Goal: Task Accomplishment & Management: Use online tool/utility

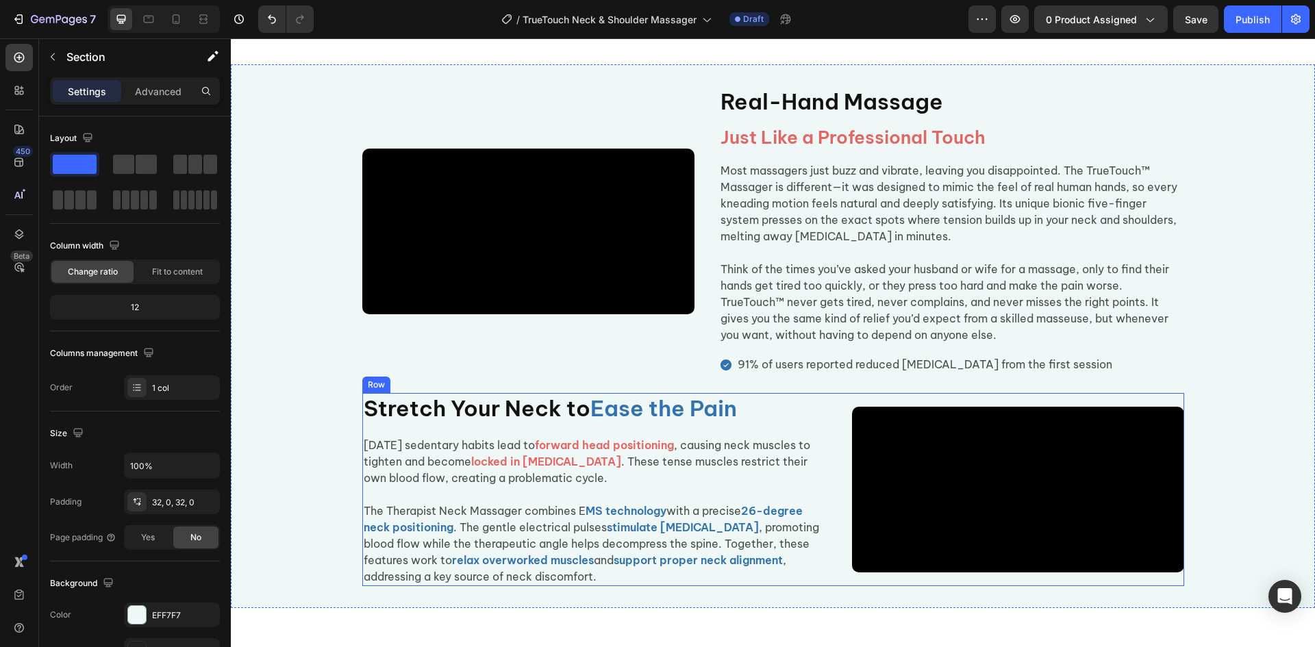
scroll to position [1028, 0]
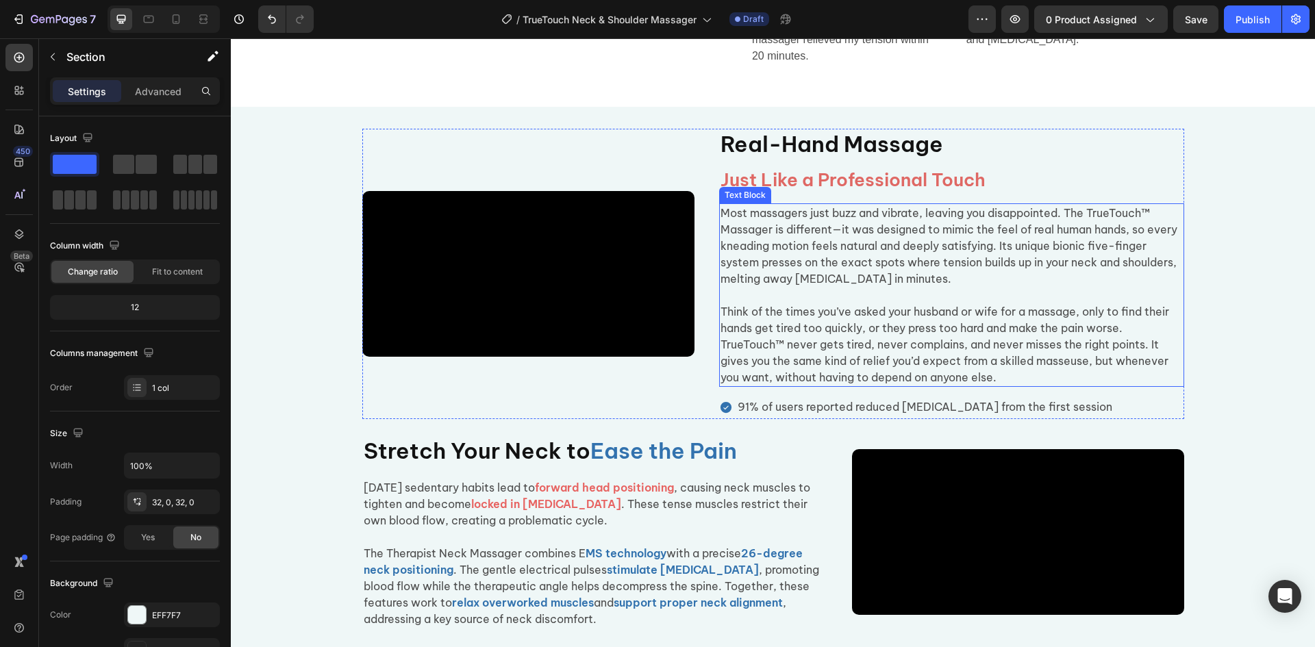
click at [1110, 233] on span "Most massagers just buzz and vibrate, leaving you disappointed. The TrueTouch™ …" at bounding box center [949, 245] width 457 height 79
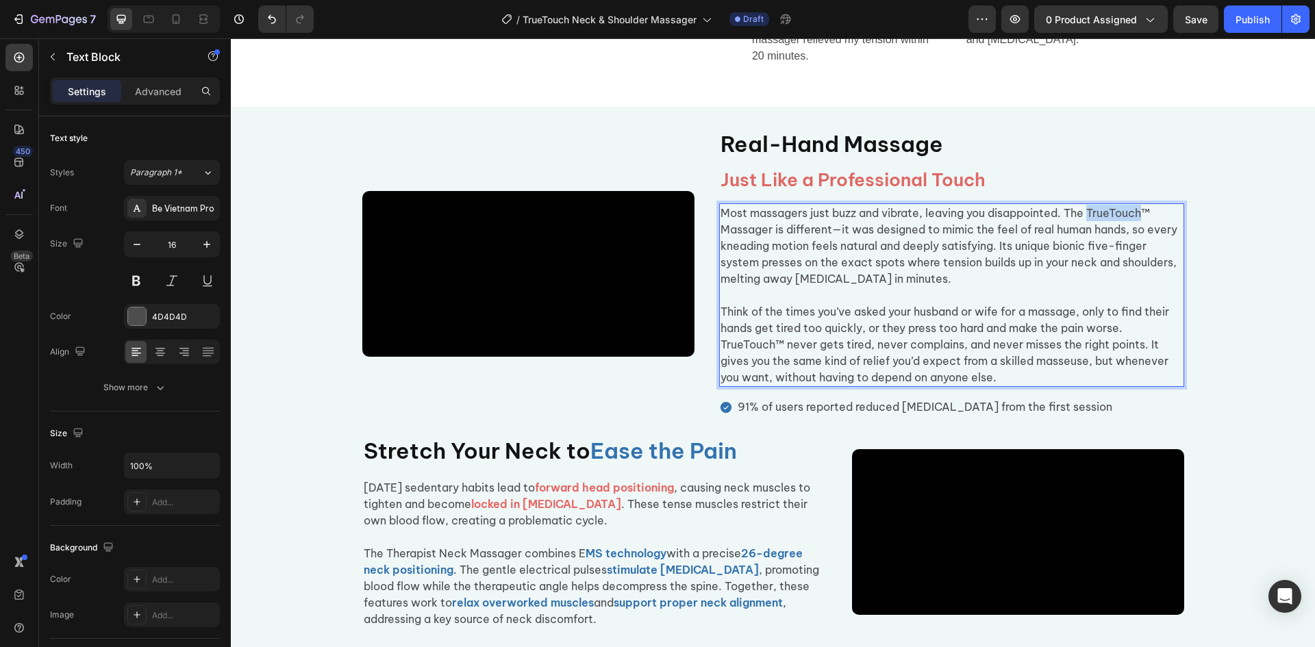
click at [1141, 237] on span "Most massagers just buzz and vibrate, leaving you disappointed. The TrueTouch™ …" at bounding box center [949, 245] width 457 height 79
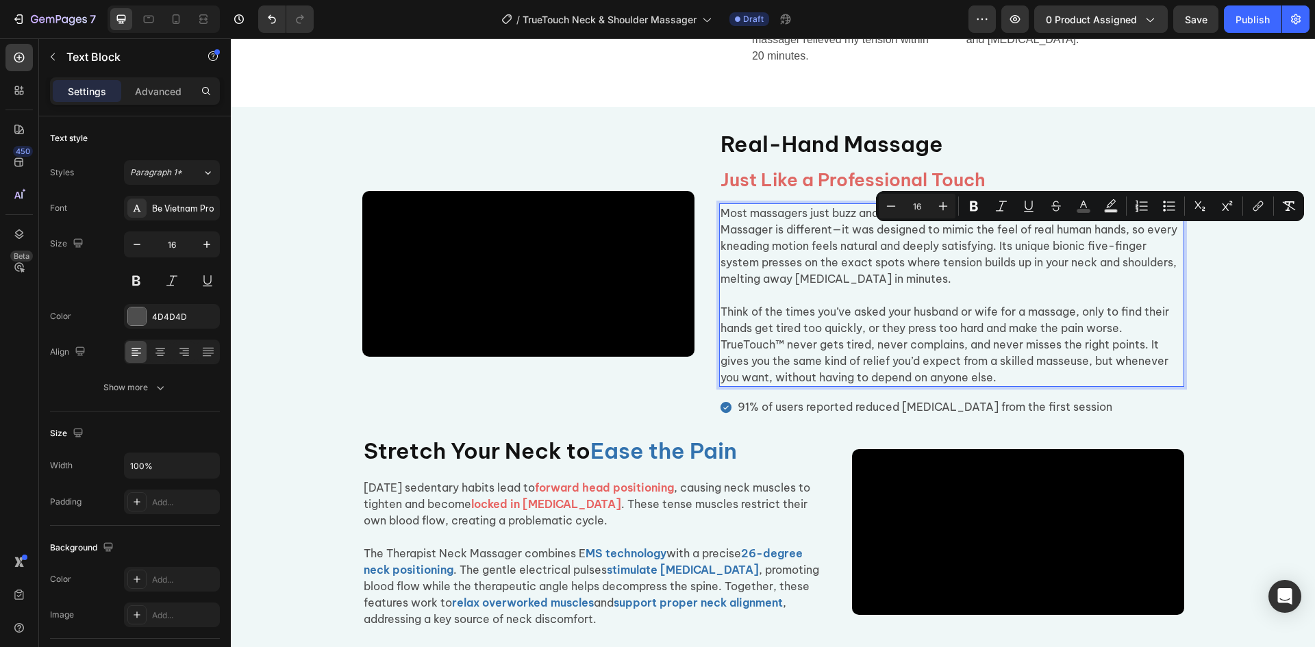
click at [1109, 236] on span "Most massagers just buzz and vibrate, leaving you disappointed. The TrueTouch™ …" at bounding box center [949, 245] width 457 height 79
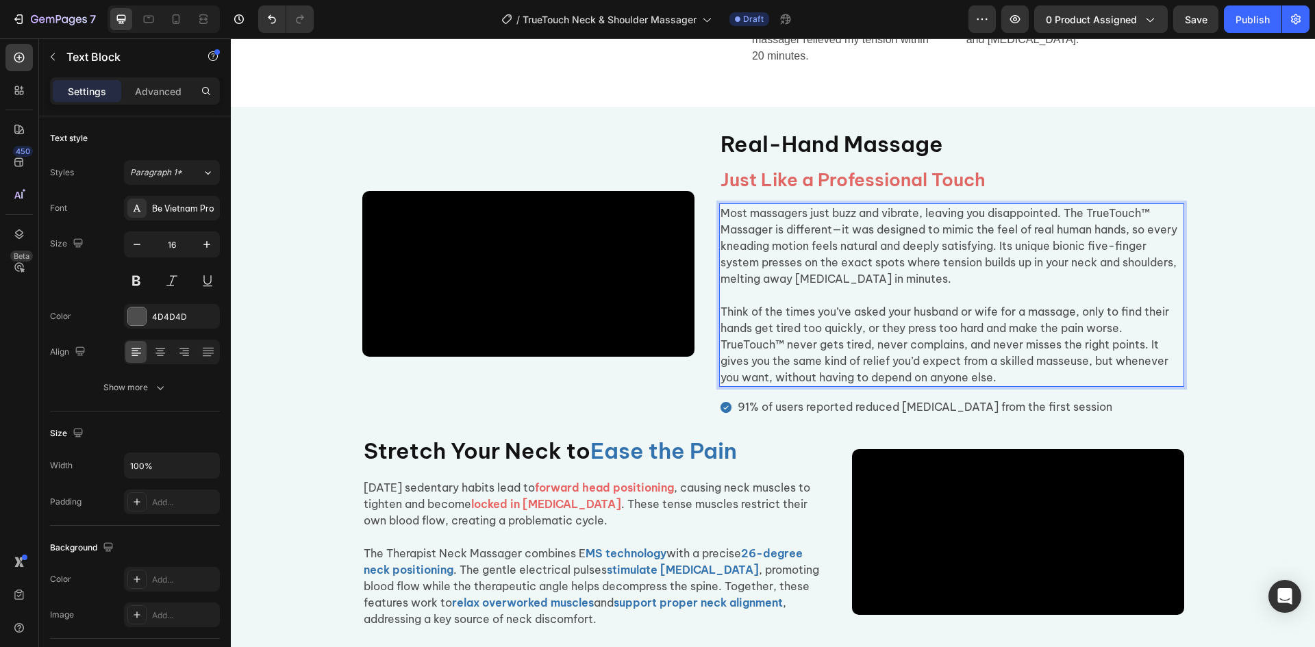
click at [1106, 236] on span "Most massagers just buzz and vibrate, leaving you disappointed. The TrueTouch™ …" at bounding box center [949, 245] width 457 height 79
click at [1149, 236] on span "Most massagers just buzz and vibrate, leaving you disappointed. The True Touch™…" at bounding box center [949, 245] width 457 height 79
click at [737, 365] on span "Think of the times you’ve asked your husband or wife for a massage, only to fin…" at bounding box center [945, 344] width 449 height 79
click at [752, 367] on span "Think of the times you’ve asked your husband or wife for a massage, only to fin…" at bounding box center [945, 344] width 449 height 79
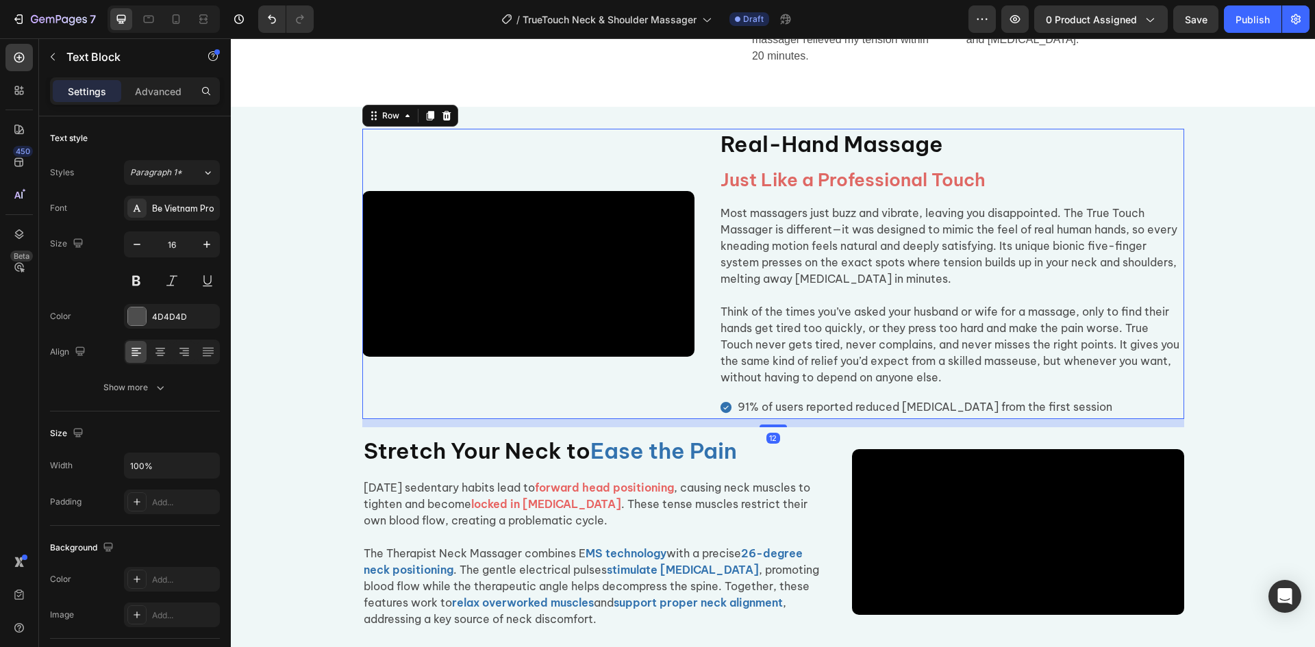
click at [855, 419] on div "Real-Hand Massage Heading Just Like a Professional Touch Heading Most massagers…" at bounding box center [951, 274] width 465 height 290
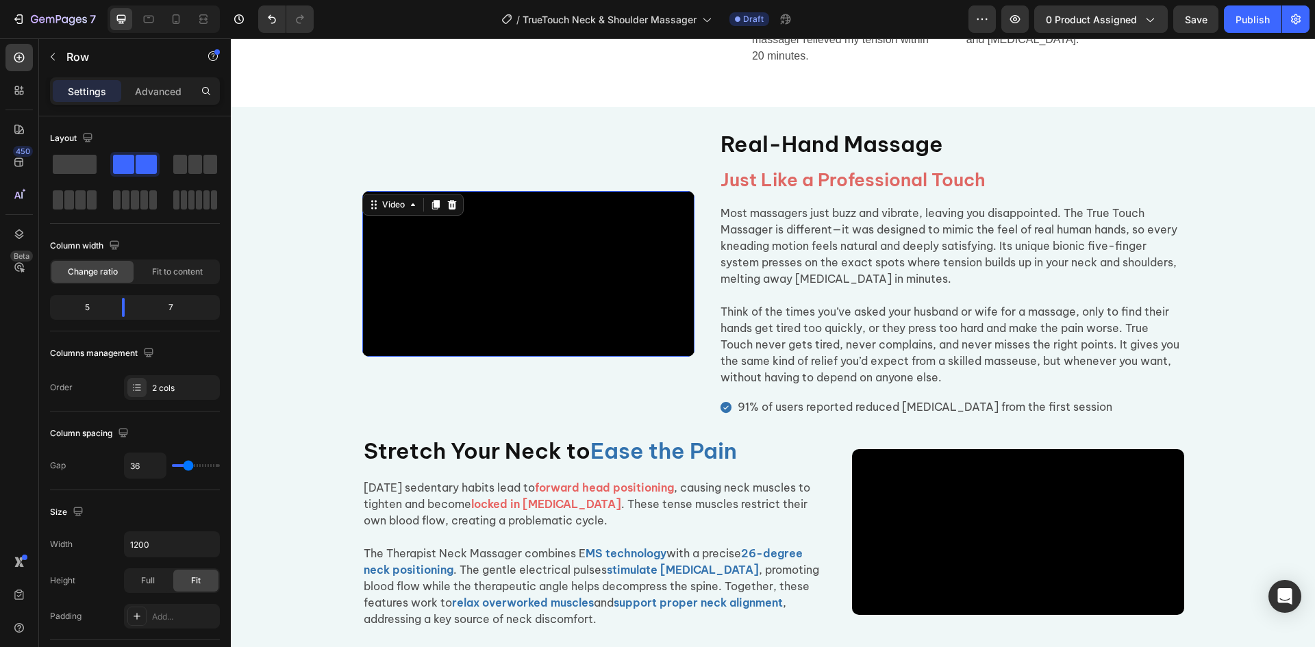
click at [535, 337] on video at bounding box center [528, 274] width 332 height 166
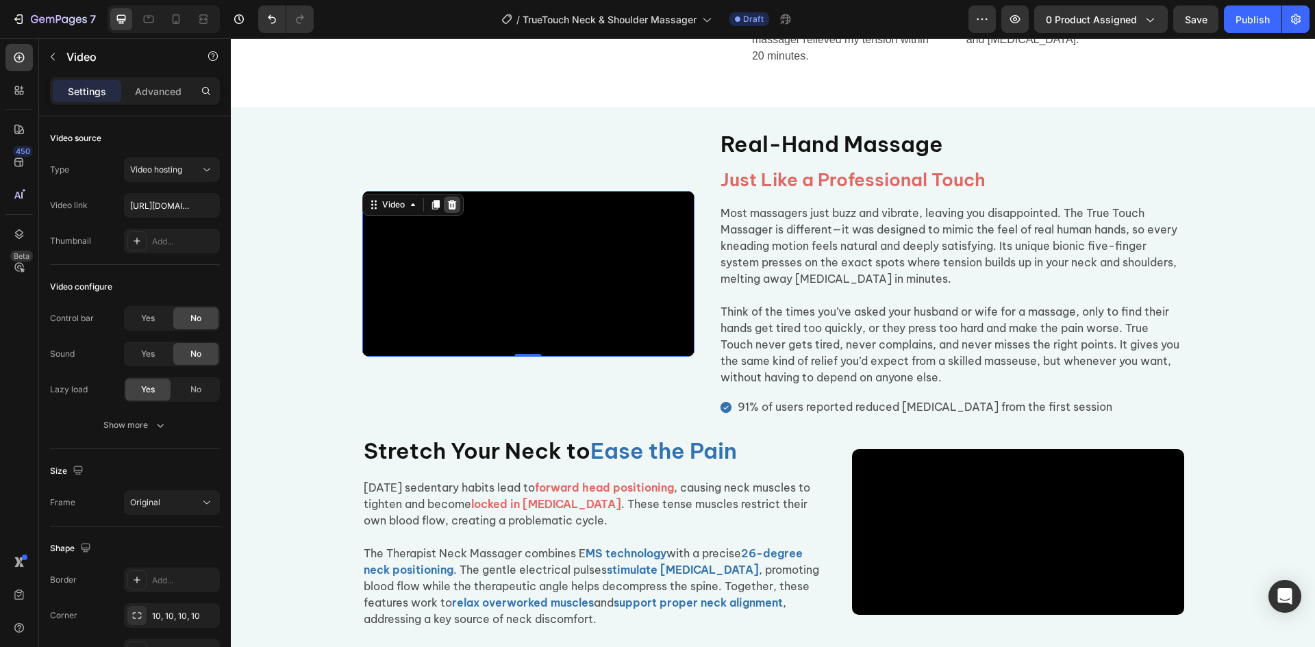
click at [447, 199] on icon at bounding box center [452, 204] width 11 height 11
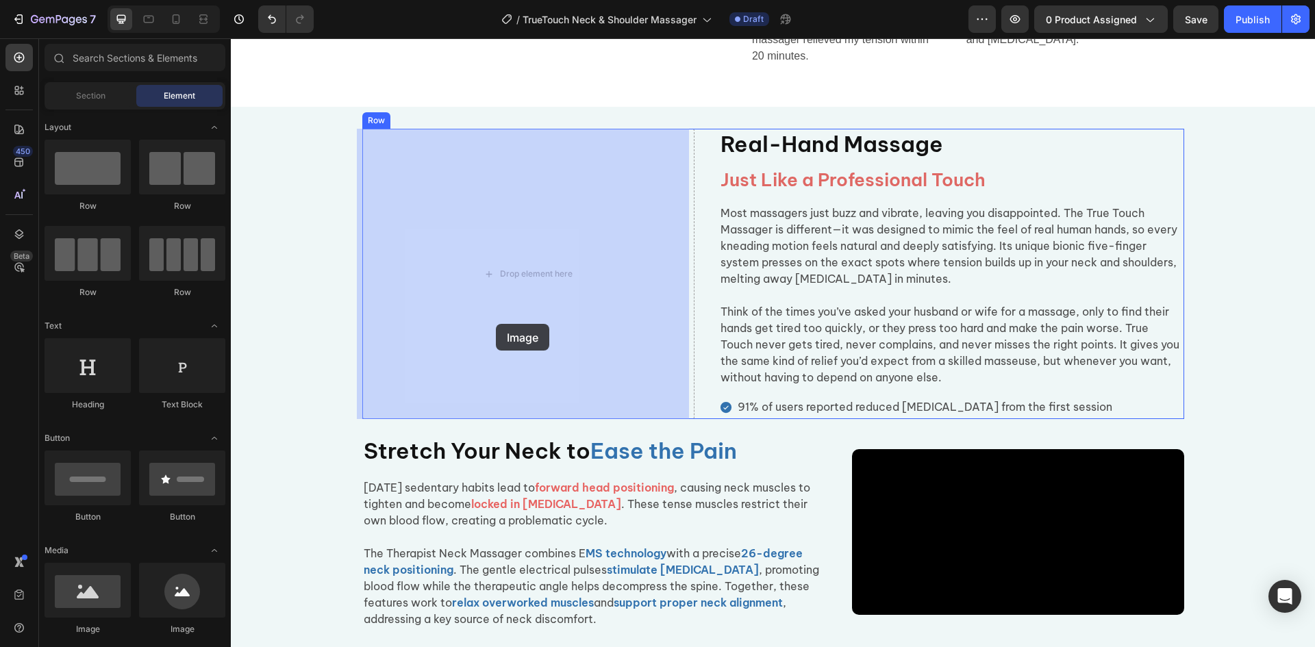
drag, startPoint x: 317, startPoint y: 634, endPoint x: 496, endPoint y: 324, distance: 358.5
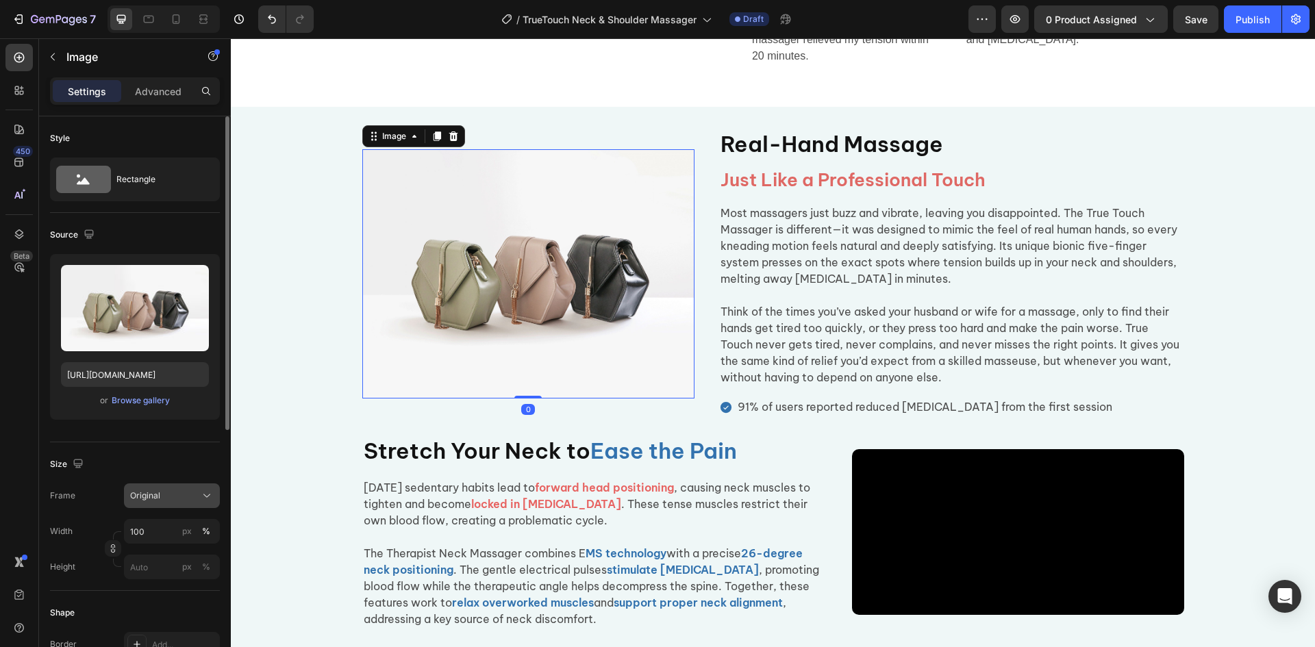
click at [174, 500] on div "Original" at bounding box center [163, 496] width 67 height 12
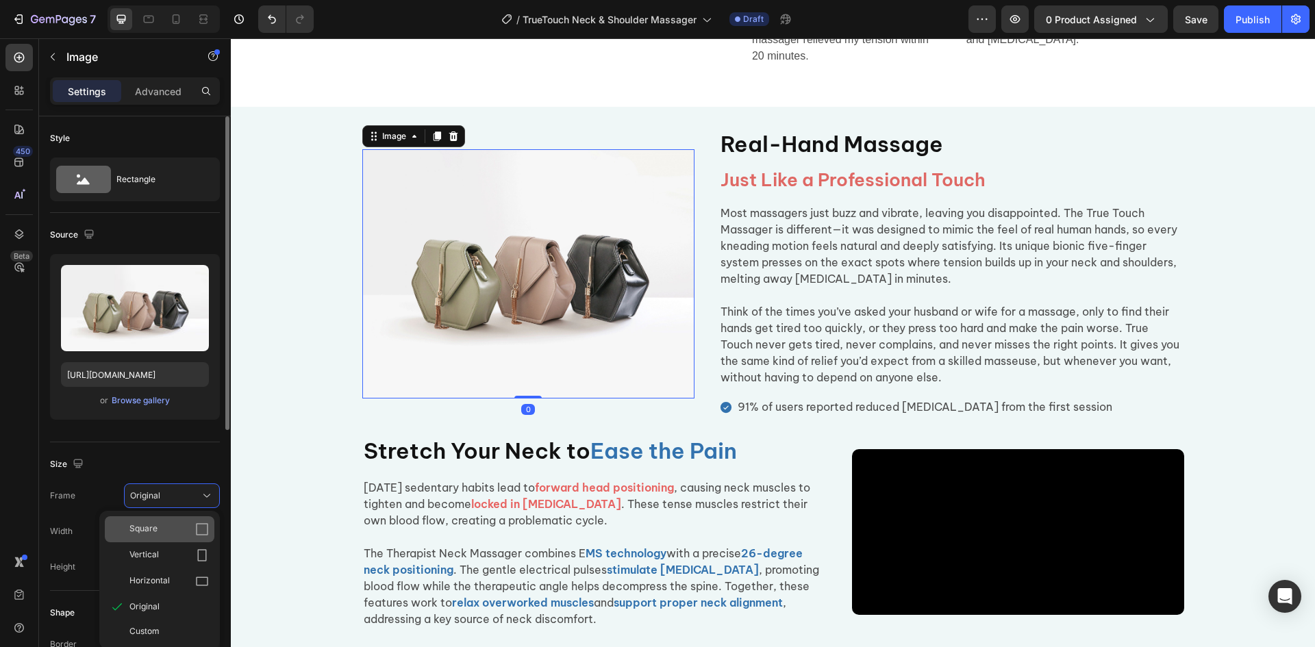
click at [134, 528] on span "Square" at bounding box center [143, 530] width 28 height 14
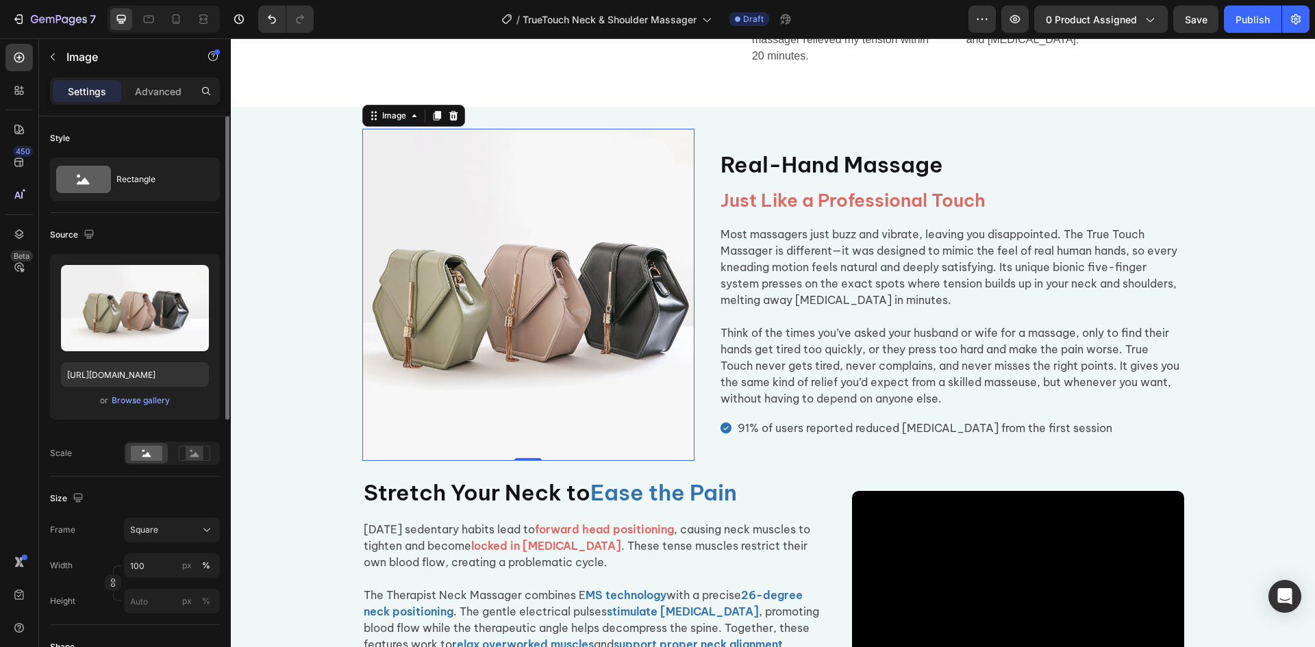
scroll to position [206, 0]
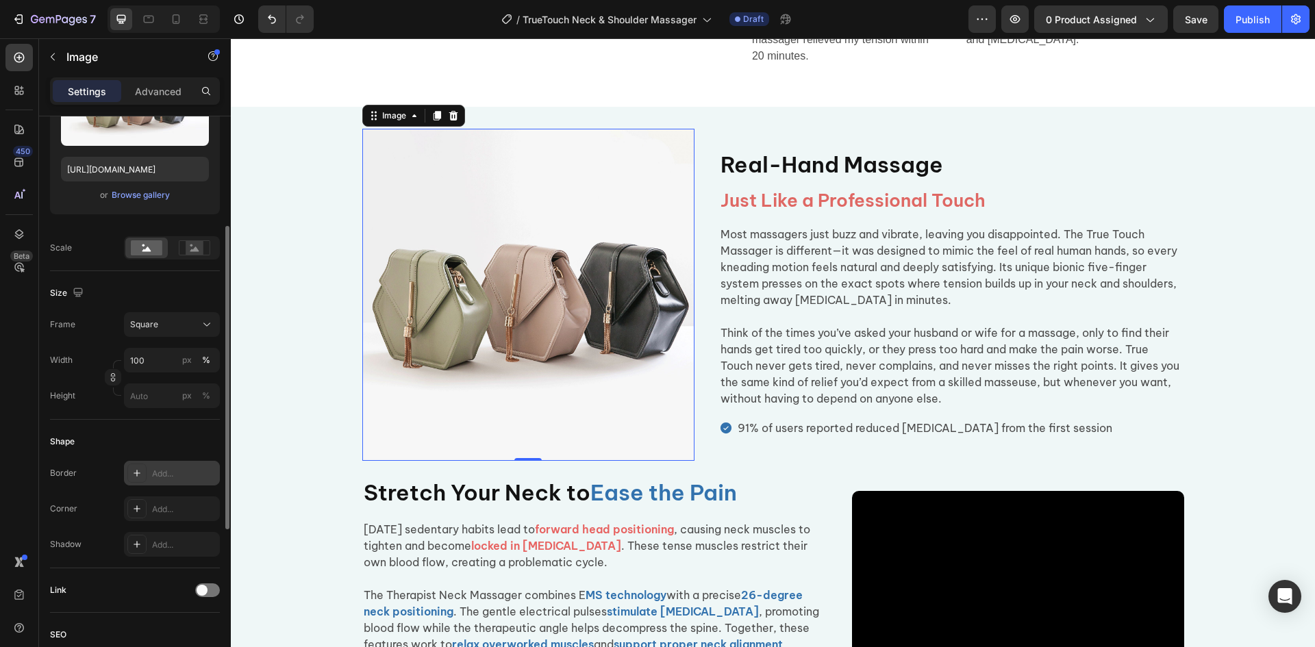
click at [171, 475] on div "Add..." at bounding box center [184, 474] width 64 height 12
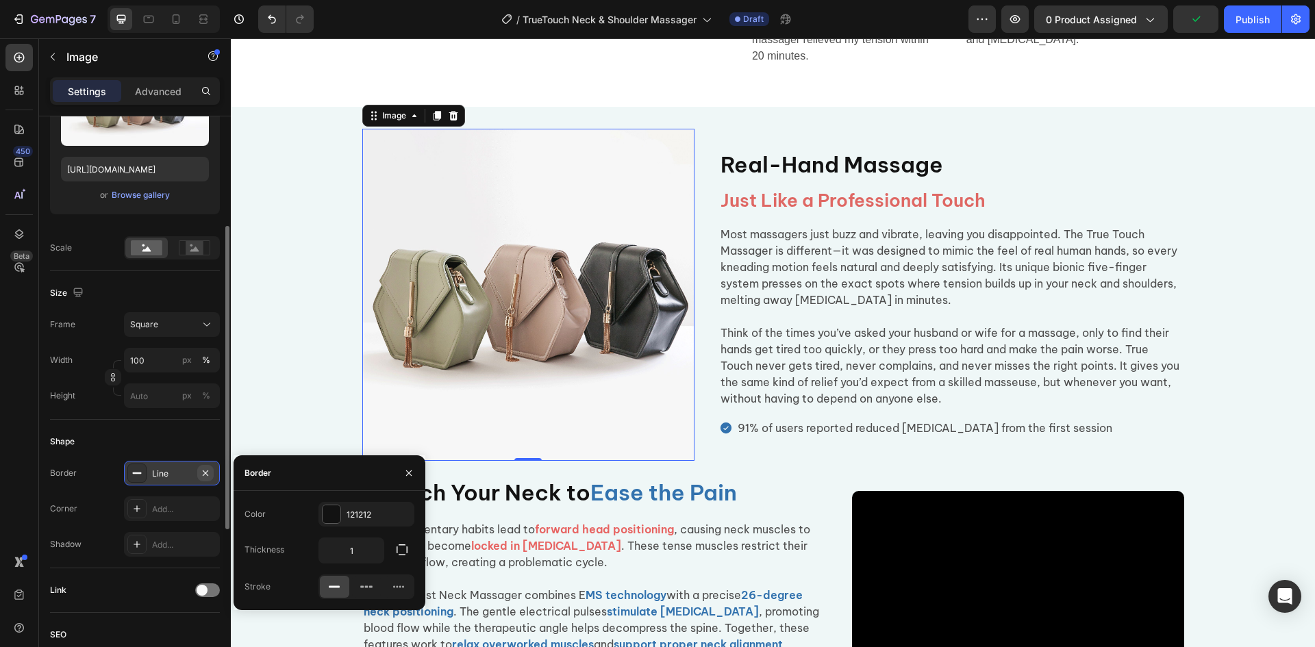
click at [208, 473] on icon "button" at bounding box center [205, 473] width 11 height 11
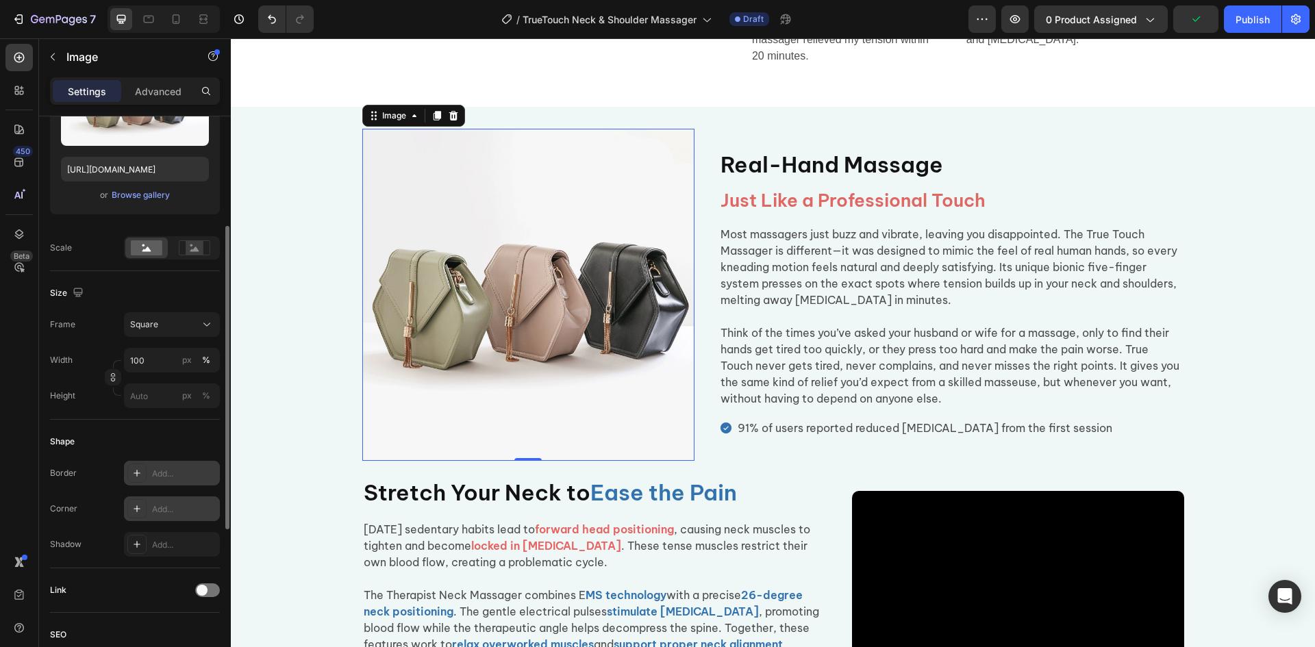
click at [193, 512] on div "Add..." at bounding box center [184, 510] width 64 height 12
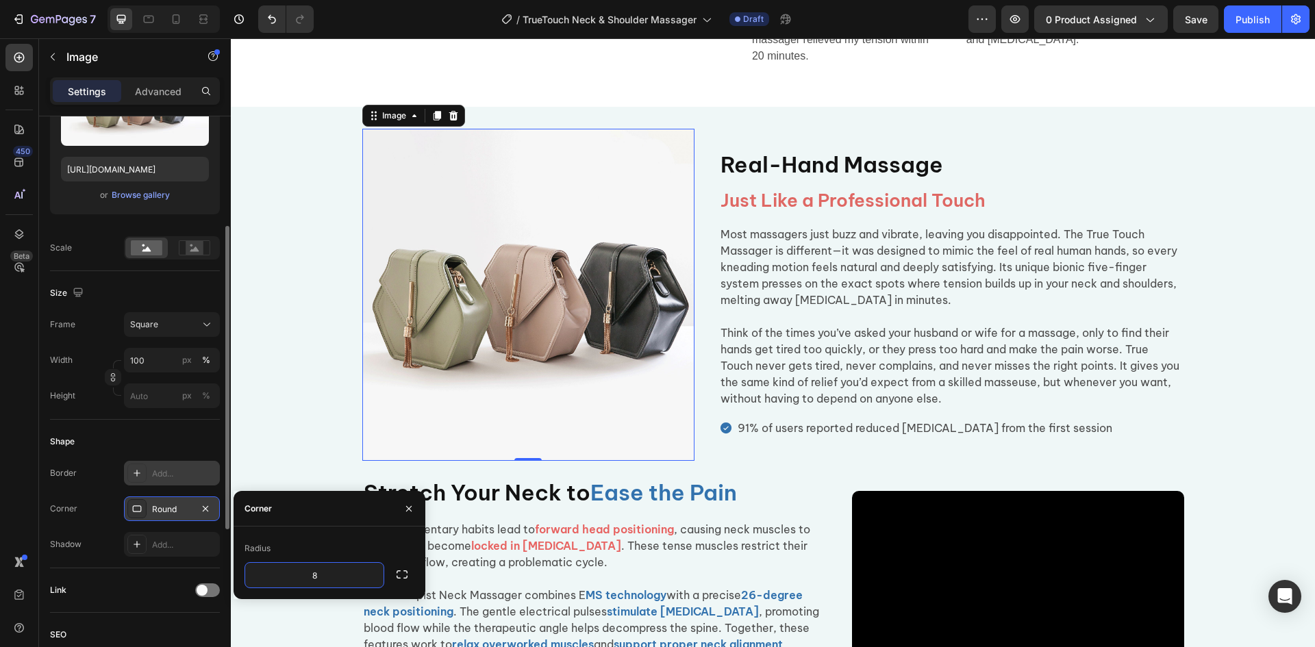
click at [478, 343] on img at bounding box center [528, 295] width 332 height 332
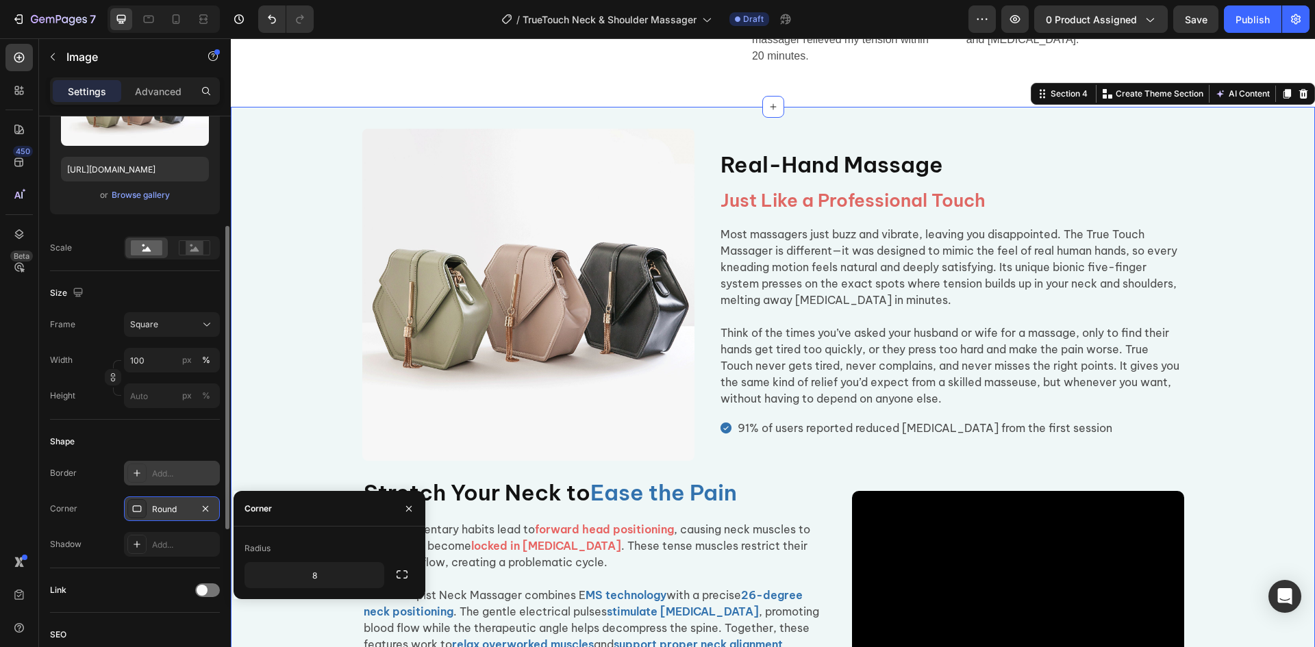
click at [291, 347] on div "Image Real-Hand Massage Heading Just Like a Professional Touch Heading Most mas…" at bounding box center [773, 400] width 1085 height 542
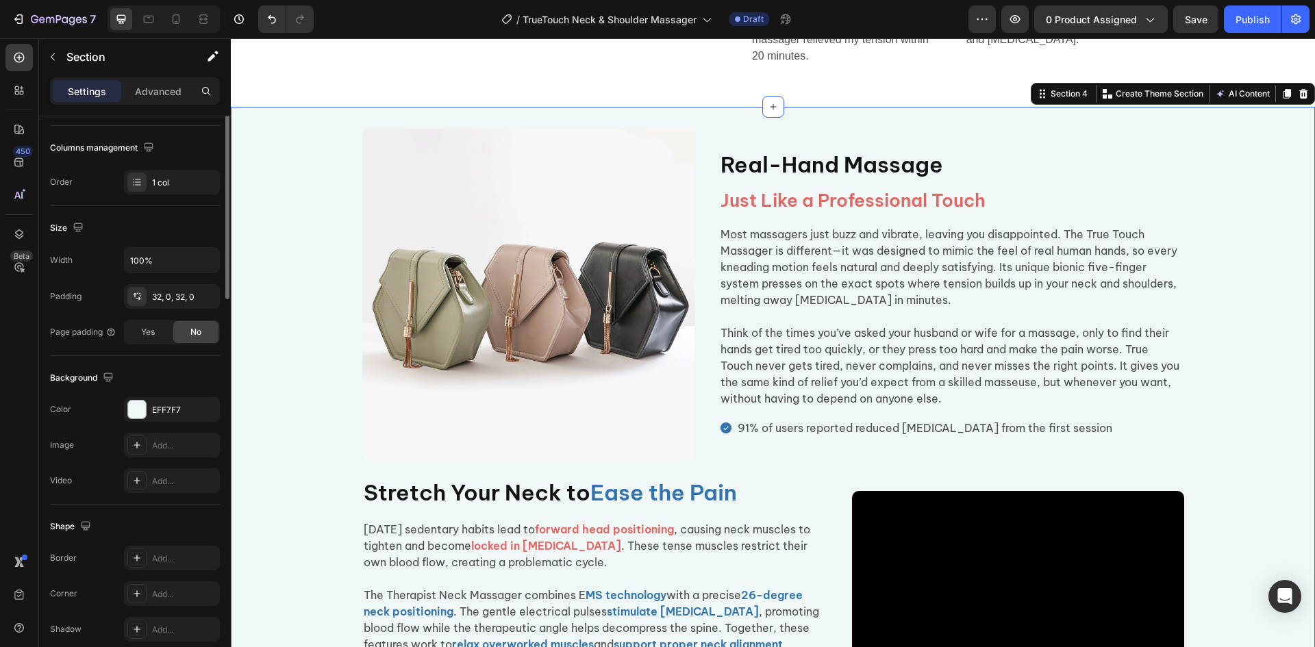
scroll to position [0, 0]
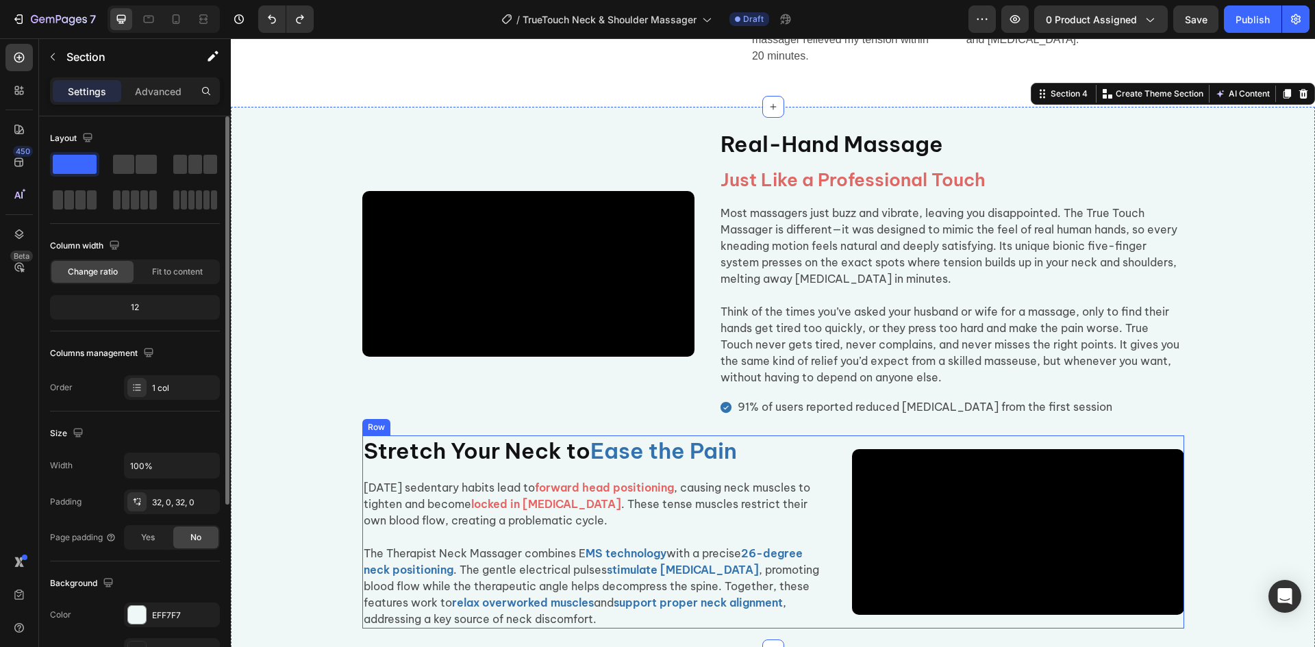
click at [566, 467] on h2 "Stretch Your Neck to Ease the Pain" at bounding box center [594, 452] width 465 height 32
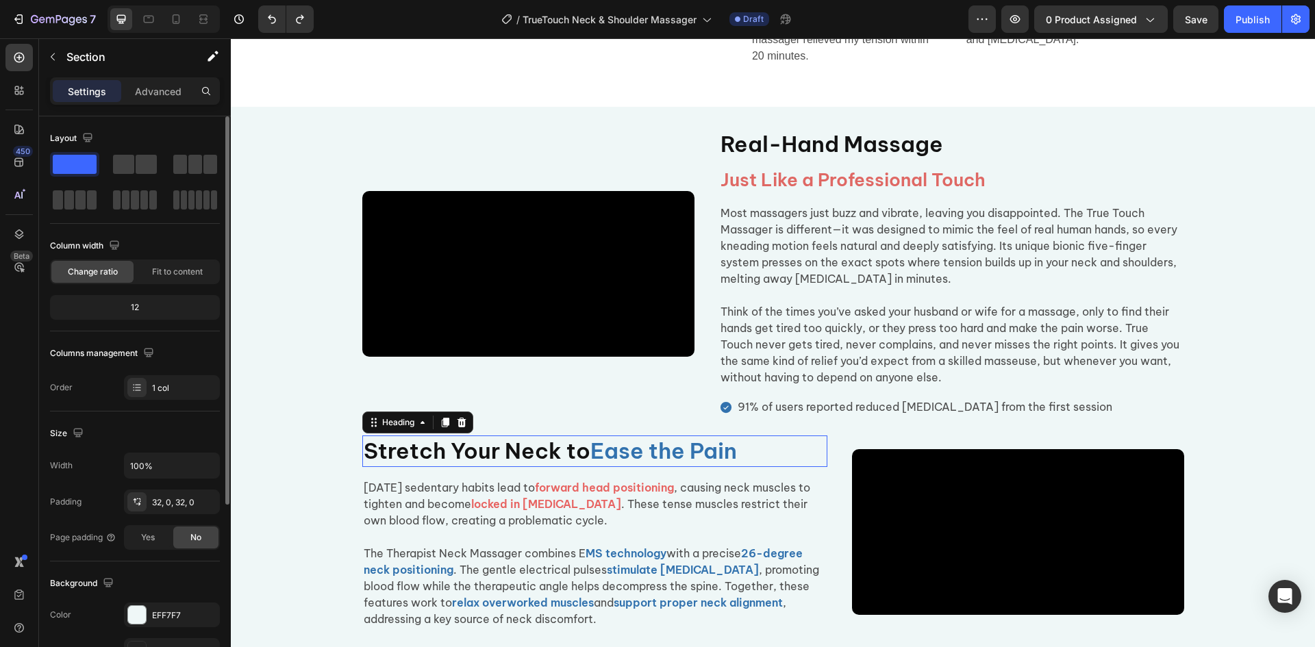
click at [566, 467] on h2 "Stretch Your Neck to Ease the Pain" at bounding box center [594, 452] width 465 height 32
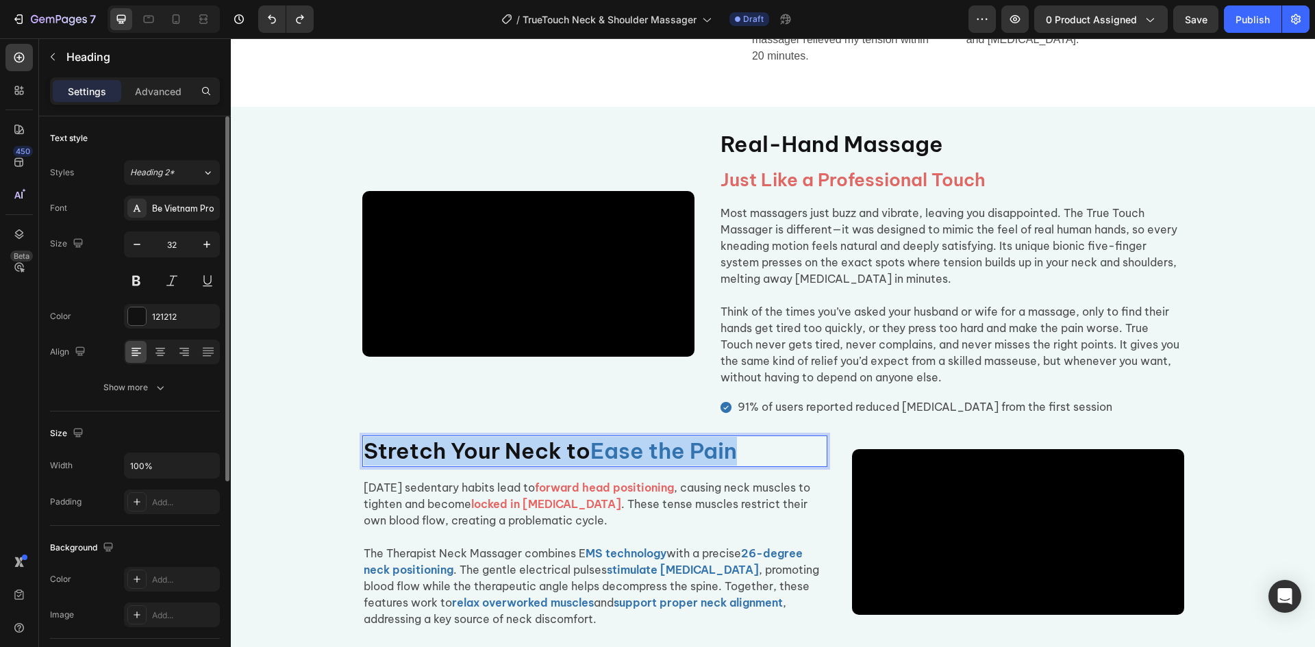
click at [566, 466] on p "Stretch Your Neck to Ease the Pain" at bounding box center [595, 451] width 462 height 29
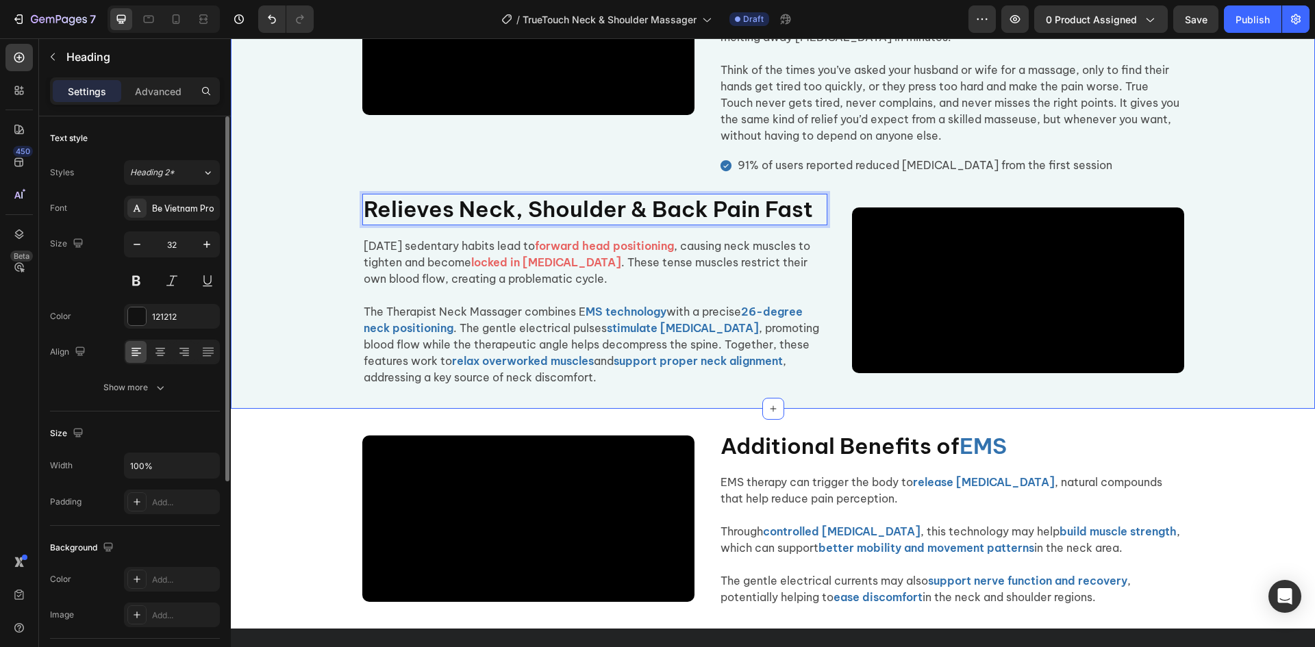
scroll to position [1302, 0]
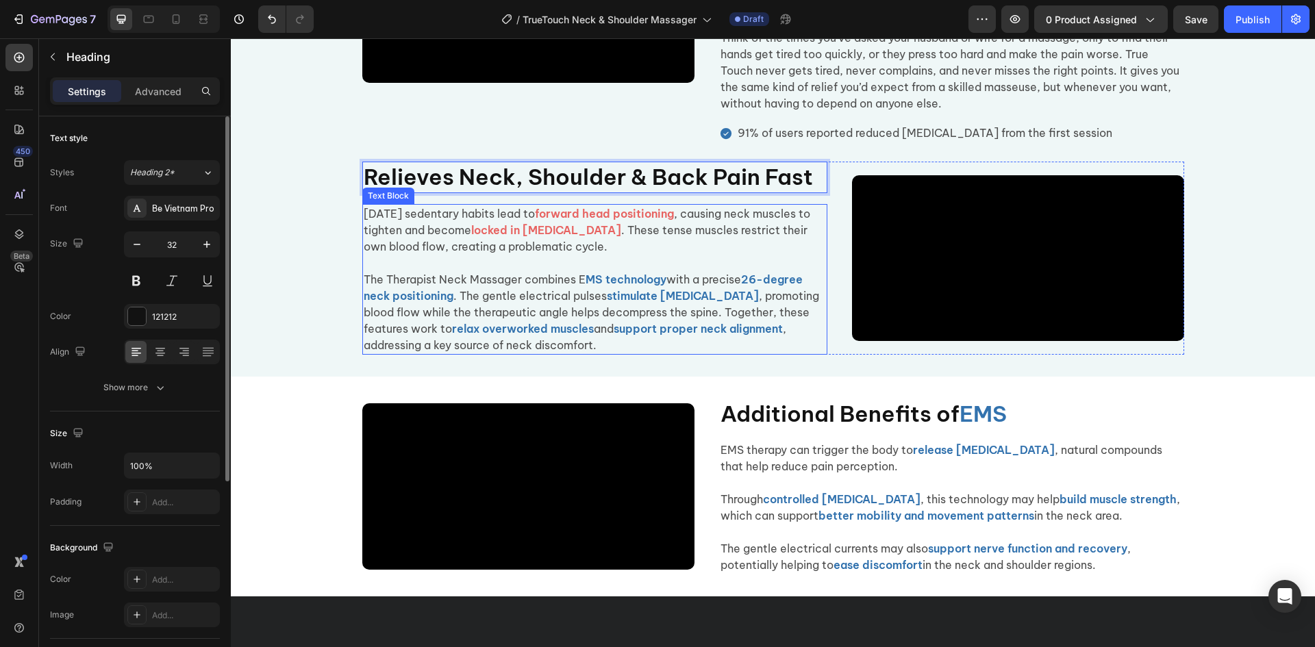
click at [488, 354] on p "The Therapist Neck Massager combines E MS technology with a precise 26-degree n…" at bounding box center [595, 304] width 462 height 99
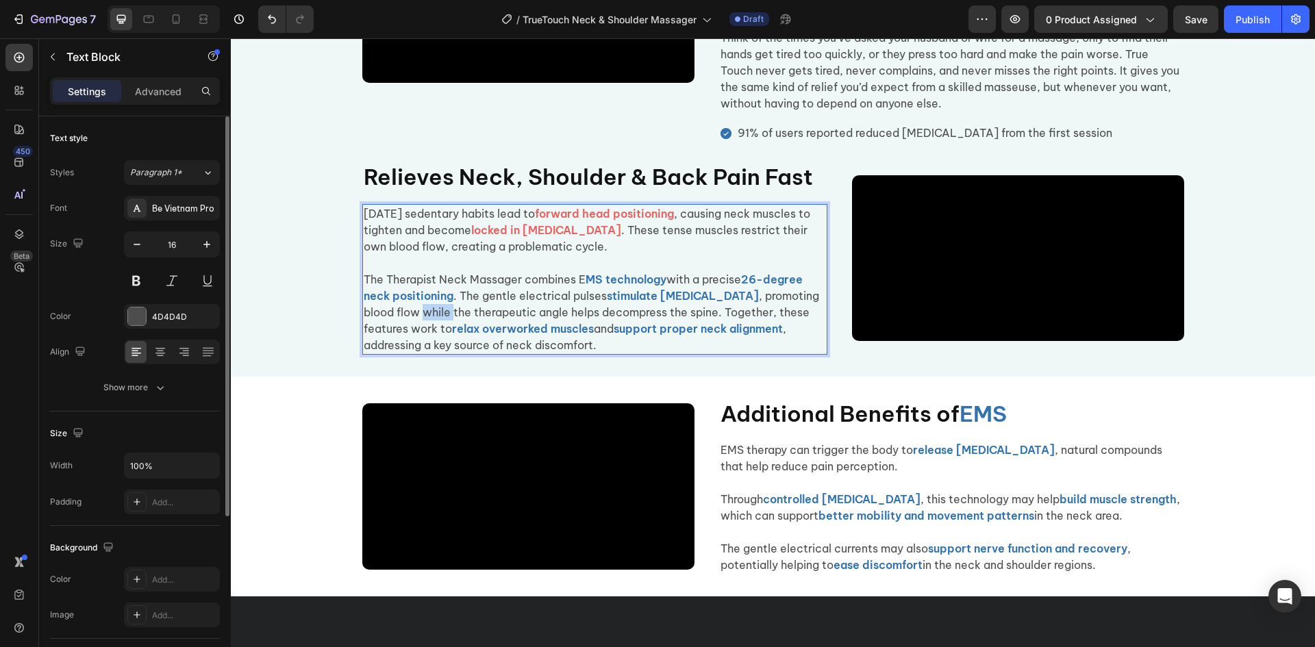
click at [488, 354] on p "The Therapist Neck Massager combines E MS technology with a precise 26-degree n…" at bounding box center [595, 304] width 462 height 99
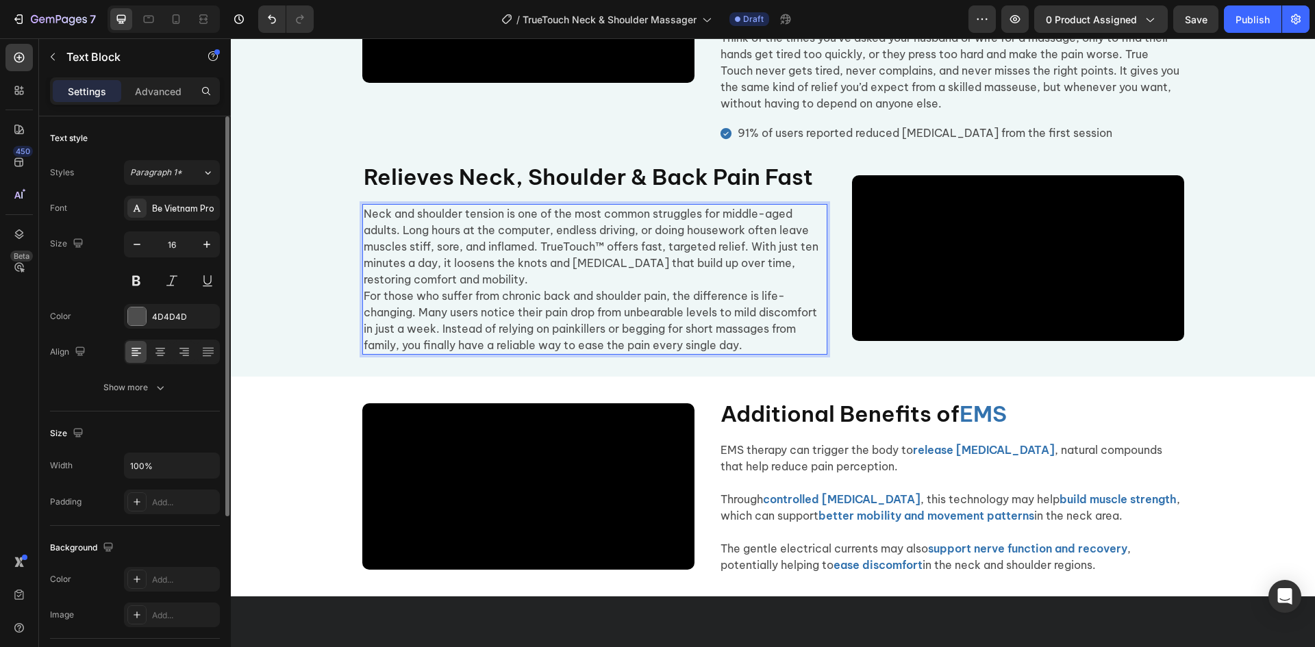
click at [510, 288] on p "Neck and shoulder tension is one of the most common struggles for middle-aged a…" at bounding box center [595, 247] width 462 height 82
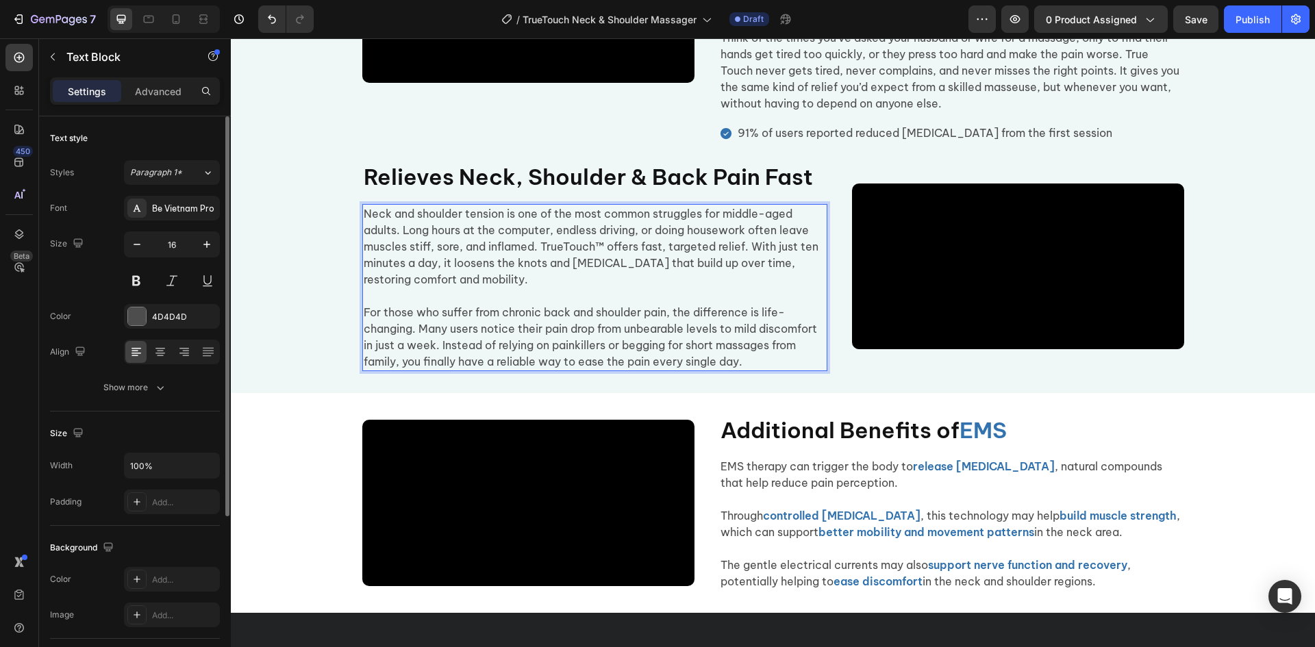
scroll to position [1293, 0]
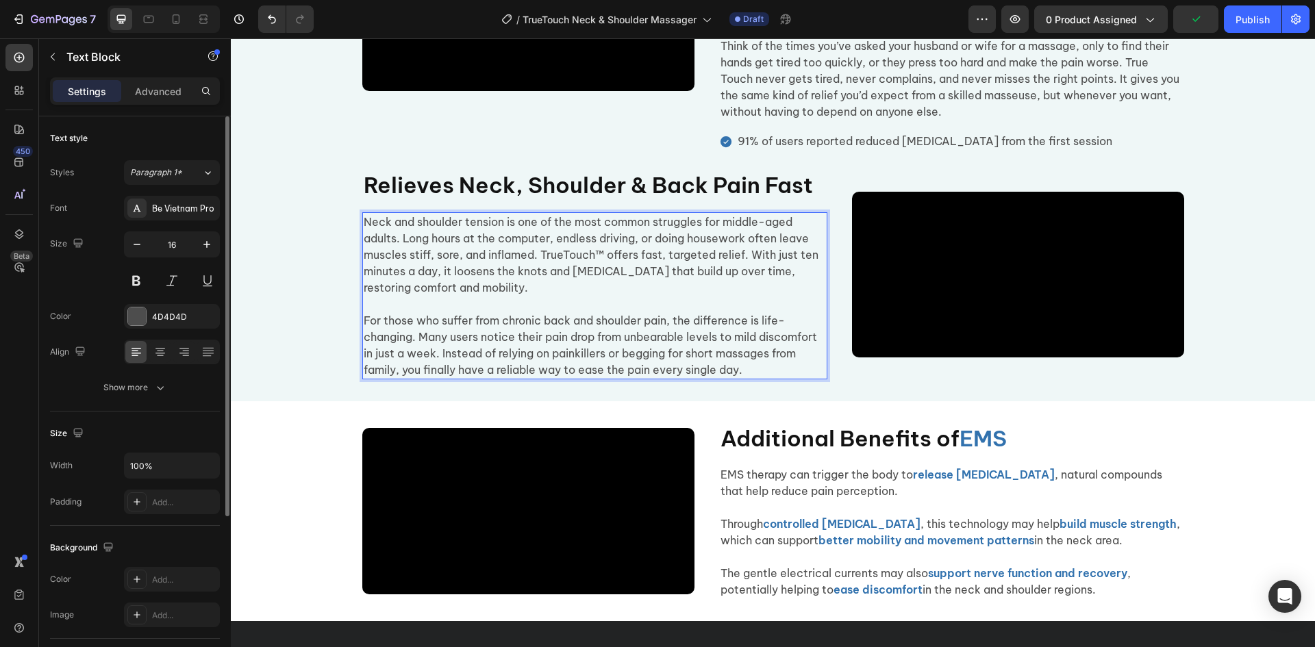
click at [562, 296] on p "Neck and shoulder tension is one of the most common struggles for middle-aged a…" at bounding box center [595, 255] width 462 height 82
click at [559, 296] on p "Neck and shoulder tension is one of the most common struggles for middle-aged a…" at bounding box center [595, 255] width 462 height 82
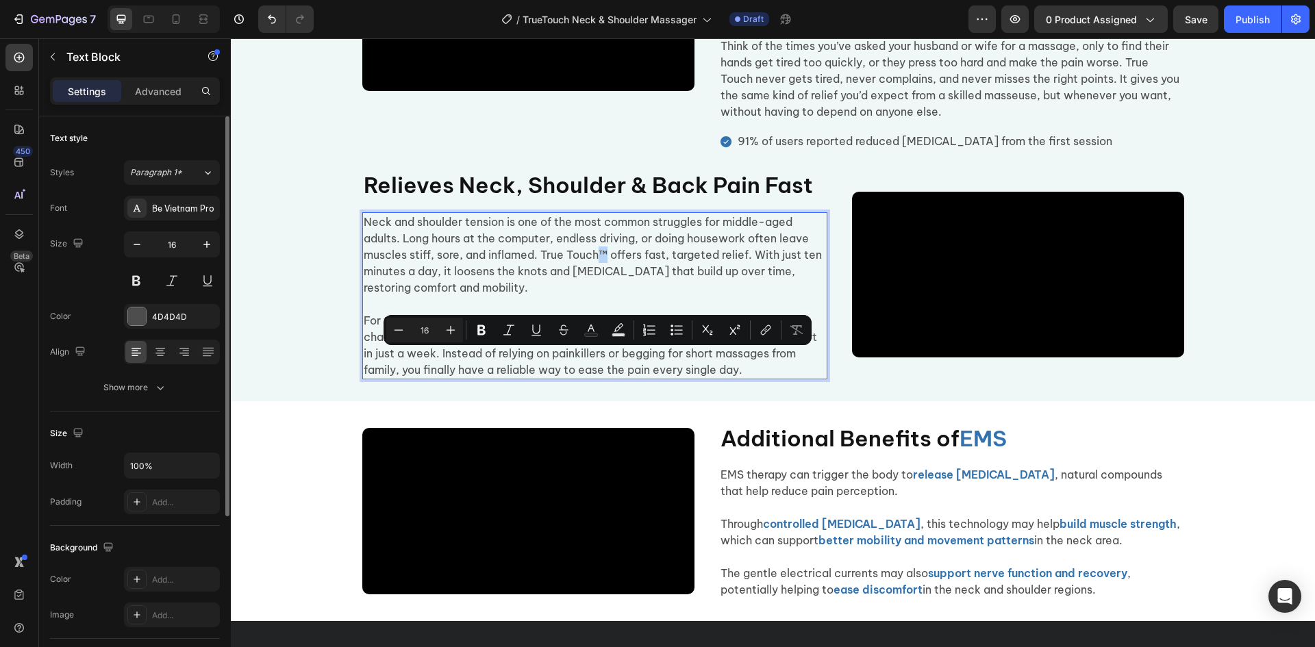
click at [602, 296] on p "Neck and shoulder tension is one of the most common struggles for middle-aged a…" at bounding box center [595, 255] width 462 height 82
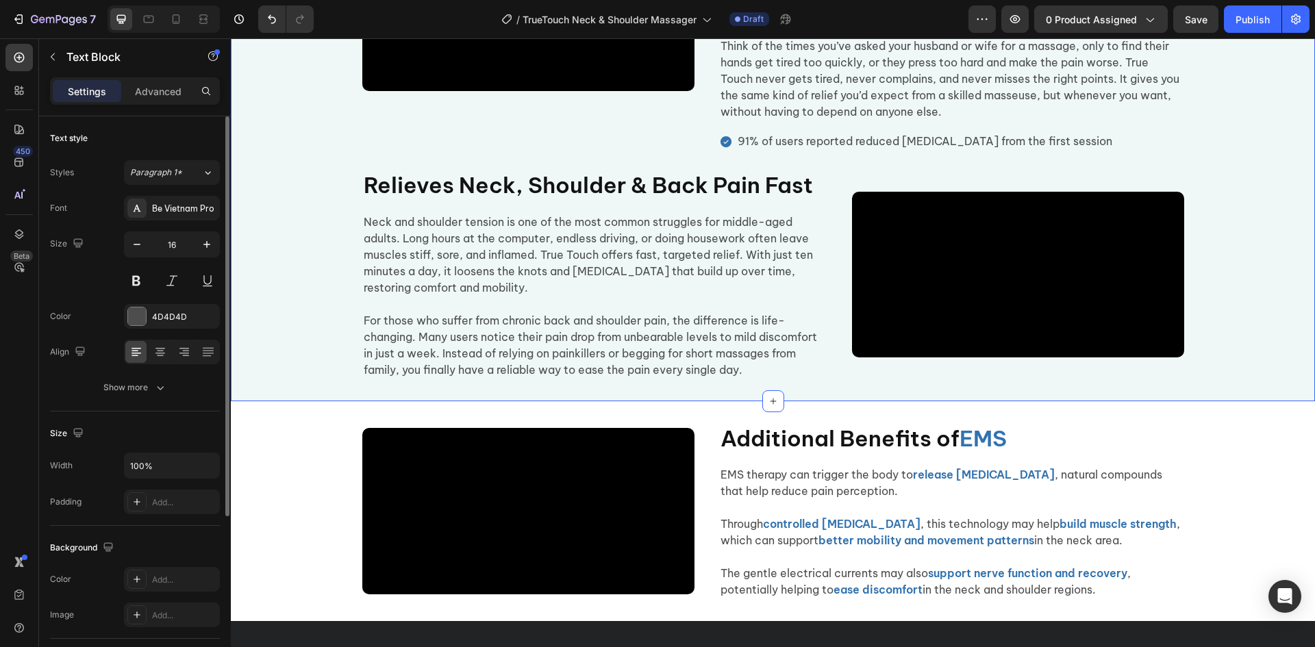
click at [308, 380] on div "Video Real-Hand Massage Heading Just Like a Professional Touch Heading Most mas…" at bounding box center [773, 121] width 1085 height 517
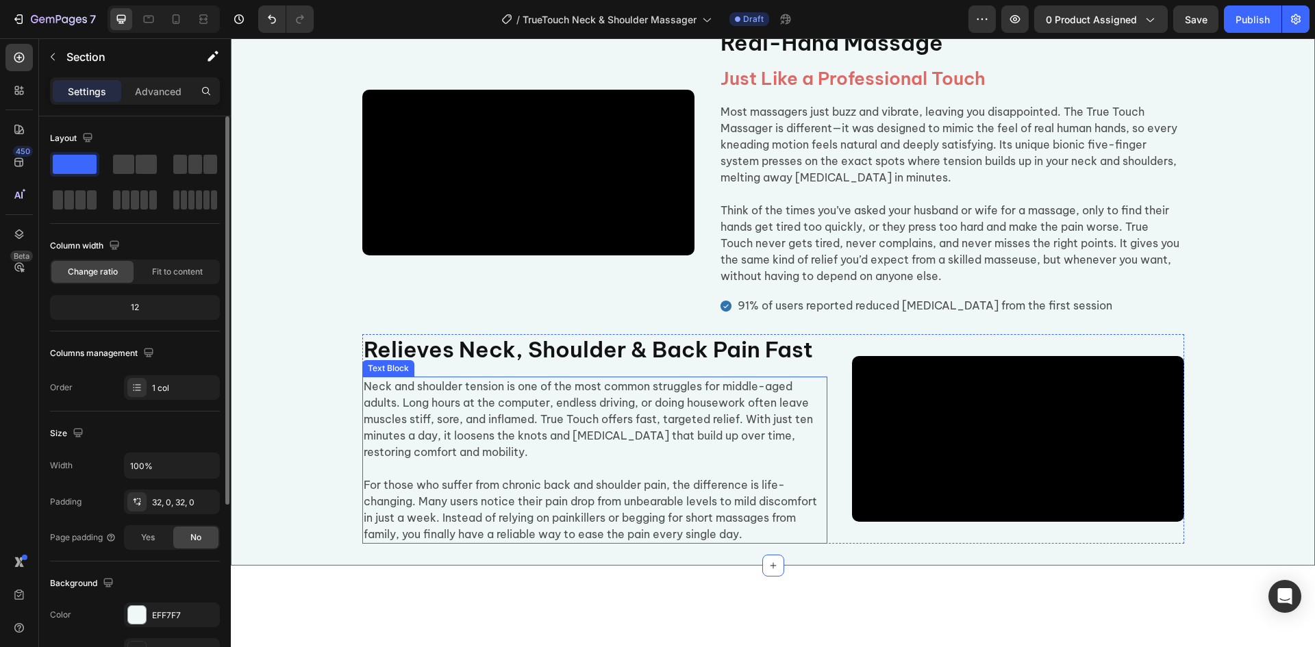
scroll to position [1088, 0]
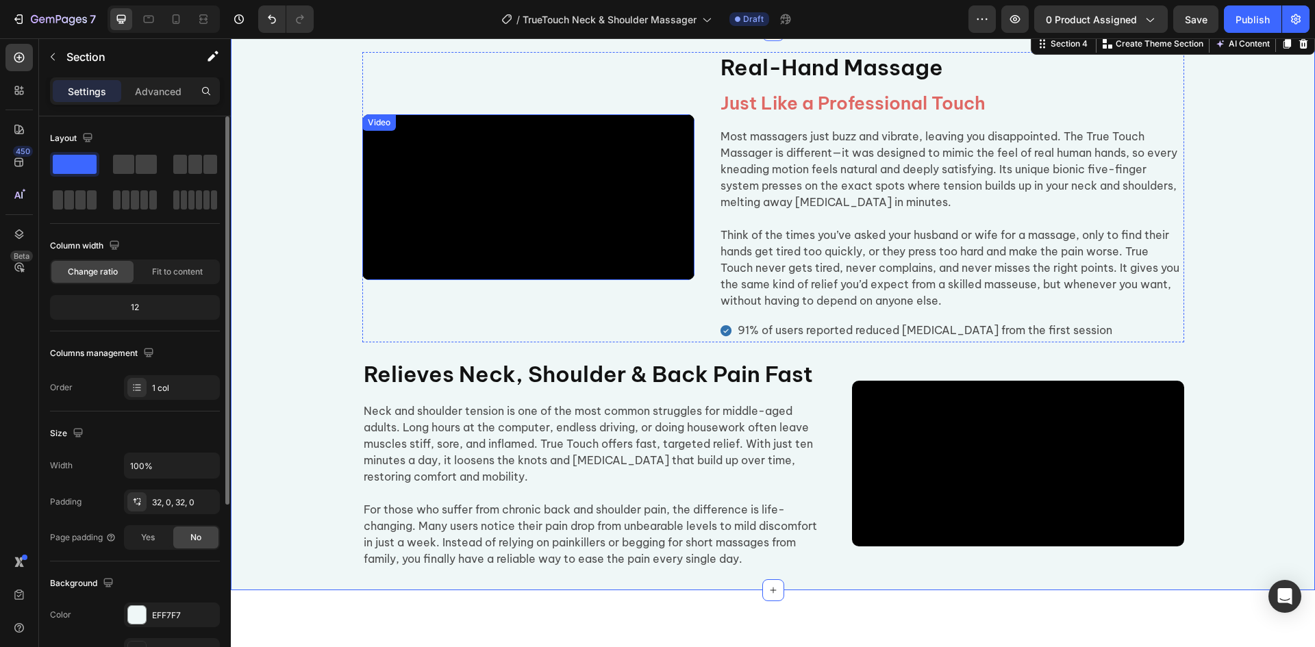
click at [584, 203] on video at bounding box center [528, 197] width 332 height 166
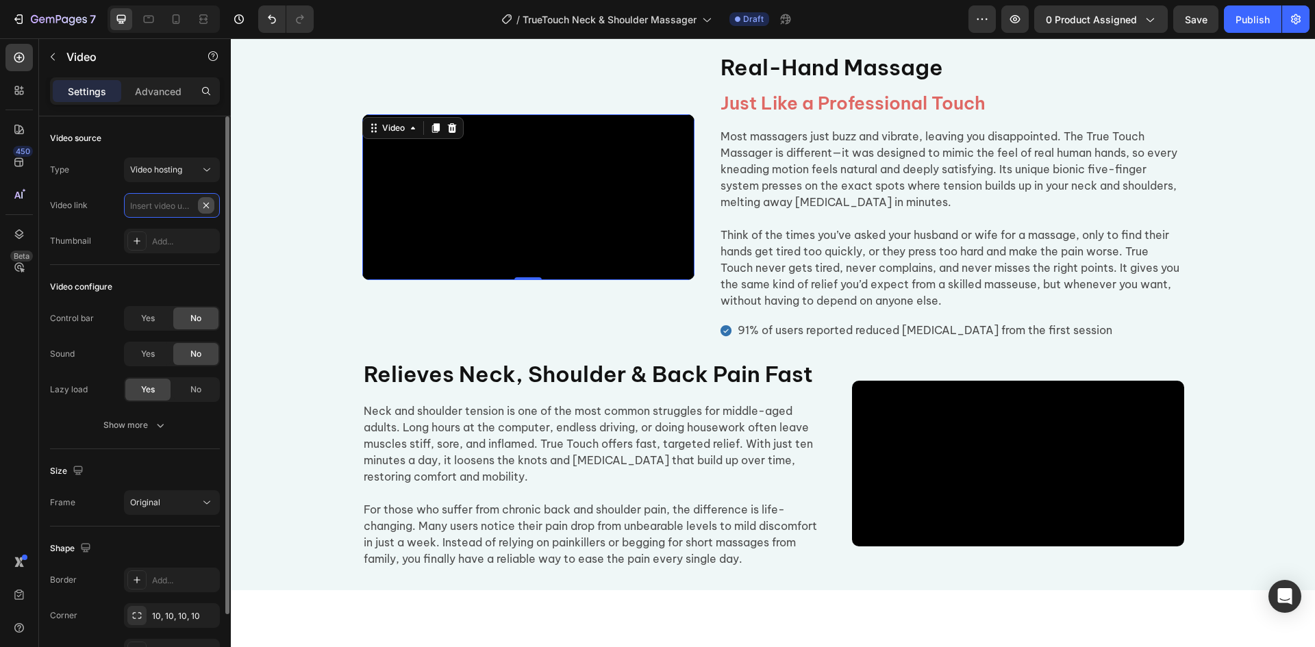
scroll to position [0, 0]
paste input "https://cdn.shopify.com/videos/c/o/v/4c29b792b56d40d294db704387c5203b.mp4"
type input "https://cdn.shopify.com/videos/c/o/v/4c29b792b56d40d294db704387c5203b.mp4"
click at [276, 257] on div "Video 0 Real-Hand Massage Heading Just Like a Professional Touch Heading Most m…" at bounding box center [773, 310] width 1085 height 517
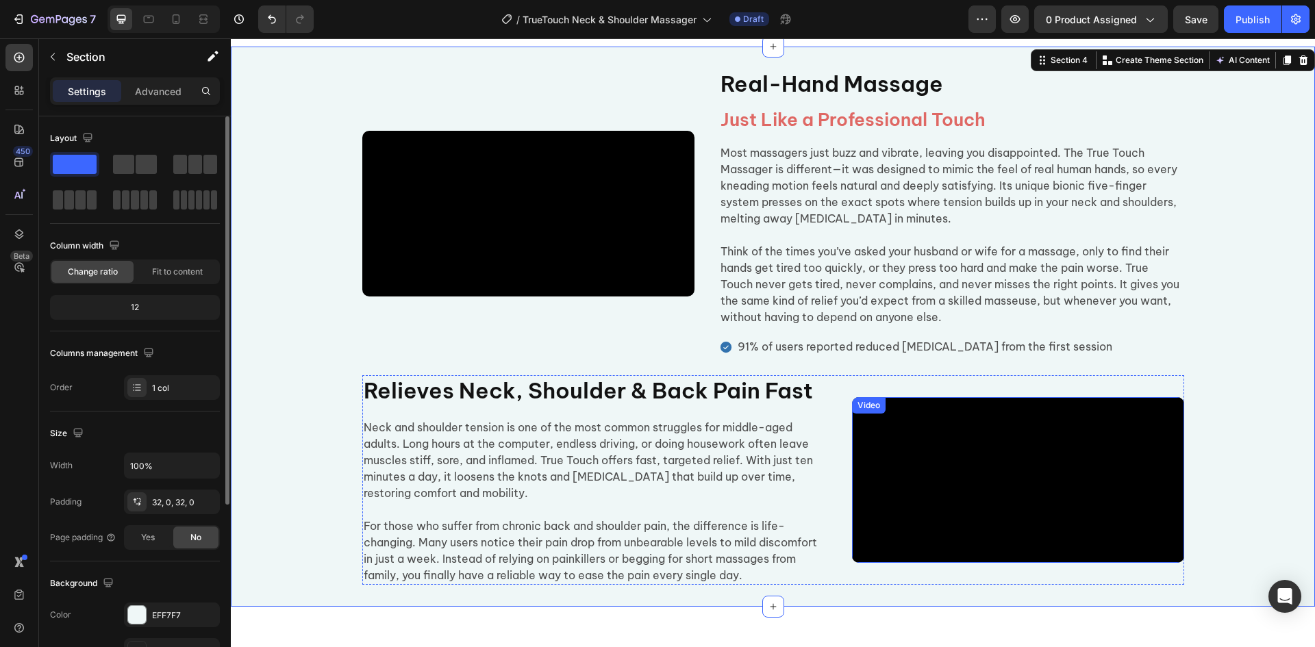
scroll to position [1225, 0]
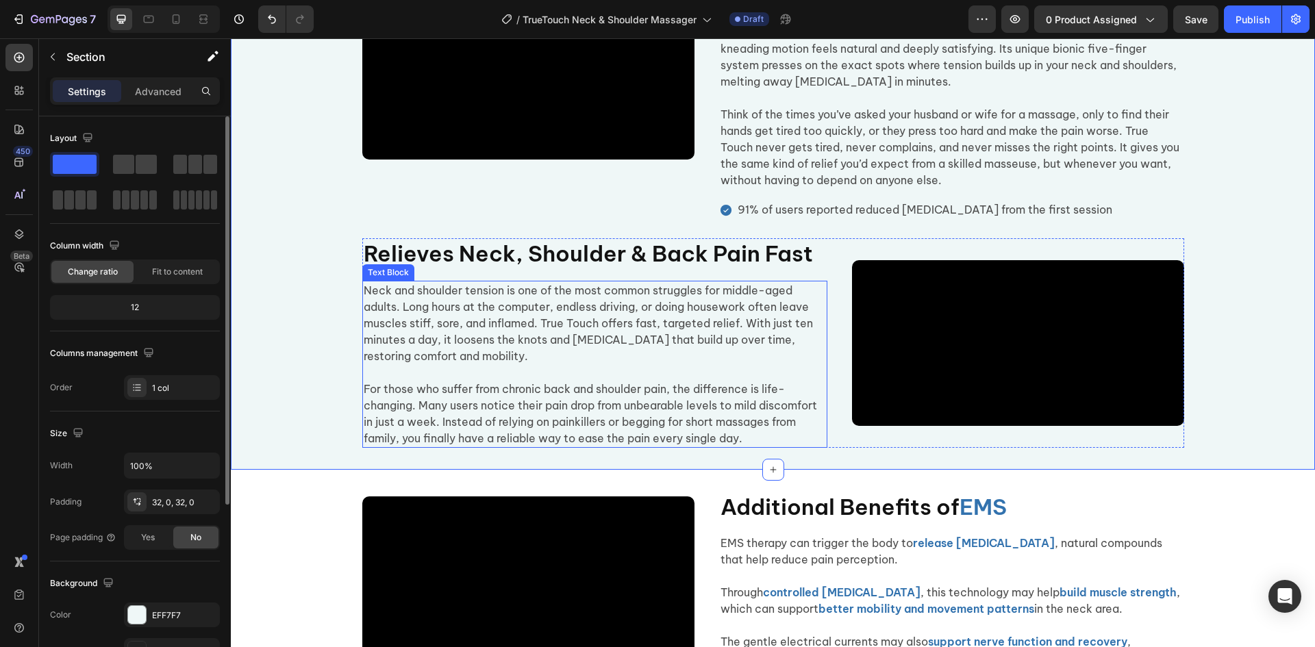
click at [511, 364] on p "Neck and shoulder tension is one of the most common struggles for middle-aged a…" at bounding box center [595, 323] width 462 height 82
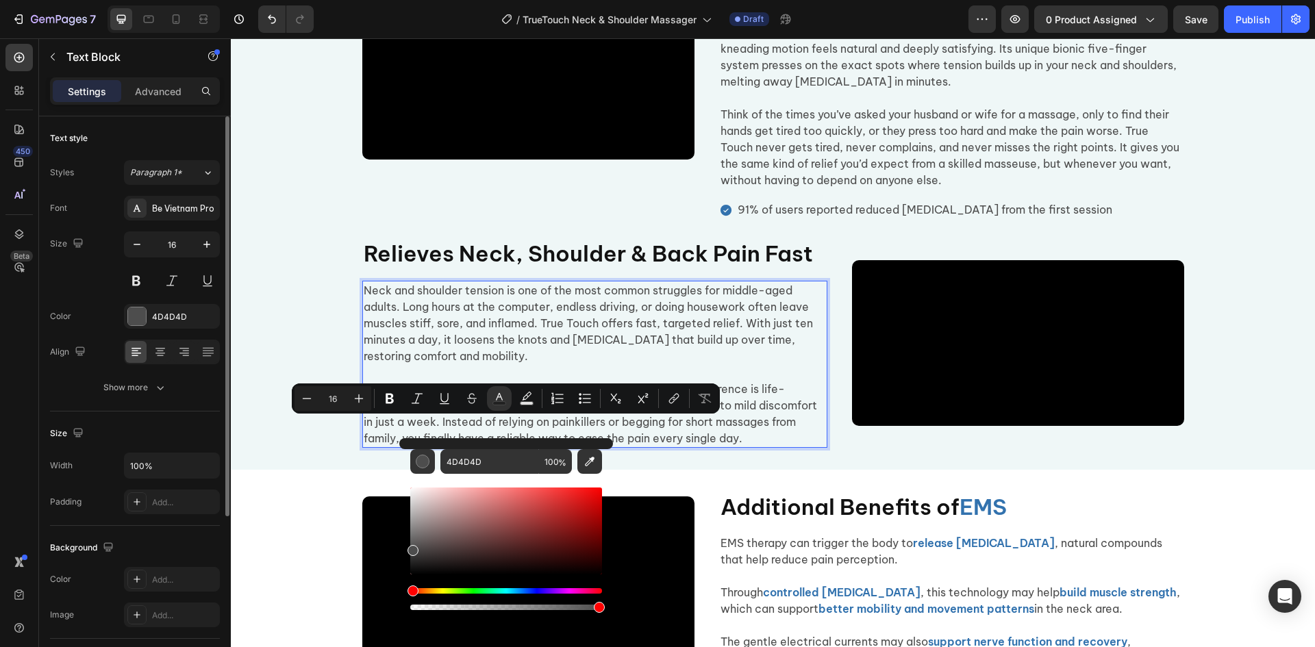
click at [680, 364] on p "Neck and shoulder tension is one of the most common struggles for middle-aged a…" at bounding box center [595, 323] width 462 height 82
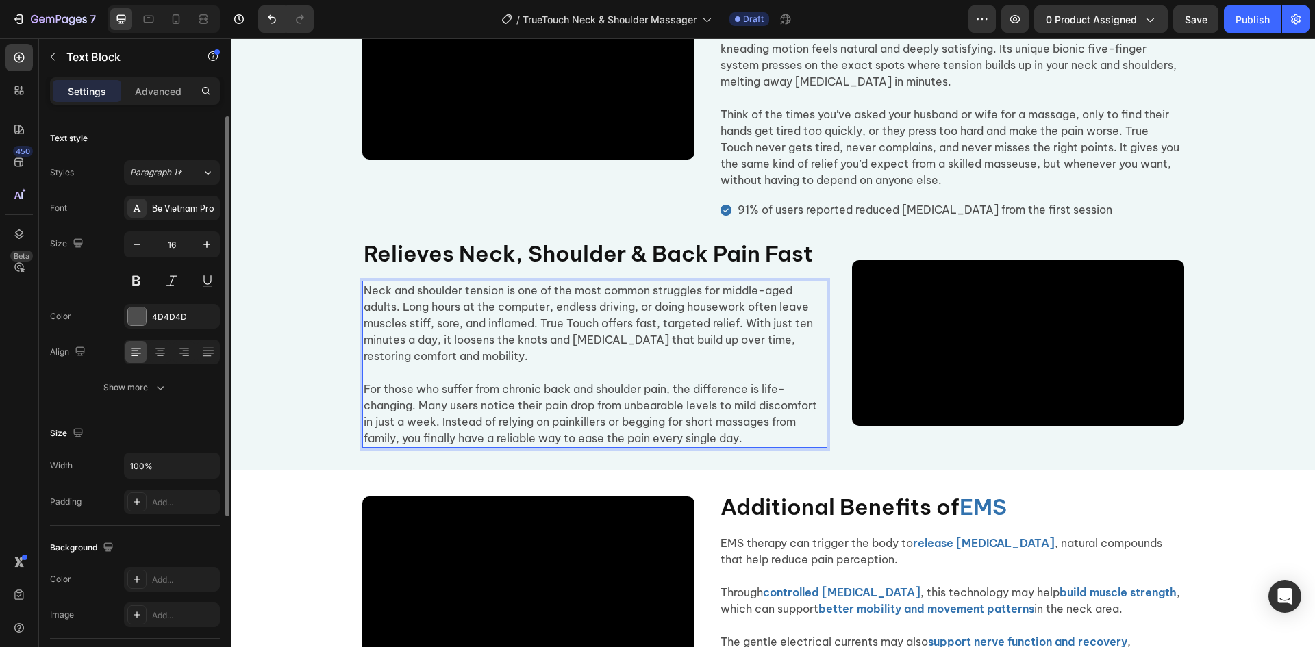
click at [704, 447] on p "For those who suffer from chronic back and shoulder pain, the difference is lif…" at bounding box center [595, 414] width 462 height 66
click at [567, 160] on video at bounding box center [528, 77] width 332 height 166
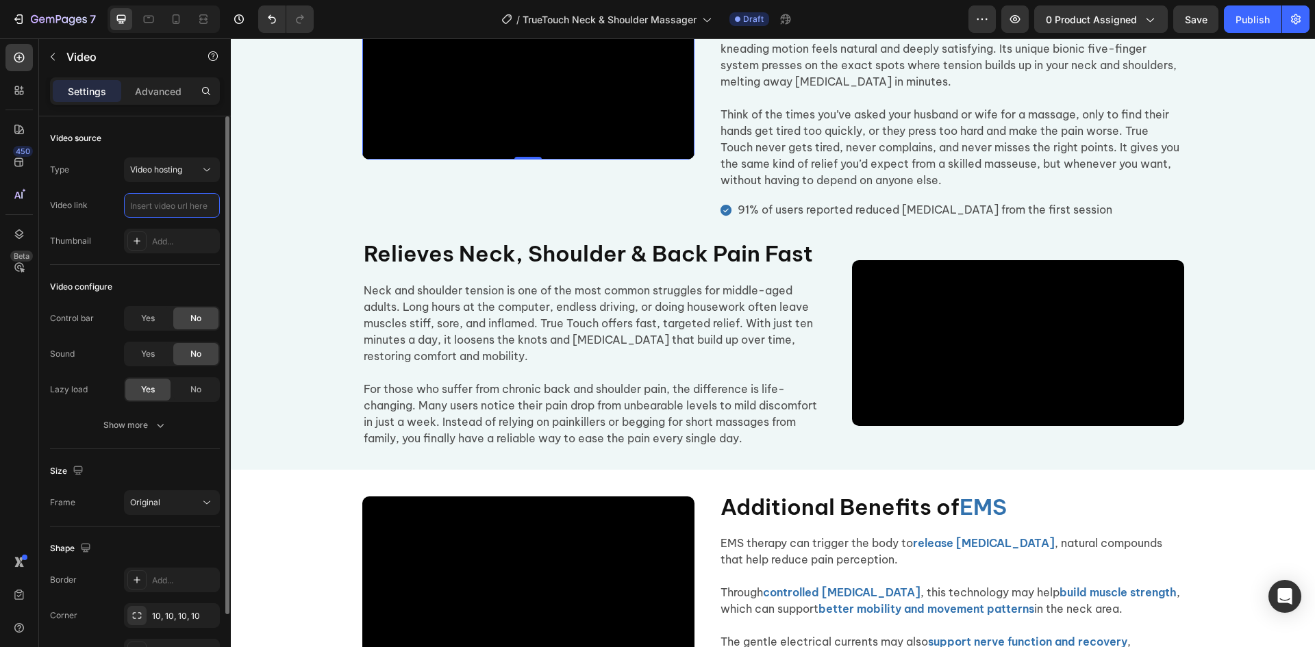
scroll to position [0, 0]
paste input "https://cdn.shopify.com/videos/c/o/v/c27fb325017444a689f494f8707c8aef.mp4"
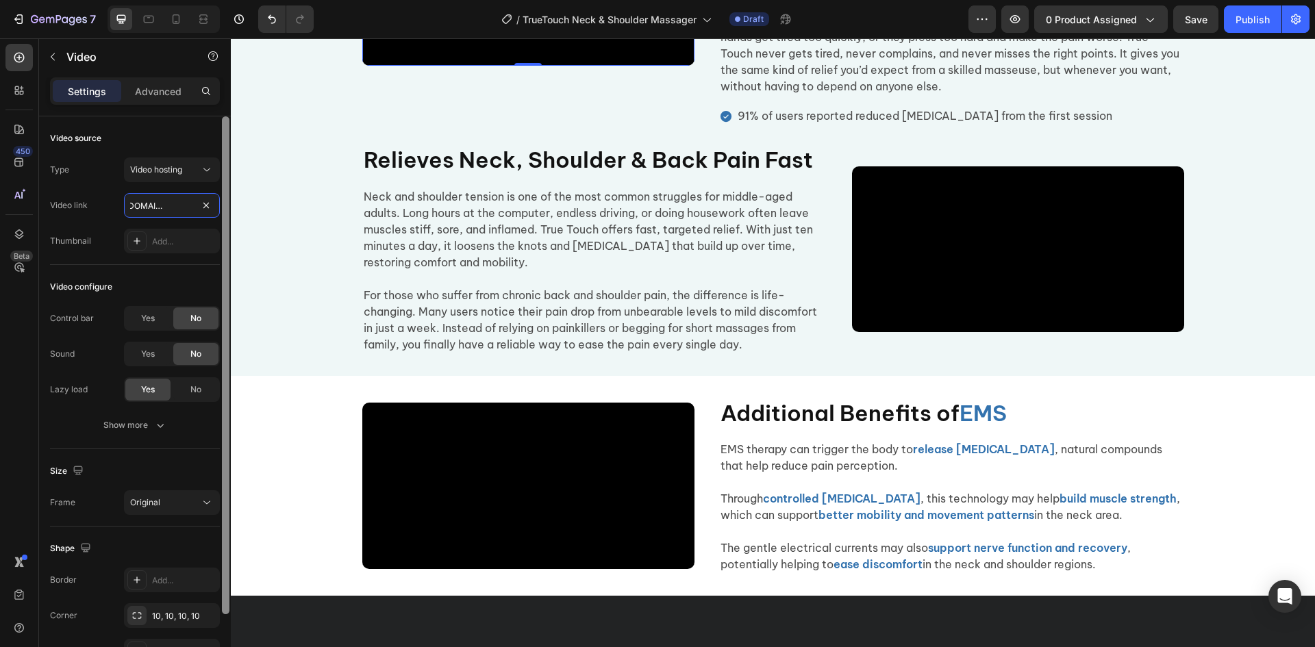
scroll to position [1225, 0]
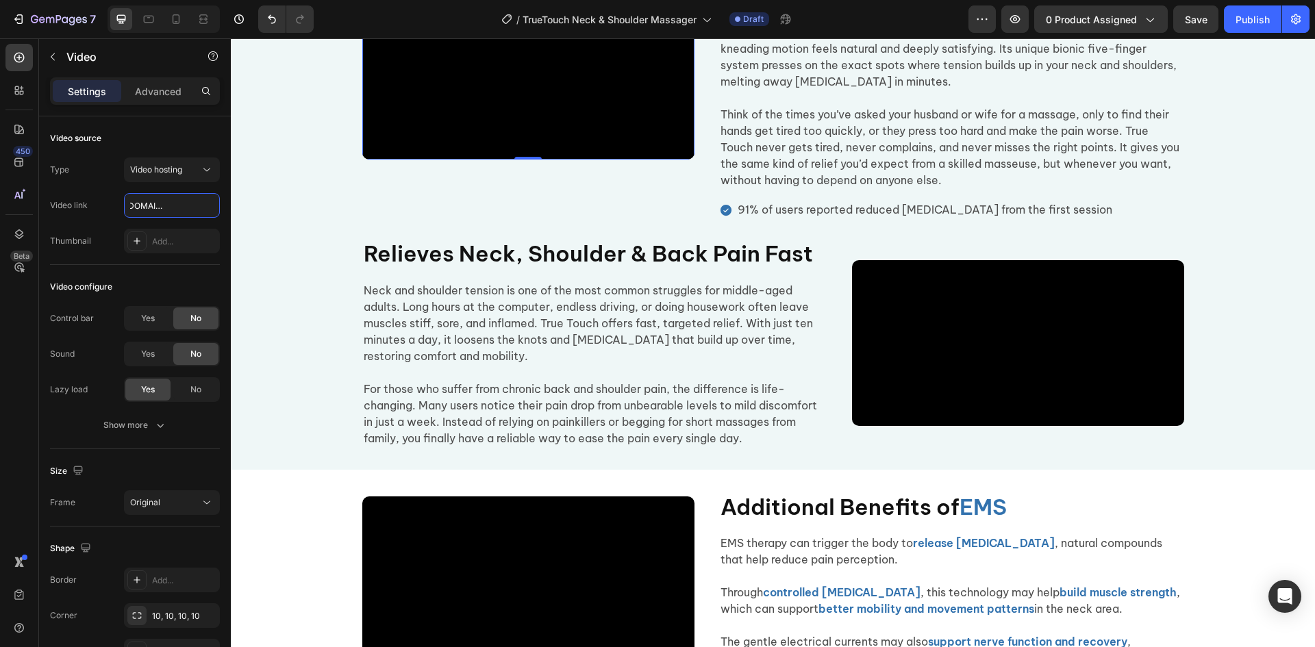
type input "https://cdn.shopify.com/videos/c/o/v/c27fb325017444a689f494f8707c8aef.mp4"
click at [317, 291] on div "Video 0 Real-Hand Massage Heading Just Like a Professional Touch Heading Most m…" at bounding box center [773, 189] width 1085 height 517
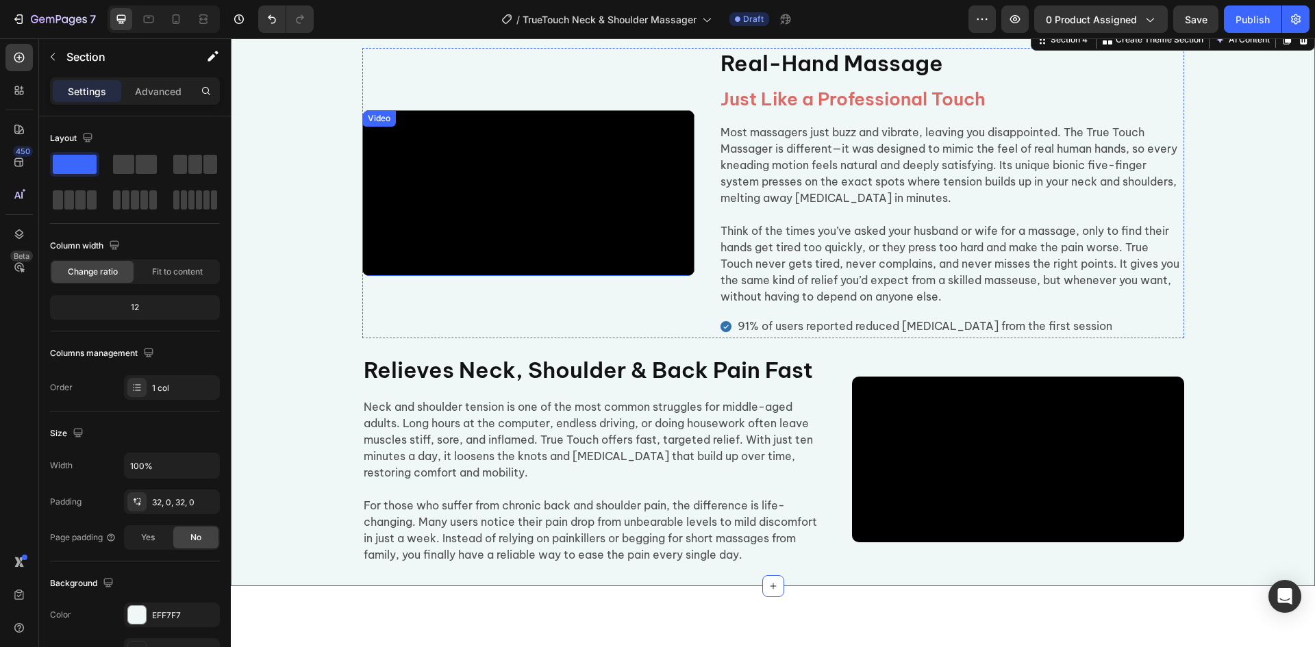
scroll to position [1019, 0]
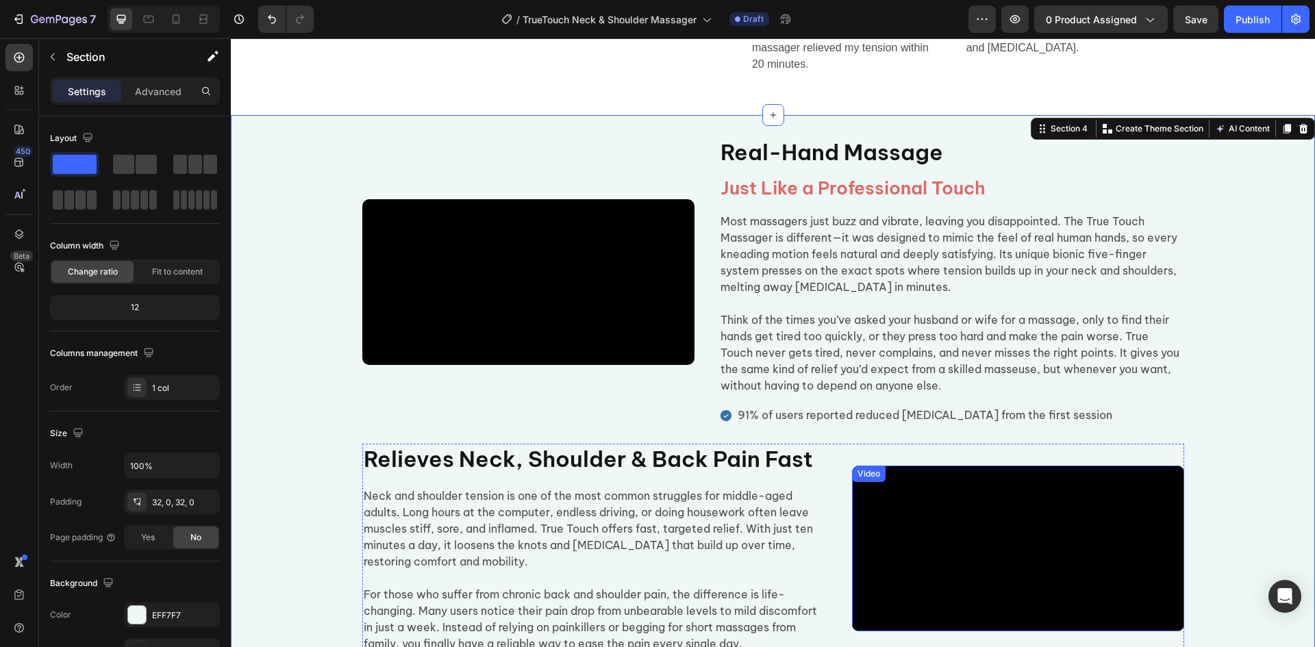
click at [929, 569] on video at bounding box center [1018, 549] width 332 height 166
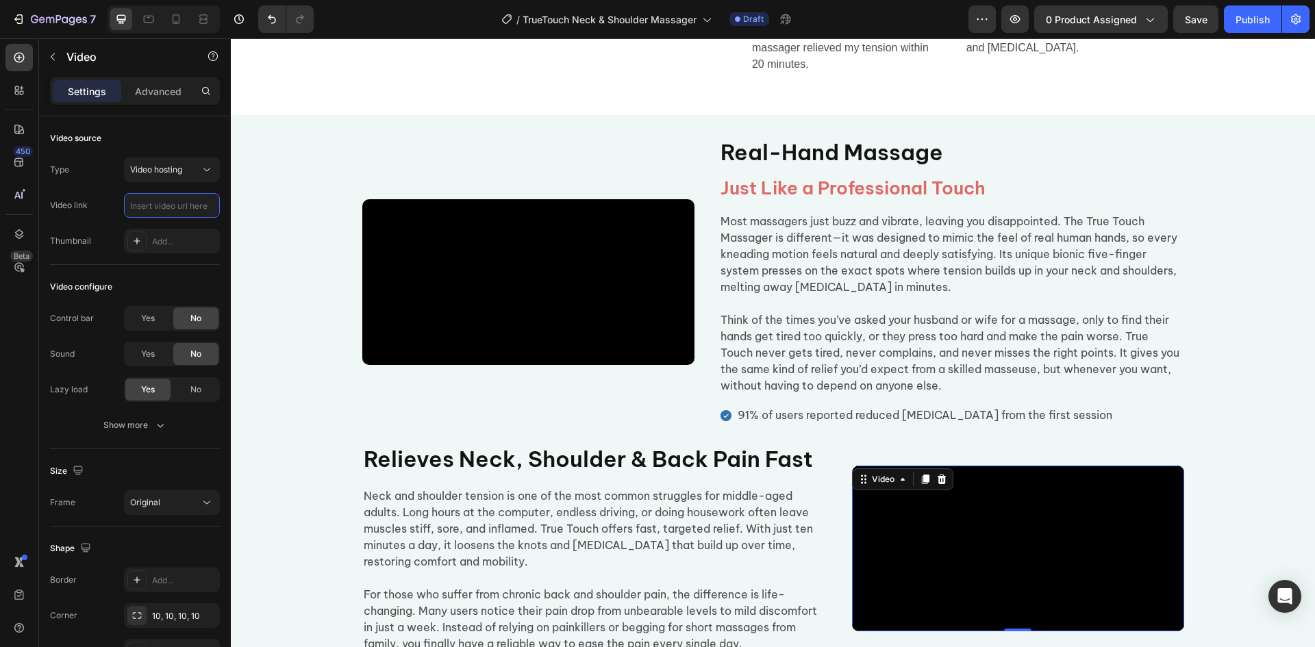
scroll to position [0, 0]
paste input "https://cdn.shopify.com/videos/c/o/v/14f9bf76aad0448d9c71a641378eb9d2.mp4"
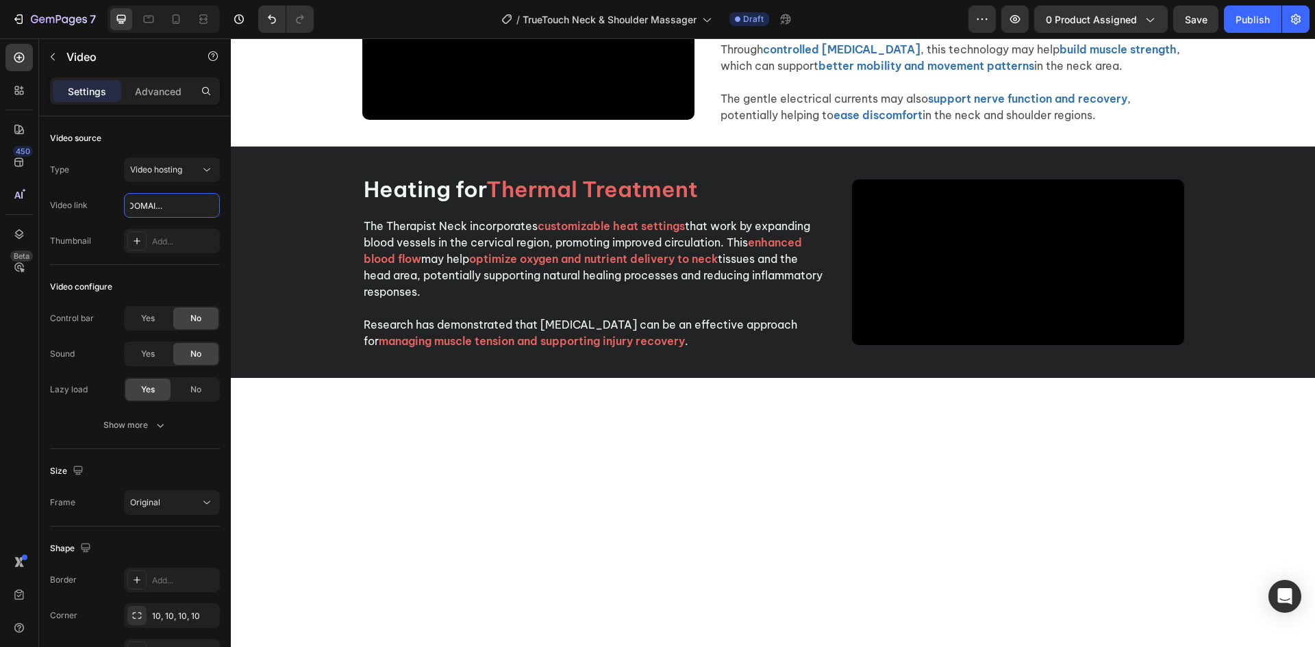
scroll to position [1773, 0]
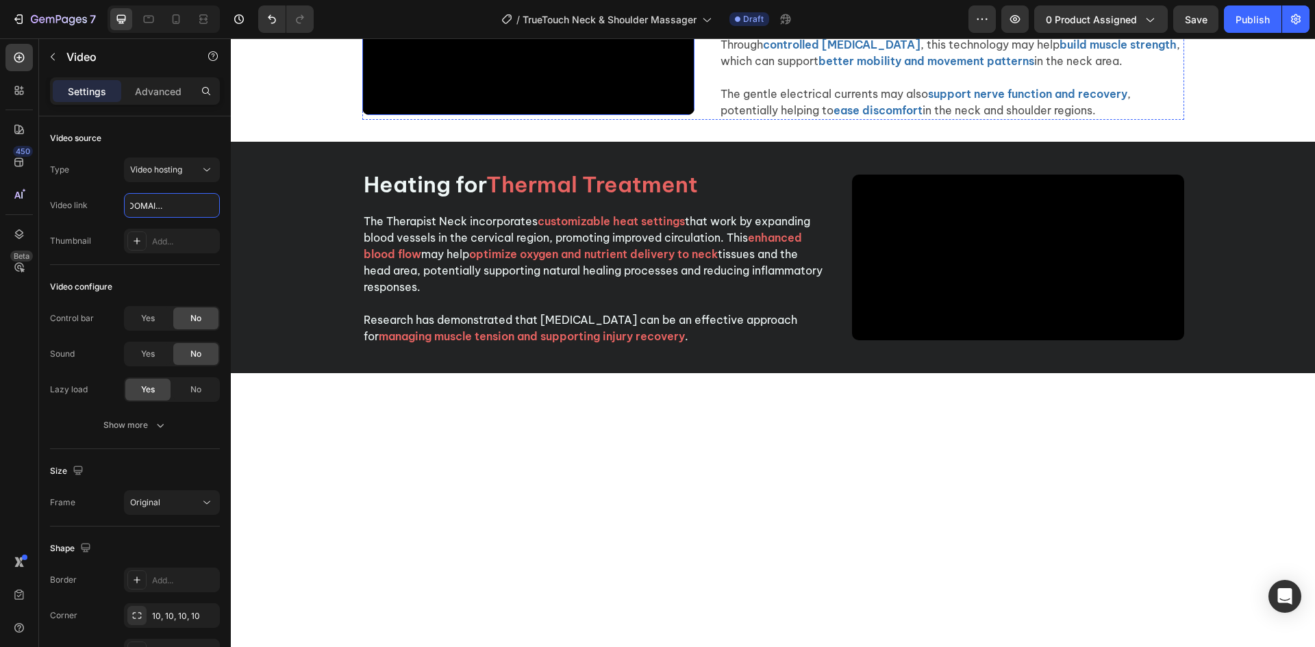
type input "https://cdn.shopify.com/videos/c/o/v/14f9bf76aad0448d9c71a641378eb9d2.mp4"
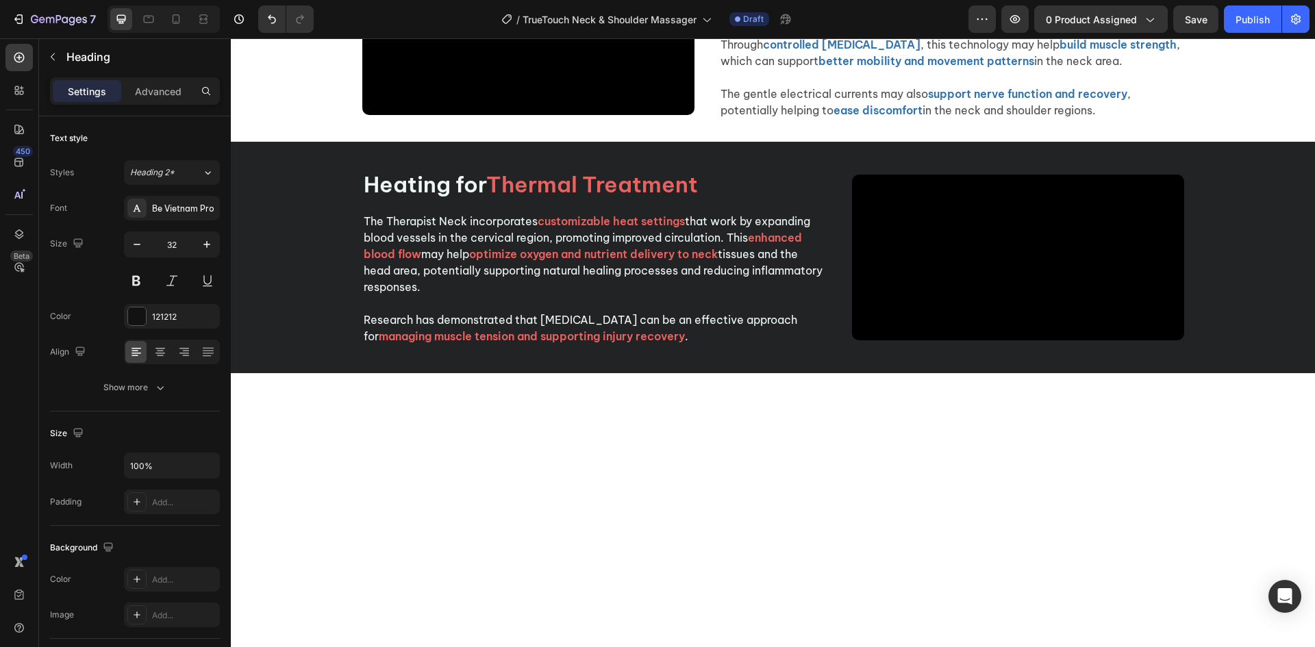
drag, startPoint x: 871, startPoint y: 201, endPoint x: 699, endPoint y: 204, distance: 172.0
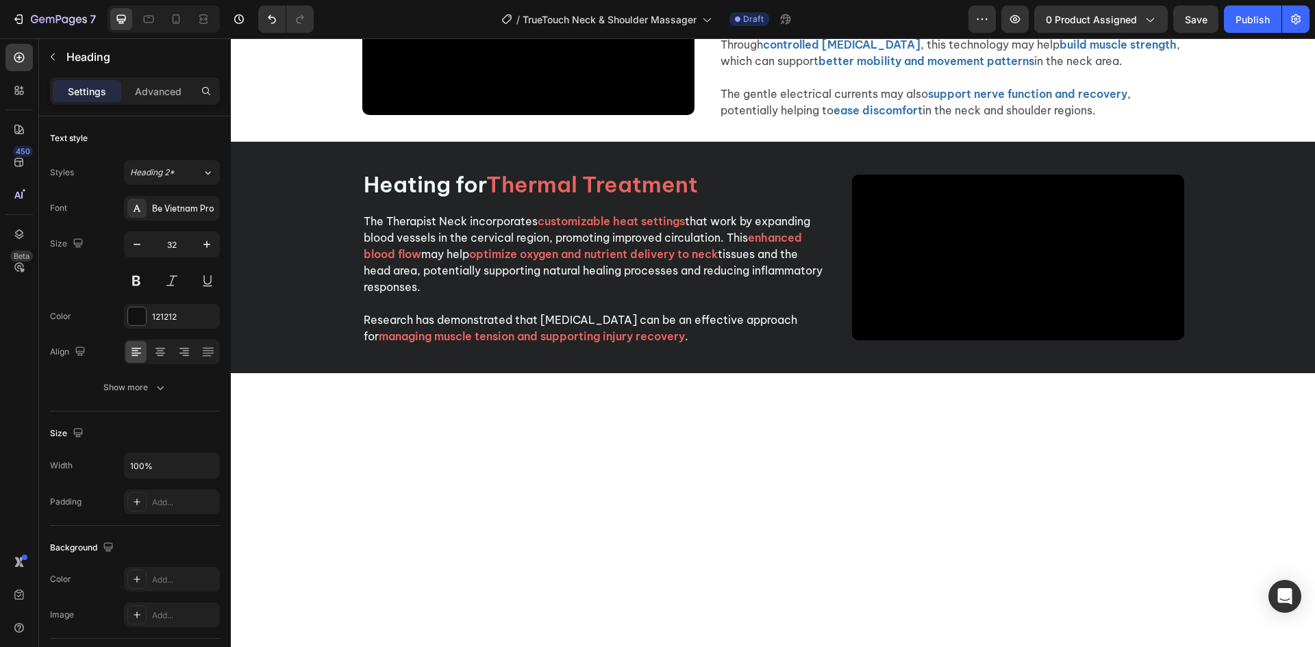
click at [700, 121] on div "Video Soothing Heat for Faster Relaxation Heading 16 EMS therapy can trigger th…" at bounding box center [773, 32] width 822 height 177
click at [128, 320] on div at bounding box center [137, 317] width 18 height 18
drag, startPoint x: 871, startPoint y: 208, endPoint x: 682, endPoint y: 212, distance: 189.8
click at [682, 121] on div "Video Soothing Heat for Faster Relaxation Heading 16 EMS therapy can trigger th…" at bounding box center [773, 32] width 822 height 177
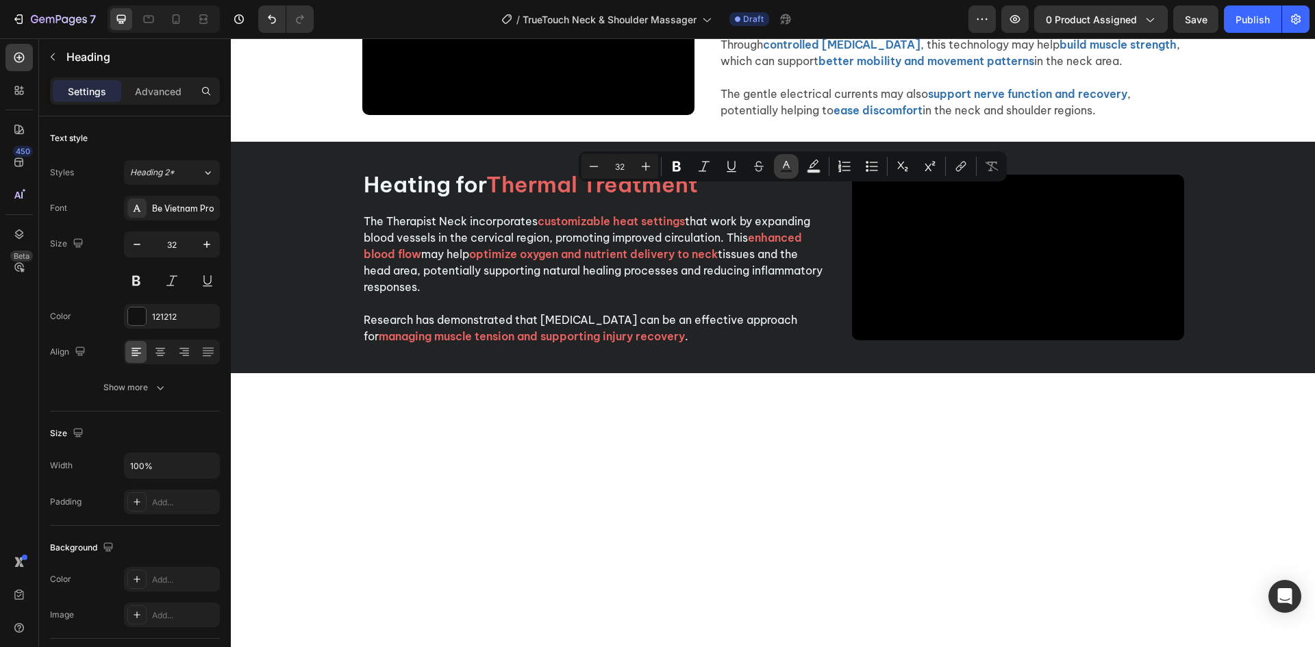
click at [782, 169] on icon "Editor contextual toolbar" at bounding box center [787, 167] width 14 height 14
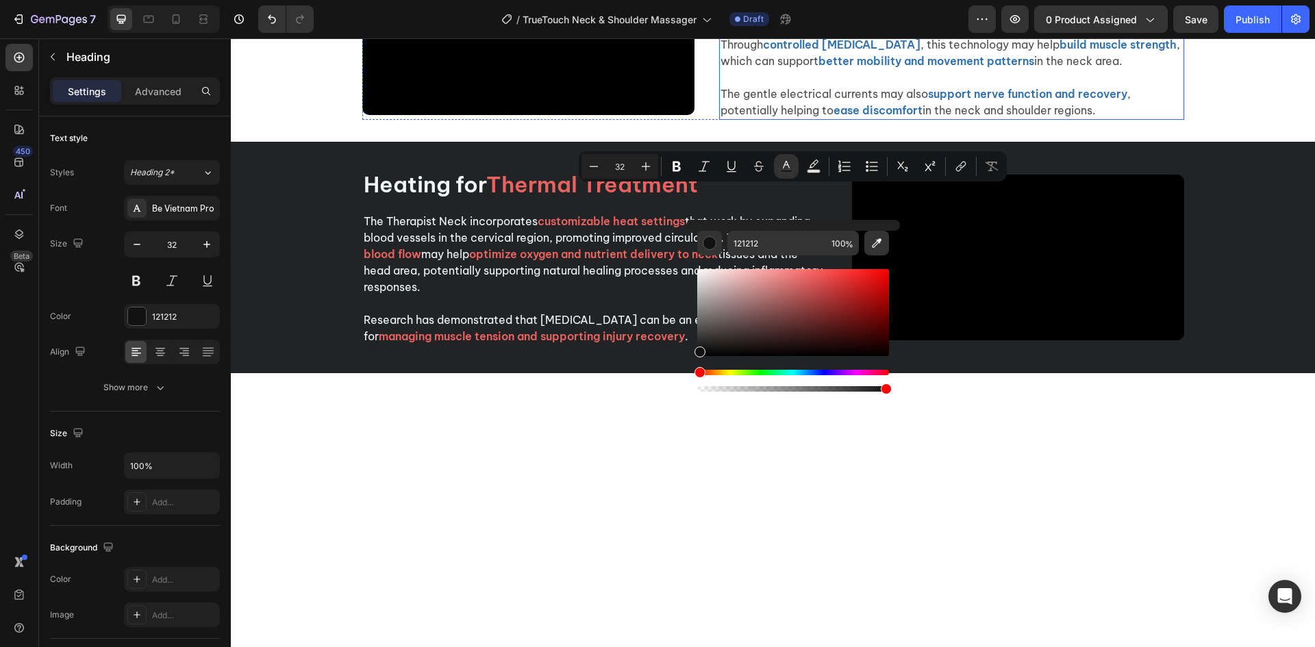
click at [1008, 68] on strong "better mobility and movement patterns" at bounding box center [927, 61] width 216 height 14
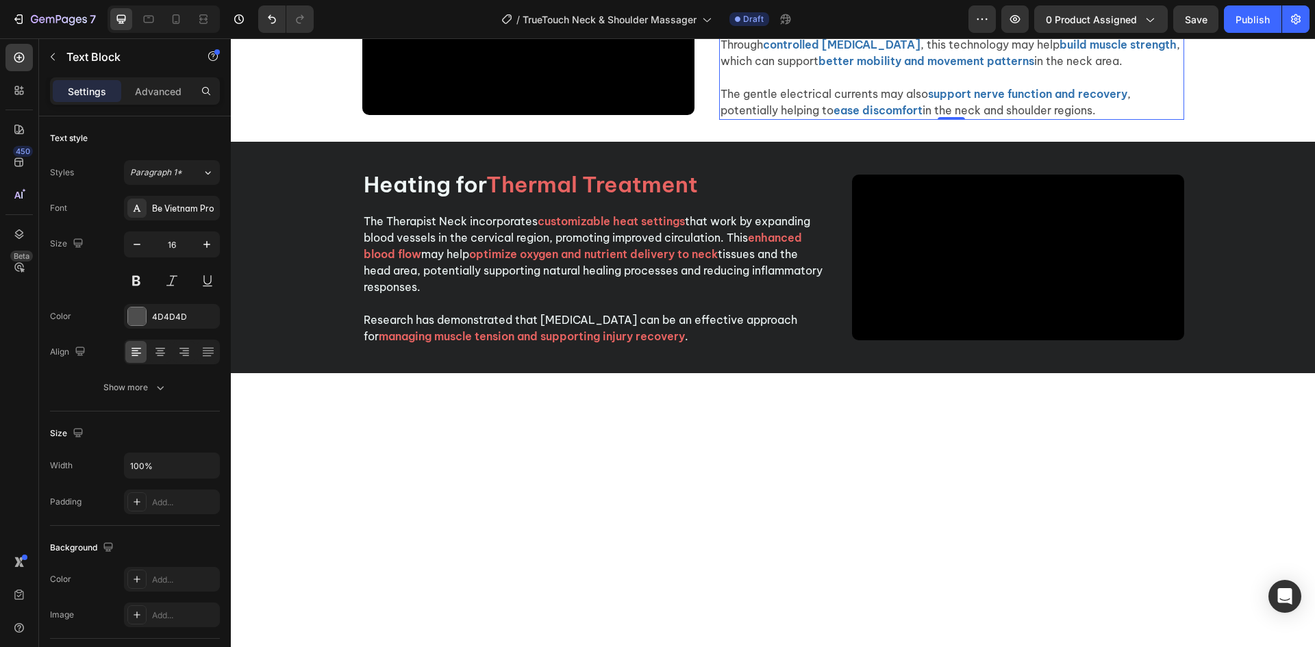
click at [767, 86] on p at bounding box center [952, 77] width 462 height 16
click at [767, 86] on p "Rich Text Editor. Editing area: main" at bounding box center [952, 77] width 462 height 16
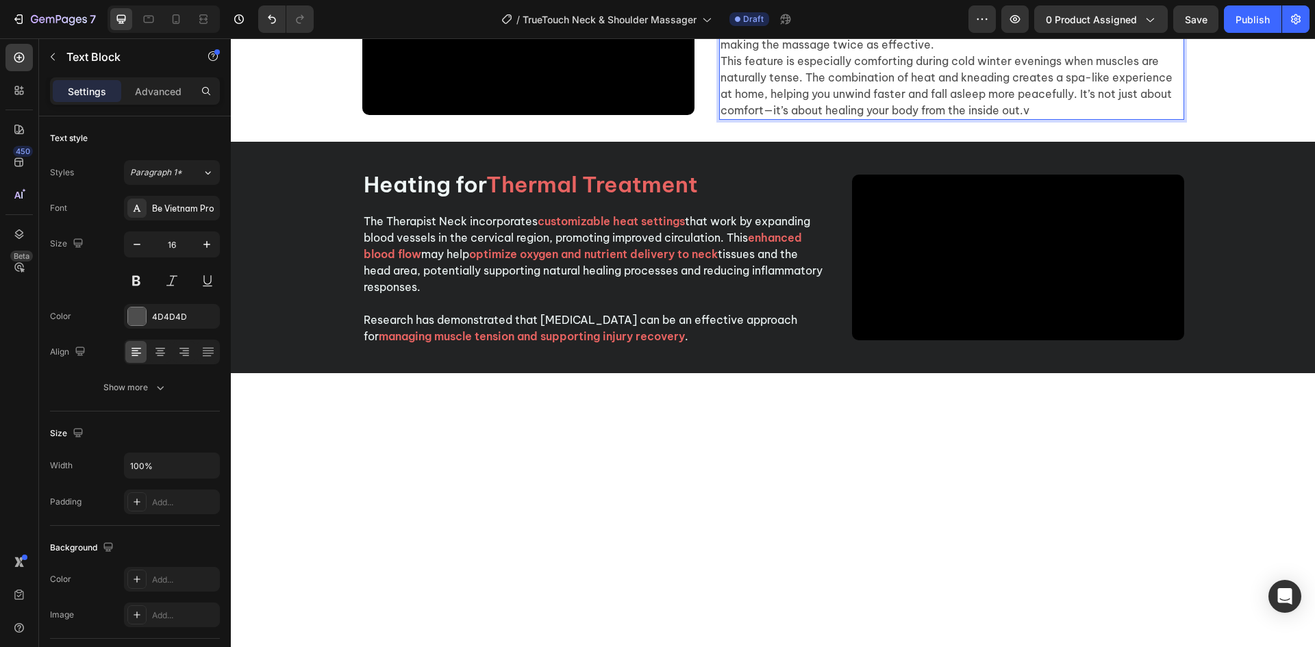
click at [923, 53] on p "Muscles that are cold or tight resist pressure and take longer to relax. That’s…" at bounding box center [952, 20] width 462 height 66
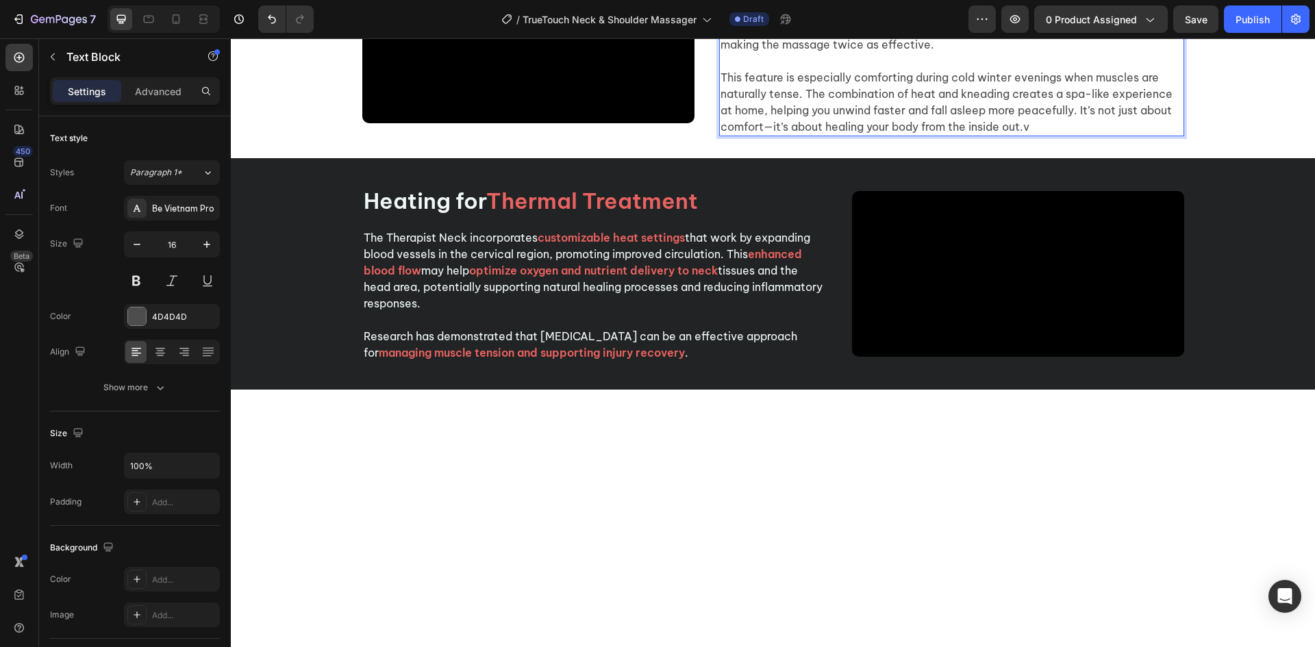
scroll to position [1765, 0]
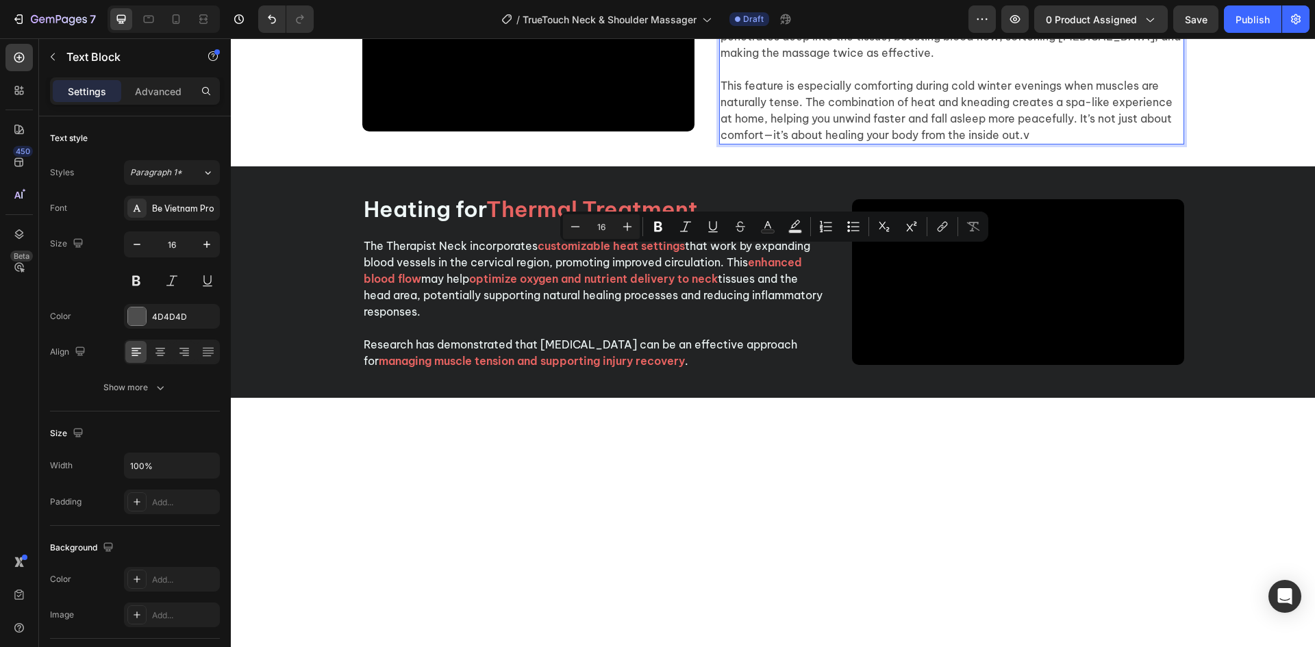
drag, startPoint x: 769, startPoint y: 253, endPoint x: 777, endPoint y: 254, distance: 8.2
click at [777, 61] on p "Muscles that are cold or tight resist pressure and take longer to relax. That’s…" at bounding box center [952, 28] width 462 height 66
click at [736, 61] on p "Muscles that are cold or tight resist pressure and take longer to relax. That’s…" at bounding box center [952, 28] width 462 height 66
drag, startPoint x: 1018, startPoint y: 373, endPoint x: 1029, endPoint y: 373, distance: 11.0
click at [1029, 143] on p "This feature is especially comforting during cold winter evenings when muscles …" at bounding box center [952, 110] width 462 height 66
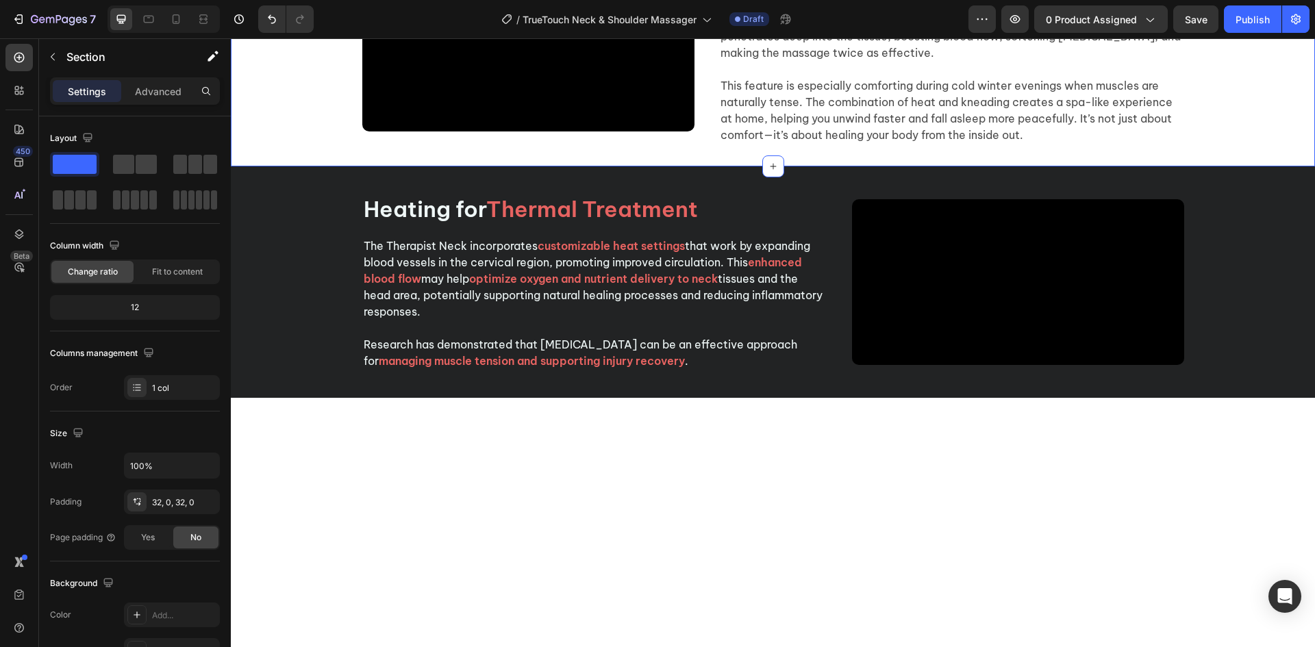
click at [1272, 145] on div "Video Soothing Heat for Faster Relaxation Heading Muscles that are cold or tigh…" at bounding box center [773, 48] width 1085 height 193
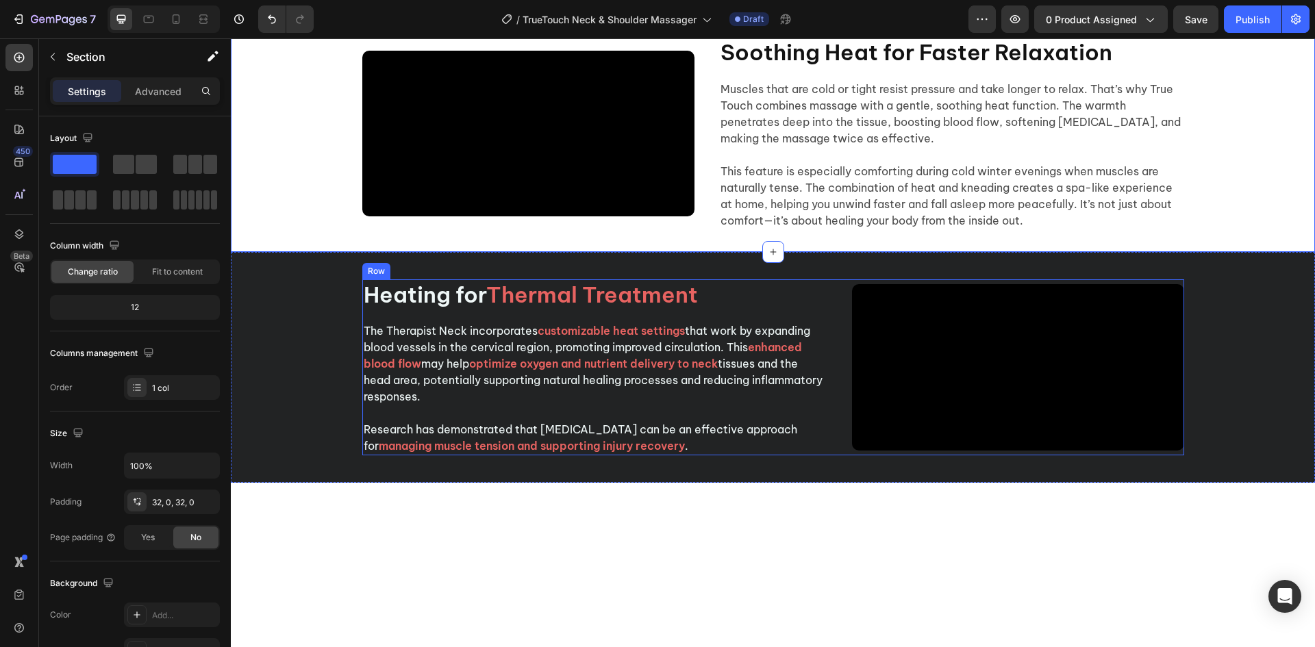
scroll to position [1970, 0]
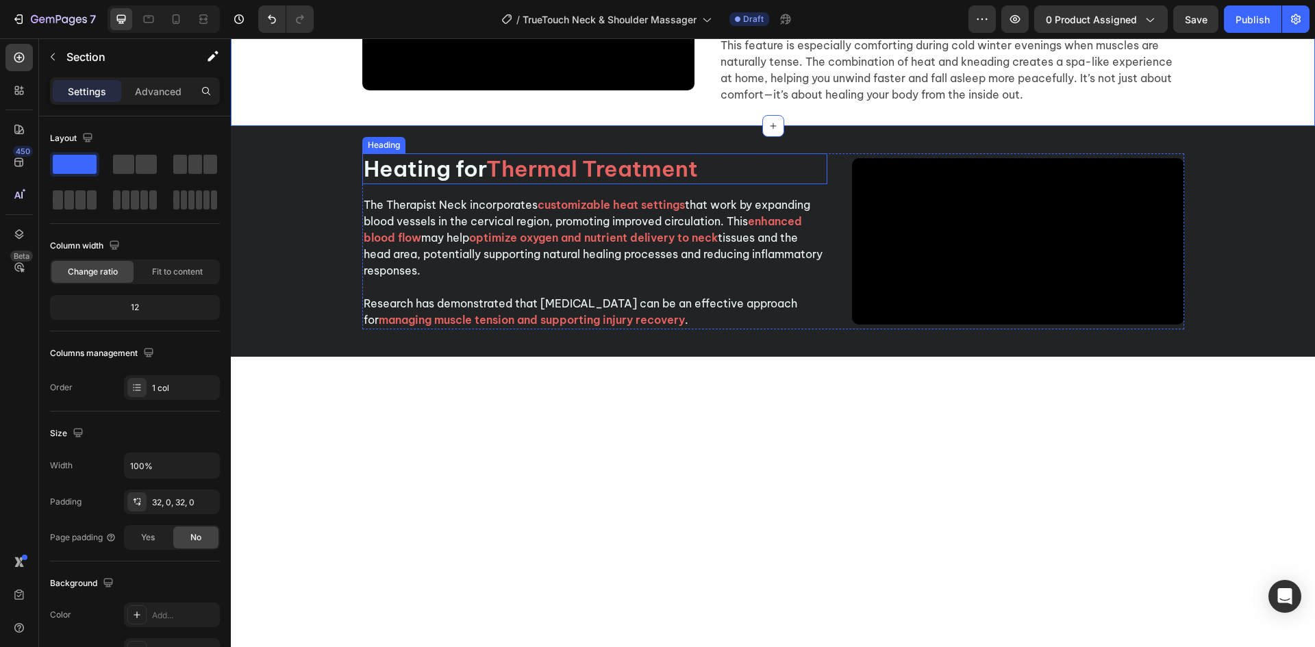
click at [499, 182] on span "Thermal Treatment" at bounding box center [592, 168] width 212 height 27
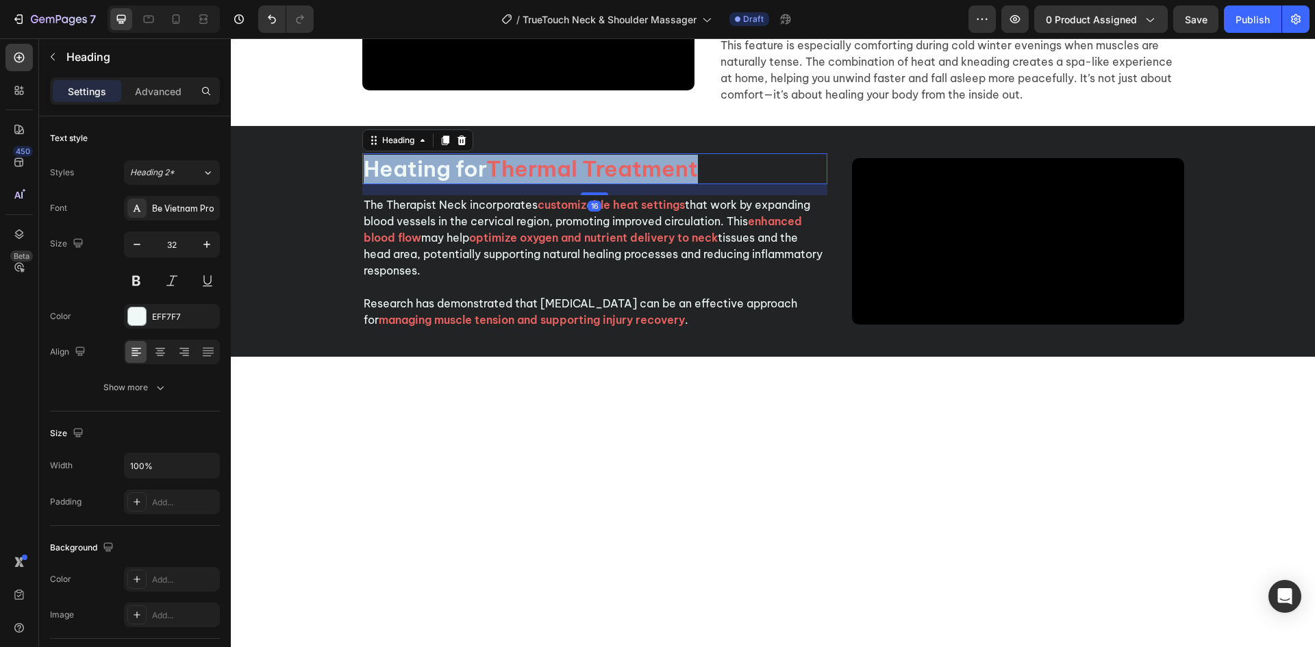
click at [499, 182] on span "Thermal Treatment" at bounding box center [592, 168] width 212 height 27
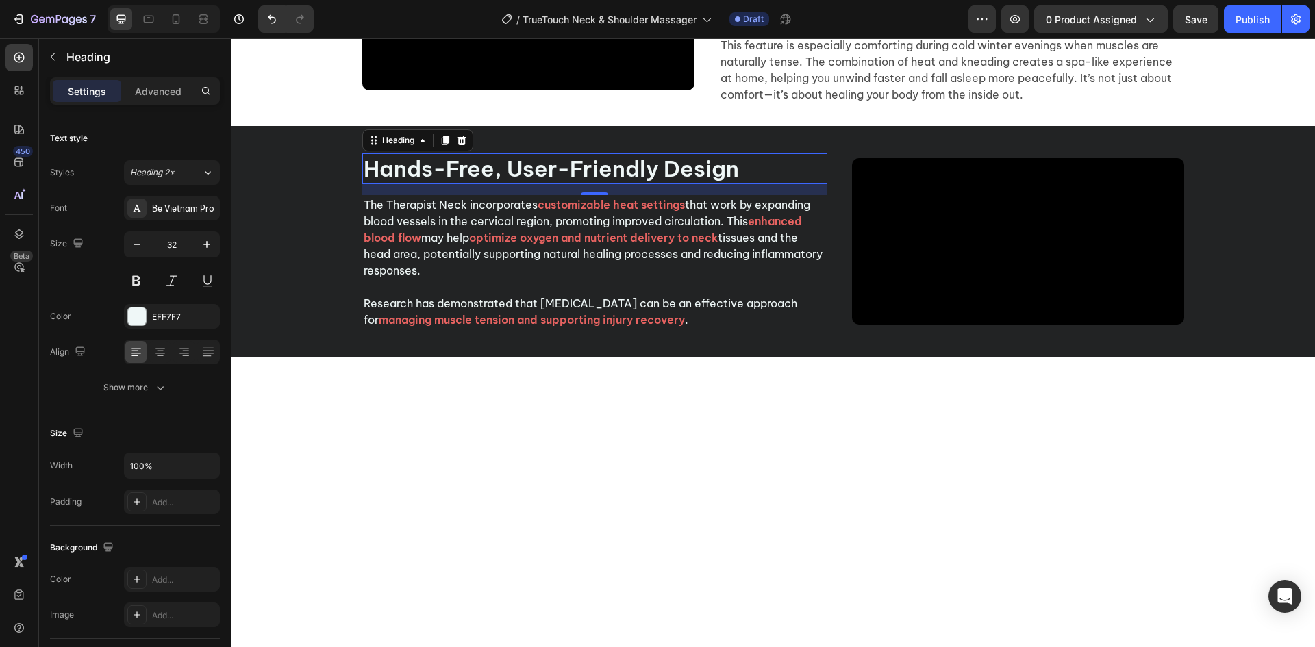
click at [488, 295] on p "The Therapist Neck incorporates customizable heat settings that work by expandi…" at bounding box center [595, 246] width 462 height 99
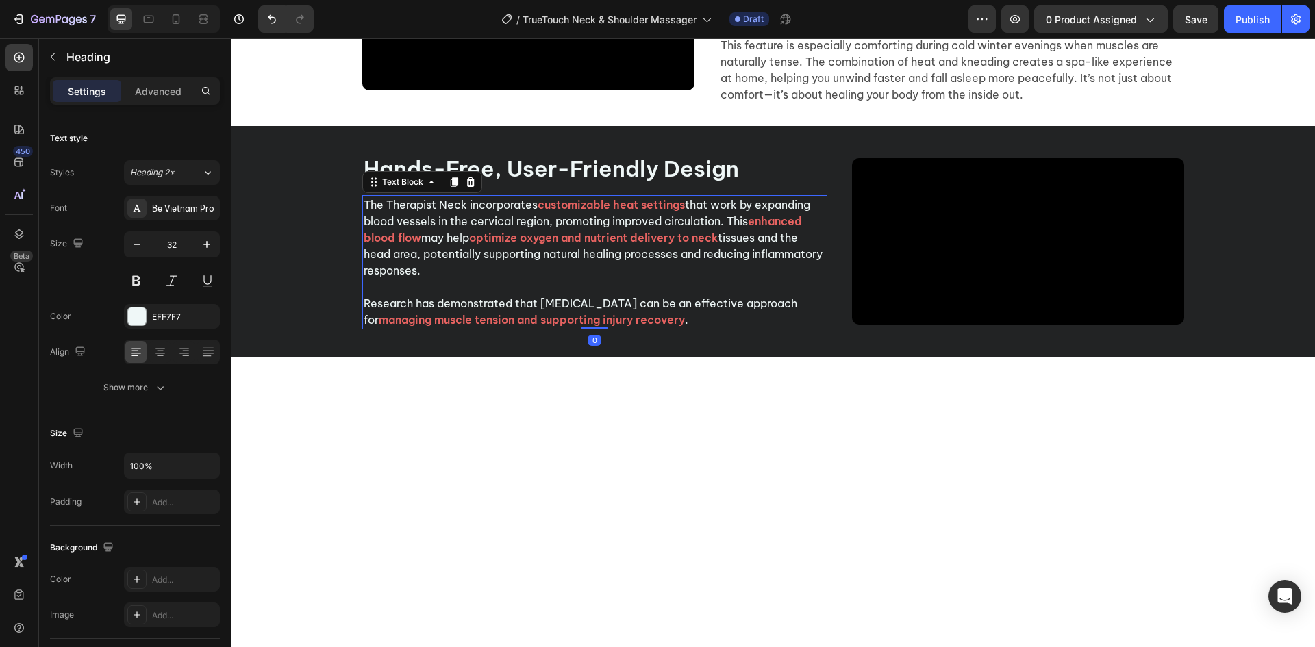
click at [488, 295] on p "The Therapist Neck incorporates customizable heat settings that work by expandi…" at bounding box center [595, 246] width 462 height 99
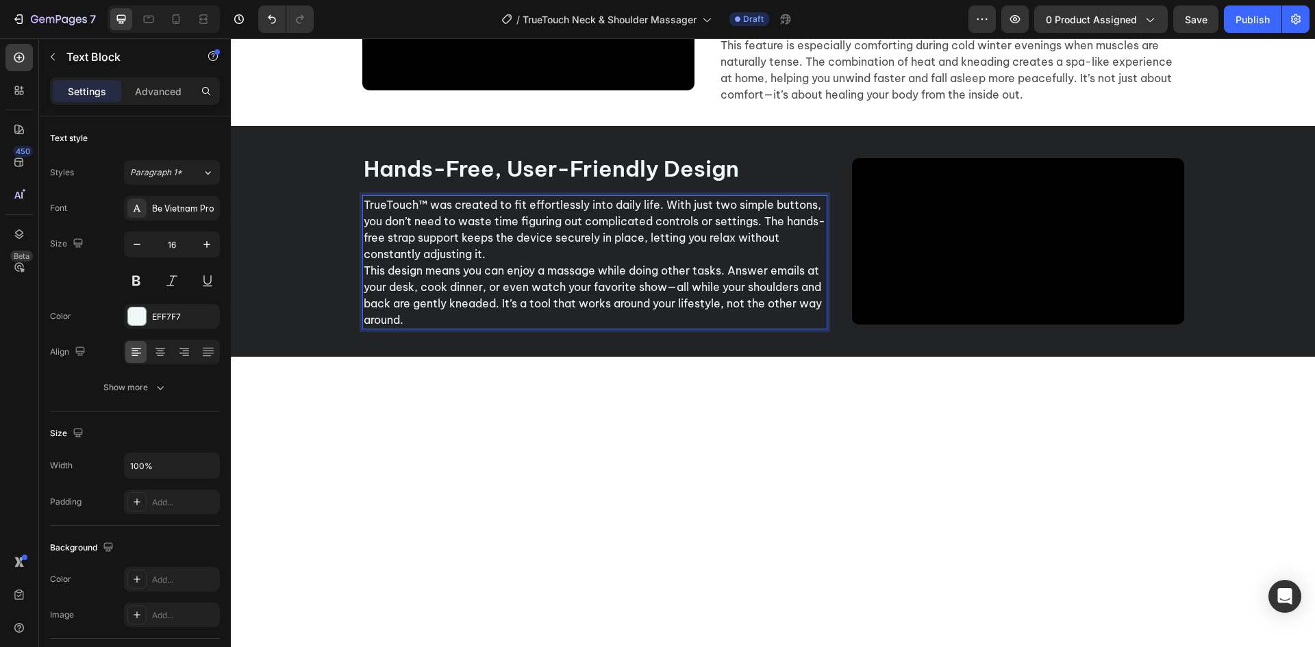
click at [523, 262] on p "TrueTouch™ was created to fit effortlessly into daily life. With just two simpl…" at bounding box center [595, 230] width 462 height 66
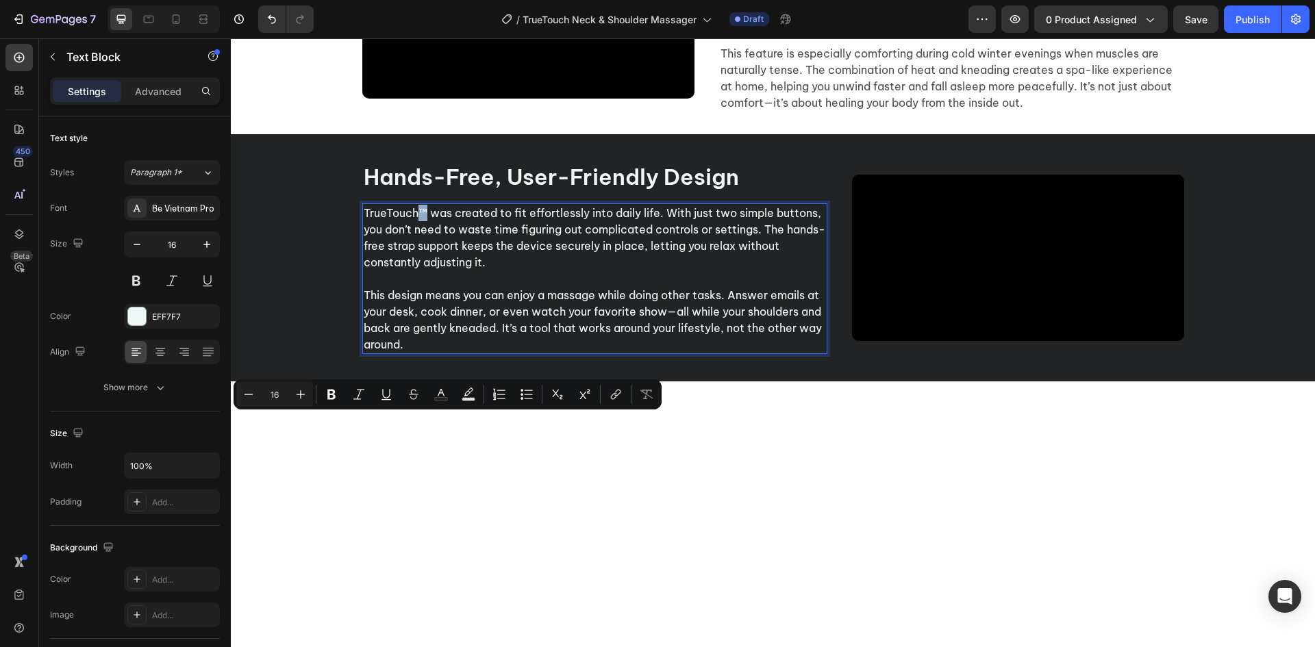
click at [419, 271] on p "TrueTouch™ was created to fit effortlessly into daily life. With just two simpl…" at bounding box center [595, 238] width 462 height 66
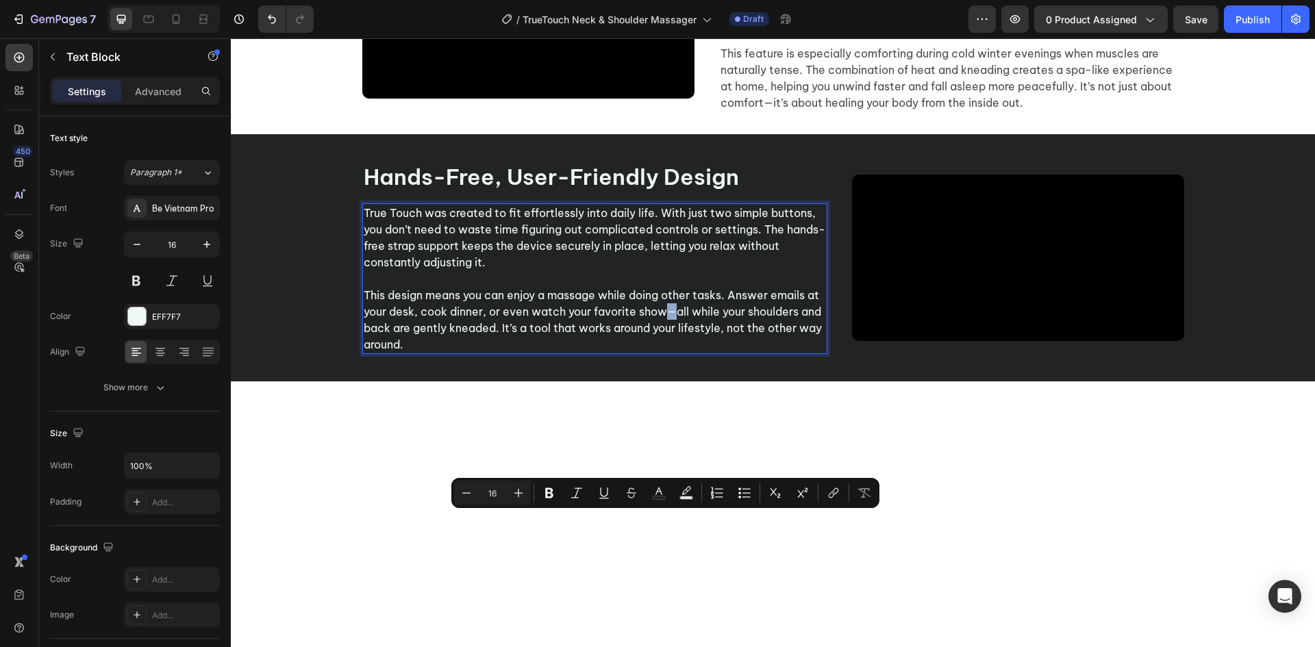
drag, startPoint x: 659, startPoint y: 521, endPoint x: 668, endPoint y: 521, distance: 8.9
click at [668, 353] on p "This design means you can enjoy a massage while doing other tasks. Answer email…" at bounding box center [595, 320] width 462 height 66
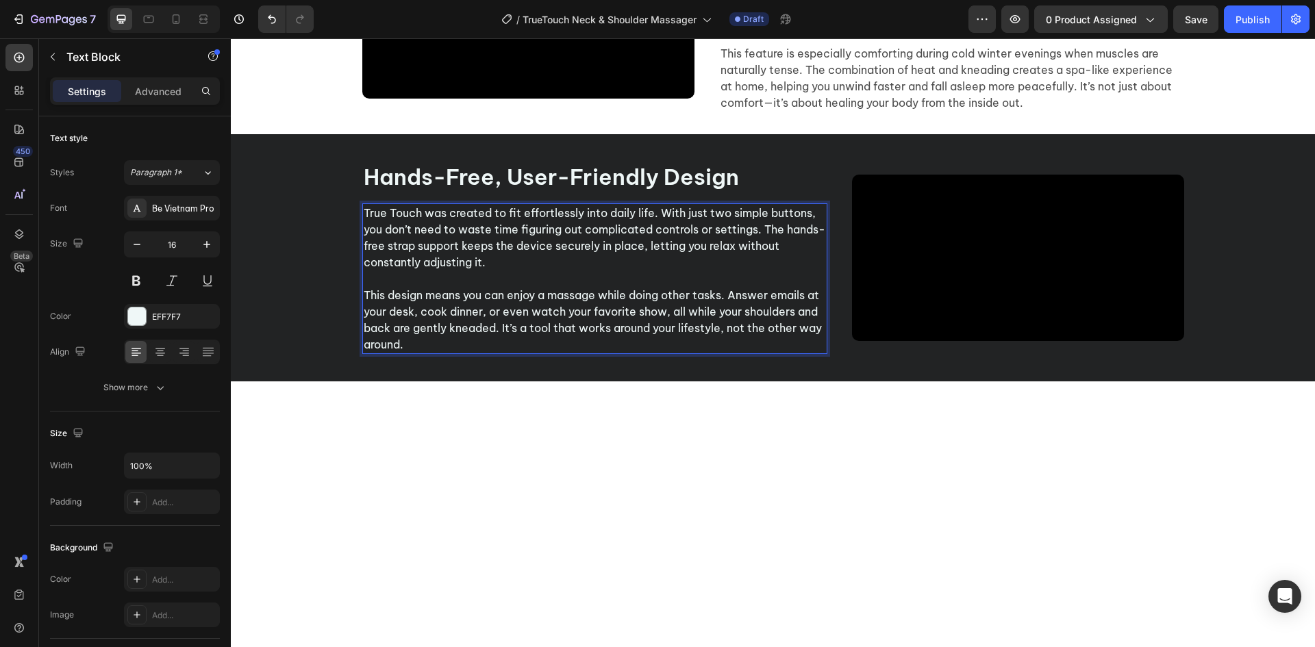
click at [657, 355] on div "Hands-Free, User-Friendly Design Heading True Touch was created to fit effortle…" at bounding box center [594, 258] width 465 height 193
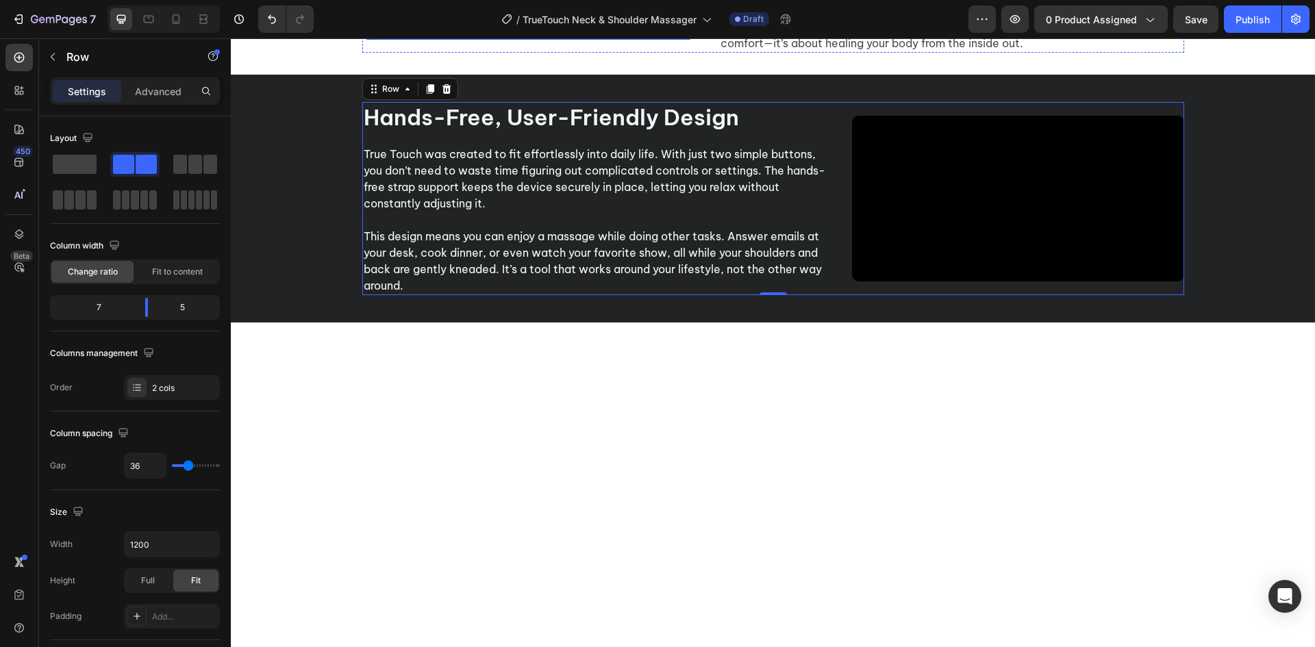
scroll to position [1757, 0]
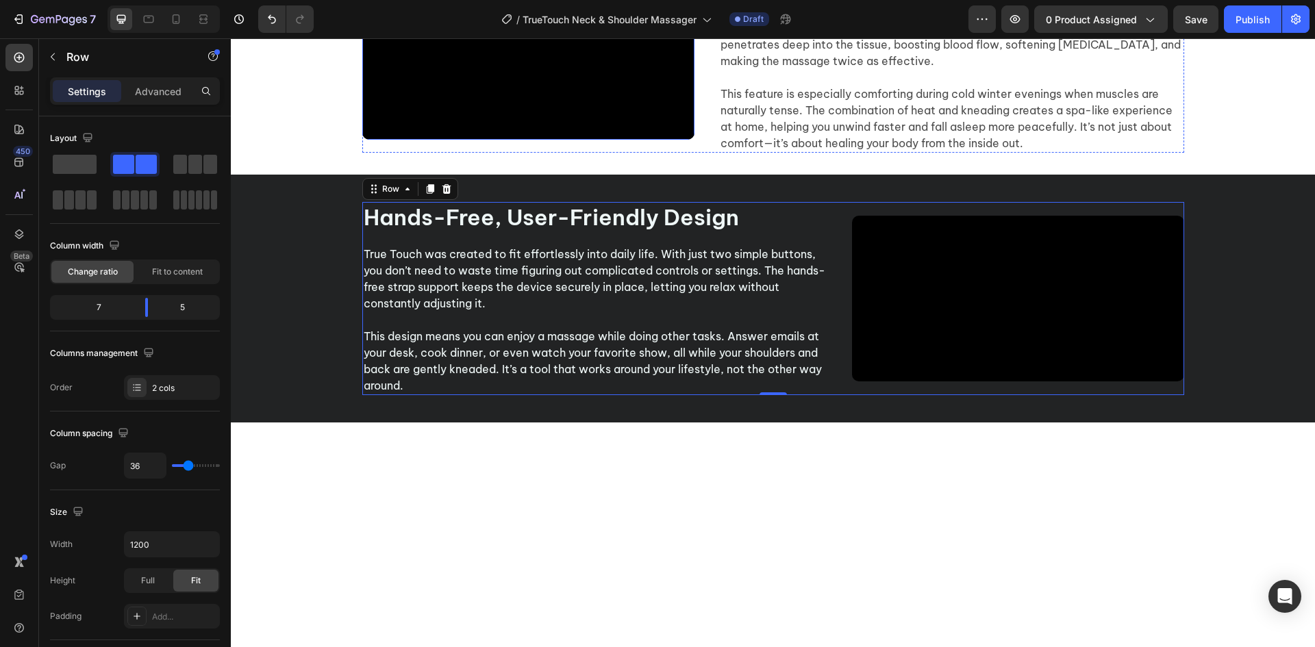
click at [503, 140] on video at bounding box center [528, 56] width 332 height 166
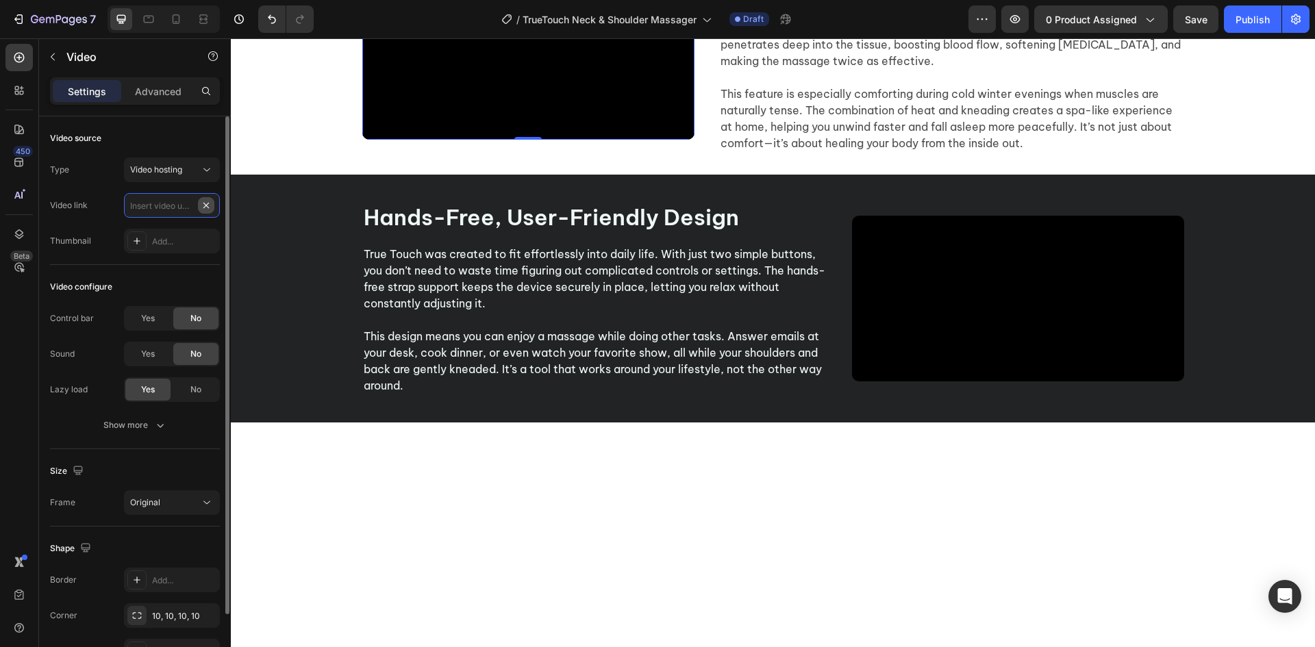
scroll to position [0, 0]
paste input "https://cdn.shopify.com/videos/c/o/v/ec7796fa3930472eb126fb14180c3874.mp4"
type input "https://cdn.shopify.com/videos/c/o/v/ec7796fa3930472eb126fb14180c3874.mp4"
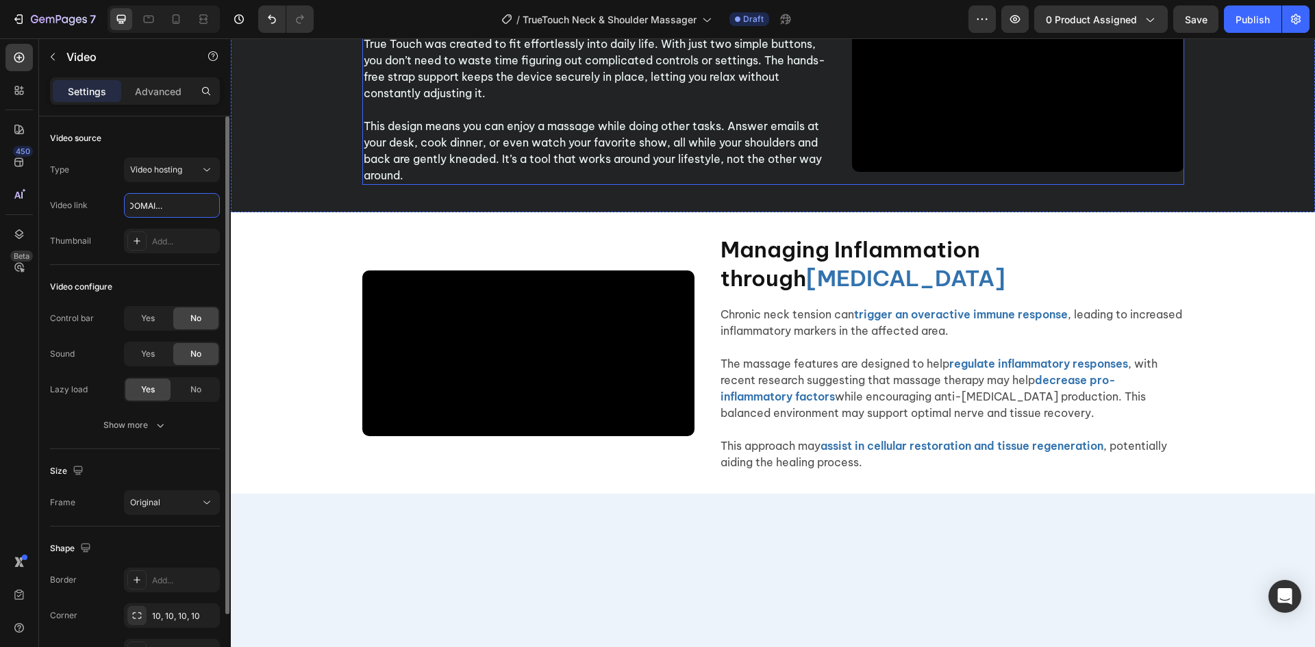
scroll to position [2133, 0]
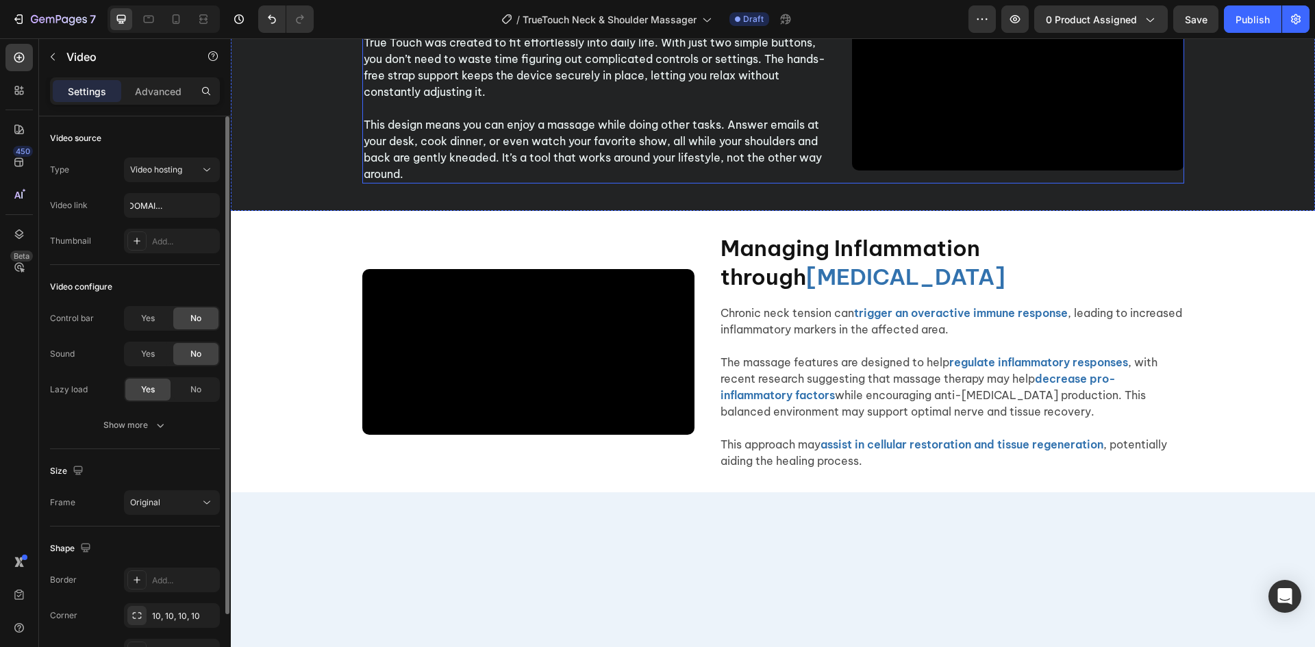
click at [976, 171] on video at bounding box center [1018, 87] width 332 height 166
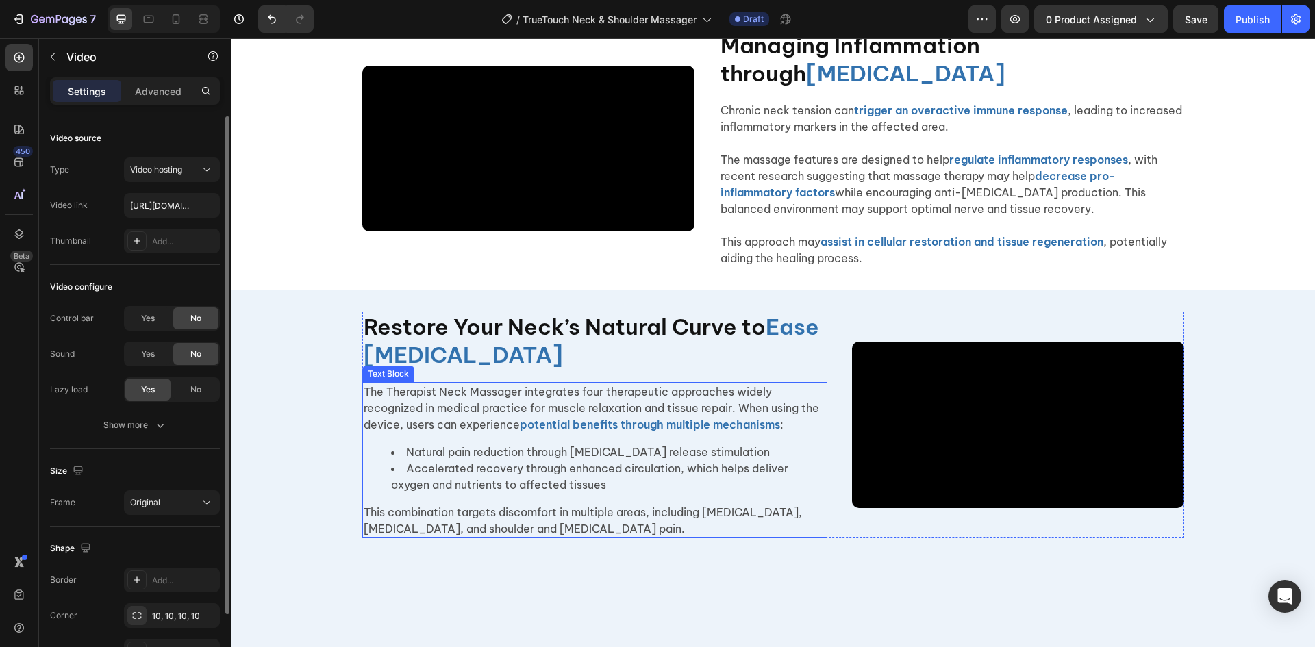
scroll to position [2407, 0]
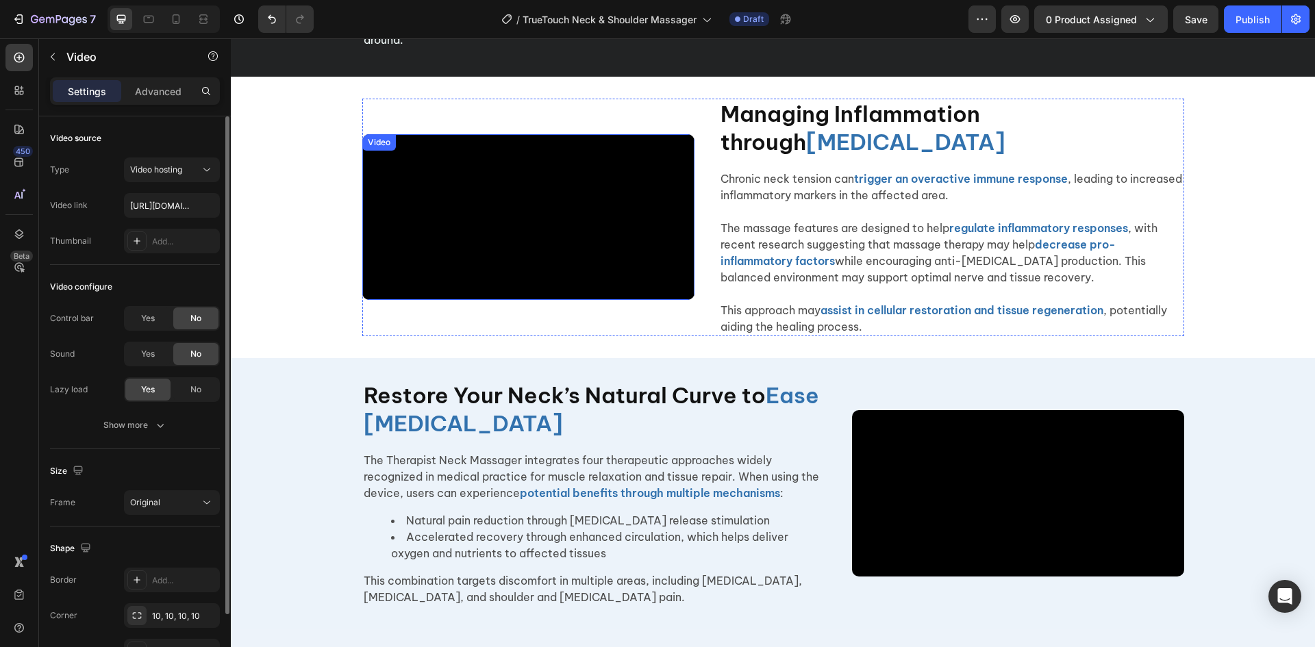
click at [843, 158] on h2 "Managing Inflammation through Therapeutic Massage" at bounding box center [951, 129] width 465 height 60
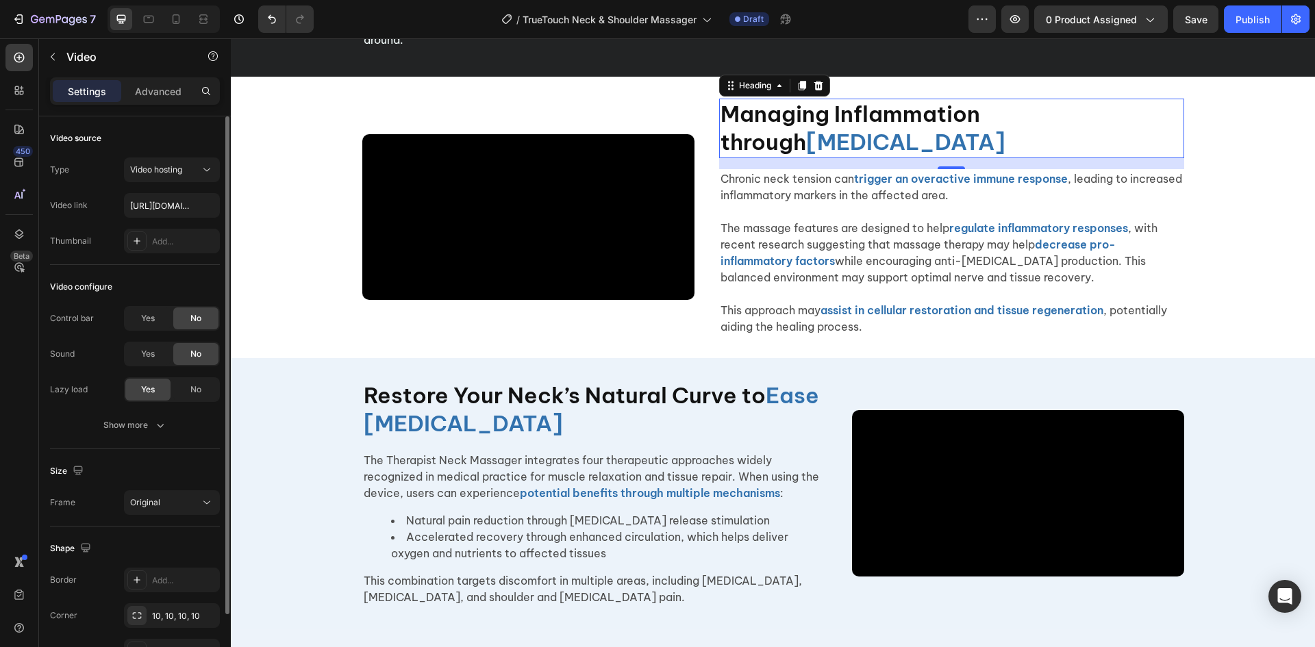
click at [843, 158] on h2 "Managing Inflammation through Therapeutic Massage" at bounding box center [951, 129] width 465 height 60
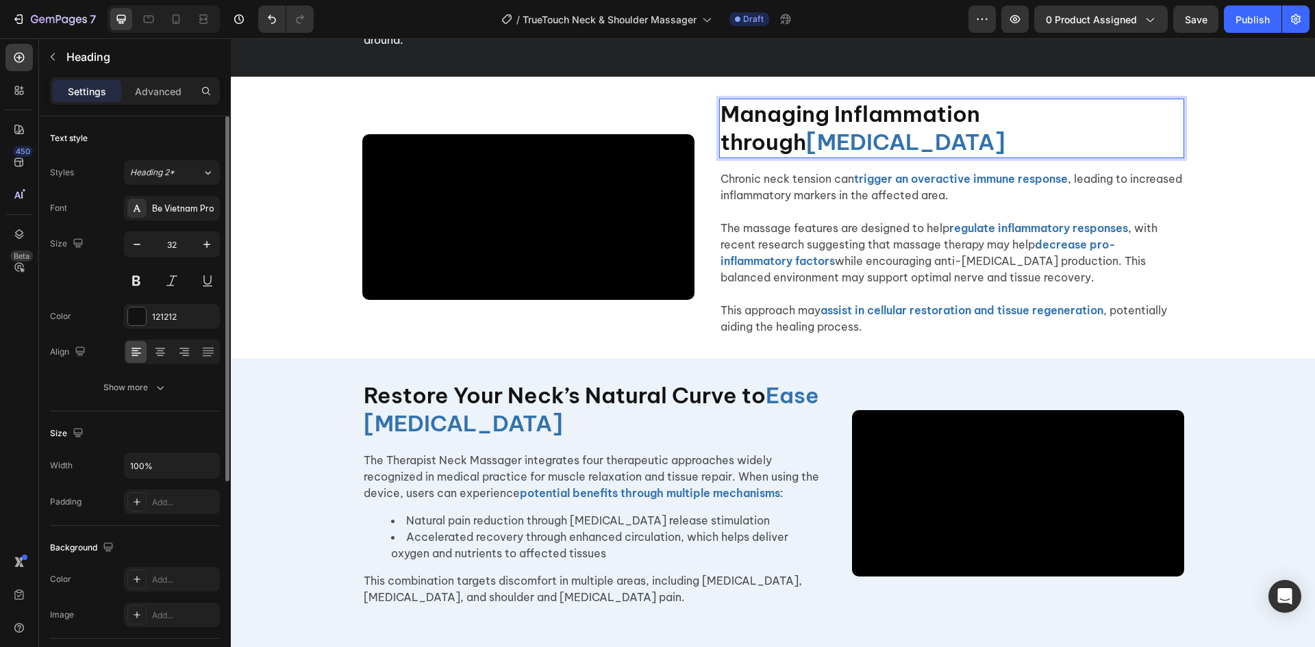
click at [843, 157] on p "Managing Inflammation through Therapeutic Massage" at bounding box center [952, 128] width 462 height 57
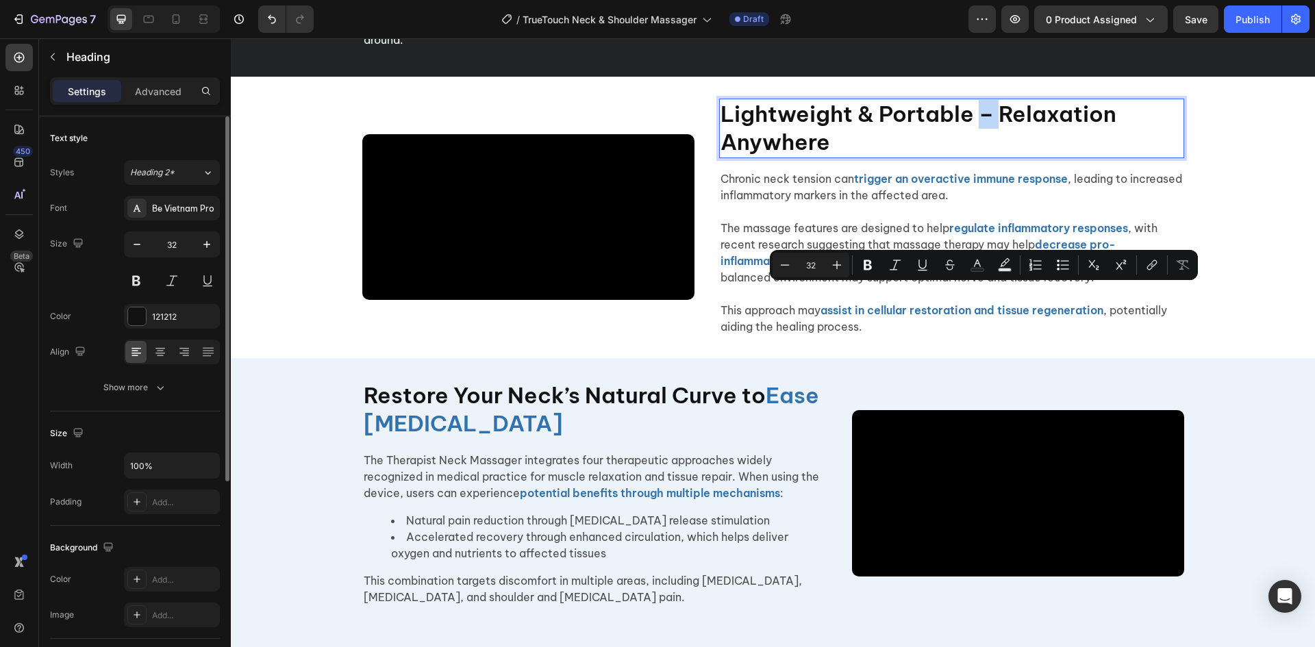
drag, startPoint x: 974, startPoint y: 300, endPoint x: 993, endPoint y: 306, distance: 20.0
click at [993, 157] on p "Lightweight & Portable – Relaxation Anywhere" at bounding box center [952, 128] width 462 height 57
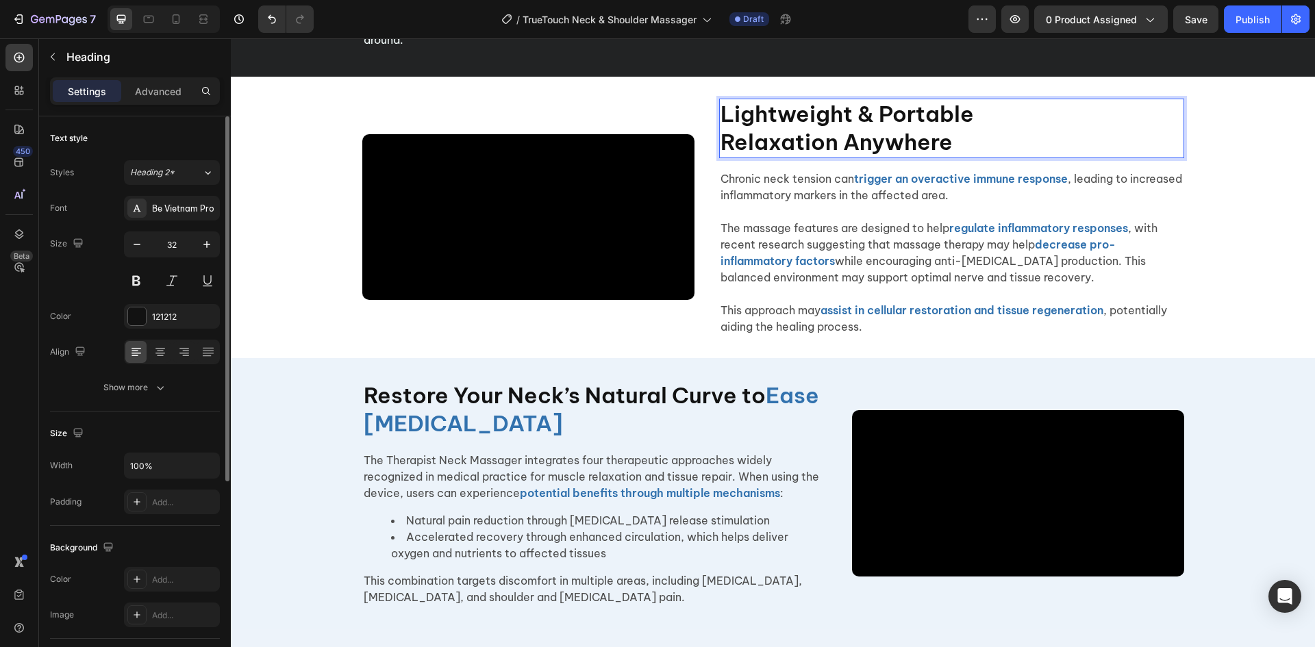
click at [983, 203] on p "Chronic neck tension can trigger an overactive immune response , leading to inc…" at bounding box center [952, 187] width 462 height 33
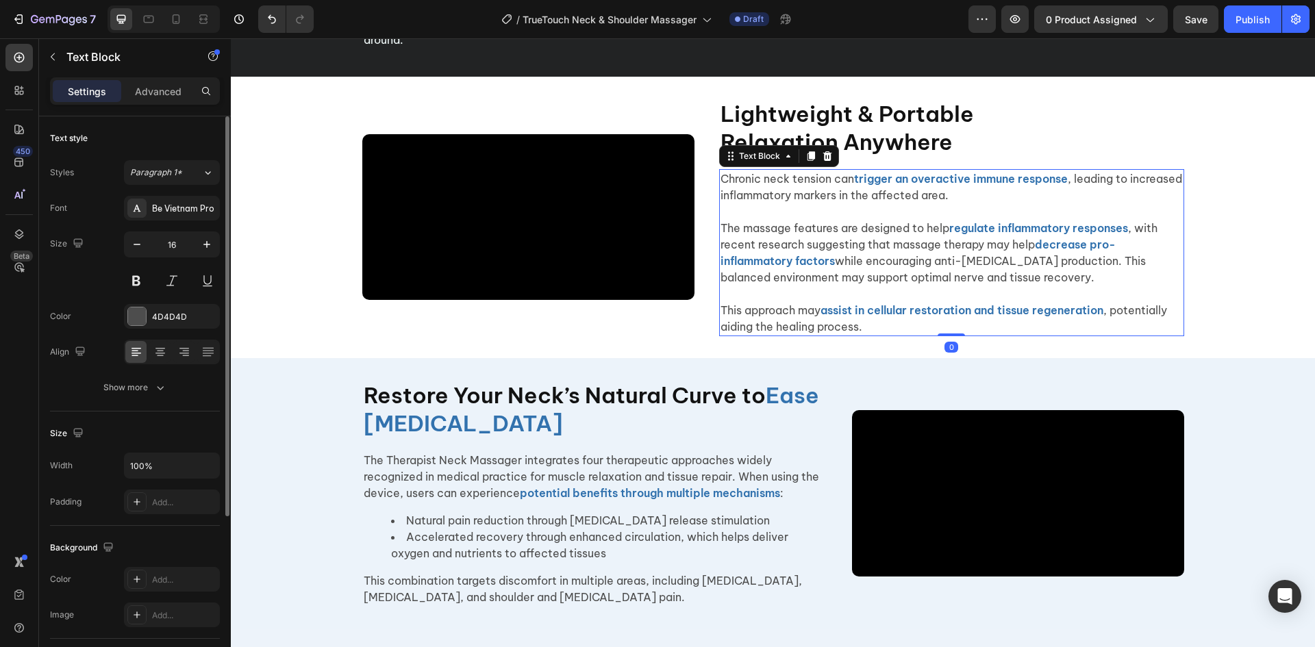
click at [971, 157] on p "Lightweight & Portable Relaxation Anywhere" at bounding box center [952, 128] width 462 height 57
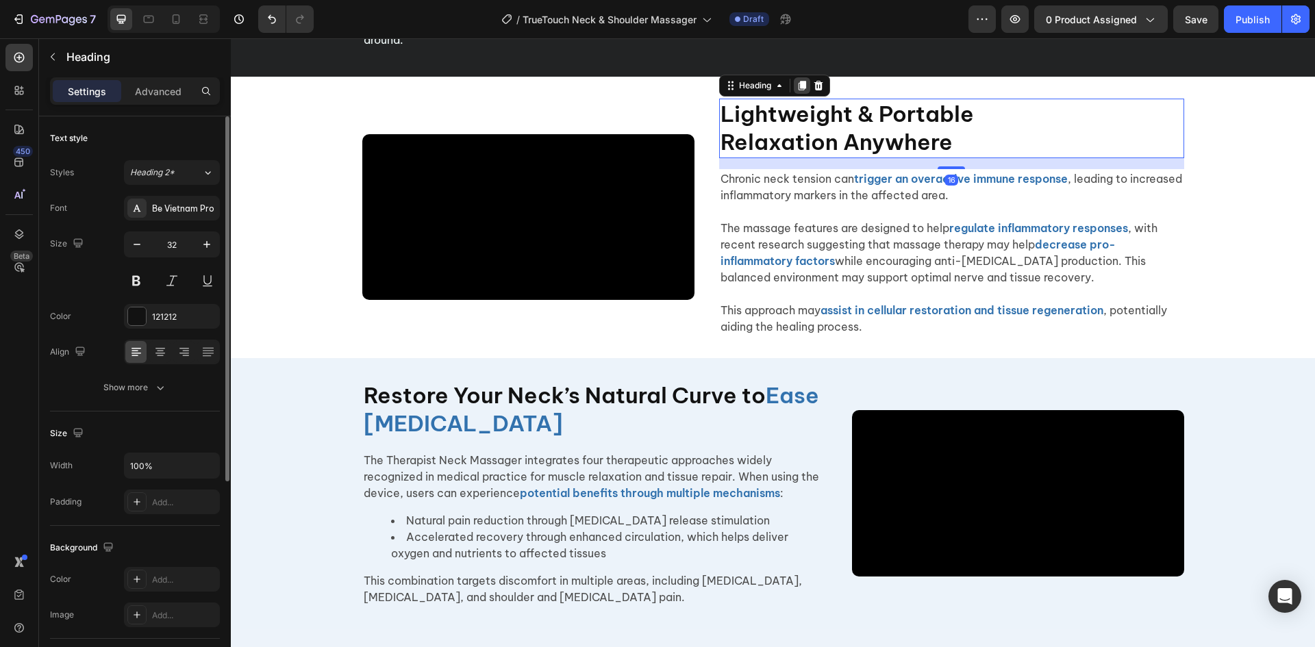
click at [800, 90] on icon at bounding box center [802, 86] width 8 height 10
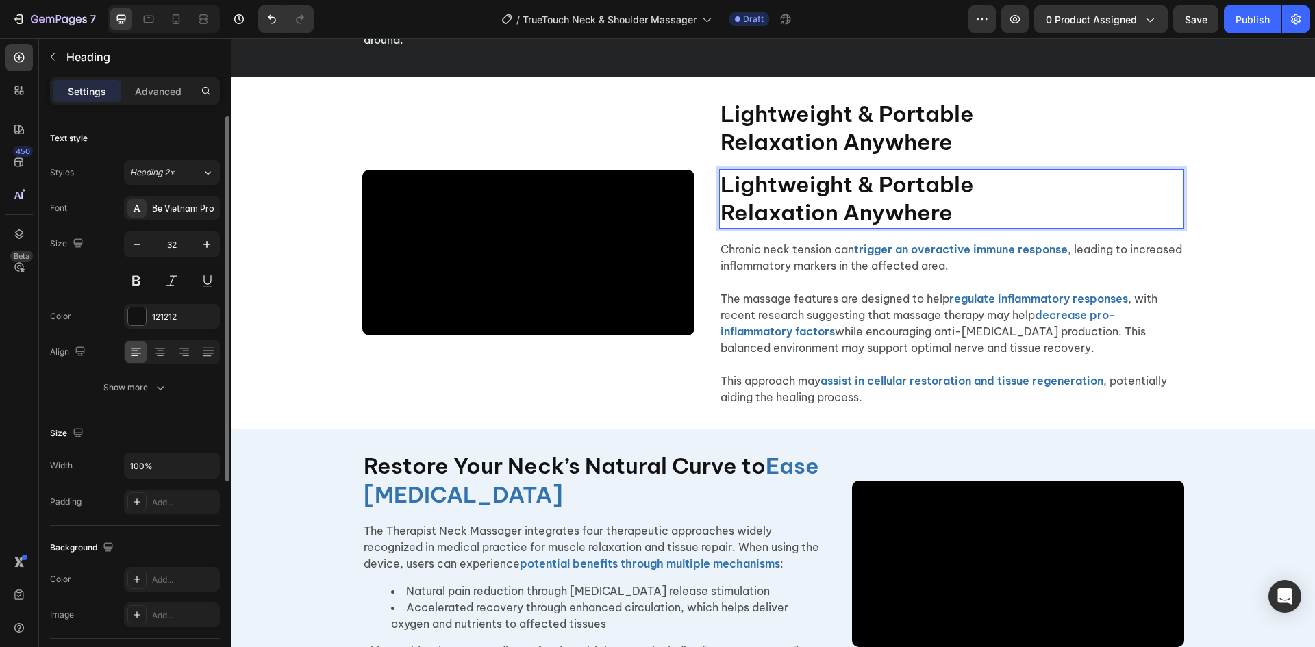
click at [841, 157] on p "Lightweight & Portable Relaxation Anywhere" at bounding box center [952, 128] width 462 height 57
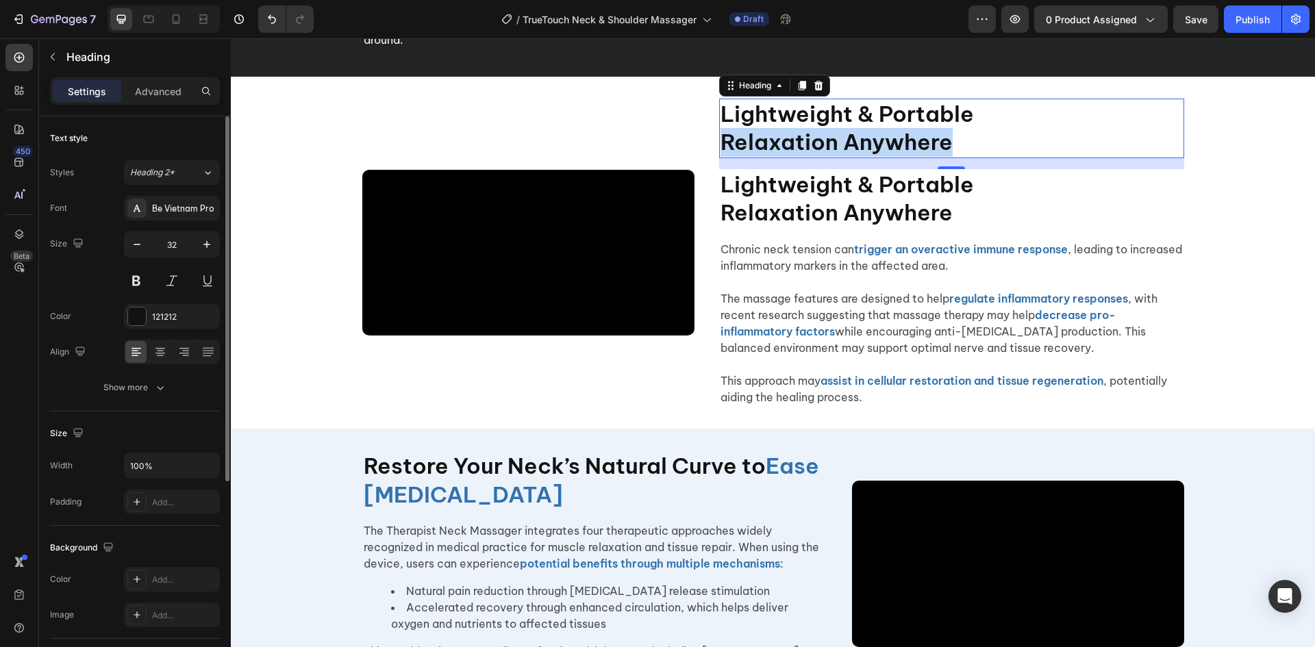
click at [841, 157] on p "Lightweight & Portable Relaxation Anywhere" at bounding box center [952, 128] width 462 height 57
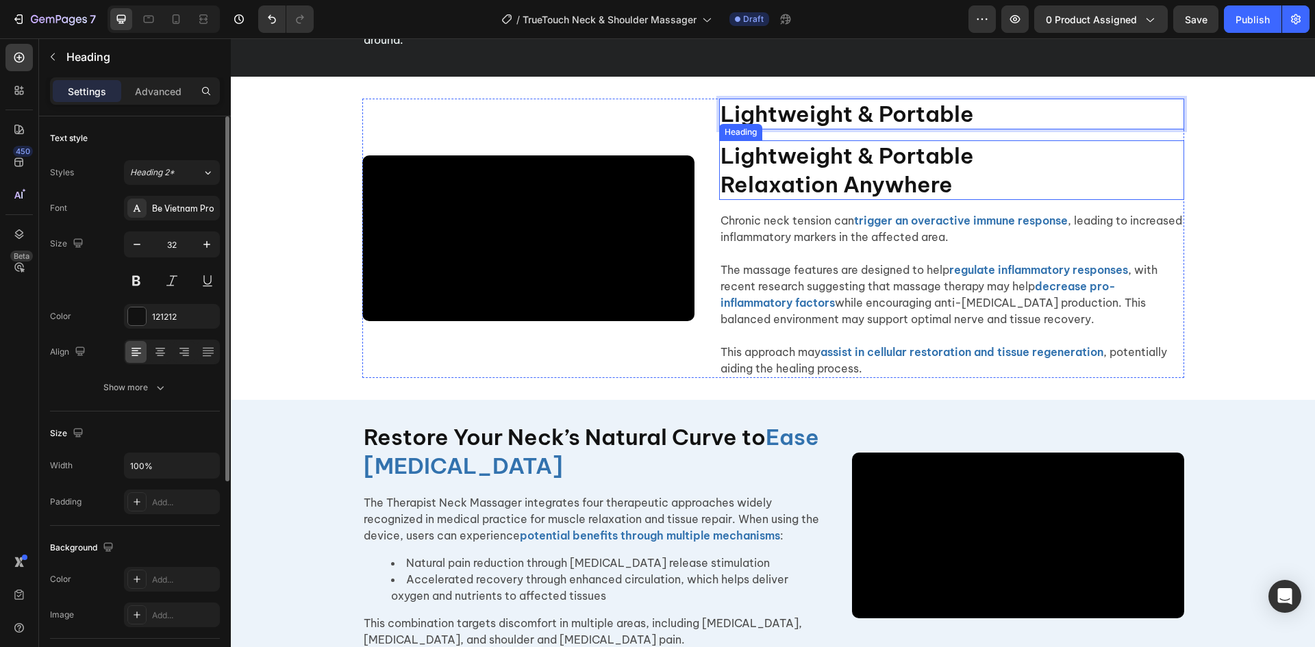
scroll to position [2421, 0]
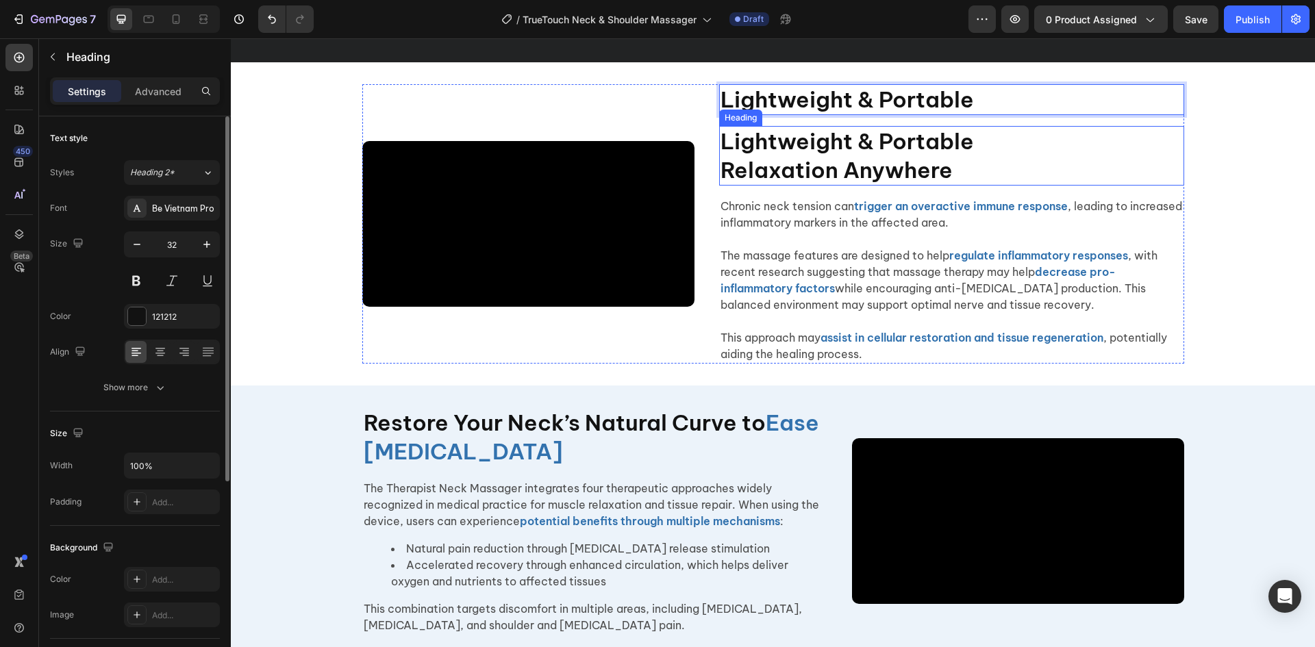
click at [847, 184] on p "Lightweight & Portable Relaxation Anywhere" at bounding box center [952, 155] width 462 height 57
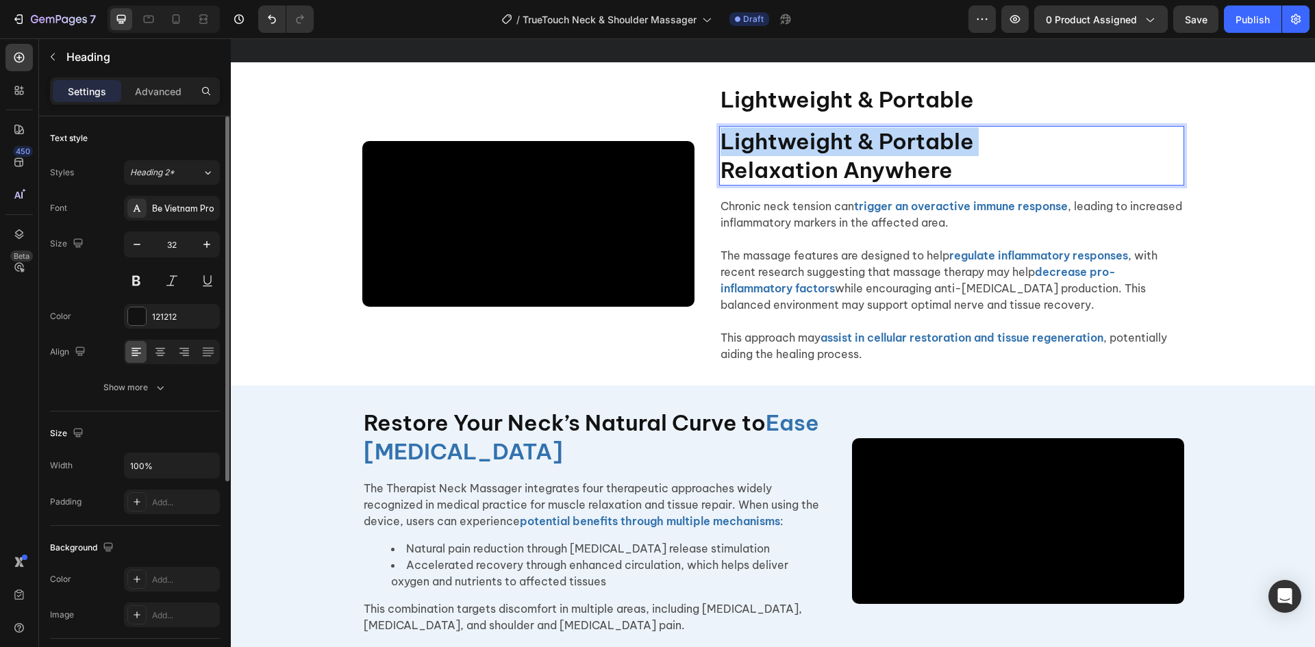
click at [847, 184] on p "Lightweight & Portable Relaxation Anywhere" at bounding box center [952, 155] width 462 height 57
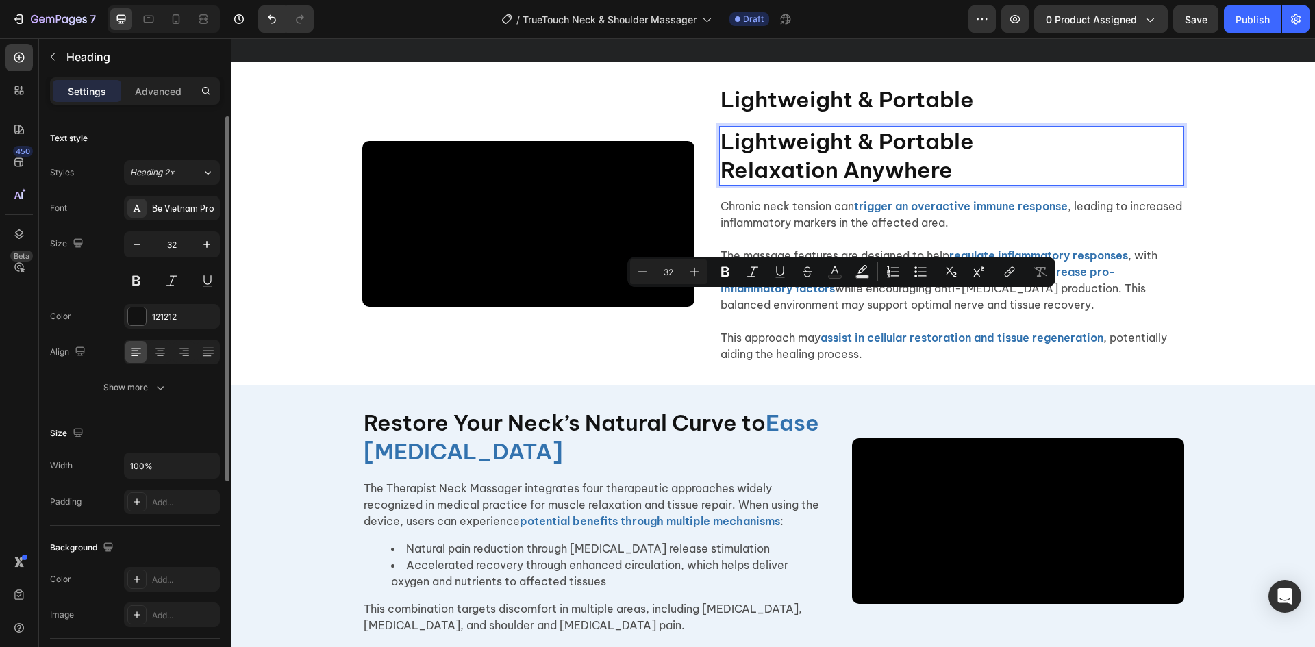
scroll to position [2436, 0]
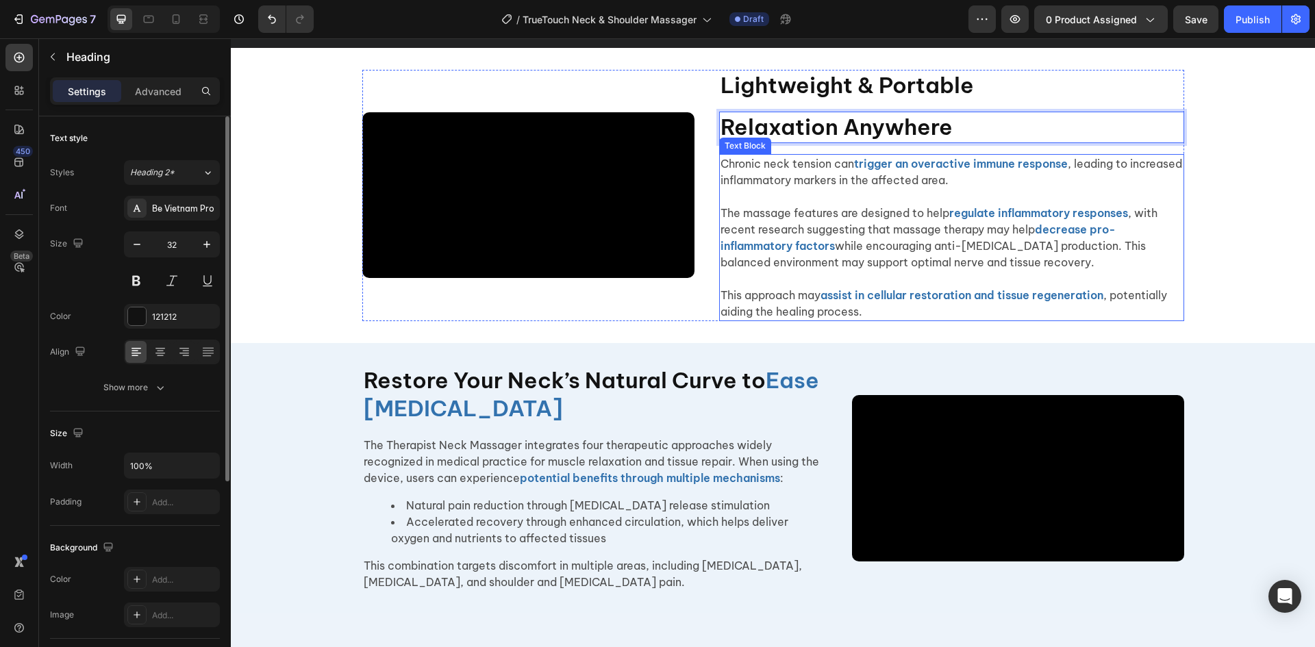
click at [791, 188] on p "Chronic neck tension can trigger an overactive immune response , leading to inc…" at bounding box center [952, 172] width 462 height 33
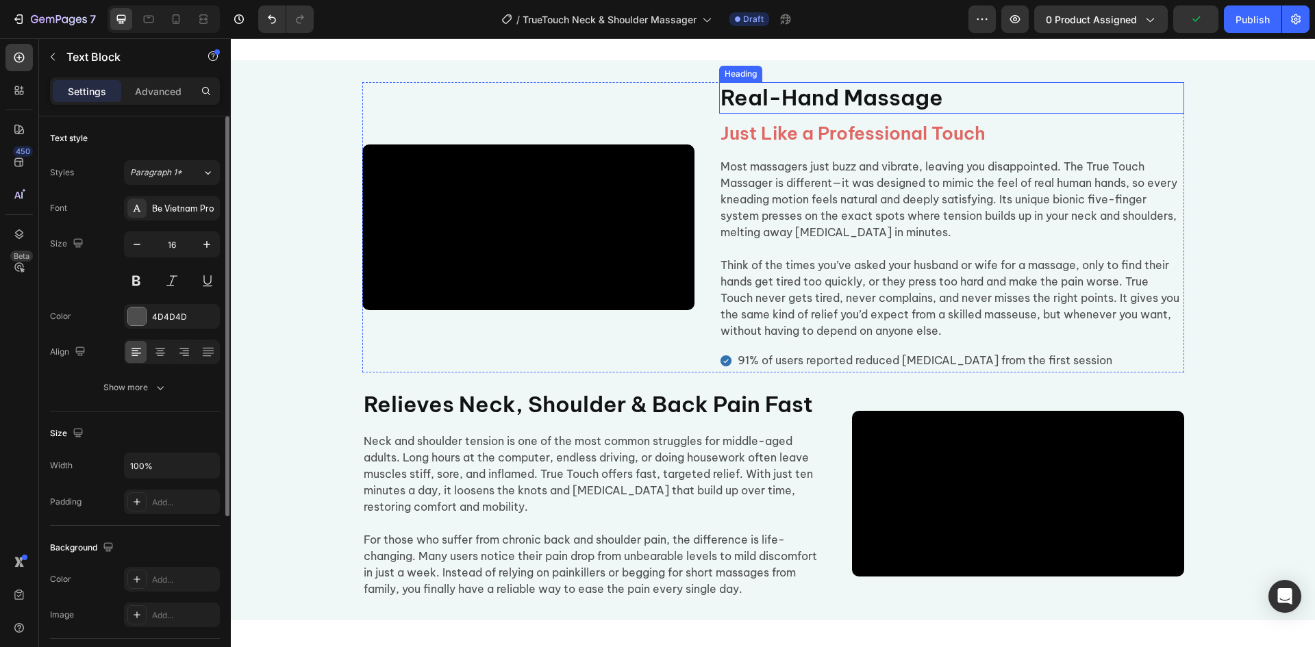
scroll to position [1054, 0]
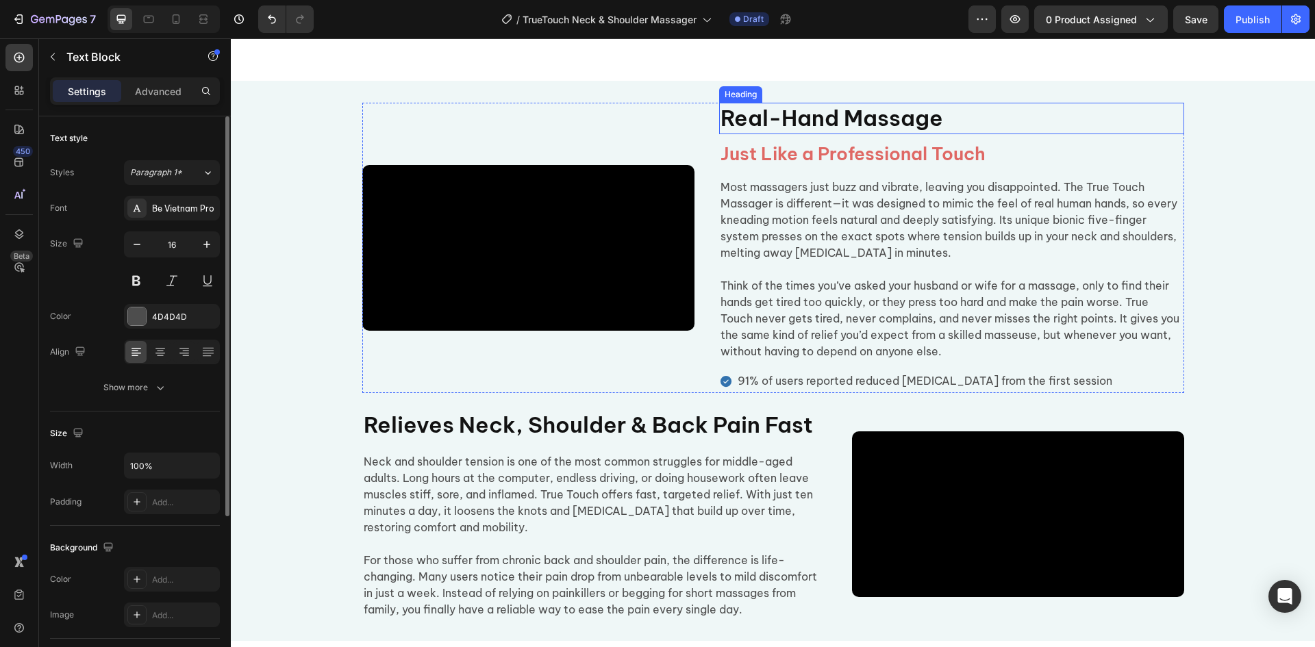
click at [823, 134] on h2 "Real-Hand Massage" at bounding box center [951, 119] width 465 height 32
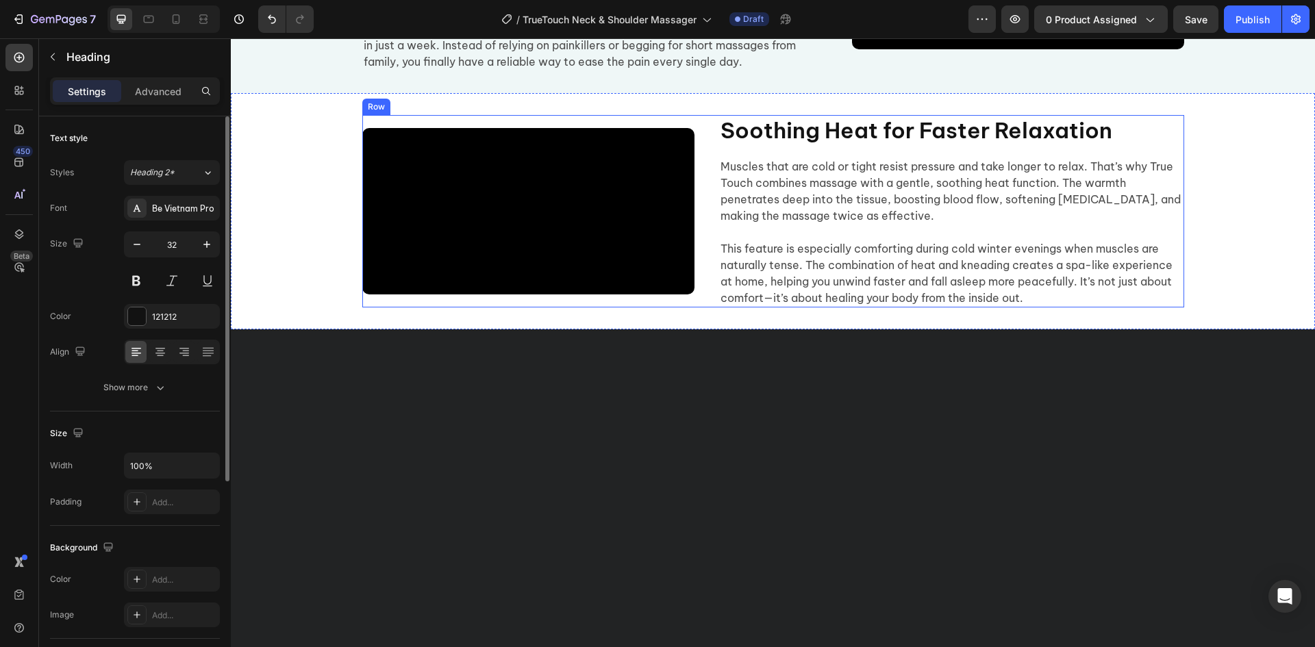
scroll to position [1122, 0]
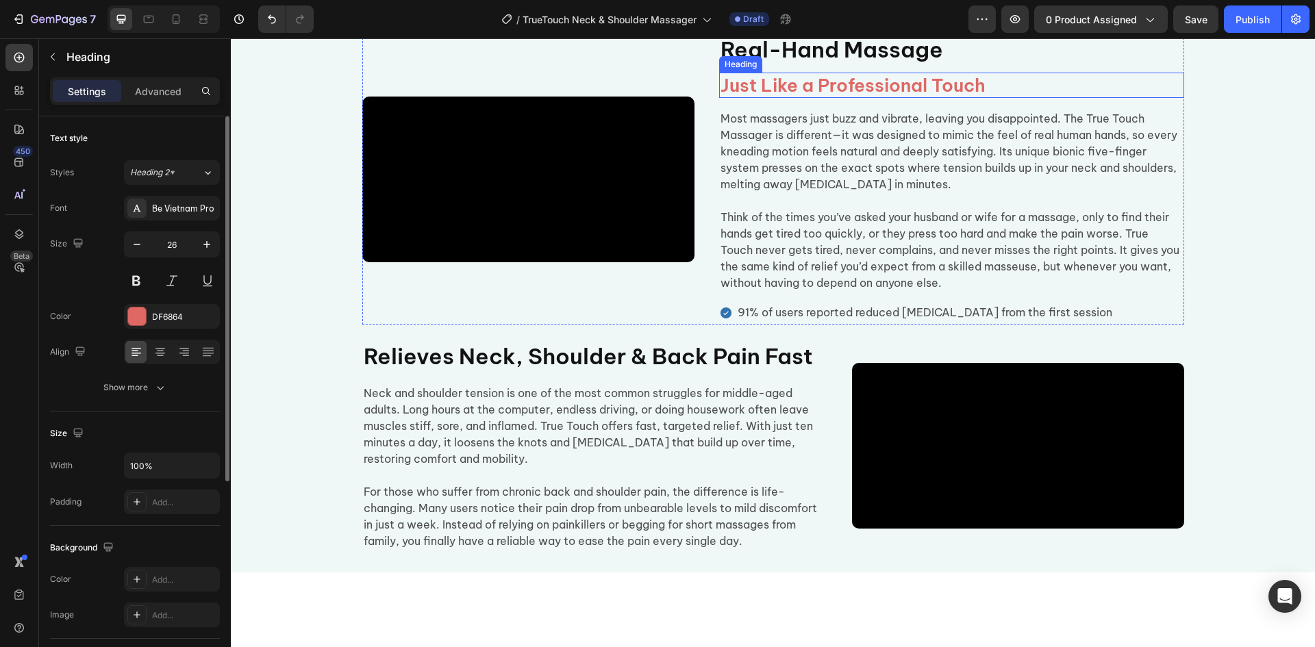
click at [847, 99] on h2 "Just Like a Professional Touch" at bounding box center [951, 86] width 465 height 26
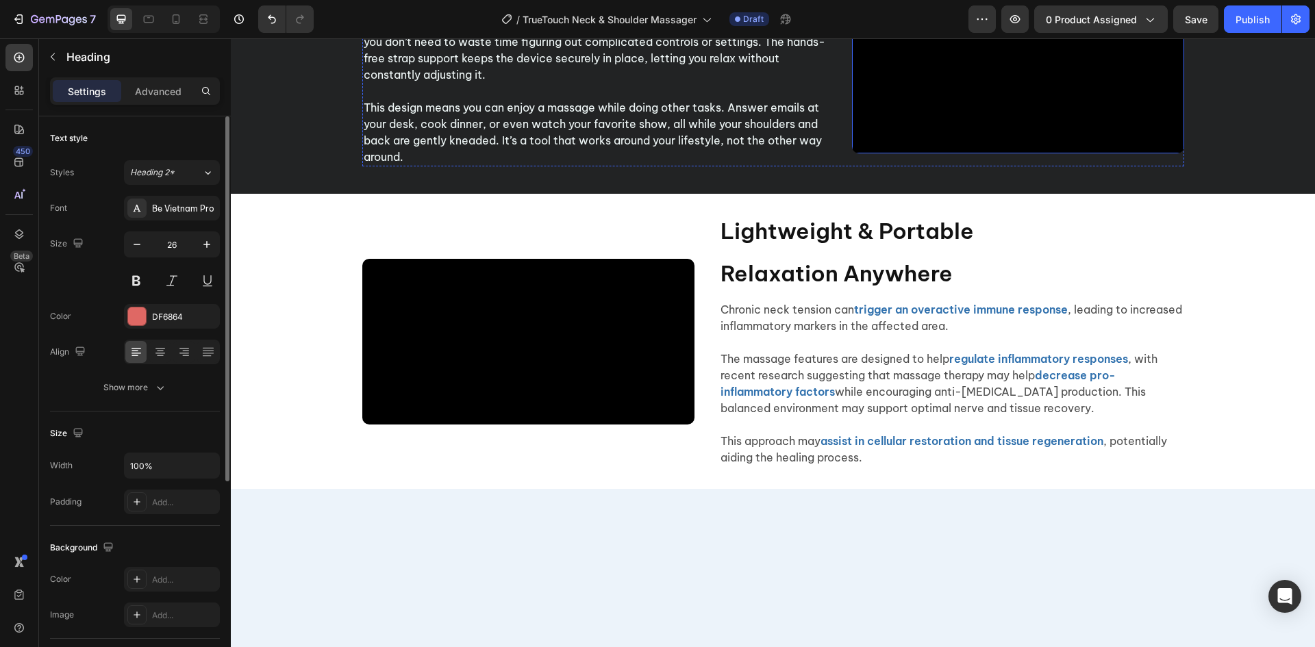
scroll to position [2561, 0]
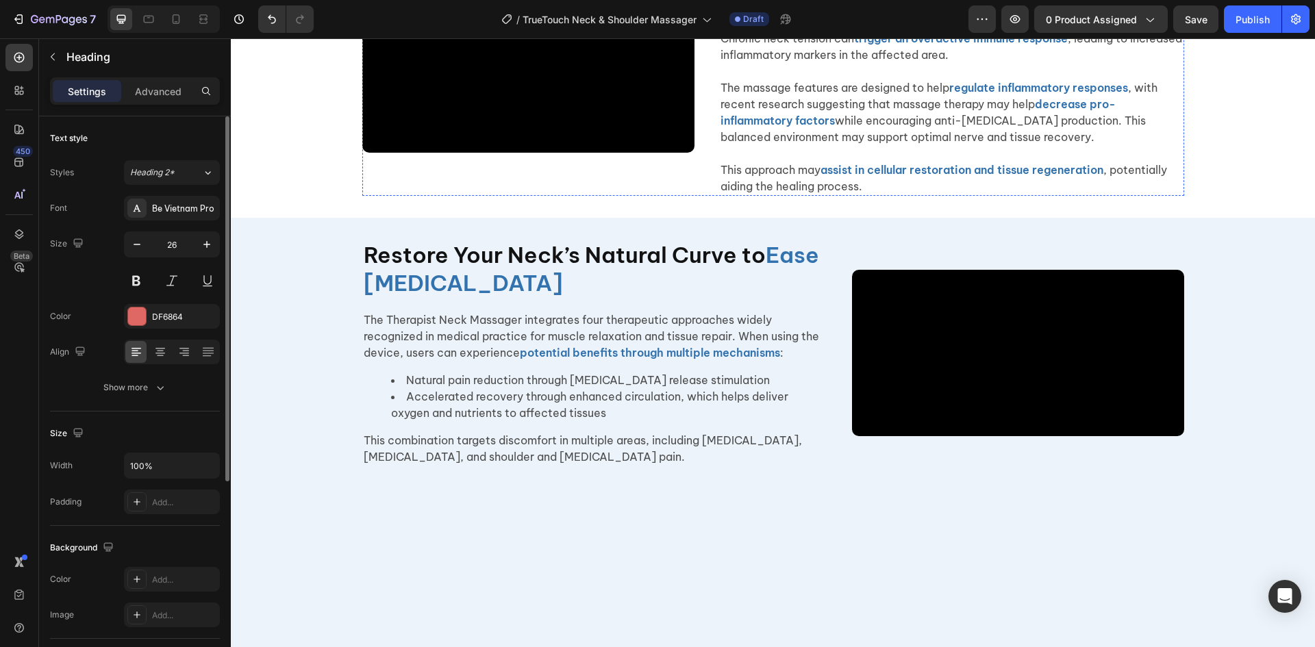
click at [773, 18] on h2 "Relaxation Anywhere" at bounding box center [951, 2] width 465 height 32
click at [186, 243] on input "32" at bounding box center [171, 244] width 45 height 25
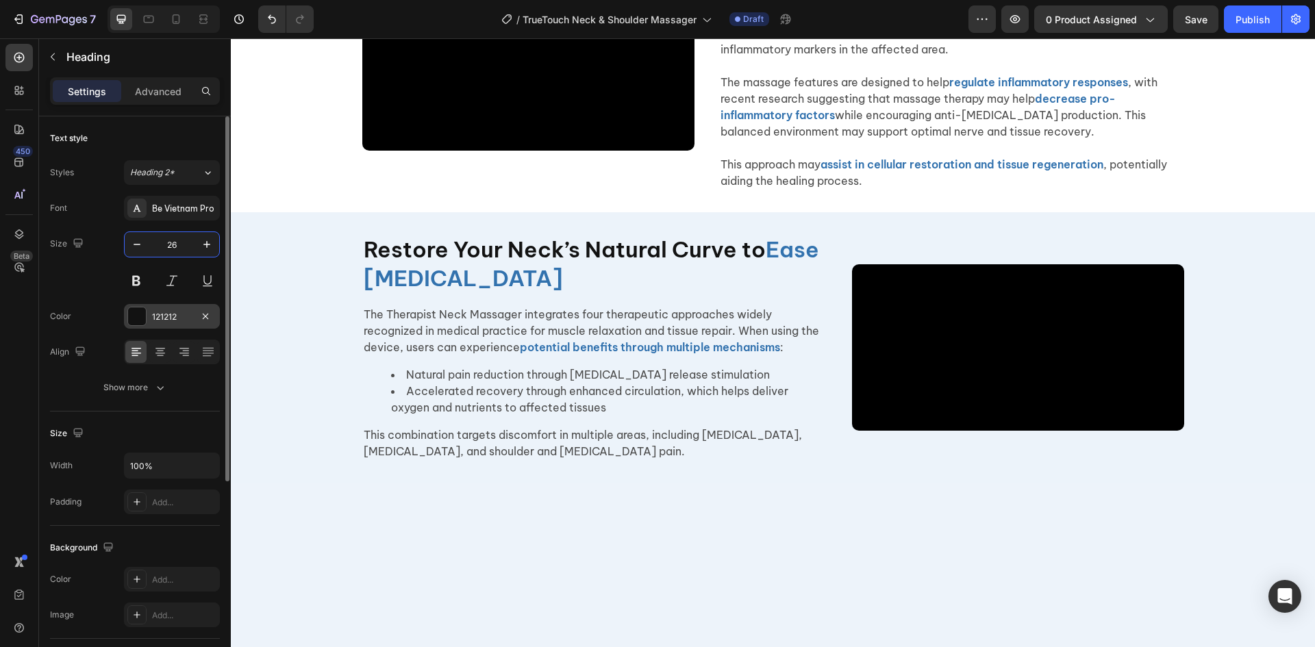
type input "26"
click at [144, 314] on div at bounding box center [137, 317] width 18 height 18
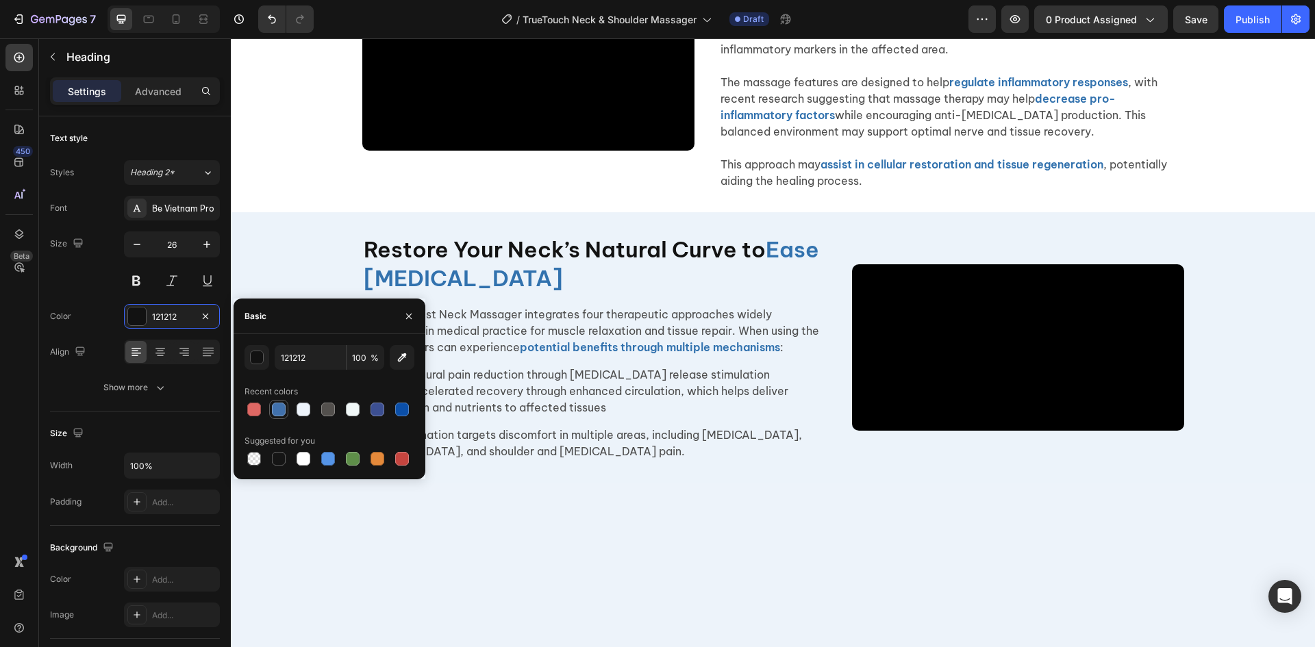
click at [280, 411] on div at bounding box center [279, 410] width 14 height 14
type input "4171AC"
click at [874, 140] on p "The massage features are designed to help regulate inflammatory responses , wit…" at bounding box center [952, 99] width 462 height 82
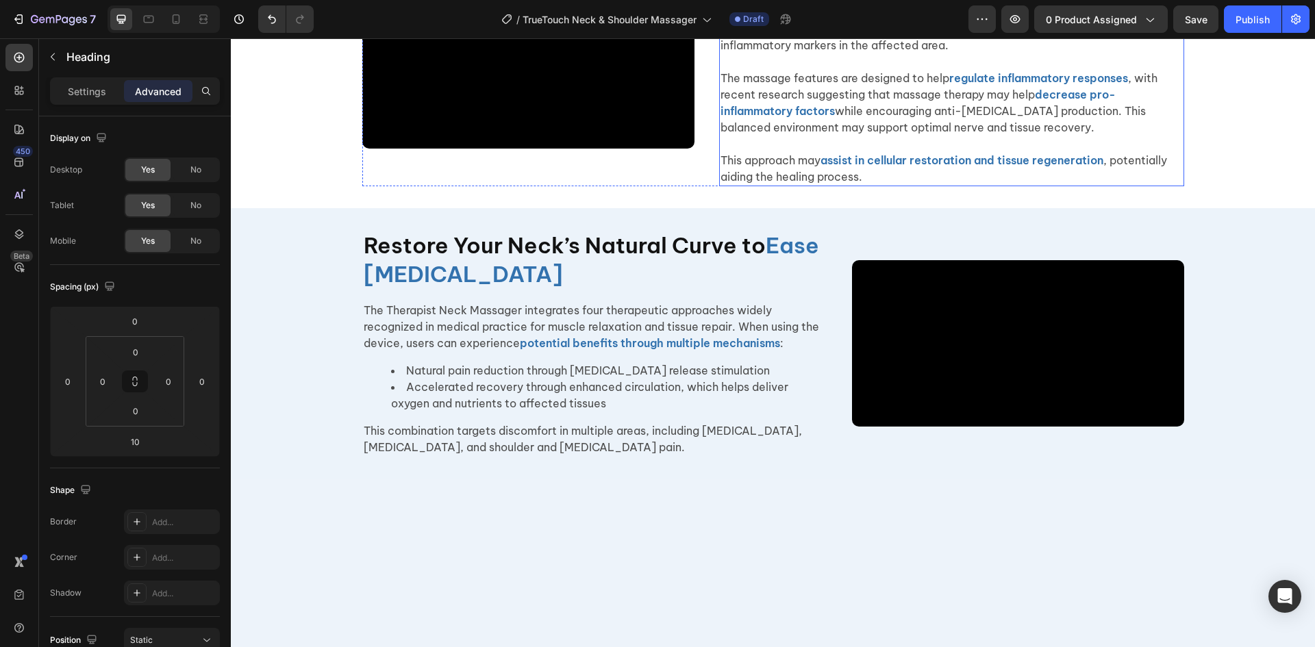
click at [943, 136] on p "The massage features are designed to help regulate inflammatory responses , wit…" at bounding box center [952, 94] width 462 height 82
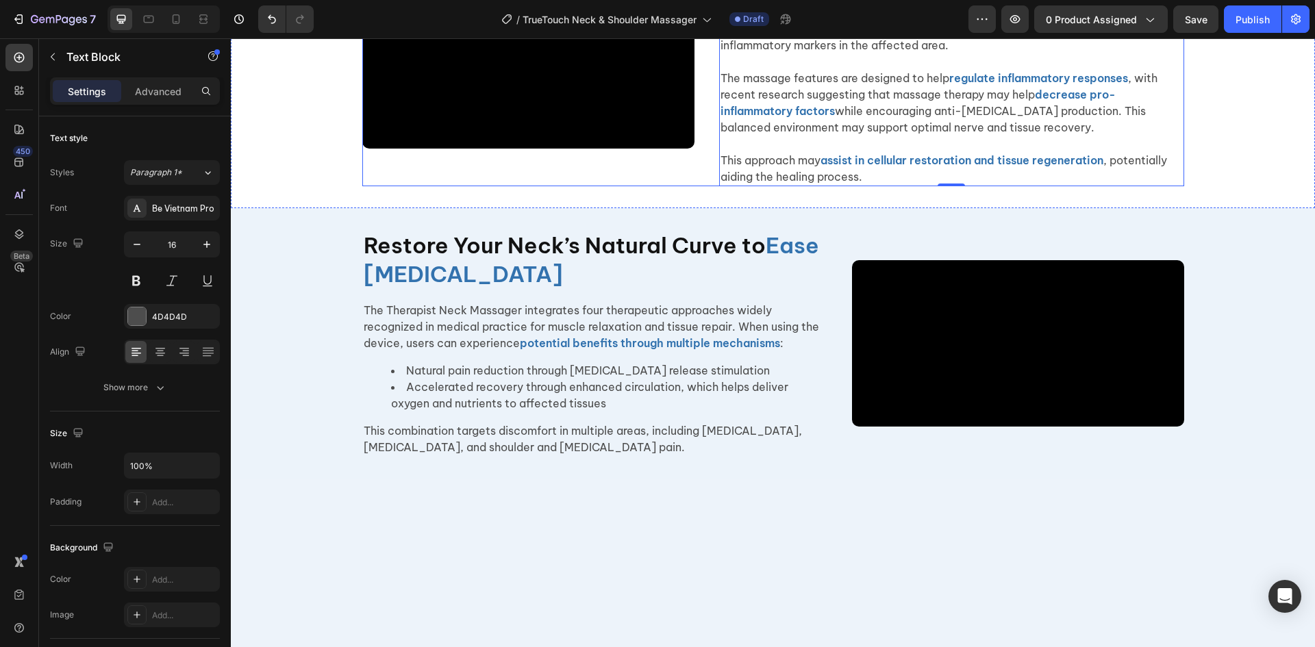
click at [782, 136] on p "The massage features are designed to help regulate inflammatory responses , wit…" at bounding box center [952, 94] width 462 height 82
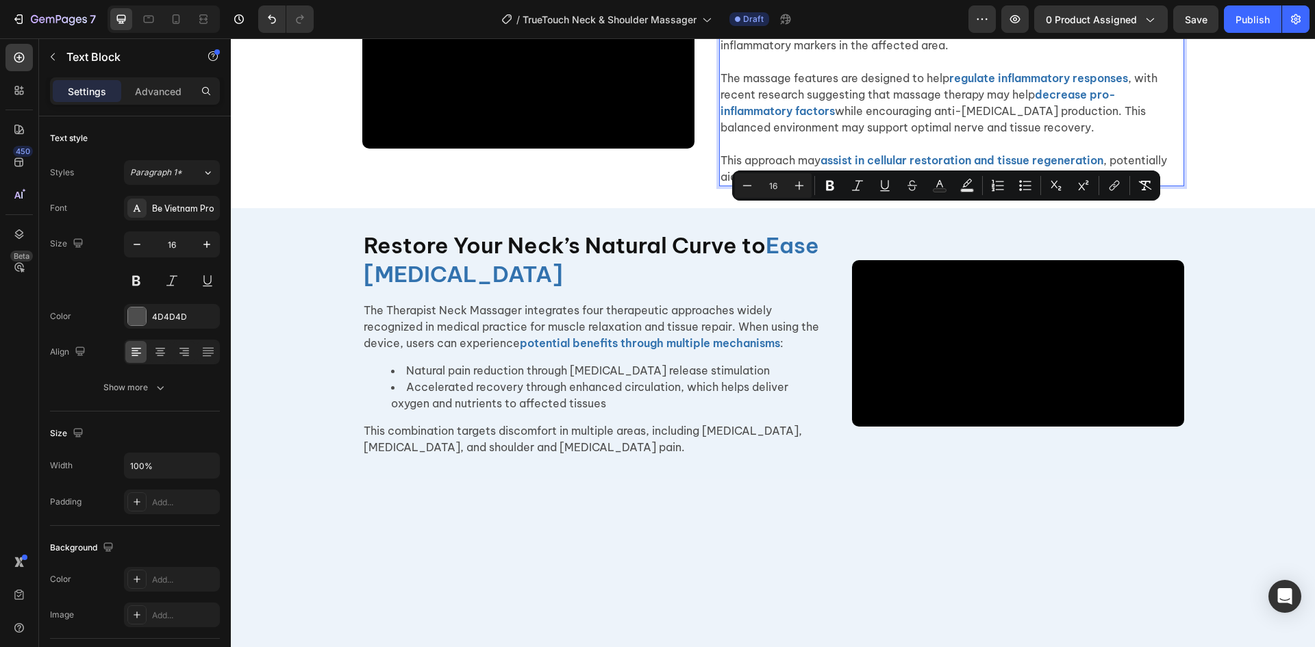
scroll to position [2577, 0]
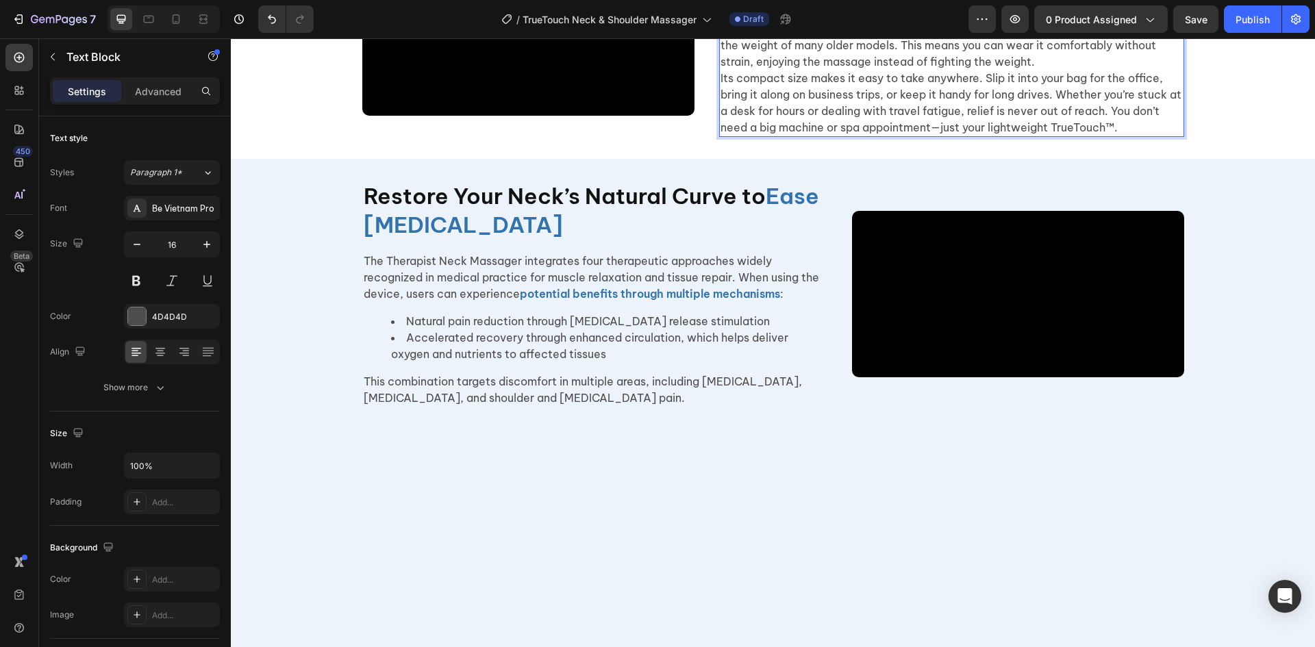
click at [1029, 70] on p "Heavy, bulky massagers often make your neck feel worse, not better. That’s why …" at bounding box center [952, 37] width 462 height 66
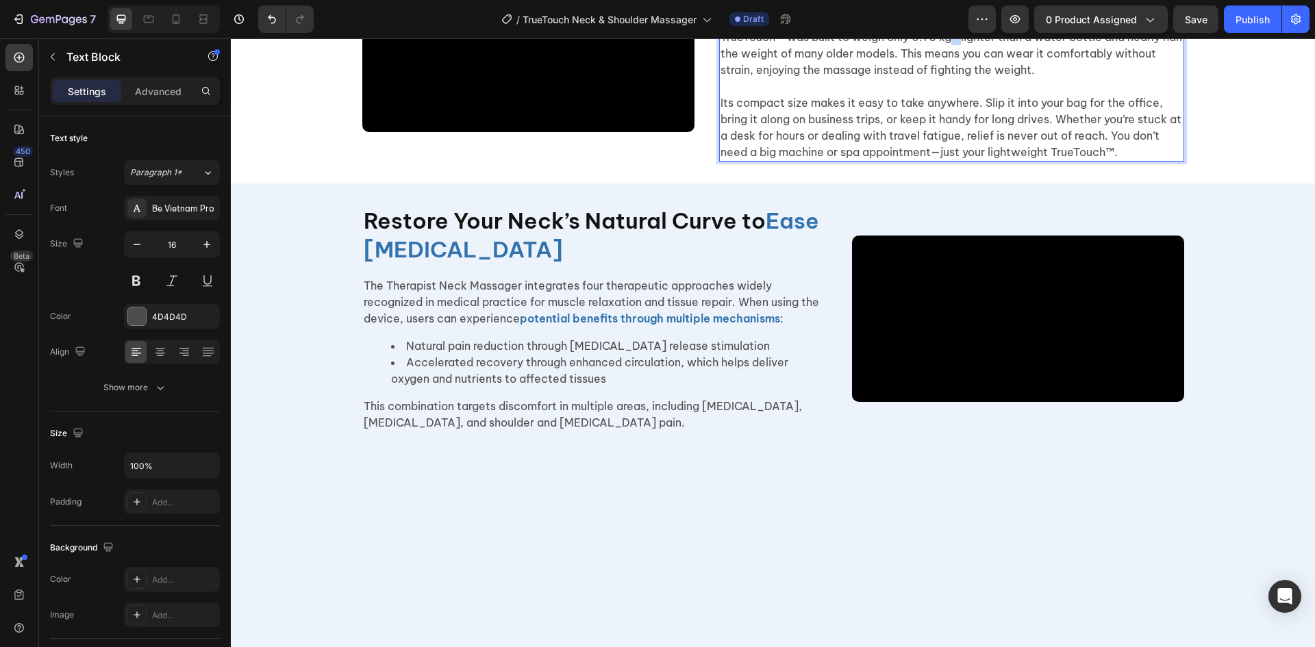
click at [952, 78] on p "Heavy, bulky massagers often make your neck feel worse, not better. That’s why …" at bounding box center [952, 45] width 462 height 66
click at [740, 78] on p "Heavy, bulky massagers often make your neck feel worse, not better. That’s why …" at bounding box center [952, 45] width 462 height 66
click at [756, 78] on p "Heavy, bulky massagers often make your neck feel worse, not better. That’s why …" at bounding box center [952, 45] width 462 height 66
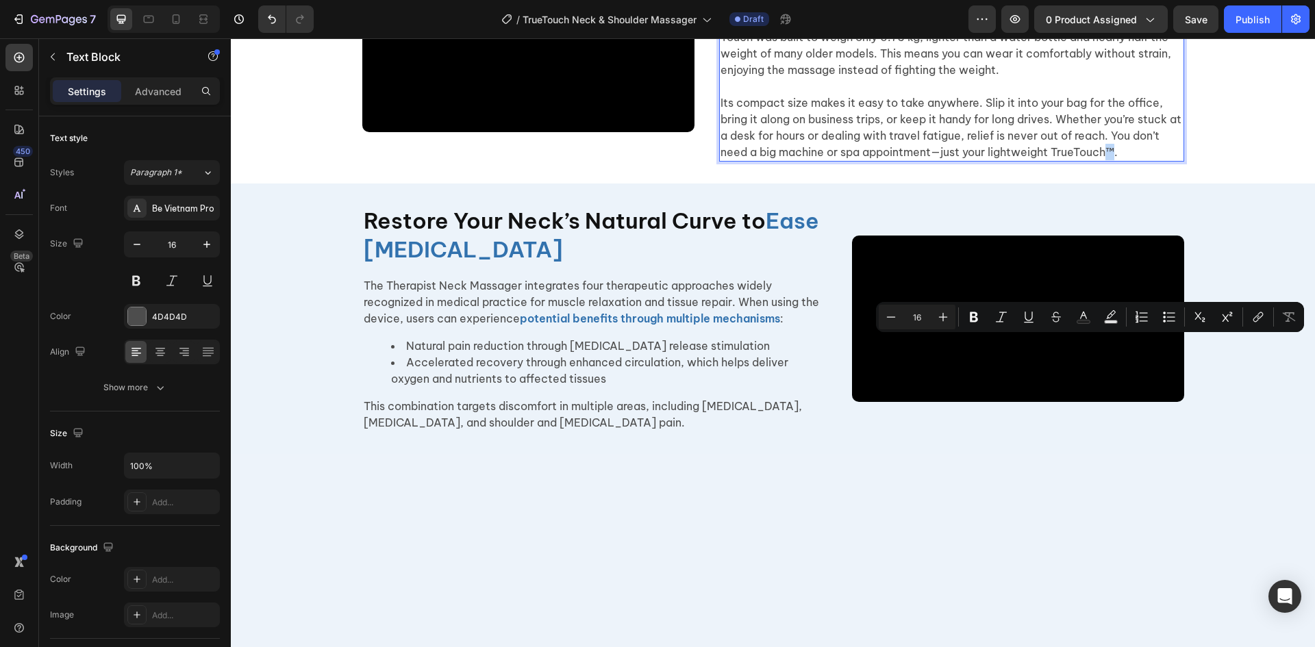
drag, startPoint x: 1103, startPoint y: 346, endPoint x: 1110, endPoint y: 347, distance: 7.0
click at [1110, 160] on p "Its compact size makes it easy to take anywhere. Slip it into your bag for the …" at bounding box center [952, 128] width 462 height 66
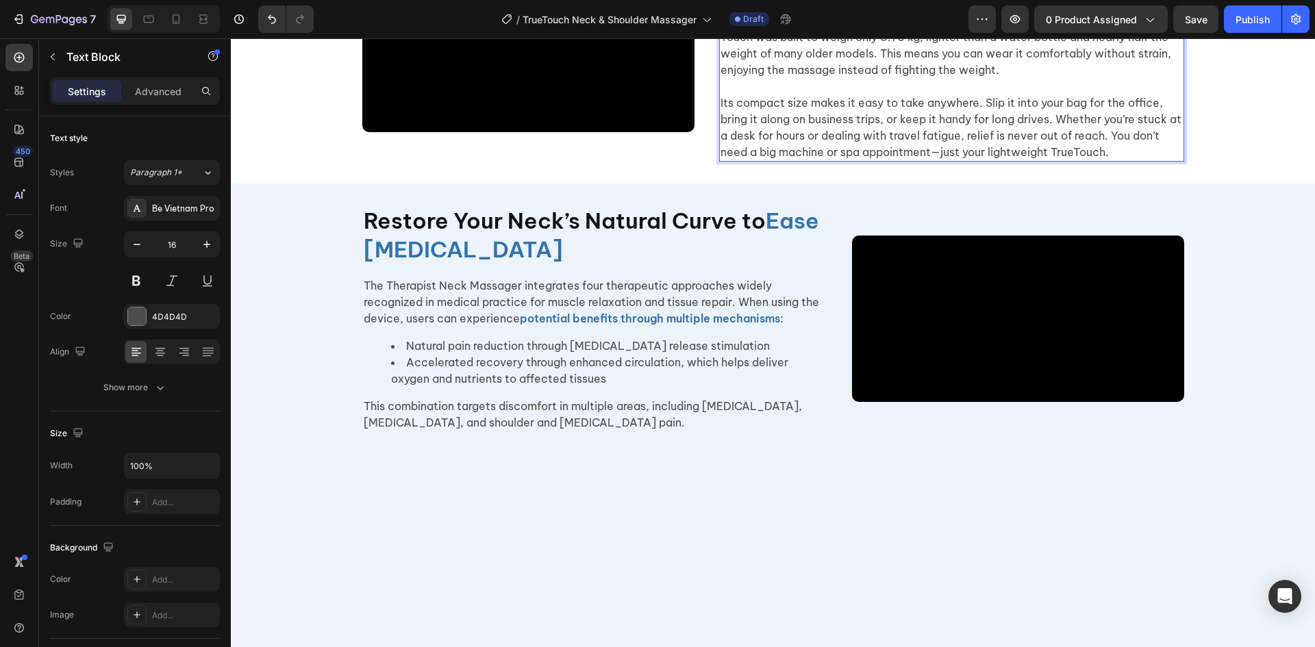
click at [1061, 160] on p "Its compact size makes it easy to take anywhere. Slip it into your bag for the …" at bounding box center [952, 128] width 462 height 66
click at [1069, 160] on p "Its compact size makes it easy to take anywhere. Slip it into your bag for the …" at bounding box center [952, 128] width 462 height 66
click at [932, 160] on p "Its compact size makes it easy to take anywhere. Slip it into your bag for the …" at bounding box center [952, 128] width 462 height 66
click at [921, 162] on div "Lightweight & Portable Heading Relaxation Anywhere Heading Heavy, bulky massage…" at bounding box center [951, 48] width 465 height 225
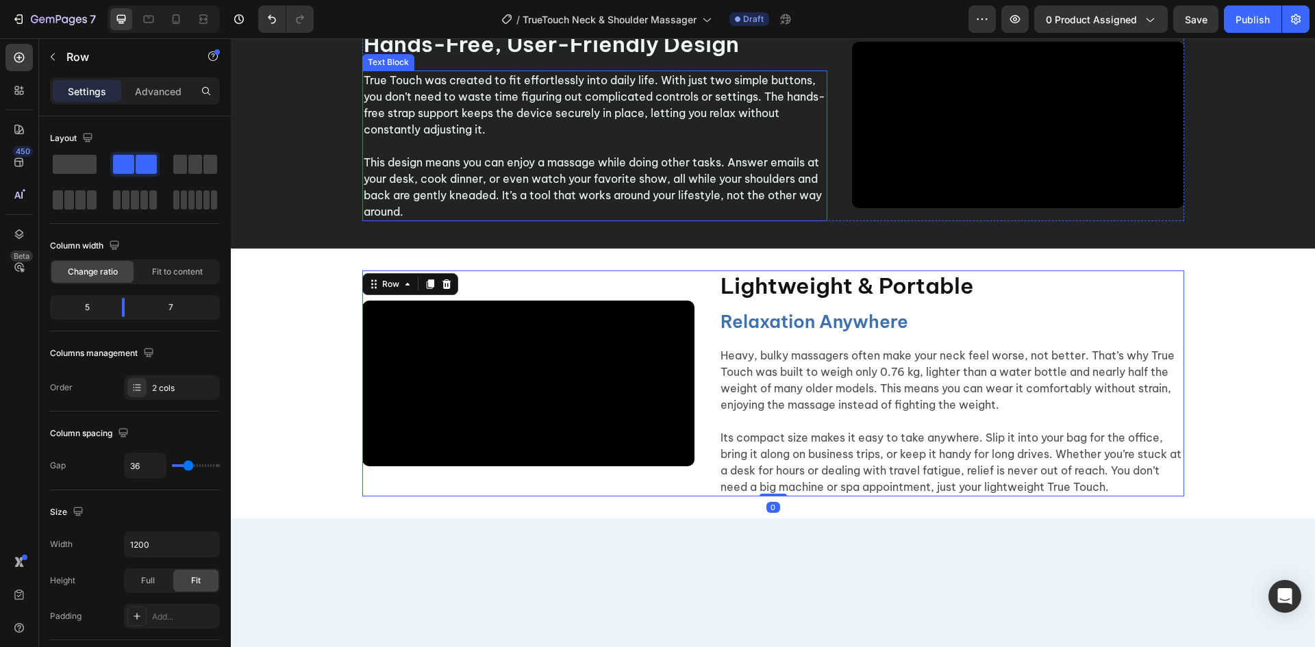
scroll to position [2090, 0]
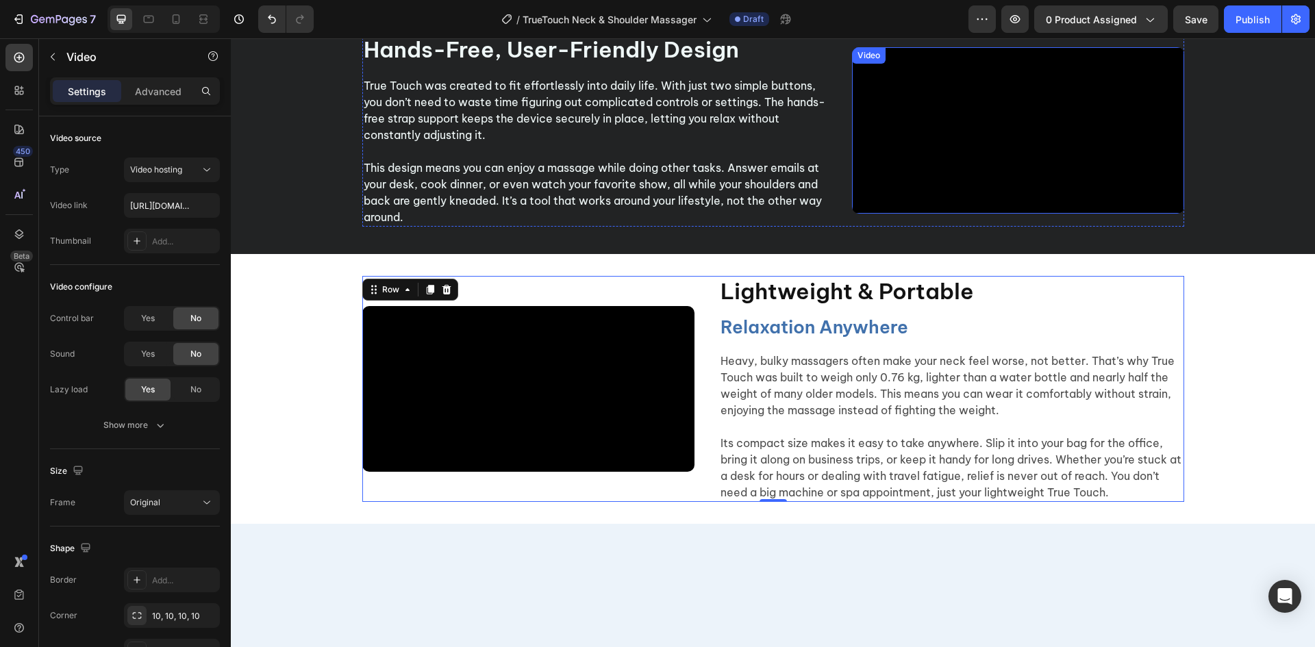
click at [1035, 214] on video at bounding box center [1018, 130] width 332 height 166
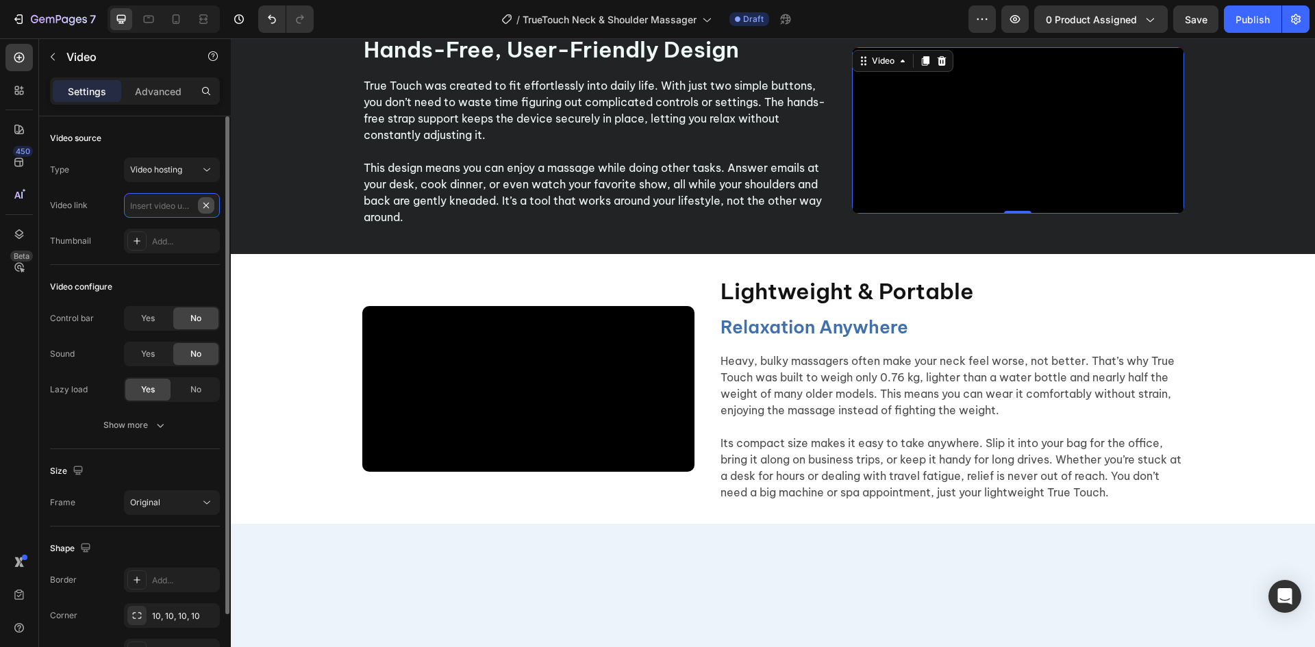
scroll to position [0, 0]
paste input "https://cdn.shopify.com/videos/c/o/v/bb58066500e44a059ed2b8be7b401734.mp4"
type input "https://cdn.shopify.com/videos/c/o/v/bb58066500e44a059ed2b8be7b401734.mp4"
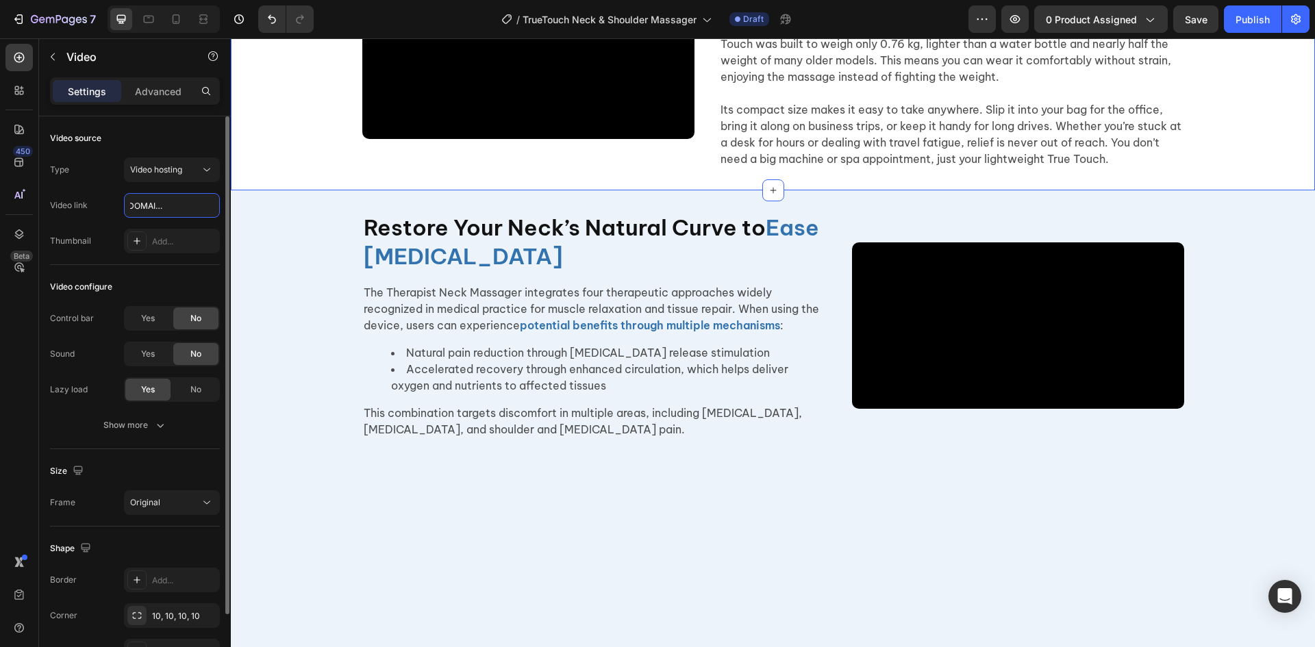
scroll to position [2494, 0]
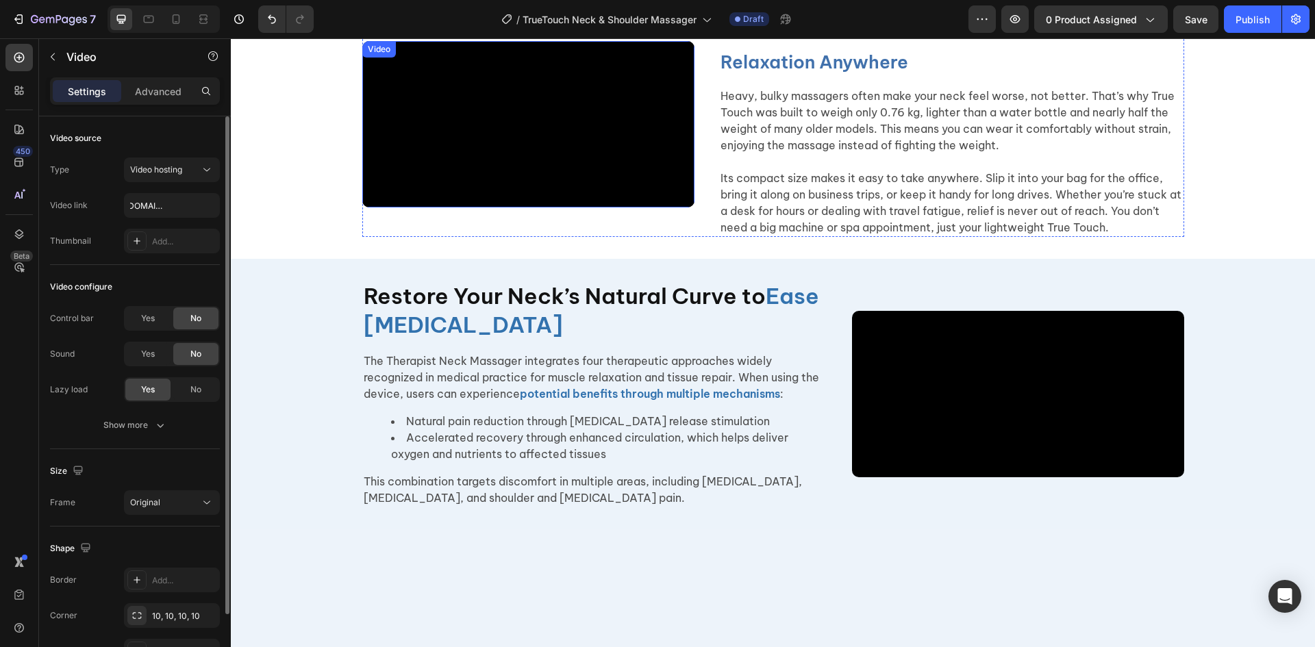
click at [558, 208] on video at bounding box center [528, 124] width 332 height 166
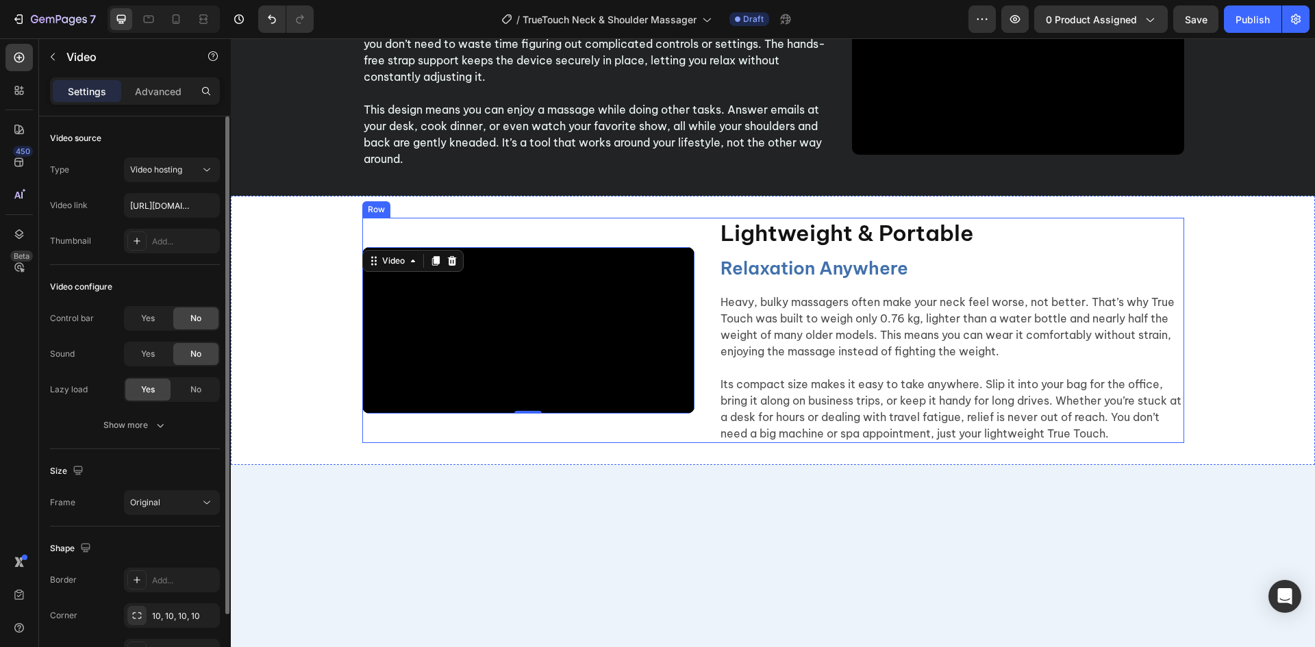
scroll to position [2288, 0]
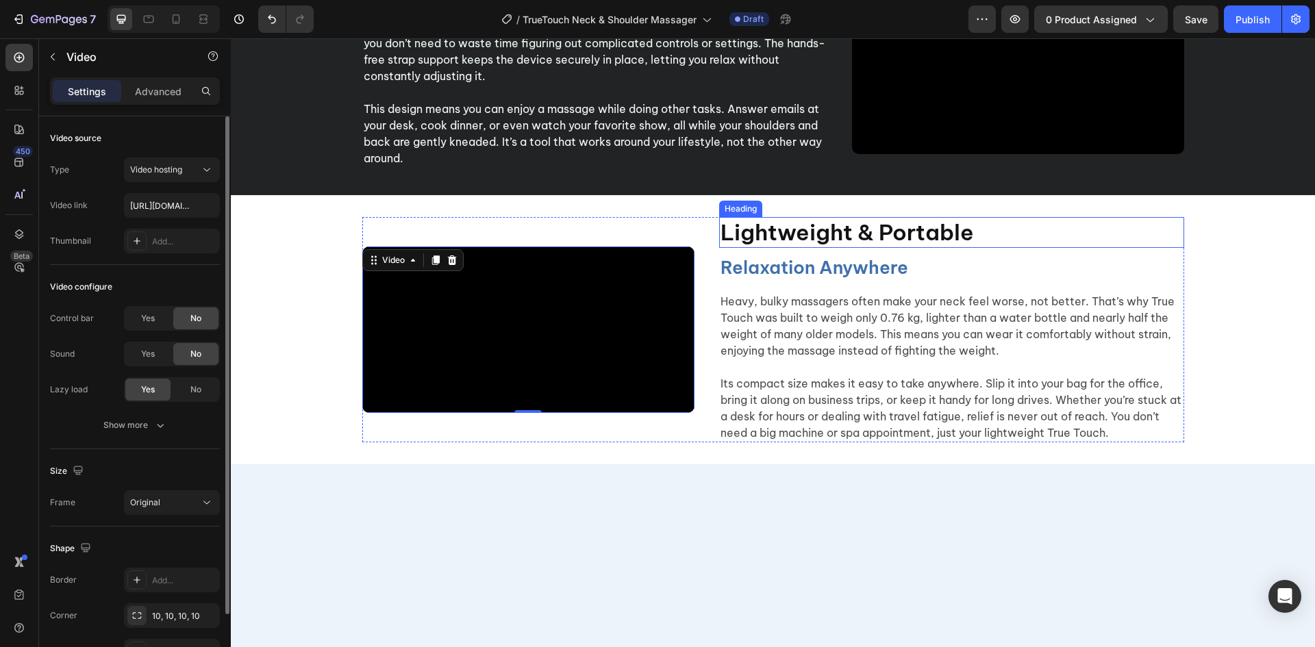
click at [830, 249] on h2 "Lightweight & Portable" at bounding box center [951, 233] width 465 height 32
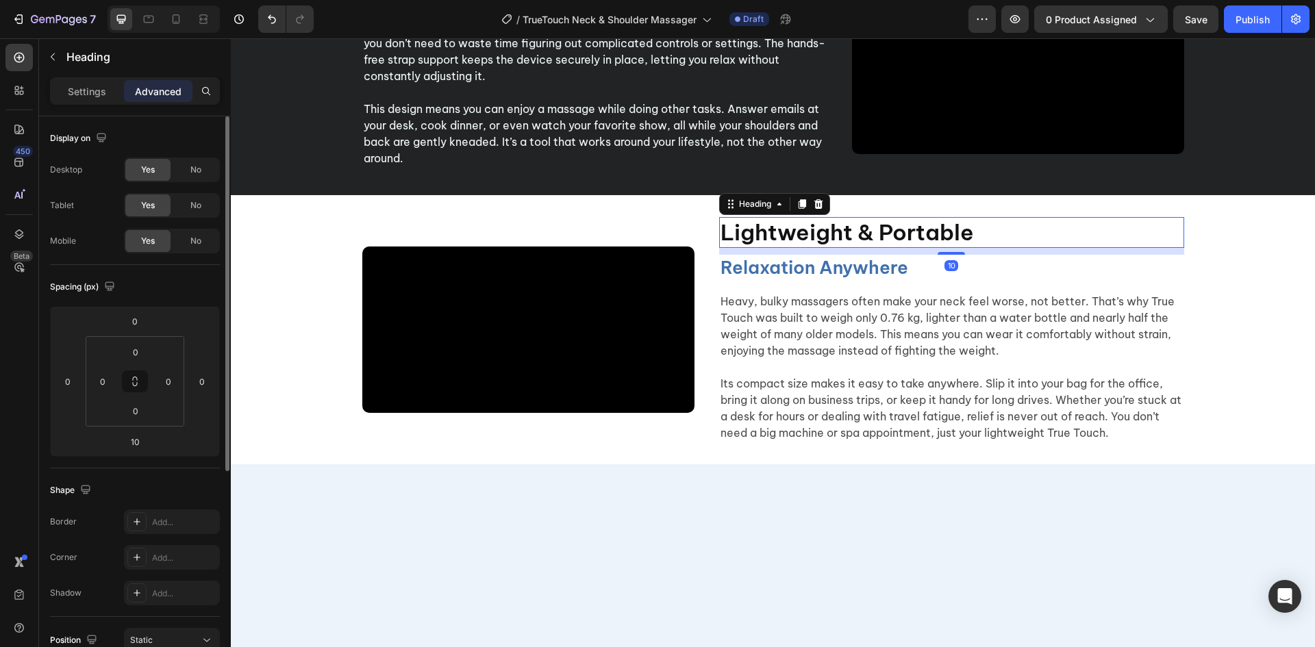
click at [830, 247] on p "Lightweight & Portable" at bounding box center [952, 233] width 462 height 29
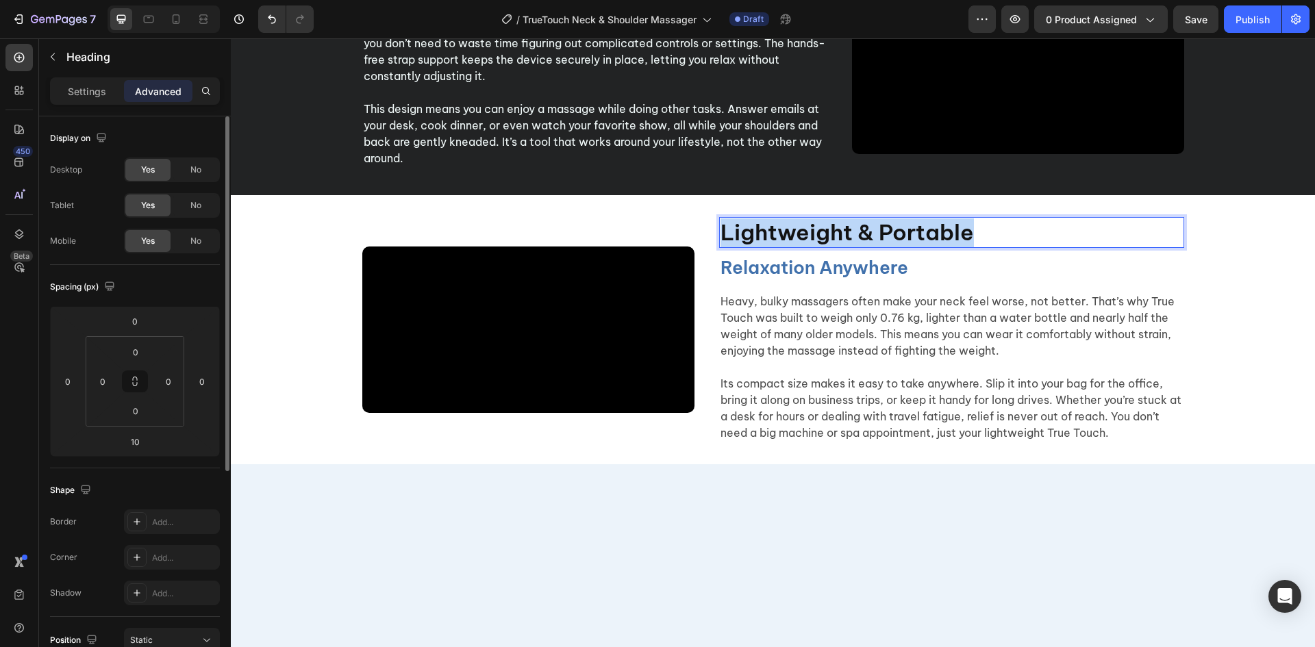
click at [830, 247] on p "Lightweight & Portable" at bounding box center [952, 233] width 462 height 29
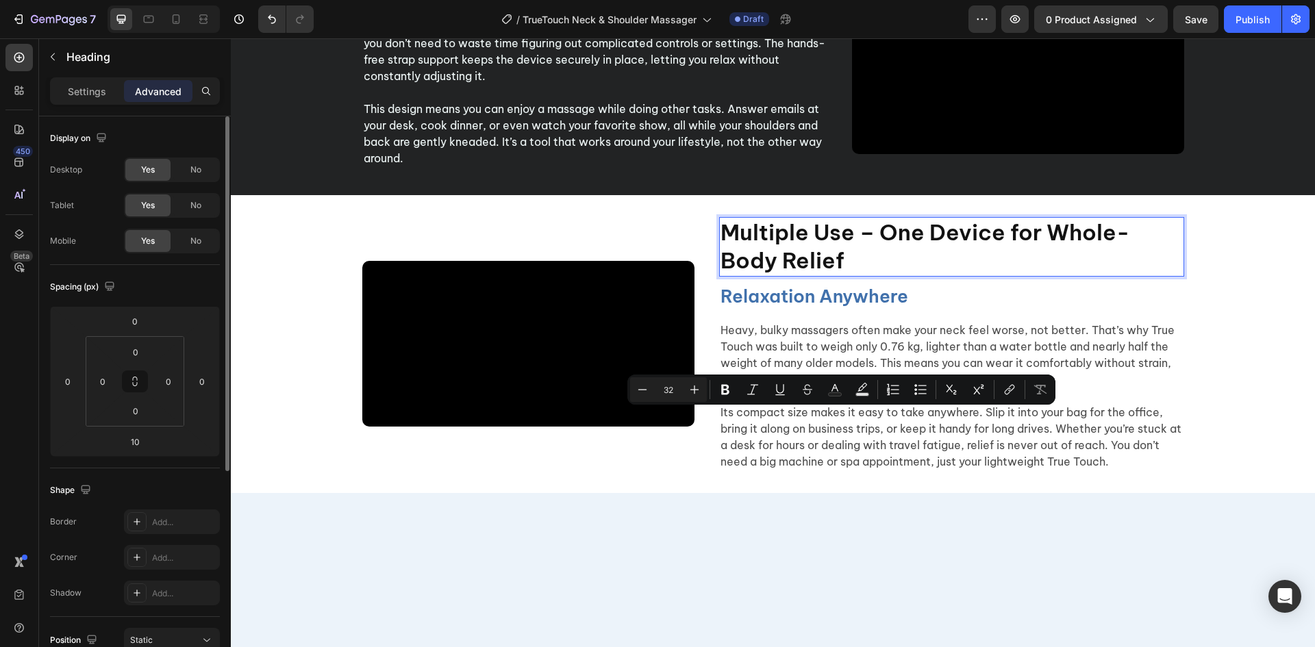
scroll to position [2274, 0]
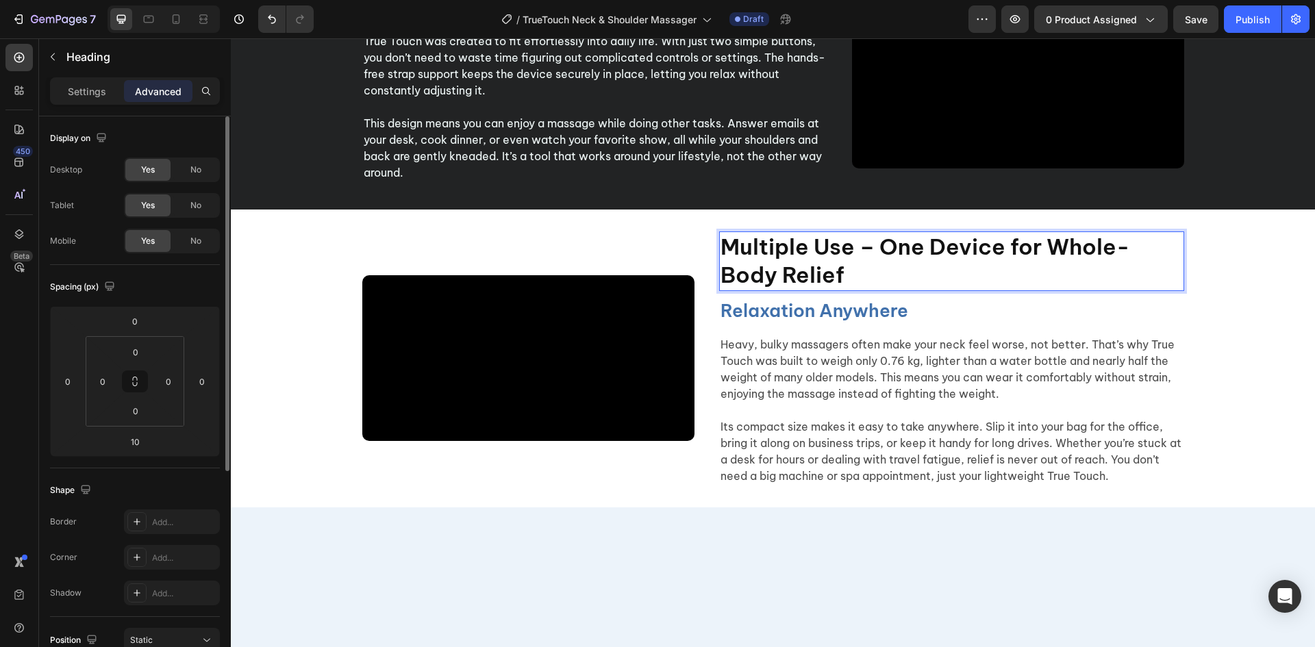
click at [860, 290] on p "Multiple Use – One Device for Whole-Body Relief" at bounding box center [952, 261] width 462 height 57
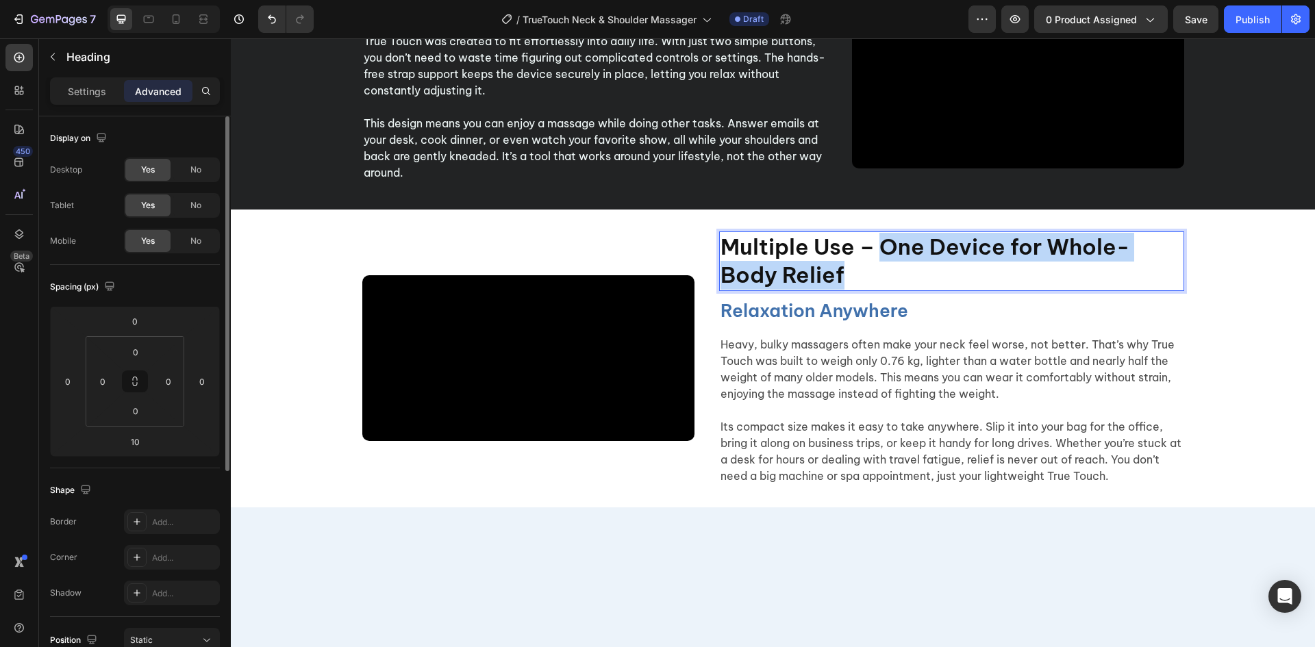
drag, startPoint x: 877, startPoint y: 429, endPoint x: 888, endPoint y: 453, distance: 26.4
click at [888, 290] on p "Multiple Use – One Device for Whole-Body Relief" at bounding box center [952, 261] width 462 height 57
copy p "One Device for Whole-Body Relief"
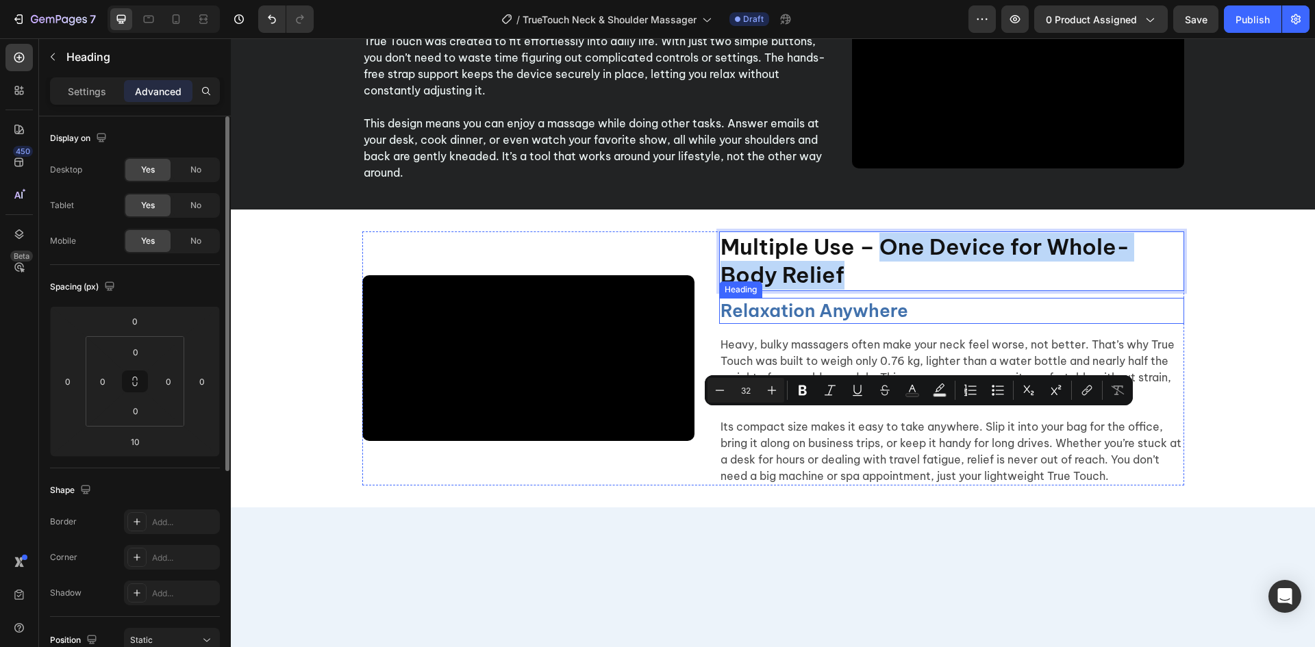
click at [878, 324] on h2 "Relaxation Anywhere" at bounding box center [951, 311] width 465 height 26
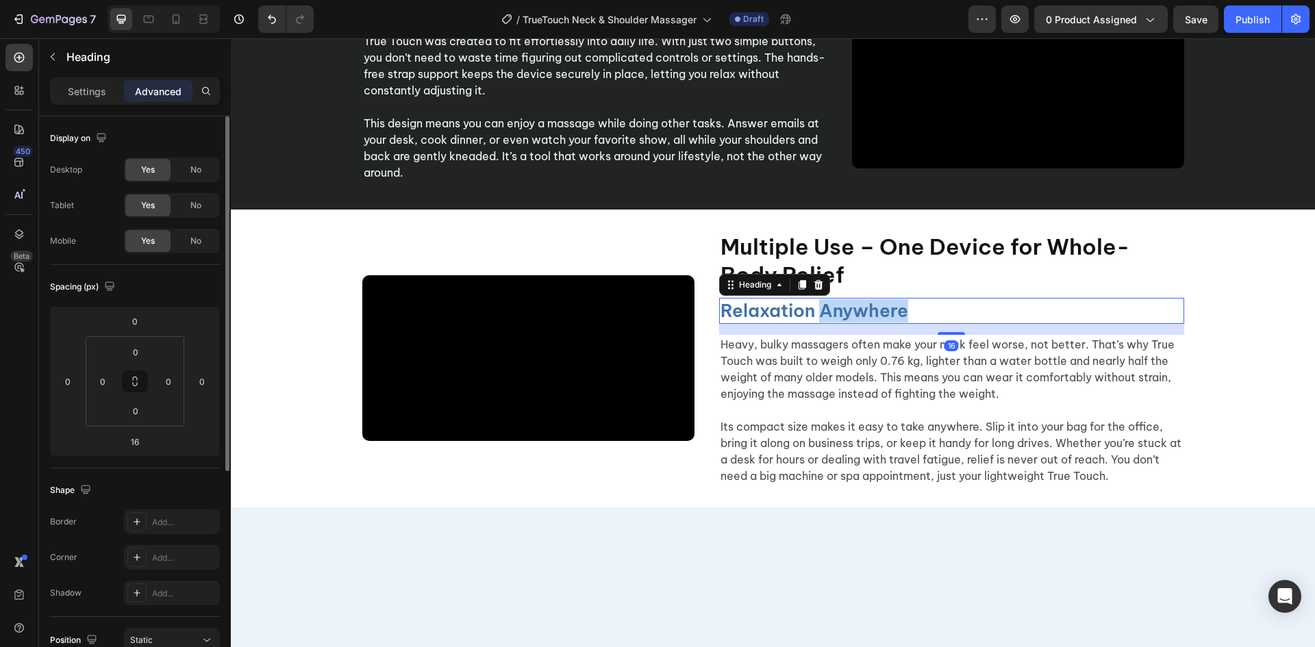
click at [878, 324] on h2 "Relaxation Anywhere" at bounding box center [951, 311] width 465 height 26
click at [878, 323] on p "Relaxation Anywhere" at bounding box center [952, 310] width 462 height 23
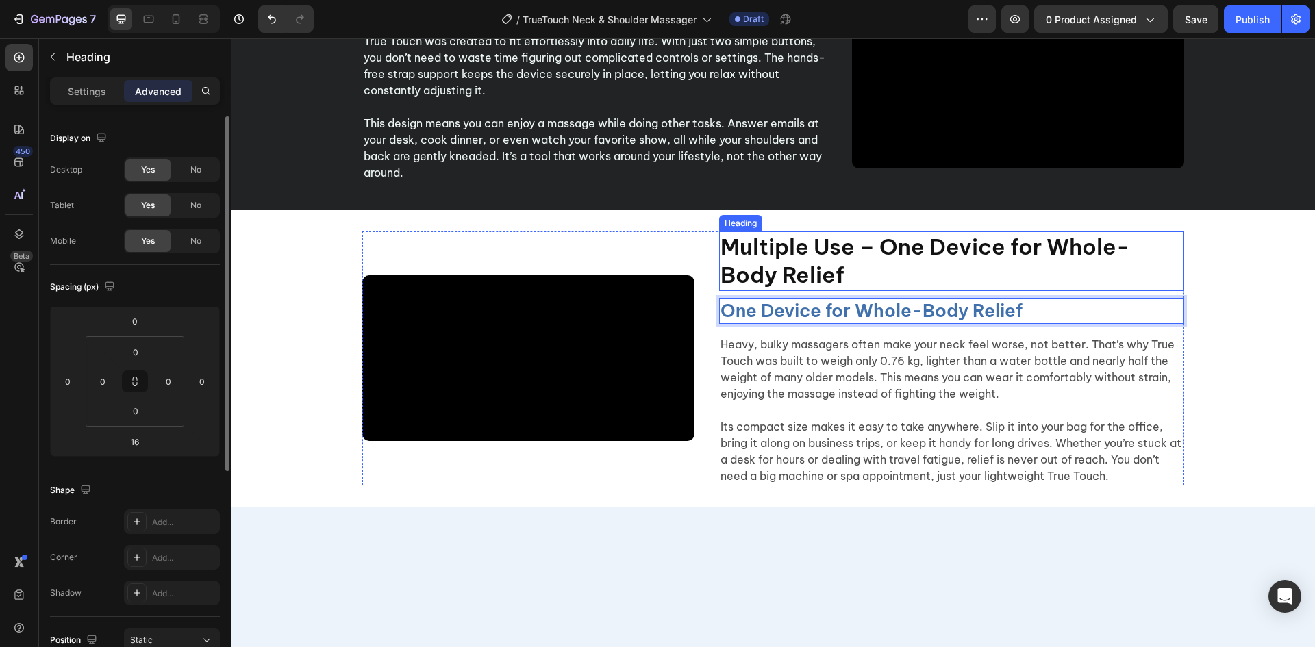
click at [867, 290] on p "Multiple Use – One Device for Whole-Body Relief" at bounding box center [952, 261] width 462 height 57
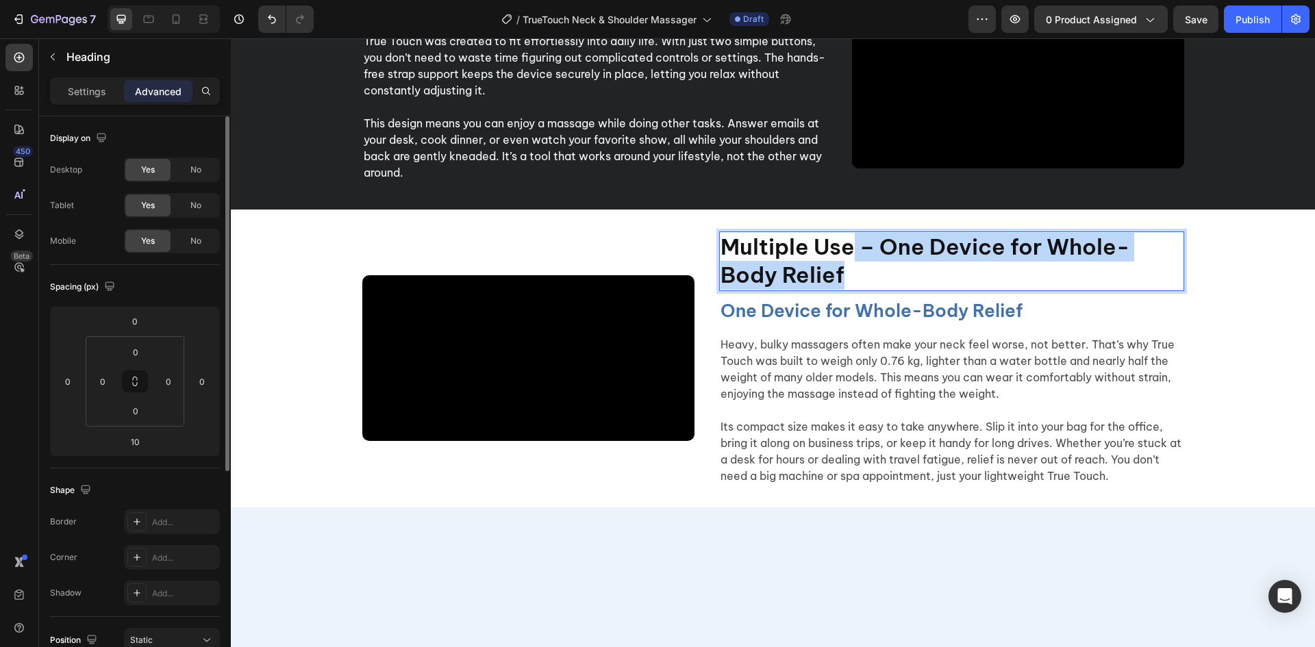
drag, startPoint x: 852, startPoint y: 456, endPoint x: 851, endPoint y: 426, distance: 30.2
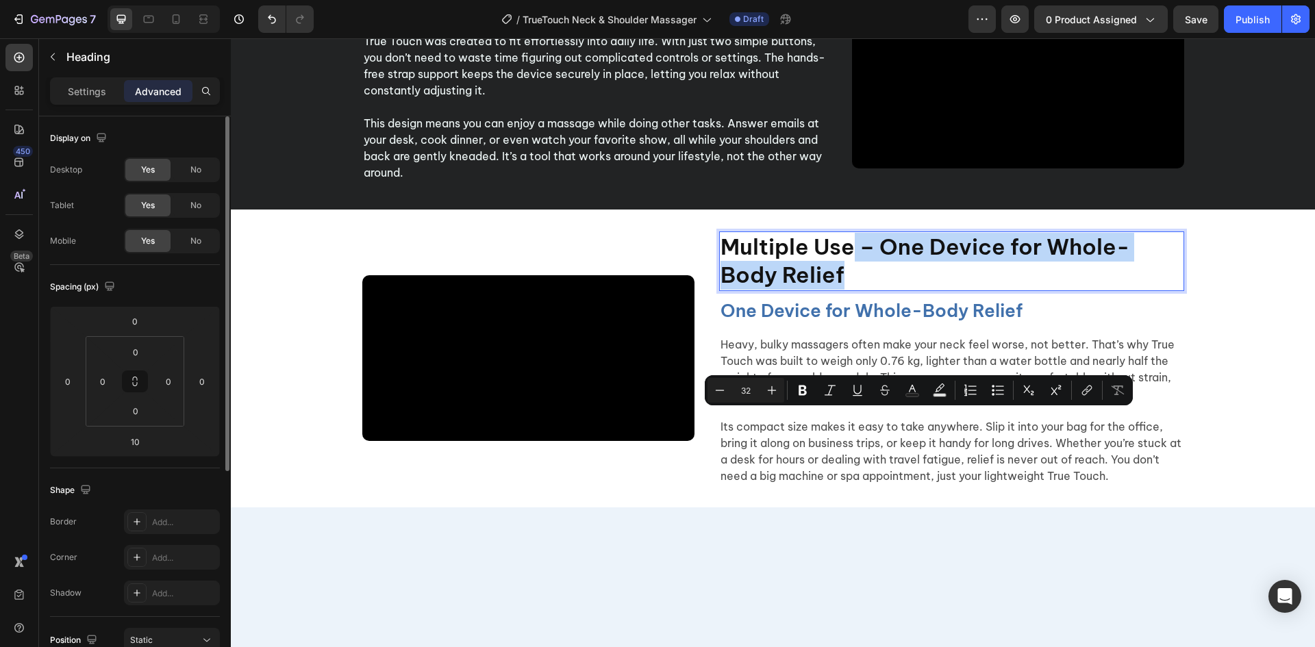
scroll to position [2288, 0]
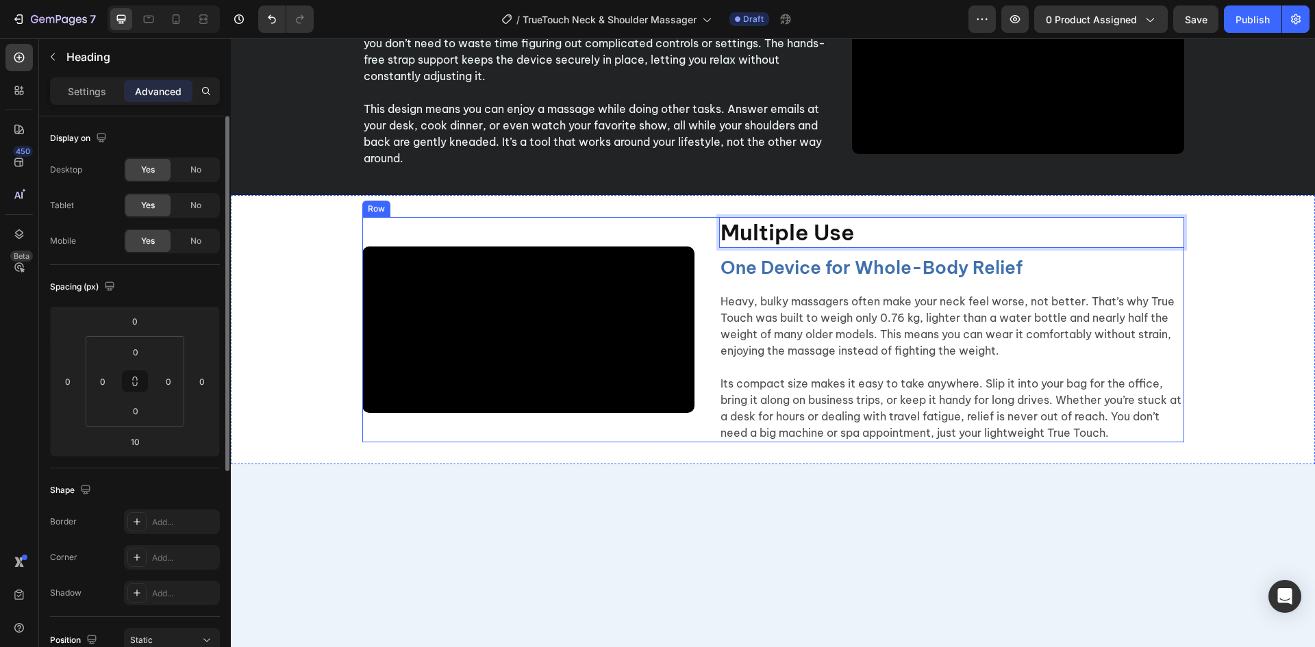
click at [927, 375] on p at bounding box center [952, 367] width 462 height 16
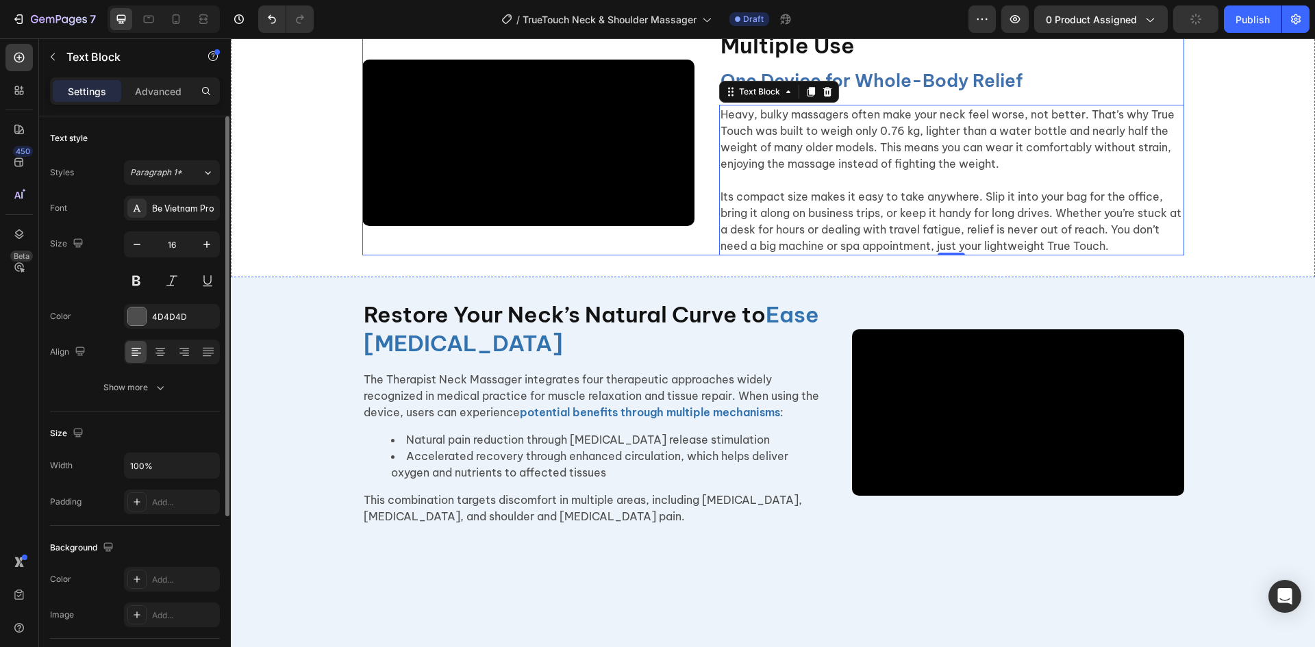
scroll to position [2494, 0]
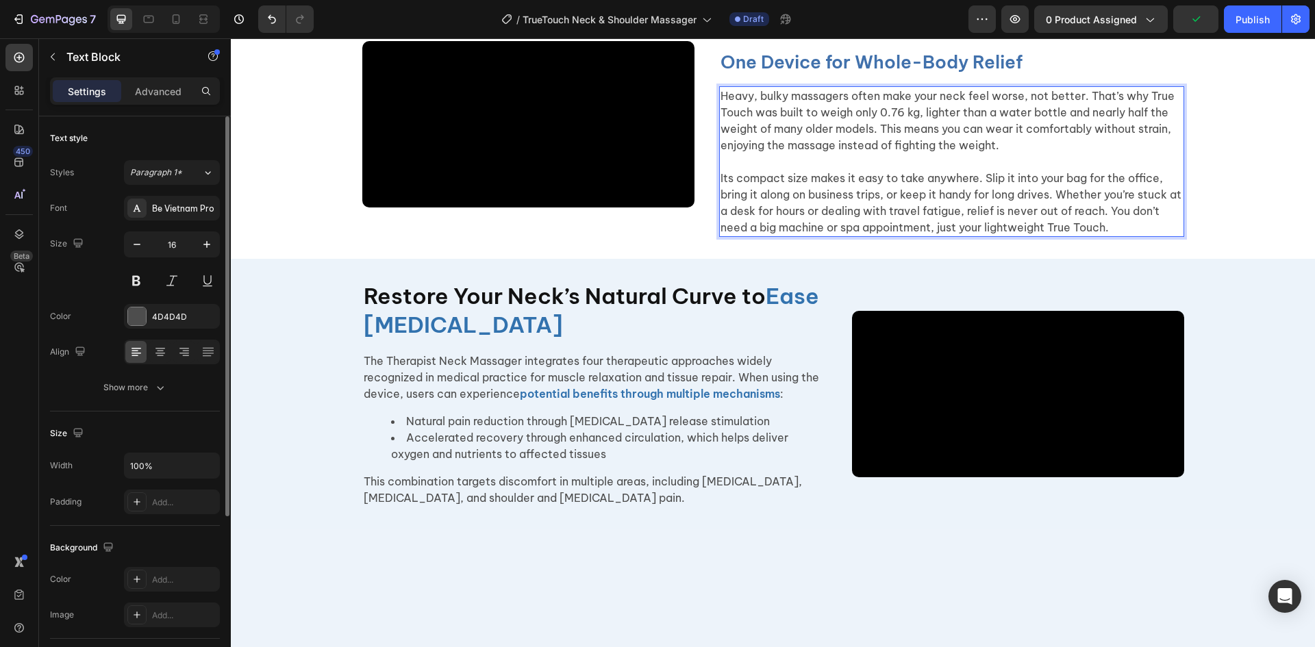
click at [786, 153] on p "Heavy, bulky massagers often make your neck feel worse, not better. That’s why …" at bounding box center [952, 121] width 462 height 66
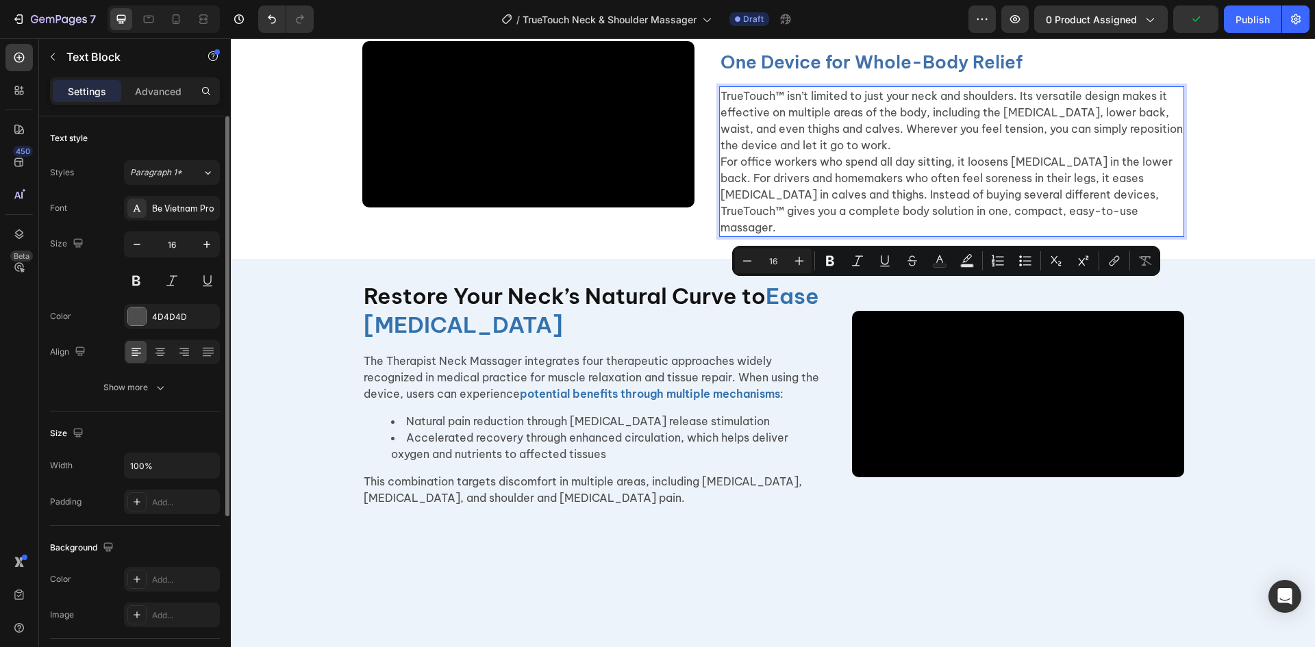
scroll to position [2502, 0]
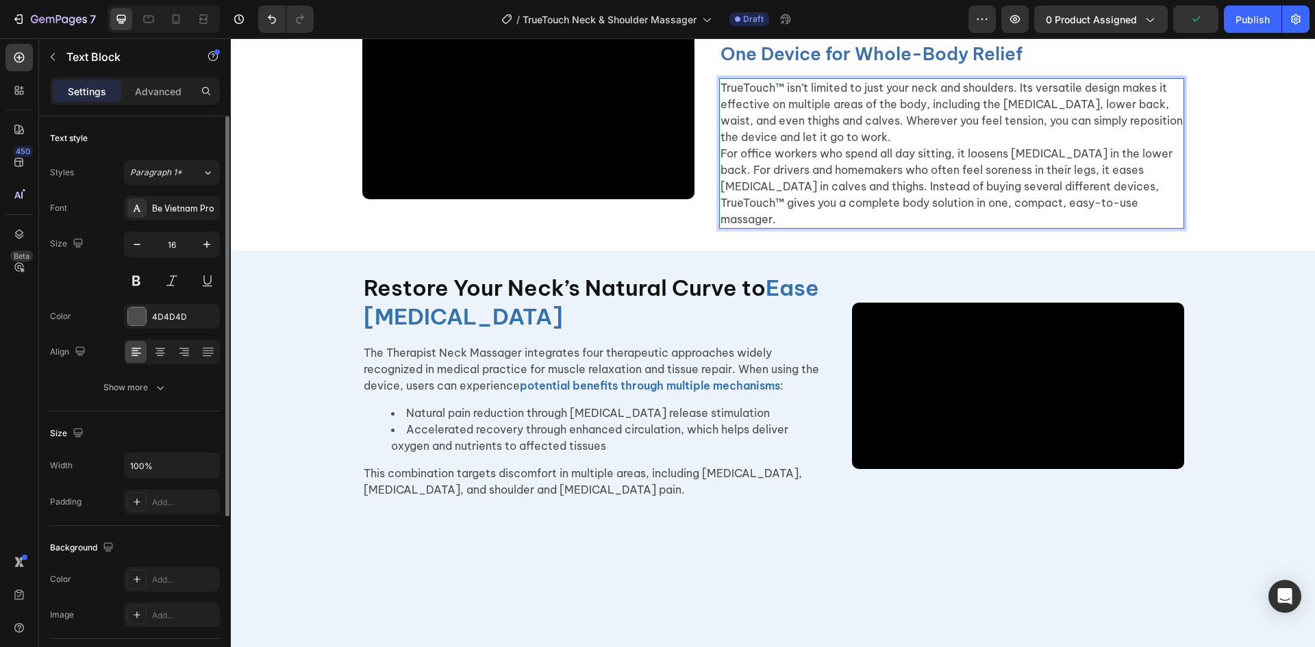
click at [1011, 227] on p "For office workers who spend all day sitting, it loosens stiffness in the lower…" at bounding box center [952, 186] width 462 height 82
click at [928, 227] on p "For office workers who spend all day sitting, it loosens stiffness in the lower…" at bounding box center [952, 186] width 462 height 82
click at [918, 145] on p "TrueTouch™ isn’t limited to just your neck and shoulders. Its versatile design …" at bounding box center [952, 112] width 462 height 66
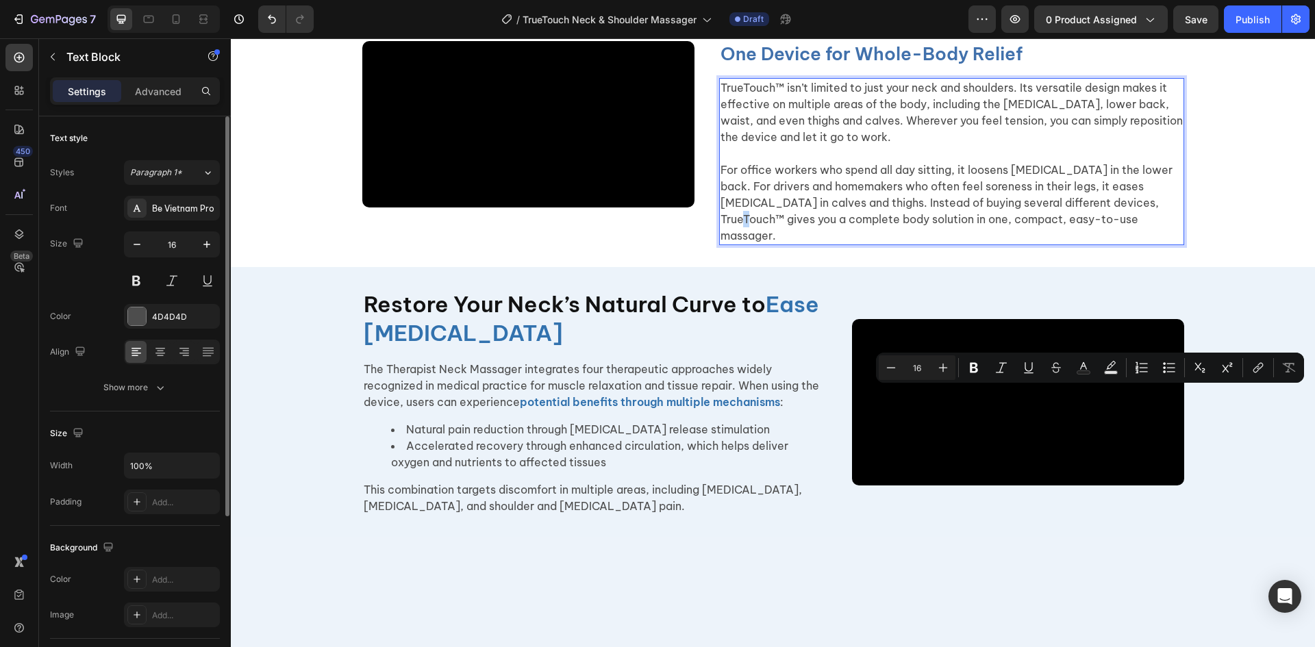
drag, startPoint x: 1112, startPoint y: 395, endPoint x: 1119, endPoint y: 396, distance: 6.9
click at [1119, 244] on p "For office workers who spend all day sitting, it loosens stiffness in the lower…" at bounding box center [952, 203] width 462 height 82
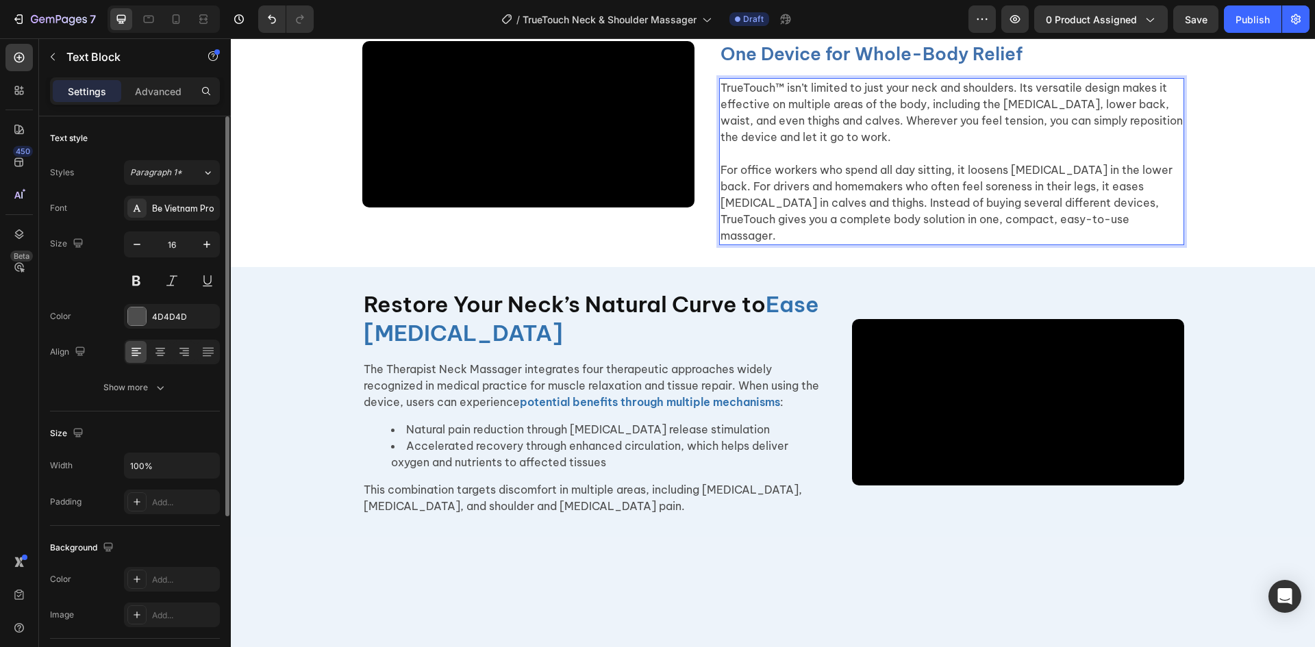
click at [1080, 244] on p "For office workers who spend all day sitting, it loosens stiffness in the lower…" at bounding box center [952, 203] width 462 height 82
click at [778, 145] on p "TrueTouch™ isn’t limited to just your neck and shoulders. Its versatile design …" at bounding box center [952, 112] width 462 height 66
click at [740, 145] on p "TrueTouch isn’t limited to just your neck and shoulders. Its versatile design m…" at bounding box center [952, 112] width 462 height 66
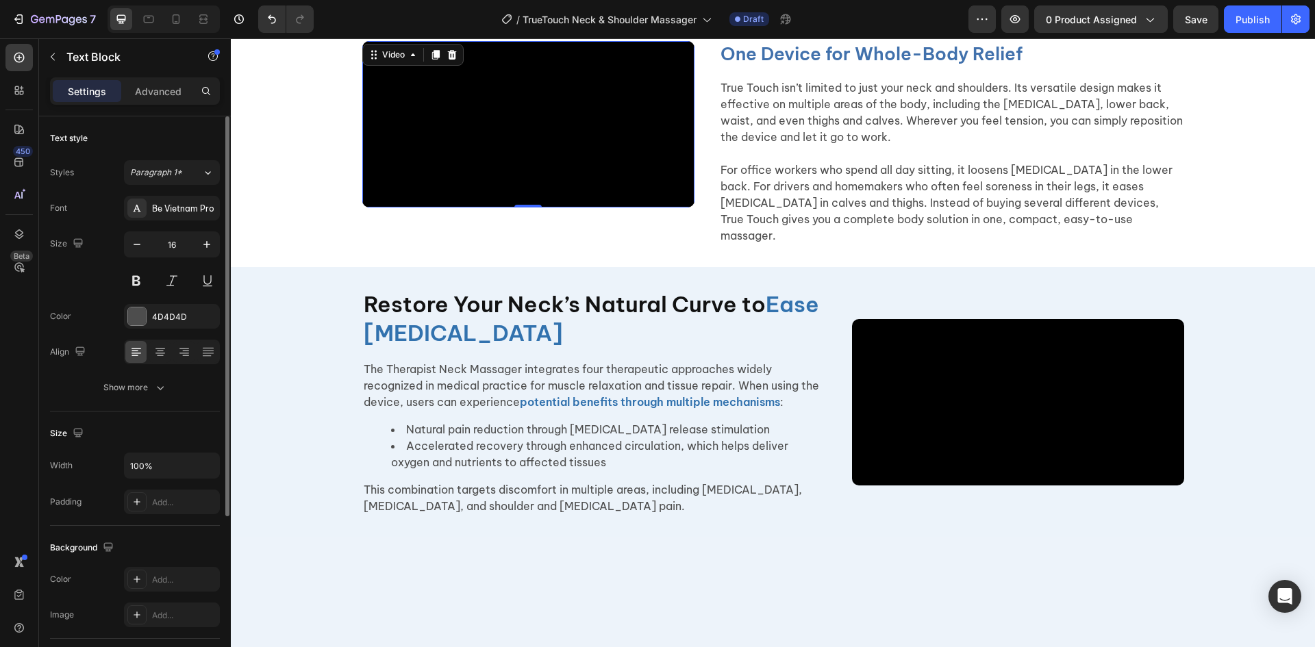
click at [595, 208] on video at bounding box center [528, 124] width 332 height 166
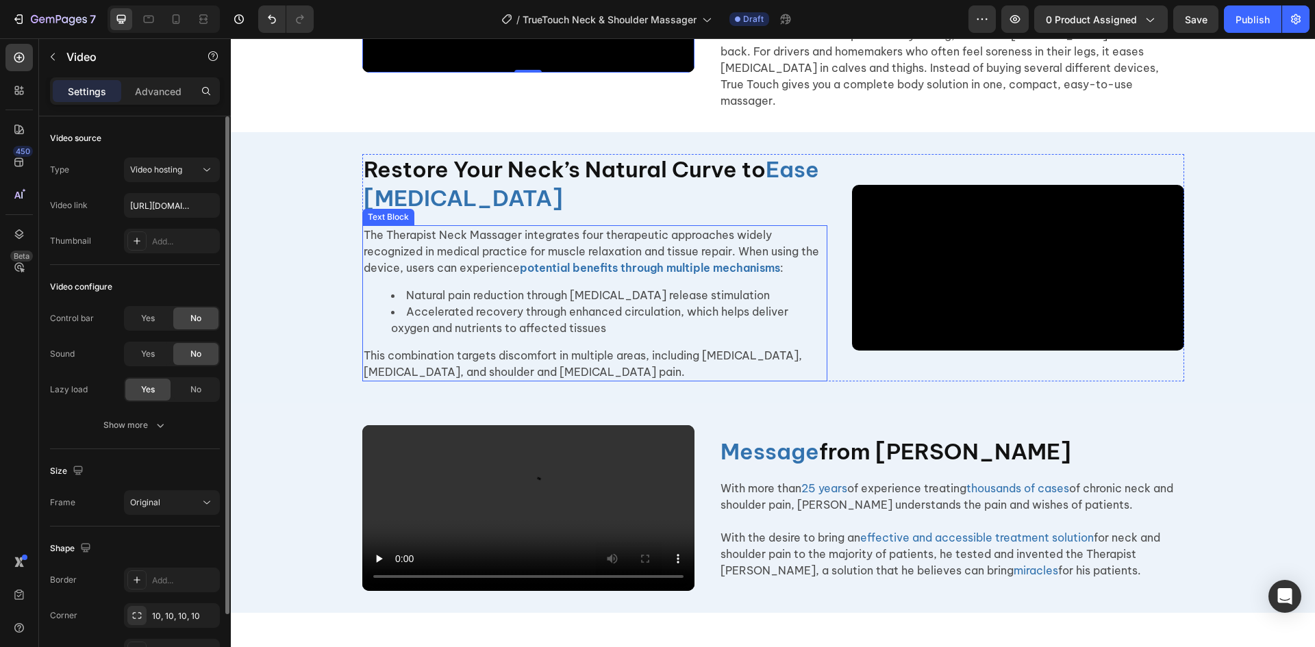
scroll to position [2845, 0]
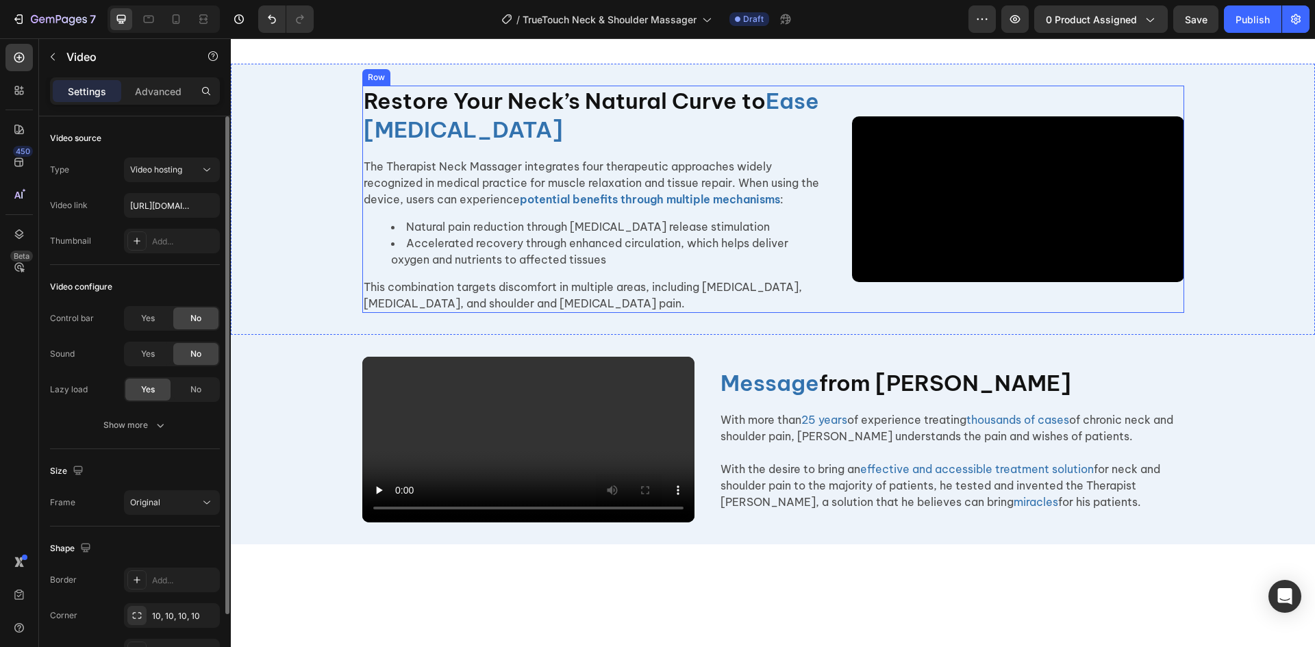
click at [663, 222] on div "Video Restore Your Neck’s Natural Curve to Ease Neck Pain Heading The Therapist…" at bounding box center [594, 199] width 465 height 227
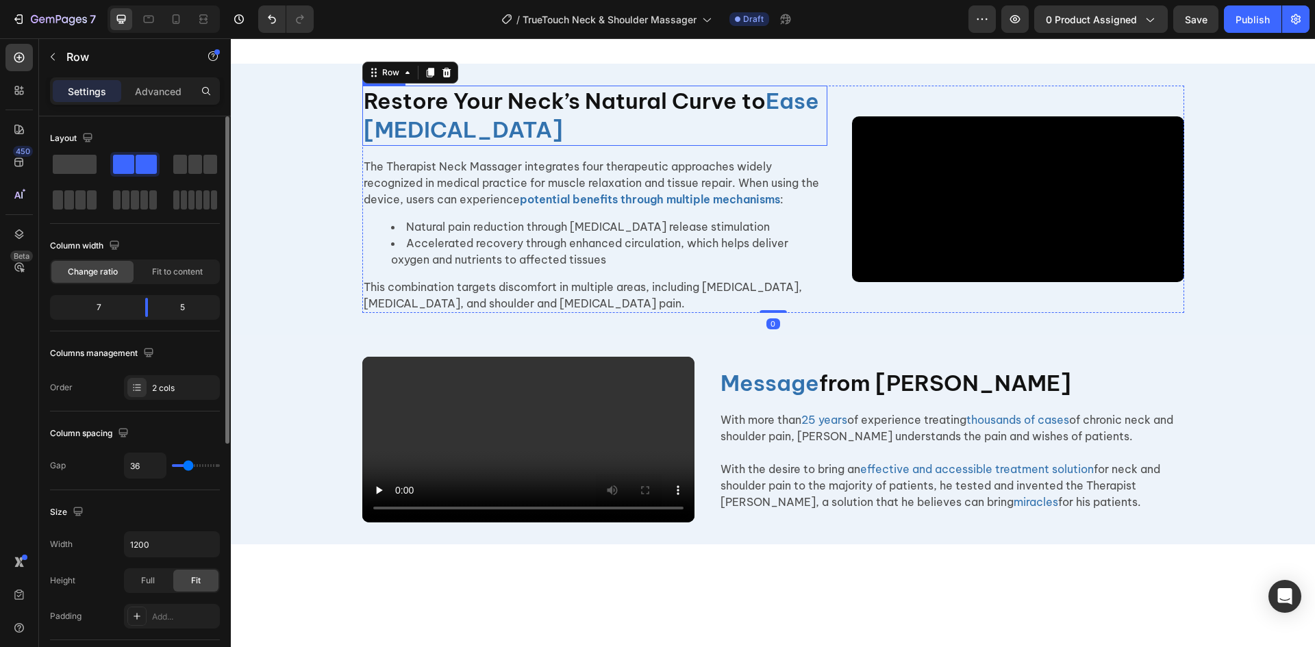
click at [645, 145] on h2 "Restore Your Neck’s Natural Curve to Ease Neck Pain" at bounding box center [594, 116] width 465 height 60
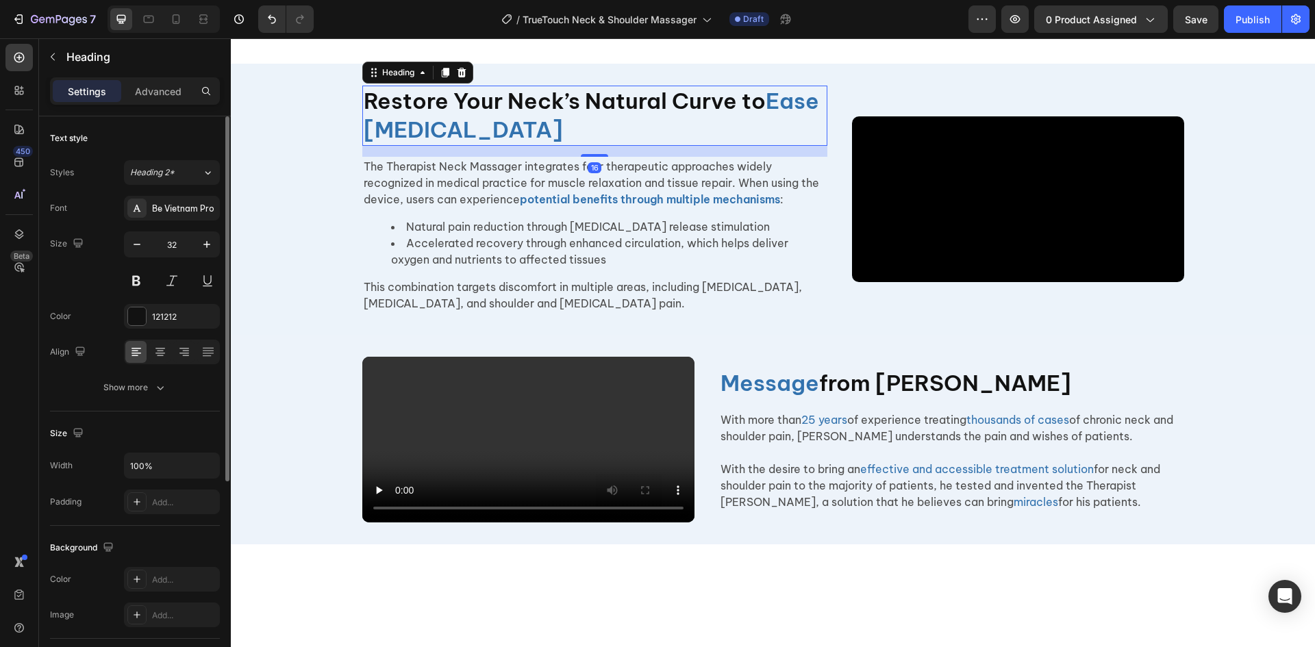
click at [645, 145] on h2 "Restore Your Neck’s Natural Curve to Ease Neck Pain" at bounding box center [594, 116] width 465 height 60
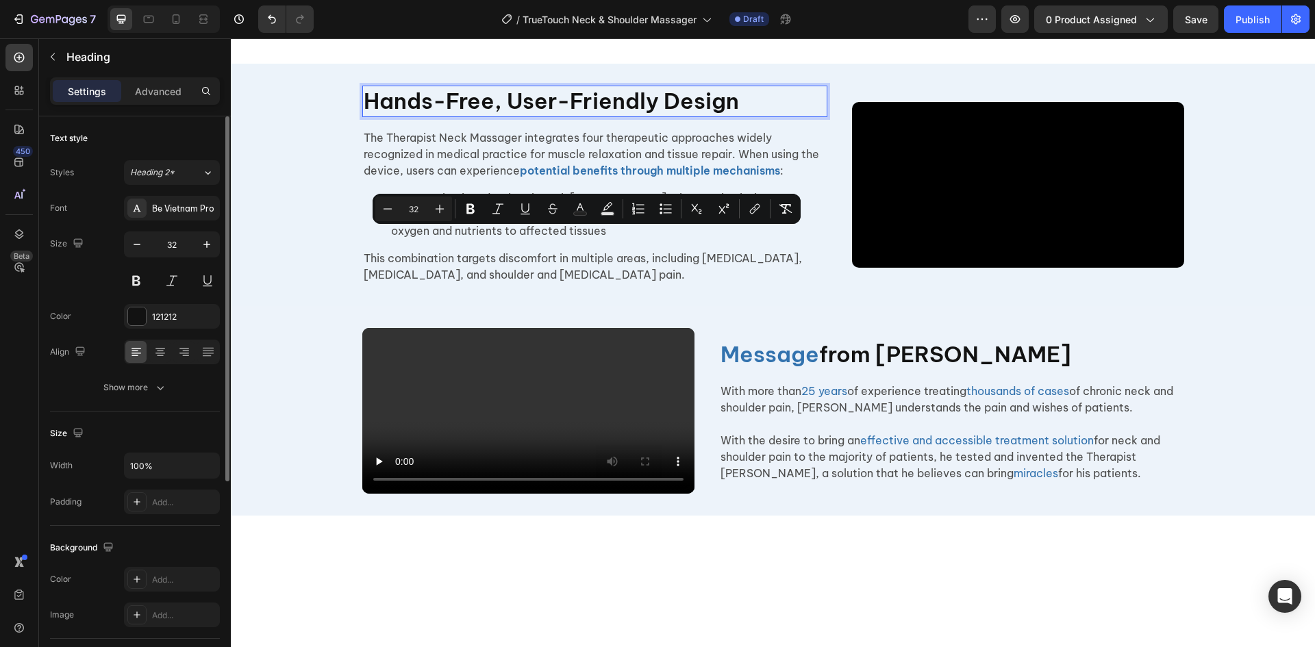
scroll to position [2859, 0]
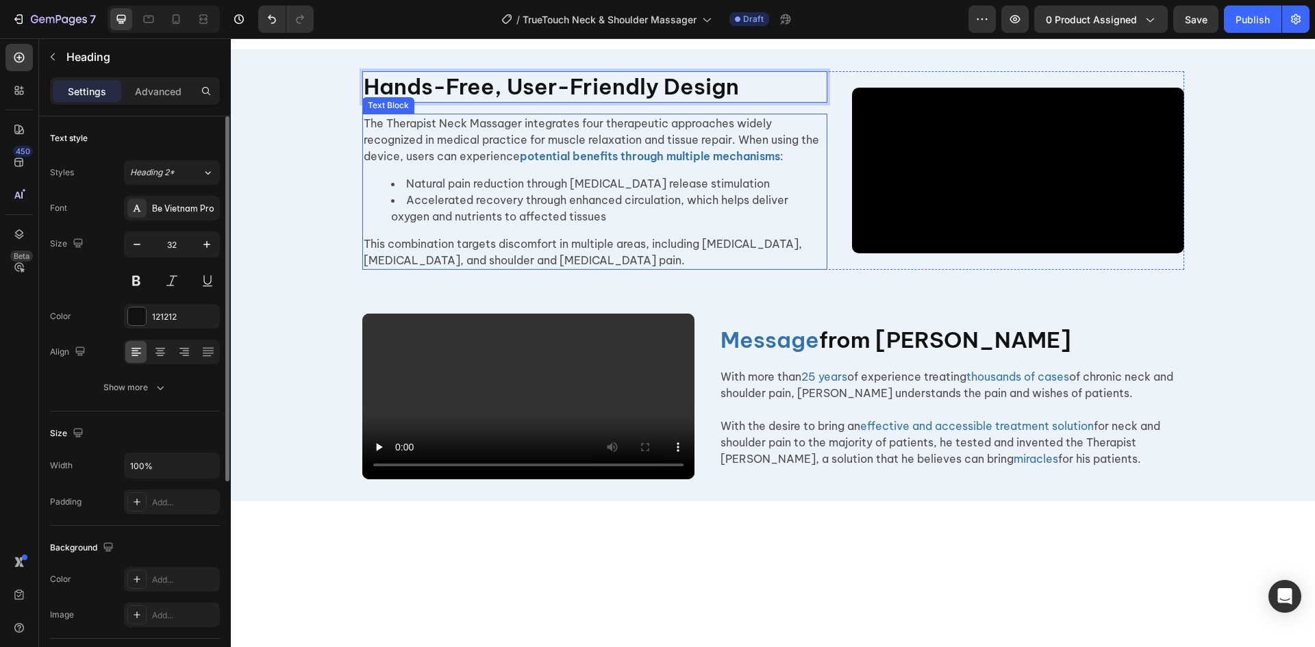
click at [554, 225] on li "Accelerated recovery through enhanced circulation, which helps deliver oxygen a…" at bounding box center [608, 208] width 435 height 33
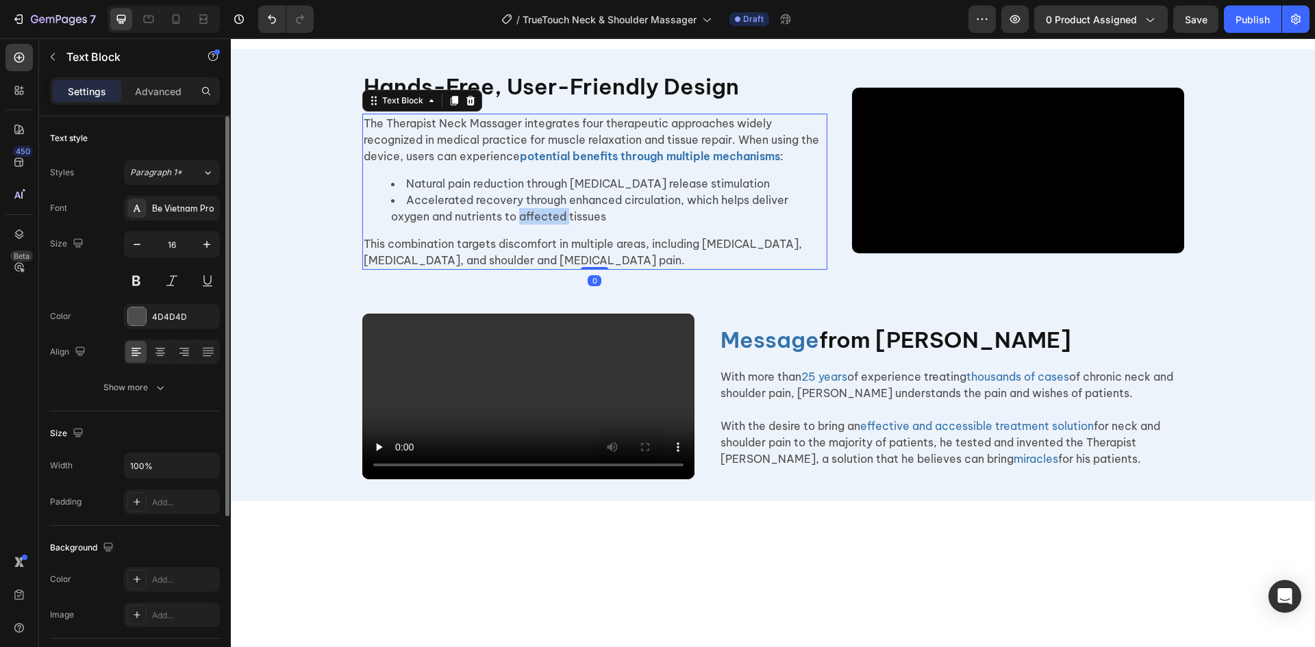
click at [554, 225] on li "Accelerated recovery through enhanced circulation, which helps deliver oxygen a…" at bounding box center [608, 208] width 435 height 33
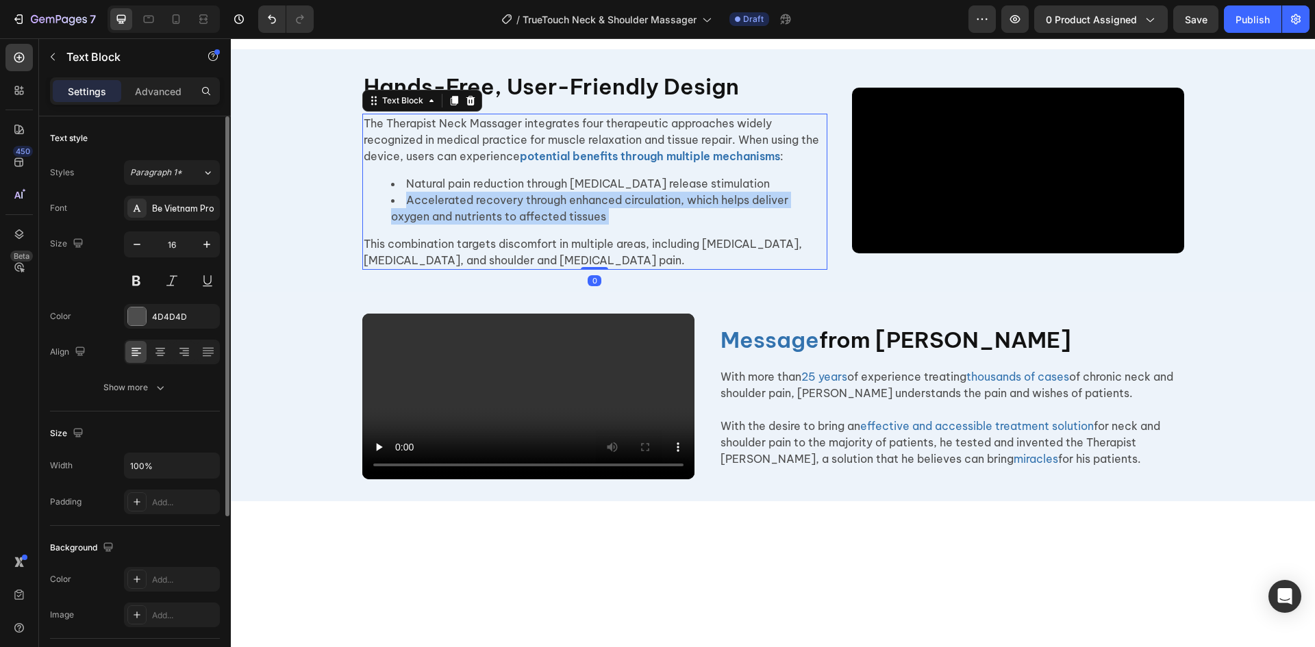
click at [554, 225] on li "Accelerated recovery through enhanced circulation, which helps deliver oxygen a…" at bounding box center [608, 208] width 435 height 33
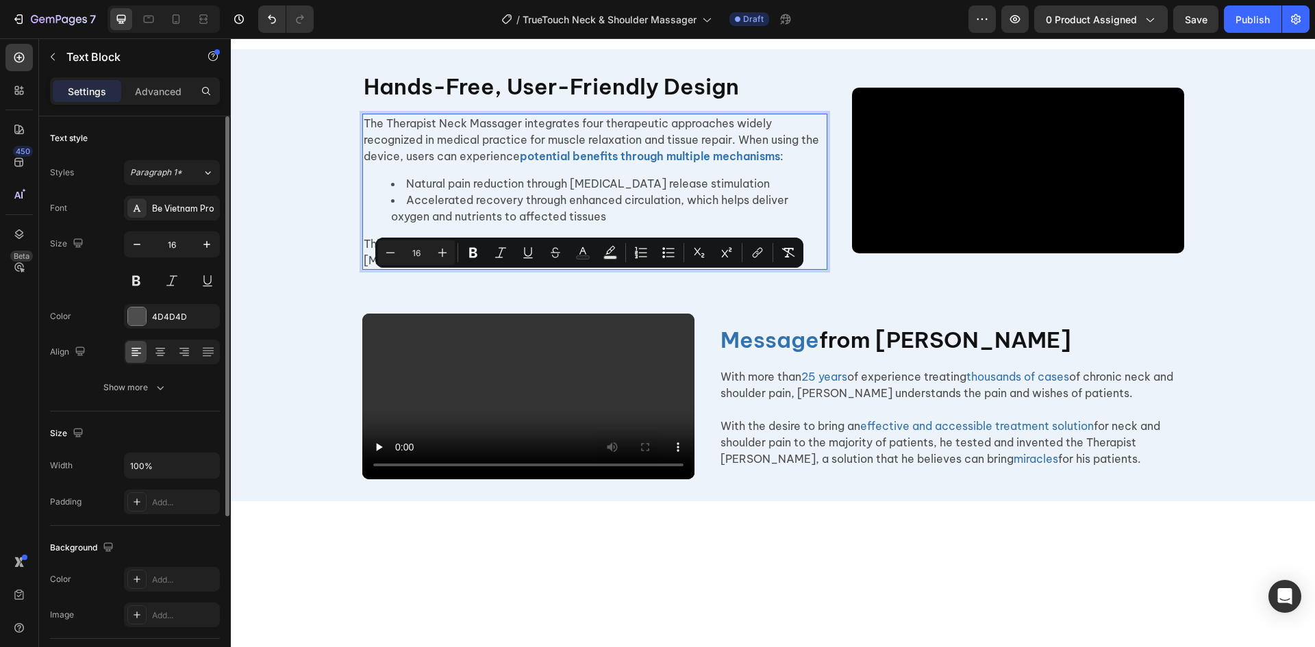
scroll to position [2870, 0]
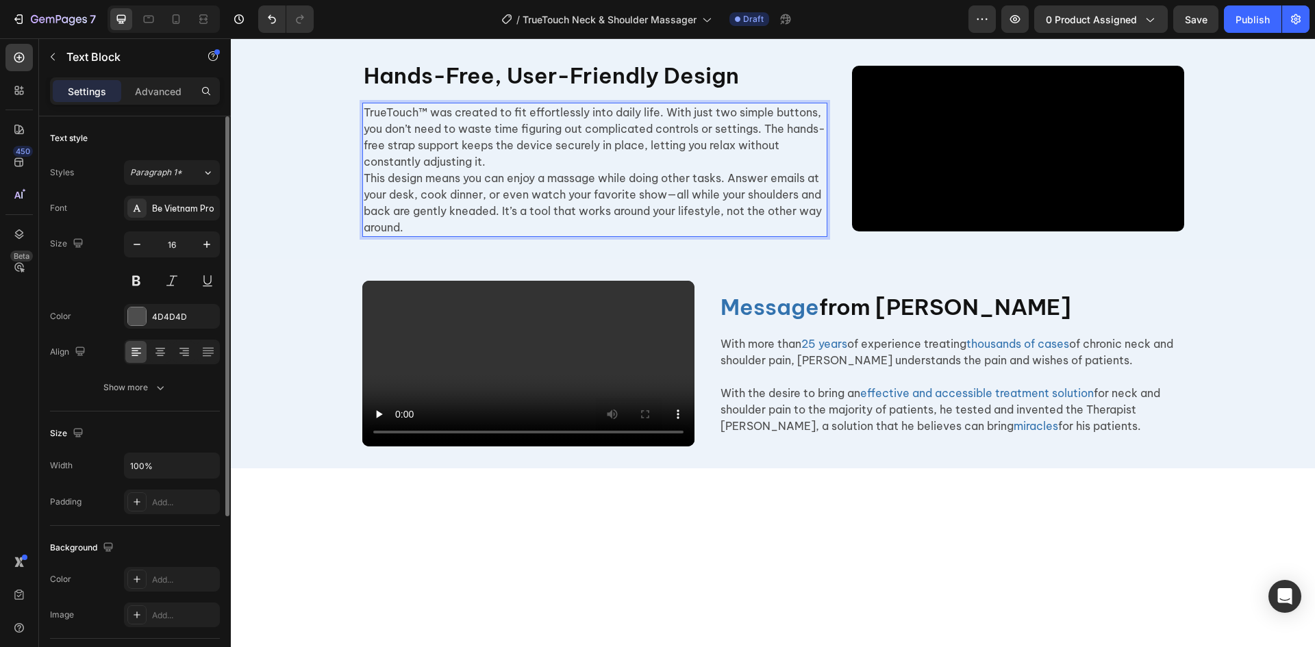
click at [528, 170] on p "TrueTouch™ was created to fit effortlessly into daily life. With just two simpl…" at bounding box center [595, 137] width 462 height 66
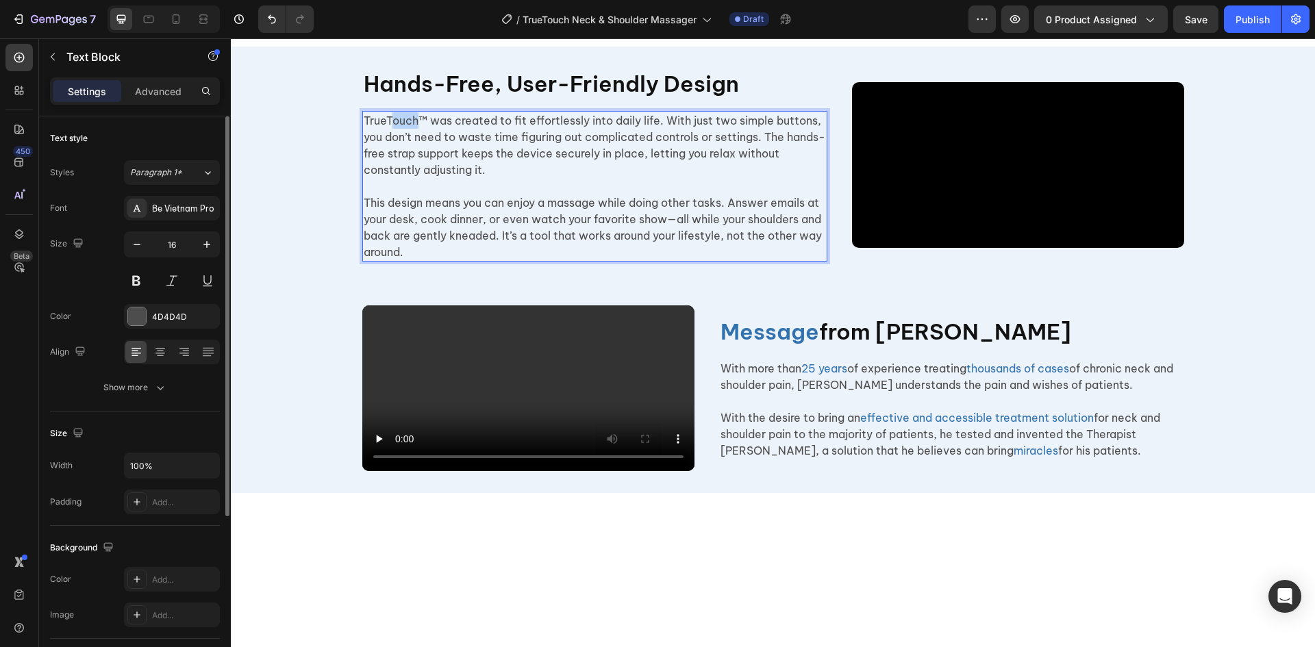
drag, startPoint x: 411, startPoint y: 279, endPoint x: 388, endPoint y: 277, distance: 22.6
click at [388, 178] on p "TrueTouch™ was created to fit effortlessly into daily life. With just two simpl…" at bounding box center [595, 145] width 462 height 66
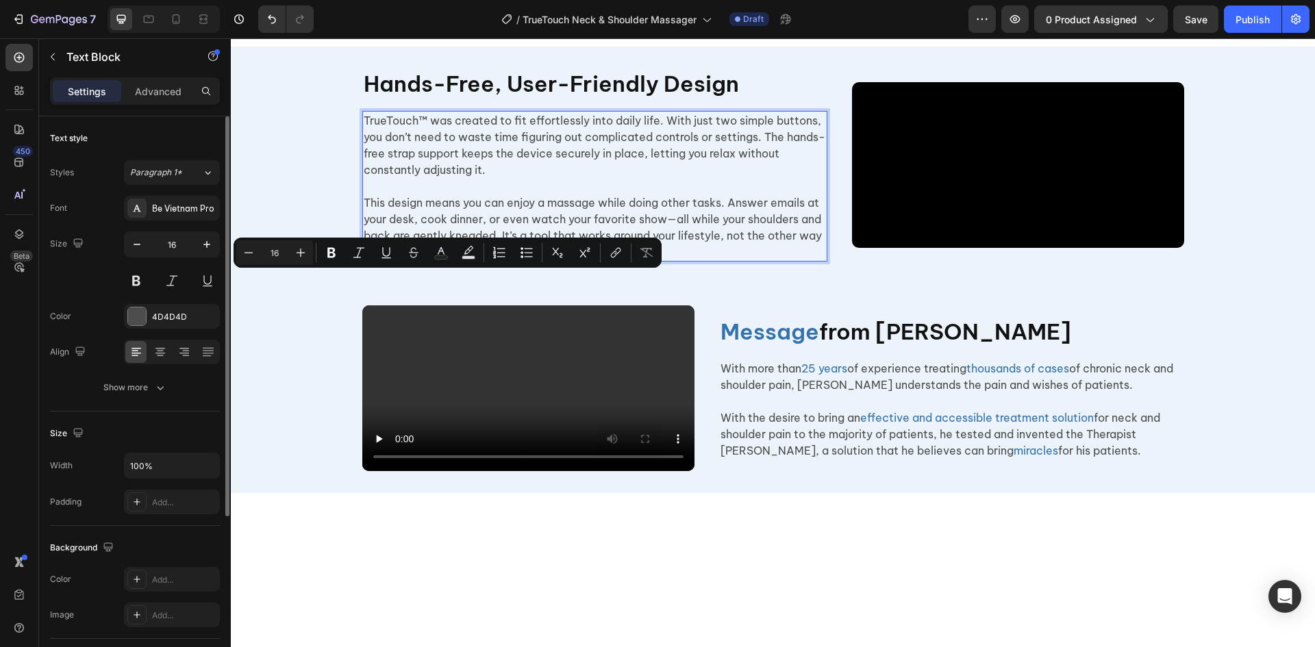
click at [426, 178] on p "TrueTouch™ was created to fit effortlessly into daily life. With just two simpl…" at bounding box center [595, 145] width 462 height 66
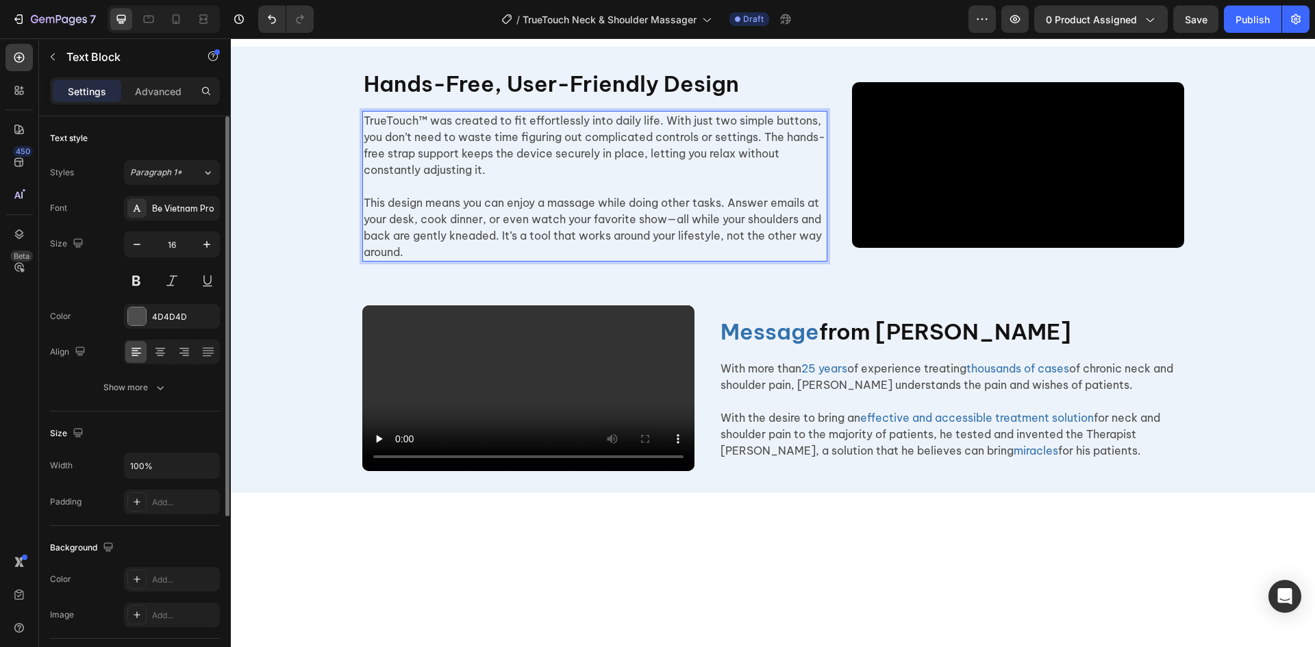
click at [422, 178] on p "TrueTouch™ was created to fit effortlessly into daily life. With just two simpl…" at bounding box center [595, 145] width 462 height 66
click at [380, 178] on p "TrueTouch was created to fit effortlessly into daily life. With just two simple…" at bounding box center [595, 145] width 462 height 66
click at [663, 260] on p "This design means you can enjoy a massage while doing other tasks. Answer email…" at bounding box center [595, 228] width 462 height 66
click at [980, 249] on video at bounding box center [1018, 165] width 332 height 166
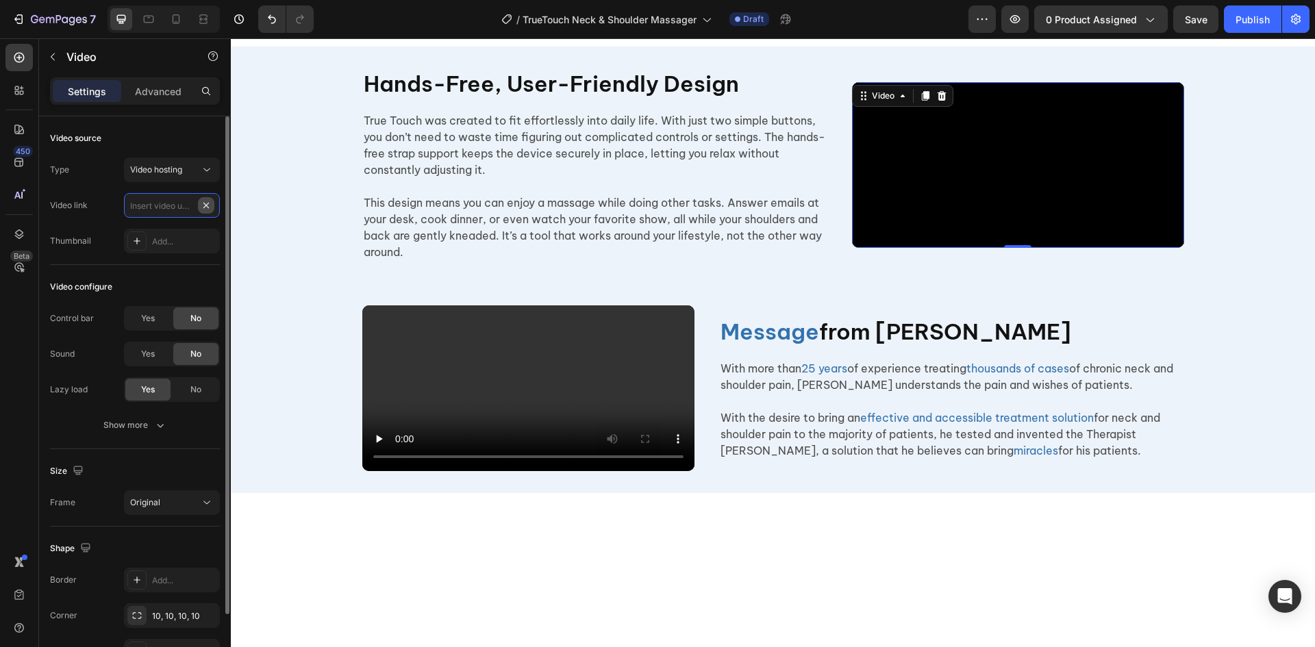
scroll to position [0, 0]
paste input "https://cdn.shopify.com/videos/c/o/v/89e3ff7a7b324e6eb73706123f0986d2.mp4"
type input "https://cdn.shopify.com/videos/c/o/v/89e3ff7a7b324e6eb73706123f0986d2.mp4"
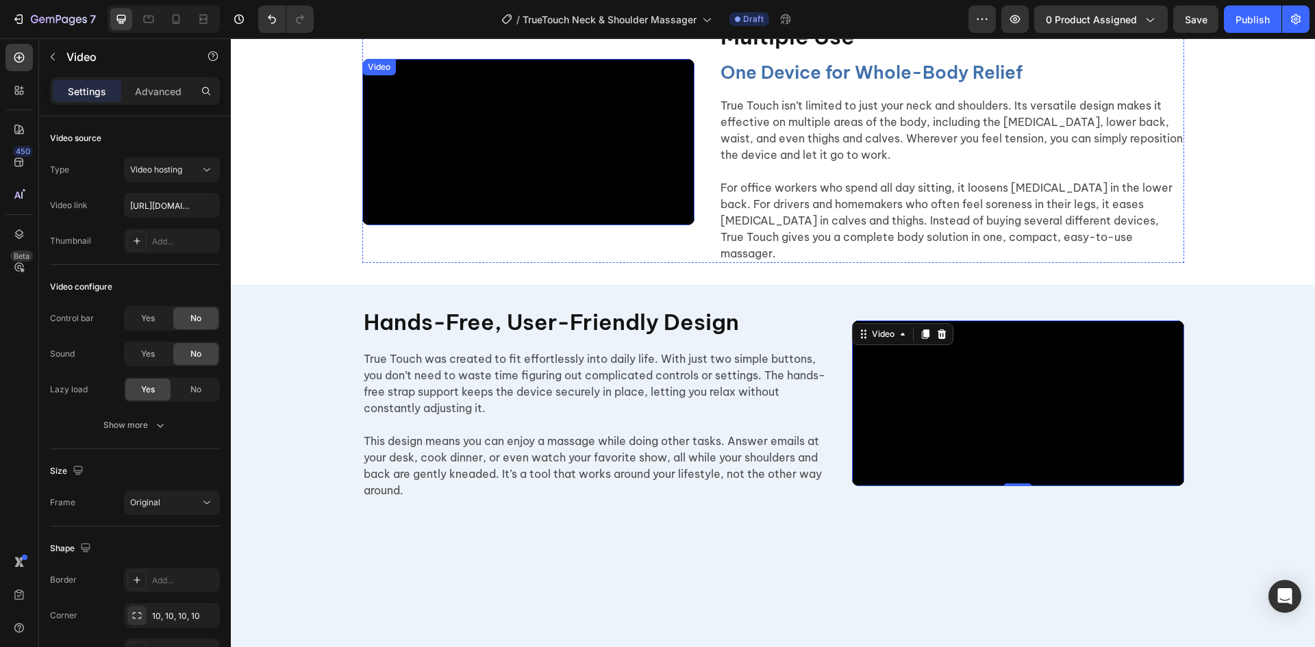
scroll to position [2588, 0]
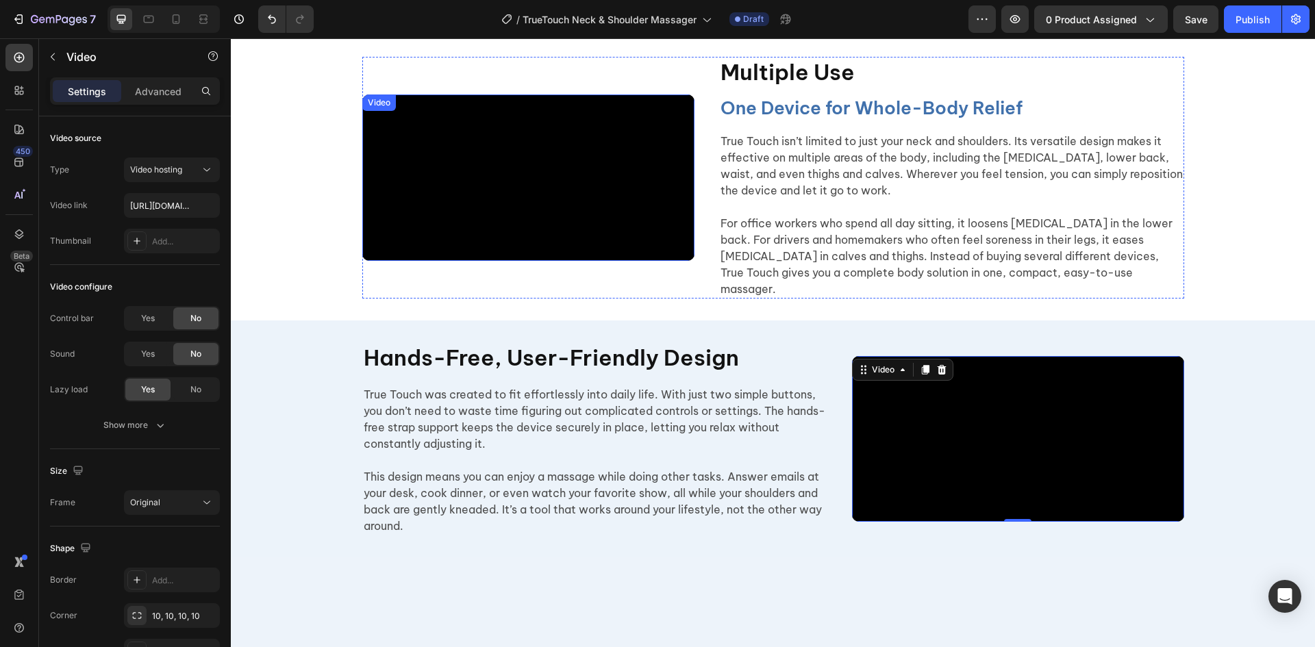
click at [515, 219] on video at bounding box center [528, 178] width 332 height 166
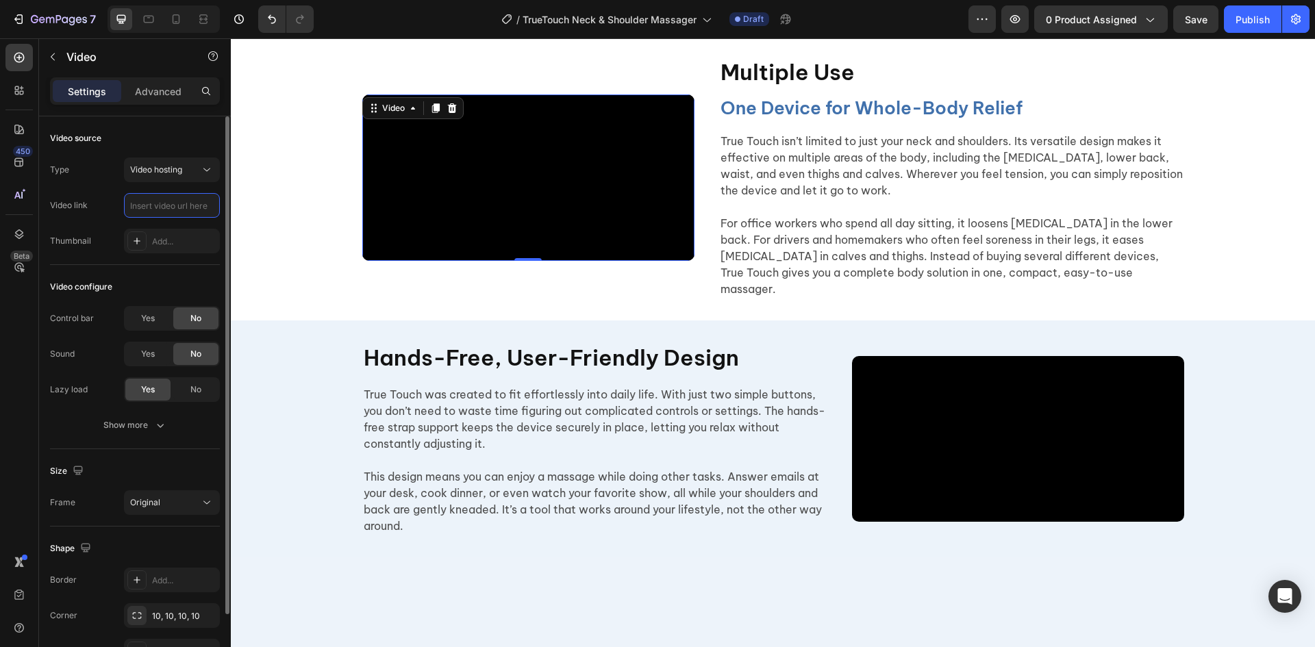
scroll to position [0, 0]
paste input "https://cdn.shopify.com/videos/c/o/v/d3b7e76860234a648a7c6e6519f483d0.mp4"
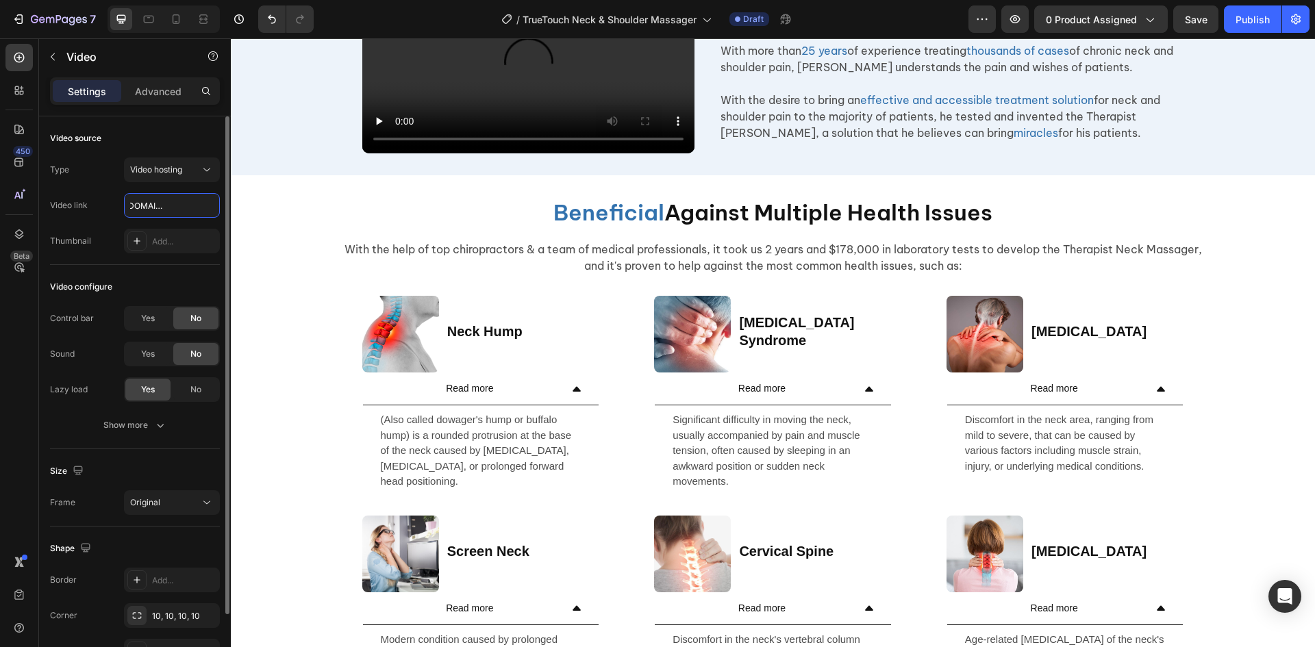
scroll to position [3295, 0]
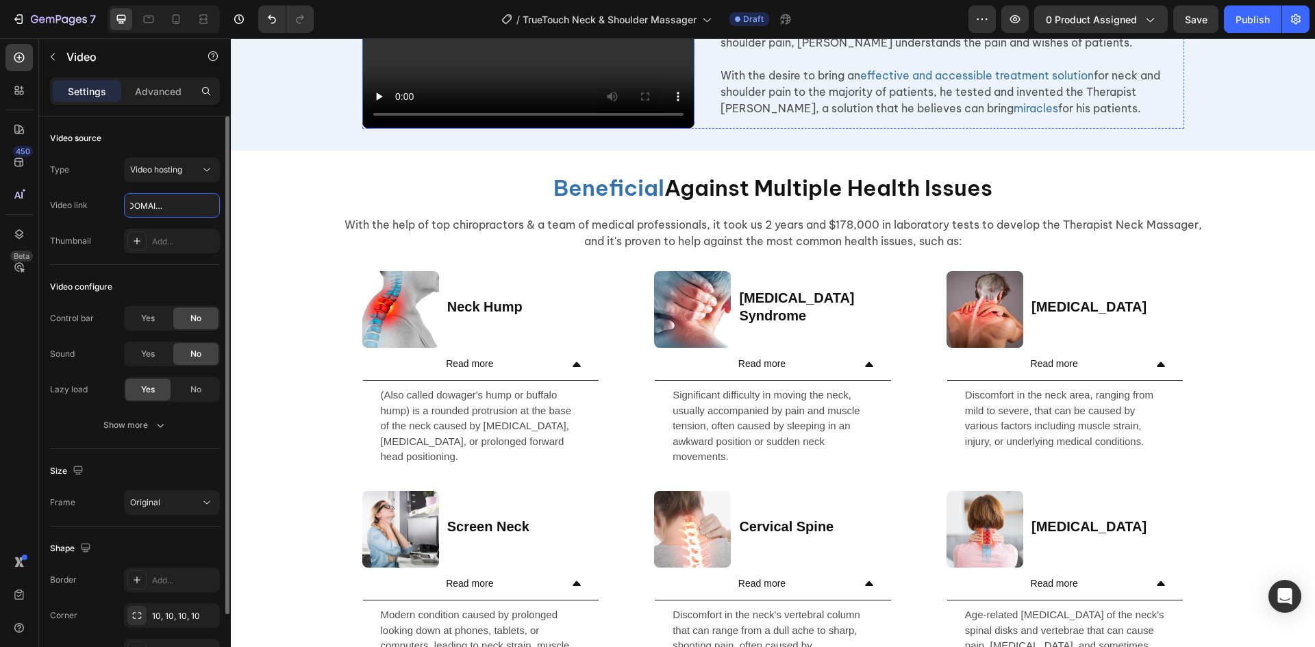
type input "https://cdn.shopify.com/videos/c/o/v/d3b7e76860234a648a7c6e6519f483d0.mp4"
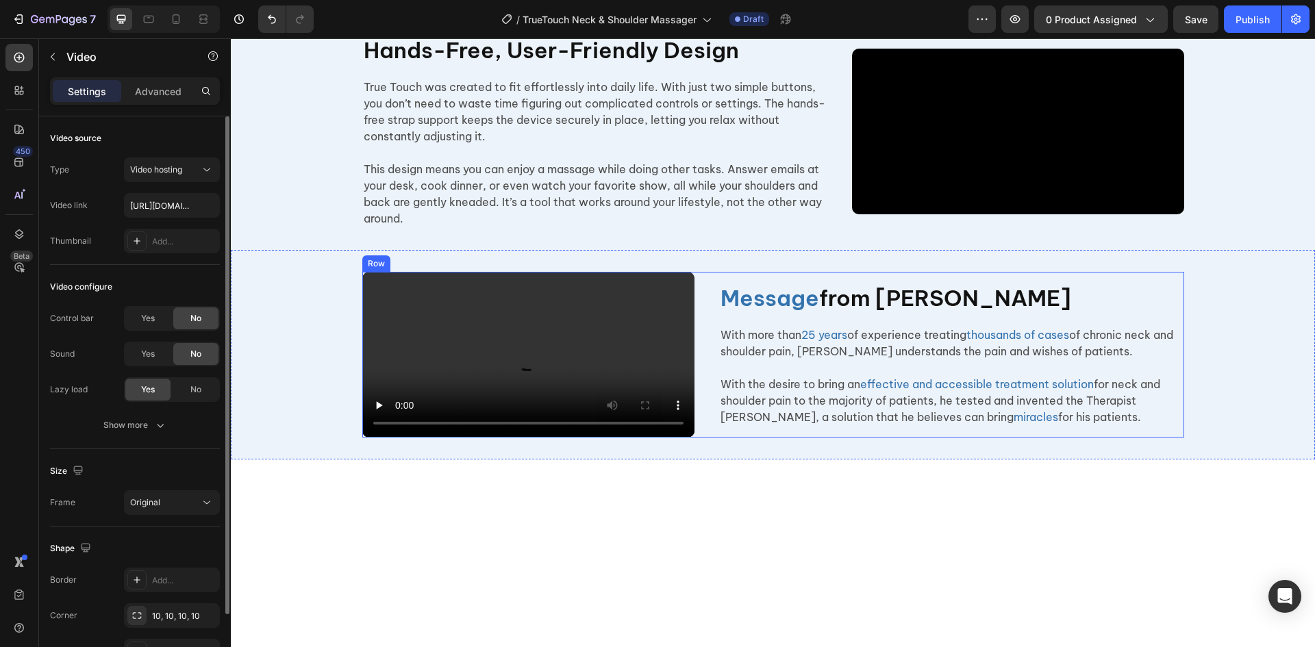
scroll to position [2975, 0]
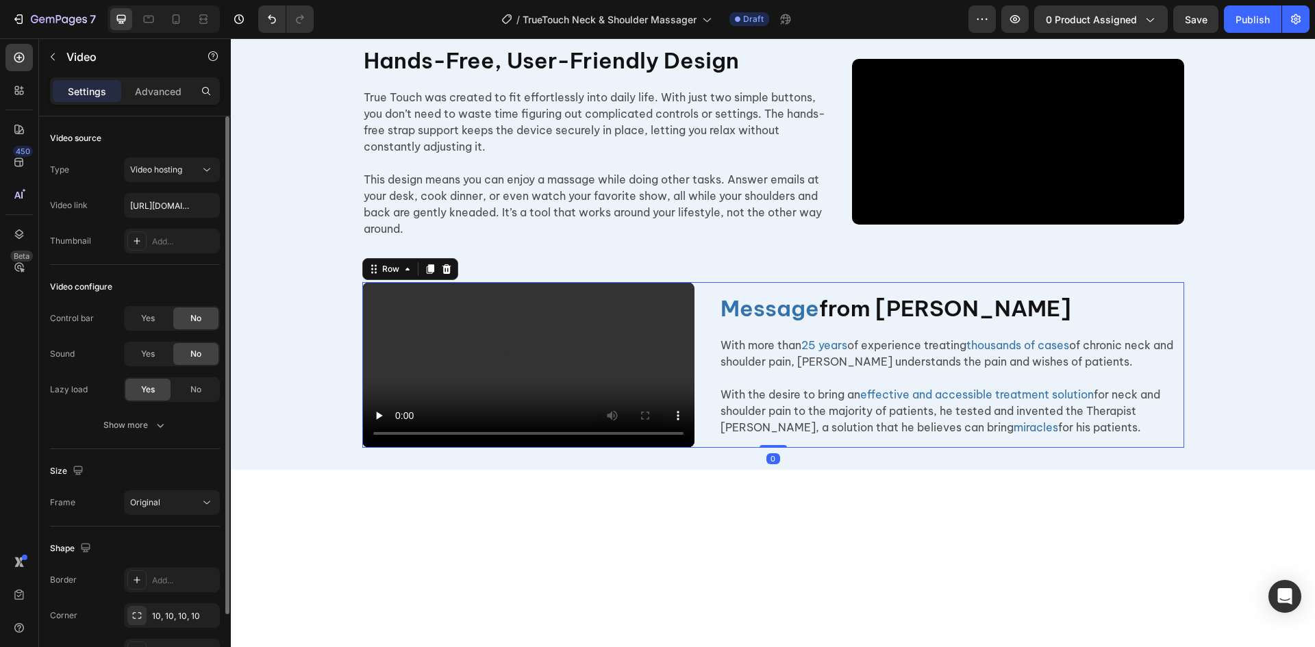
click at [917, 449] on div "Message from Dr.Ernest Lathem Heading With more than 25 years of experience tre…" at bounding box center [951, 365] width 465 height 166
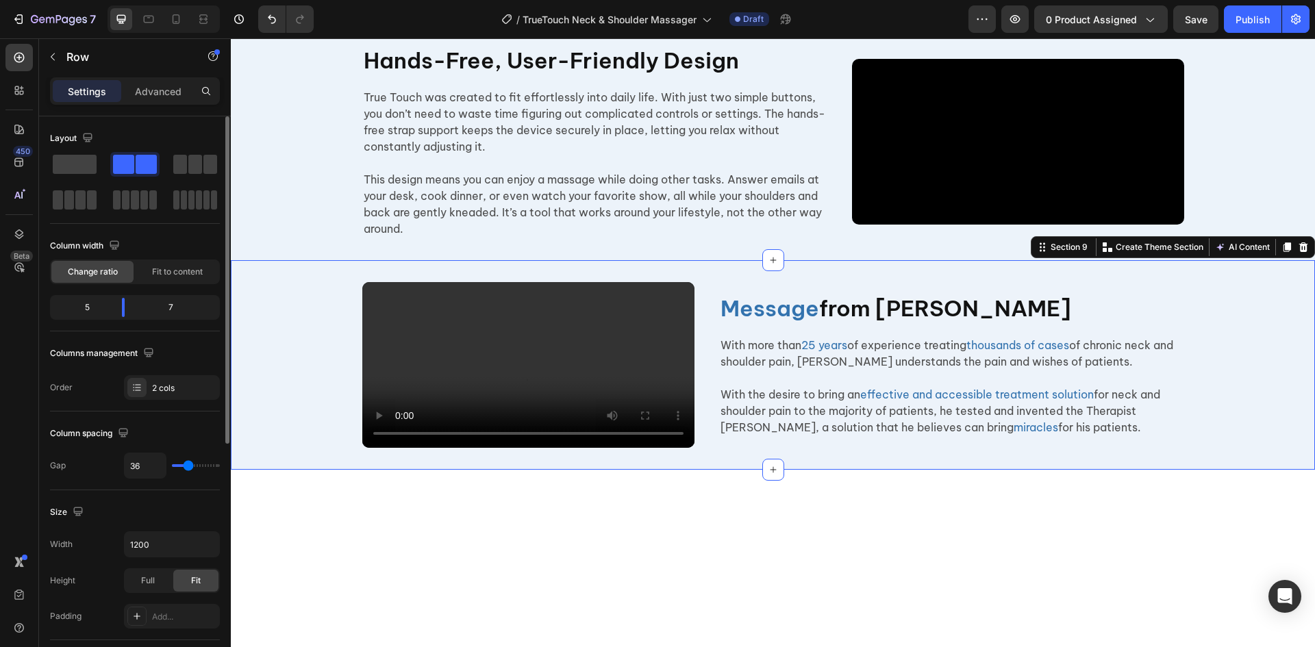
click at [1206, 449] on div "Video Message from Dr.Ernest Lathem Heading With more than 25 years of experien…" at bounding box center [773, 365] width 1085 height 166
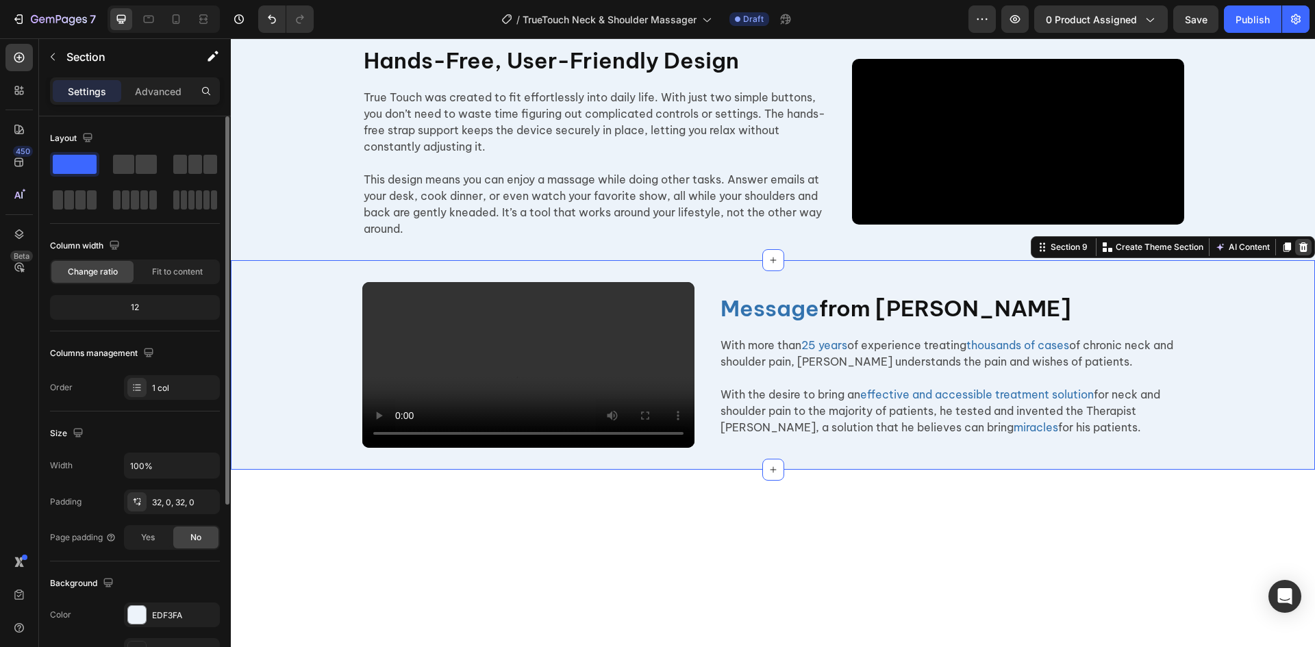
click at [1300, 251] on icon at bounding box center [1304, 247] width 9 height 10
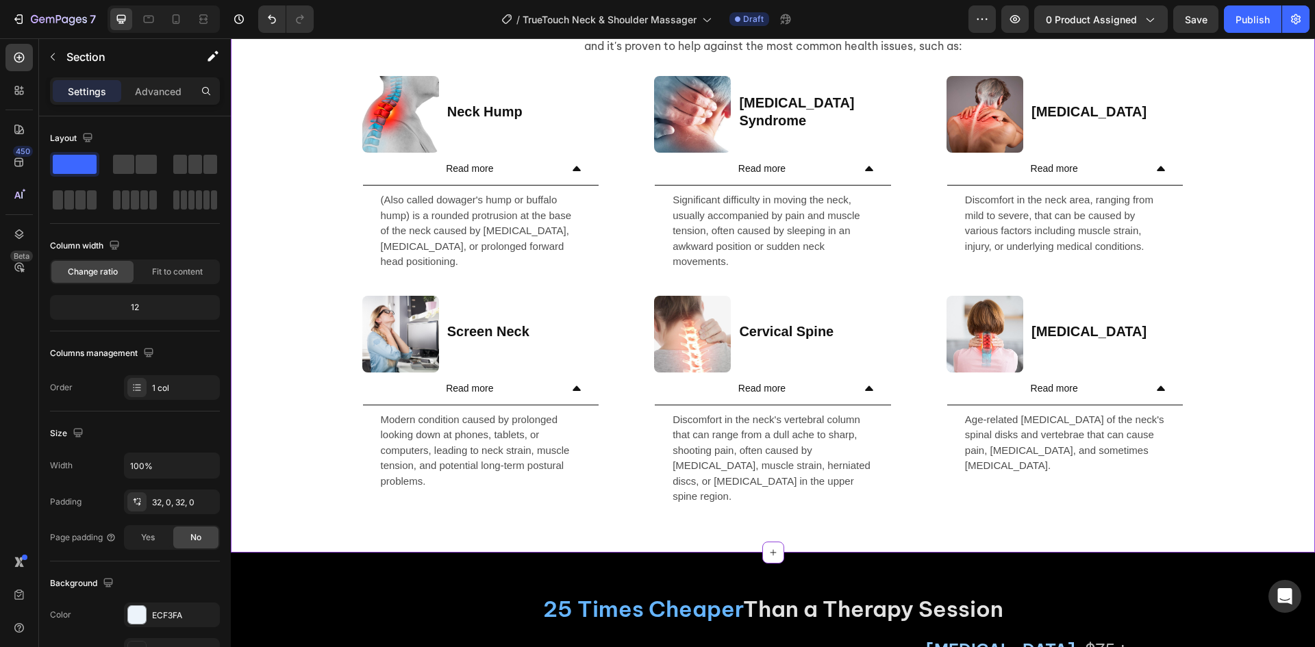
scroll to position [3455, 0]
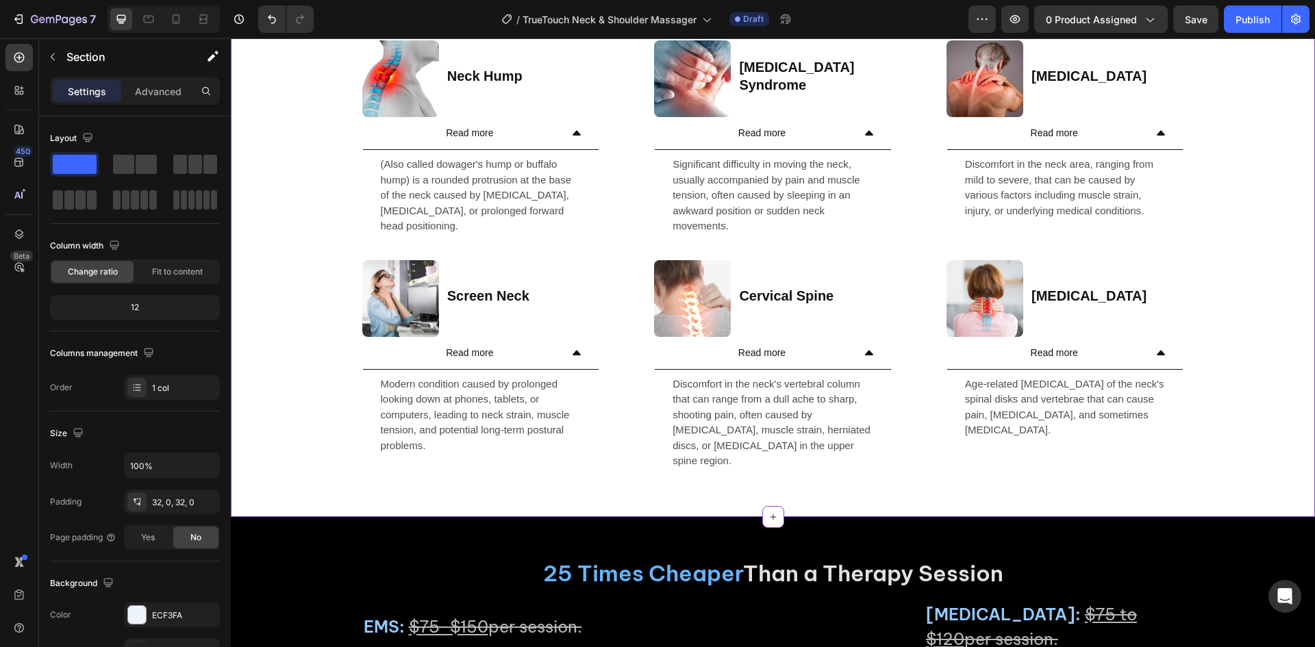
click at [618, 334] on div "Image Screen Neck Heading Row Read more Modern condition caused by prolonged lo…" at bounding box center [773, 370] width 822 height 221
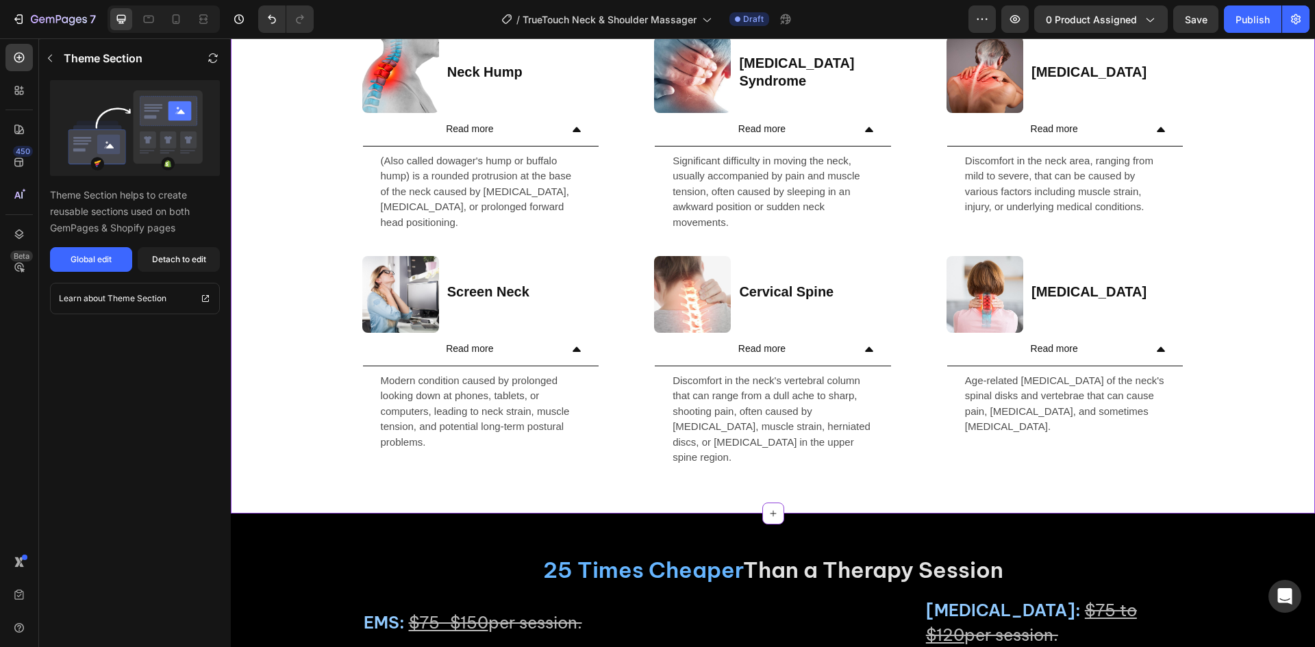
scroll to position [3249, 0]
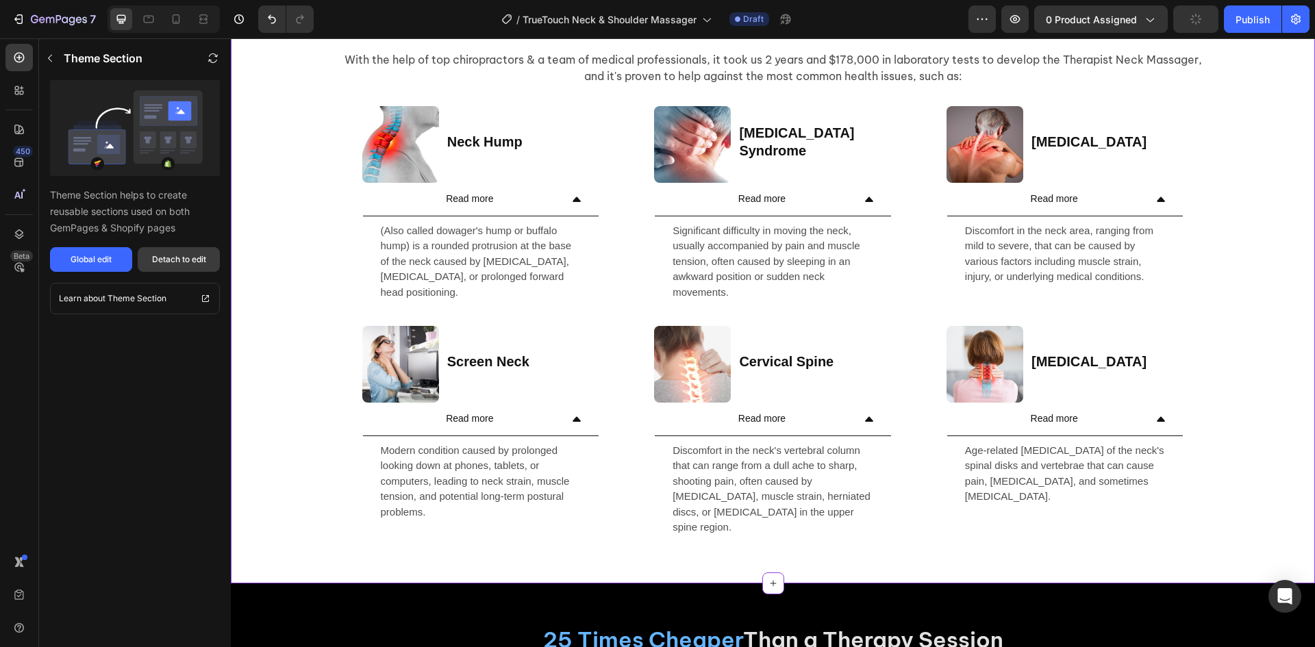
click at [183, 262] on div "Detach to edit" at bounding box center [179, 259] width 54 height 12
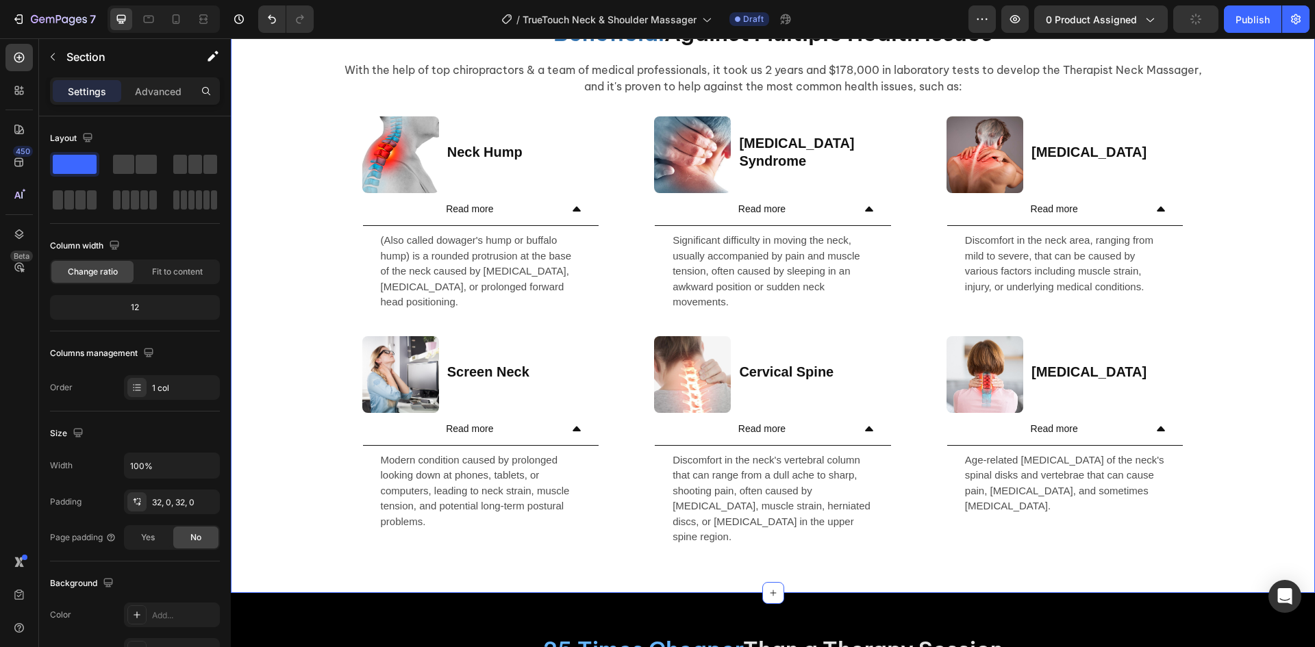
scroll to position [3389, 0]
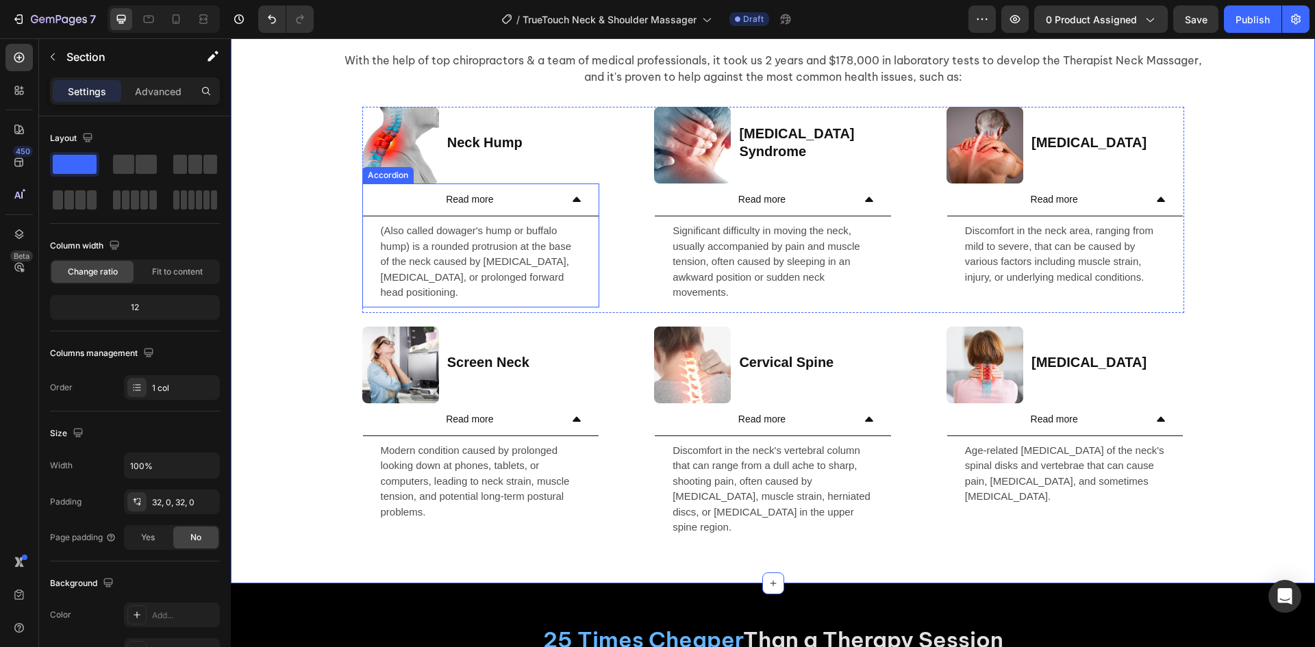
click at [587, 262] on div "(Also called dowager's hump or buffalo hump) is a rounded protrusion at the bas…" at bounding box center [481, 261] width 236 height 91
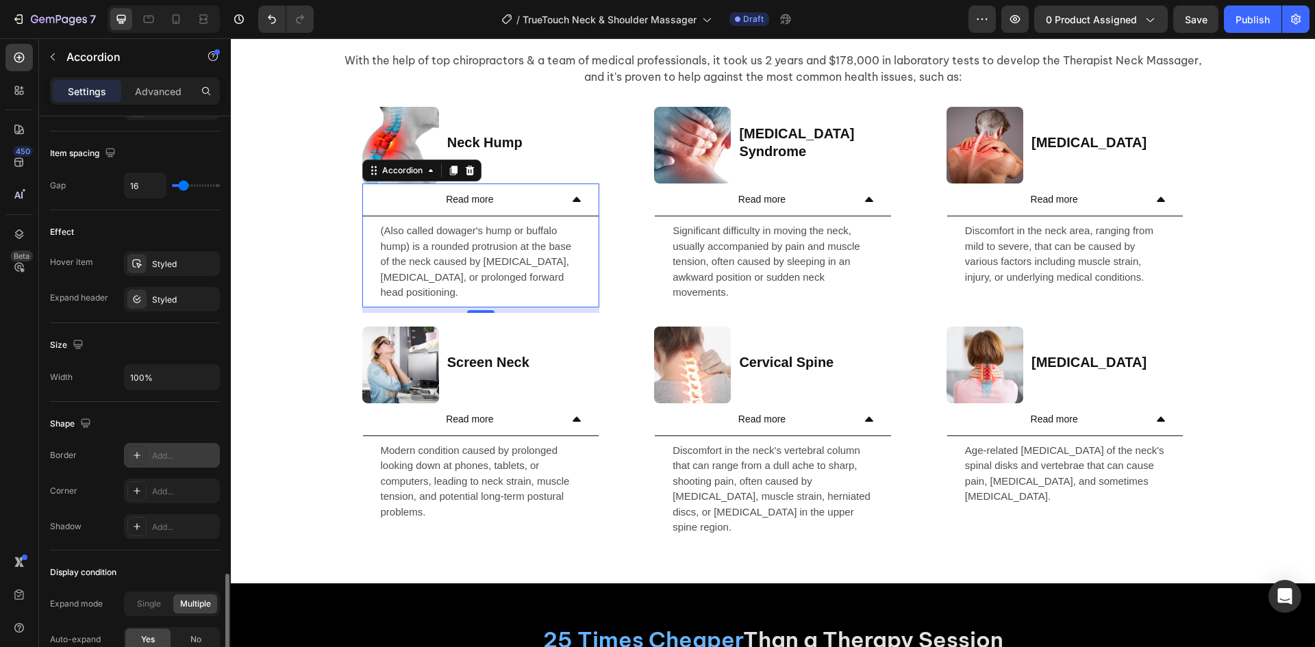
scroll to position [770, 0]
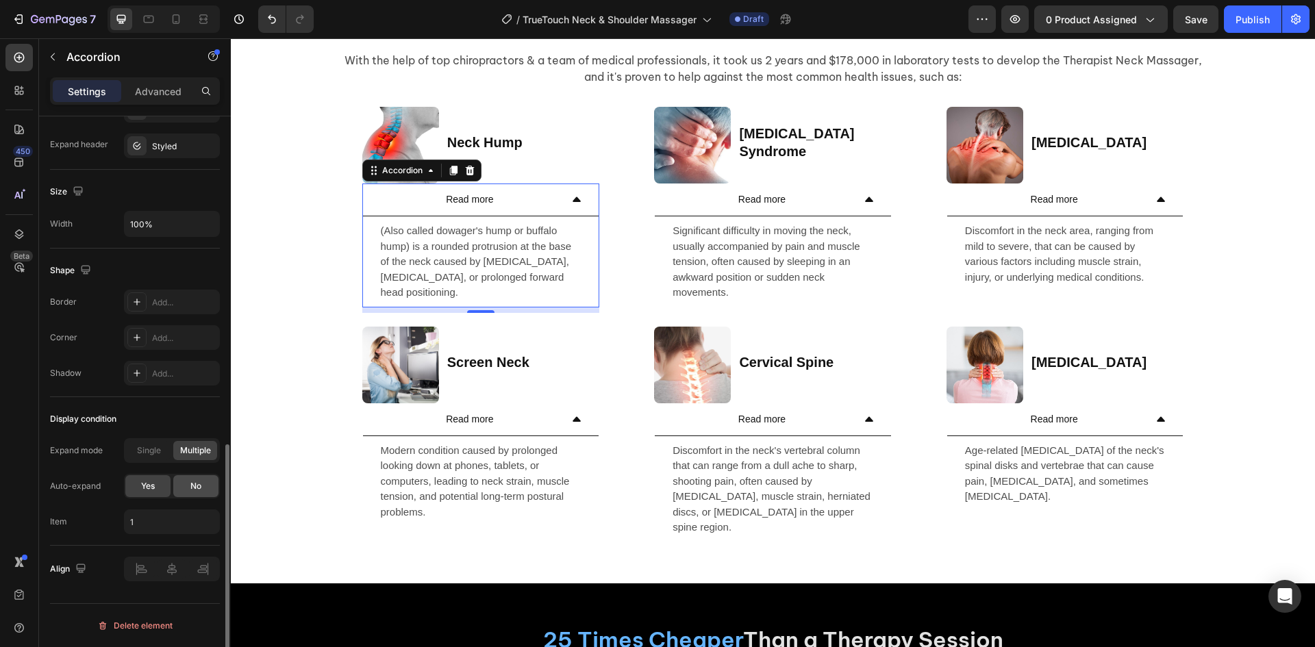
click at [188, 481] on div "No" at bounding box center [195, 486] width 45 height 22
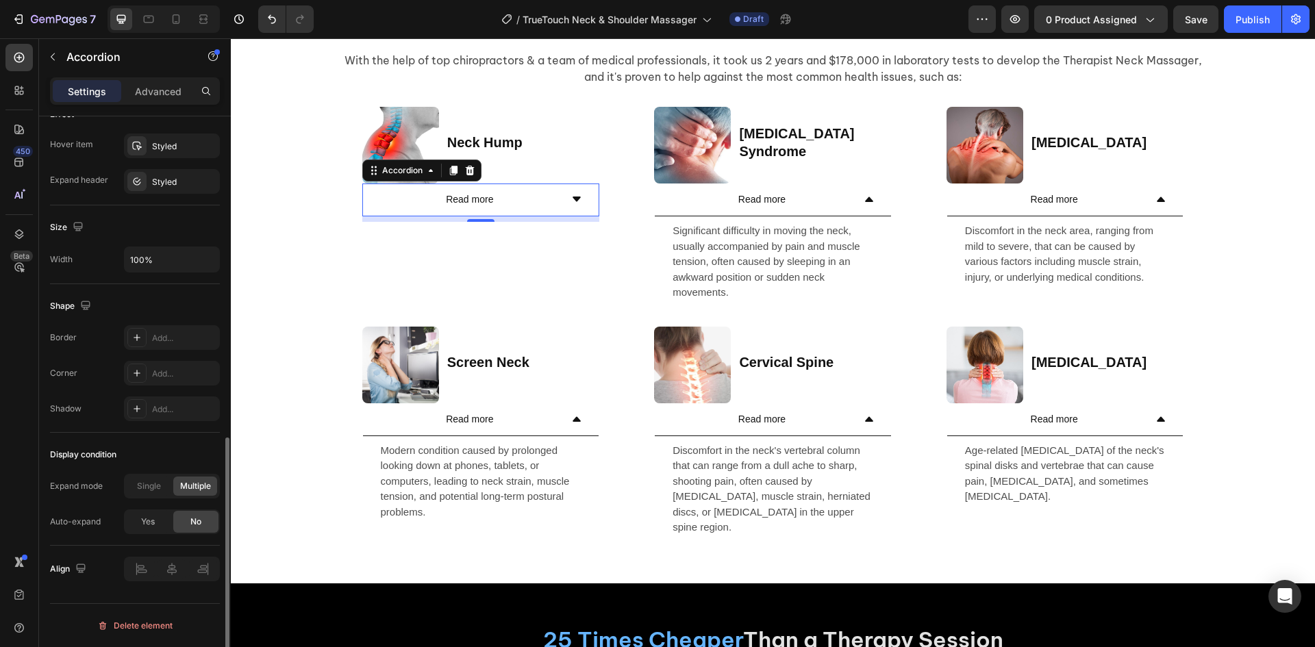
scroll to position [734, 0]
click at [882, 230] on div "Significant difficulty in moving the neck, usually accompanied by pain and musc…" at bounding box center [773, 261] width 236 height 91
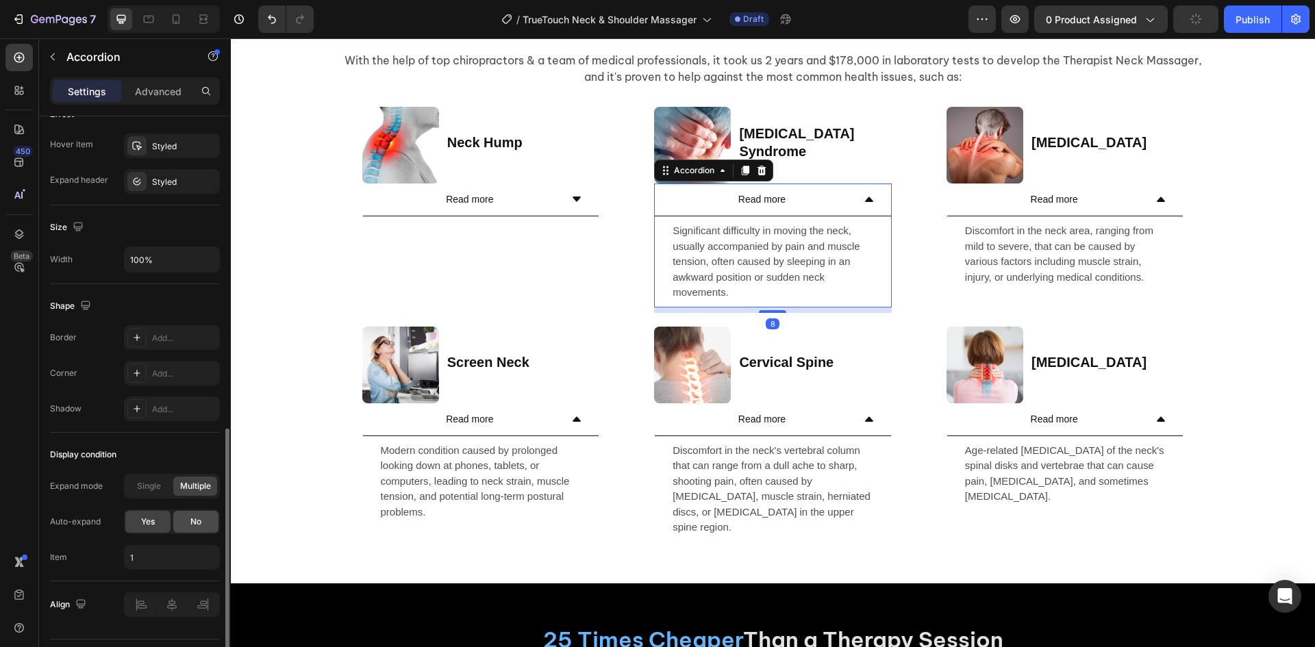
click at [184, 523] on div "No" at bounding box center [195, 522] width 45 height 22
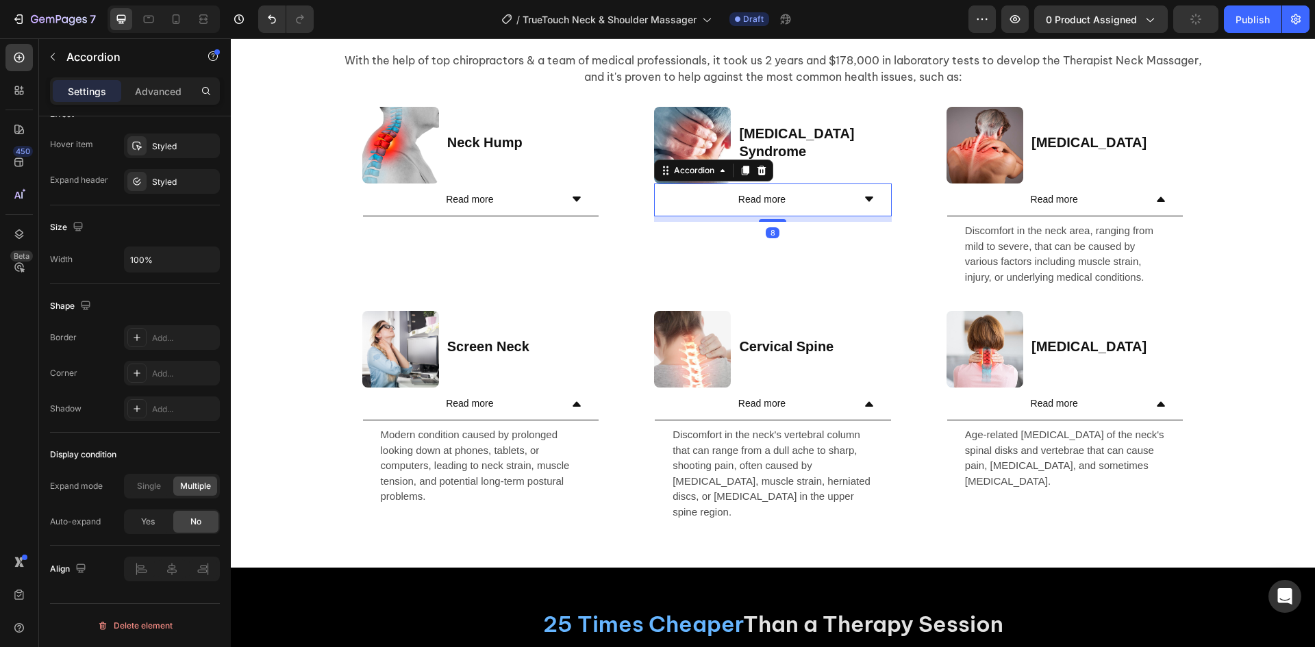
scroll to position [3373, 0]
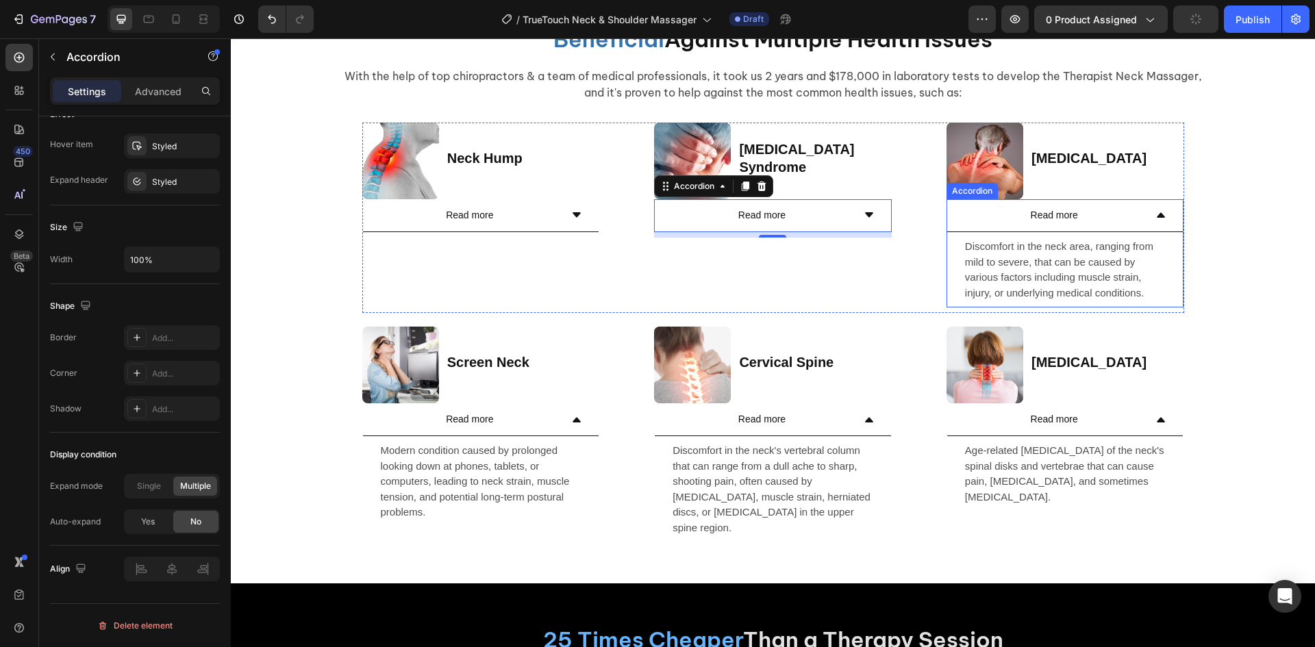
click at [956, 225] on div "Read more" at bounding box center [1066, 215] width 236 height 33
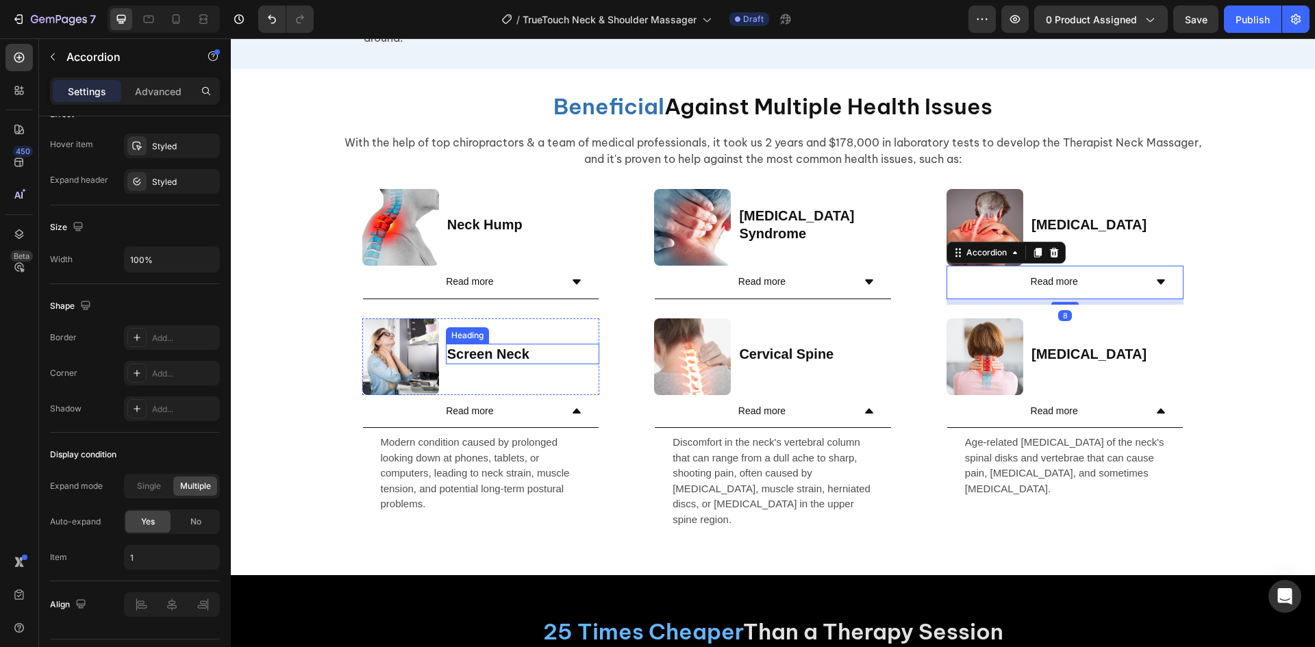
scroll to position [3297, 0]
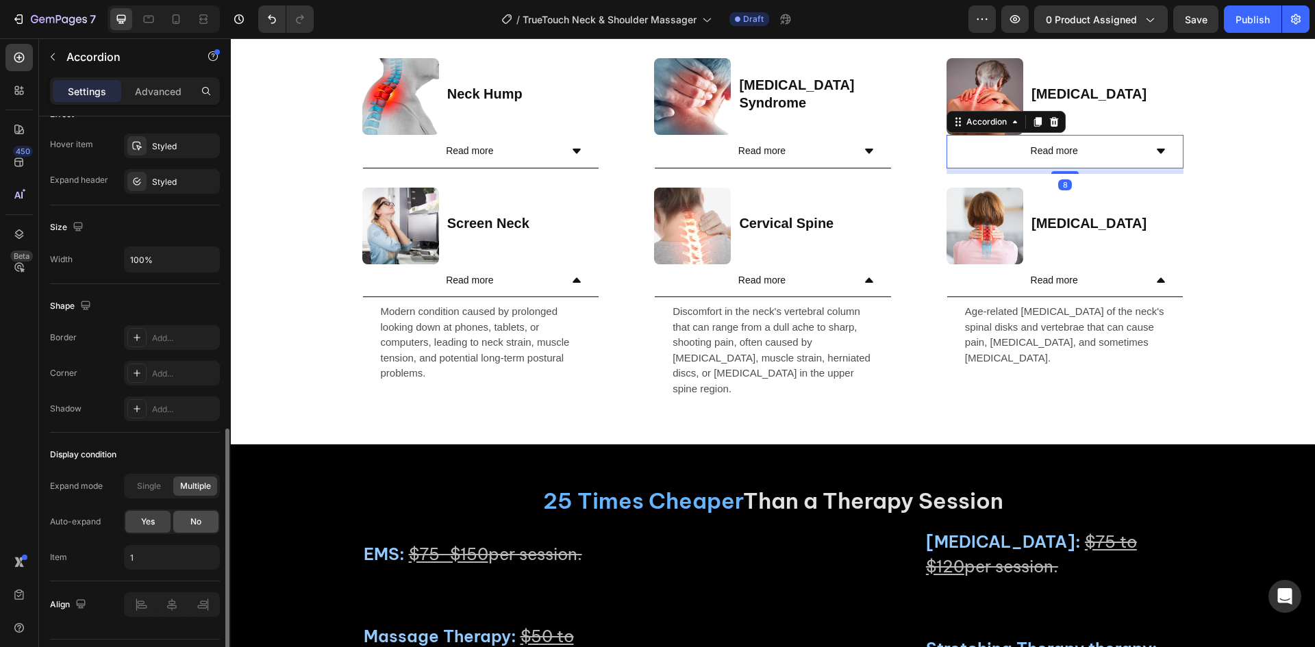
click at [199, 520] on span "No" at bounding box center [195, 522] width 11 height 12
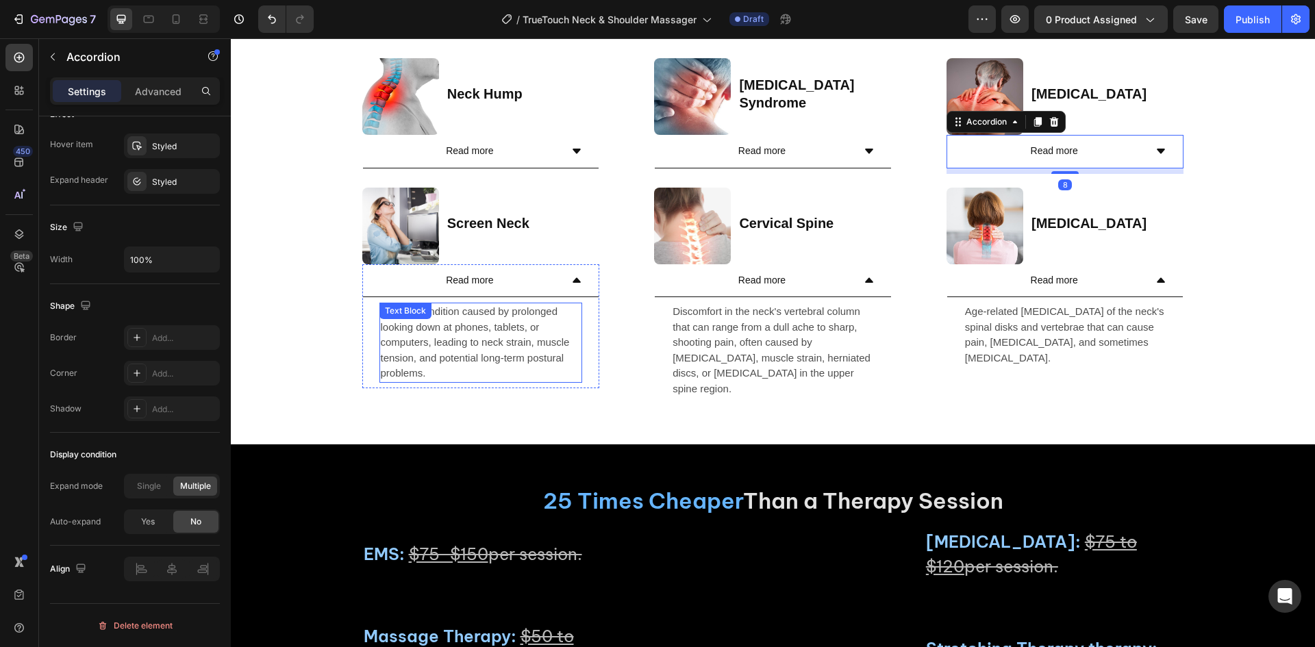
click at [395, 382] on p "Modern condition caused by prolonged looking down at phones, tablets, or comput…" at bounding box center [481, 342] width 201 height 77
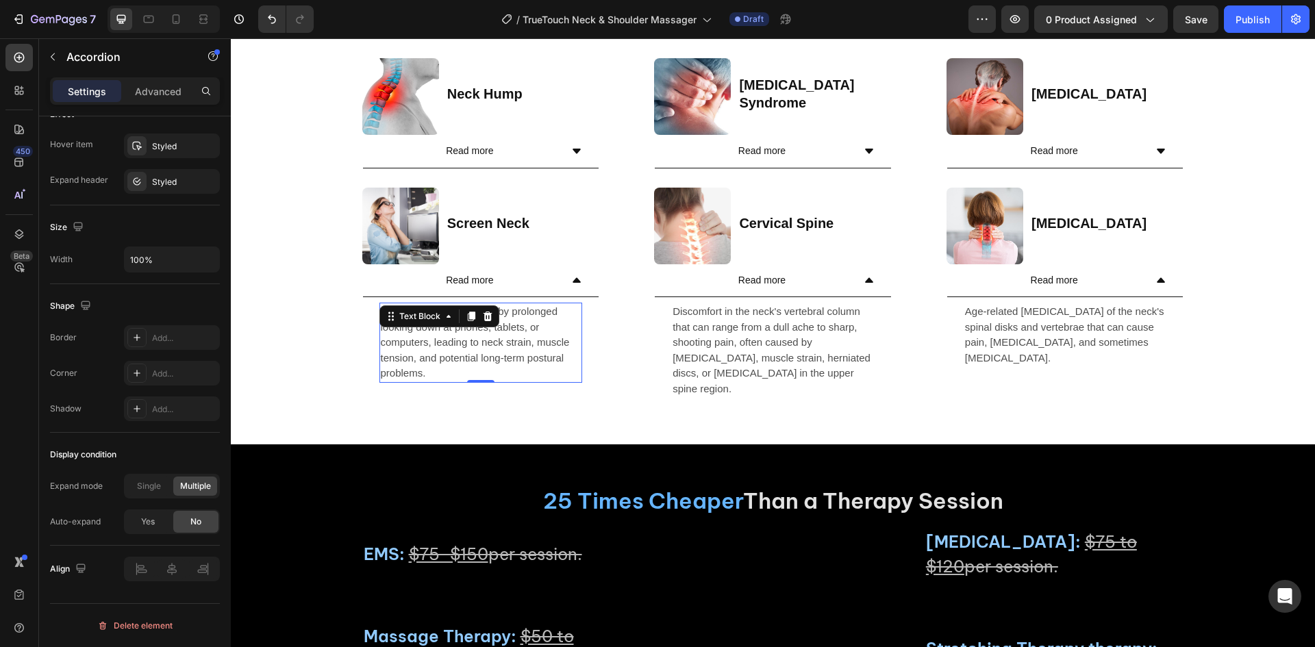
scroll to position [0, 0]
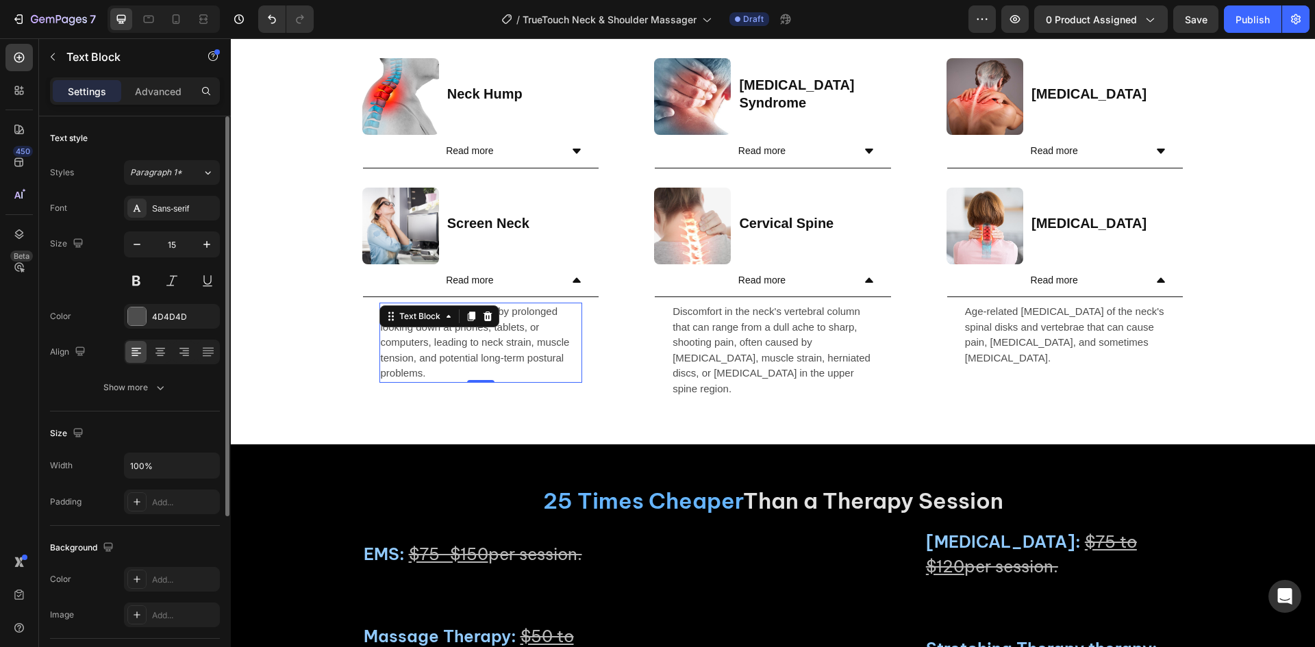
click at [371, 388] on div "Modern condition caused by prolonged looking down at phones, tablets, or comput…" at bounding box center [481, 342] width 236 height 91
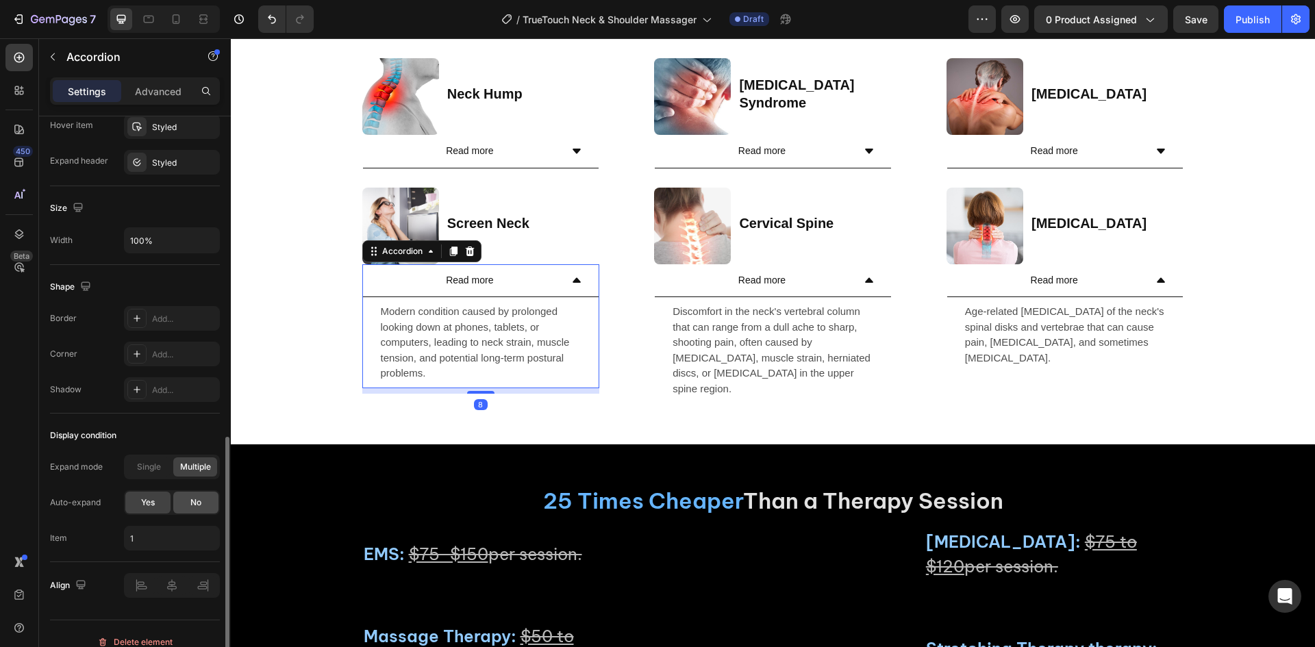
click at [196, 497] on span "No" at bounding box center [195, 503] width 11 height 12
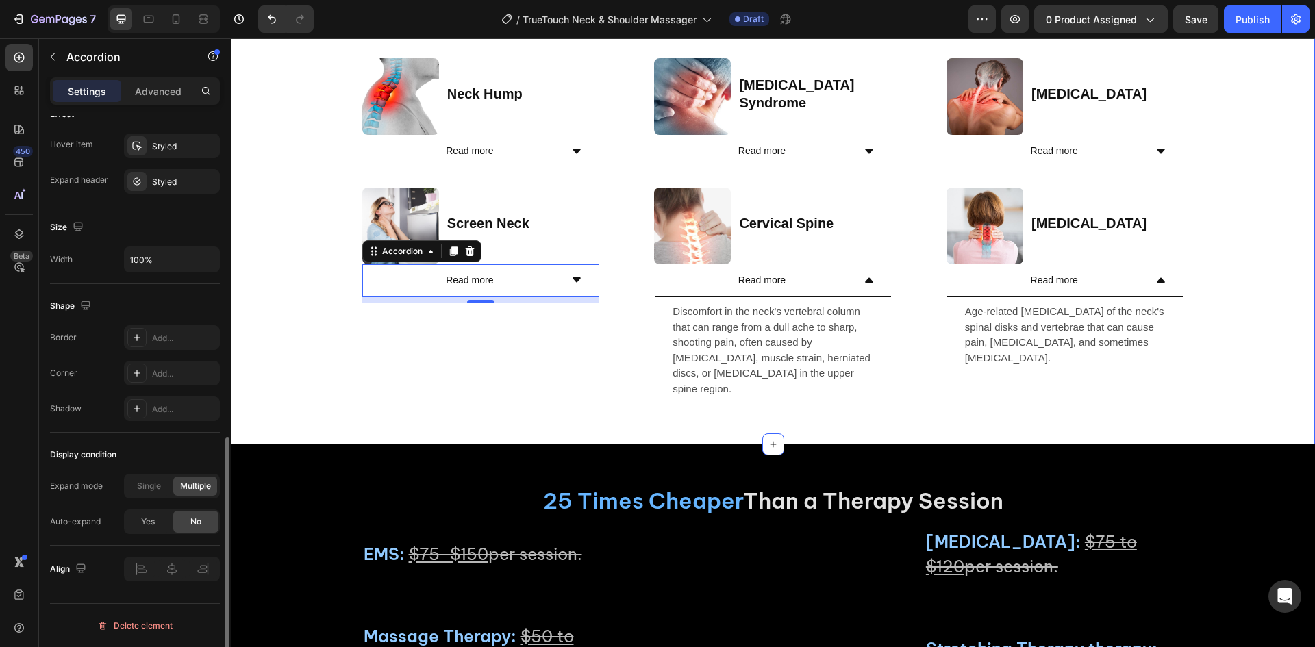
scroll to position [734, 0]
click at [655, 404] on div "Discomfort in the neck's vertebral column that can range from a dull ache to sh…" at bounding box center [773, 350] width 236 height 106
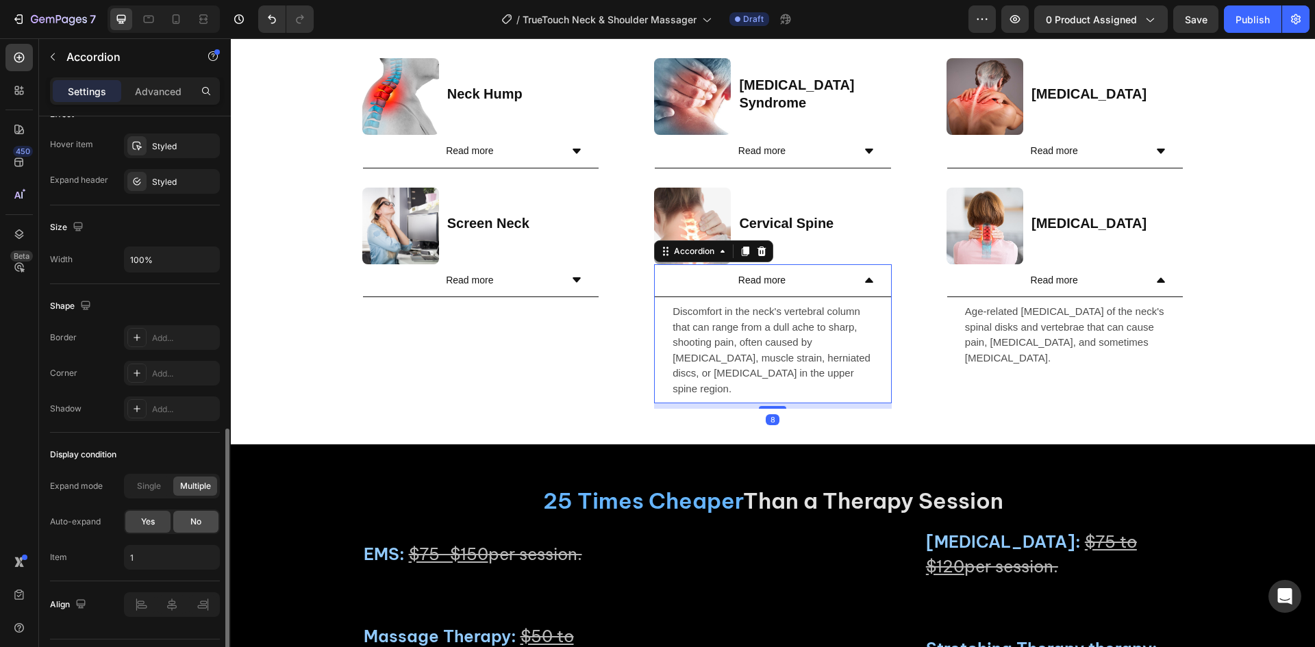
click at [185, 519] on div "No" at bounding box center [195, 522] width 45 height 22
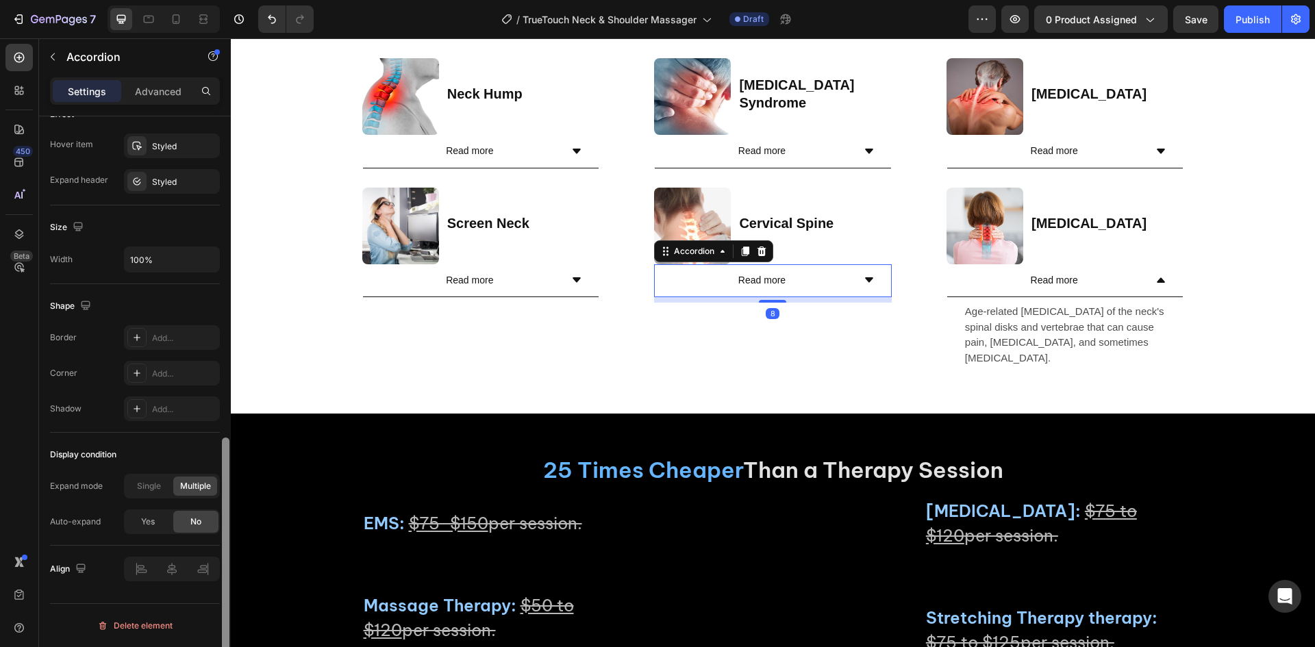
scroll to position [3267, 0]
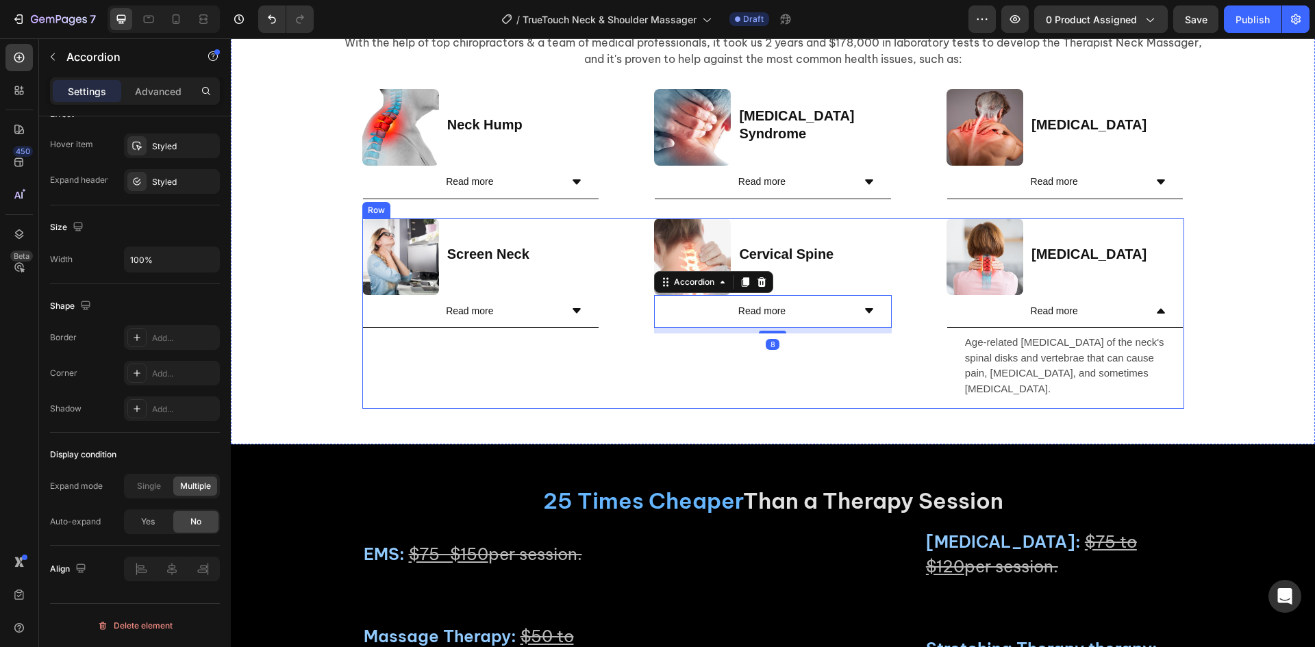
click at [939, 409] on div "Image Screen Neck Heading Row Read more Accordion Image Cervical Spine Heading …" at bounding box center [773, 314] width 822 height 190
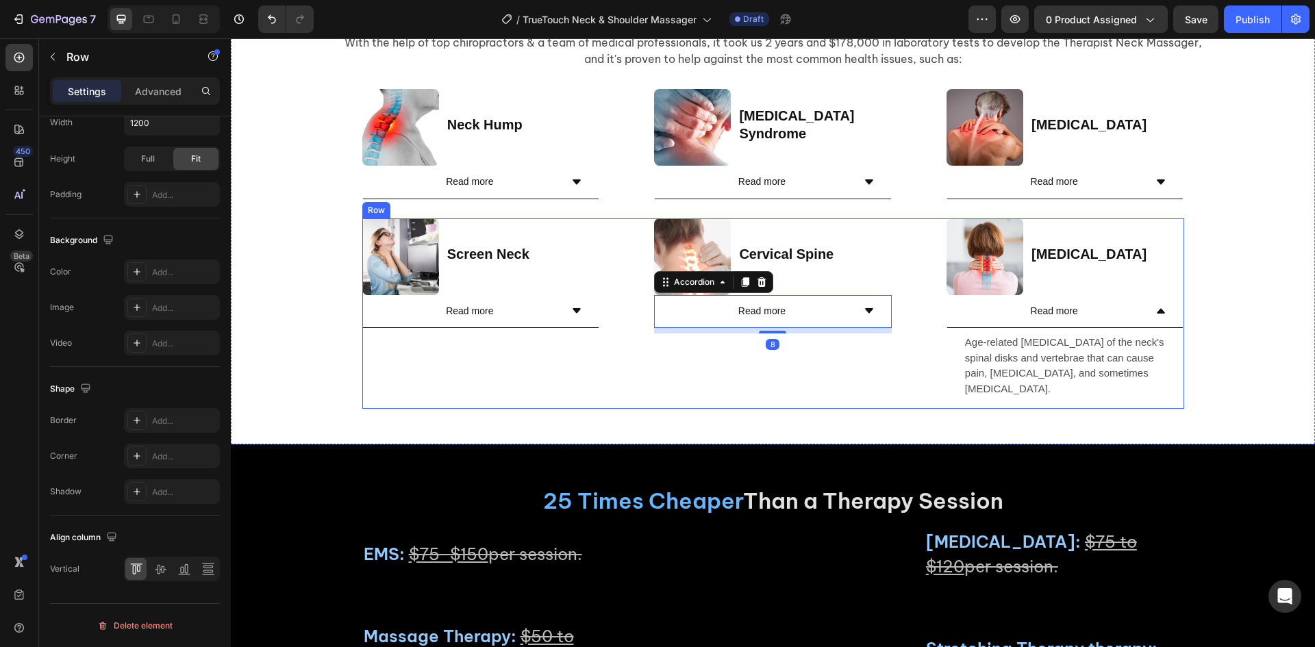
scroll to position [0, 0]
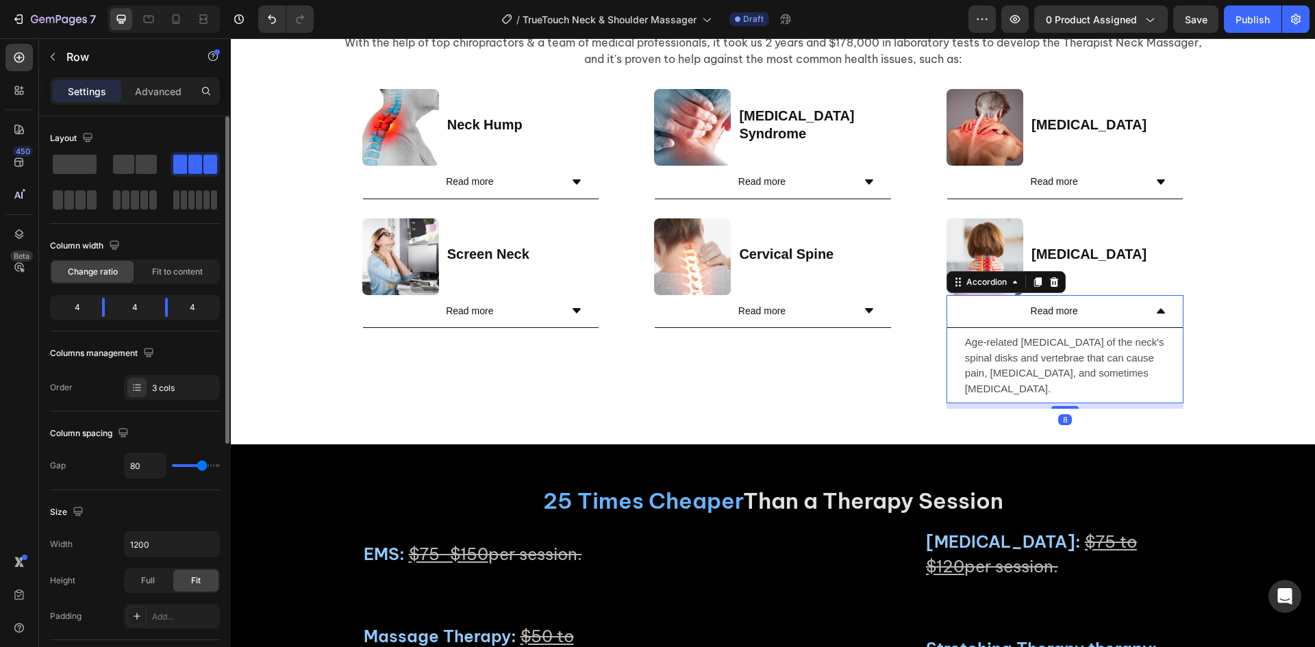
click at [950, 328] on div "Read more" at bounding box center [1066, 311] width 236 height 33
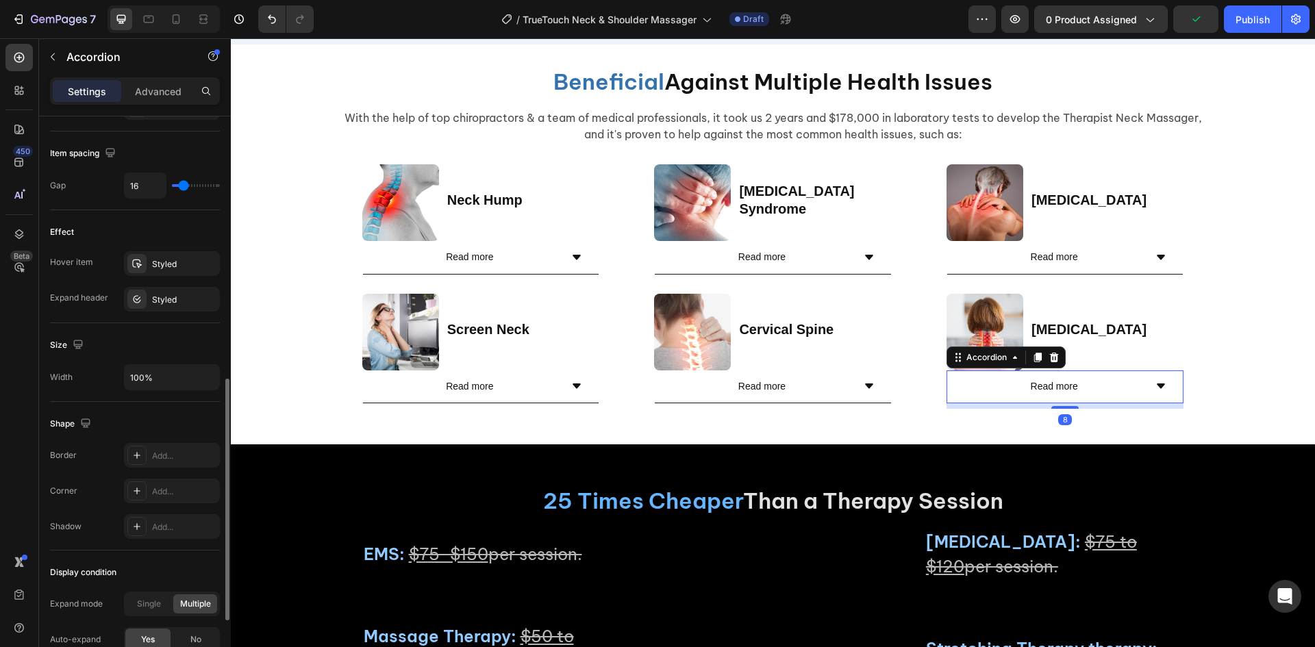
scroll to position [770, 0]
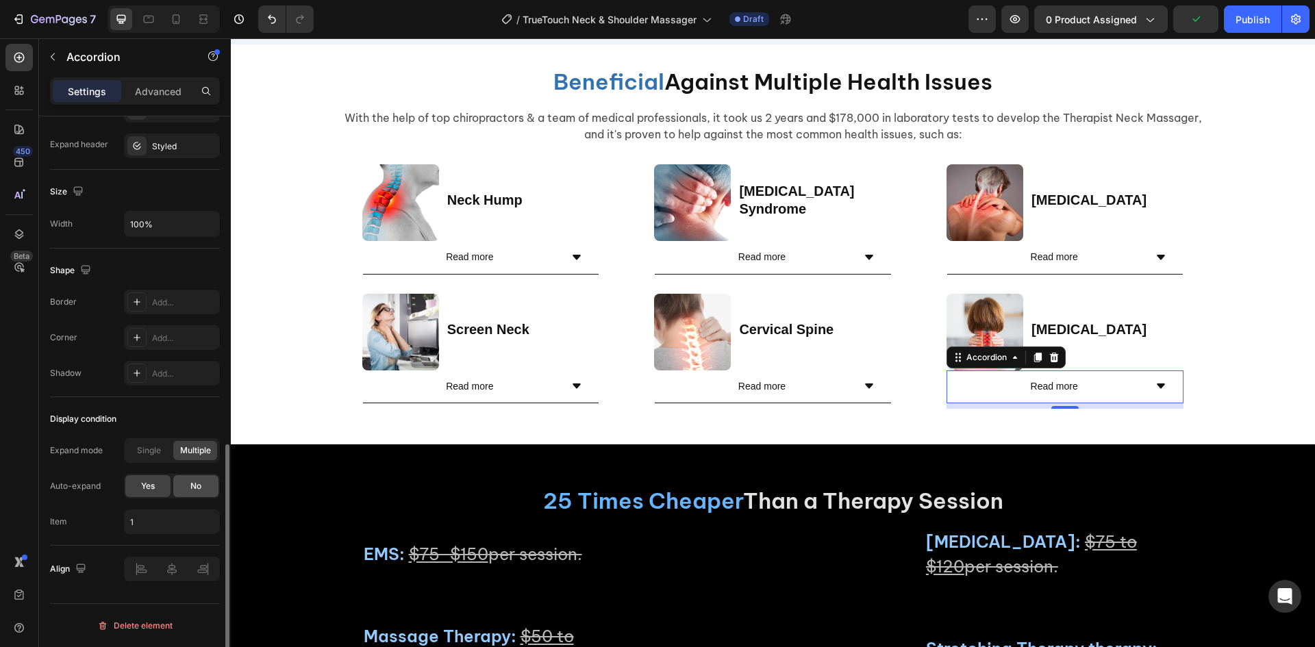
click at [209, 482] on div "No" at bounding box center [195, 486] width 45 height 22
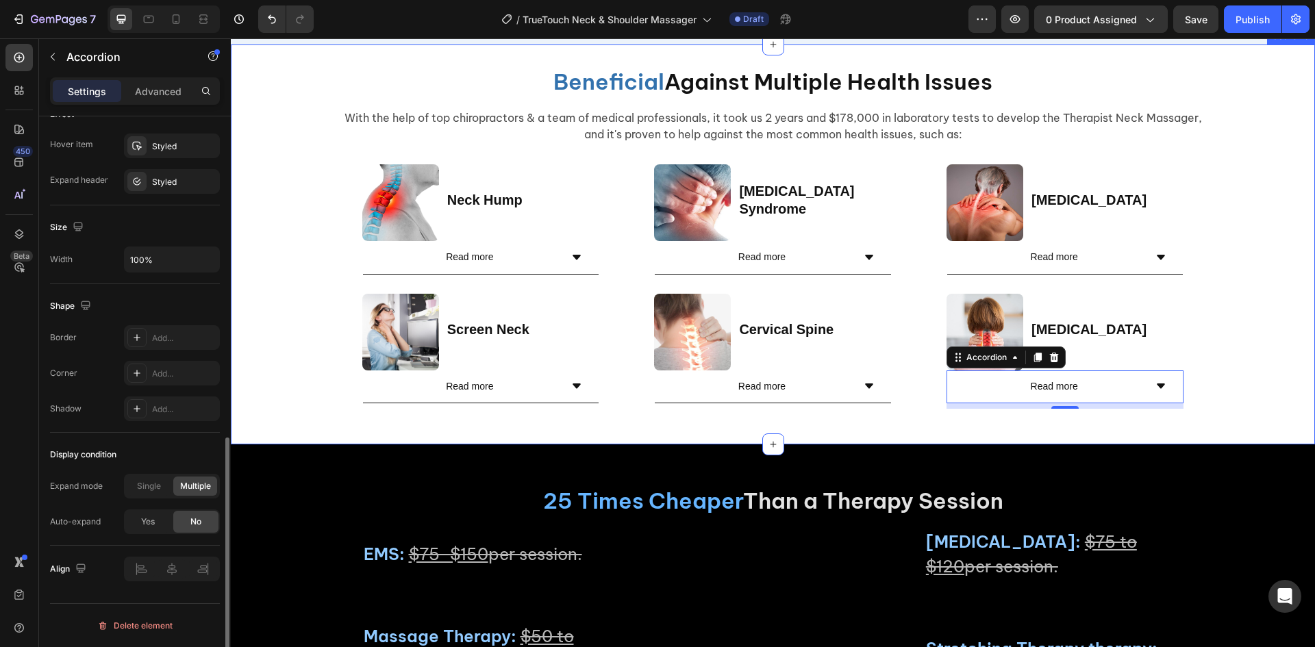
click at [1259, 423] on div "Beneficial Against Multiple Health Issues Heading With the help of top chiropra…" at bounding box center [773, 244] width 1085 height 356
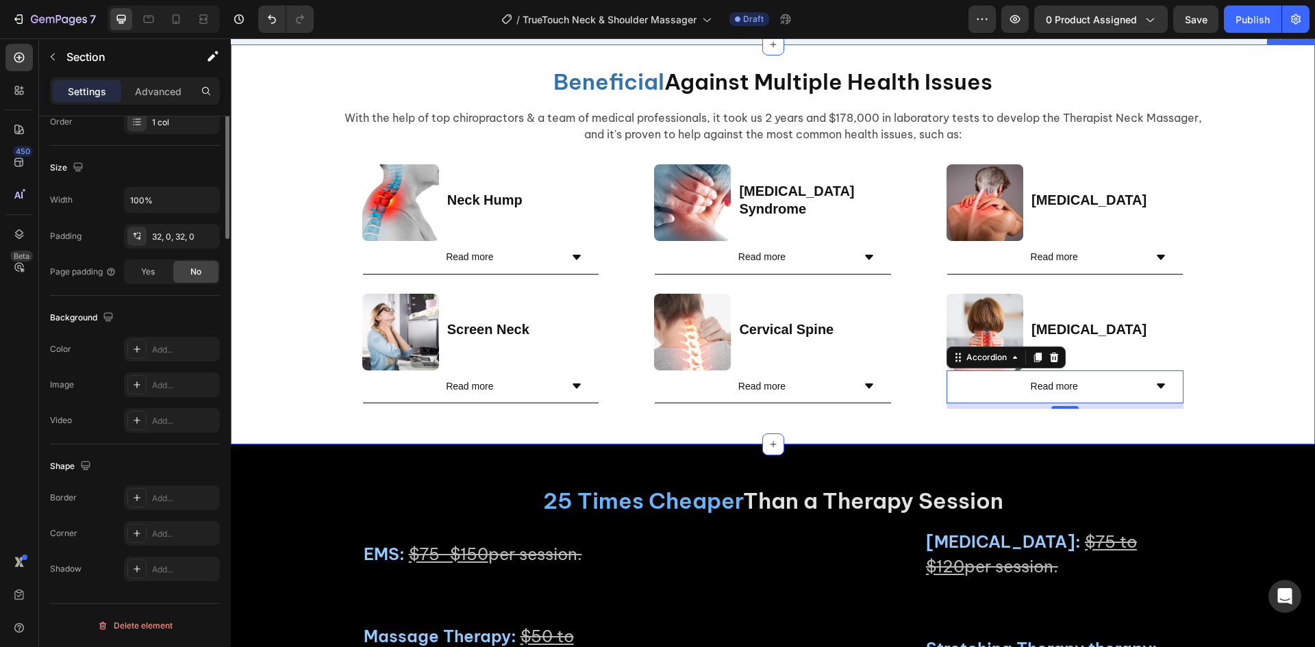
scroll to position [0, 0]
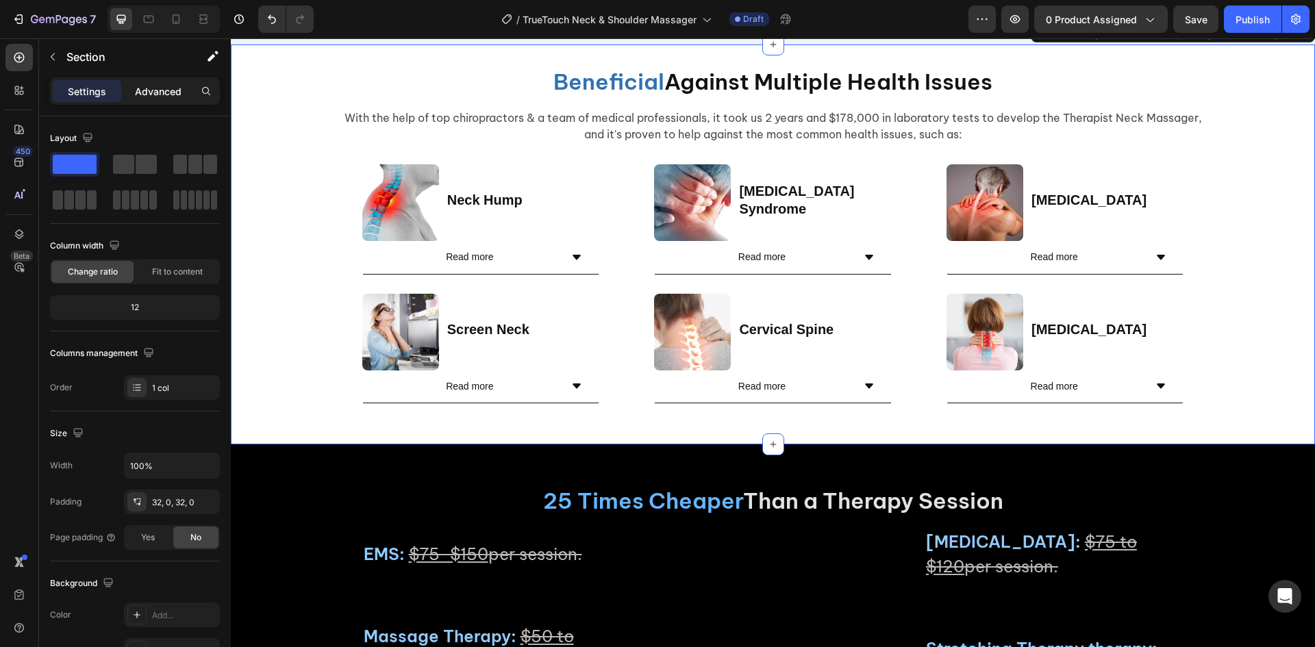
click at [154, 93] on p "Advanced" at bounding box center [158, 91] width 47 height 14
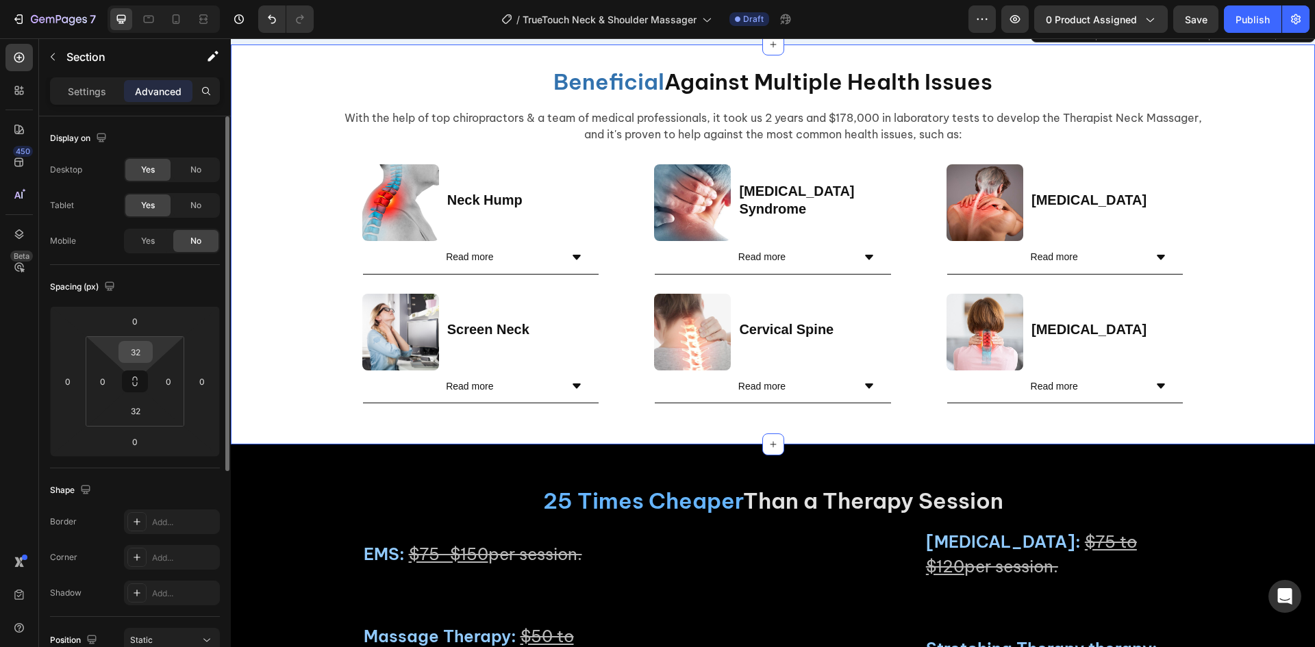
click at [129, 358] on input "32" at bounding box center [135, 352] width 27 height 21
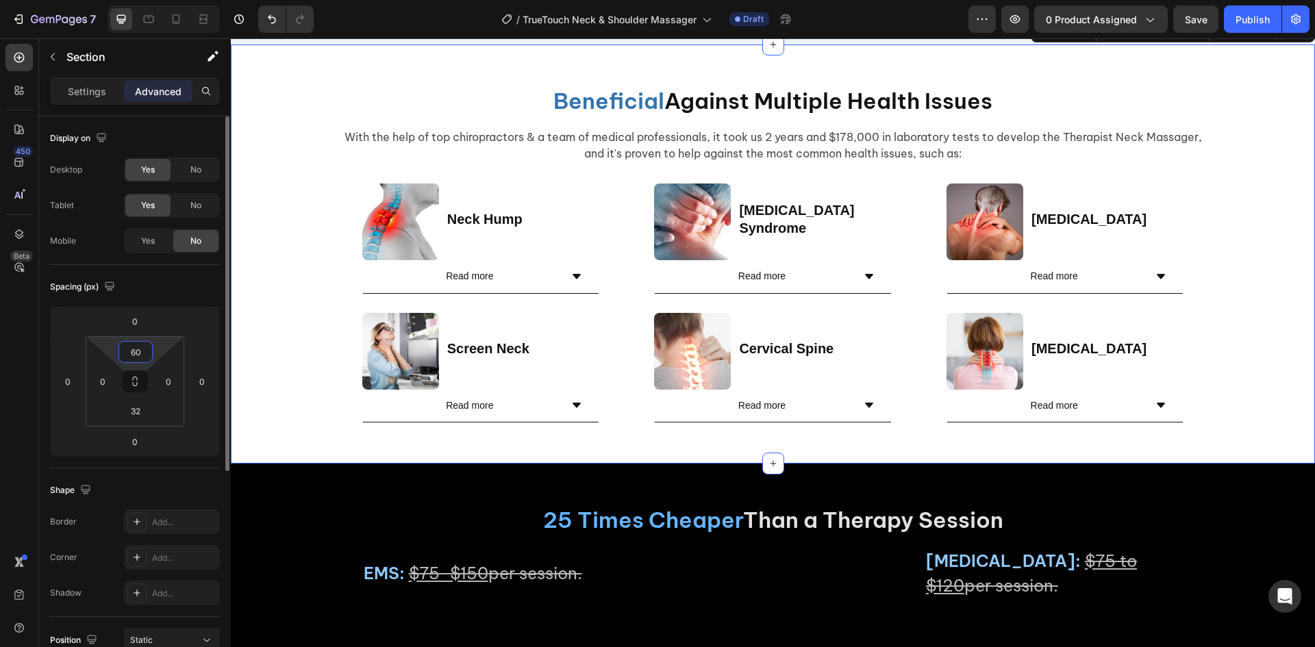
scroll to position [3210, 0]
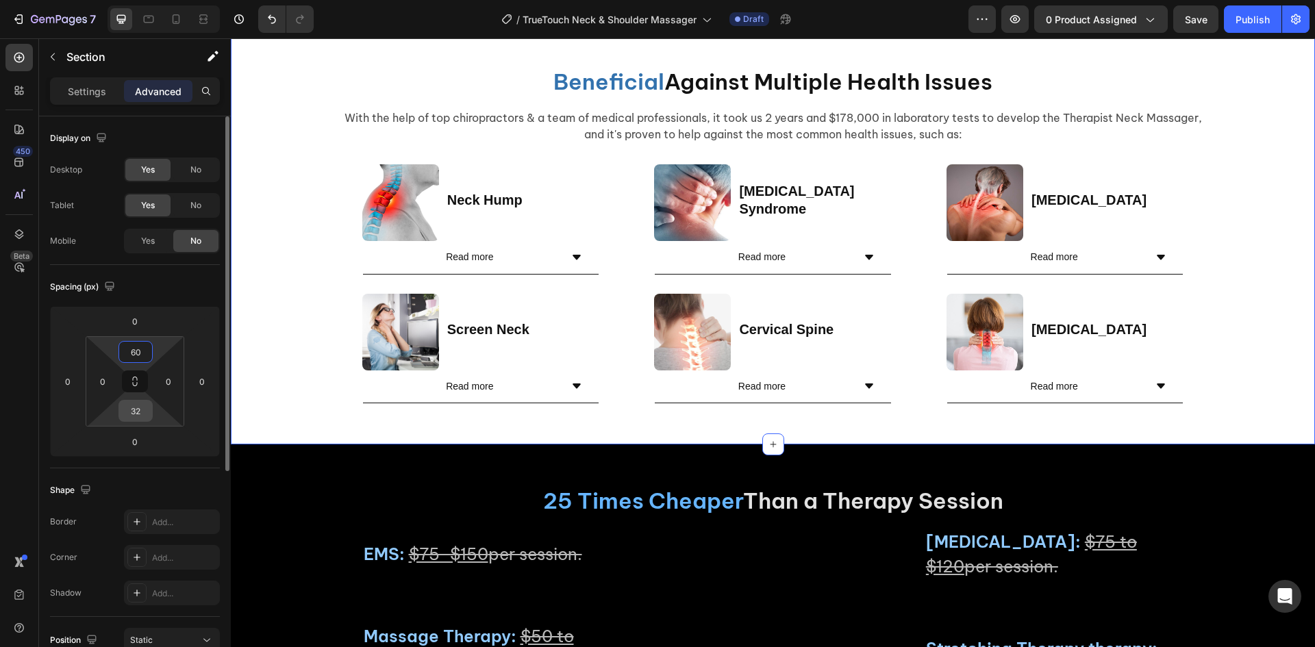
type input "60"
click at [133, 407] on input "32" at bounding box center [135, 411] width 27 height 21
type input "60"
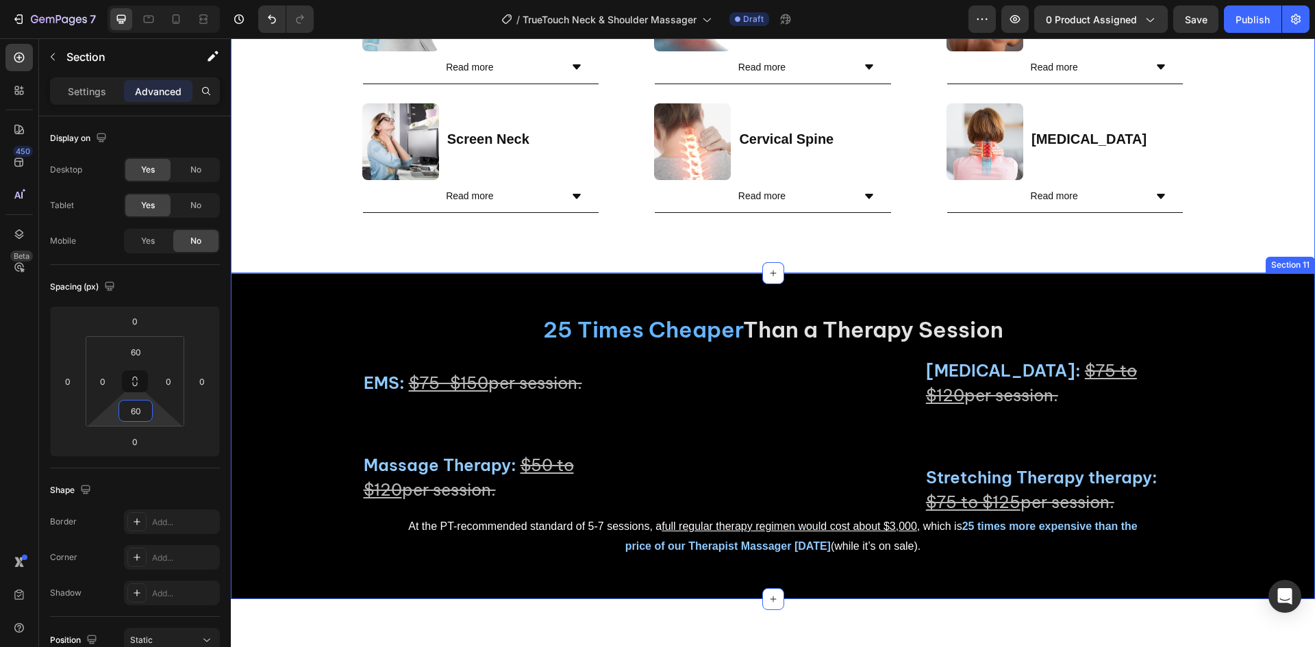
scroll to position [3641, 0]
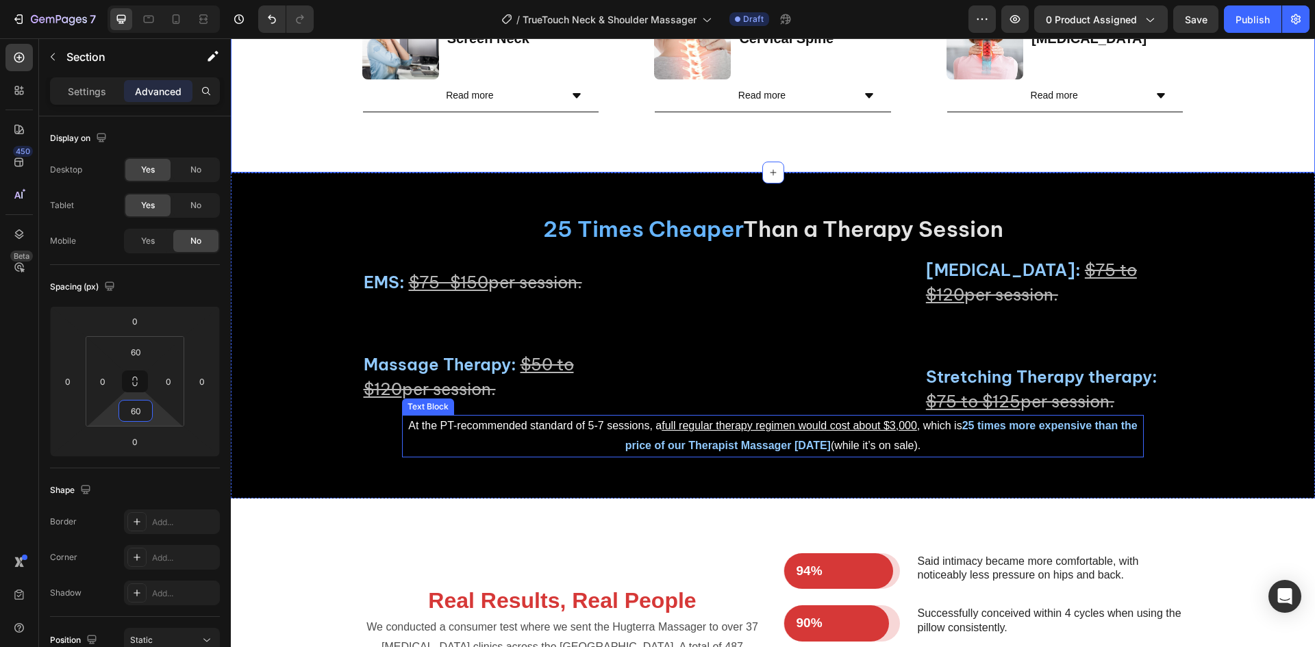
click at [765, 400] on video at bounding box center [773, 335] width 260 height 129
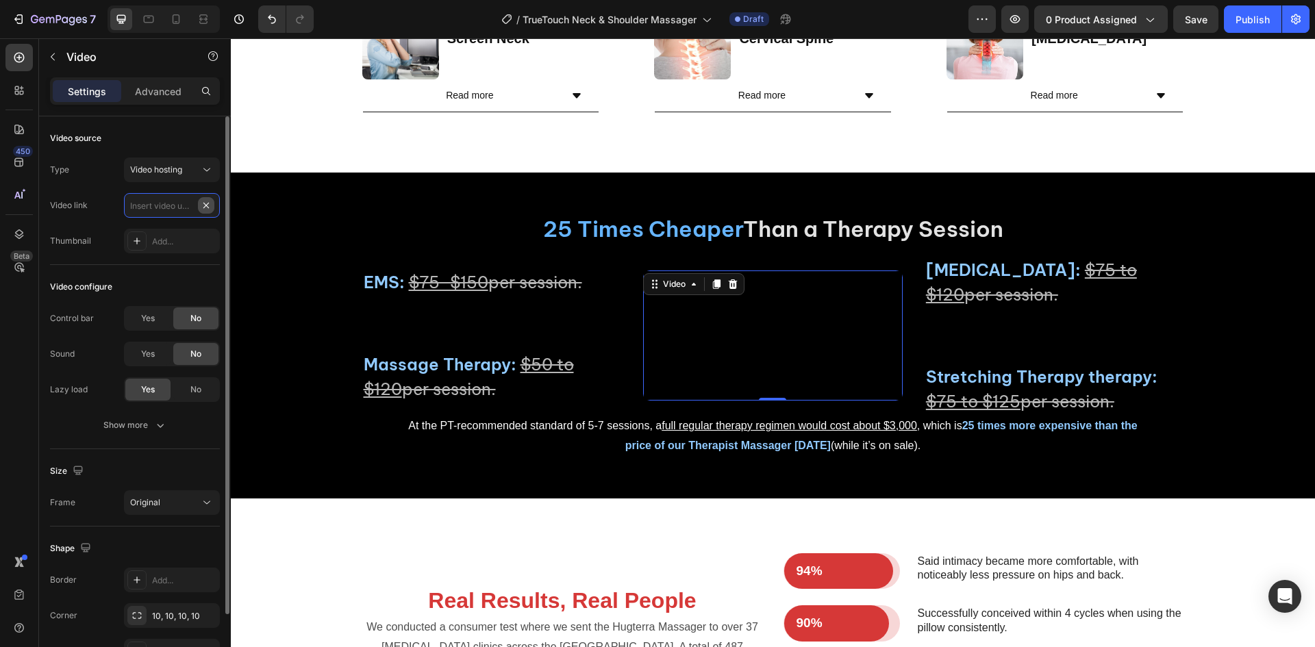
scroll to position [0, 0]
paste input "[URL][DOMAIN_NAME]"
type input "[URL][DOMAIN_NAME]"
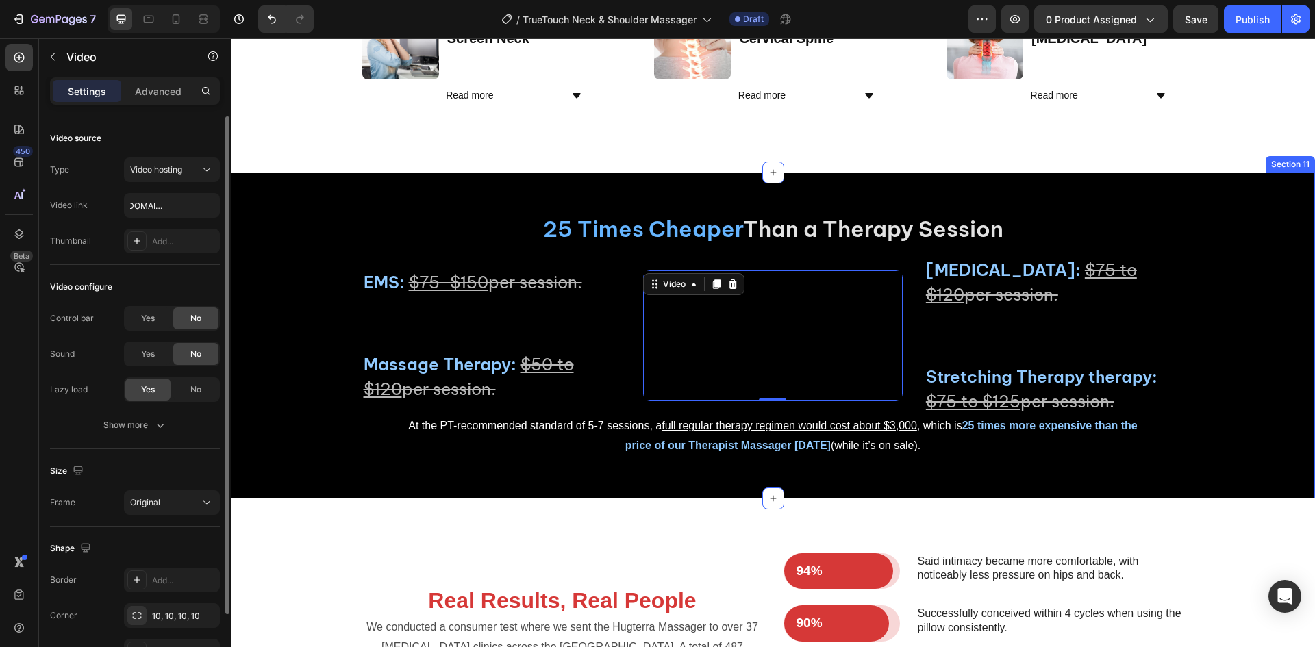
click at [1276, 325] on div "25 Times Cheaper Than a Therapy Session Heading Heat Therapy: $75 to $120 per s…" at bounding box center [773, 335] width 1085 height 243
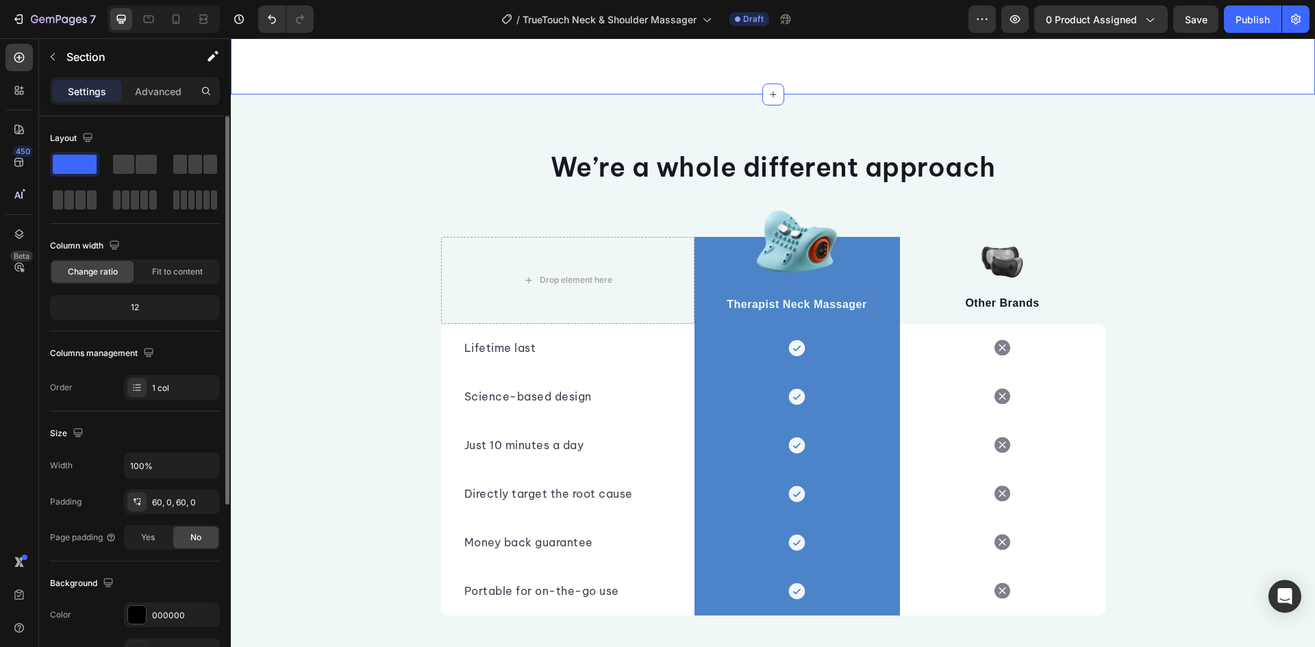
scroll to position [4463, 0]
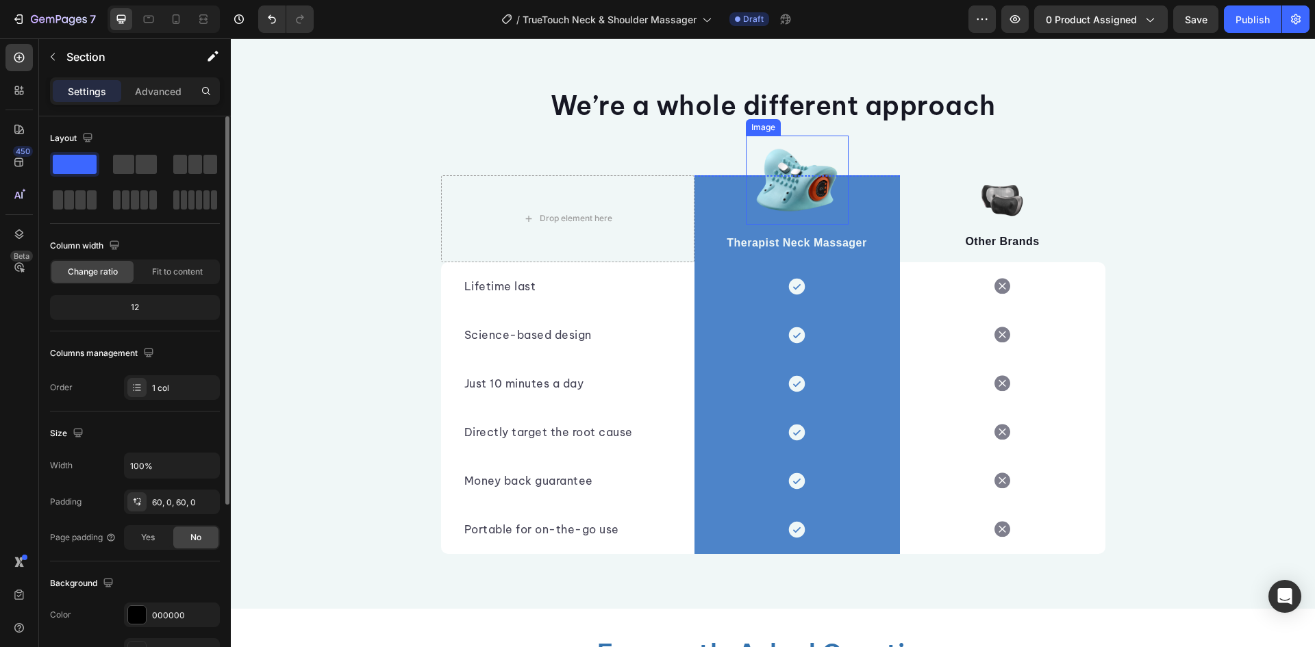
click at [771, 177] on img at bounding box center [797, 180] width 103 height 89
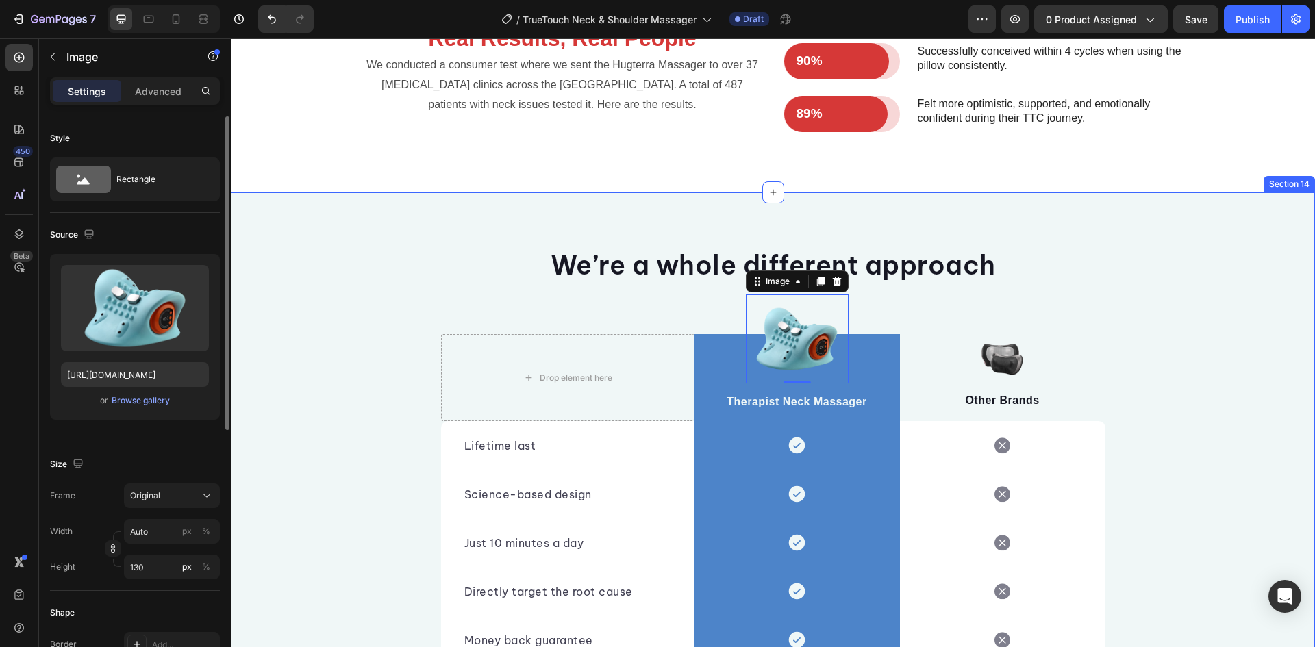
scroll to position [4189, 0]
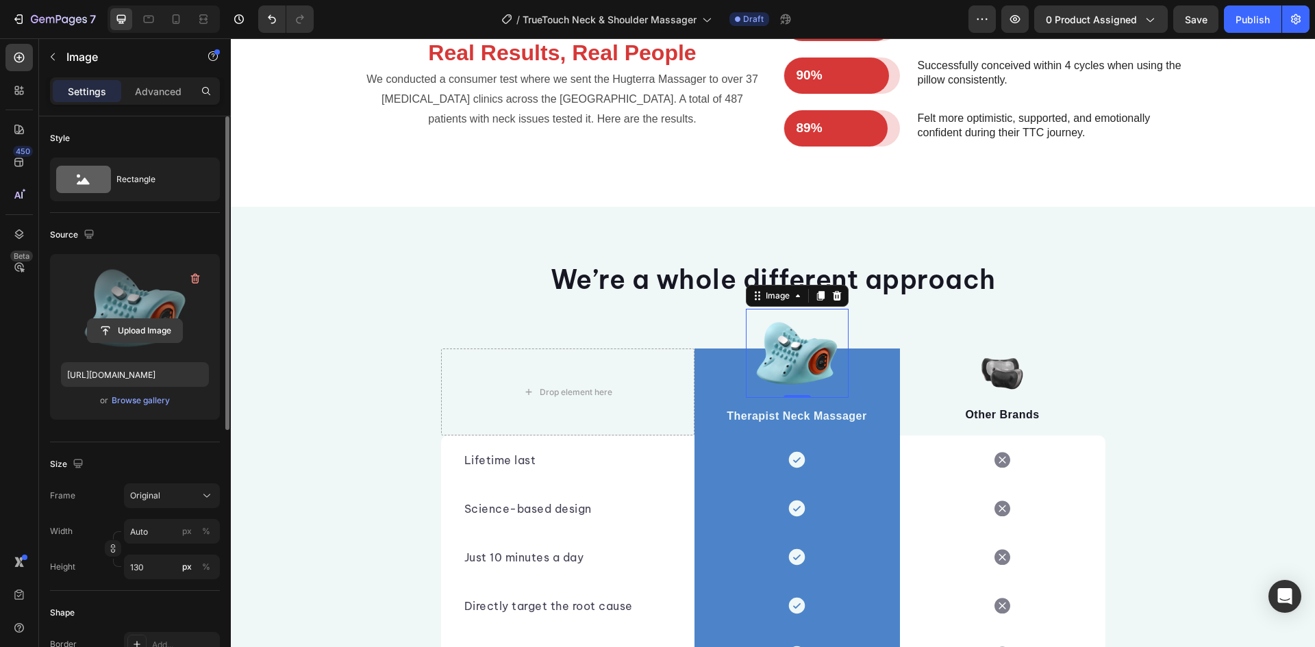
click at [153, 327] on input "file" at bounding box center [135, 330] width 95 height 23
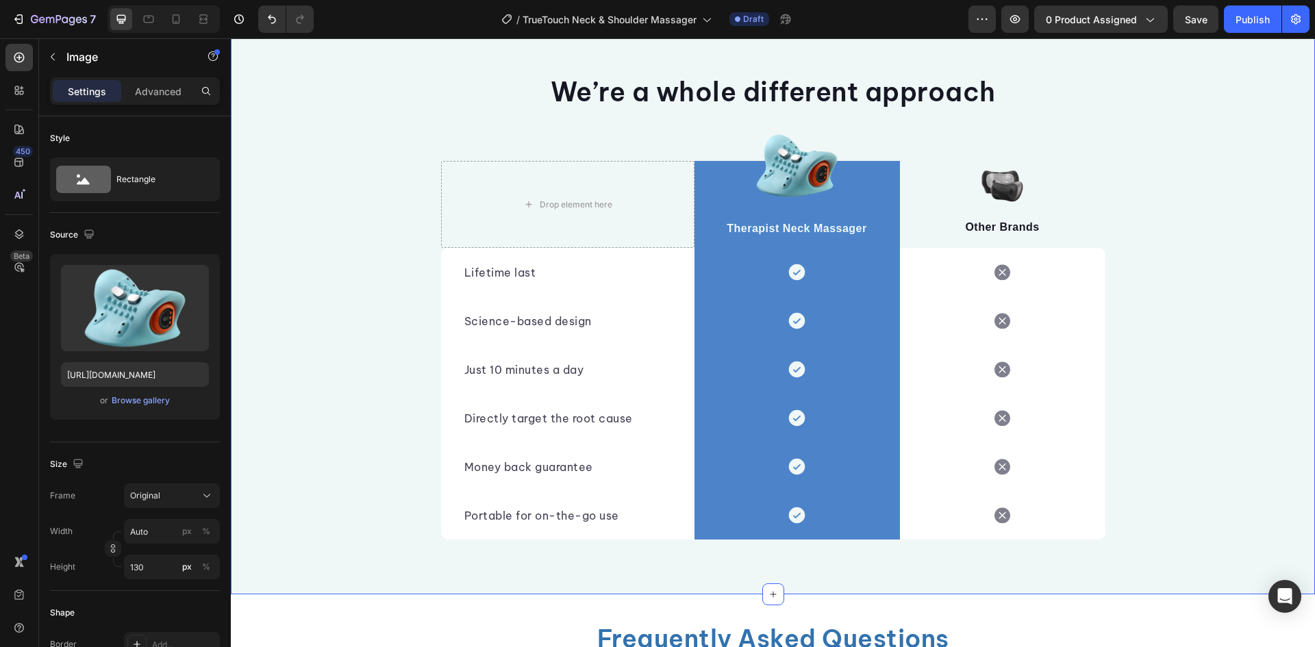
scroll to position [4375, 0]
drag, startPoint x: 1141, startPoint y: 483, endPoint x: 1128, endPoint y: 477, distance: 15.0
click at [1141, 483] on div "We’re a whole different approach Heading Row Drop element here Image Therapist …" at bounding box center [773, 308] width 1085 height 466
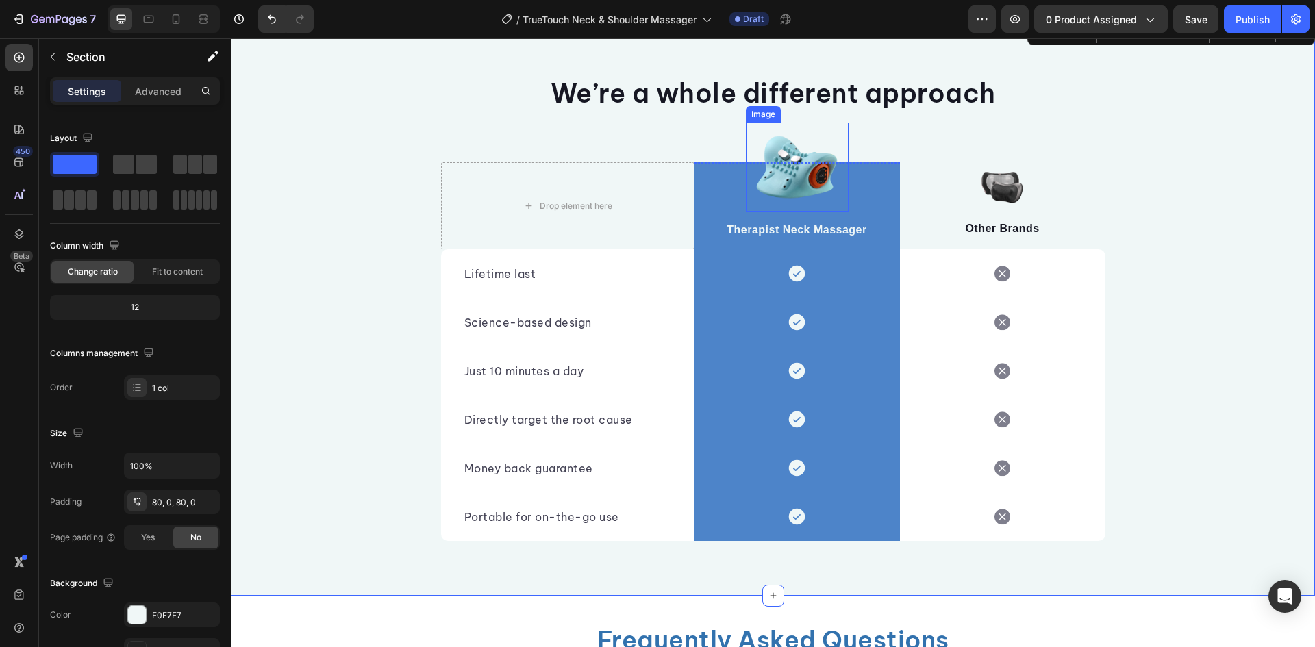
click at [788, 169] on img at bounding box center [797, 167] width 103 height 89
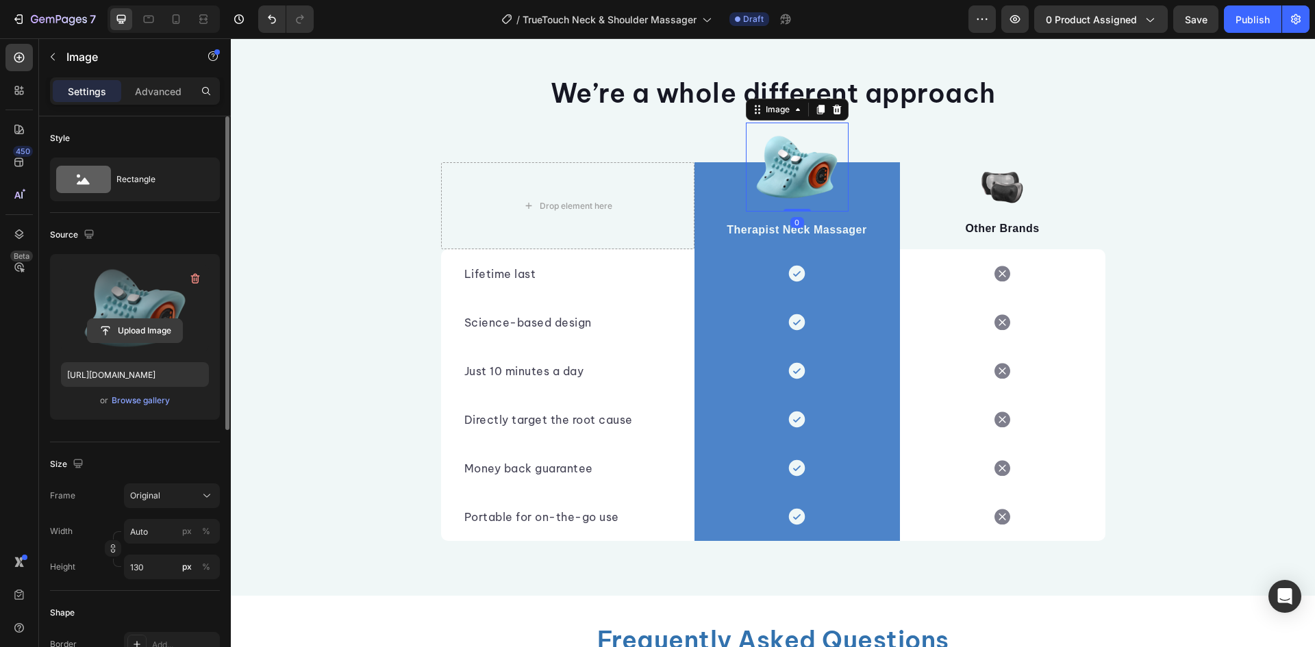
click at [131, 328] on input "file" at bounding box center [135, 330] width 95 height 23
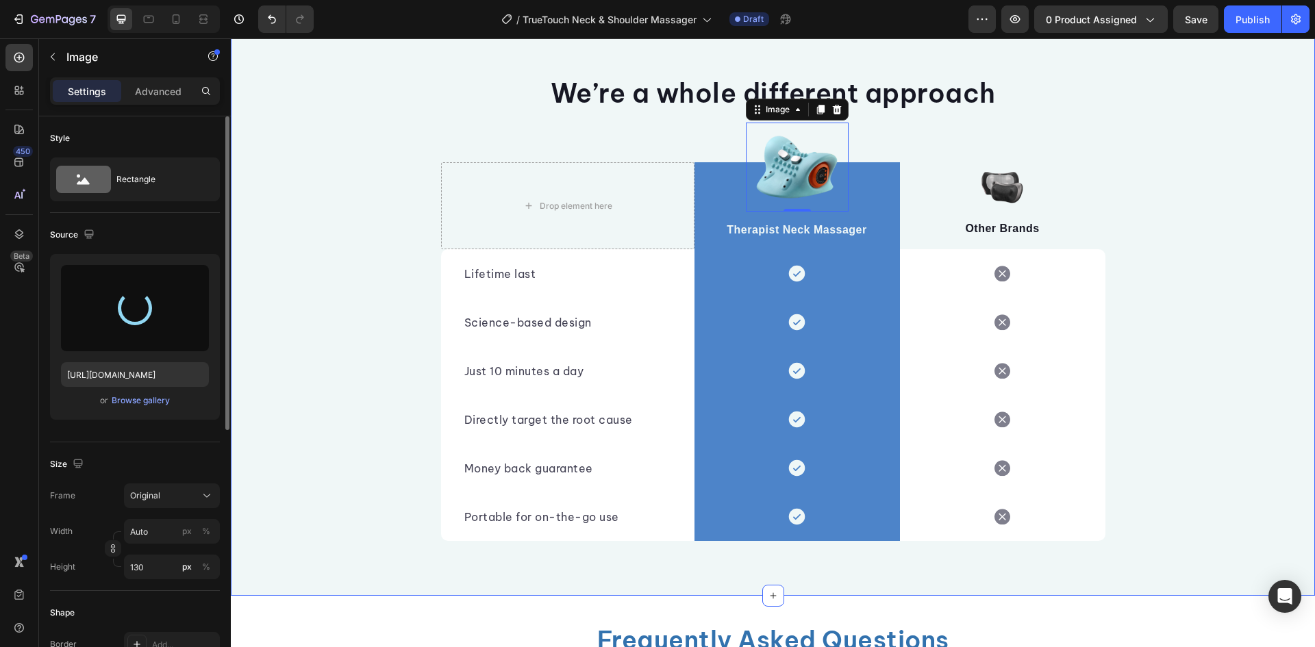
type input "https://cdn.shopify.com/s/files/1/0907/6441/1198/files/gempages_543171752906195…"
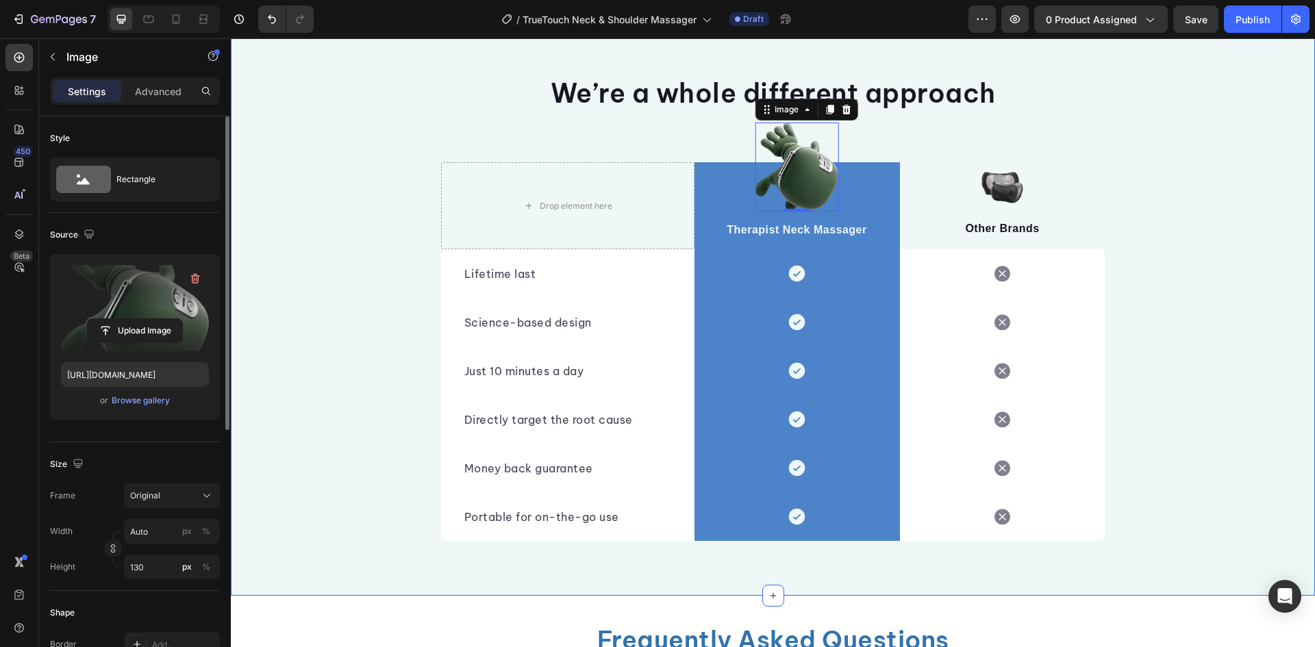
click at [1189, 356] on div "We’re a whole different approach Heading Row Drop element here Image 0 Therapis…" at bounding box center [773, 308] width 1085 height 466
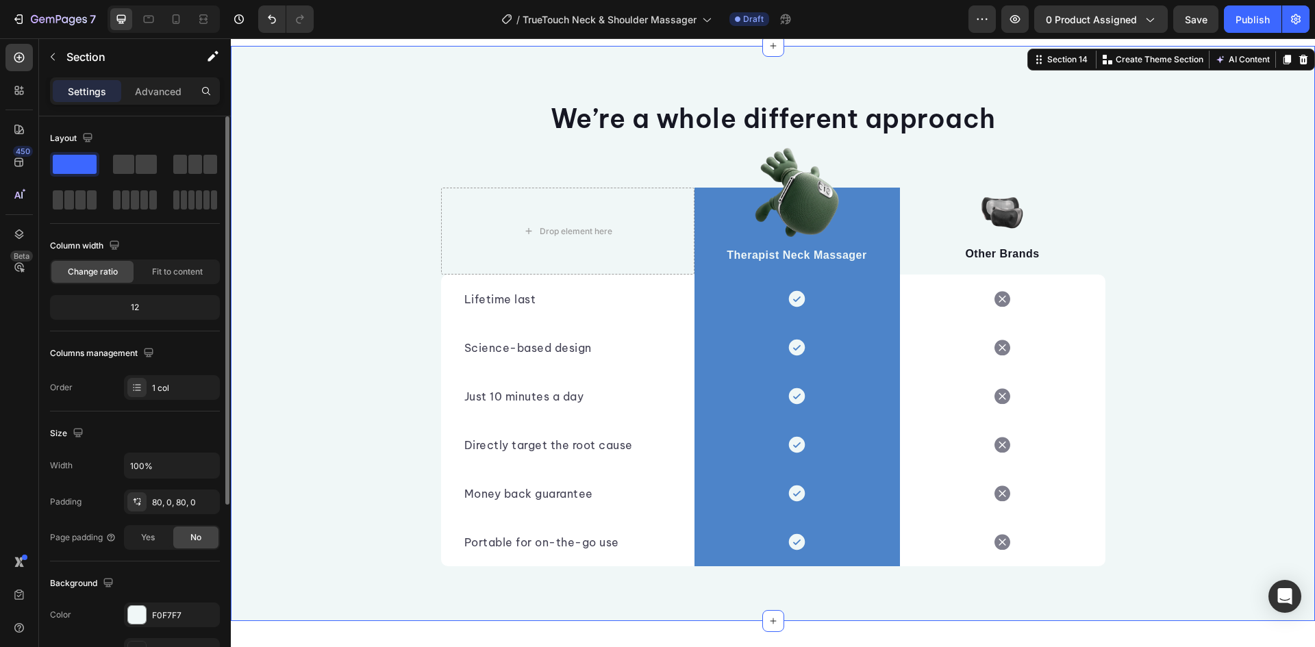
scroll to position [4307, 0]
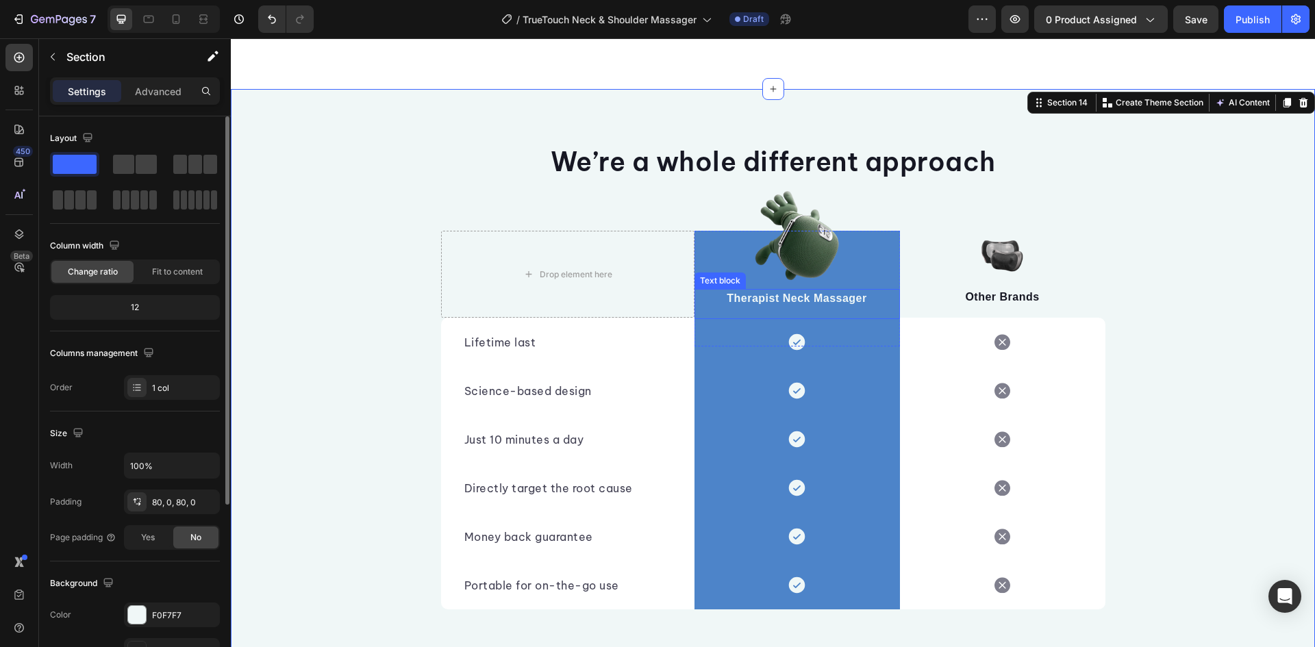
click at [807, 293] on p "Therapist Neck Massager" at bounding box center [797, 298] width 203 height 16
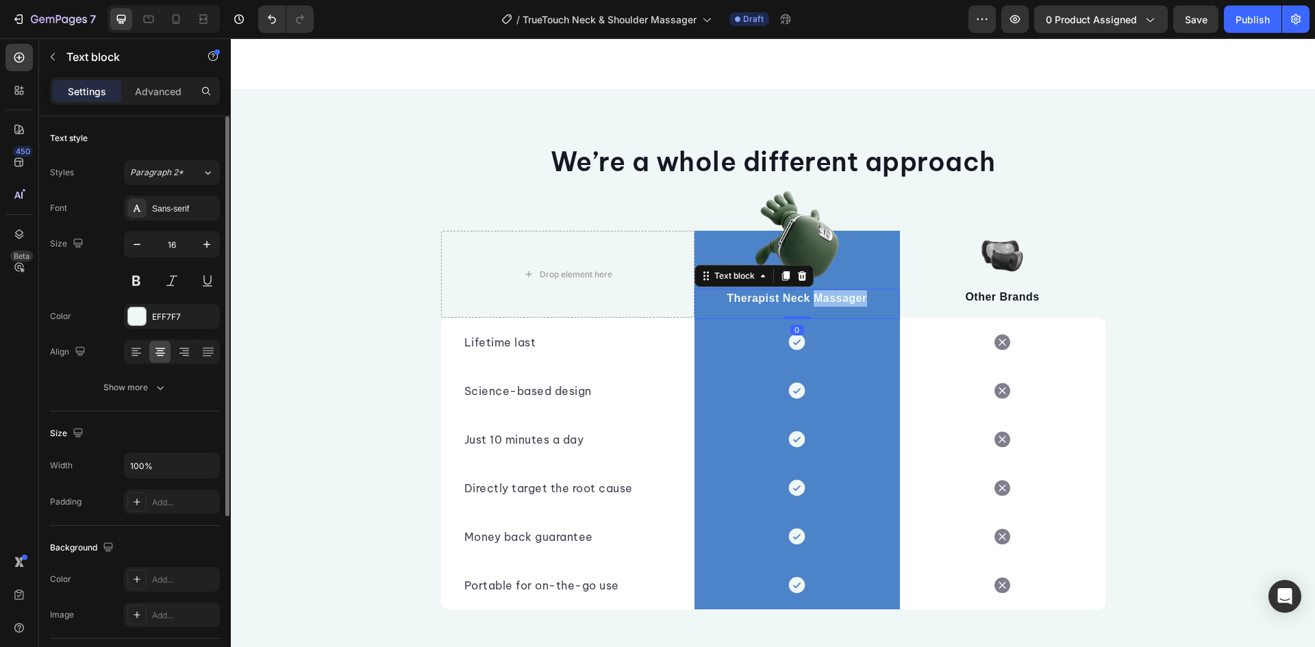
click at [807, 293] on p "Therapist Neck Massager" at bounding box center [797, 298] width 203 height 16
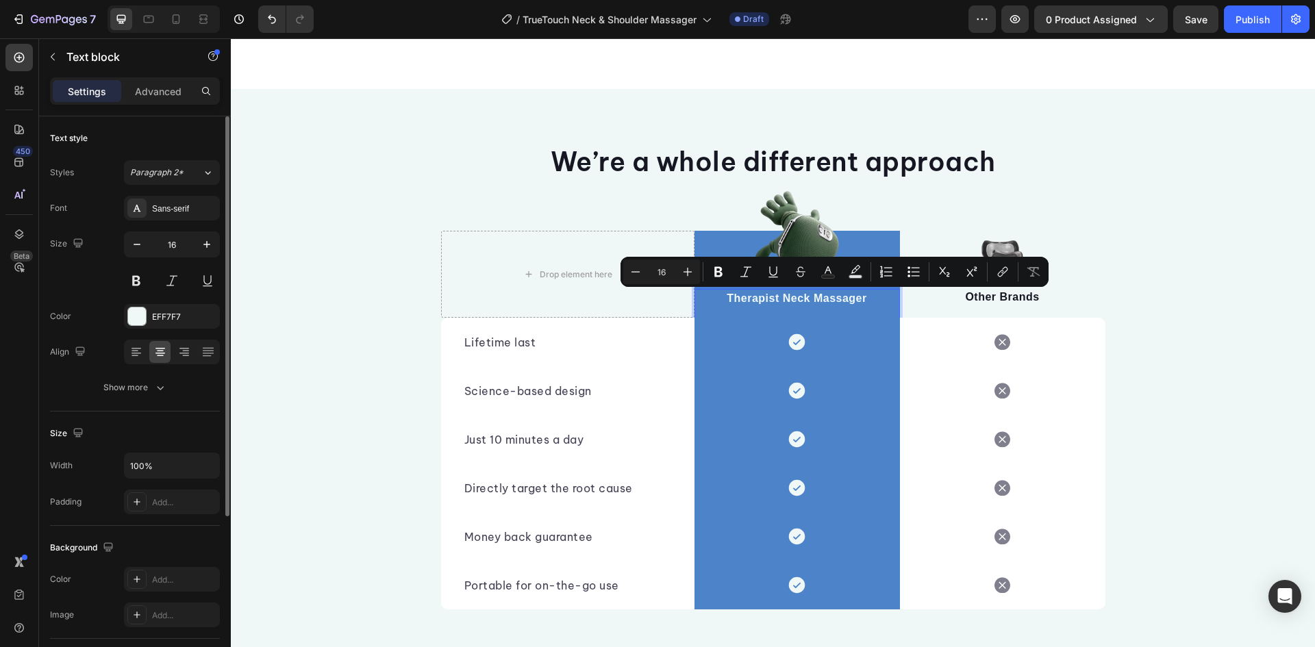
click at [747, 298] on p "Therapist Neck Massager" at bounding box center [797, 298] width 203 height 16
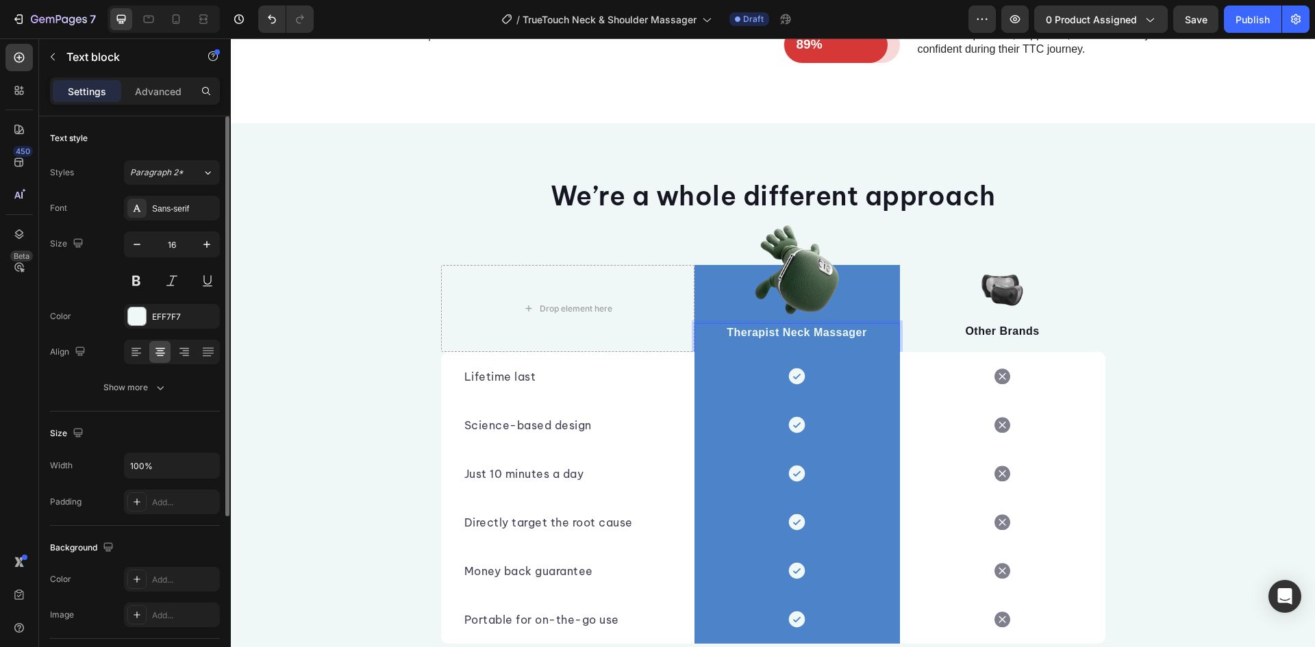
scroll to position [4238, 0]
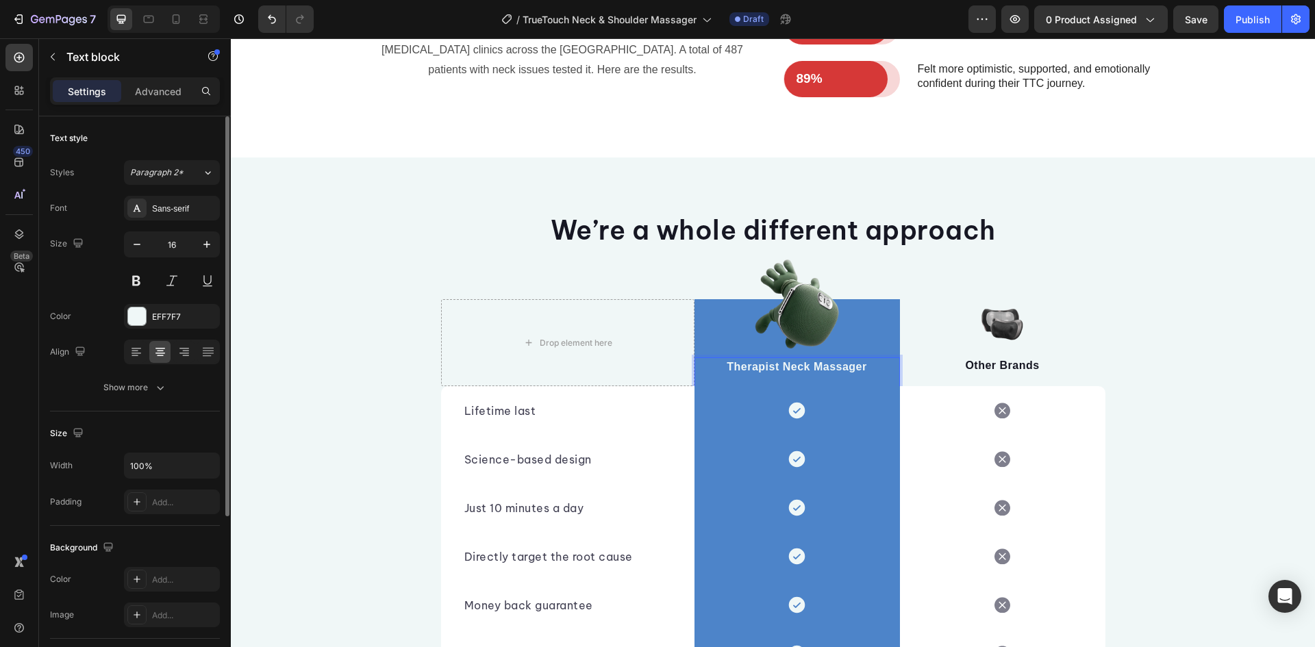
click at [769, 364] on p "Therapist Neck Massager" at bounding box center [797, 367] width 203 height 16
click at [845, 367] on p "Therapist Neck Massager" at bounding box center [797, 367] width 203 height 16
click at [1180, 384] on div "We’re a whole different approach Heading Row Drop element here Image True Touch…" at bounding box center [773, 445] width 1085 height 466
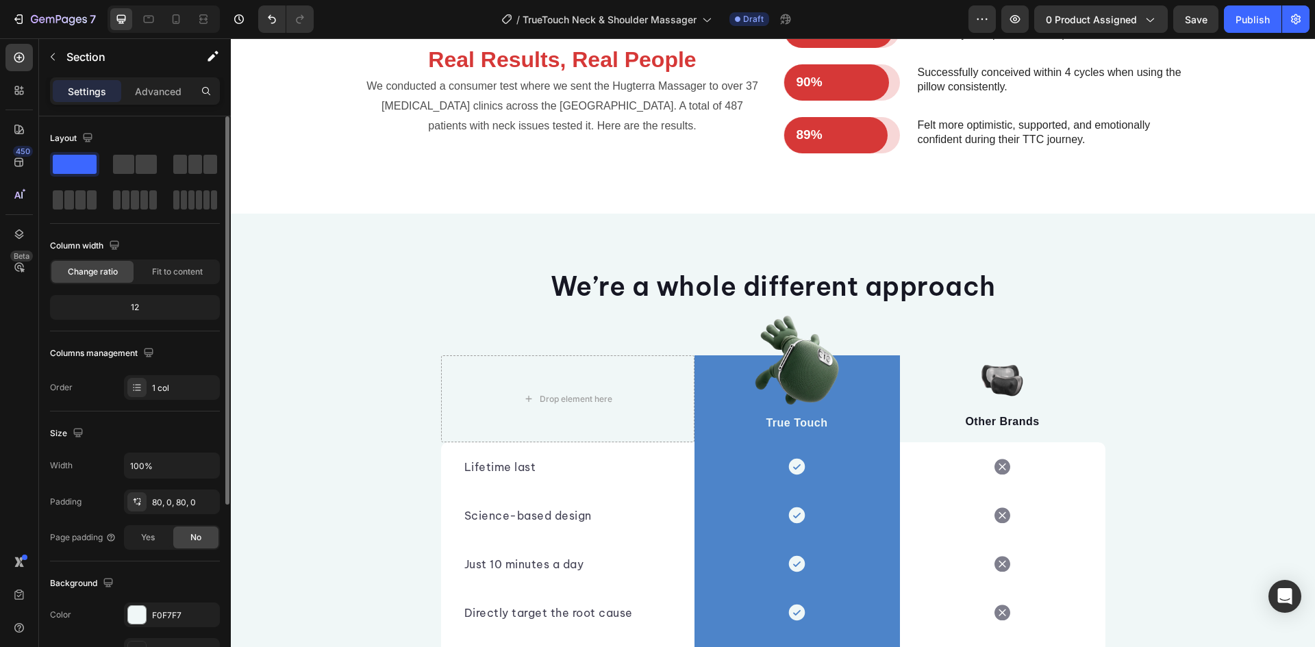
scroll to position [4097, 0]
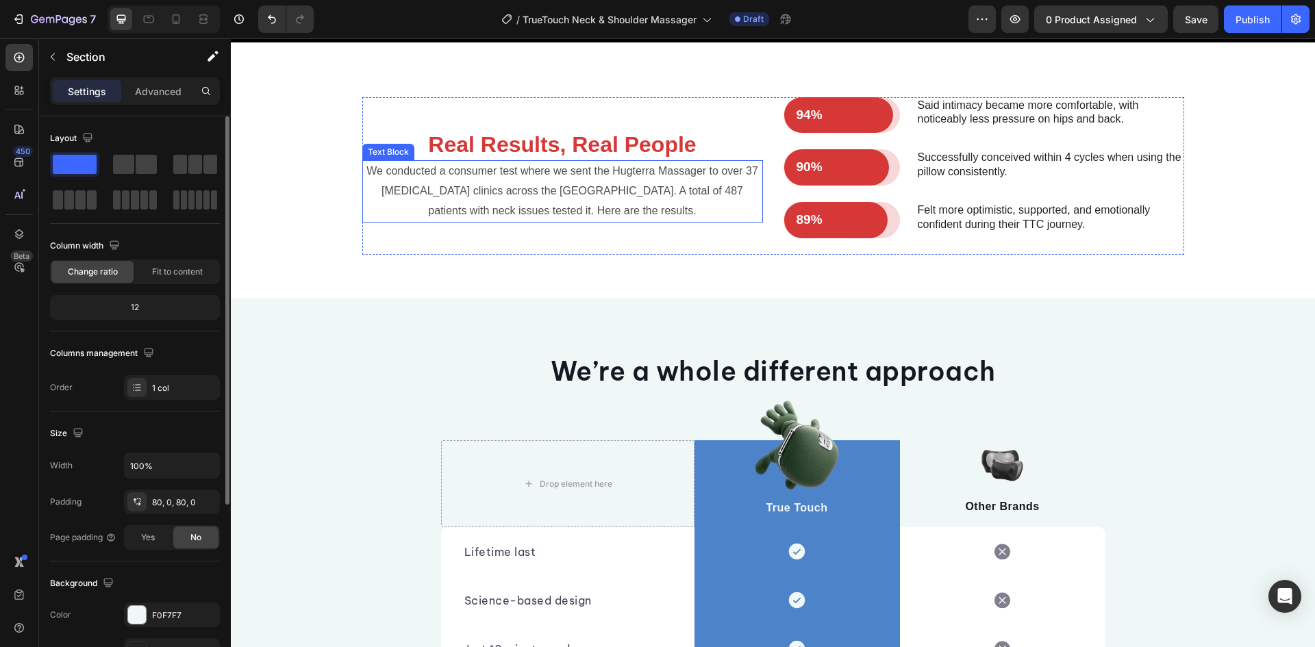
click at [607, 221] on p "We conducted a consumer test where we sent the Hugterra Massager to over 37 chi…" at bounding box center [563, 191] width 398 height 59
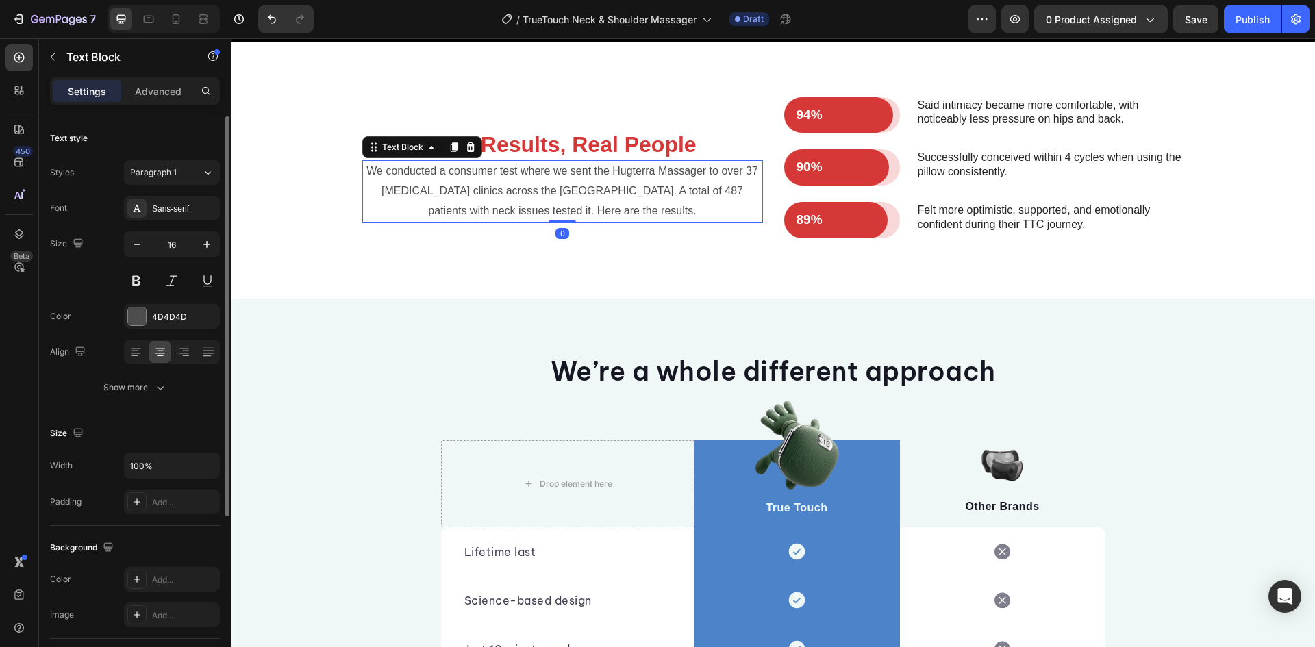
click at [607, 221] on p "We conducted a consumer test where we sent the Hugterra Massager to over 37 chi…" at bounding box center [563, 191] width 398 height 59
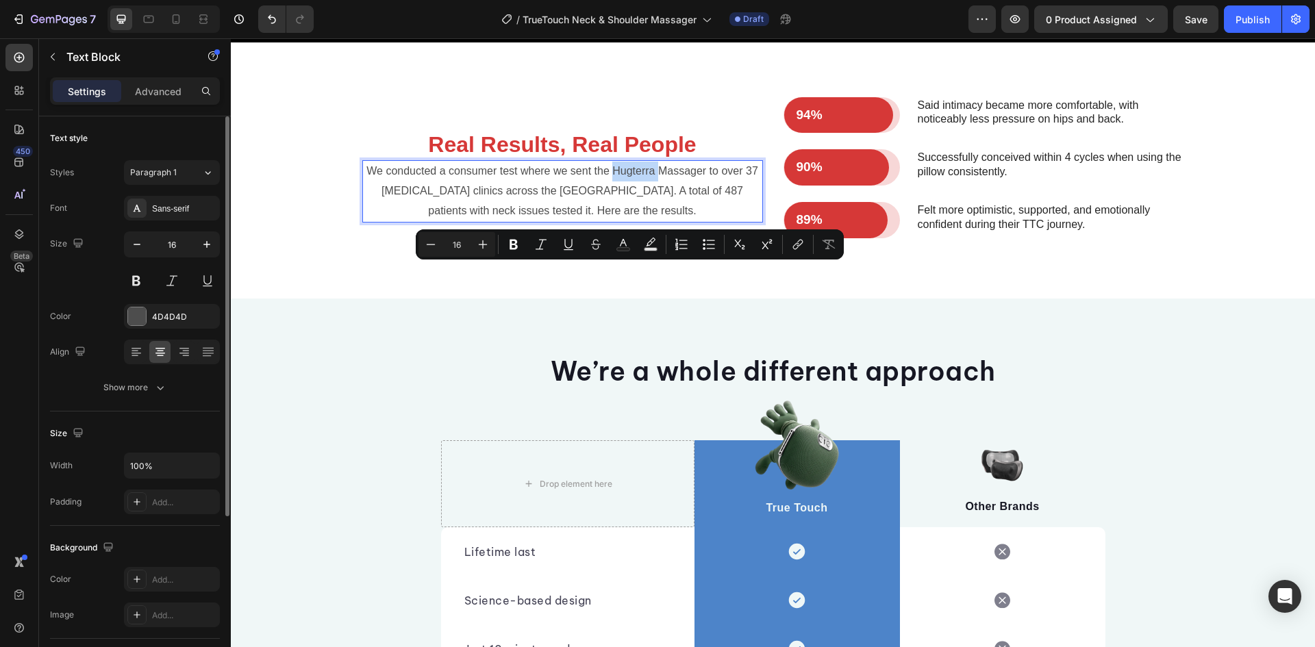
click at [610, 221] on p "We conducted a consumer test where we sent the Hugterra Massager to over 37 chi…" at bounding box center [563, 191] width 398 height 59
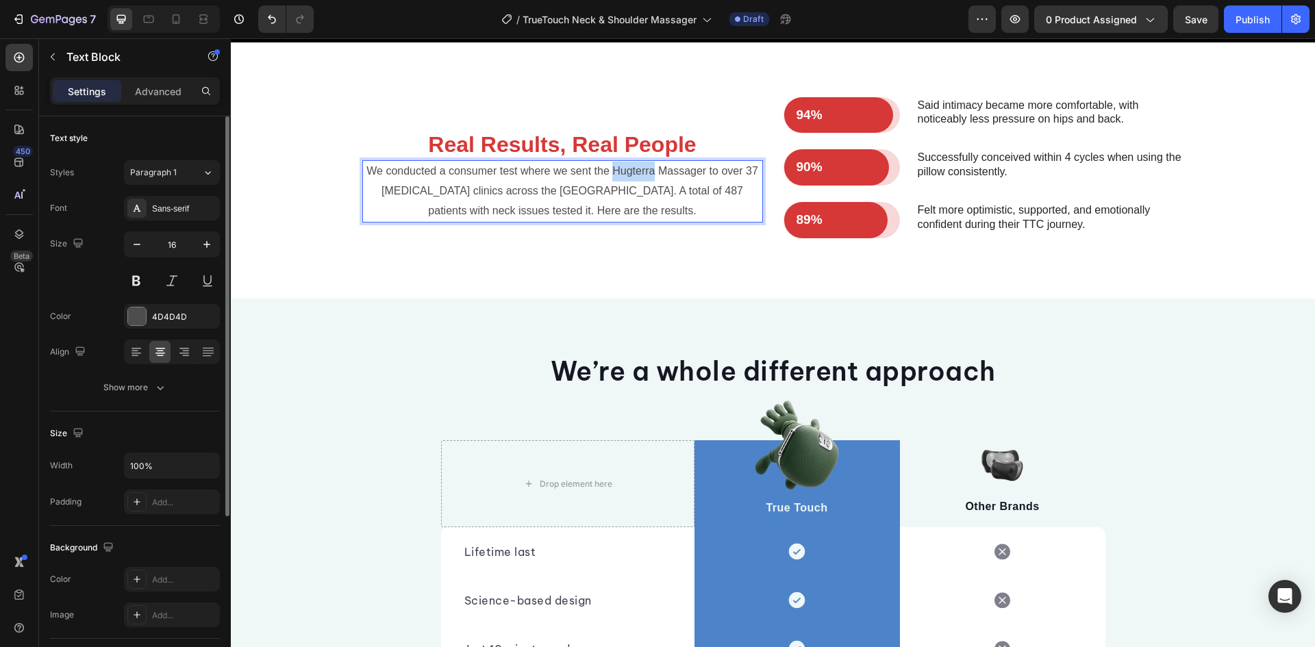
drag, startPoint x: 610, startPoint y: 274, endPoint x: 648, endPoint y: 279, distance: 38.0
click at [648, 221] on p "We conducted a consumer test where we sent the Hugterra Massager to over 37 chi…" at bounding box center [563, 191] width 398 height 59
click at [648, 255] on div "Real Results, Real People Heading We conducted a consumer test where we sent th…" at bounding box center [562, 176] width 401 height 158
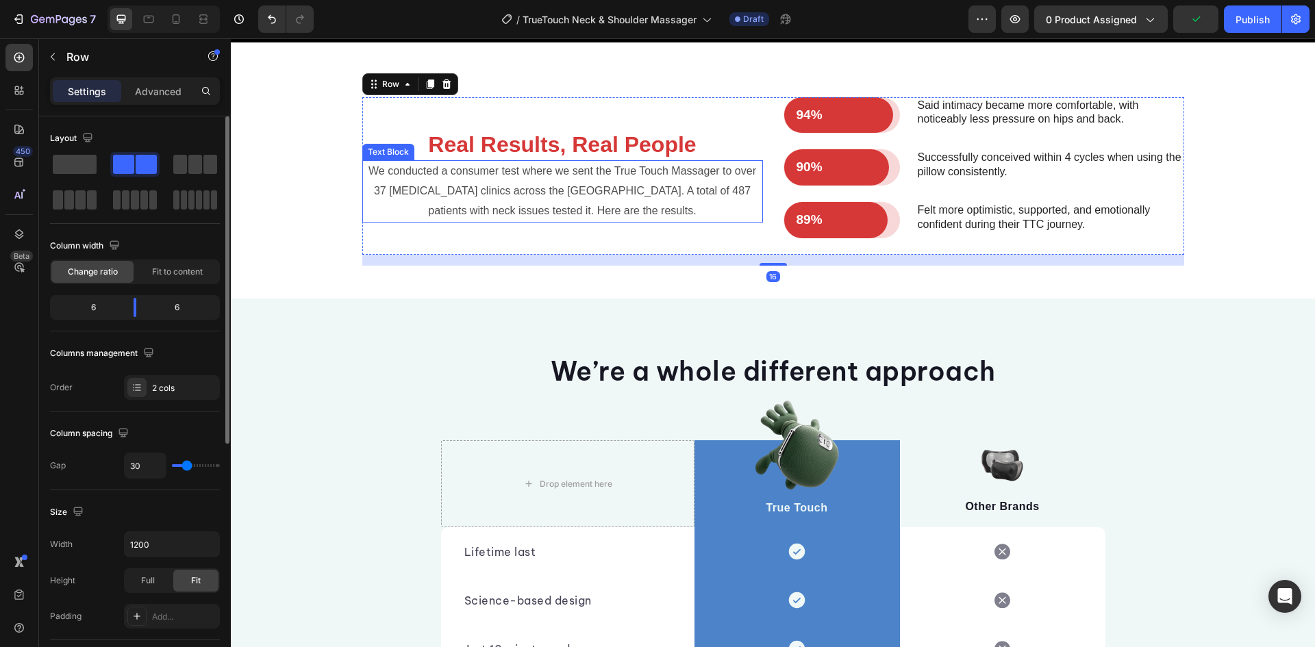
click at [591, 221] on p "We conducted a consumer test where we sent the True Touch Massager to over 37 […" at bounding box center [563, 191] width 398 height 59
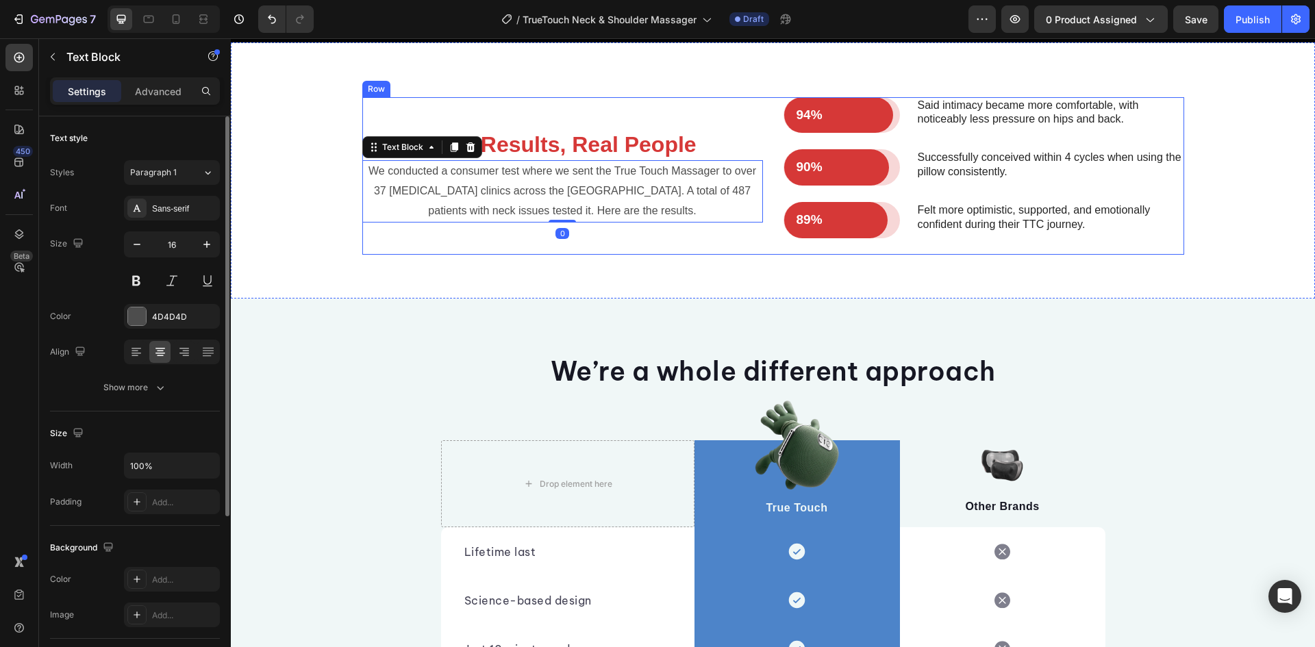
click at [599, 255] on div "Real Results, Real People Heading We conducted a consumer test where we sent th…" at bounding box center [562, 176] width 401 height 158
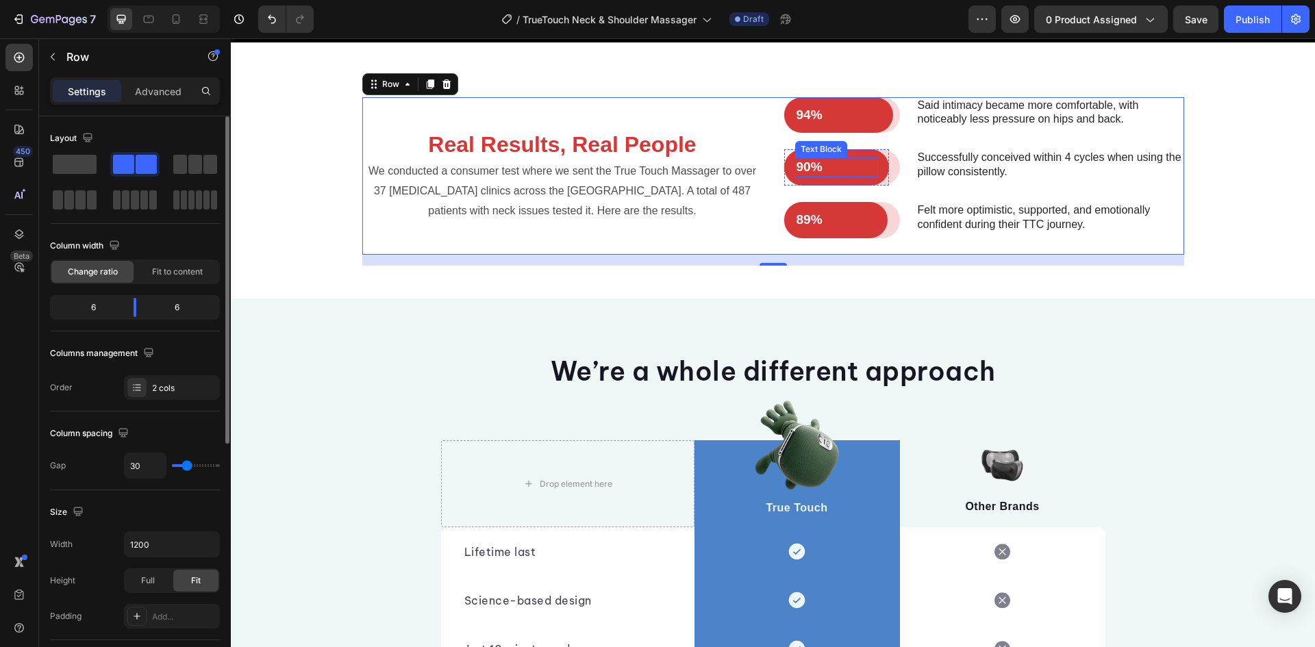
click at [893, 134] on div "94% Text Block Row" at bounding box center [842, 115] width 116 height 36
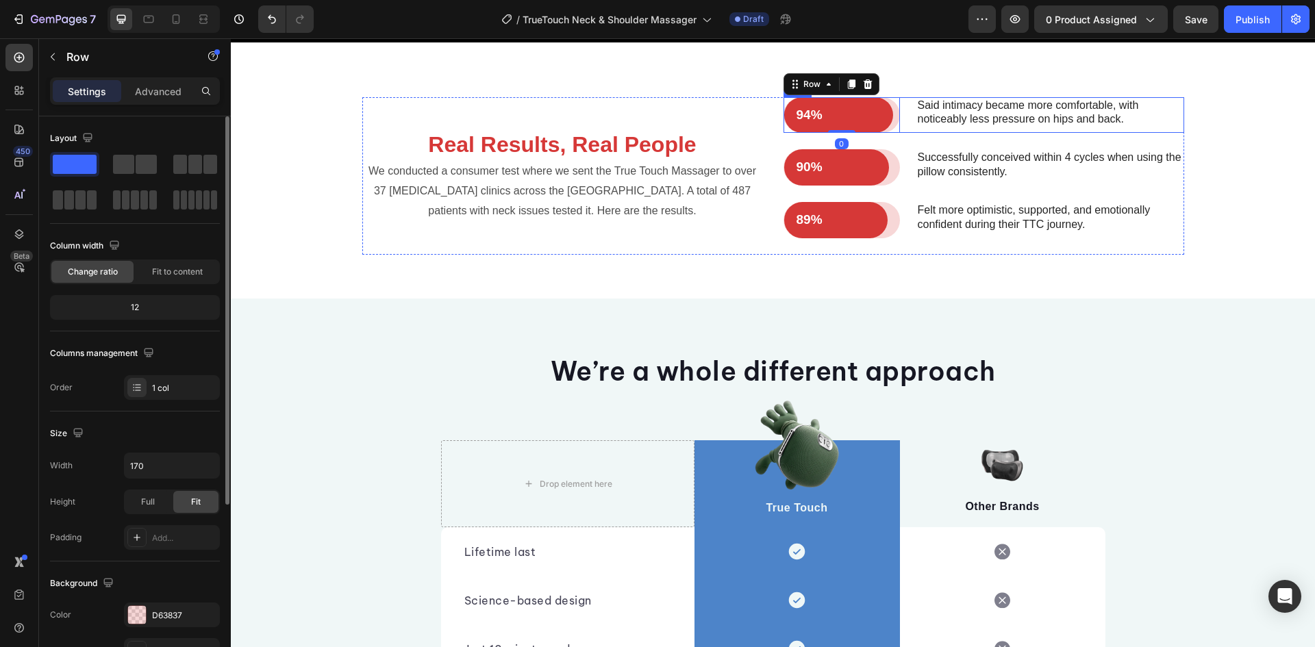
click at [921, 127] on p "Said intimacy became more comfortable, with noticeably less pressure on hips an…" at bounding box center [1050, 113] width 265 height 29
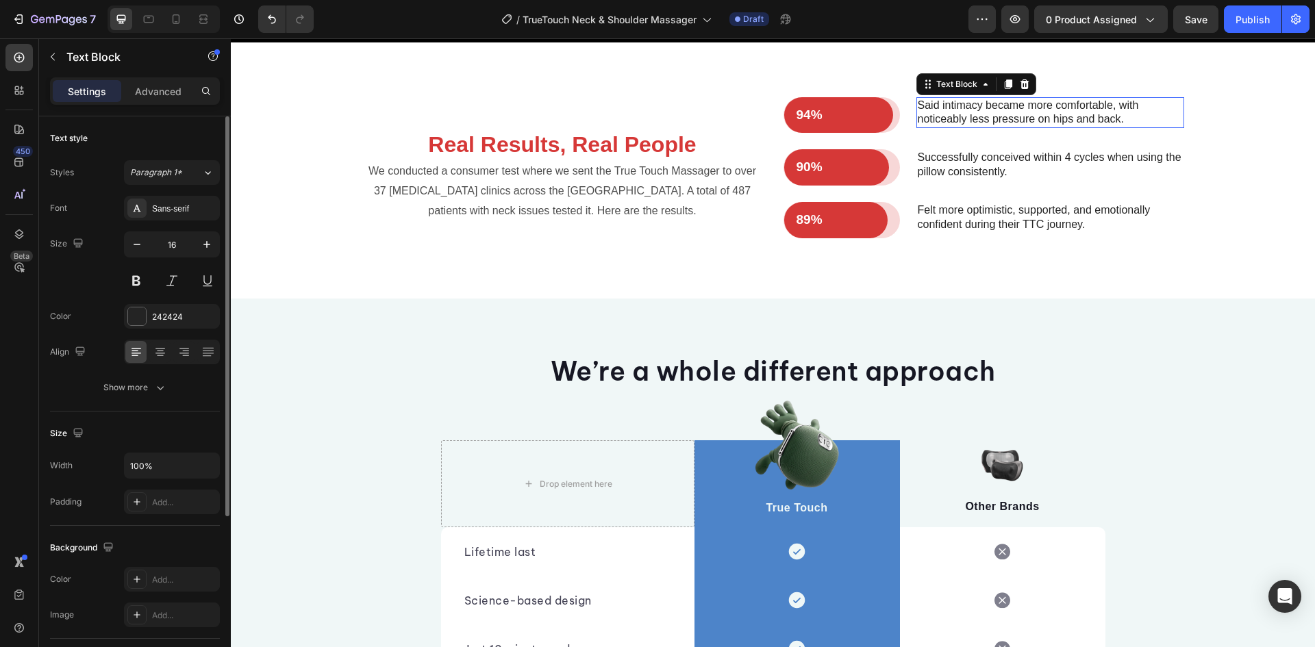
click at [921, 127] on p "Said intimacy became more comfortable, with noticeably less pressure on hips an…" at bounding box center [1050, 113] width 265 height 29
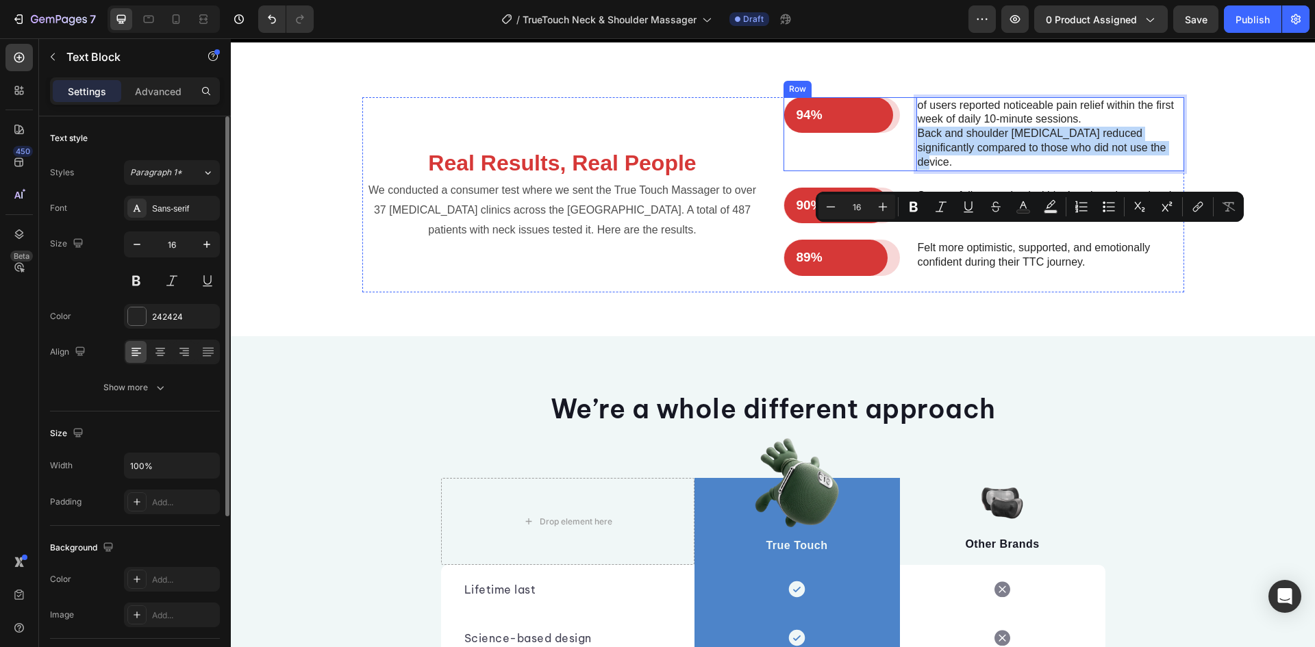
drag, startPoint x: 1122, startPoint y: 249, endPoint x: 907, endPoint y: 235, distance: 215.6
click at [907, 171] on div "94% Text Block Row Row of users reported noticeable pain relief within the firs…" at bounding box center [984, 134] width 401 height 74
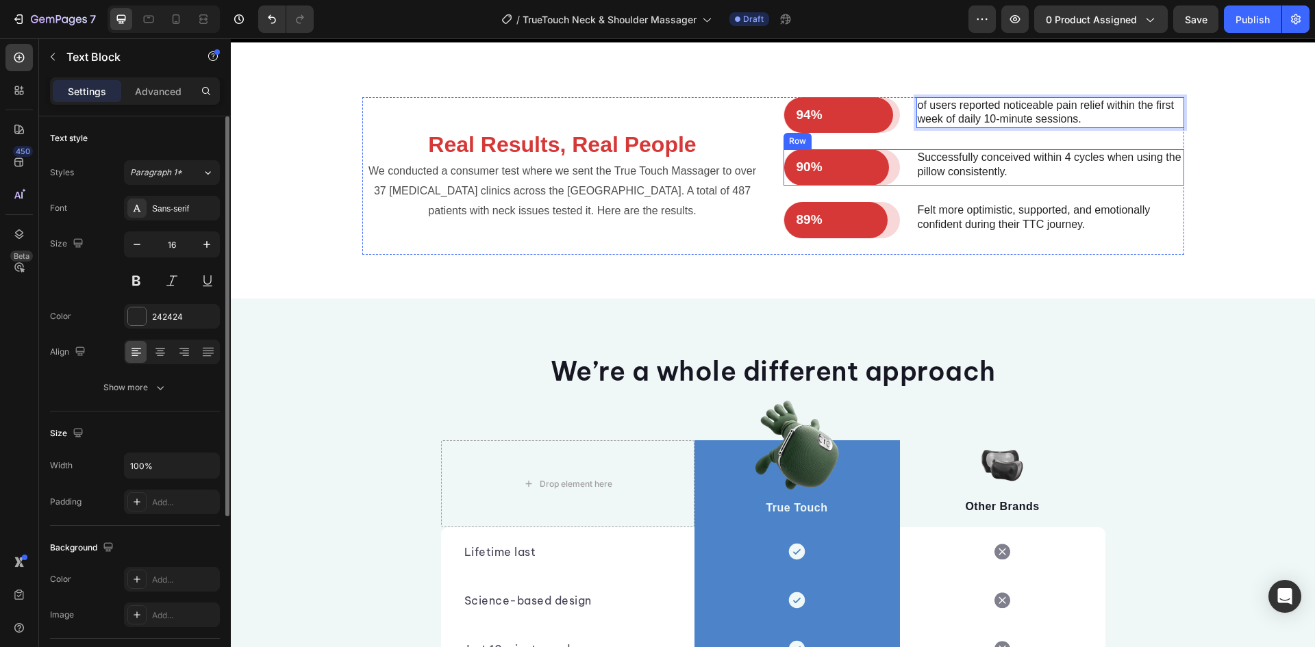
click at [947, 179] on p "Successfully conceived within 4 cycles when using the pillow consistently." at bounding box center [1050, 165] width 265 height 29
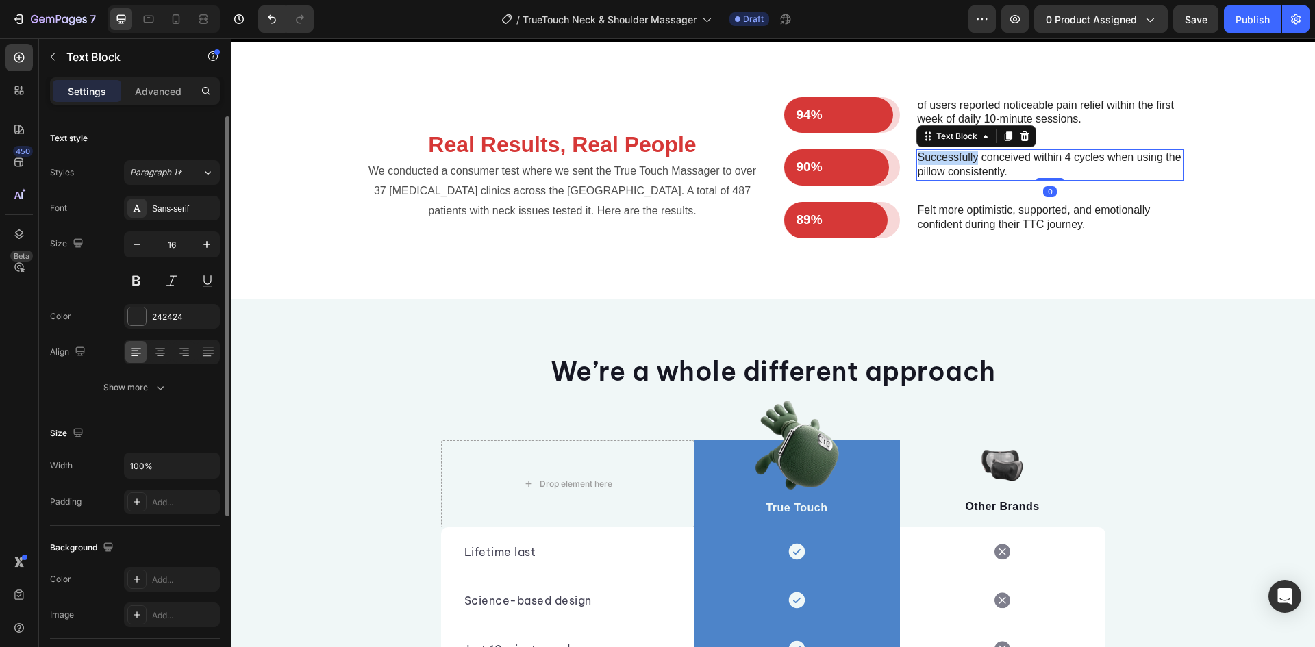
click at [947, 179] on p "Successfully conceived within 4 cycles when using the pillow consistently." at bounding box center [1050, 165] width 265 height 29
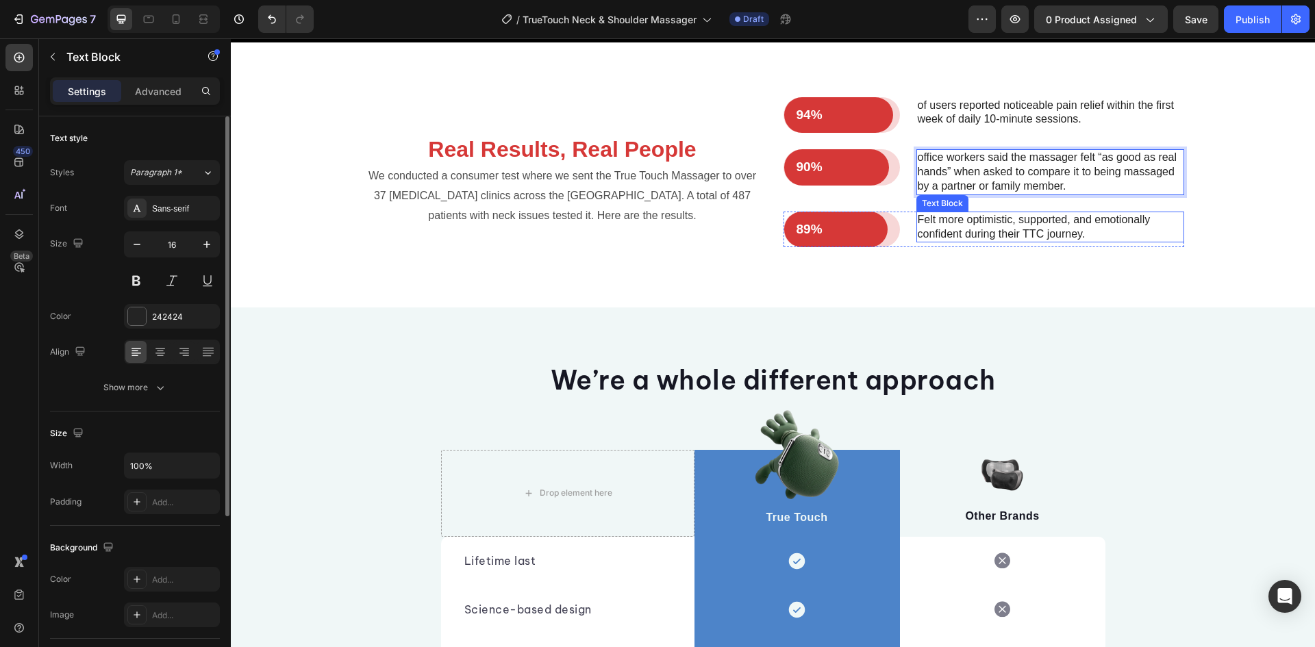
click at [994, 242] on p "Felt more optimistic, supported, and emotionally confident during their TTC jou…" at bounding box center [1050, 227] width 265 height 29
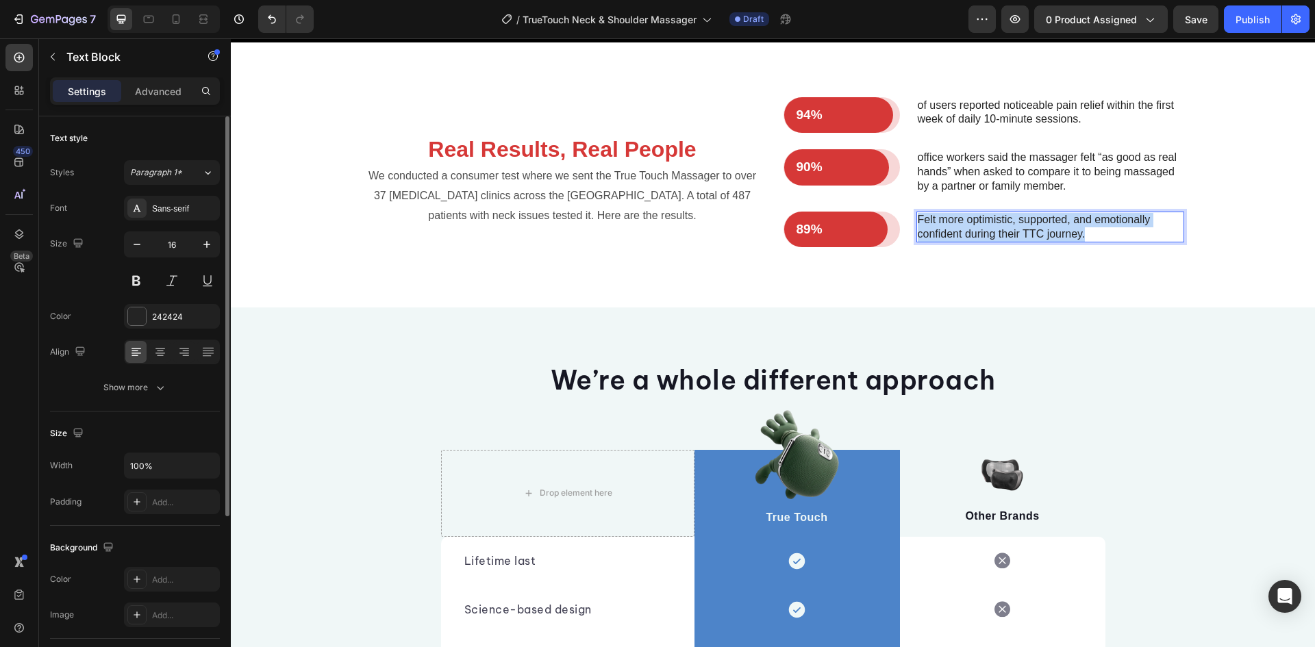
click at [994, 242] on p "Felt more optimistic, supported, and emotionally confident during their TTC jou…" at bounding box center [1050, 227] width 265 height 29
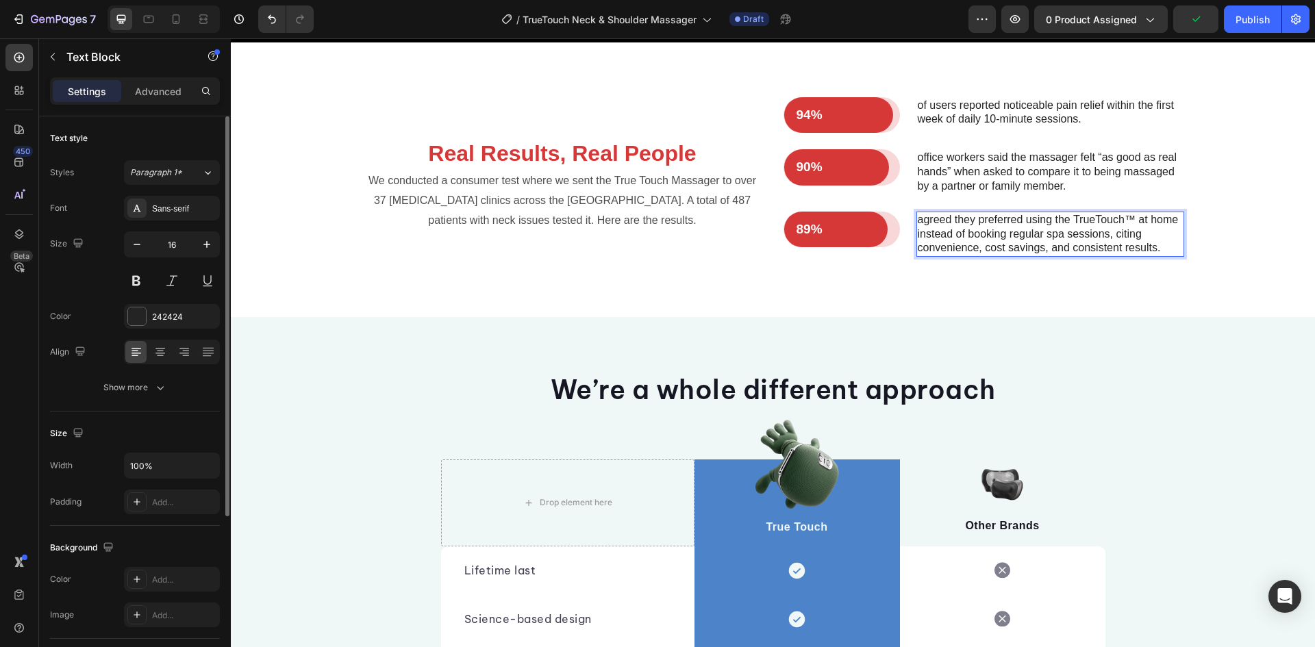
click at [1087, 256] on p "agreed they preferred using the TrueTouch™ at home instead of booking regular s…" at bounding box center [1050, 234] width 265 height 42
click at [1092, 256] on p "agreed they preferred using the TrueTouch™ at home instead of booking regular s…" at bounding box center [1050, 234] width 265 height 42
drag, startPoint x: 1125, startPoint y: 317, endPoint x: 1133, endPoint y: 317, distance: 8.2
click at [1133, 256] on p "agreed they preferred using the True Touch™ at home instead of booking regular …" at bounding box center [1050, 234] width 265 height 42
click at [560, 170] on h2 "Real Results, Real People" at bounding box center [562, 154] width 401 height 32
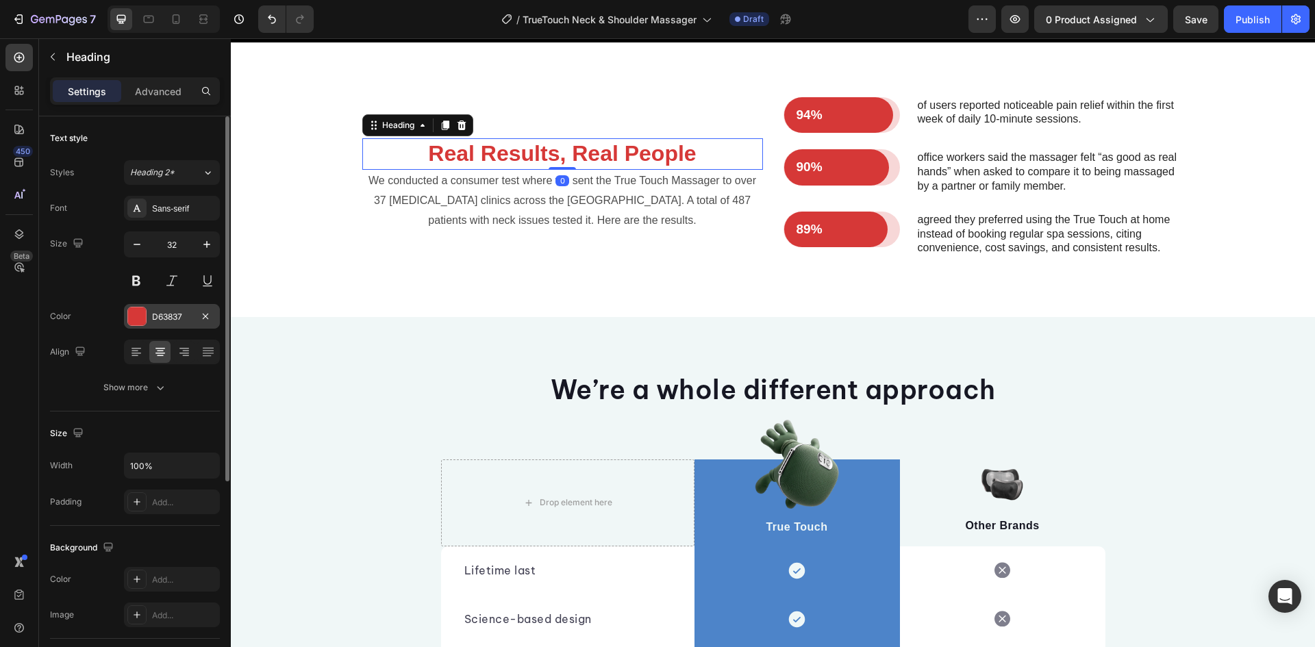
click at [166, 319] on div "D63837" at bounding box center [172, 317] width 40 height 12
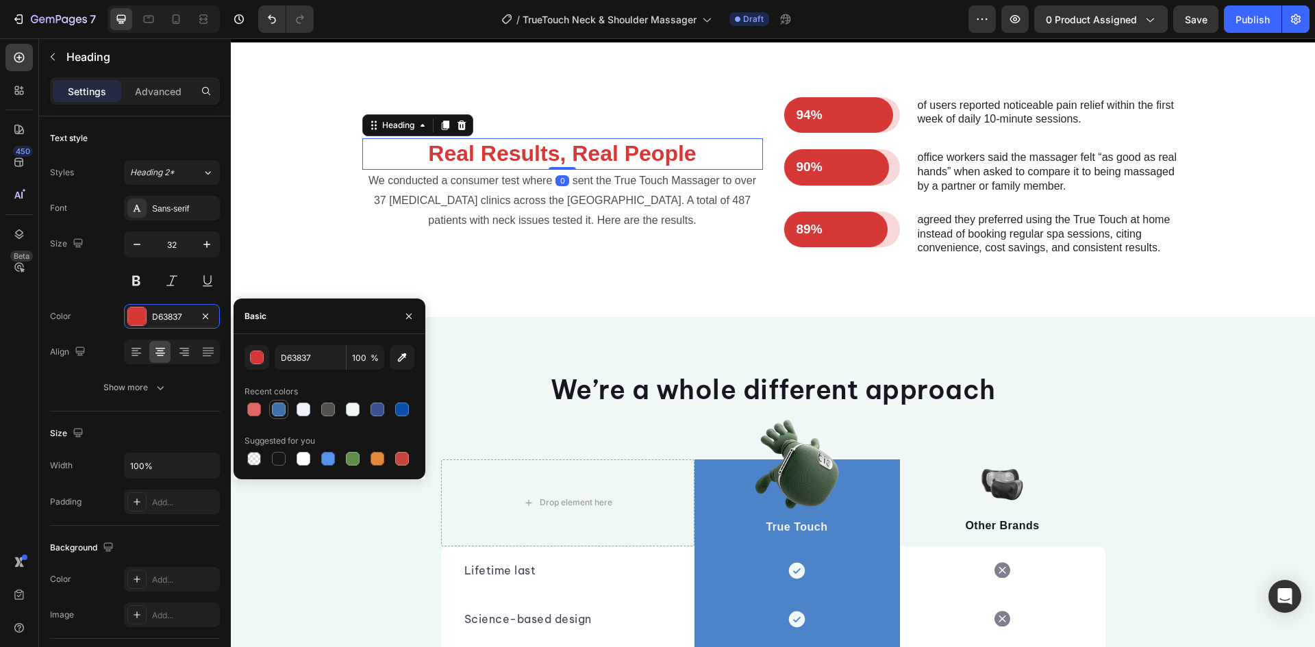
click at [285, 414] on div at bounding box center [279, 410] width 14 height 14
type input "4171AC"
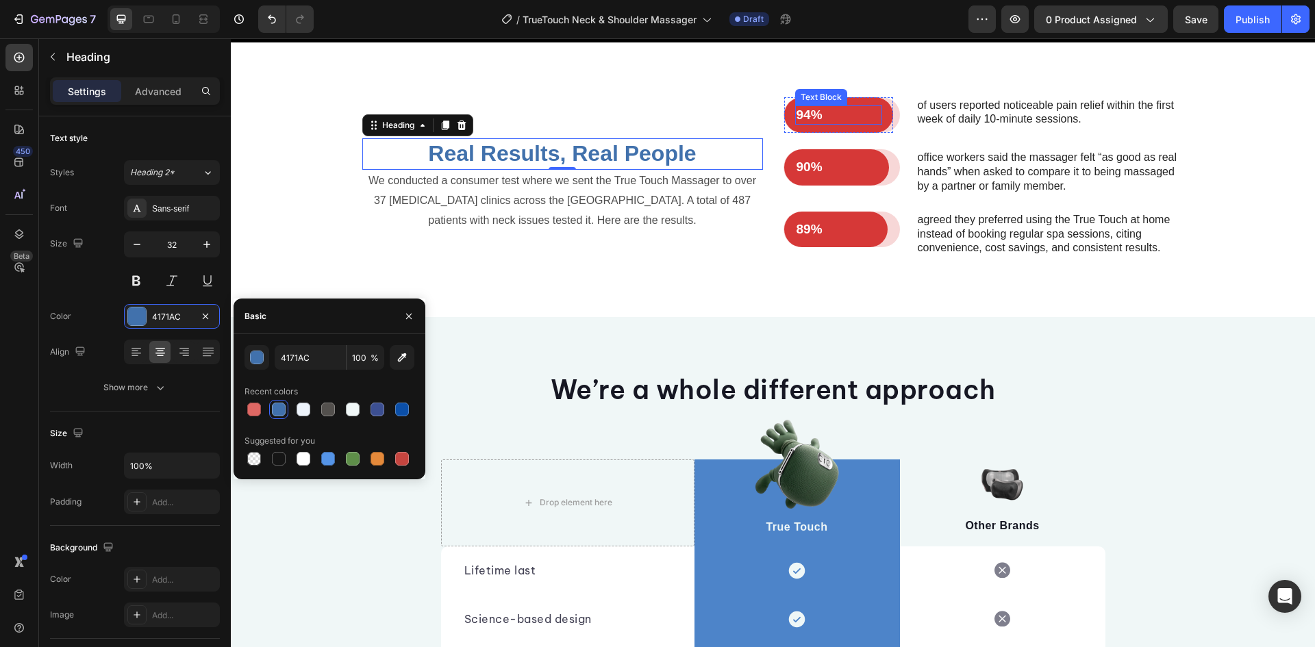
click at [834, 124] on p "94%" at bounding box center [839, 115] width 85 height 17
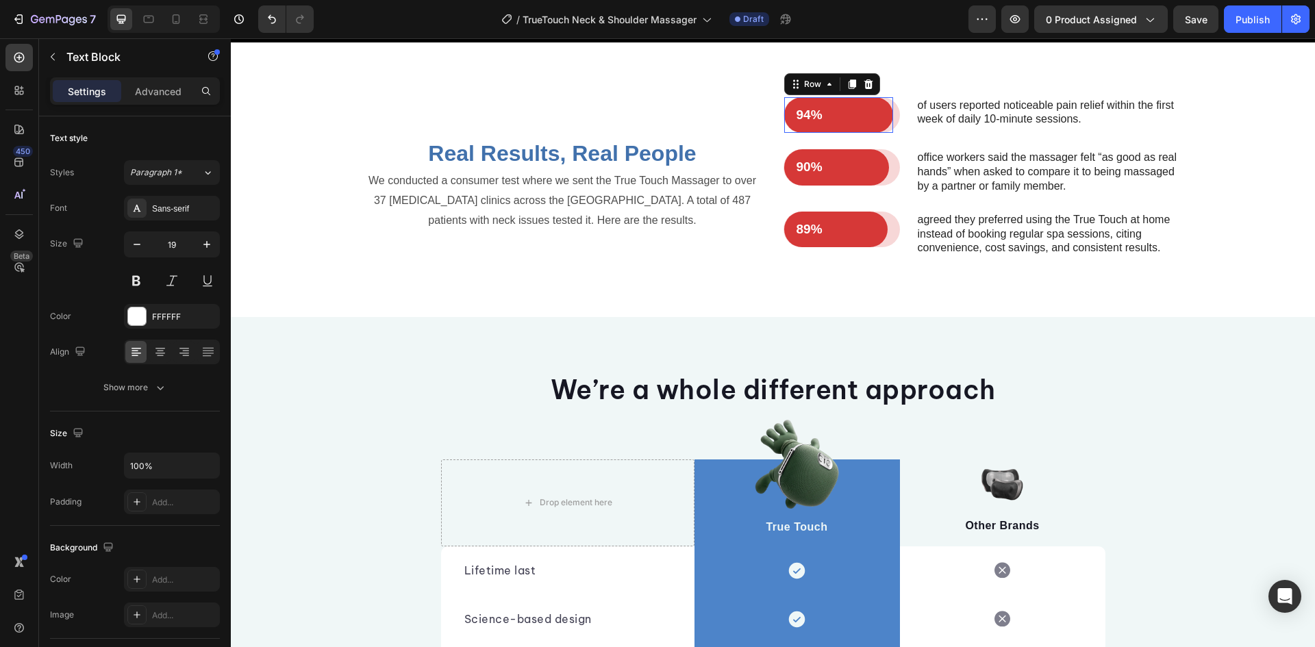
click at [848, 134] on div "94% Text Block Row 0" at bounding box center [839, 115] width 110 height 36
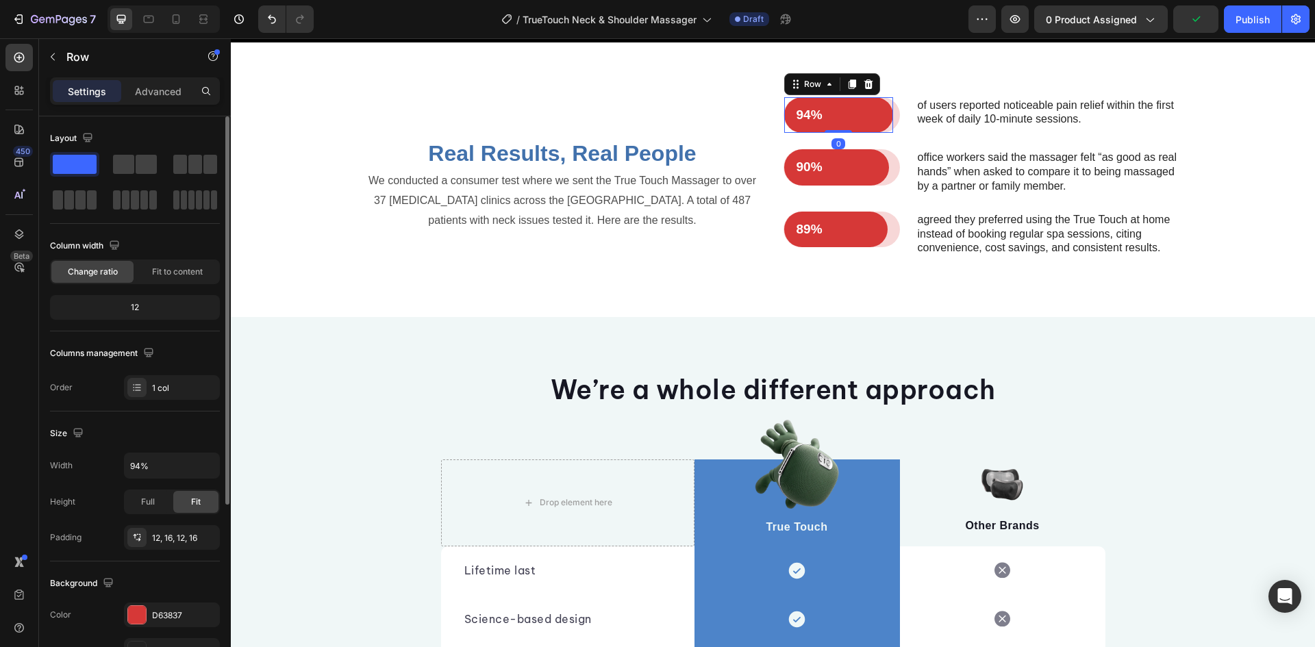
scroll to position [137, 0]
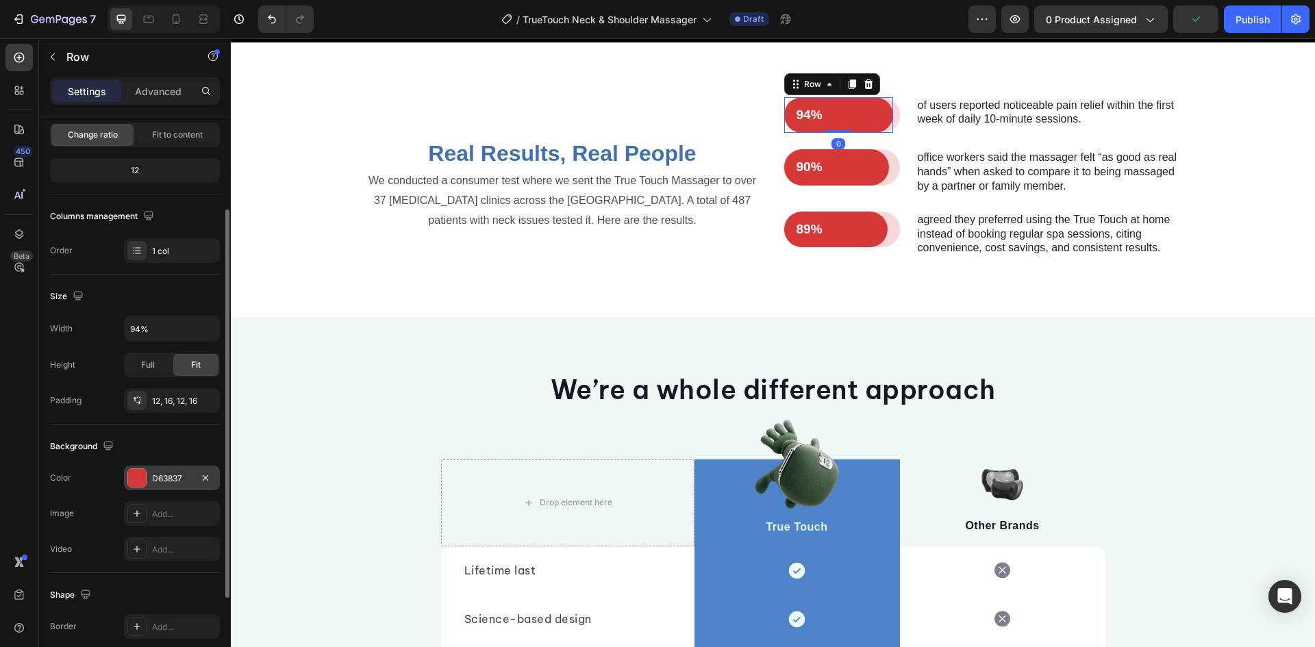
click at [189, 481] on div "D63837" at bounding box center [172, 479] width 40 height 12
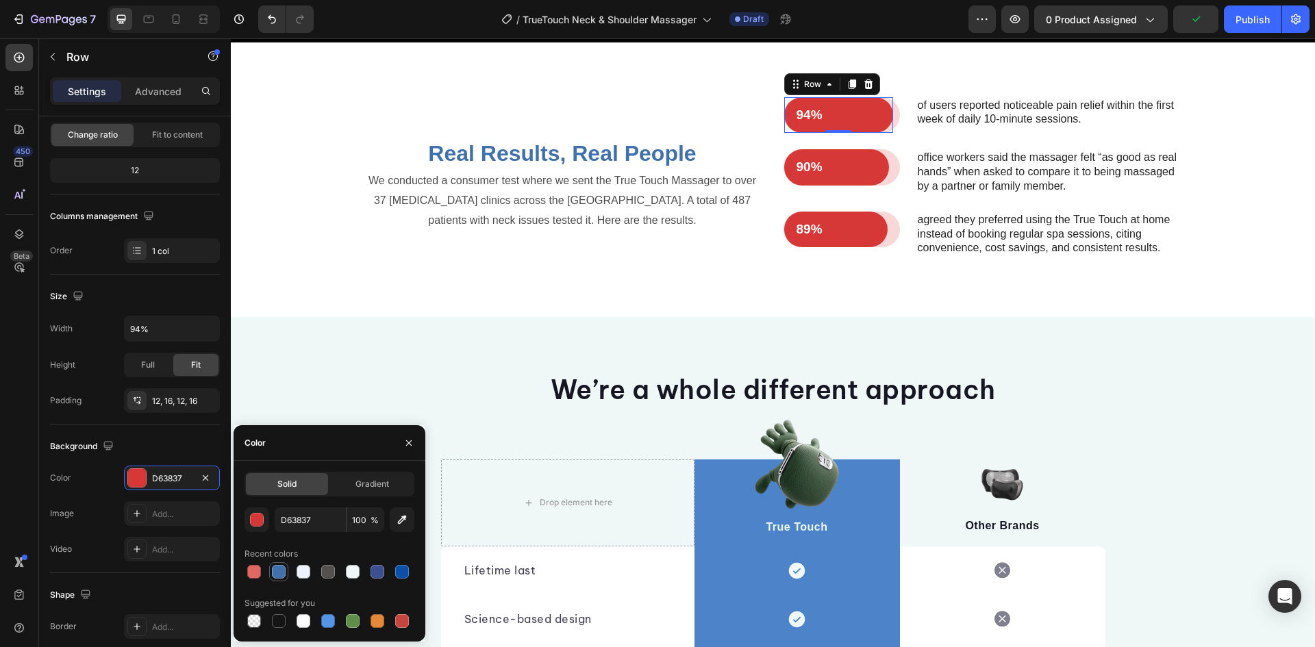
drag, startPoint x: 270, startPoint y: 572, endPoint x: 428, endPoint y: 423, distance: 216.6
click at [270, 572] on div at bounding box center [278, 571] width 19 height 19
type input "4171AC"
click at [842, 176] on p "90%" at bounding box center [837, 167] width 80 height 17
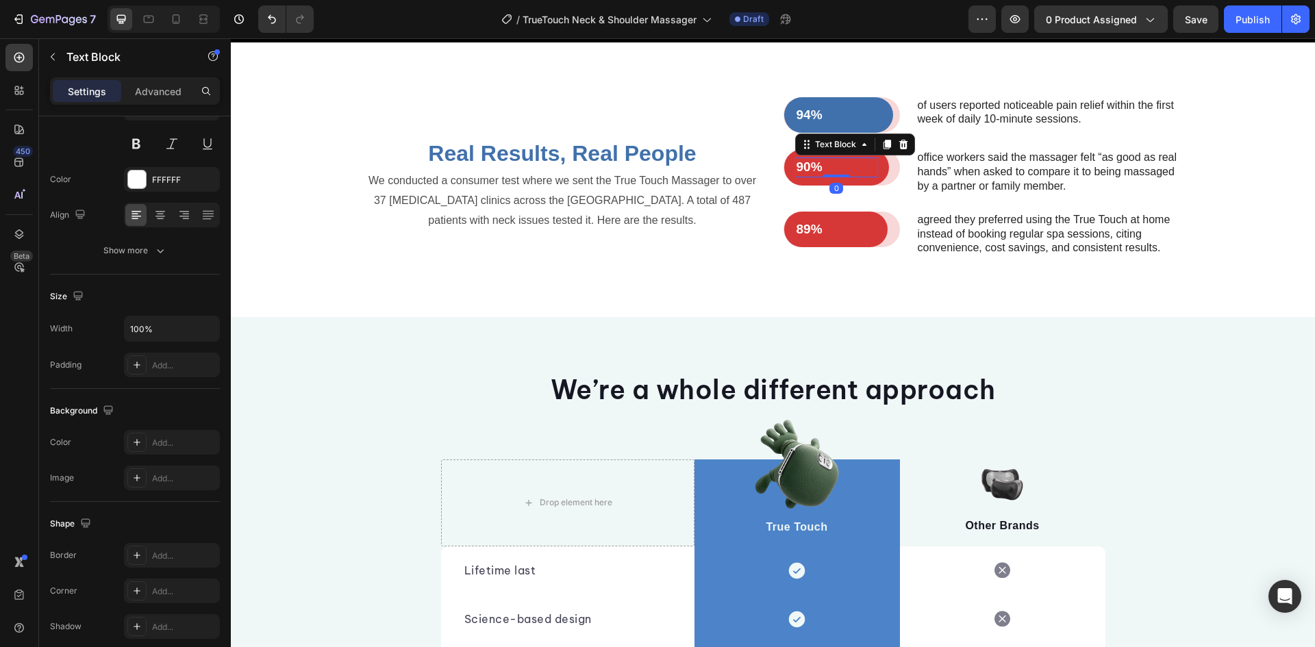
scroll to position [0, 0]
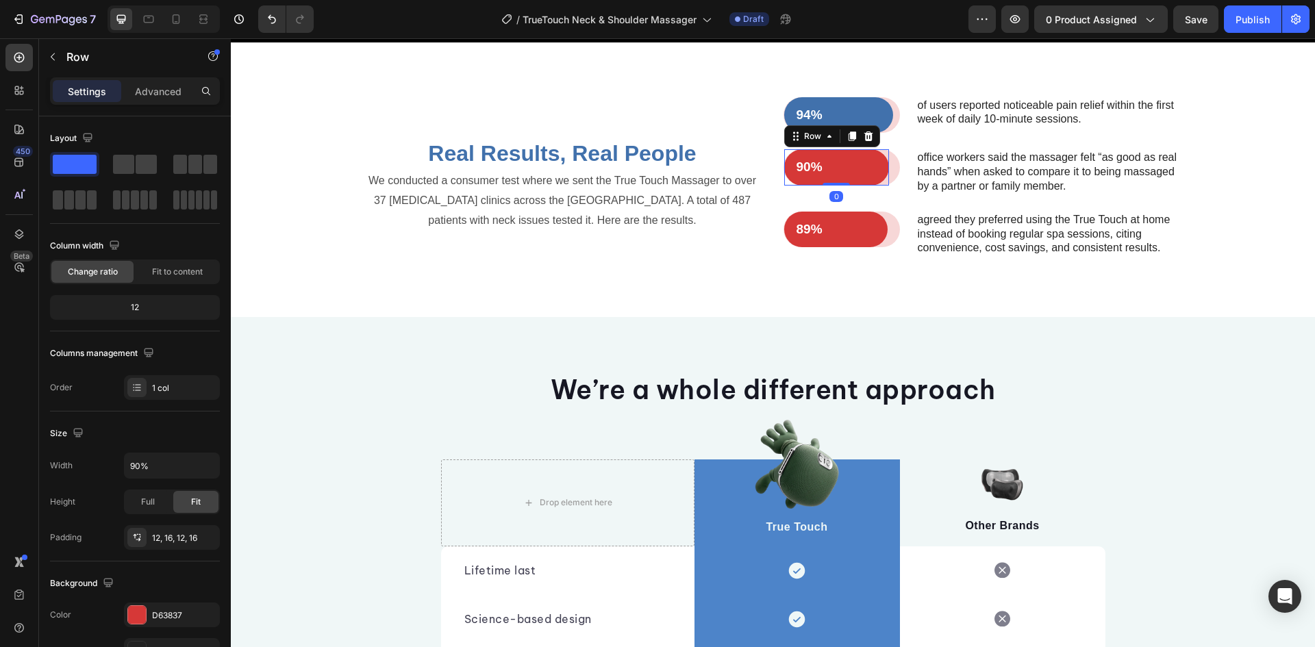
click at [788, 186] on div "90% Text Block Row 0" at bounding box center [836, 167] width 105 height 36
click at [167, 612] on div "D63837" at bounding box center [172, 616] width 40 height 12
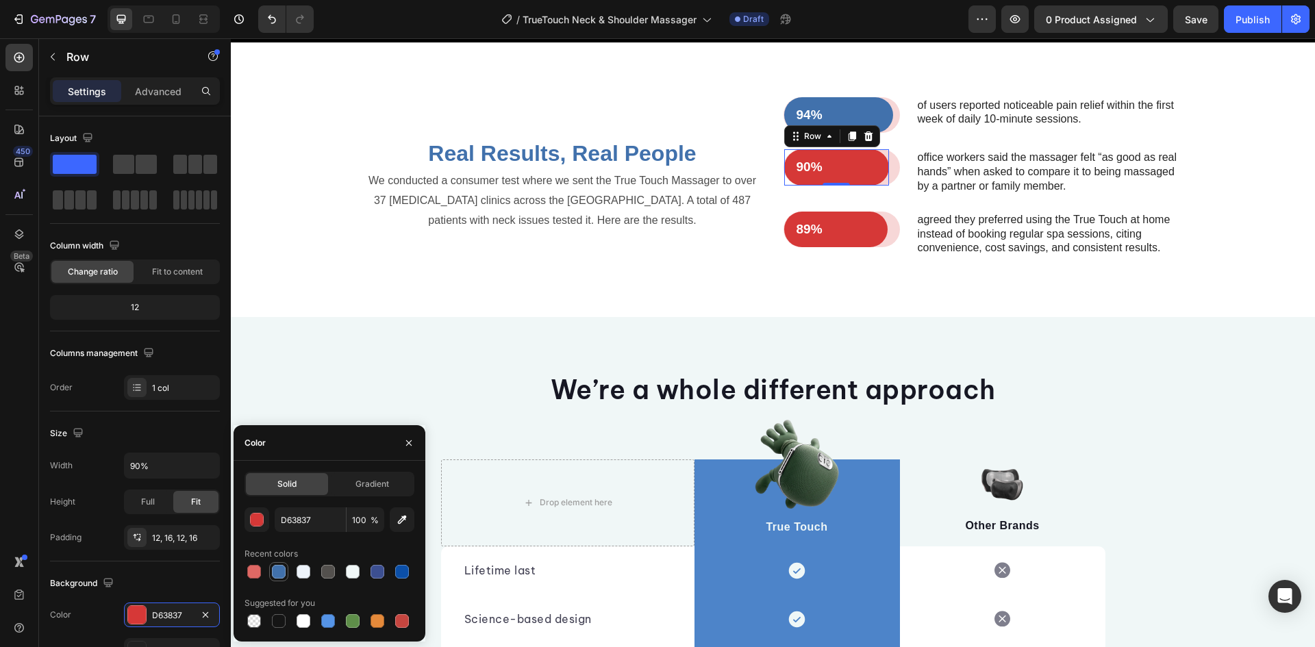
click at [282, 572] on div at bounding box center [279, 572] width 14 height 14
type input "4171AC"
click at [878, 248] on div "89% Text Block Row" at bounding box center [835, 230] width 103 height 36
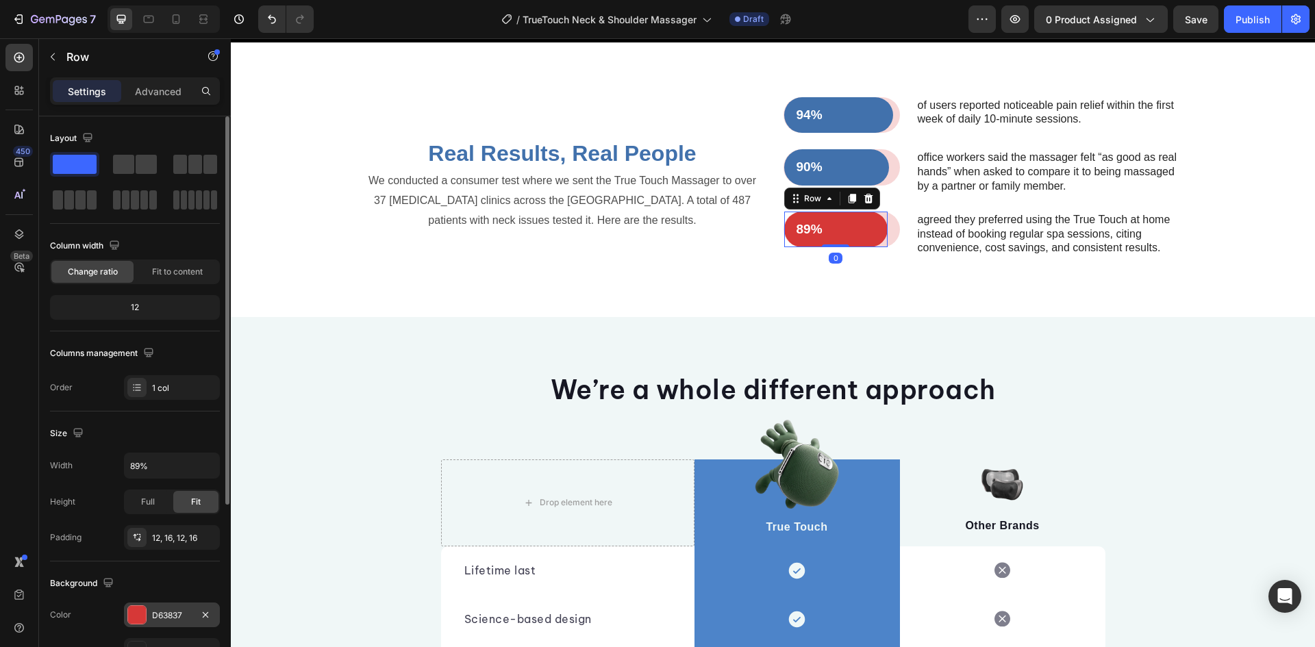
click at [140, 615] on div at bounding box center [137, 615] width 18 height 18
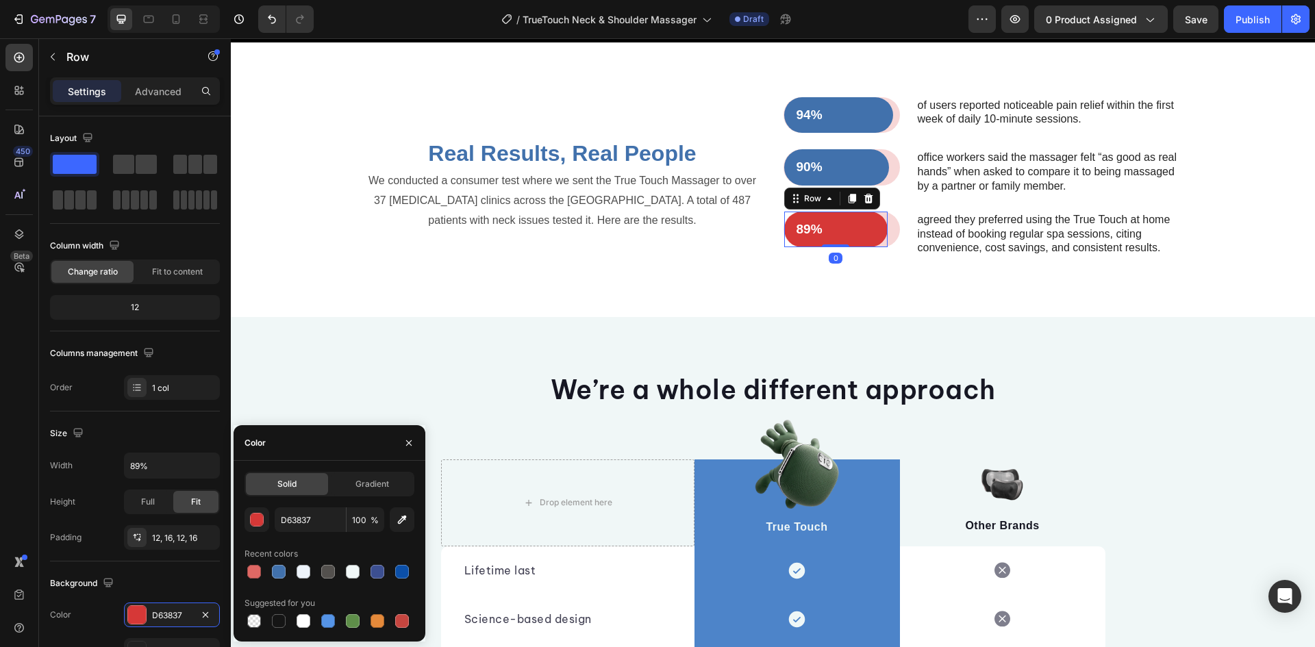
click at [268, 578] on div at bounding box center [330, 571] width 170 height 19
drag, startPoint x: 276, startPoint y: 576, endPoint x: 414, endPoint y: 509, distance: 153.8
click at [277, 576] on div at bounding box center [279, 572] width 14 height 14
type input "4171AC"
click at [890, 134] on div "94% Text Block Row" at bounding box center [842, 115] width 116 height 36
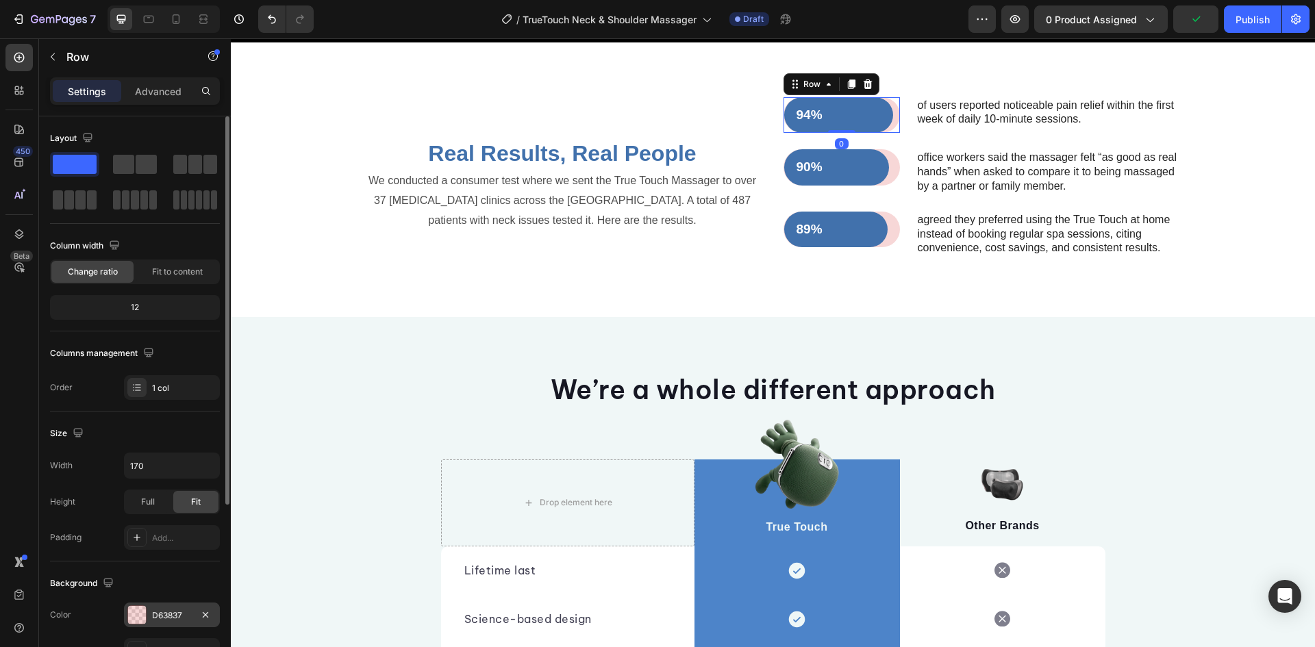
click at [151, 615] on div "D63837" at bounding box center [172, 615] width 96 height 25
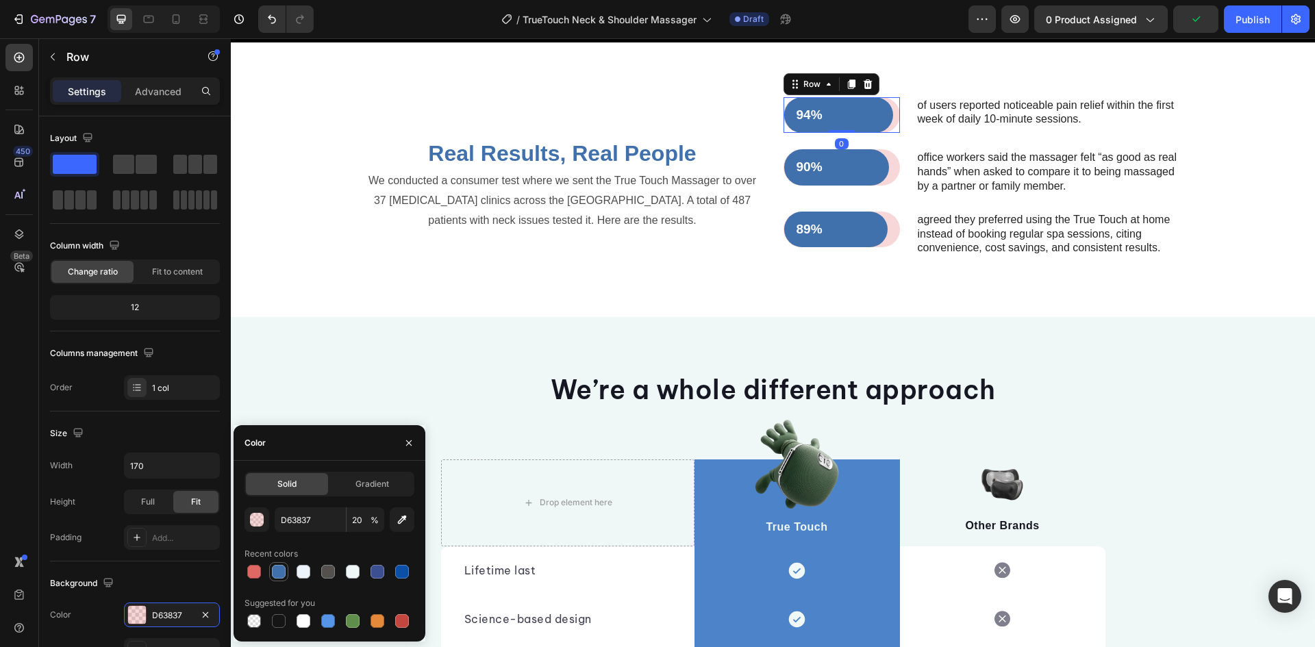
click at [277, 573] on div at bounding box center [279, 572] width 14 height 14
type input "4171AC"
click at [365, 521] on input "100" at bounding box center [366, 520] width 38 height 25
type input "20"
click at [374, 447] on div "Color" at bounding box center [330, 443] width 192 height 36
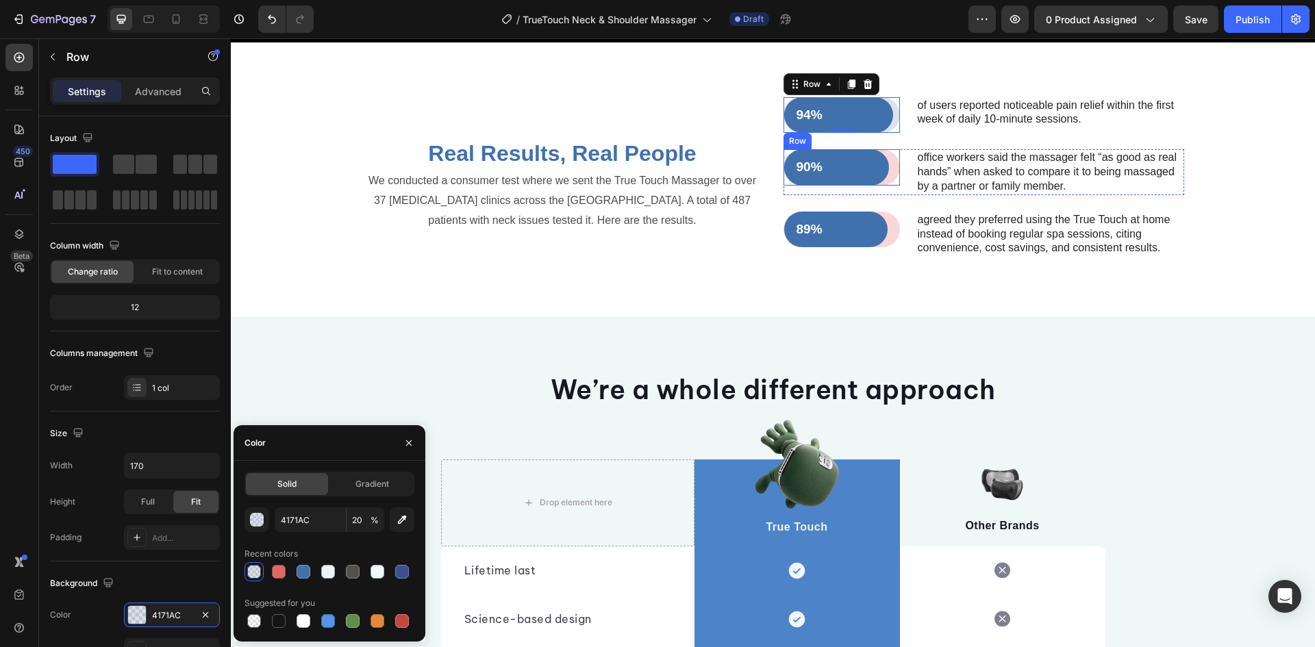
click at [891, 186] on div "90% Text Block Row" at bounding box center [842, 167] width 116 height 36
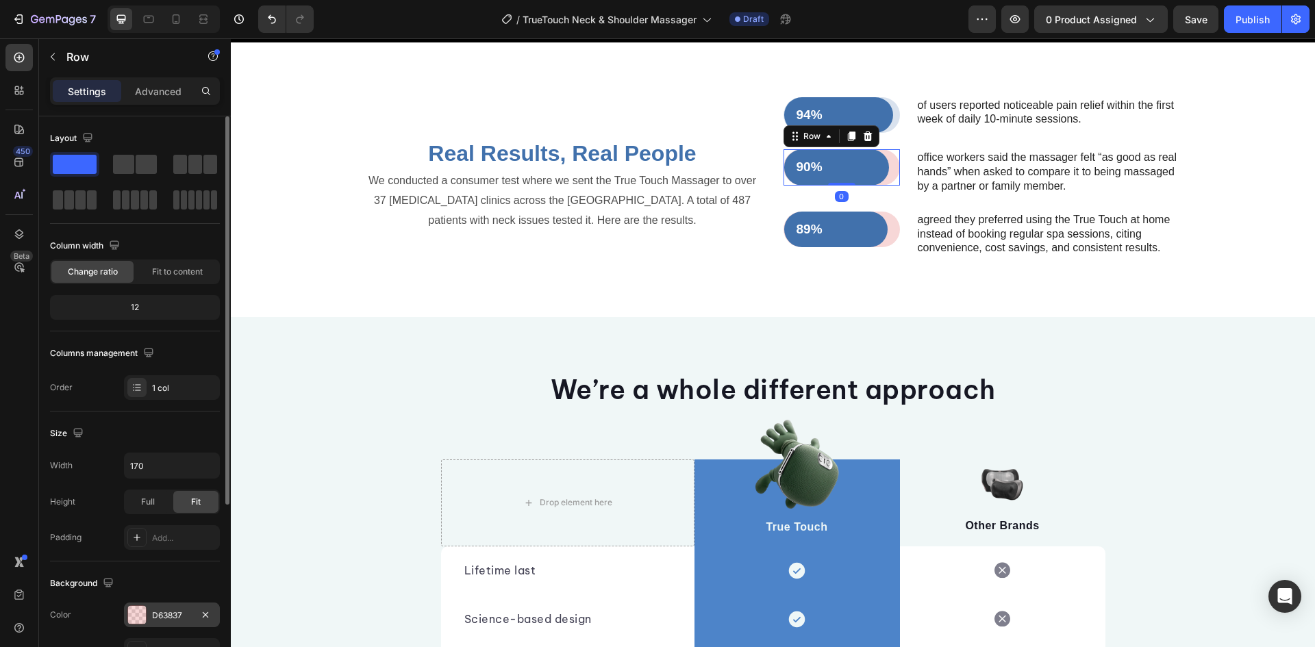
click at [170, 610] on div "D63837" at bounding box center [172, 616] width 40 height 12
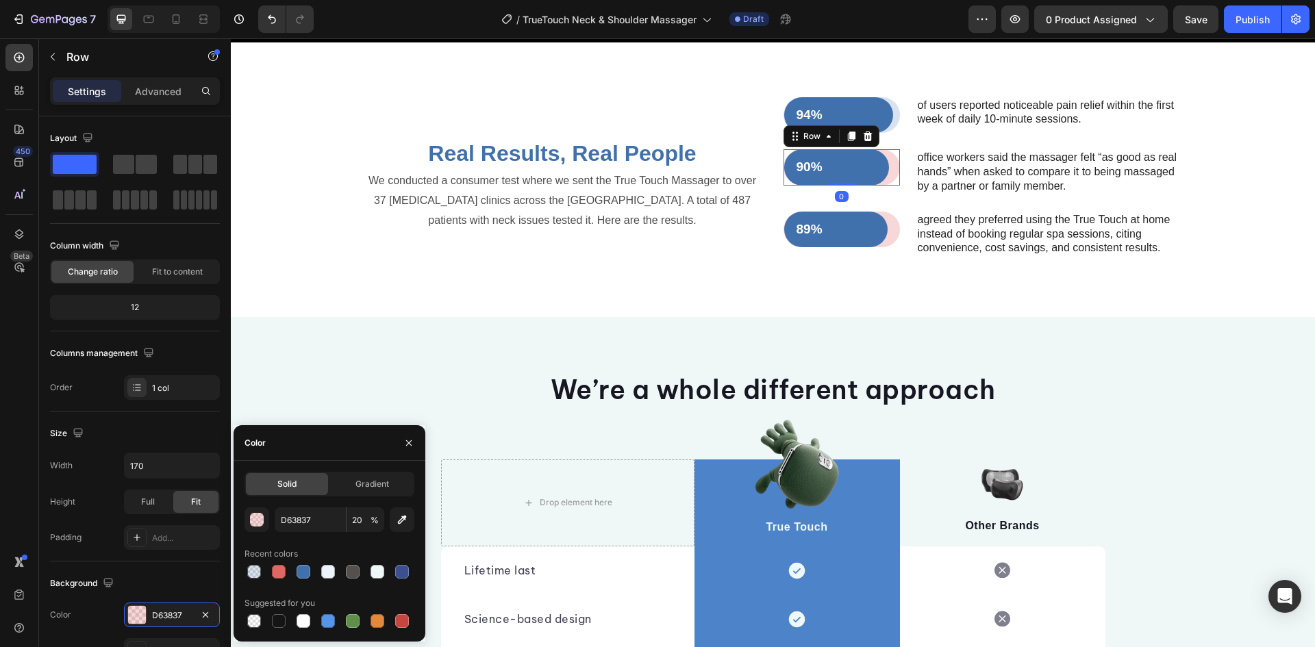
drag, startPoint x: 249, startPoint y: 579, endPoint x: 288, endPoint y: 566, distance: 41.8
click at [249, 580] on div at bounding box center [254, 572] width 16 height 16
type input "4171AC"
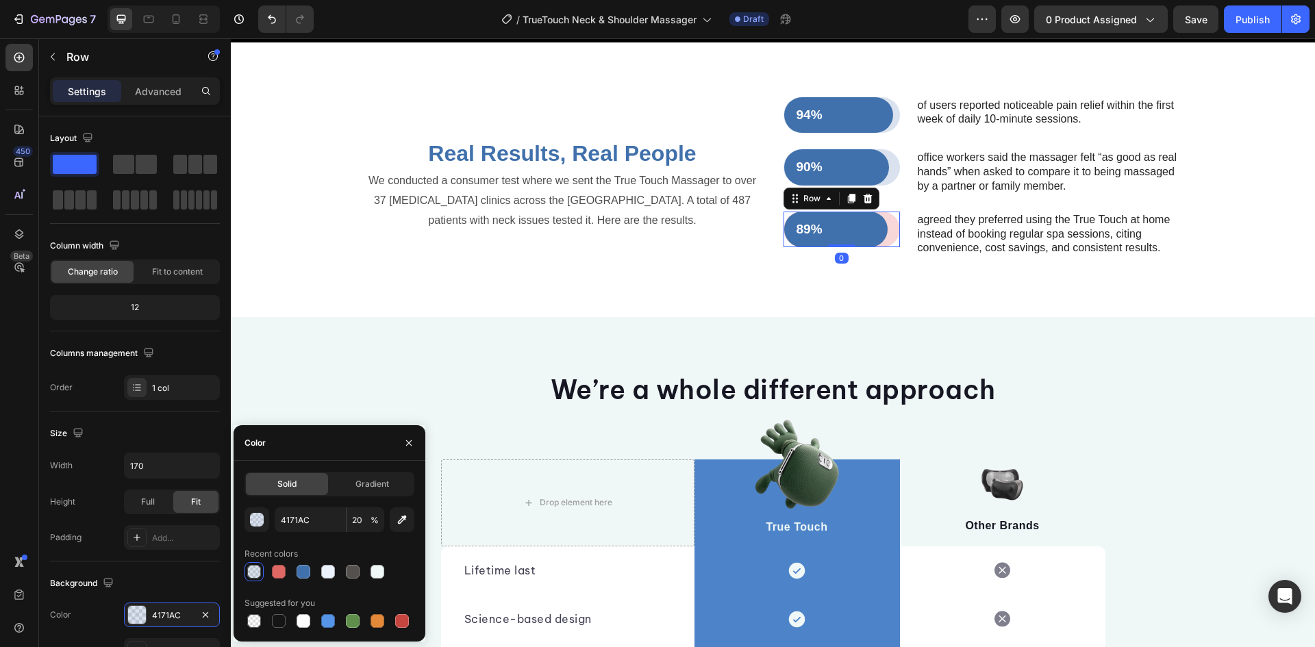
click at [889, 248] on div "89% Text Block Row" at bounding box center [842, 230] width 116 height 36
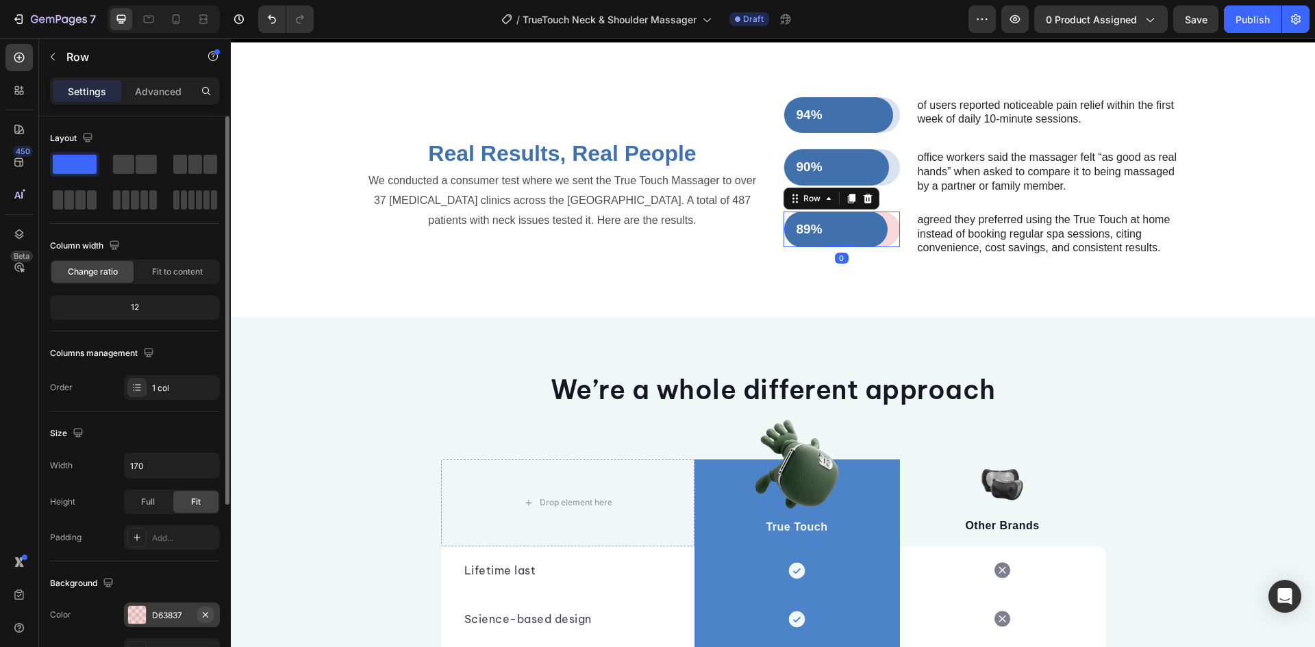
drag, startPoint x: 186, startPoint y: 612, endPoint x: 199, endPoint y: 608, distance: 14.5
click at [186, 613] on div "D63837" at bounding box center [172, 616] width 40 height 12
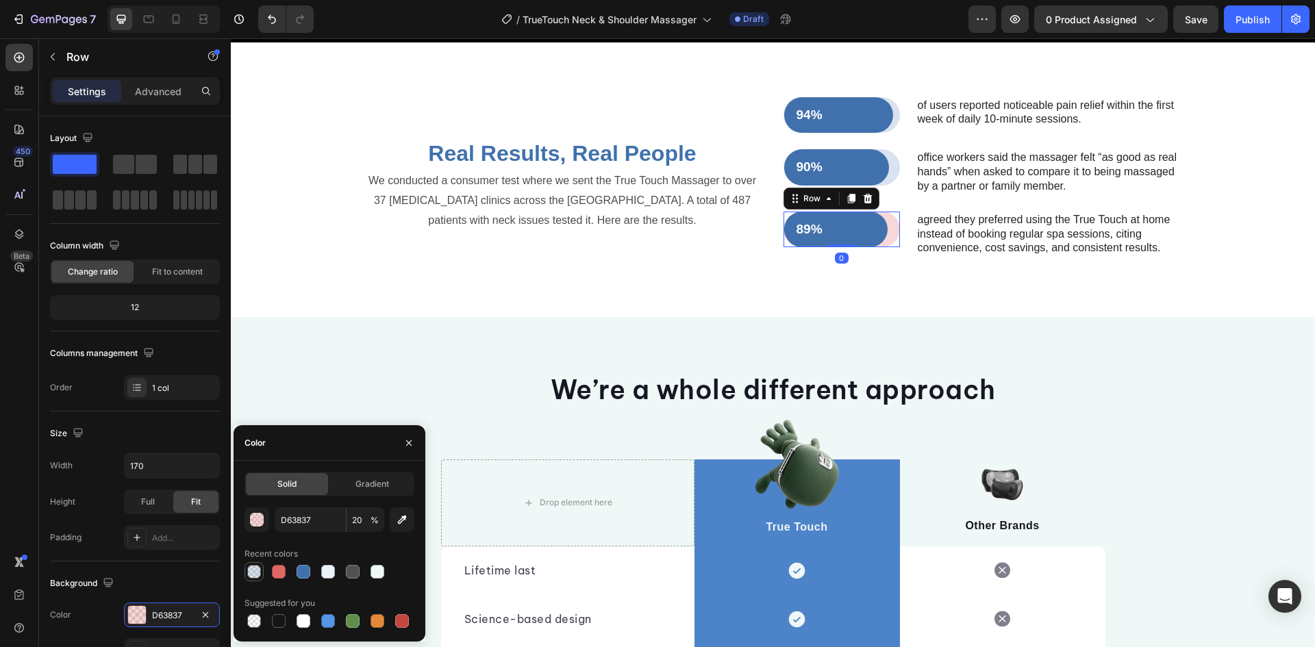
click at [260, 575] on div at bounding box center [254, 572] width 14 height 14
type input "4171AC"
click at [1242, 284] on div "94% Text Block Row Row of users reported noticeable pain relief within the firs…" at bounding box center [773, 190] width 1064 height 187
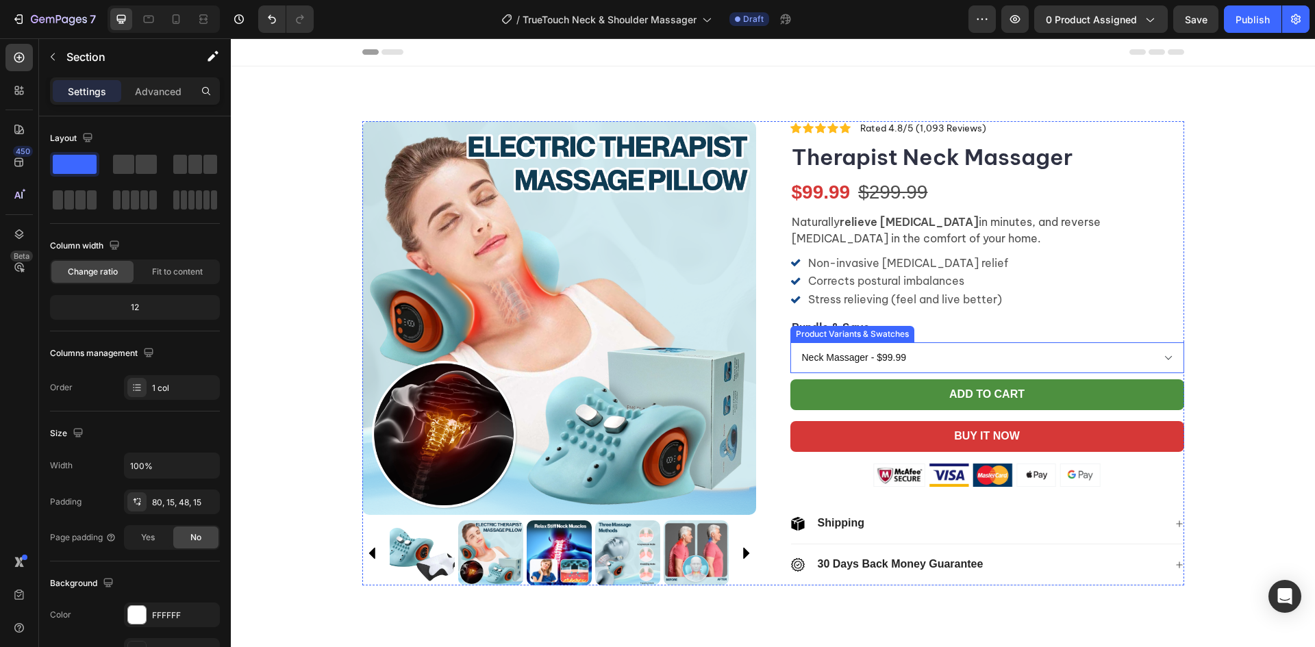
click at [984, 349] on select "Neck Massager - $99.99 Massager & Heating Pad - $149.99 Massager & Orthopedic P…" at bounding box center [988, 358] width 394 height 31
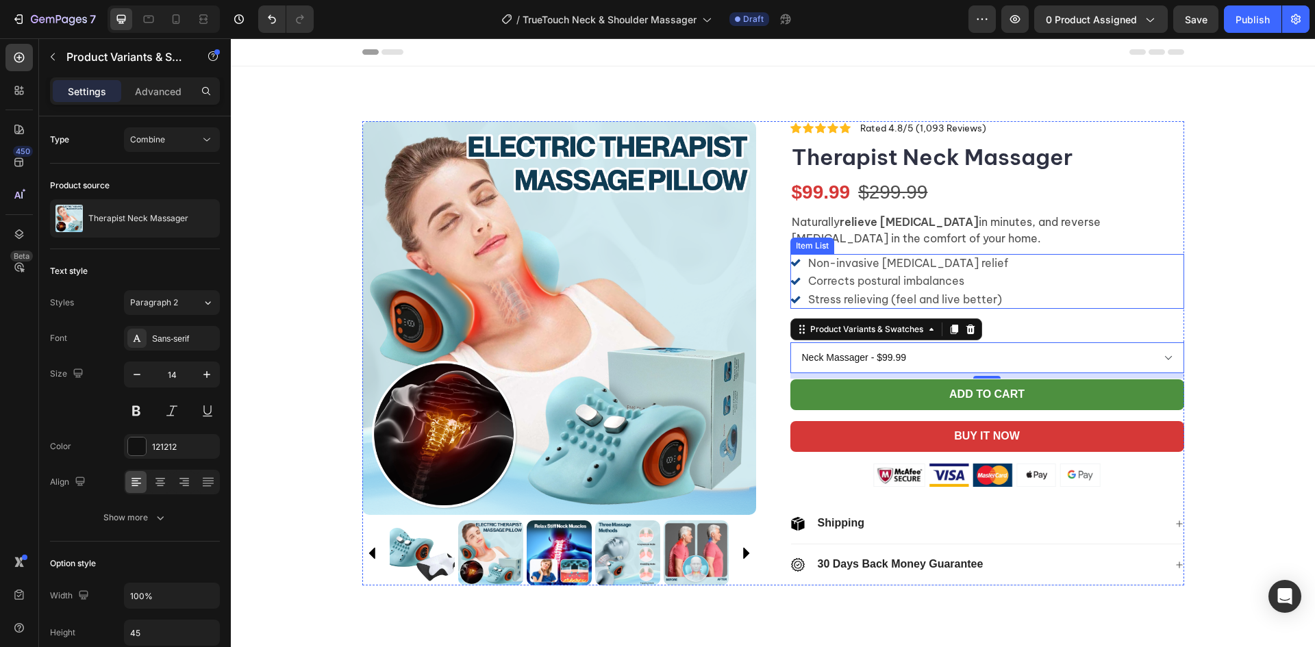
click at [1175, 269] on div "Non-invasive neck pain relief Corrects postural imbalances Stress relieving (fe…" at bounding box center [988, 281] width 394 height 55
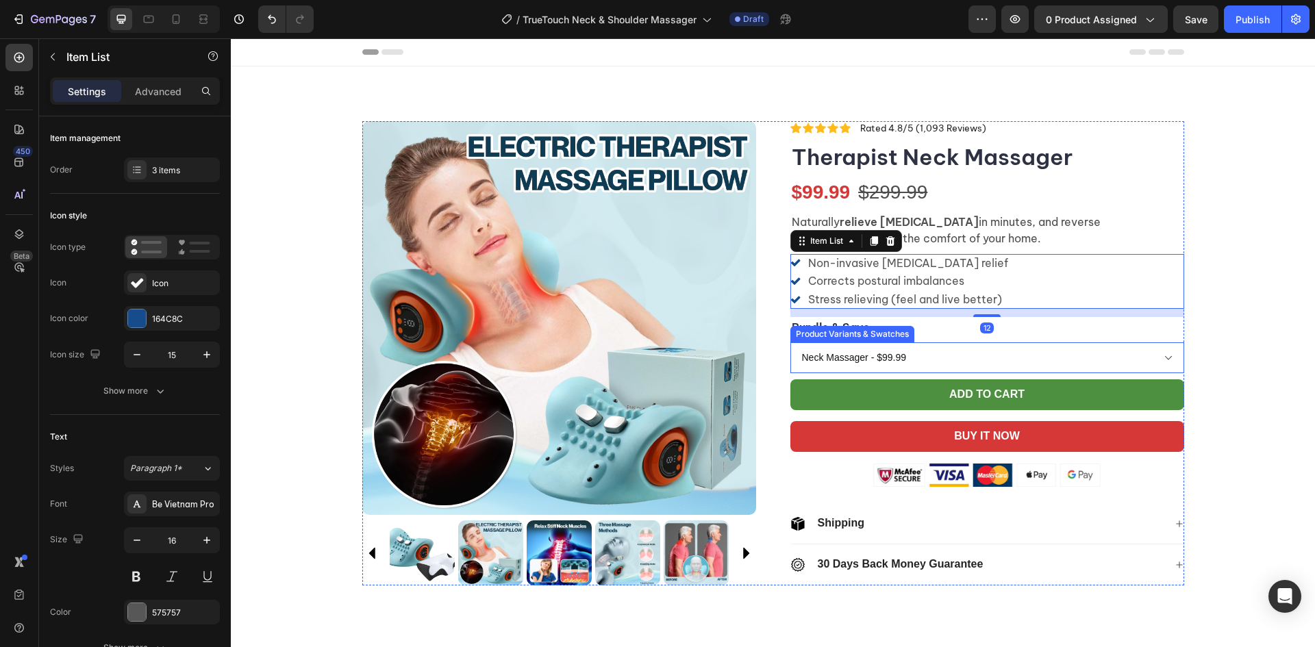
click at [1148, 363] on select "Neck Massager - $99.99 Massager & Heating Pad - $149.99 Massager & Orthopedic P…" at bounding box center [988, 358] width 394 height 31
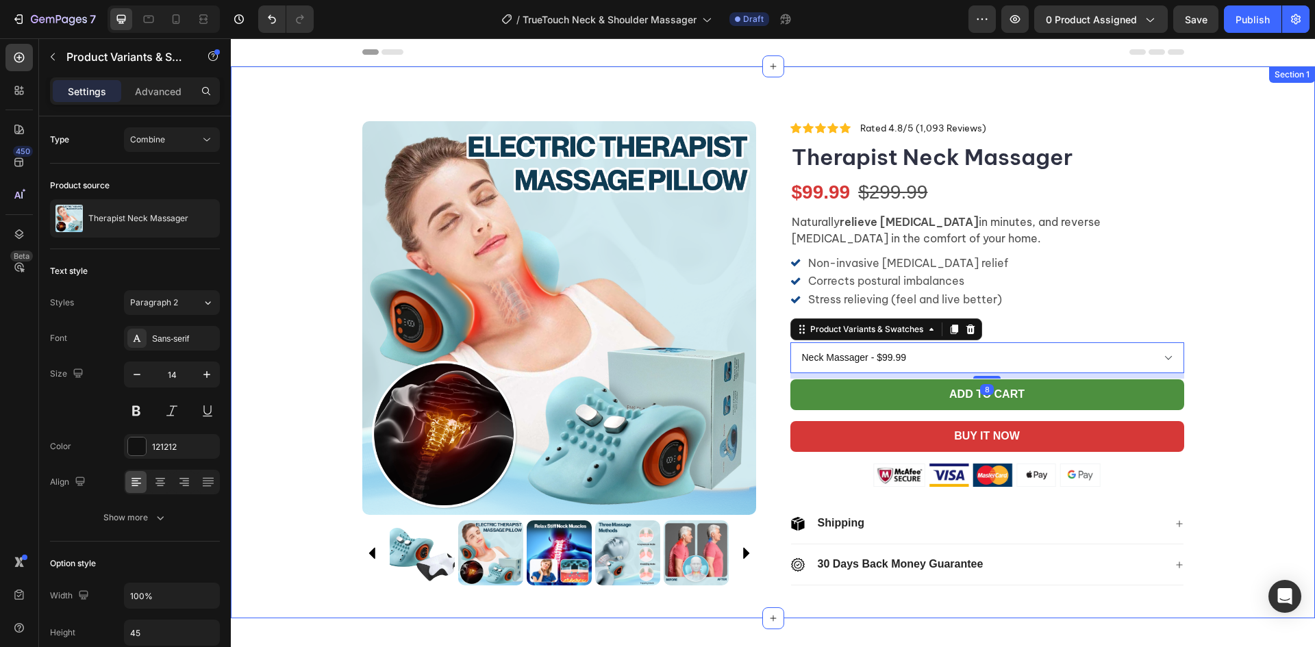
click at [1237, 358] on div "Product Images Icon Icon Icon Icon Icon Icon List Rated 4.8/5 (1,093 Reviews) T…" at bounding box center [773, 358] width 1085 height 475
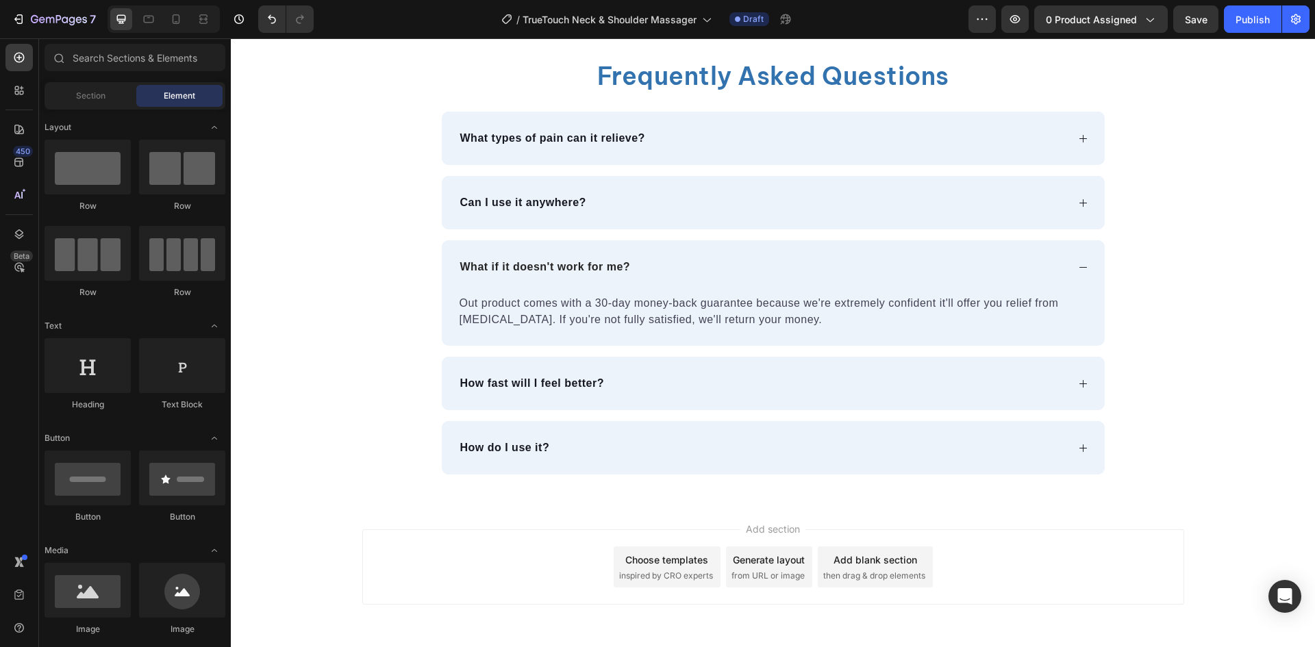
scroll to position [4321, 0]
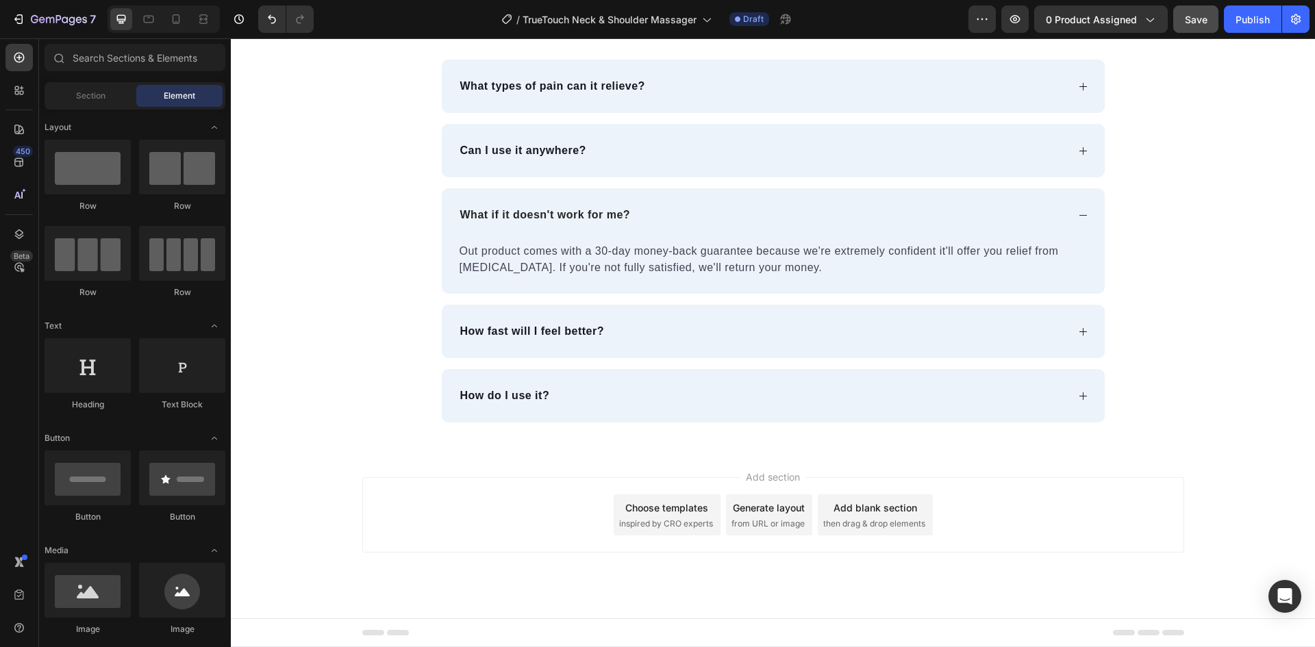
click at [1193, 27] on button "Save" at bounding box center [1196, 18] width 45 height 27
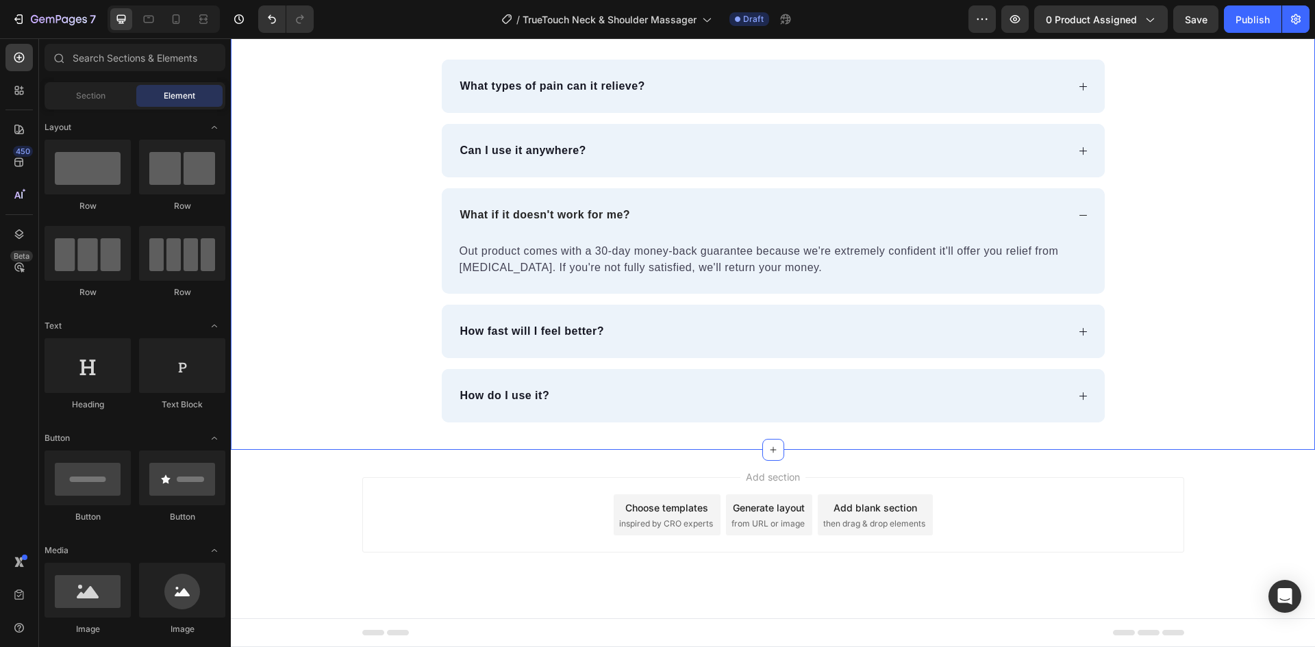
click at [332, 363] on div "Frequently Asked Questions Heading What types of pain can it relieve? Can I use…" at bounding box center [773, 215] width 1085 height 416
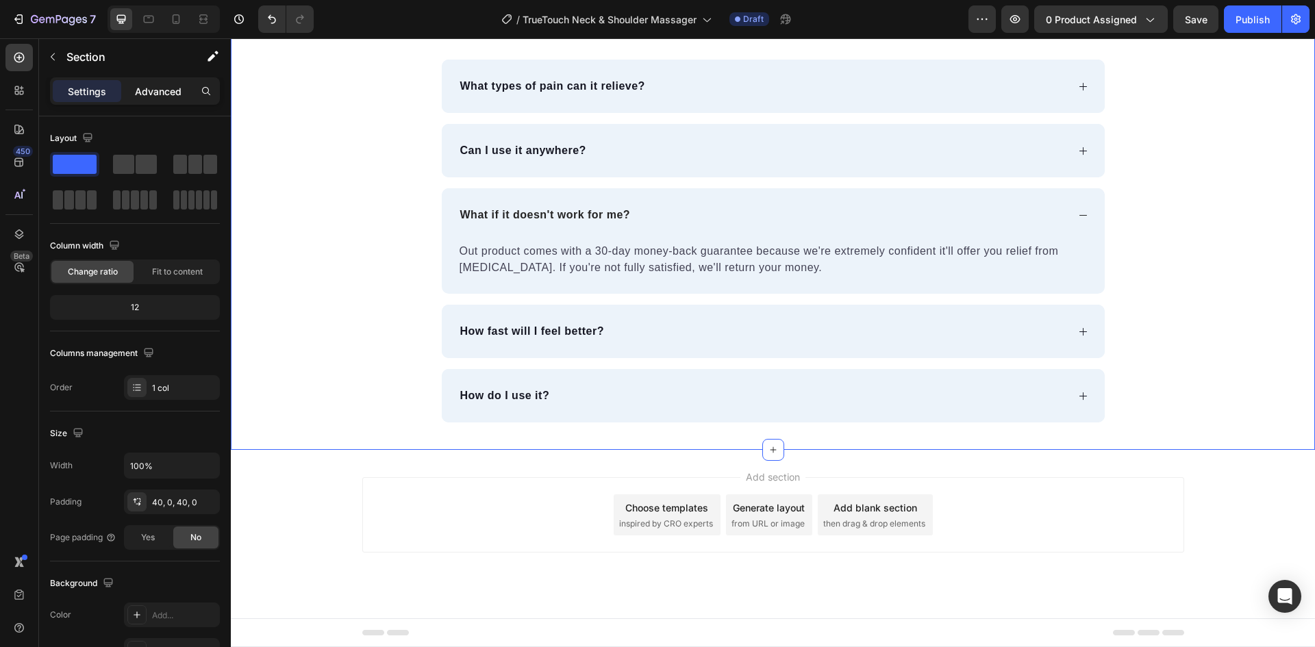
click at [171, 86] on p "Advanced" at bounding box center [158, 91] width 47 height 14
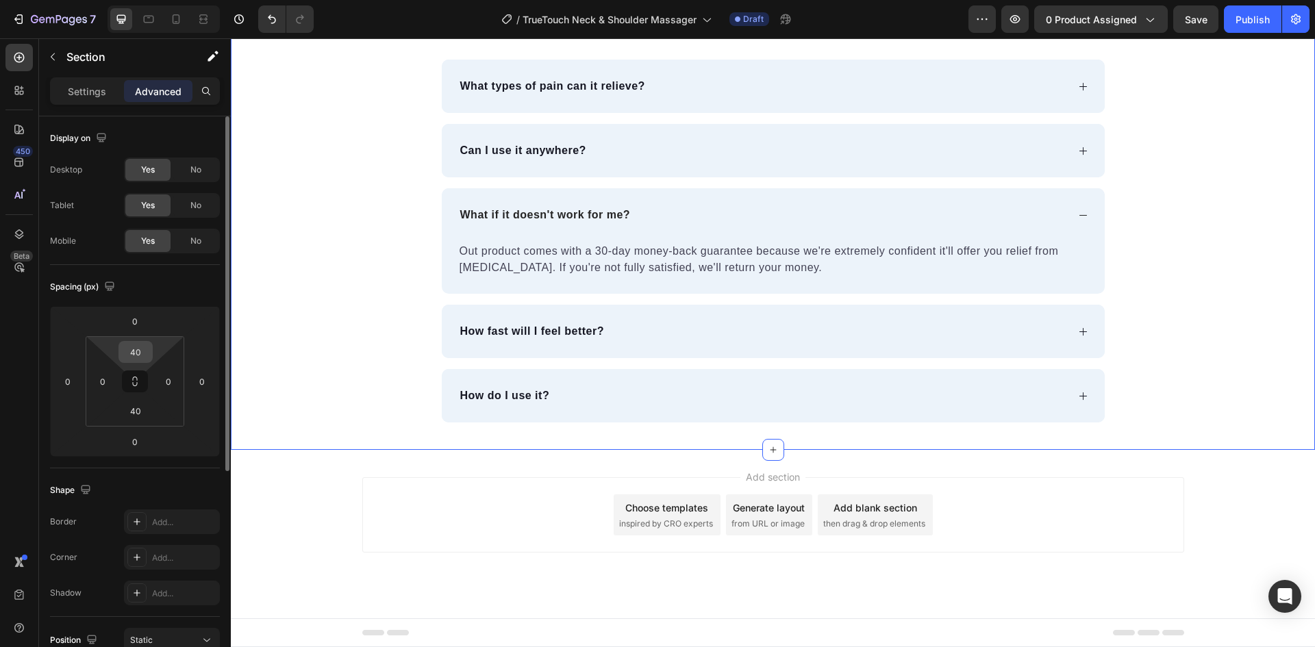
click at [147, 347] on input "40" at bounding box center [135, 352] width 27 height 21
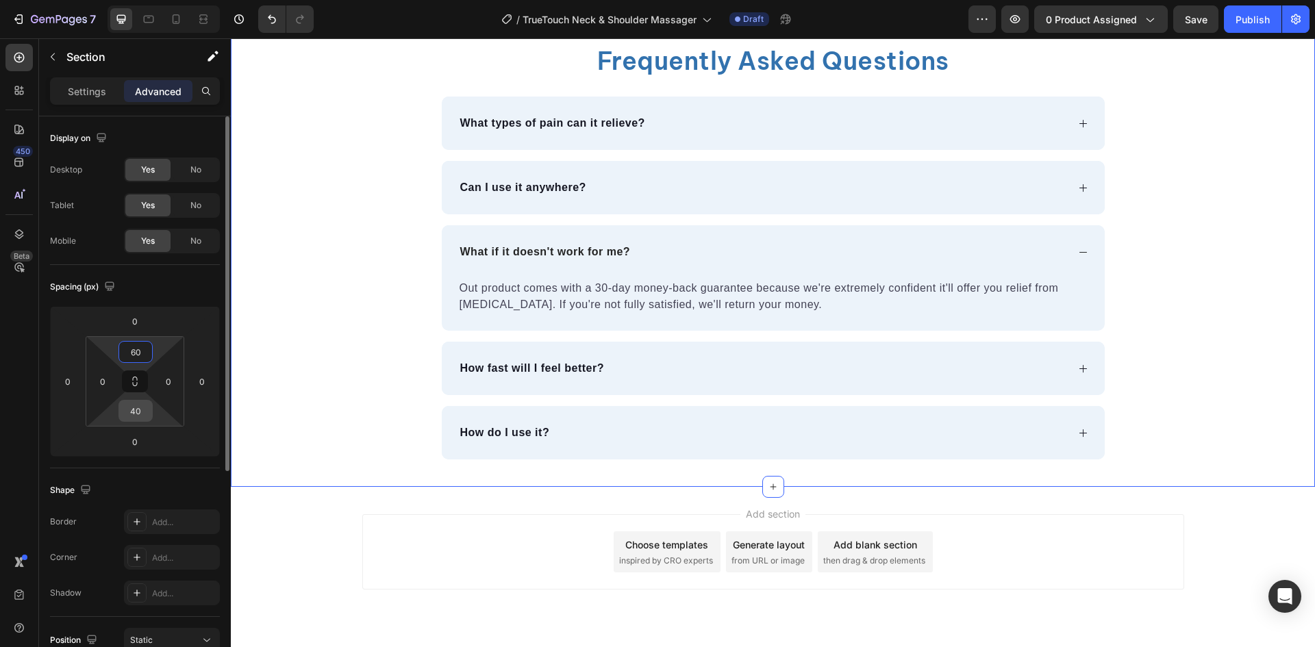
type input "60"
click at [128, 417] on input "40" at bounding box center [135, 411] width 27 height 21
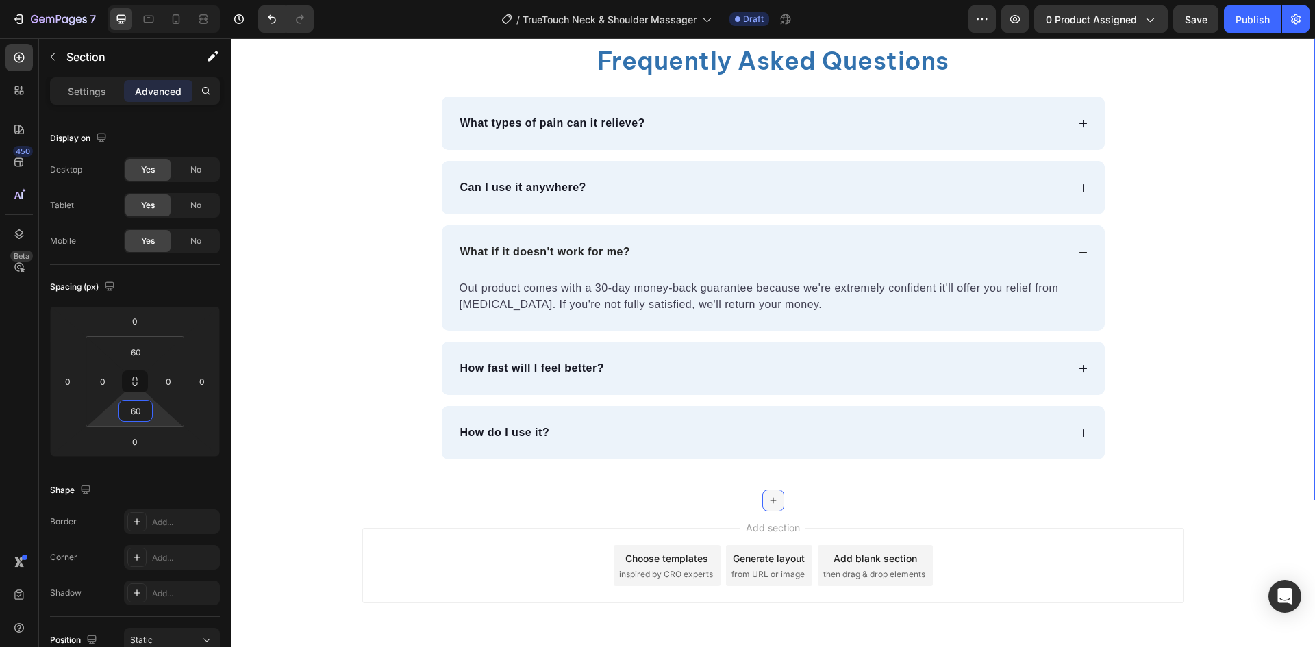
type input "60"
click at [763, 503] on div at bounding box center [774, 501] width 22 height 22
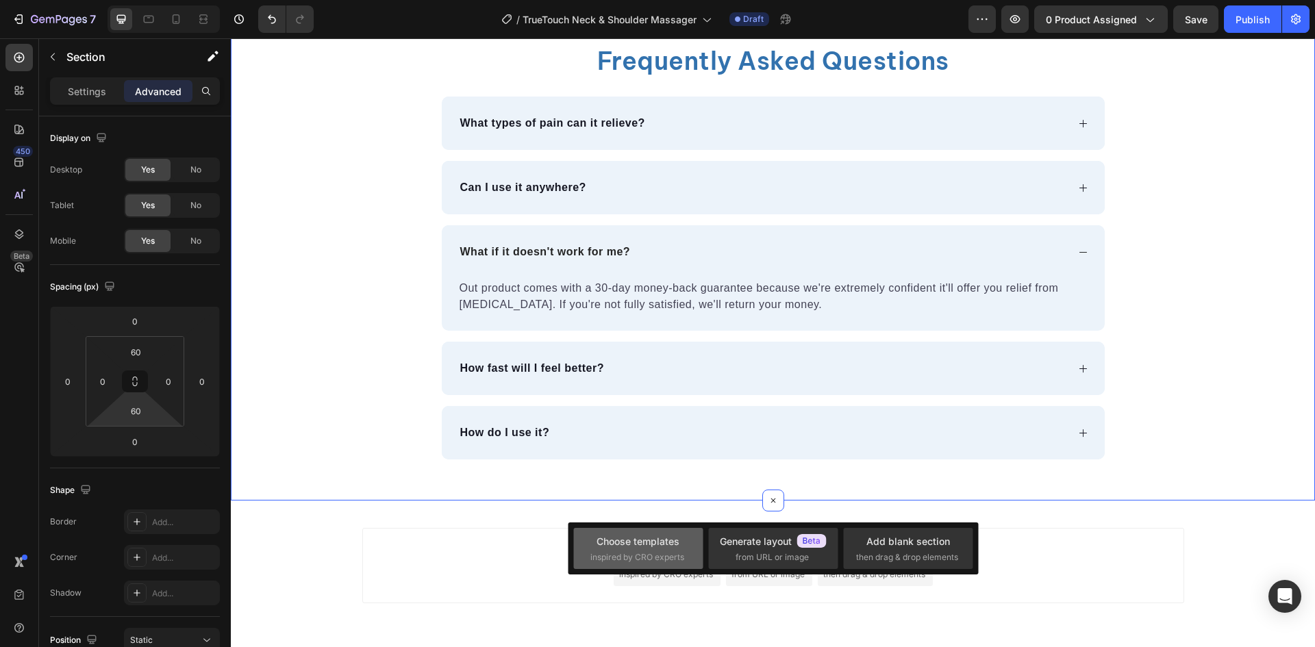
click at [676, 556] on span "inspired by CRO experts" at bounding box center [638, 558] width 94 height 12
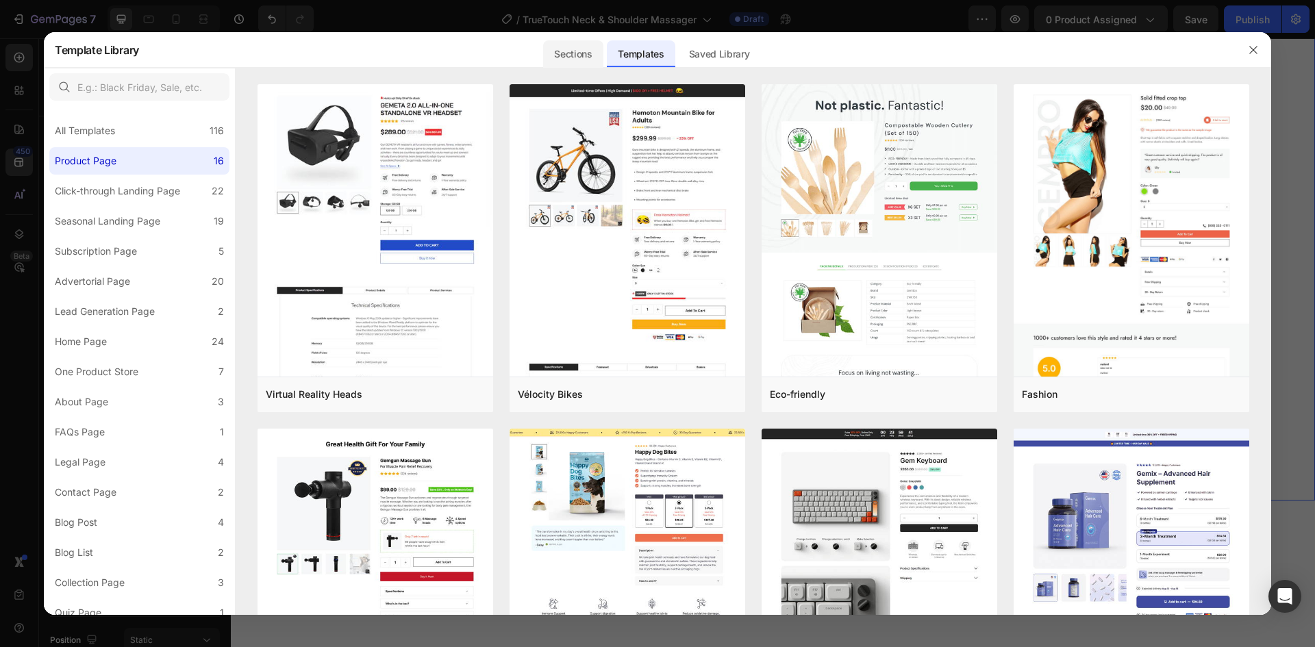
click at [557, 55] on div "Sections" at bounding box center [573, 53] width 60 height 27
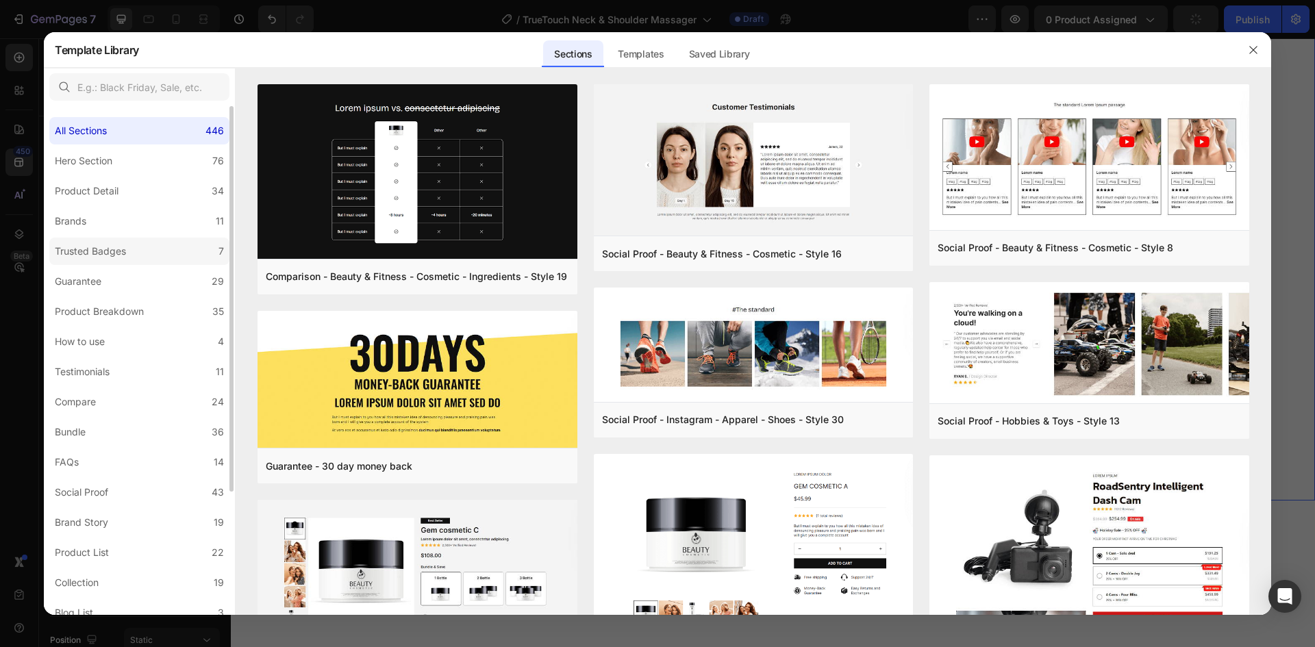
click at [80, 251] on div "Trusted Badges" at bounding box center [90, 251] width 71 height 16
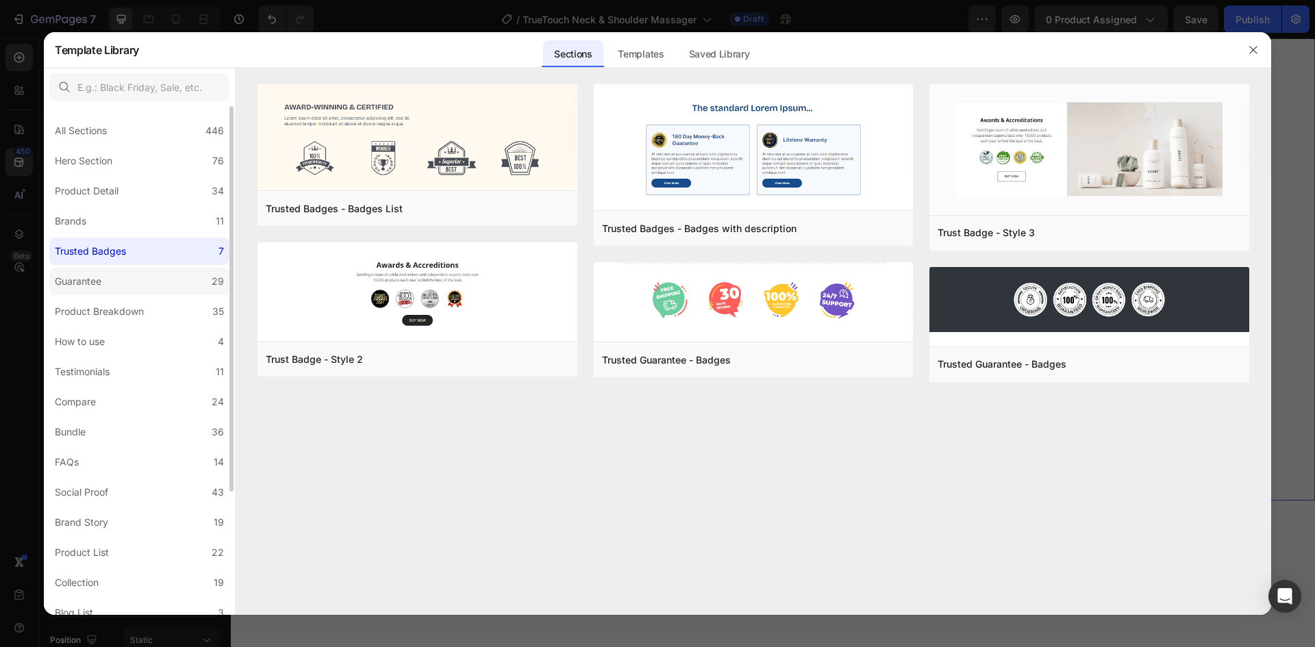
click at [129, 280] on label "Guarantee 29" at bounding box center [139, 281] width 180 height 27
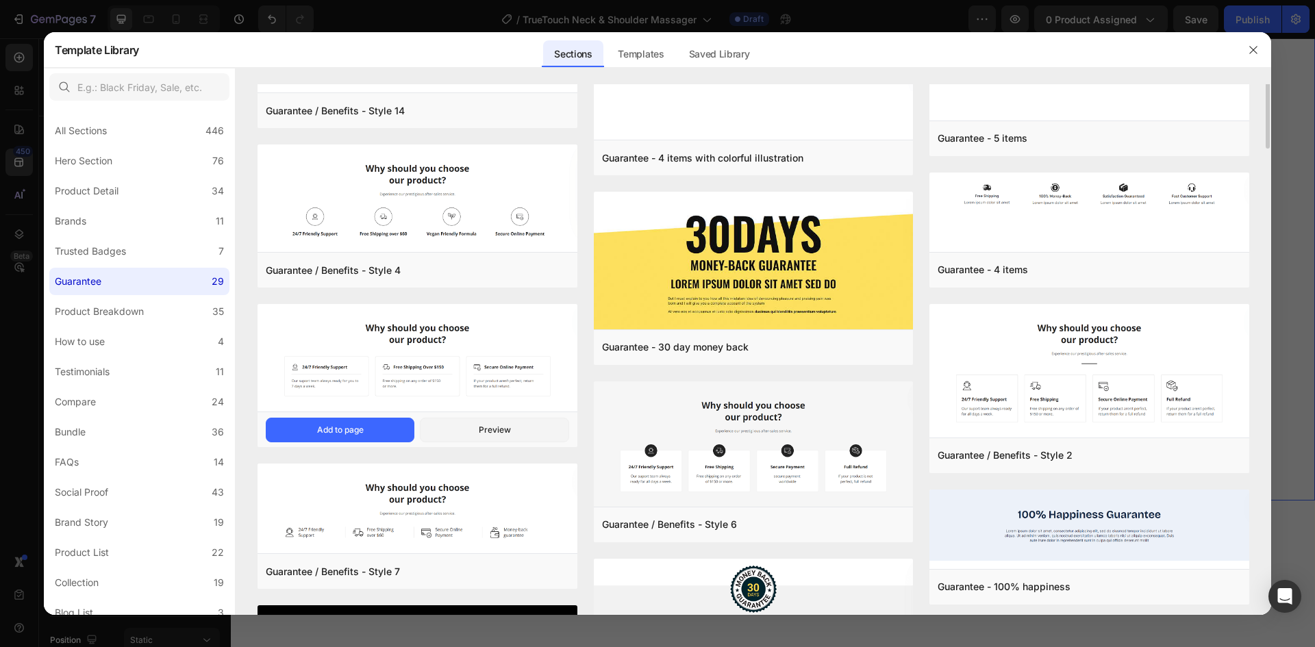
scroll to position [69, 0]
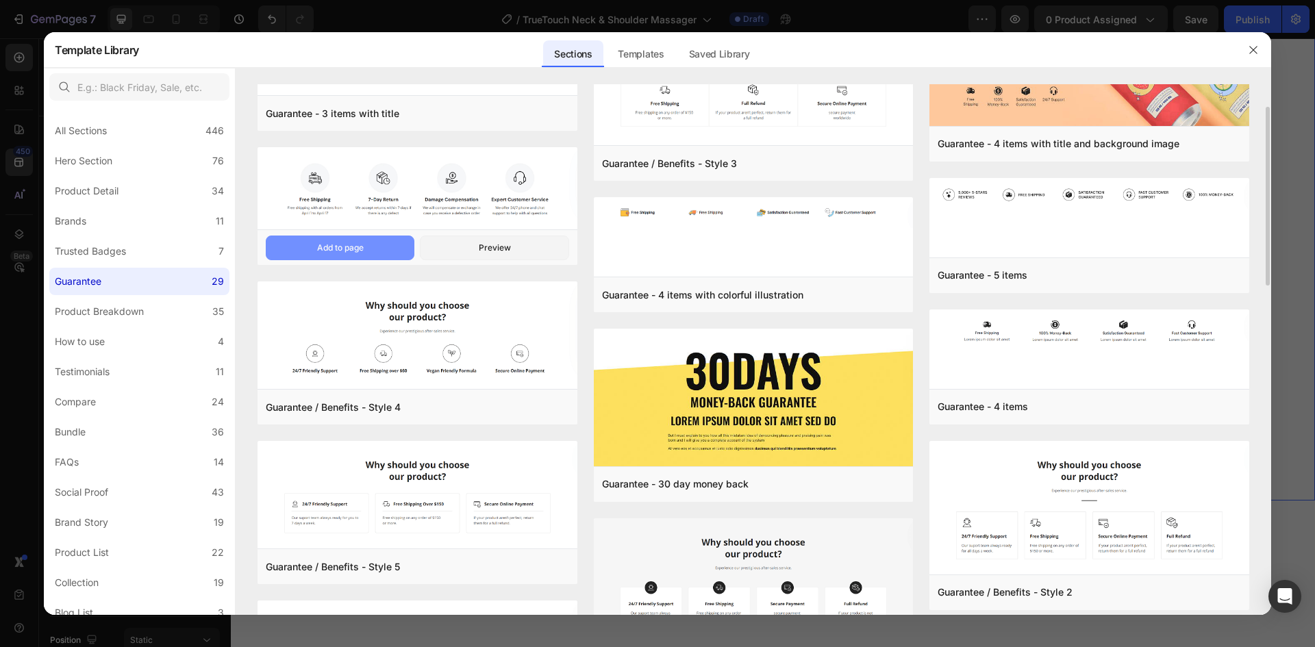
click at [395, 245] on button "Add to page" at bounding box center [340, 248] width 149 height 25
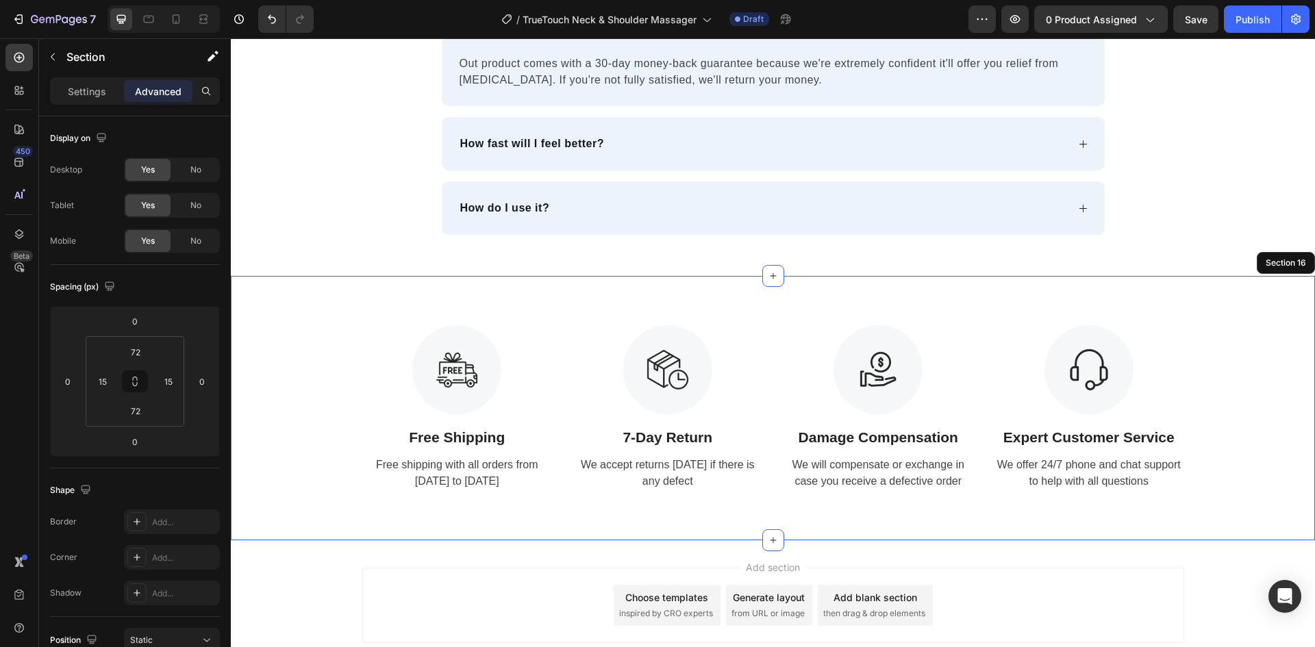
scroll to position [4524, 0]
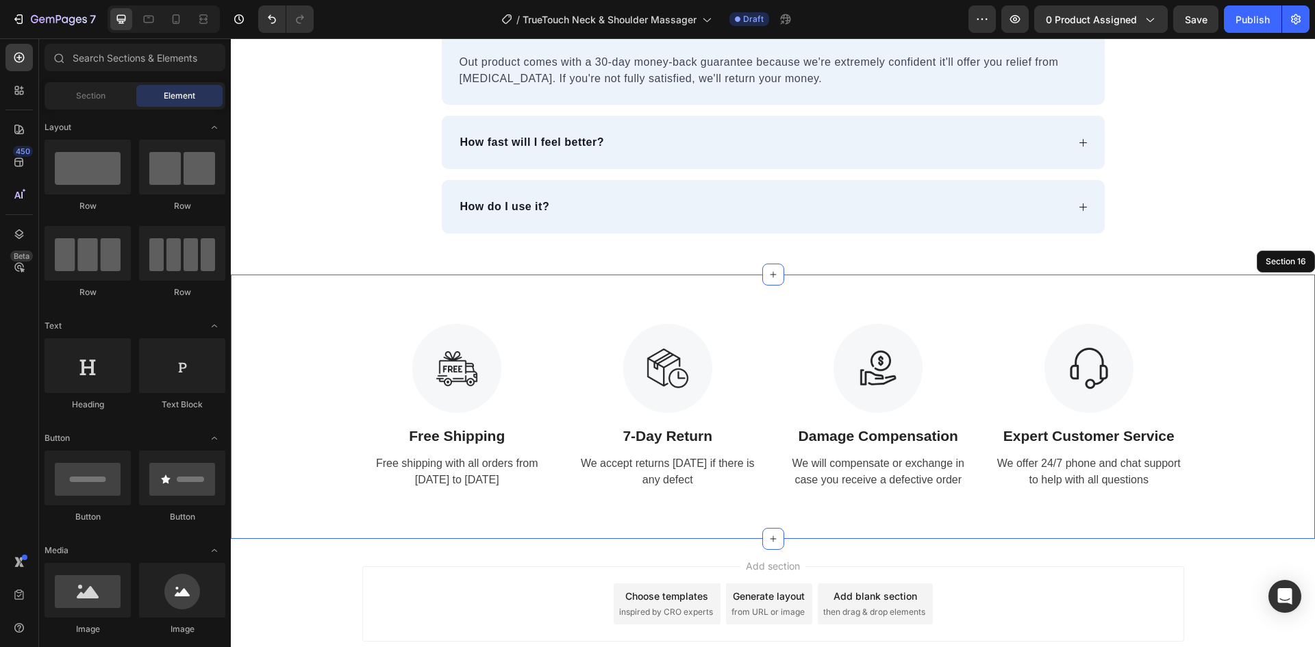
click at [1181, 615] on div "Add section Choose templates inspired by CRO experts Generate layout from URL o…" at bounding box center [773, 623] width 1085 height 169
click at [783, 506] on div "Image Free Shipping Text Block Free shipping with all orders from April 1 to Ap…" at bounding box center [773, 407] width 1085 height 264
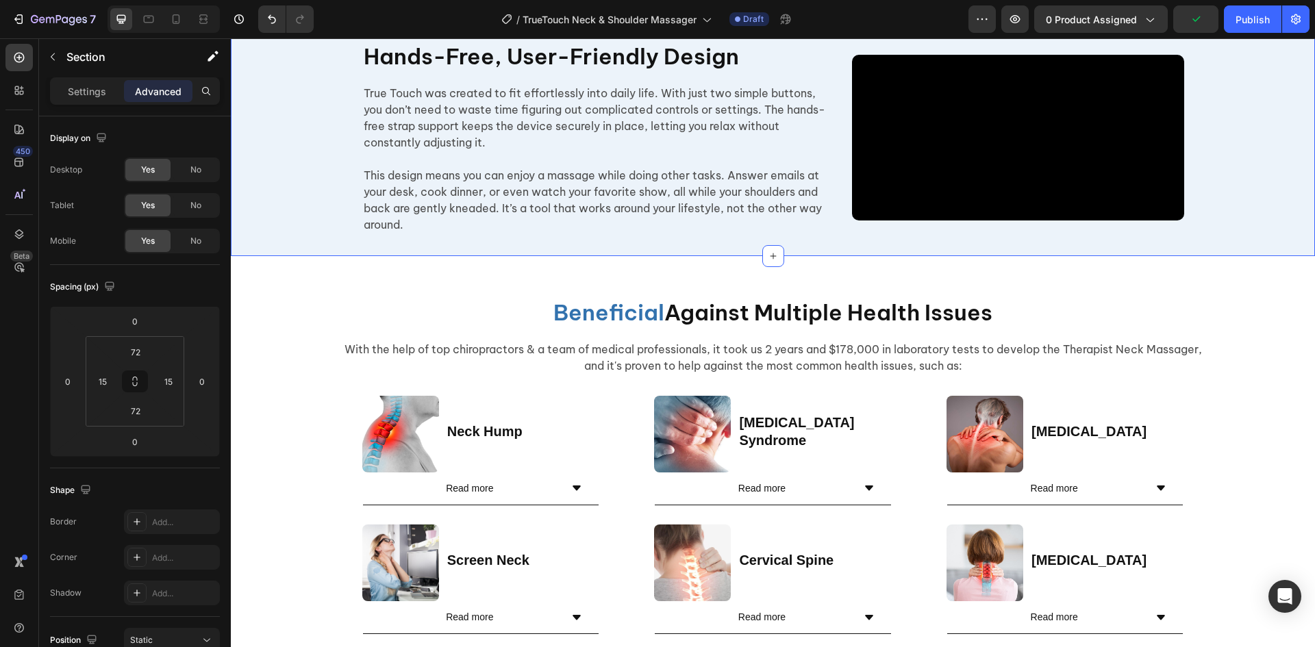
scroll to position [2188, 0]
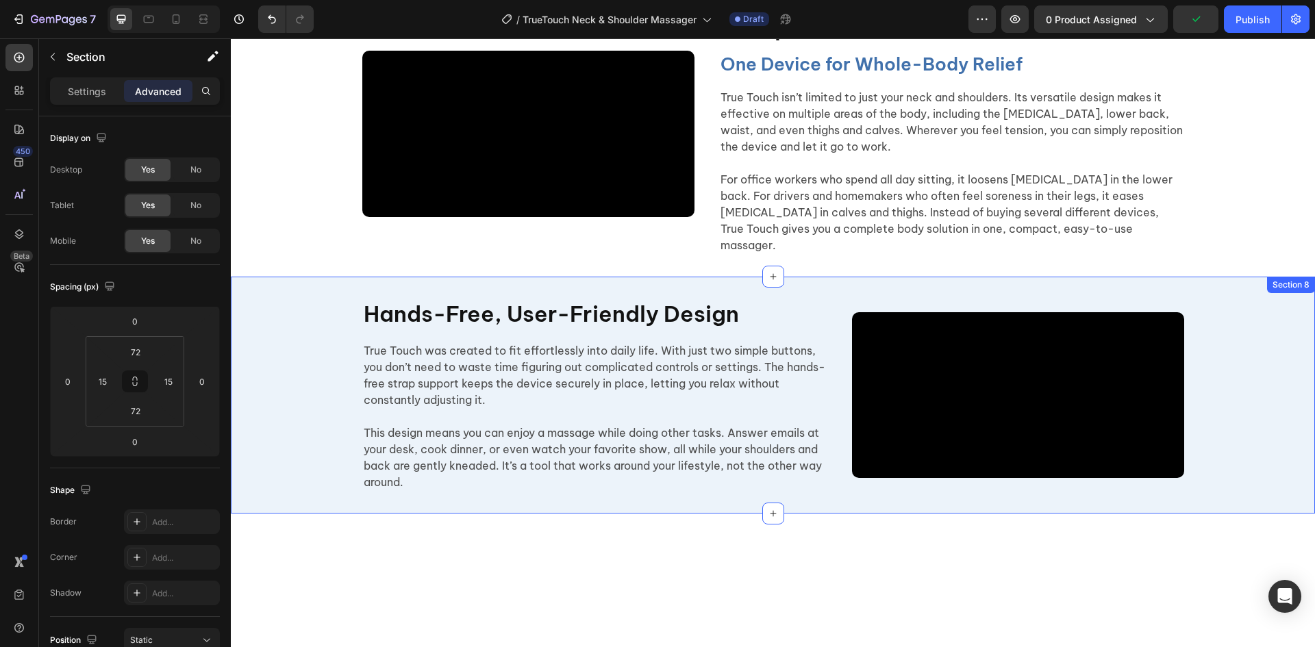
click at [303, 407] on div "Video Video Hands-Free, User-Friendly Design Heading True Touch was created to …" at bounding box center [773, 395] width 1085 height 193
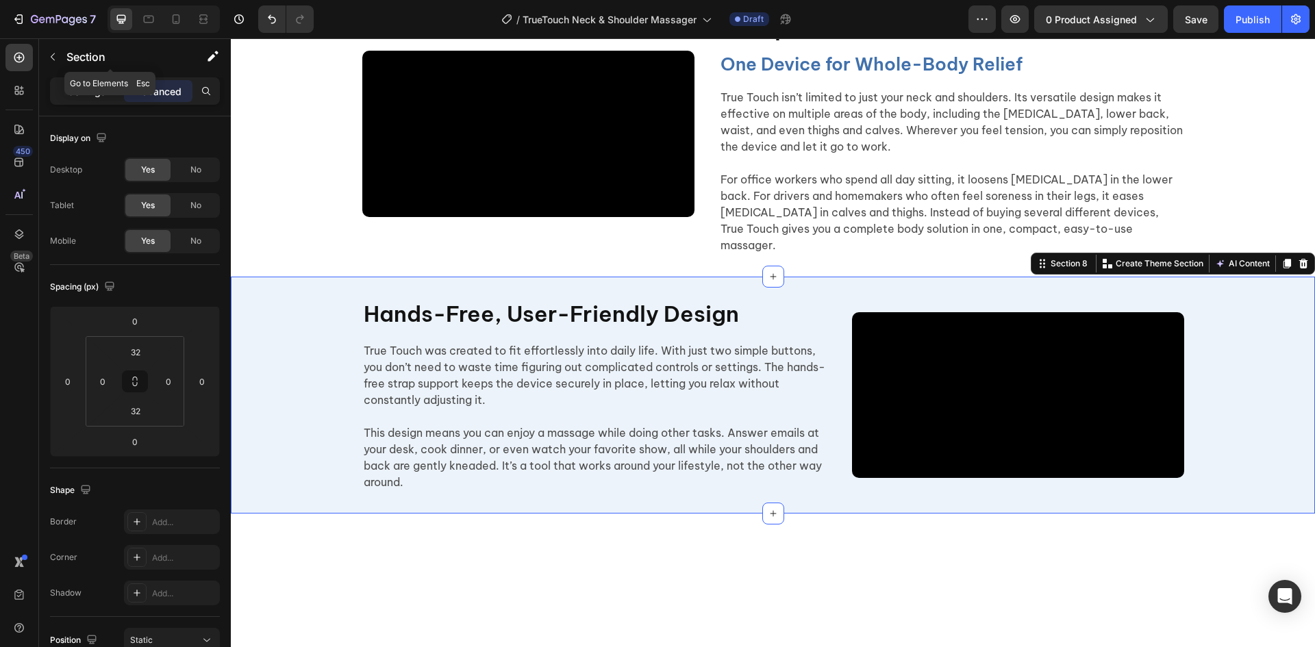
click at [63, 91] on div "Settings" at bounding box center [87, 91] width 69 height 22
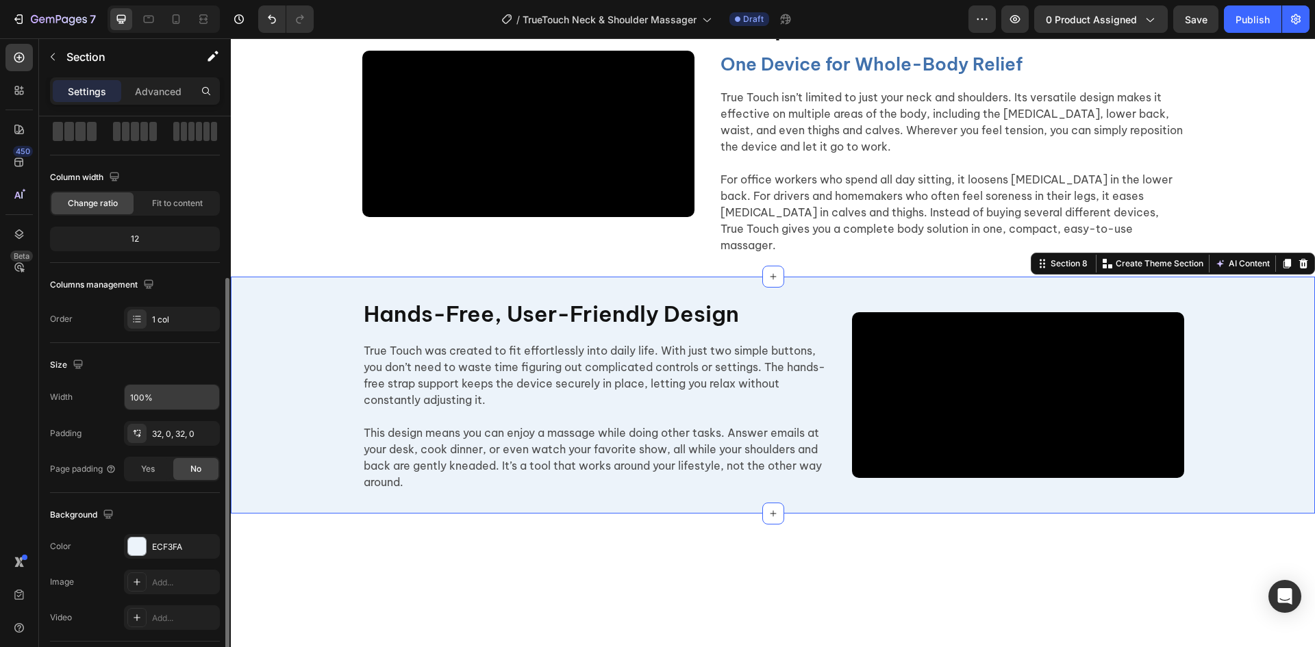
scroll to position [137, 0]
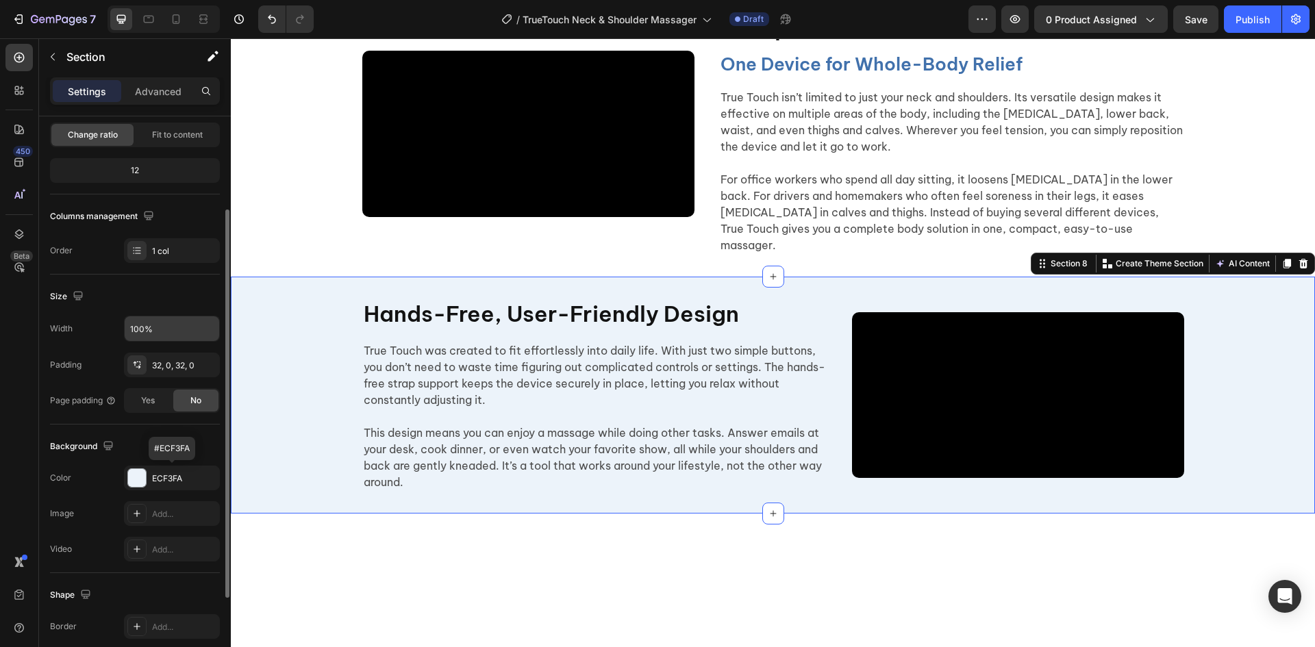
click at [176, 474] on div "ECF3FA" at bounding box center [184, 479] width 64 height 12
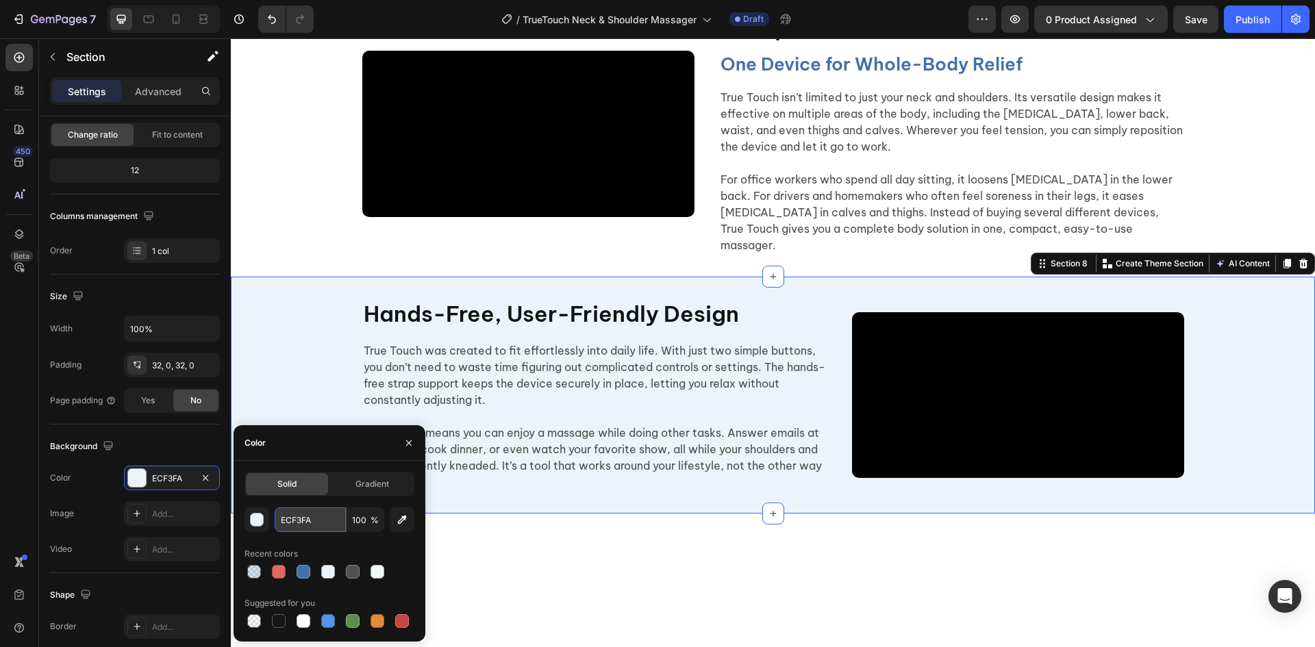
click at [323, 515] on input "ECF3FA" at bounding box center [310, 520] width 71 height 25
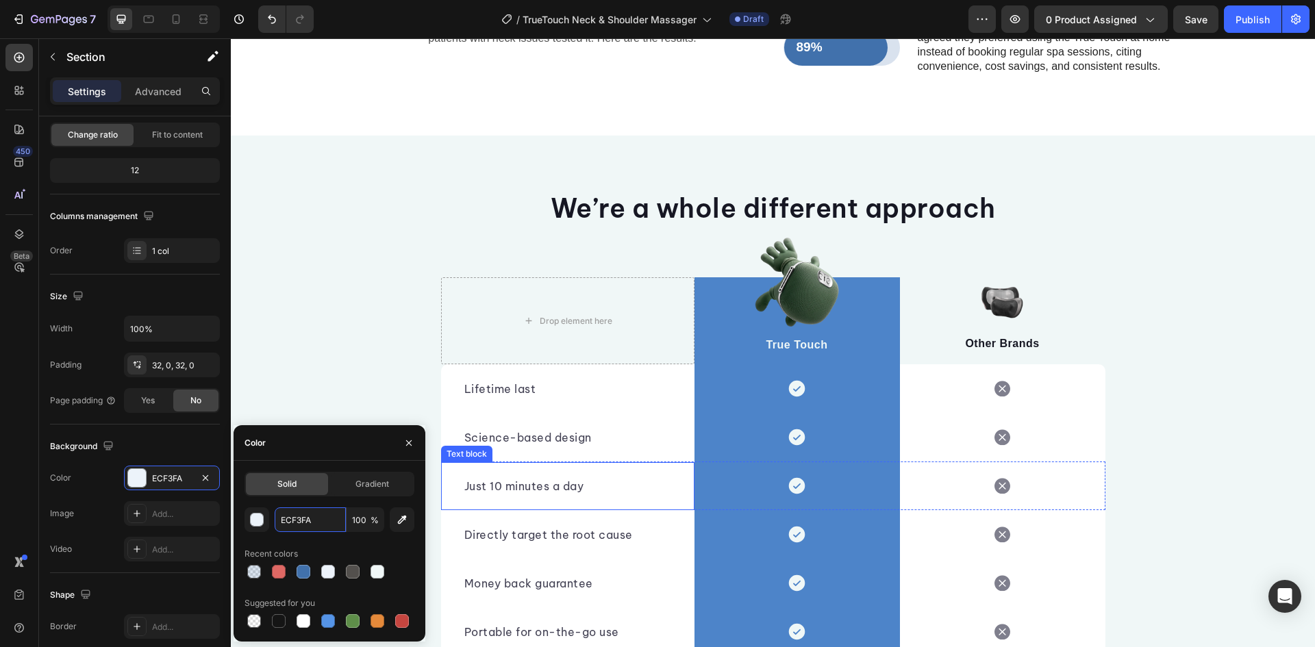
scroll to position [3970, 0]
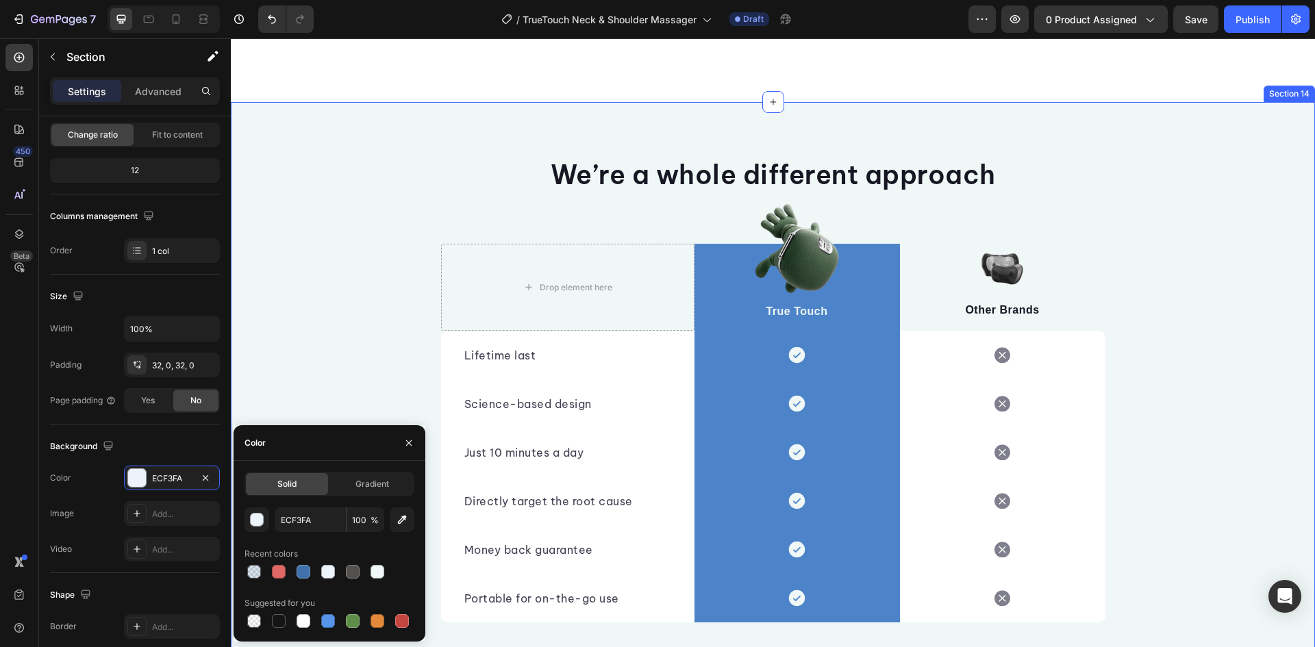
click at [374, 253] on div "We’re a whole different approach Heading Row Drop element here Image True Touch…" at bounding box center [773, 390] width 1085 height 466
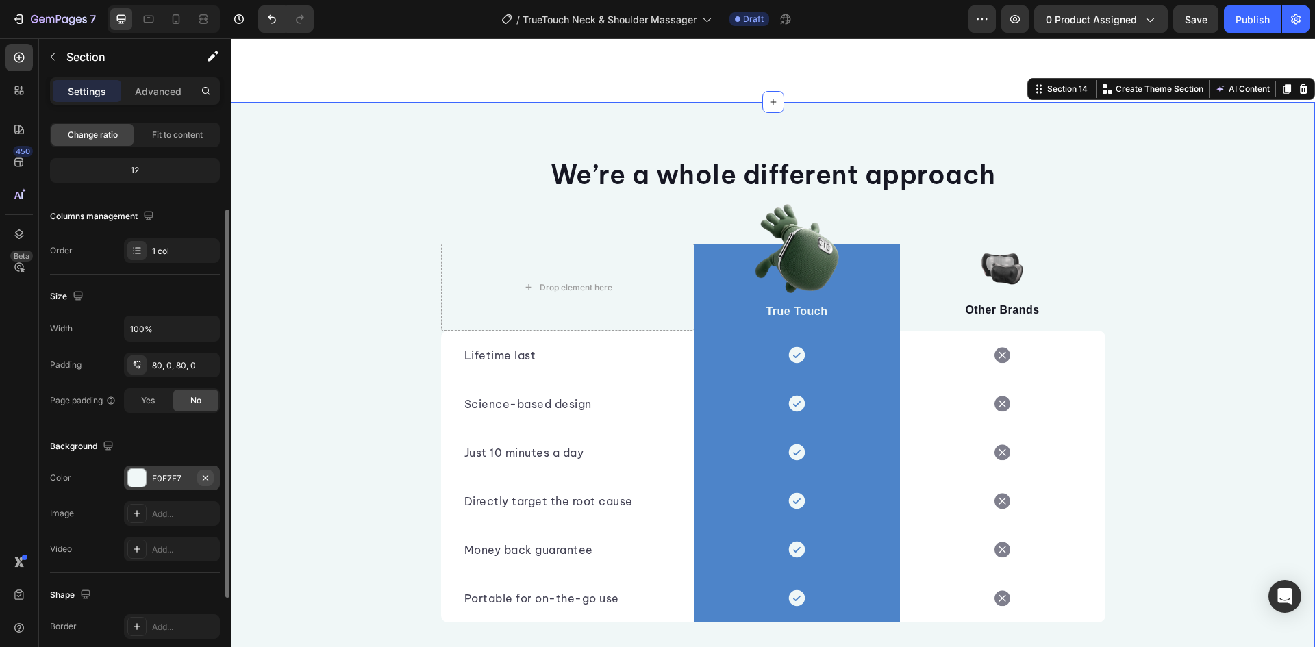
click at [201, 480] on icon "button" at bounding box center [205, 478] width 11 height 11
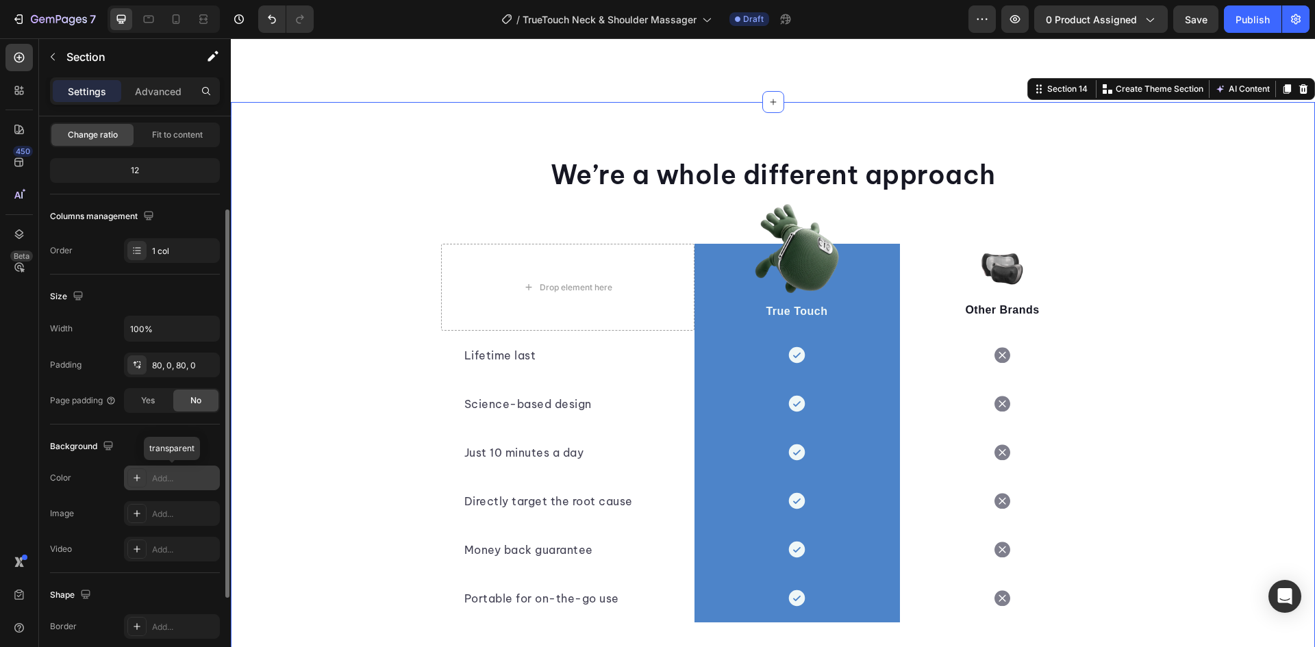
click at [190, 479] on div "Add..." at bounding box center [184, 479] width 64 height 12
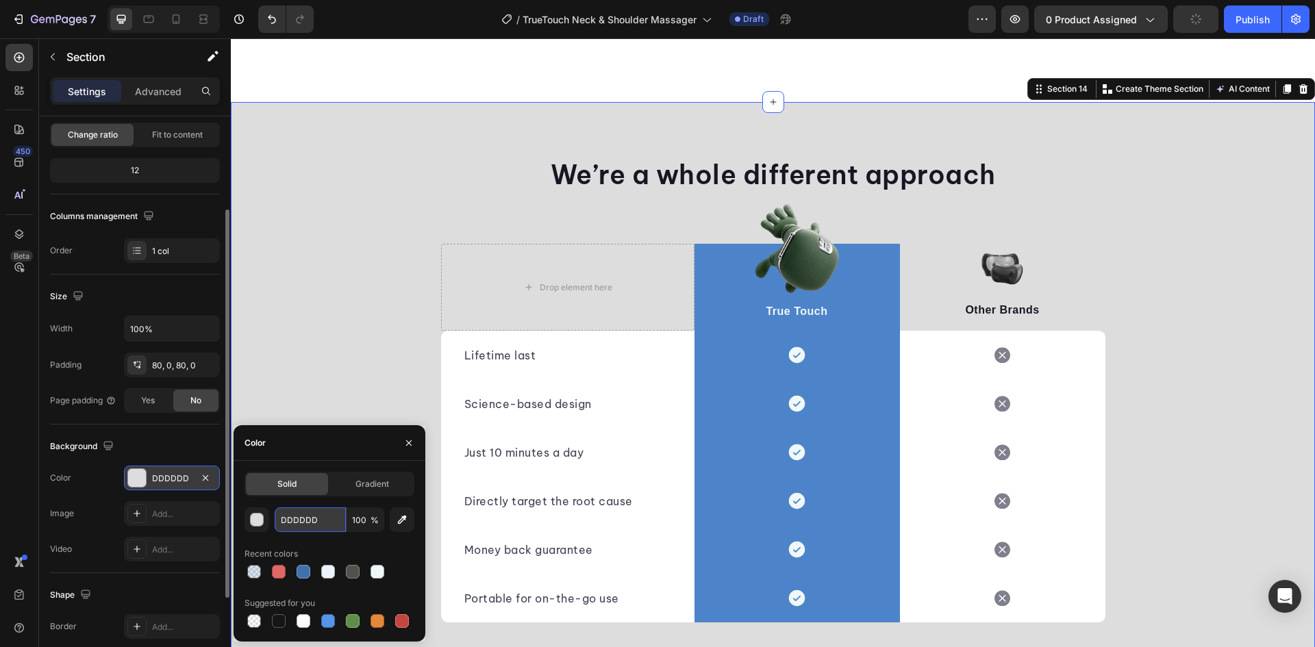
click at [315, 523] on input "DDDDDD" at bounding box center [310, 520] width 71 height 25
paste input "ECF3FA"
type input "ECF3FA"
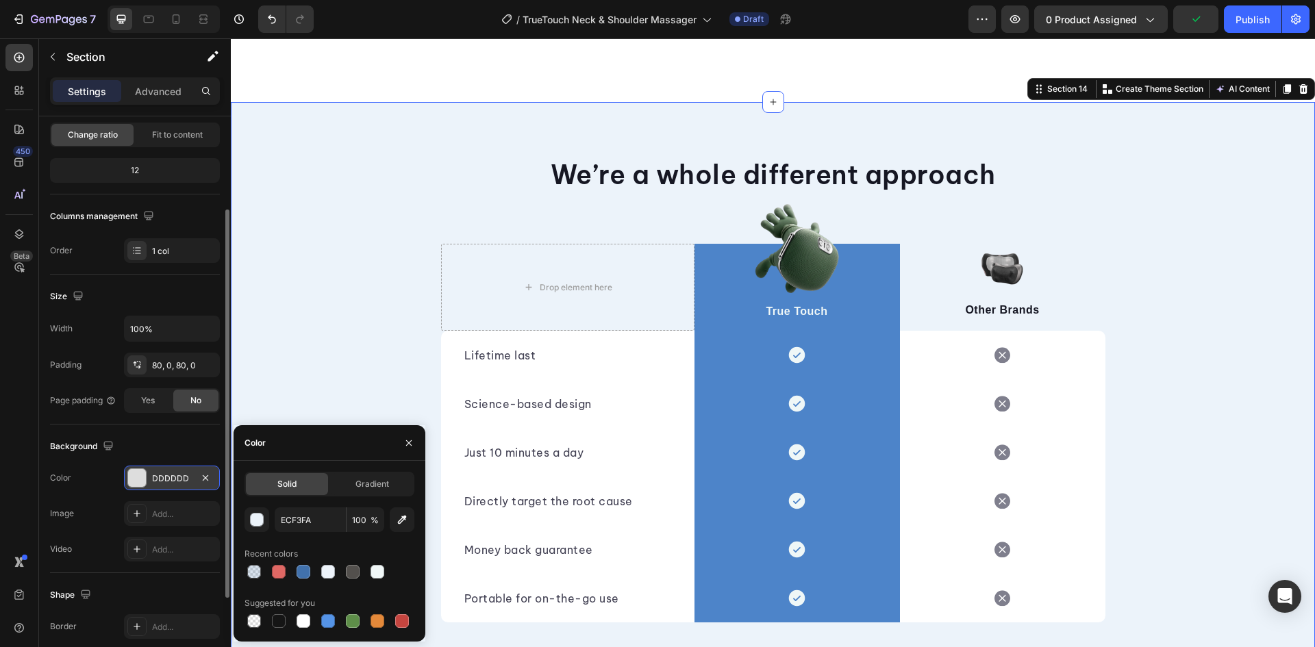
click at [352, 348] on div "We’re a whole different approach Heading Row Drop element here Image True Touch…" at bounding box center [773, 390] width 1085 height 466
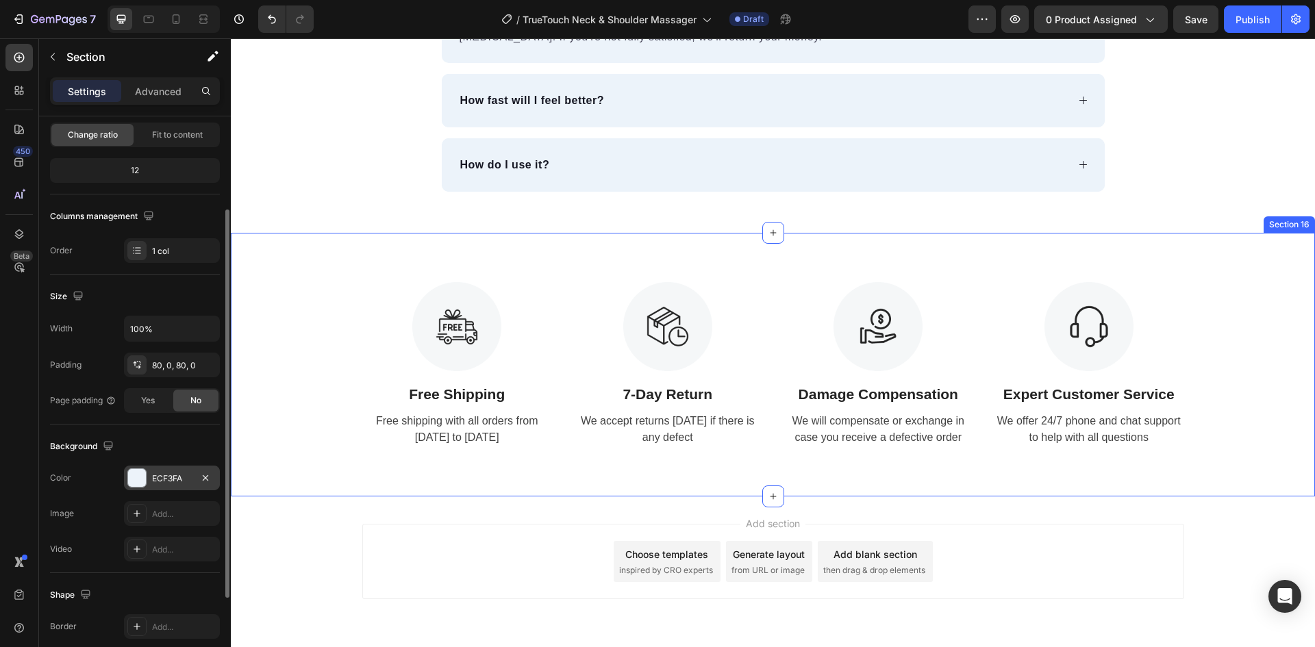
scroll to position [4929, 0]
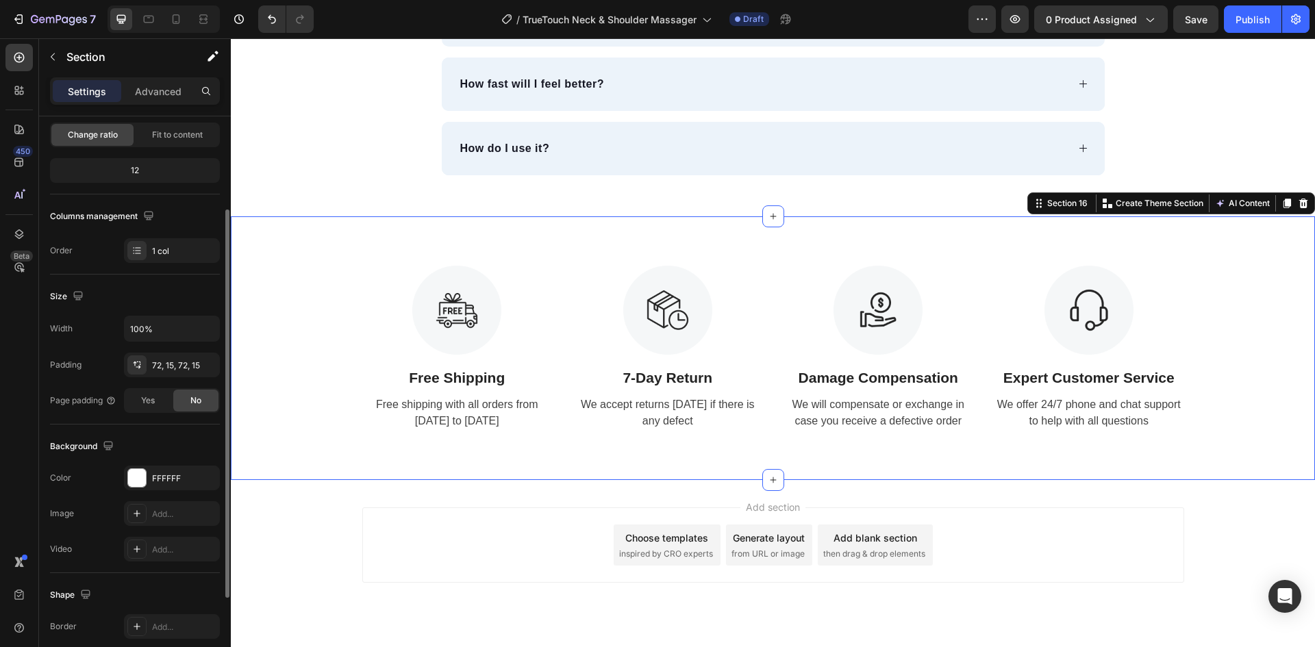
click at [310, 354] on div "Image Free Shipping Text Block Free shipping with all orders from April 1 to Ap…" at bounding box center [773, 349] width 1064 height 166
click at [175, 475] on div "FFFFFF" at bounding box center [172, 479] width 40 height 12
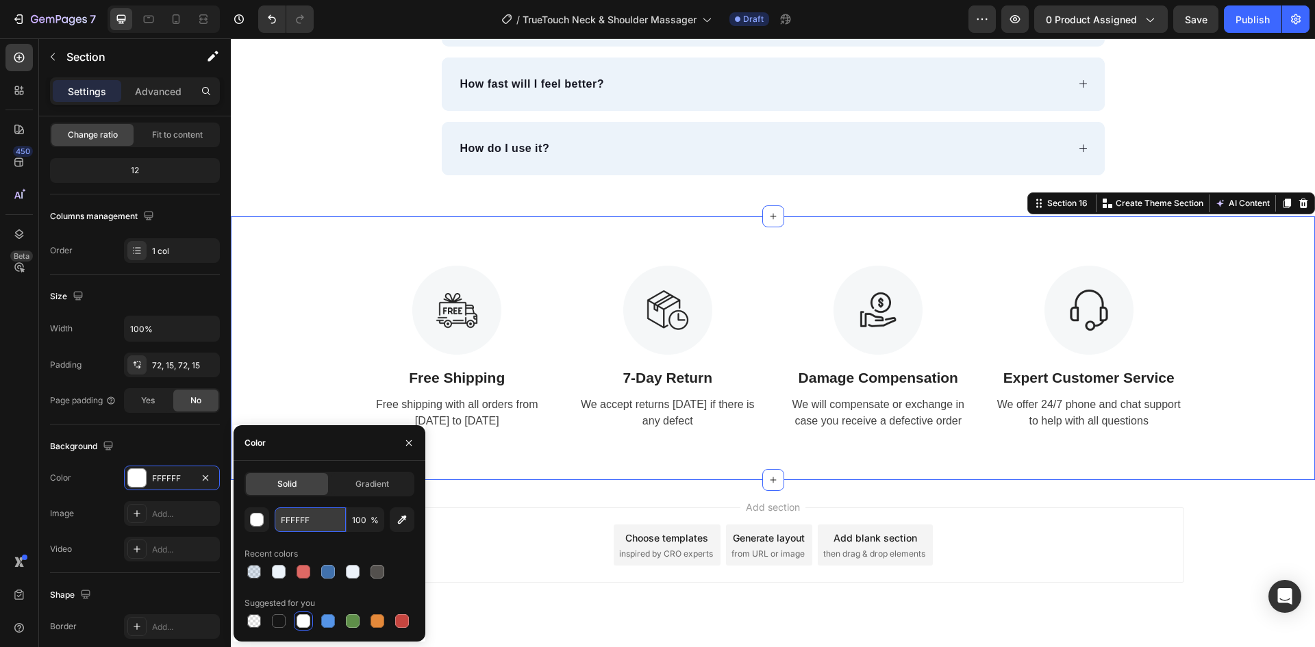
click at [299, 513] on input "FFFFFF" at bounding box center [310, 520] width 71 height 25
paste input "ECF3FA"
type input "ECF3FA"
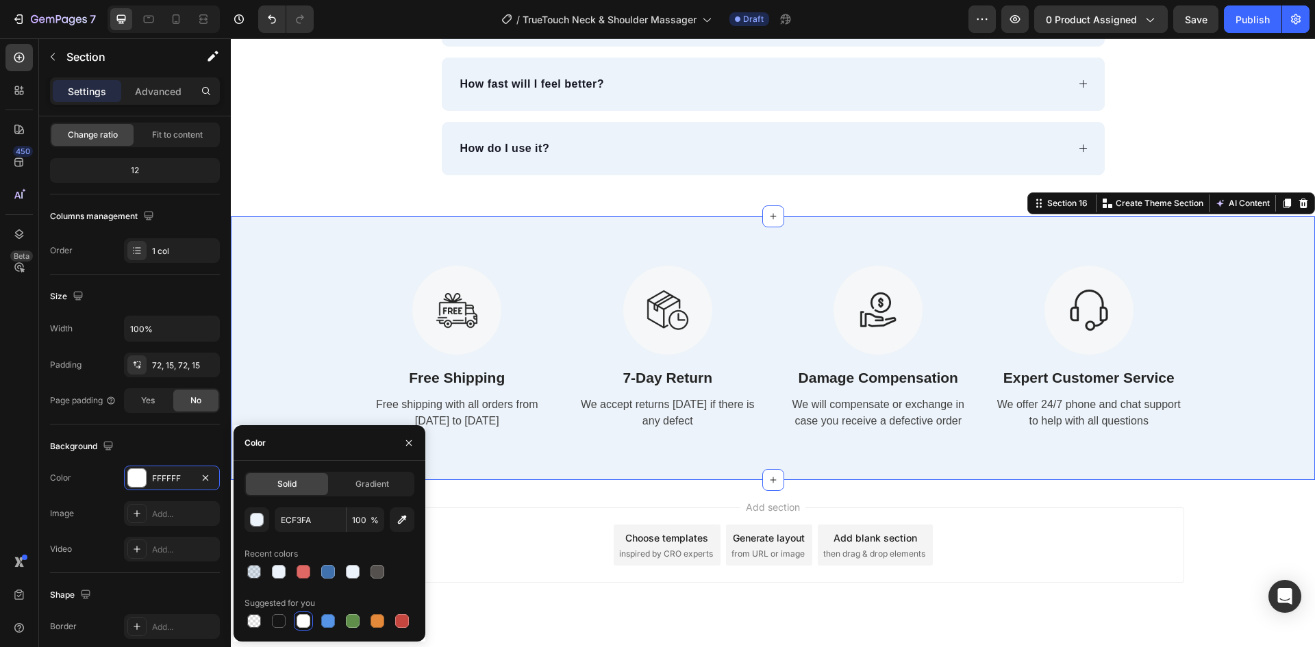
click at [285, 397] on div "Image Free Shipping Text Block Free shipping with all orders from April 1 to Ap…" at bounding box center [773, 349] width 1064 height 166
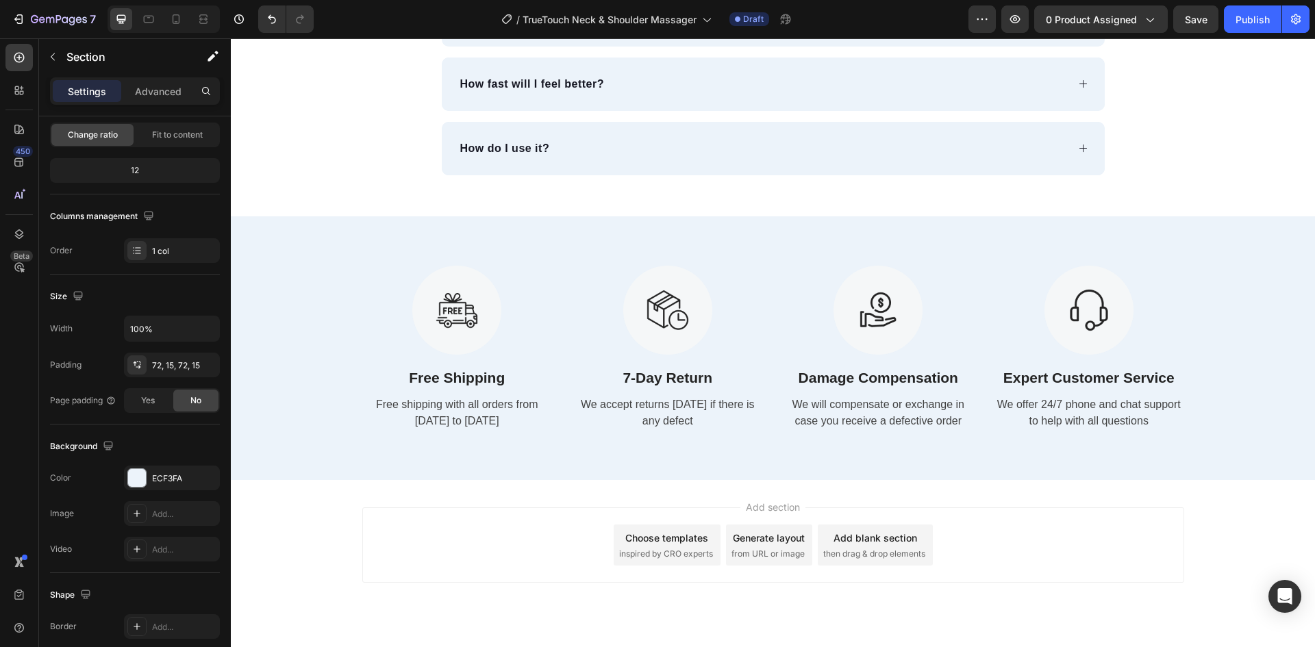
click at [1254, 535] on div "Add section Choose templates inspired by CRO experts Generate layout from URL o…" at bounding box center [773, 564] width 1085 height 169
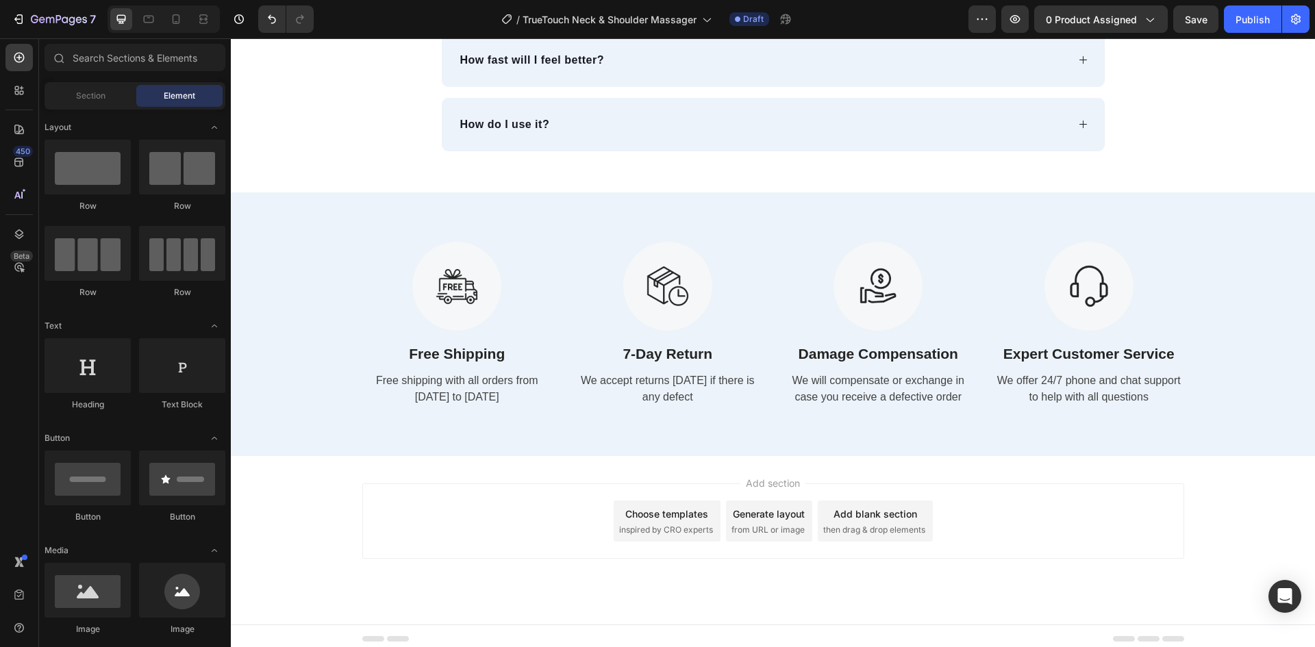
scroll to position [4959, 0]
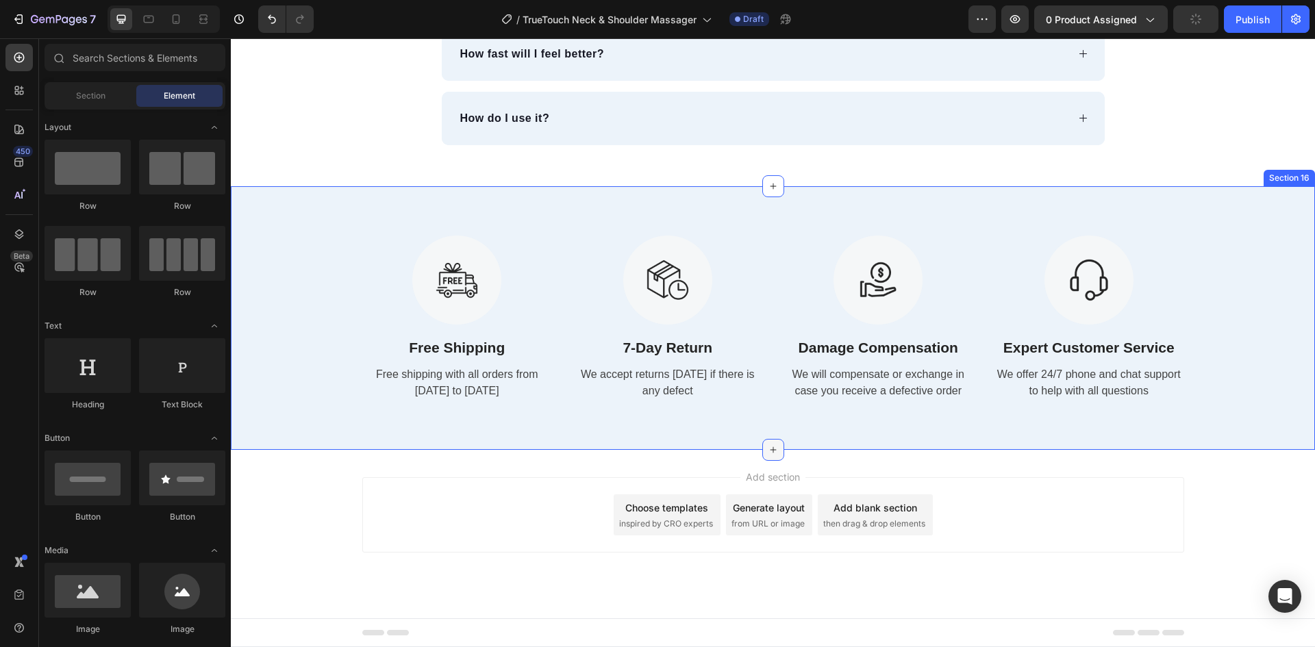
click at [763, 443] on div at bounding box center [774, 450] width 22 height 22
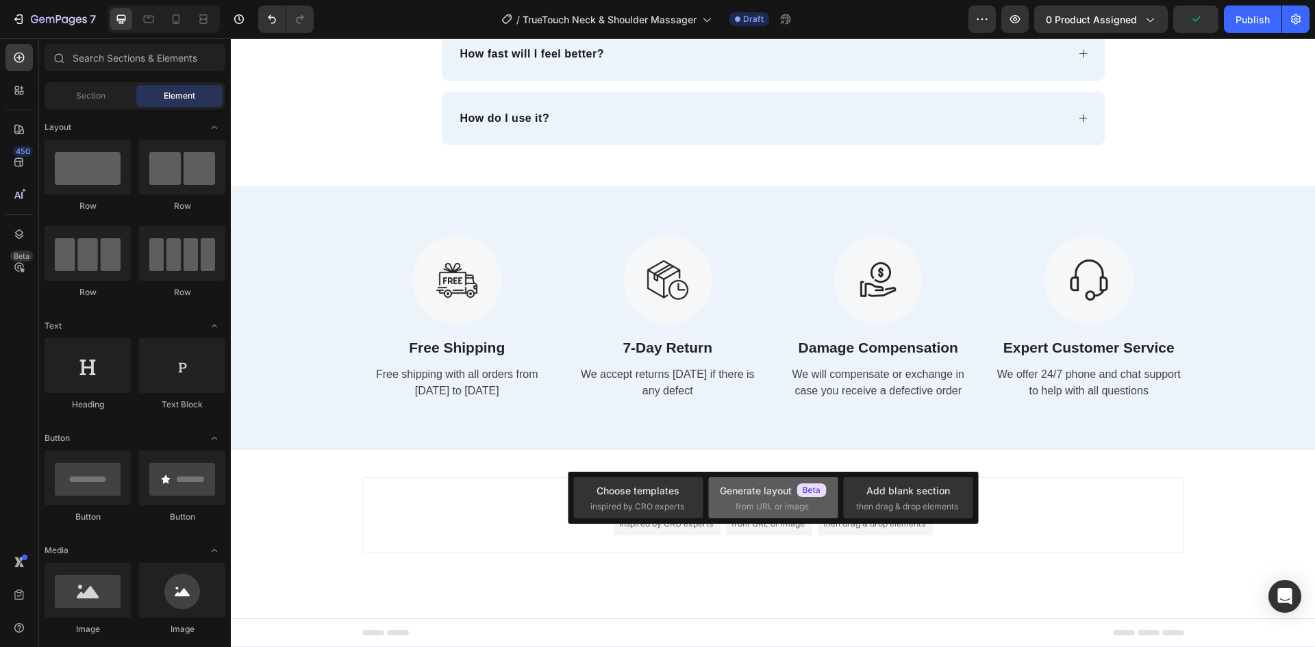
click at [759, 495] on div "Generate layout" at bounding box center [773, 491] width 107 height 14
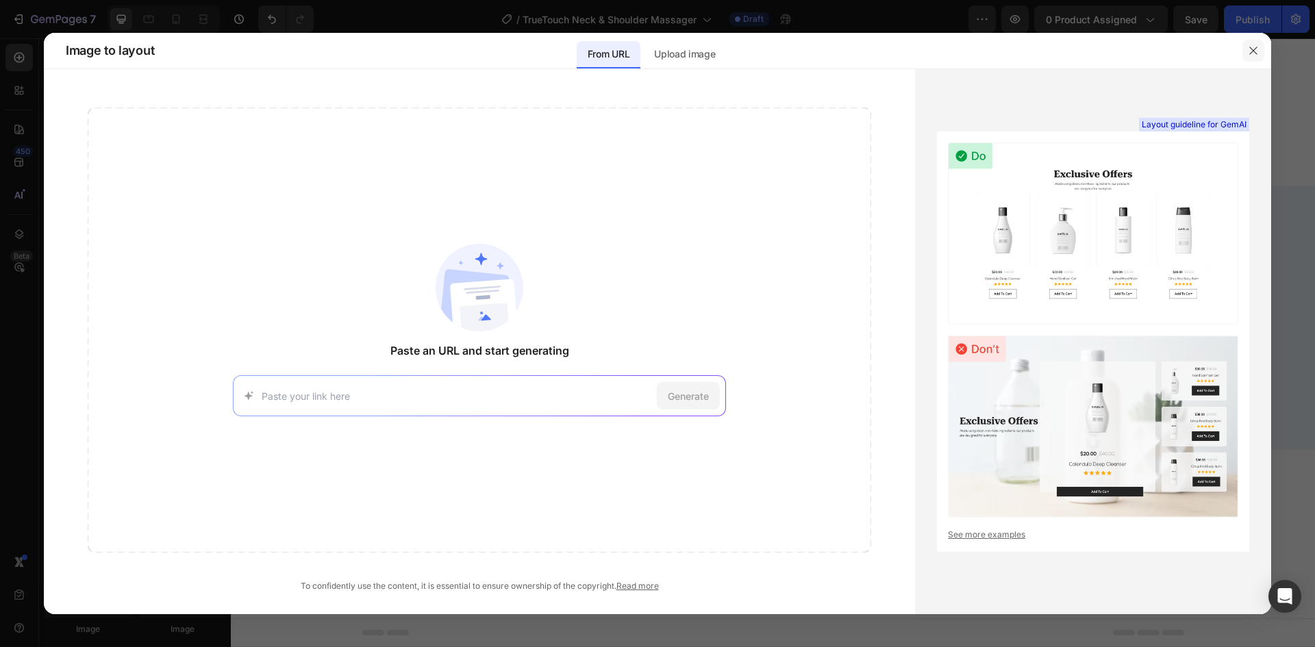
click at [1256, 51] on icon "button" at bounding box center [1253, 50] width 11 height 11
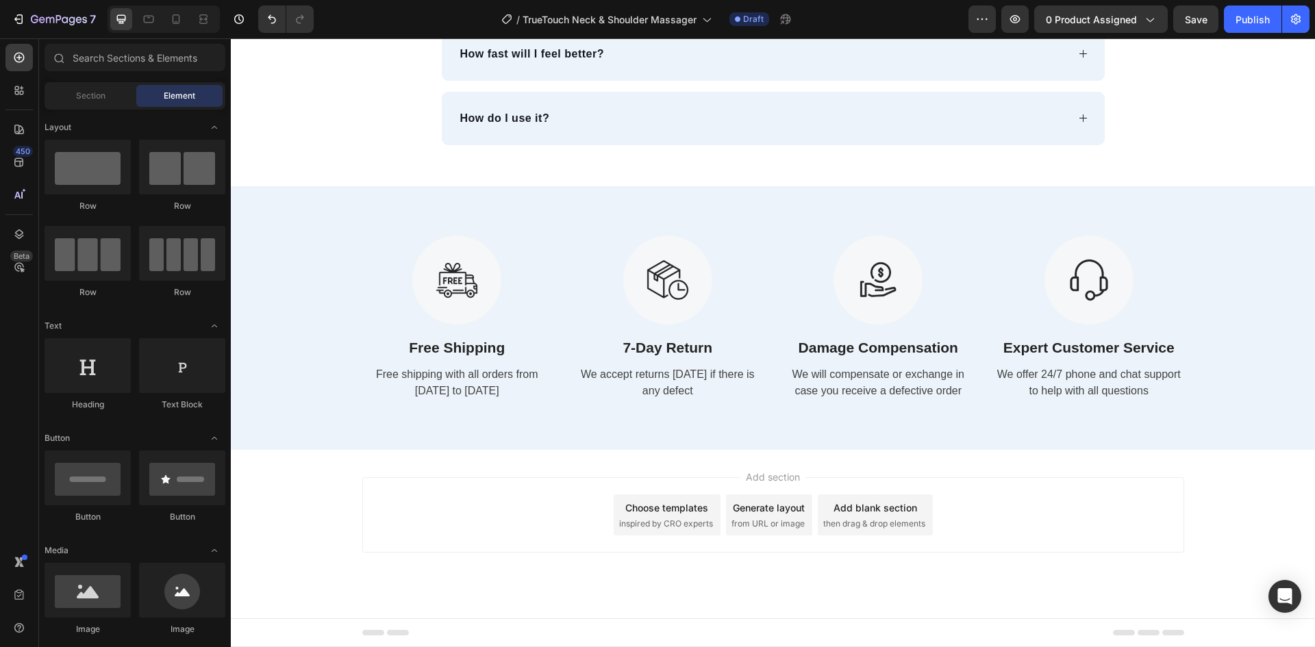
click at [667, 518] on span "inspired by CRO experts" at bounding box center [666, 524] width 94 height 12
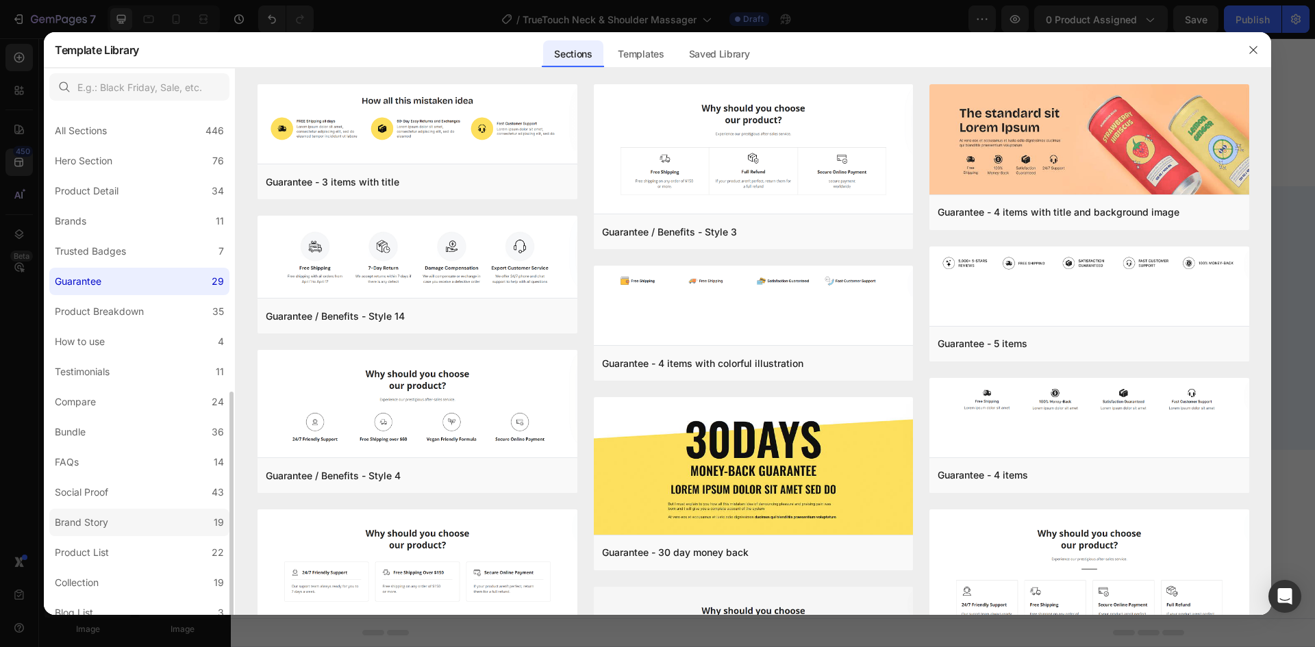
scroll to position [162, 0]
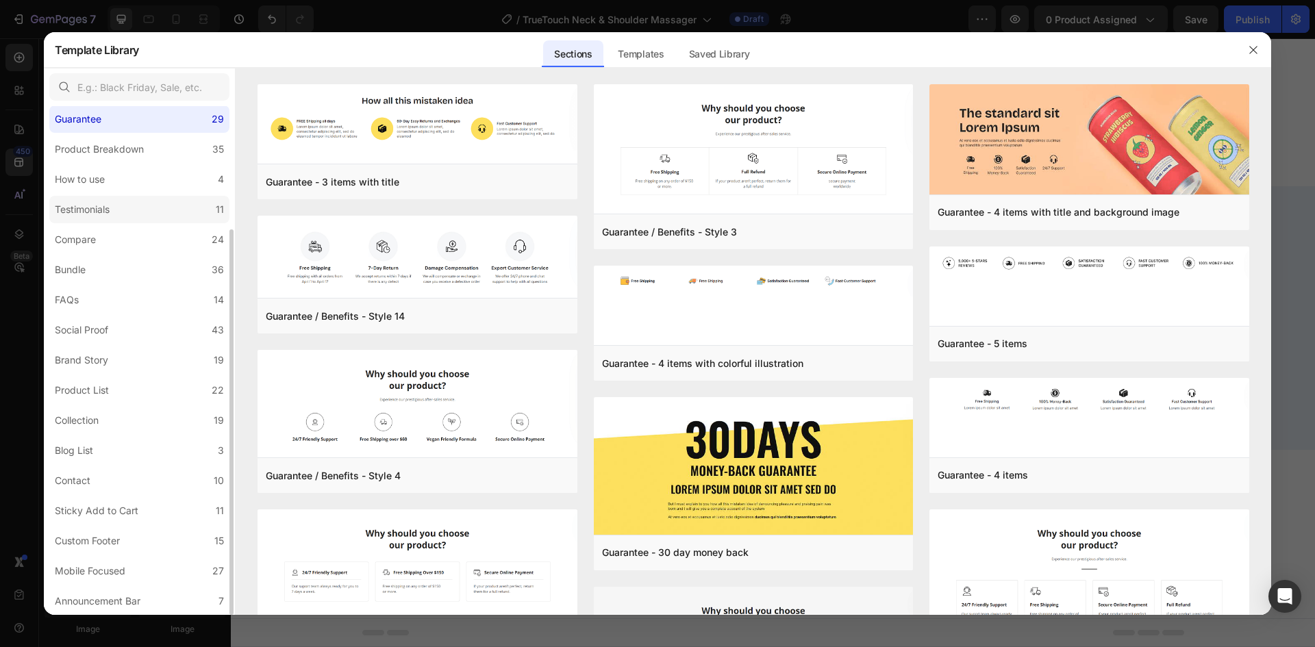
click at [115, 209] on div "Testimonials" at bounding box center [85, 209] width 60 height 16
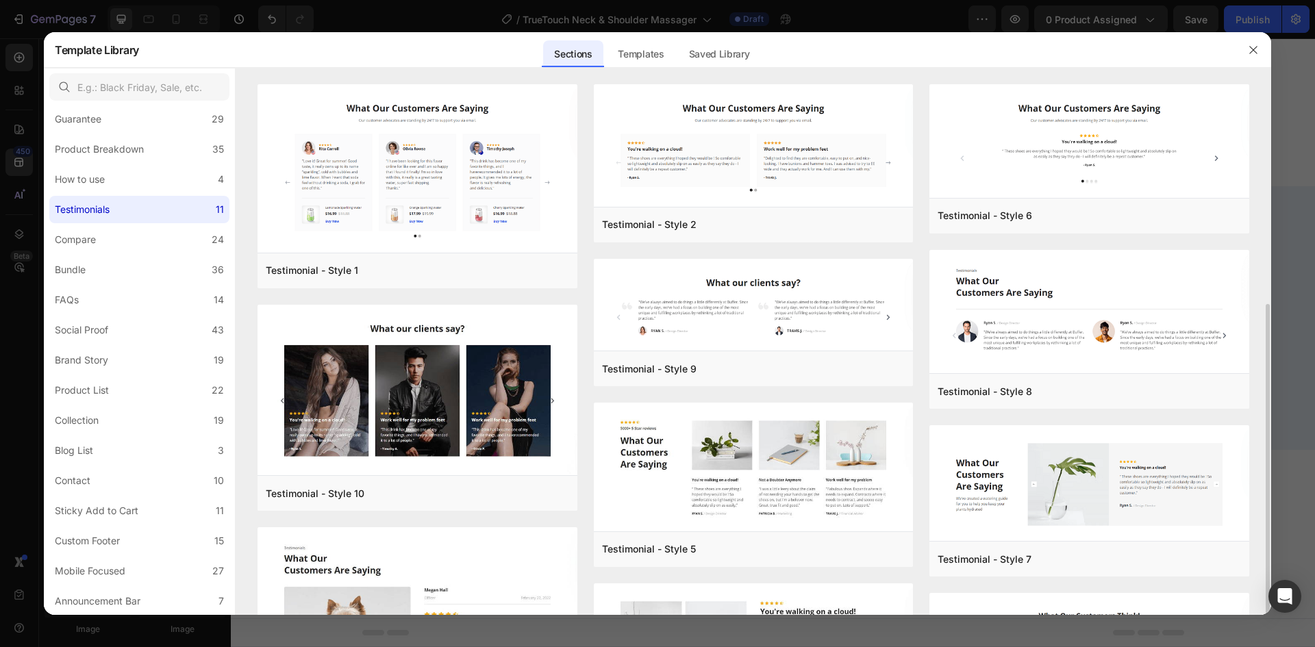
scroll to position [342, 0]
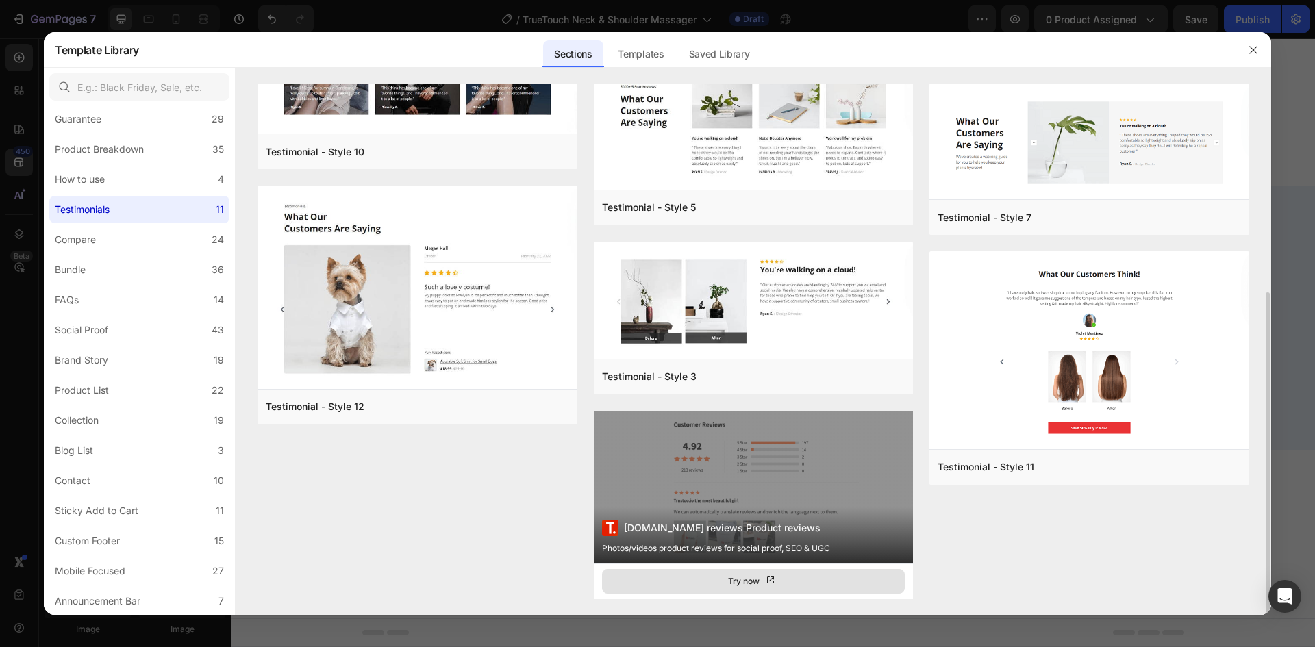
click at [781, 578] on button "Try now" at bounding box center [754, 581] width 304 height 25
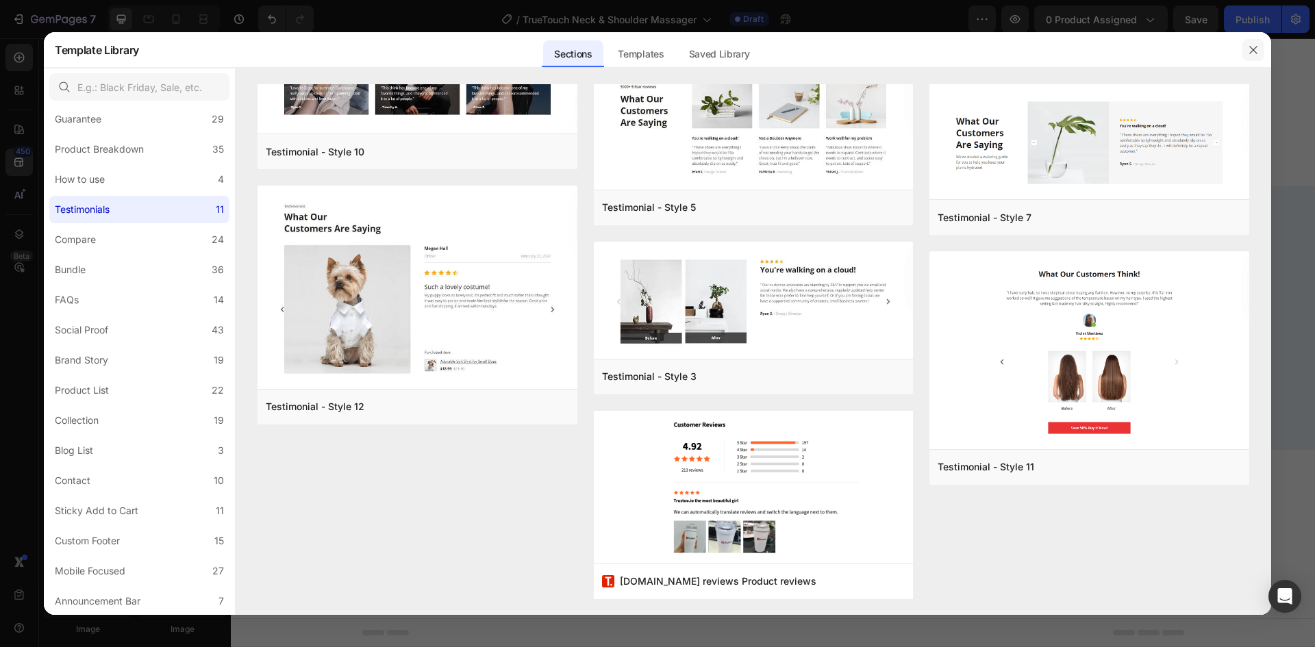
click at [1257, 55] on button "button" at bounding box center [1254, 50] width 22 height 22
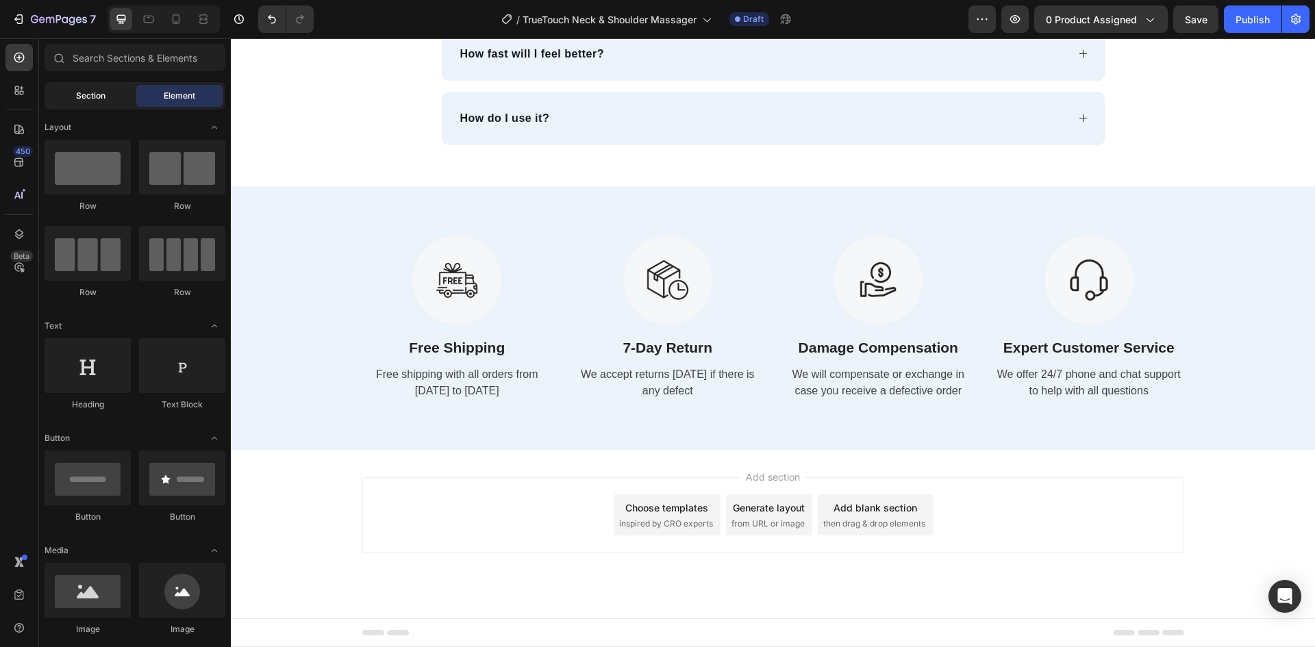
click at [70, 95] on div "Section" at bounding box center [90, 96] width 86 height 22
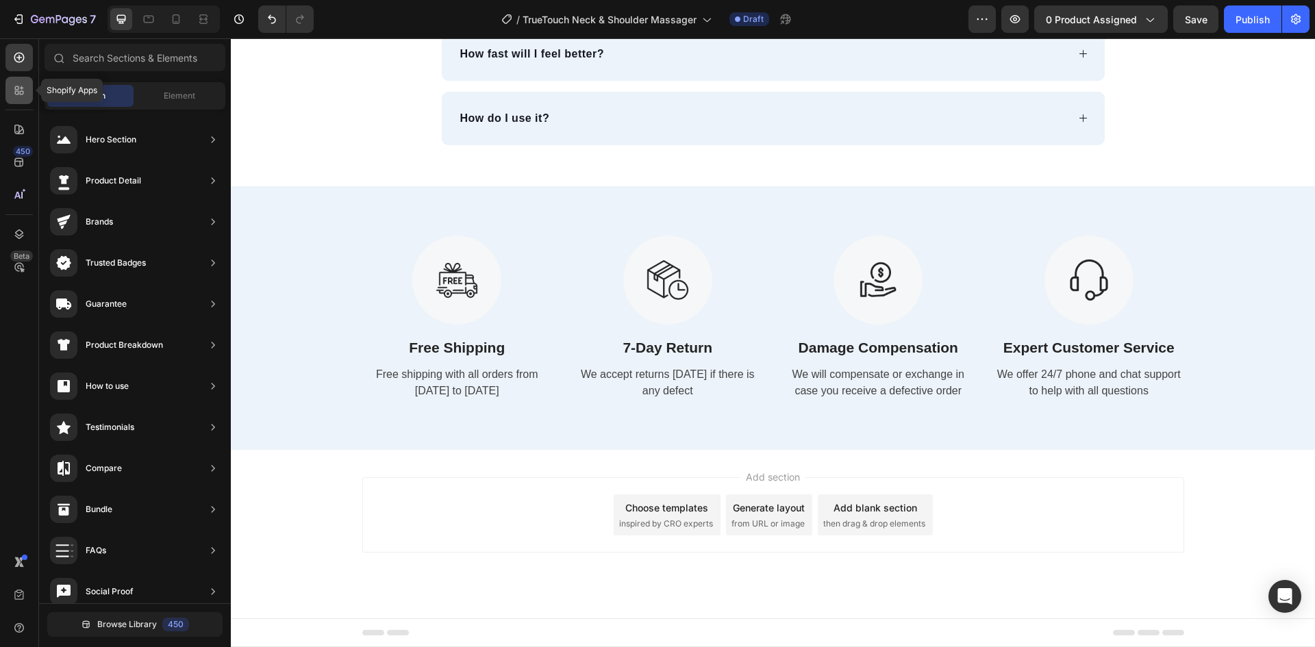
click at [18, 97] on icon at bounding box center [19, 91] width 14 height 14
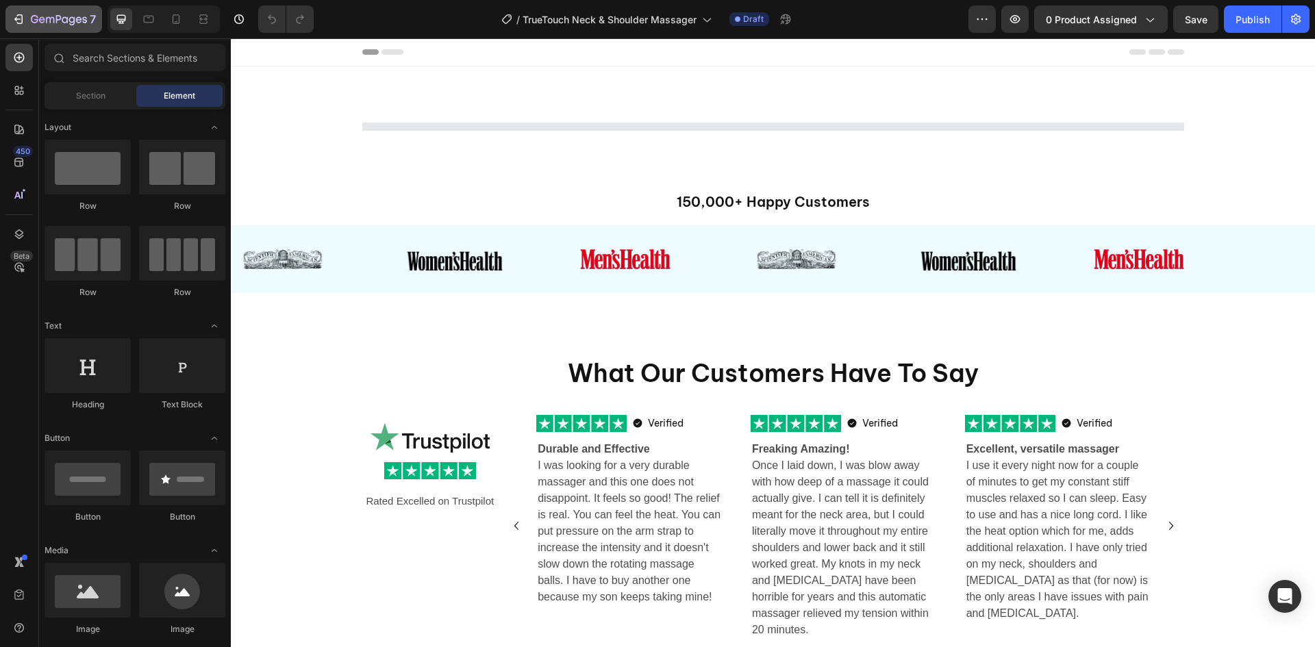
click at [62, 19] on icon "button" at bounding box center [65, 19] width 6 height 6
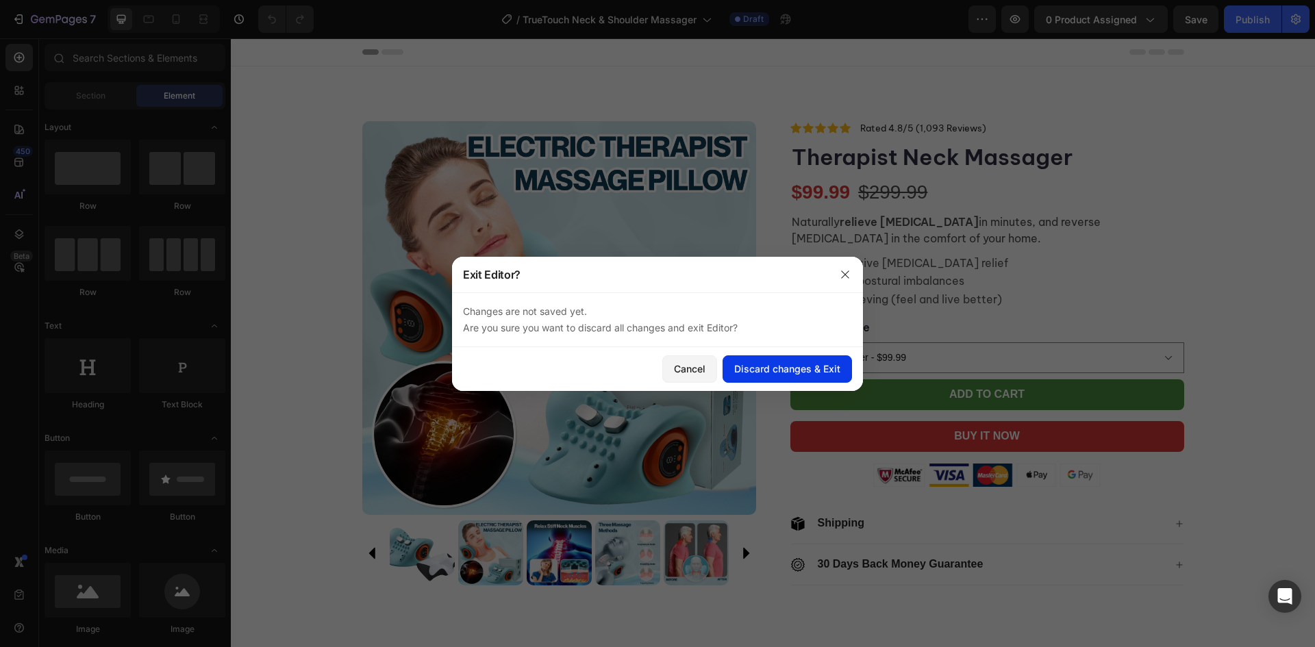
click at [784, 369] on div "Discard changes & Exit" at bounding box center [787, 369] width 106 height 14
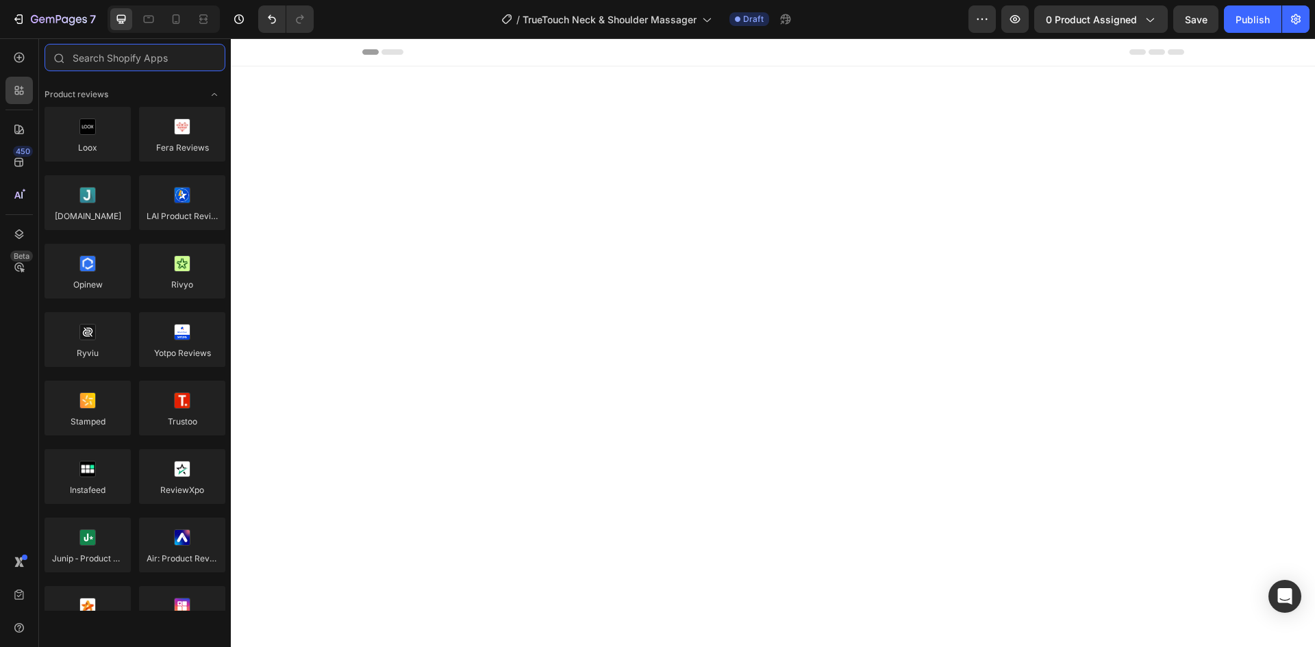
scroll to position [4959, 0]
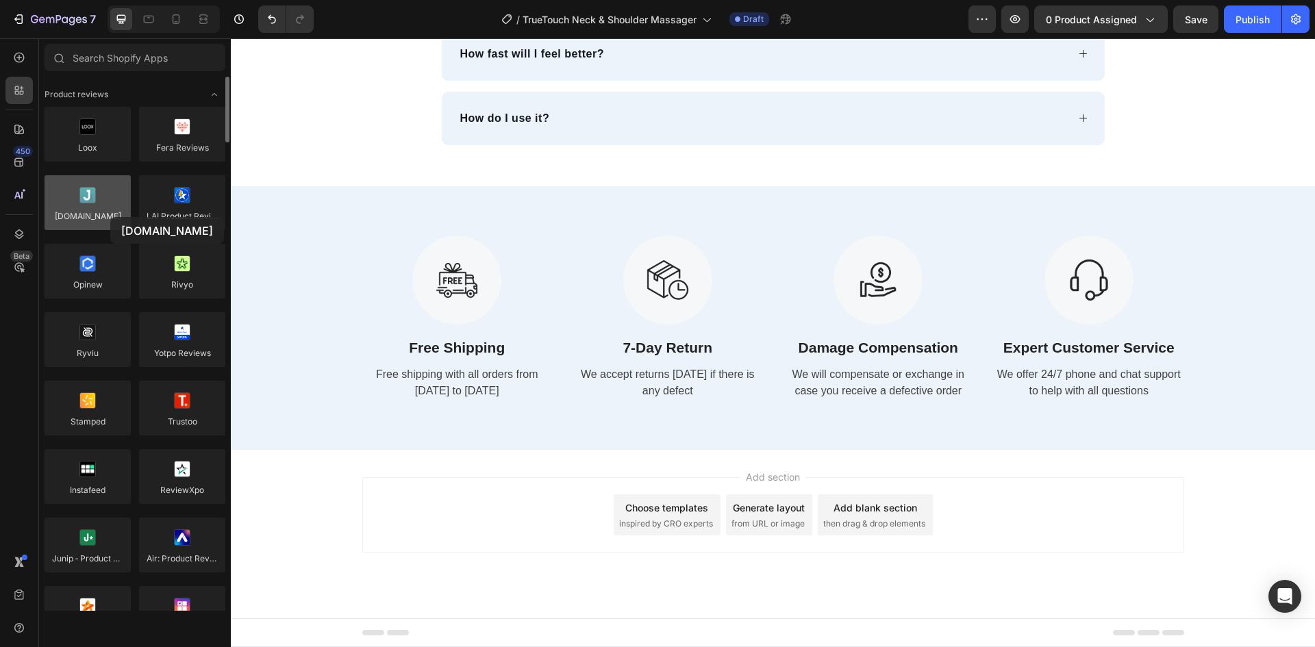
click at [110, 217] on div at bounding box center [88, 202] width 86 height 55
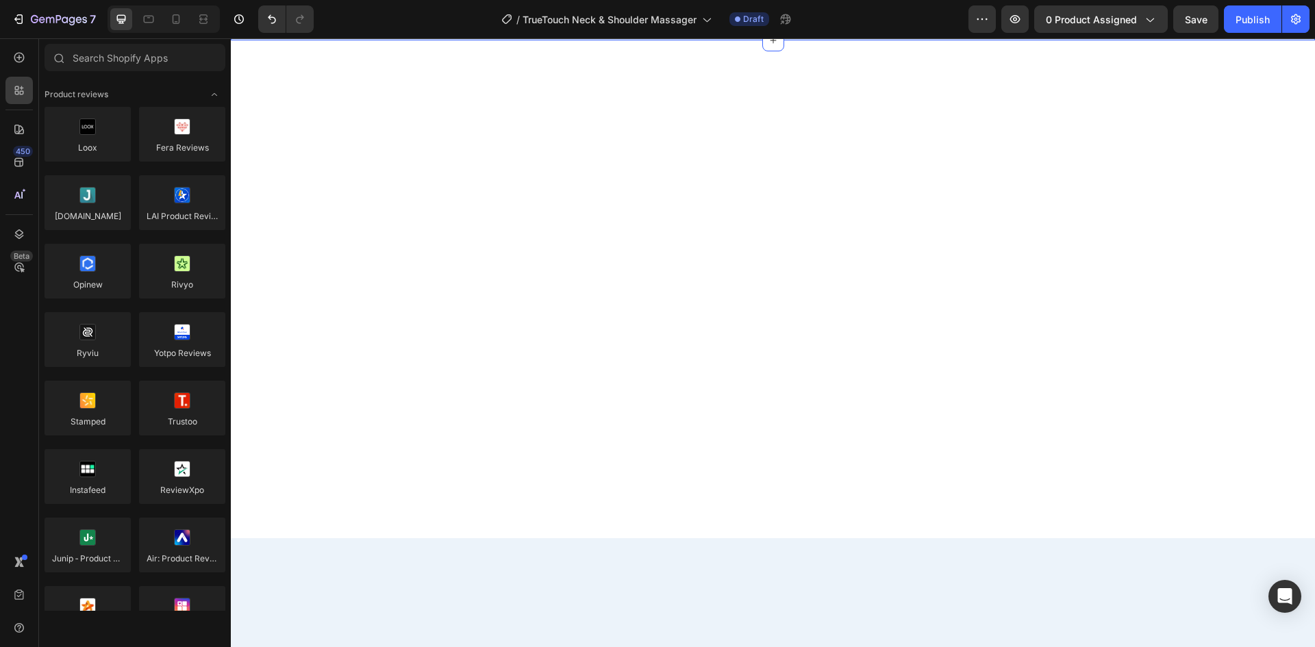
scroll to position [3931, 0]
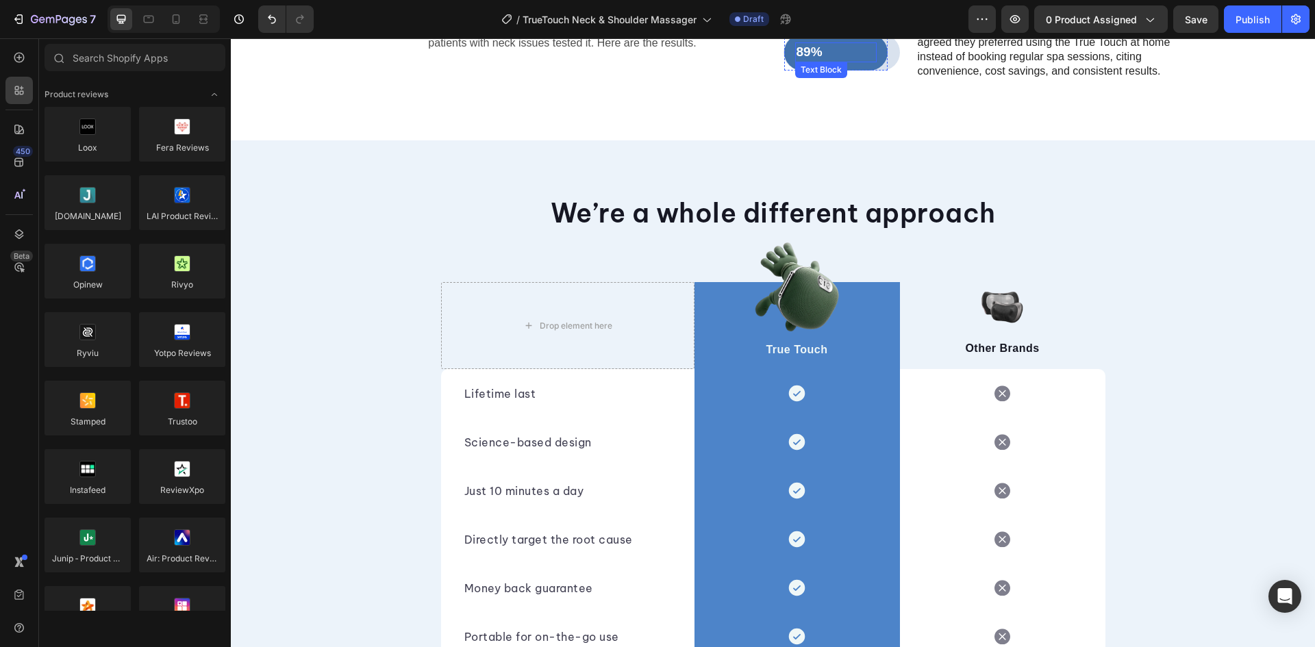
click at [857, 61] on p "89%" at bounding box center [836, 52] width 79 height 17
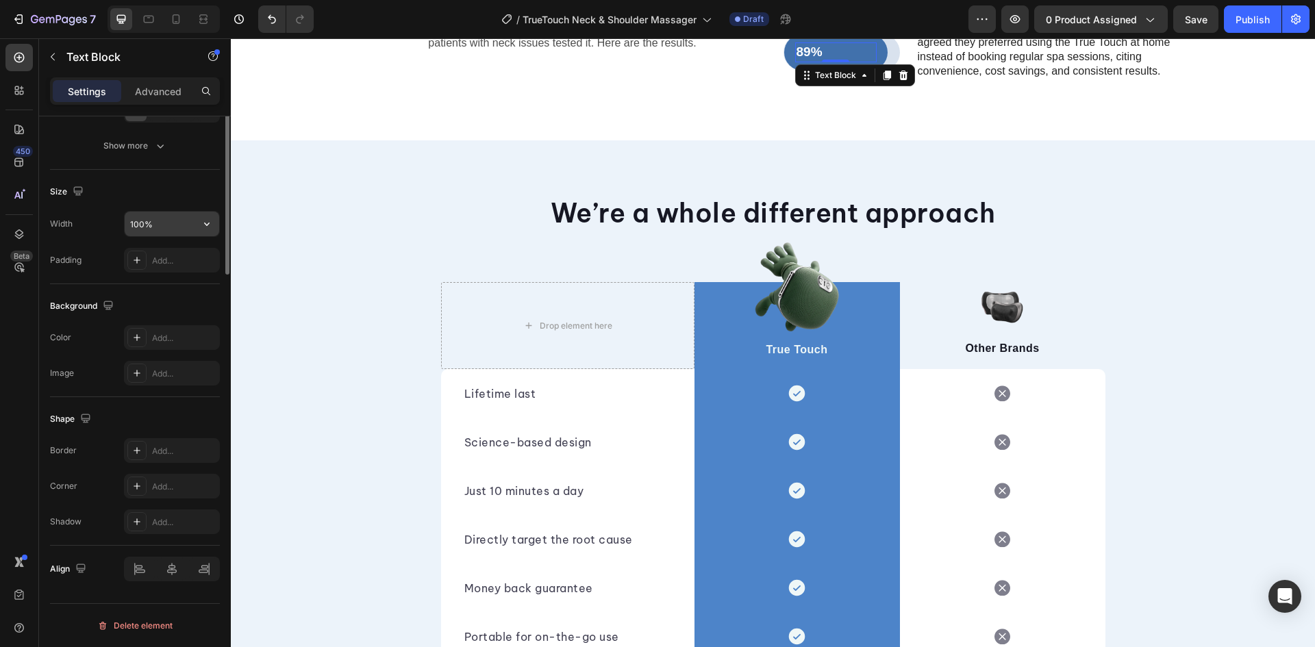
scroll to position [0, 0]
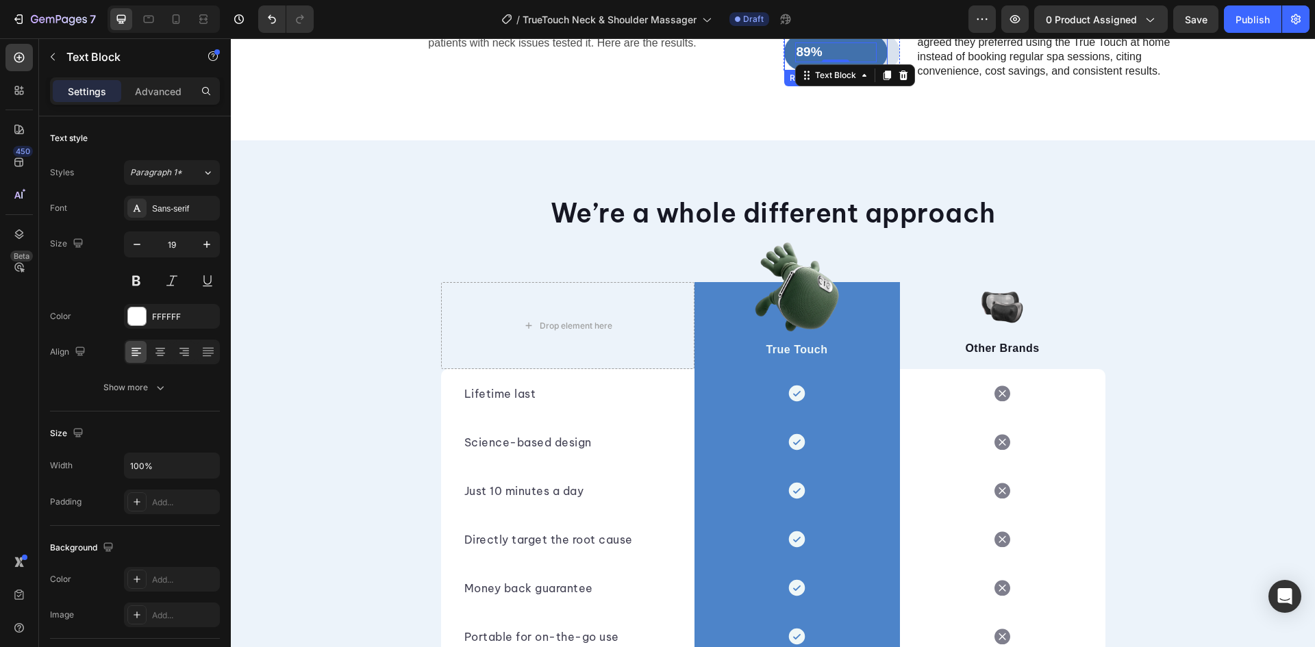
click at [878, 49] on div "89% Text Block 0 Row" at bounding box center [835, 52] width 103 height 36
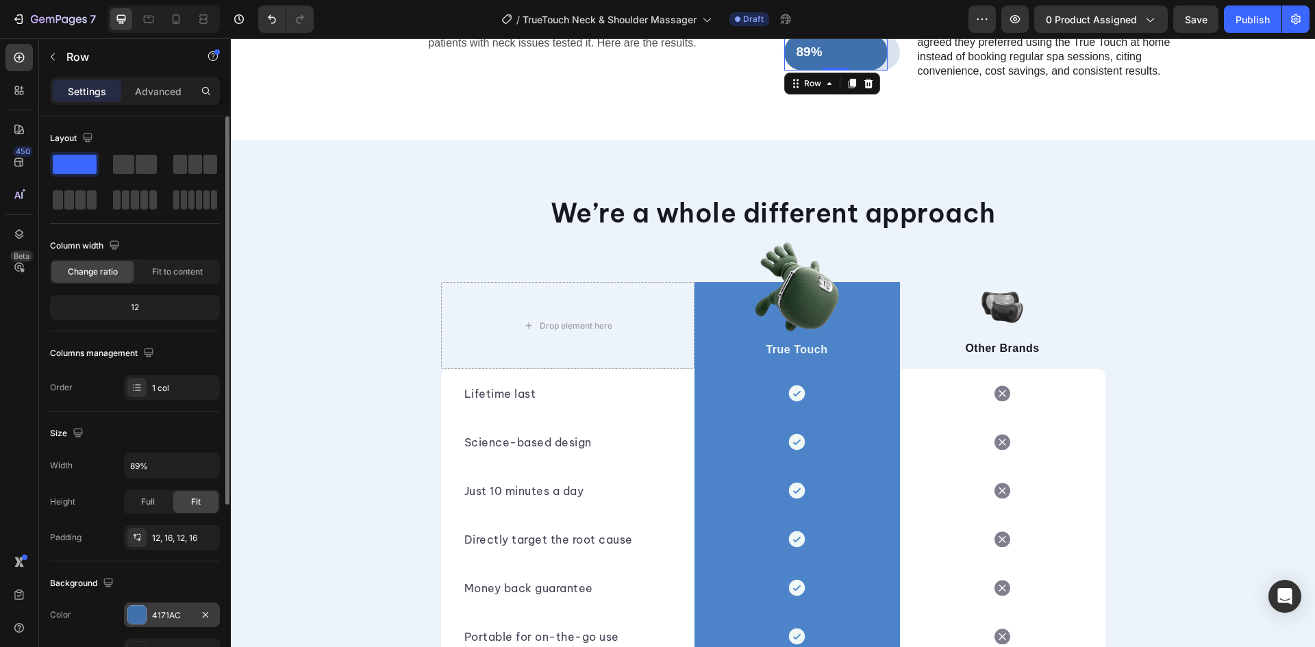
click at [171, 617] on div "4171AC" at bounding box center [172, 616] width 40 height 12
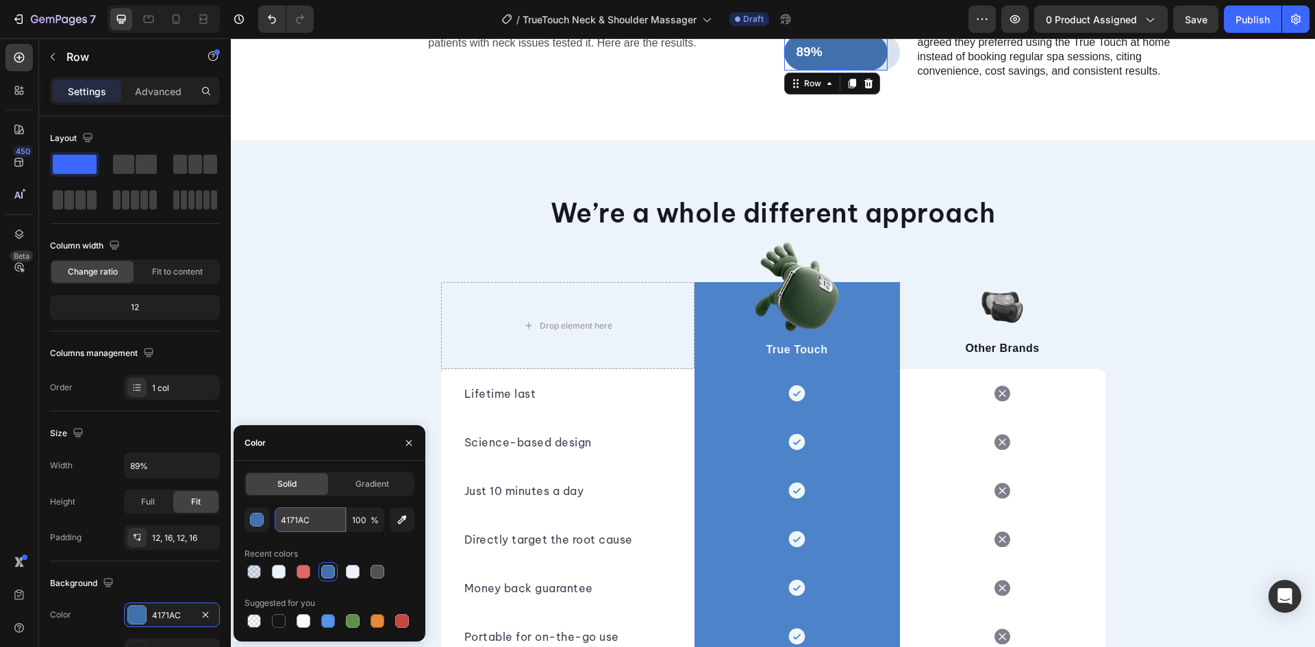
click at [312, 525] on input "4171AC" at bounding box center [310, 520] width 71 height 25
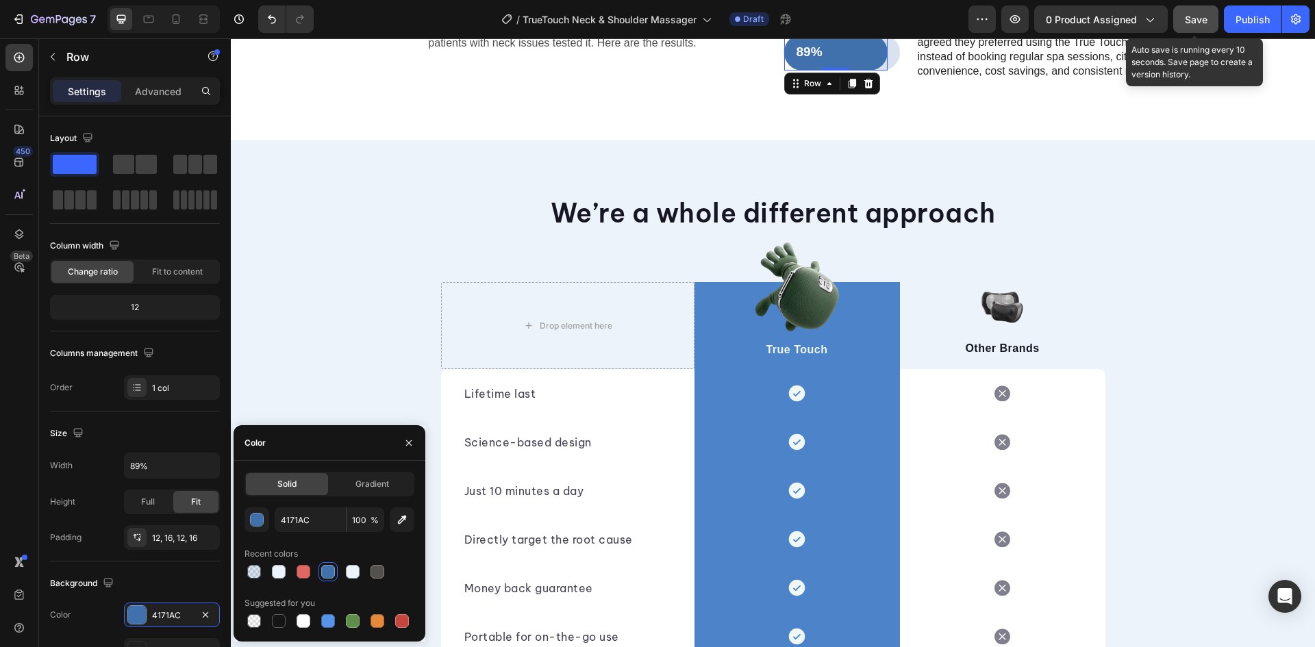
click at [1188, 27] on button "Save" at bounding box center [1196, 18] width 45 height 27
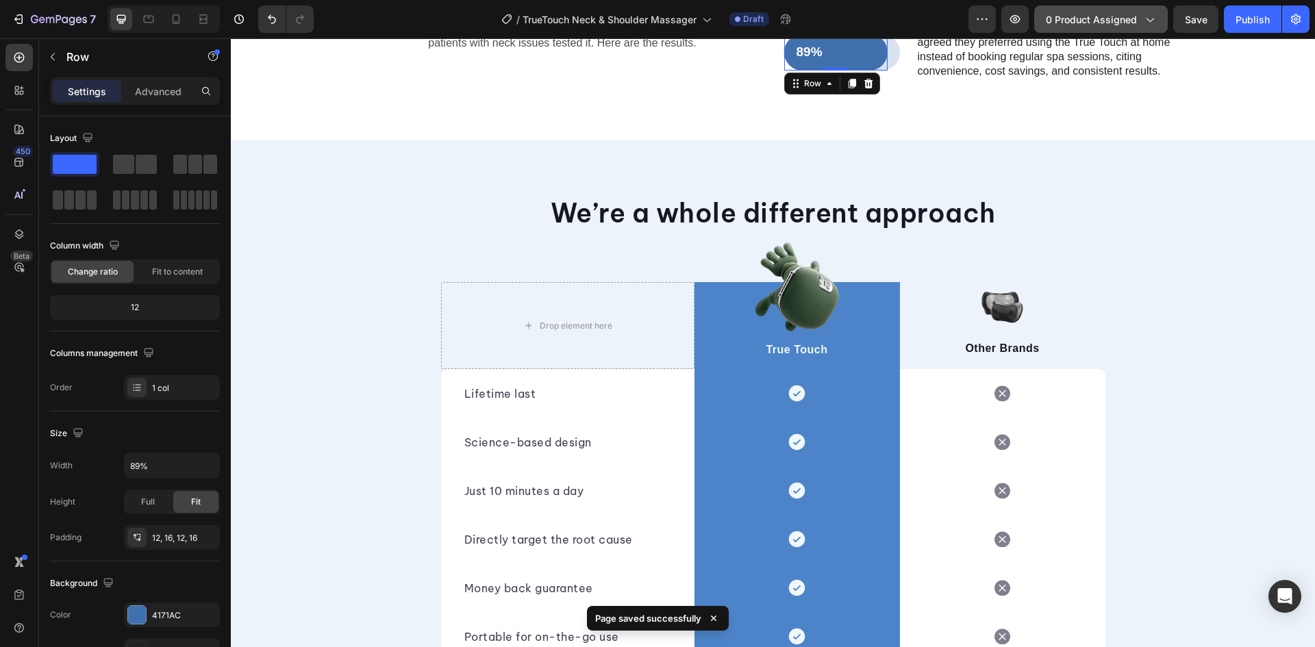
click at [1093, 17] on span "0 product assigned" at bounding box center [1091, 19] width 91 height 14
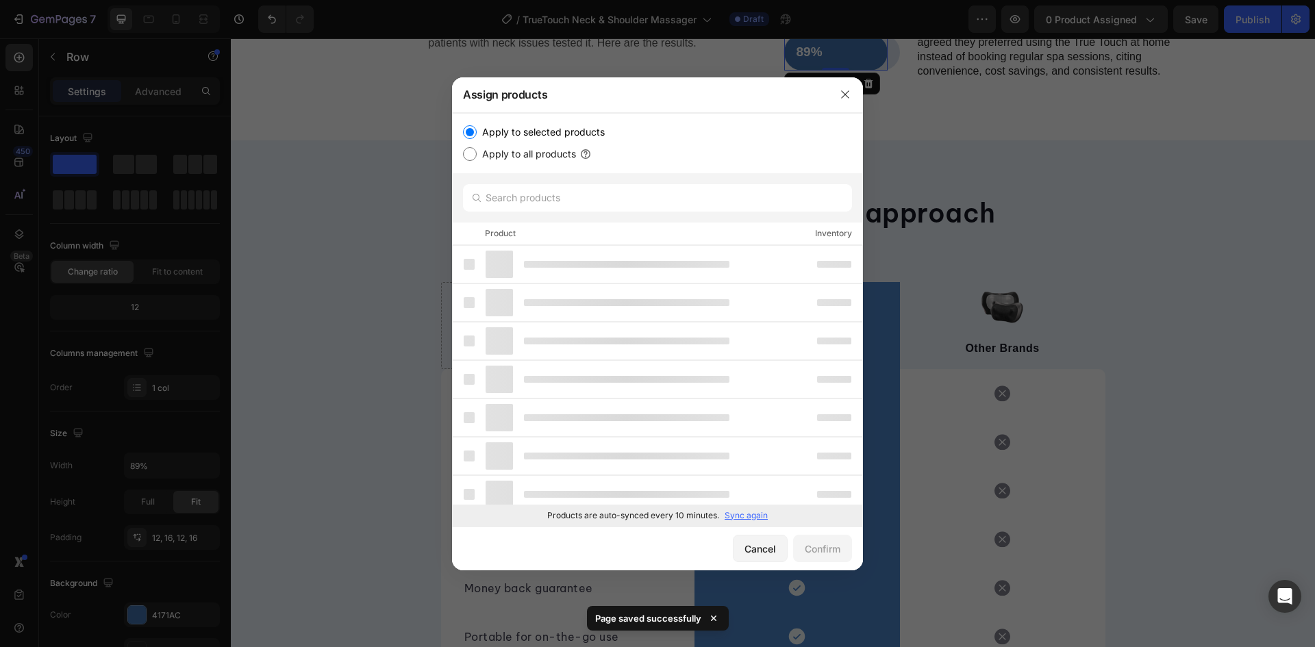
click at [747, 514] on p "Sync again" at bounding box center [746, 516] width 43 height 12
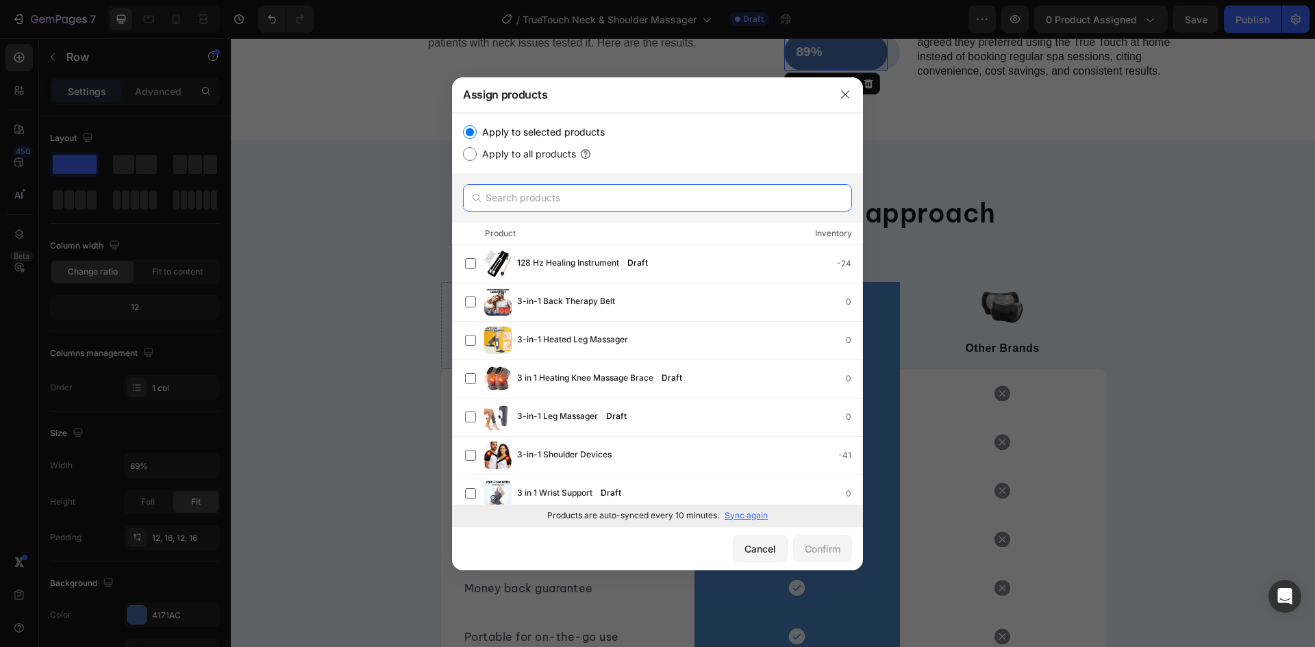
click at [614, 198] on input "text" at bounding box center [657, 197] width 389 height 27
paste input "True Touch Massage Master Cordless Neck & Shoulder Massager with Heat – Deep Ti…"
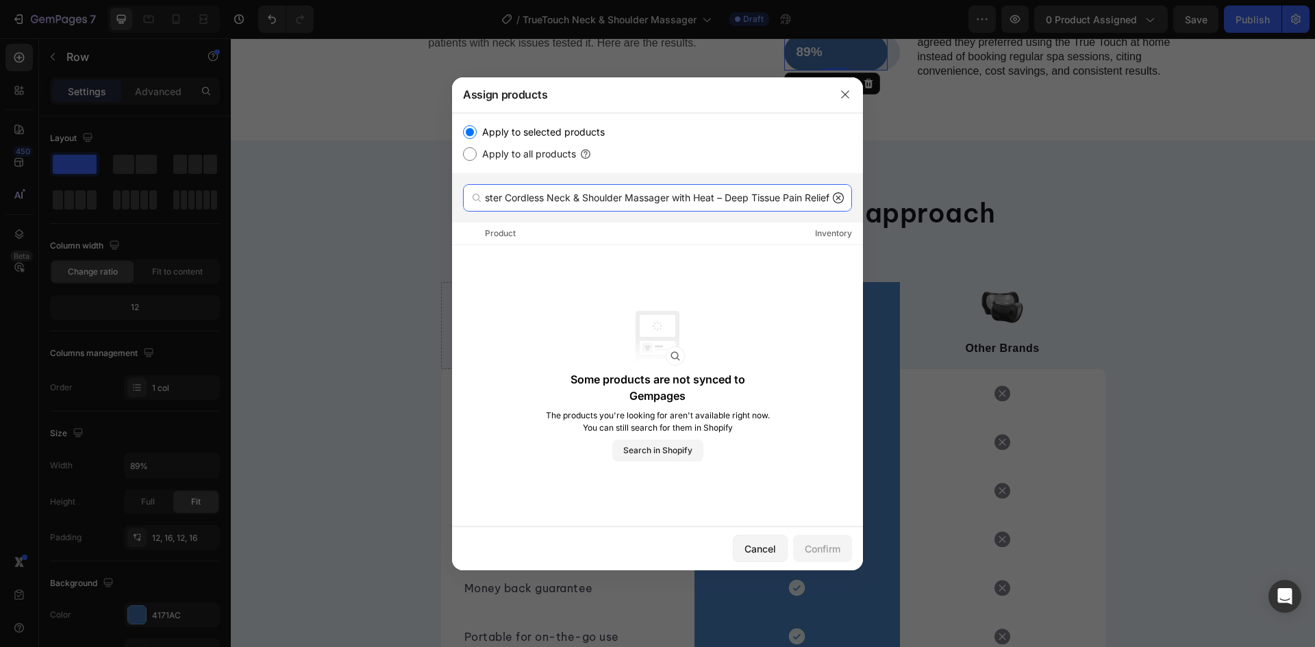
type input "True Touch Massage Master Cordless Neck & Shoulder Massager with Heat – Deep Ti…"
click at [837, 199] on icon at bounding box center [838, 198] width 11 height 11
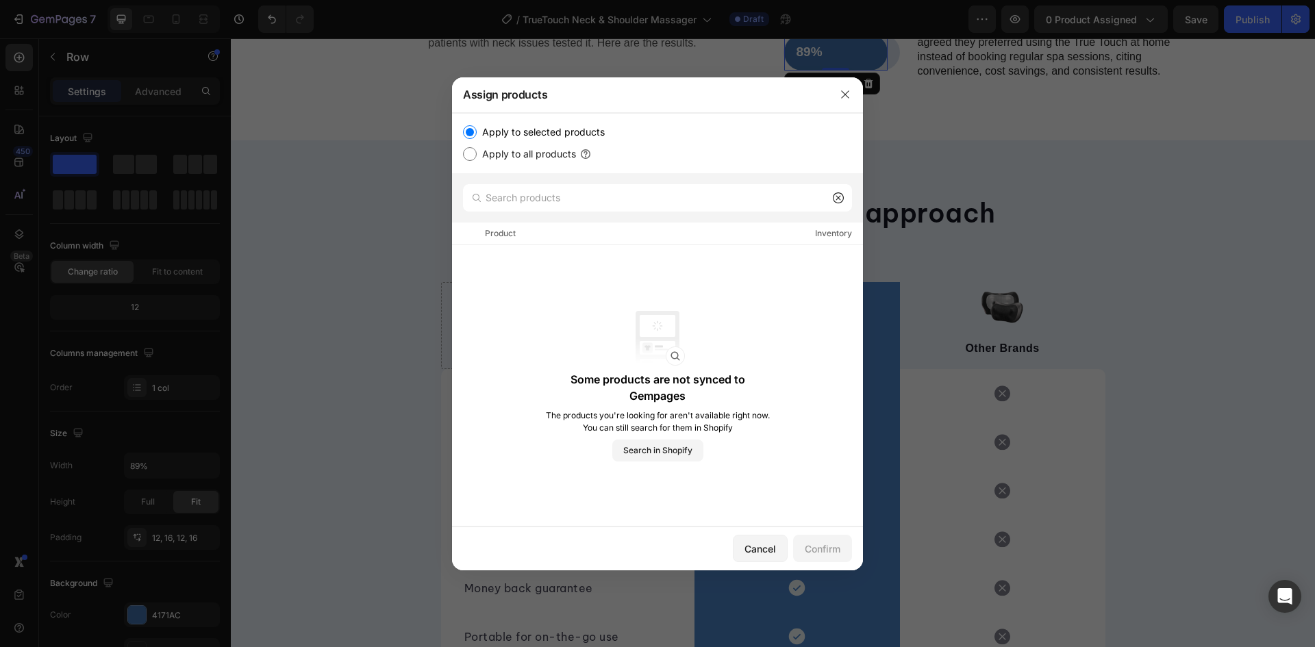
scroll to position [0, 0]
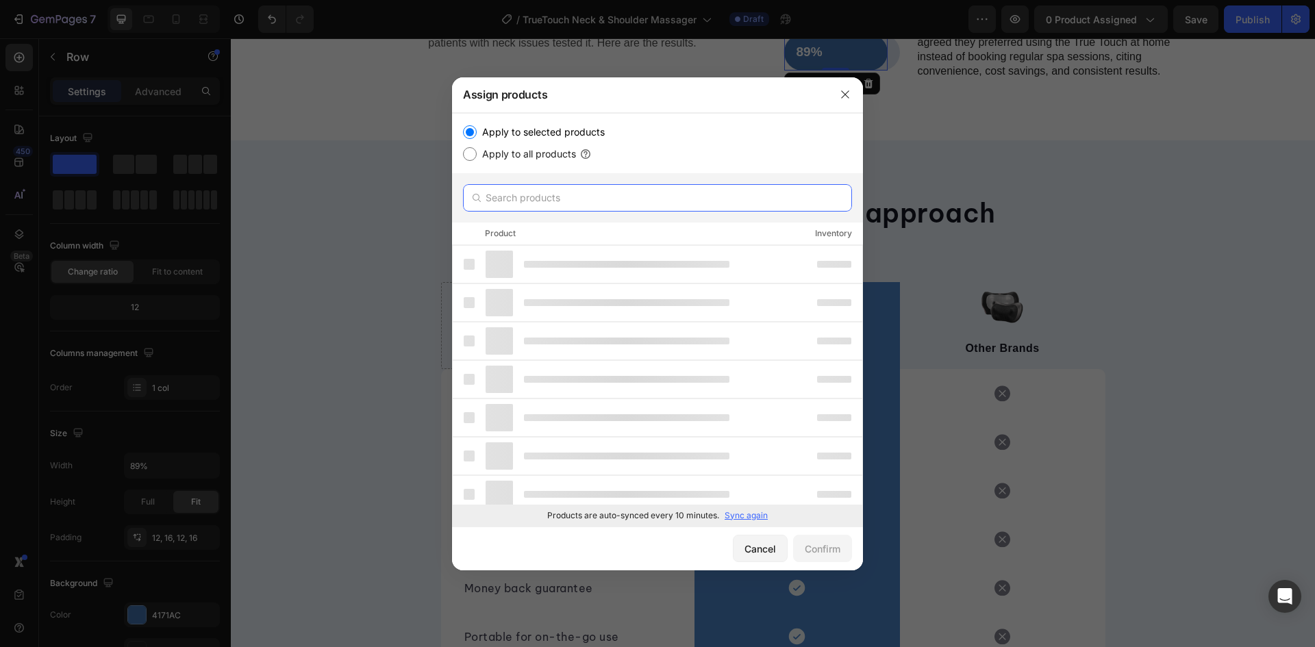
click at [764, 199] on input "text" at bounding box center [657, 197] width 389 height 27
paste input "True Touch Massage Master Cordless Neck & Shoulder Massager with Heat – Deep Ti…"
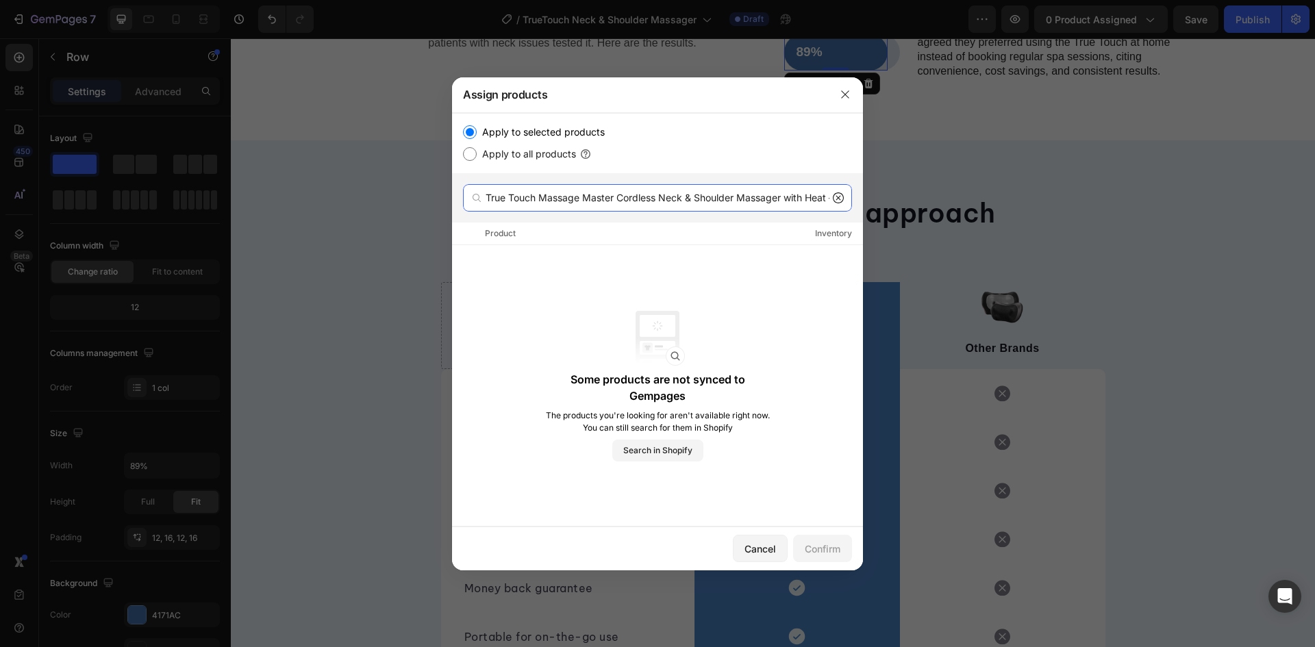
drag, startPoint x: 599, startPoint y: 197, endPoint x: 377, endPoint y: 203, distance: 222.1
click at [377, 203] on div "Assign products Apply to selected products Apply to all products True Touch Mas…" at bounding box center [657, 323] width 1315 height 647
click at [535, 196] on input "True Touch Massage Master Cordless Neck & Shoulder Massager with Heat – Deep Ti…" at bounding box center [657, 197] width 389 height 27
click at [539, 198] on input "True Touch Massage Master Cordless Neck & Shoulder Massager with Heat – Deep Ti…" at bounding box center [657, 197] width 389 height 27
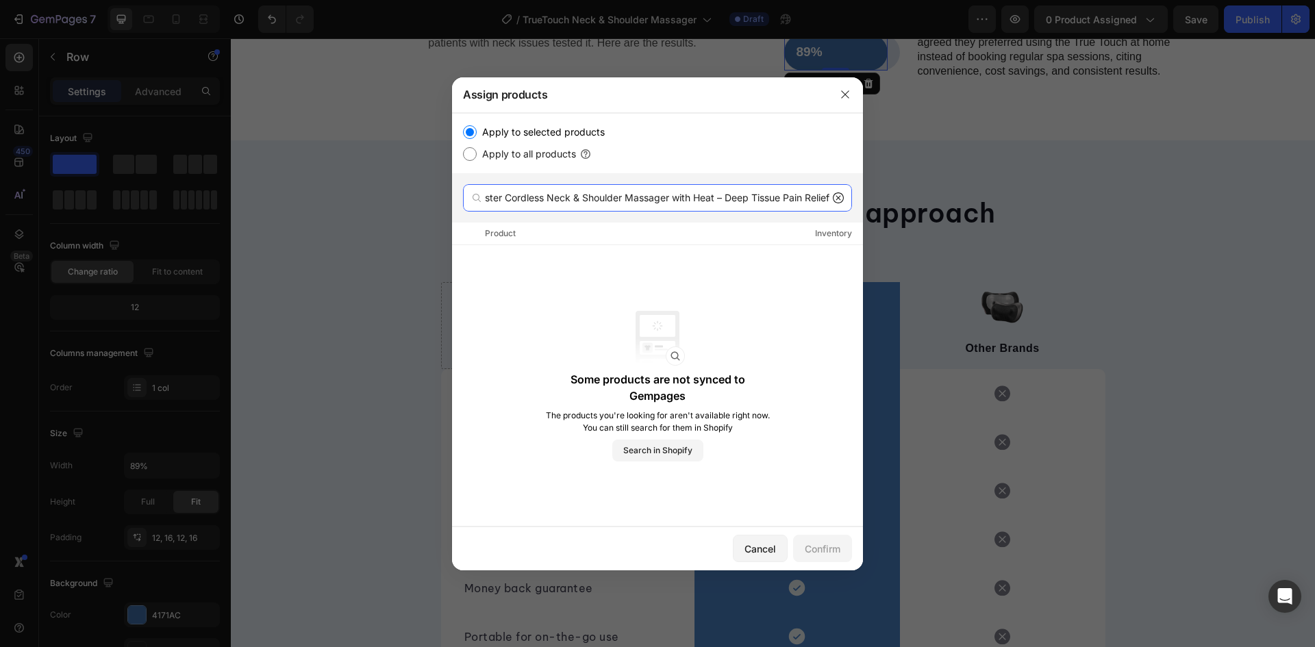
drag, startPoint x: 535, startPoint y: 198, endPoint x: 1150, endPoint y: 235, distance: 616.3
click at [1150, 235] on div "Assign products Apply to selected products Apply to all products True Touch Mas…" at bounding box center [657, 323] width 1315 height 647
type input "True Touch"
click at [841, 196] on icon at bounding box center [838, 198] width 11 height 11
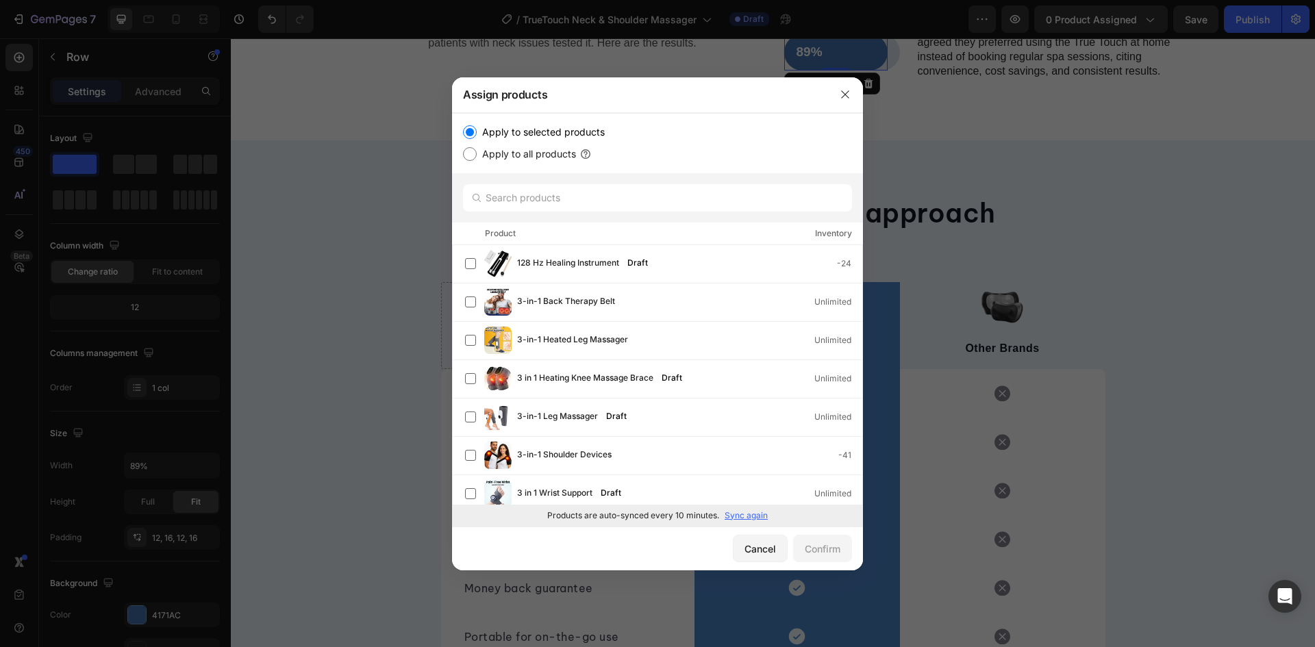
click at [758, 517] on p "Sync again" at bounding box center [746, 516] width 43 height 12
click at [609, 191] on input "text" at bounding box center [657, 197] width 389 height 27
paste input "Master Cordless Neck & Shoulder Massager with Heat – Deep Tissue Pain Relief"
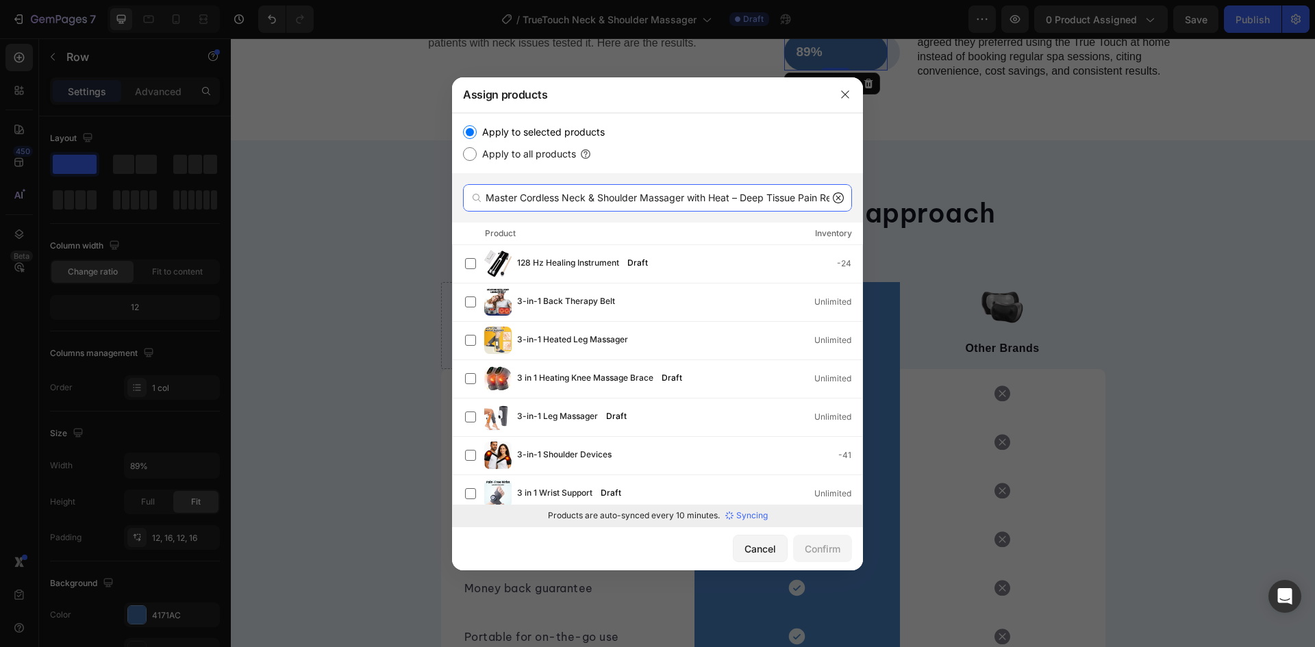
scroll to position [0, 18]
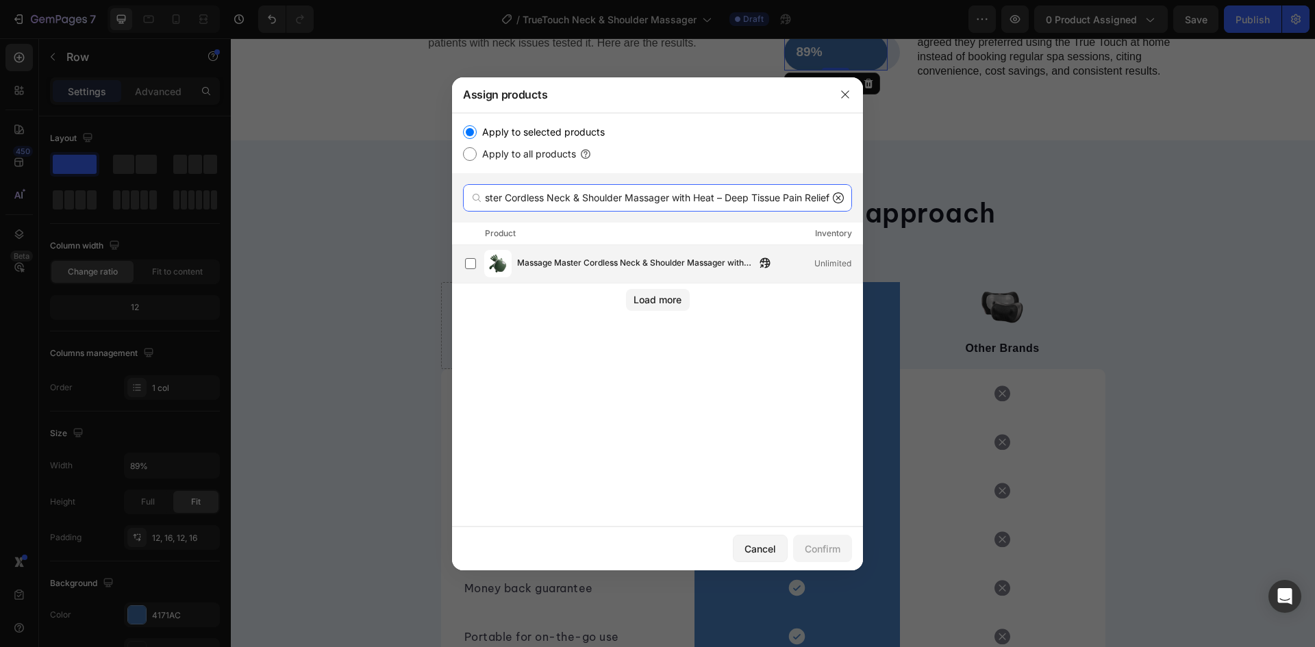
type input "Master Cordless Neck & Shoulder Massager with Heat – Deep Tissue Pain Relief"
click at [624, 254] on div "Massage Master Cordless Neck & Shoulder Massager with Heat – Deep Tissue Pain R…" at bounding box center [663, 263] width 397 height 27
click at [816, 543] on div "Confirm" at bounding box center [823, 549] width 36 height 14
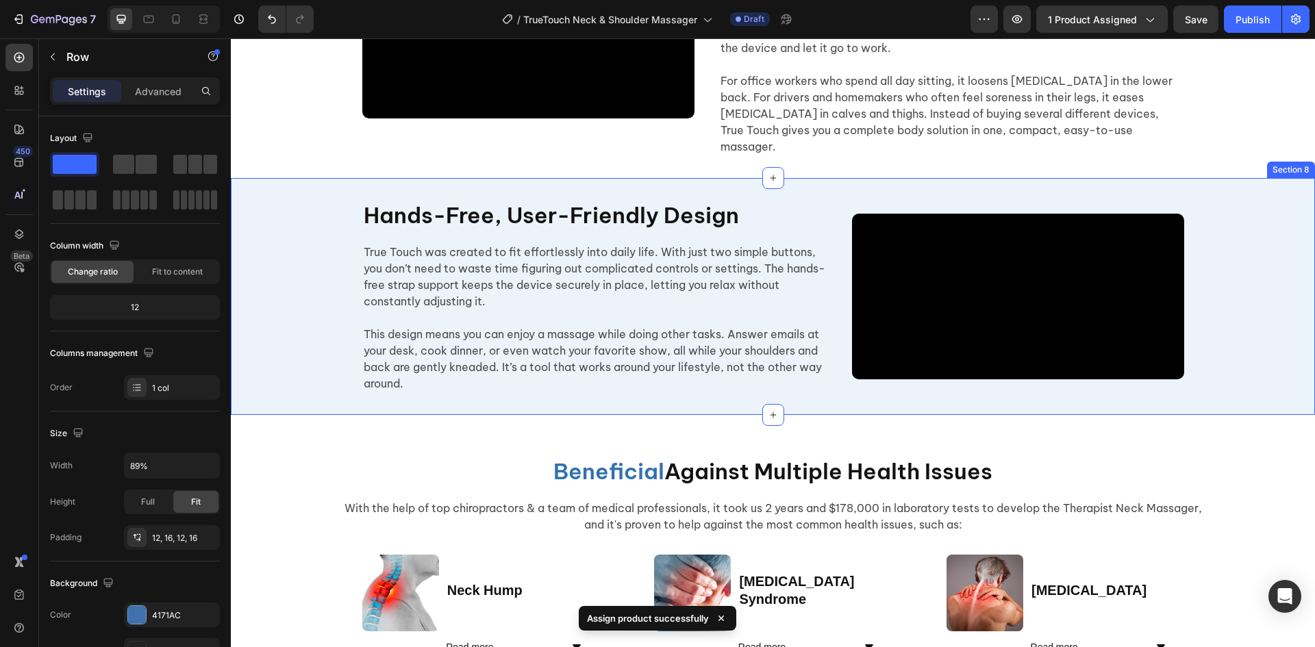
scroll to position [2225, 0]
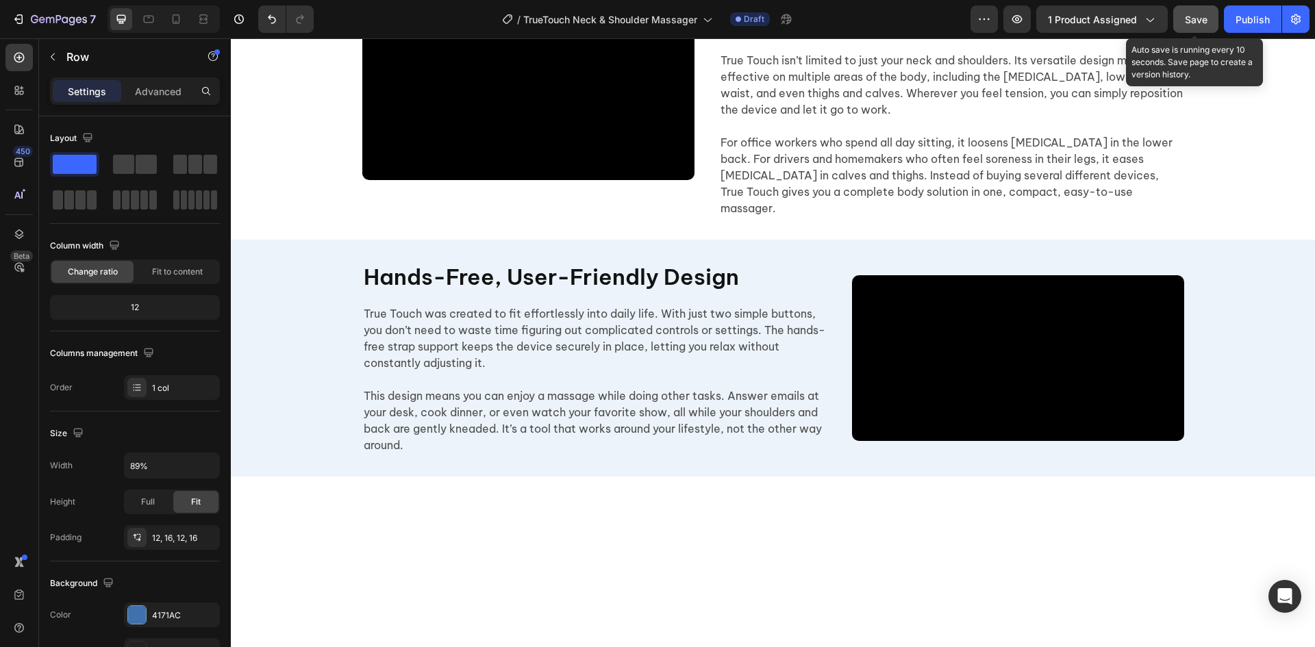
click at [1191, 17] on span "Save" at bounding box center [1196, 20] width 23 height 12
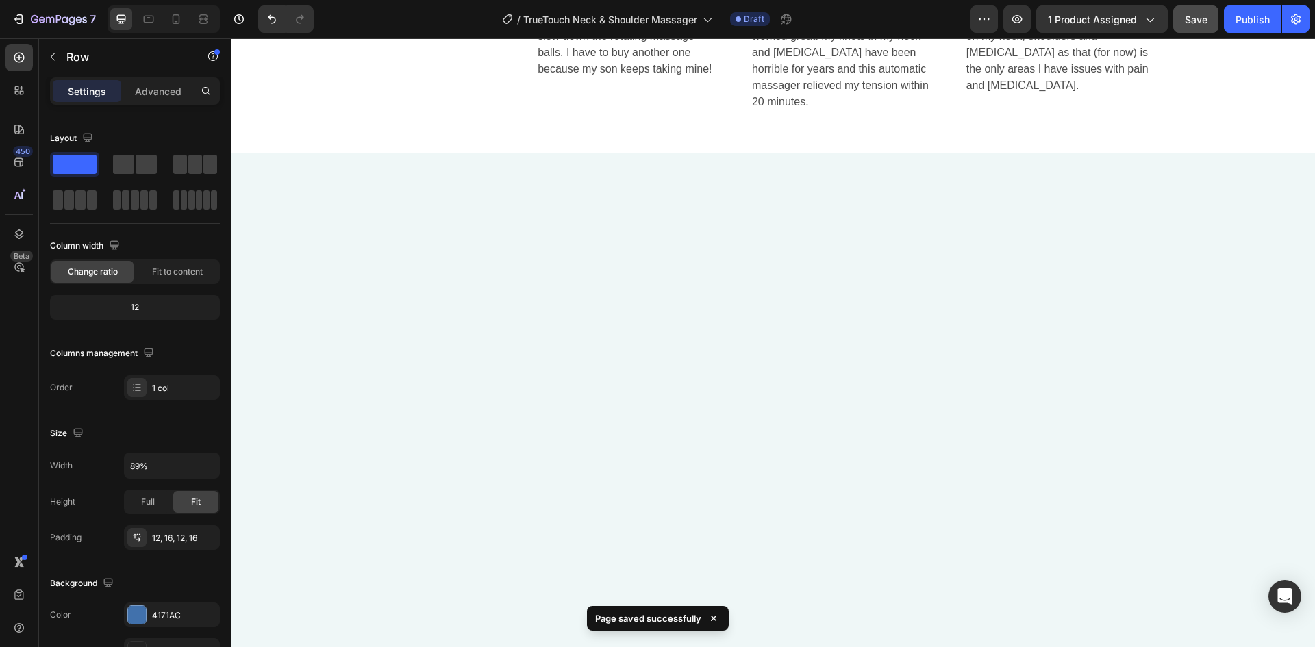
scroll to position [0, 0]
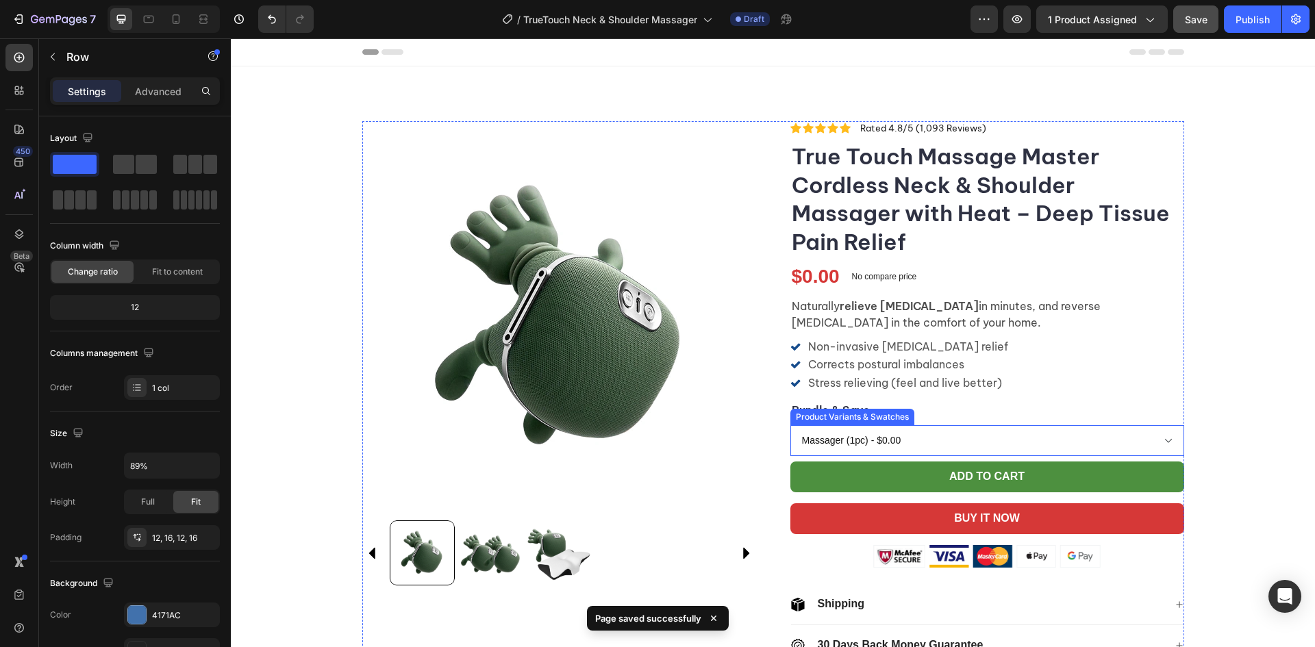
click at [1158, 438] on select "Massager (1pc) - $0.00 Massager (2pcs) - $0.00 Massager & Pillow - $0.00" at bounding box center [988, 440] width 394 height 31
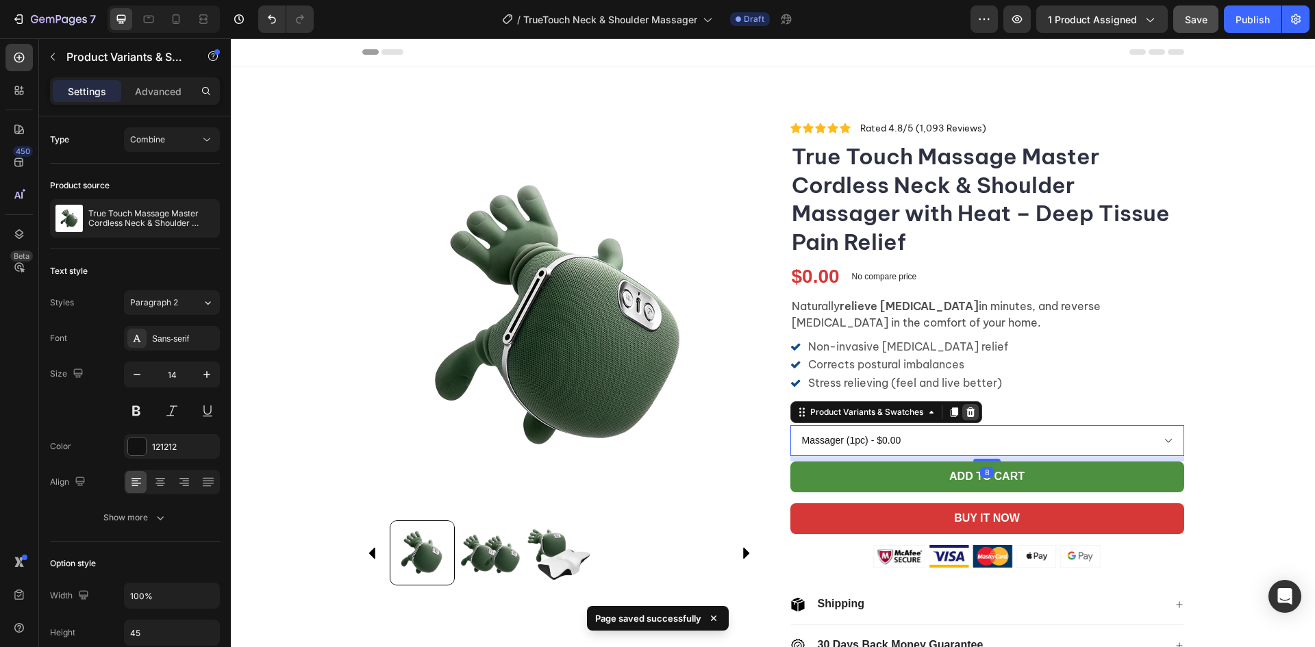
click at [967, 417] on icon at bounding box center [970, 413] width 9 height 10
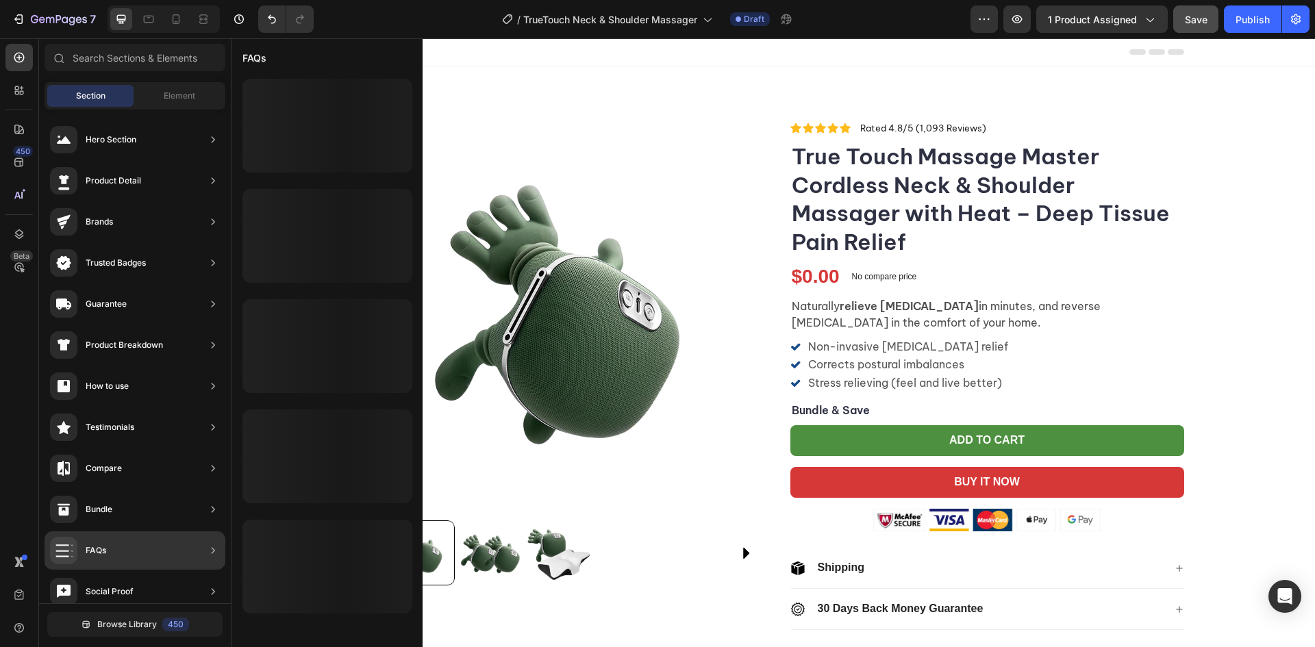
click at [118, 532] on div "Bundle" at bounding box center [135, 551] width 181 height 38
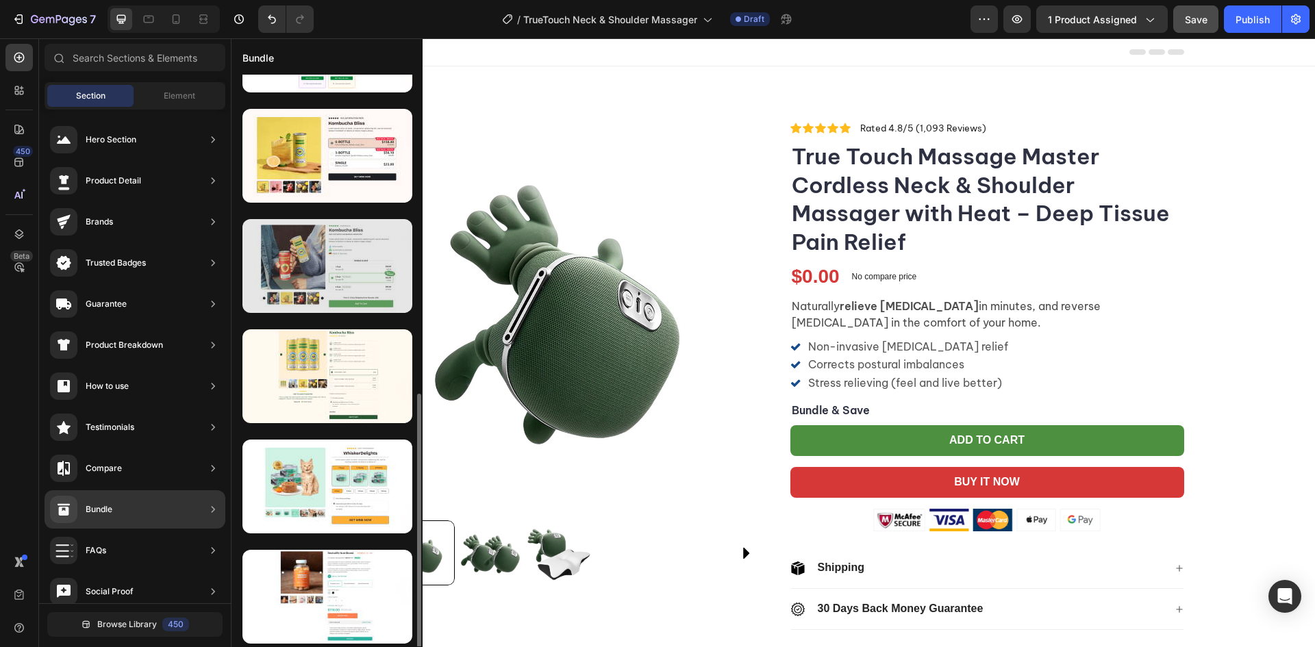
scroll to position [480, 0]
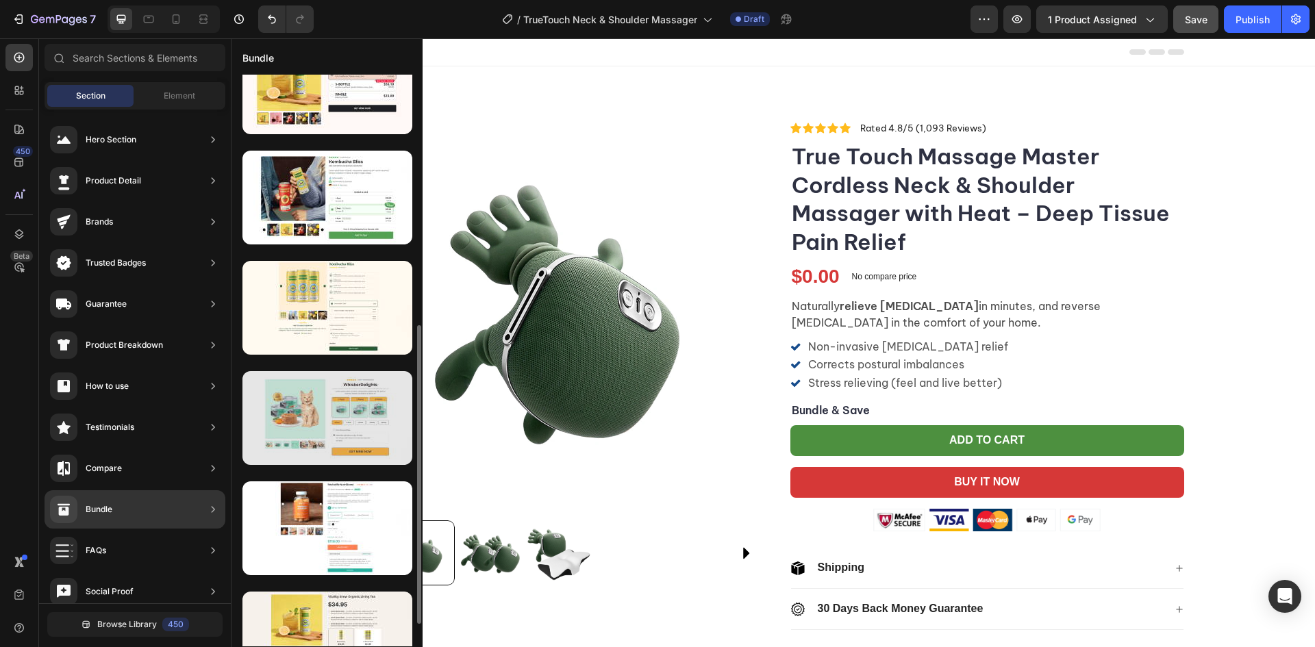
click at [363, 424] on div at bounding box center [328, 418] width 170 height 94
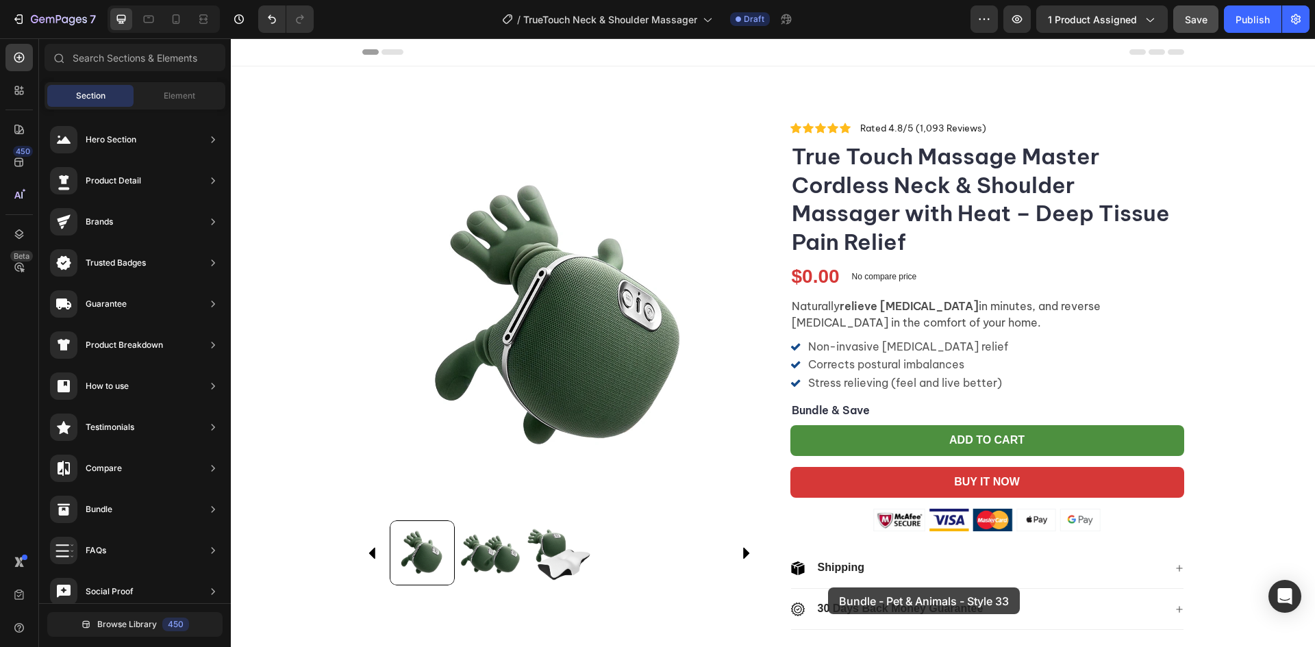
scroll to position [120, 0]
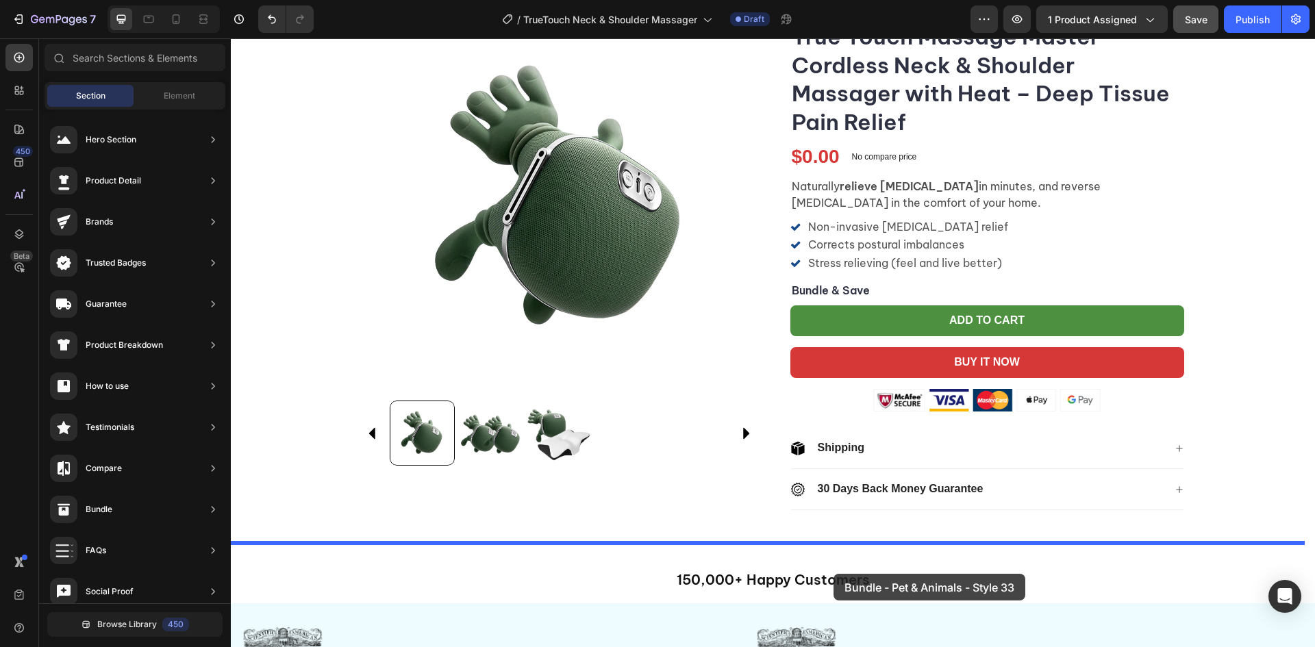
drag, startPoint x: 564, startPoint y: 450, endPoint x: 834, endPoint y: 574, distance: 297.1
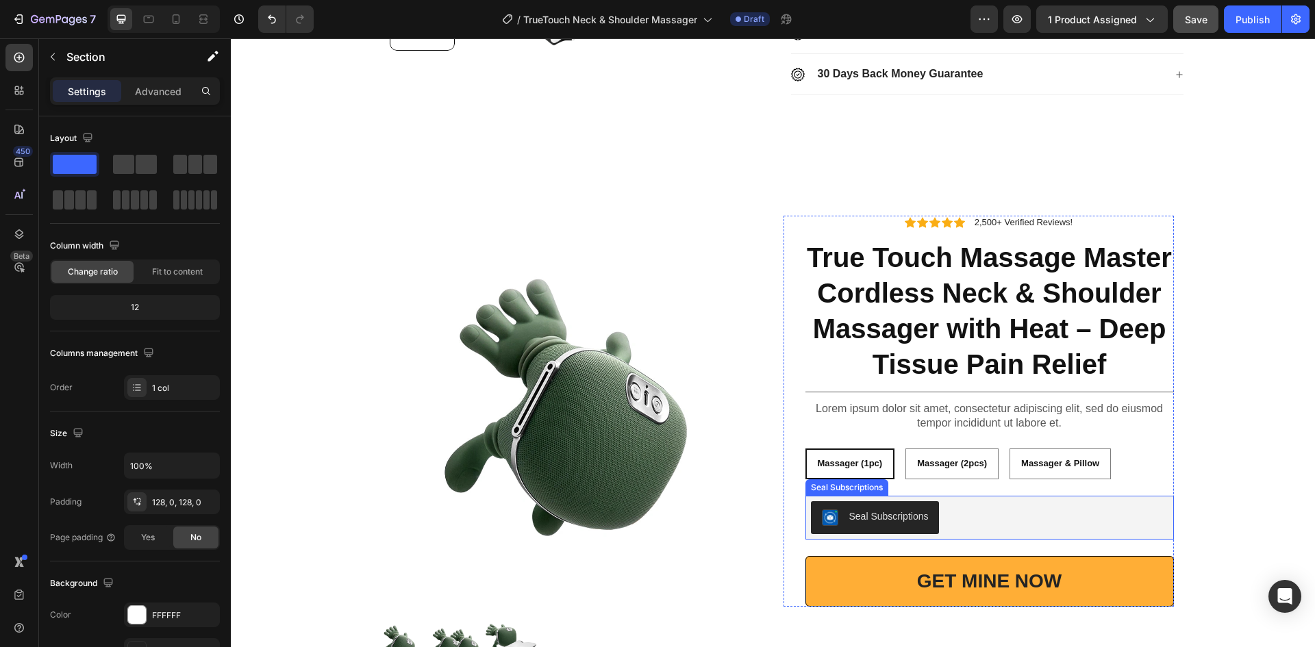
scroll to position [599, 0]
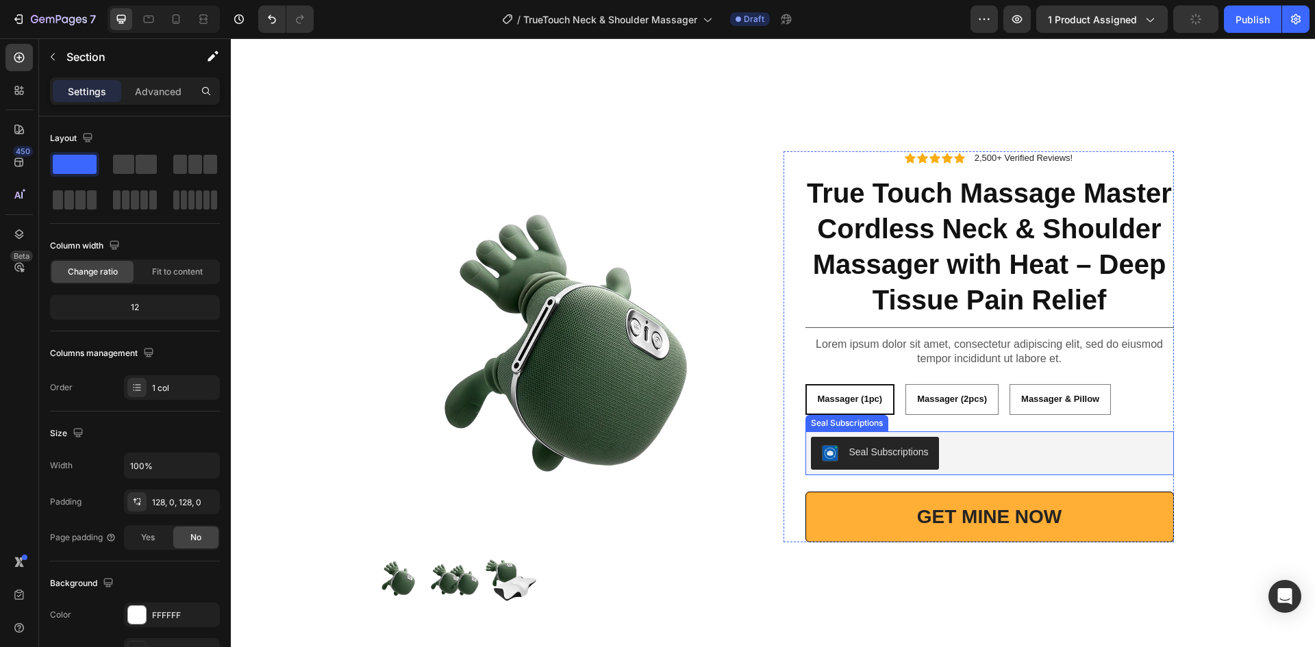
click at [1117, 444] on div "Seal Subscriptions" at bounding box center [990, 453] width 358 height 33
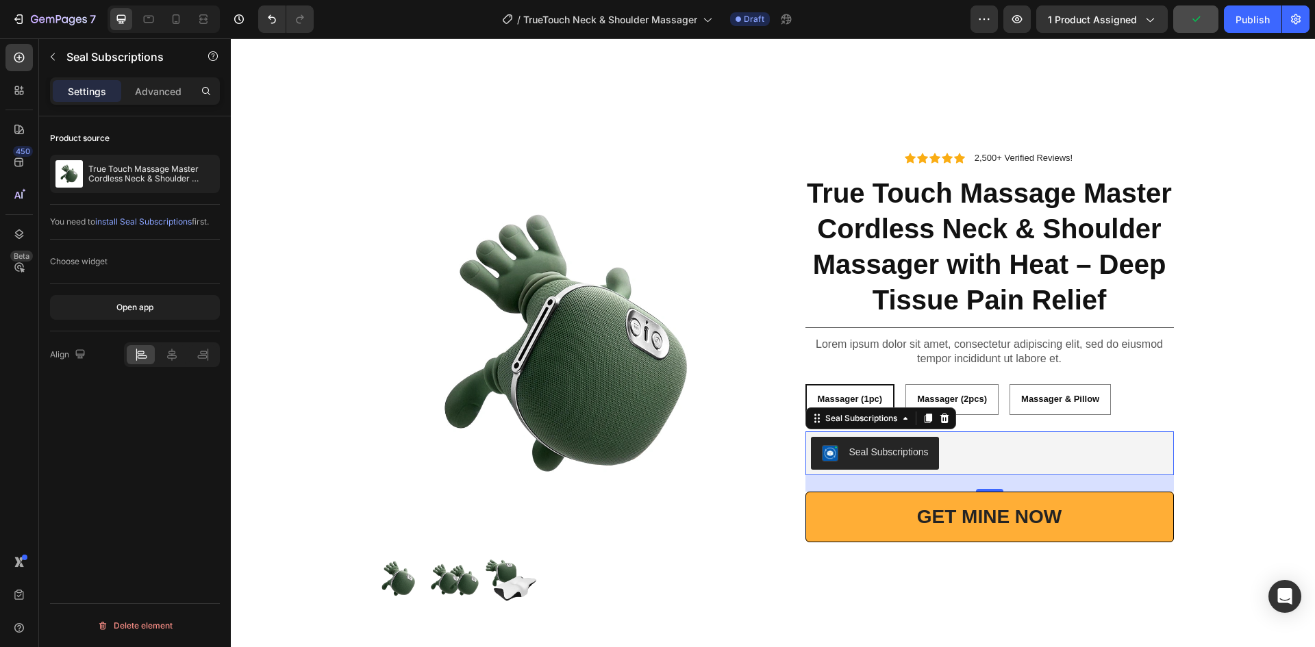
click at [856, 448] on div "Seal Subscriptions" at bounding box center [889, 452] width 79 height 14
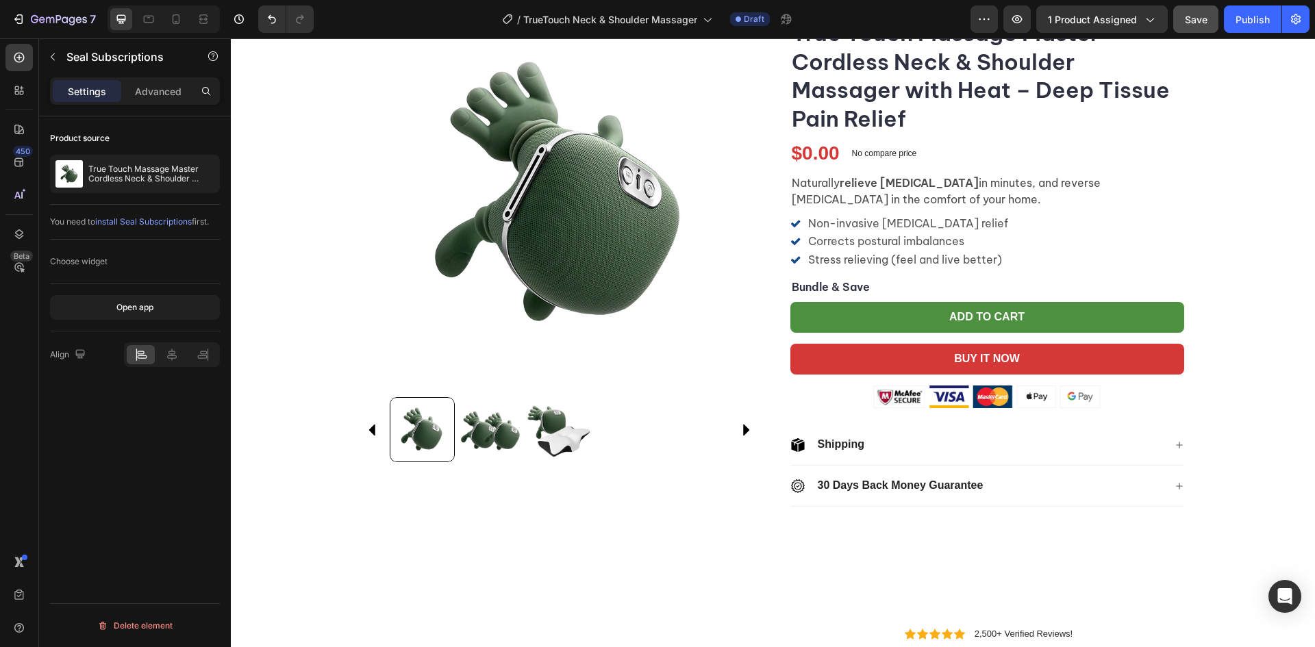
scroll to position [120, 0]
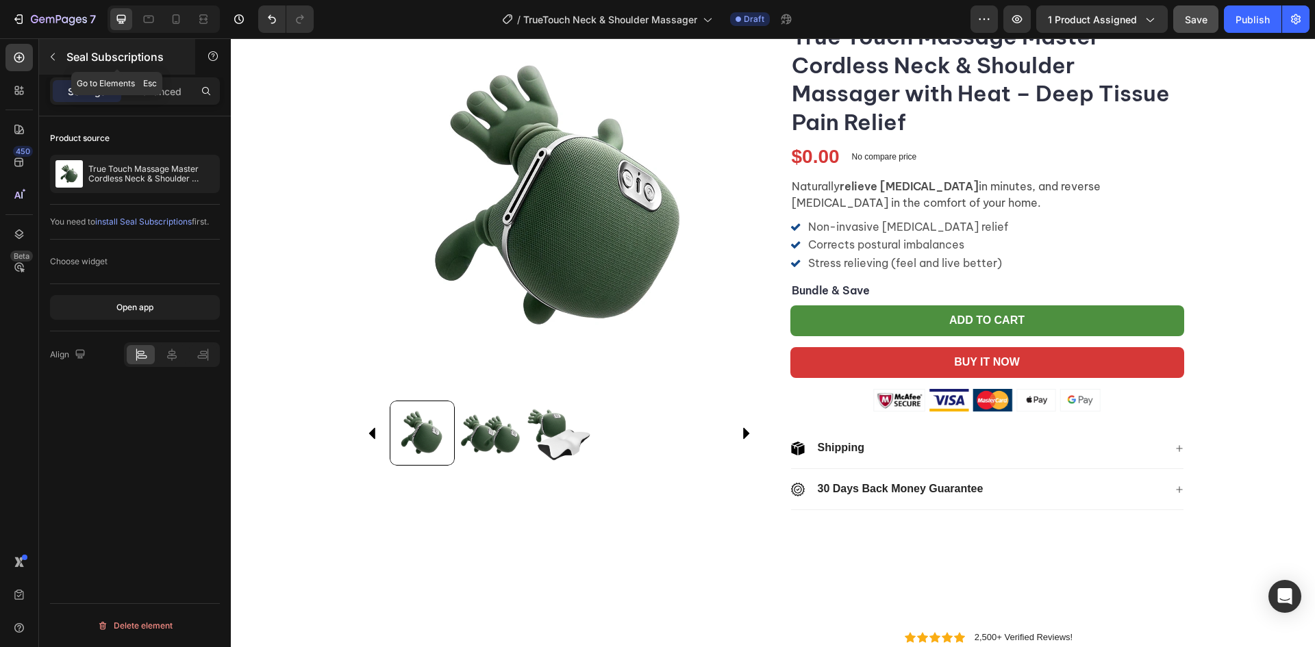
click at [51, 52] on icon "button" at bounding box center [52, 56] width 11 height 11
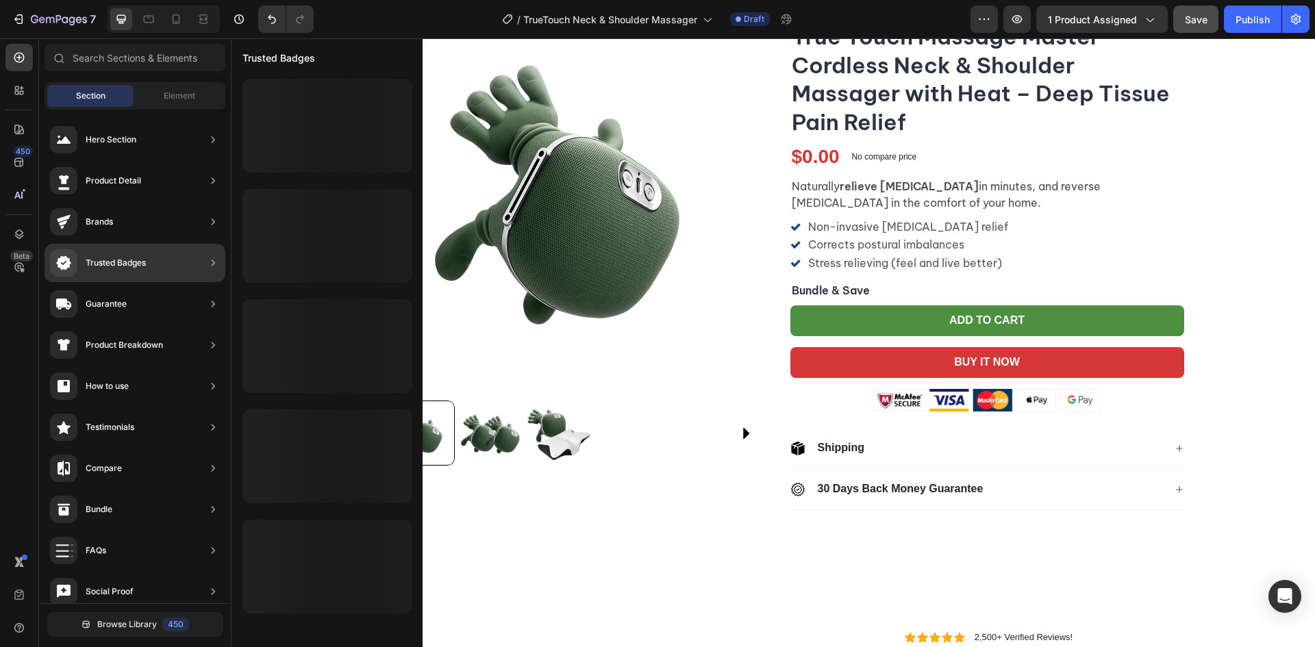
scroll to position [0, 0]
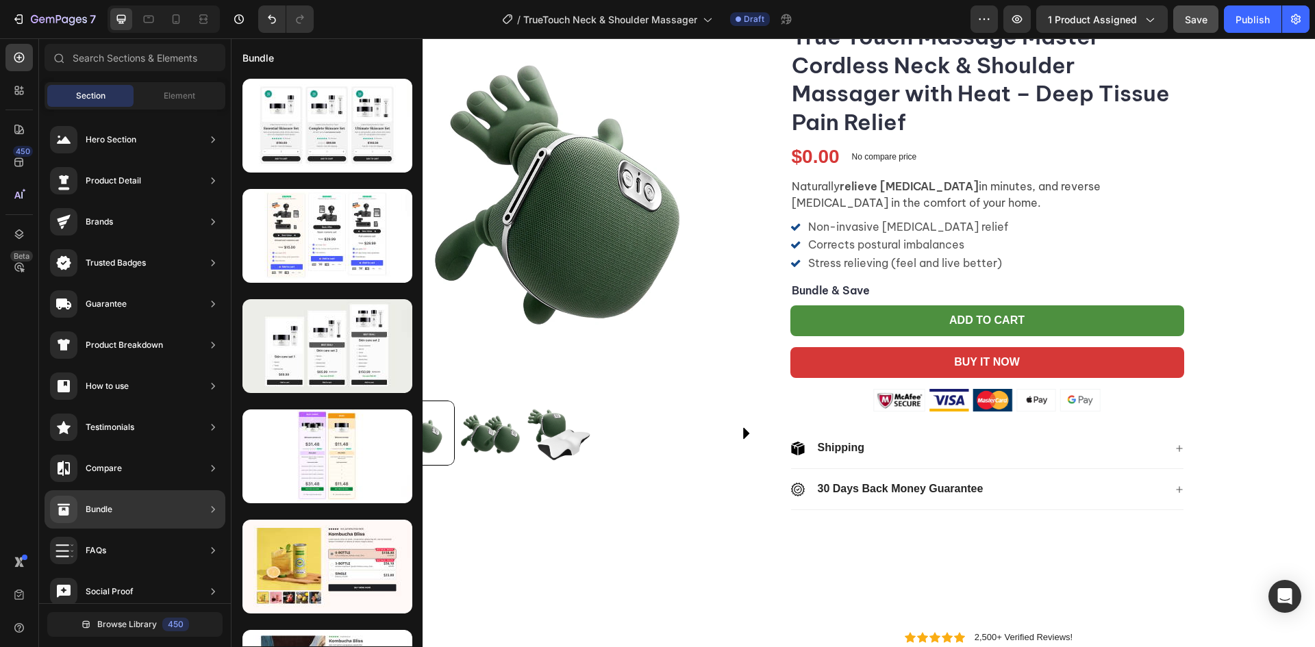
click at [115, 518] on div "Bundle" at bounding box center [135, 510] width 181 height 38
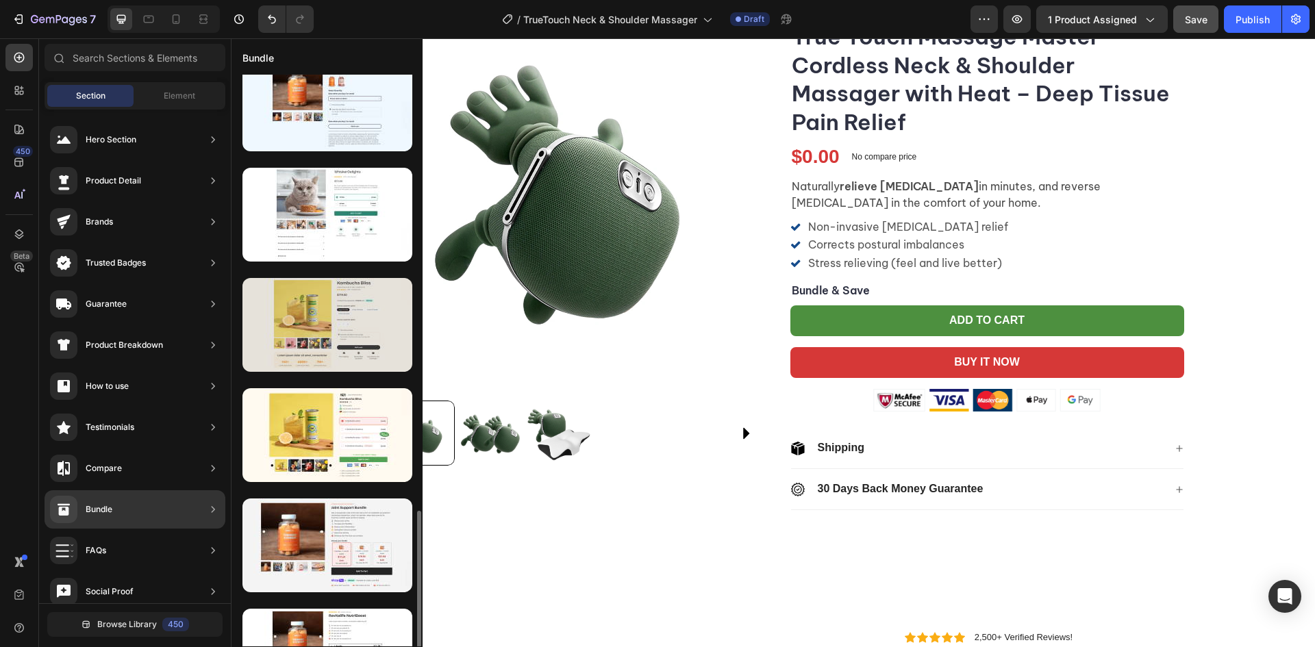
scroll to position [1413, 0]
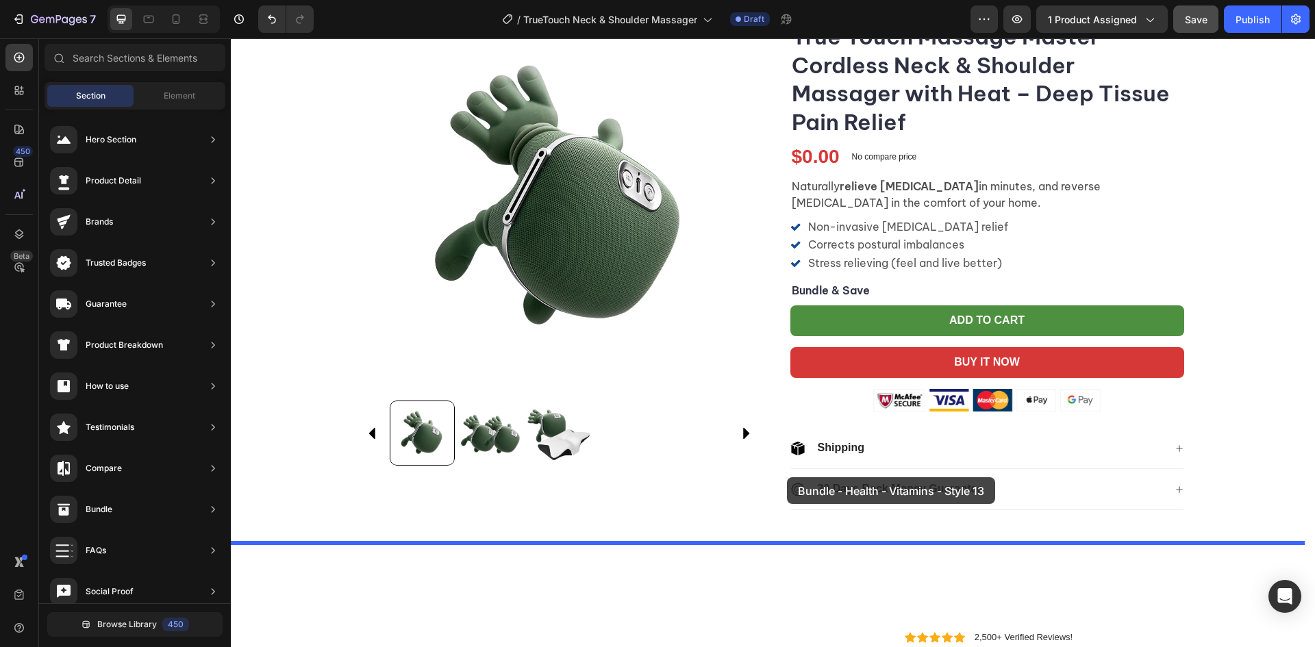
drag, startPoint x: 567, startPoint y: 520, endPoint x: 787, endPoint y: 478, distance: 224.7
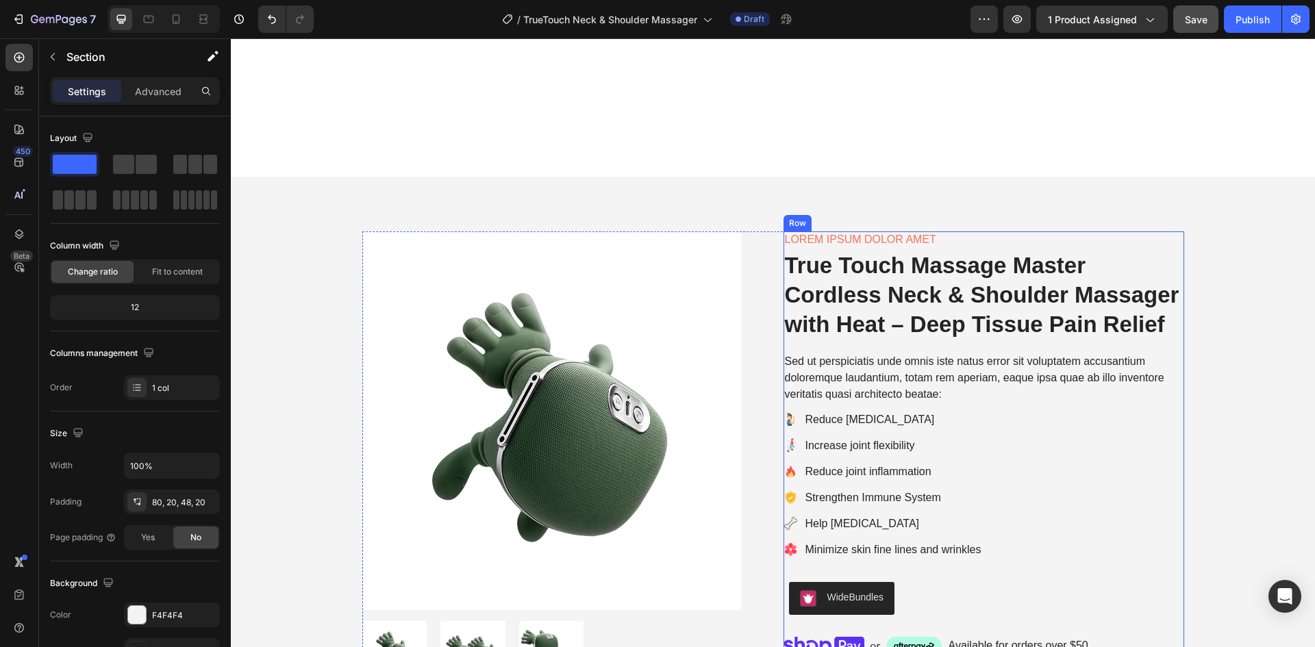
scroll to position [734, 0]
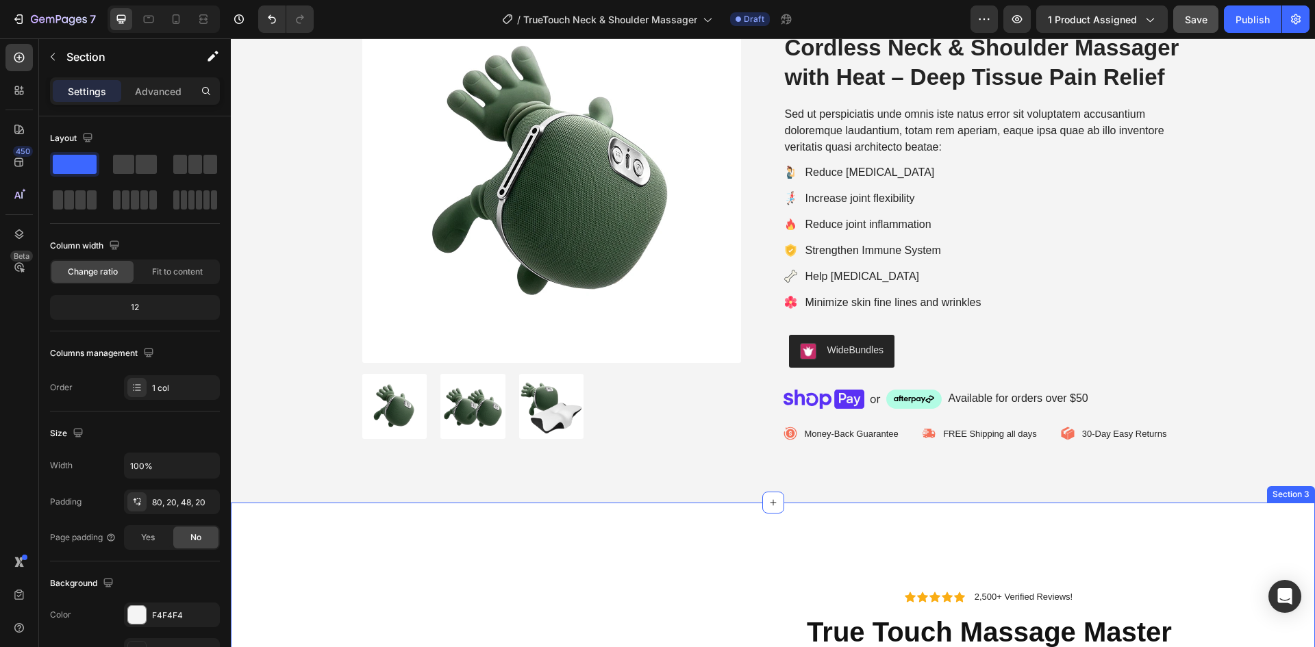
click at [1300, 492] on icon at bounding box center [1304, 490] width 9 height 10
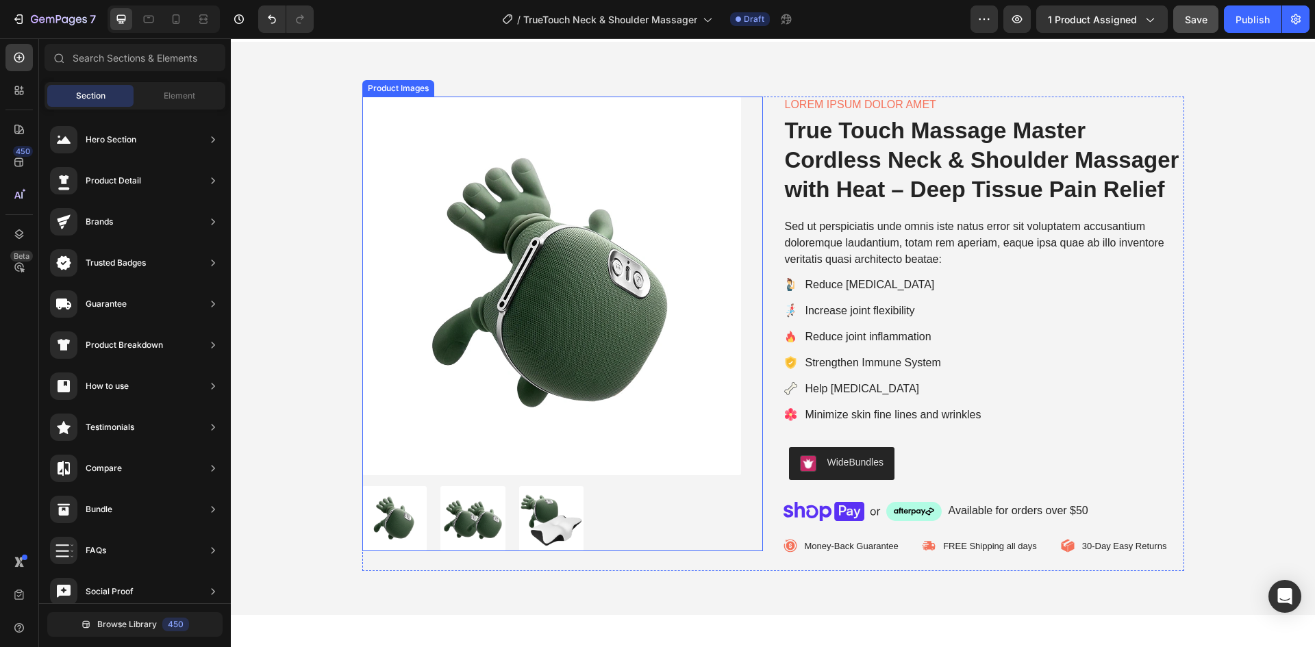
scroll to position [460, 0]
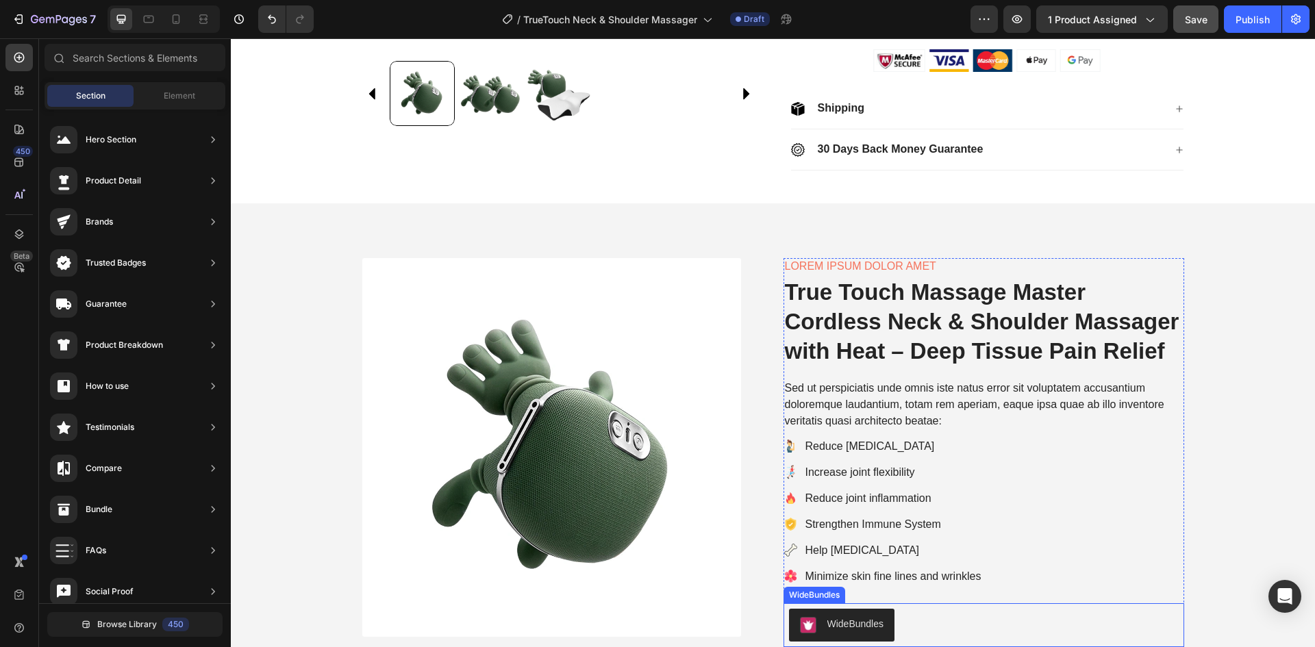
click at [839, 624] on div "WideBundles" at bounding box center [856, 624] width 57 height 14
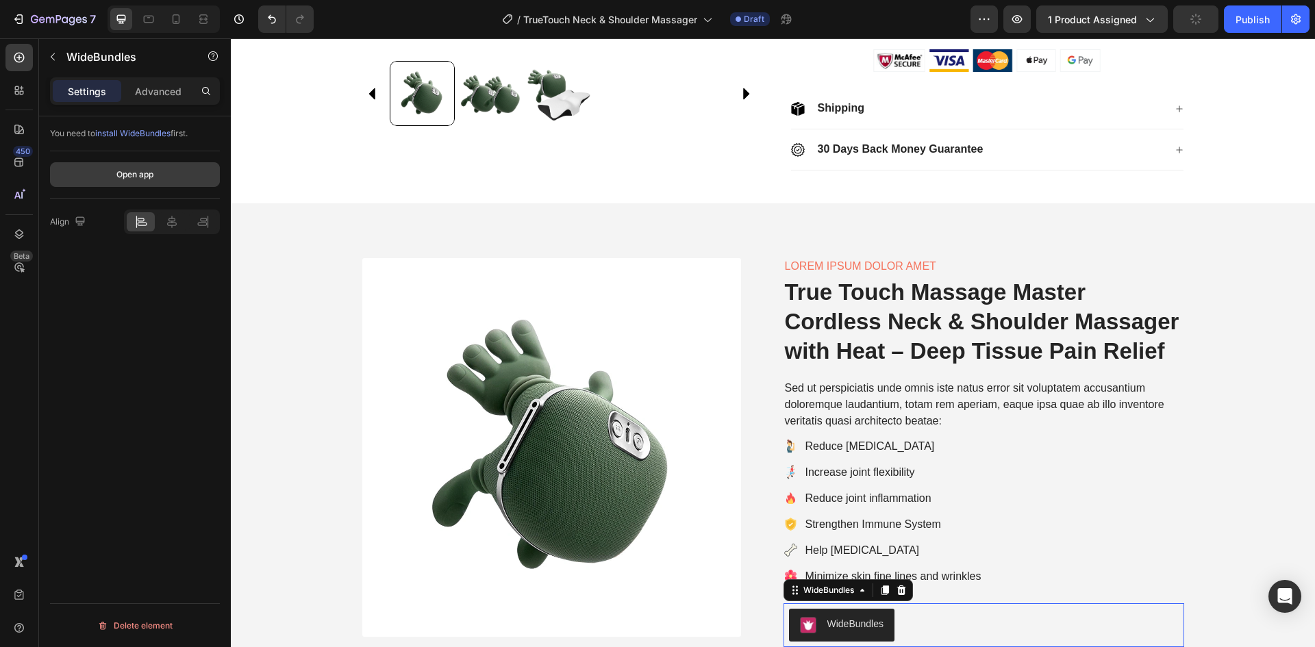
click at [132, 173] on div "Open app" at bounding box center [134, 175] width 37 height 12
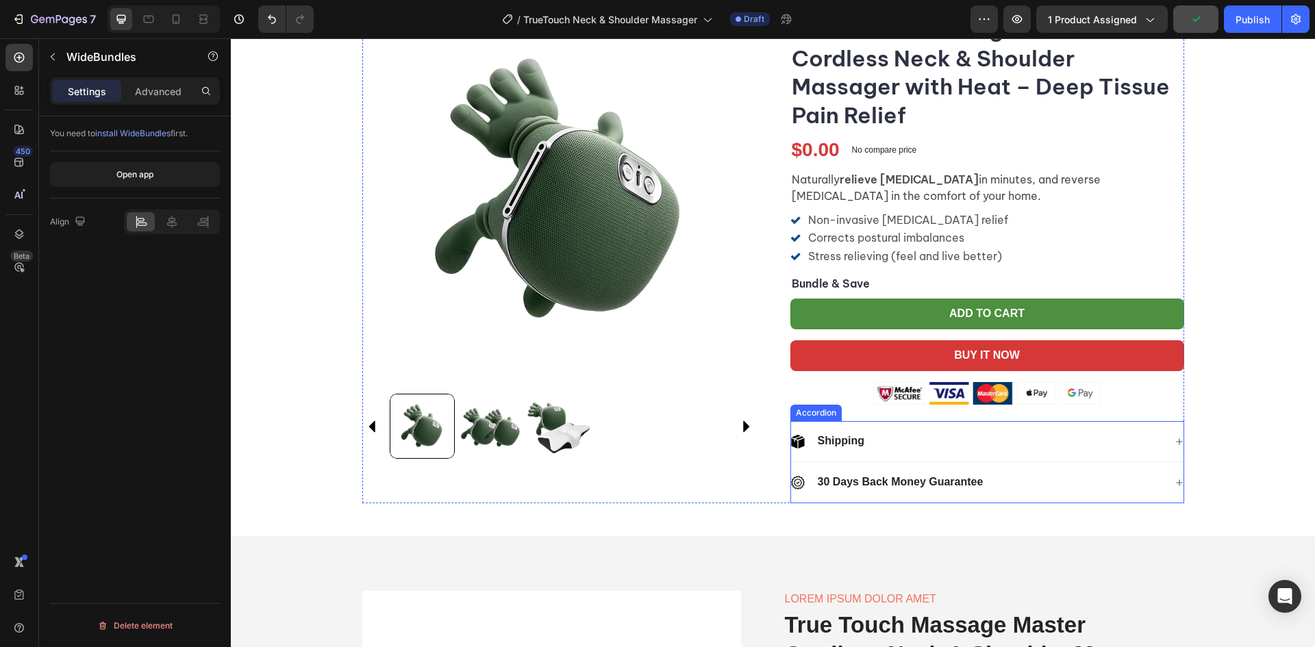
scroll to position [117, 0]
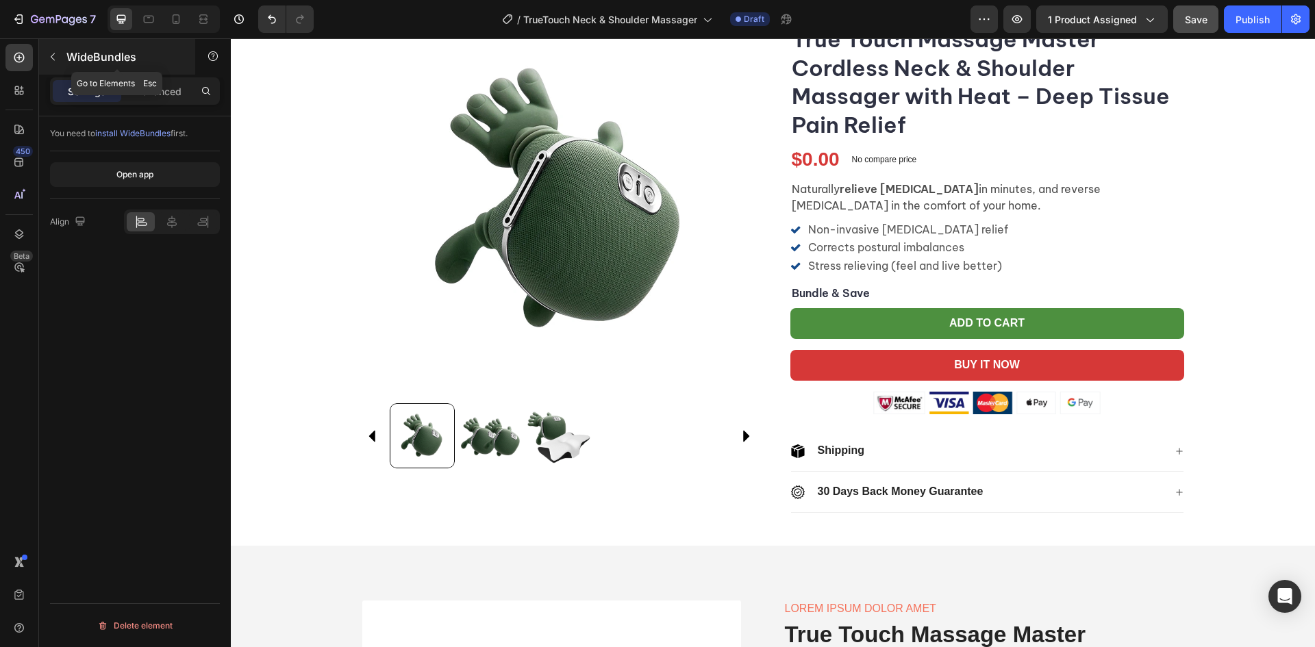
click at [55, 55] on icon "button" at bounding box center [52, 56] width 11 height 11
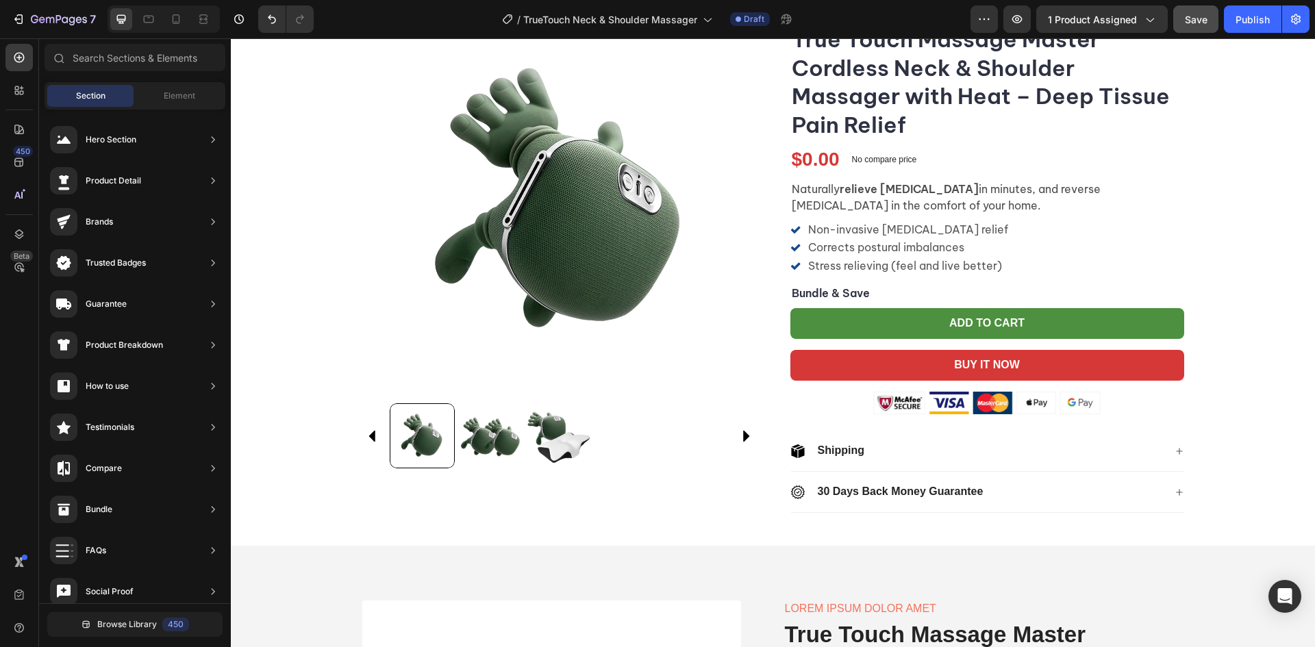
scroll to position [0, 0]
click at [147, 619] on span "Browse Library" at bounding box center [127, 625] width 60 height 12
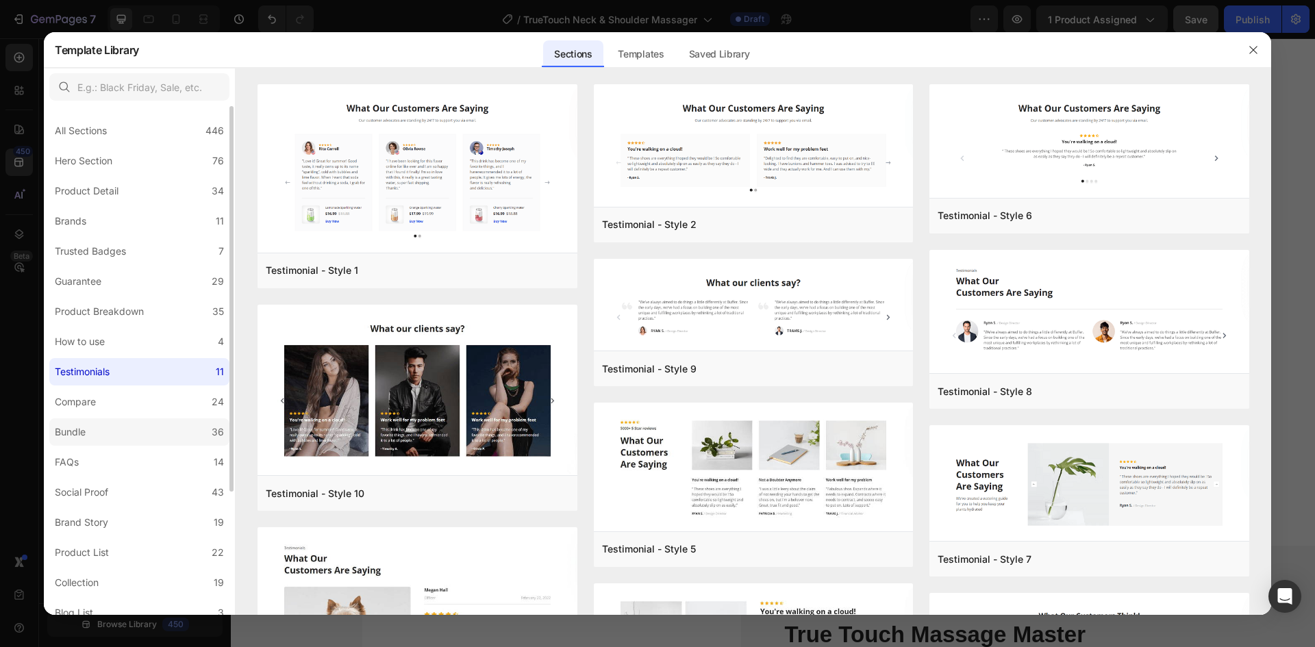
click at [109, 436] on label "Bundle 36" at bounding box center [139, 432] width 180 height 27
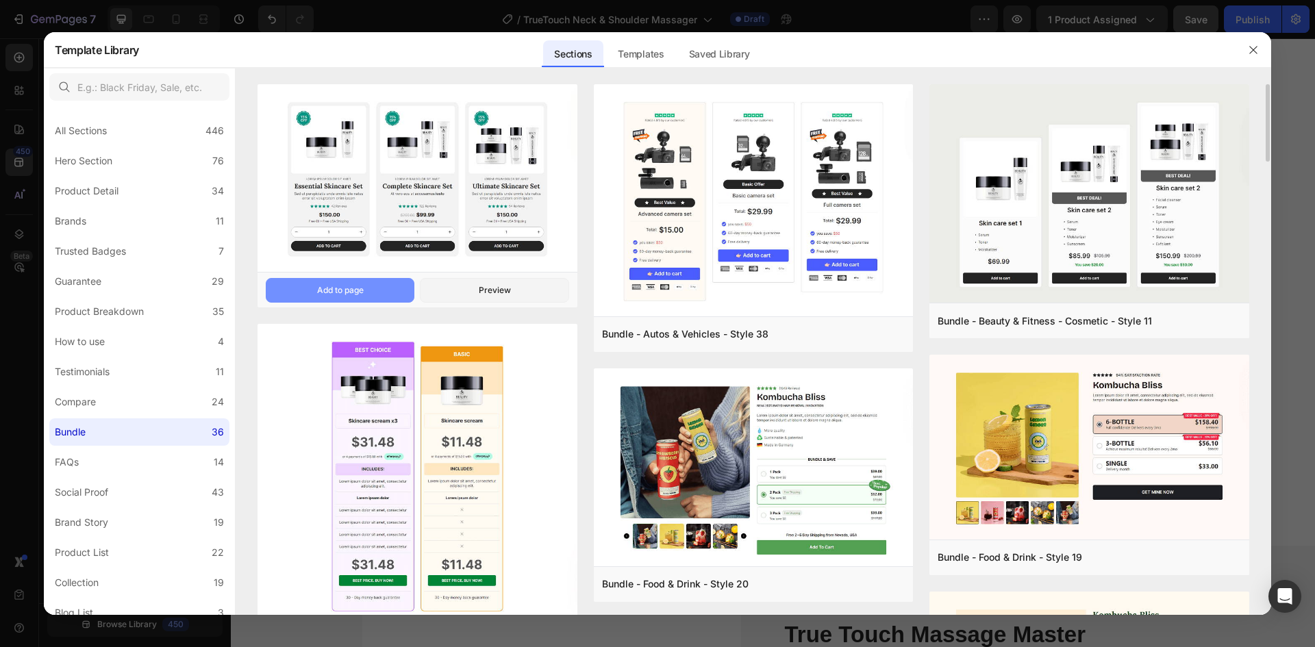
click at [397, 290] on button "Add to page" at bounding box center [340, 290] width 149 height 25
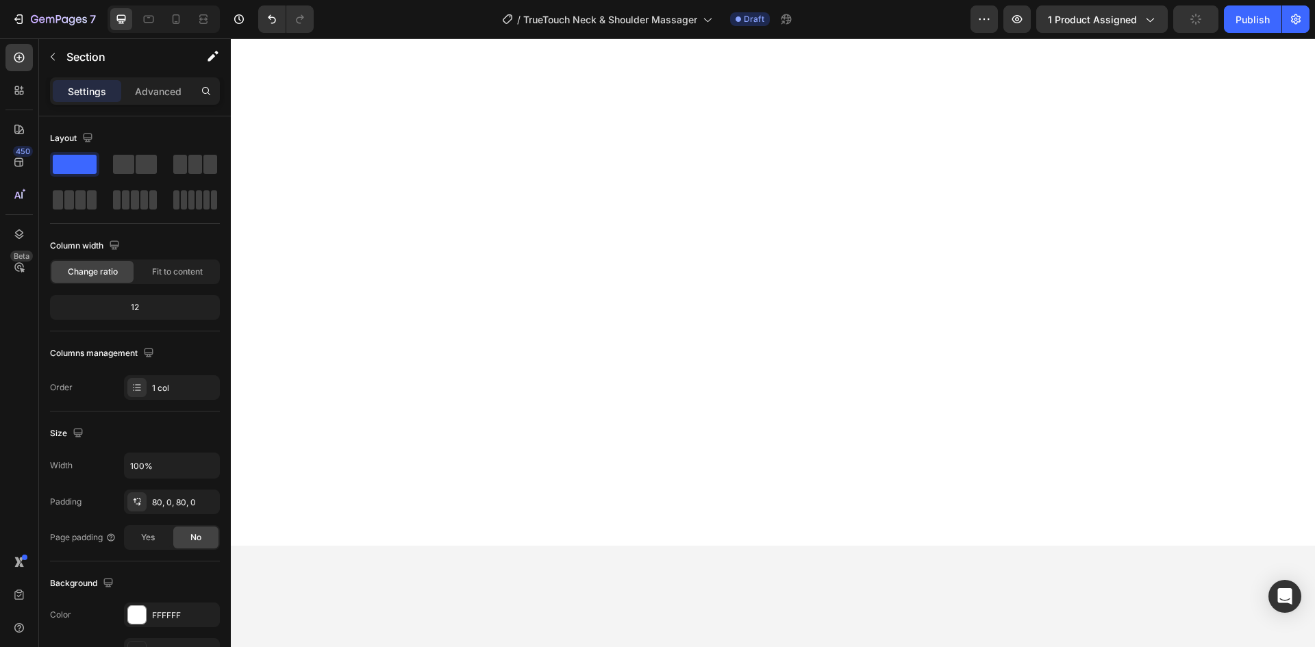
scroll to position [6199, 0]
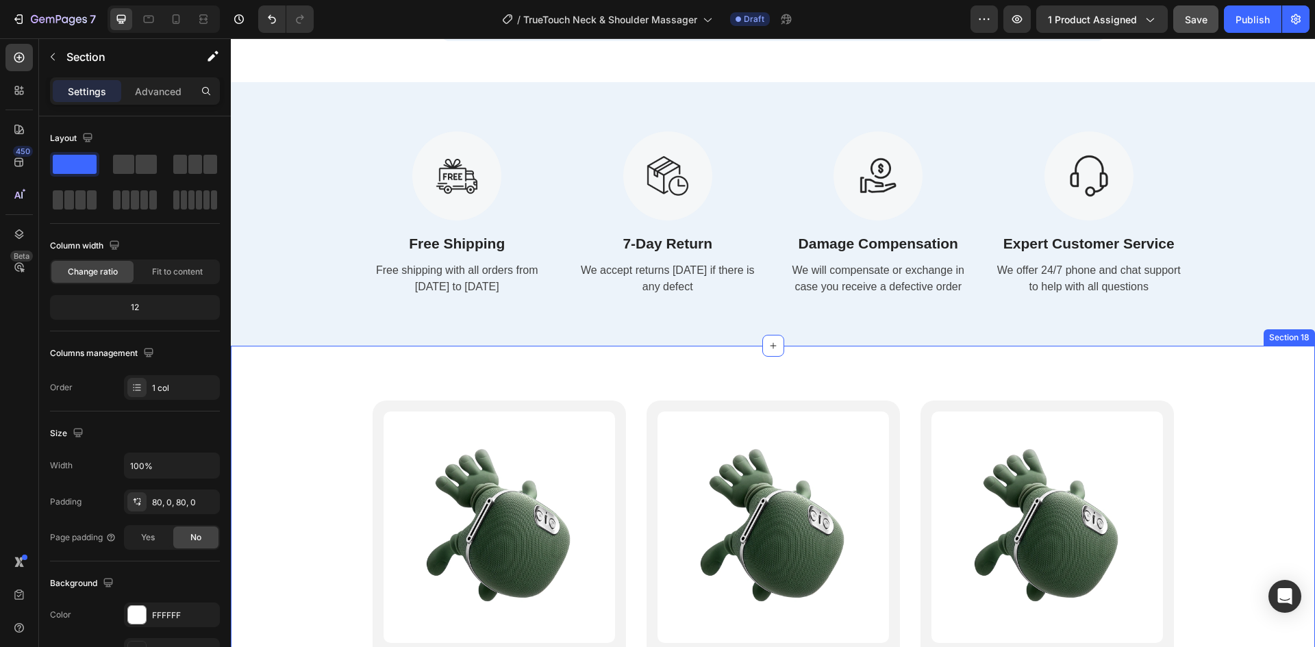
click at [1238, 402] on div "Product Images Lorem ipsum dolor sit amet Text Block Essential Skincare Set Hea…" at bounding box center [773, 656] width 1085 height 510
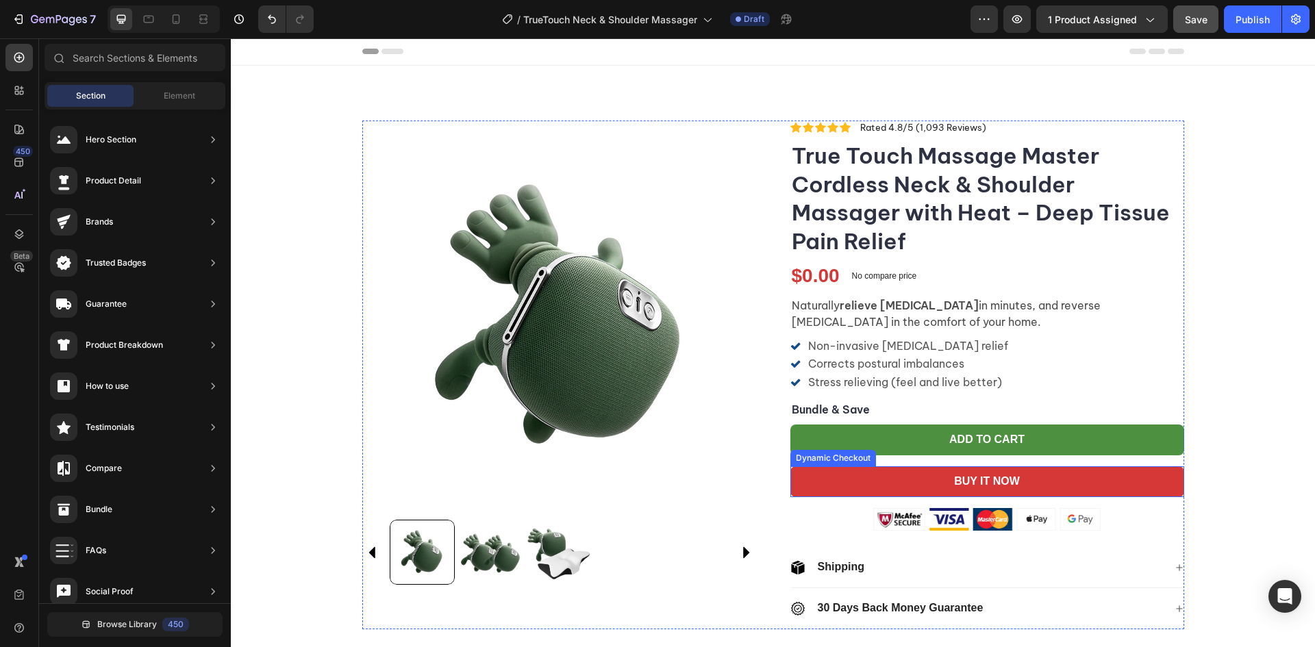
scroll to position [480, 0]
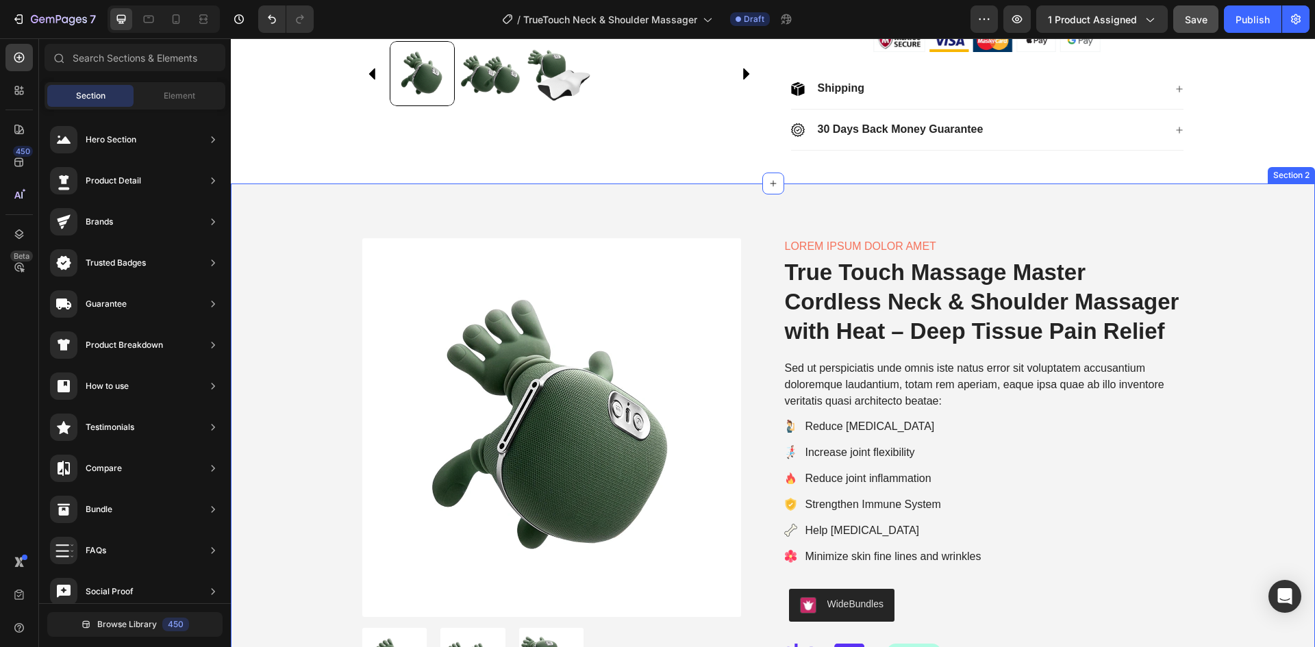
click at [1239, 216] on div "Product Images Lorem ipsum dolor amet Text Block True Touch Massage Master Cord…" at bounding box center [773, 470] width 1085 height 573
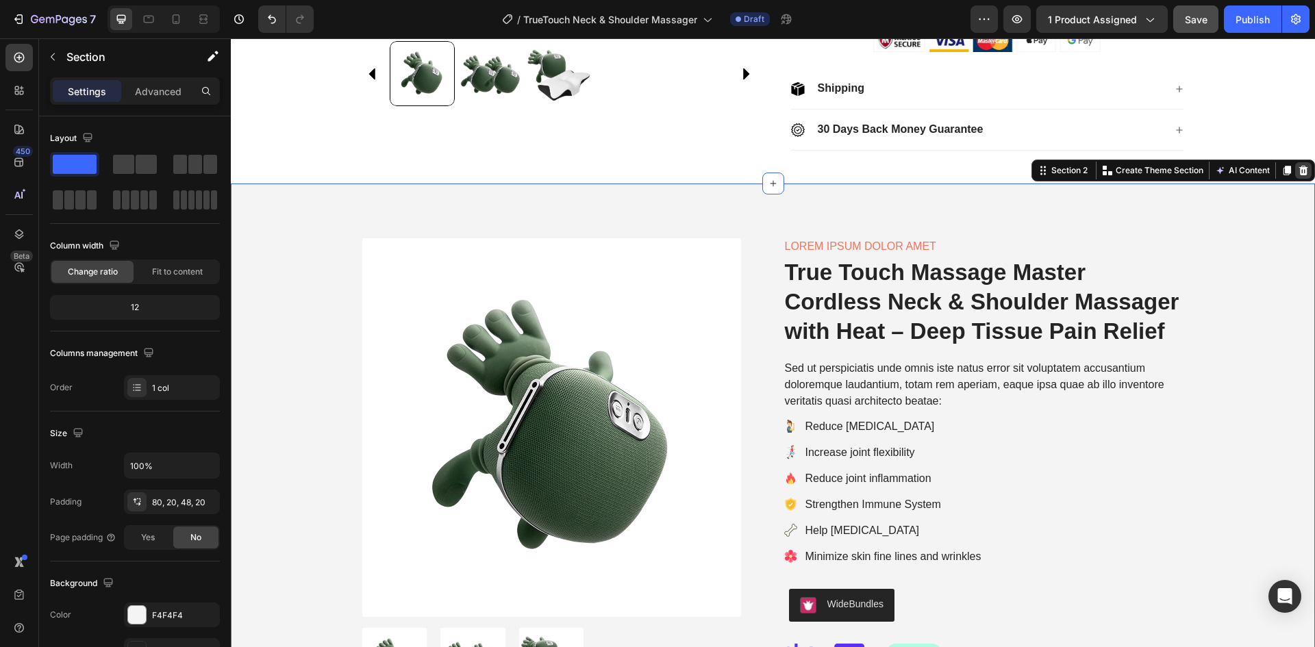
click at [1298, 172] on icon at bounding box center [1303, 170] width 11 height 11
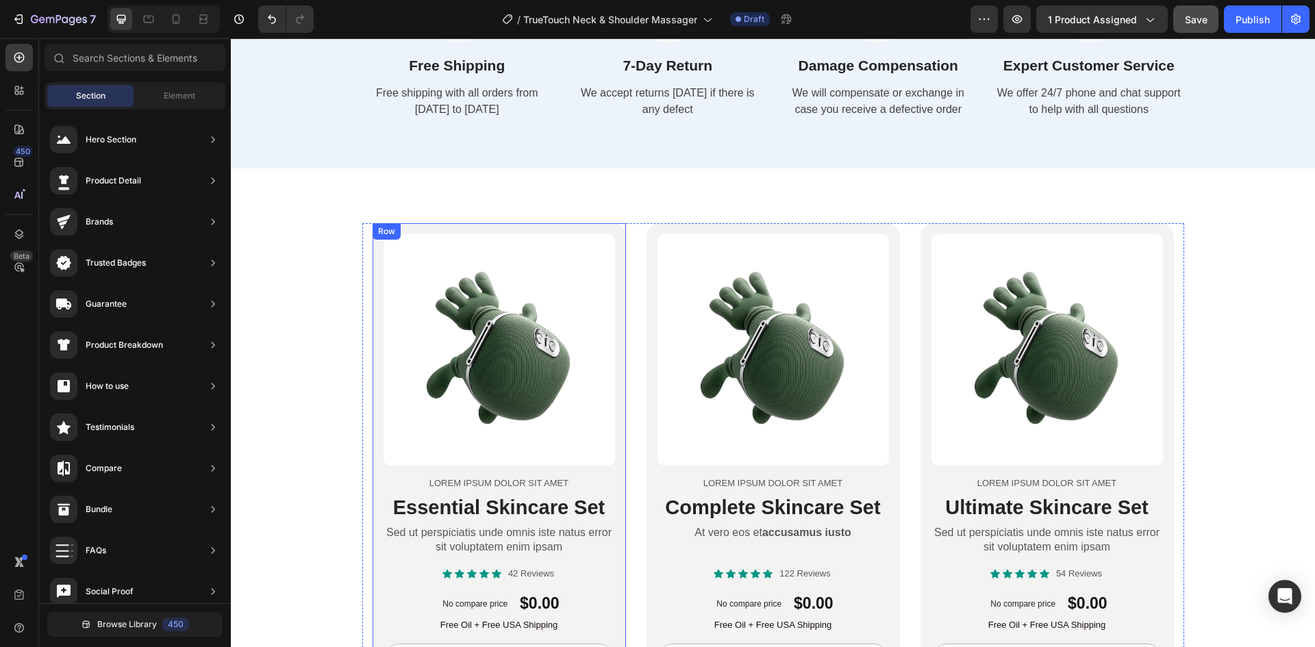
scroll to position [5099, 0]
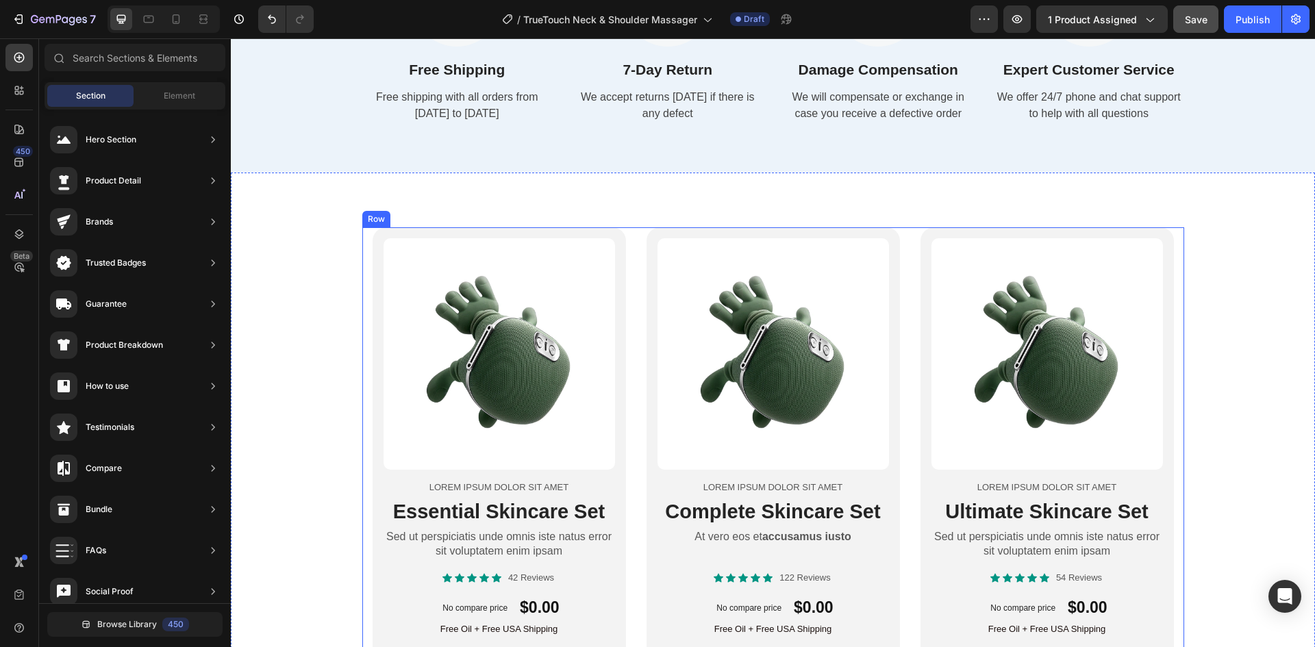
click at [632, 299] on div "Product Images Lorem ipsum dolor sit amet Text Block Essential Skincare Set Hea…" at bounding box center [773, 482] width 822 height 510
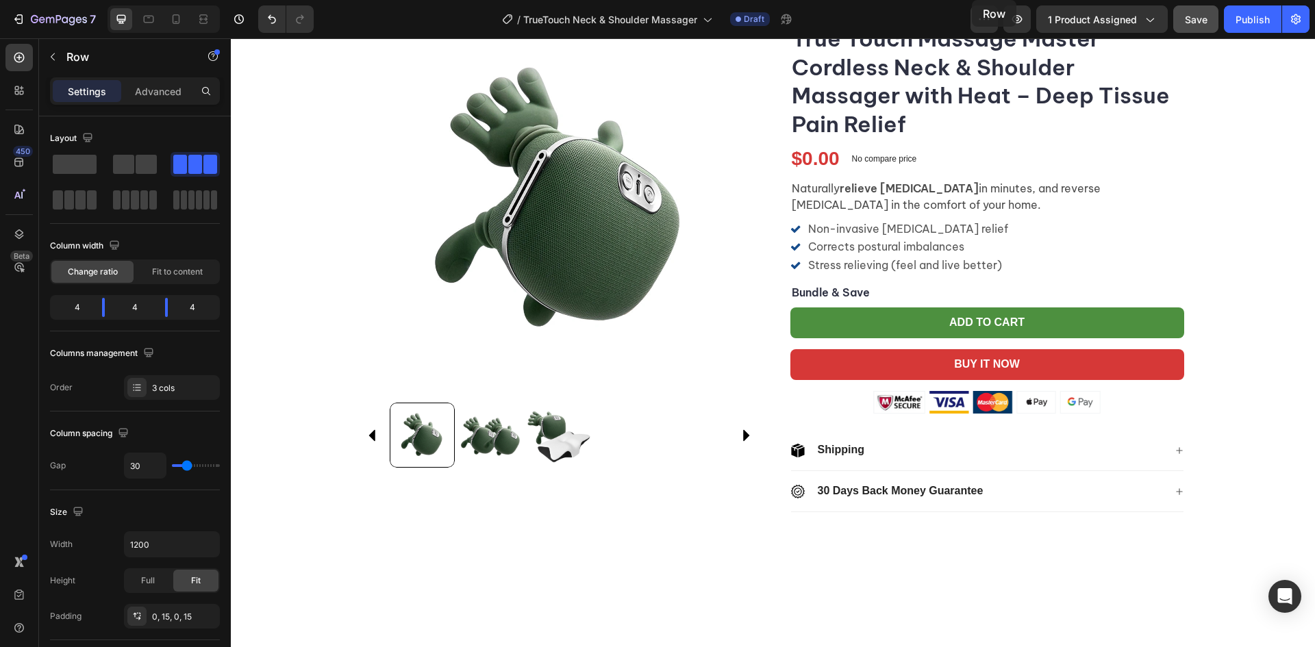
scroll to position [0, 0]
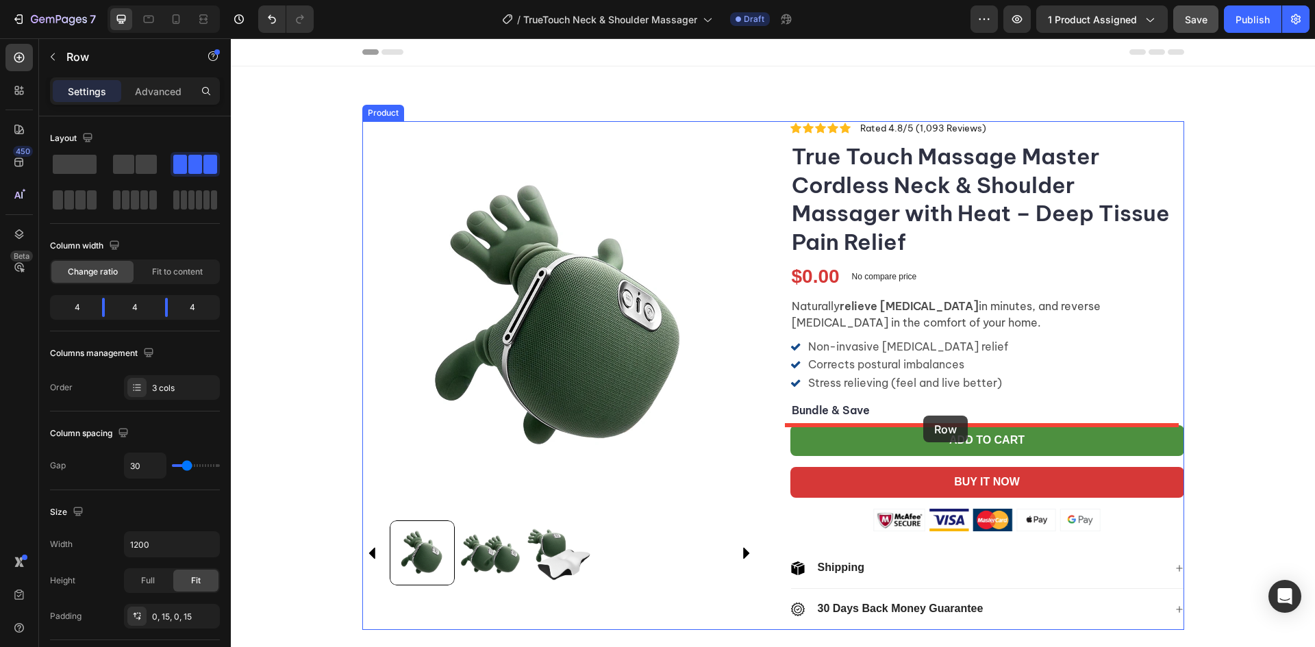
drag, startPoint x: 373, startPoint y: 216, endPoint x: 924, endPoint y: 416, distance: 585.4
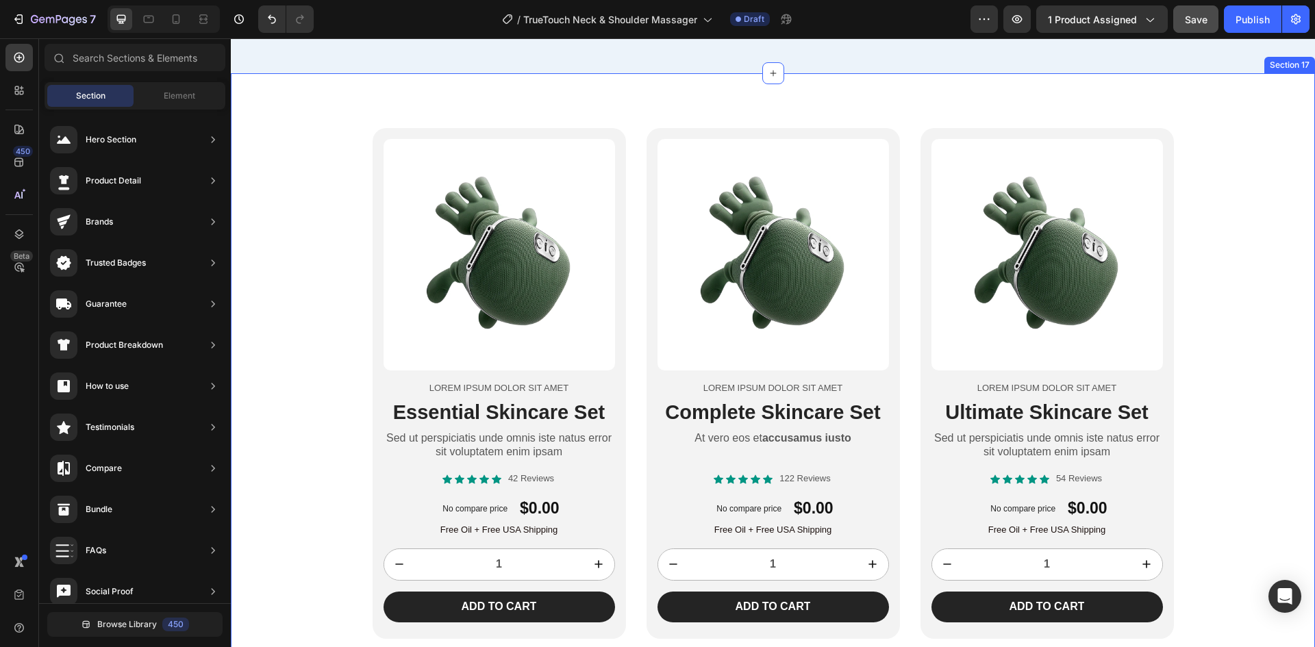
scroll to position [5075, 0]
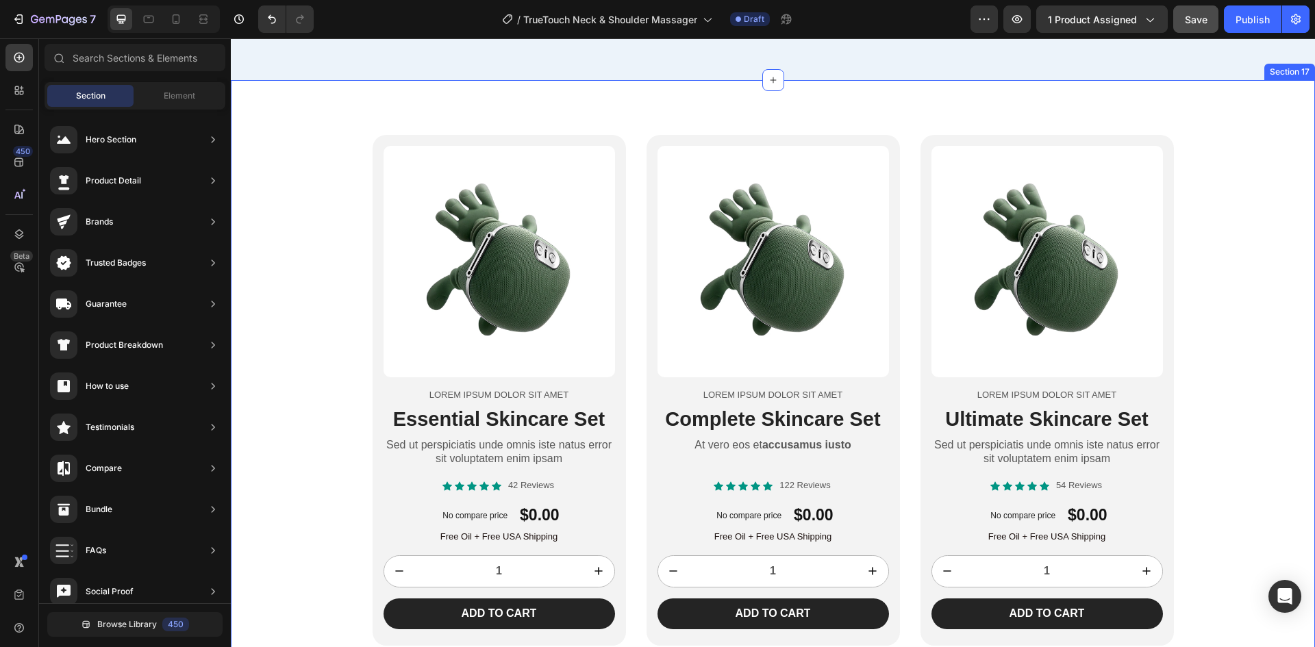
click at [1239, 410] on div "Product Images Lorem ipsum dolor sit amet Text Block Essential Skincare Set Hea…" at bounding box center [773, 390] width 1085 height 510
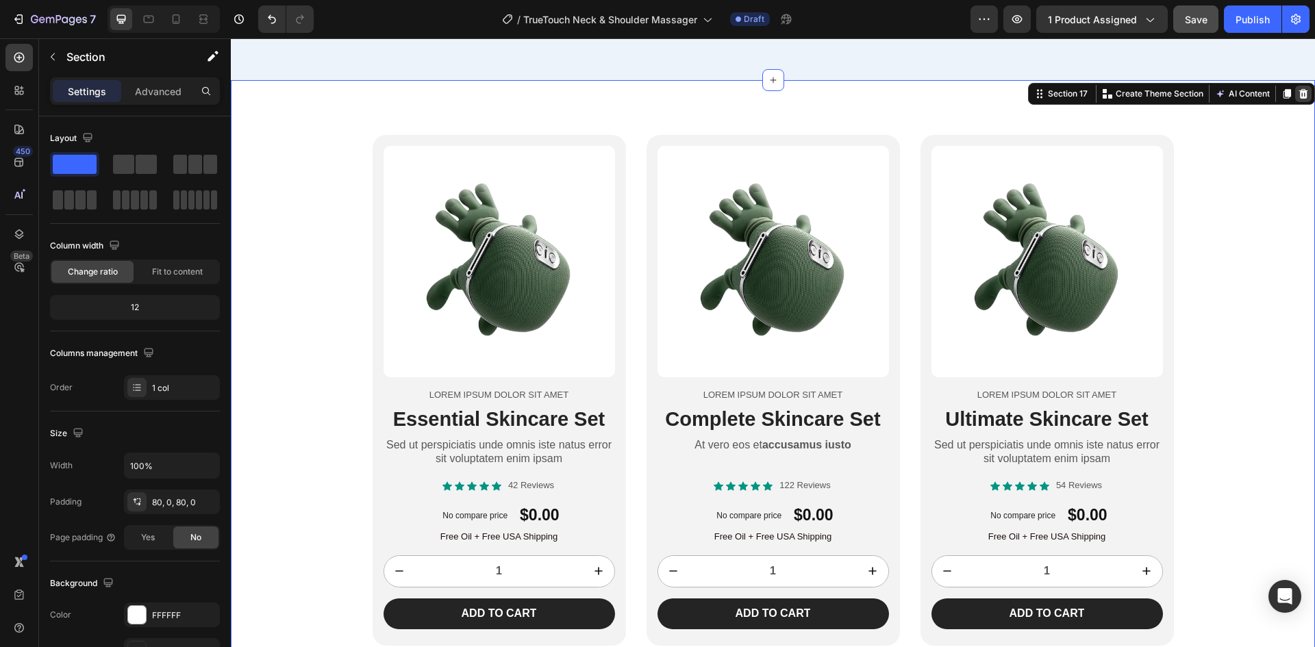
click at [1300, 95] on icon at bounding box center [1304, 94] width 9 height 10
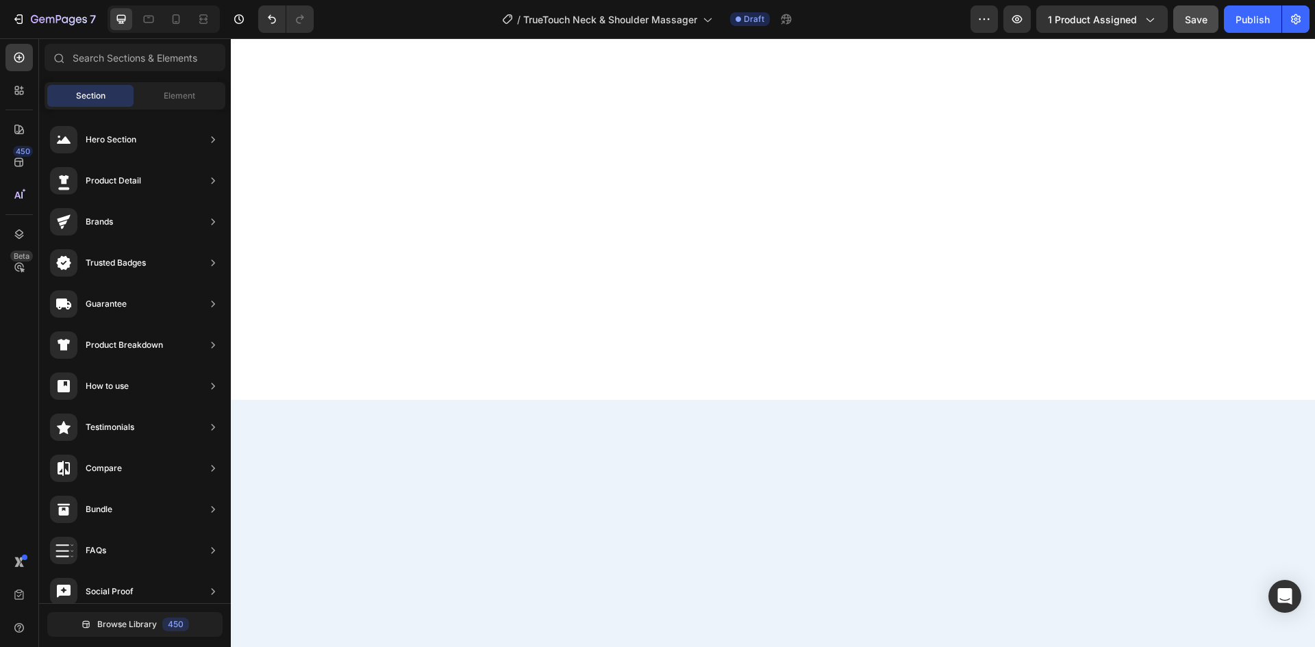
scroll to position [0, 0]
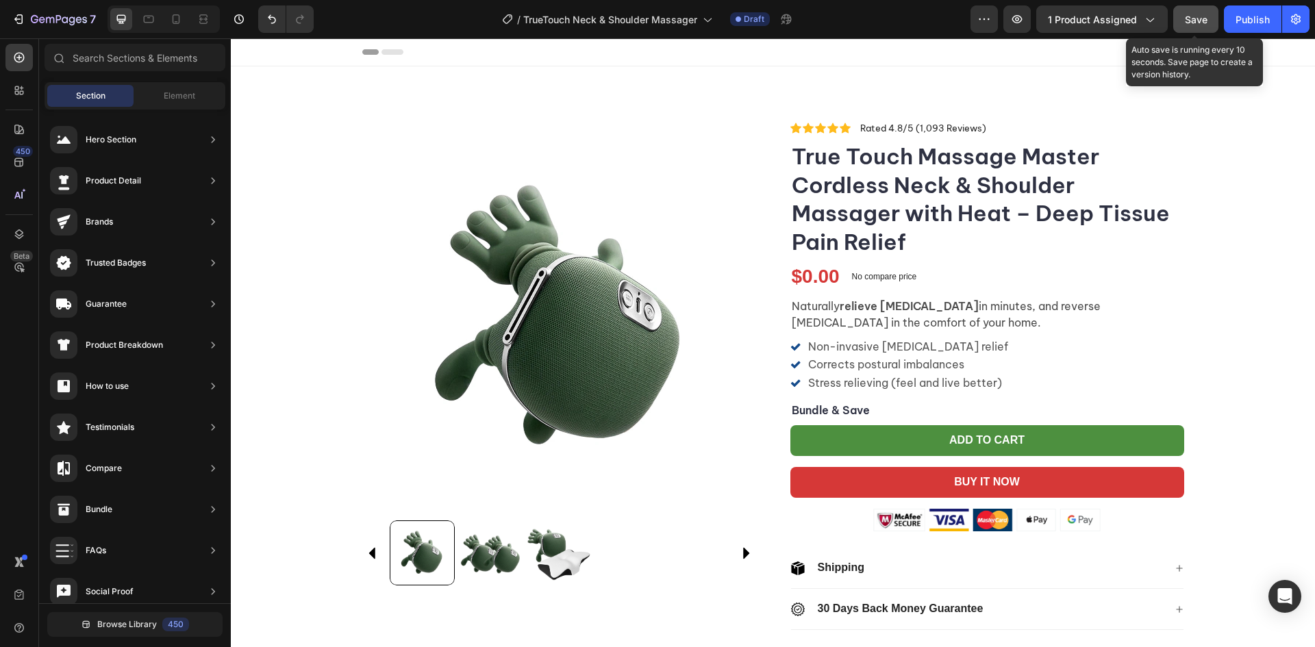
click at [1193, 11] on button "Save" at bounding box center [1196, 18] width 45 height 27
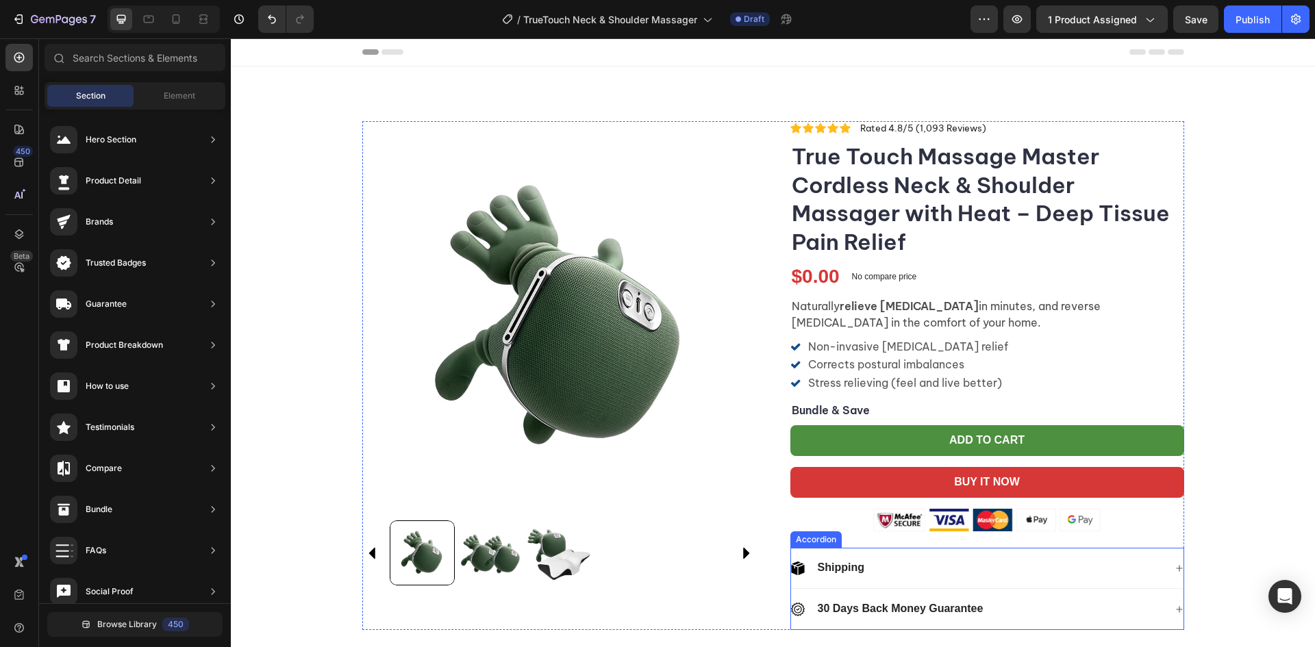
scroll to position [274, 0]
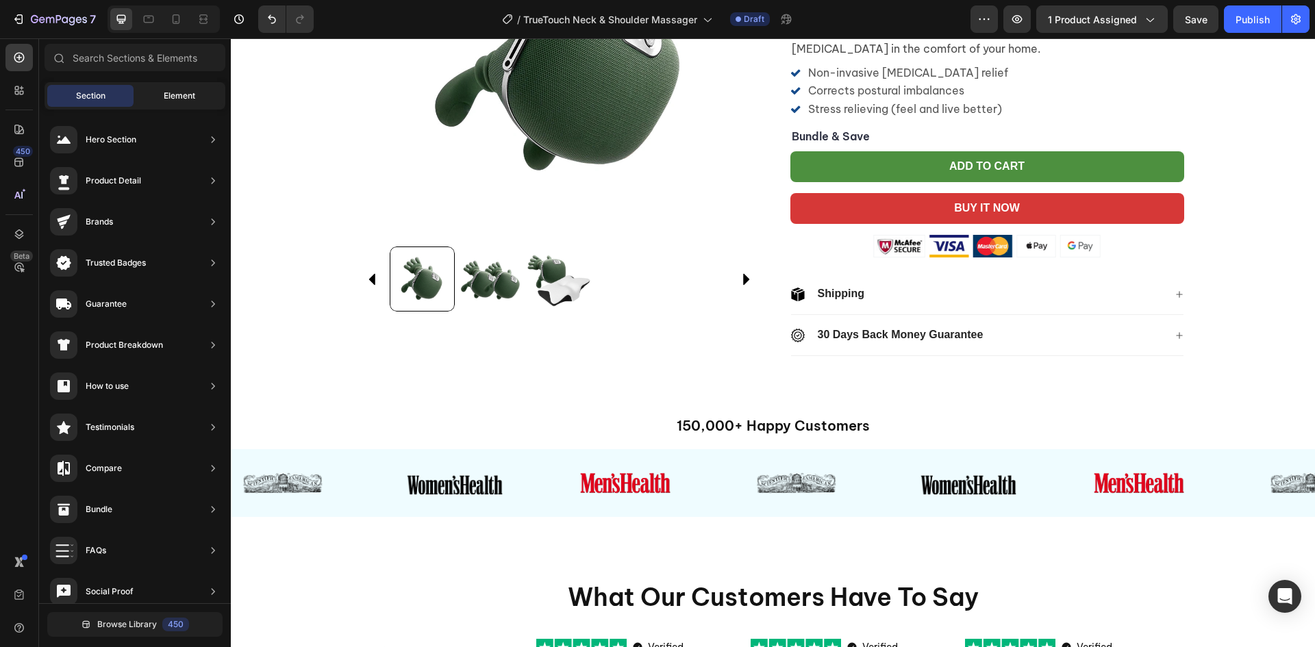
click at [175, 93] on span "Element" at bounding box center [180, 96] width 32 height 12
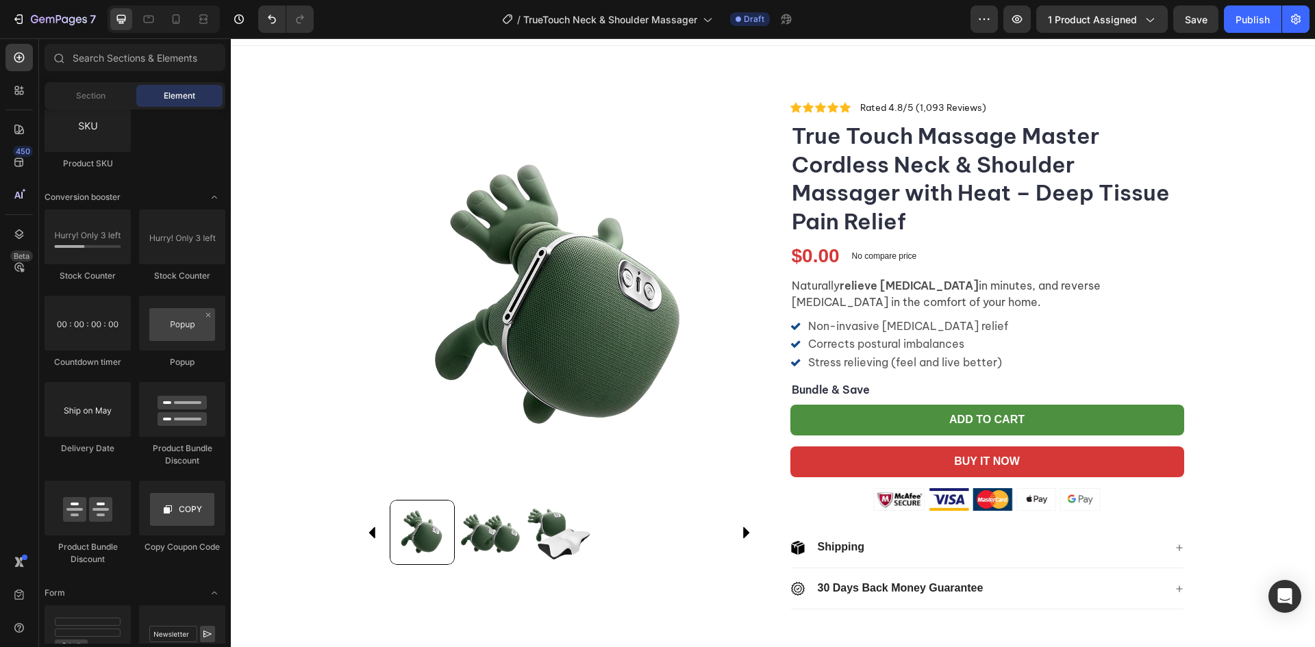
scroll to position [0, 0]
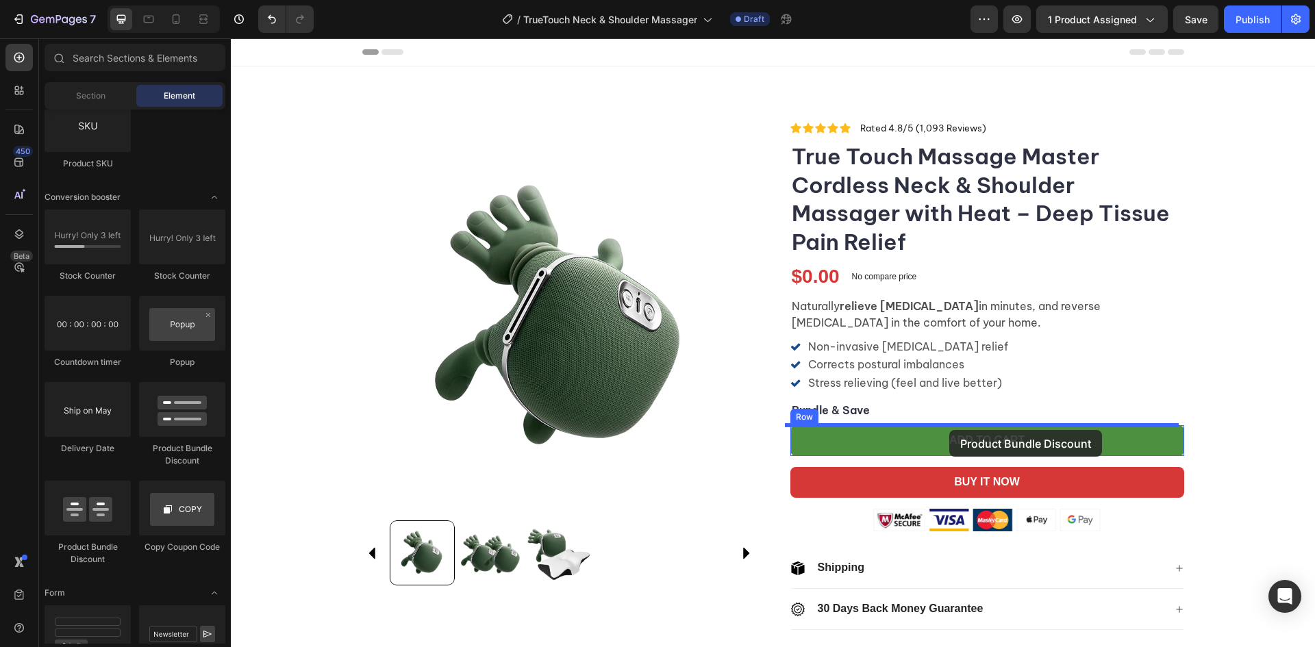
drag, startPoint x: 419, startPoint y: 454, endPoint x: 950, endPoint y: 430, distance: 531.5
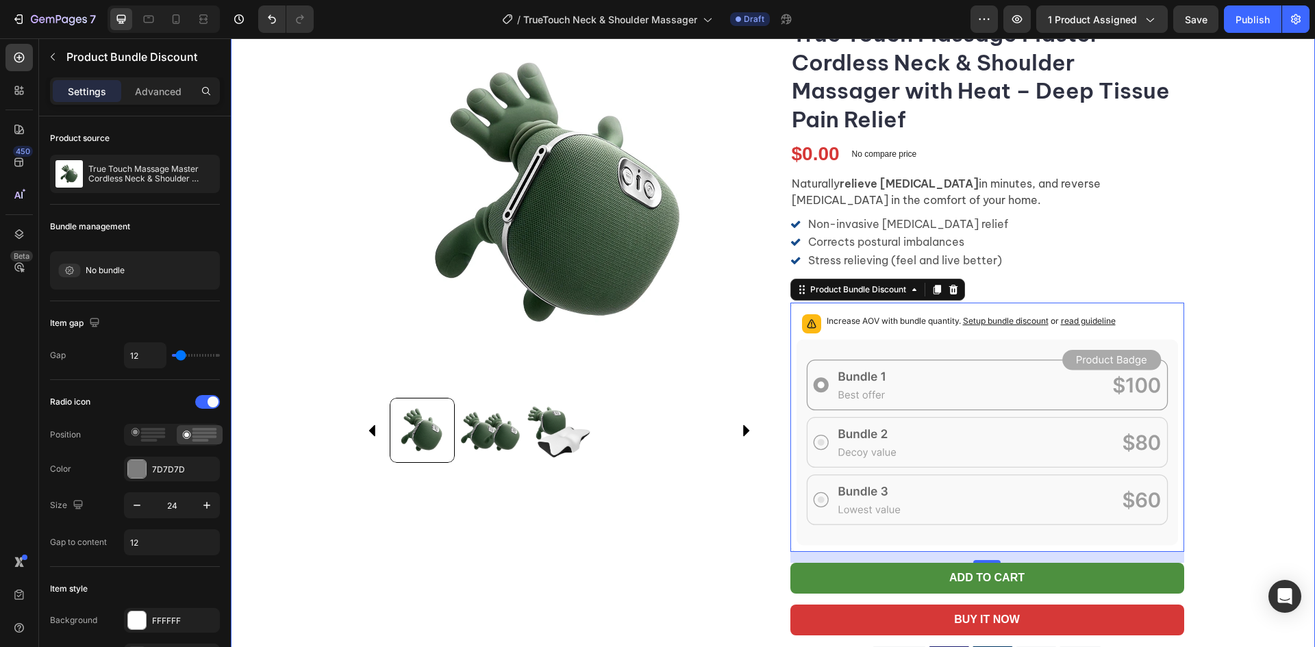
scroll to position [137, 0]
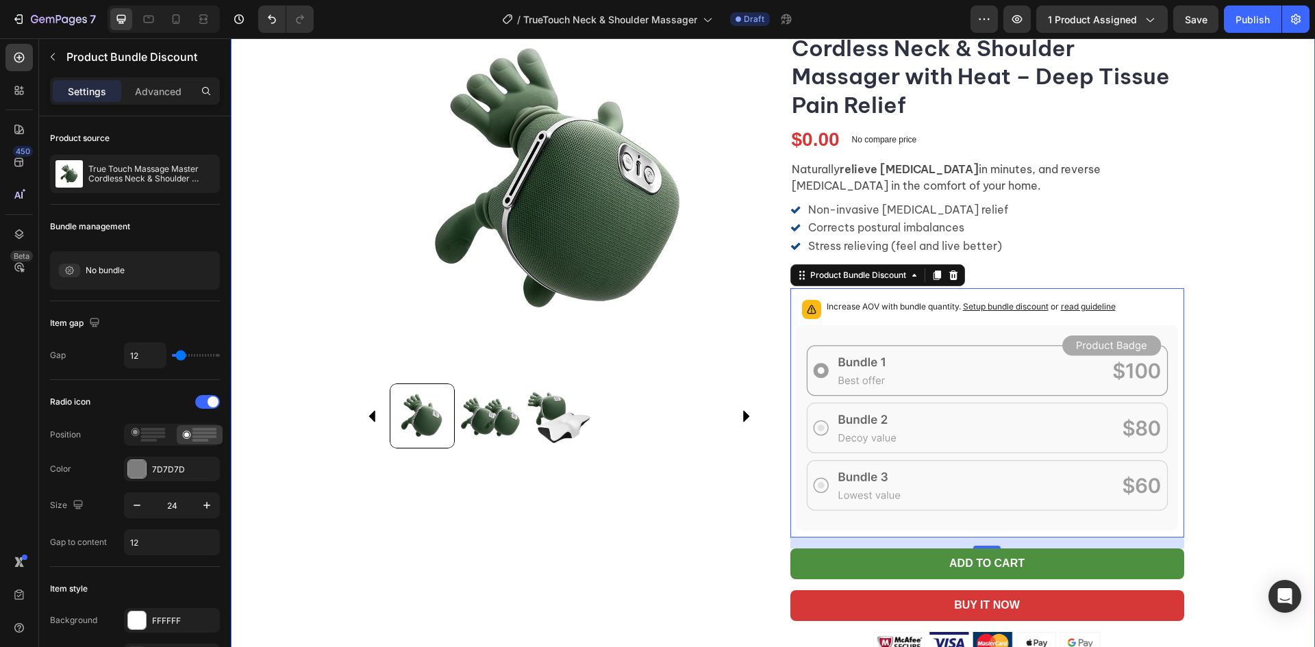
click at [1221, 465] on div "Product Images Icon Icon Icon Icon Icon Icon List Rated 4.8/5 (1,093 Reviews) T…" at bounding box center [773, 374] width 1085 height 780
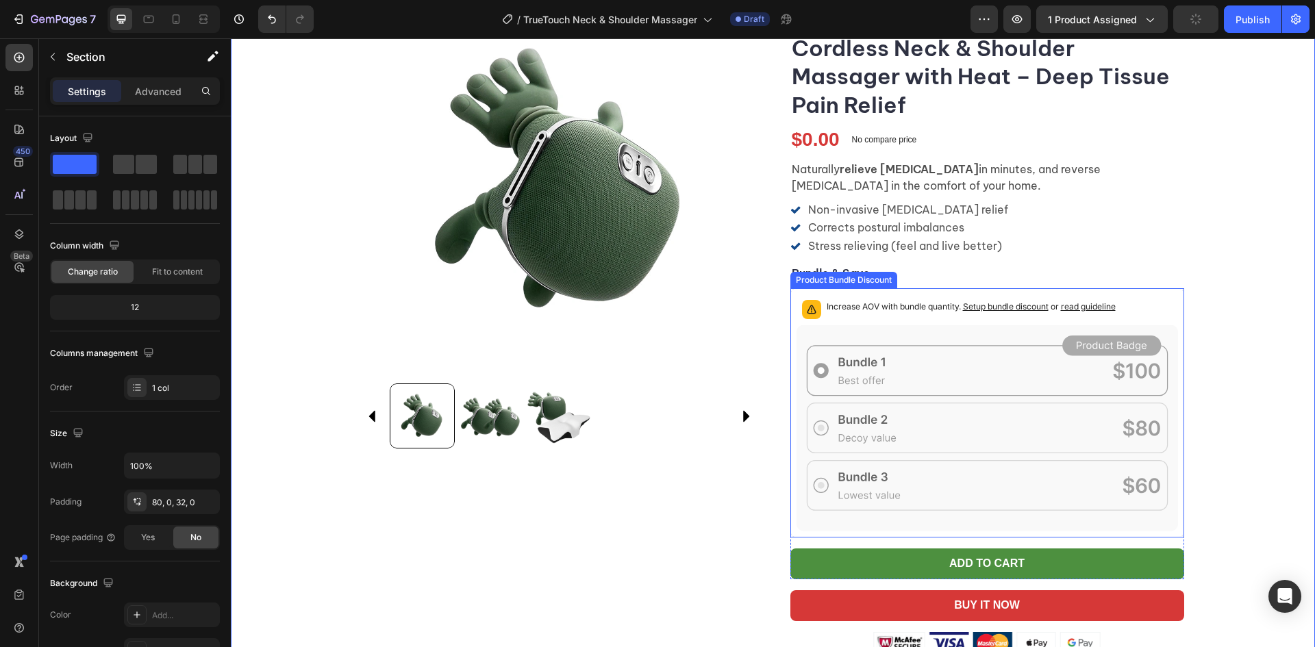
click at [1172, 308] on div "Increase AOV with bundle quantity. Setup bundle discount or read guideline" at bounding box center [988, 310] width 382 height 30
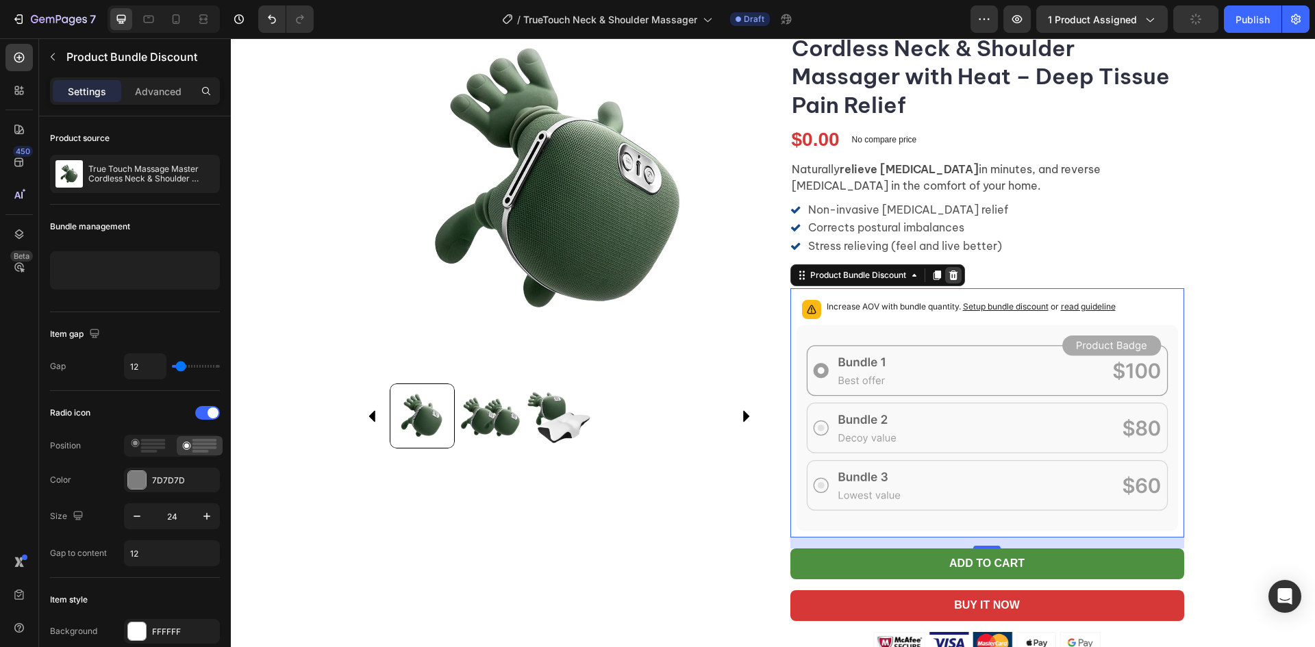
click at [948, 279] on icon at bounding box center [953, 275] width 11 height 11
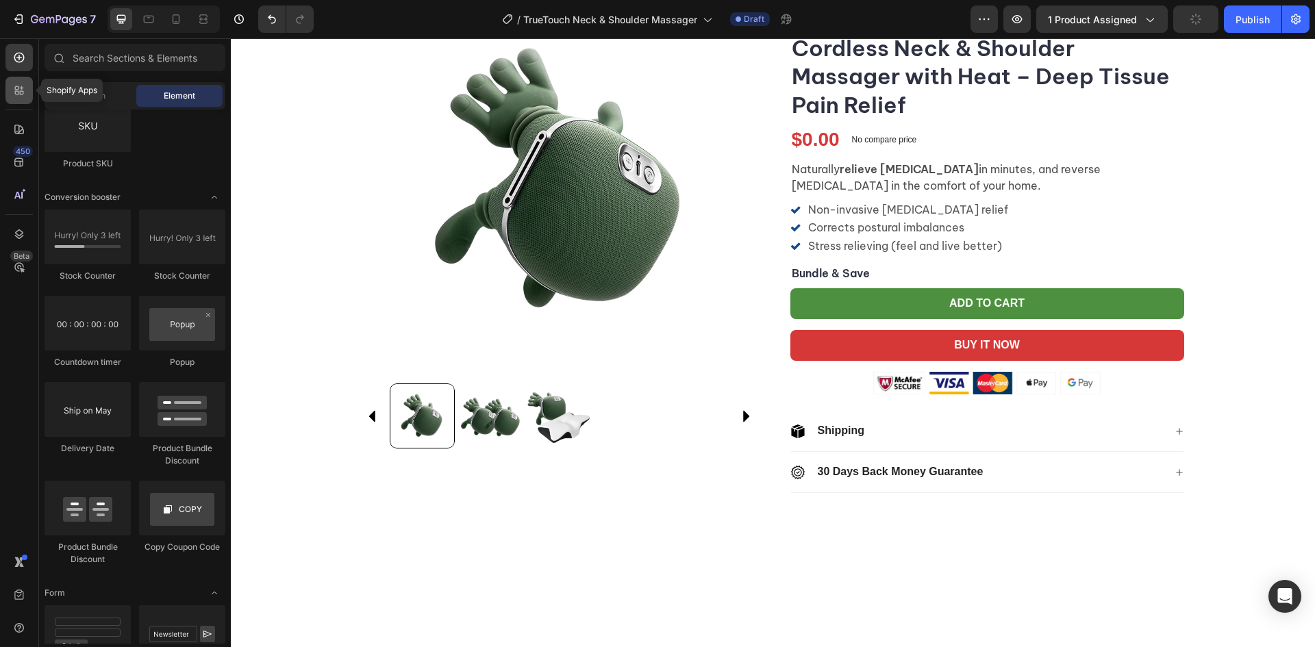
click at [11, 79] on div at bounding box center [18, 90] width 27 height 27
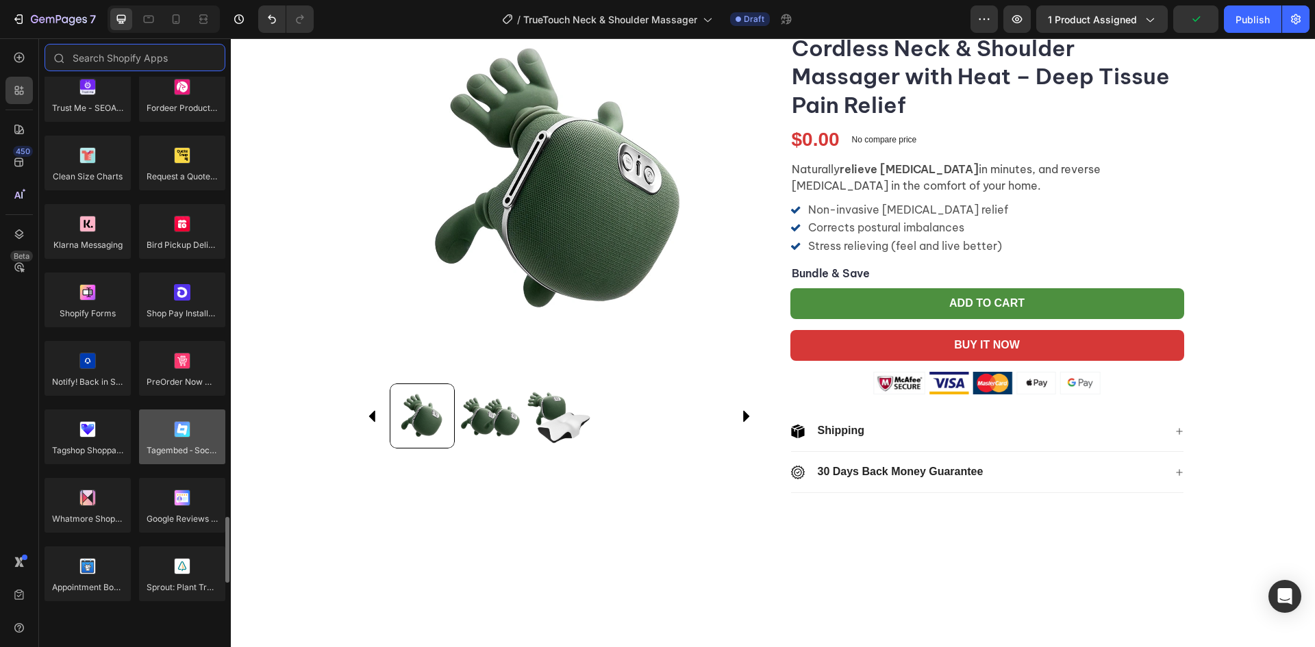
scroll to position [3014, 0]
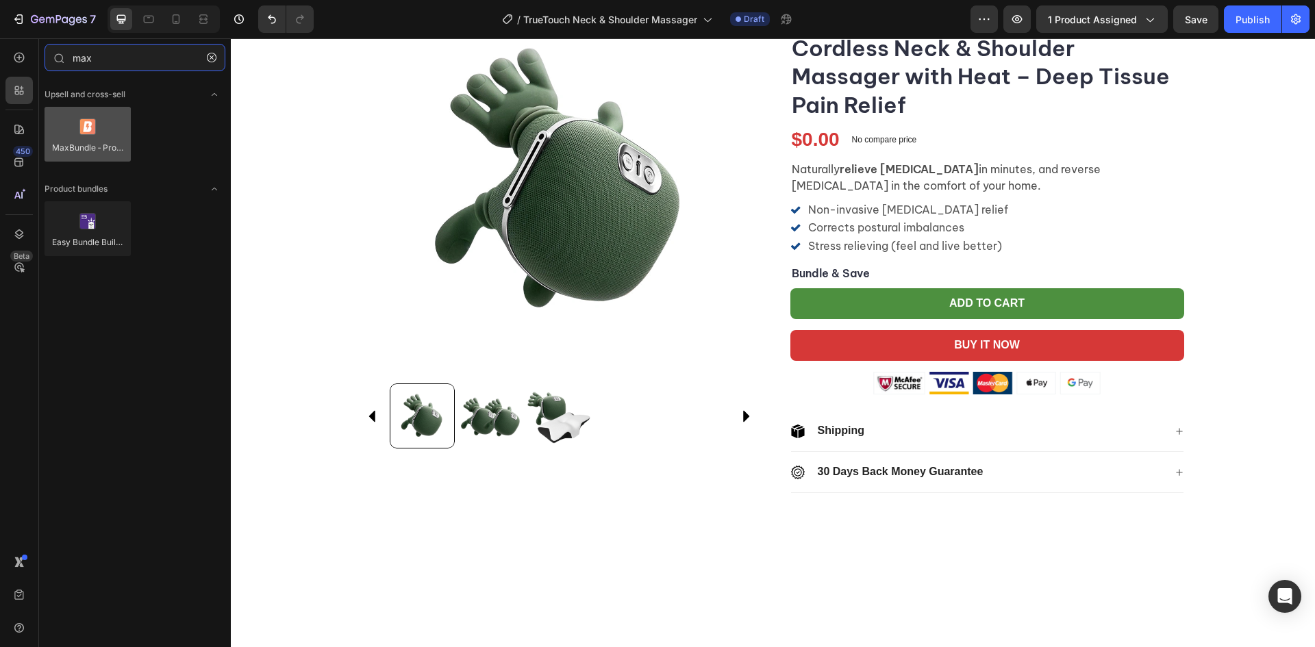
type input "max"
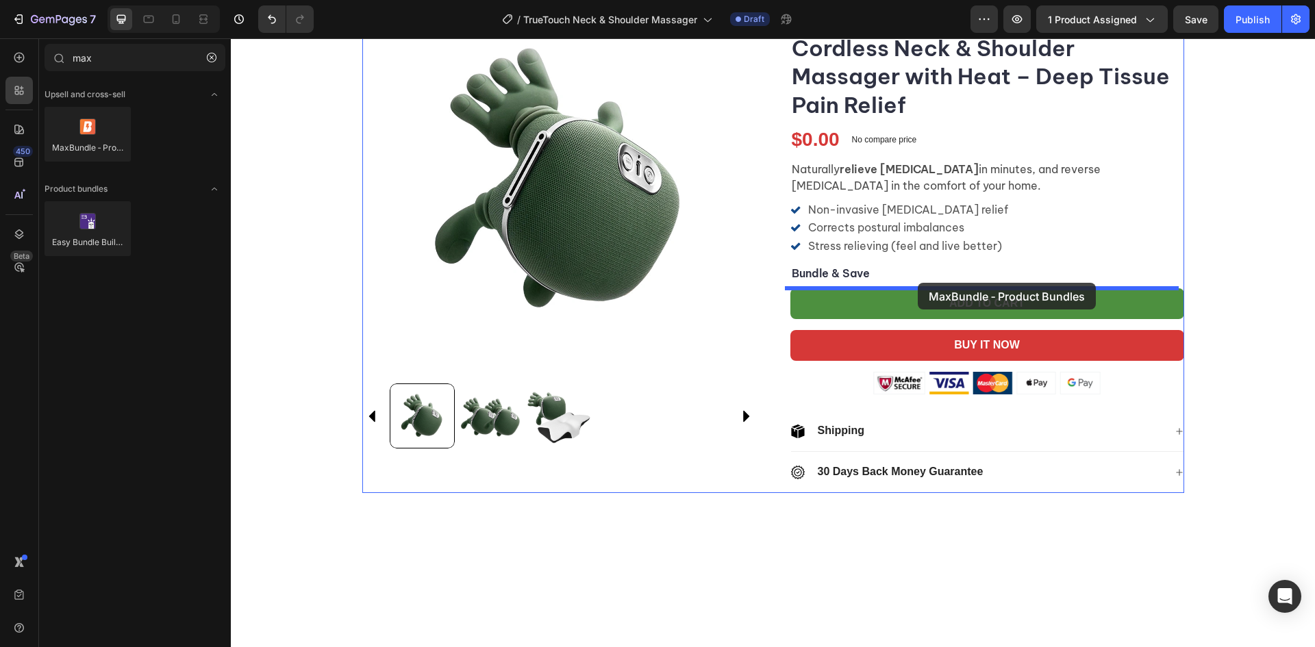
drag, startPoint x: 309, startPoint y: 166, endPoint x: 918, endPoint y: 283, distance: 620.1
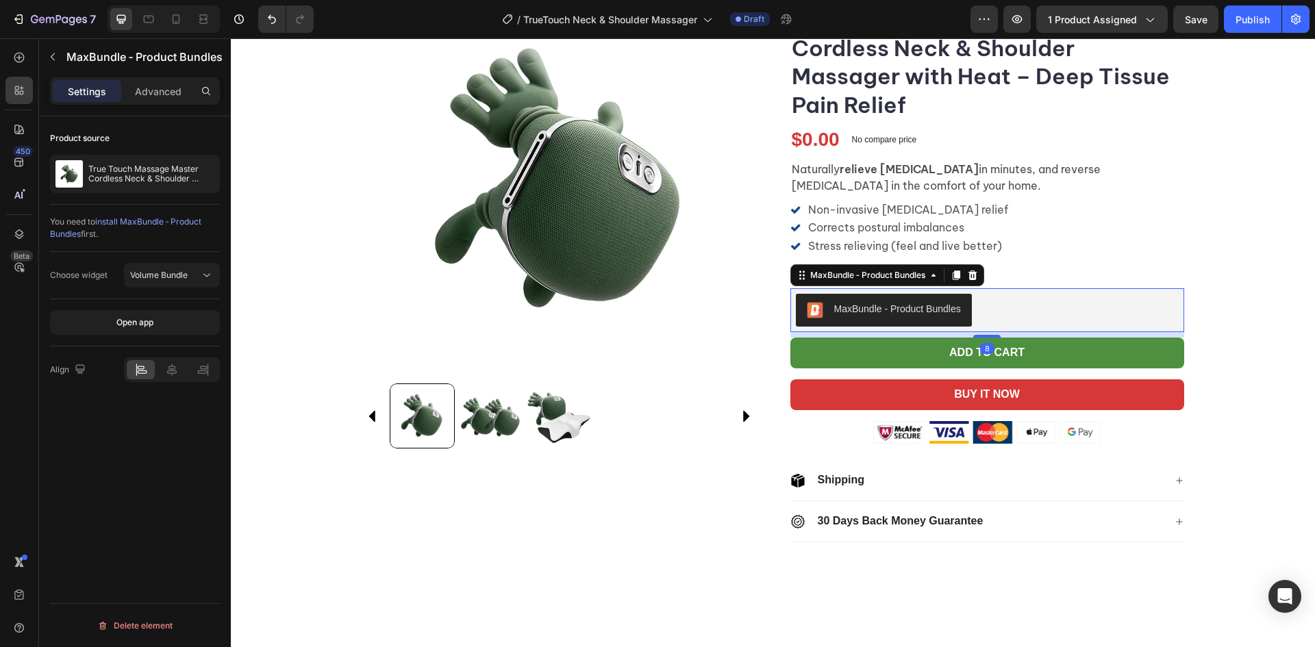
click at [899, 301] on button "MaxBundle ‑ Product Bundles" at bounding box center [884, 310] width 176 height 33
click at [173, 275] on span "Volume Bundle" at bounding box center [159, 275] width 58 height 10
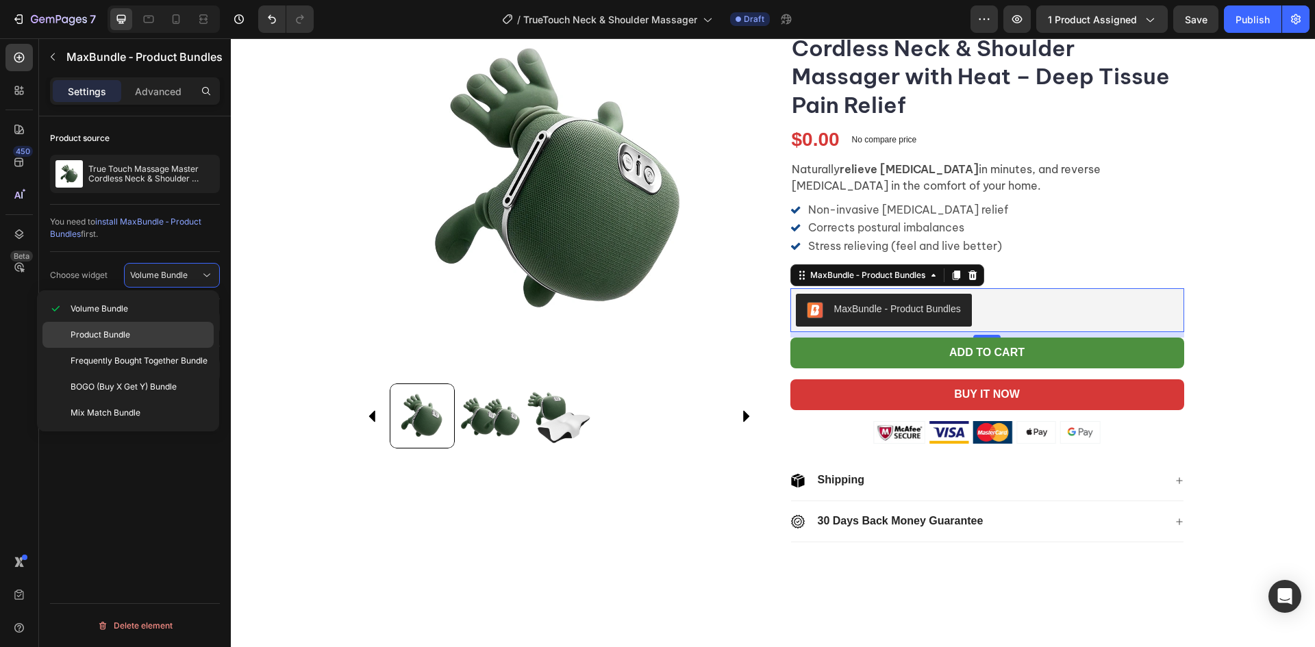
click at [169, 348] on div "Product Bundle" at bounding box center [127, 361] width 171 height 26
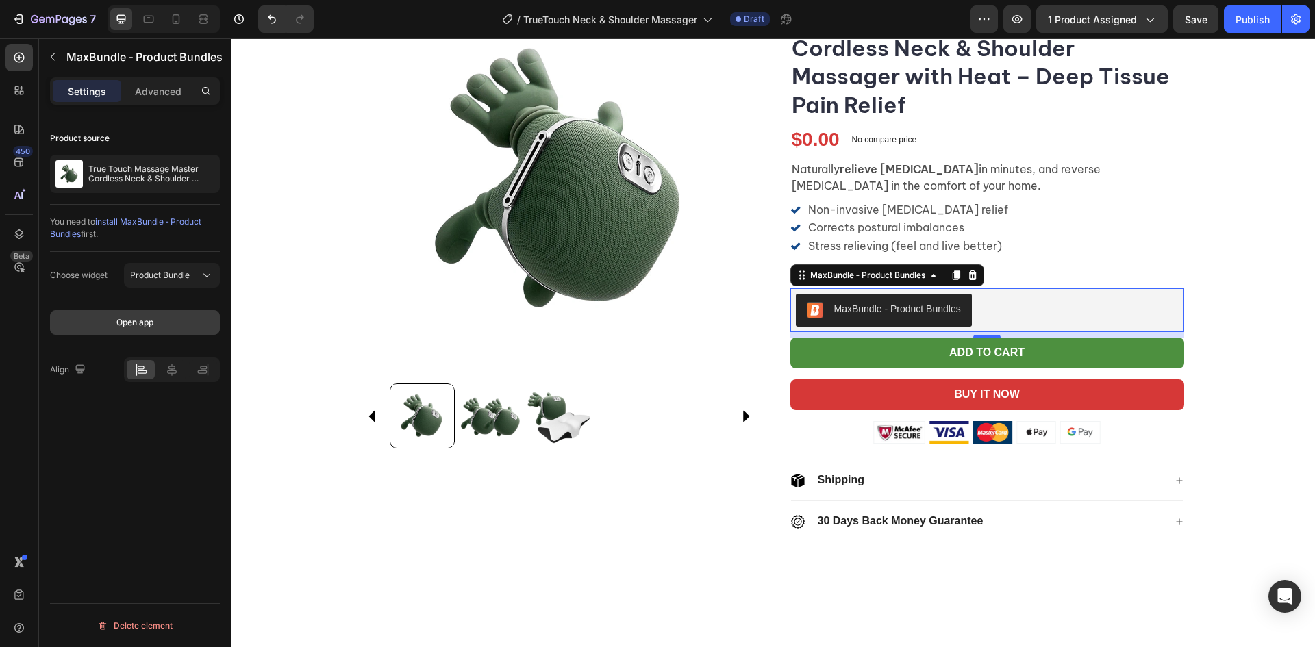
click at [165, 321] on button "Open app" at bounding box center [135, 322] width 170 height 25
click at [1045, 273] on p "Bundle & Save" at bounding box center [987, 273] width 391 height 16
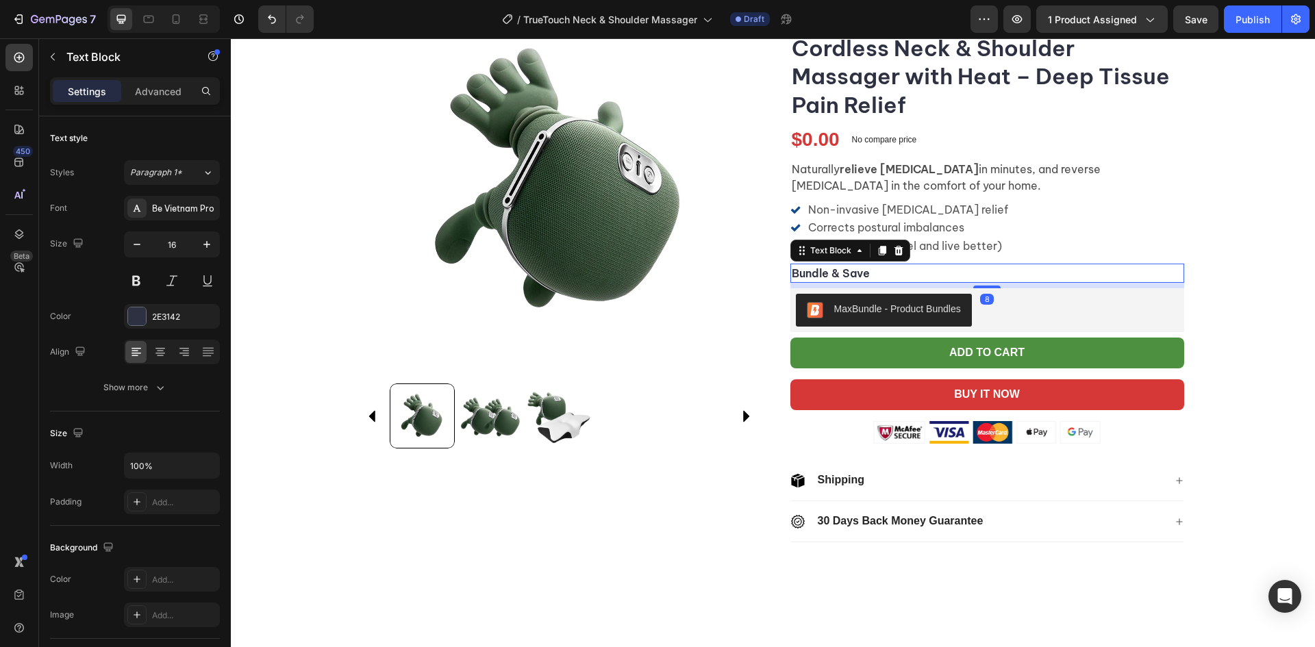
click at [1042, 273] on p "Bundle & Save" at bounding box center [987, 273] width 391 height 16
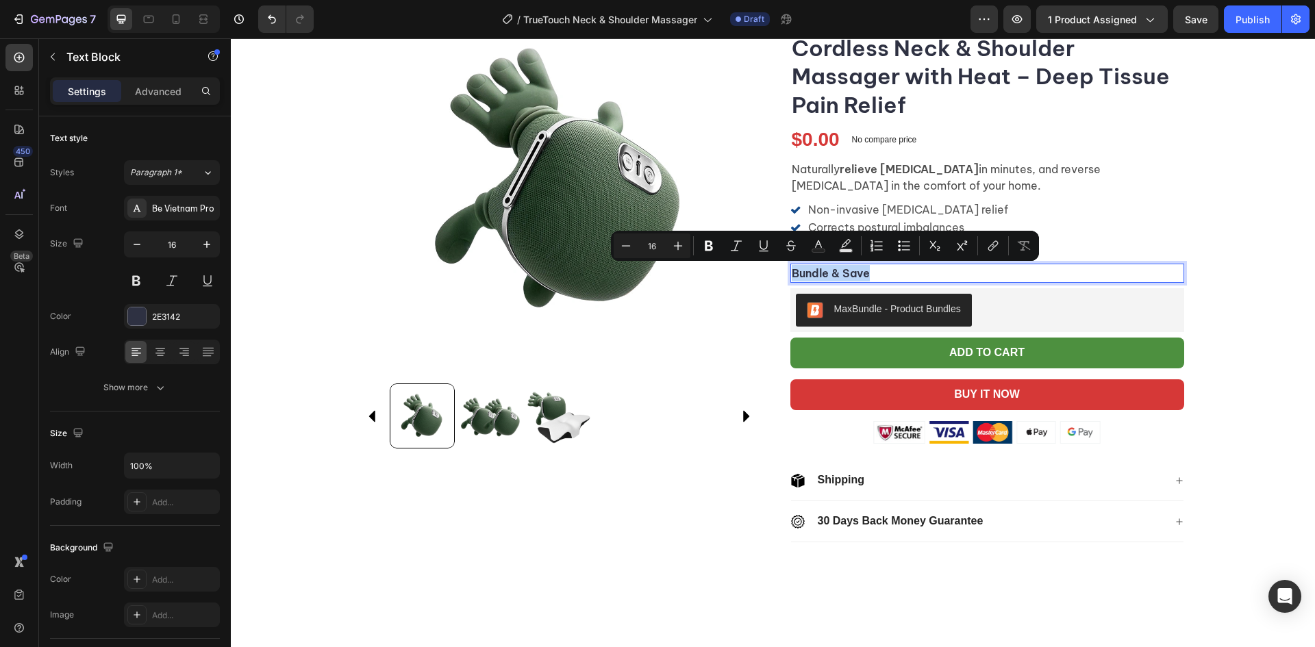
copy p "Bundle & Save"
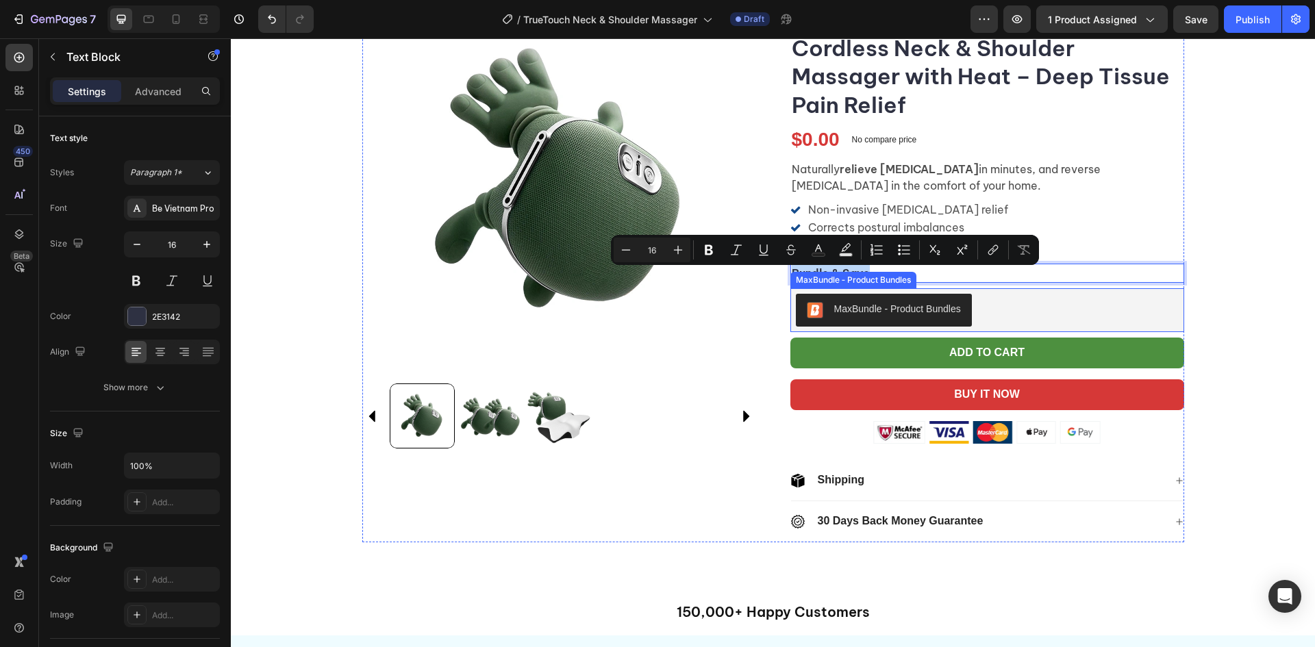
scroll to position [69, 0]
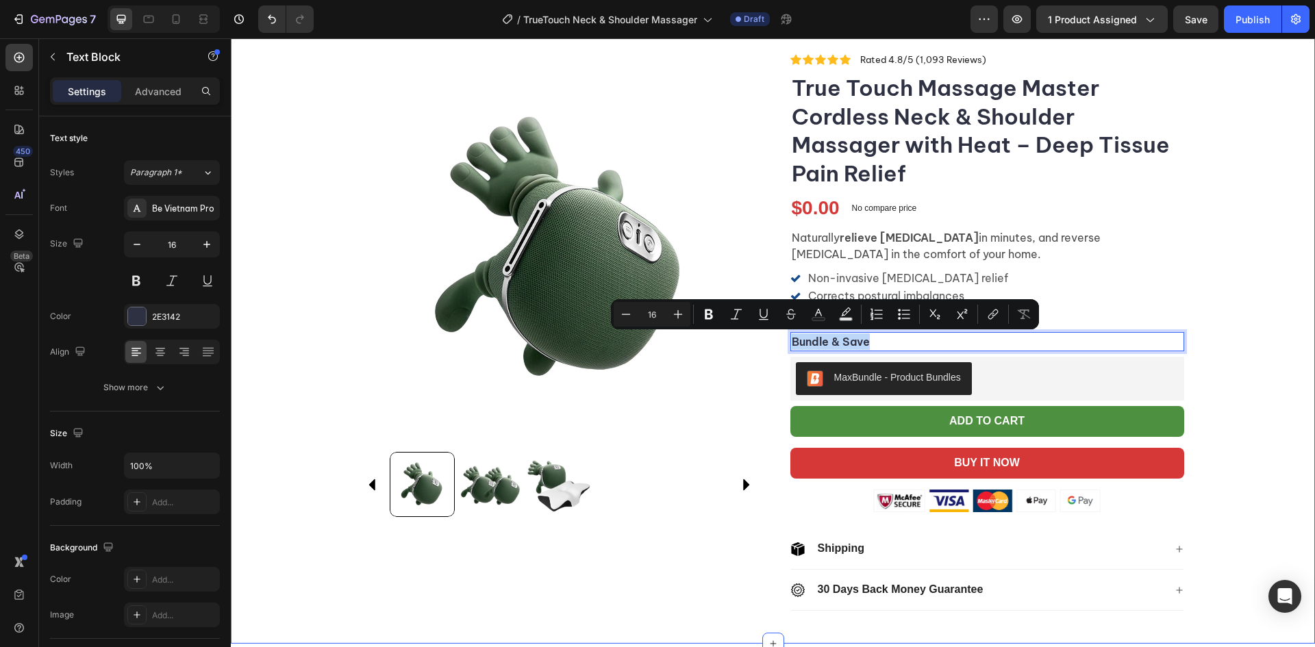
click at [1248, 362] on div "Product Images Icon Icon Icon Icon Icon Icon List Rated 4.8/5 (1,093 Reviews) T…" at bounding box center [773, 337] width 1085 height 569
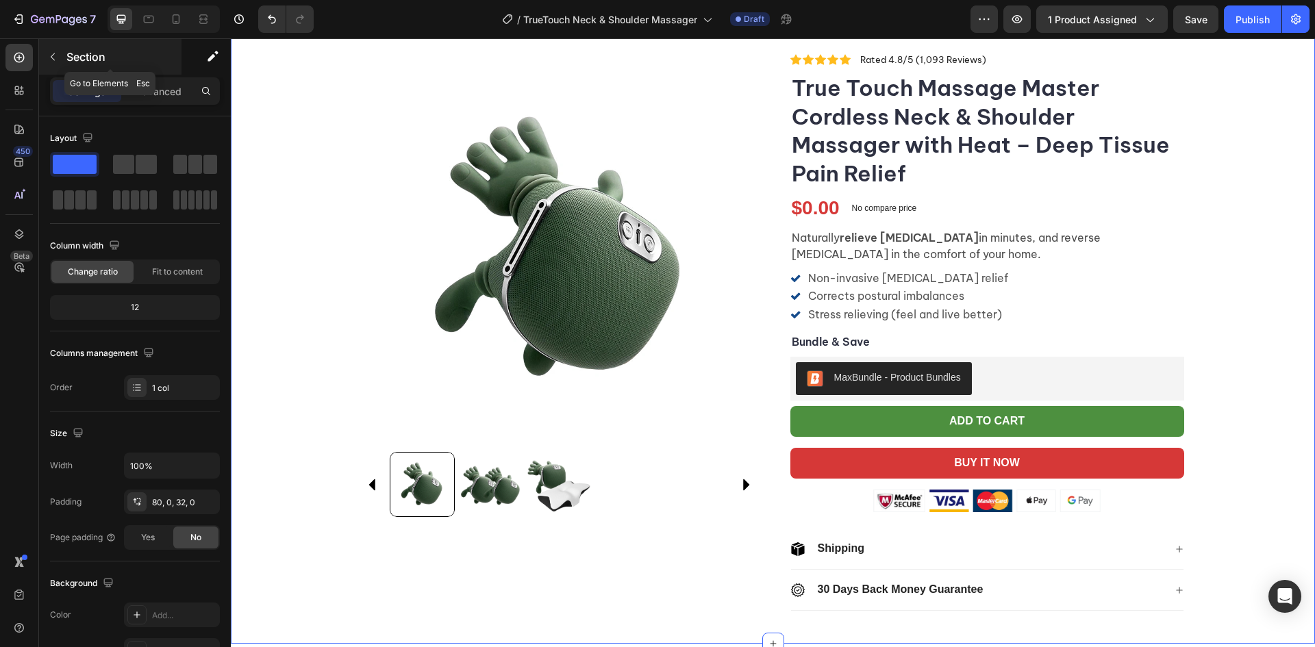
click at [53, 55] on icon "button" at bounding box center [53, 57] width 4 height 8
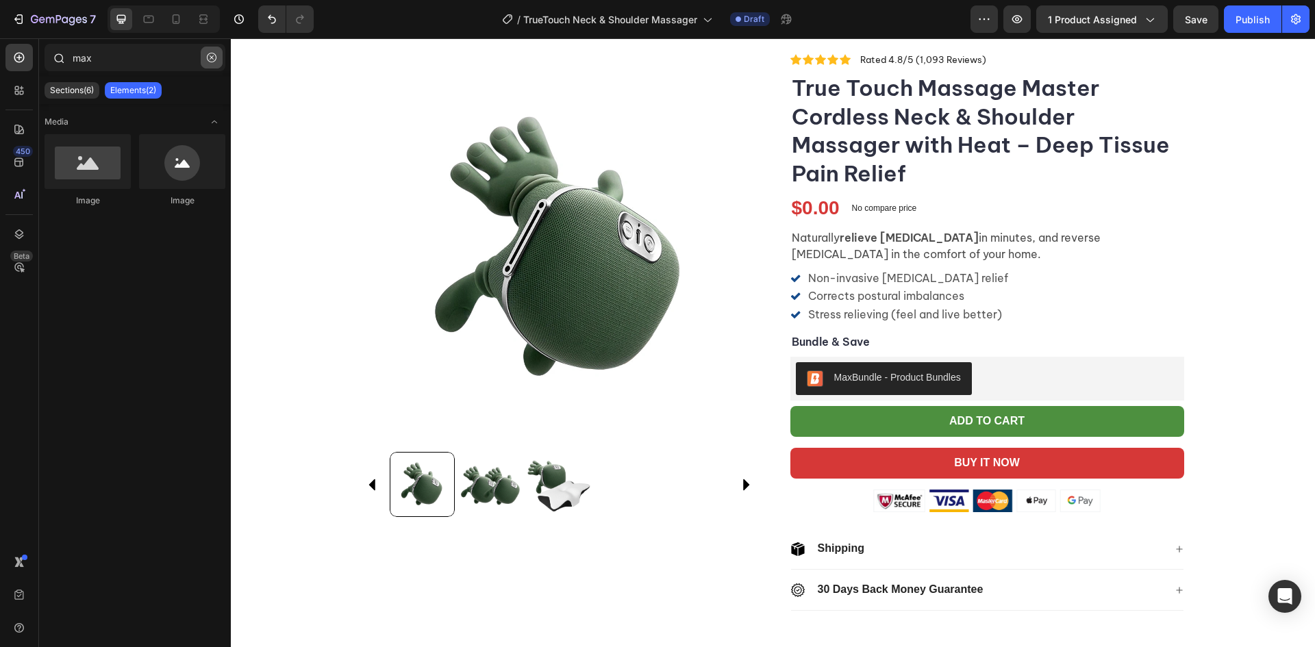
click at [212, 59] on icon "button" at bounding box center [212, 58] width 10 height 10
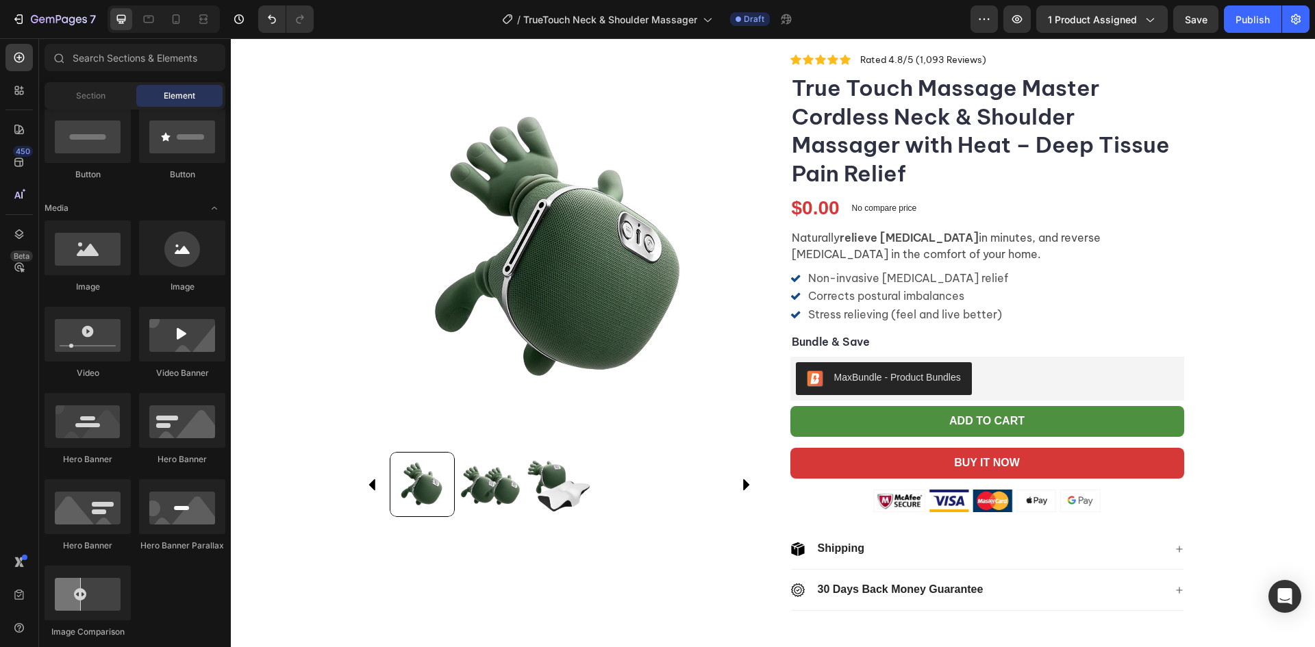
scroll to position [0, 0]
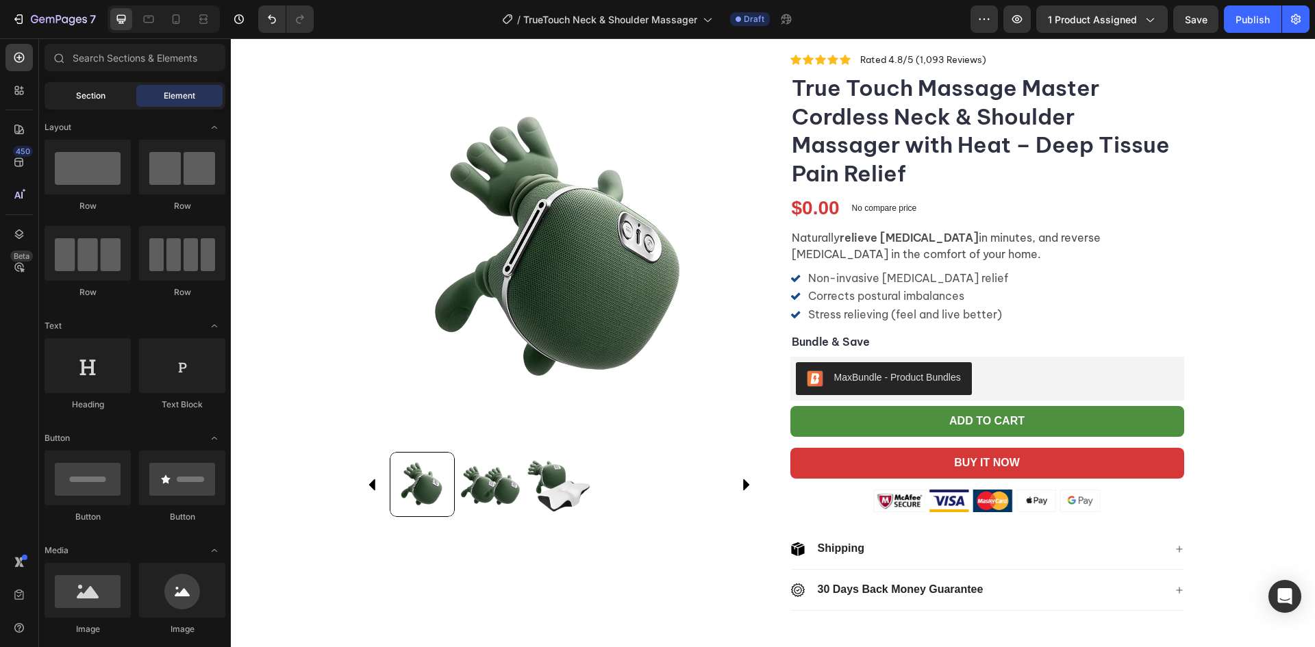
click at [110, 94] on div "Section" at bounding box center [90, 96] width 86 height 22
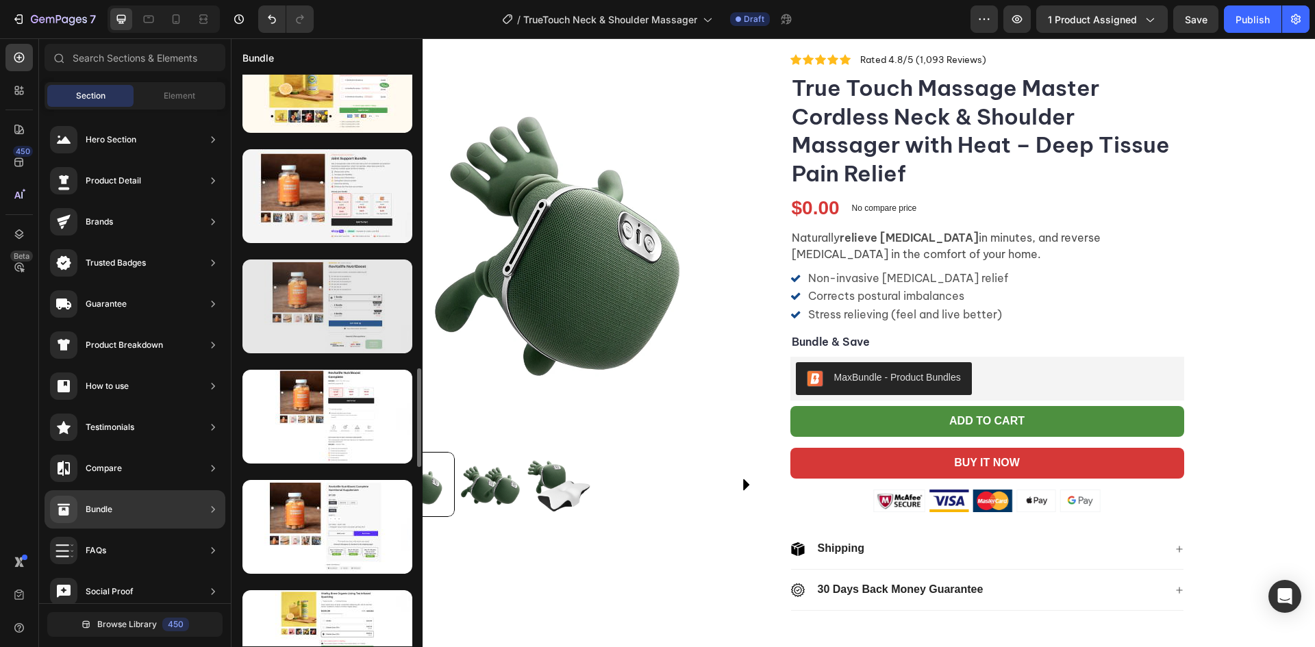
scroll to position [1626, 0]
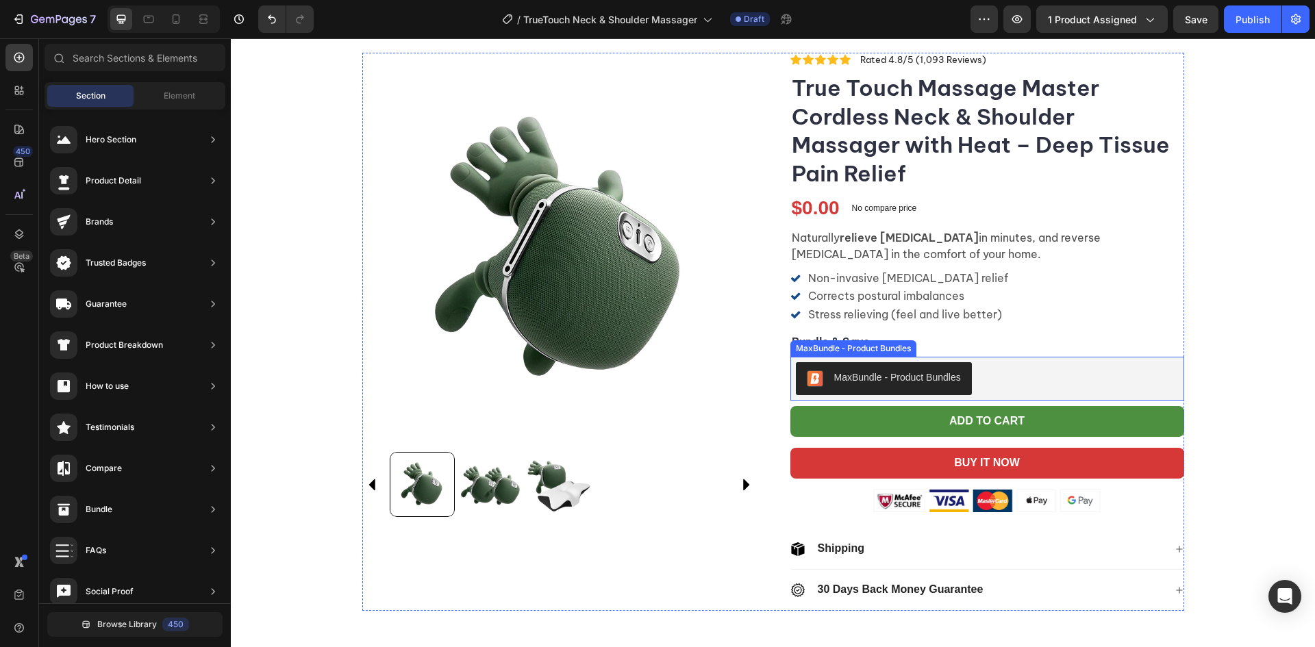
click at [898, 387] on div "MaxBundle ‑ Product Bundles" at bounding box center [884, 379] width 154 height 16
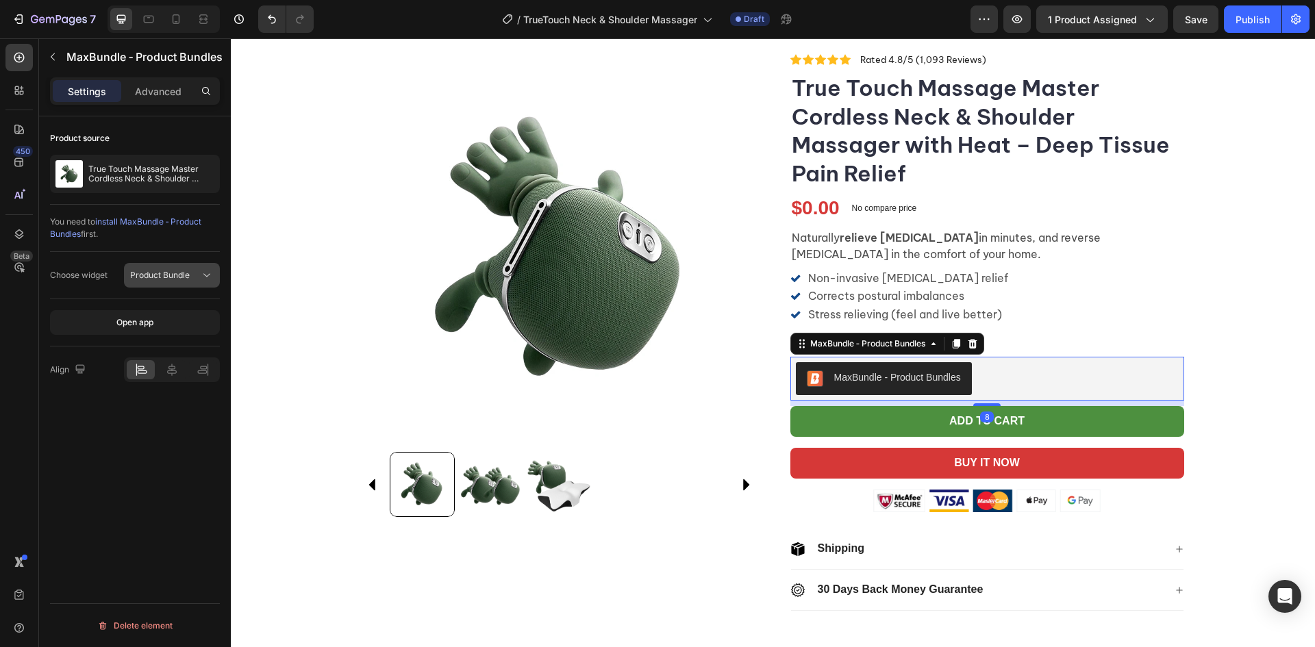
click at [166, 278] on span "Product Bundle" at bounding box center [160, 275] width 60 height 10
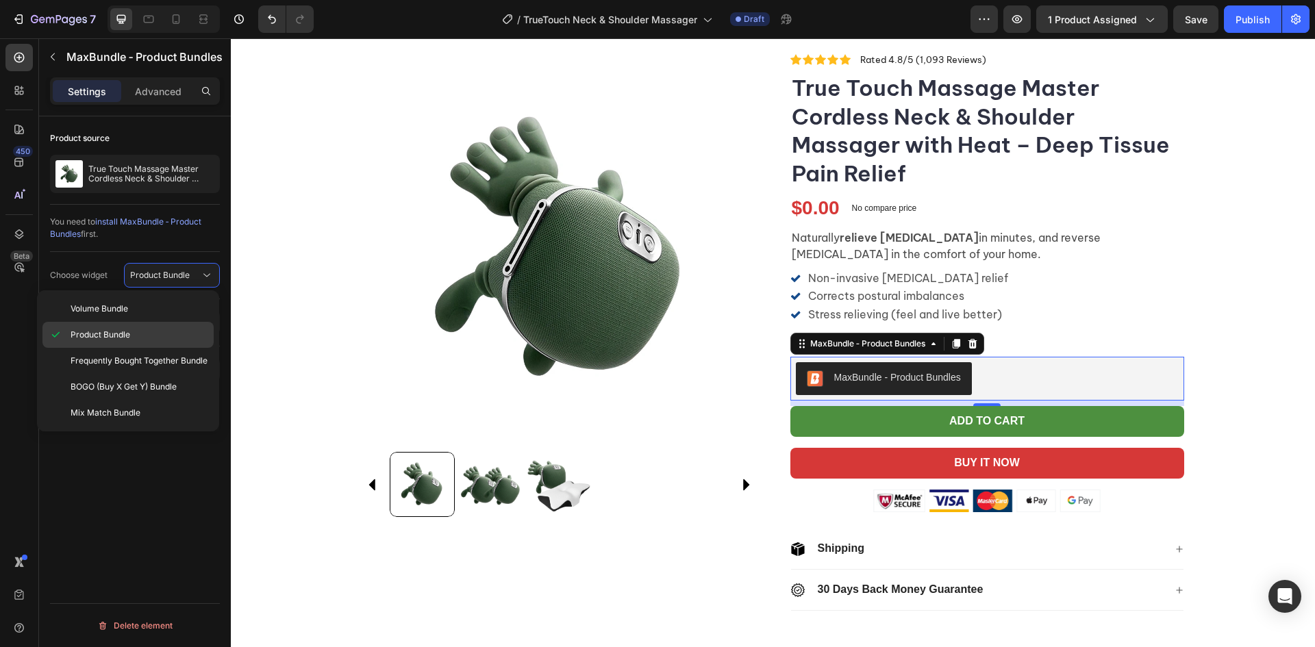
click at [156, 332] on p "Product Bundle" at bounding box center [139, 335] width 137 height 12
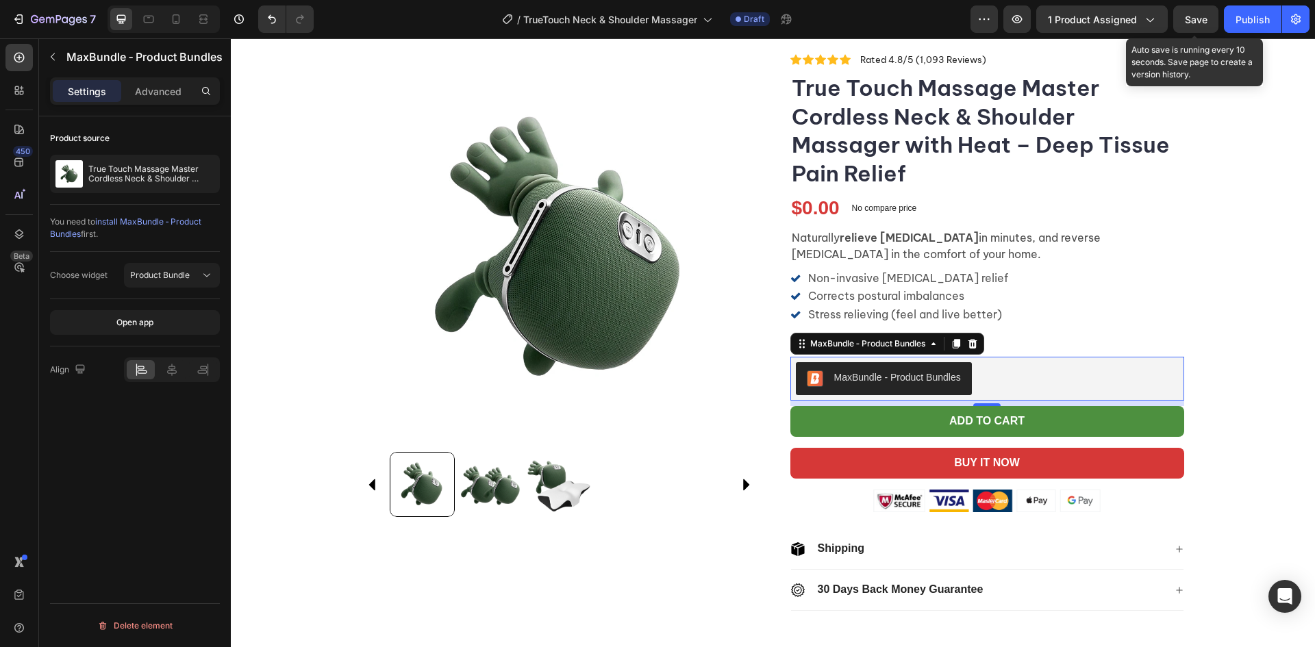
click at [1202, 21] on span "Save" at bounding box center [1196, 20] width 23 height 12
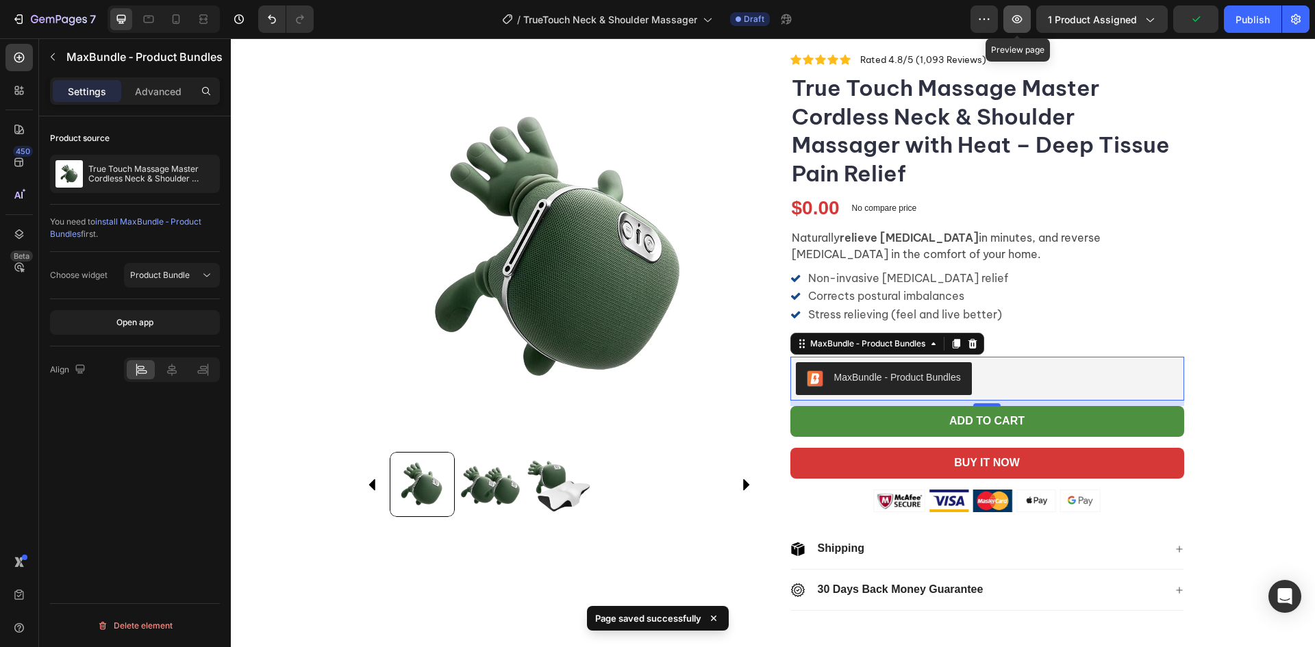
click at [1020, 18] on icon "button" at bounding box center [1018, 19] width 10 height 8
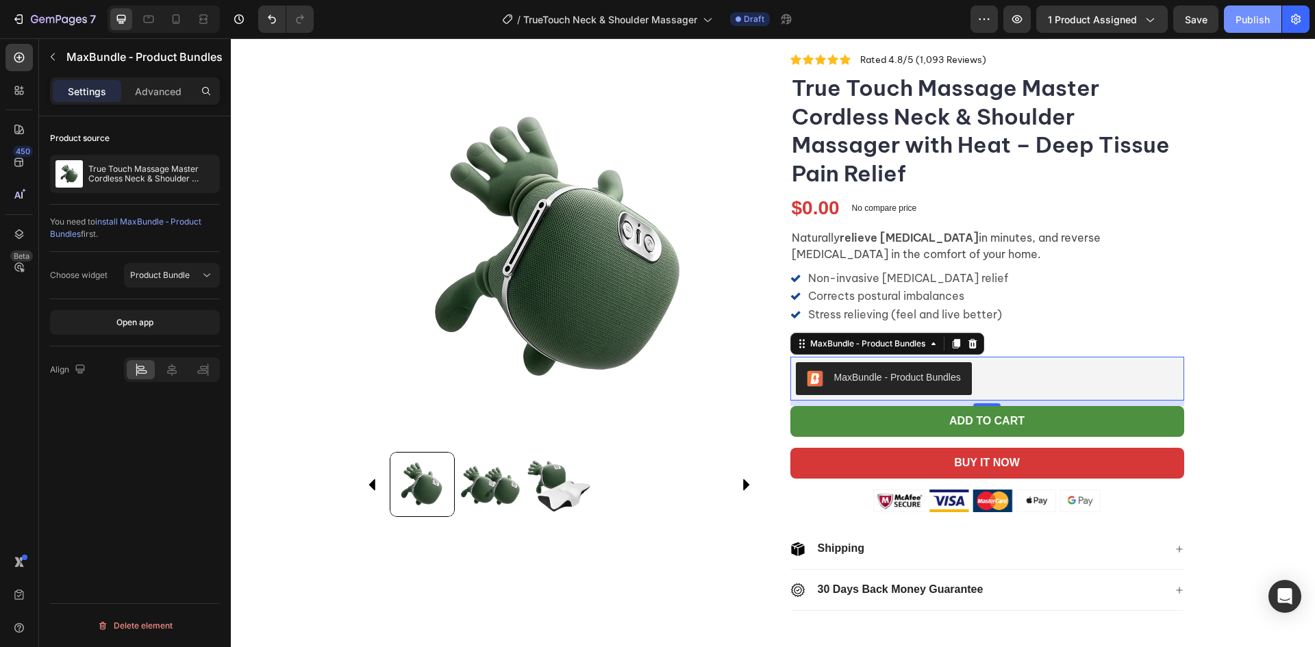
click at [1252, 12] on div "Publish" at bounding box center [1253, 19] width 34 height 14
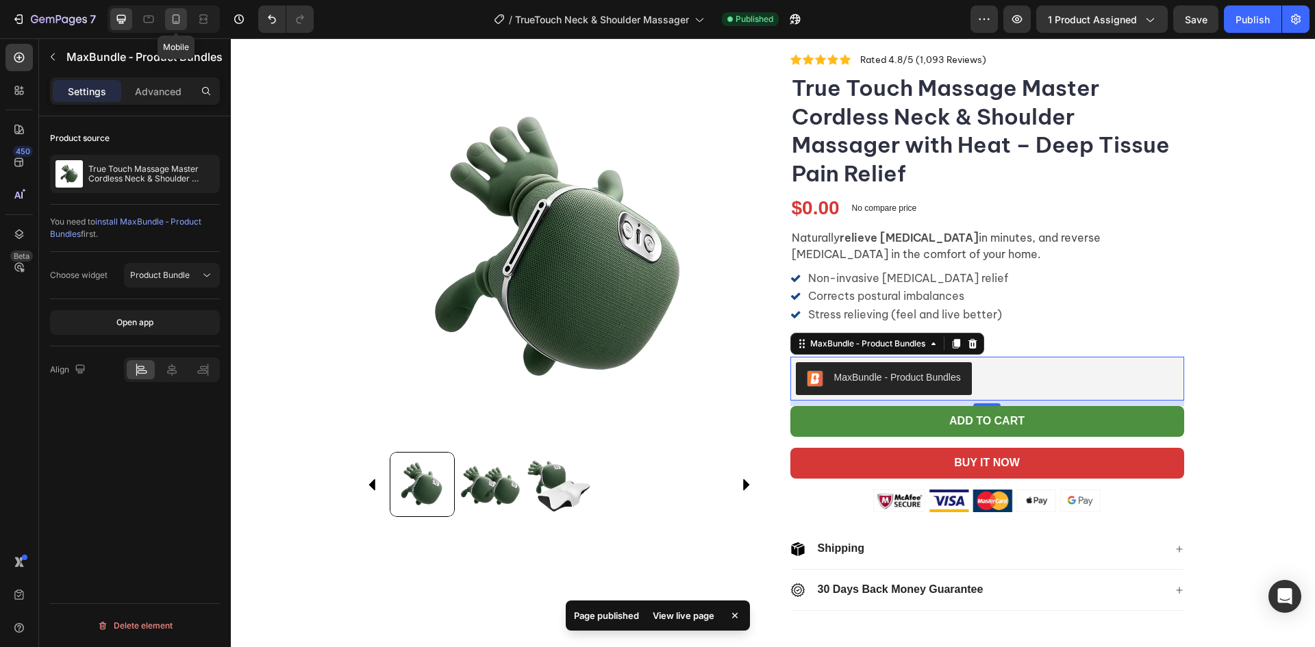
click at [177, 18] on icon at bounding box center [176, 19] width 14 height 14
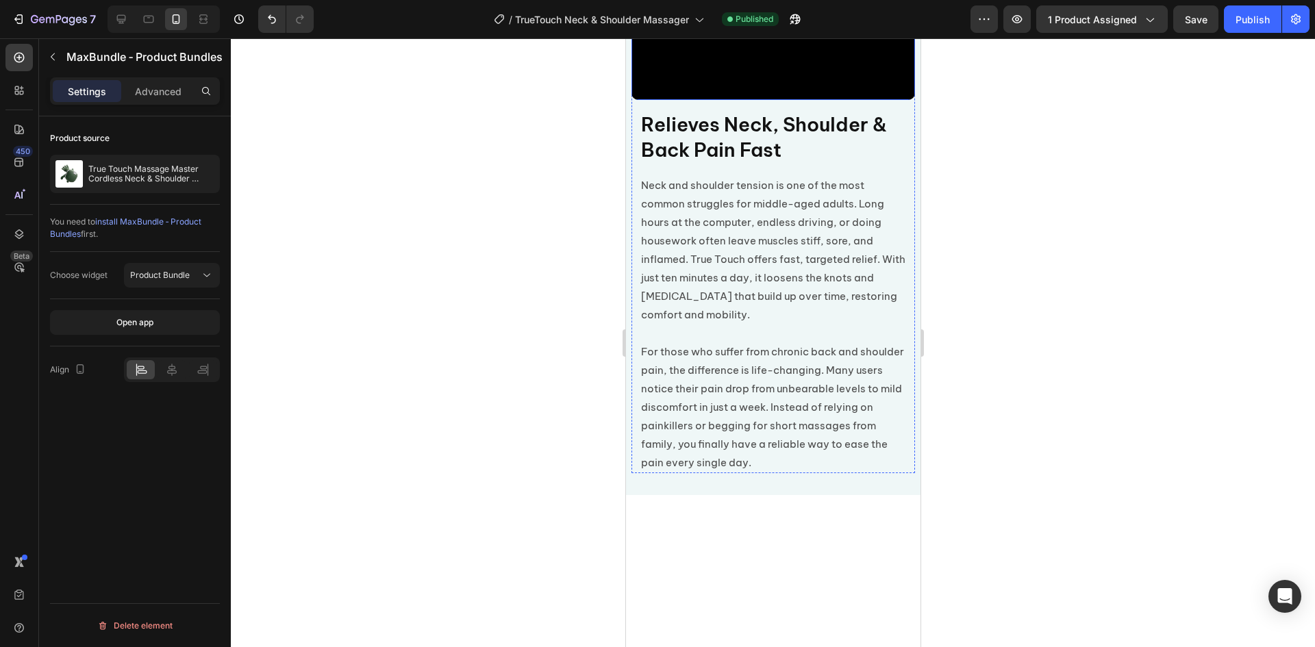
scroll to position [2261, 0]
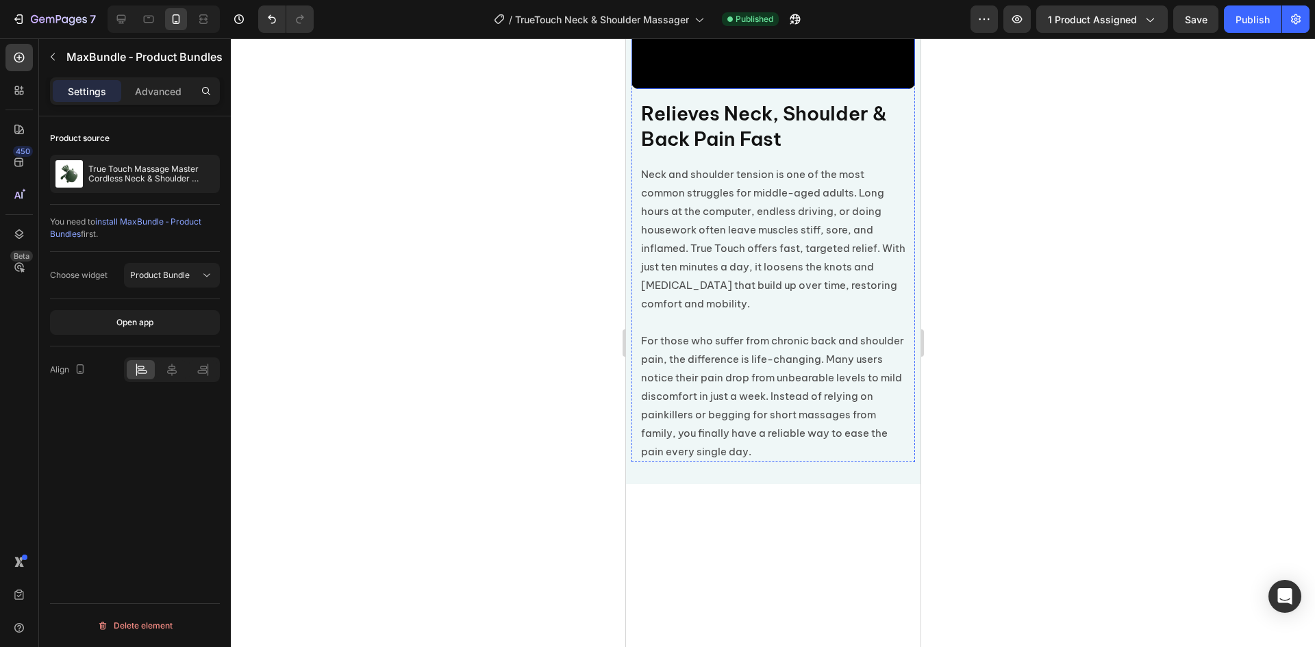
click at [802, 89] on video at bounding box center [773, 18] width 284 height 142
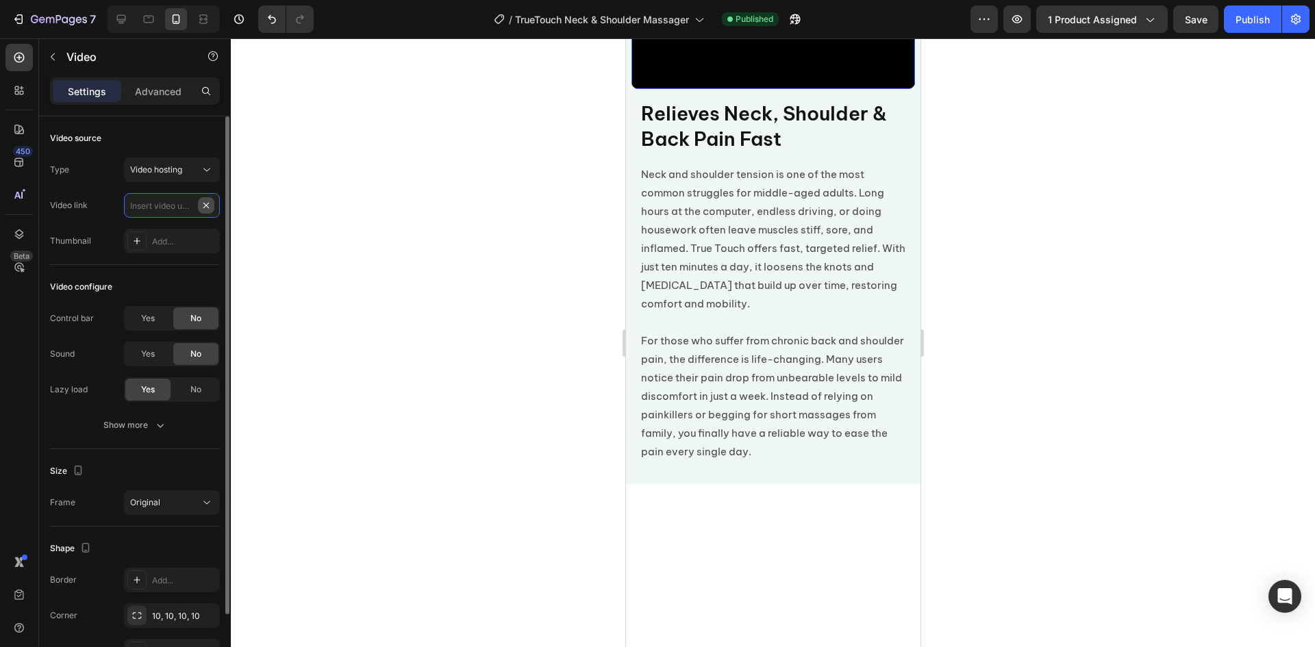
scroll to position [0, 0]
paste input "https://cdn.shopify.com/videos/c/o/v/14f9bf76aad0448d9c71a641378eb9d2.mp4"
type input "https://cdn.shopify.com/videos/c/o/v/14f9bf76aad0448d9c71a641378eb9d2.mp4"
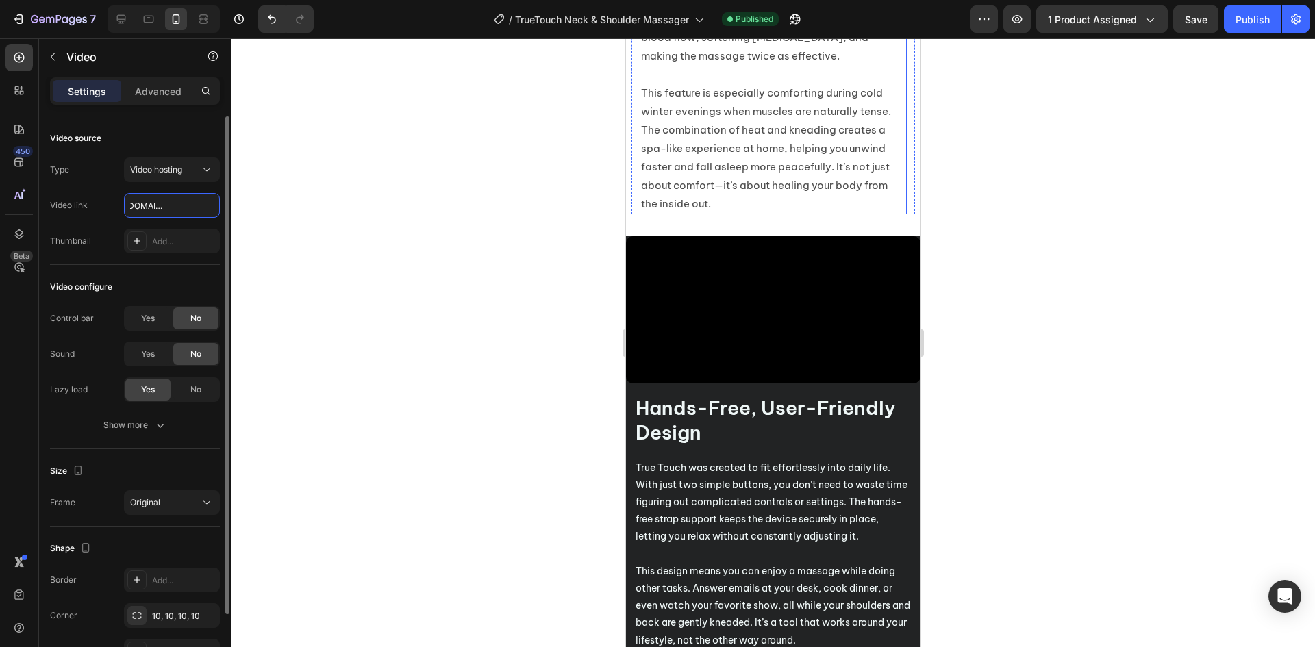
scroll to position [3494, 0]
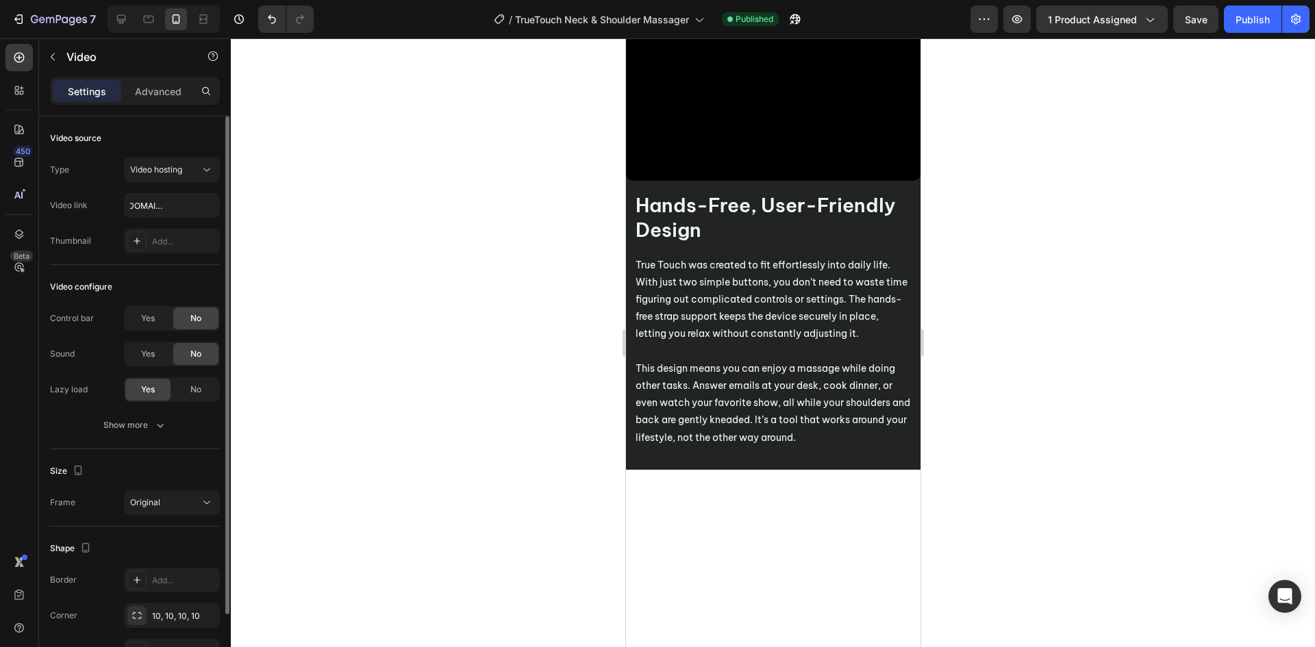
click at [823, 181] on video at bounding box center [773, 107] width 295 height 147
paste input "https://cdn.shopify.com/videos/c/o/v/bb58066500e44a059ed2b8be7b401734.mp4"
type input "https://cdn.shopify.com/videos/c/o/v/bb58066500e44a059ed2b8be7b401734.mp4"
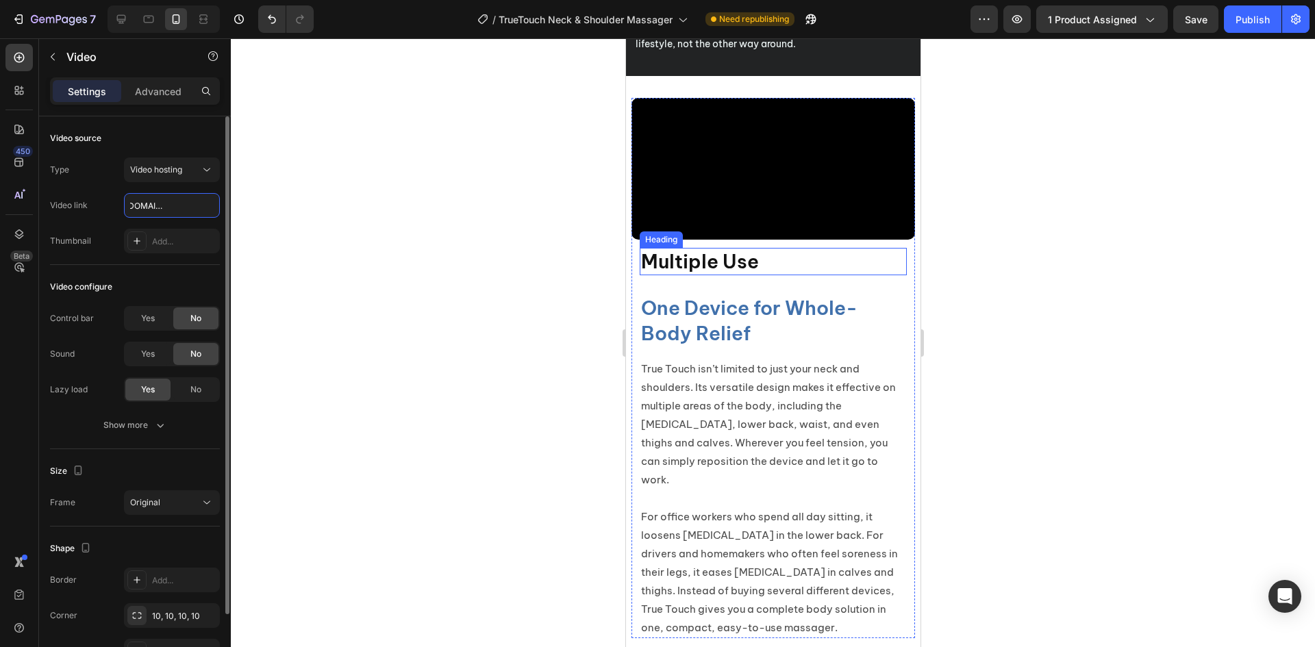
scroll to position [4179, 0]
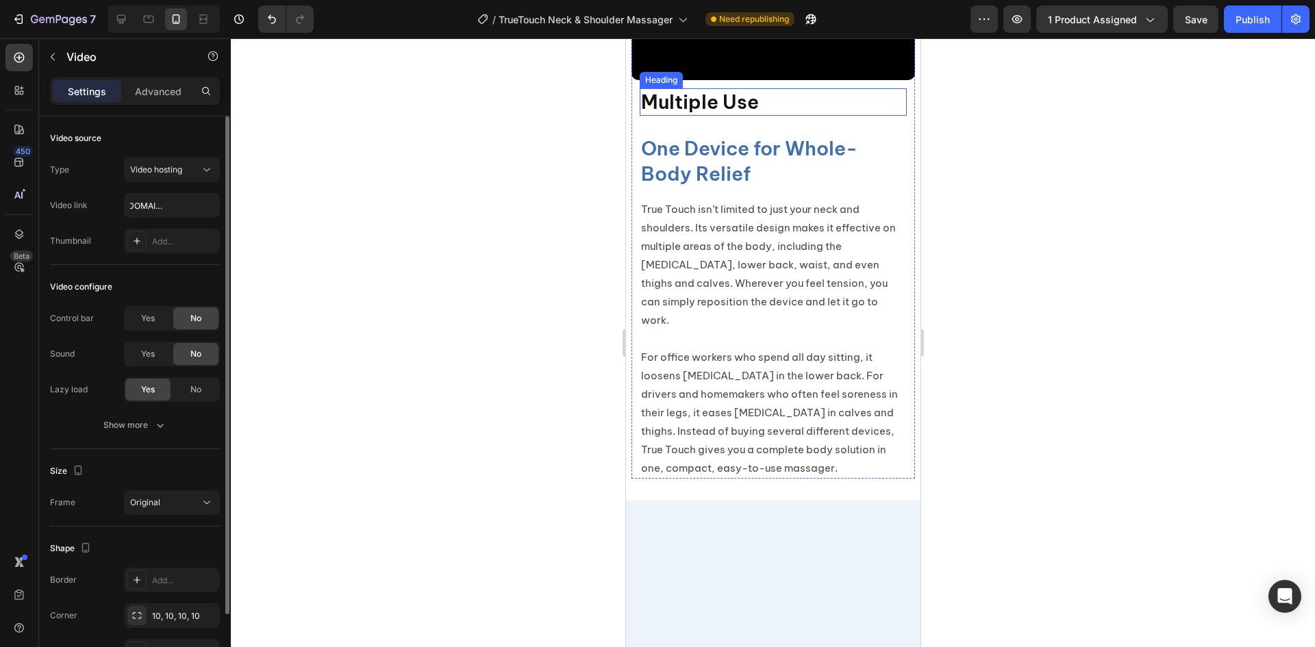
click at [743, 116] on h2 "Multiple Use" at bounding box center [772, 101] width 267 height 27
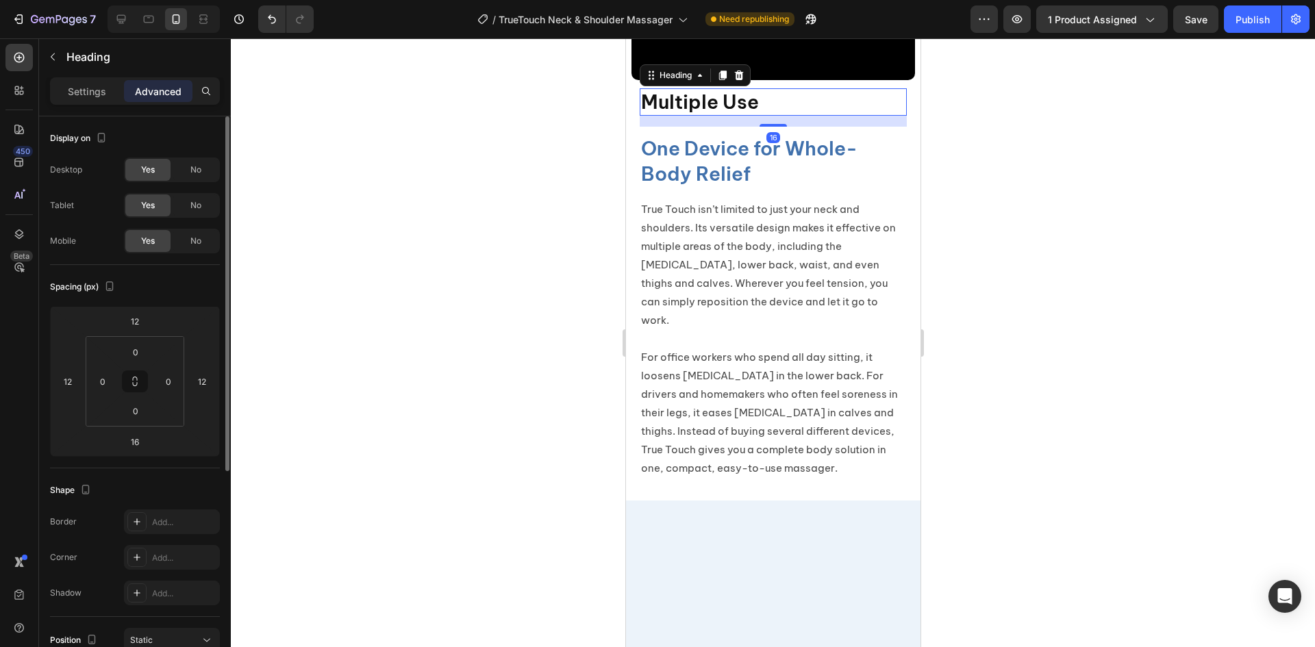
click at [743, 116] on h2 "Multiple Use" at bounding box center [772, 101] width 267 height 27
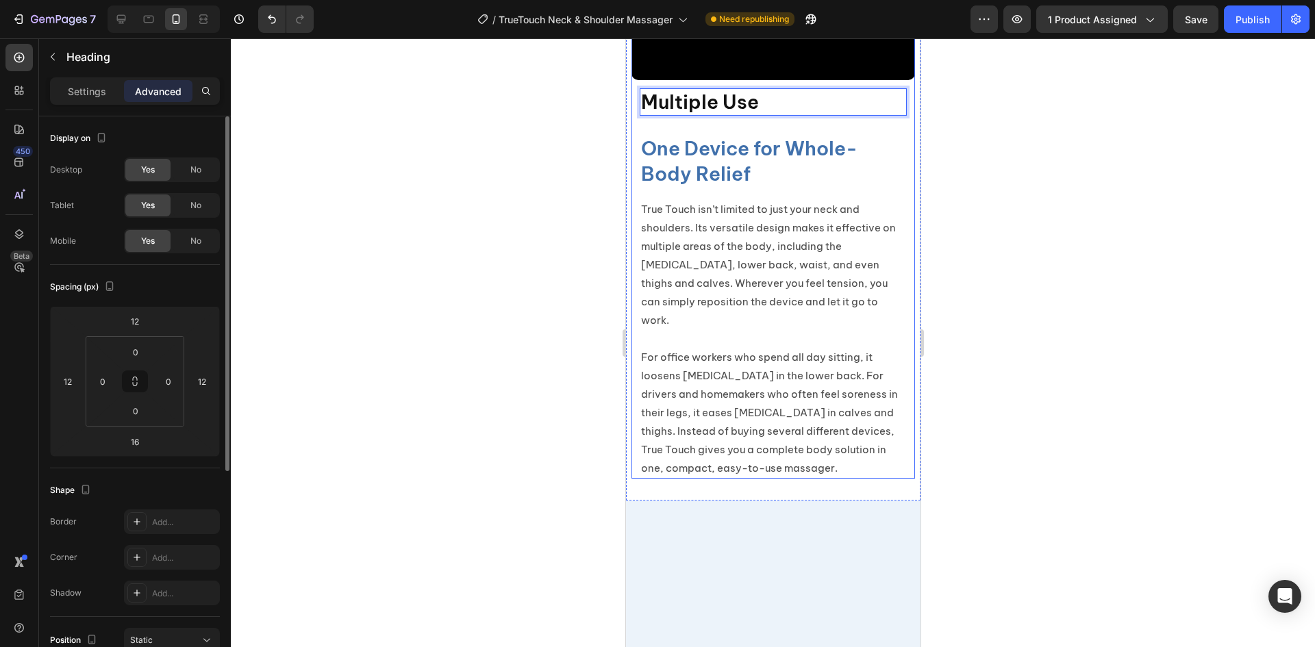
click at [739, 395] on div "Multiple Use Heading 16 One Device for Whole-Body Relief Heading True Touch isn…" at bounding box center [773, 279] width 284 height 399
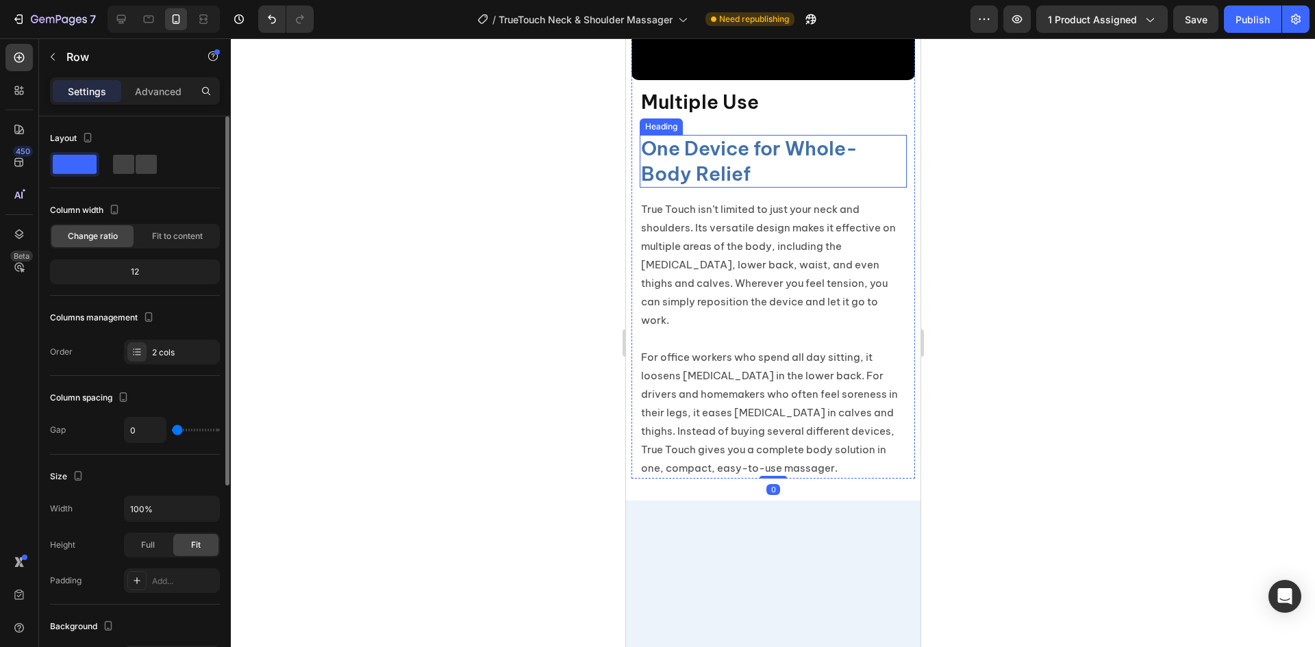
click at [745, 188] on h2 "One Device for Whole-Body Relief" at bounding box center [772, 161] width 267 height 53
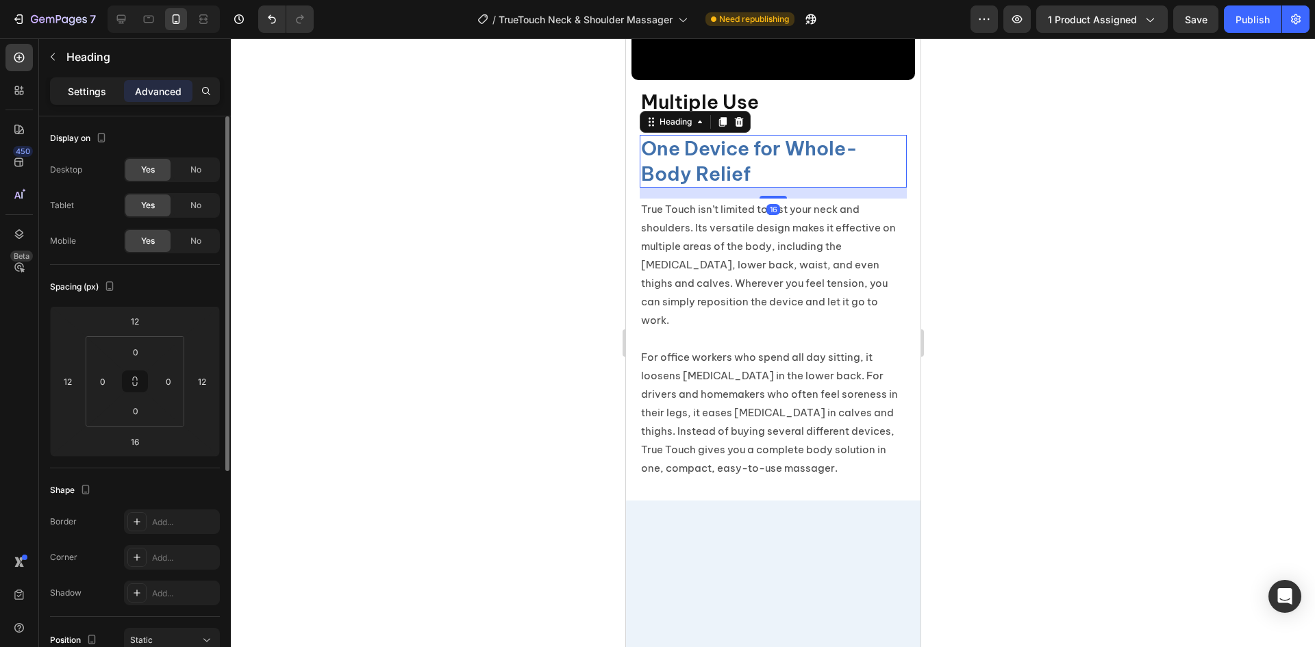
click at [88, 86] on p "Settings" at bounding box center [87, 91] width 38 height 14
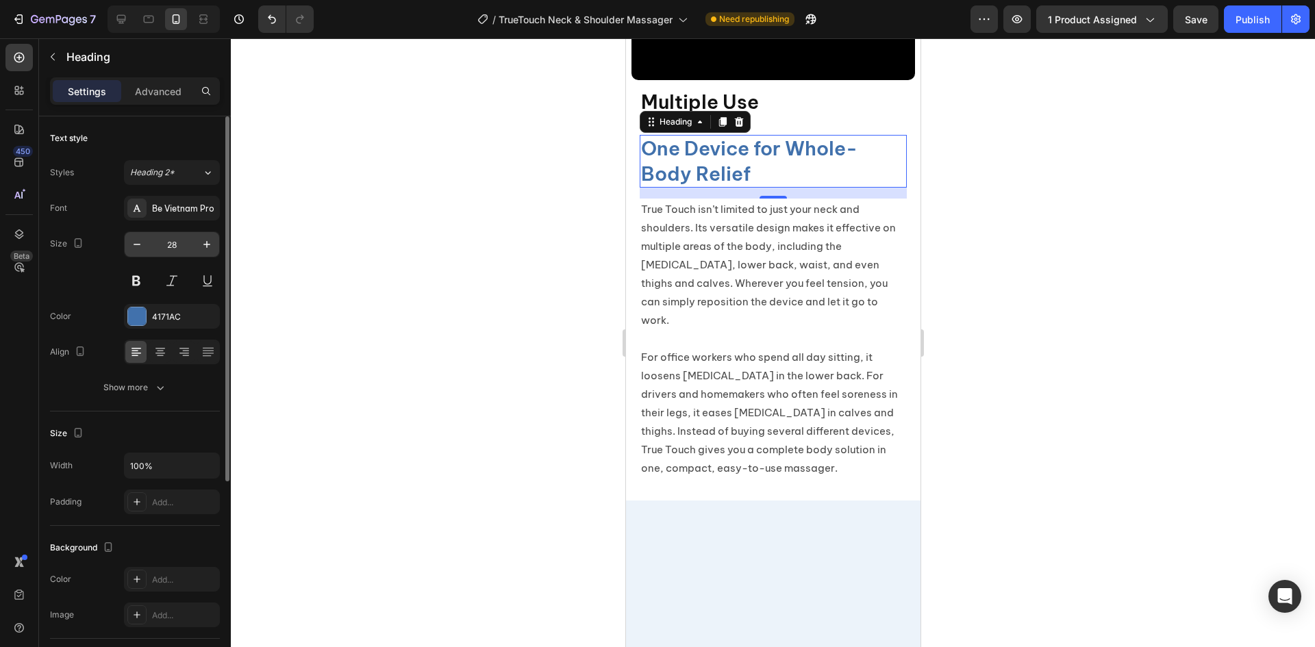
click at [177, 257] on div "28" at bounding box center [172, 245] width 96 height 26
click at [179, 249] on input "28" at bounding box center [171, 244] width 45 height 25
type input "20"
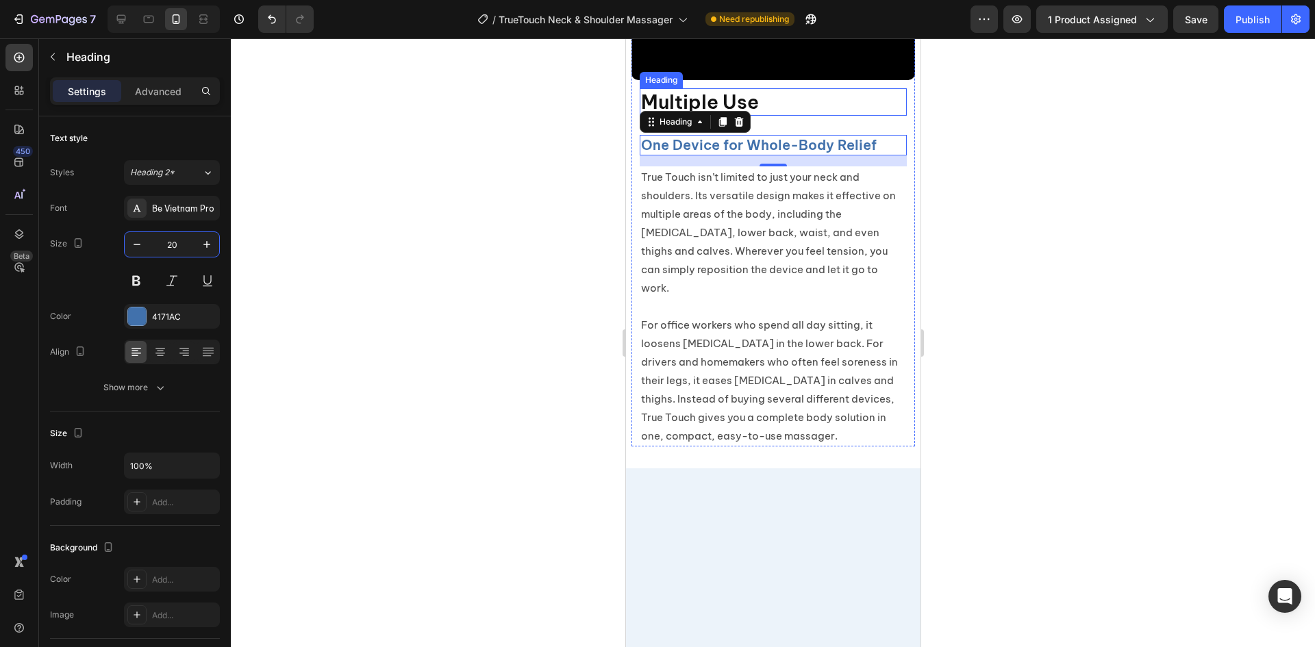
click at [802, 114] on p "Multiple Use" at bounding box center [773, 102] width 264 height 25
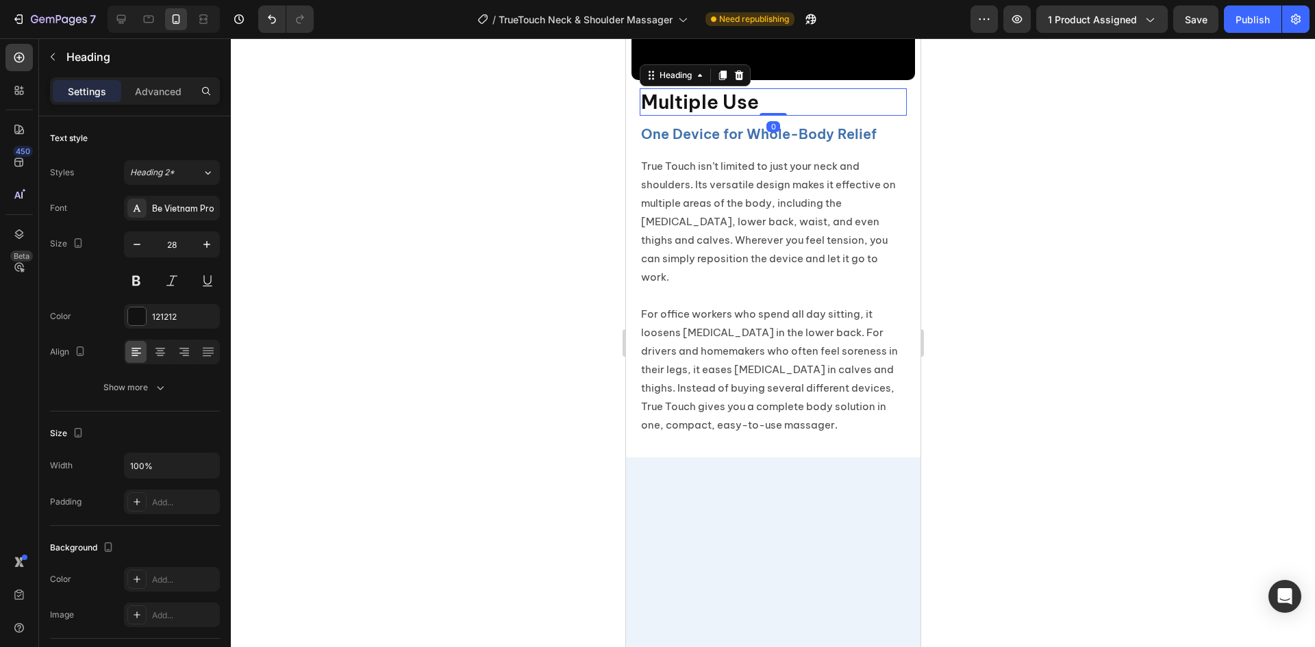
drag, startPoint x: 773, startPoint y: 395, endPoint x: 772, endPoint y: 377, distance: 17.8
click at [772, 116] on div "Multiple Use Heading 0" at bounding box center [772, 101] width 267 height 27
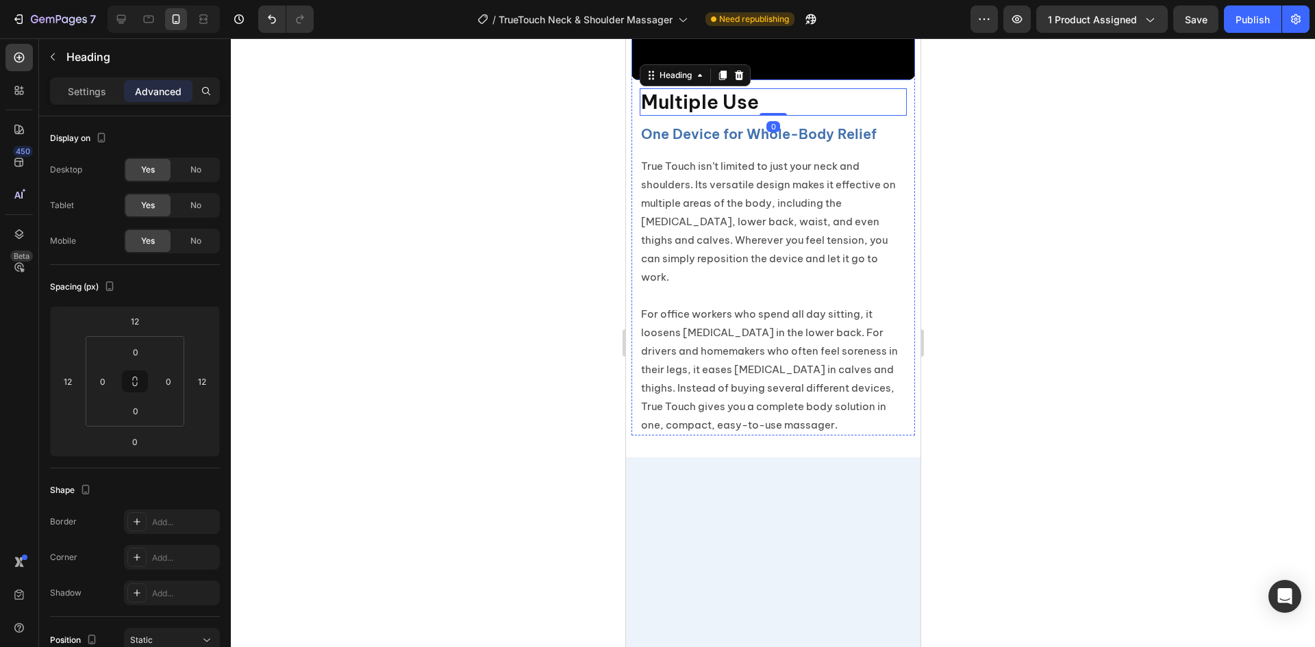
click at [807, 80] on video at bounding box center [773, 9] width 284 height 142
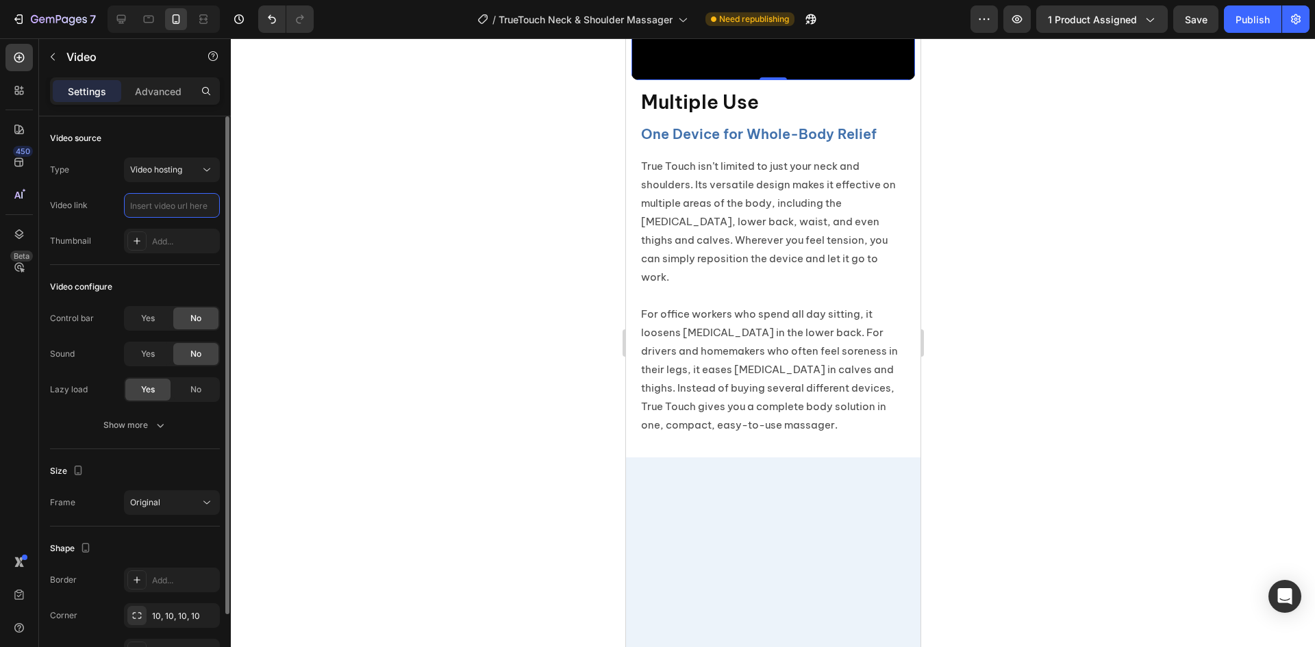
scroll to position [0, 0]
paste input "https://cdn.shopify.com/videos/c/o/v/d3b7e76860234a648a7c6e6519f483d0.mp4"
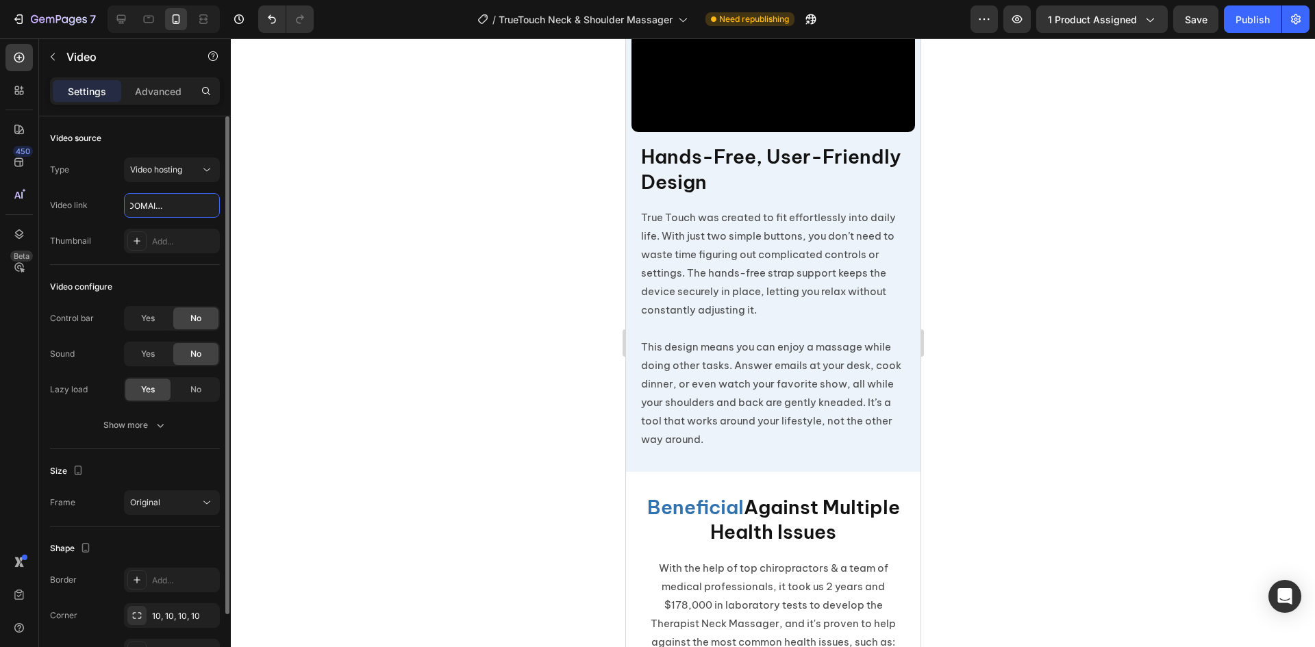
scroll to position [5011, 0]
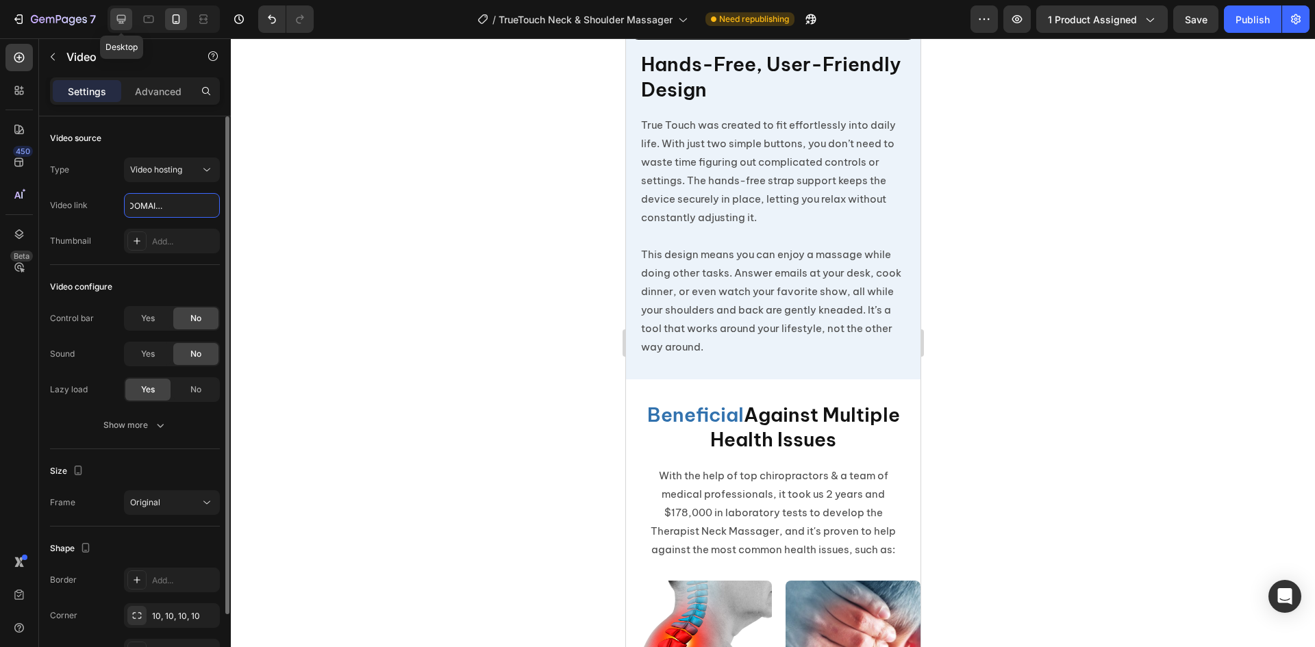
type input "https://cdn.shopify.com/videos/c/o/v/d3b7e76860234a648a7c6e6519f483d0.mp4"
click at [114, 27] on div at bounding box center [121, 19] width 22 height 22
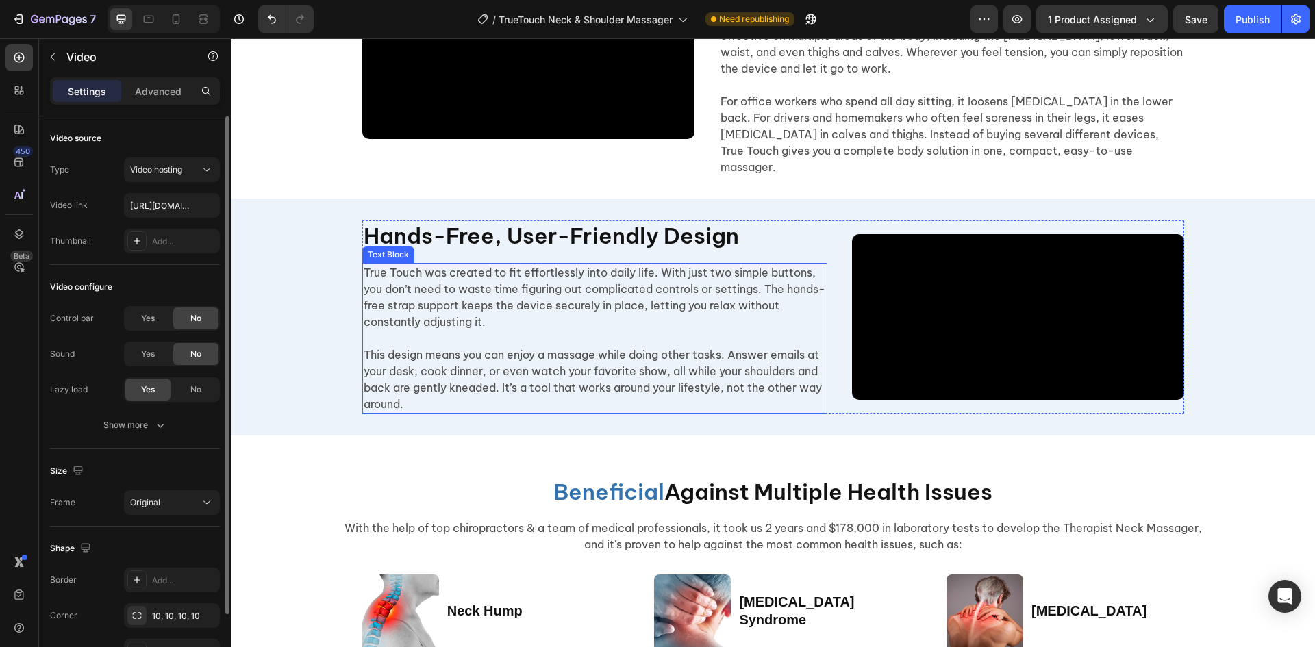
scroll to position [3074, 0]
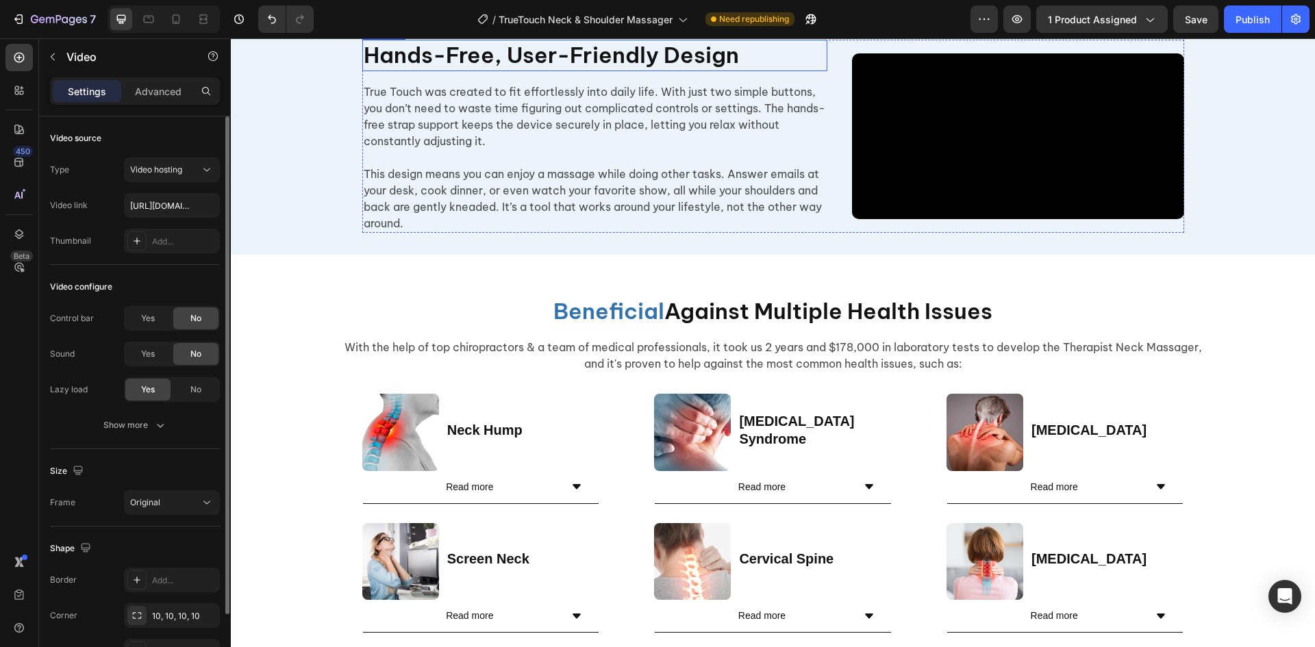
click at [645, 71] on h2 "Hands-Free, User-Friendly Design" at bounding box center [594, 56] width 465 height 32
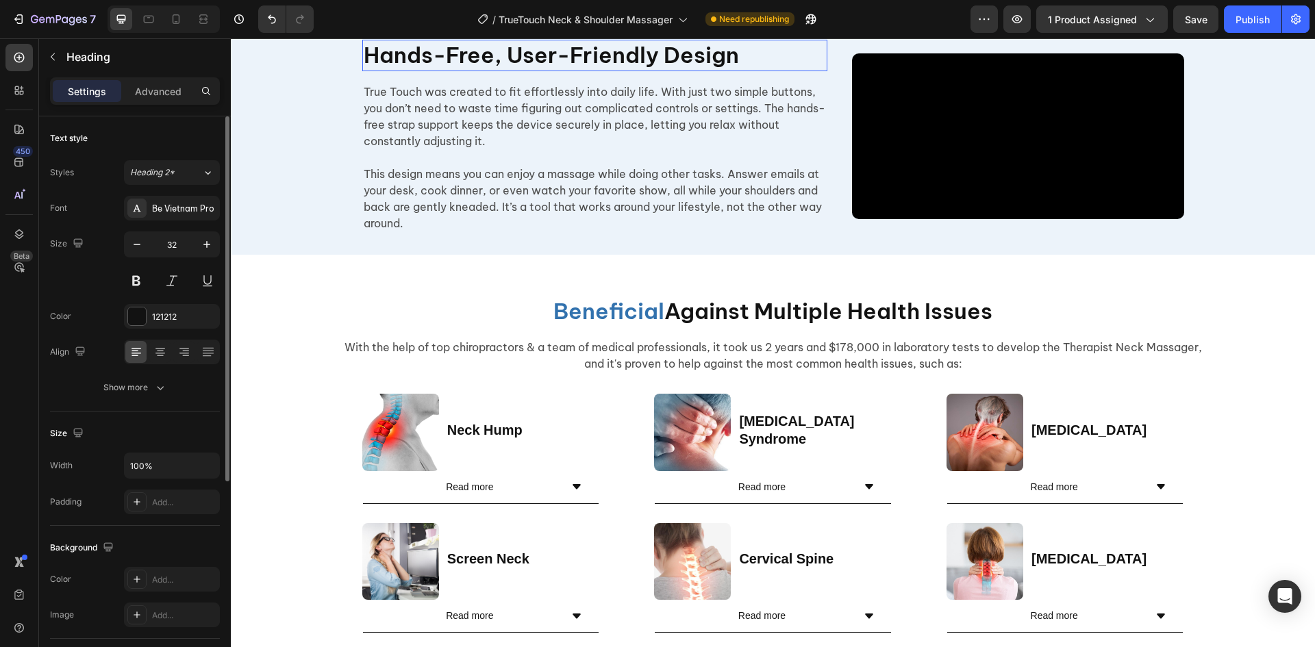
click at [645, 71] on h2 "Hands-Free, User-Friendly Design" at bounding box center [594, 56] width 465 height 32
click at [645, 70] on p "Hands-Free, User-Friendly Design" at bounding box center [595, 55] width 462 height 29
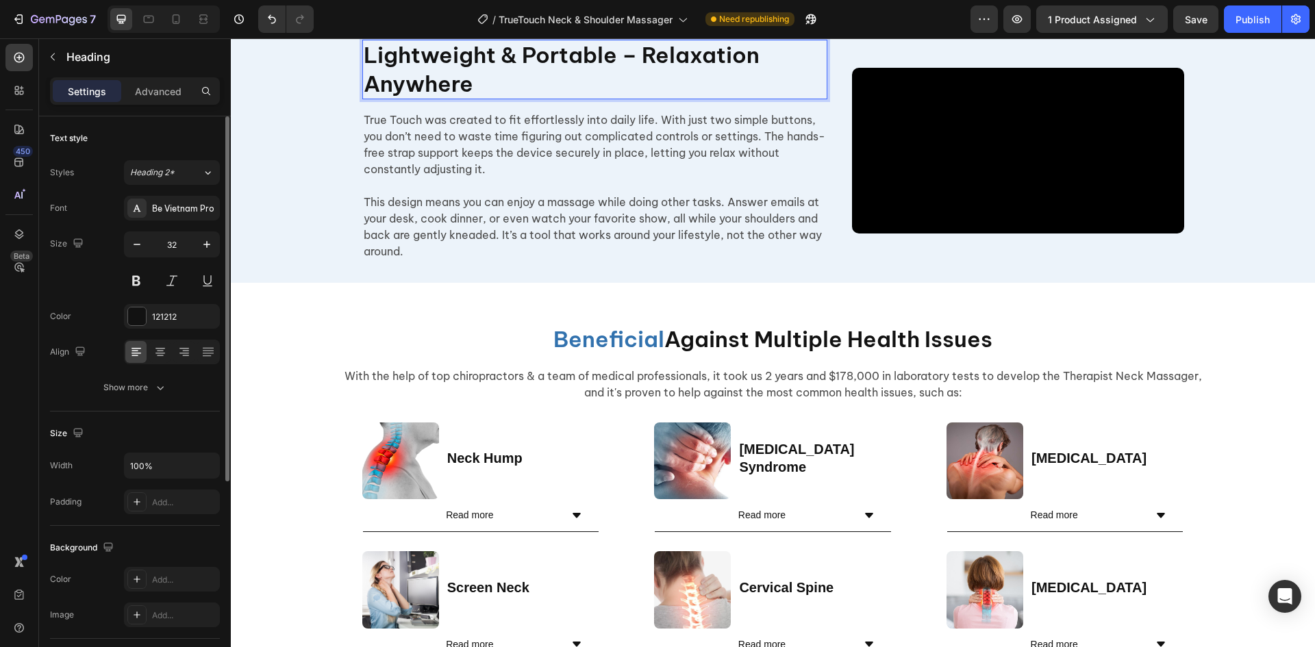
scroll to position [3060, 0]
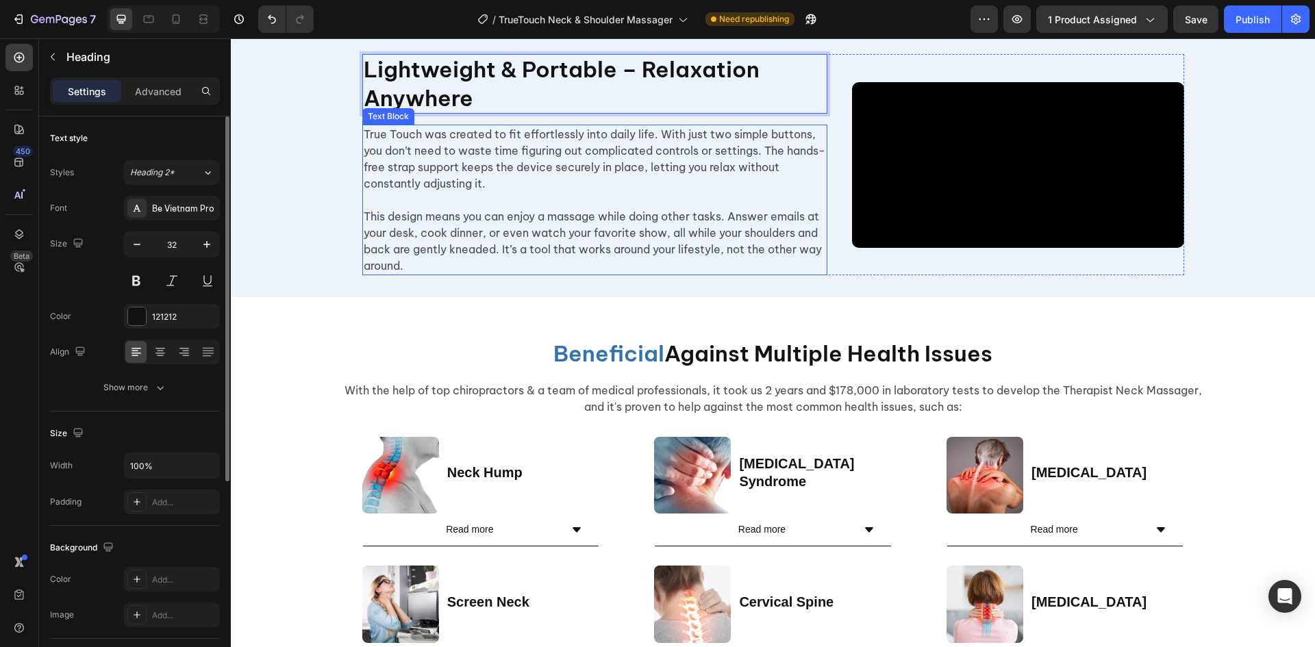
click at [556, 192] on p "True Touch was created to fit effortlessly into daily life. With just two simpl…" at bounding box center [595, 159] width 462 height 66
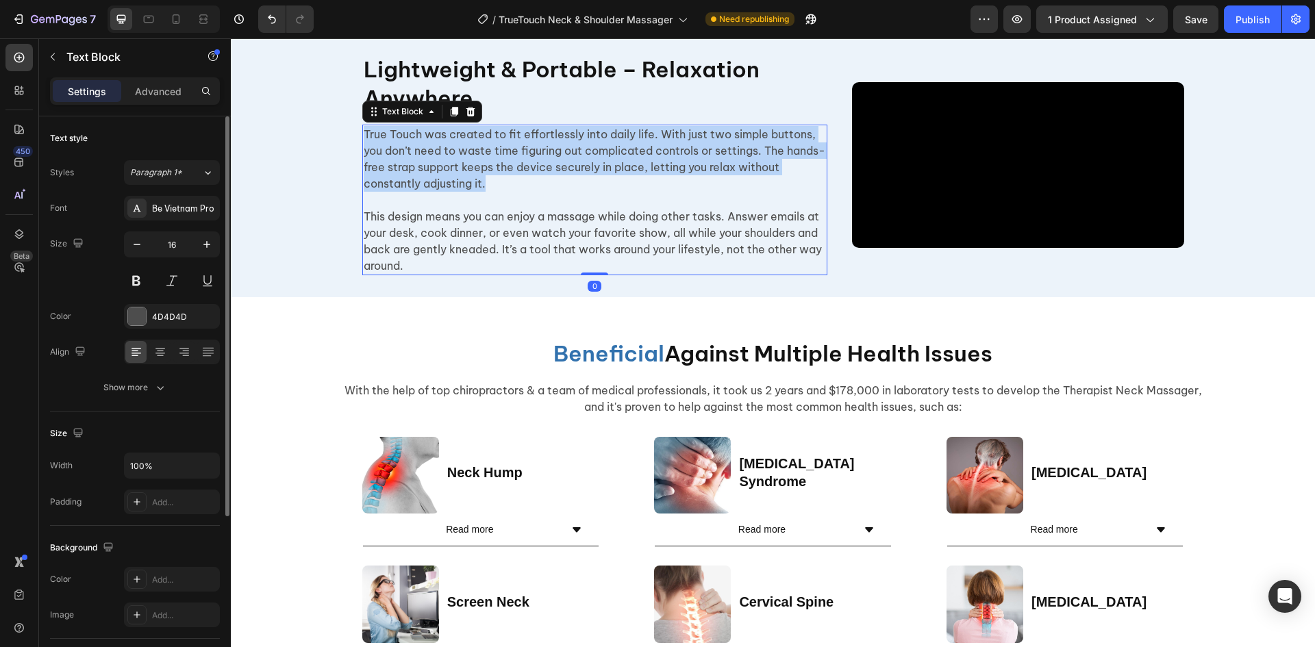
click at [556, 192] on p "True Touch was created to fit effortlessly into daily life. With just two simpl…" at bounding box center [595, 159] width 462 height 66
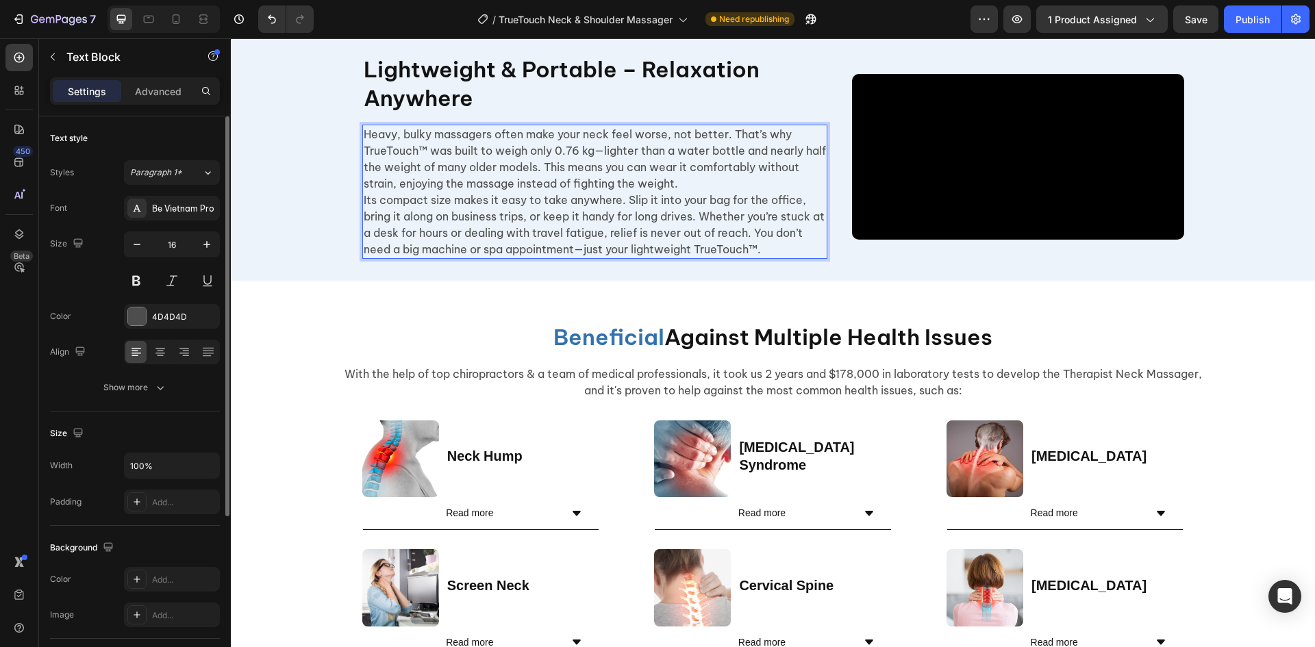
scroll to position [3068, 0]
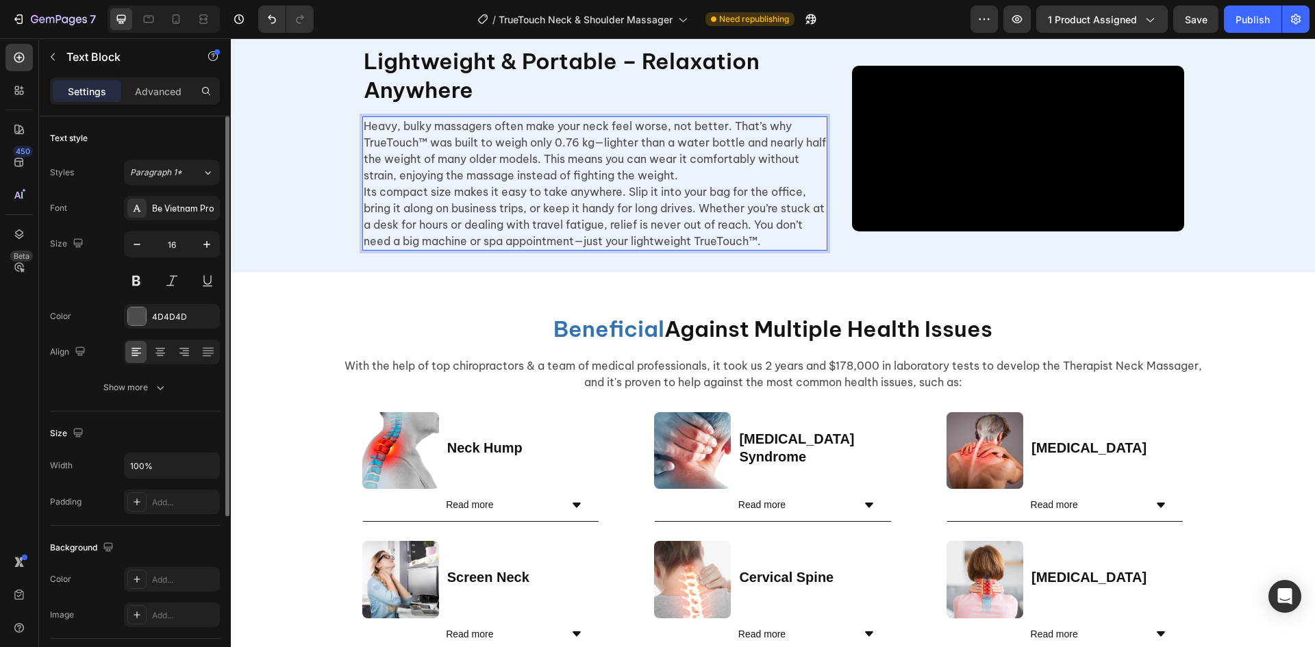
click at [734, 184] on p "Heavy, bulky massagers often make your neck feel worse, not better. That’s why …" at bounding box center [595, 151] width 462 height 66
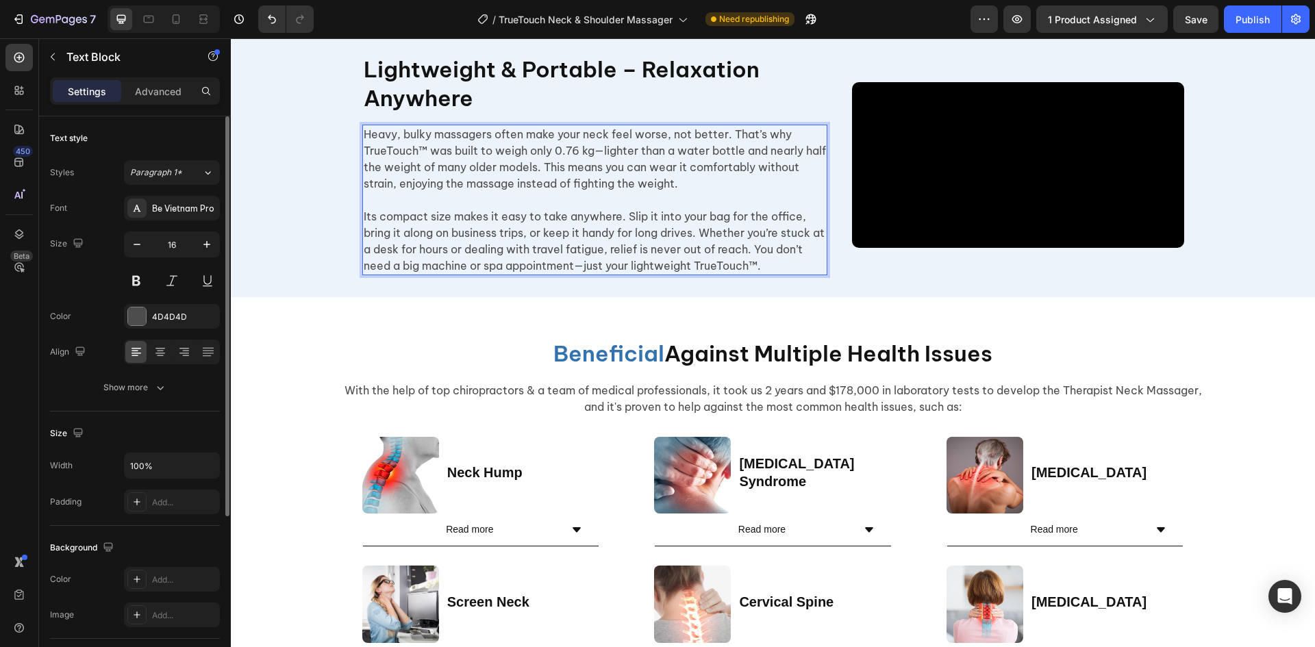
click at [382, 192] on p "Heavy, bulky massagers often make your neck feel worse, not better. That’s why …" at bounding box center [595, 159] width 462 height 66
click at [395, 192] on p "Heavy, bulky massagers often make your neck feel worse, not better. That’s why …" at bounding box center [595, 159] width 462 height 66
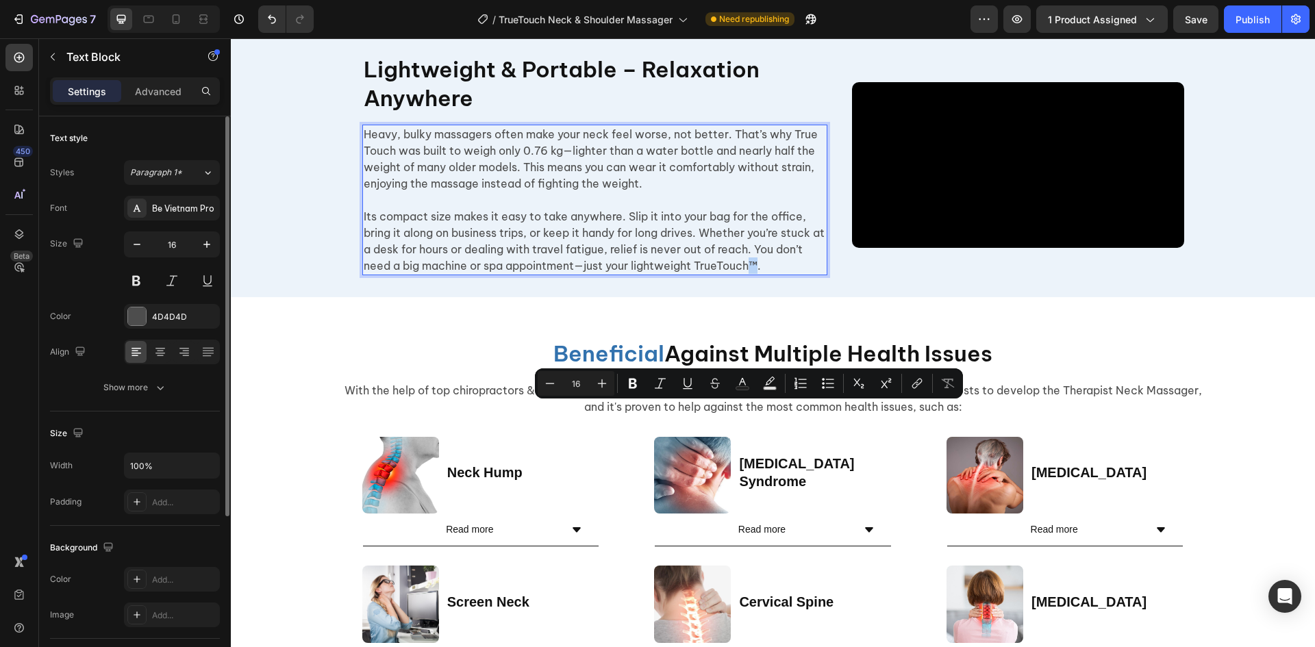
click at [752, 274] on p "Its compact size makes it easy to take anywhere. Slip it into your bag for the …" at bounding box center [595, 241] width 462 height 66
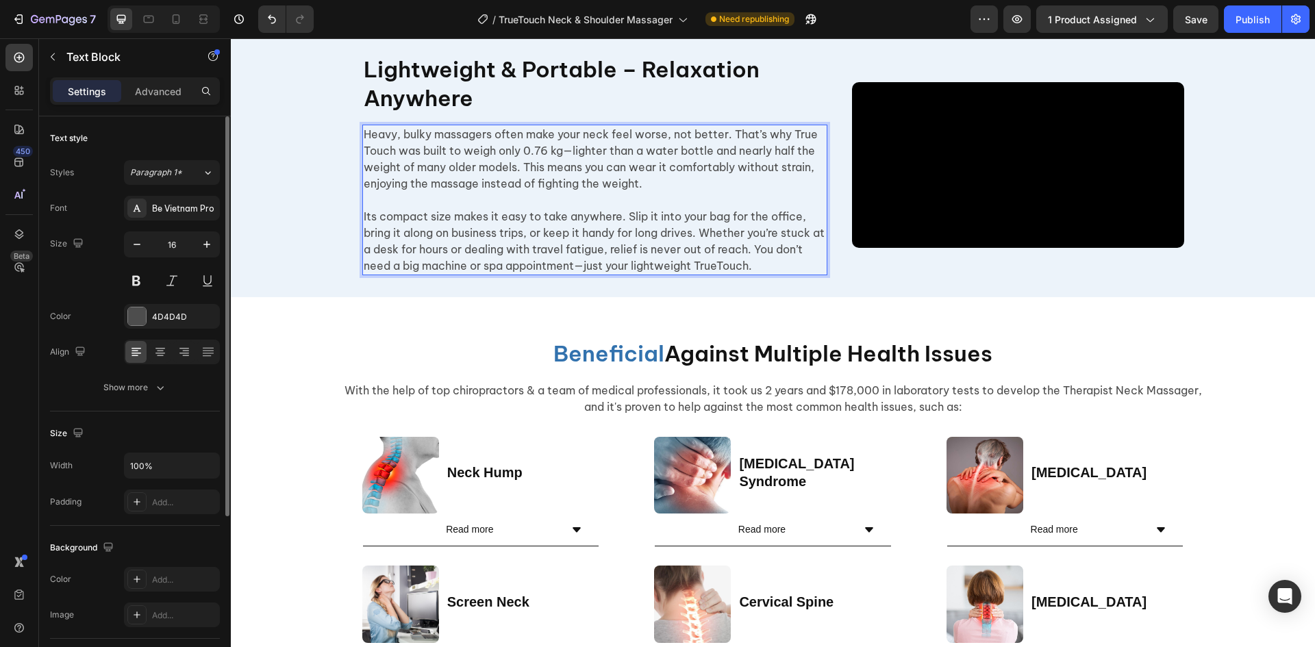
click at [709, 274] on p "Its compact size makes it easy to take anywhere. Slip it into your bag for the …" at bounding box center [595, 241] width 462 height 66
click at [714, 274] on p "Its compact size makes it easy to take anywhere. Slip it into your bag for the …" at bounding box center [595, 241] width 462 height 66
drag, startPoint x: 580, startPoint y: 408, endPoint x: 573, endPoint y: 409, distance: 7.0
click at [573, 274] on p "Its compact size makes it easy to take anywhere. Slip it into your bag for the …" at bounding box center [595, 241] width 462 height 66
click at [566, 192] on p "Heavy, bulky massagers often make your neck feel worse, not better. That’s why …" at bounding box center [595, 159] width 462 height 66
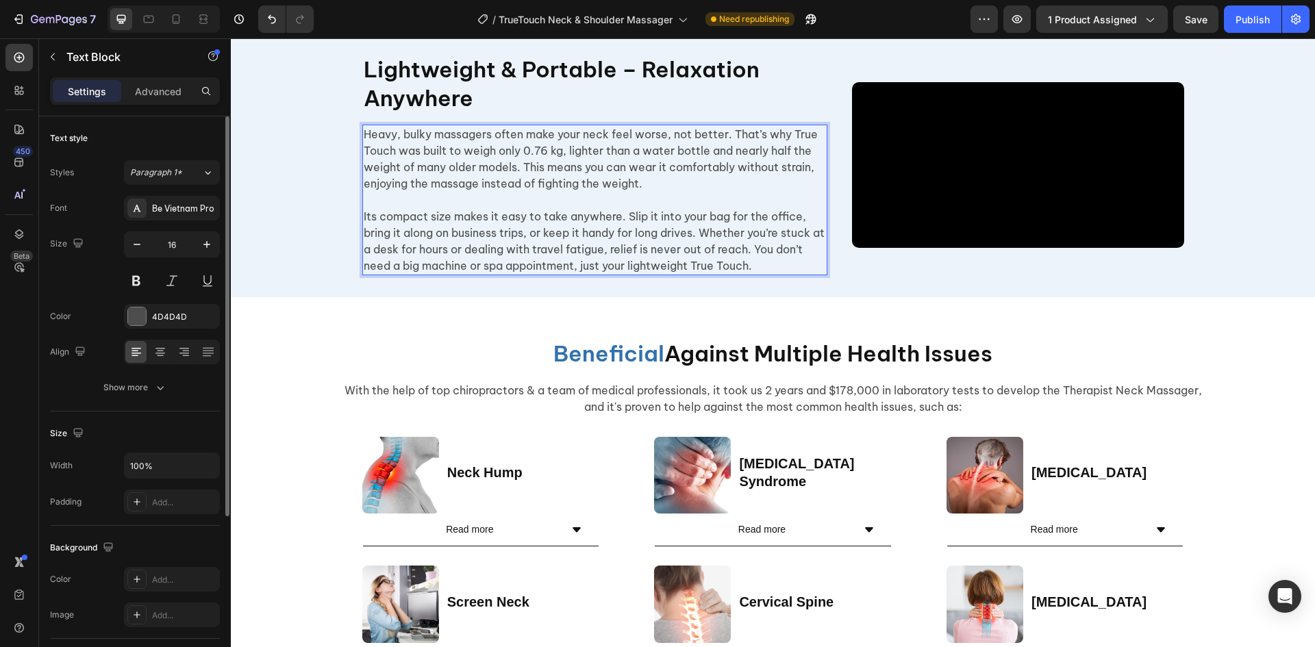
click at [1200, 25] on div "Save" at bounding box center [1196, 19] width 23 height 14
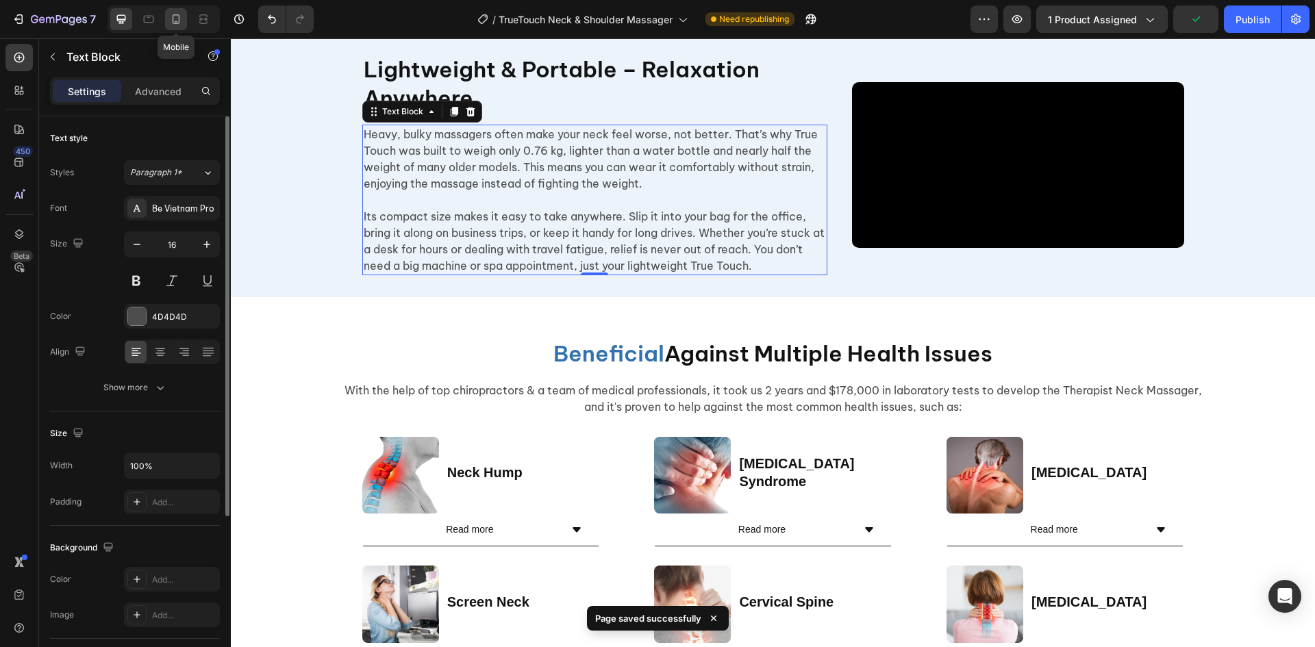
click at [174, 21] on icon at bounding box center [176, 19] width 14 height 14
type input "15"
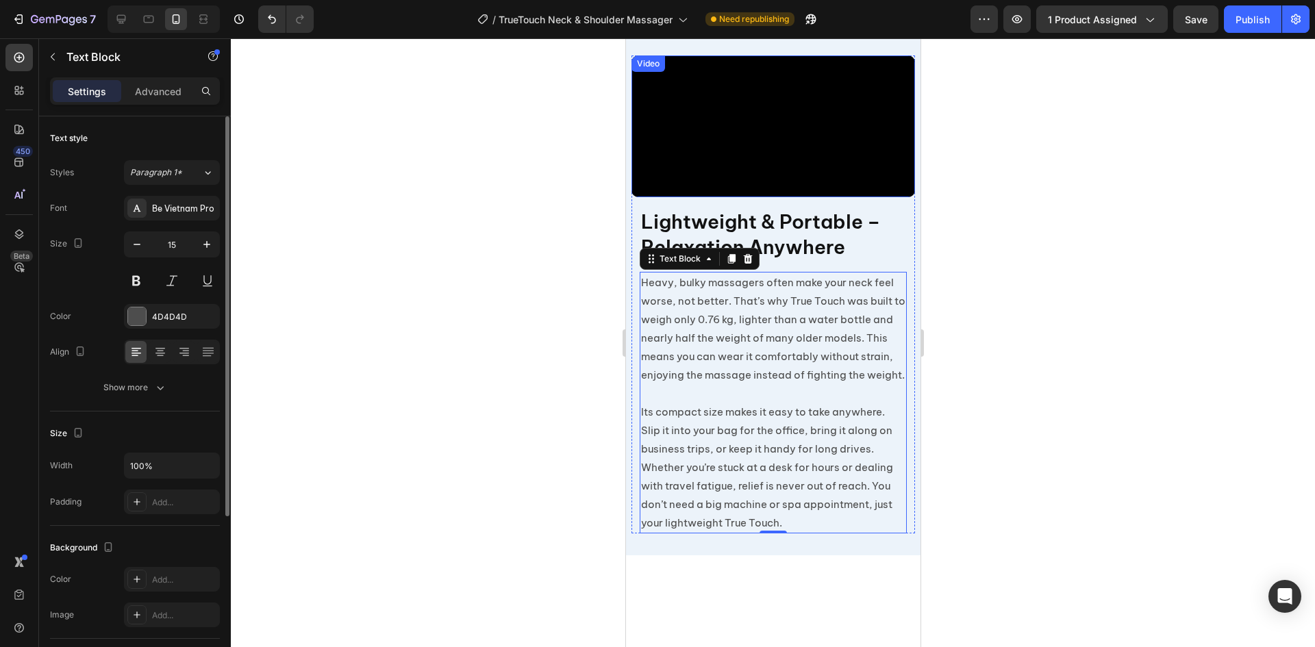
scroll to position [3172, 0]
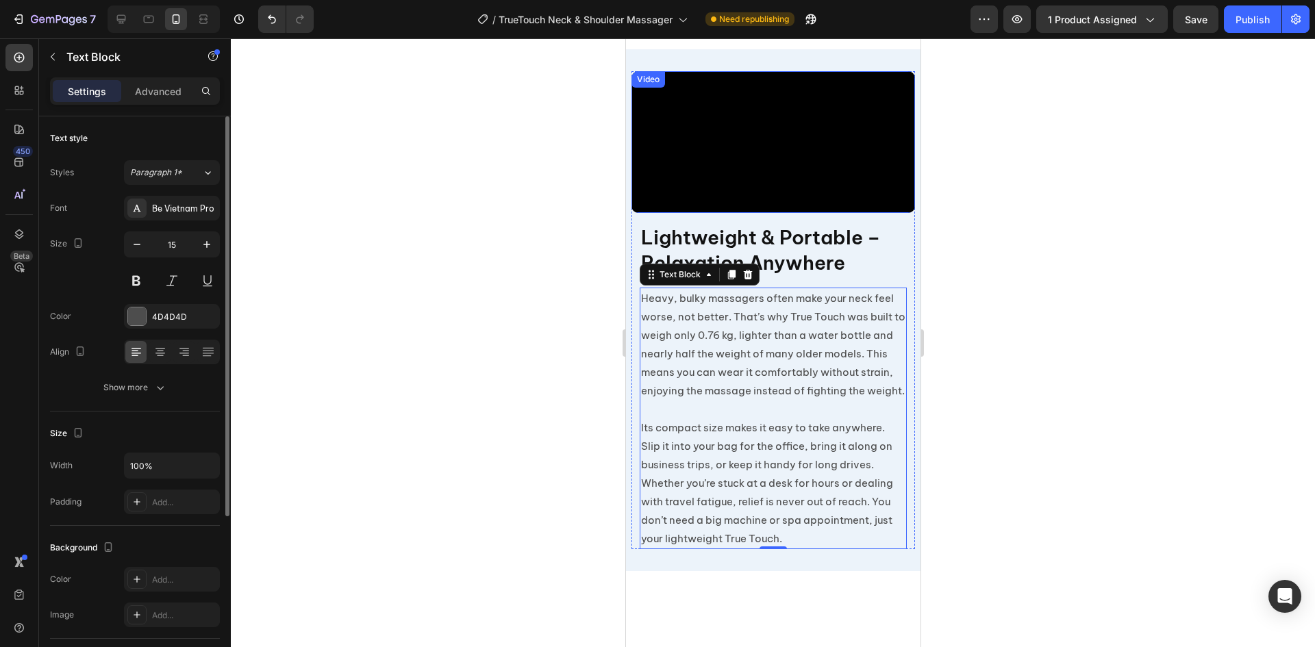
click at [771, 213] on video at bounding box center [773, 142] width 284 height 142
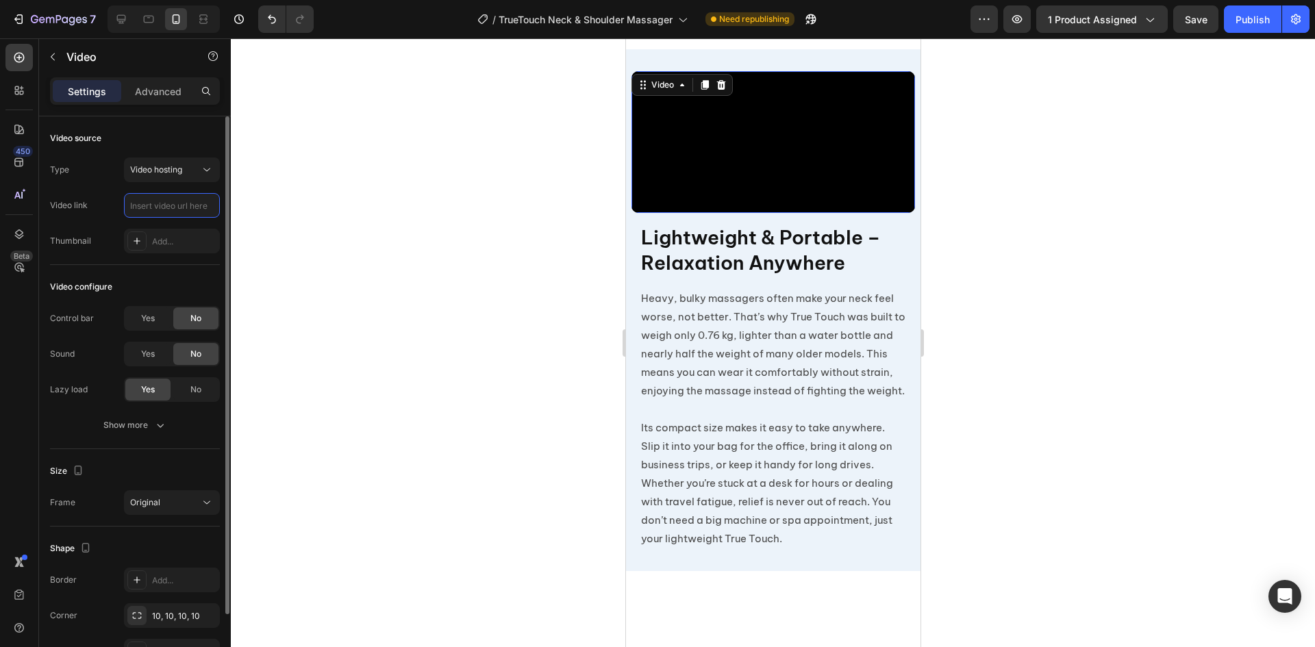
paste input "https://cdn.shopify.com/videos/c/o/v/89e3ff7a7b324e6eb73706123f0986d2.mp4"
type input "https://cdn.shopify.com/videos/c/o/v/89e3ff7a7b324e6eb73706123f0986d2.mp4"
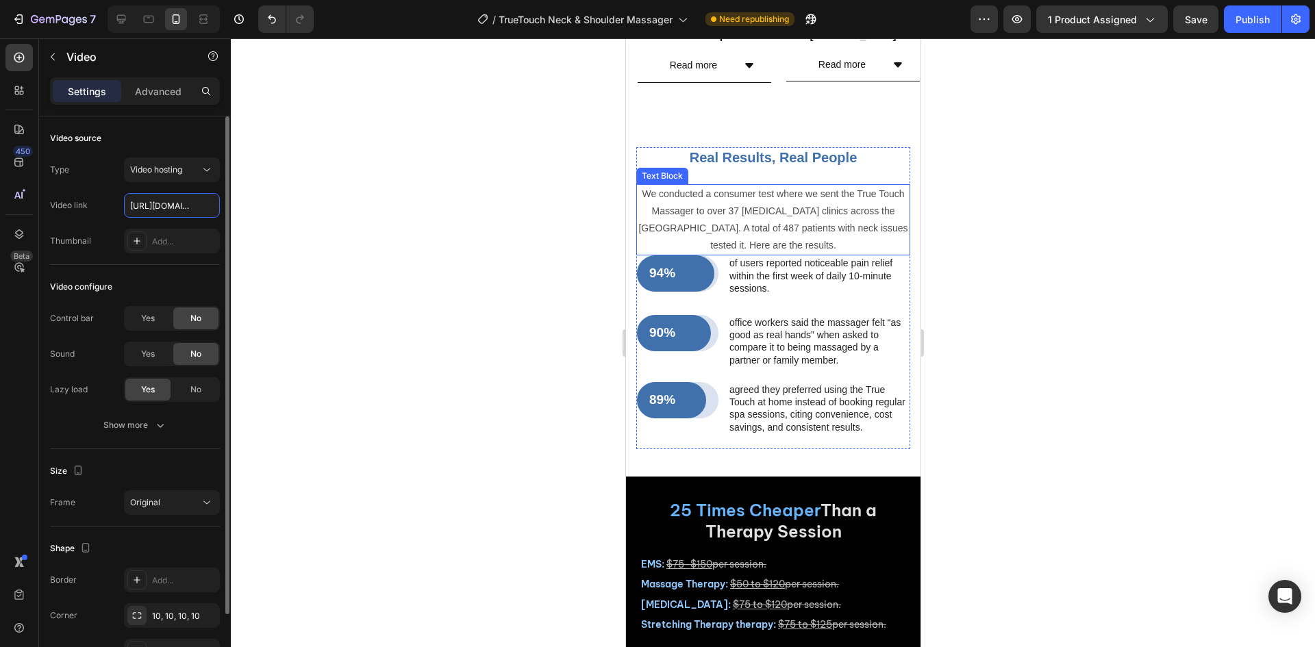
scroll to position [4748, 0]
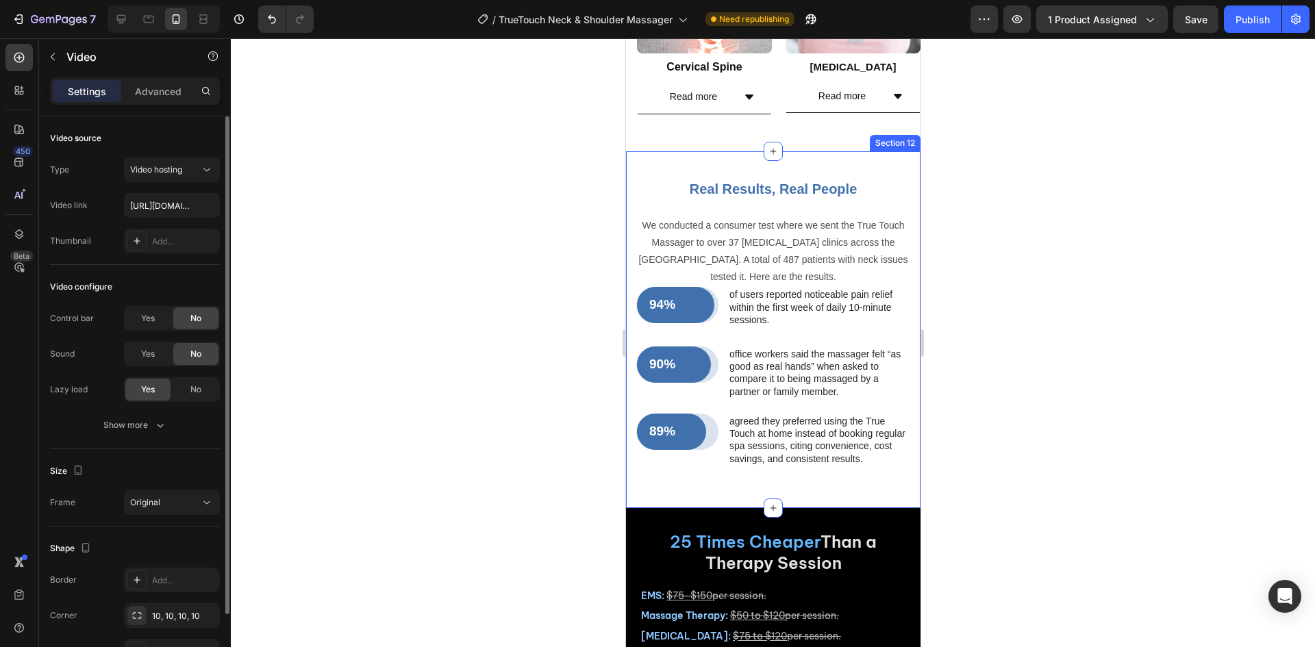
click at [813, 151] on div "94% Text Block Row Row of users reported noticeable pain relief within the firs…" at bounding box center [773, 329] width 295 height 357
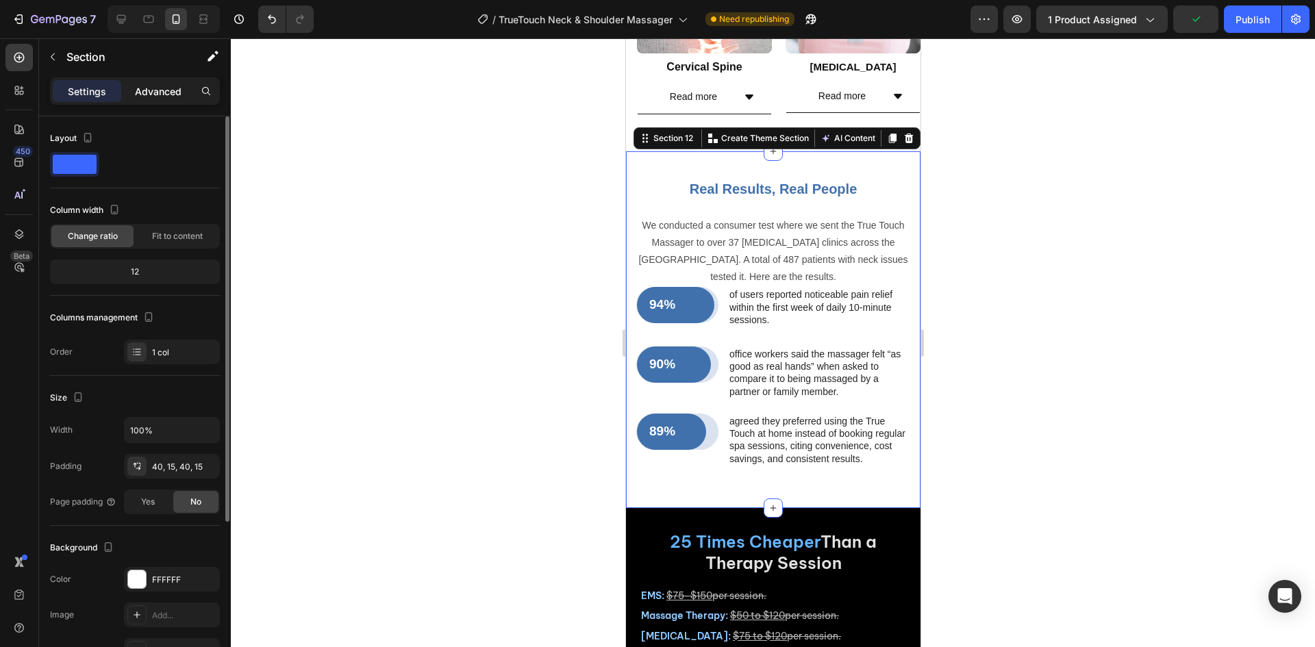
click at [147, 86] on p "Advanced" at bounding box center [158, 91] width 47 height 14
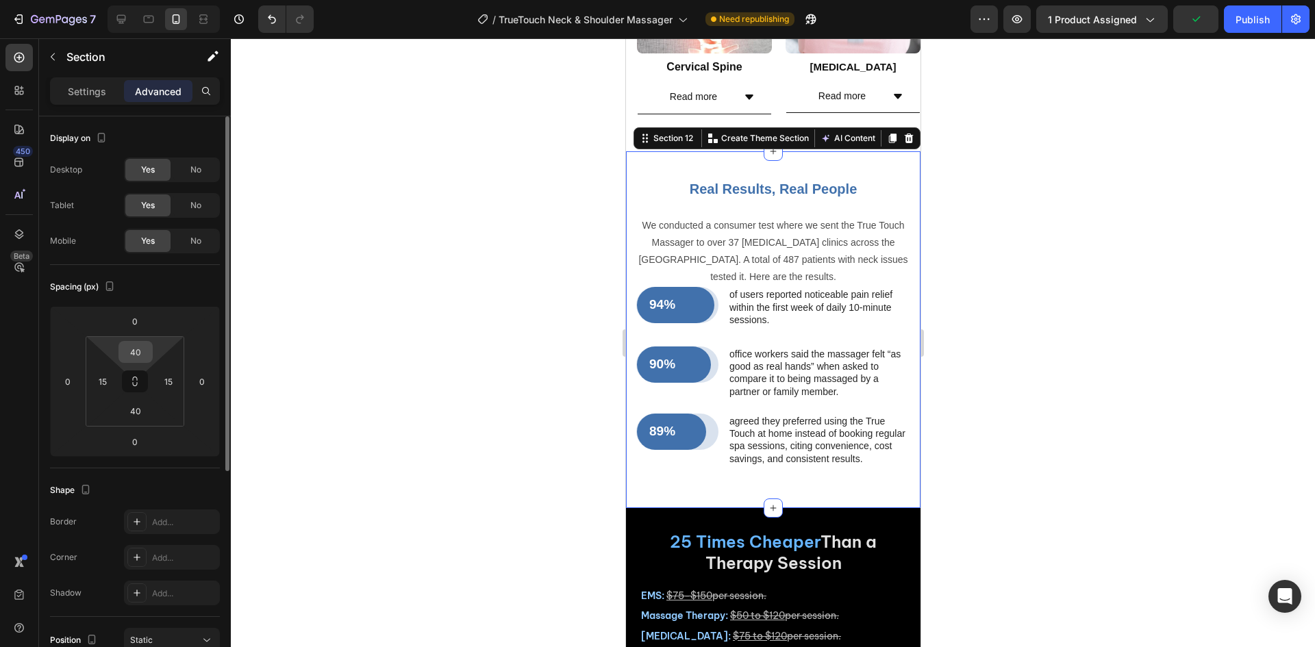
click at [147, 349] on input "40" at bounding box center [135, 352] width 27 height 21
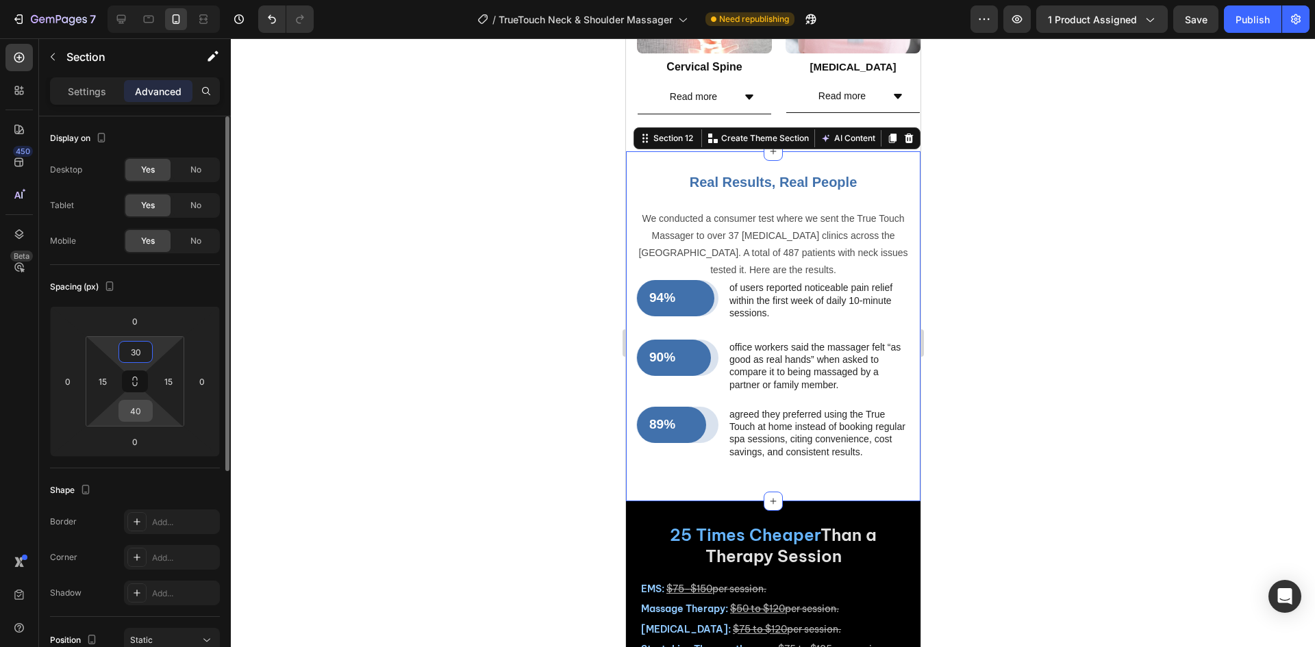
type input "30"
click at [138, 415] on input "40" at bounding box center [135, 411] width 27 height 21
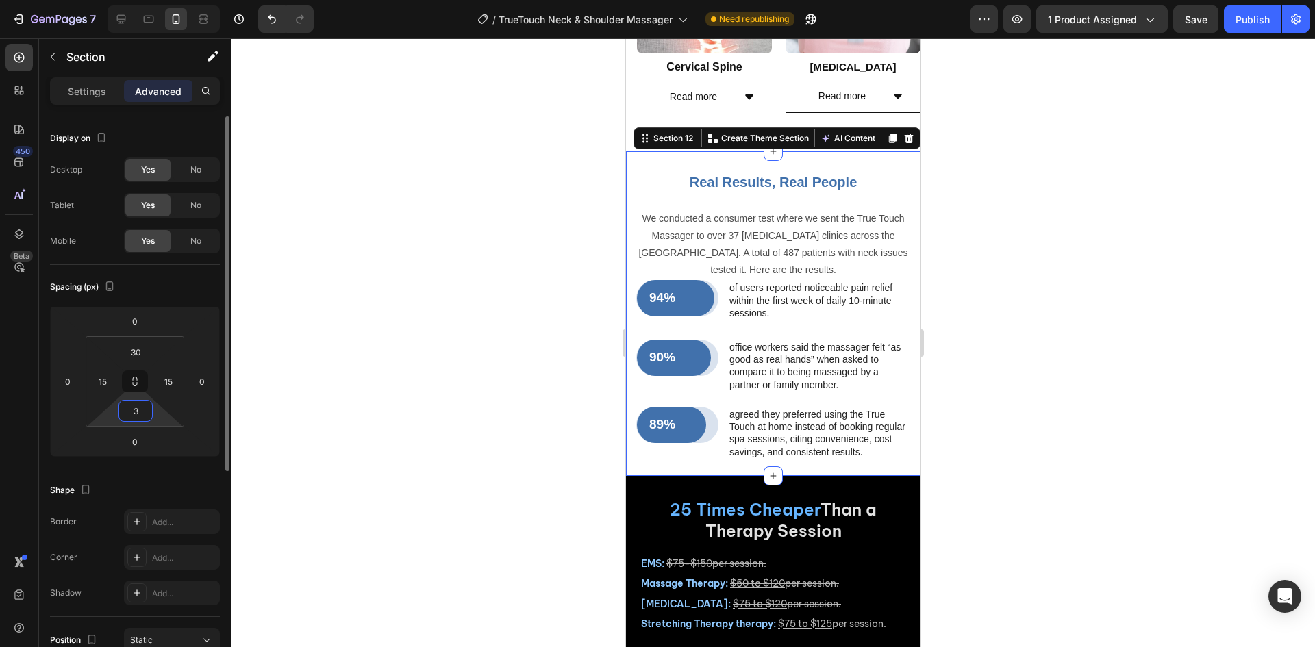
type input "30"
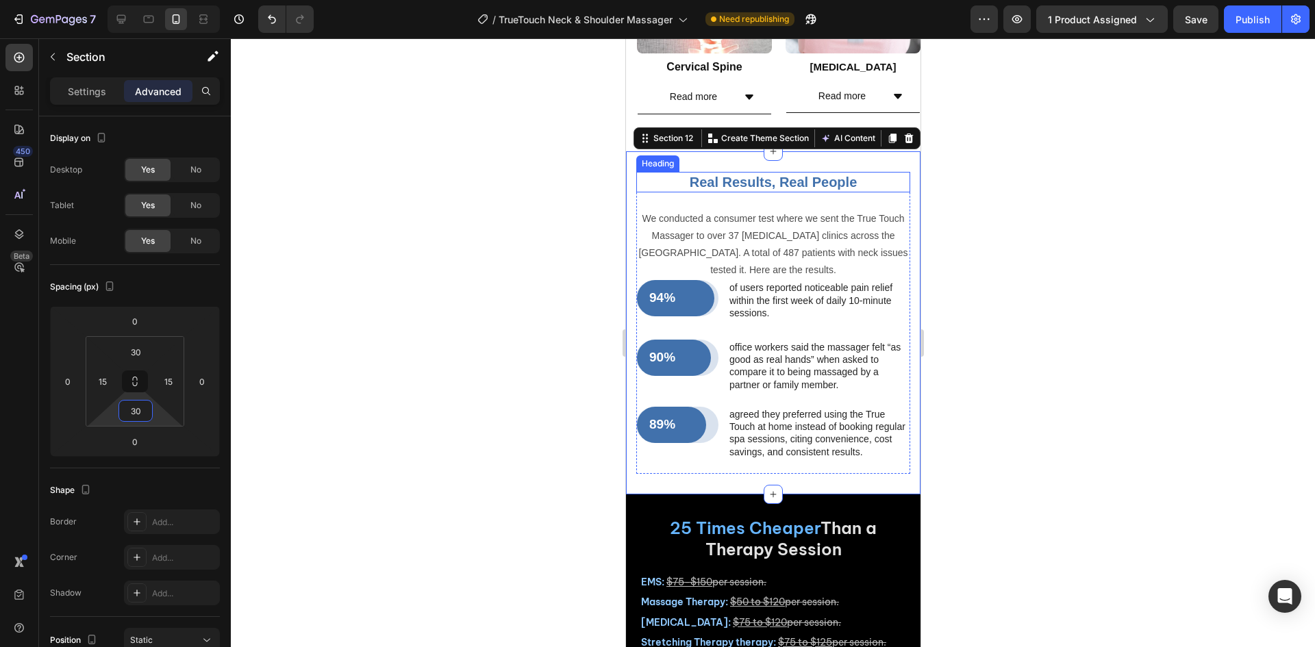
click at [806, 172] on h2 "Real Results, Real People" at bounding box center [773, 182] width 274 height 21
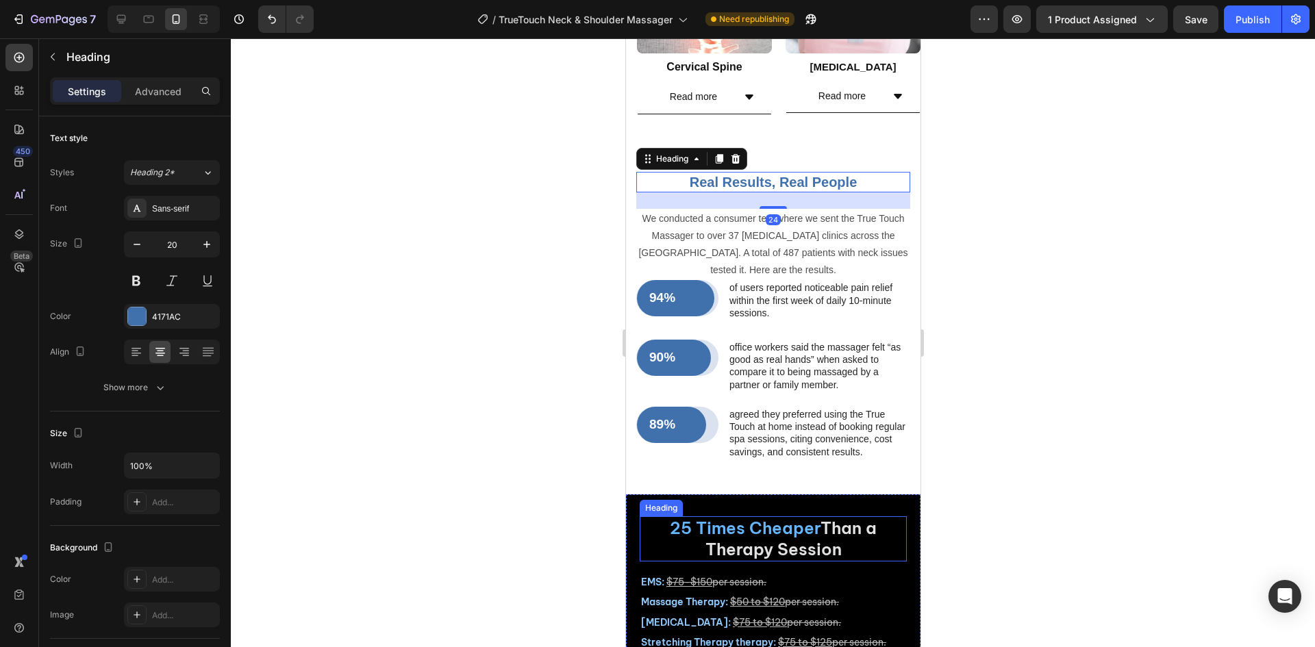
click at [715, 528] on h2 "25 Times Cheaper Than a Therapy Session" at bounding box center [772, 539] width 267 height 45
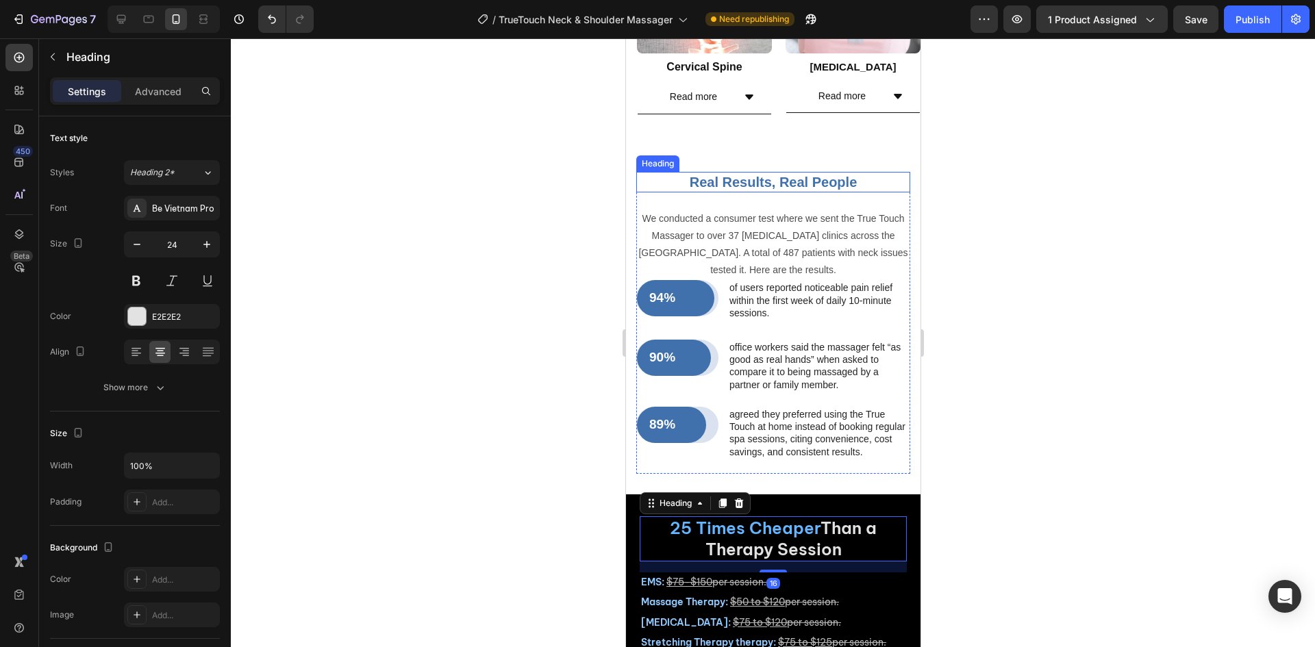
click at [816, 172] on h2 "Real Results, Real People" at bounding box center [773, 182] width 274 height 21
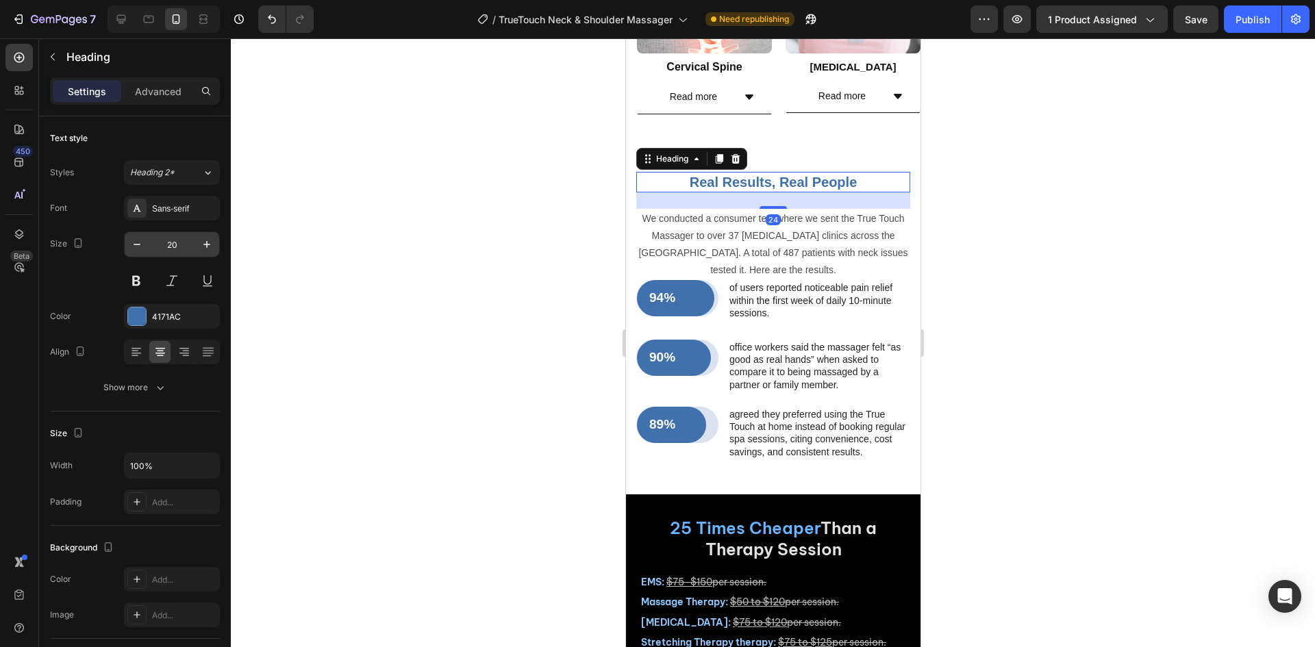
click at [187, 241] on input "20" at bounding box center [171, 244] width 45 height 25
type input "24"
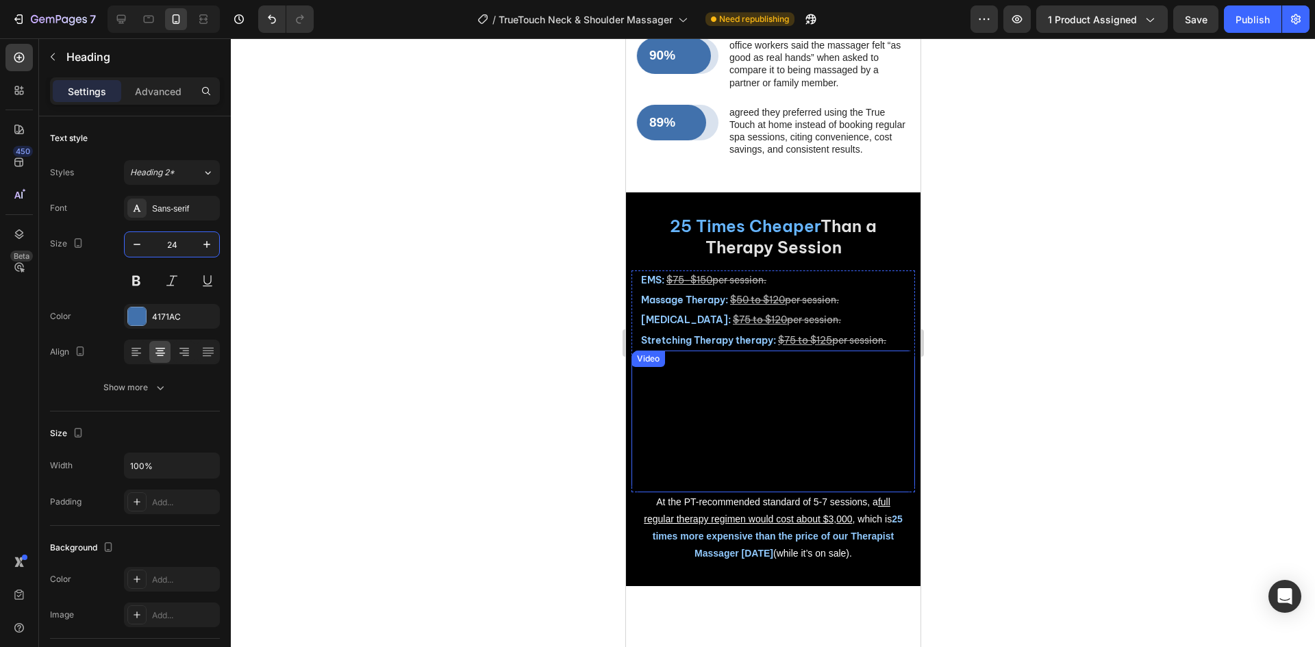
scroll to position [5085, 0]
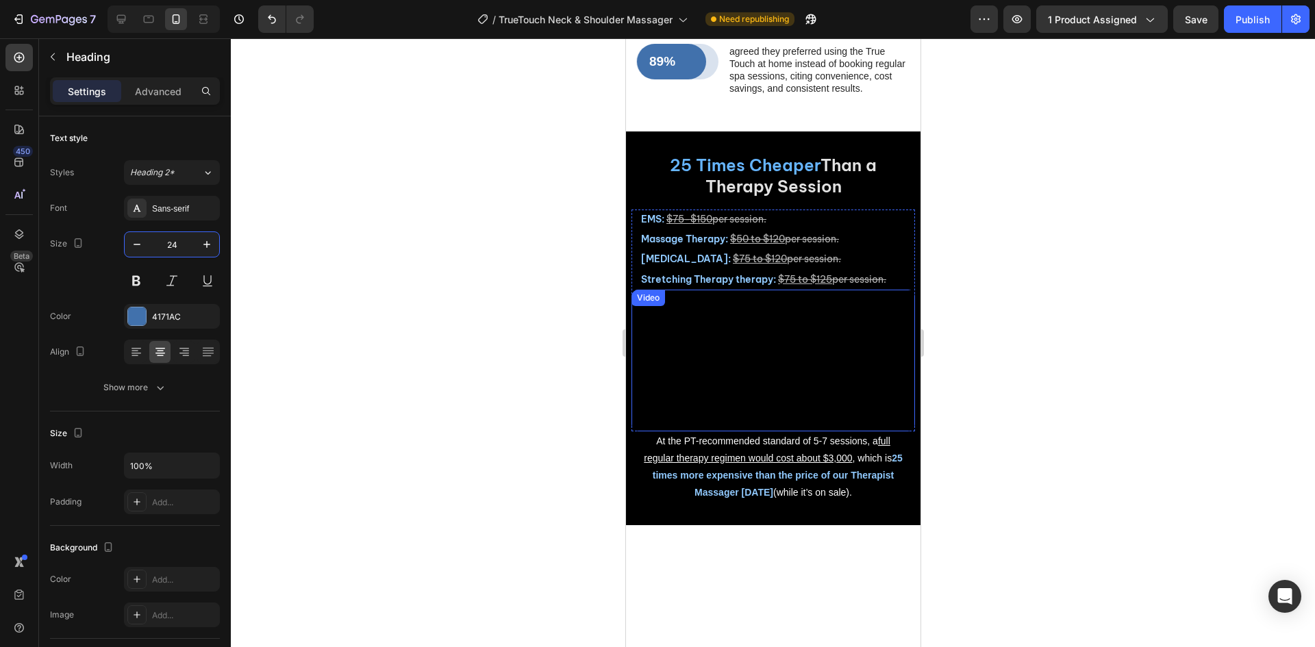
click at [795, 371] on video at bounding box center [773, 361] width 284 height 142
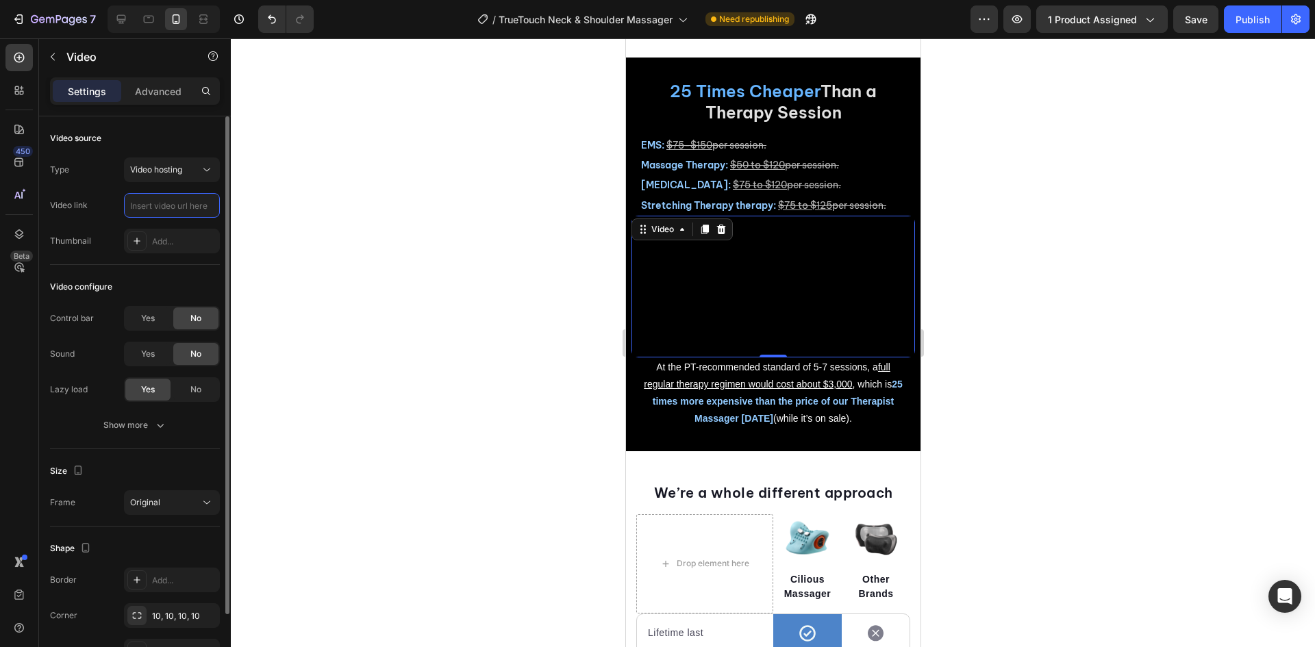
scroll to position [0, 0]
paste input "[URL][DOMAIN_NAME]"
type input "[URL][DOMAIN_NAME]"
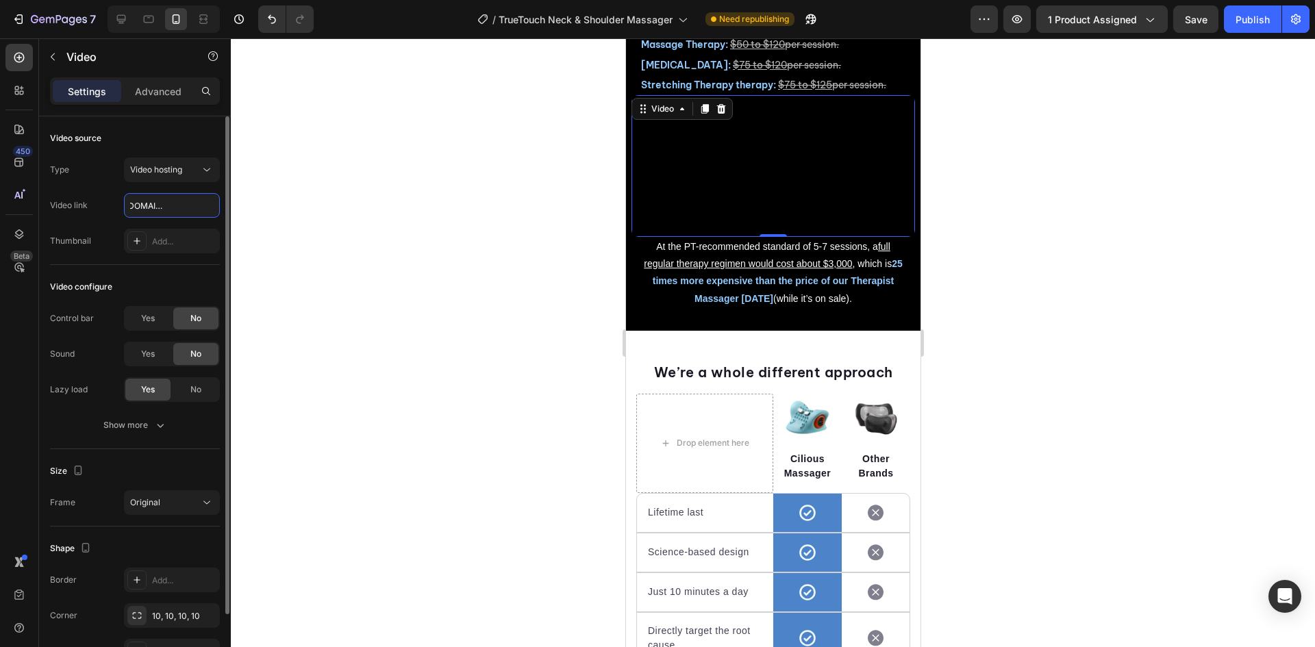
scroll to position [5296, 0]
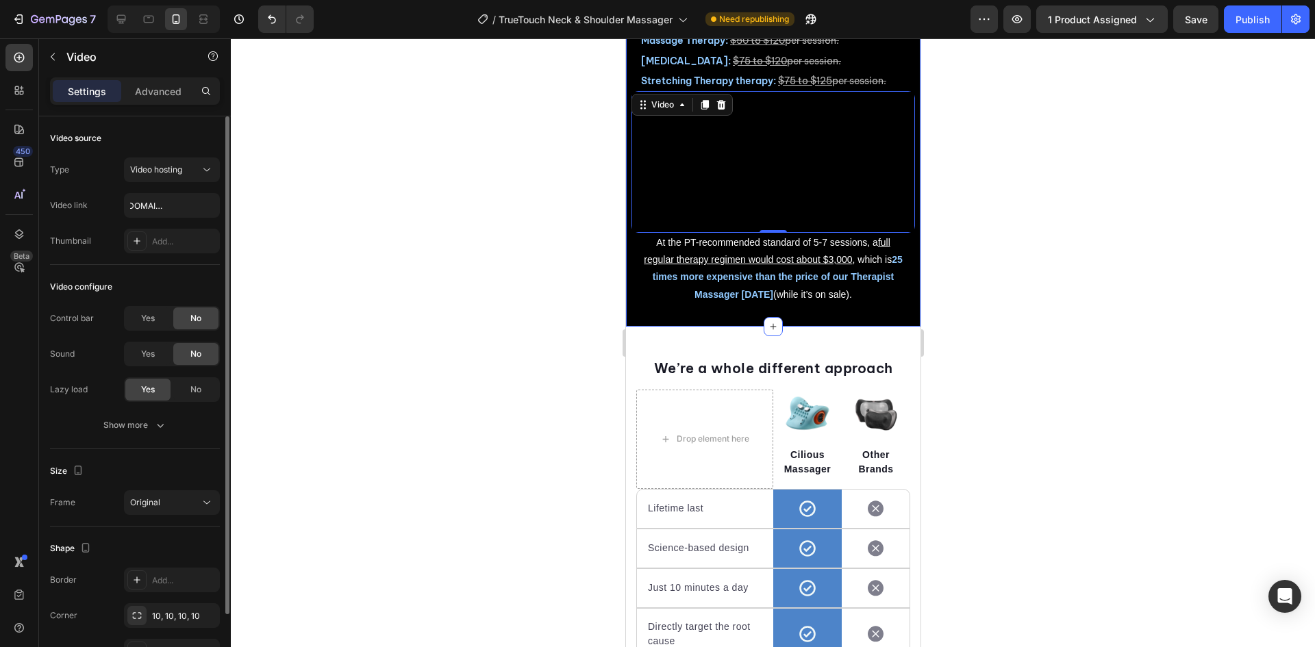
click at [637, 327] on div "25 Times Cheaper Than a Therapy Session Heading Stretching Therapy therapy: $75…" at bounding box center [773, 130] width 295 height 394
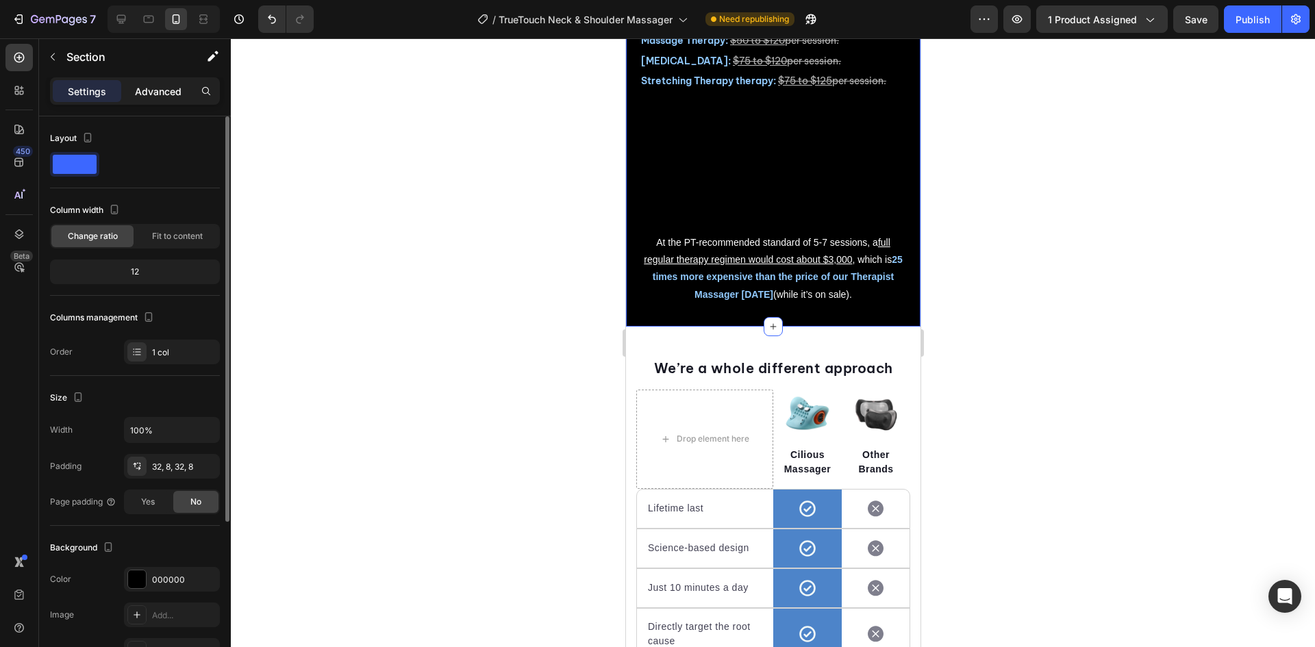
click at [160, 82] on div "Advanced" at bounding box center [158, 91] width 69 height 22
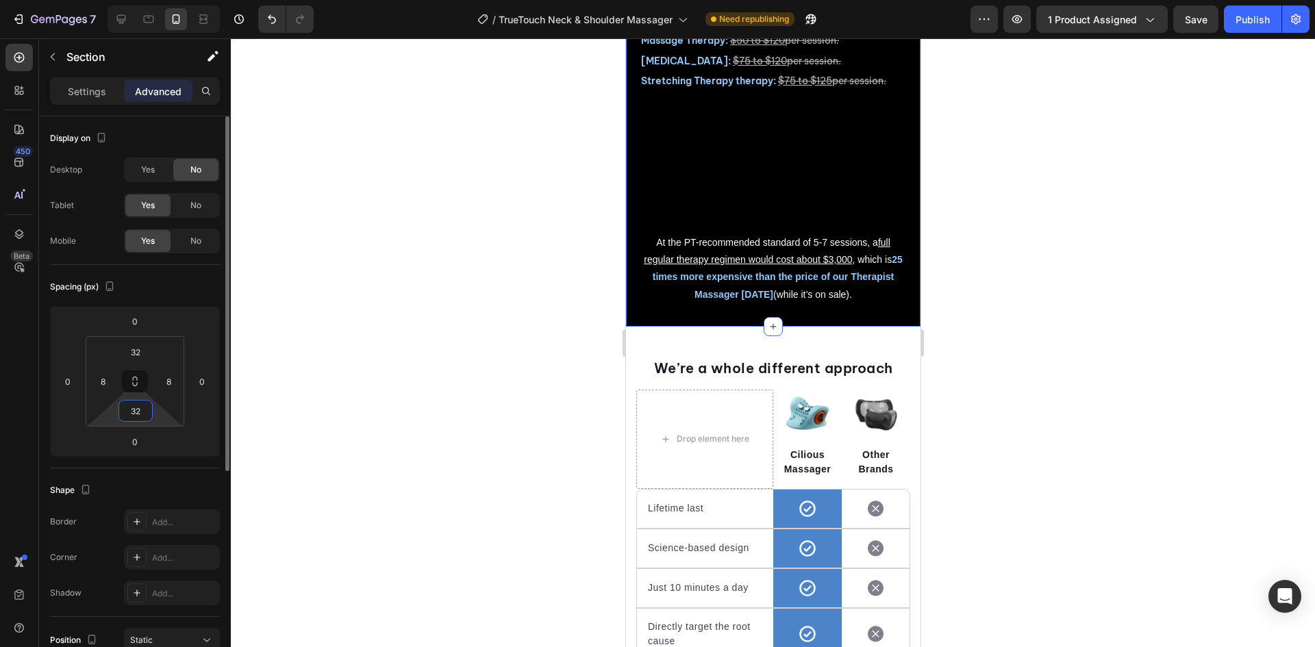
click at [138, 416] on input "32" at bounding box center [135, 411] width 27 height 21
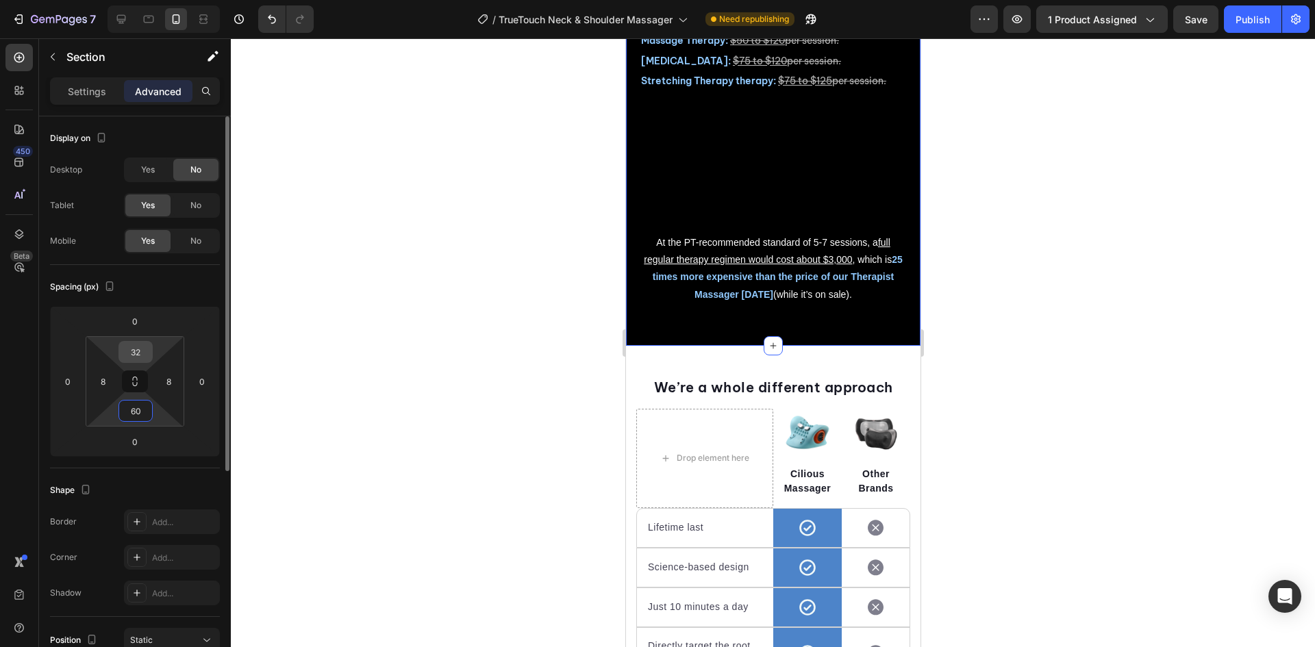
type input "60"
click at [132, 351] on input "32" at bounding box center [135, 352] width 27 height 21
type input "60"
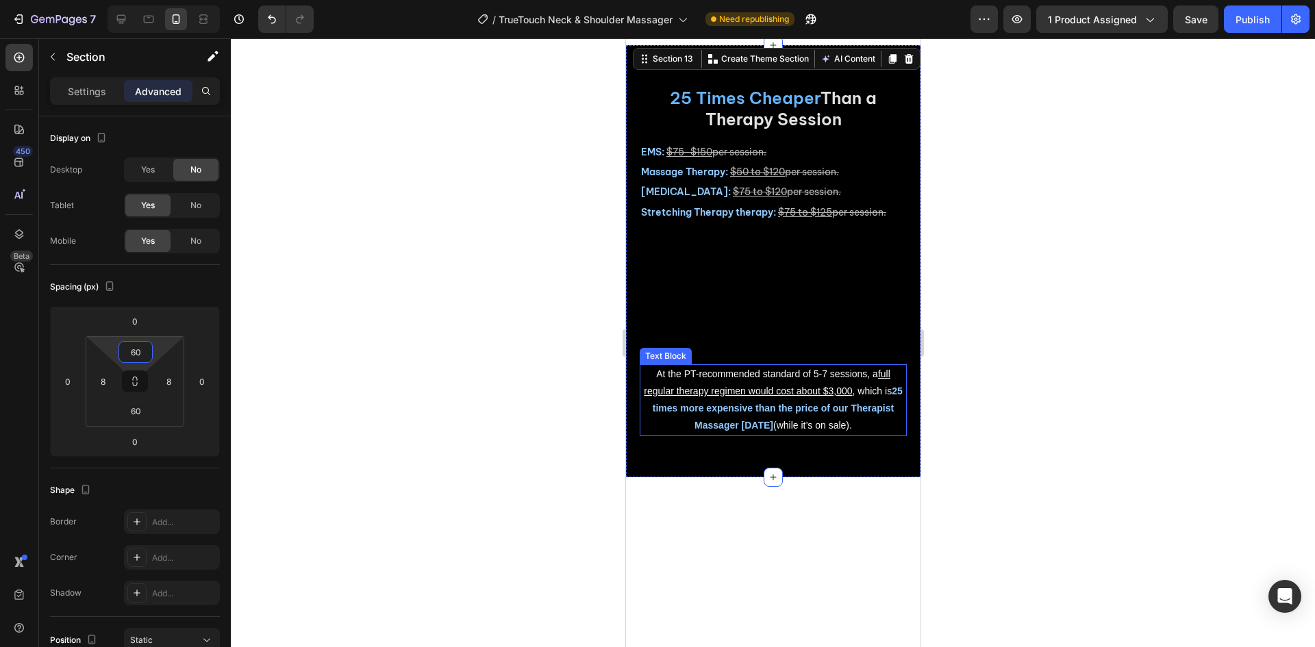
scroll to position [5022, 0]
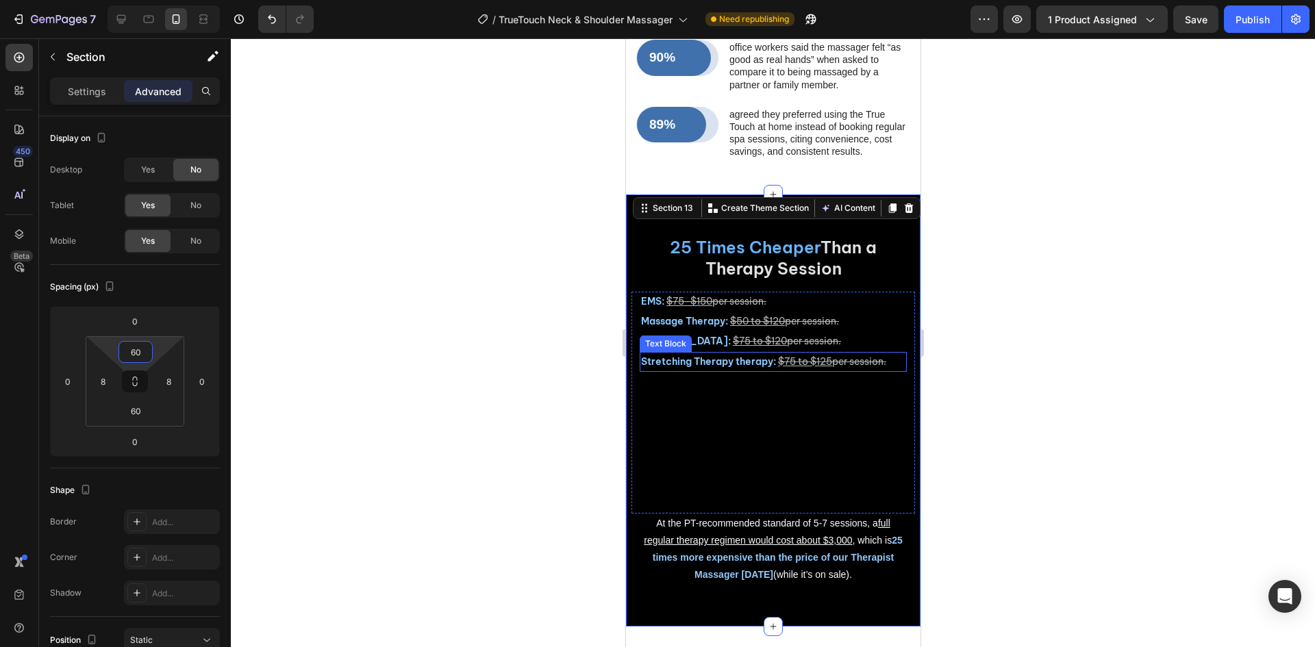
click at [1088, 351] on div at bounding box center [773, 342] width 1085 height 609
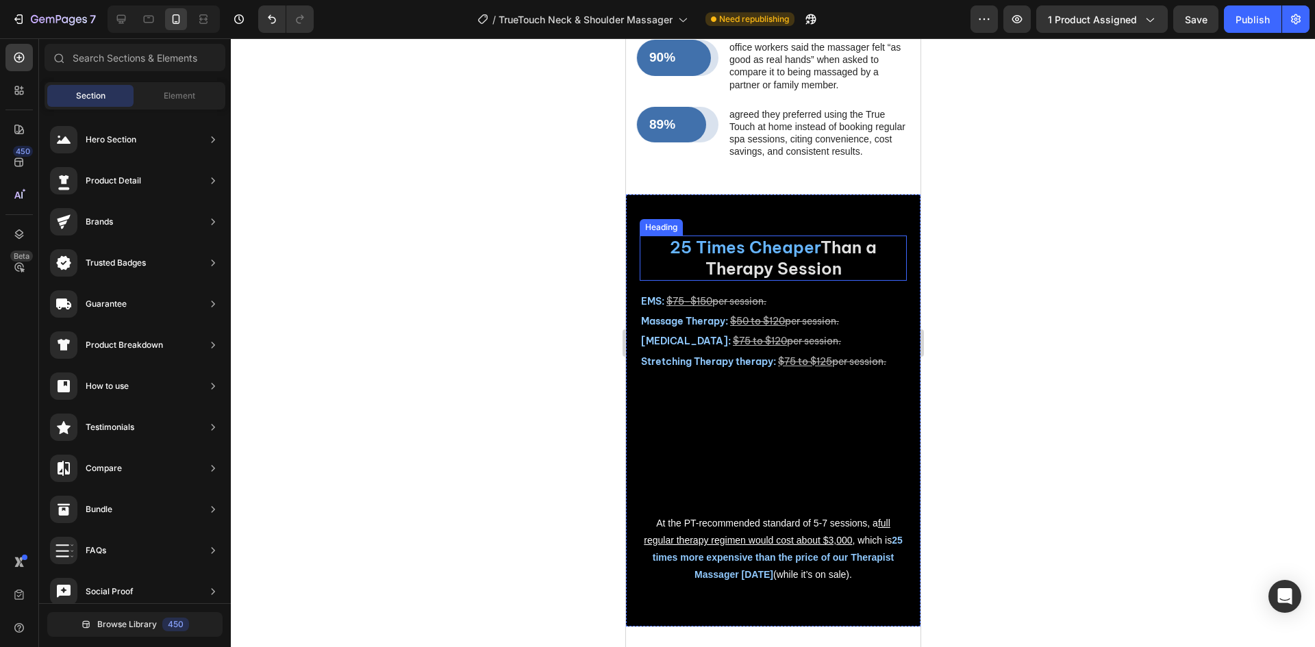
click at [808, 271] on h2 "25 Times Cheaper Than a Therapy Session" at bounding box center [772, 258] width 267 height 45
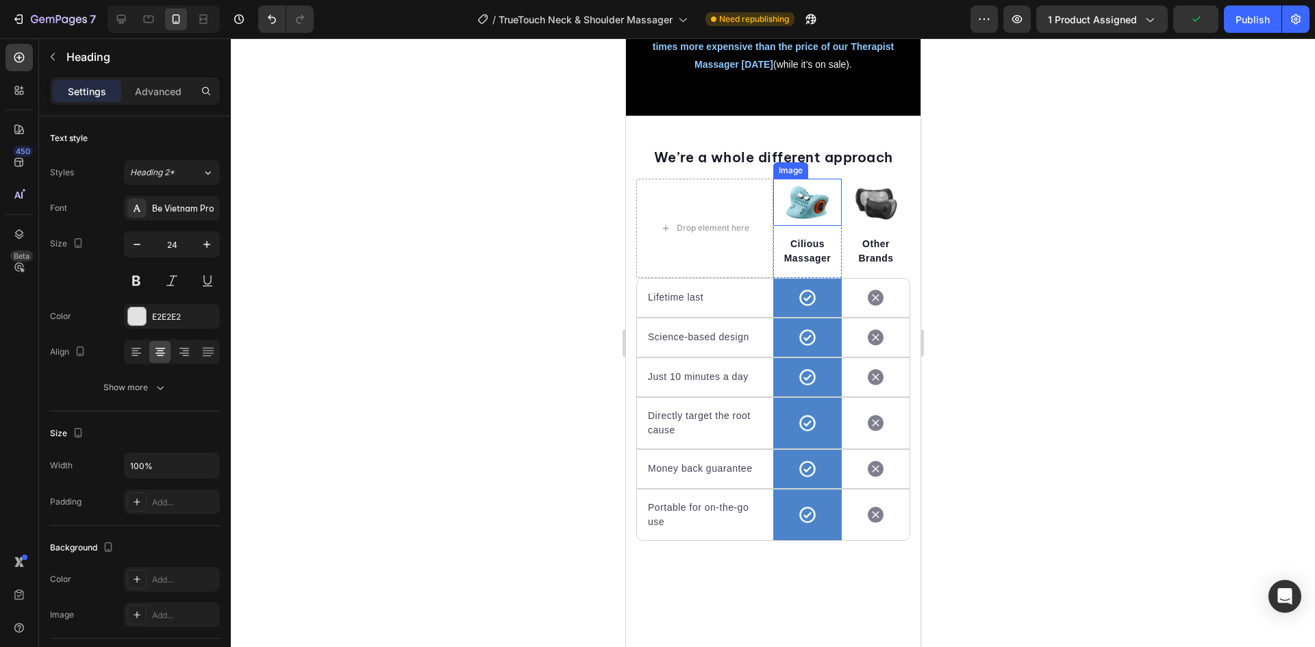
scroll to position [5501, 0]
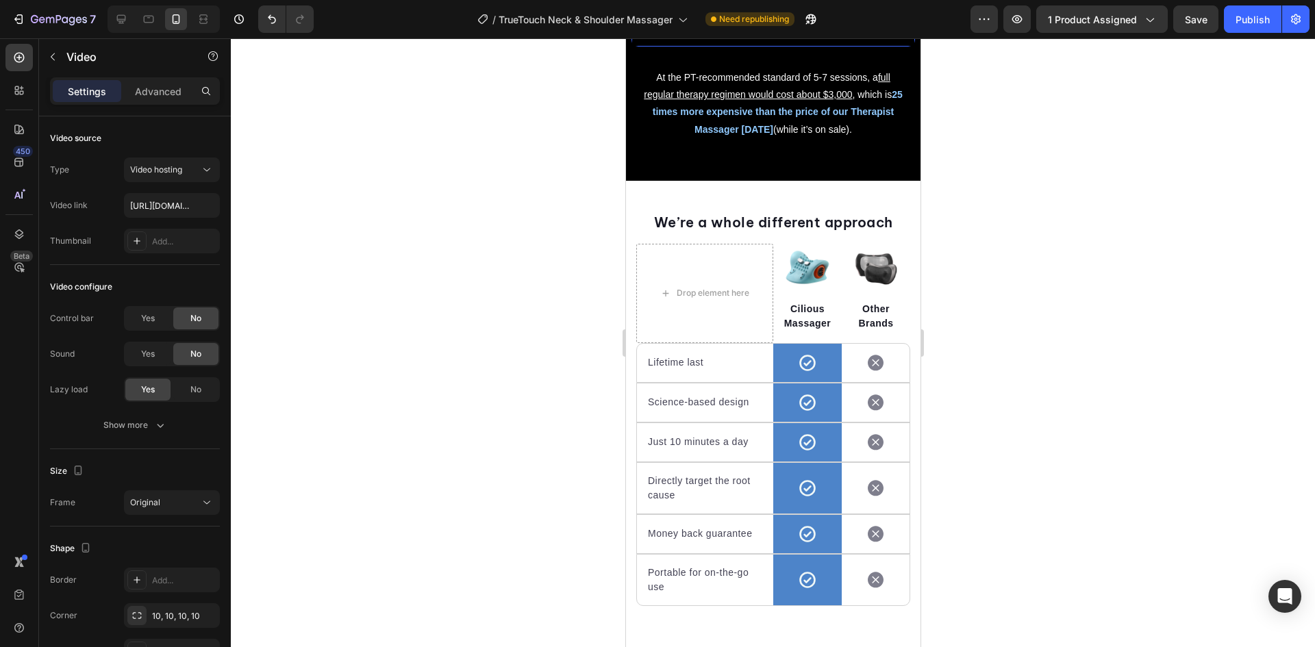
drag, startPoint x: 773, startPoint y: 176, endPoint x: 769, endPoint y: 197, distance: 21.5
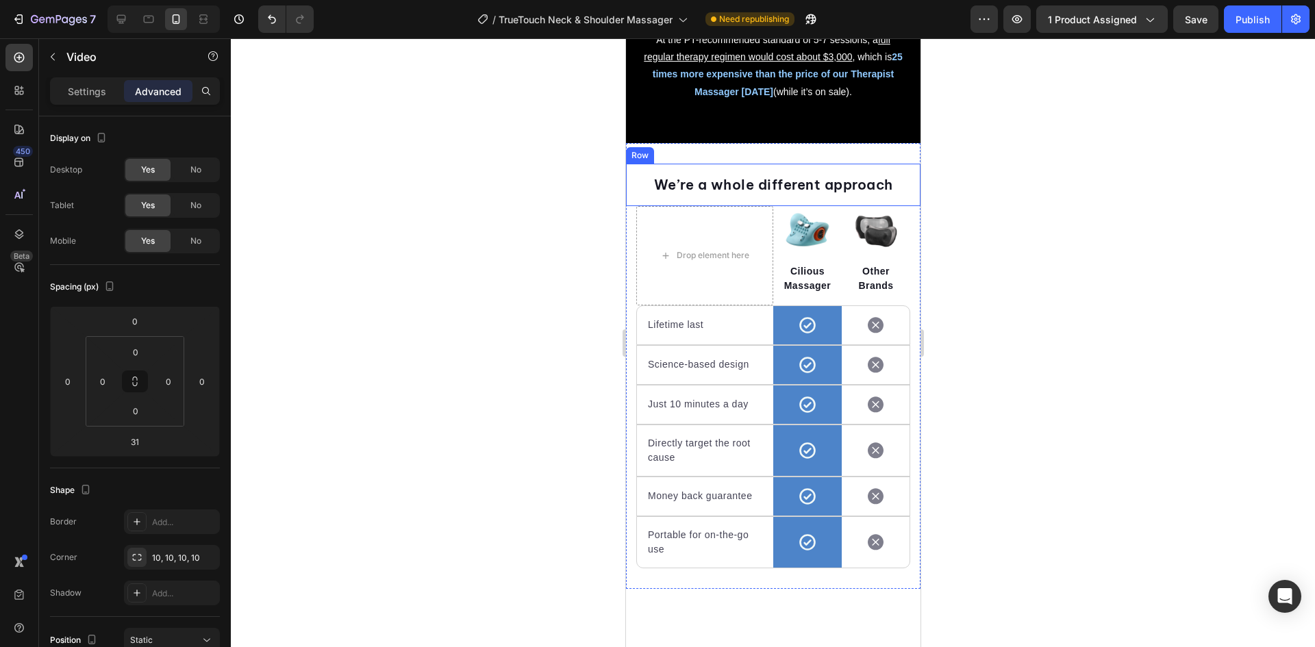
scroll to position [5570, 0]
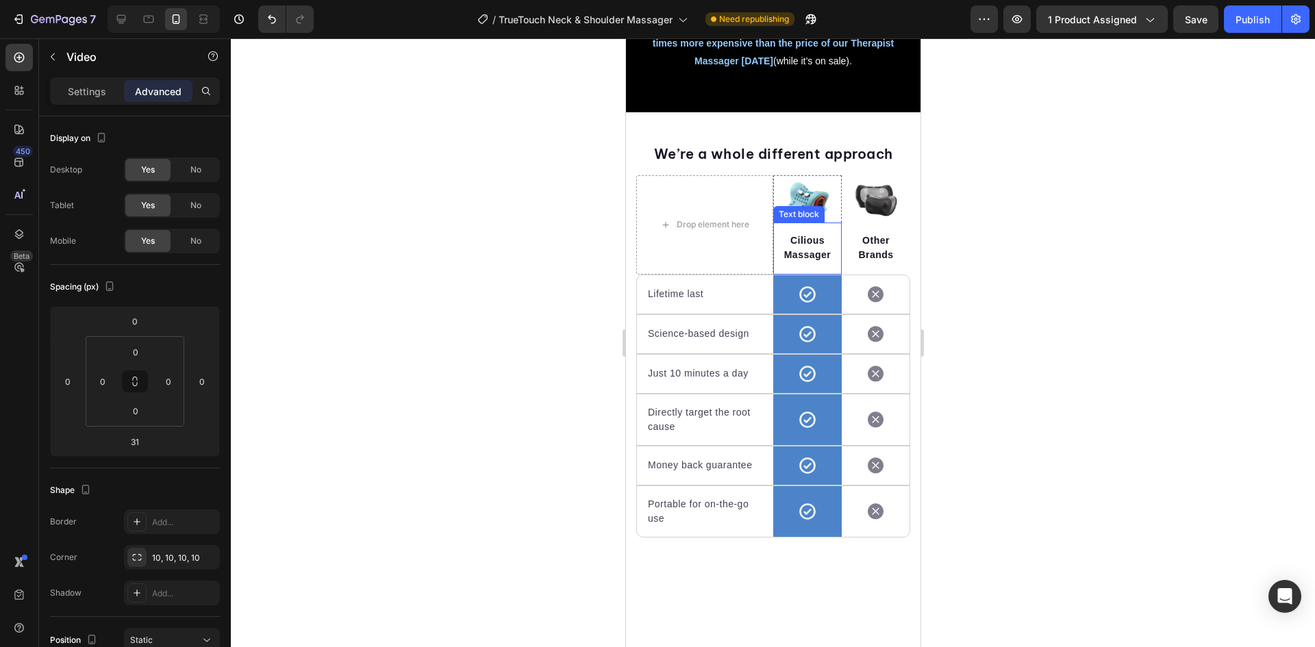
click at [805, 223] on img at bounding box center [807, 198] width 63 height 47
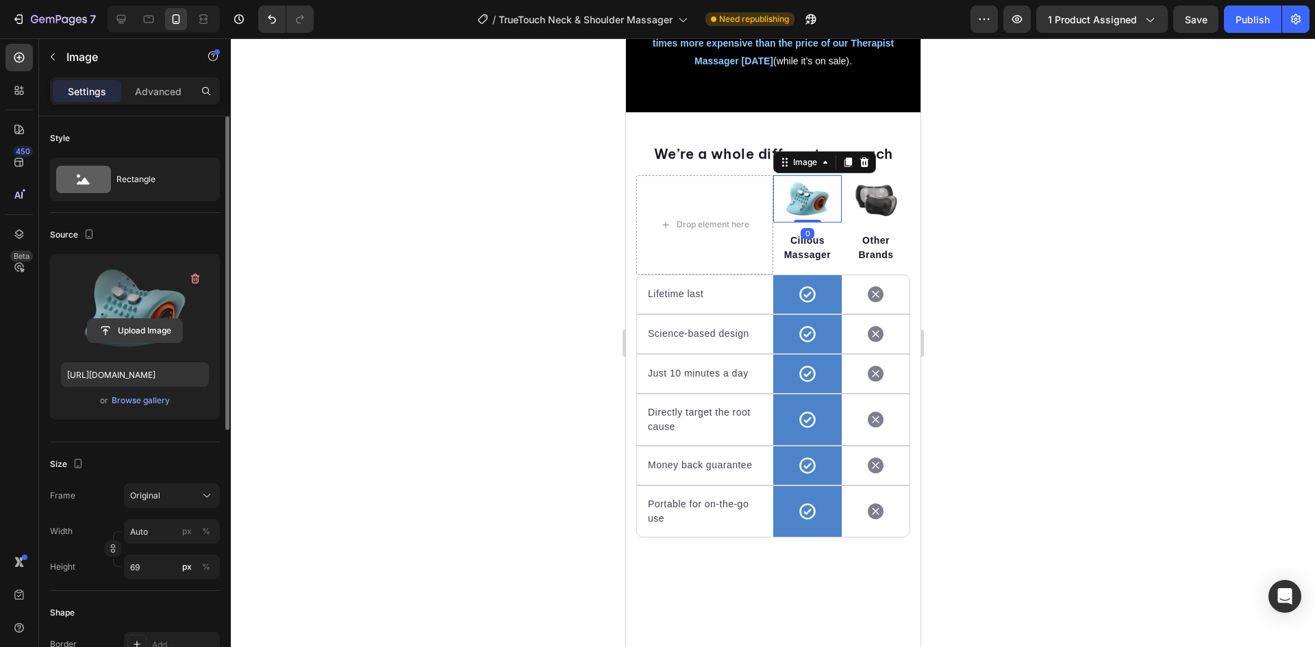
click at [159, 330] on input "file" at bounding box center [135, 330] width 95 height 23
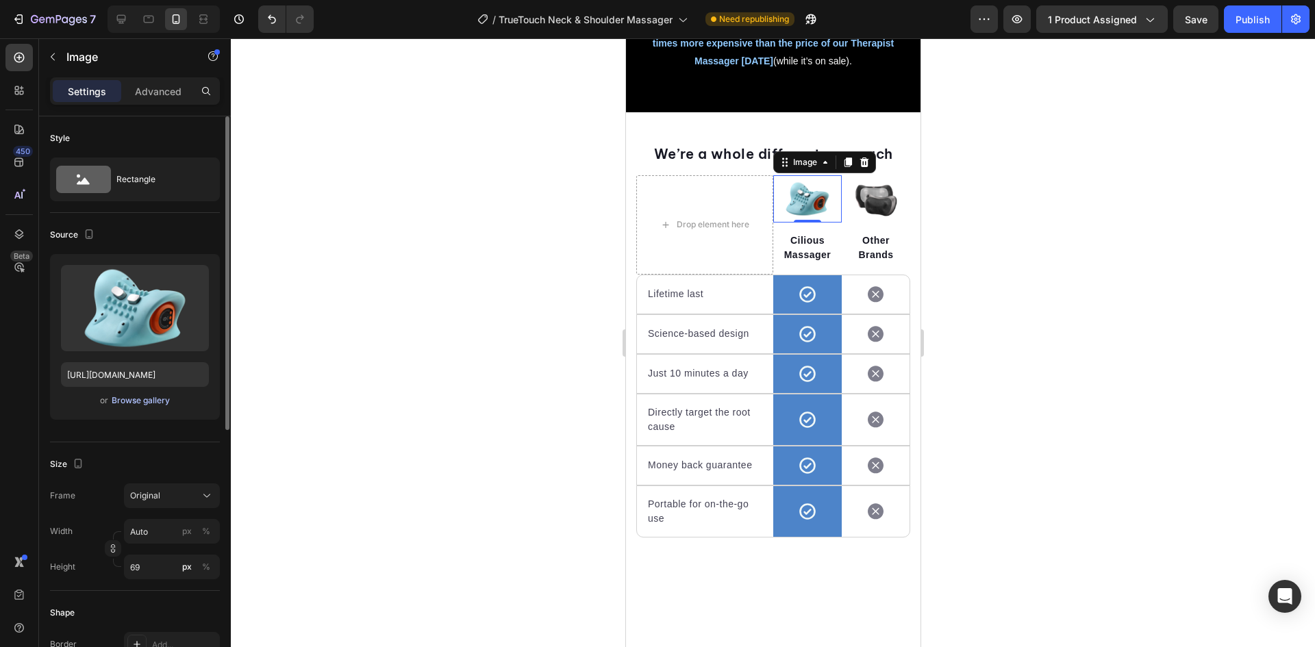
click at [159, 397] on div "Browse gallery" at bounding box center [141, 401] width 58 height 12
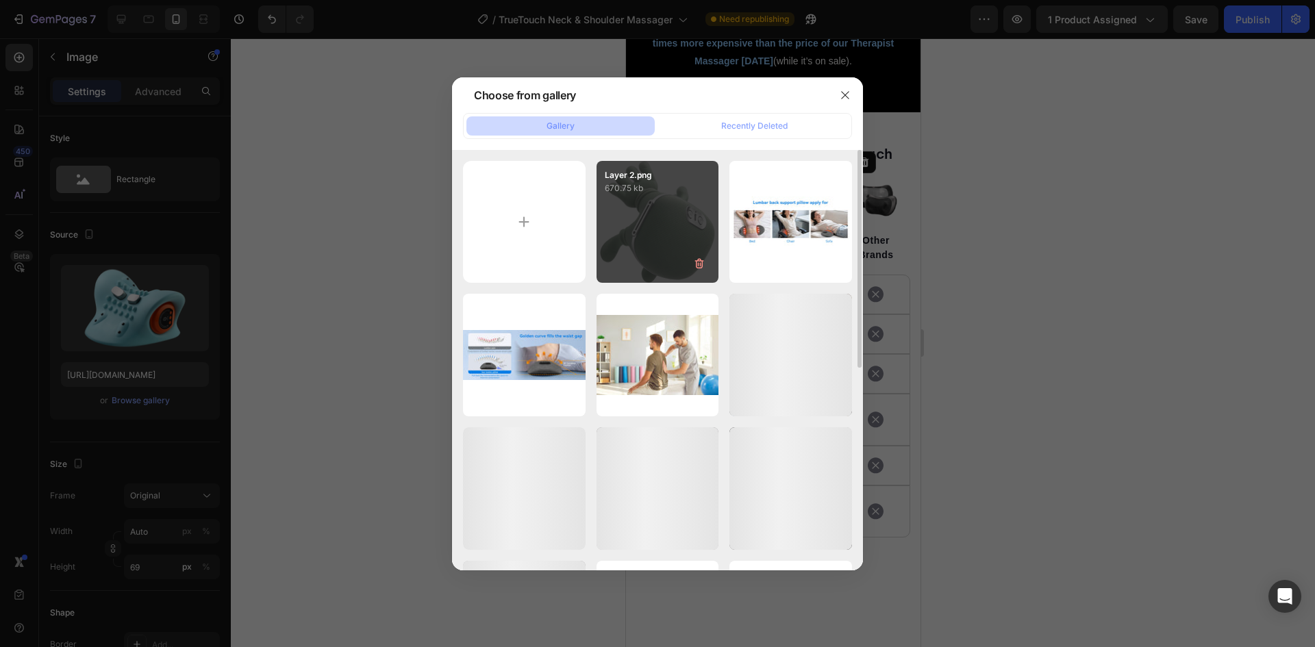
click at [662, 235] on div "Layer 2.png 670.75 kb" at bounding box center [658, 222] width 123 height 123
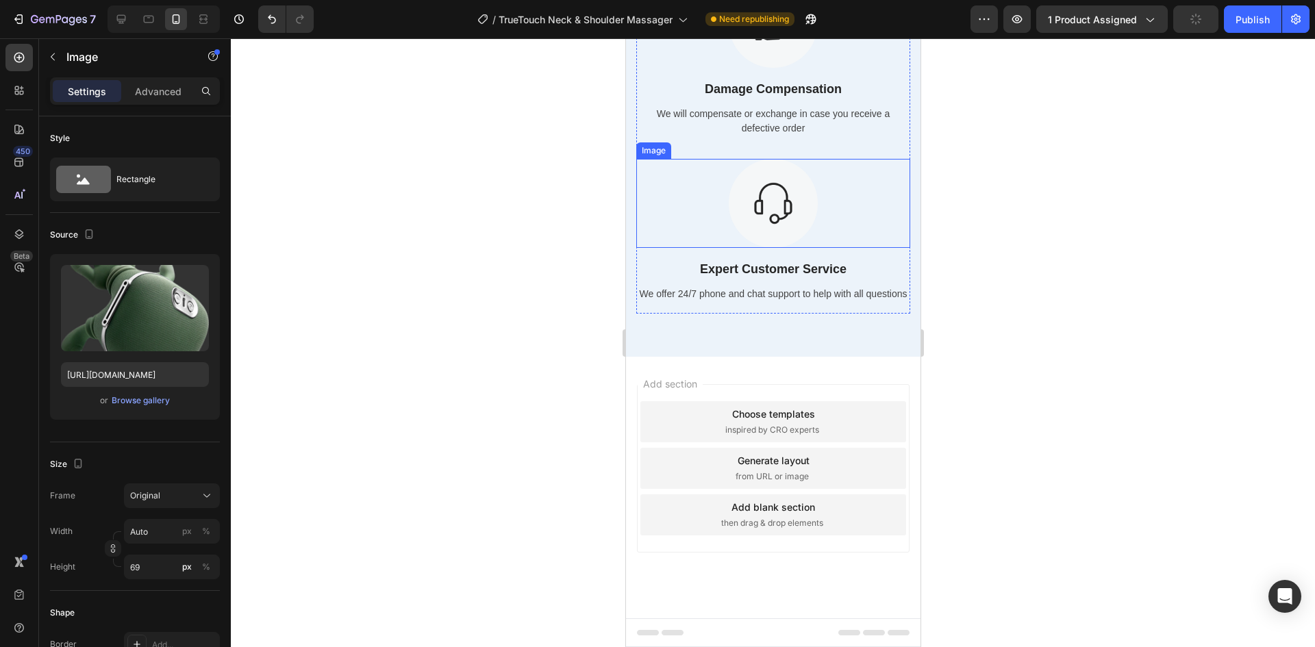
scroll to position [7044, 0]
click at [1240, 23] on div "Publish" at bounding box center [1253, 19] width 34 height 14
click at [793, 15] on icon "button" at bounding box center [796, 19] width 14 height 14
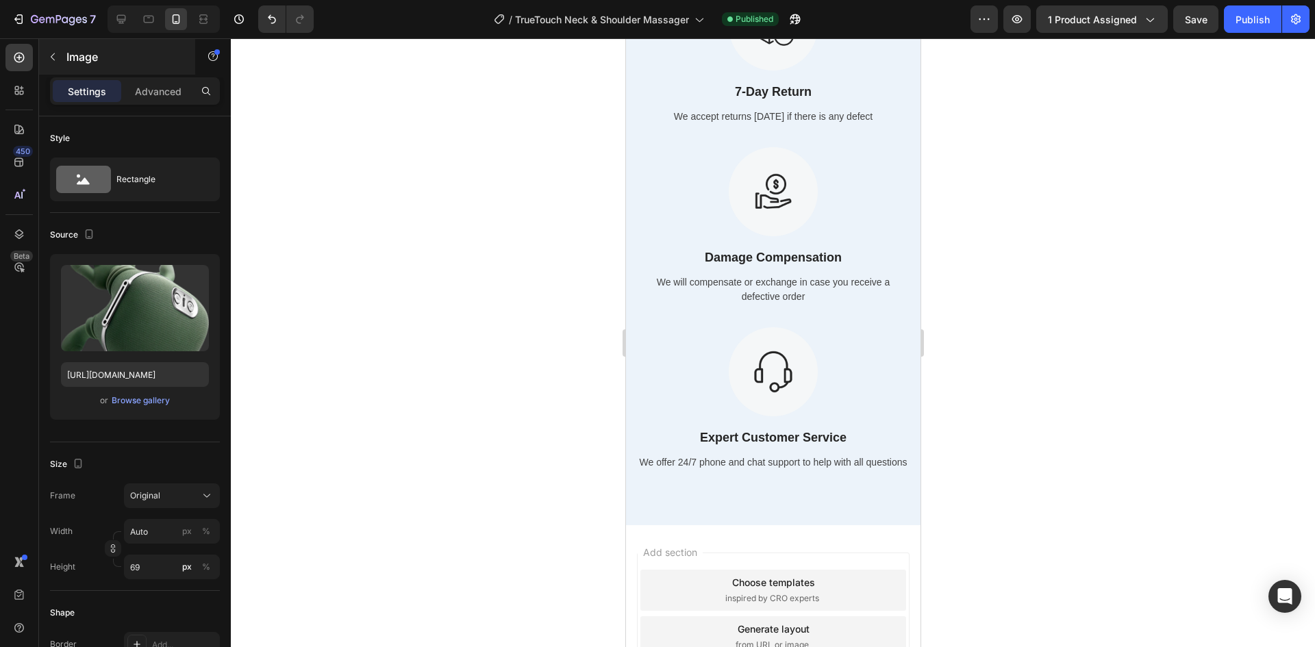
scroll to position [6564, 0]
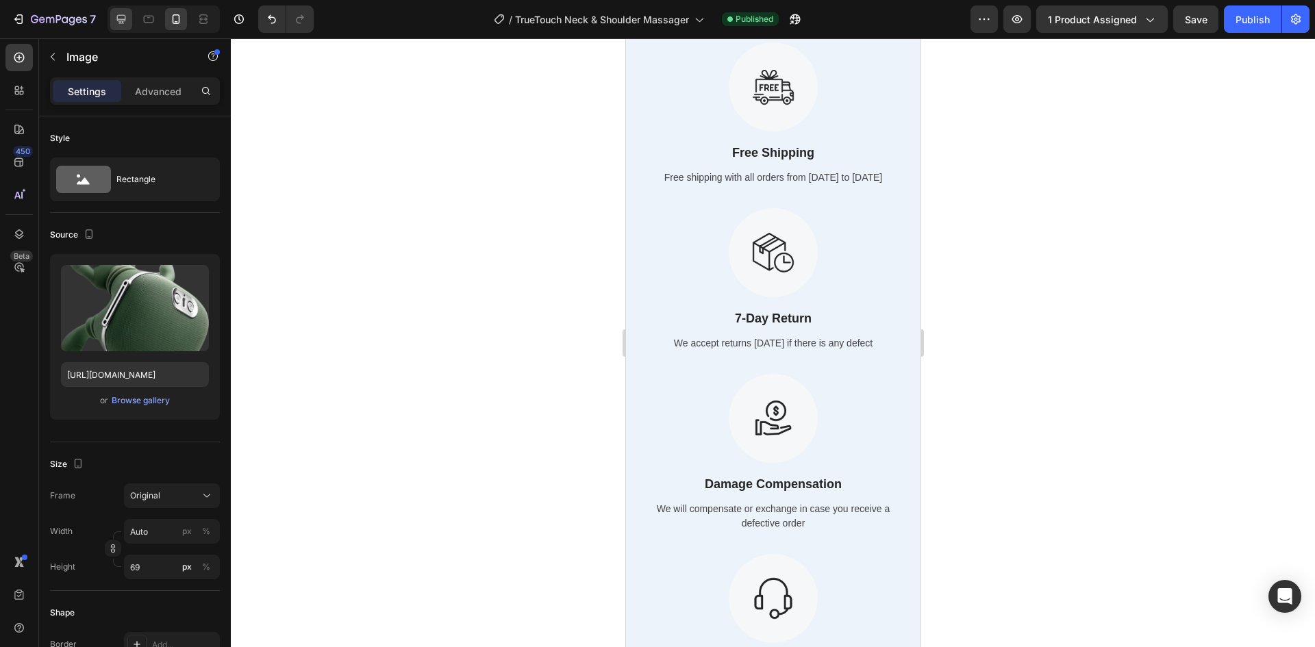
click at [119, 18] on icon at bounding box center [121, 19] width 14 height 14
type input "https://placehold.co/1000x1000?text=Image"
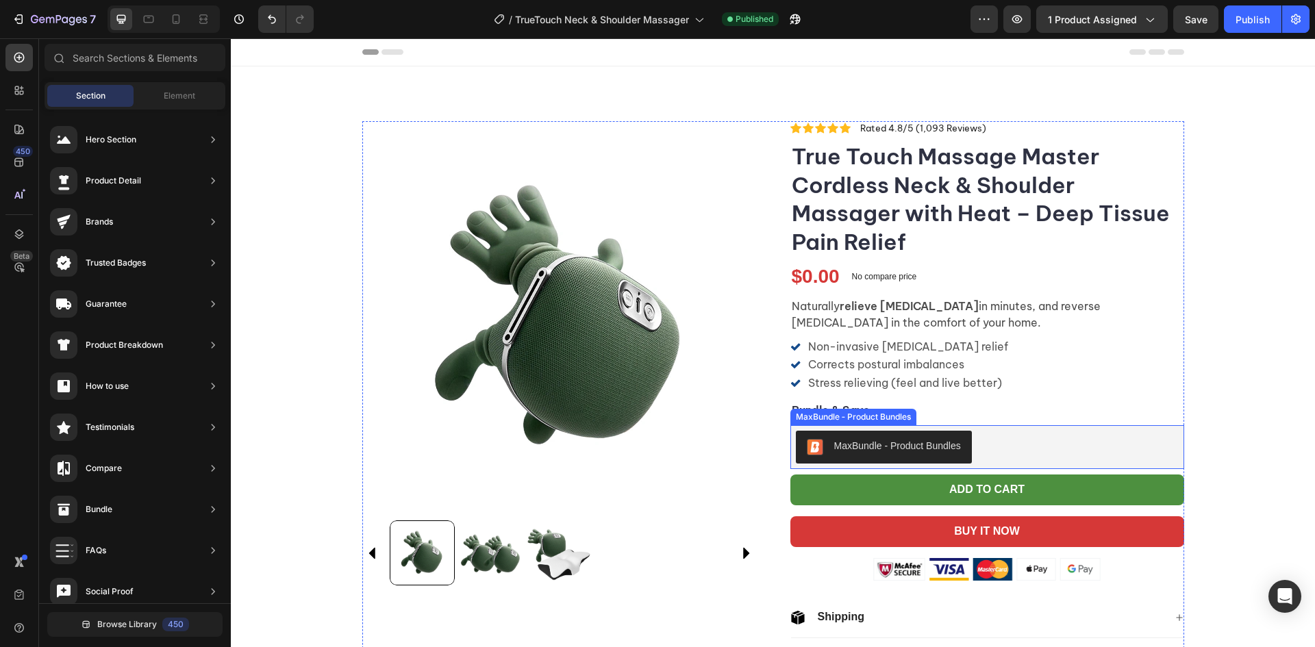
click at [1065, 442] on div "MaxBundle ‑ Product Bundles" at bounding box center [987, 447] width 383 height 33
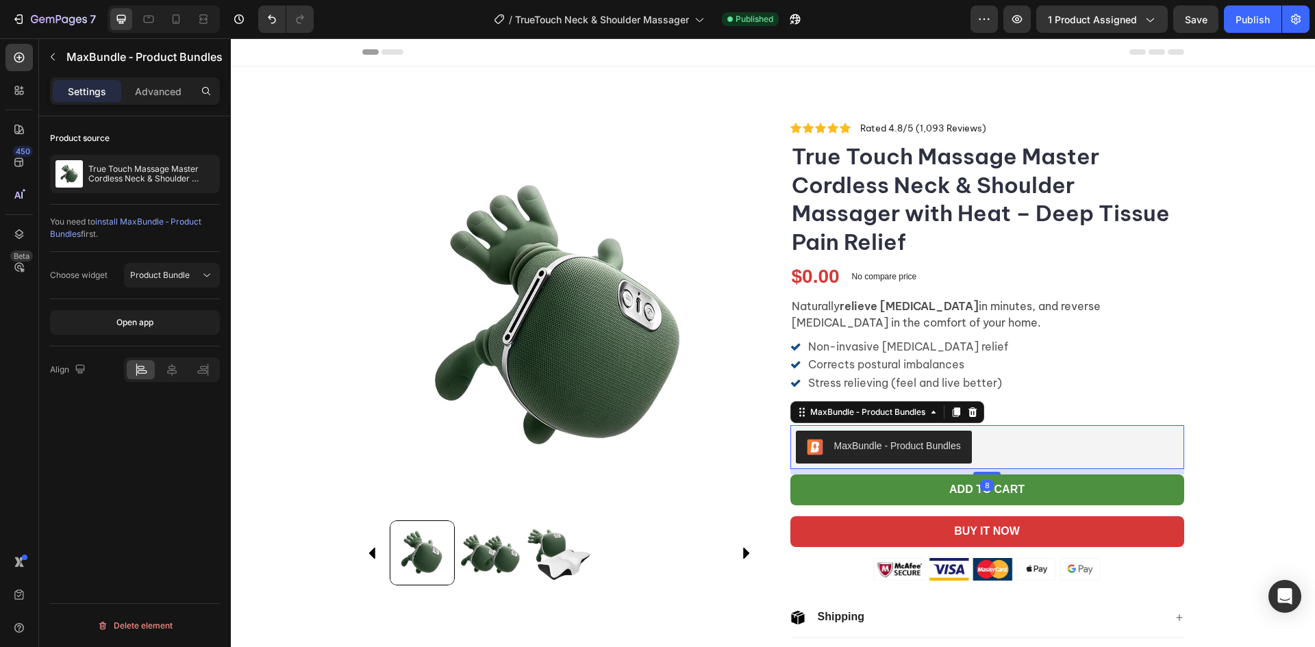
click at [968, 410] on icon at bounding box center [972, 413] width 9 height 10
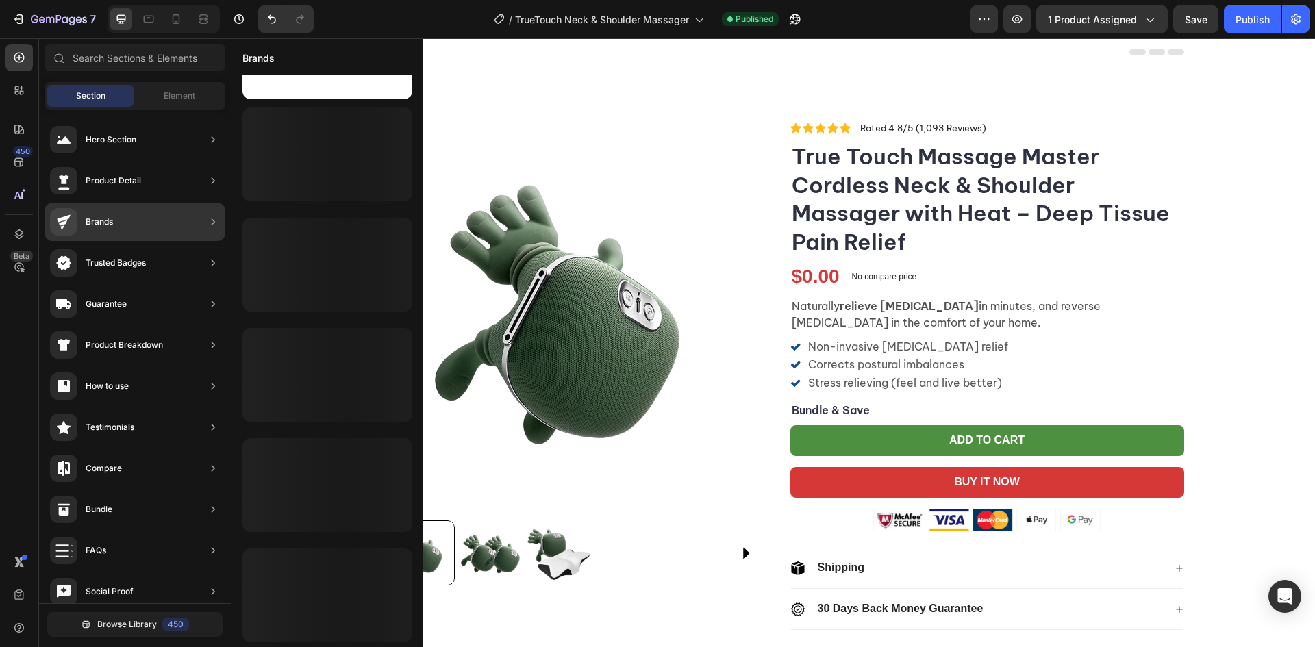
scroll to position [523, 0]
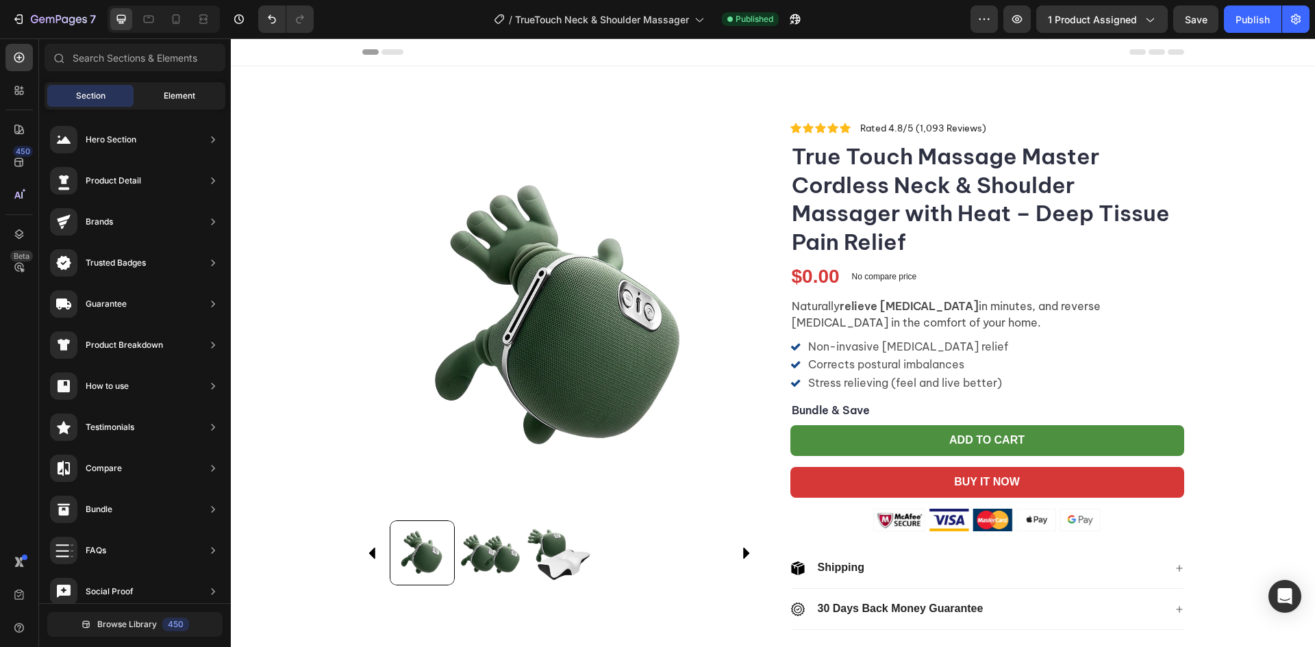
click at [161, 100] on div "Element" at bounding box center [179, 96] width 86 height 22
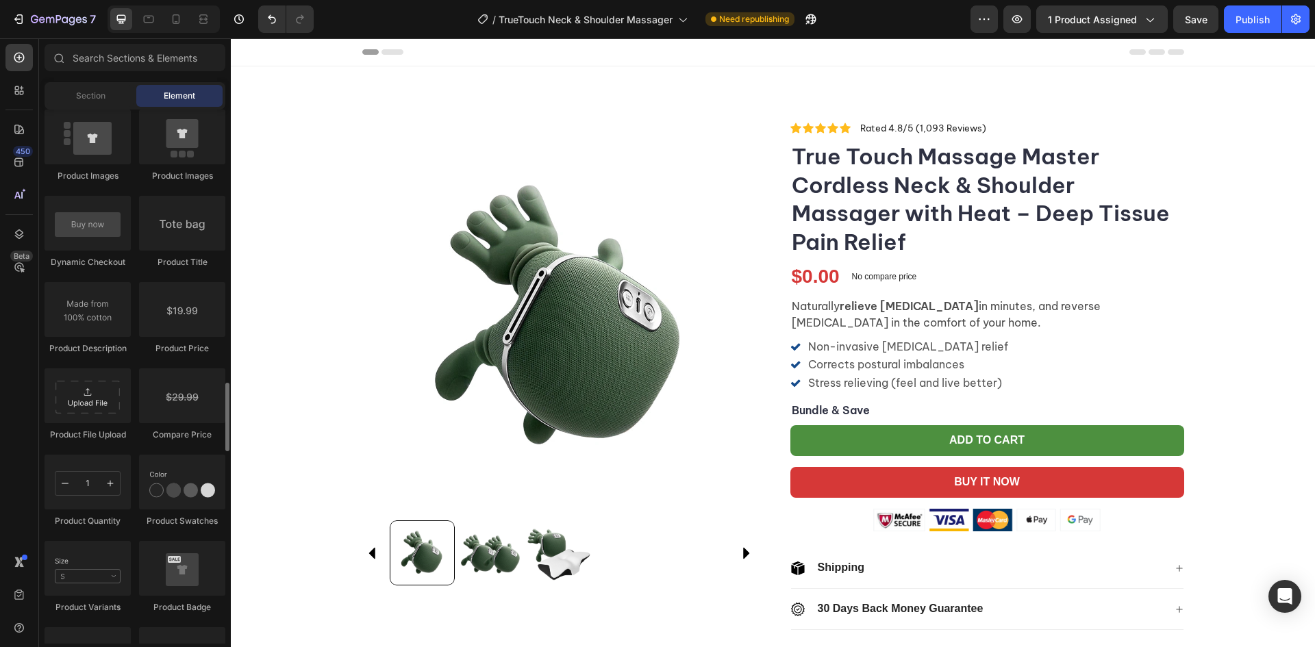
scroll to position [2192, 0]
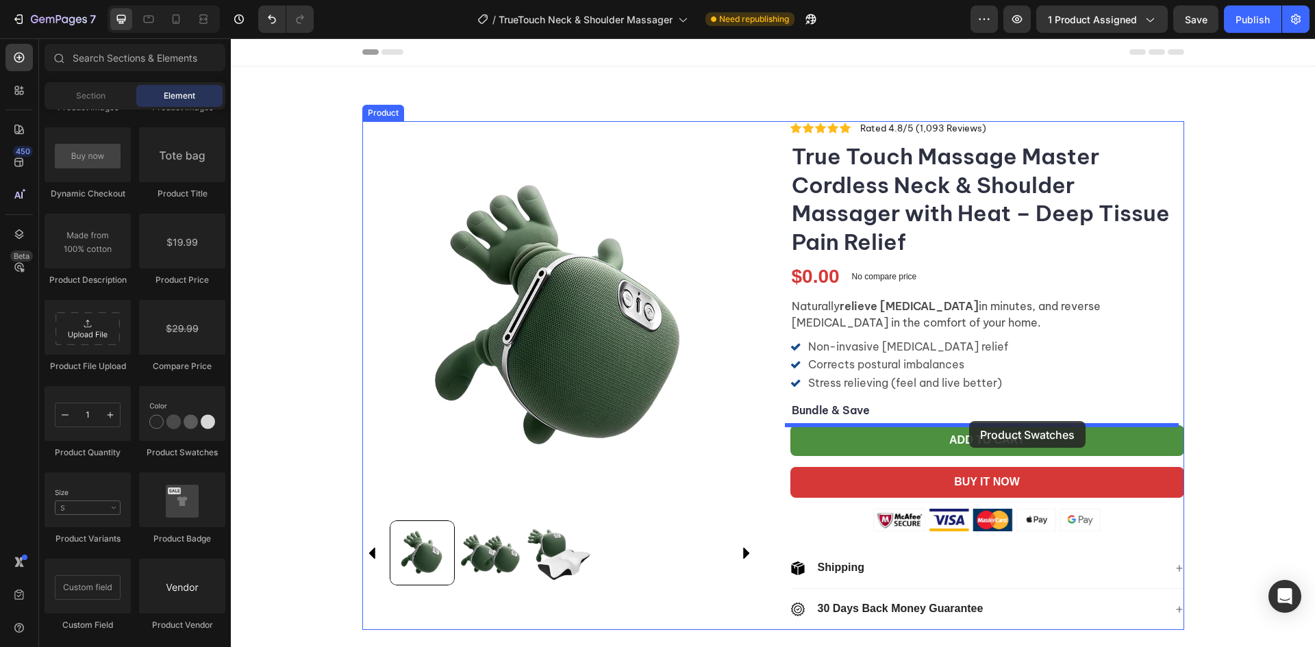
drag, startPoint x: 414, startPoint y: 456, endPoint x: 969, endPoint y: 421, distance: 556.7
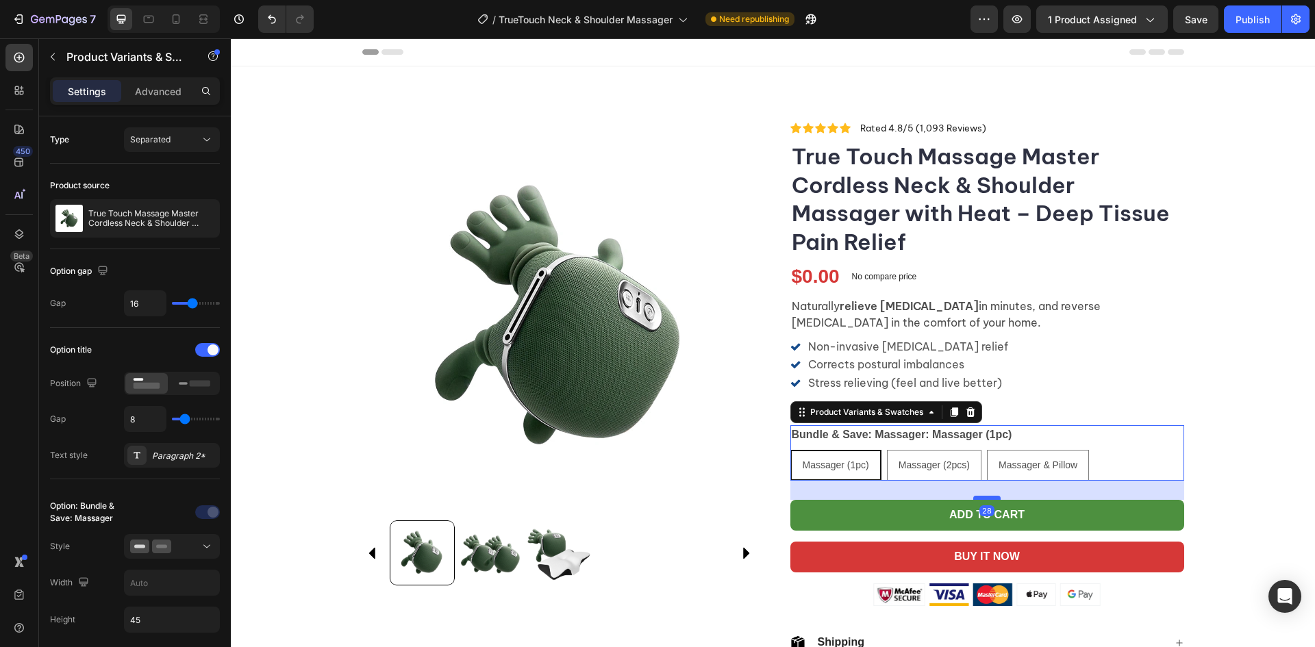
drag, startPoint x: 985, startPoint y: 484, endPoint x: 986, endPoint y: 498, distance: 13.7
click at [986, 498] on div at bounding box center [987, 498] width 27 height 4
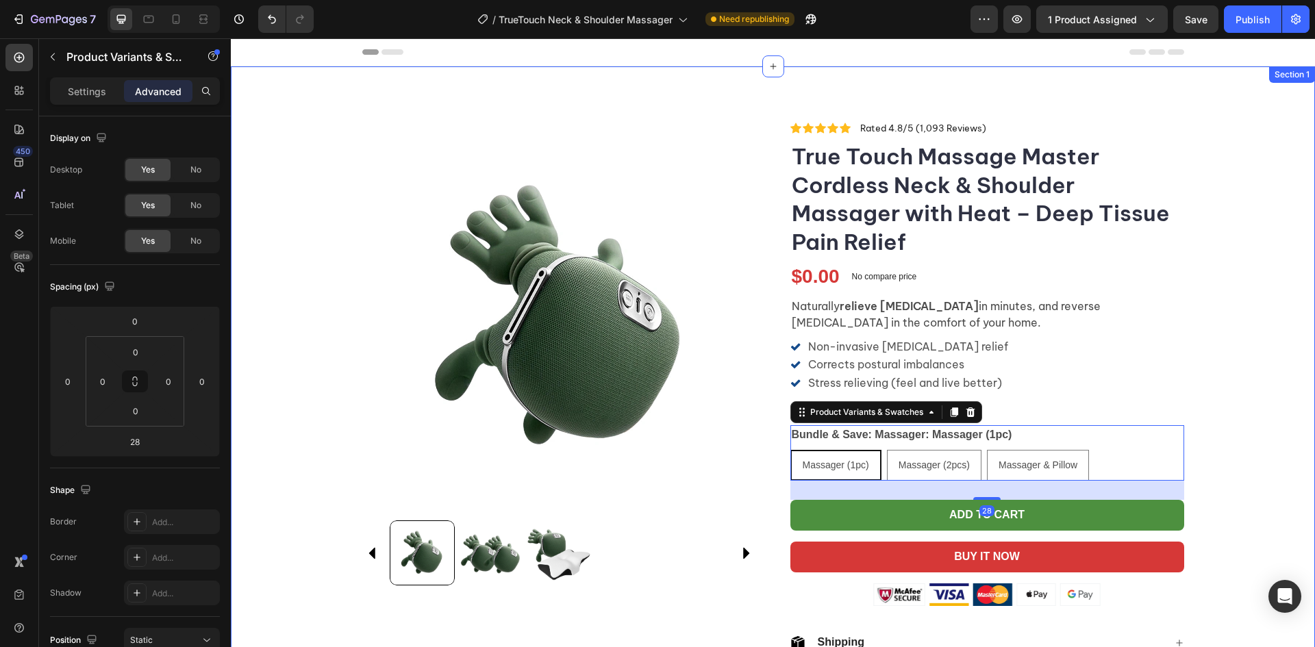
click at [1278, 422] on div "Product Images Icon Icon Icon Icon Icon Icon List Rated 4.8/5 (1,093 Reviews) T…" at bounding box center [773, 418] width 1085 height 595
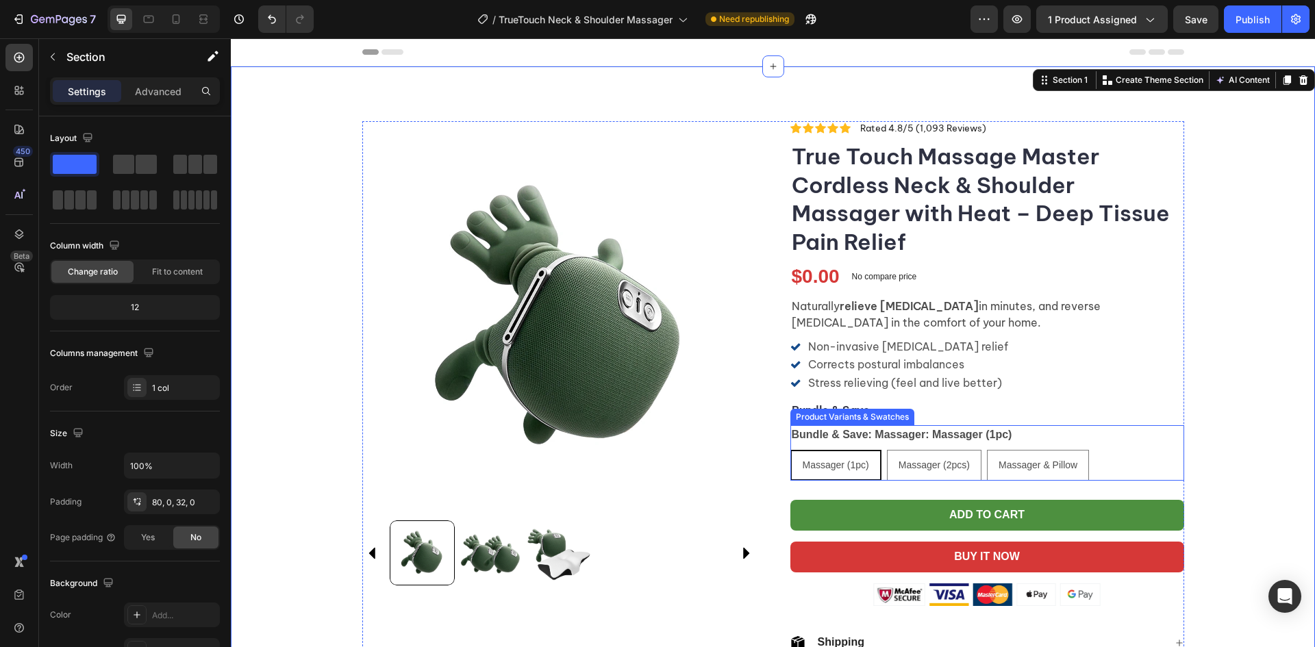
click at [1136, 467] on div "Massager (1pc) Massager (1pc) Massager (1pc) Massager (2pcs) Massager (2pcs) Ma…" at bounding box center [988, 465] width 394 height 31
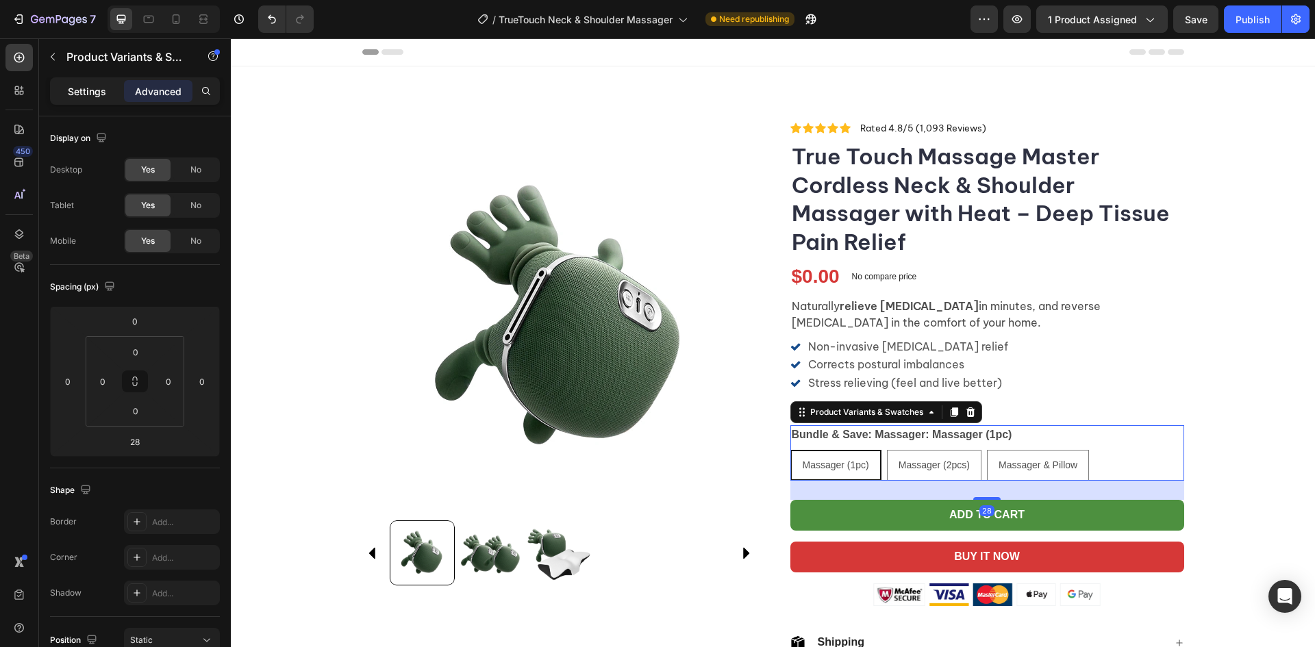
click at [88, 80] on div "Settings" at bounding box center [87, 91] width 69 height 22
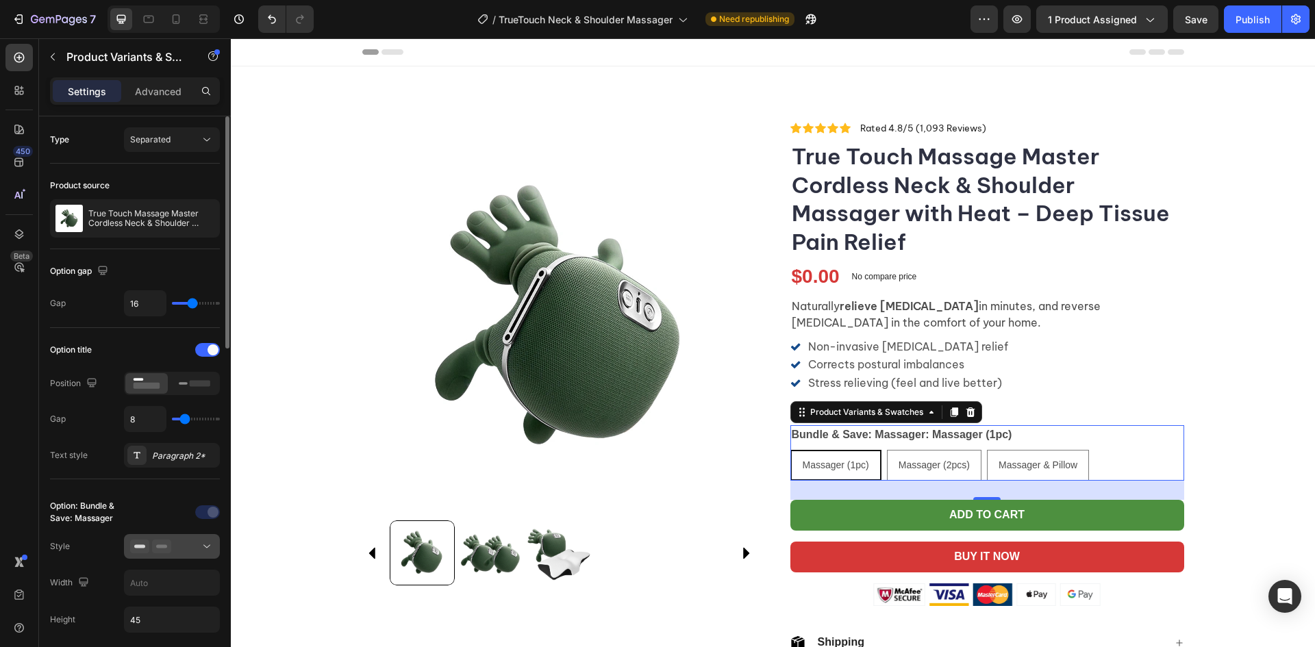
click at [195, 558] on button at bounding box center [172, 546] width 96 height 25
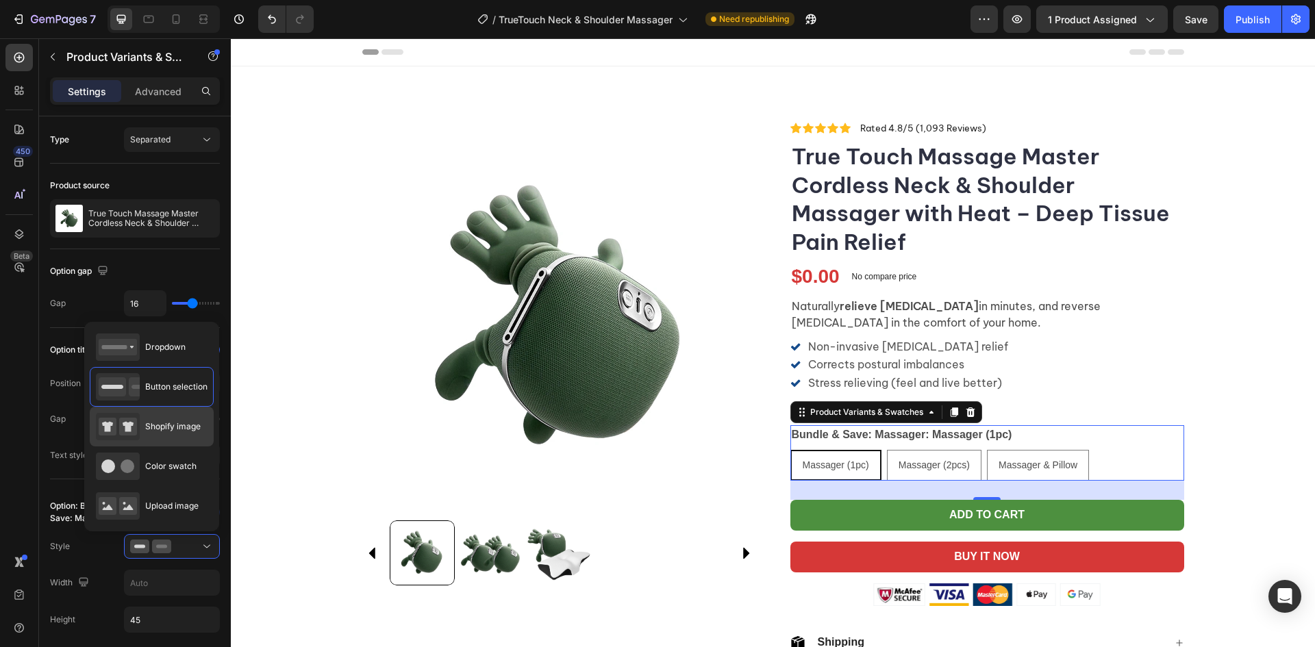
click at [190, 431] on span "Shopify image" at bounding box center [172, 427] width 55 height 12
type input "64"
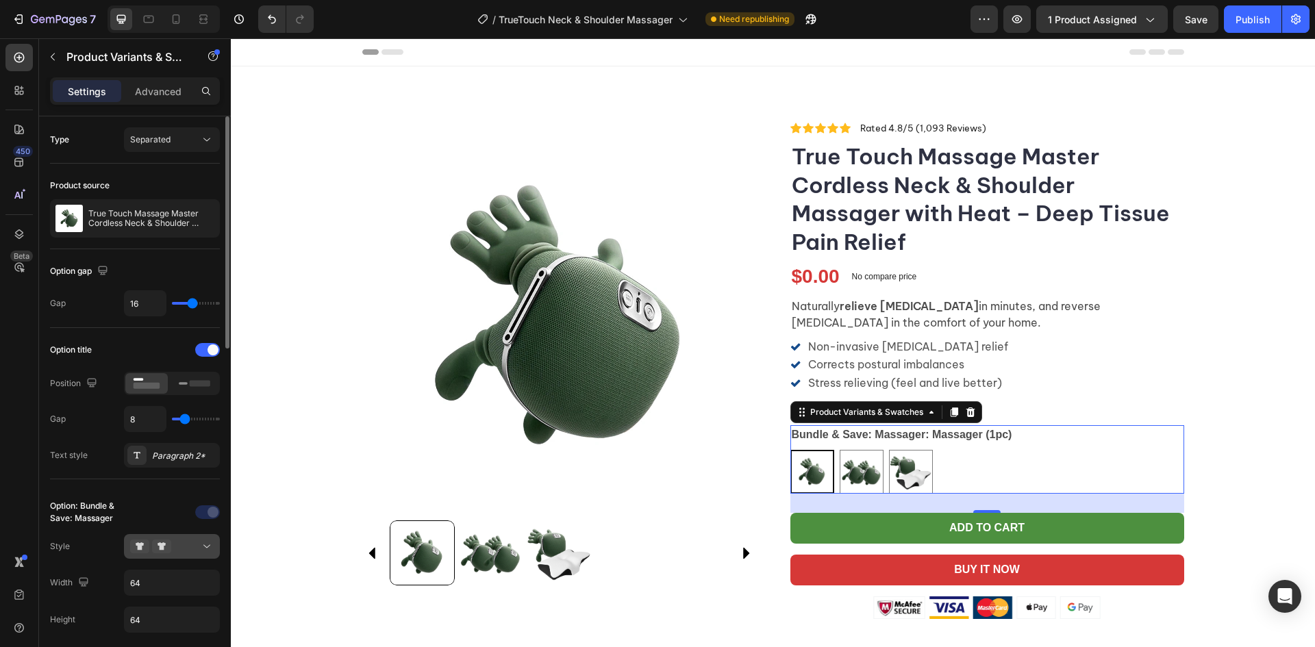
click at [211, 551] on icon at bounding box center [207, 547] width 14 height 14
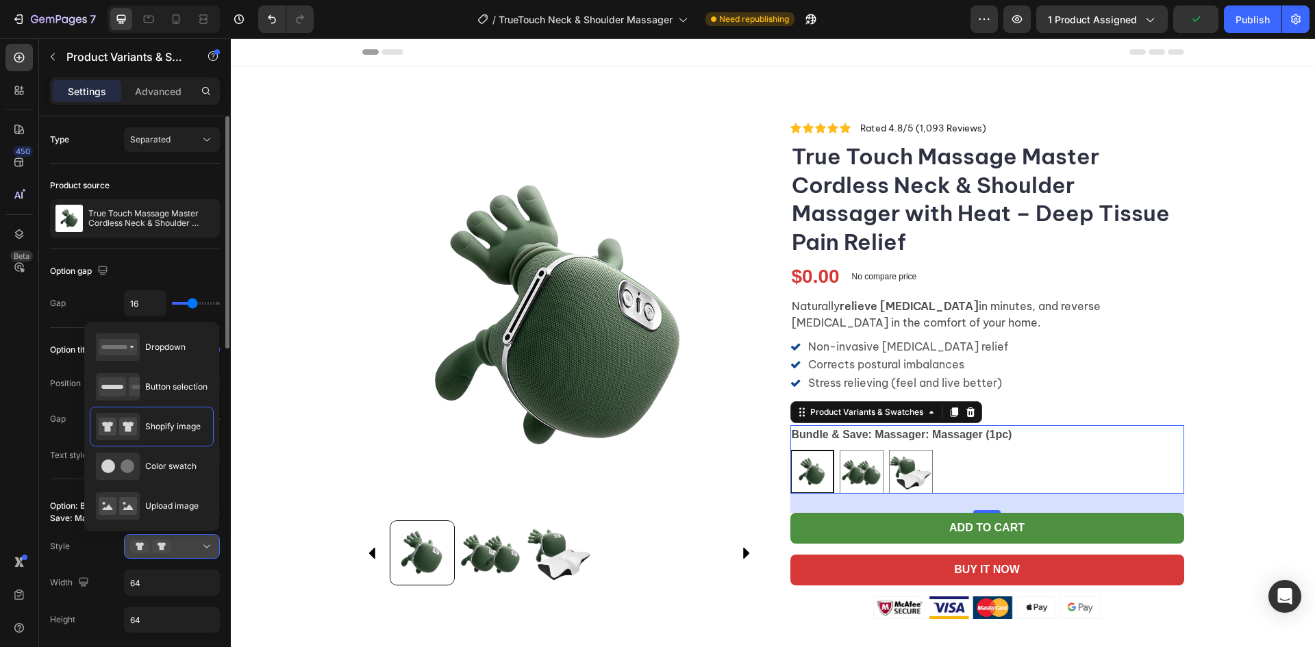
click at [207, 544] on icon at bounding box center [207, 547] width 14 height 14
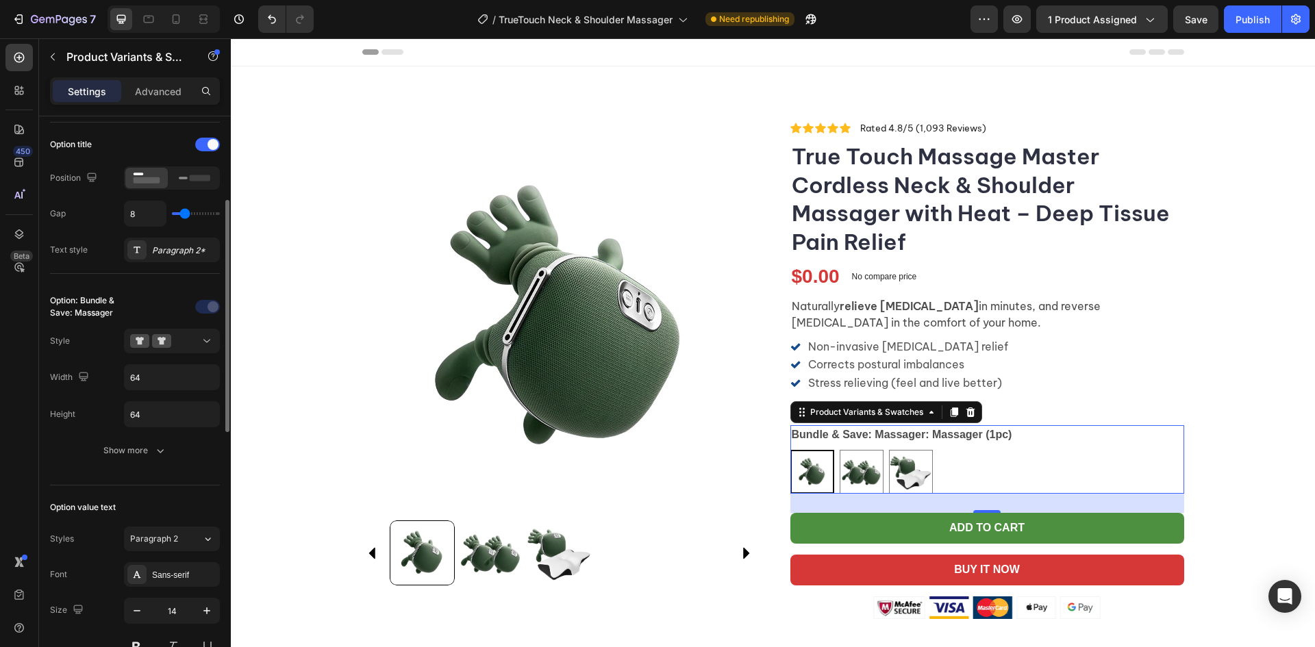
scroll to position [274, 0]
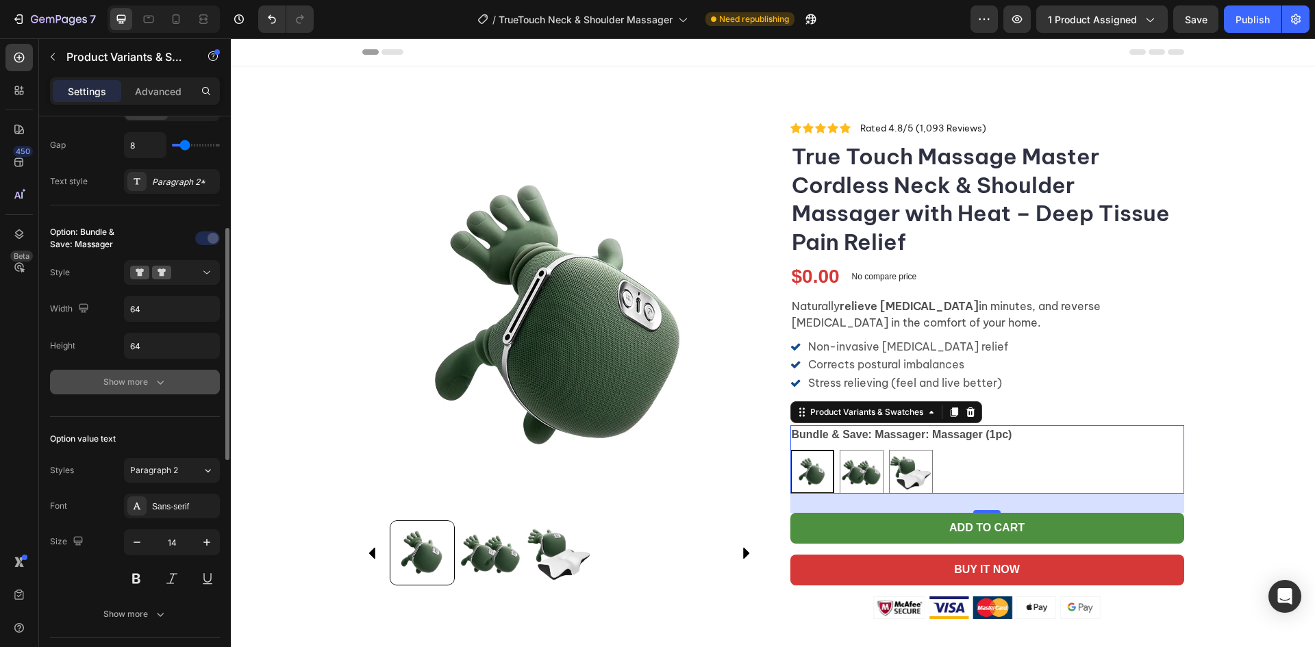
click at [149, 384] on div "Show more" at bounding box center [135, 382] width 64 height 14
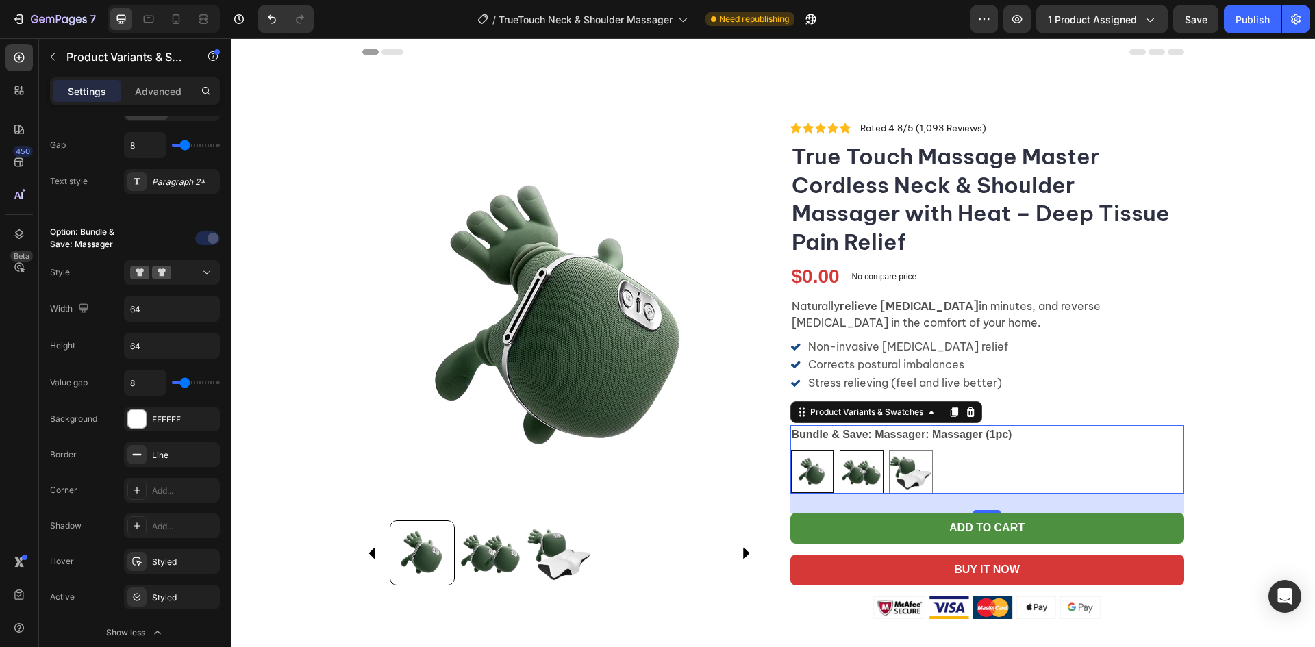
click at [866, 475] on img at bounding box center [862, 472] width 42 height 42
click at [840, 450] on input "Massager (2pcs) Massager (2pcs)" at bounding box center [839, 449] width 1 height 1
radio input "true"
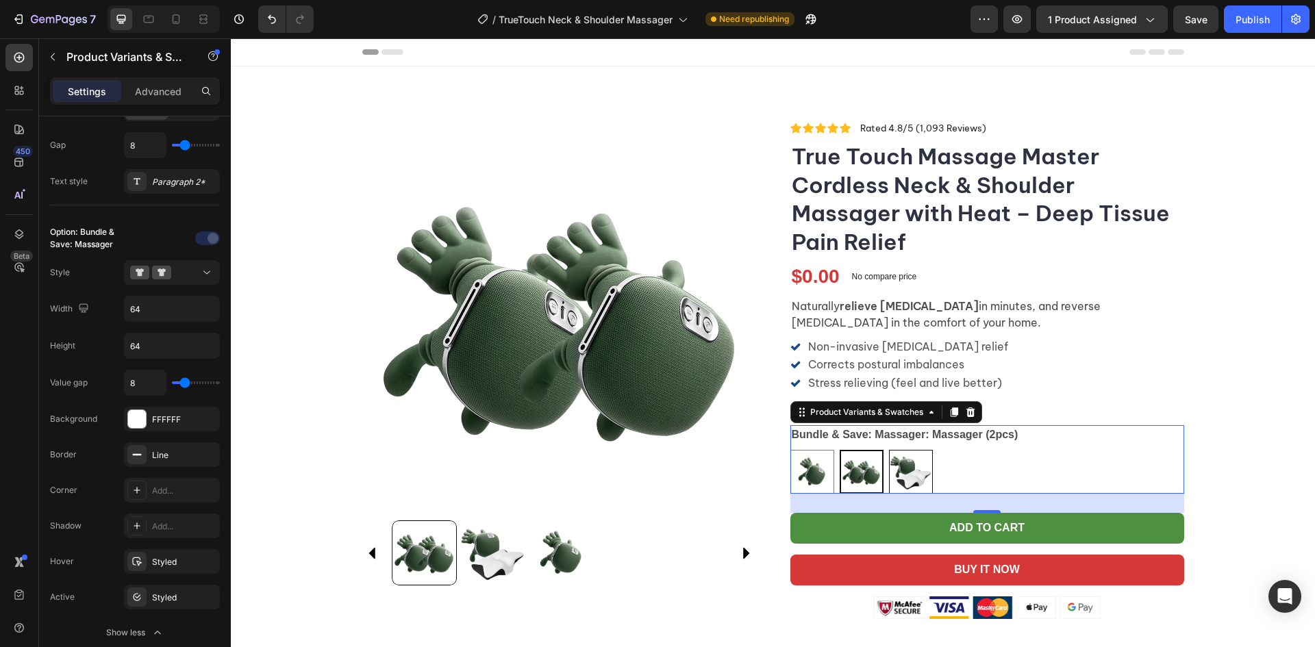
click at [918, 480] on img at bounding box center [911, 472] width 42 height 42
click at [889, 450] on input "Massager & Pillow Massager & Pillow" at bounding box center [889, 449] width 1 height 1
radio input "true"
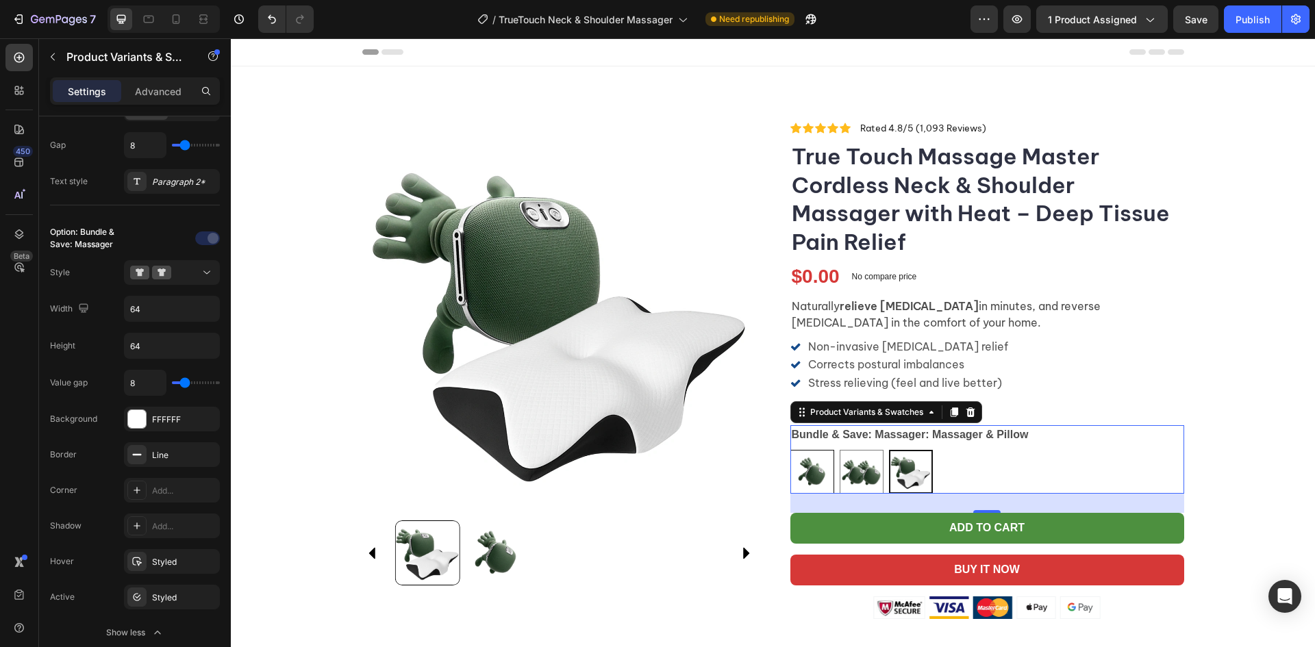
click at [809, 476] on img at bounding box center [812, 472] width 42 height 42
click at [791, 450] on input "Massager (1pc) Massager (1pc)" at bounding box center [790, 449] width 1 height 1
radio input "true"
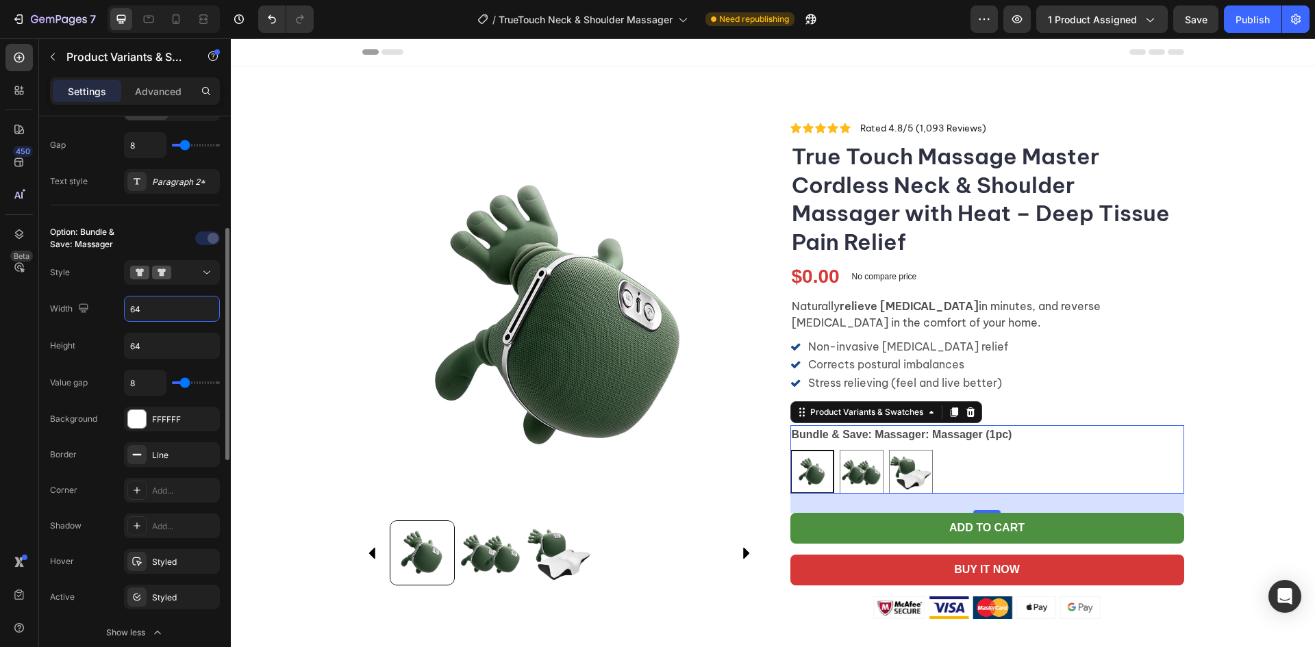
click at [191, 303] on input "64" at bounding box center [172, 309] width 95 height 25
type input "100"
click at [179, 349] on input "64" at bounding box center [172, 346] width 95 height 25
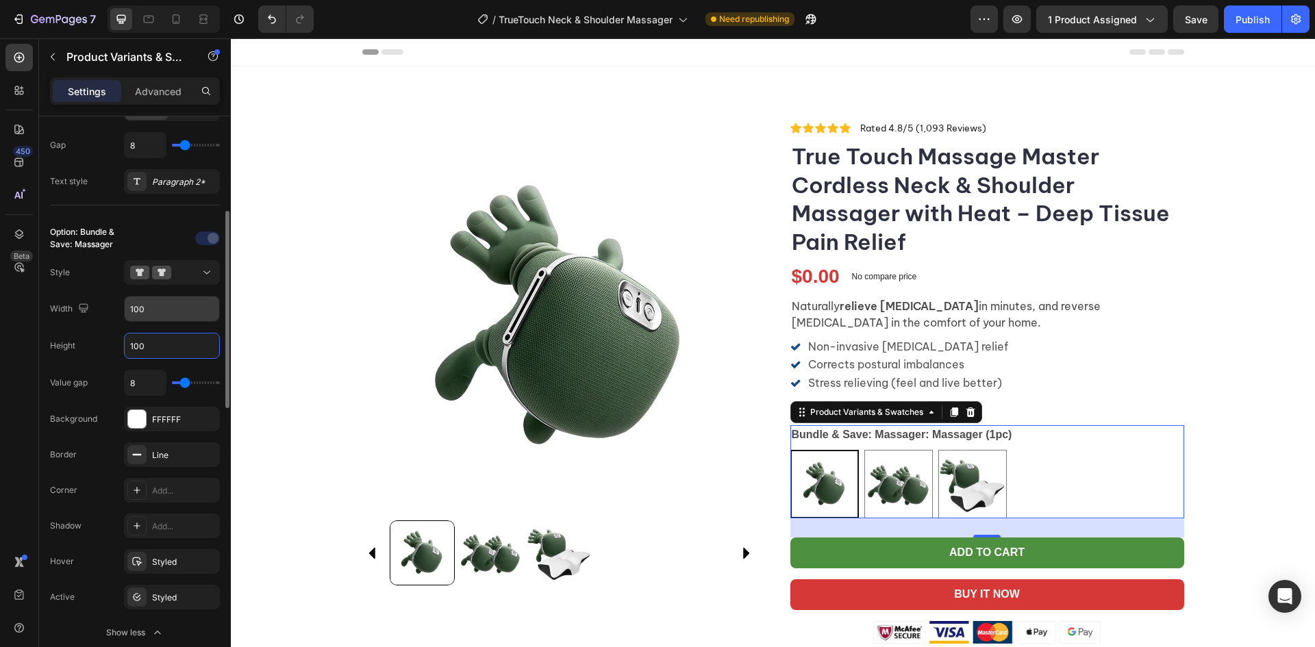
type input "100"
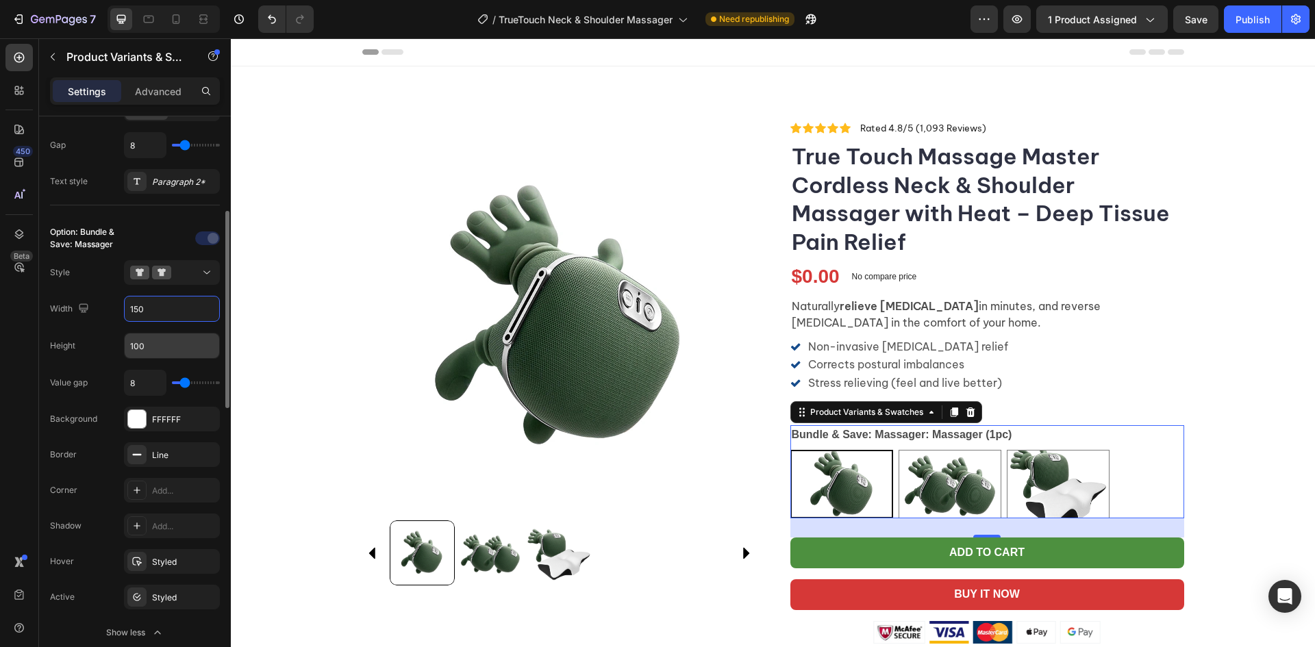
type input "150"
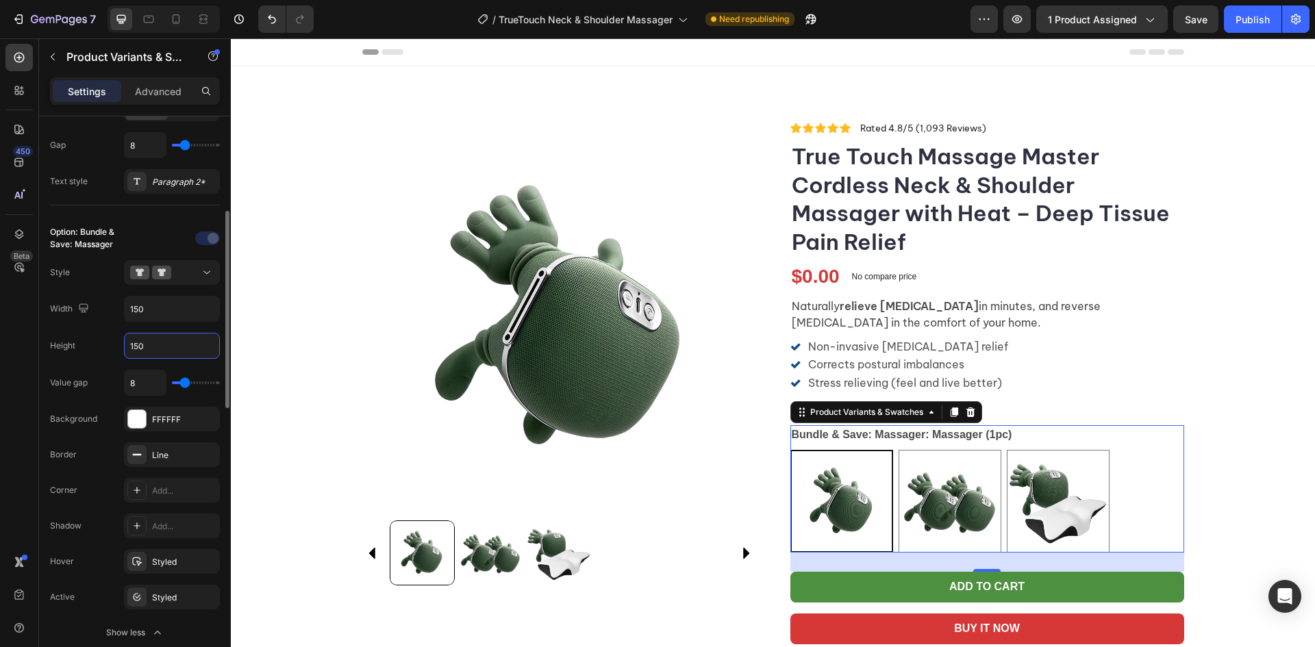
type input "150"
type input "19"
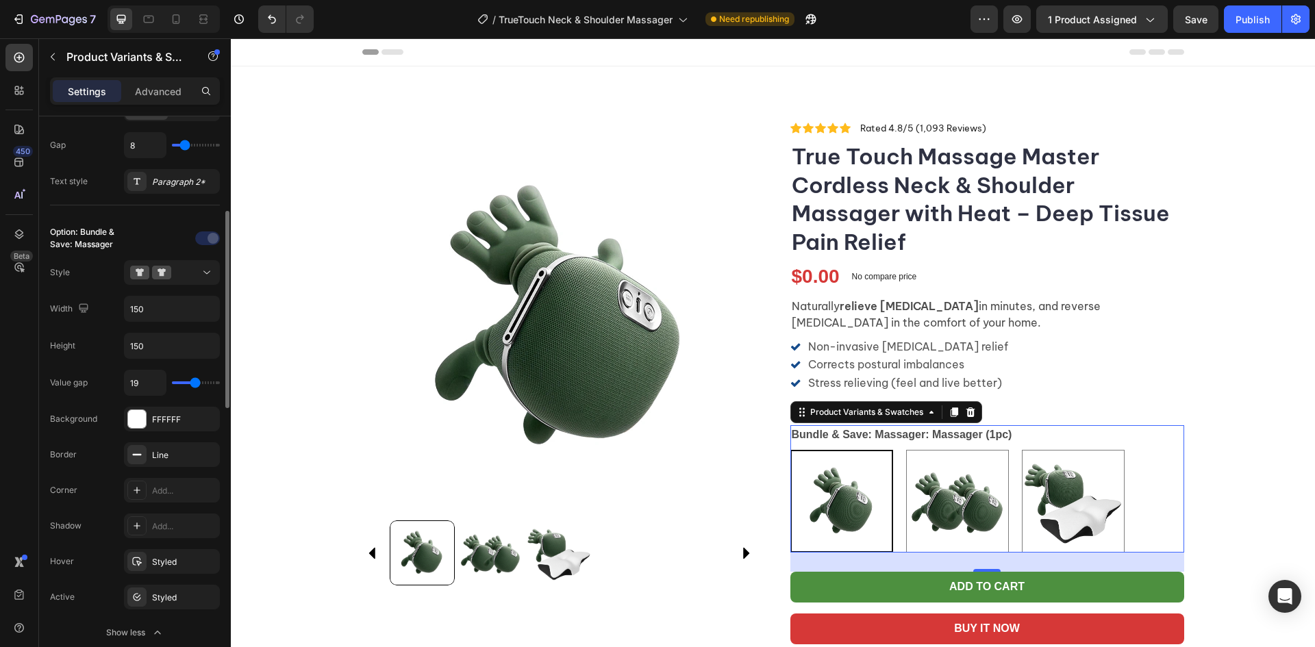
type input "24"
type input "26"
type input "27"
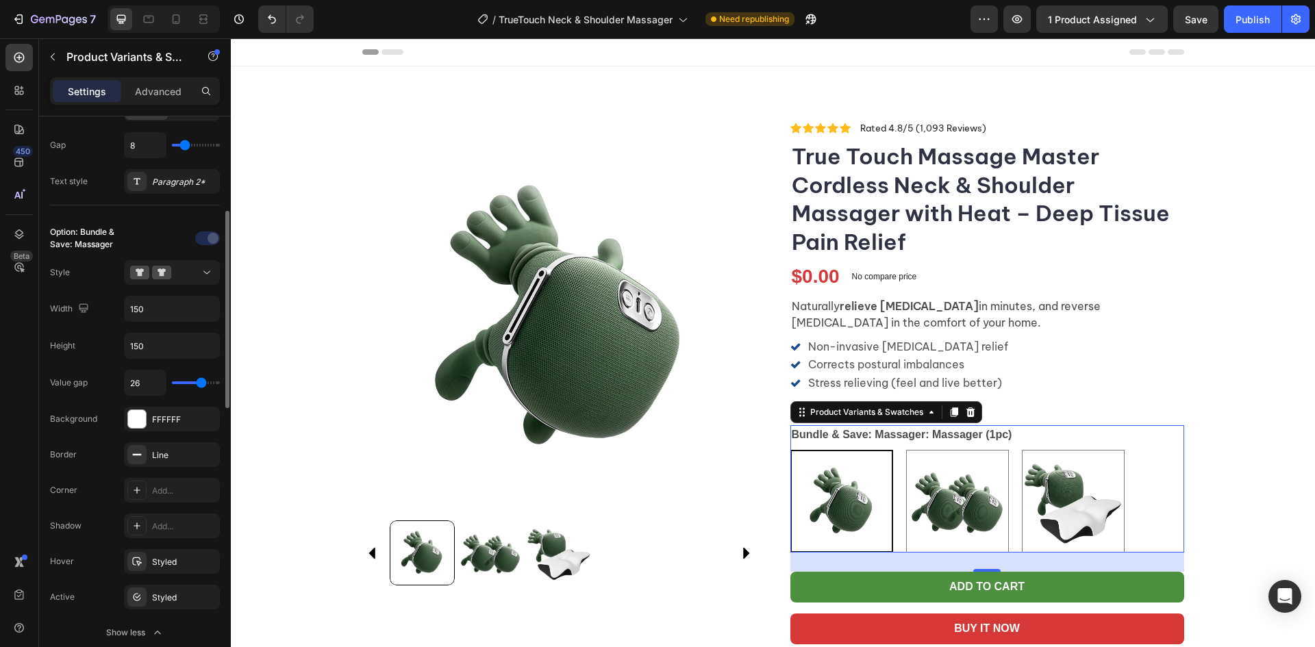
type input "27"
type input "28"
type input "30"
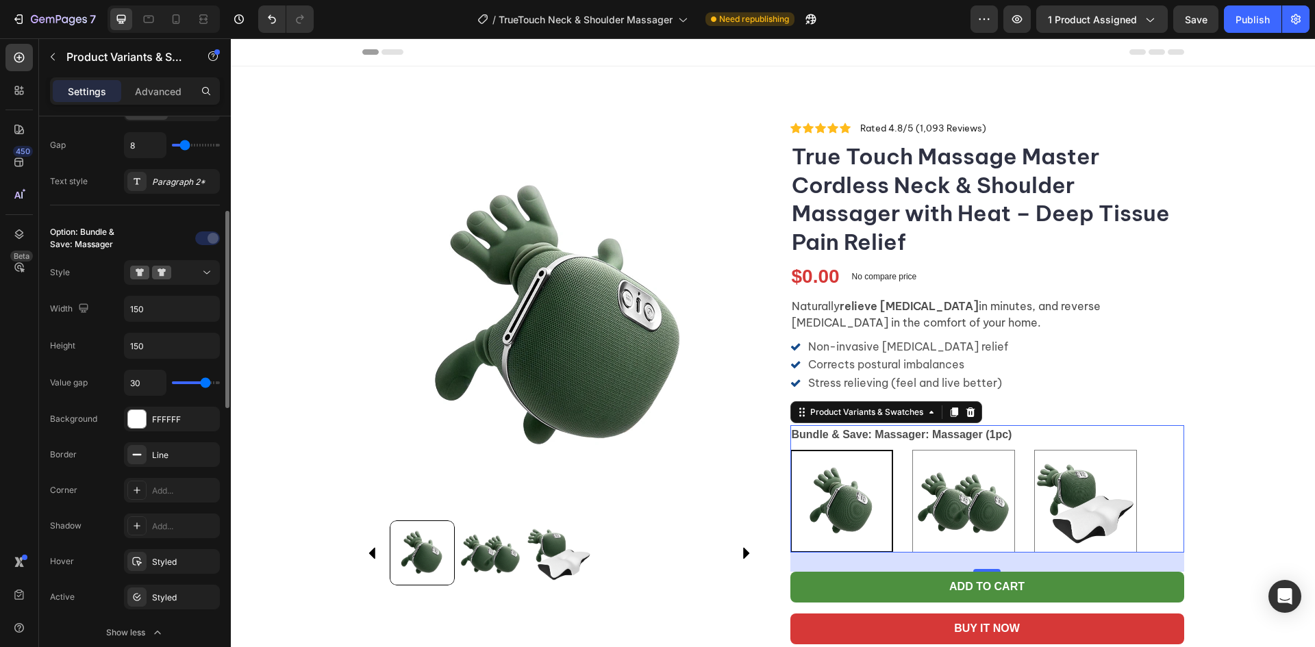
type input "36"
type input "37"
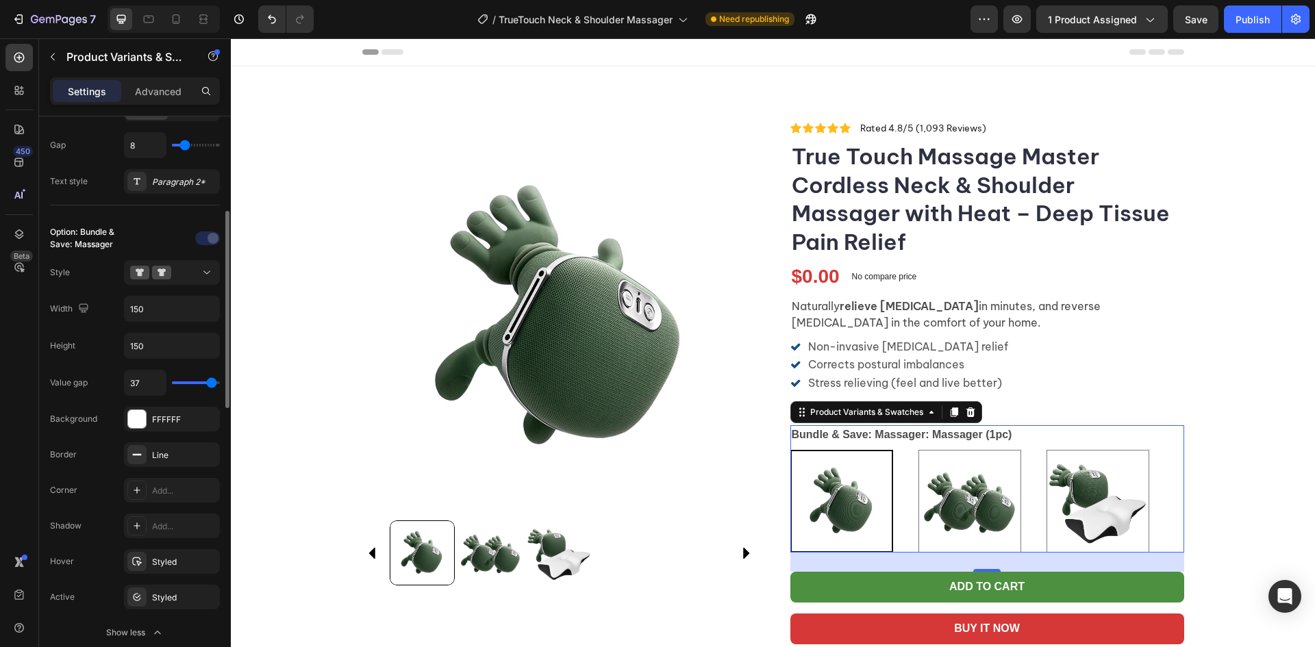
type input "39"
type input "40"
drag, startPoint x: 188, startPoint y: 386, endPoint x: 230, endPoint y: 384, distance: 41.8
type input "40"
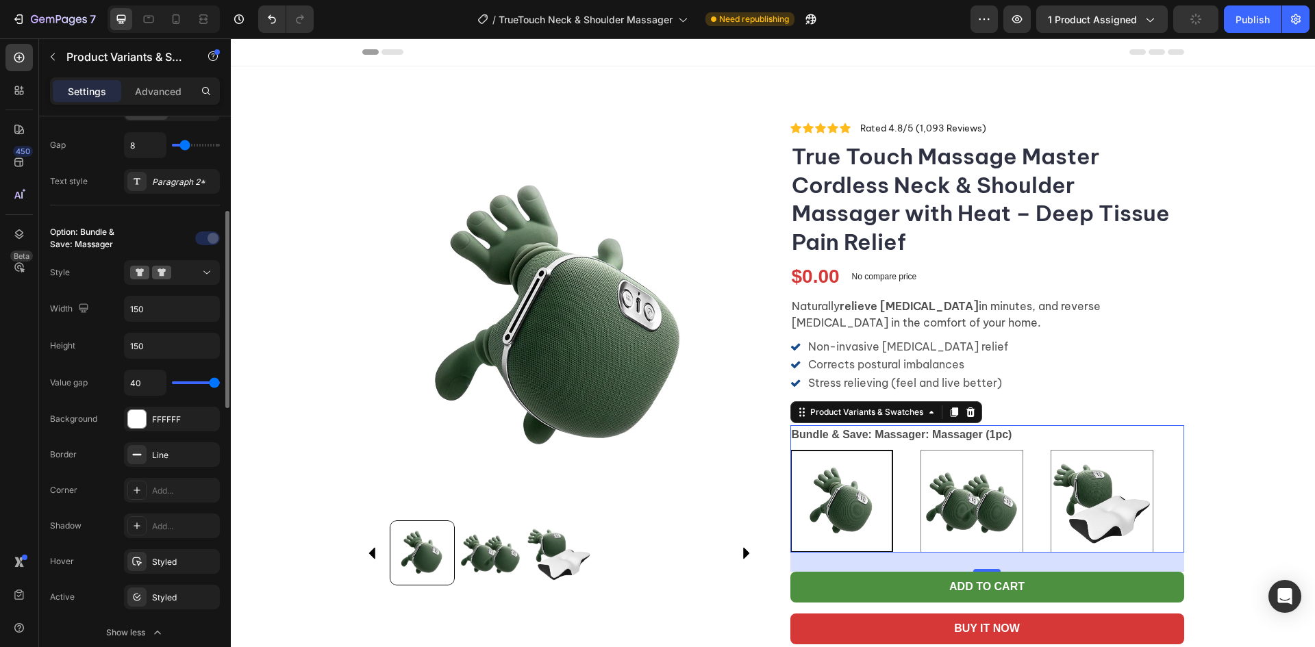
click at [220, 384] on input "range" at bounding box center [196, 383] width 48 height 3
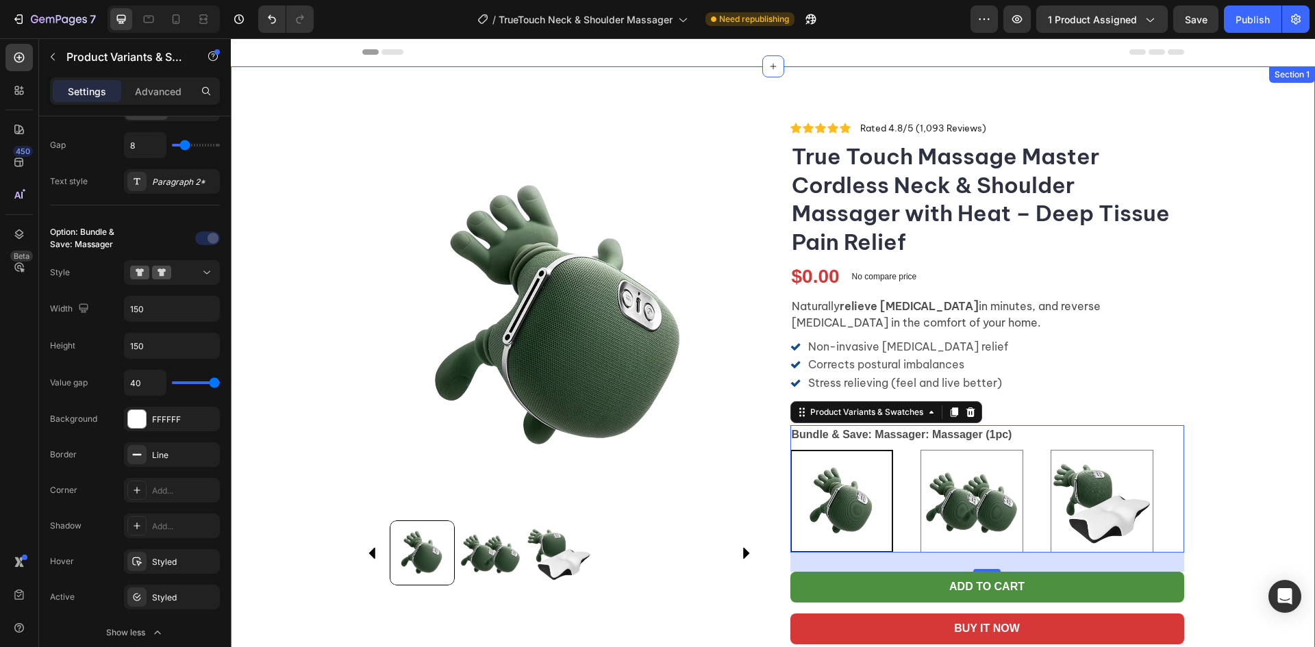
click at [1267, 501] on div "Product Images Icon Icon Icon Icon Icon Icon List Rated 4.8/5 (1,093 Reviews) T…" at bounding box center [773, 454] width 1085 height 667
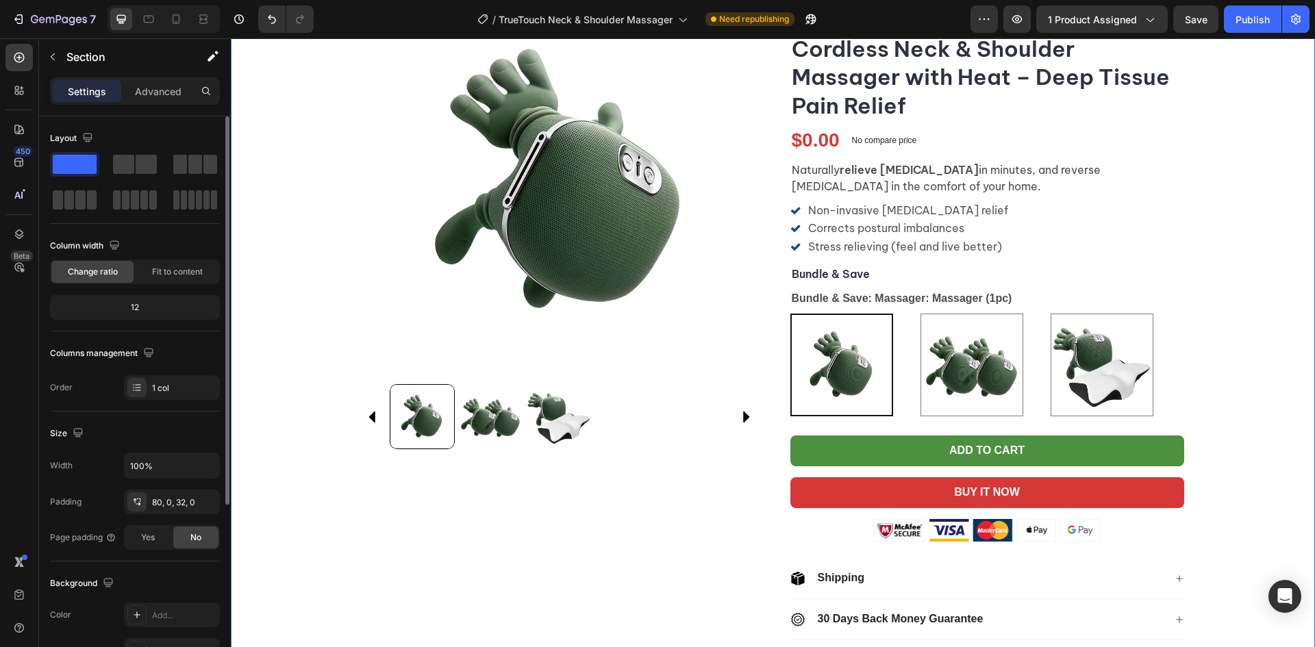
scroll to position [137, 0]
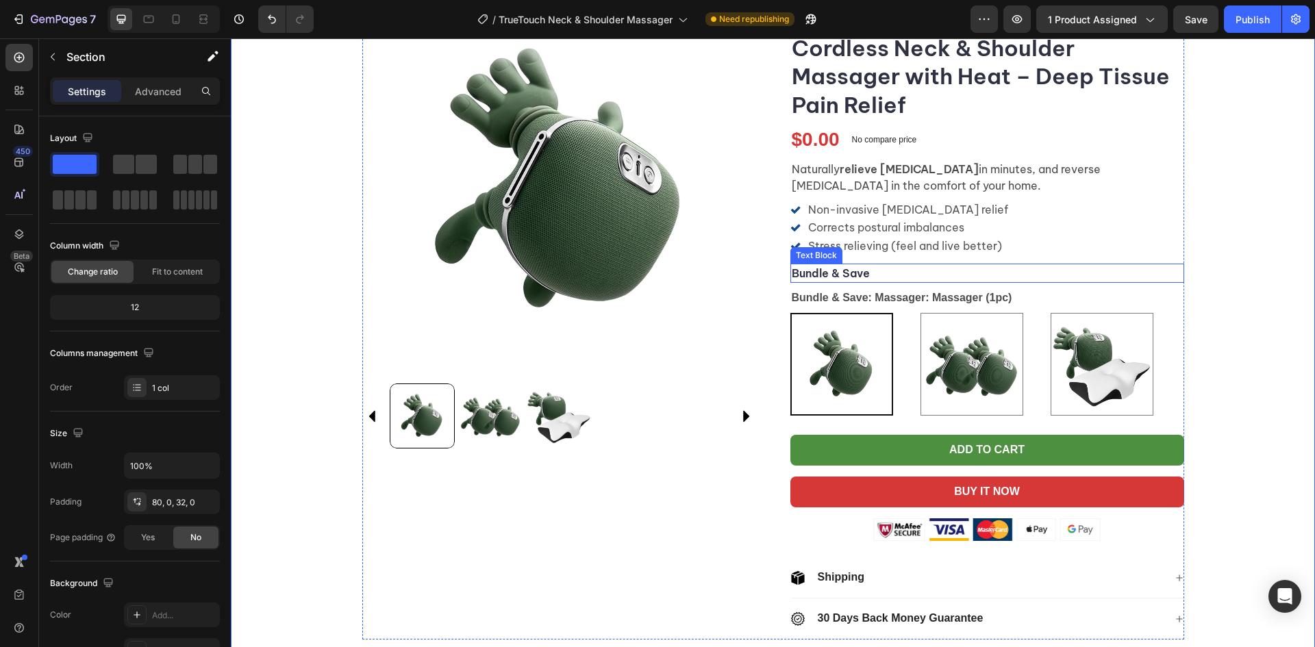
click at [917, 269] on p "Bundle & Save" at bounding box center [987, 273] width 391 height 16
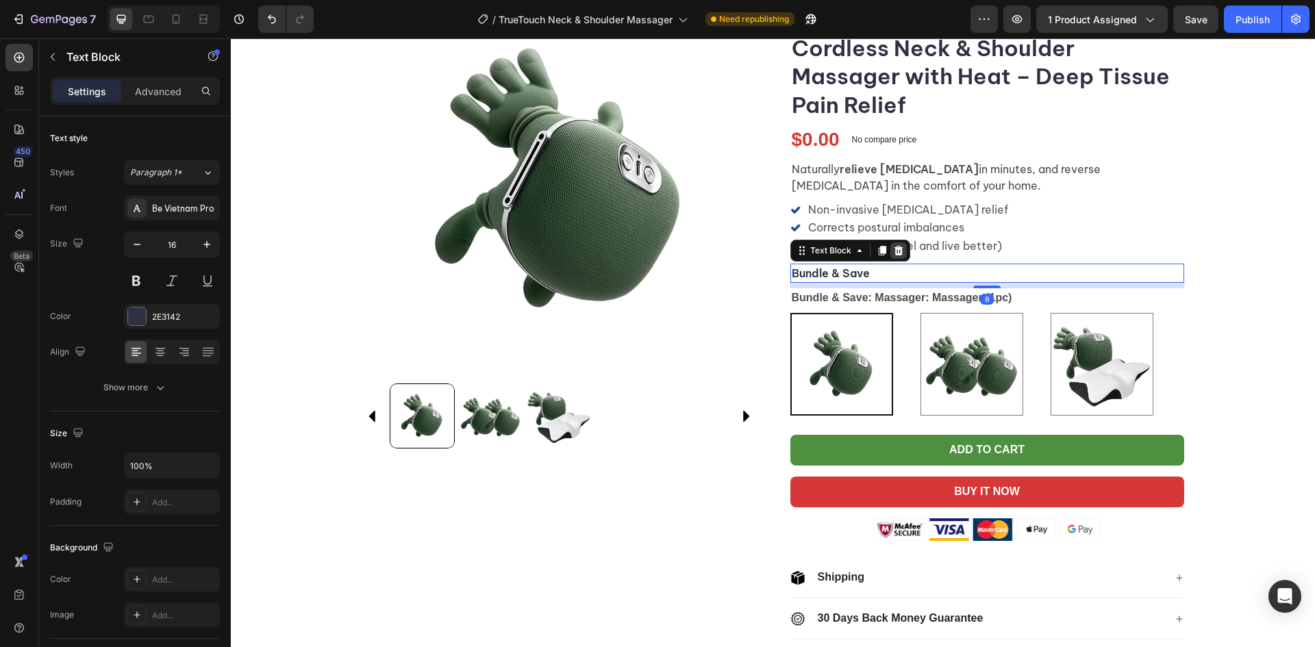
click at [894, 250] on icon at bounding box center [898, 251] width 9 height 10
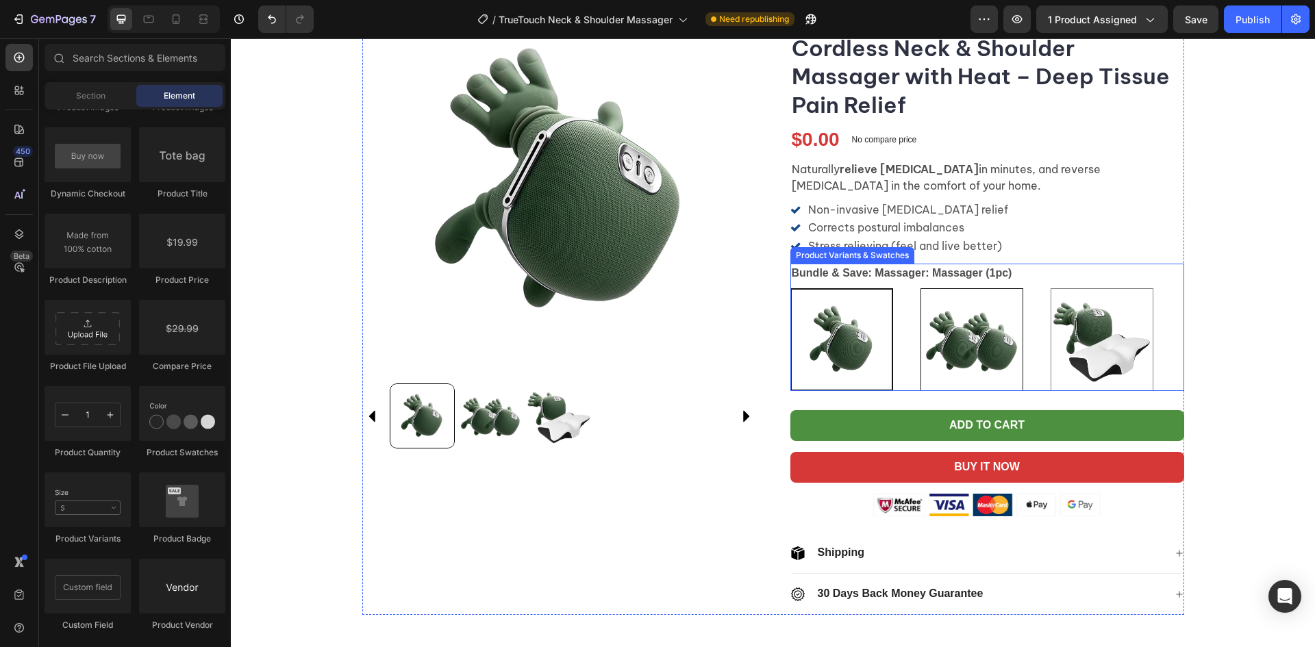
click at [941, 336] on img at bounding box center [971, 339] width 101 height 101
click at [921, 288] on input "Massager (2pcs) Massager (2pcs)" at bounding box center [920, 288] width 1 height 1
radio input "true"
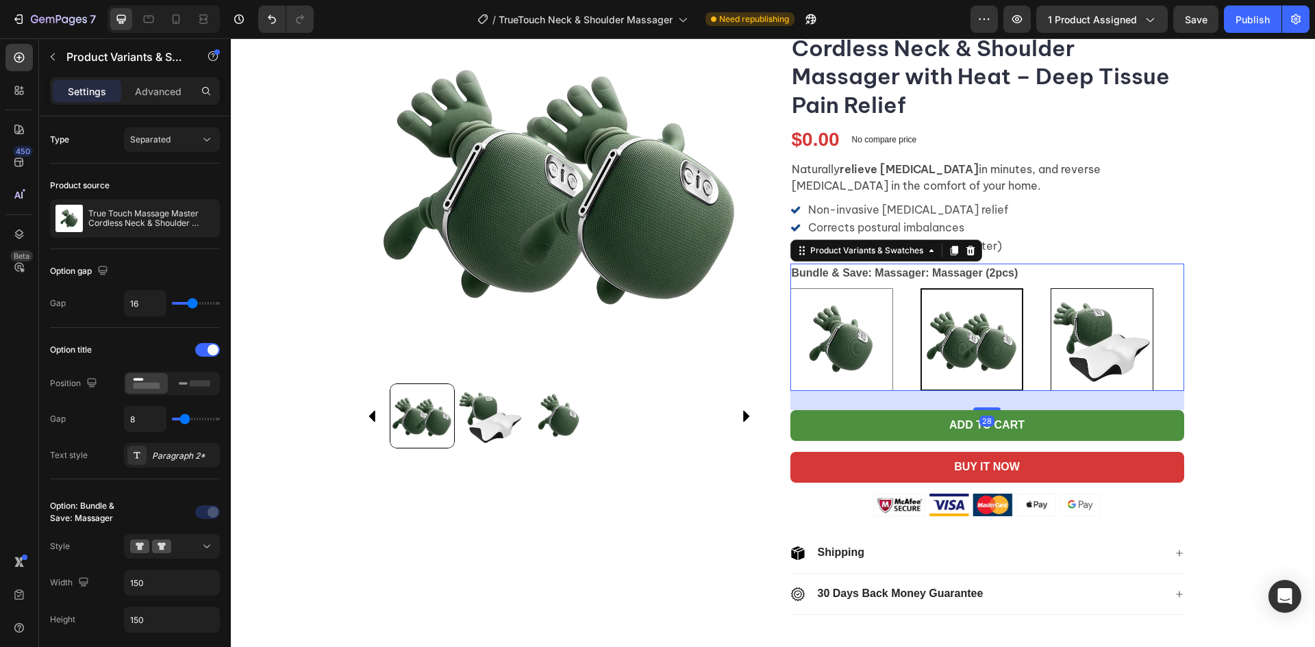
click at [1120, 340] on img at bounding box center [1102, 339] width 101 height 101
click at [1051, 288] on input "Massager & Pillow Massager & Pillow" at bounding box center [1050, 288] width 1 height 1
radio input "true"
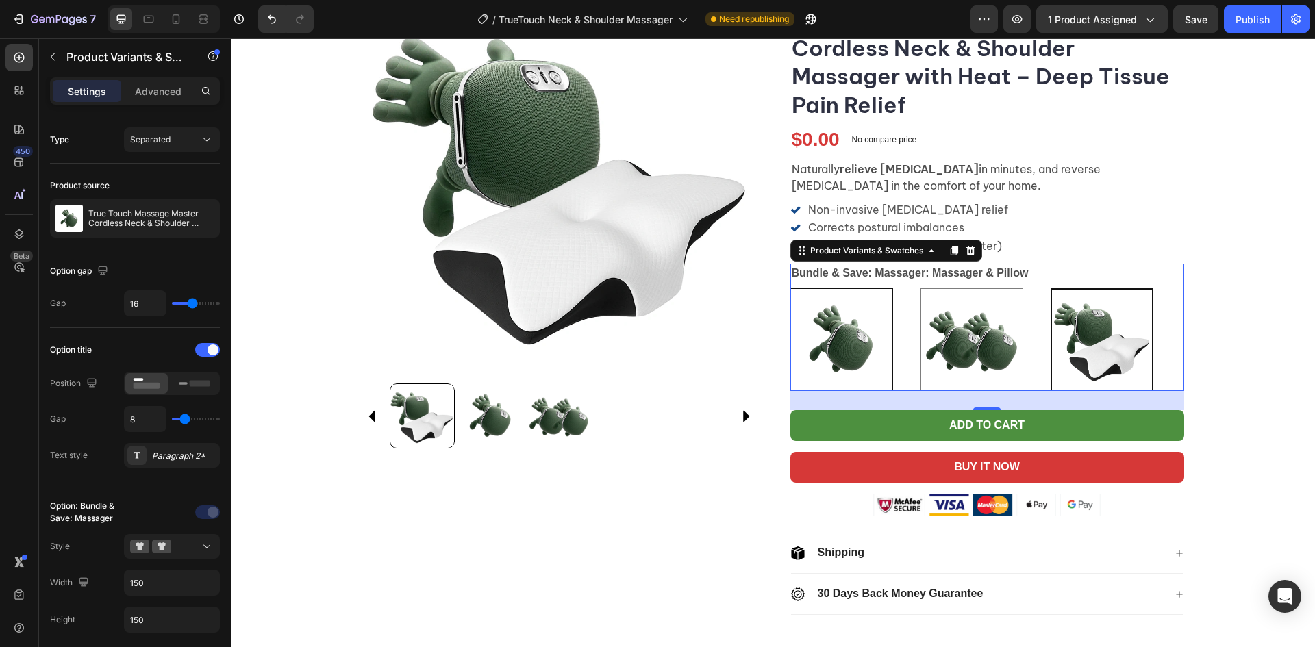
click at [840, 332] on img at bounding box center [841, 339] width 101 height 101
click at [791, 288] on input "Massager (1pc) Massager (1pc)" at bounding box center [790, 288] width 1 height 1
radio input "true"
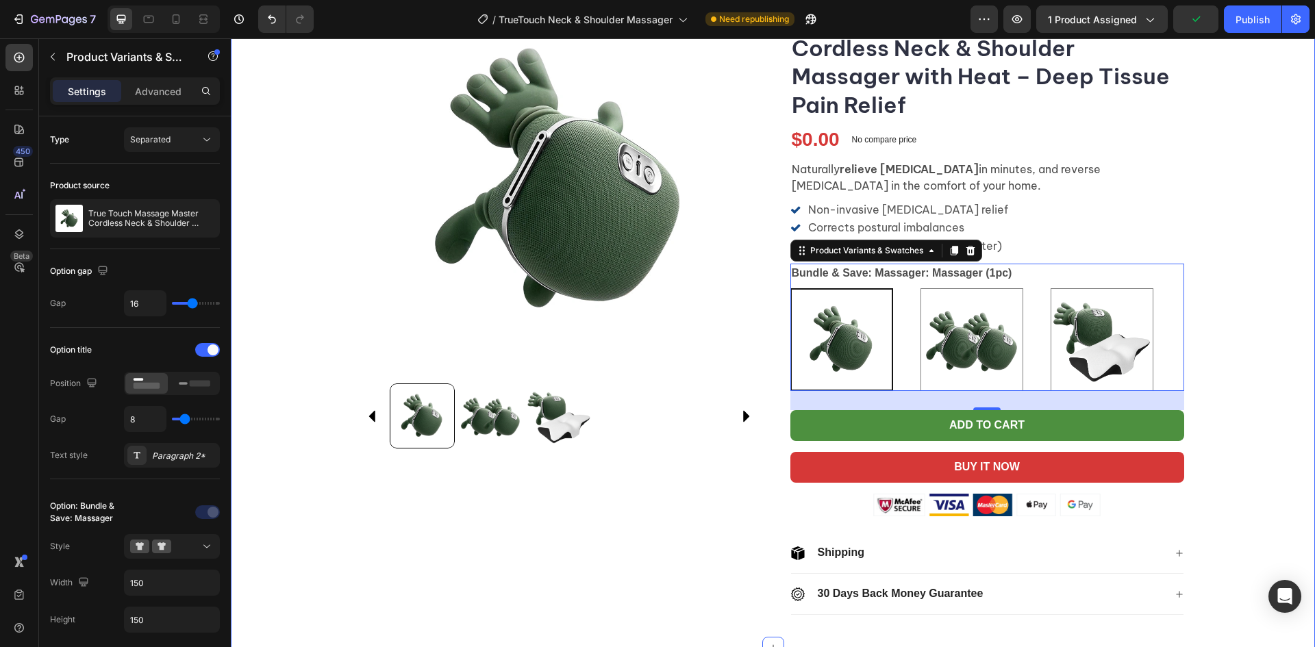
click at [1221, 362] on div "Product Images Icon Icon Icon Icon Icon Icon List Rated 4.8/5 (1,093 Reviews) T…" at bounding box center [773, 305] width 1085 height 642
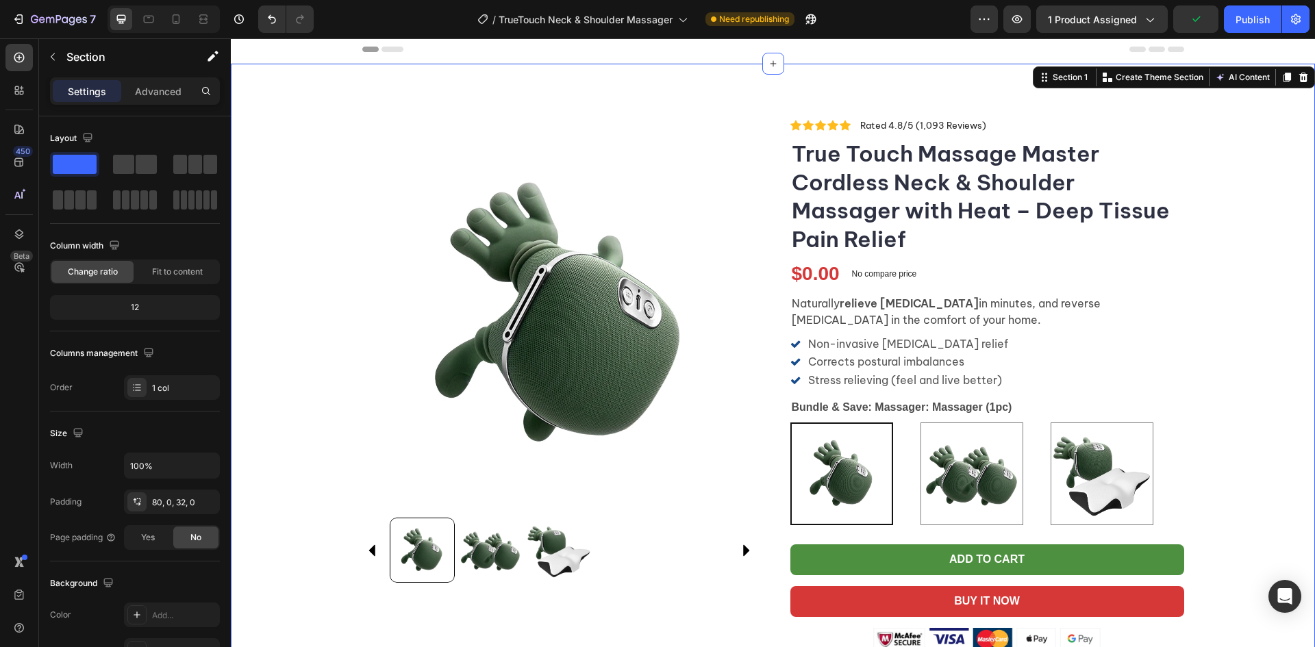
scroll to position [0, 0]
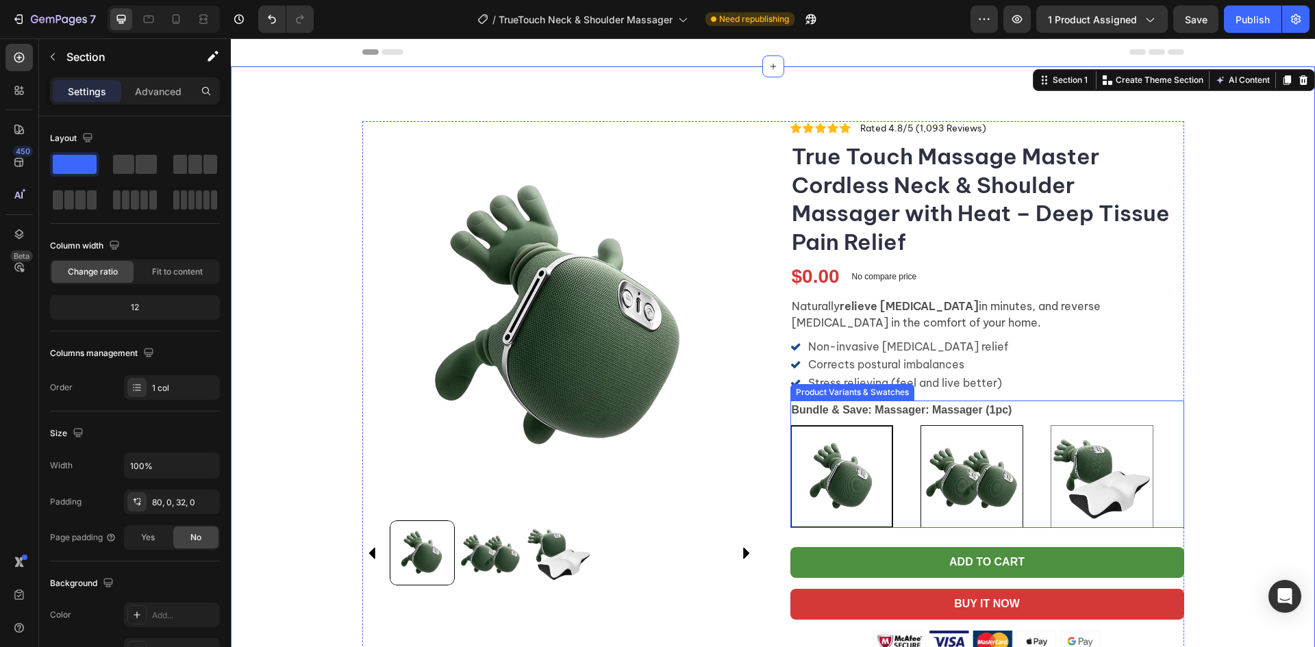
click at [949, 444] on img at bounding box center [971, 476] width 101 height 101
click at [921, 425] on input "Massager (2pcs) Massager (2pcs)" at bounding box center [920, 425] width 1 height 1
radio input "true"
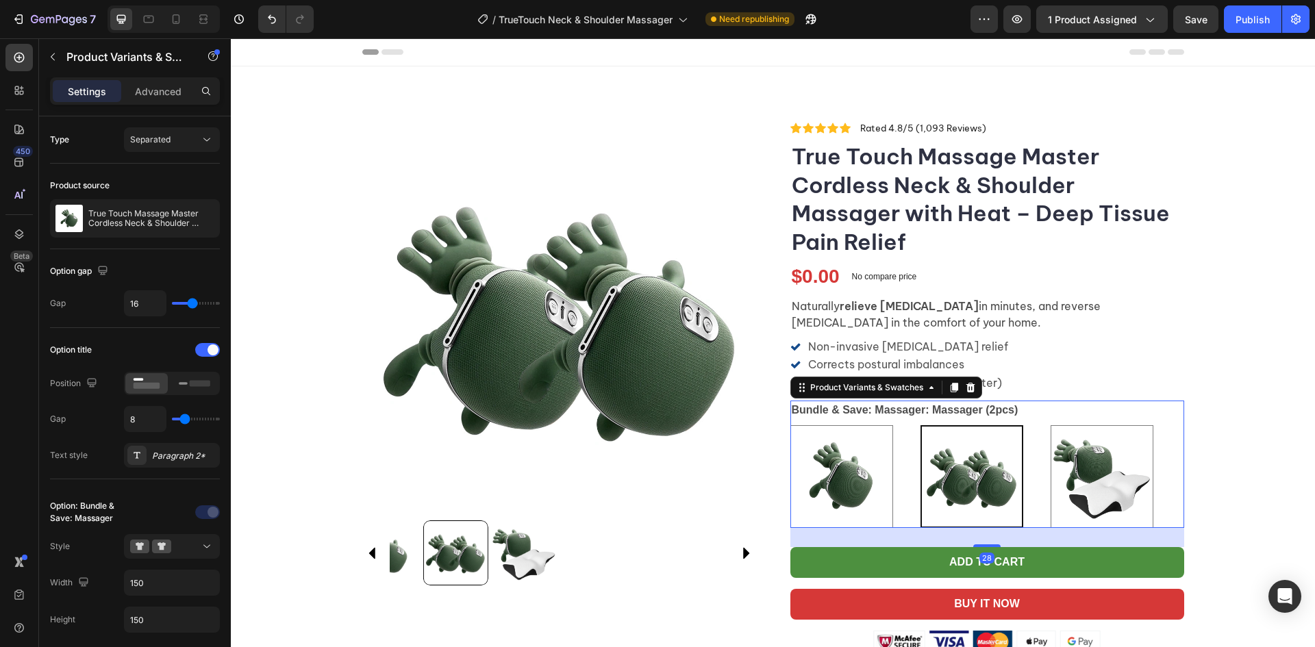
click at [1178, 471] on div "Massager (1pc) Massager (1pc) Massager (2pcs) Massager (2pcs) Massager & Pillow…" at bounding box center [988, 476] width 394 height 103
click at [1111, 465] on img at bounding box center [1102, 476] width 101 height 101
click at [1051, 425] on input "Massager & Pillow Massager & Pillow" at bounding box center [1050, 425] width 1 height 1
radio input "true"
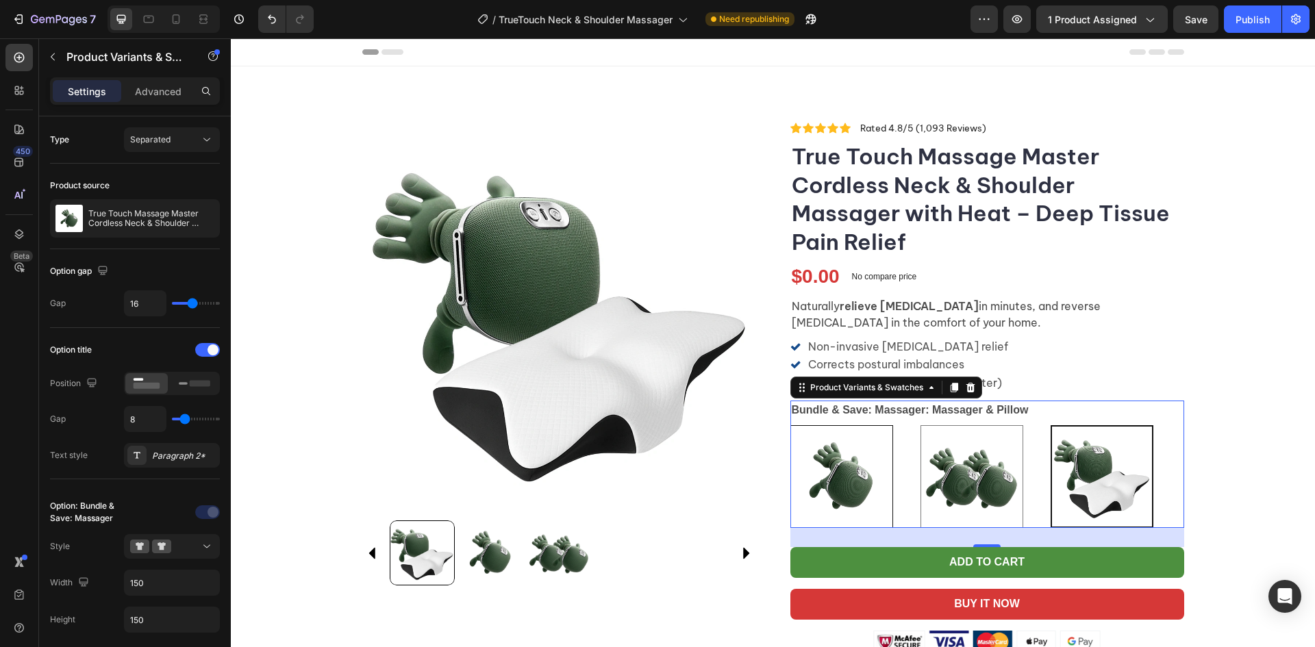
click at [826, 480] on img at bounding box center [841, 476] width 101 height 101
click at [791, 425] on input "Massager (1pc) Massager (1pc)" at bounding box center [790, 425] width 1 height 1
radio input "true"
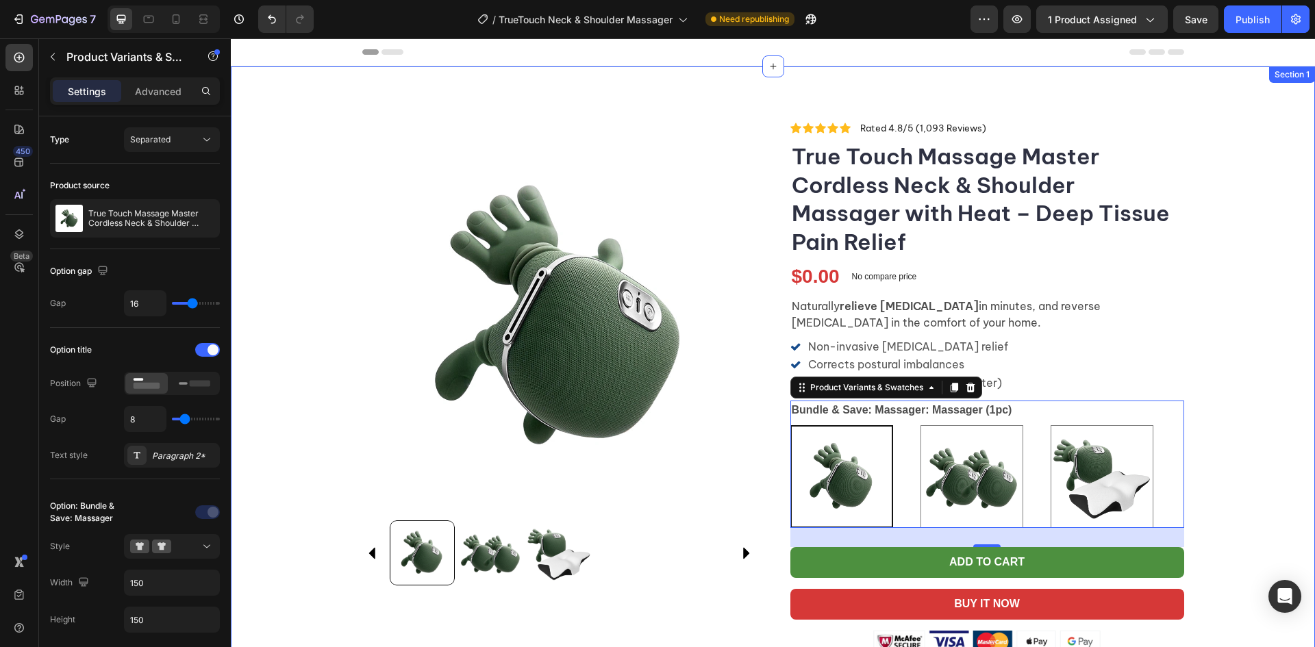
click at [1272, 406] on div "Product Images Icon Icon Icon Icon Icon Icon List Rated 4.8/5 (1,093 Reviews) T…" at bounding box center [773, 442] width 1085 height 642
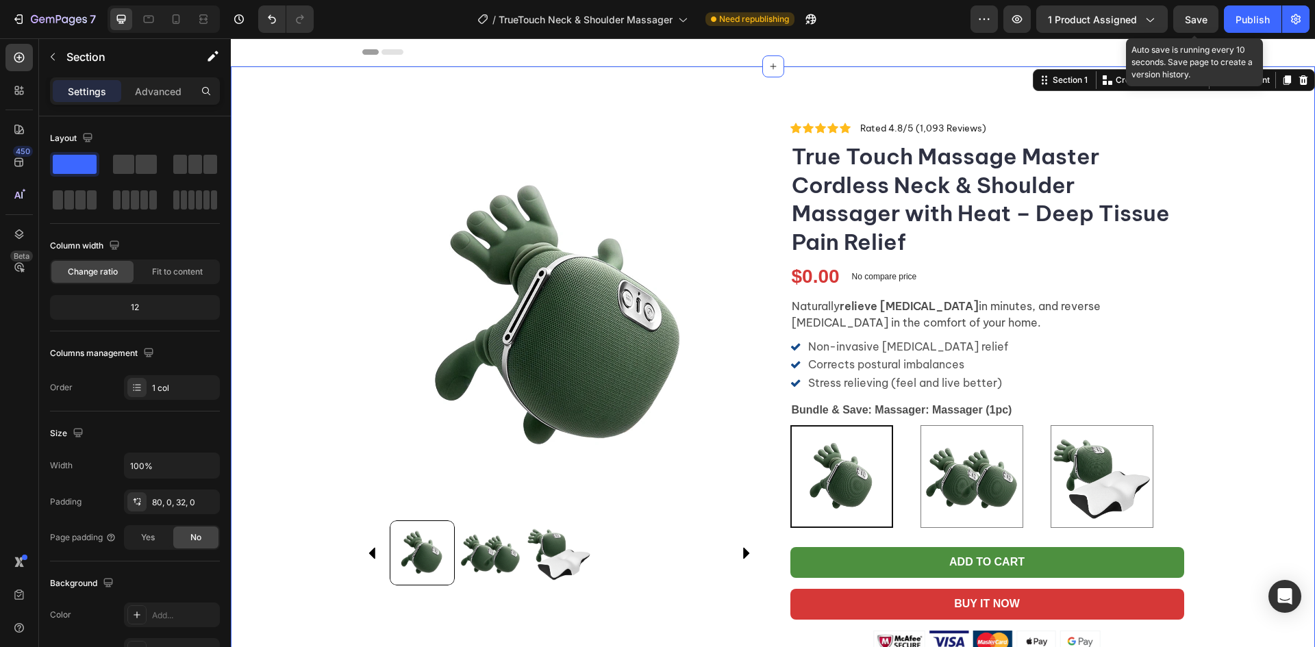
click at [1197, 19] on span "Save" at bounding box center [1196, 20] width 23 height 12
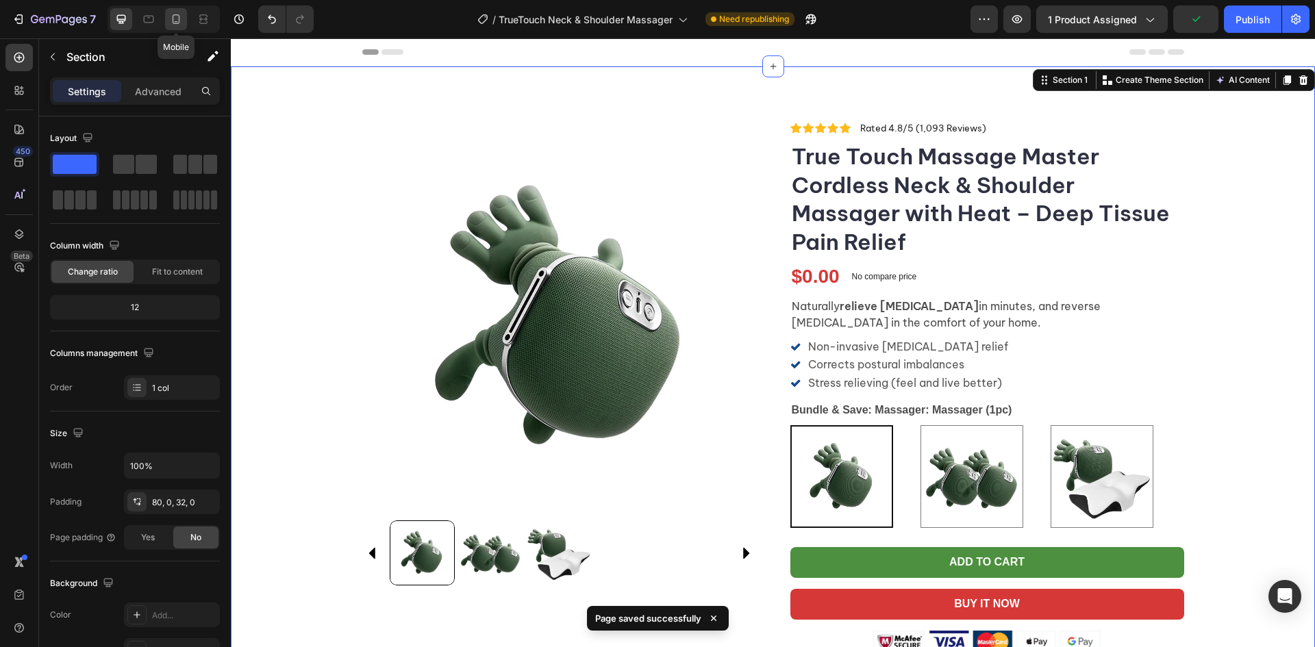
click at [184, 25] on div at bounding box center [176, 19] width 22 height 22
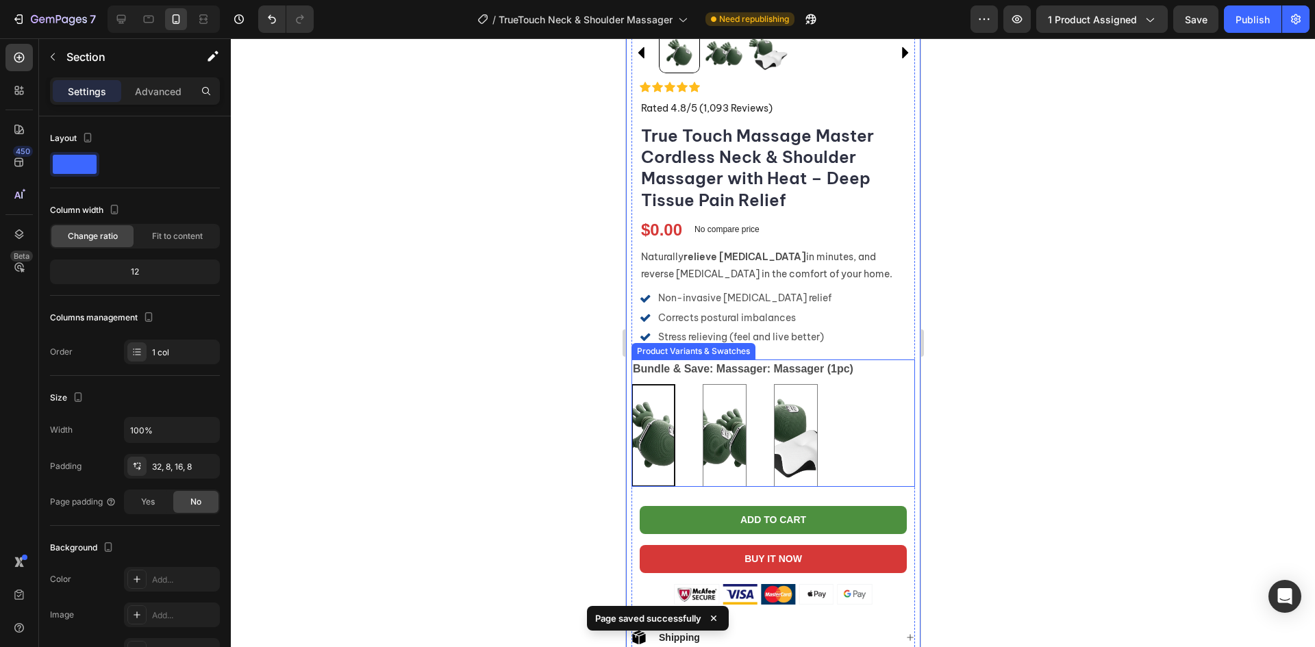
scroll to position [411, 0]
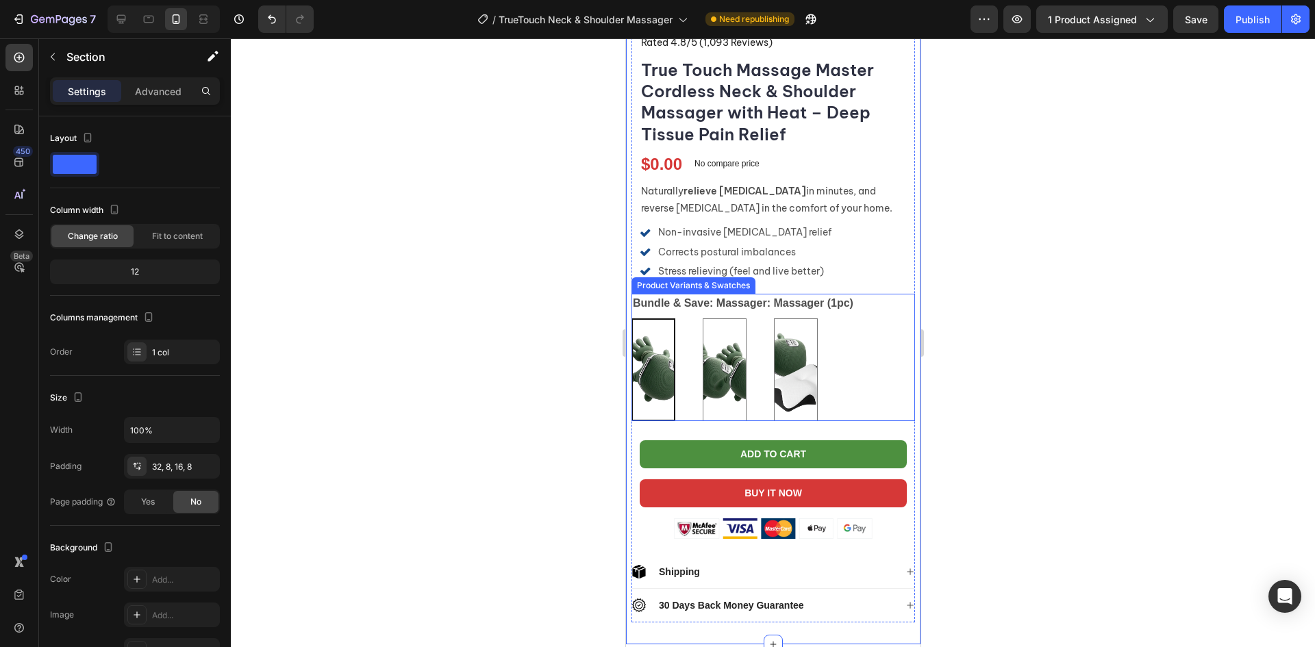
click at [837, 368] on div "Massager (1pc) Massager (1pc) Massager (2pcs) Massager (2pcs) Massager & Pillow…" at bounding box center [773, 370] width 284 height 103
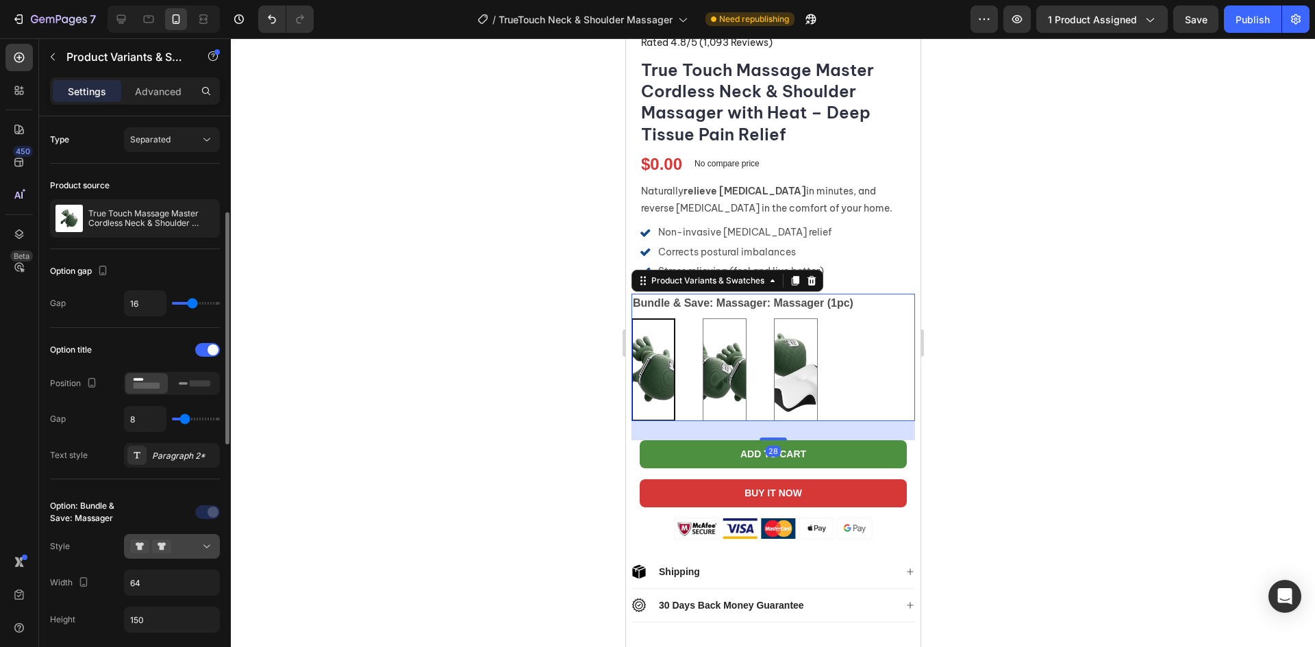
scroll to position [69, 0]
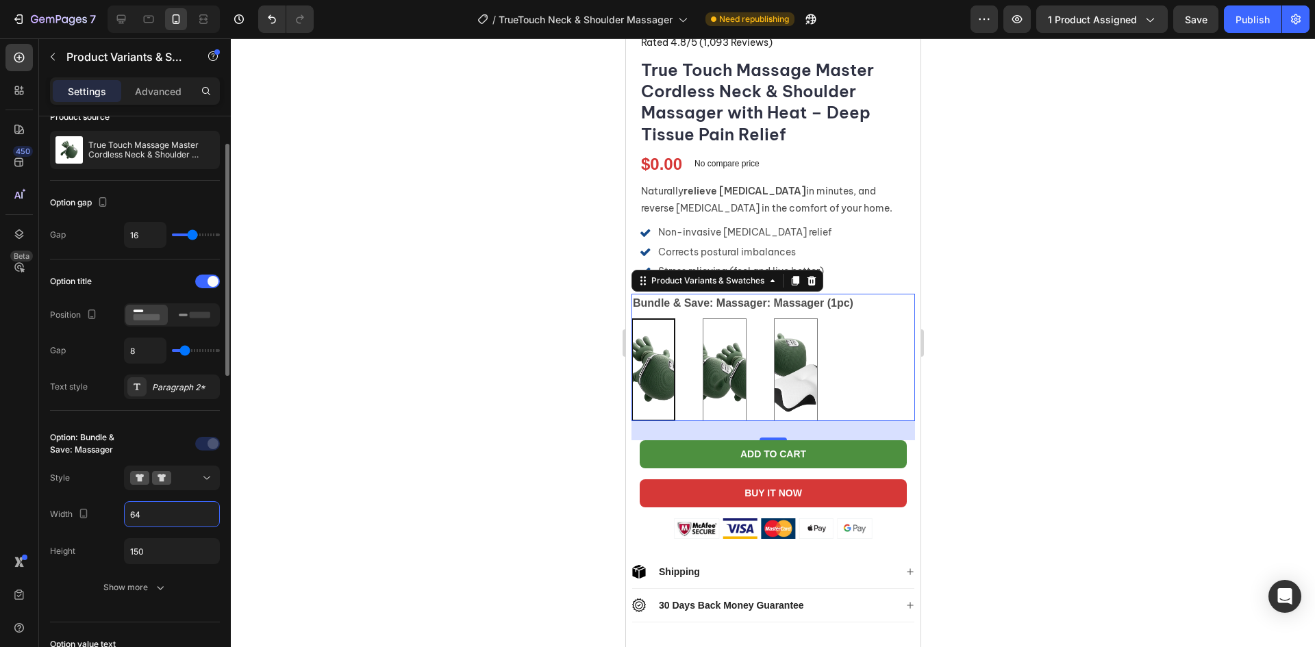
click at [173, 510] on input "64" at bounding box center [172, 514] width 95 height 25
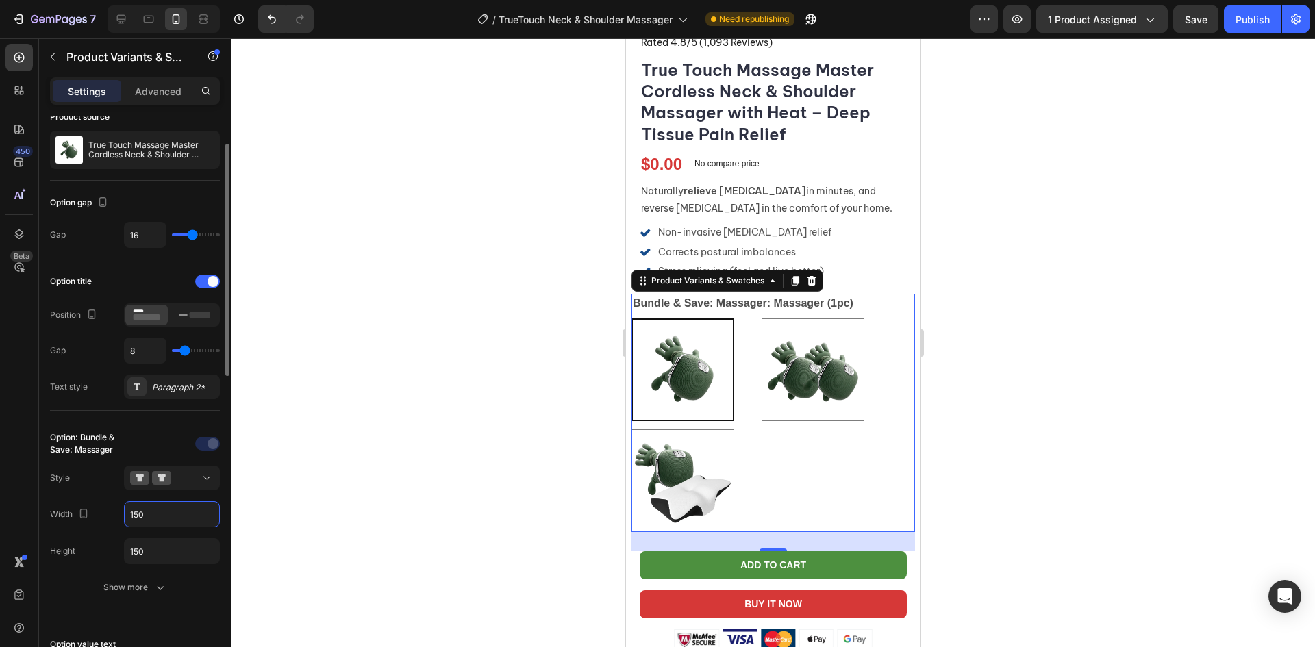
drag, startPoint x: 154, startPoint y: 513, endPoint x: 119, endPoint y: 517, distance: 35.8
click at [119, 517] on div "Width 150" at bounding box center [135, 514] width 170 height 26
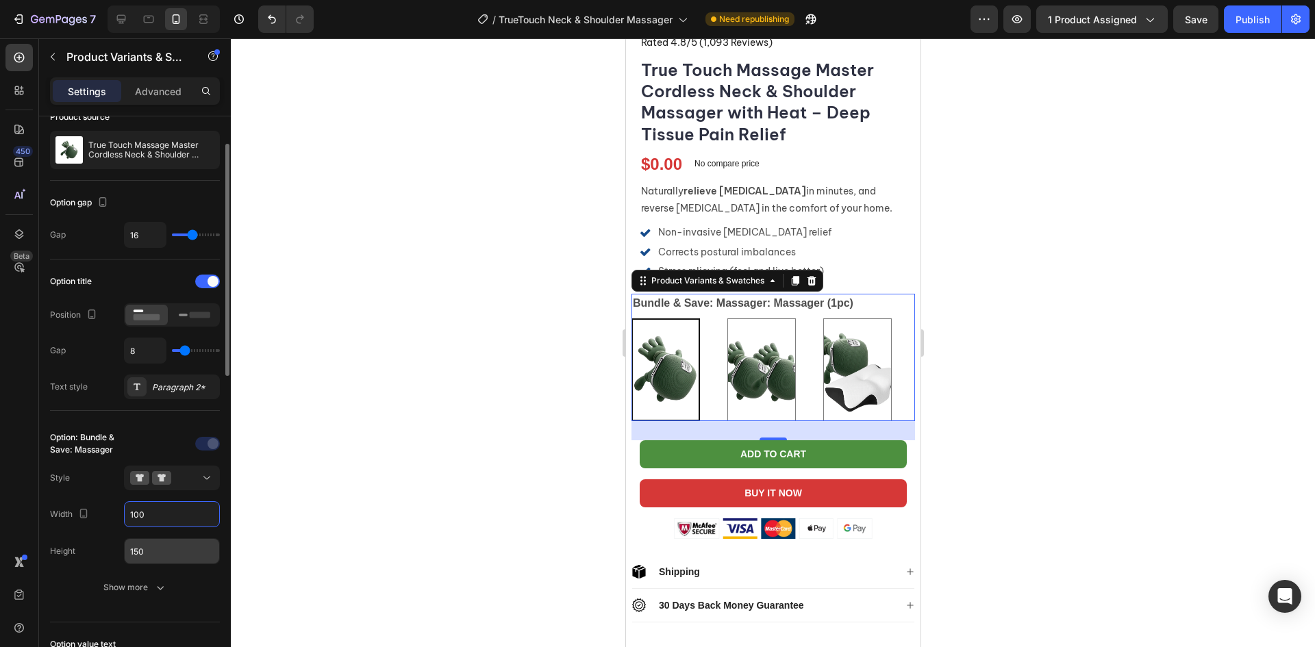
type input "100"
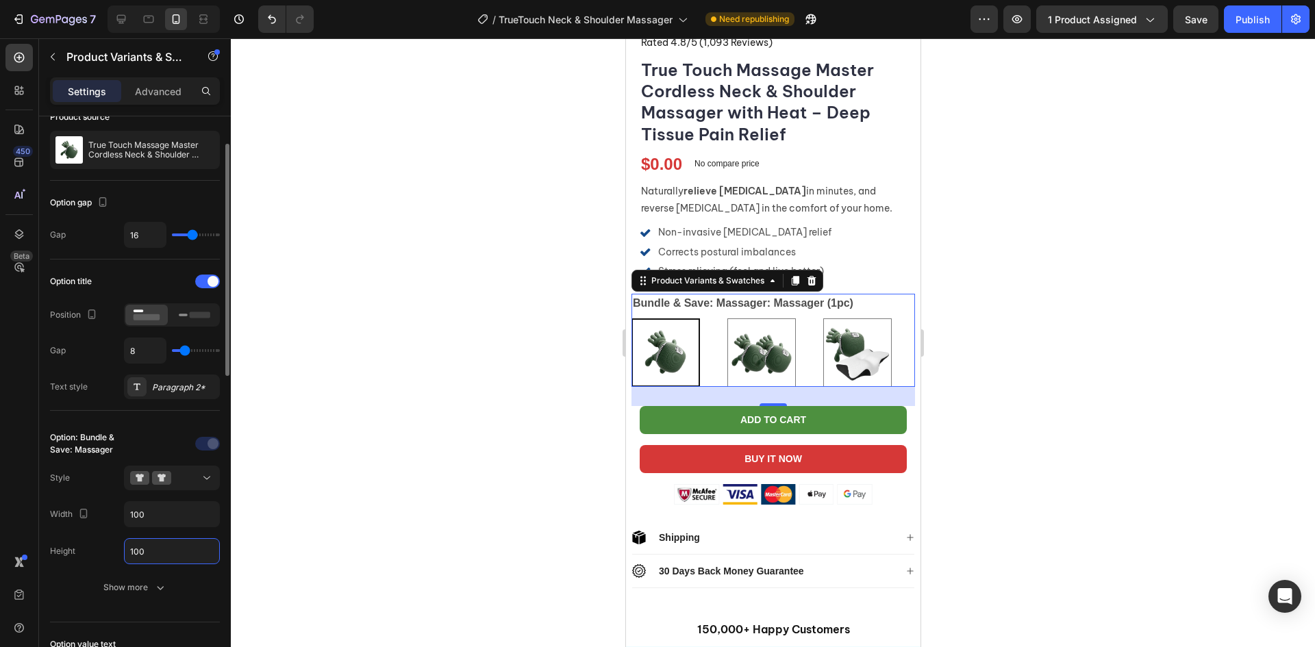
type input "100"
type input "4"
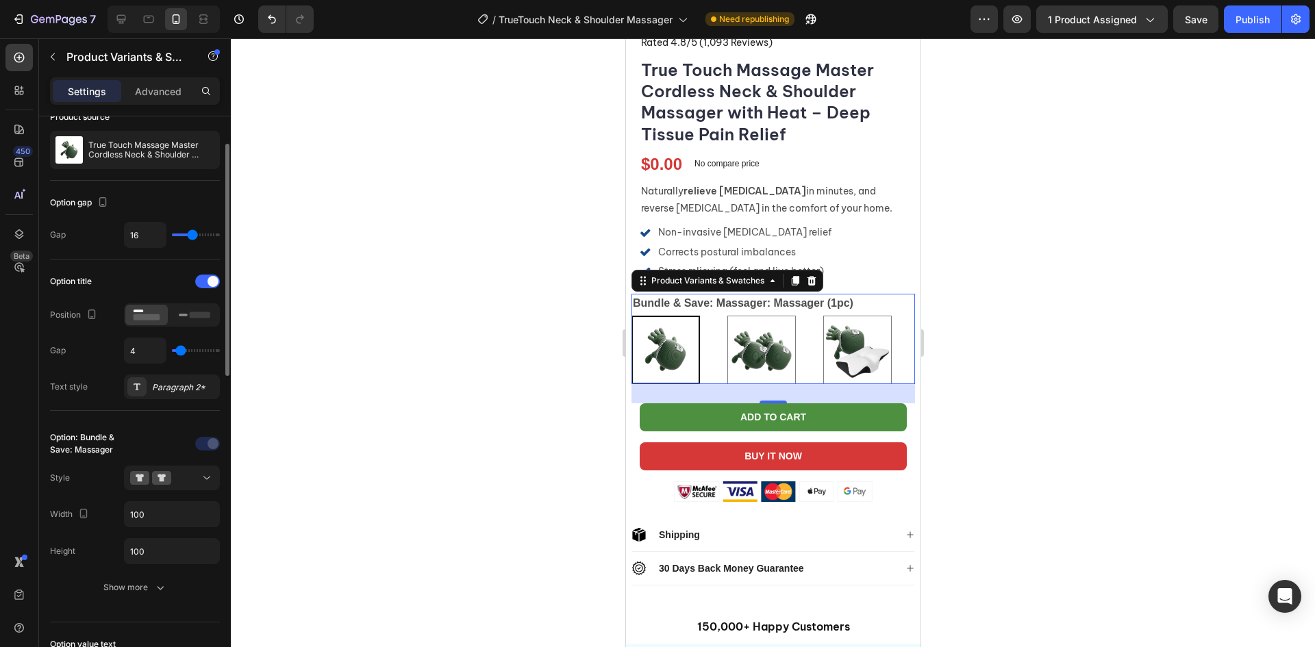
type input "3"
type input "1"
type input "0"
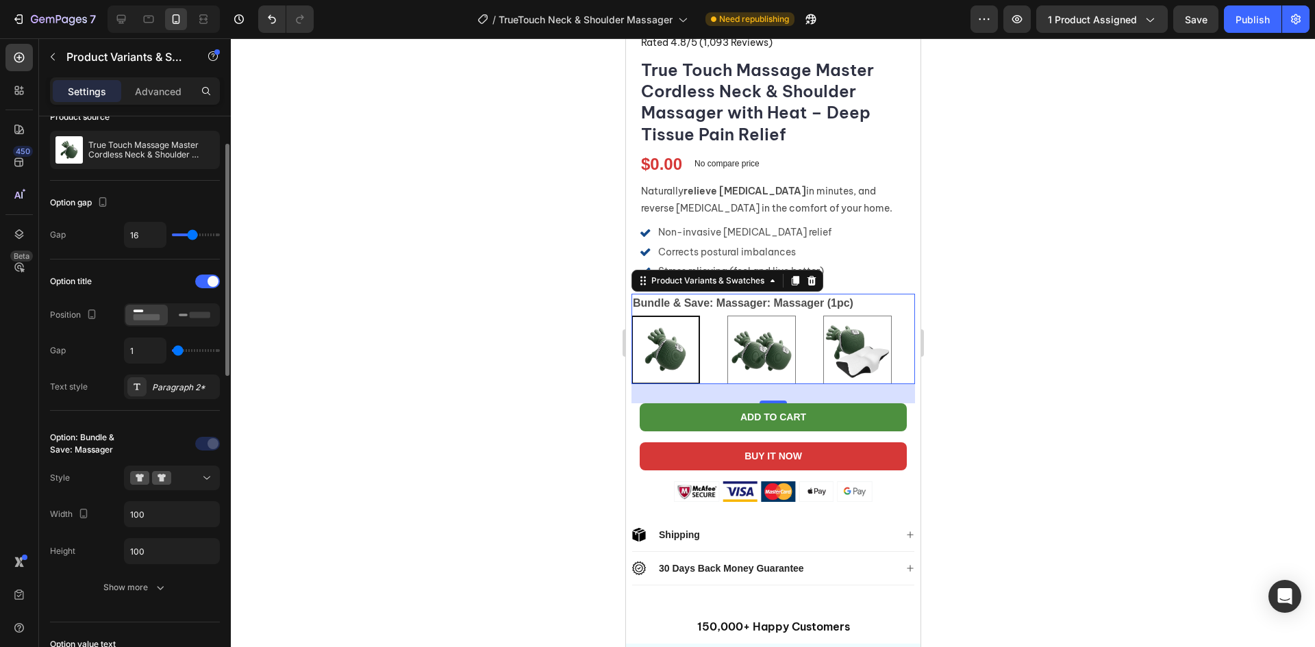
type input "0"
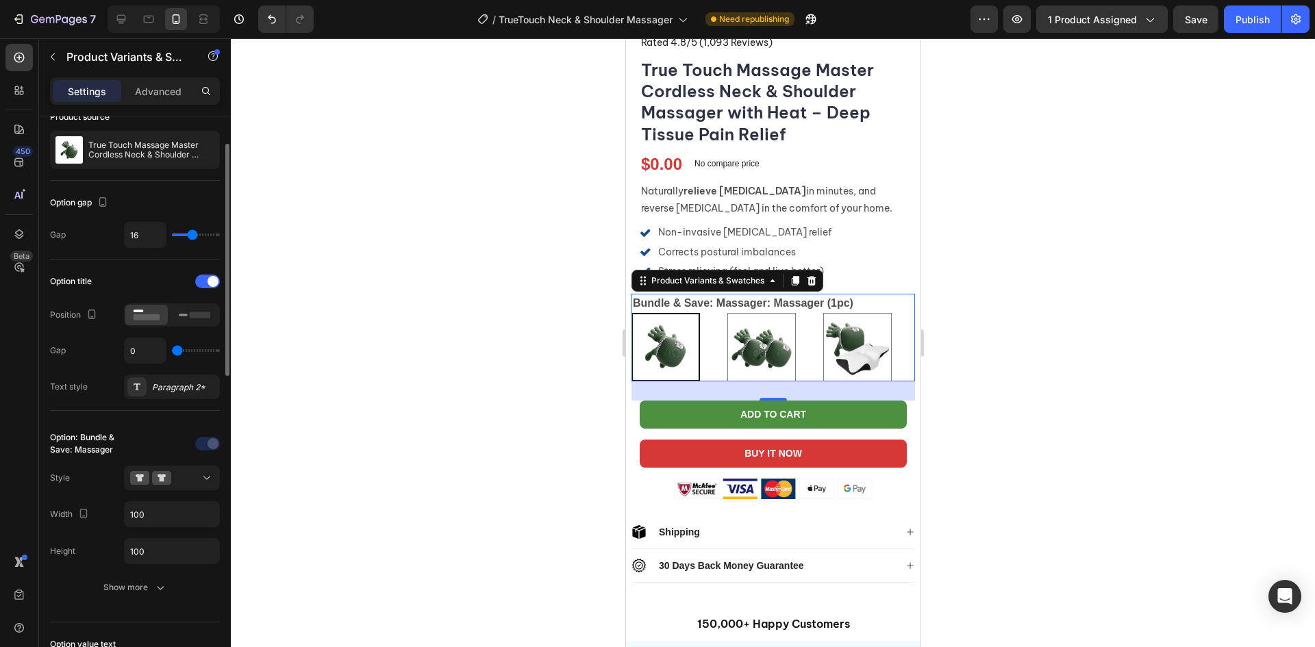
type input "1"
type input "7"
type input "9"
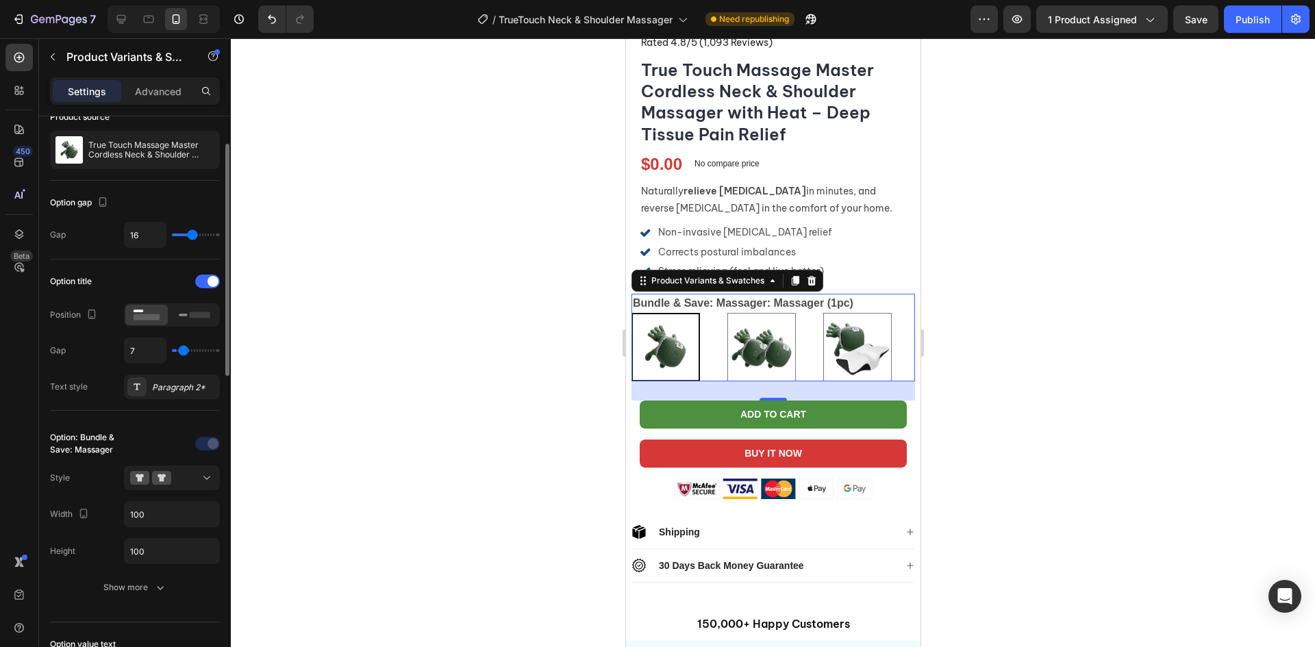
type input "9"
type input "13"
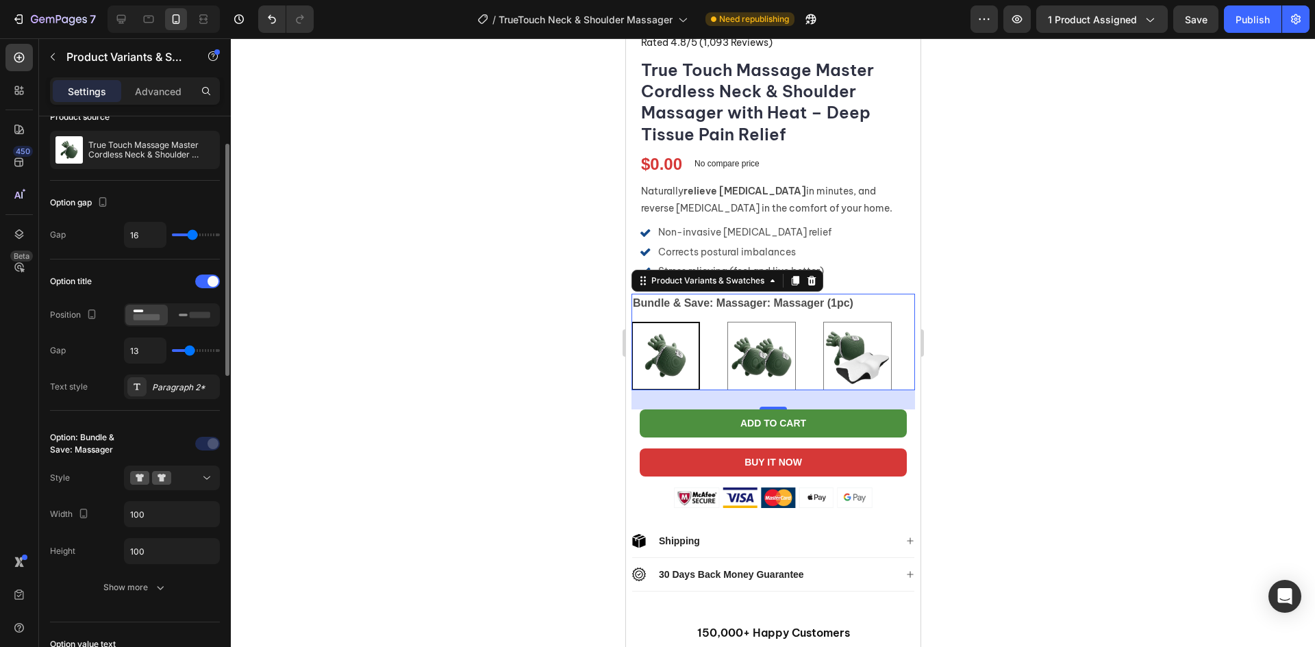
type input "14"
type input "16"
type input "18"
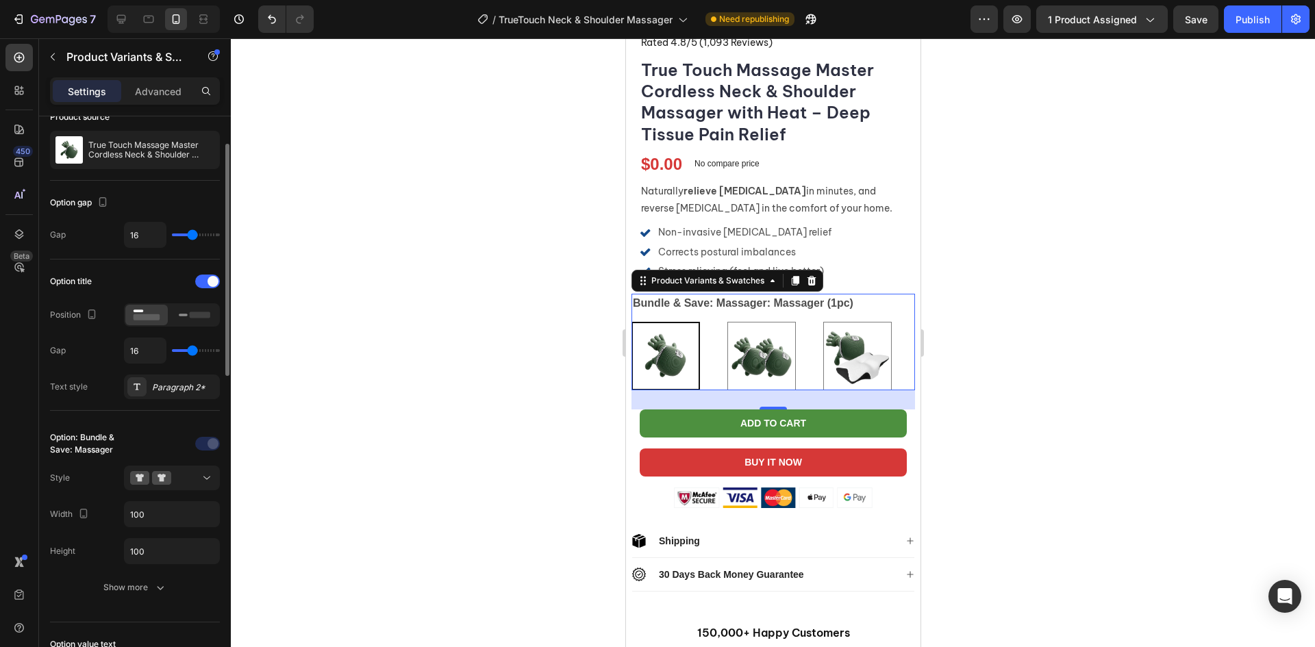
type input "18"
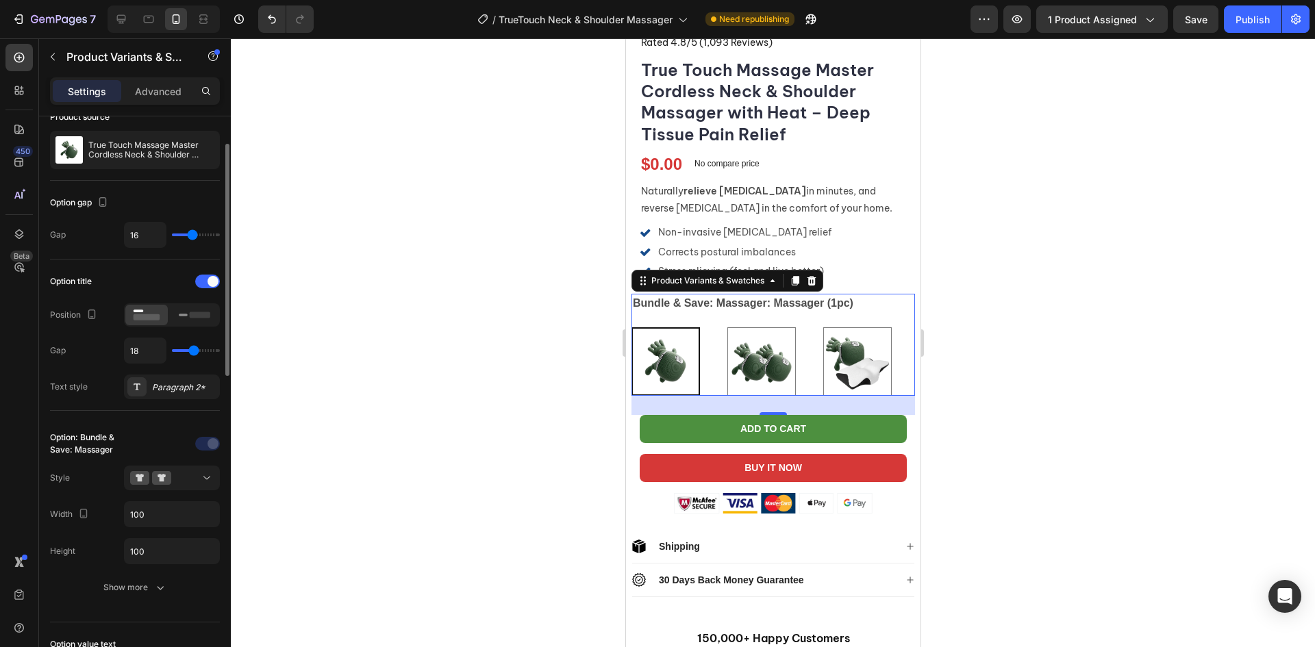
type input "21"
type input "24"
type input "26"
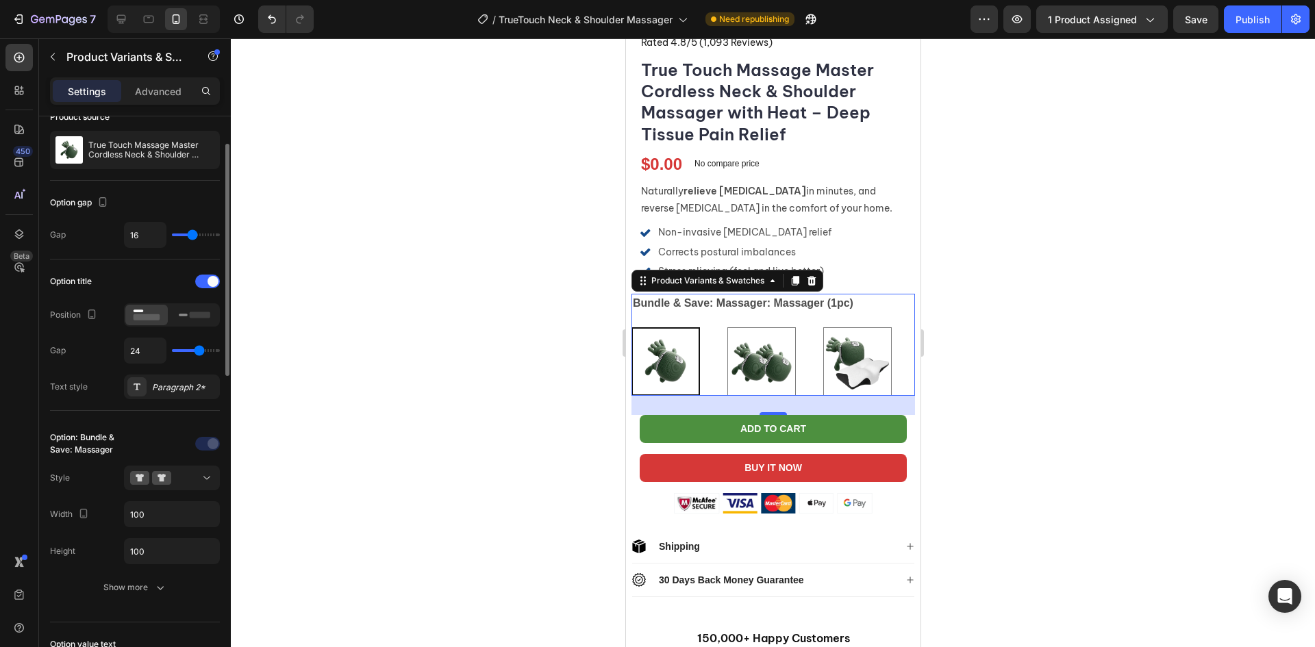
type input "26"
type input "27"
type input "28"
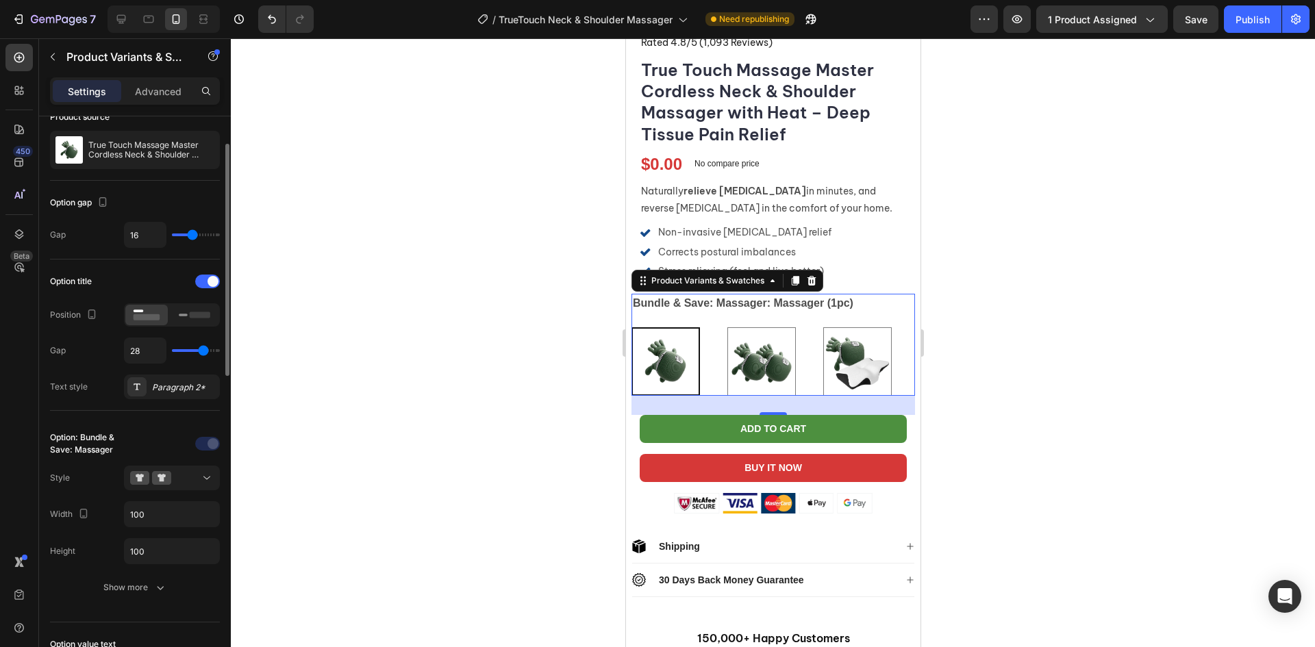
type input "30"
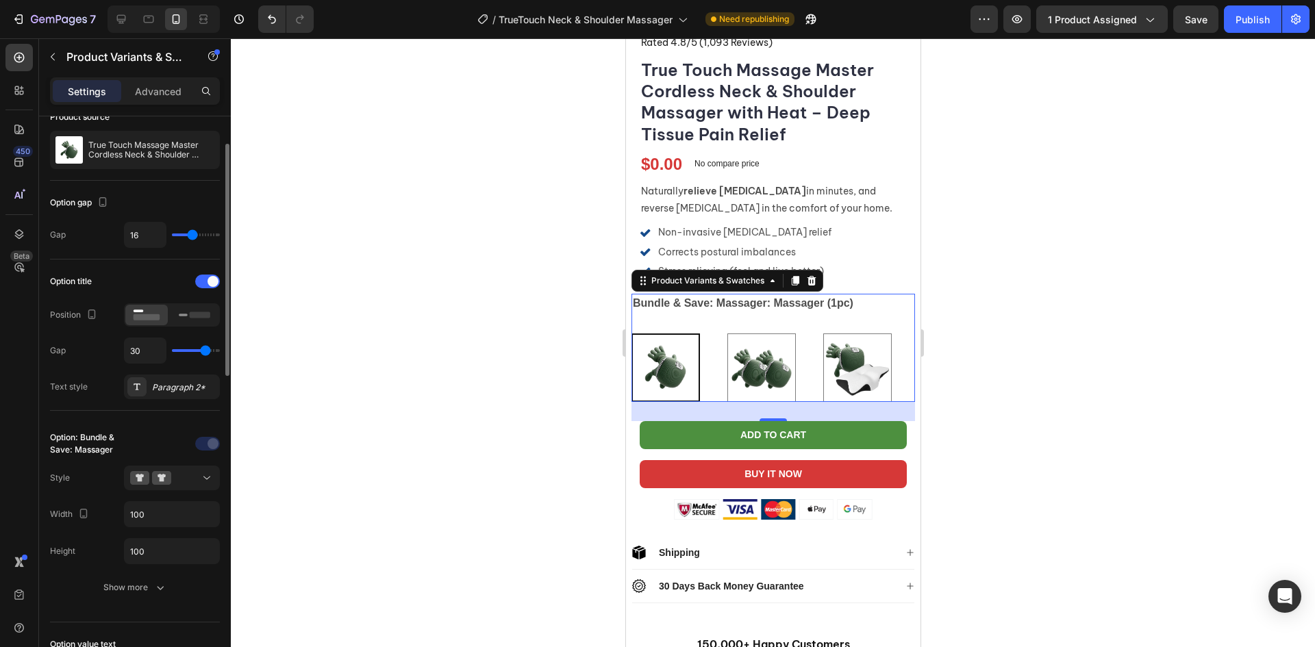
type input "16"
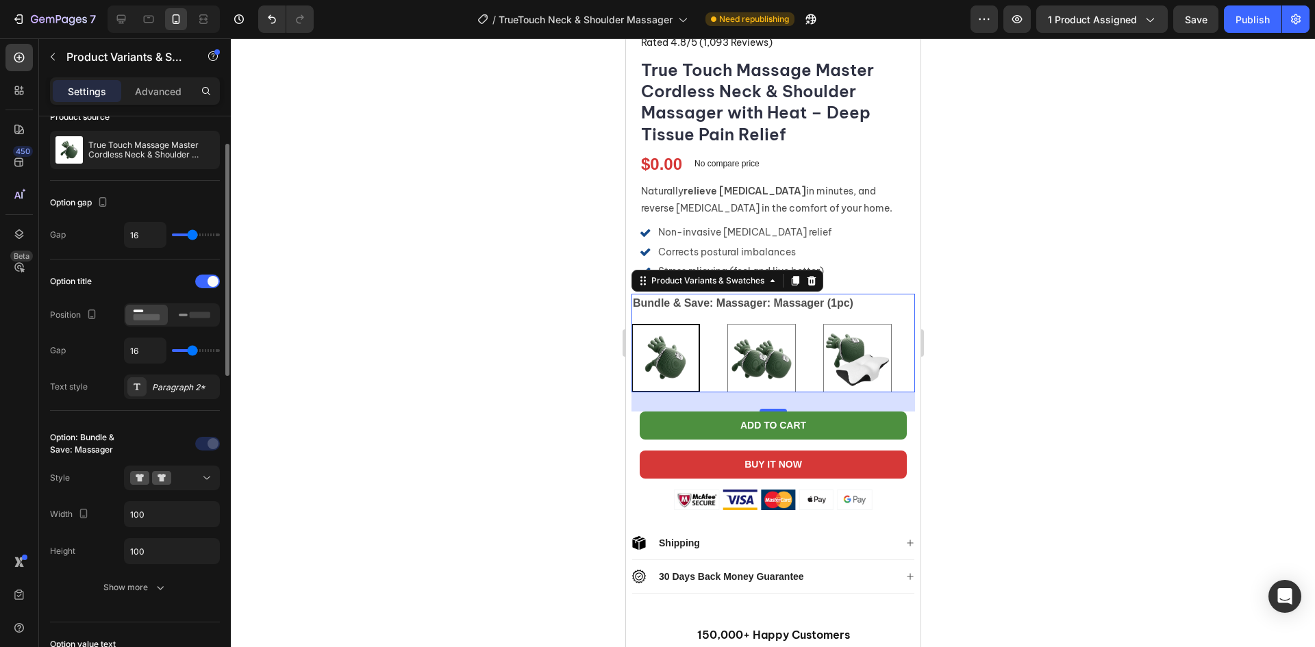
type input "13"
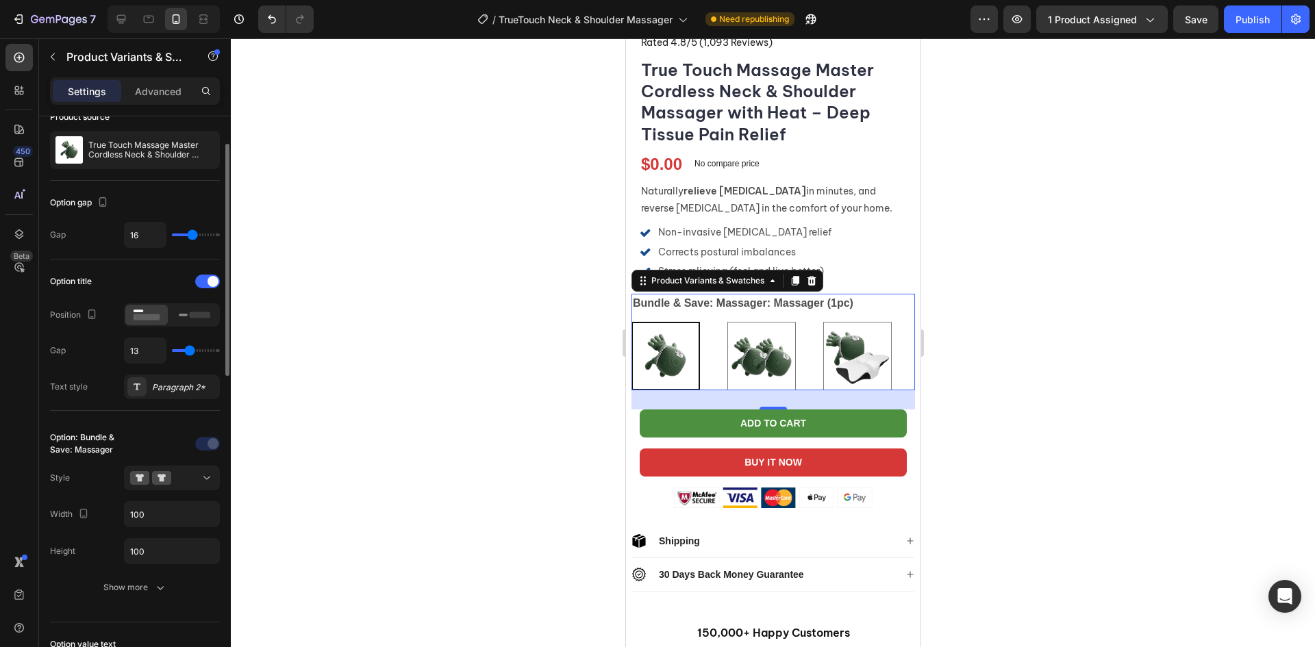
type input "14"
type input "15"
type input "16"
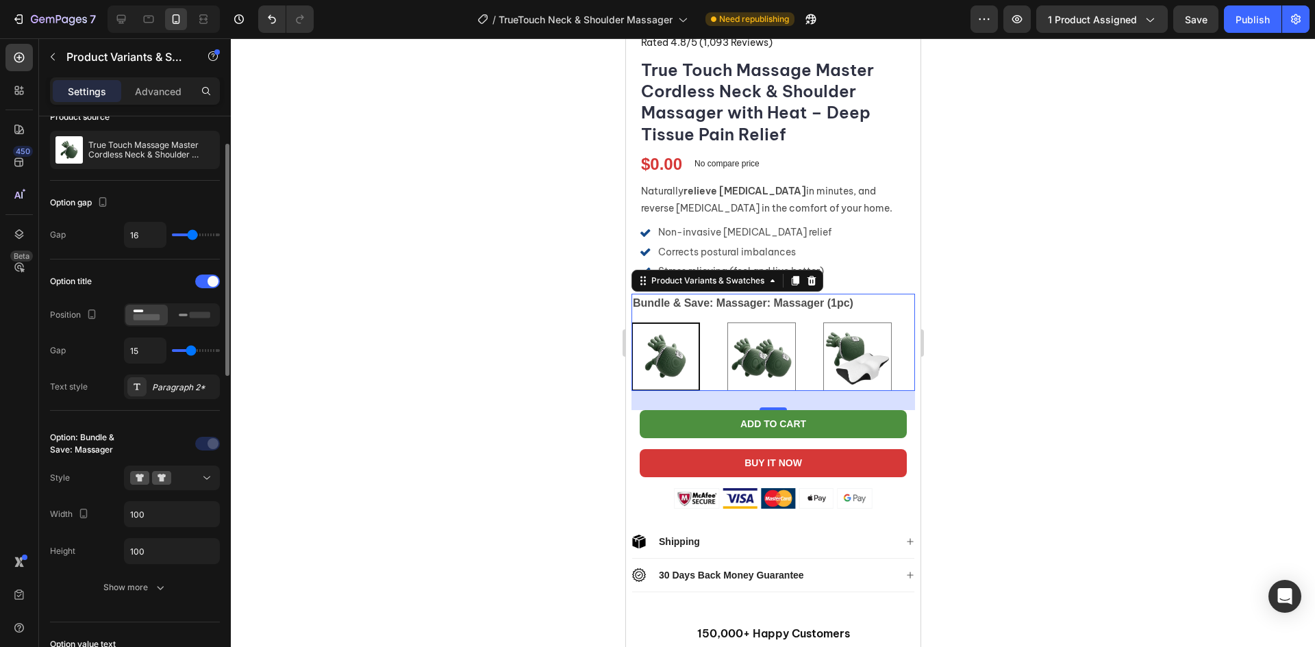
type input "16"
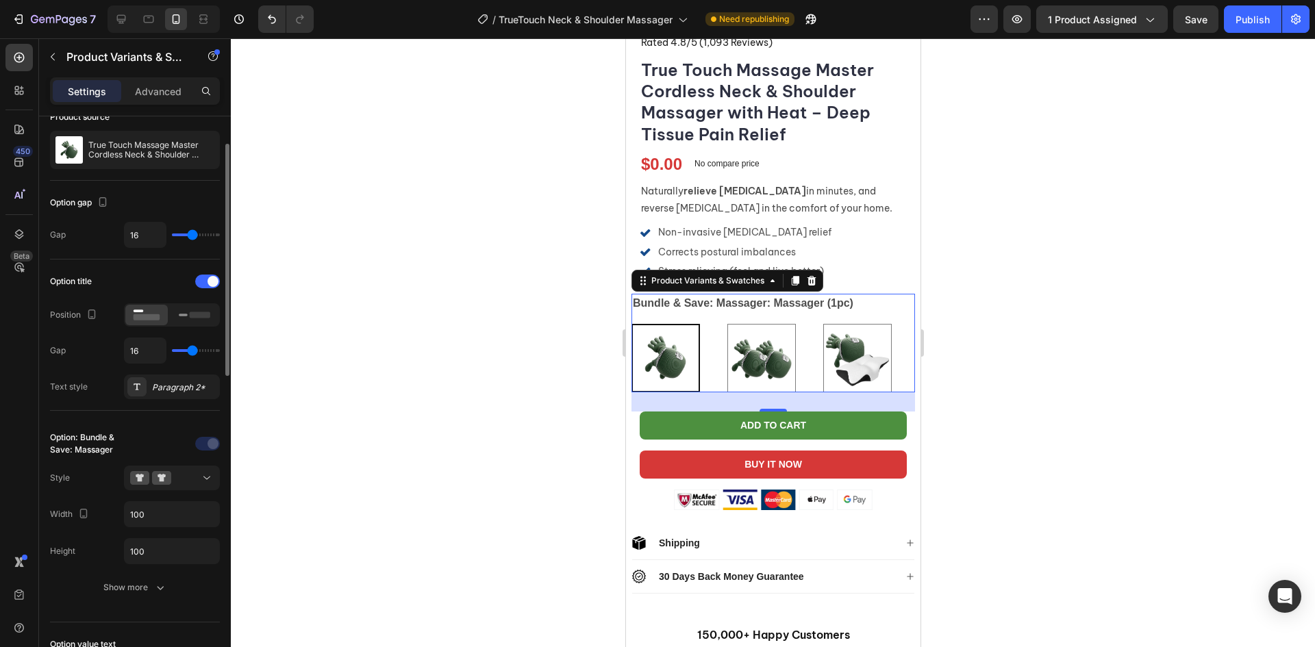
type input "15"
type input "14"
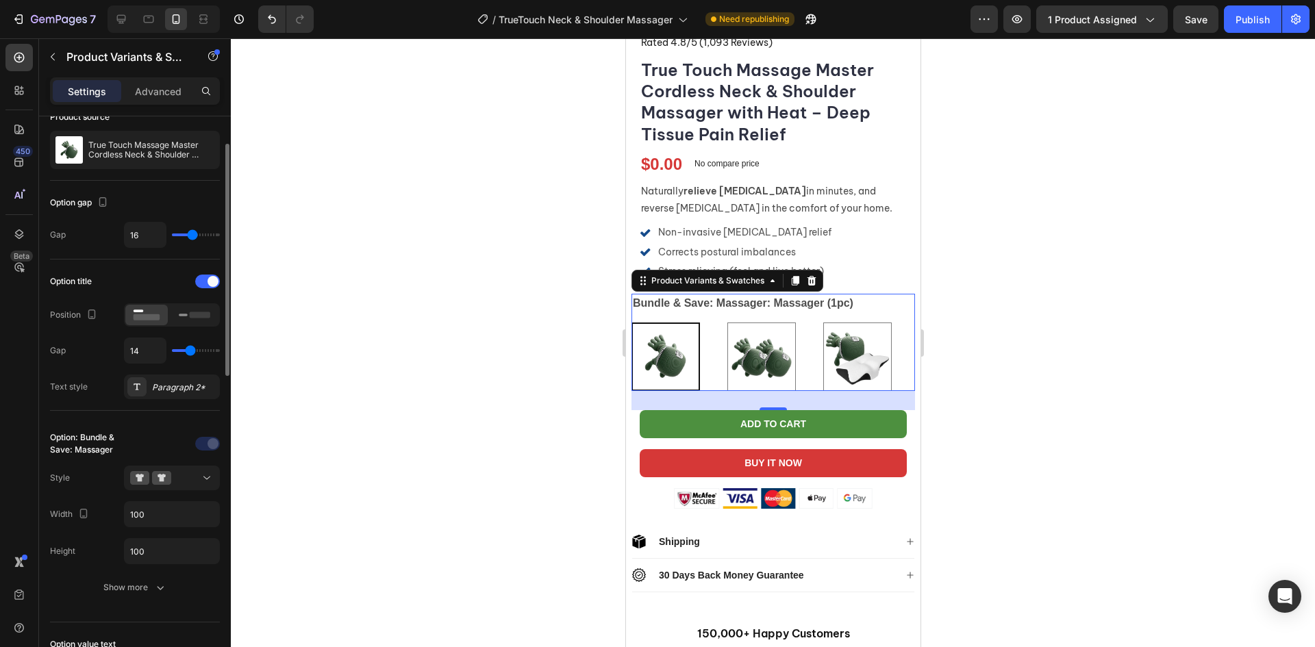
type input "15"
type input "16"
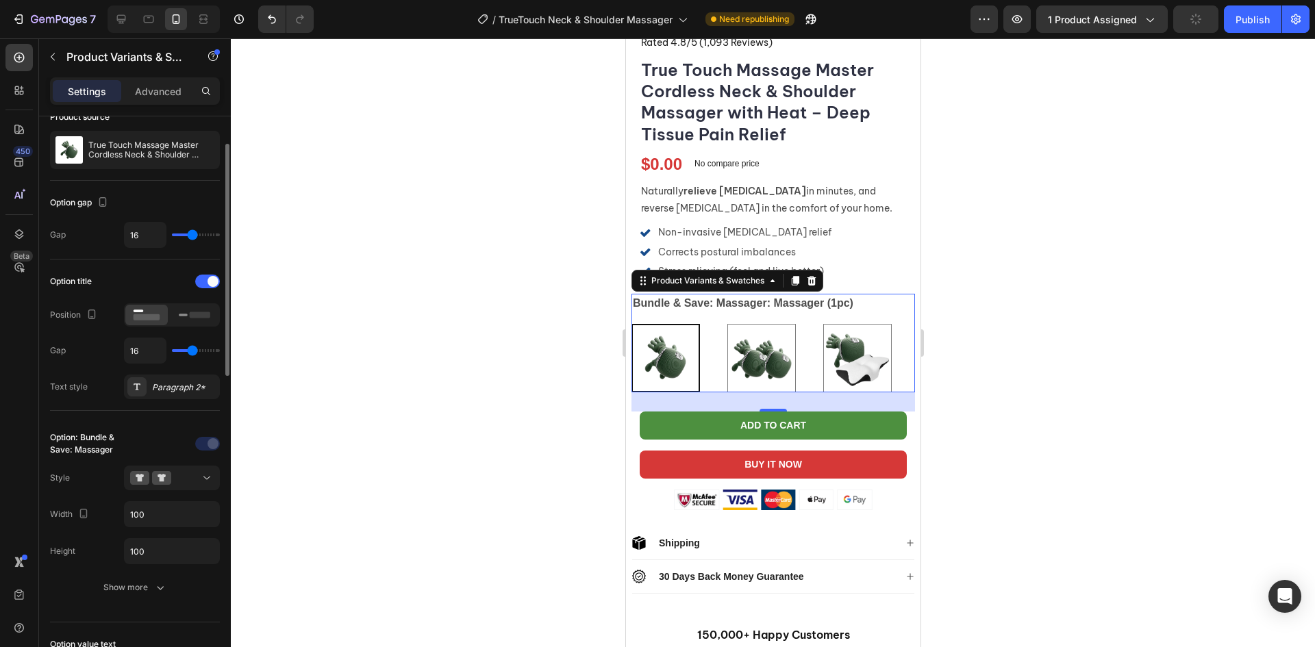
drag, startPoint x: 184, startPoint y: 347, endPoint x: 192, endPoint y: 360, distance: 15.4
type input "16"
click at [192, 352] on input "range" at bounding box center [196, 350] width 48 height 3
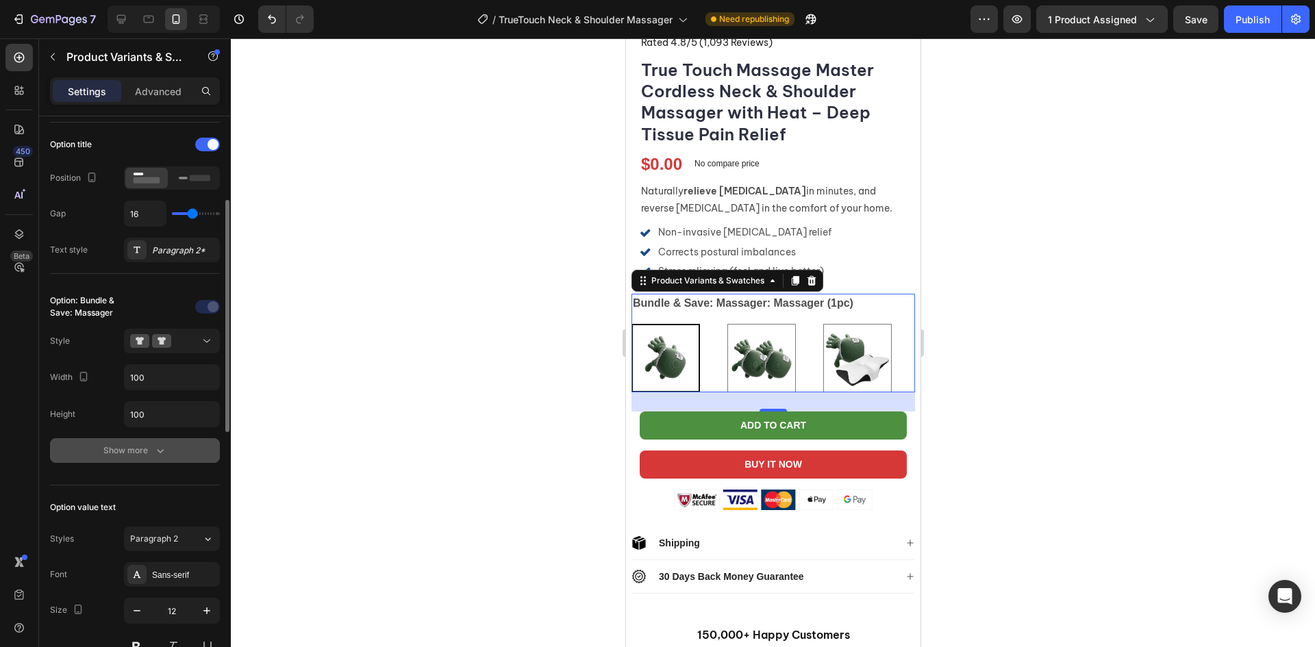
click at [158, 441] on button "Show more" at bounding box center [135, 450] width 170 height 25
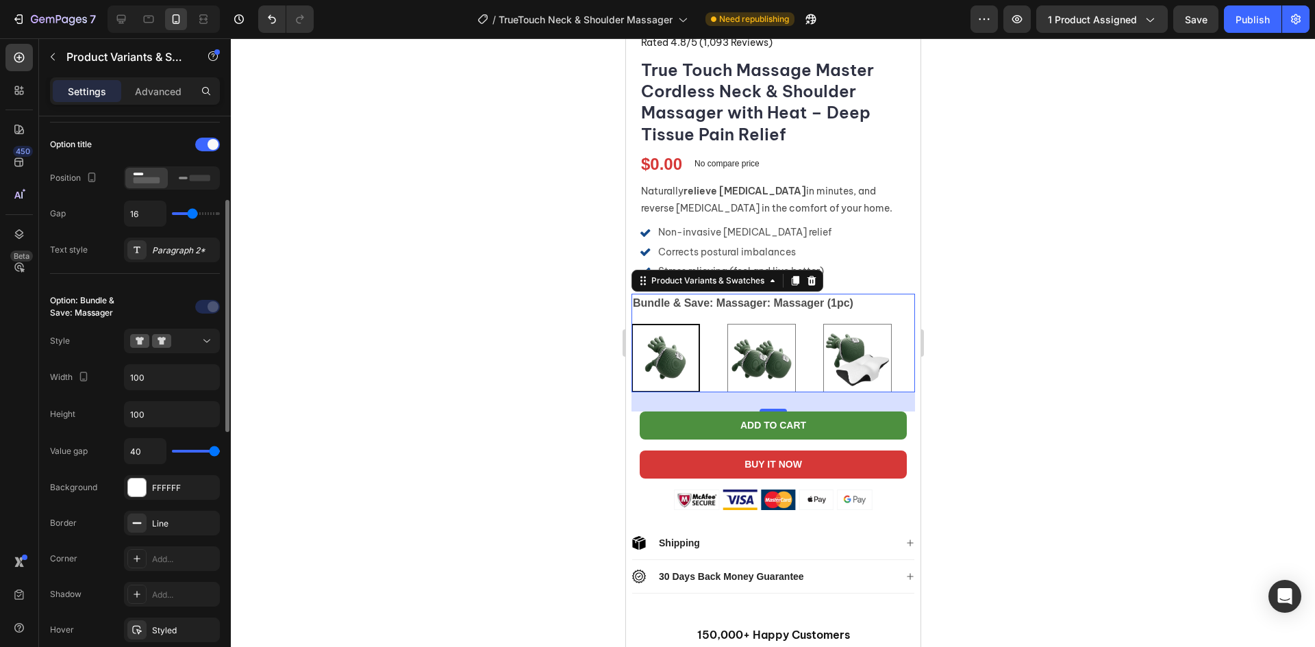
type input "36"
type input "25"
type input "22"
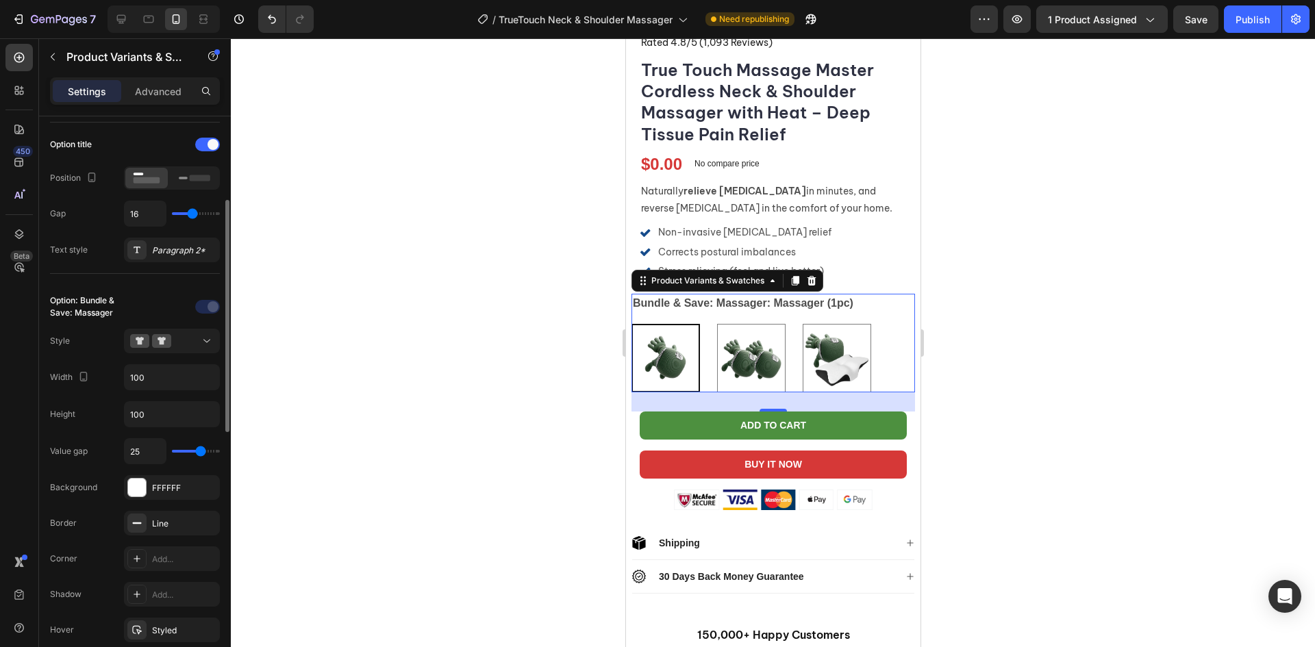
type input "22"
type input "13"
type input "10"
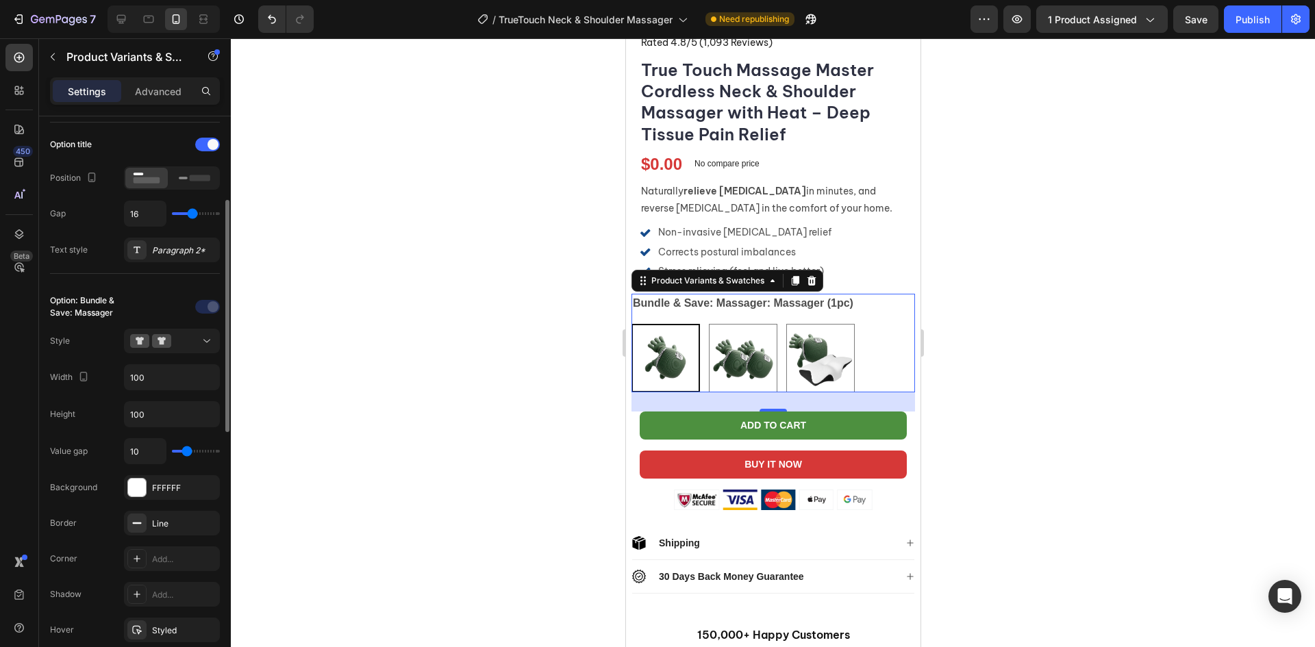
type input "9"
type input "8"
type input "7"
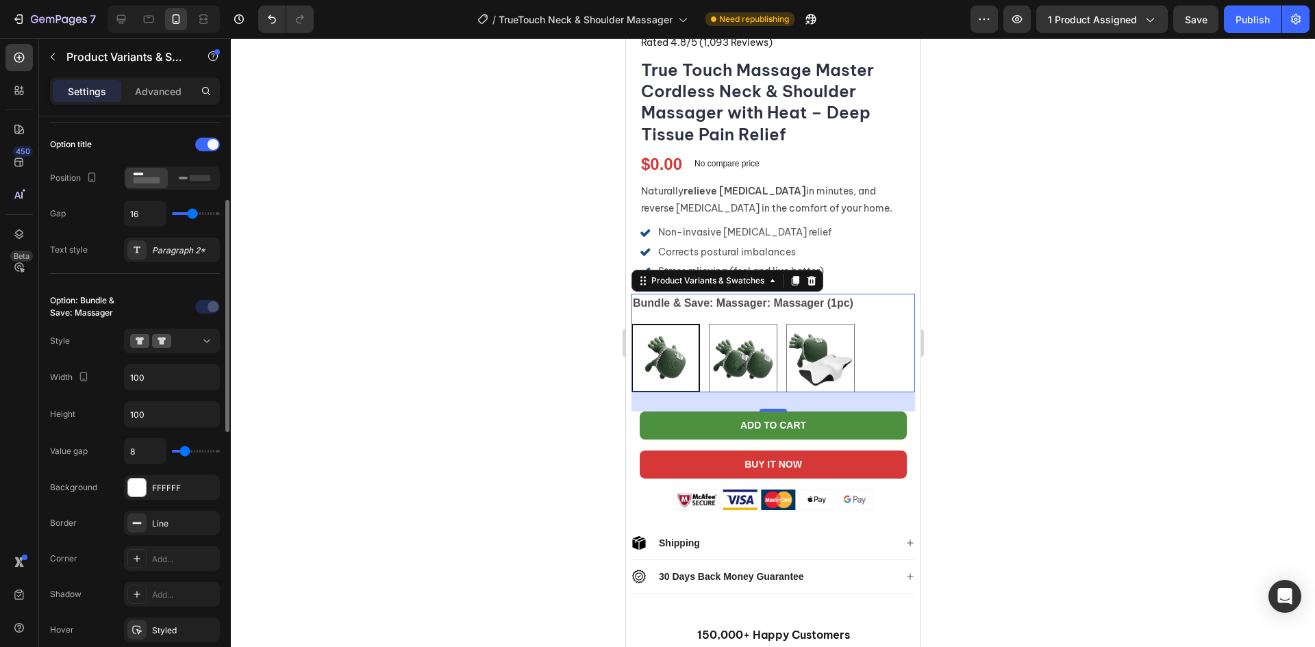
type input "7"
type input "8"
type input "9"
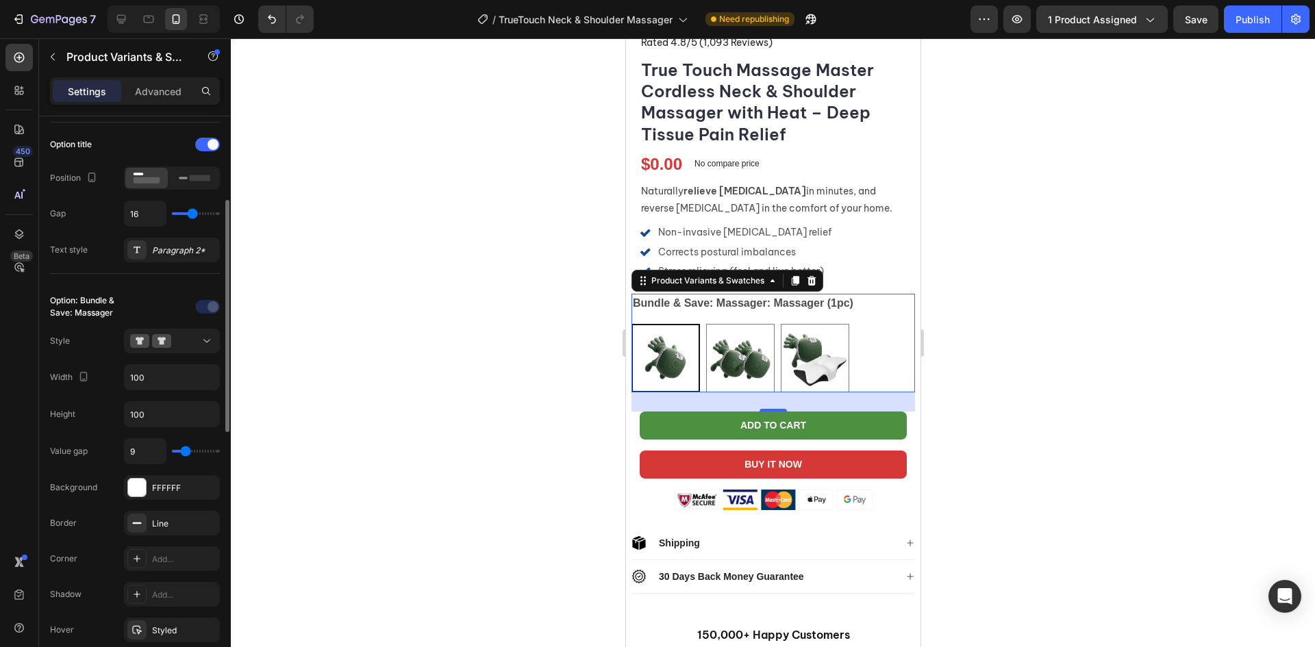
type input "10"
drag, startPoint x: 201, startPoint y: 451, endPoint x: 187, endPoint y: 449, distance: 13.8
type input "10"
click at [187, 450] on input "range" at bounding box center [196, 451] width 48 height 3
type input "11"
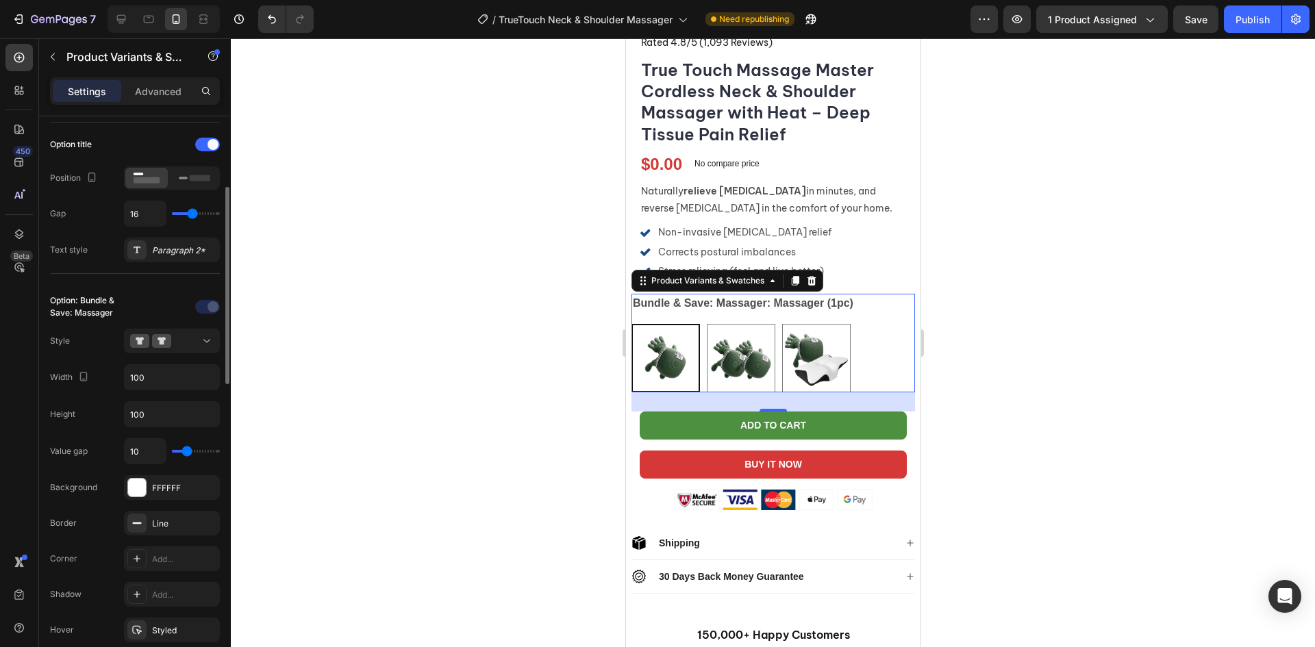
type input "11"
type input "12"
type input "13"
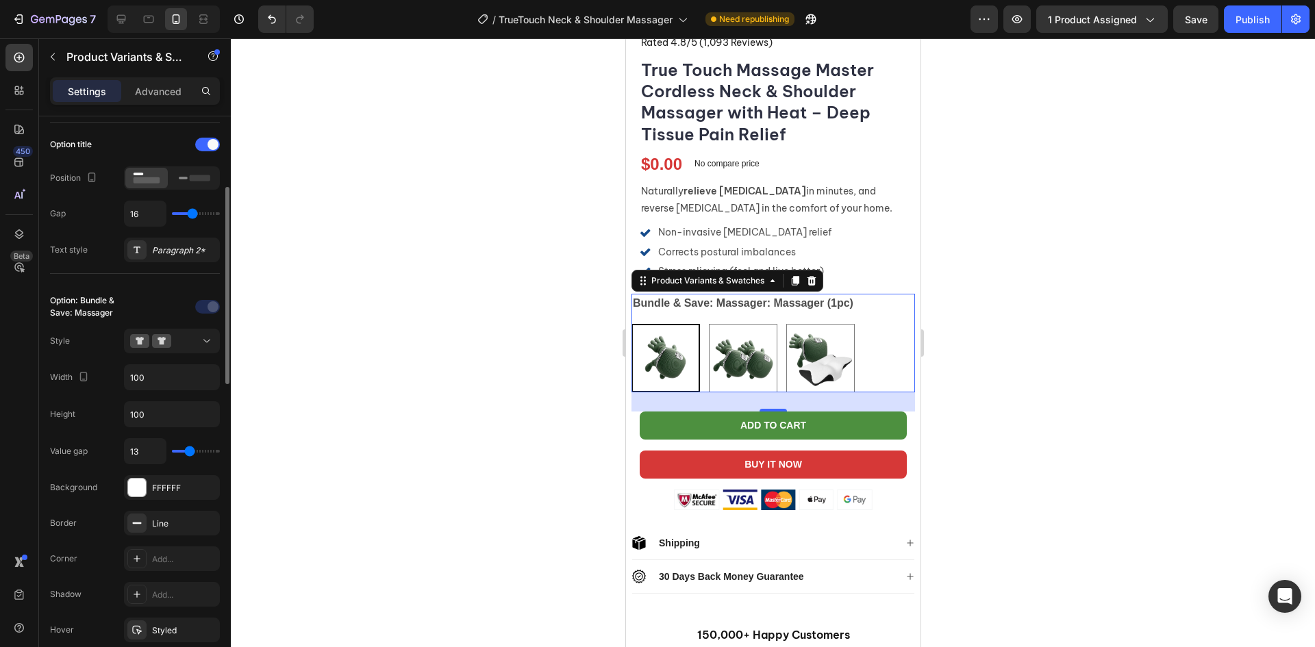
click at [189, 450] on input "range" at bounding box center [196, 451] width 48 height 3
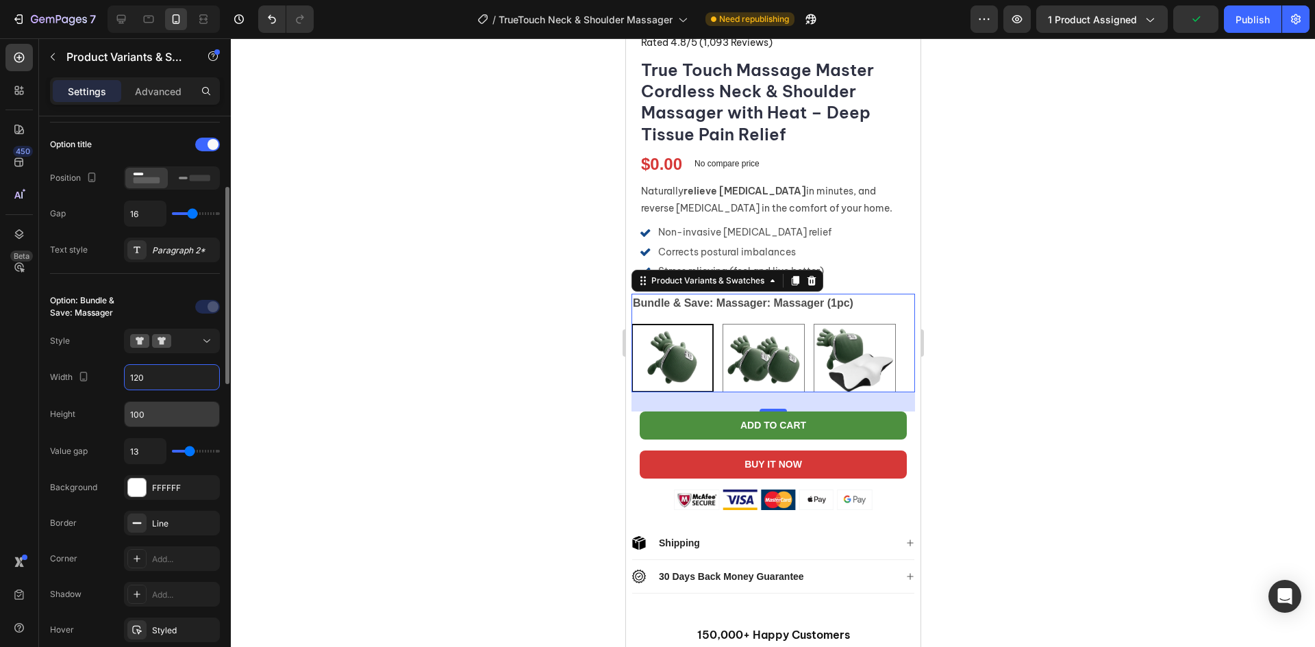
type input "120"
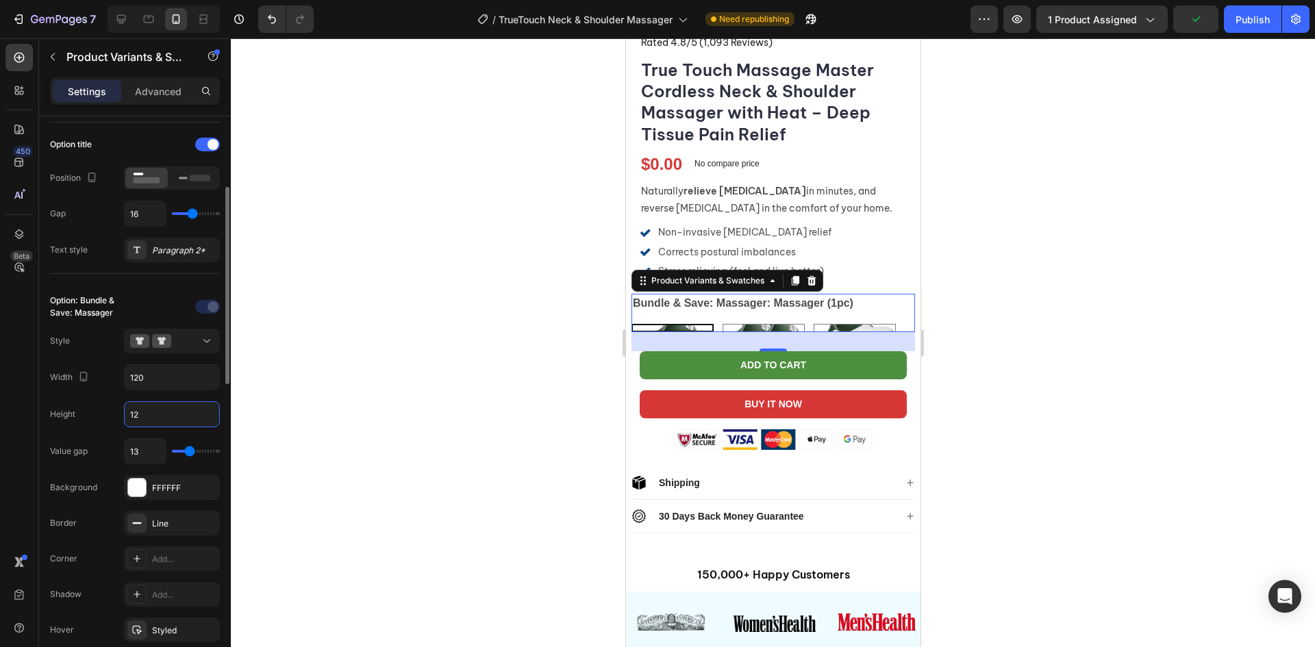
type input "120"
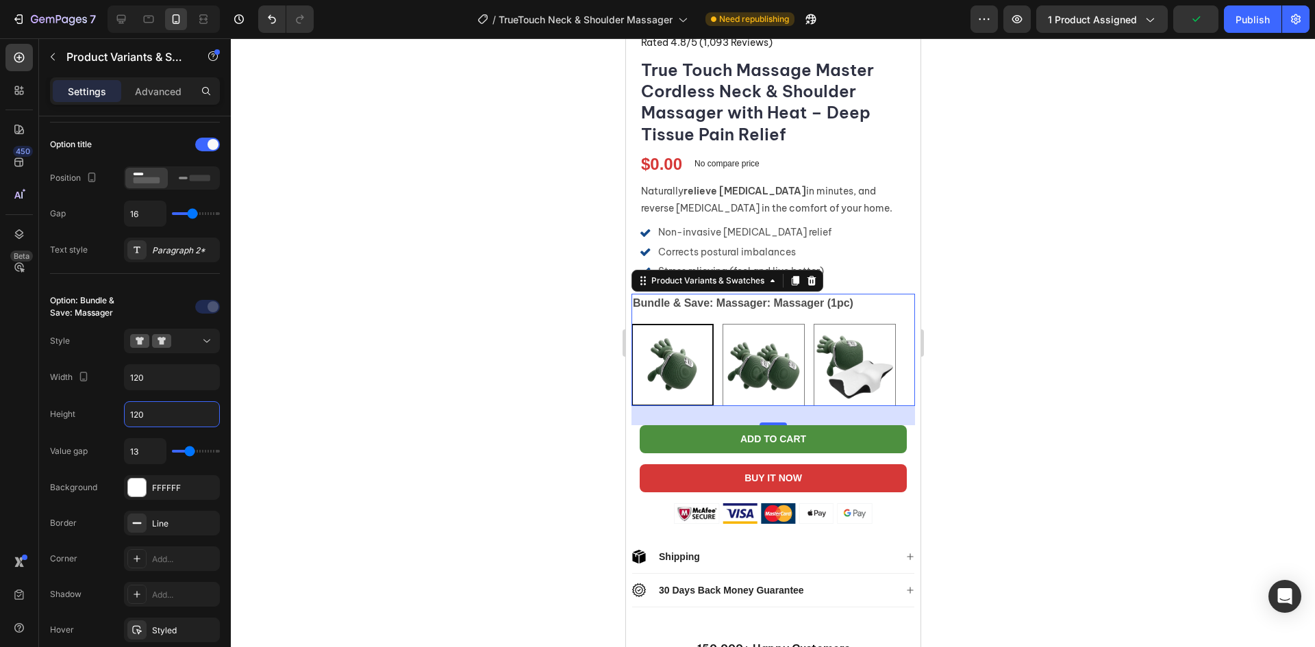
click at [1077, 362] on div at bounding box center [773, 342] width 1085 height 609
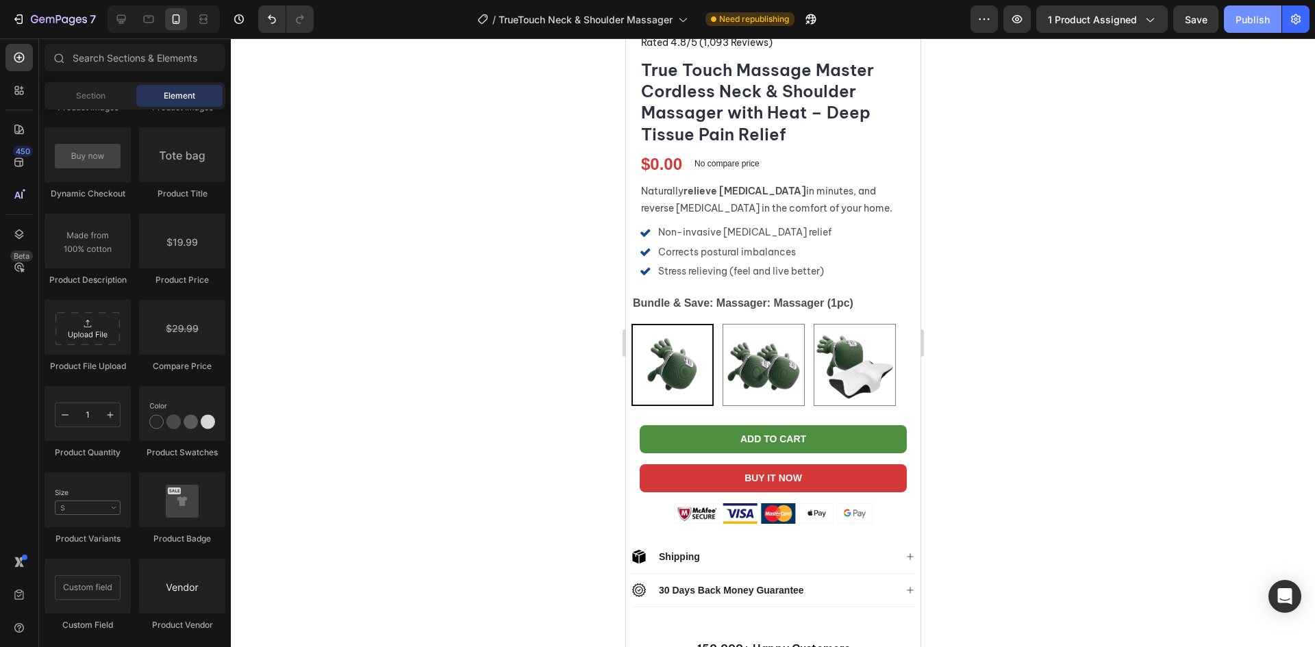
click at [1253, 28] on button "Publish" at bounding box center [1253, 18] width 58 height 27
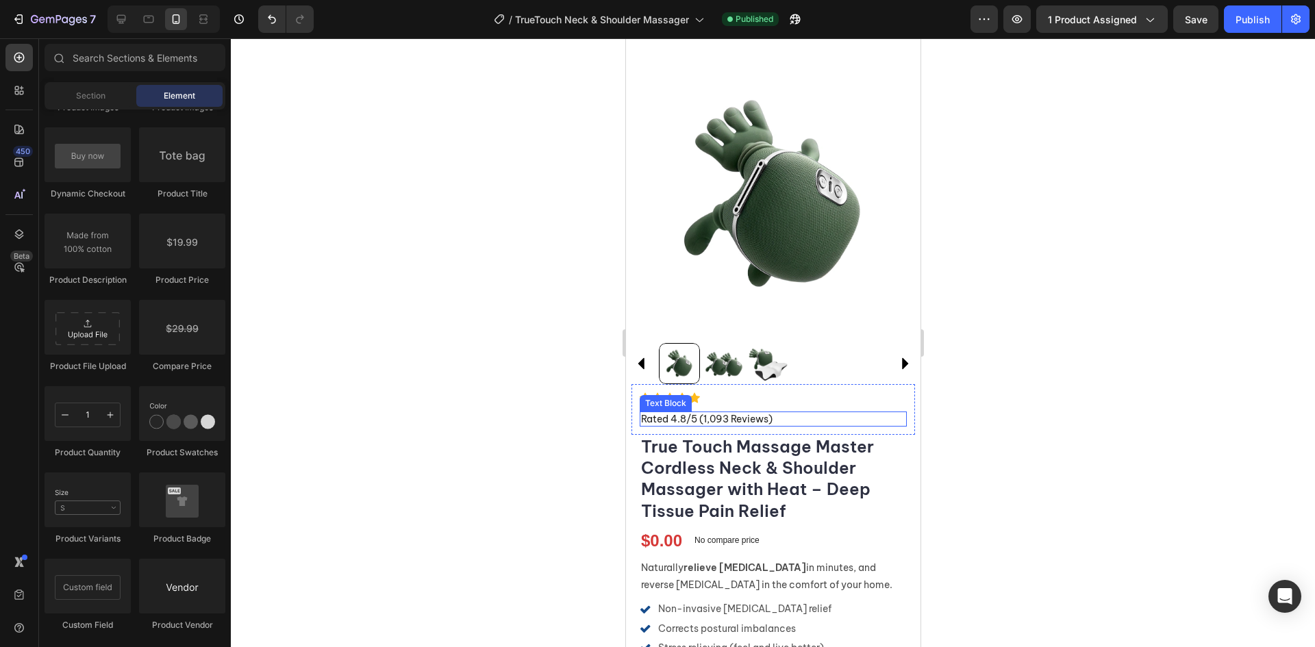
scroll to position [0, 0]
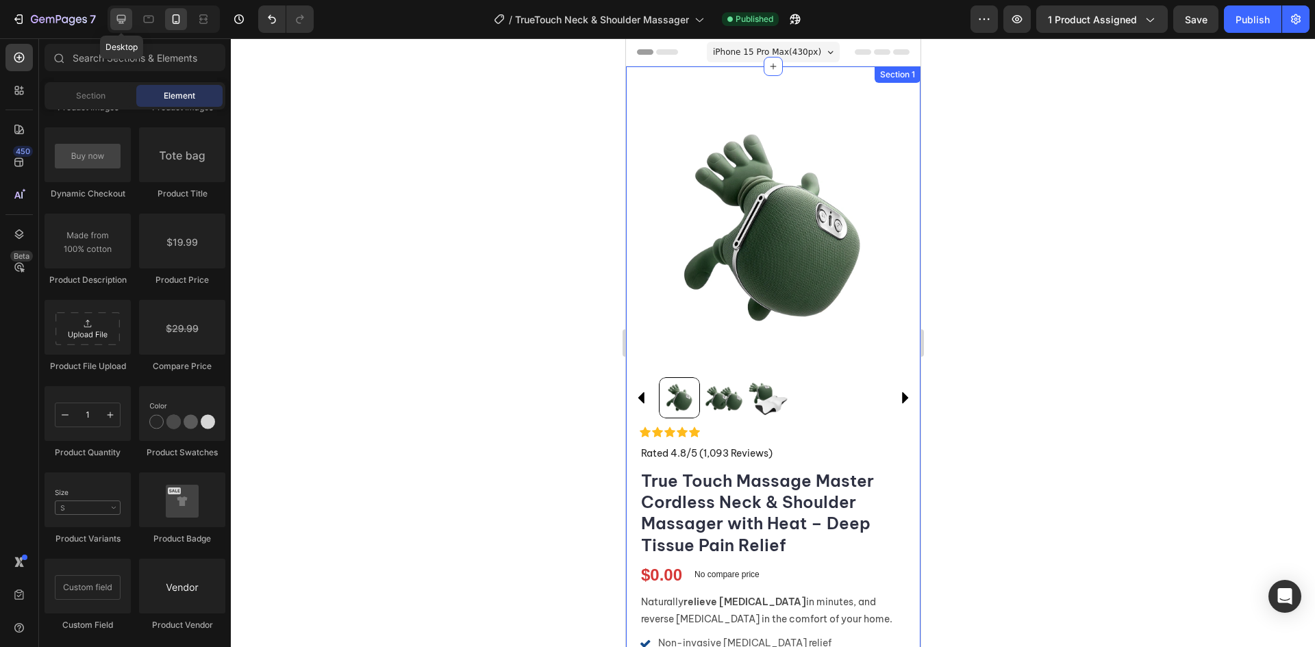
click at [119, 23] on icon at bounding box center [121, 19] width 14 height 14
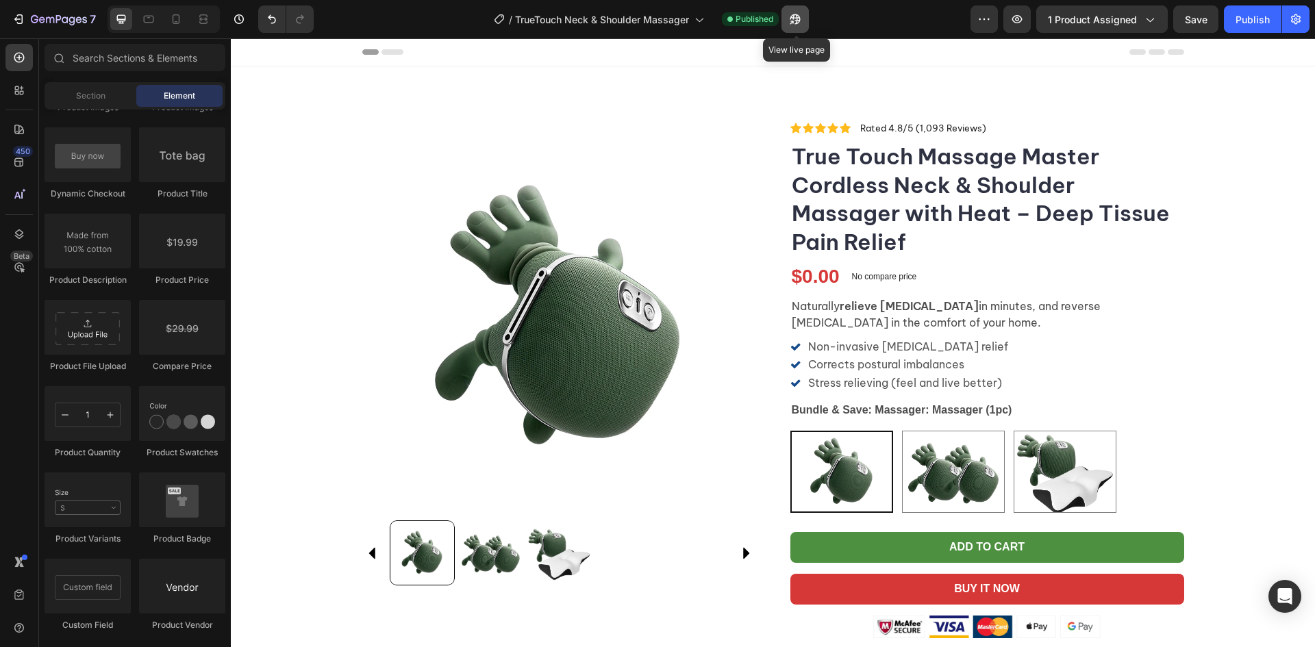
click at [793, 23] on icon "button" at bounding box center [791, 22] width 3 height 3
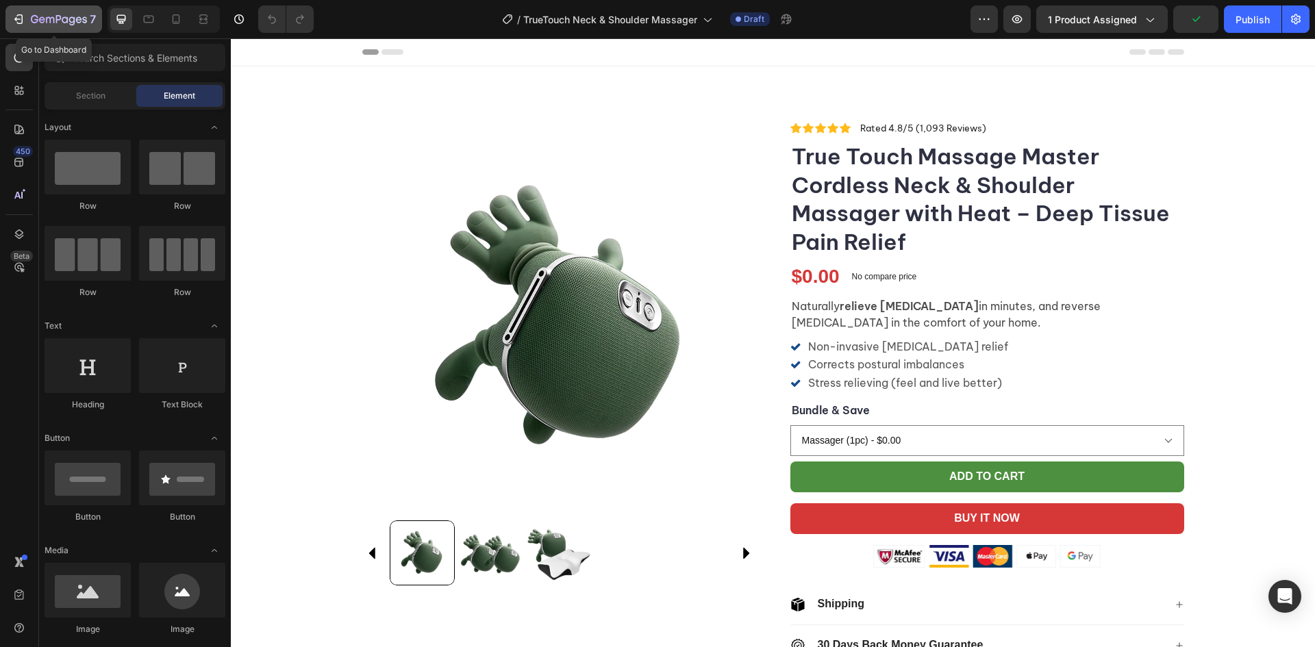
click at [39, 16] on icon "button" at bounding box center [59, 20] width 56 height 12
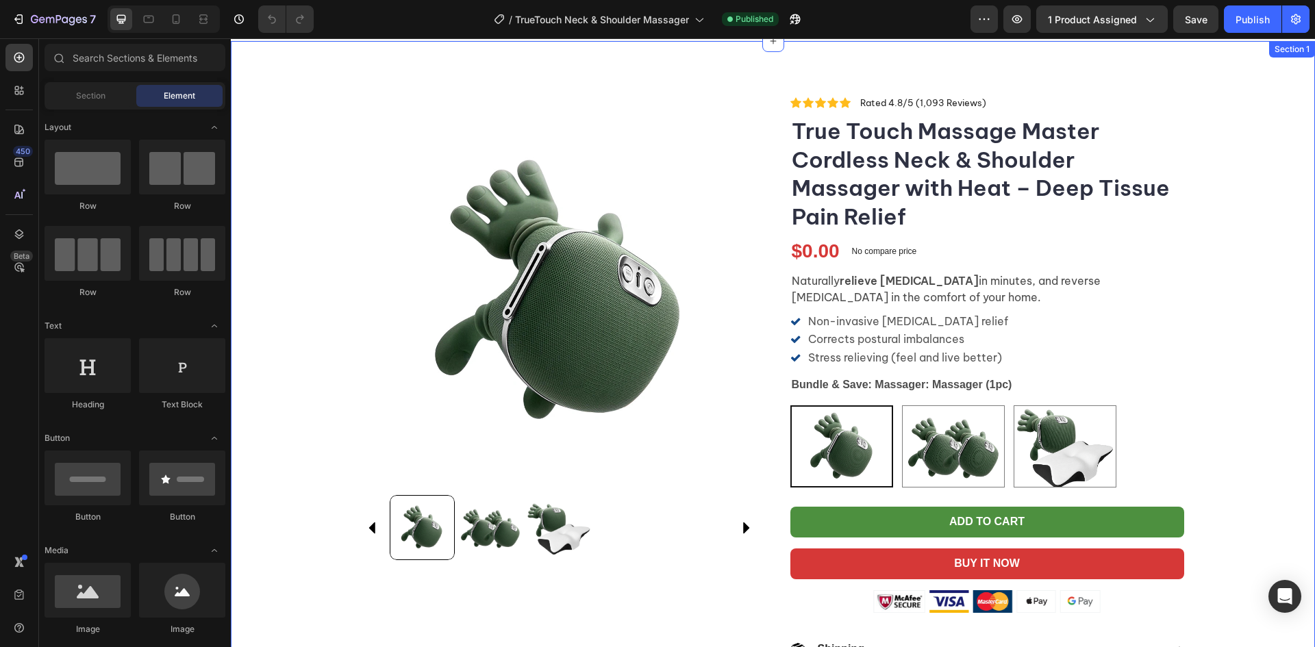
scroll to position [69, 0]
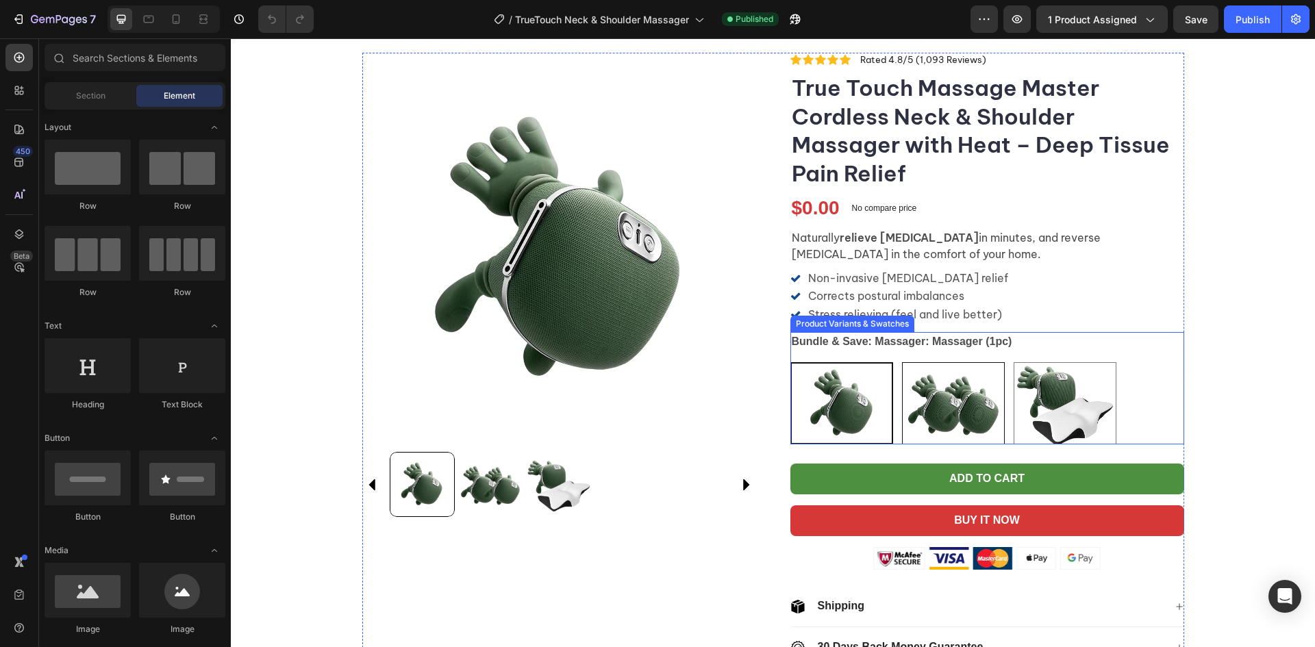
click at [943, 422] on img at bounding box center [953, 403] width 101 height 81
click at [902, 362] on input "Massager (2pcs) Massager (2pcs)" at bounding box center [902, 362] width 1 height 1
radio input "true"
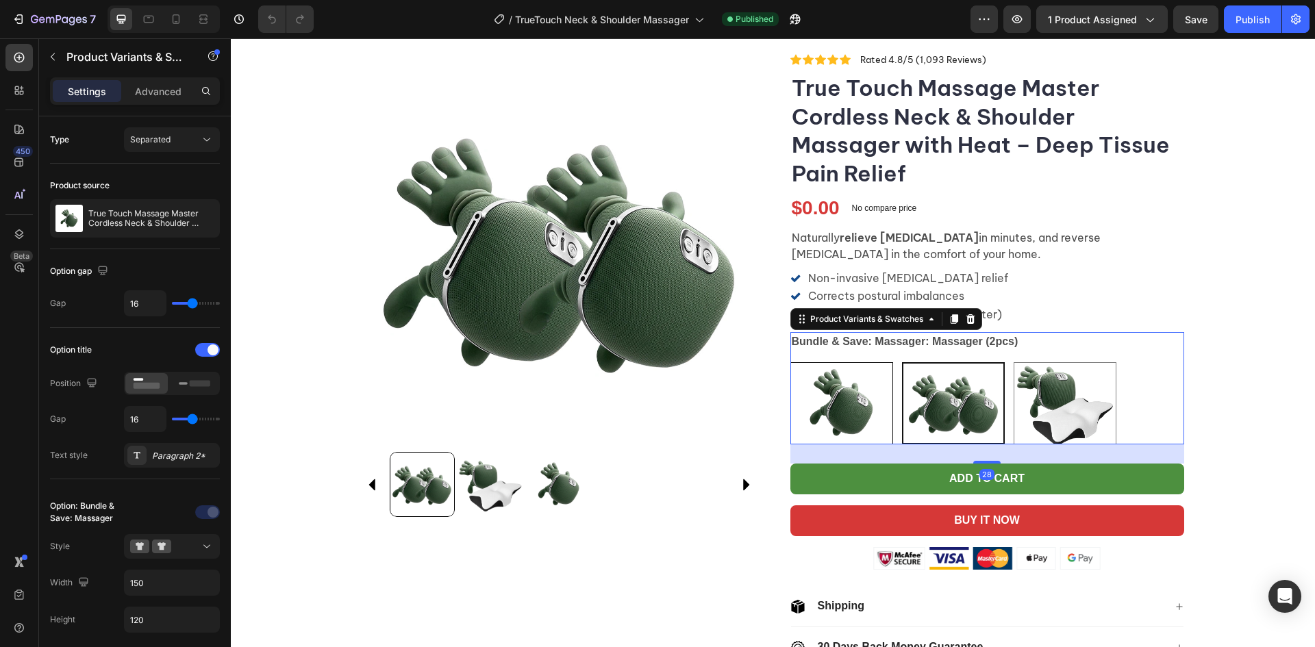
click at [844, 404] on img at bounding box center [841, 403] width 101 height 81
click at [791, 362] on input "Massager (1pc) Massager (1pc)" at bounding box center [790, 362] width 1 height 1
radio input "true"
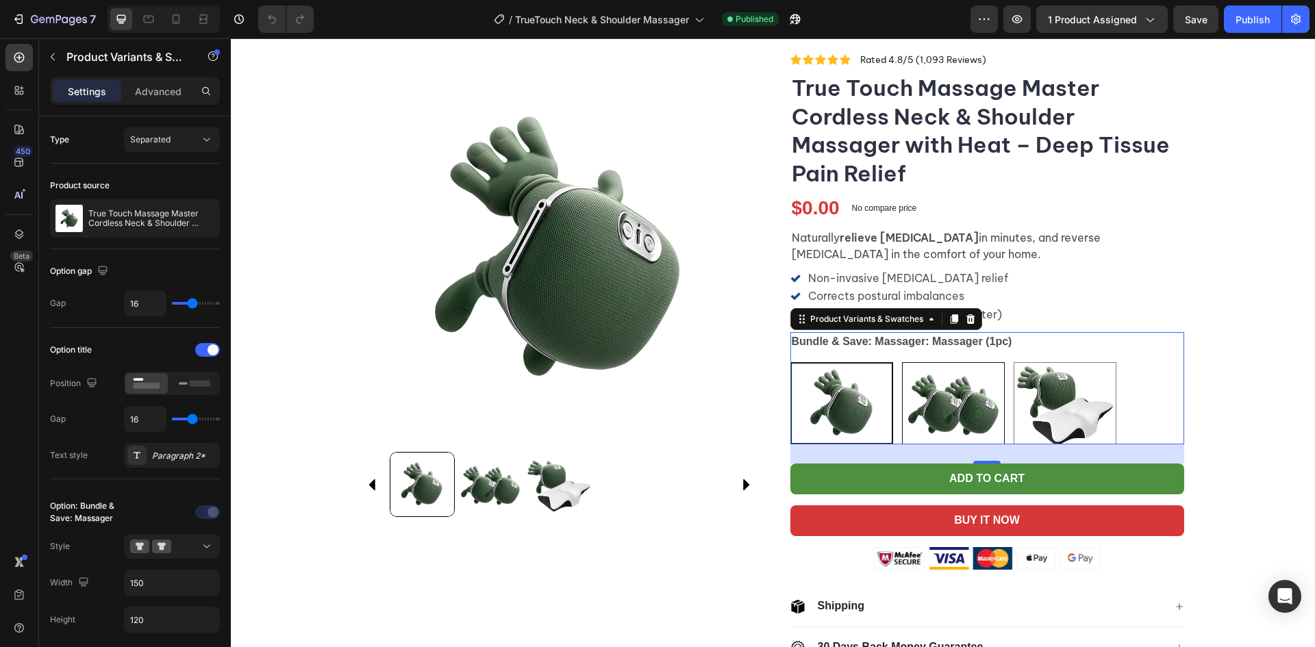
click at [955, 405] on img at bounding box center [953, 403] width 101 height 81
click at [902, 362] on input "Massager (2pcs) Massager (2pcs)" at bounding box center [902, 362] width 1 height 1
radio input "true"
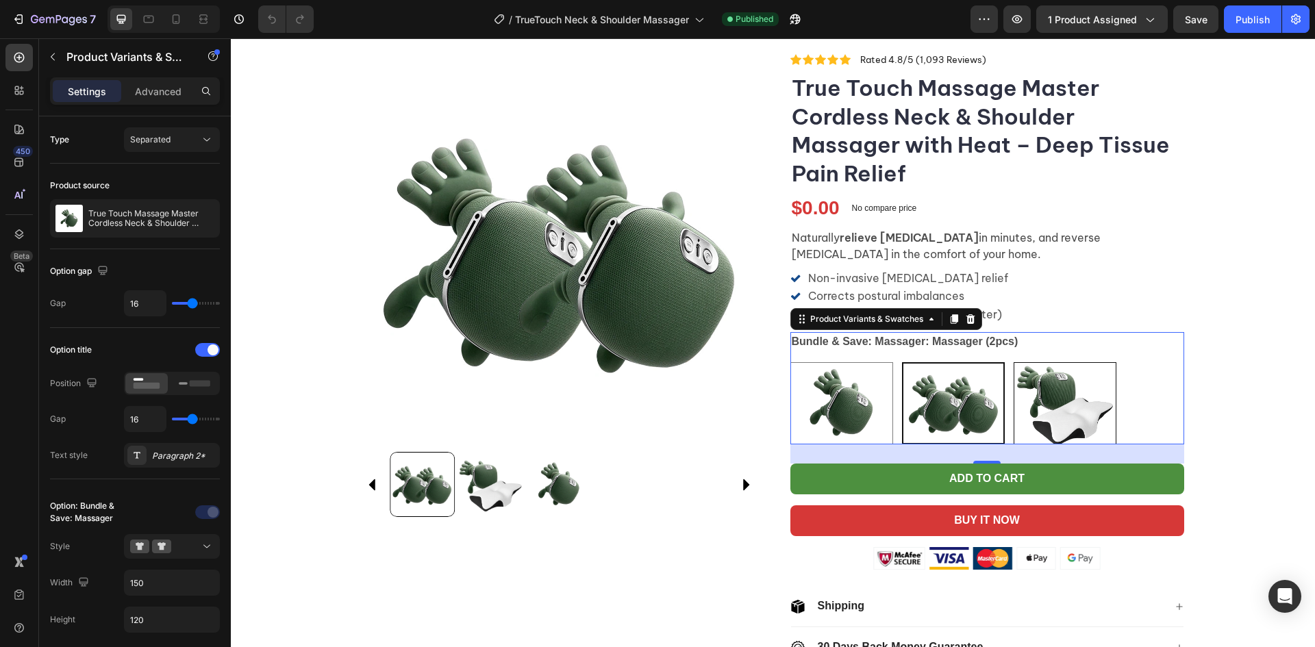
click at [1057, 406] on img at bounding box center [1065, 403] width 101 height 81
click at [1014, 362] on input "Massager & Pillow Massager & Pillow" at bounding box center [1013, 362] width 1 height 1
radio input "true"
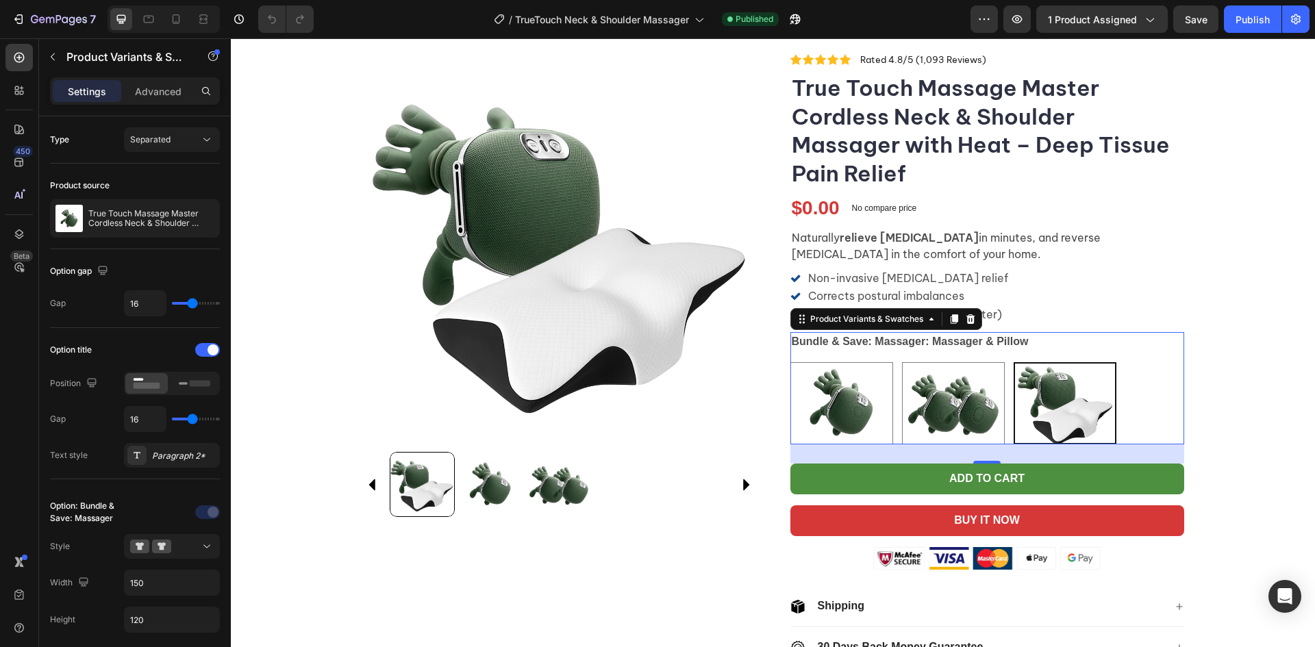
click at [1235, 419] on div "Product Images Icon Icon Icon Icon Icon Icon List Rated 4.8/5 (1,093 Reviews) T…" at bounding box center [773, 366] width 1085 height 627
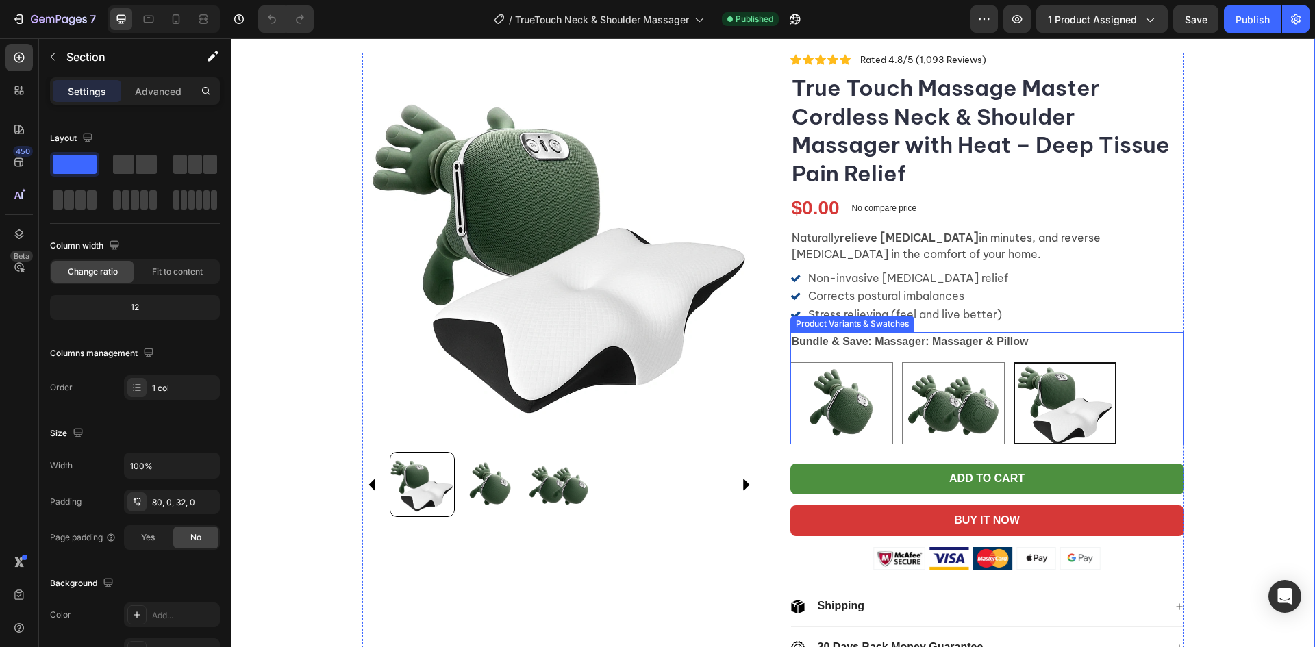
click at [889, 403] on div "Massager (1pc) Massager (1pc) Massager (2pcs) Massager (2pcs) Massager & Pillow…" at bounding box center [988, 403] width 394 height 82
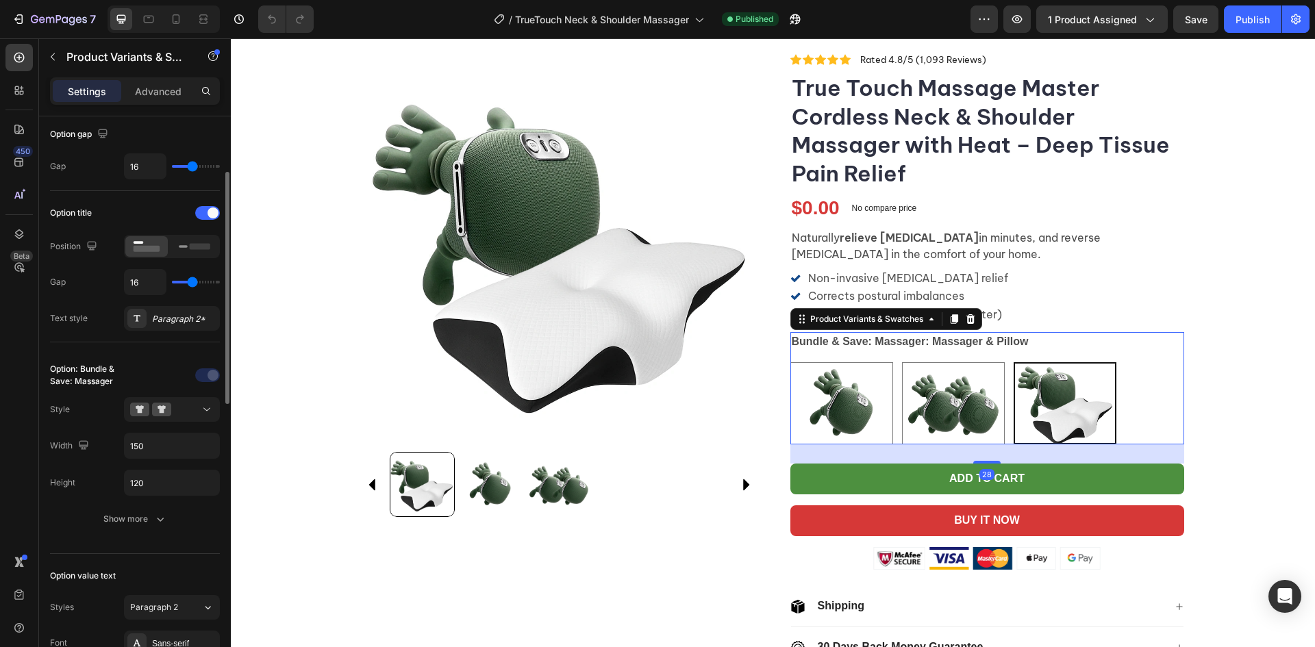
scroll to position [206, 0]
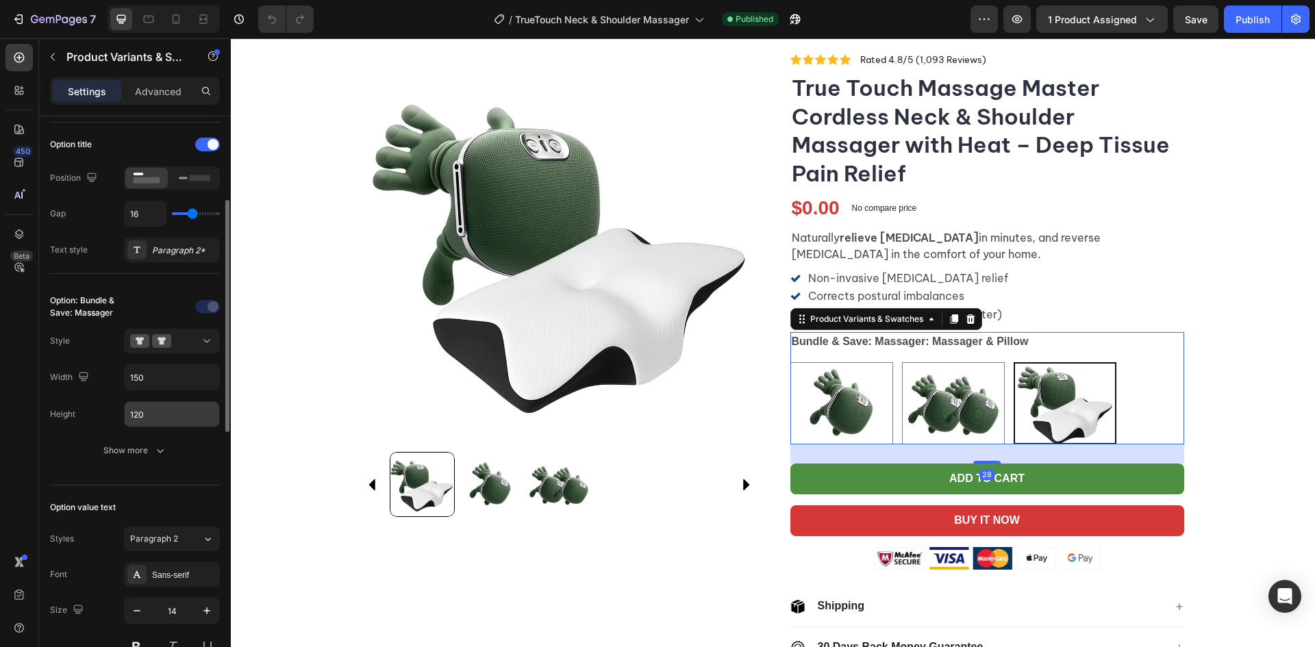
click at [160, 414] on input "120" at bounding box center [172, 414] width 95 height 25
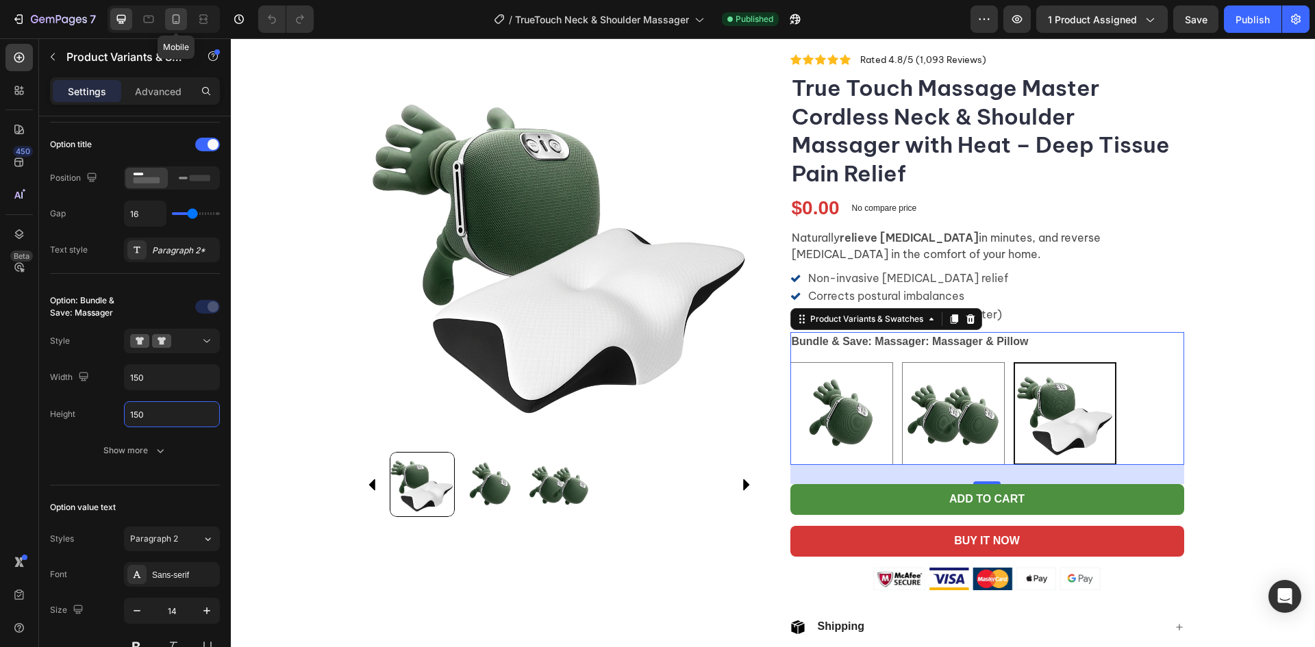
type input "150"
click at [176, 23] on icon at bounding box center [176, 19] width 14 height 14
type input "120"
type input "12"
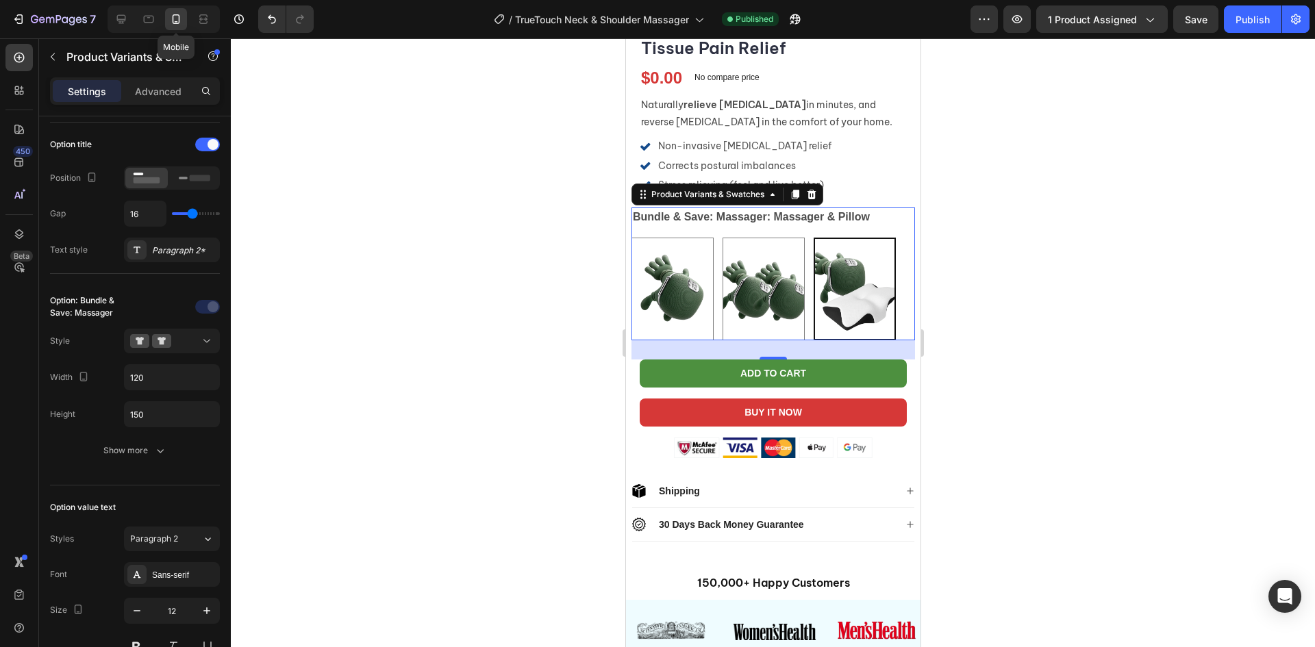
scroll to position [608, 0]
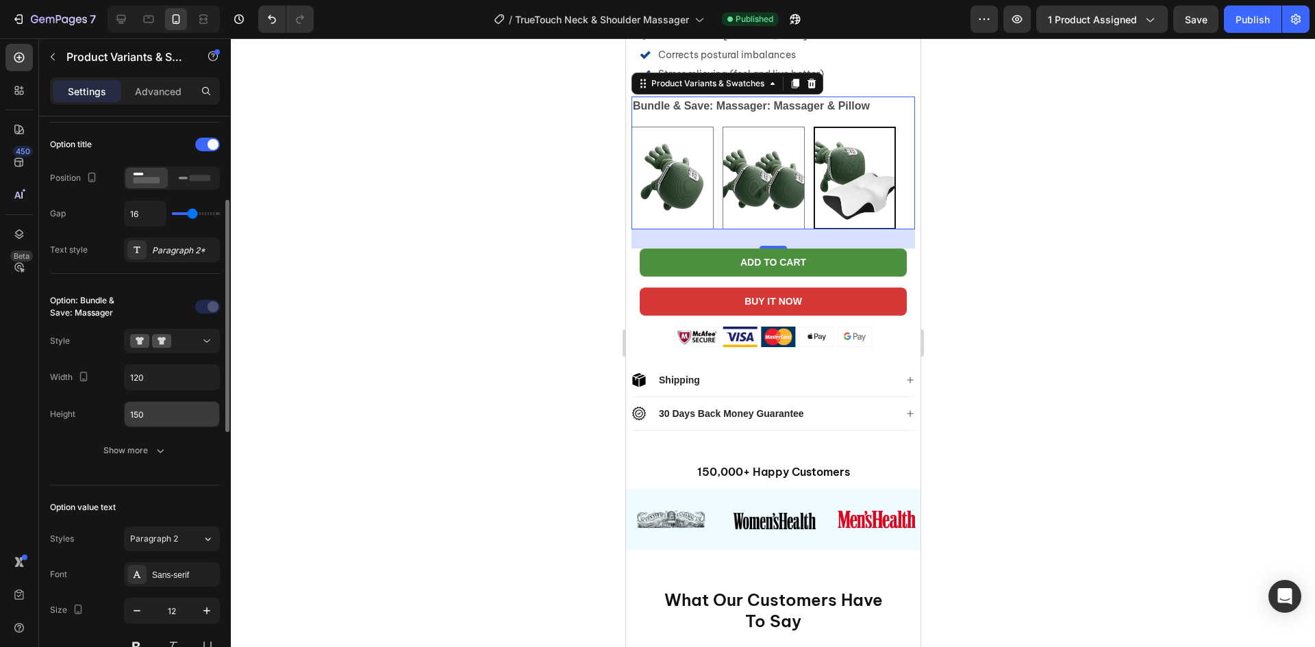
click at [159, 425] on input "150" at bounding box center [172, 414] width 95 height 25
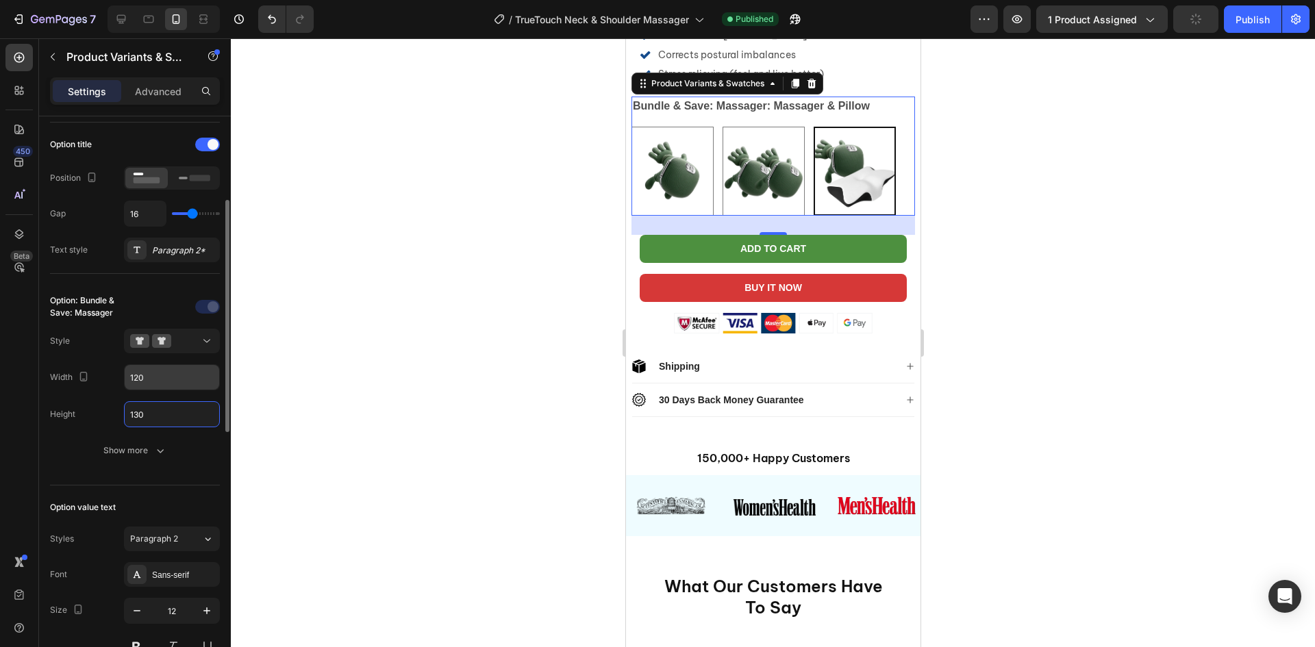
type input "130"
click at [147, 371] on input "120" at bounding box center [172, 377] width 95 height 25
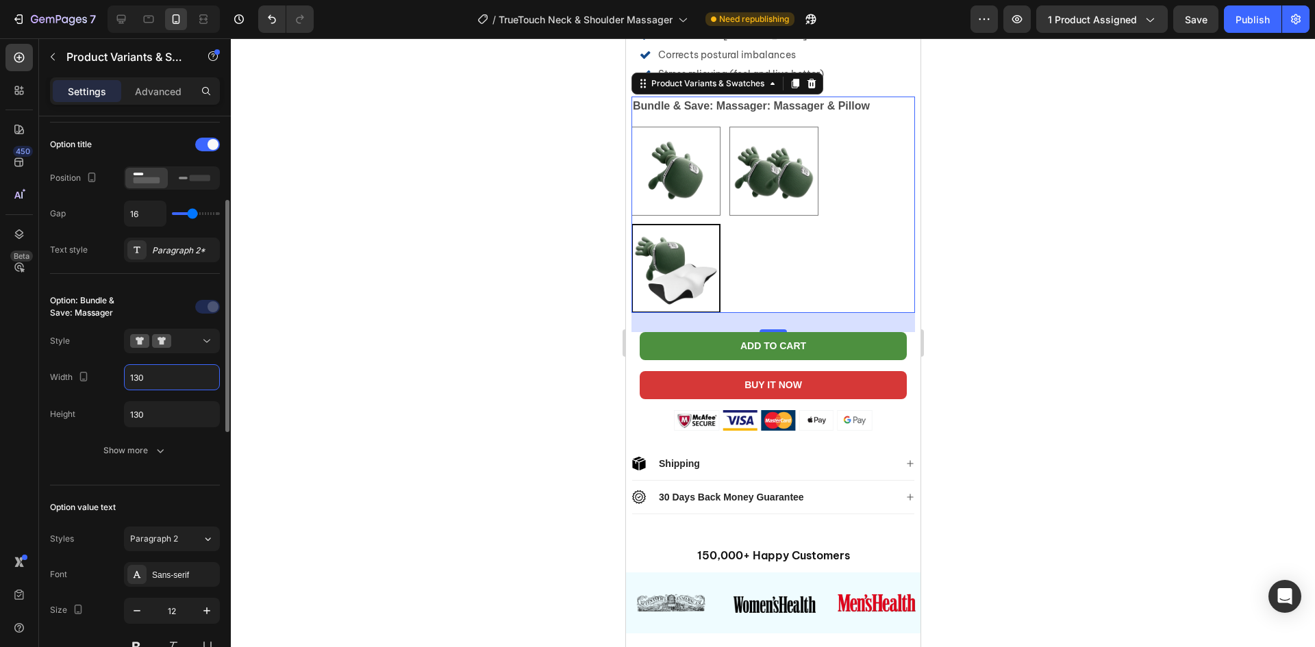
type input "130"
click at [156, 462] on button "Show more" at bounding box center [135, 450] width 170 height 25
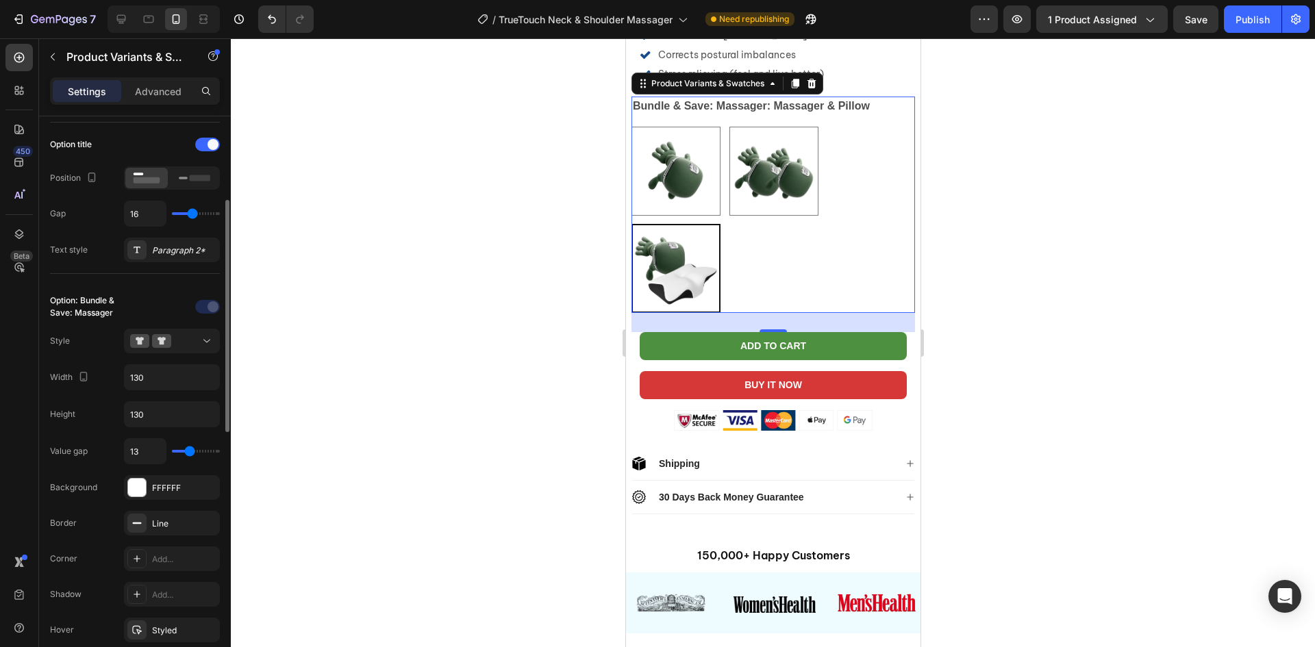
type input "12"
type input "11"
type input "10"
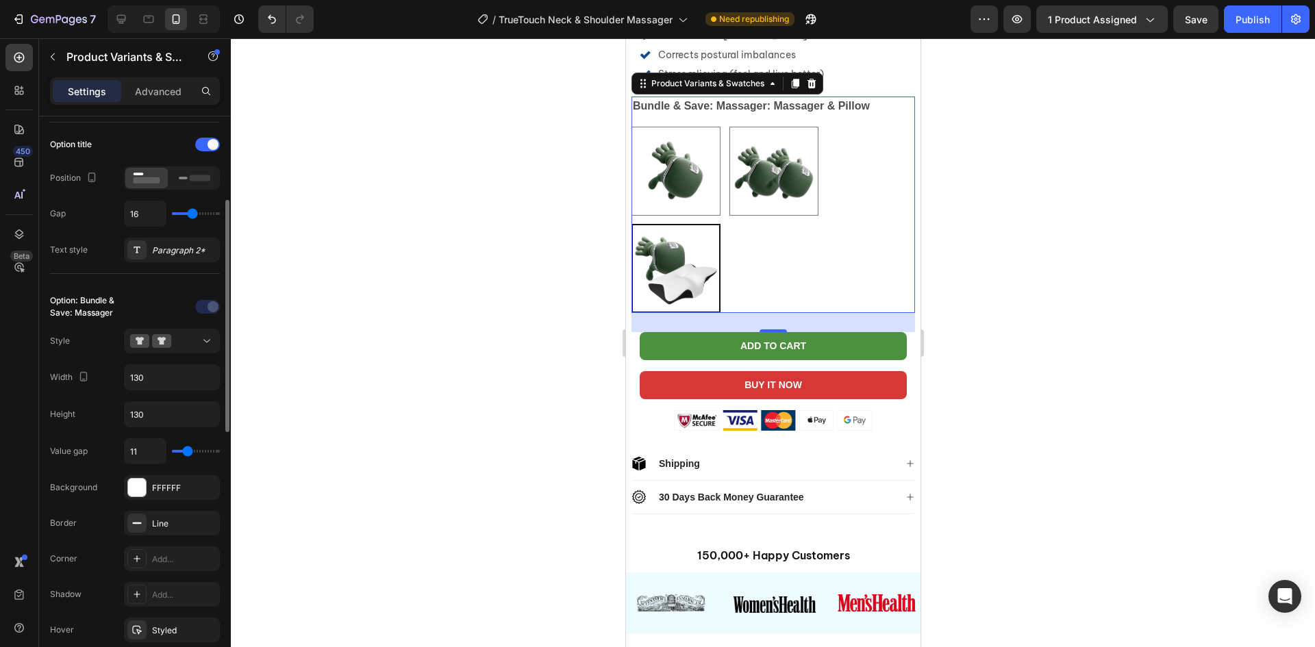
type input "10"
type input "9"
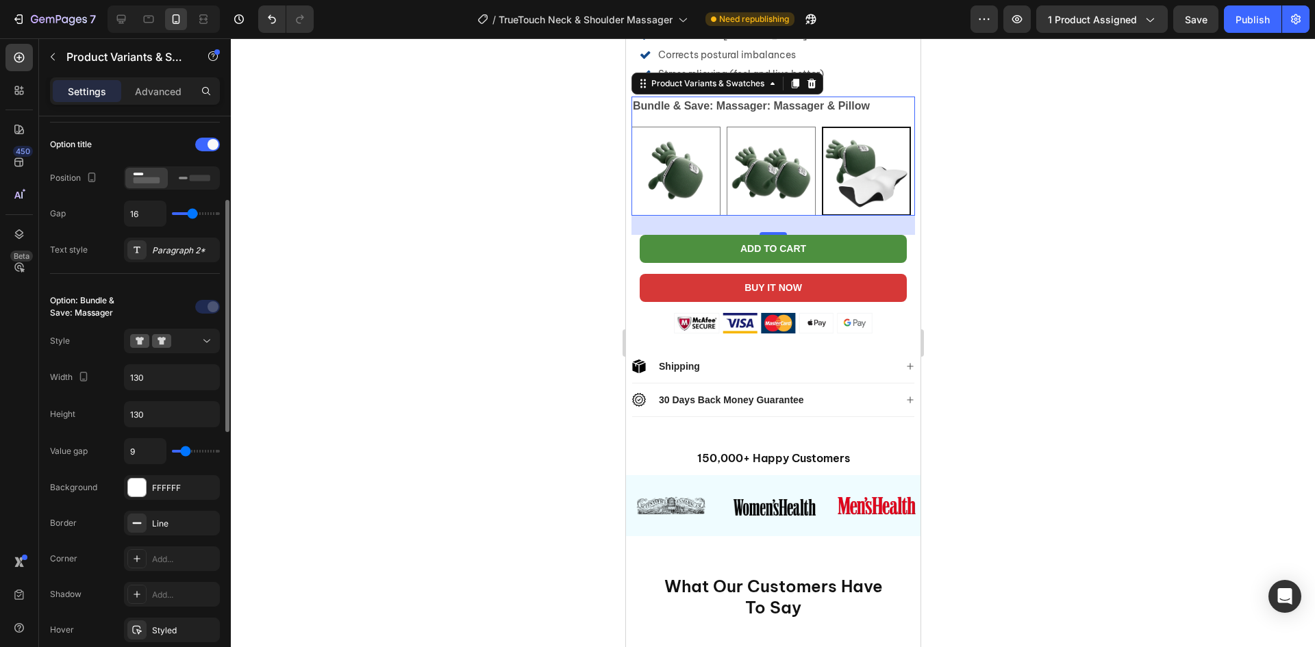
type input "7"
type input "6"
type input "5"
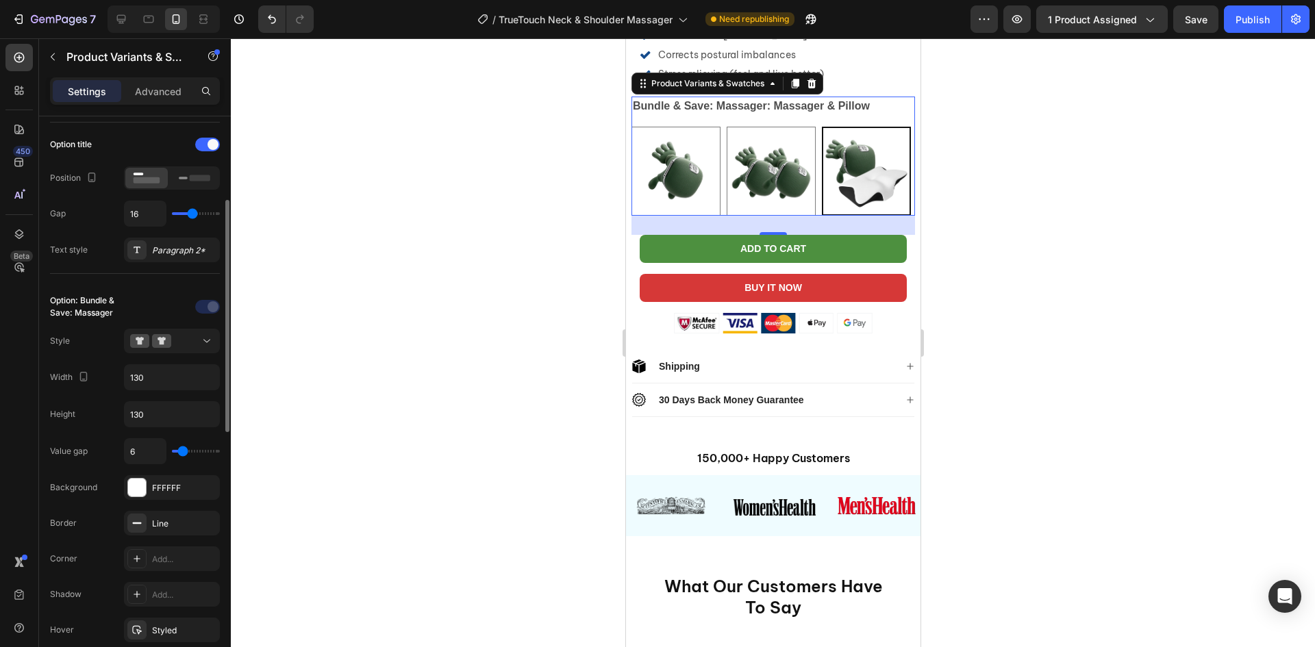
type input "5"
type input "4"
type input "3"
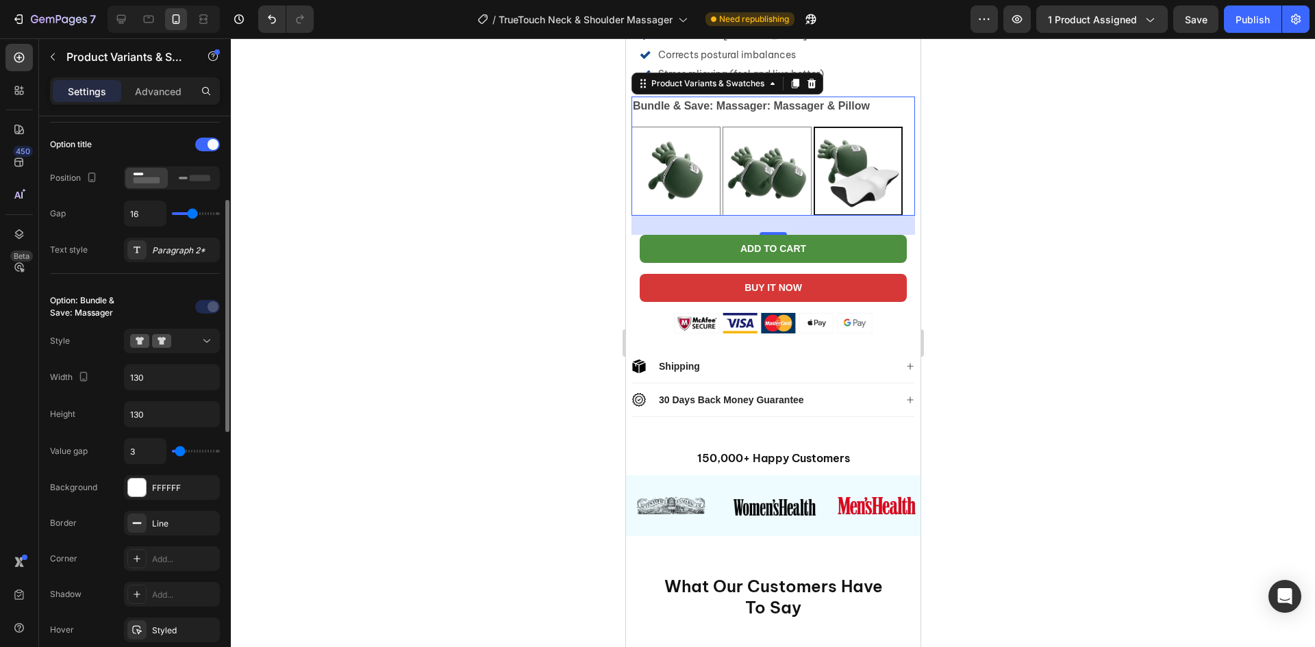
type input "2"
type input "3"
type input "4"
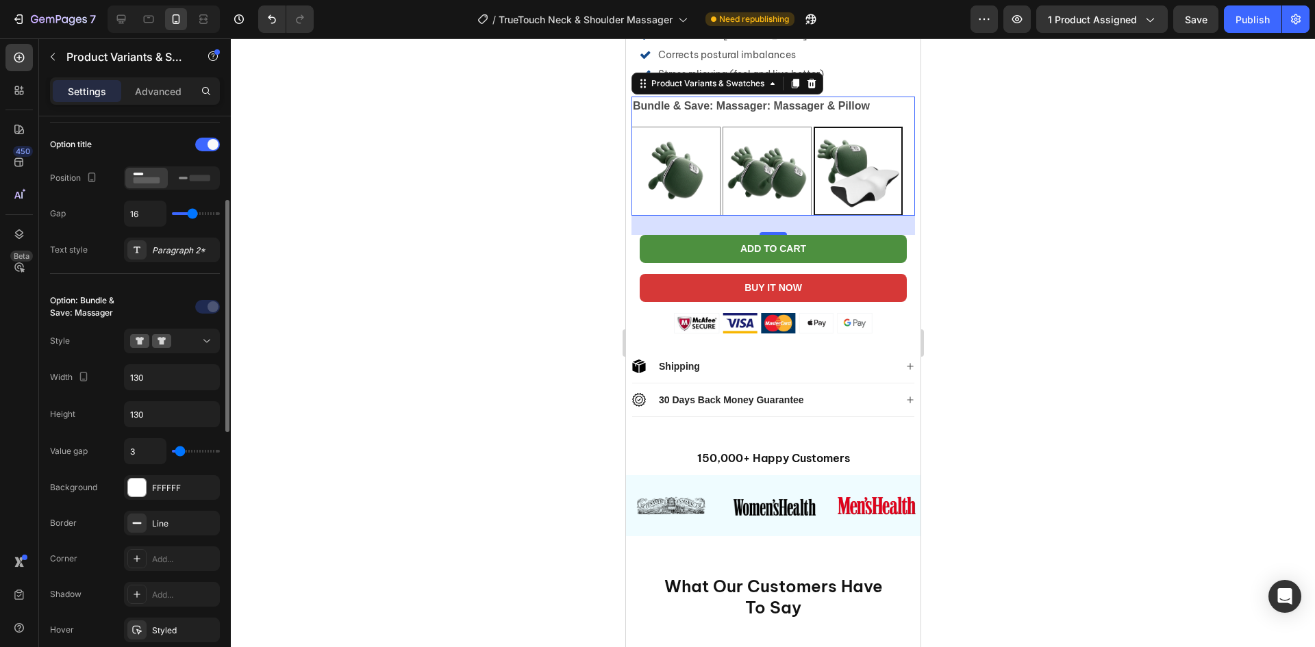
type input "4"
type input "5"
drag, startPoint x: 190, startPoint y: 454, endPoint x: 182, endPoint y: 455, distance: 7.6
type input "5"
click at [182, 453] on input "range" at bounding box center [196, 451] width 48 height 3
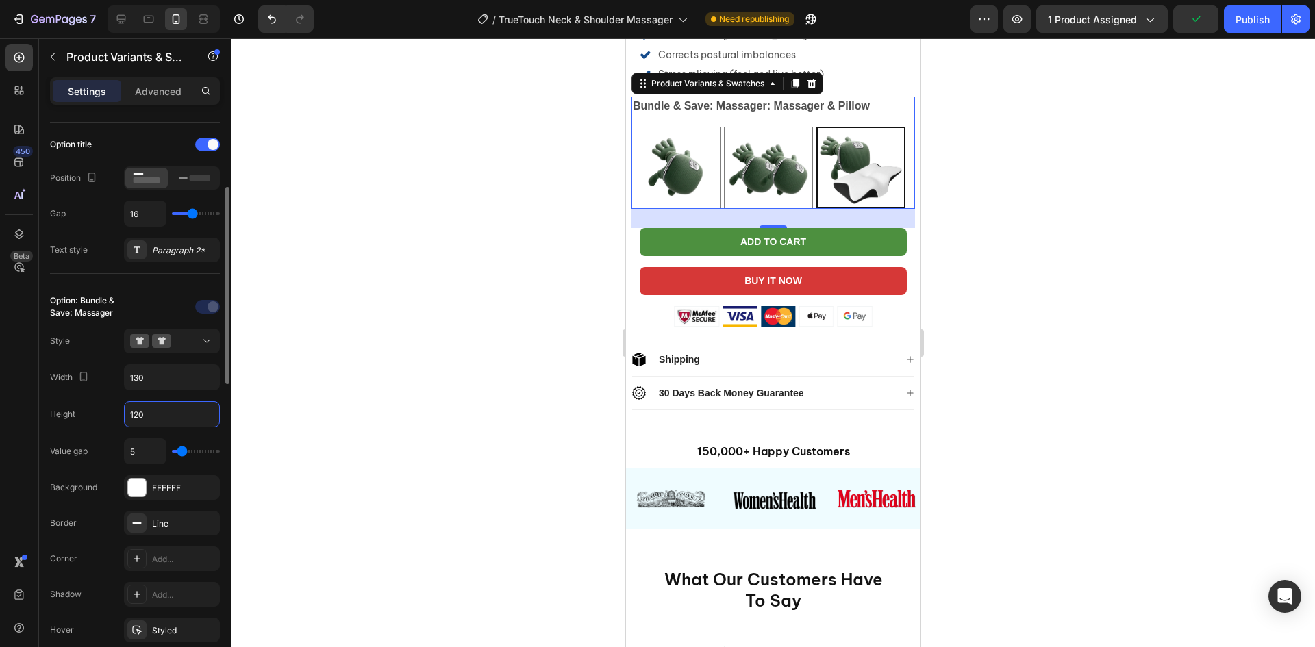
type input "120"
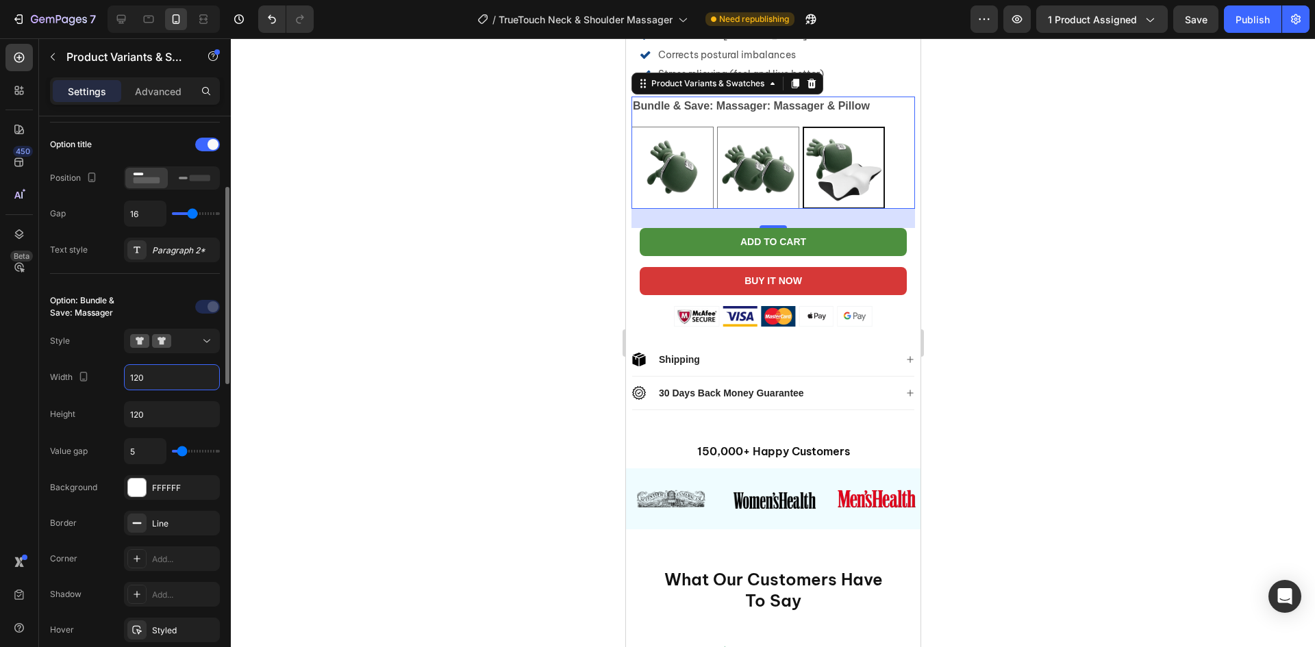
type input "120"
type input "9"
type input "10"
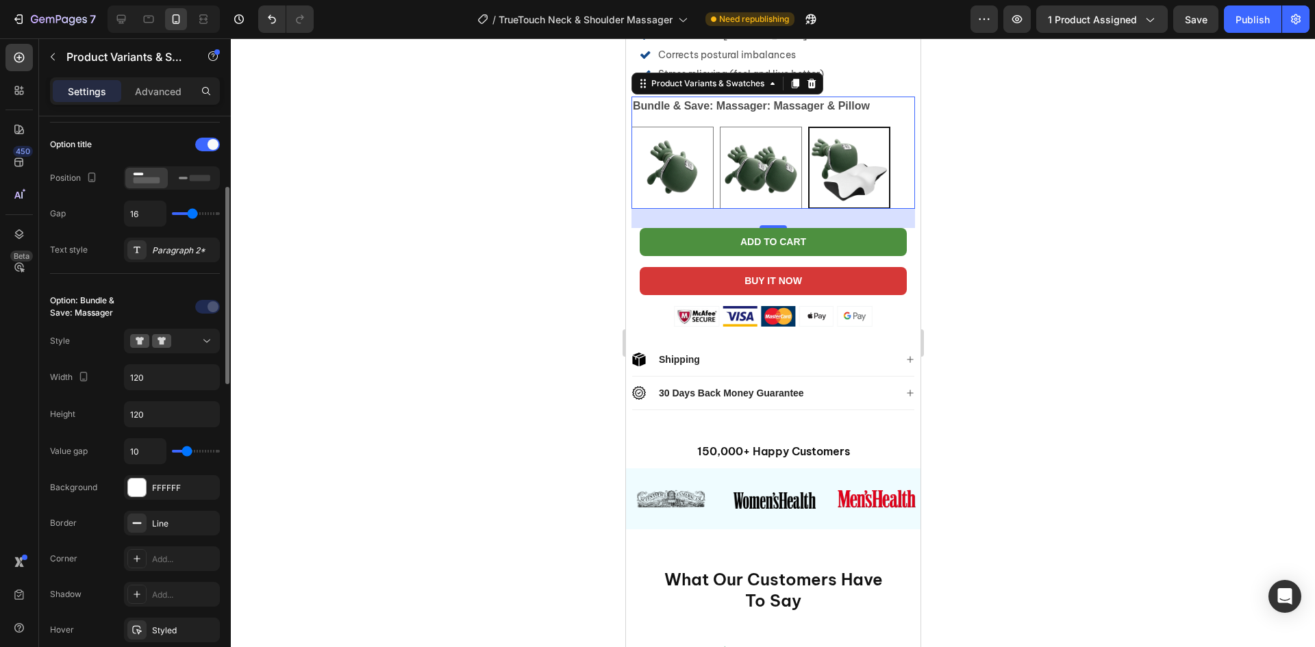
type input "12"
type input "13"
type input "14"
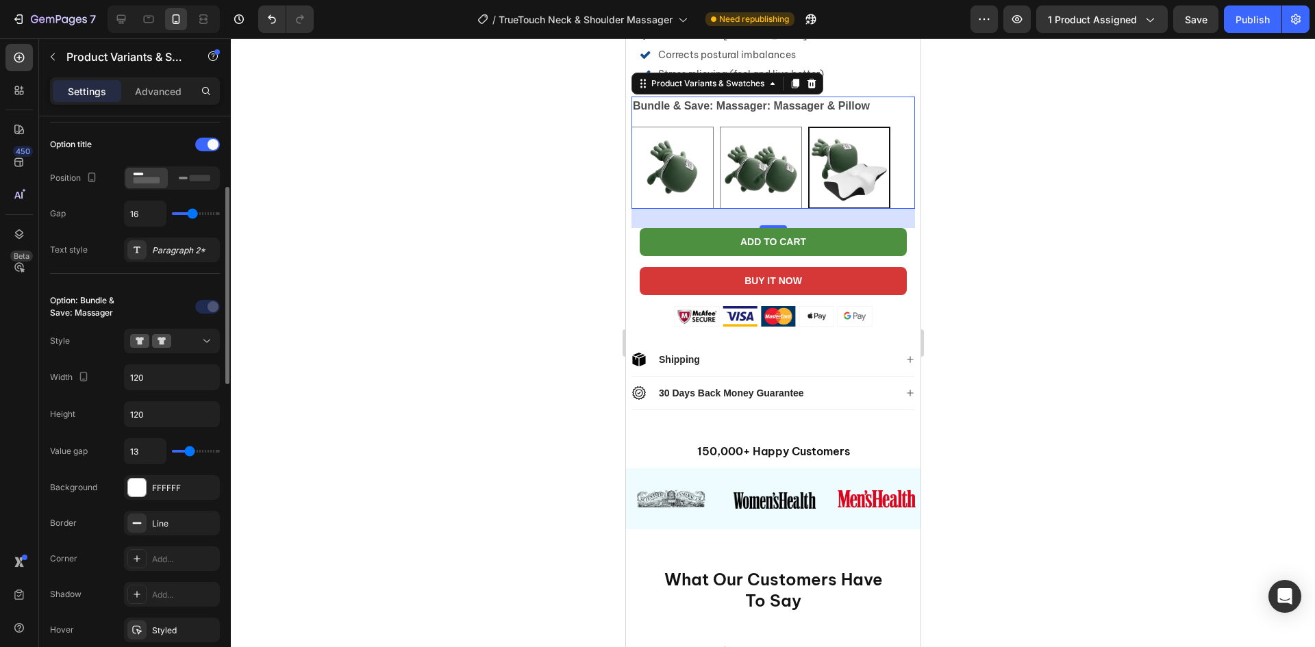
type input "14"
type input "13"
type input "12"
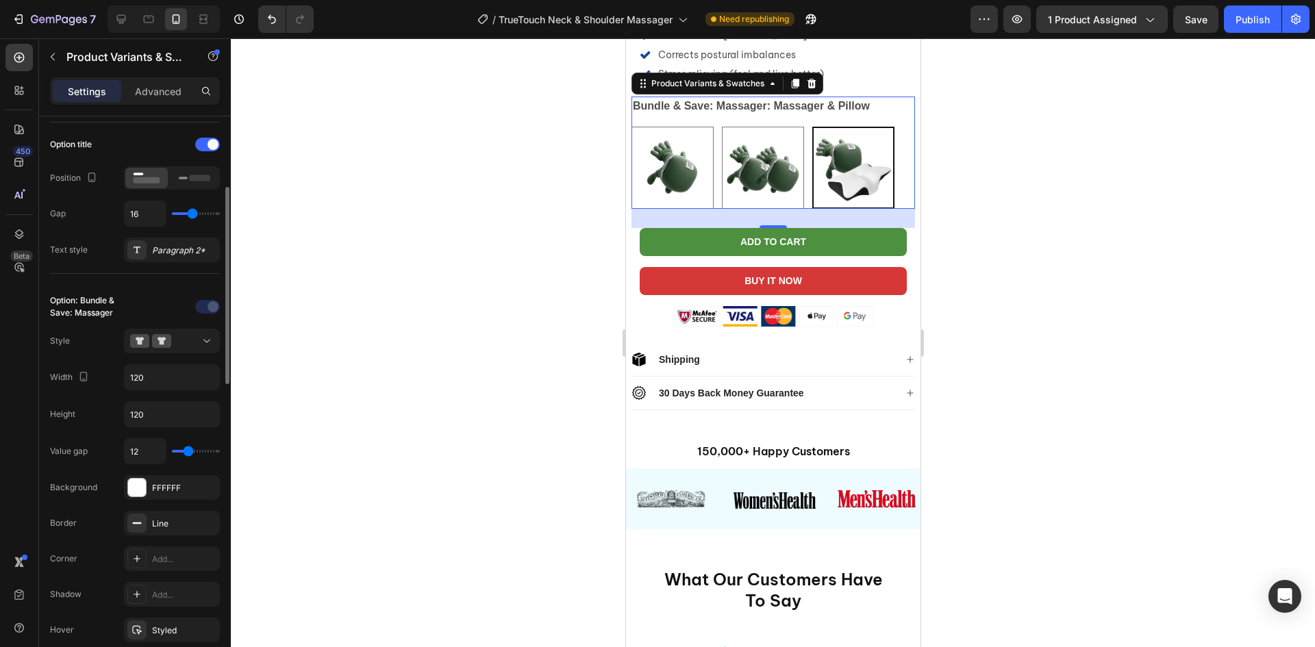
type input "11"
type input "10"
click at [187, 453] on input "range" at bounding box center [196, 451] width 48 height 3
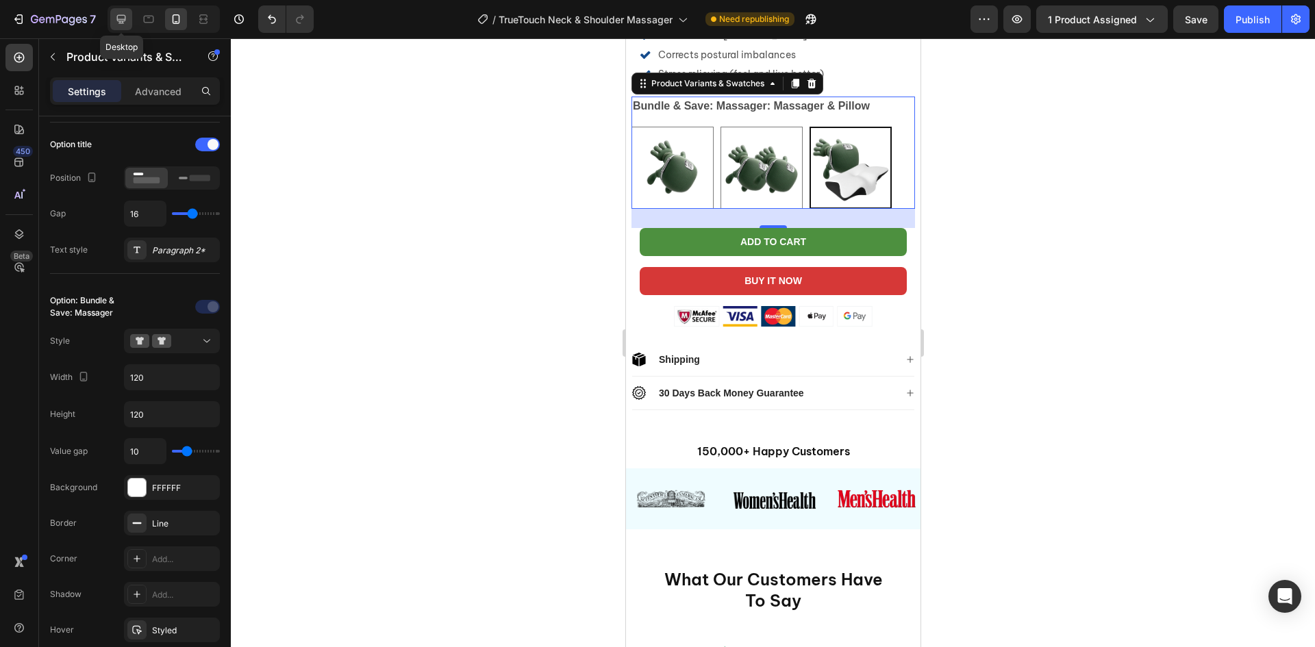
drag, startPoint x: 124, startPoint y: 25, endPoint x: 147, endPoint y: 177, distance: 153.1
click at [124, 25] on icon at bounding box center [121, 19] width 14 height 14
type input "150"
type input "14"
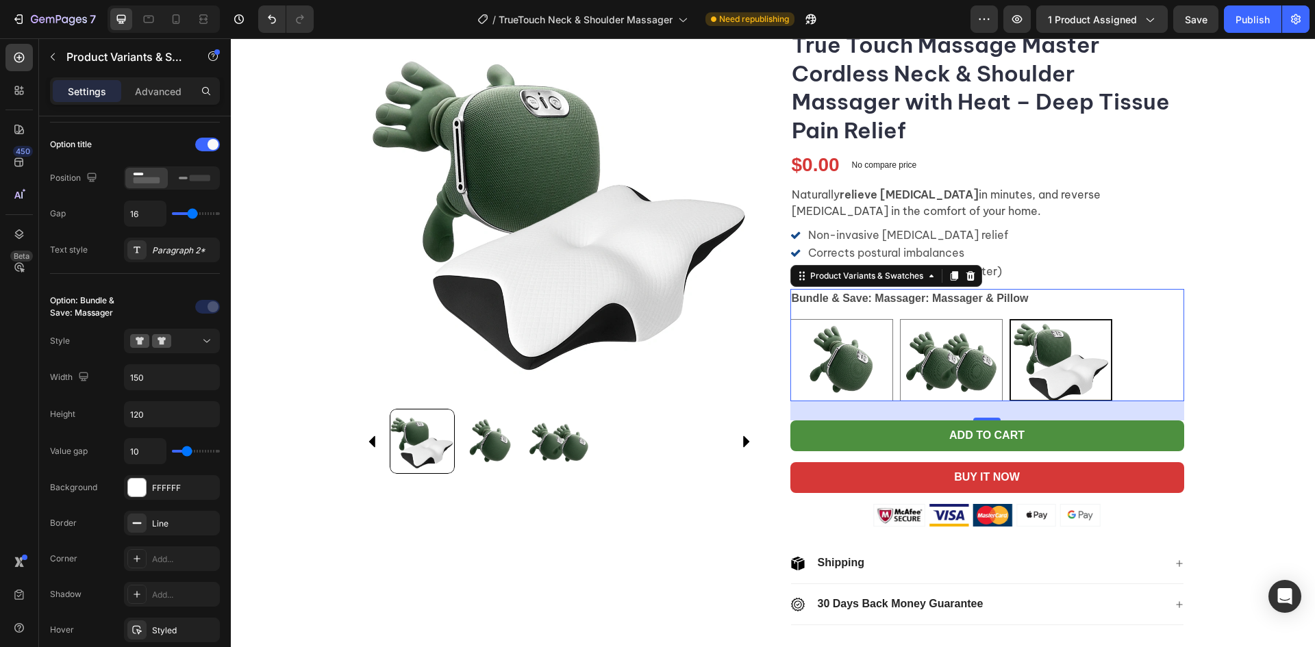
scroll to position [109, 0]
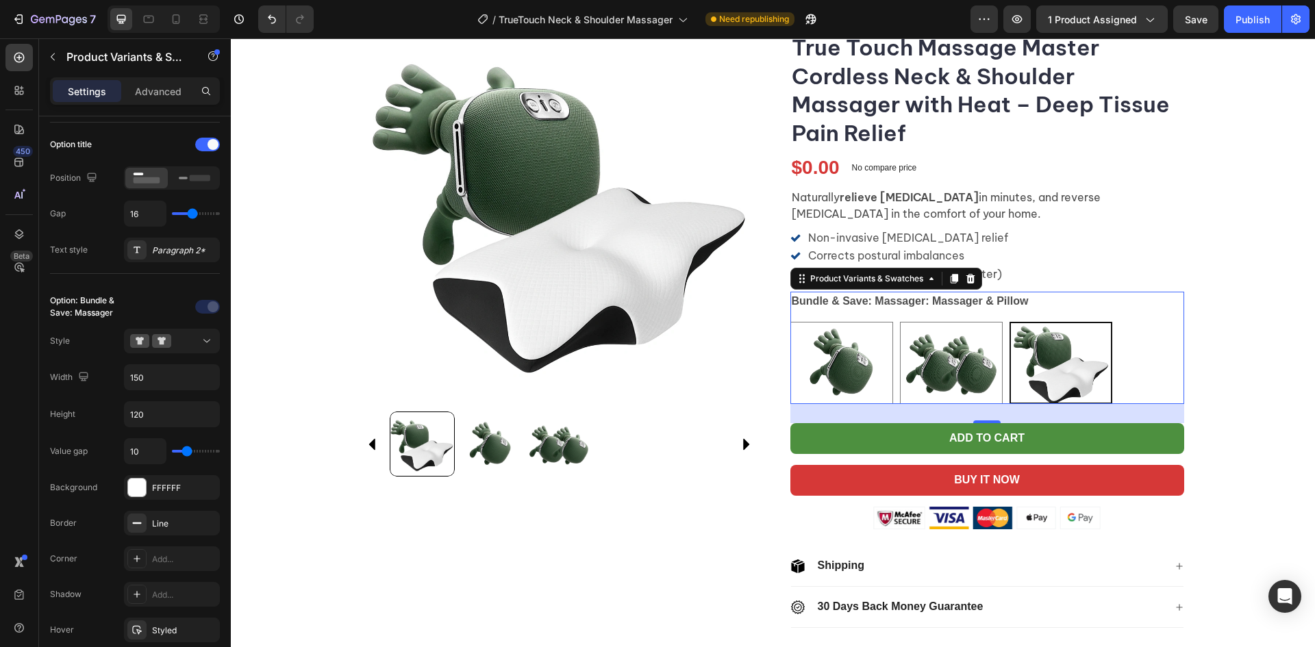
click at [1266, 349] on div "Product Images Icon Icon Icon Icon Icon Icon List Rated 4.8/5 (1,093 Reviews) T…" at bounding box center [773, 325] width 1085 height 627
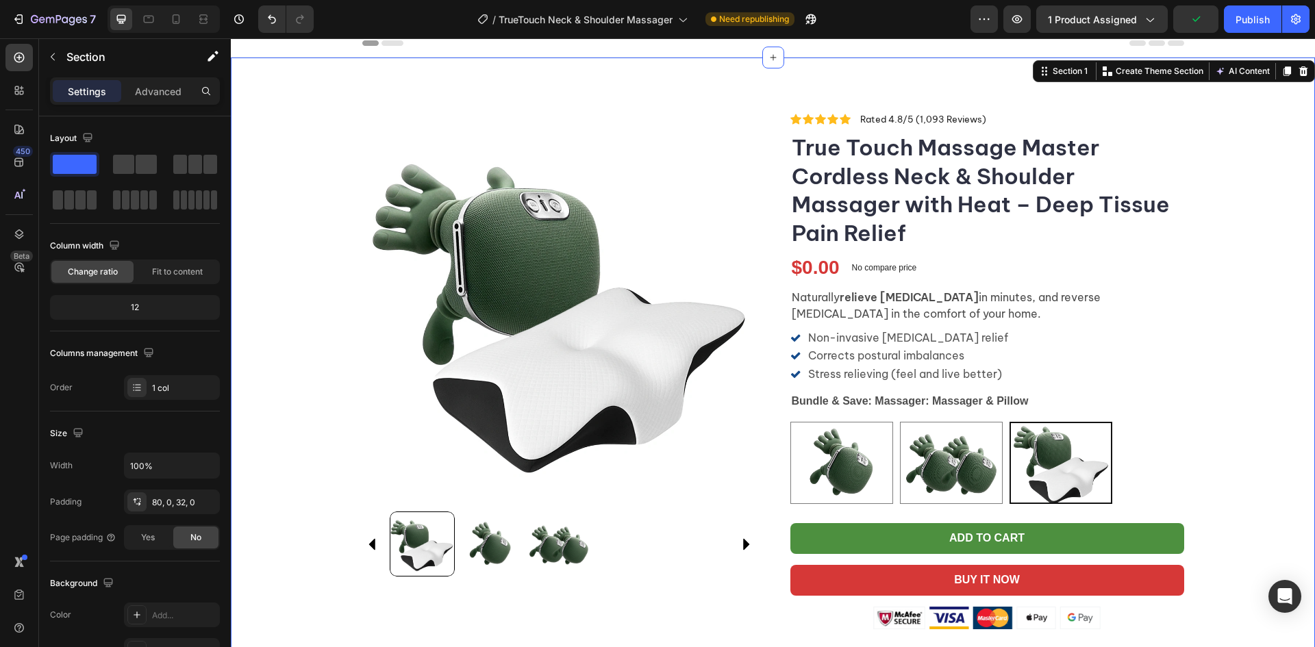
scroll to position [0, 0]
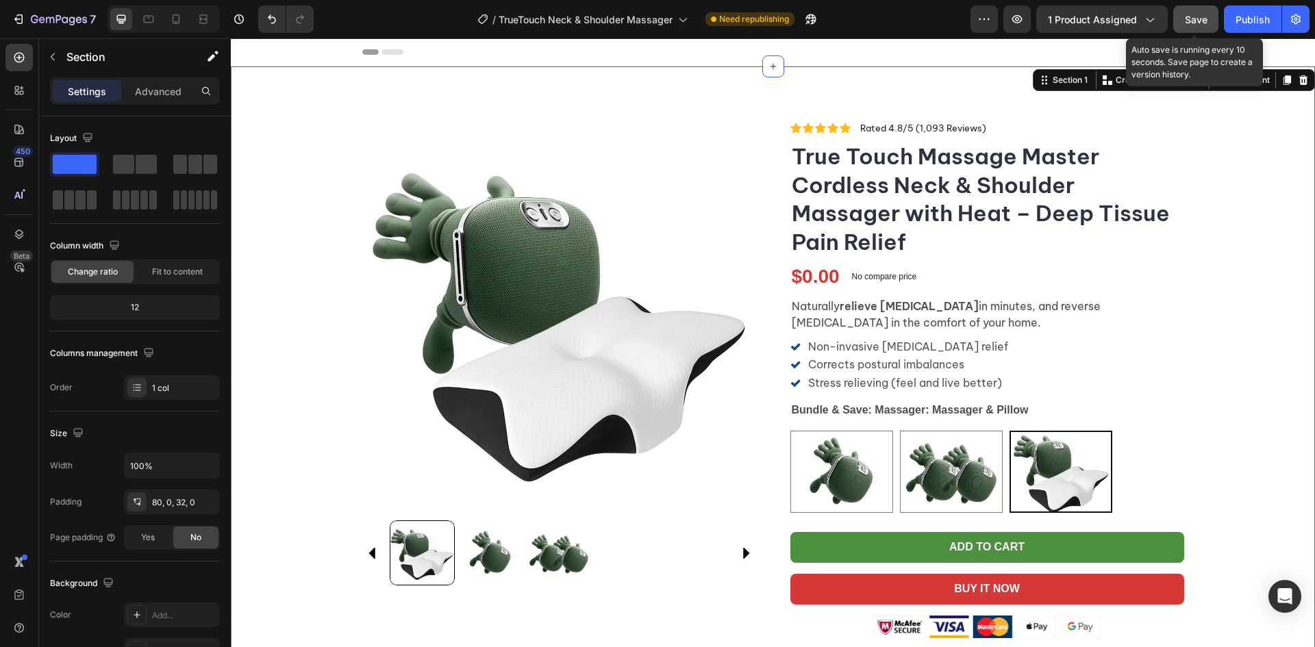
click at [1193, 25] on div "Save" at bounding box center [1196, 19] width 23 height 14
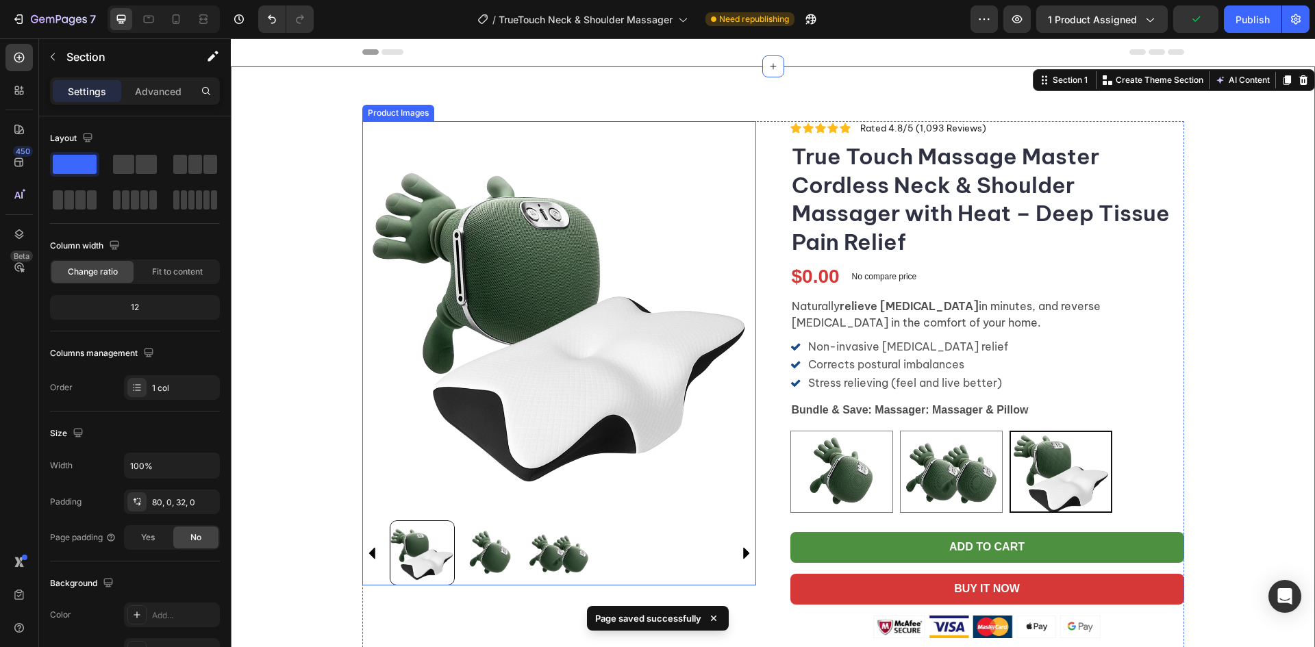
click at [601, 330] on img at bounding box center [559, 318] width 394 height 394
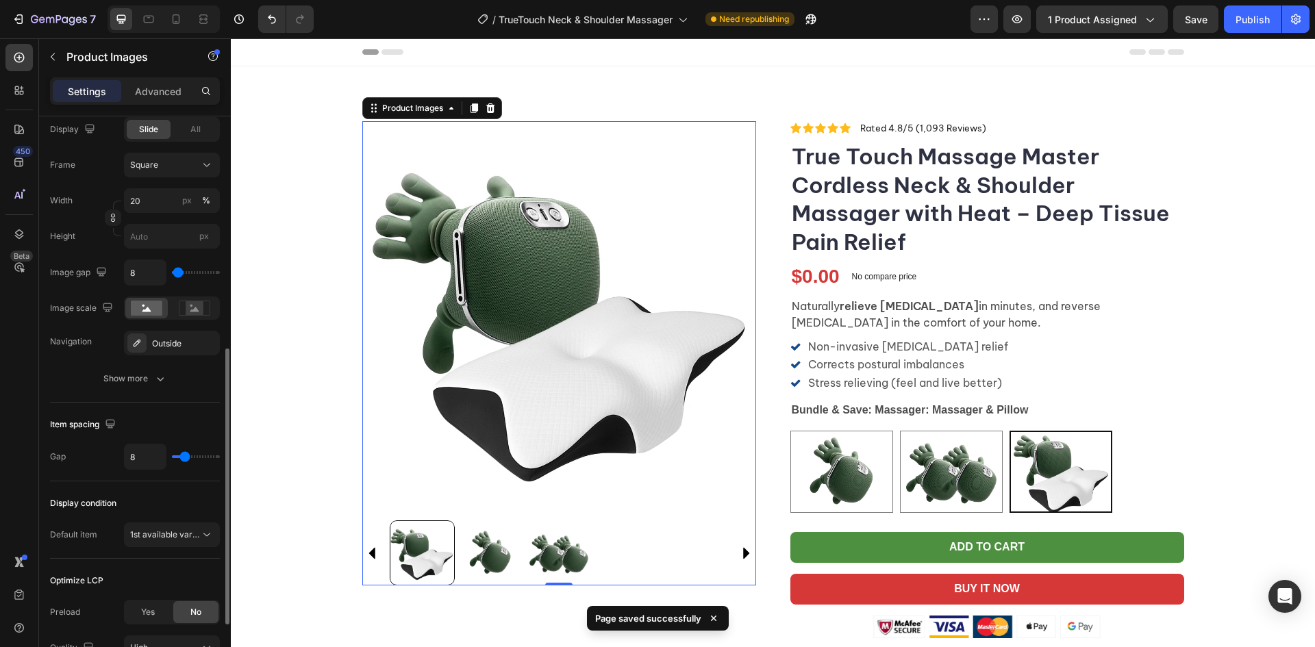
scroll to position [606, 0]
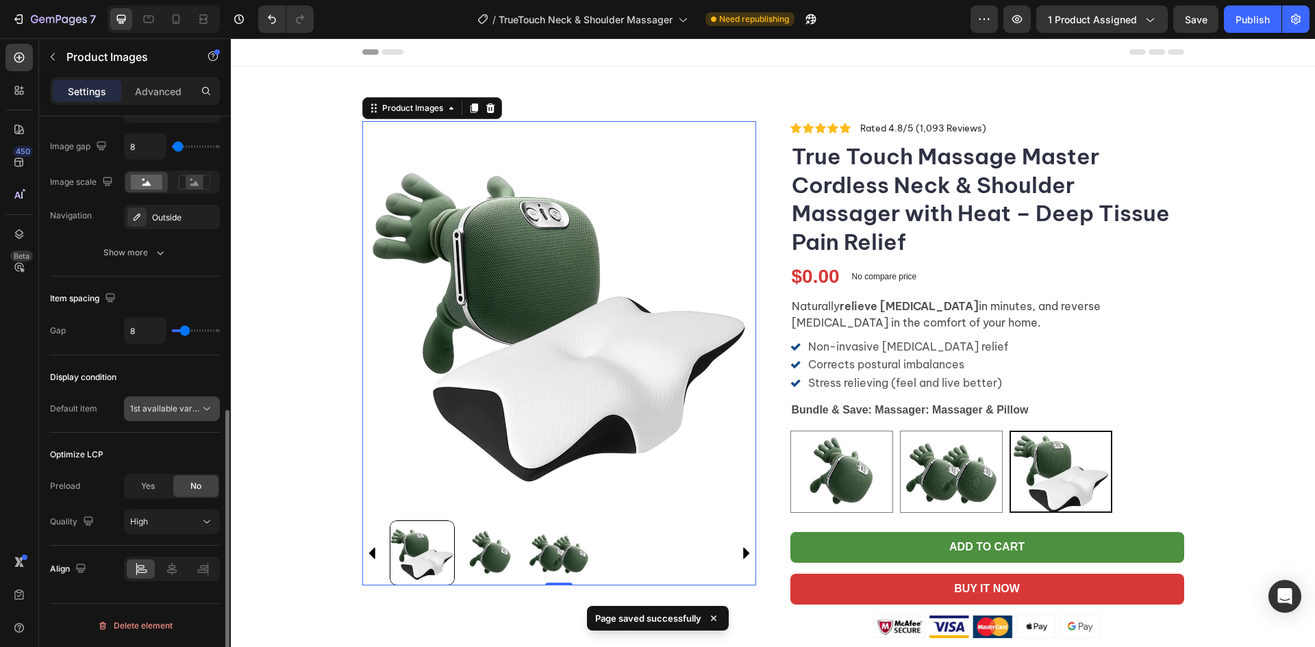
click at [177, 406] on span "1st available variant" at bounding box center [168, 409] width 77 height 10
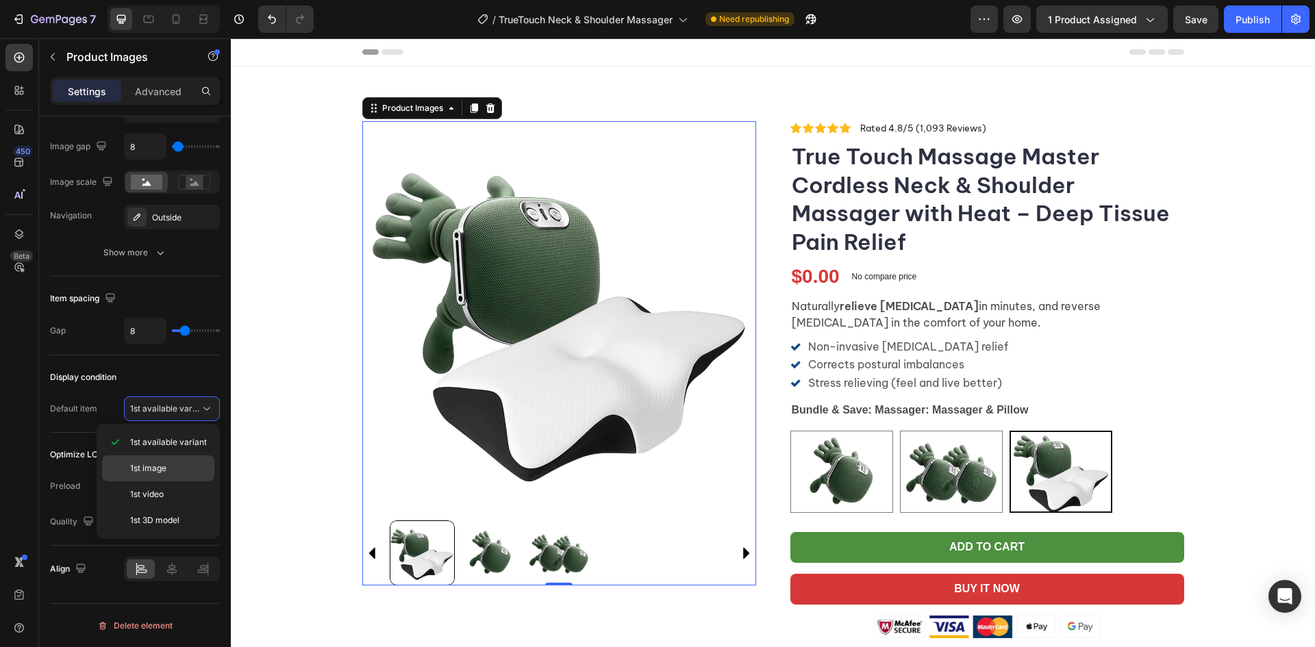
click at [164, 465] on span "1st image" at bounding box center [148, 468] width 36 height 12
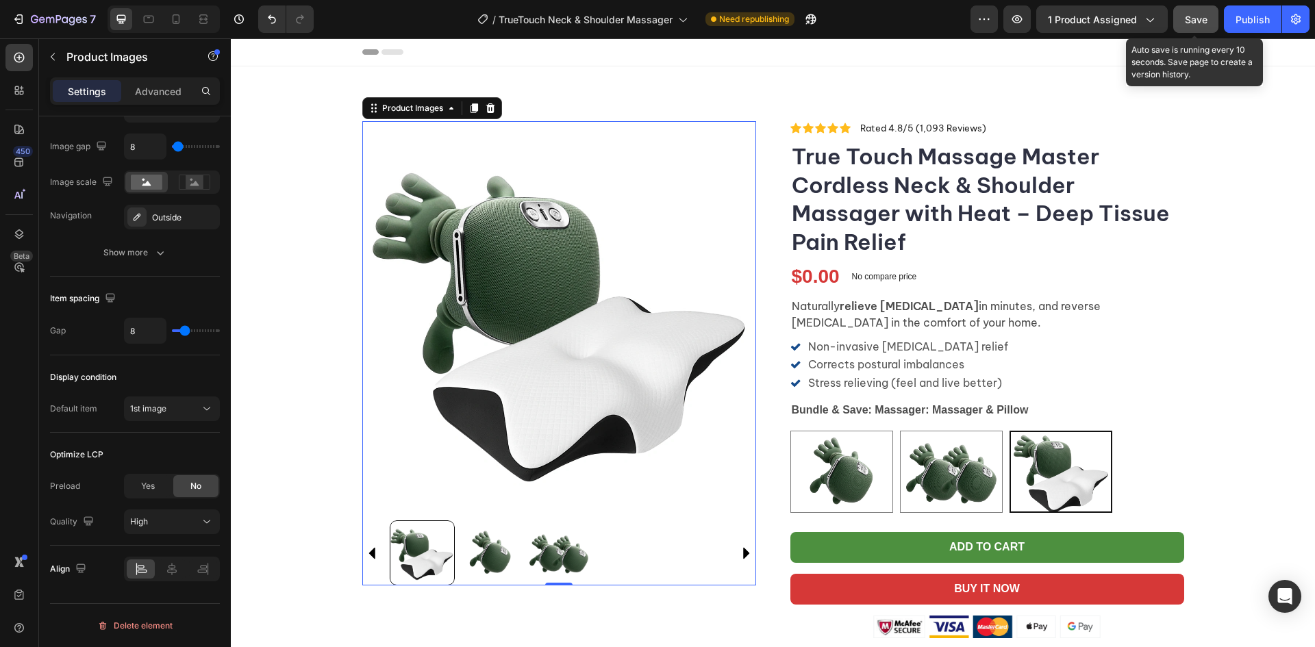
click at [1191, 25] on span "Save" at bounding box center [1196, 20] width 23 height 12
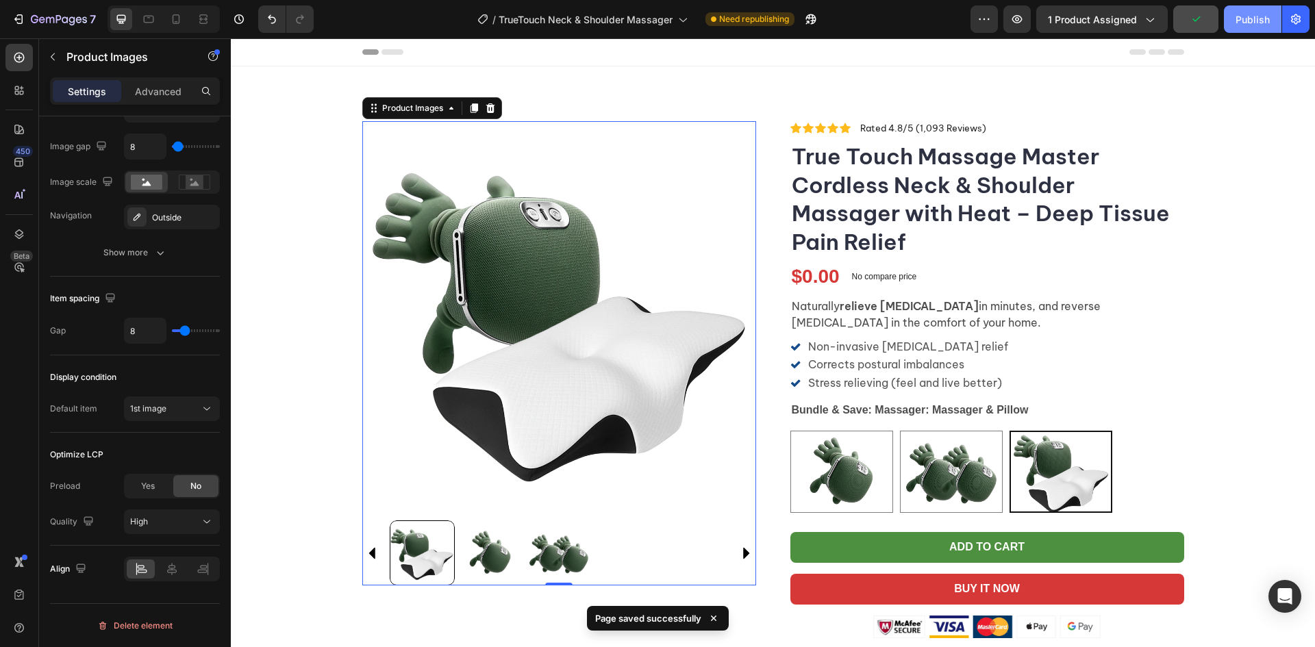
click at [1250, 14] on div "Publish" at bounding box center [1253, 19] width 34 height 14
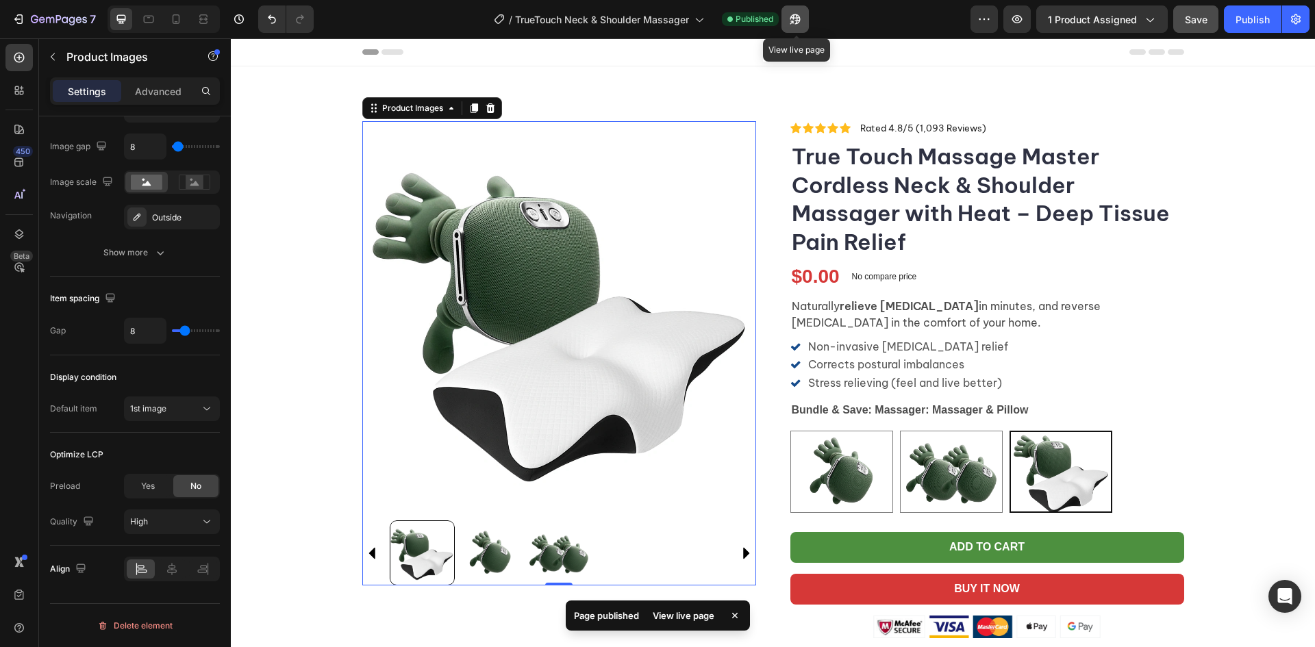
click at [791, 22] on icon "button" at bounding box center [796, 19] width 14 height 14
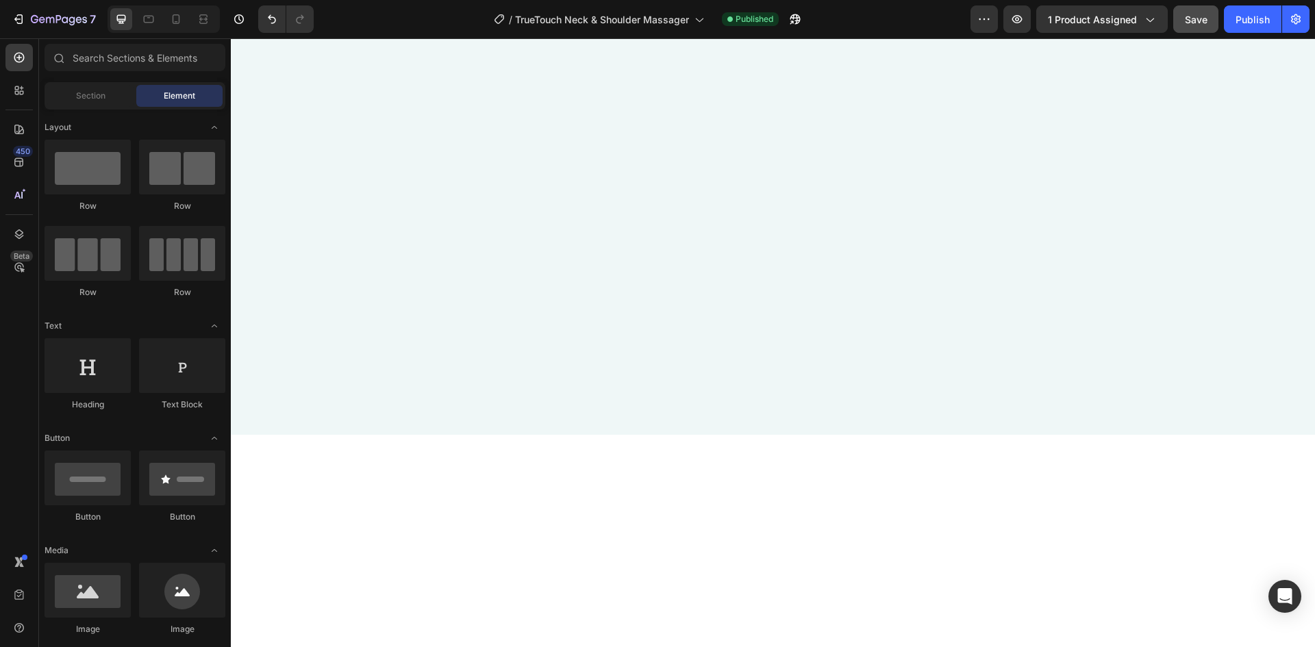
scroll to position [5097, 0]
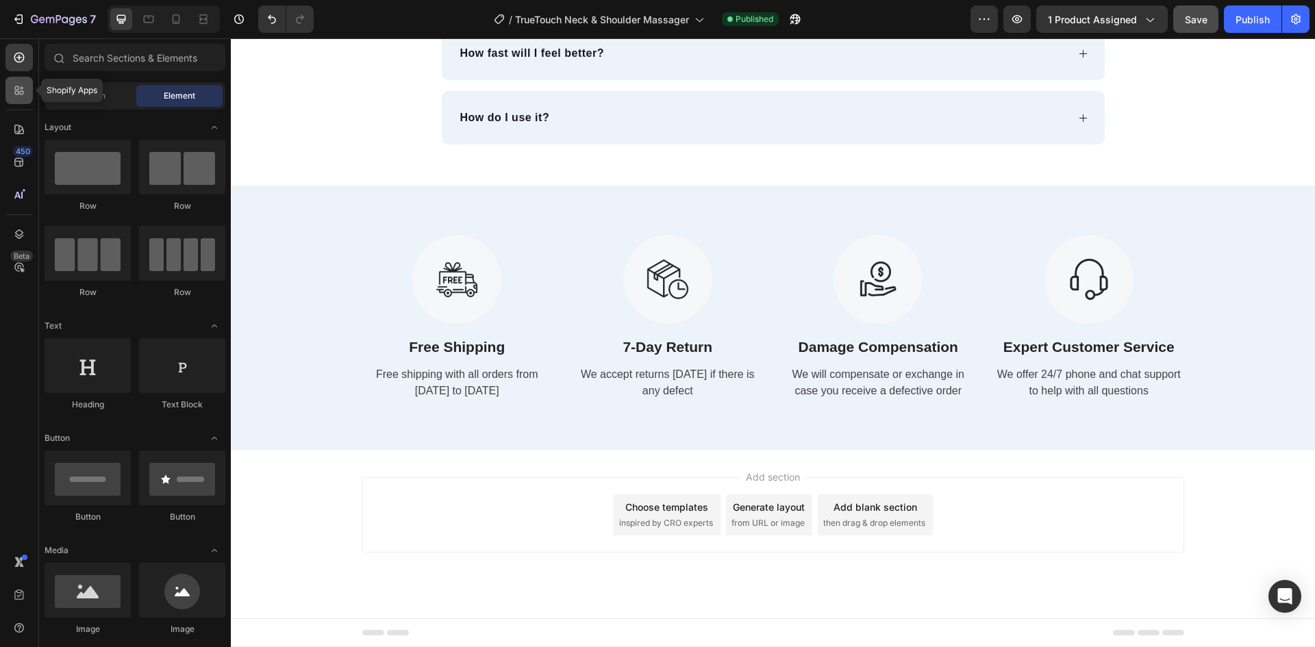
click at [25, 93] on icon at bounding box center [19, 91] width 14 height 14
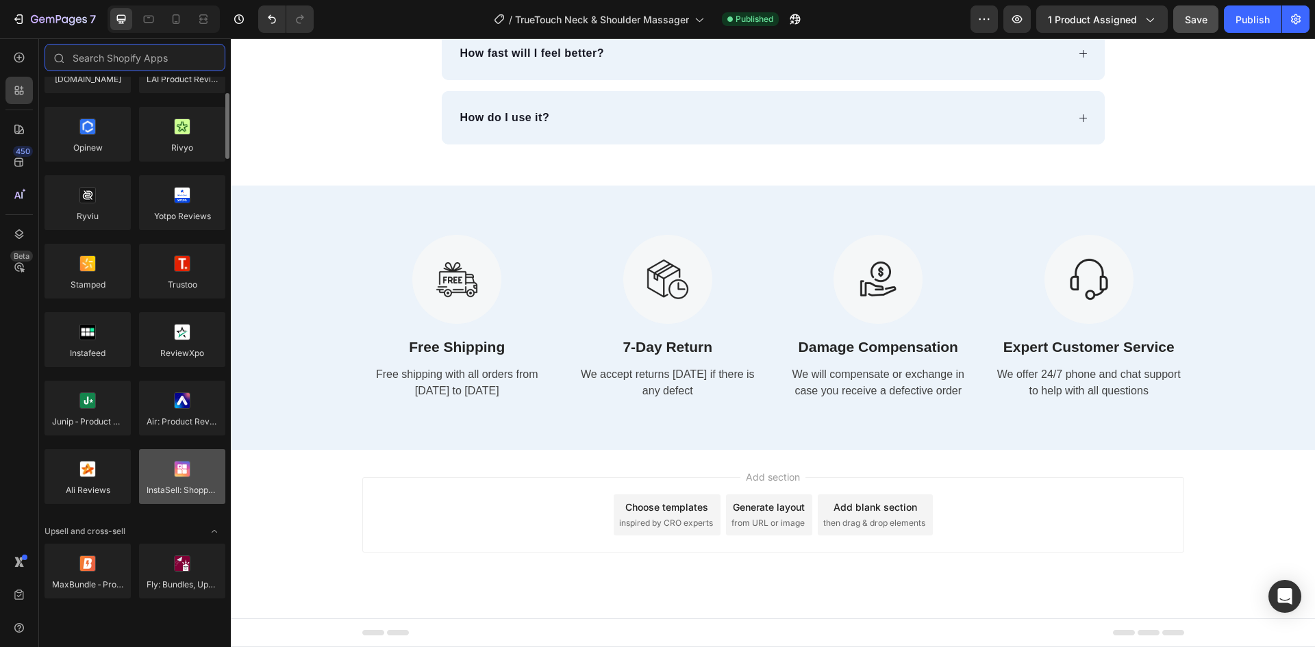
scroll to position [0, 0]
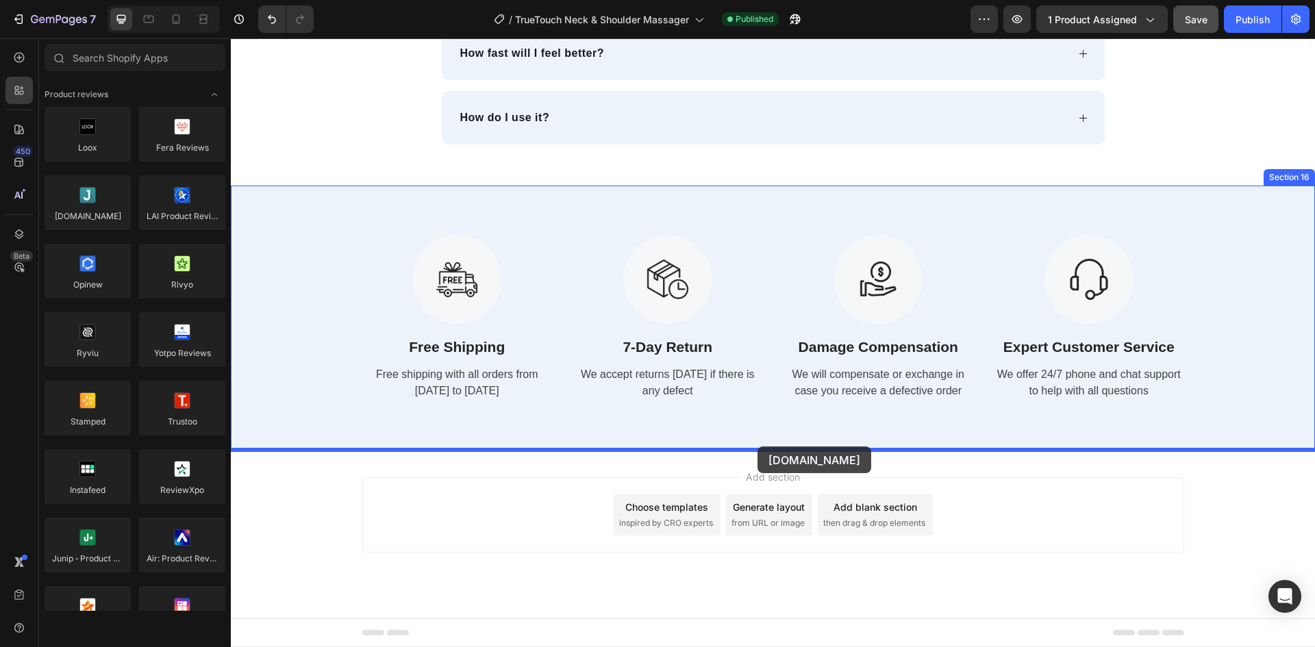
drag, startPoint x: 318, startPoint y: 247, endPoint x: 758, endPoint y: 447, distance: 482.9
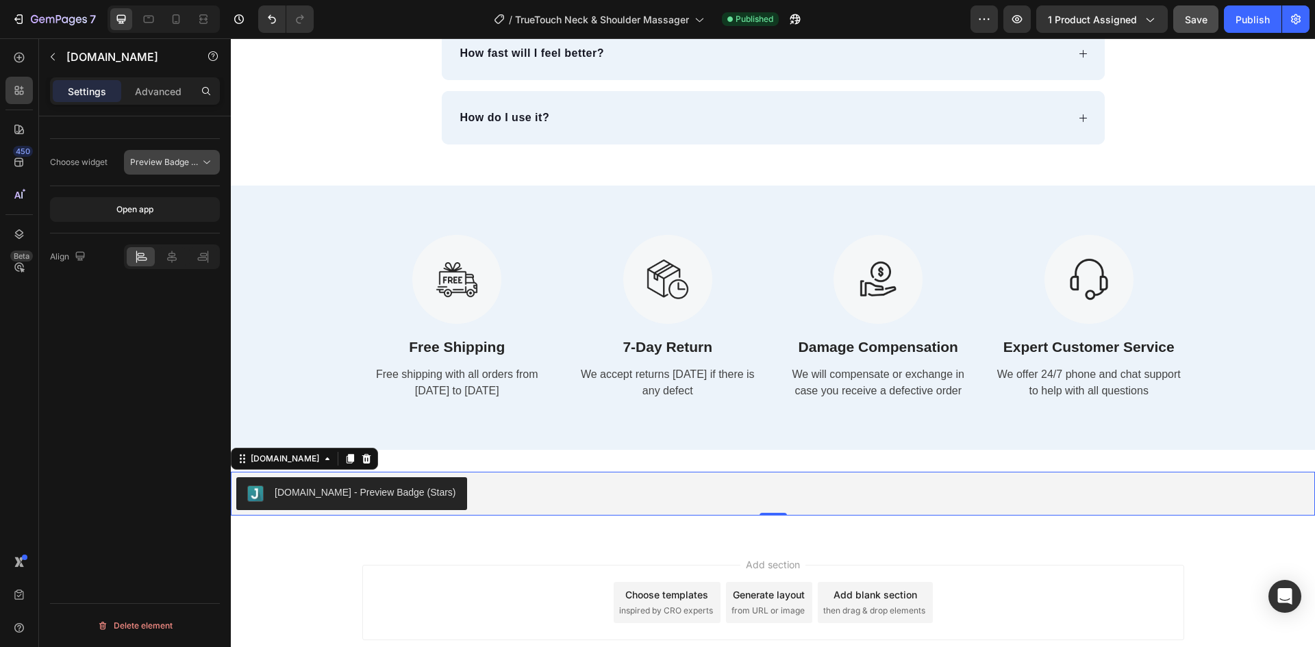
click at [194, 165] on span "Preview Badge (Stars)" at bounding box center [173, 162] width 87 height 10
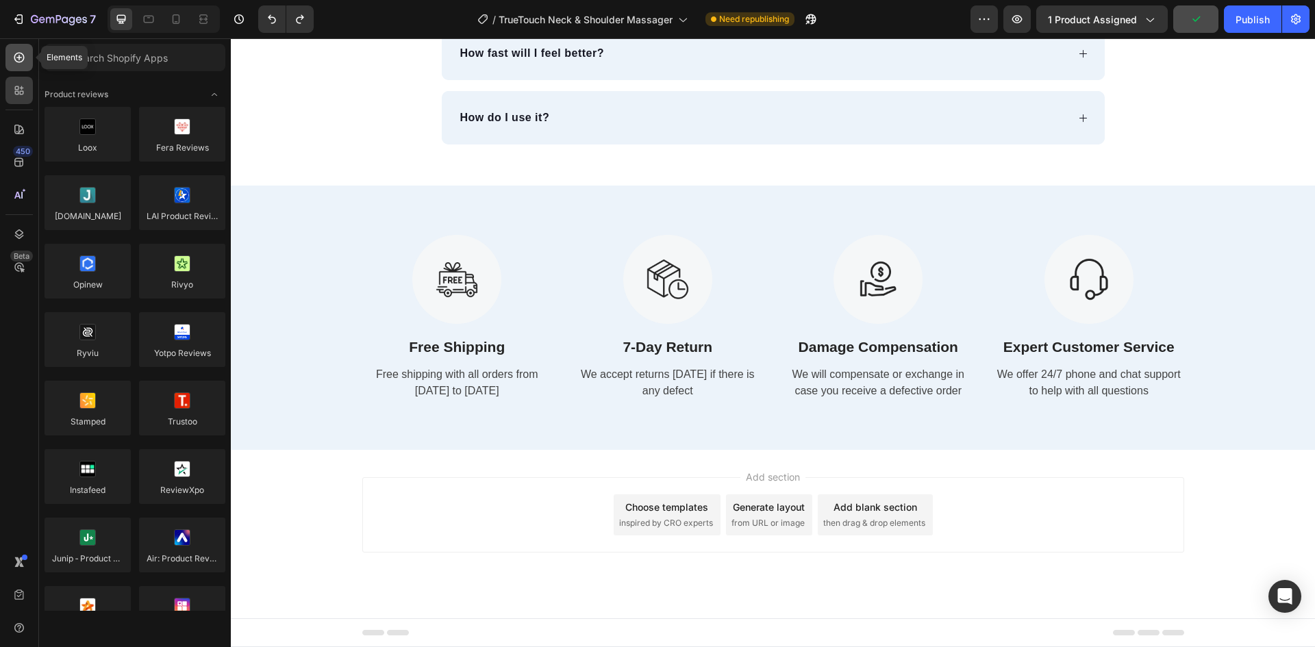
click at [18, 58] on icon at bounding box center [19, 58] width 14 height 14
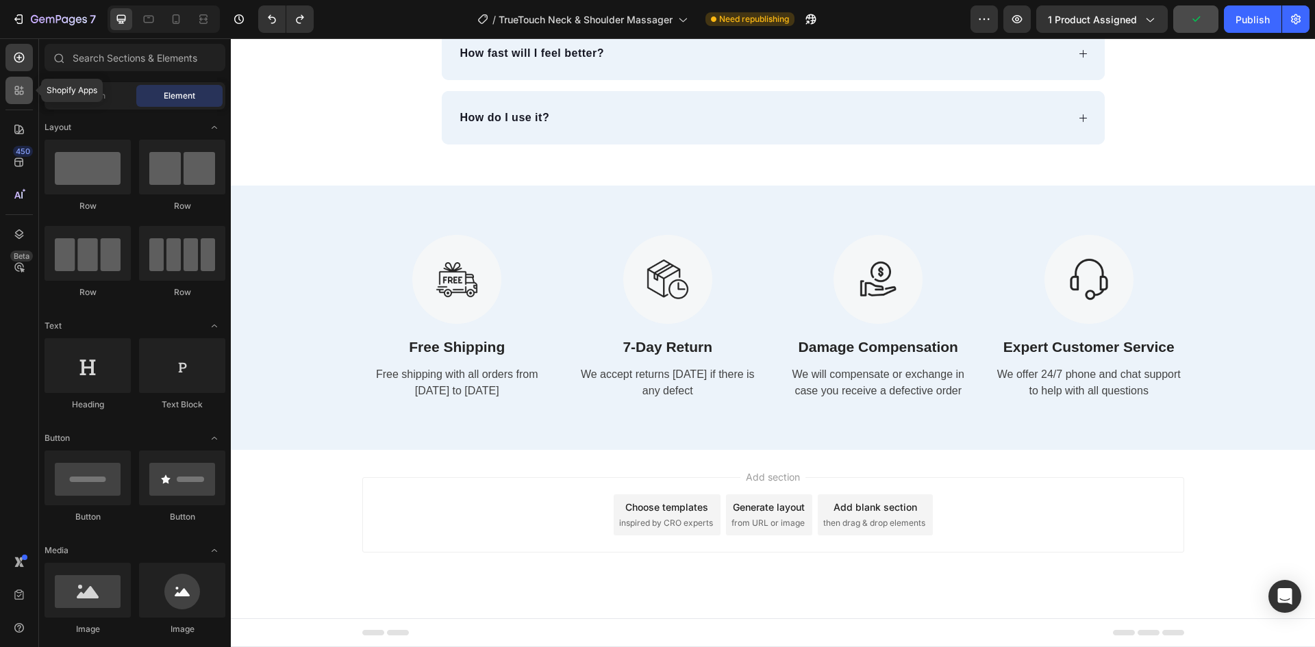
click at [15, 92] on icon at bounding box center [17, 93] width 4 height 4
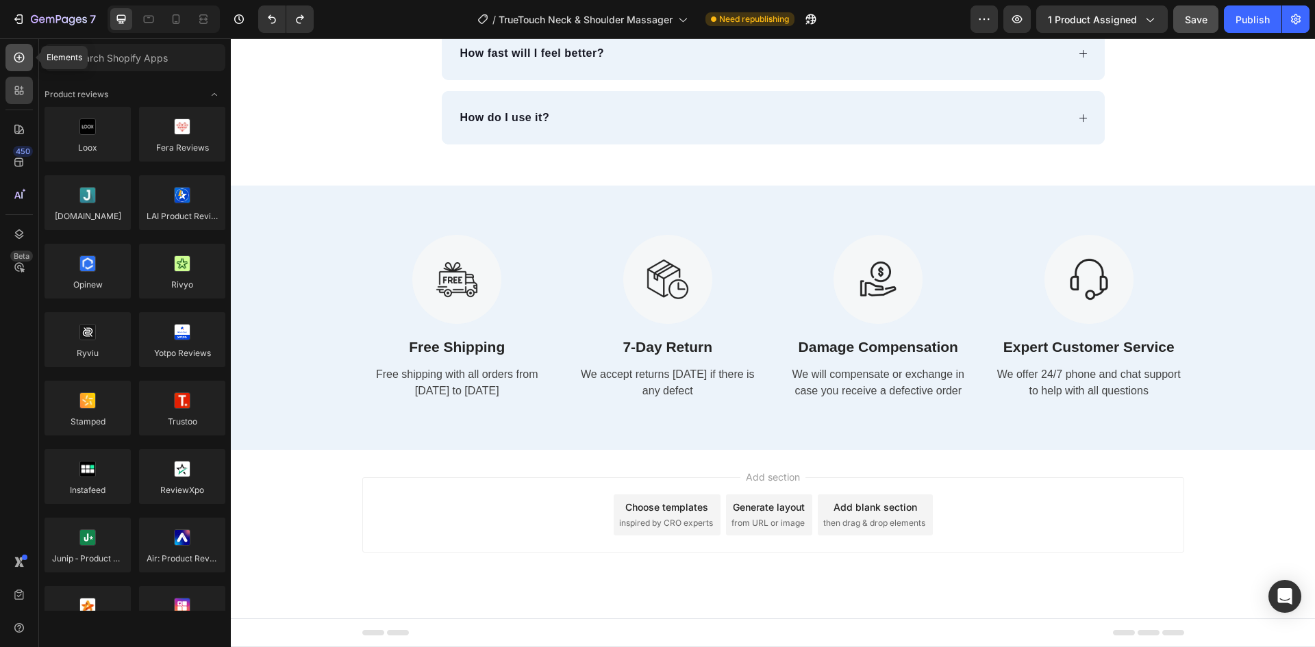
click at [21, 59] on icon at bounding box center [19, 58] width 14 height 14
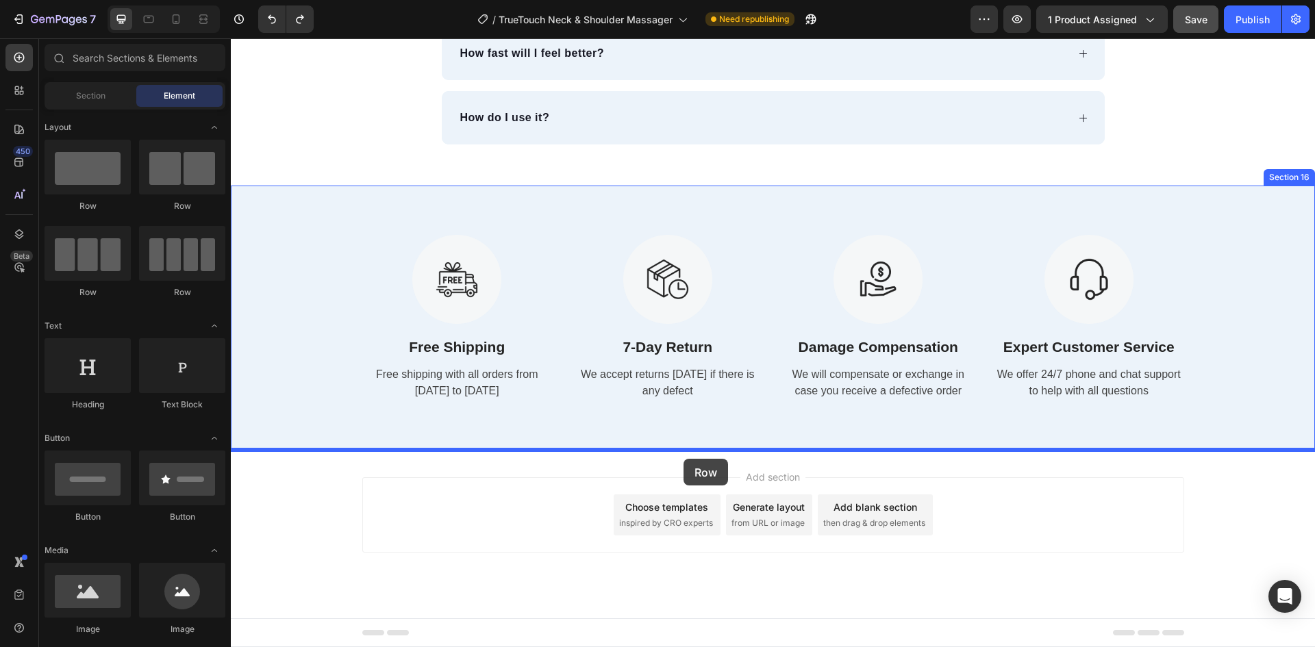
drag, startPoint x: 405, startPoint y: 245, endPoint x: 684, endPoint y: 459, distance: 351.8
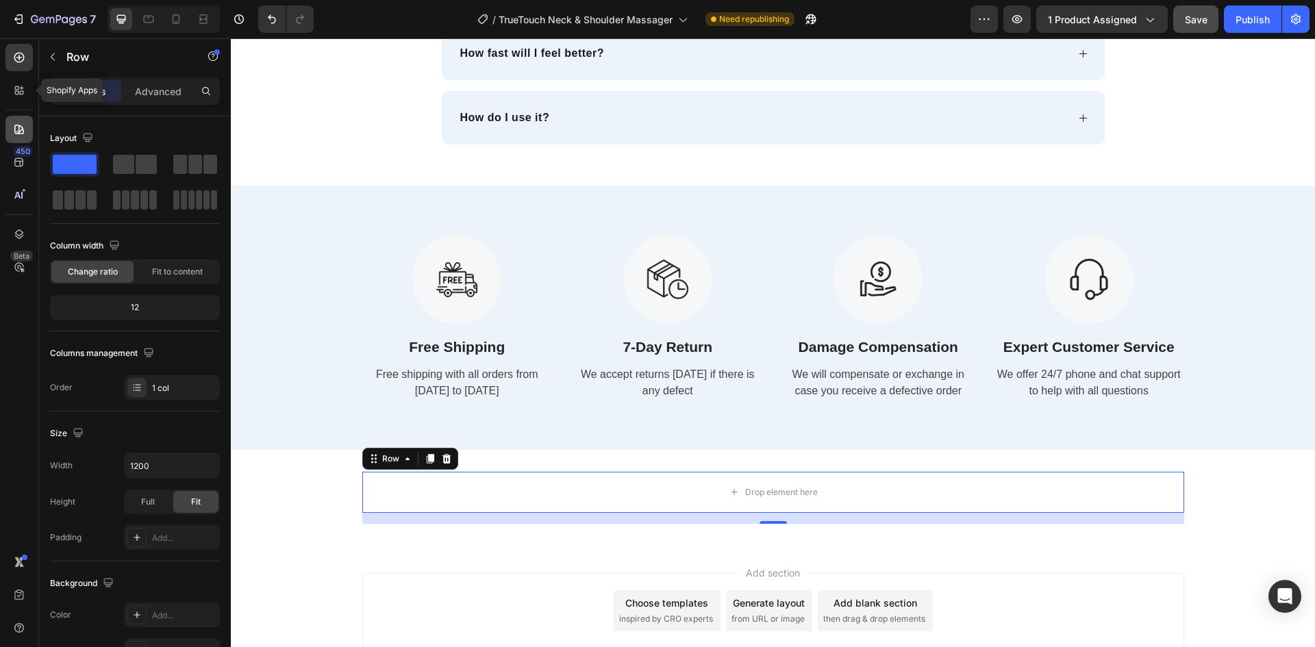
click at [14, 93] on icon at bounding box center [19, 91] width 14 height 14
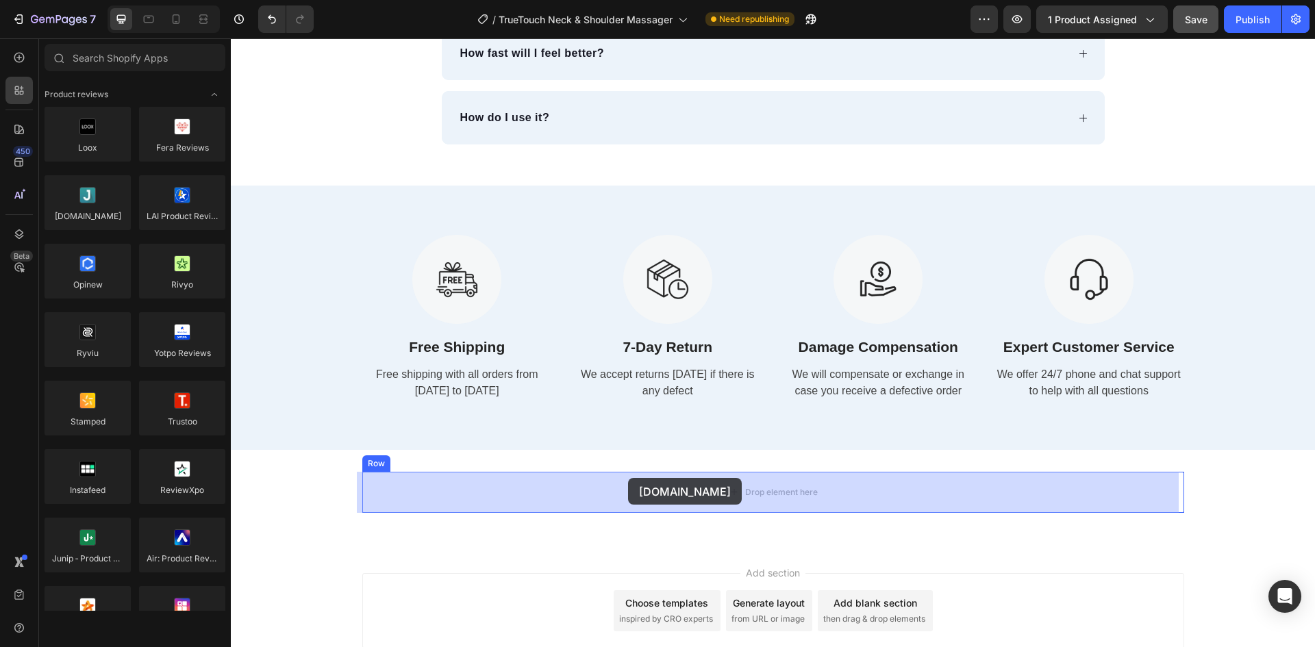
drag, startPoint x: 332, startPoint y: 255, endPoint x: 630, endPoint y: 480, distance: 373.8
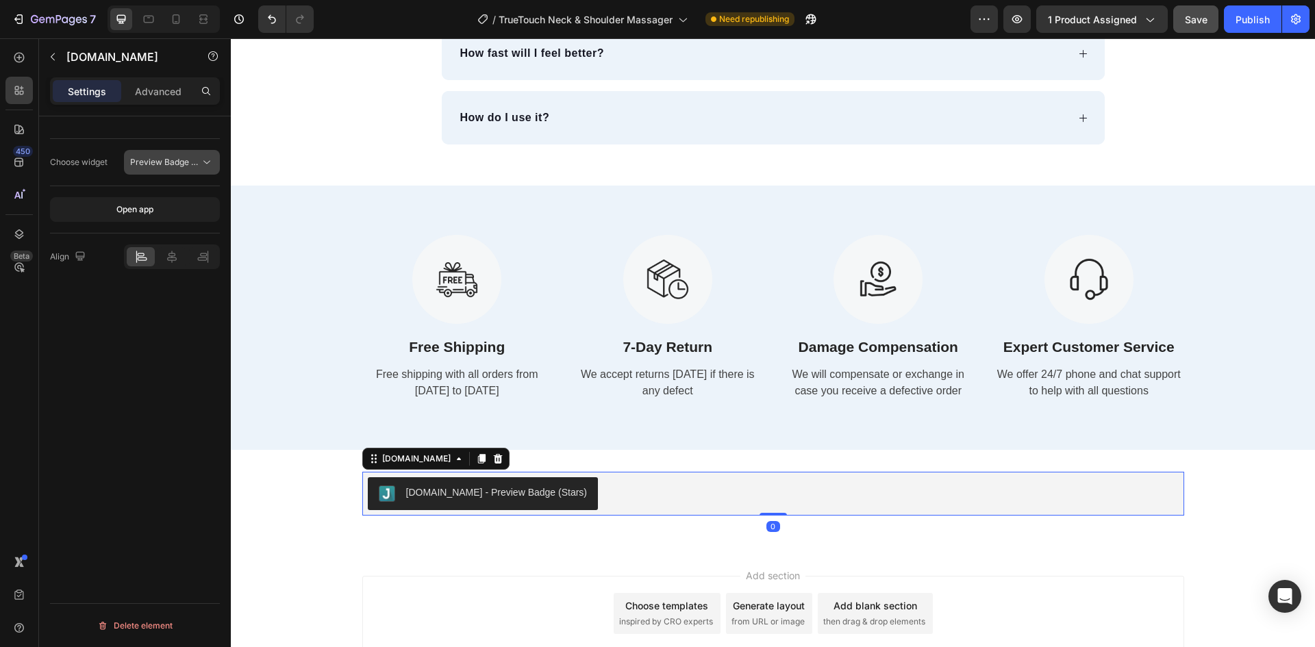
click at [156, 158] on span "Preview Badge (Stars)" at bounding box center [173, 162] width 87 height 10
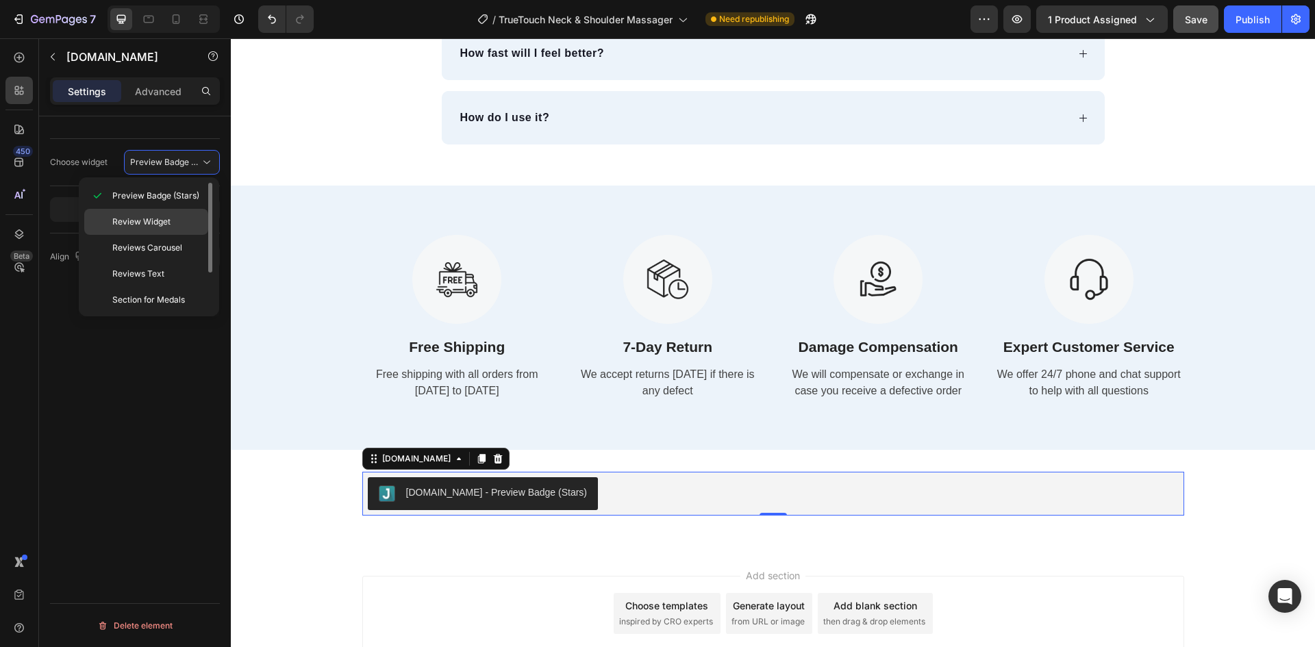
click at [179, 221] on p "Review Widget" at bounding box center [157, 222] width 90 height 12
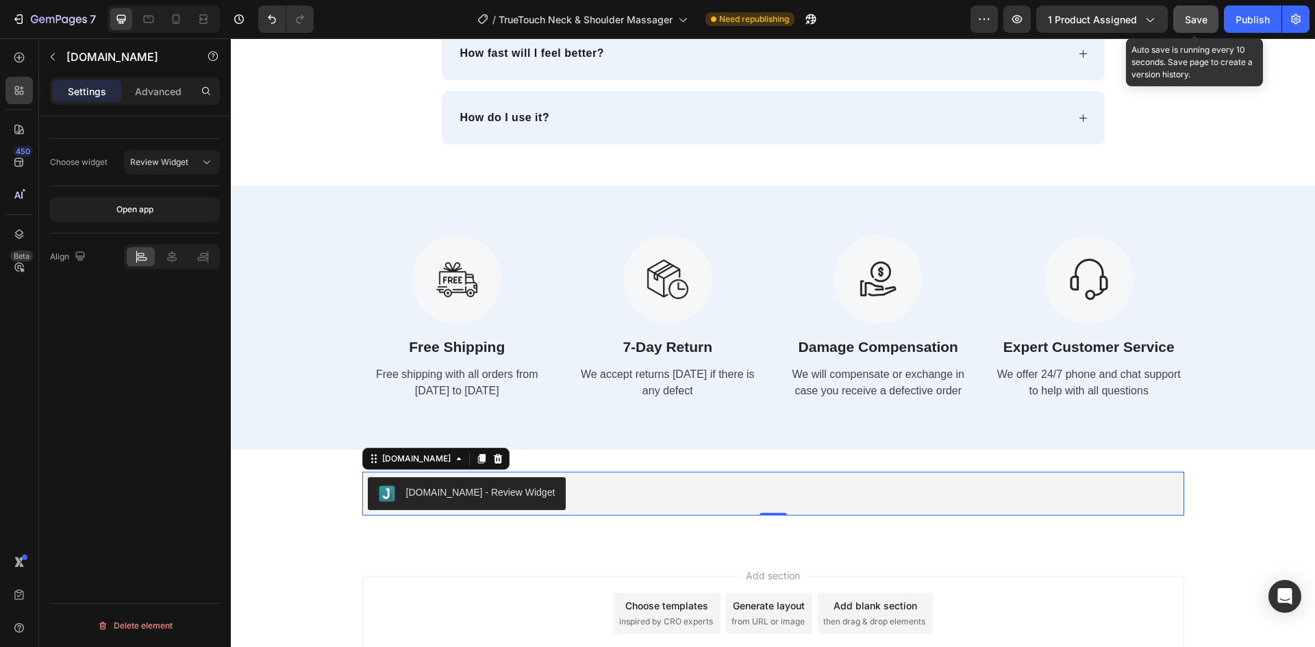
click at [1191, 28] on button "Save" at bounding box center [1196, 18] width 45 height 27
click at [1032, 499] on div "[DOMAIN_NAME] - Review Widget" at bounding box center [773, 494] width 811 height 33
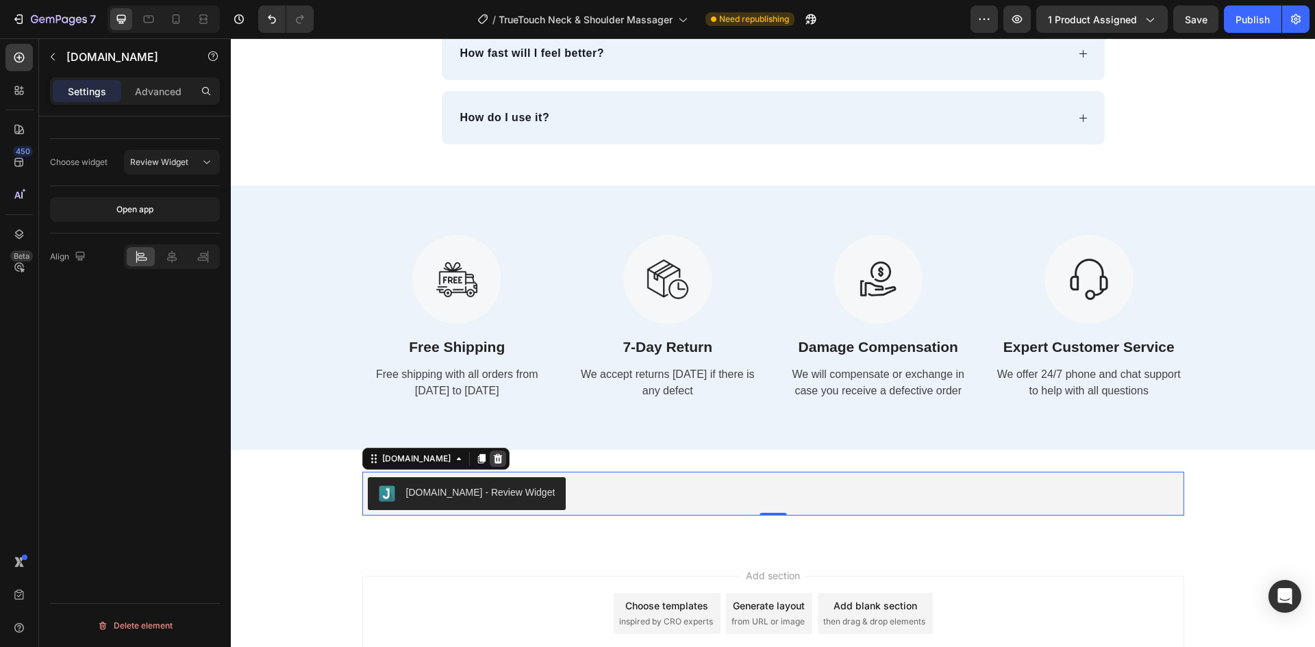
click at [493, 460] on icon at bounding box center [497, 459] width 9 height 10
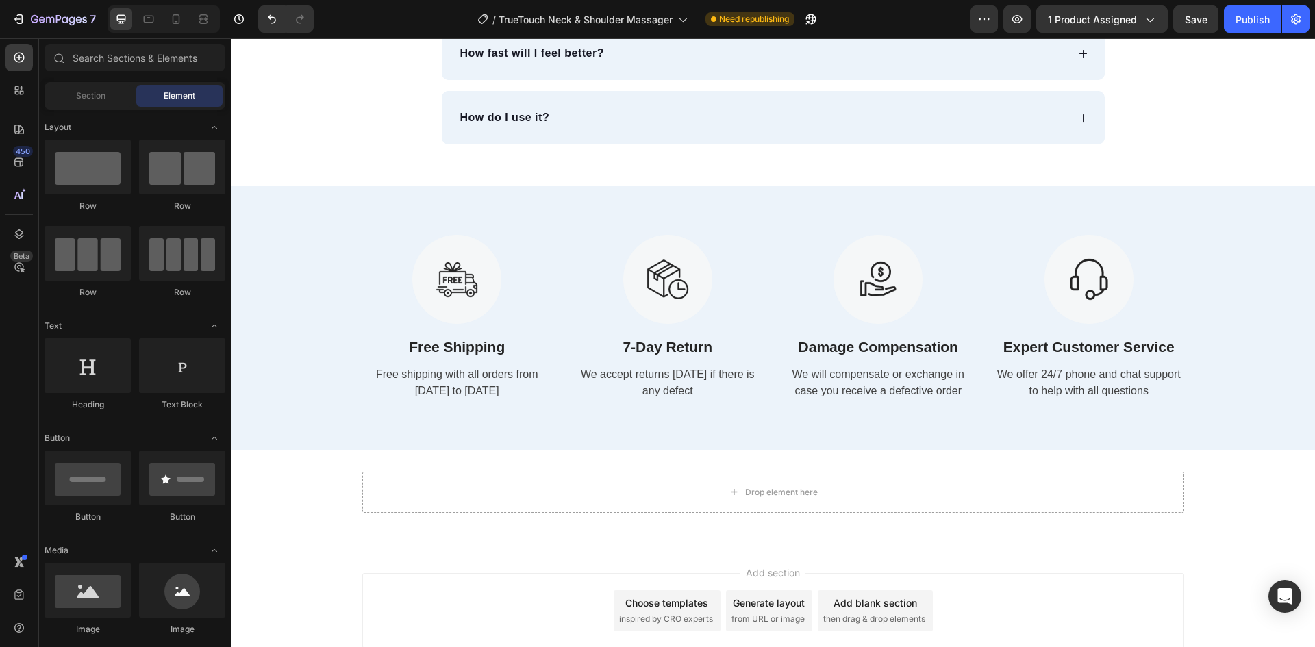
click at [88, 84] on div "Section Element" at bounding box center [135, 95] width 181 height 27
click at [94, 90] on span "Section" at bounding box center [90, 96] width 29 height 12
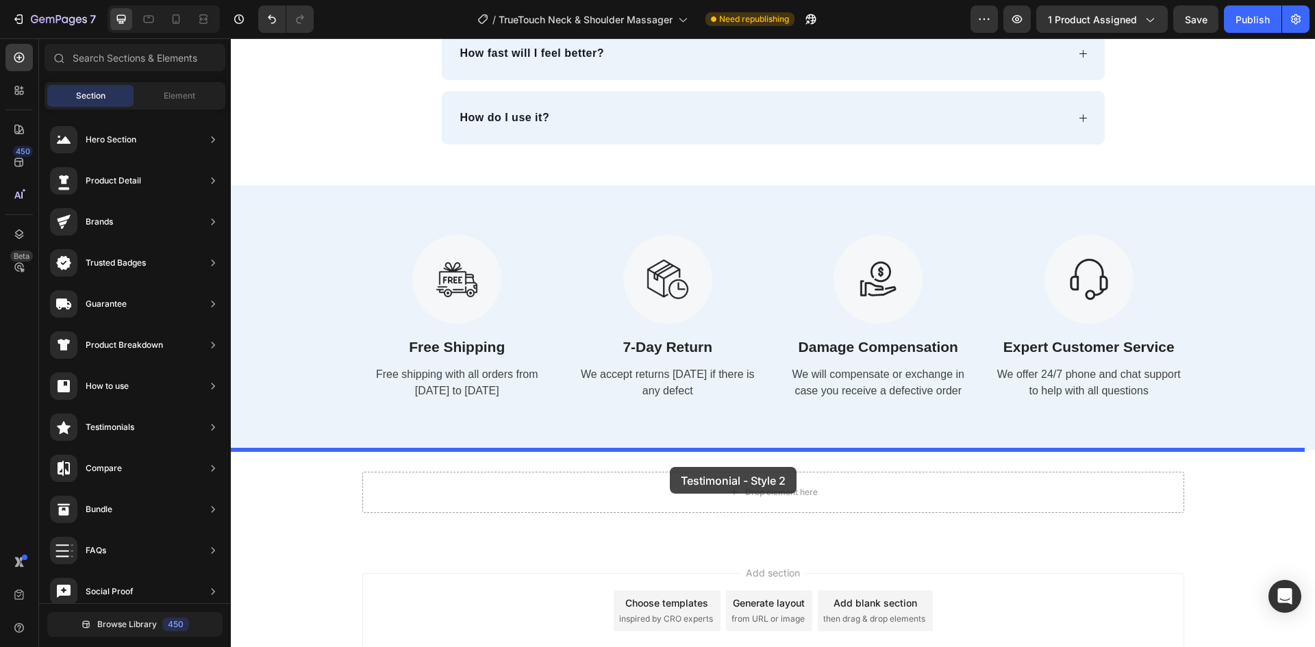
drag, startPoint x: 544, startPoint y: 278, endPoint x: 670, endPoint y: 467, distance: 227.3
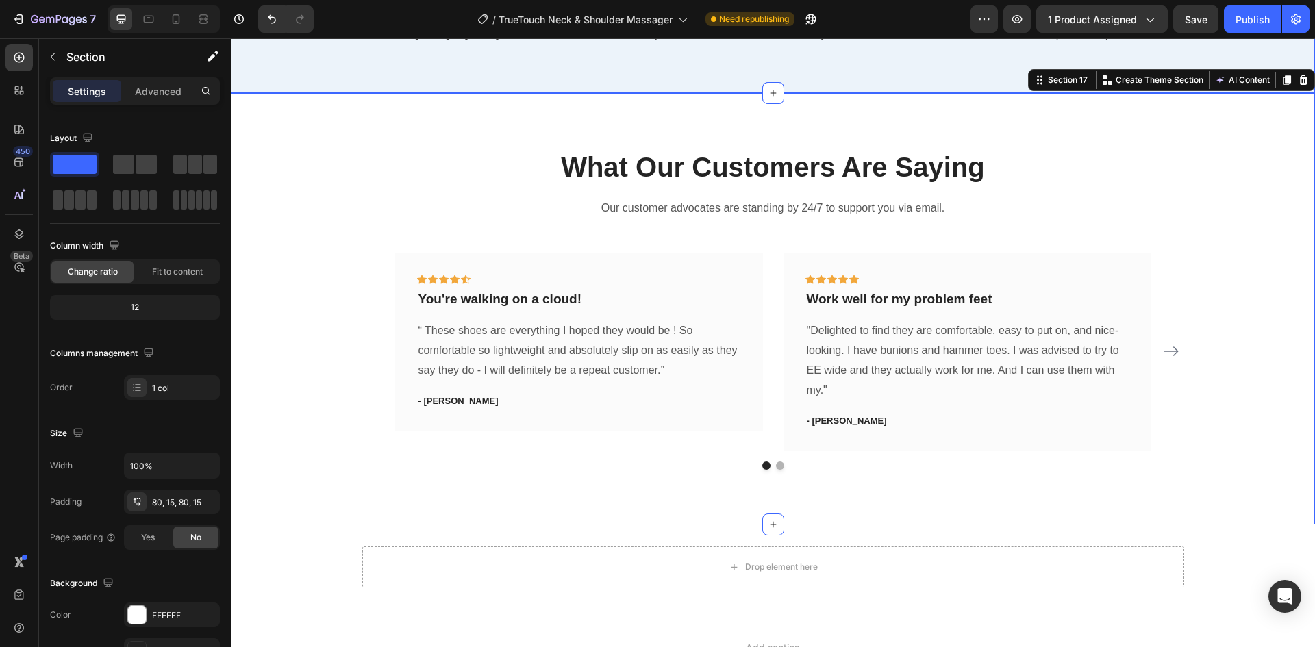
scroll to position [5460, 0]
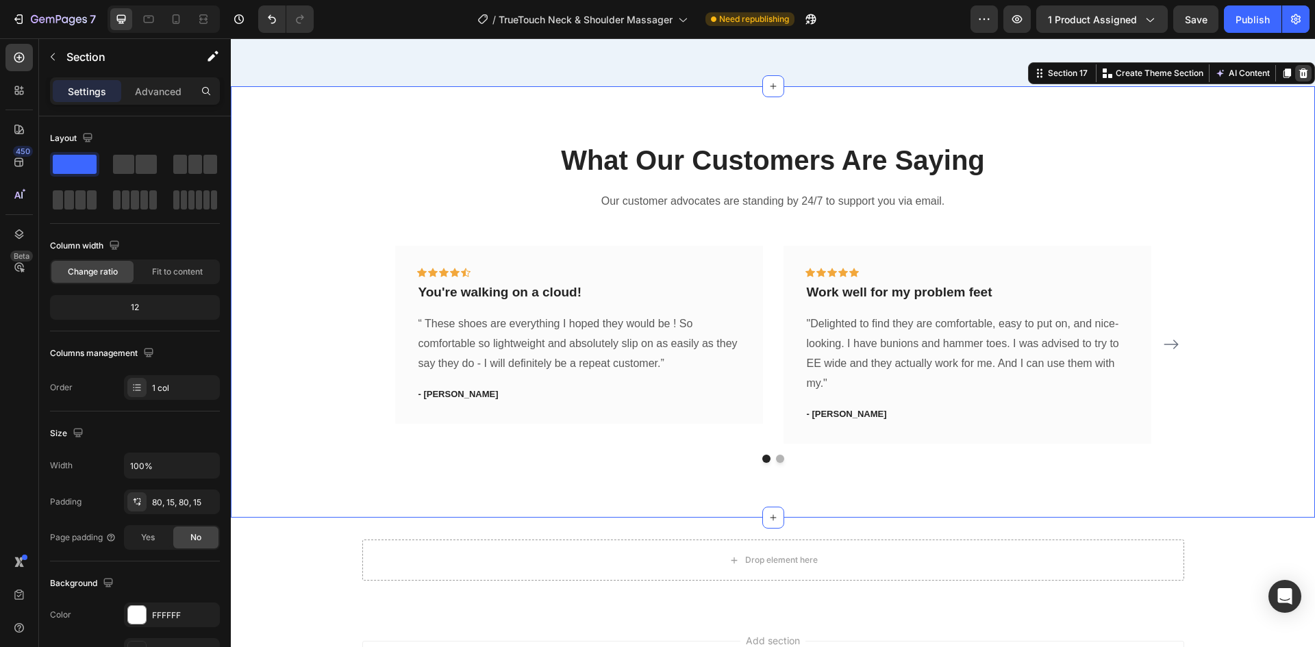
click at [1300, 73] on icon at bounding box center [1304, 74] width 9 height 10
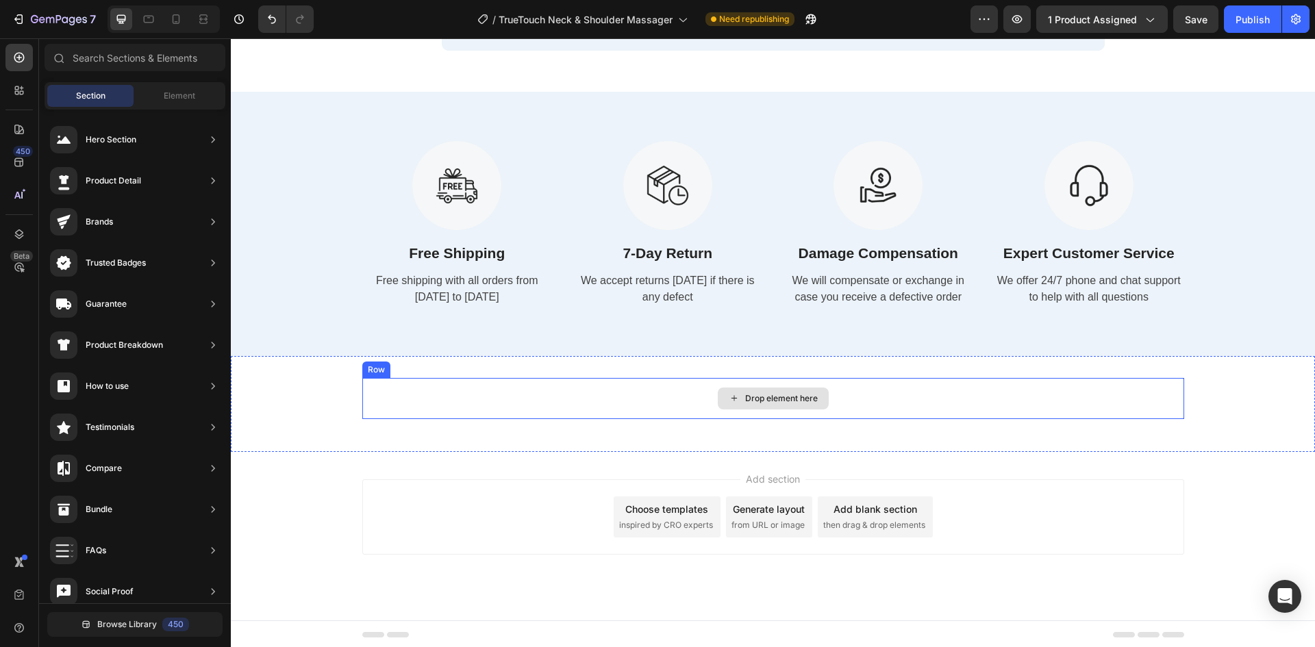
click at [645, 393] on div "Drop element here" at bounding box center [773, 398] width 822 height 41
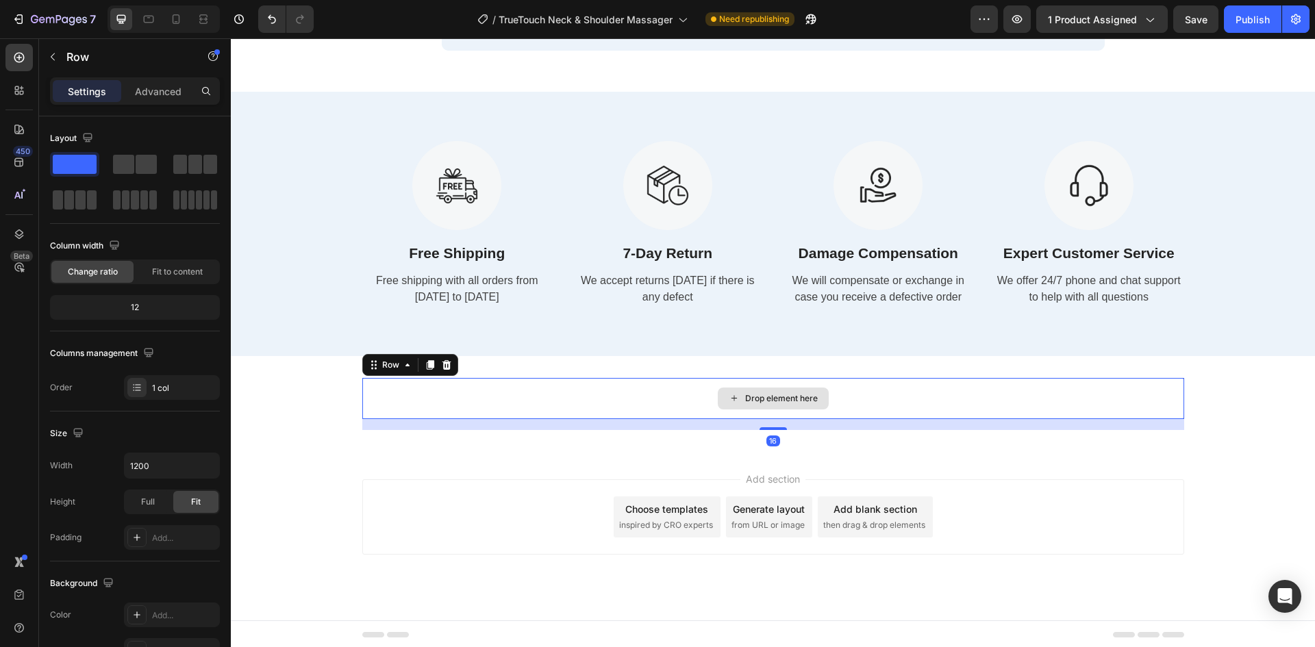
scroll to position [5192, 0]
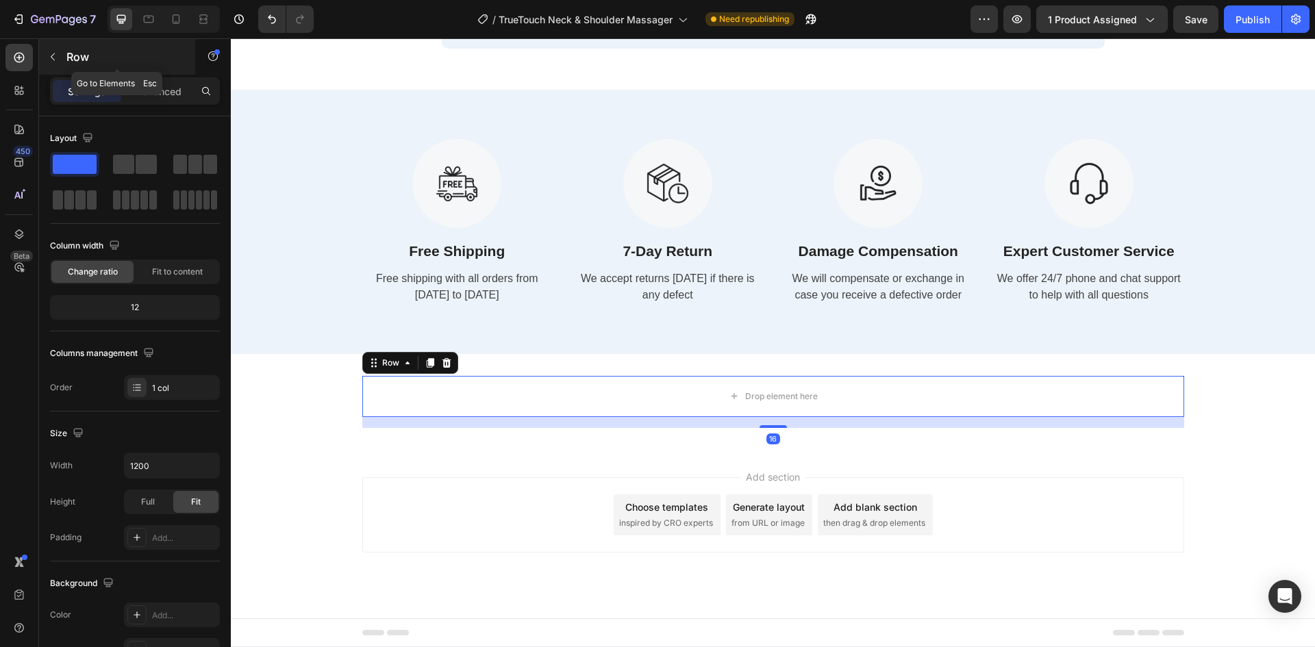
click at [56, 58] on icon "button" at bounding box center [52, 56] width 11 height 11
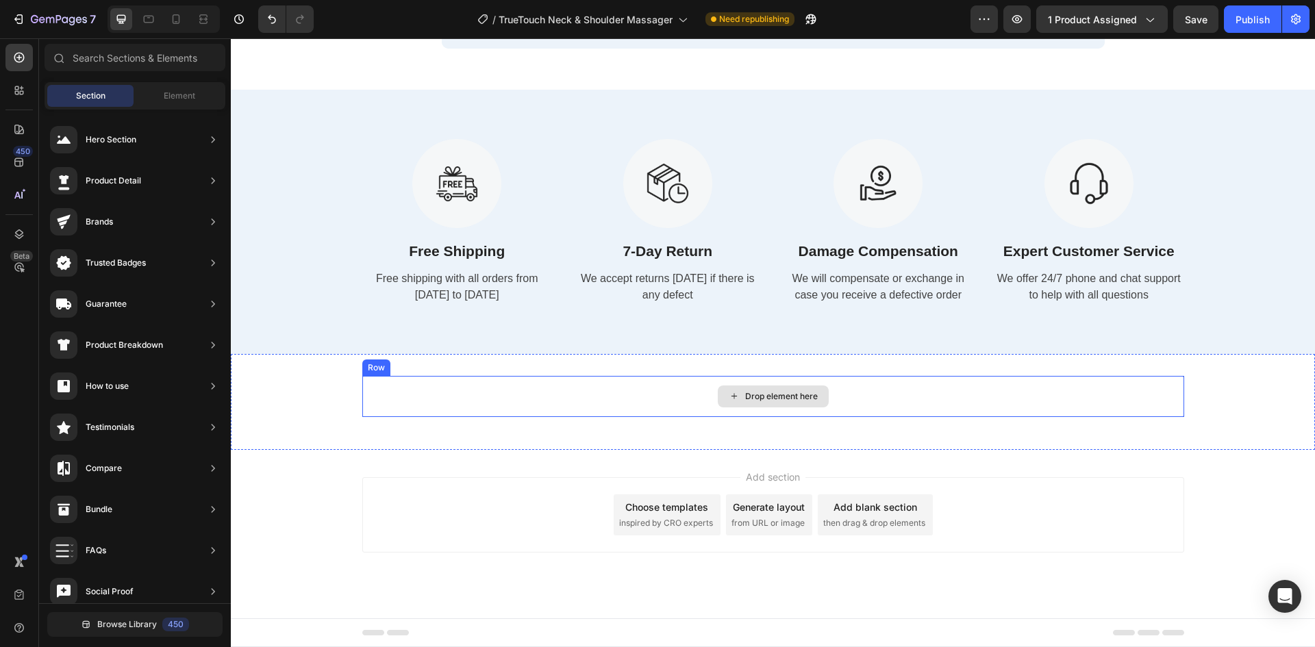
click at [553, 393] on div "Drop element here" at bounding box center [773, 396] width 822 height 41
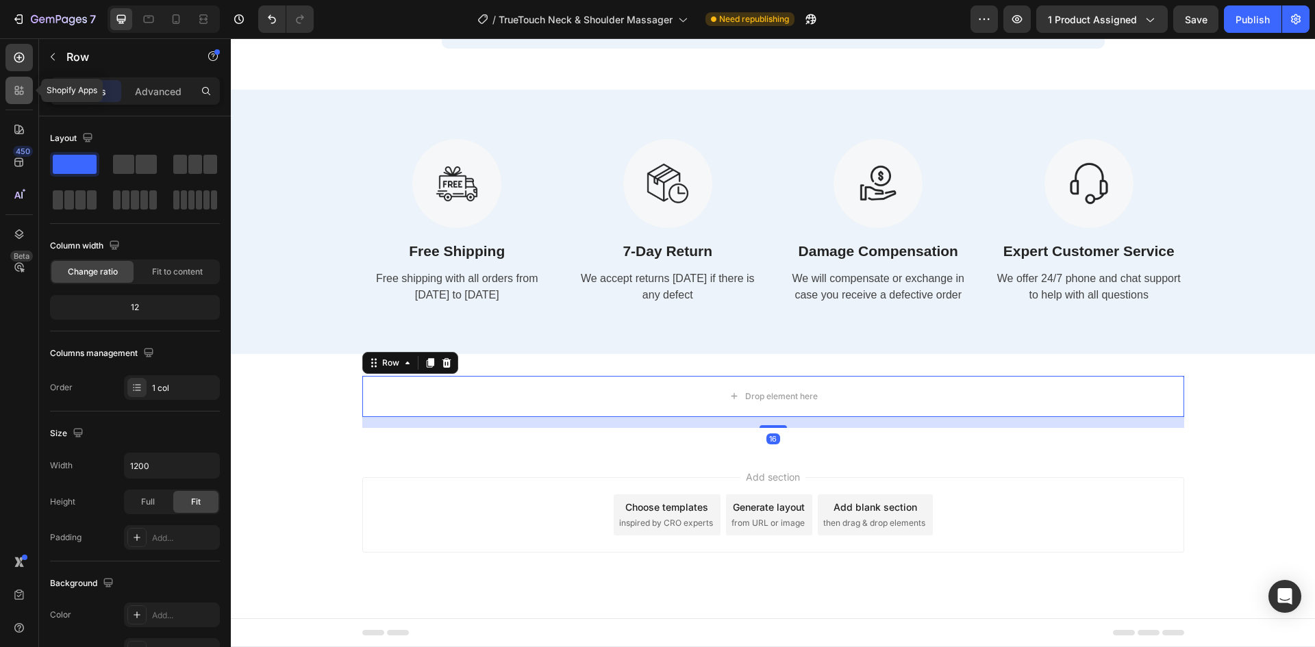
click at [11, 95] on div at bounding box center [18, 90] width 27 height 27
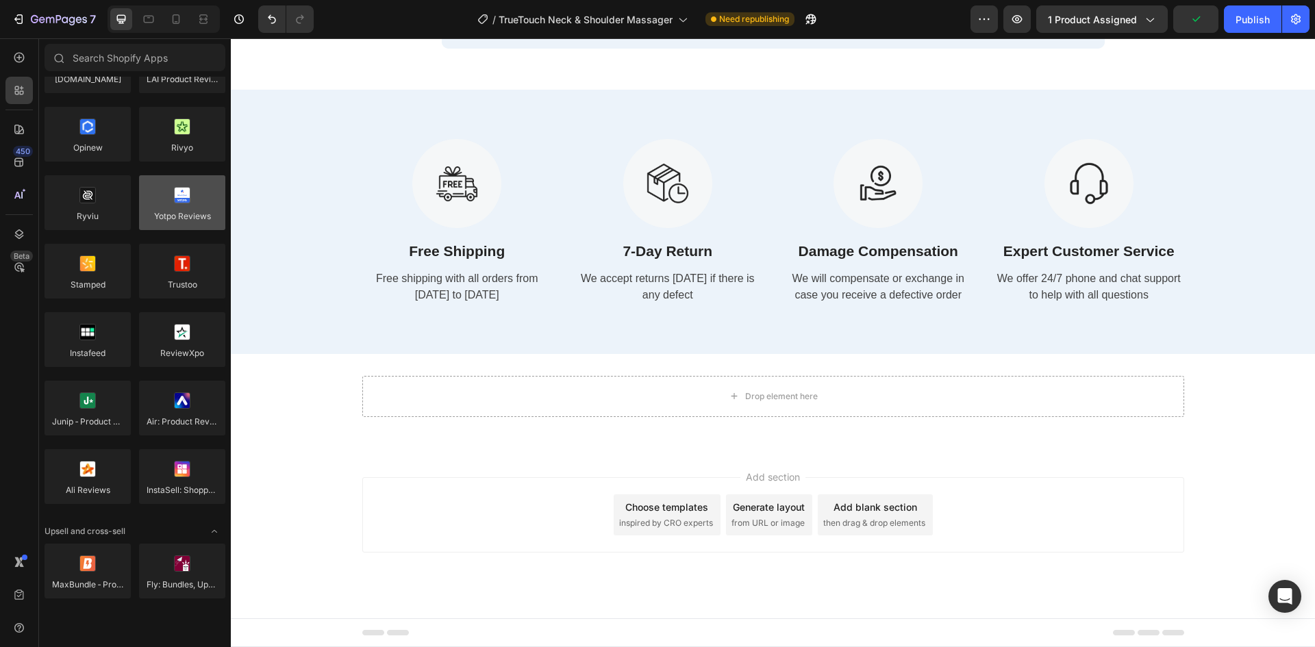
scroll to position [0, 0]
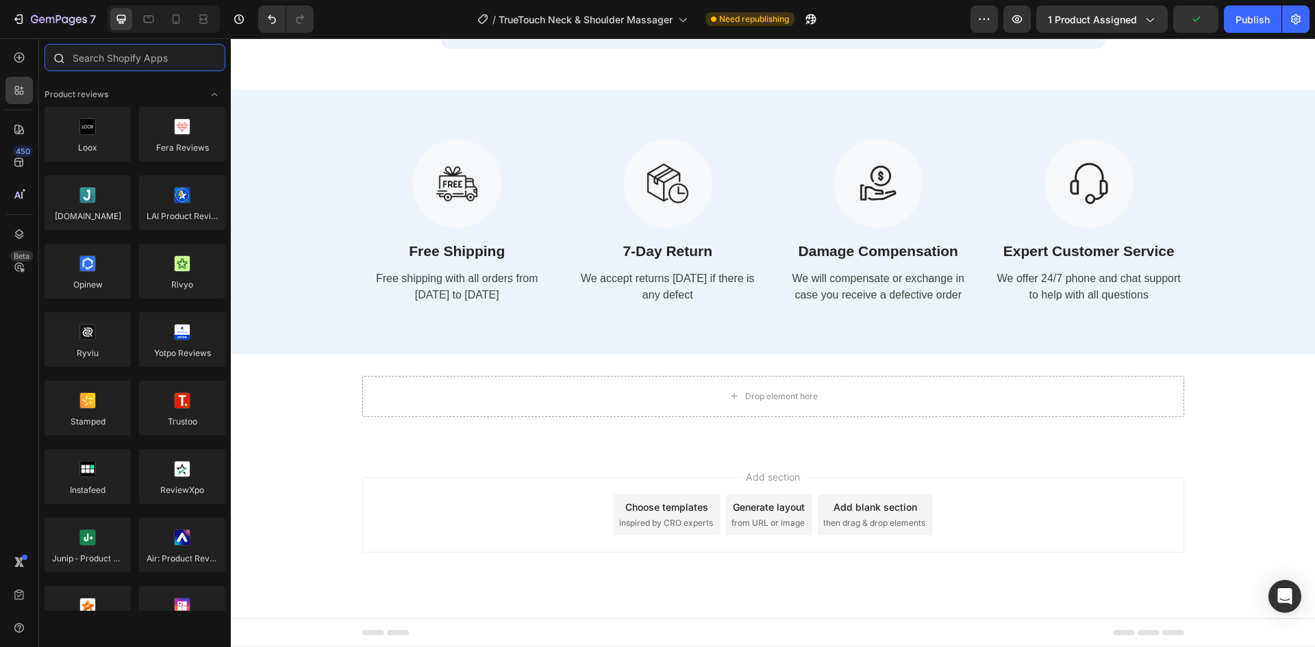
click at [149, 62] on input "text" at bounding box center [135, 57] width 181 height 27
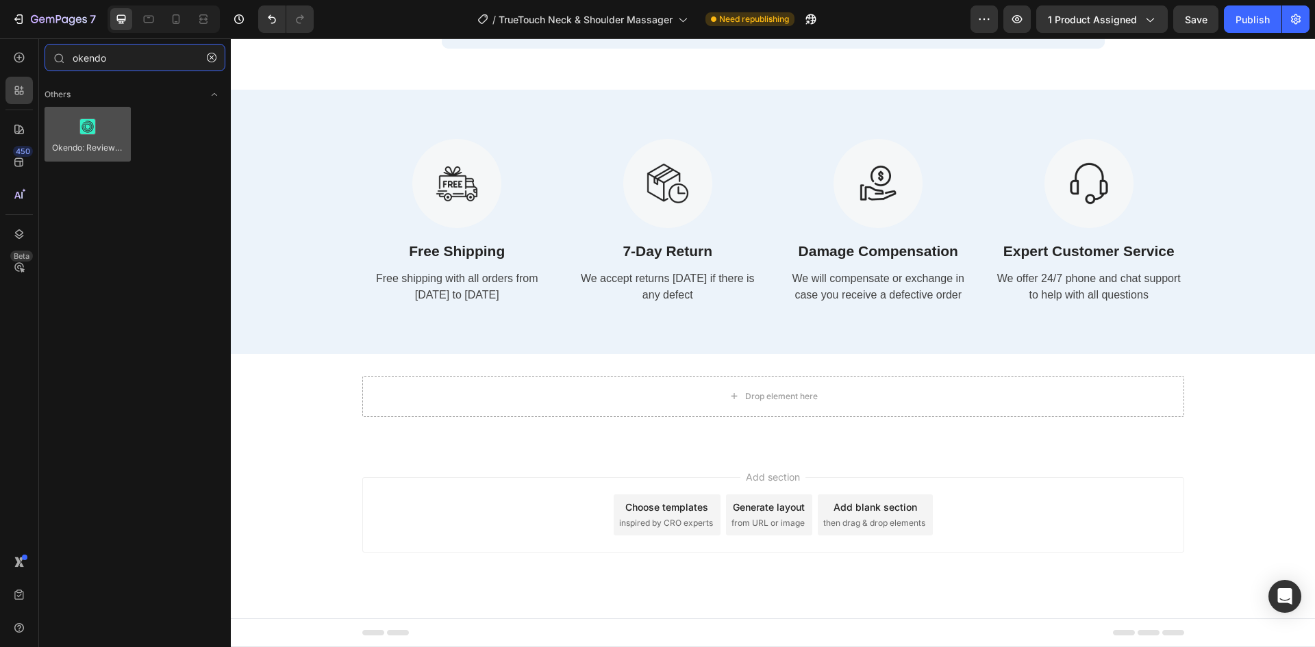
type input "okendo"
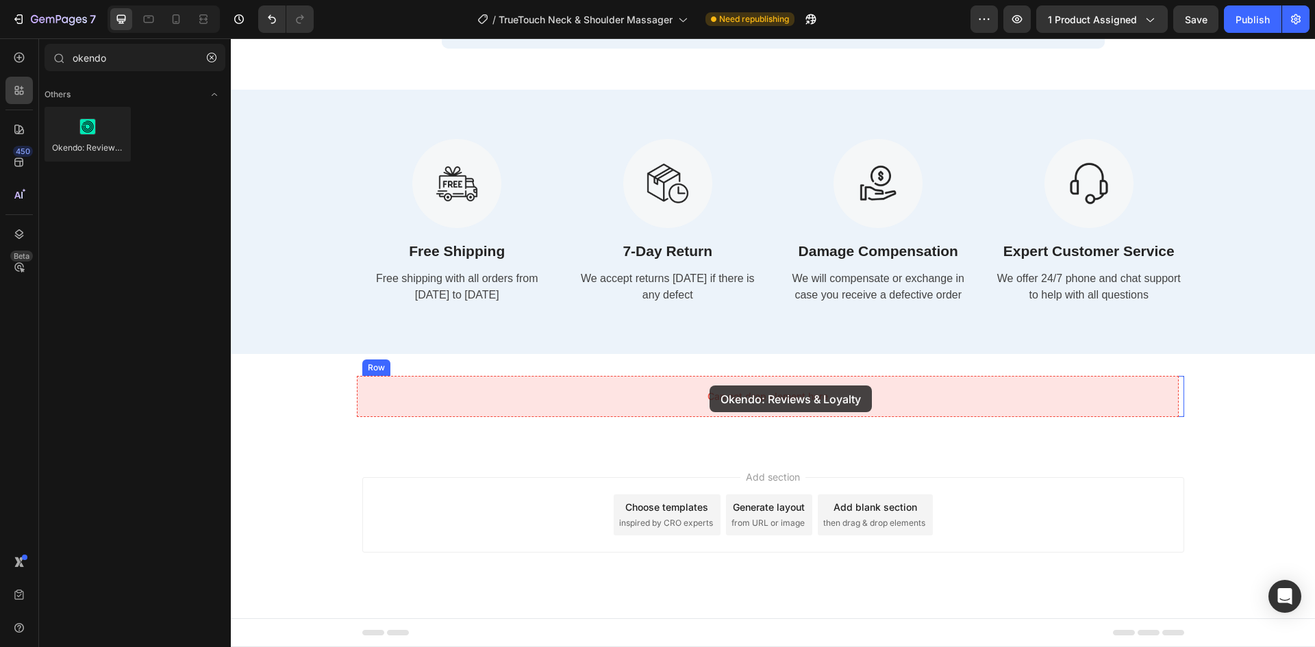
drag, startPoint x: 324, startPoint y: 169, endPoint x: 710, endPoint y: 386, distance: 442.7
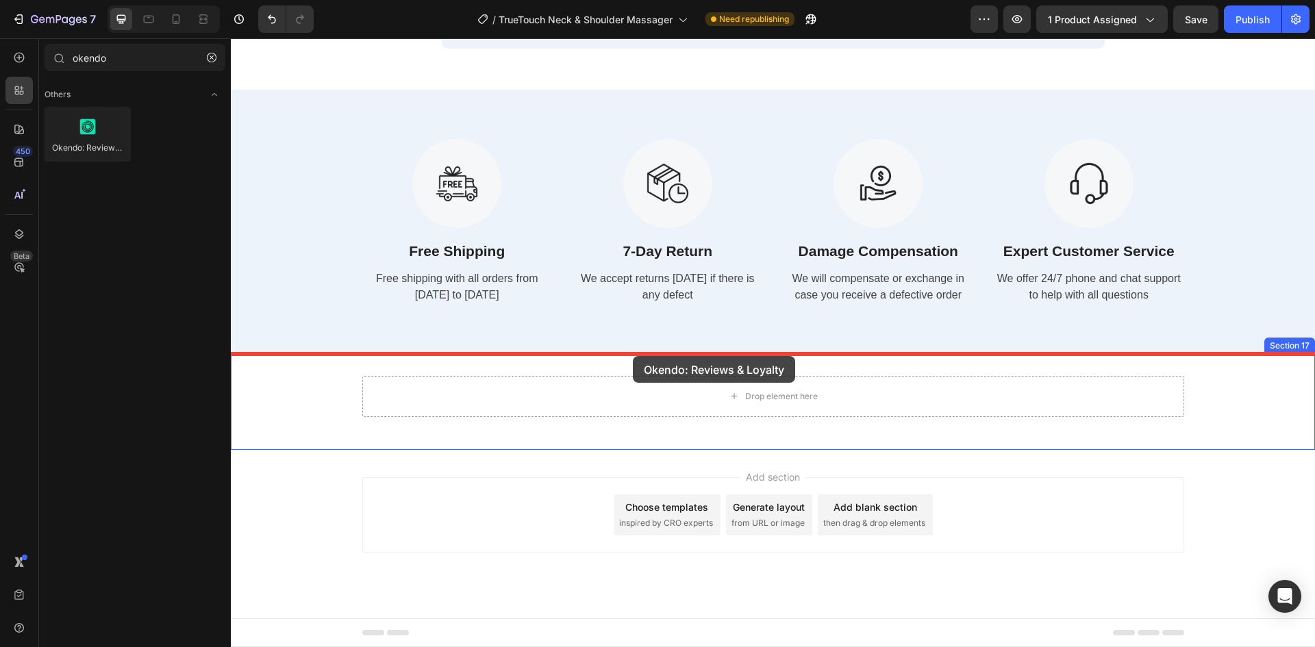
drag, startPoint x: 356, startPoint y: 208, endPoint x: 633, endPoint y: 356, distance: 314.2
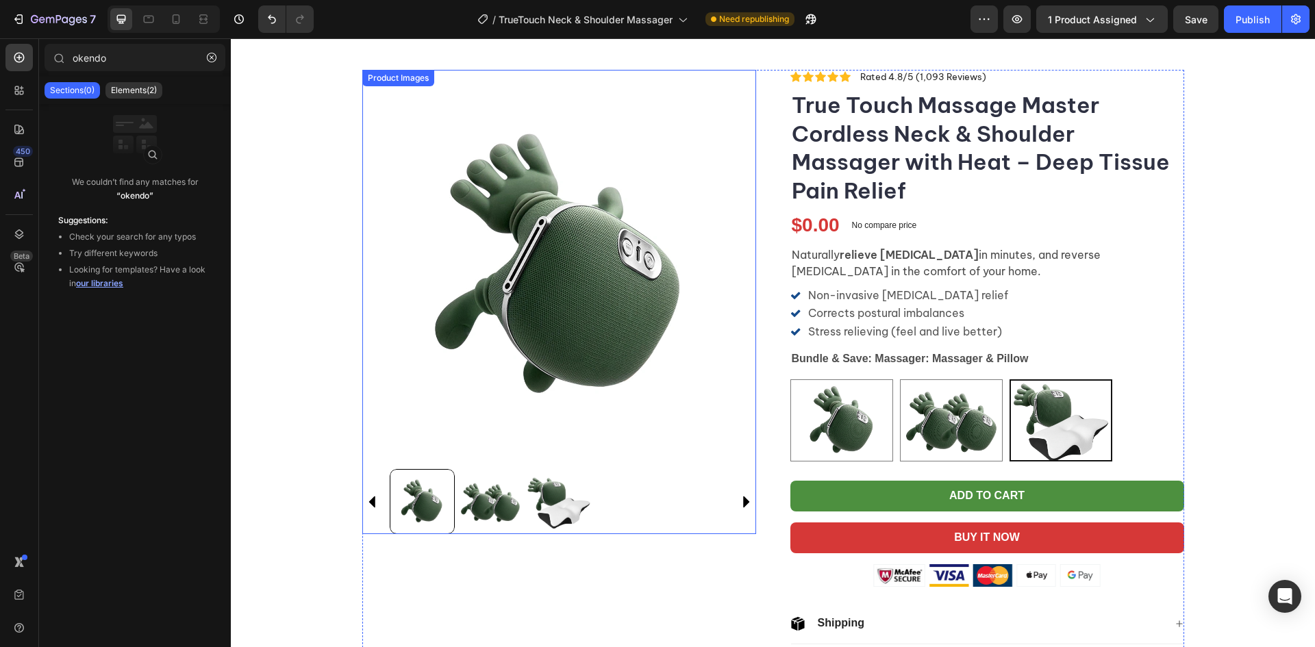
scroll to position [411, 0]
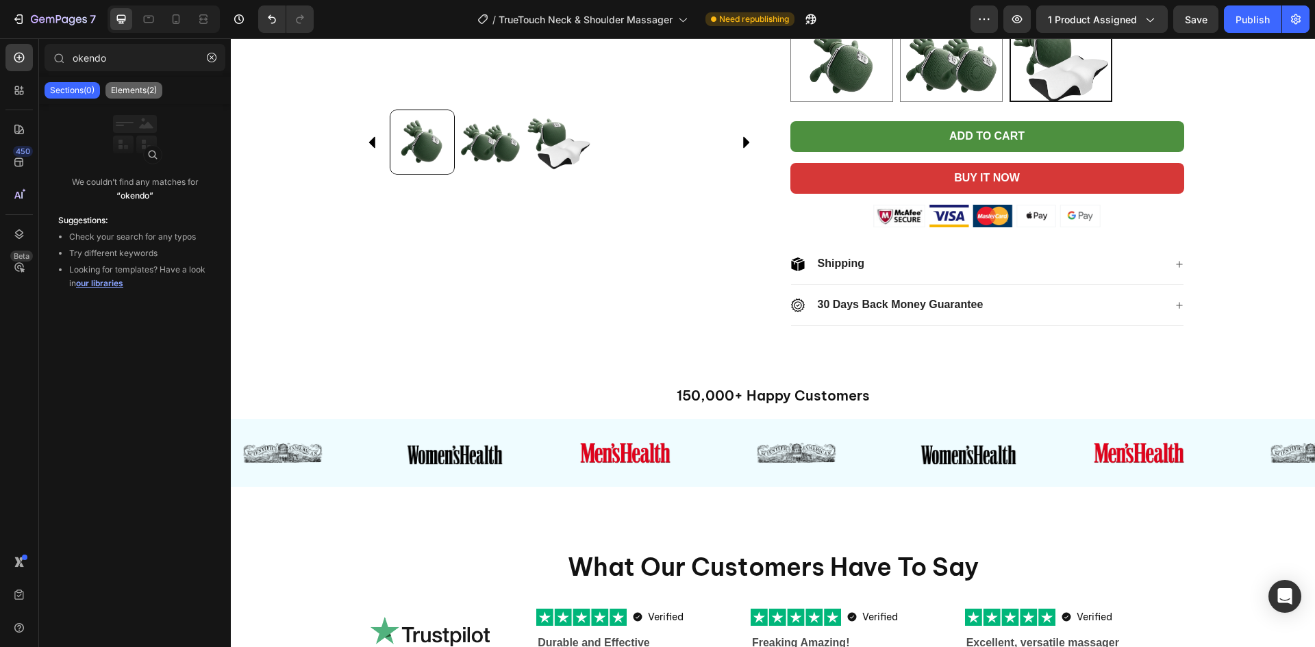
click at [137, 89] on p "Elements(2)" at bounding box center [134, 90] width 46 height 11
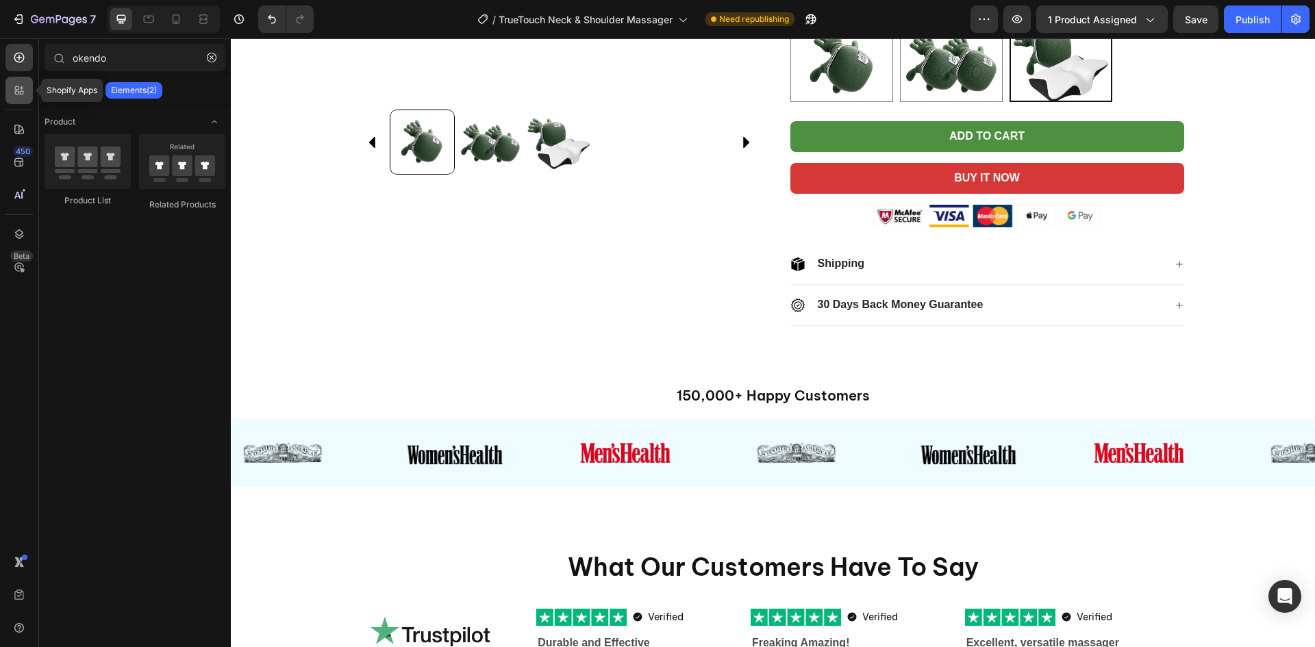
click at [14, 94] on icon at bounding box center [19, 91] width 14 height 14
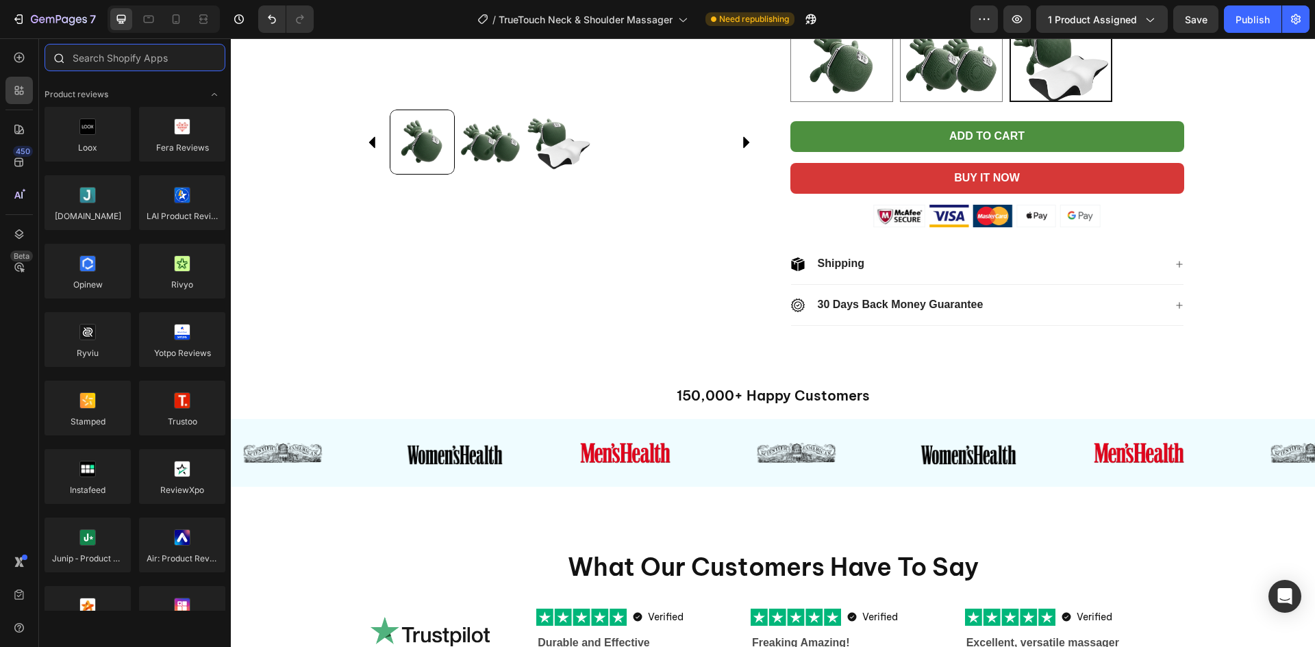
click at [143, 61] on input "text" at bounding box center [135, 57] width 181 height 27
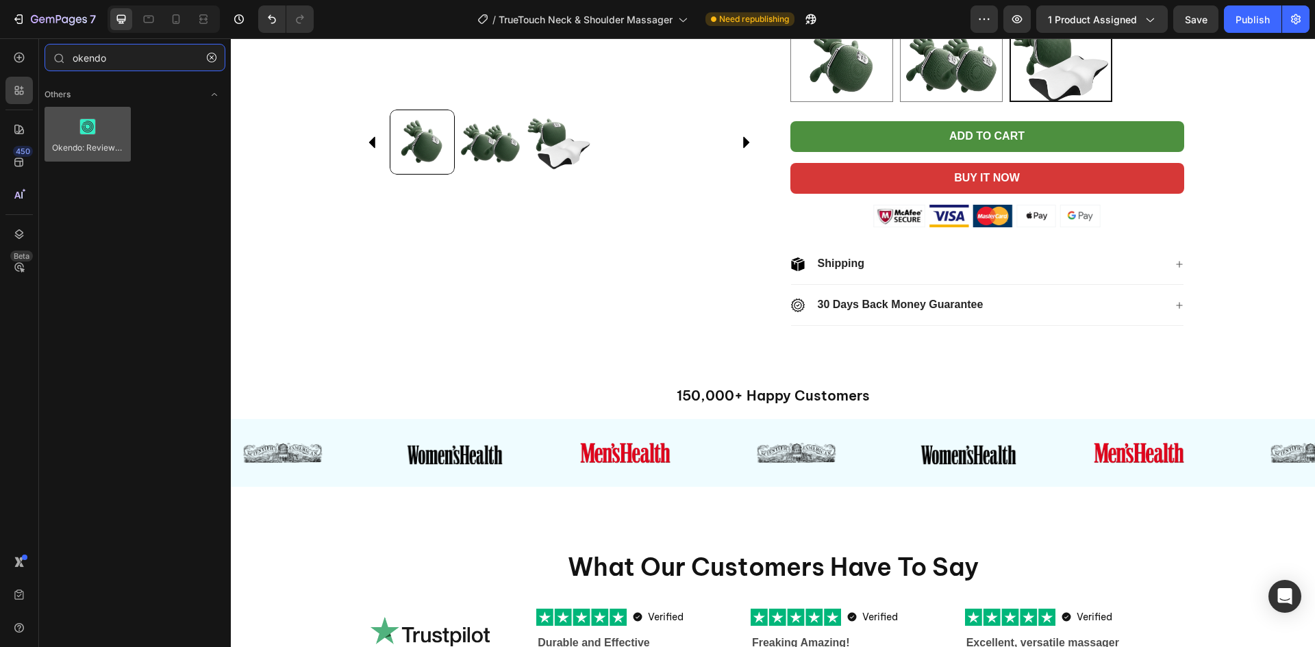
type input "okendo"
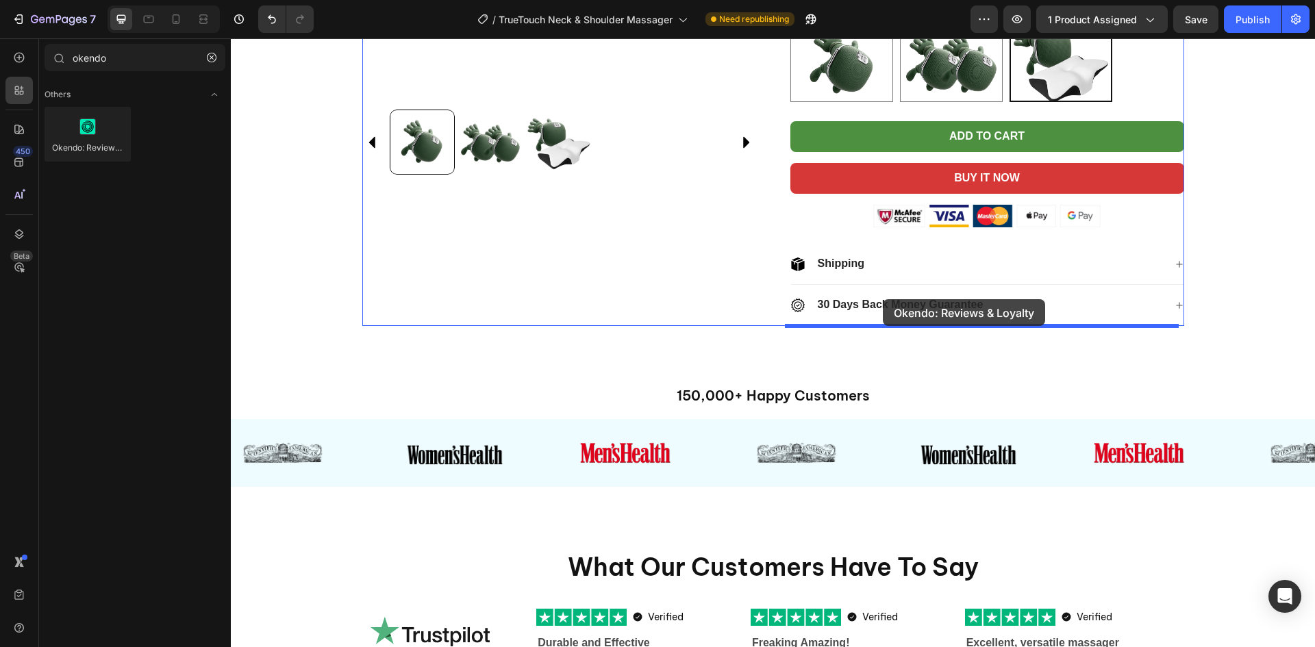
drag, startPoint x: 389, startPoint y: 293, endPoint x: 883, endPoint y: 299, distance: 494.0
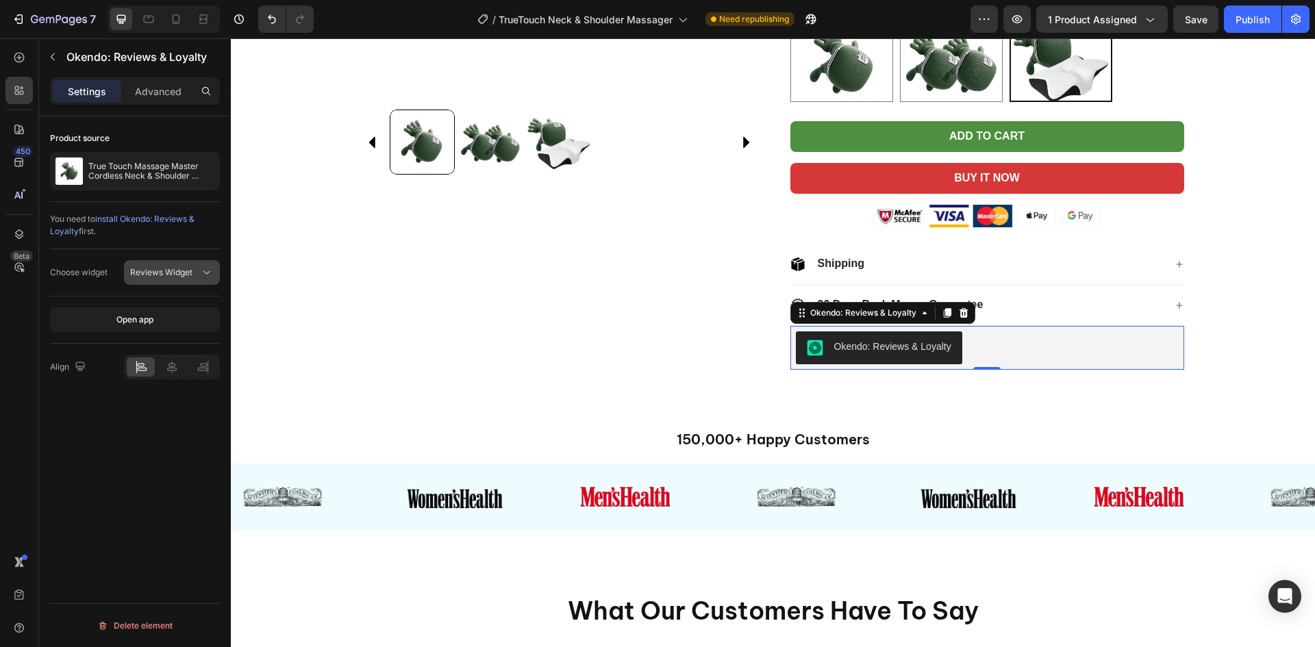
click at [184, 271] on span "Reviews Widget" at bounding box center [161, 272] width 62 height 10
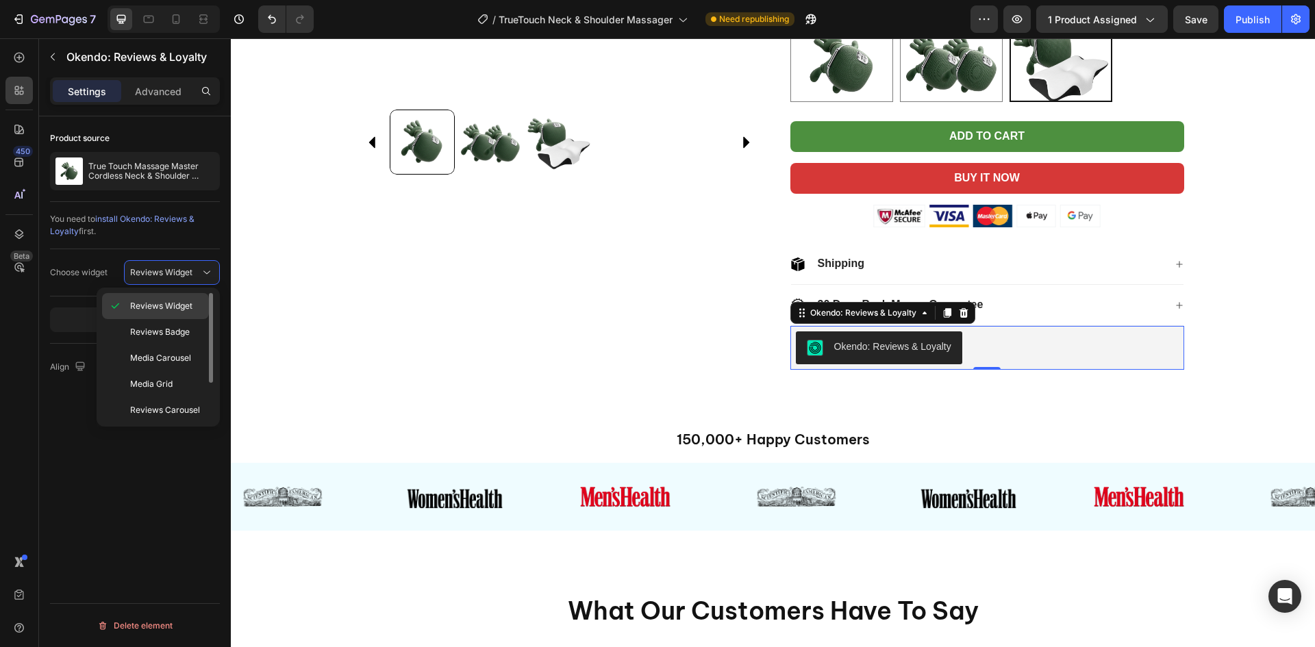
click at [186, 301] on span "Reviews Widget" at bounding box center [161, 306] width 62 height 12
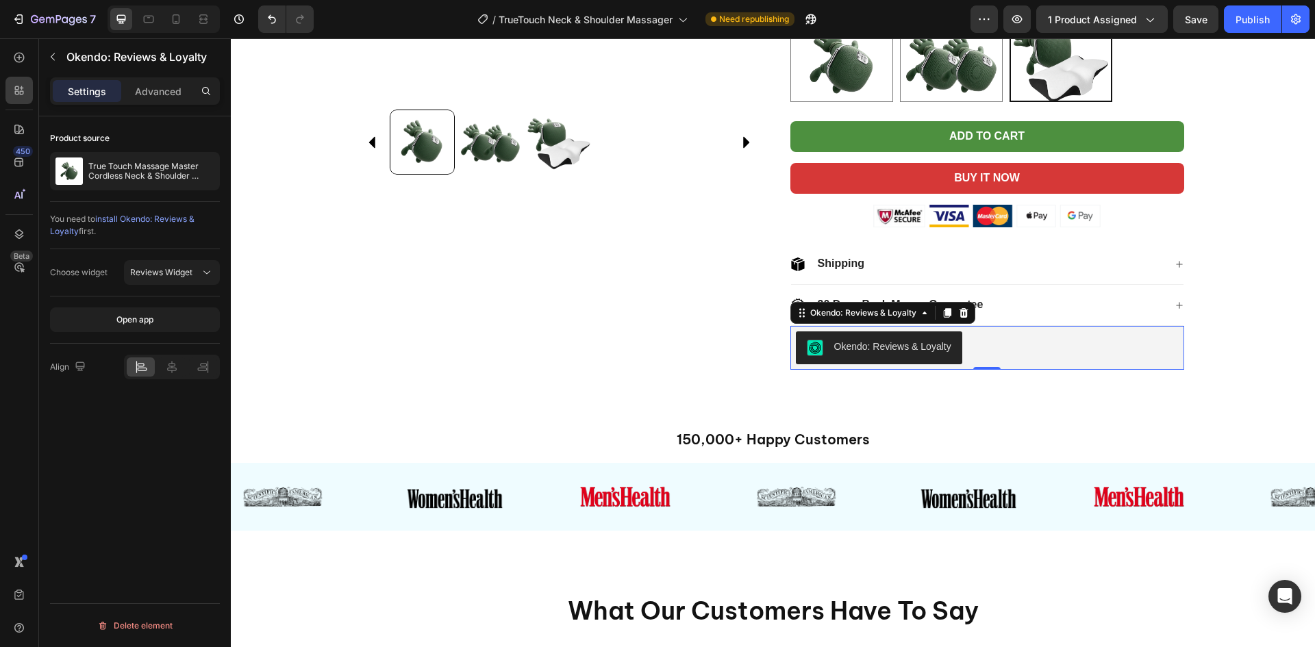
click at [1015, 342] on div "Okendo: Reviews & Loyalty" at bounding box center [987, 348] width 383 height 33
click at [1213, 340] on div "Product Images Icon Icon Icon Icon Icon Icon List Rated 4.8/5 (1,093 Reviews) T…" at bounding box center [773, 45] width 1085 height 671
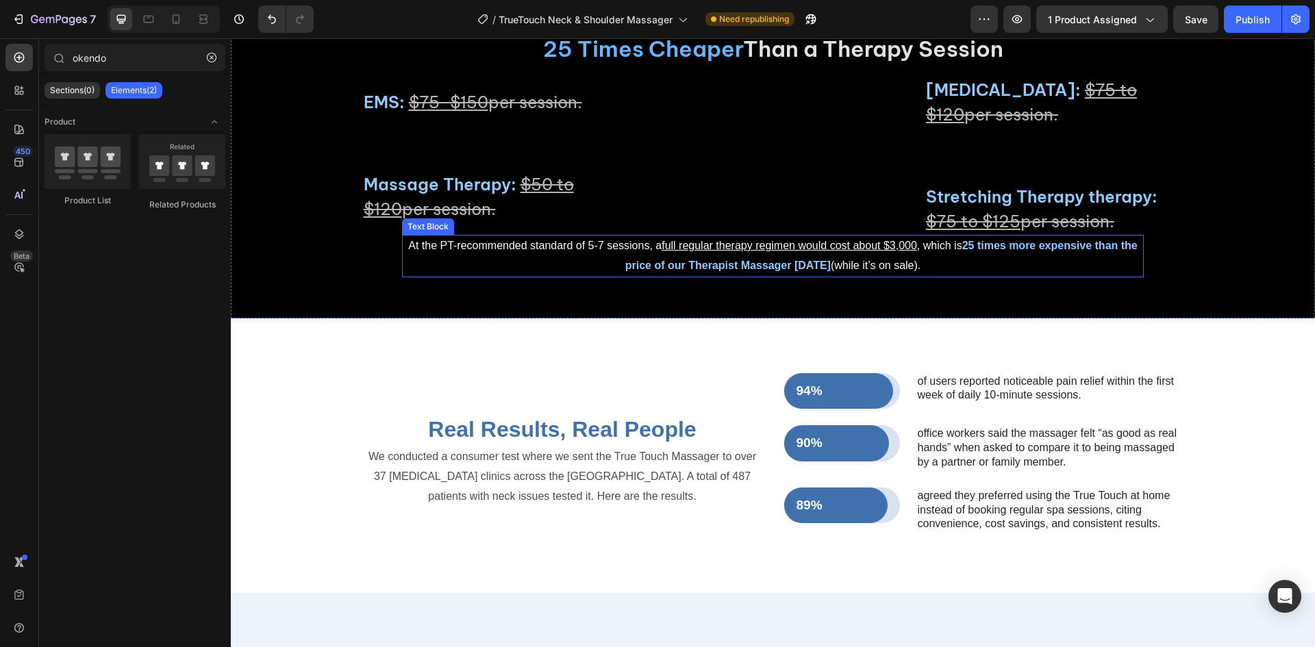
scroll to position [4316, 0]
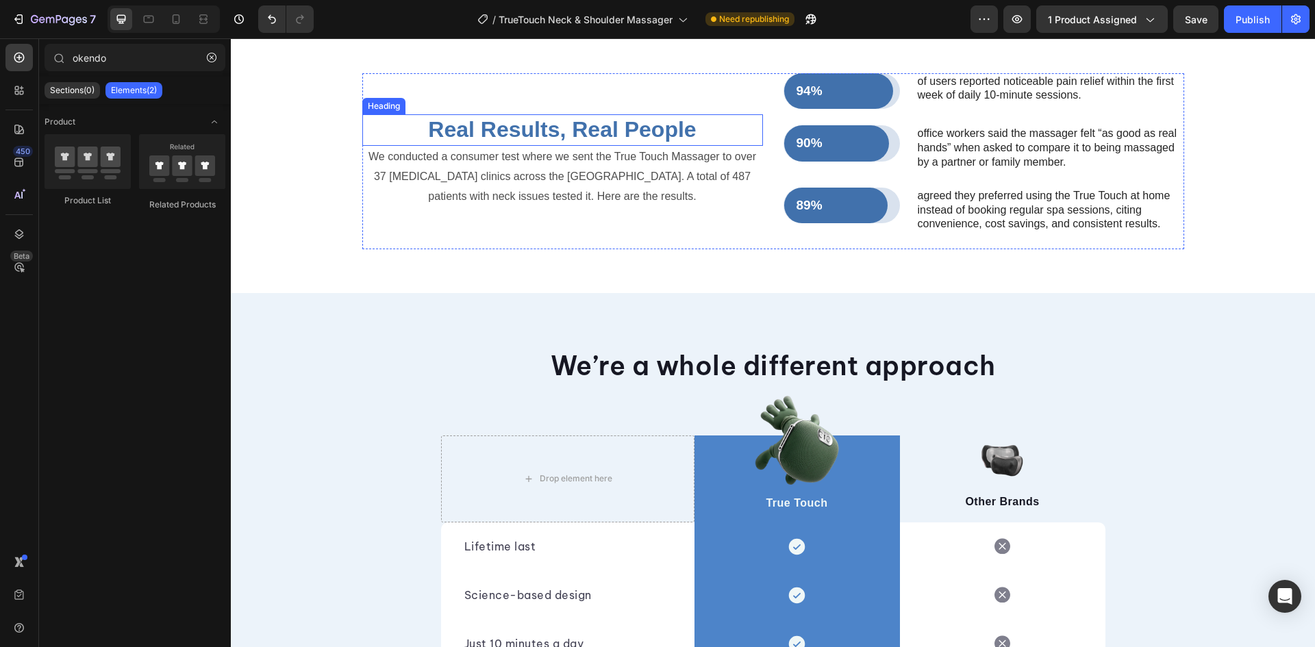
click at [630, 146] on h2 "Real Results, Real People" at bounding box center [562, 130] width 401 height 32
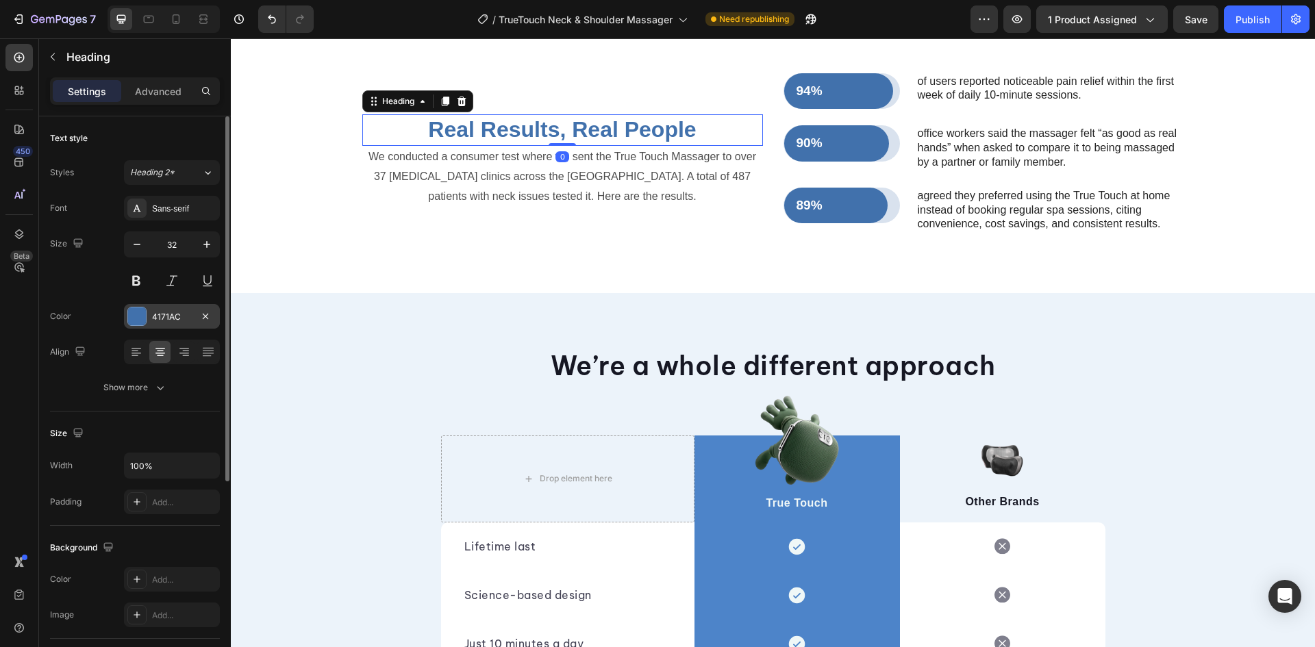
click at [195, 314] on div "4171AC" at bounding box center [172, 316] width 96 height 25
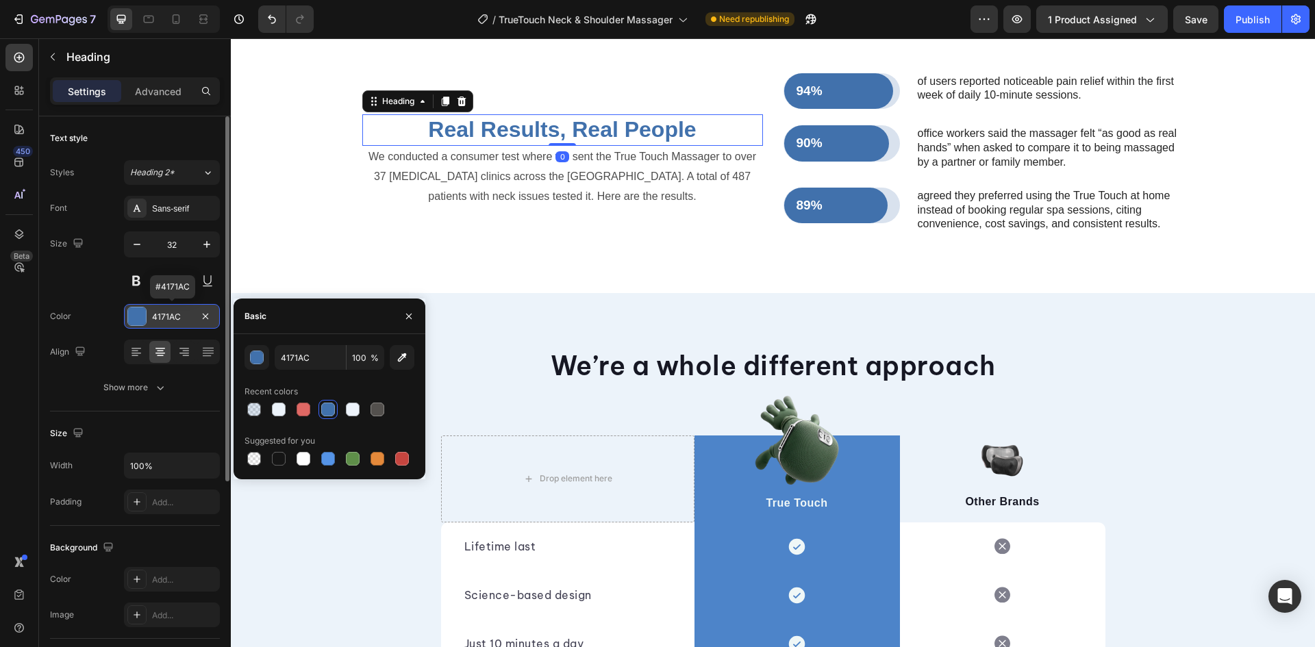
click at [185, 313] on div "4171AC" at bounding box center [172, 317] width 40 height 12
click at [323, 356] on input "4171AC" at bounding box center [310, 357] width 71 height 25
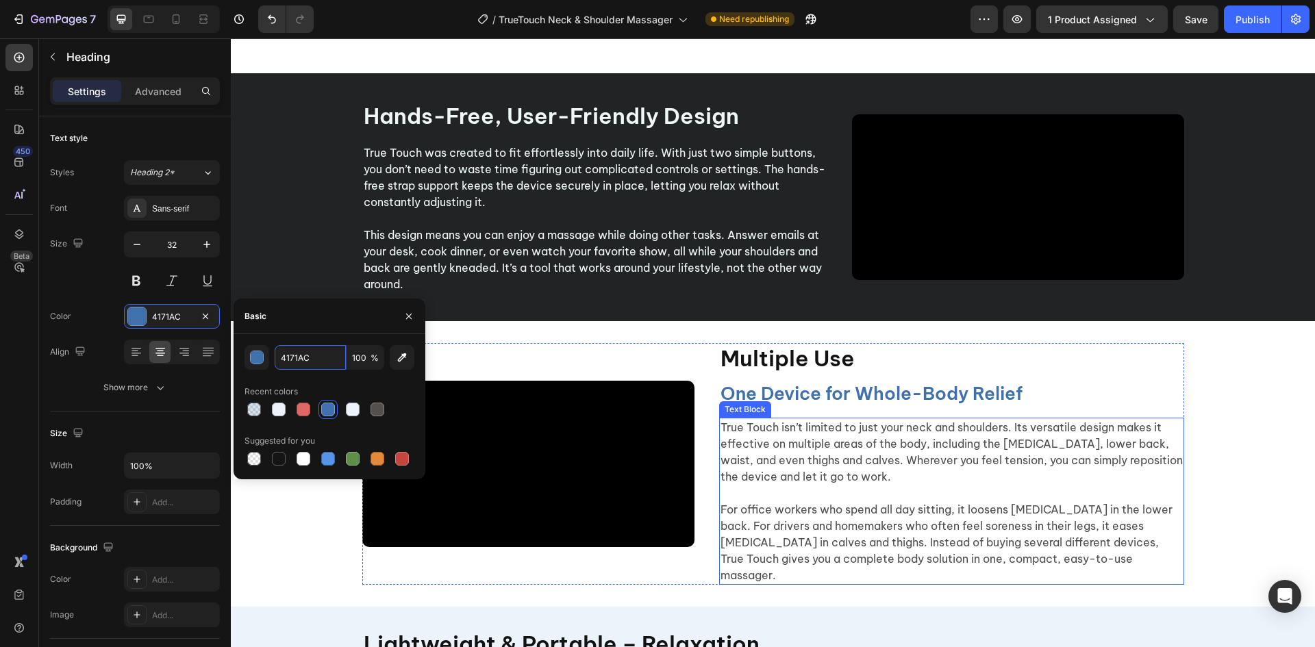
scroll to position [2292, 0]
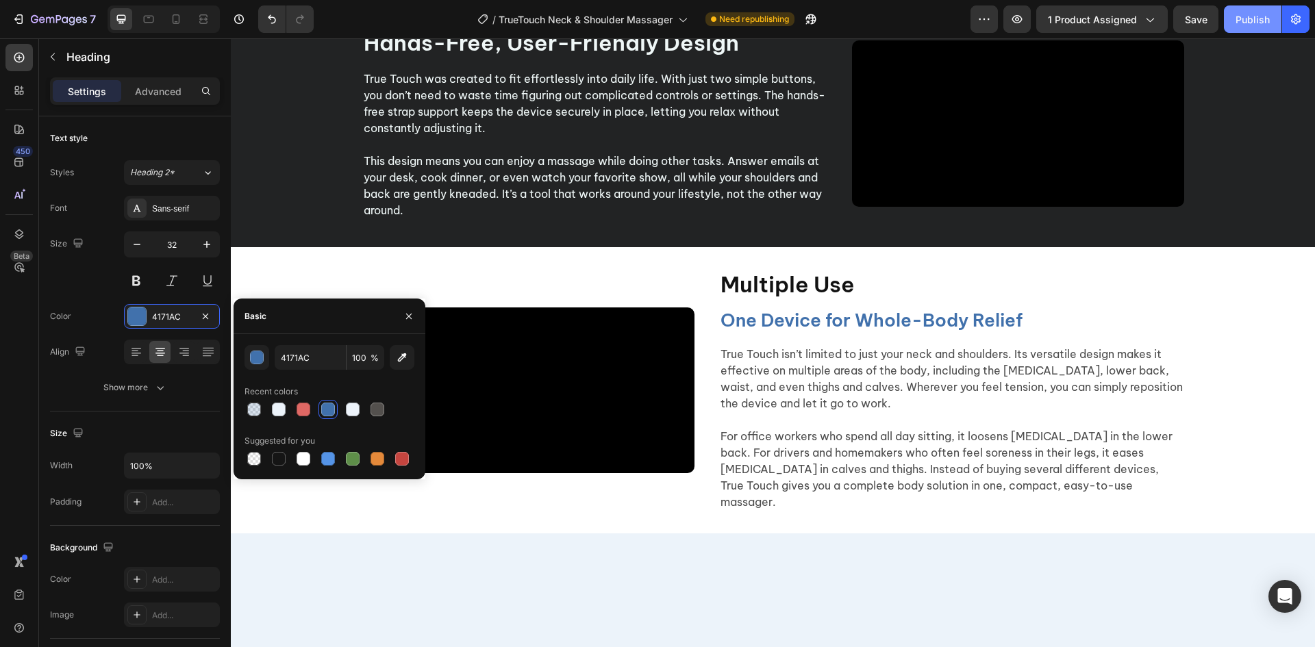
click at [1237, 31] on button "Publish" at bounding box center [1253, 18] width 58 height 27
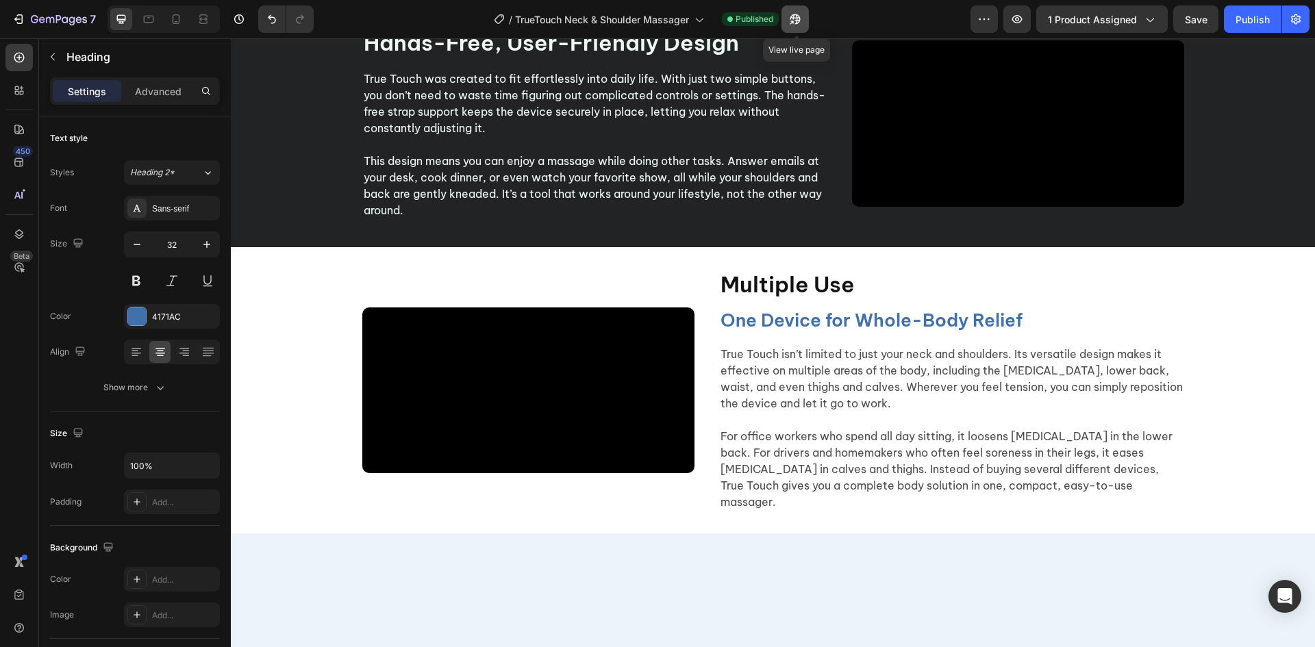
click at [793, 20] on icon "button" at bounding box center [796, 19] width 14 height 14
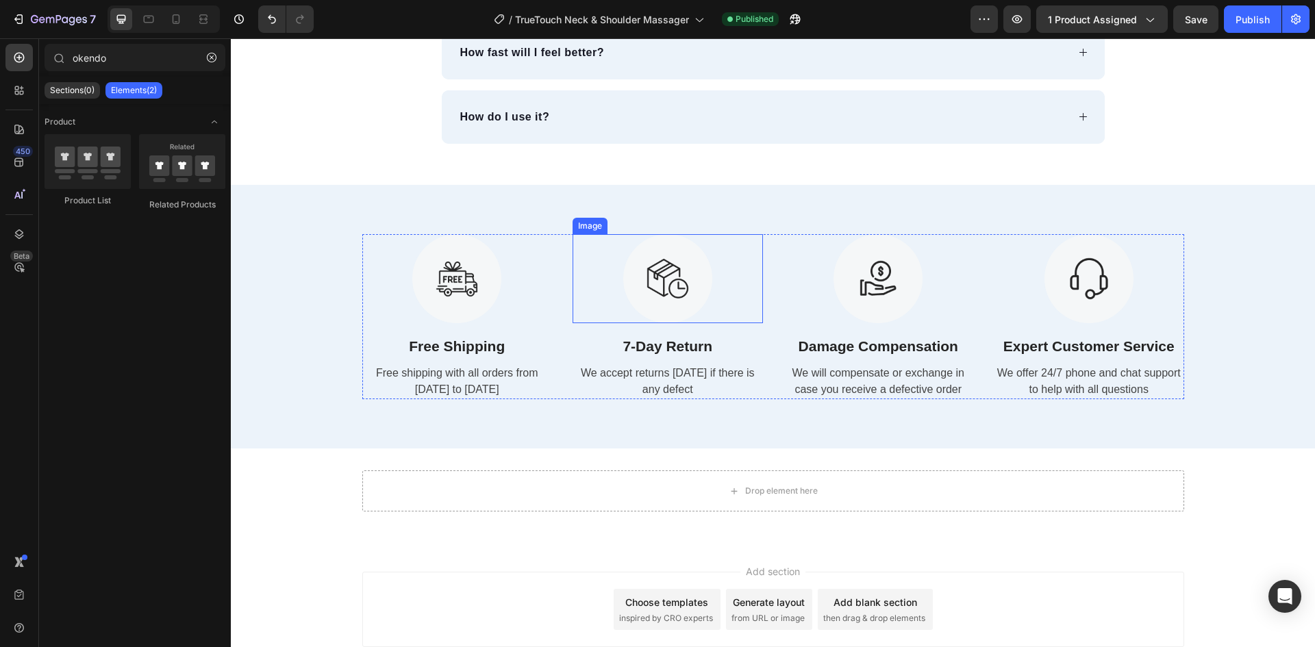
scroll to position [5127, 0]
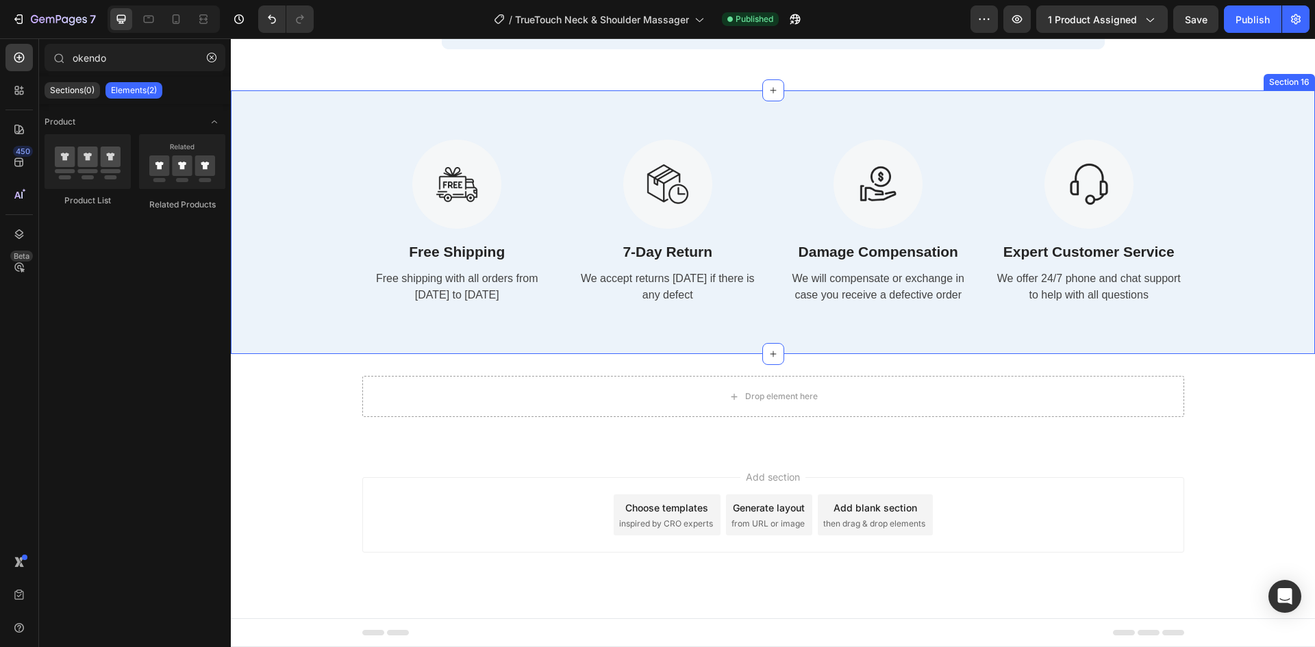
click at [275, 380] on div "Drop element here Row" at bounding box center [773, 402] width 1085 height 52
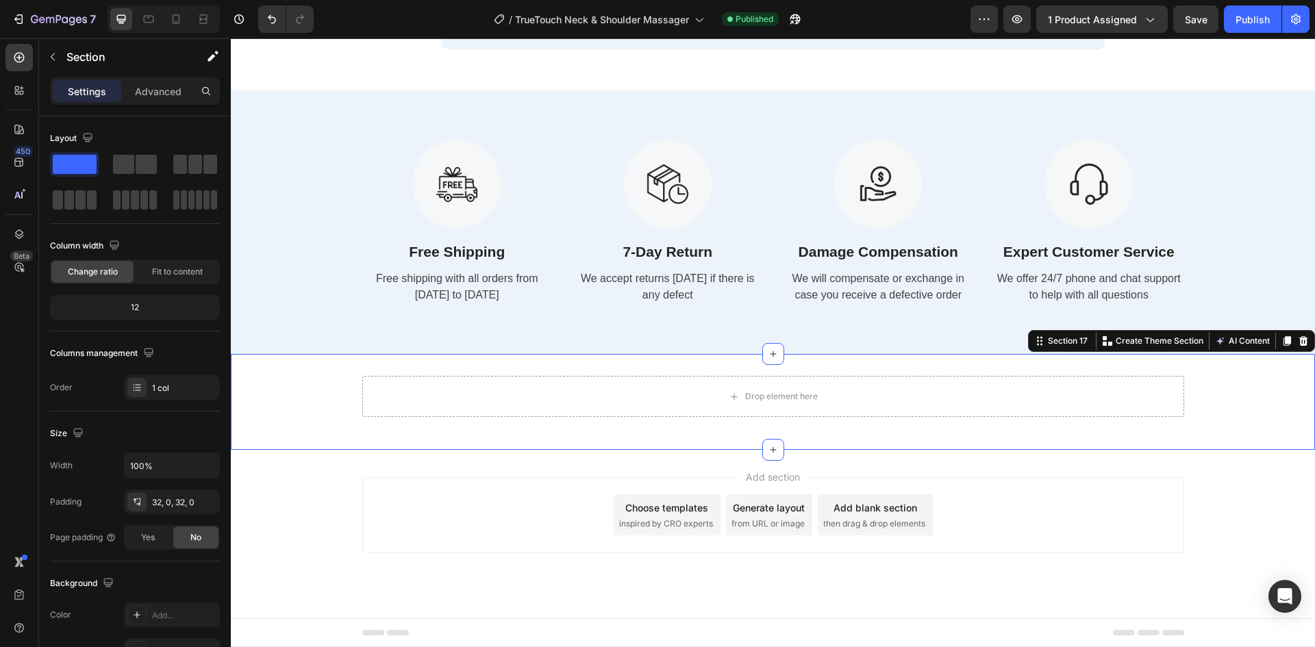
click at [1300, 338] on icon at bounding box center [1304, 341] width 9 height 10
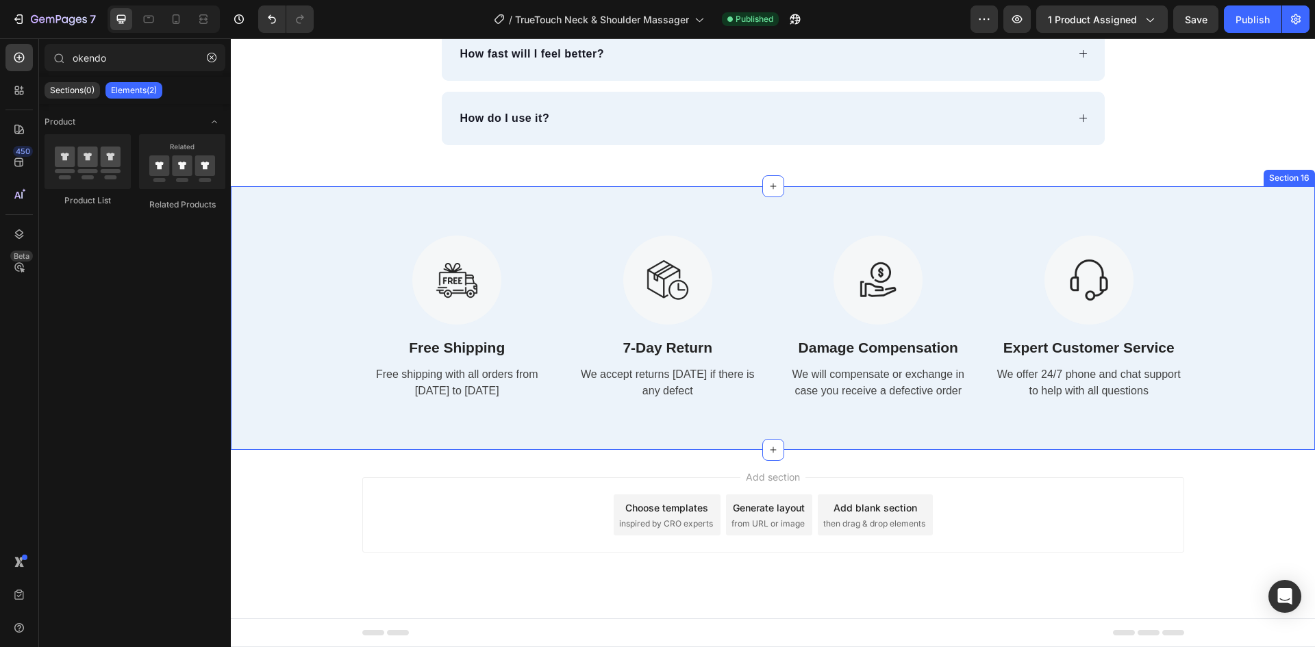
scroll to position [5031, 0]
click at [771, 454] on icon at bounding box center [773, 450] width 11 height 11
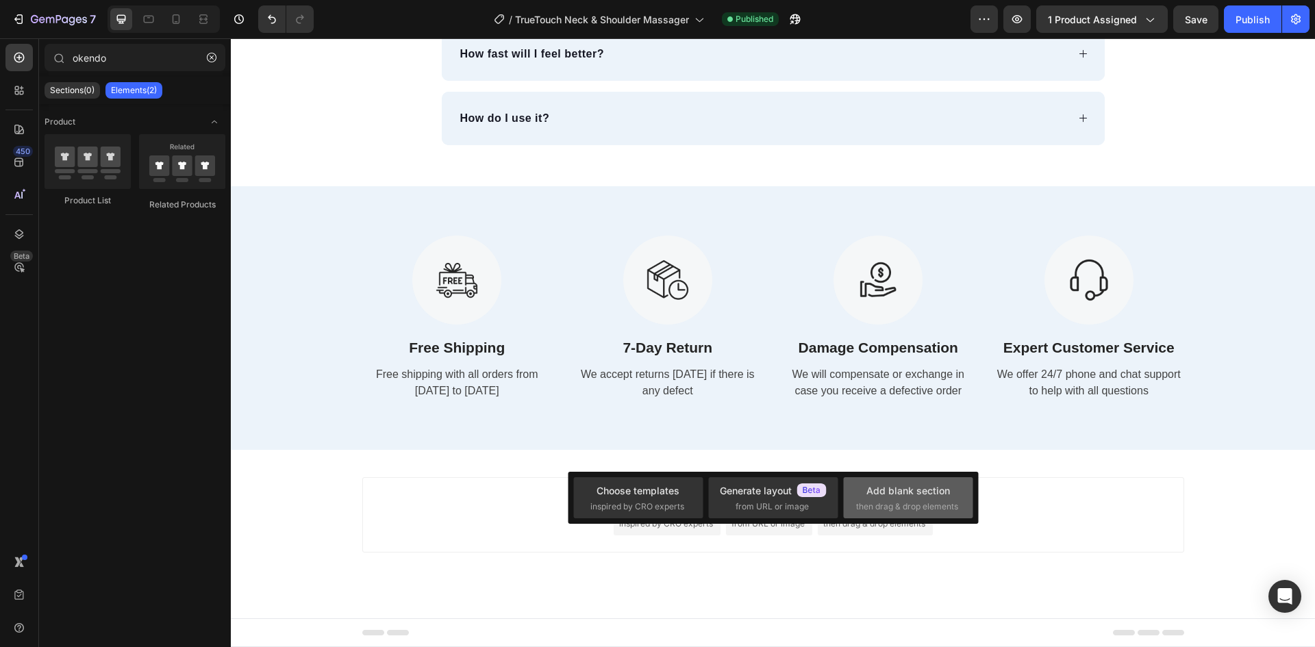
click at [923, 506] on span "then drag & drop elements" at bounding box center [907, 507] width 102 height 12
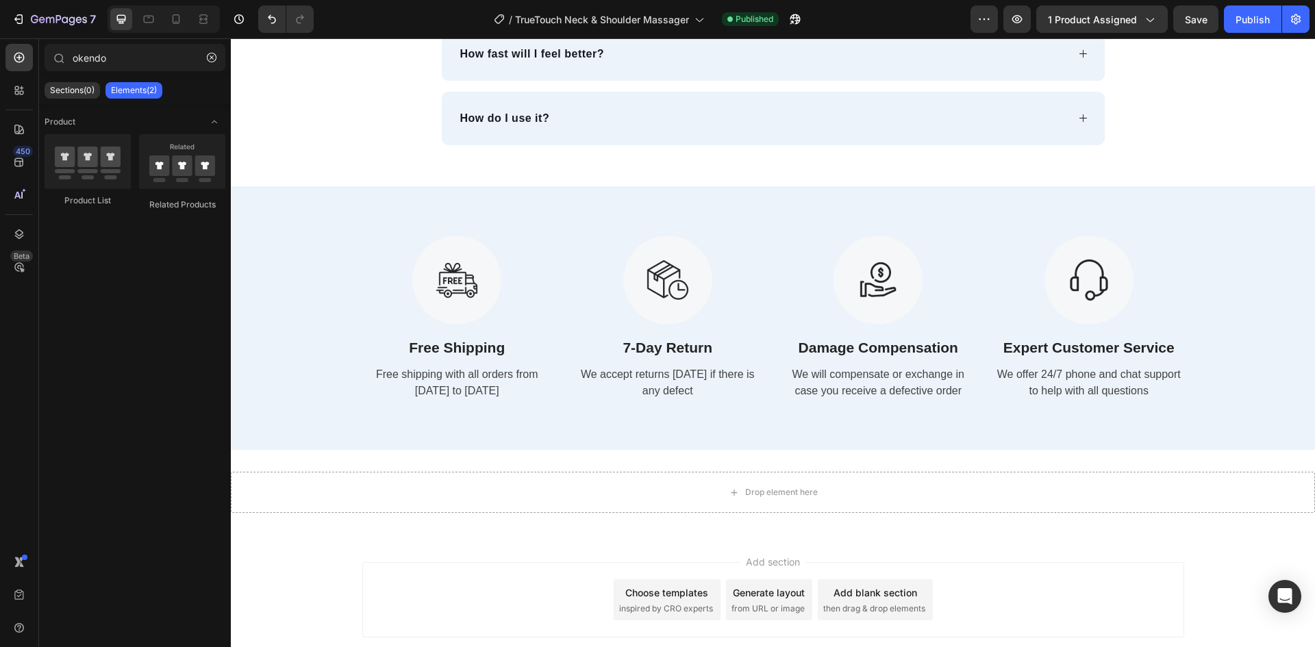
scroll to position [5116, 0]
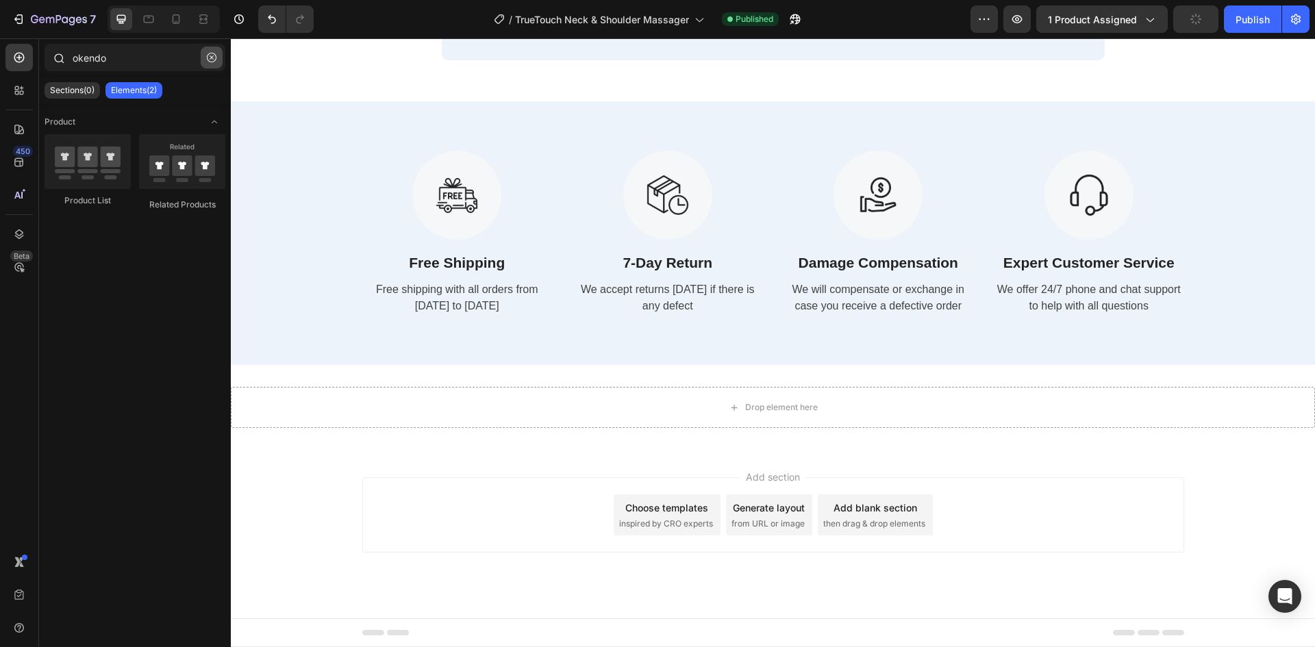
click at [210, 56] on icon "button" at bounding box center [212, 58] width 10 height 10
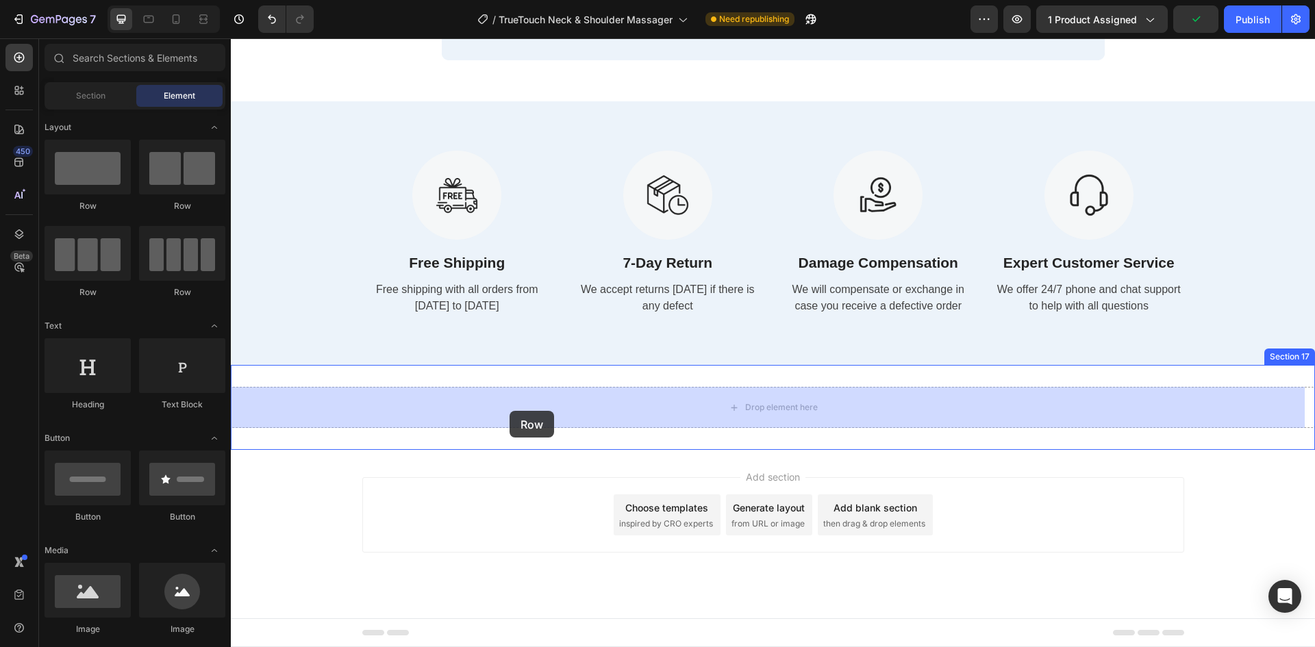
drag, startPoint x: 340, startPoint y: 206, endPoint x: 510, endPoint y: 411, distance: 265.7
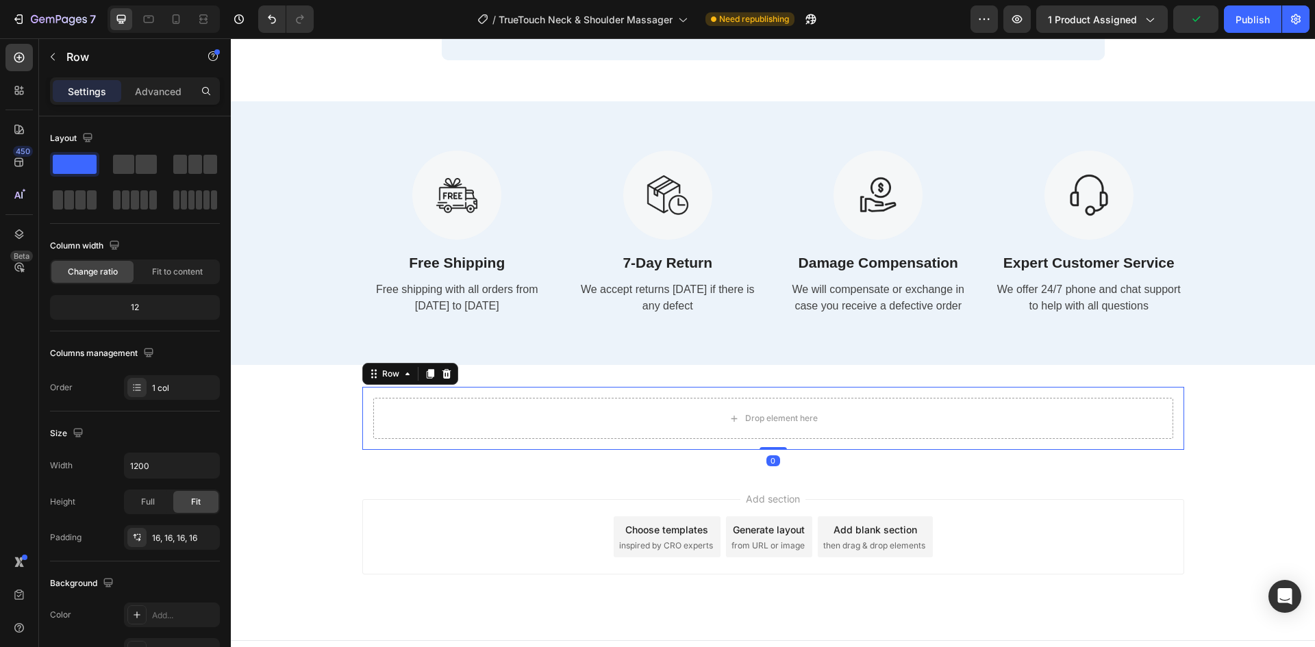
scroll to position [5127, 0]
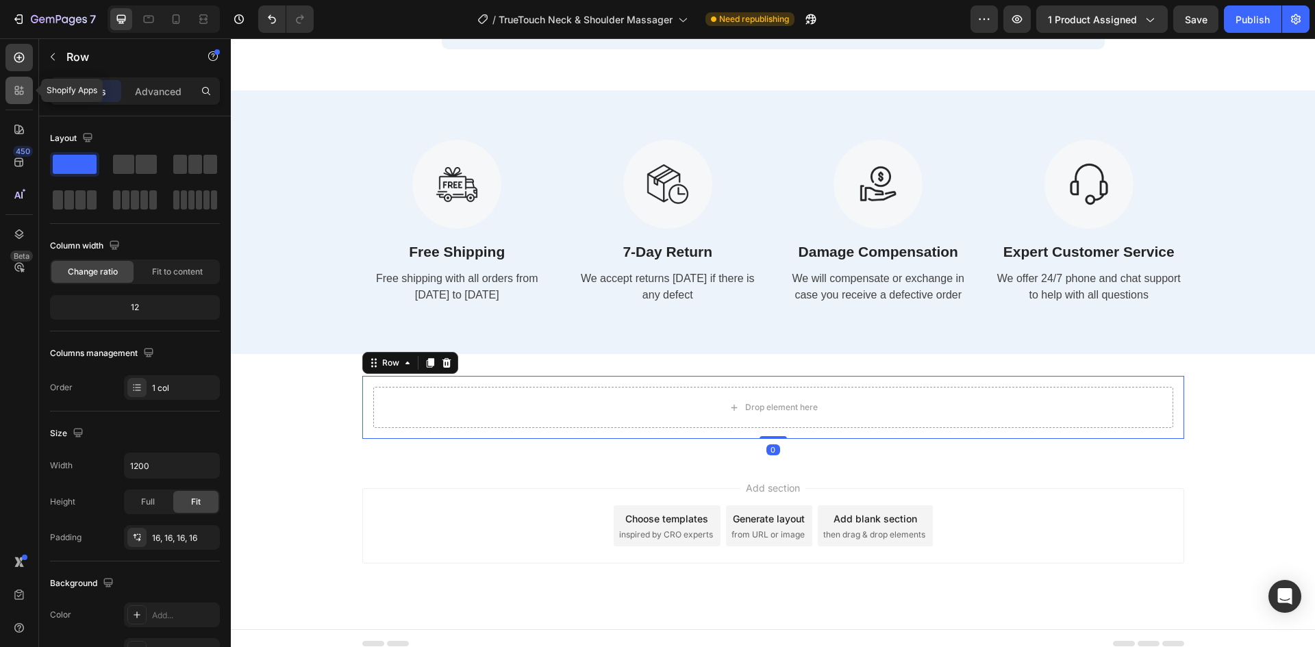
click at [18, 91] on icon at bounding box center [17, 93] width 4 height 4
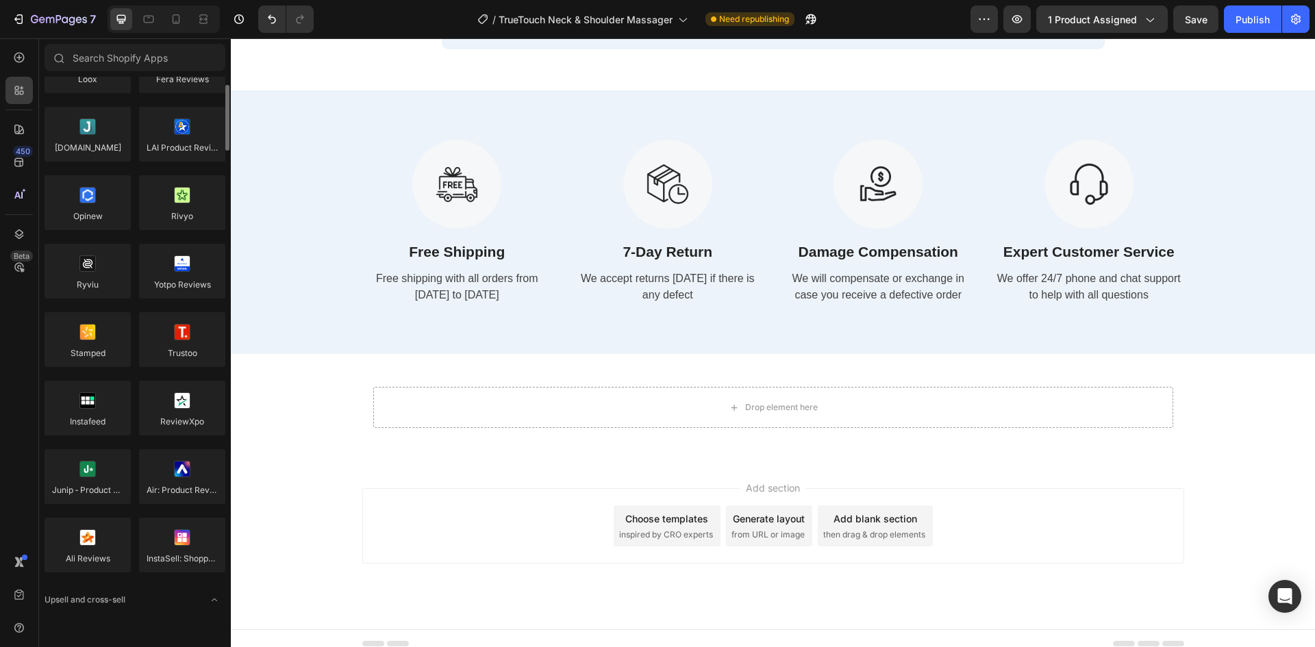
scroll to position [137, 0]
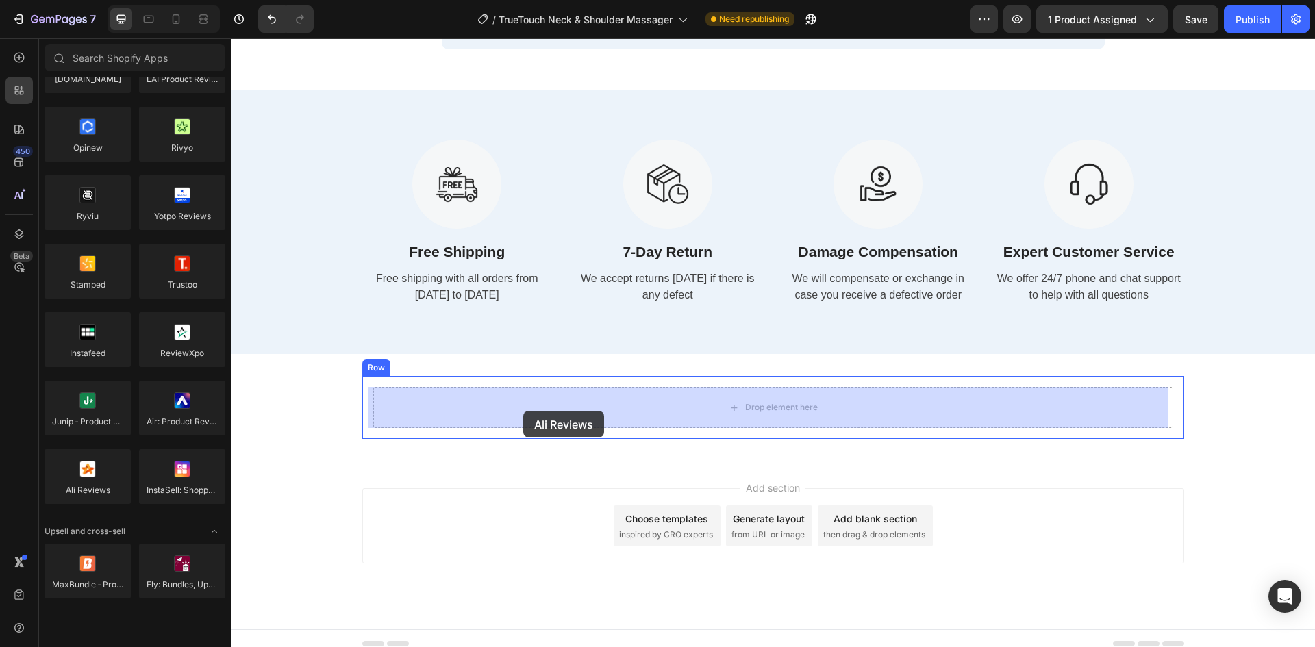
drag, startPoint x: 315, startPoint y: 519, endPoint x: 523, endPoint y: 411, distance: 234.7
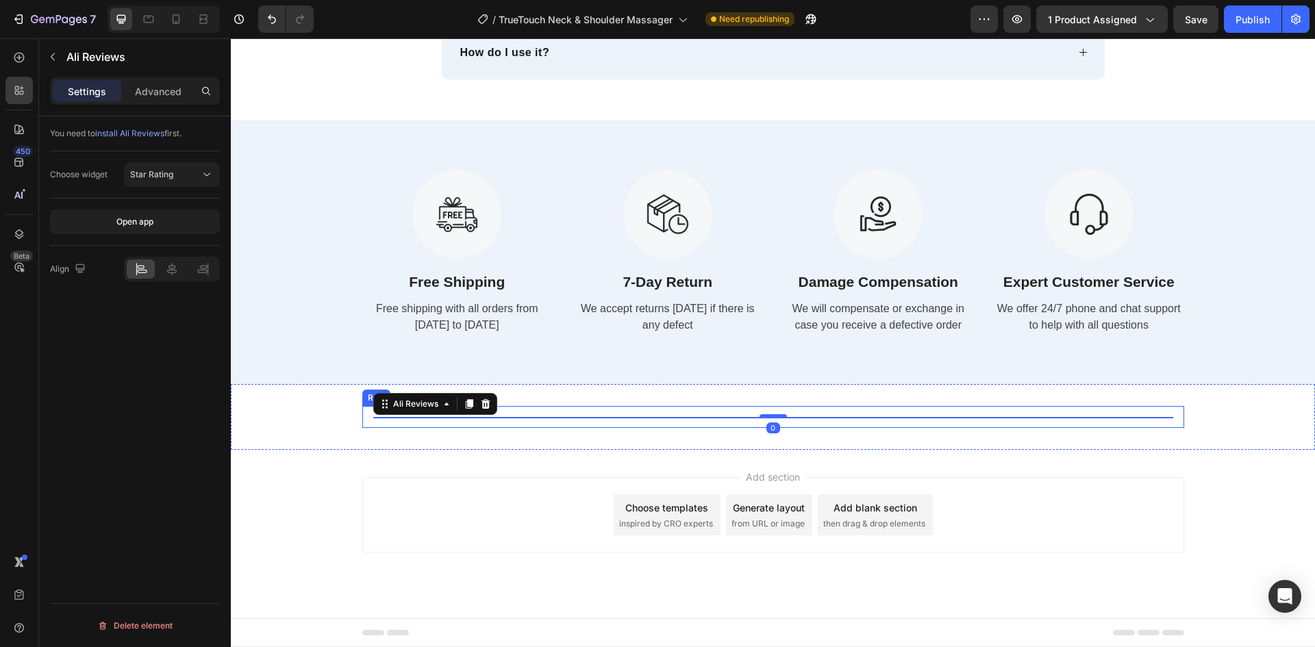
scroll to position [5127, 0]
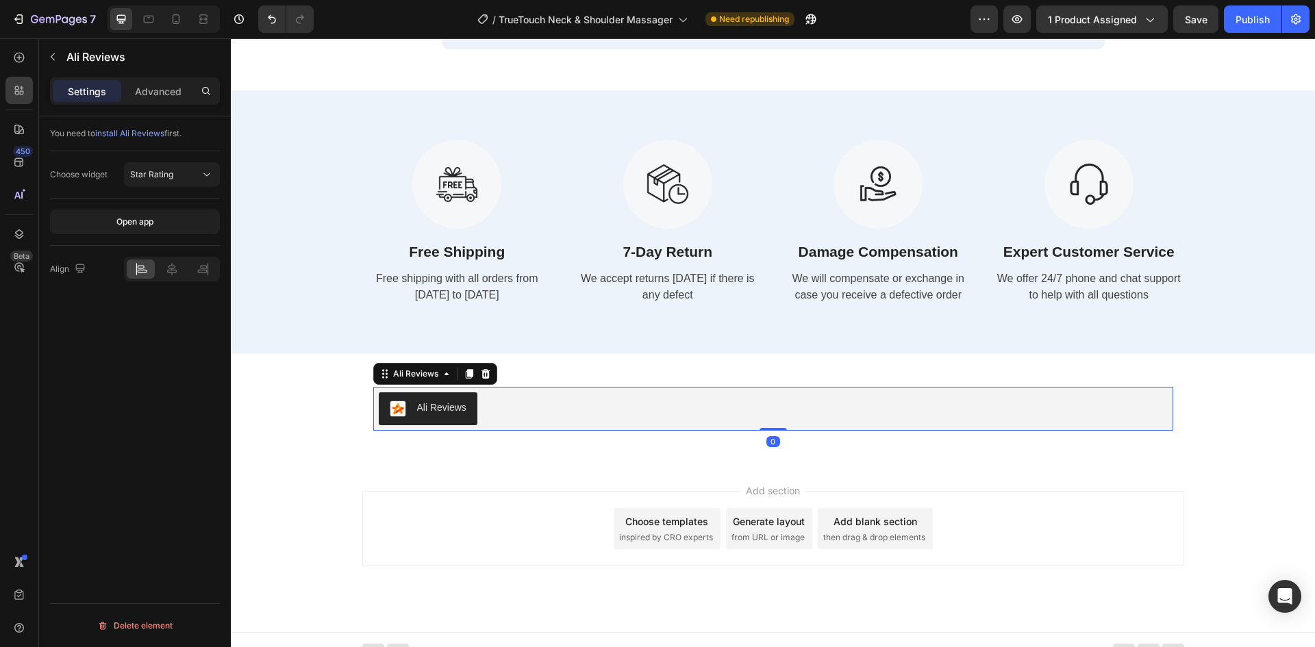
click at [184, 161] on div "Choose widget Star Rating" at bounding box center [135, 174] width 170 height 47
click at [190, 169] on button "Star Rating" at bounding box center [172, 174] width 96 height 25
click at [177, 227] on div "Review box" at bounding box center [158, 234] width 112 height 26
click at [177, 227] on button "Open app" at bounding box center [135, 222] width 170 height 25
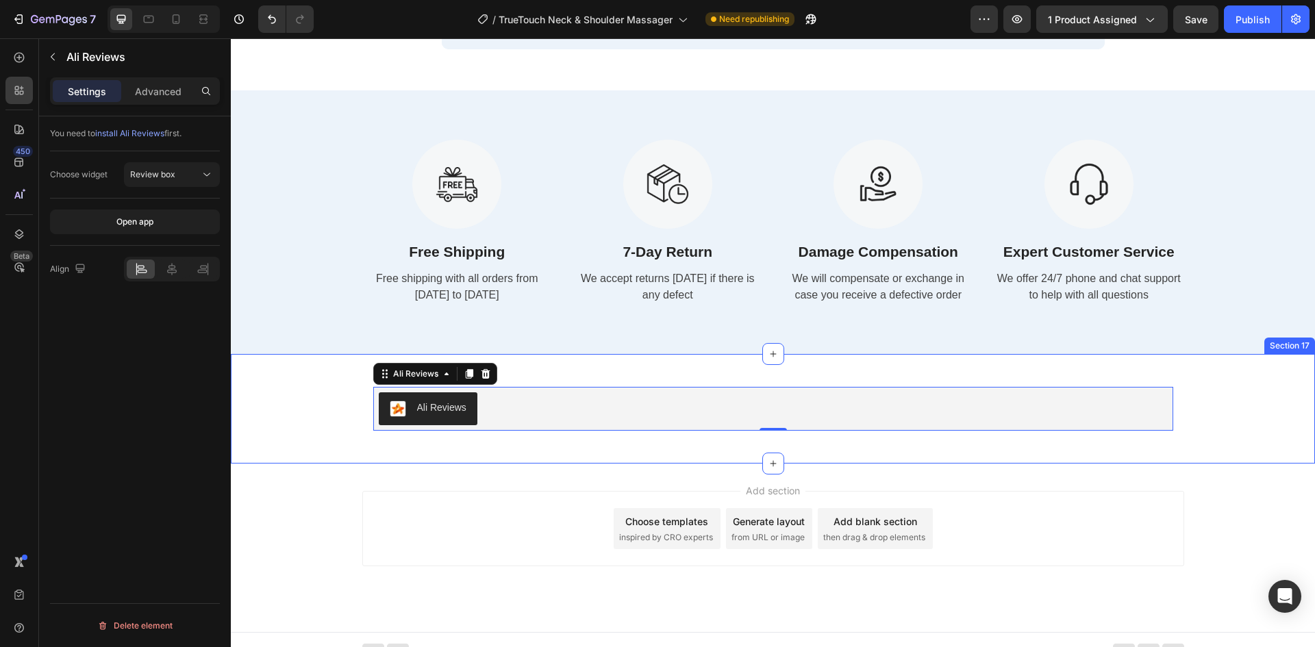
click at [488, 451] on div "Ali Reviews Ali Reviews 0 Row Section 17" at bounding box center [773, 409] width 1085 height 110
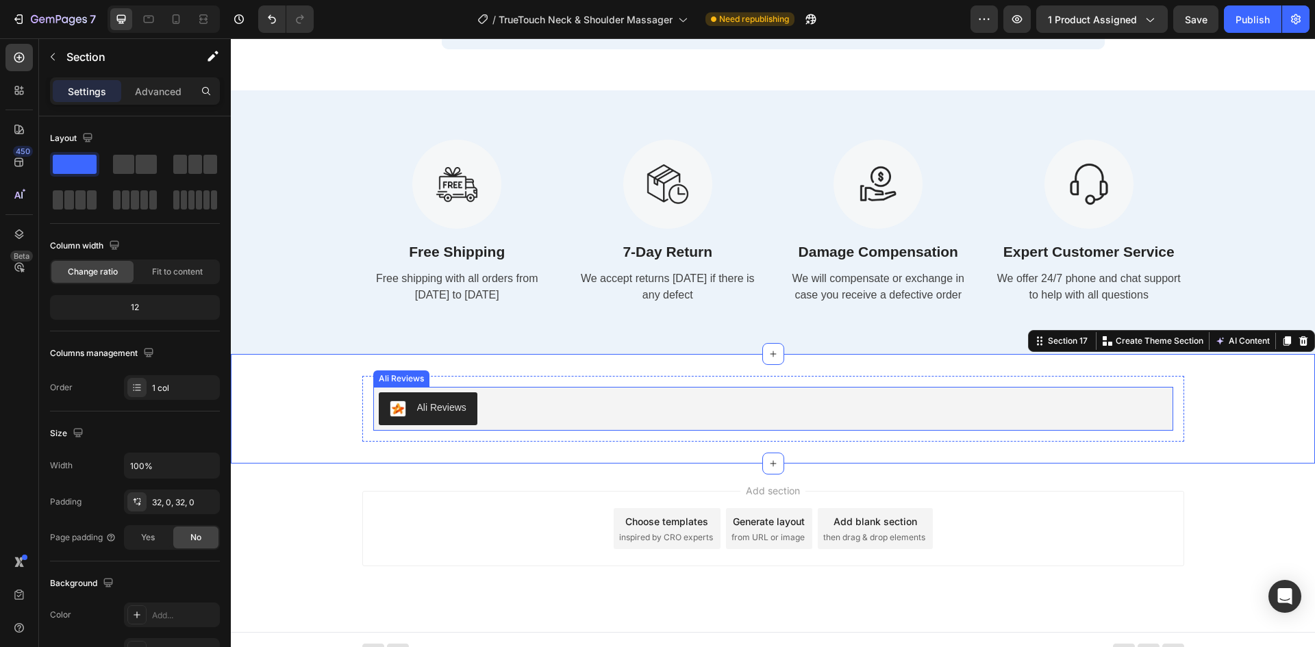
click at [736, 404] on div "Ali Reviews" at bounding box center [773, 409] width 789 height 33
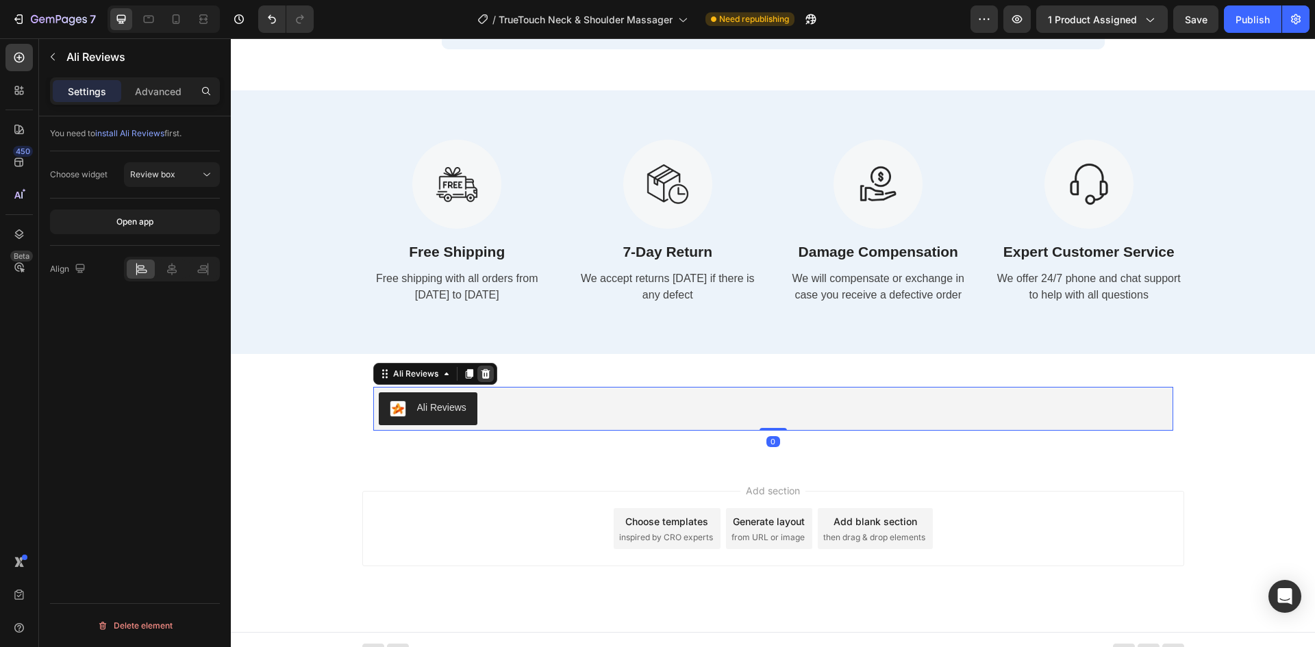
click at [486, 373] on div at bounding box center [486, 374] width 16 height 16
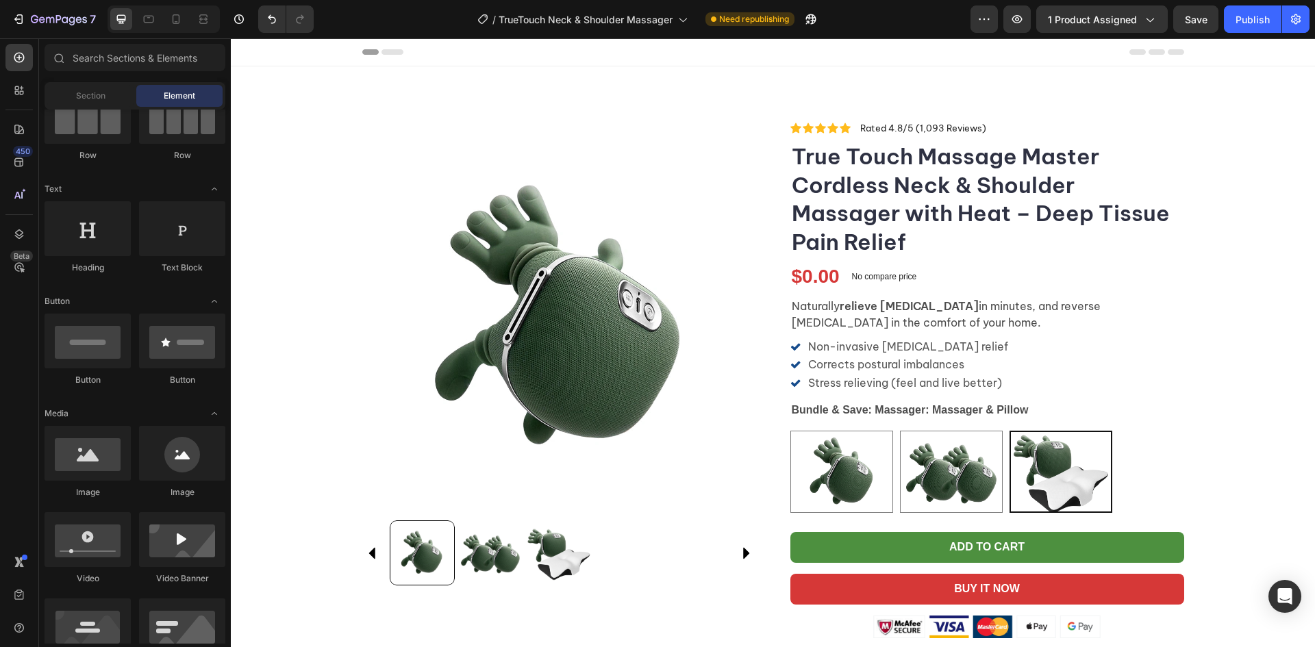
scroll to position [306, 0]
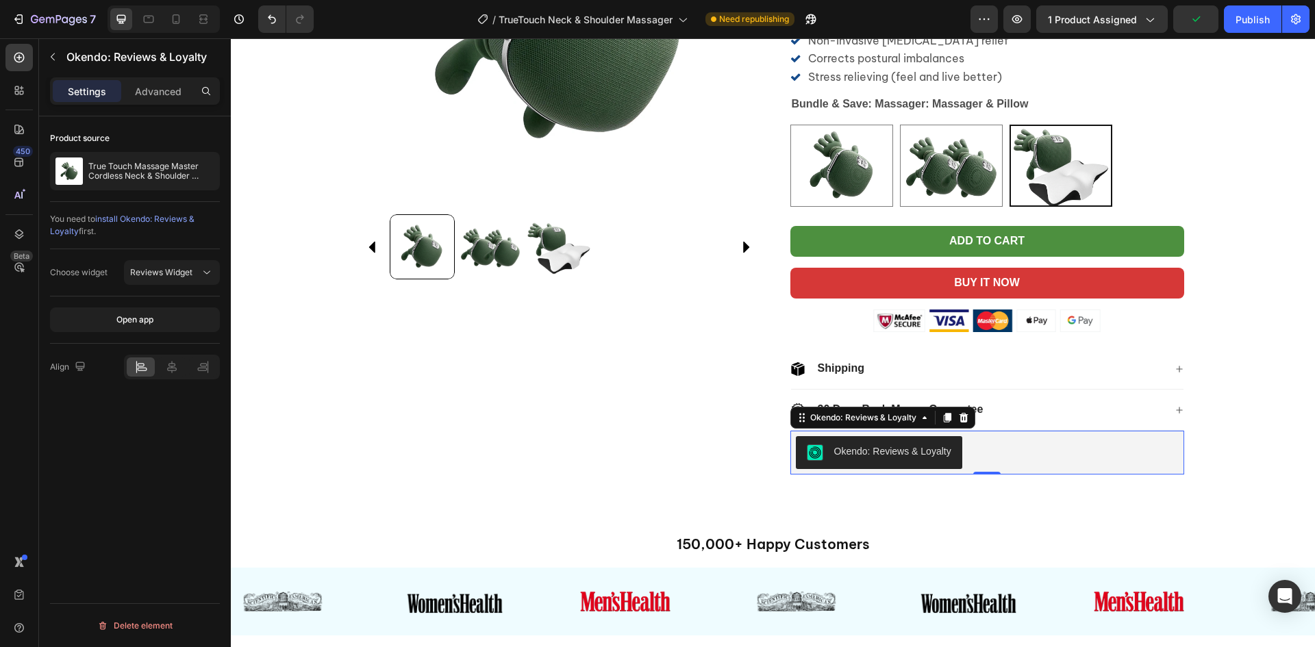
click at [1046, 451] on div "Okendo: Reviews & Loyalty" at bounding box center [987, 452] width 383 height 33
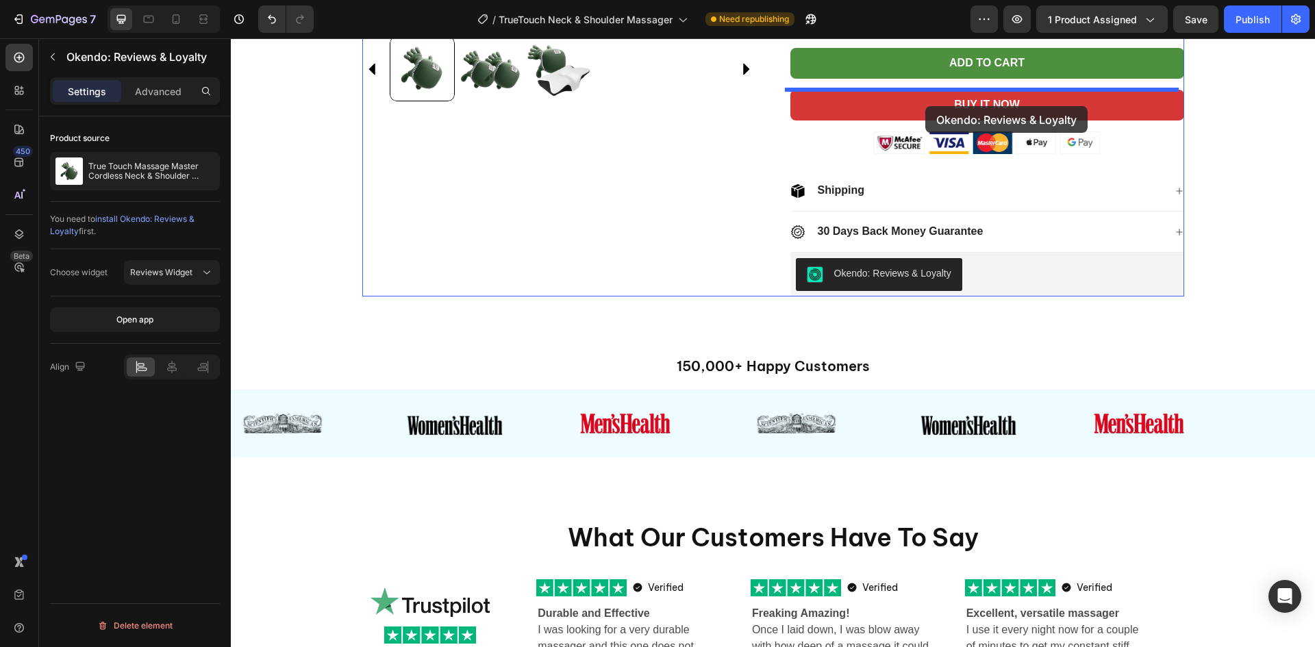
scroll to position [475, 0]
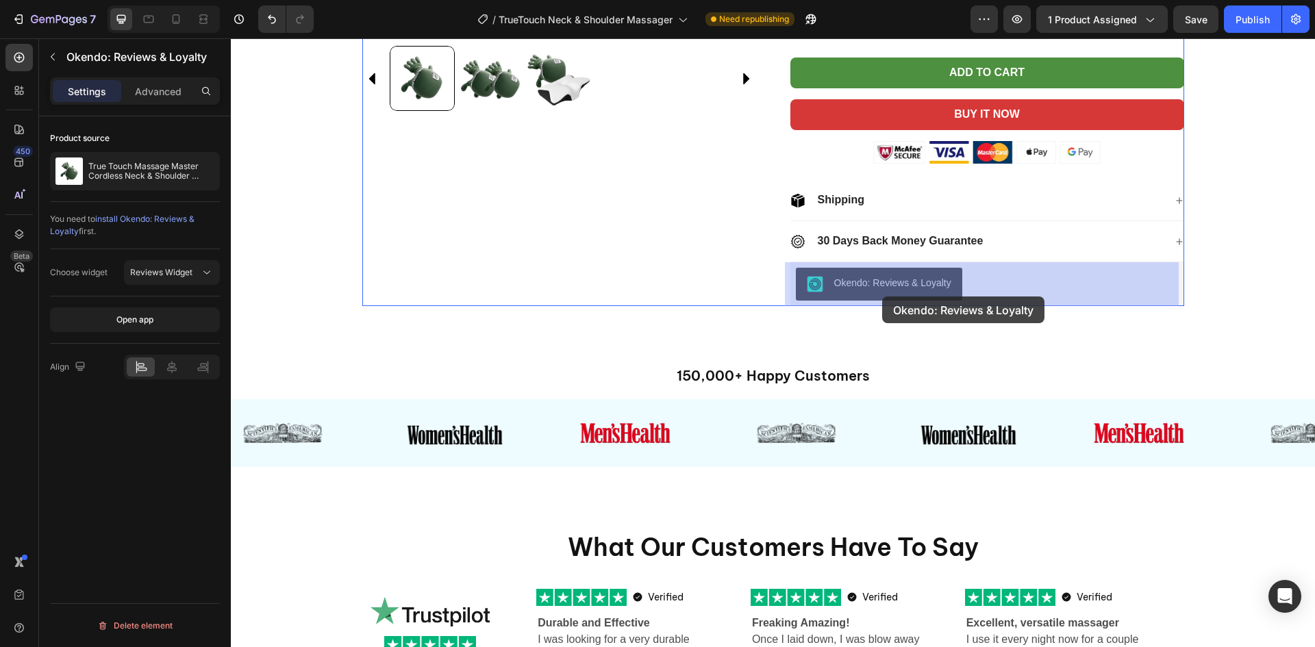
drag, startPoint x: 839, startPoint y: 417, endPoint x: 882, endPoint y: 297, distance: 127.7
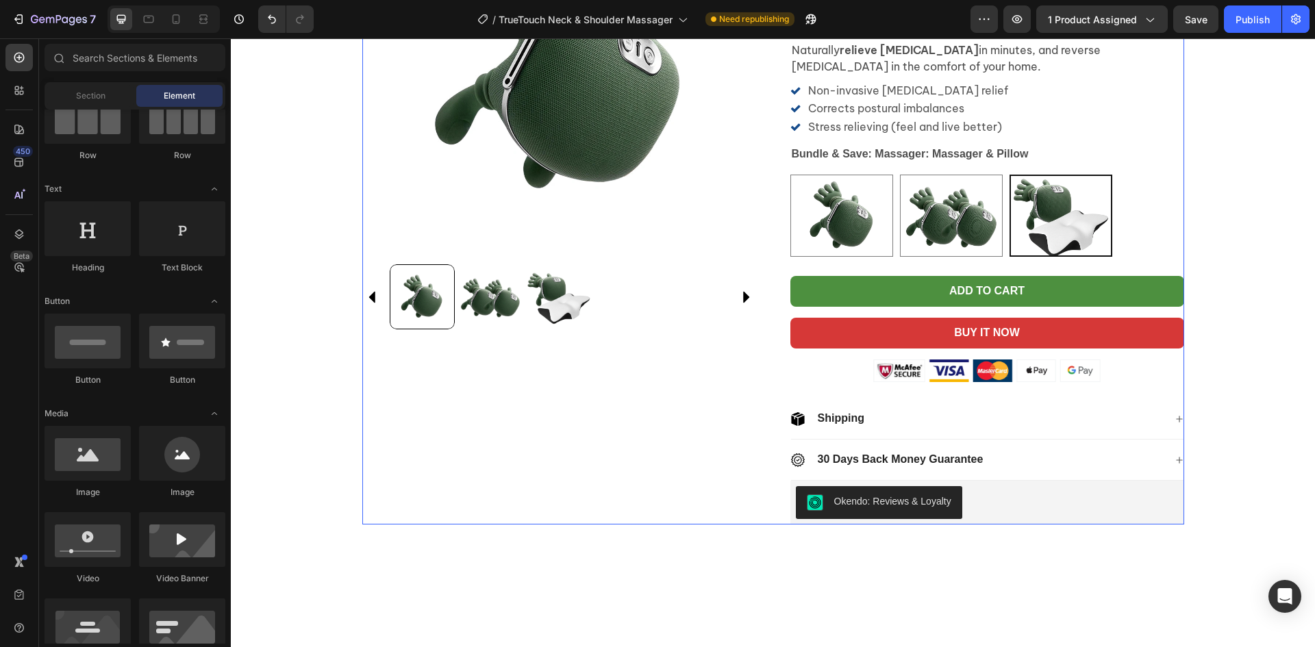
scroll to position [0, 0]
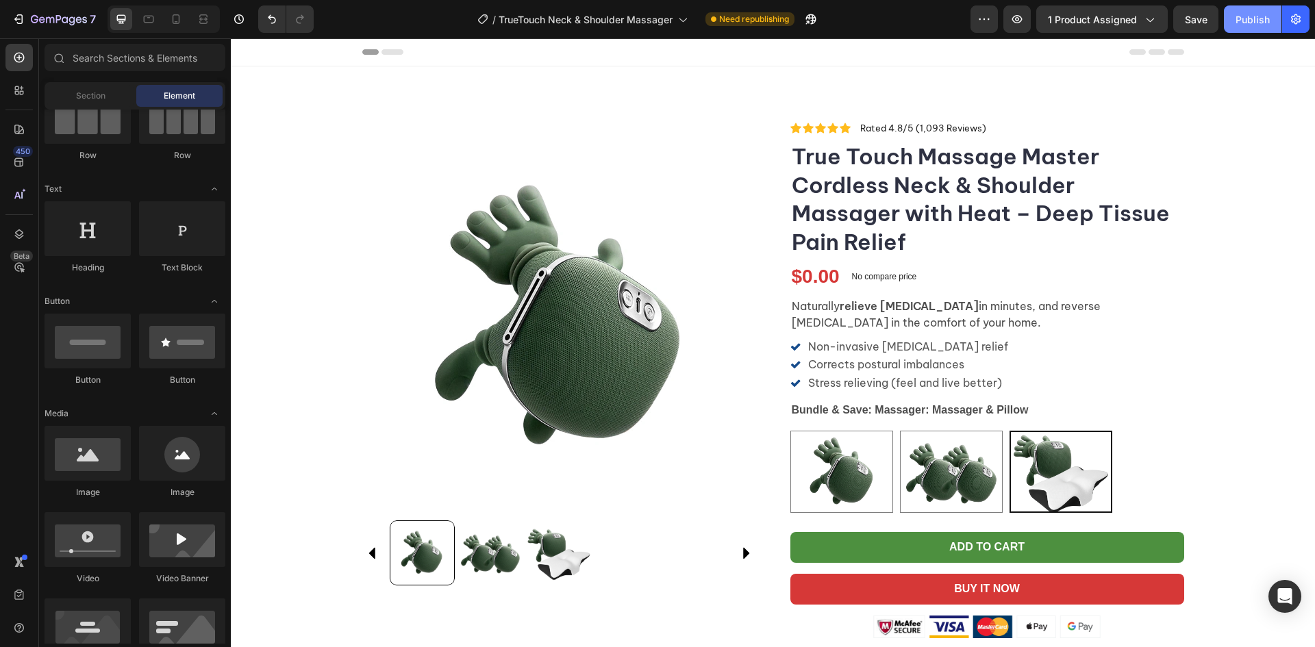
click at [1263, 21] on div "Publish" at bounding box center [1253, 19] width 34 height 14
click at [796, 13] on icon "button" at bounding box center [796, 19] width 14 height 14
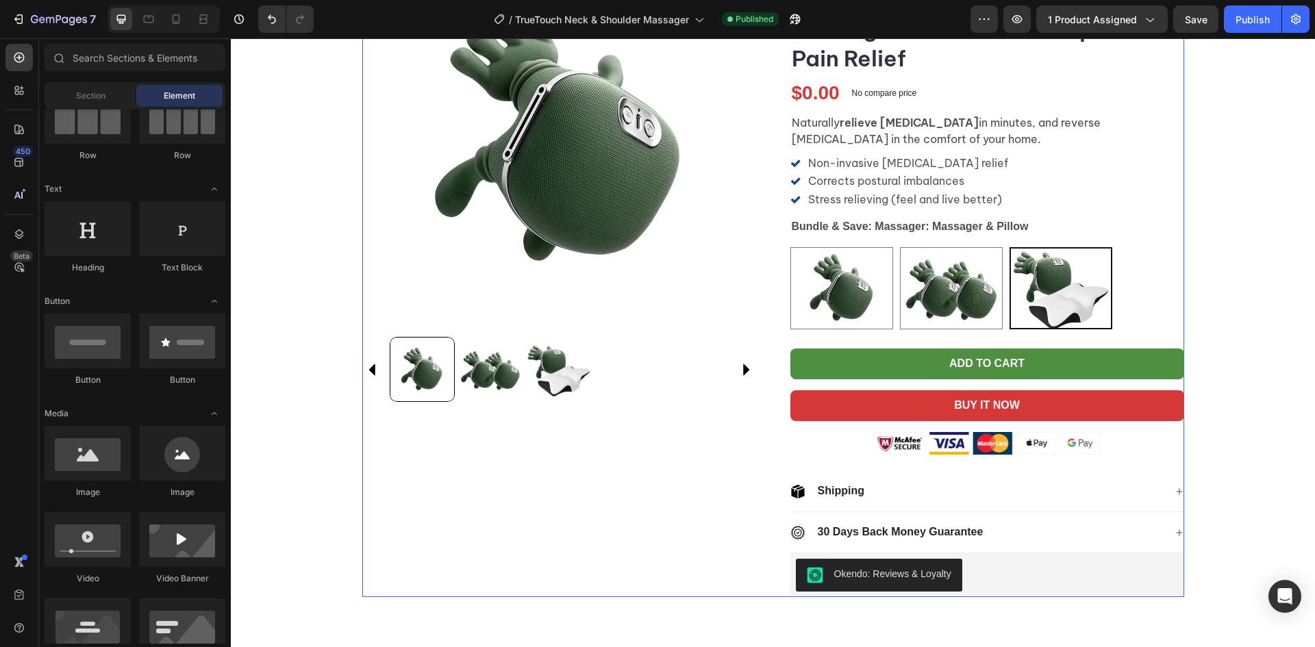
scroll to position [206, 0]
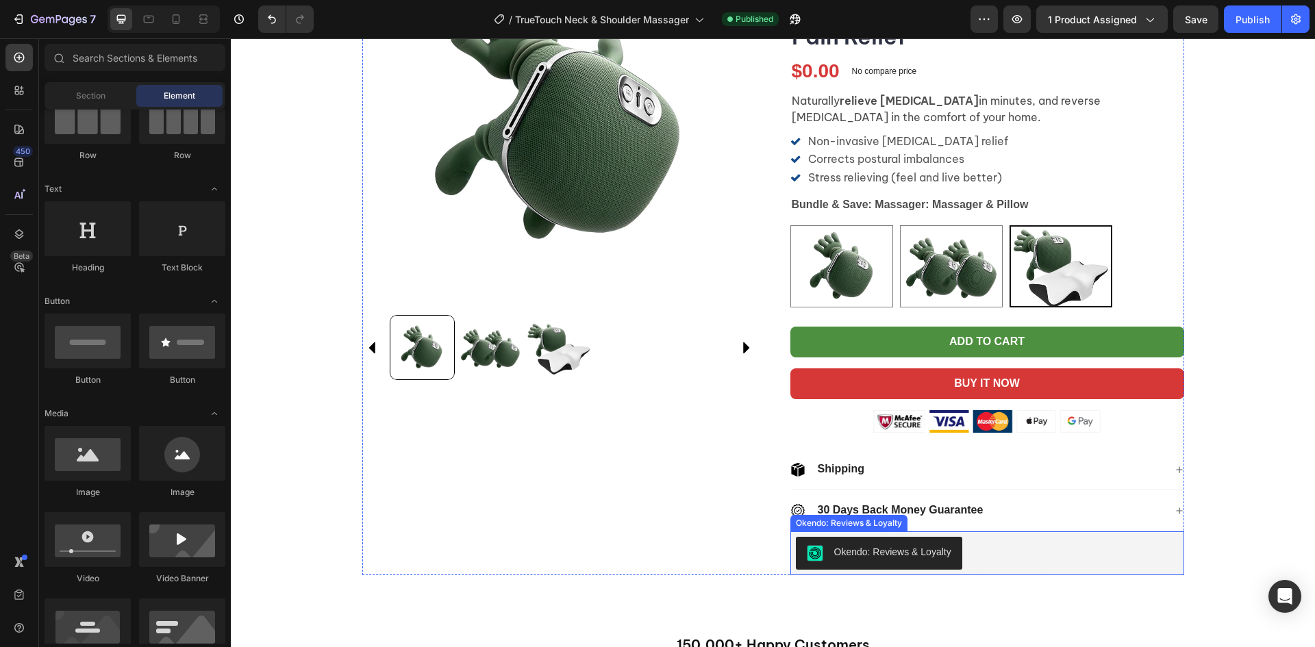
click at [897, 556] on div "Okendo: Reviews & Loyalty" at bounding box center [892, 552] width 117 height 14
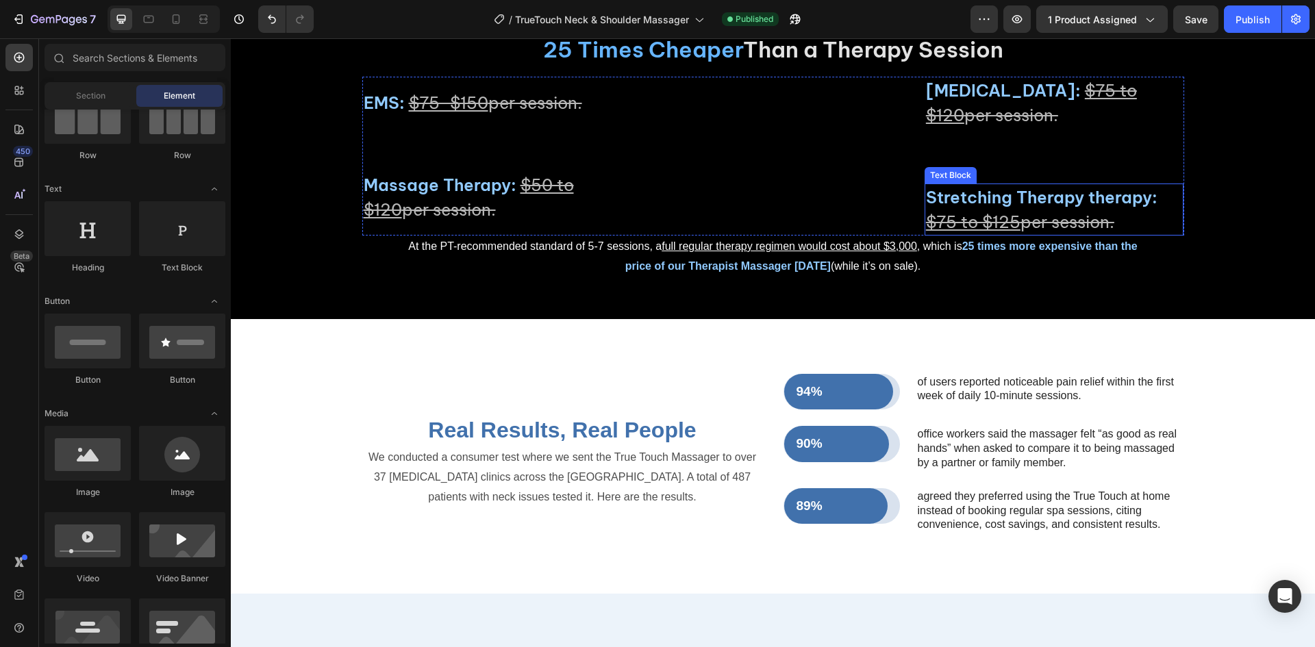
scroll to position [4006, 0]
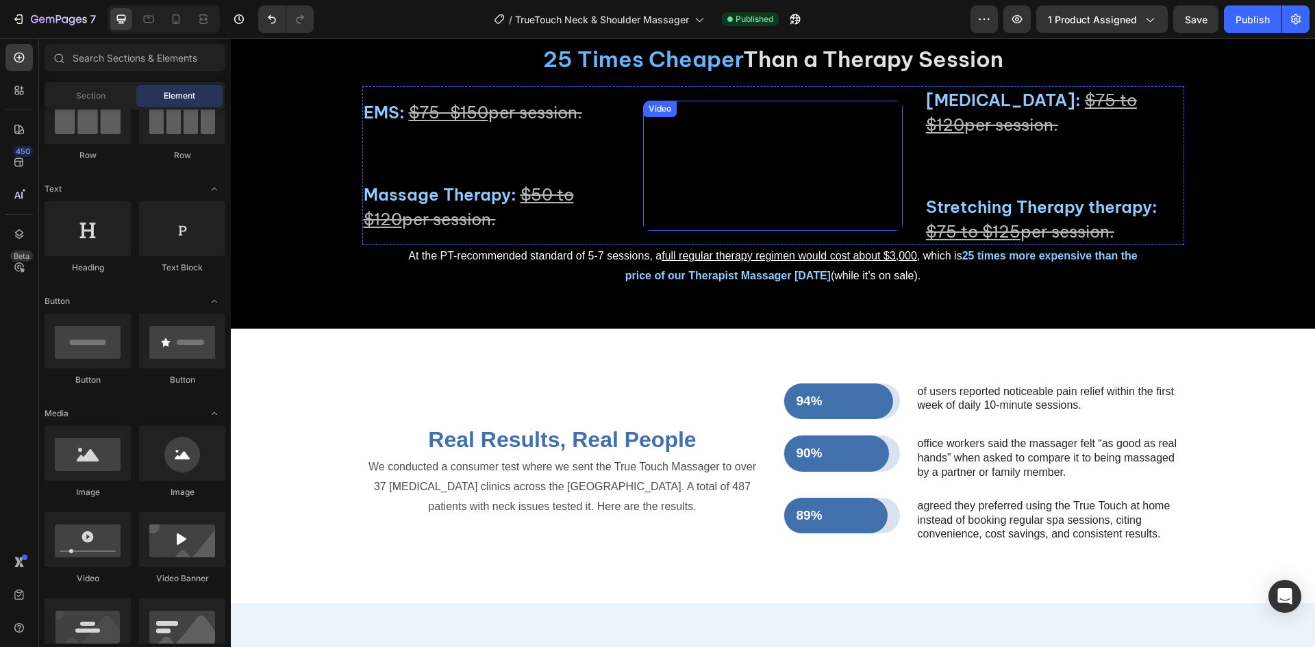
click at [835, 230] on video at bounding box center [773, 165] width 260 height 129
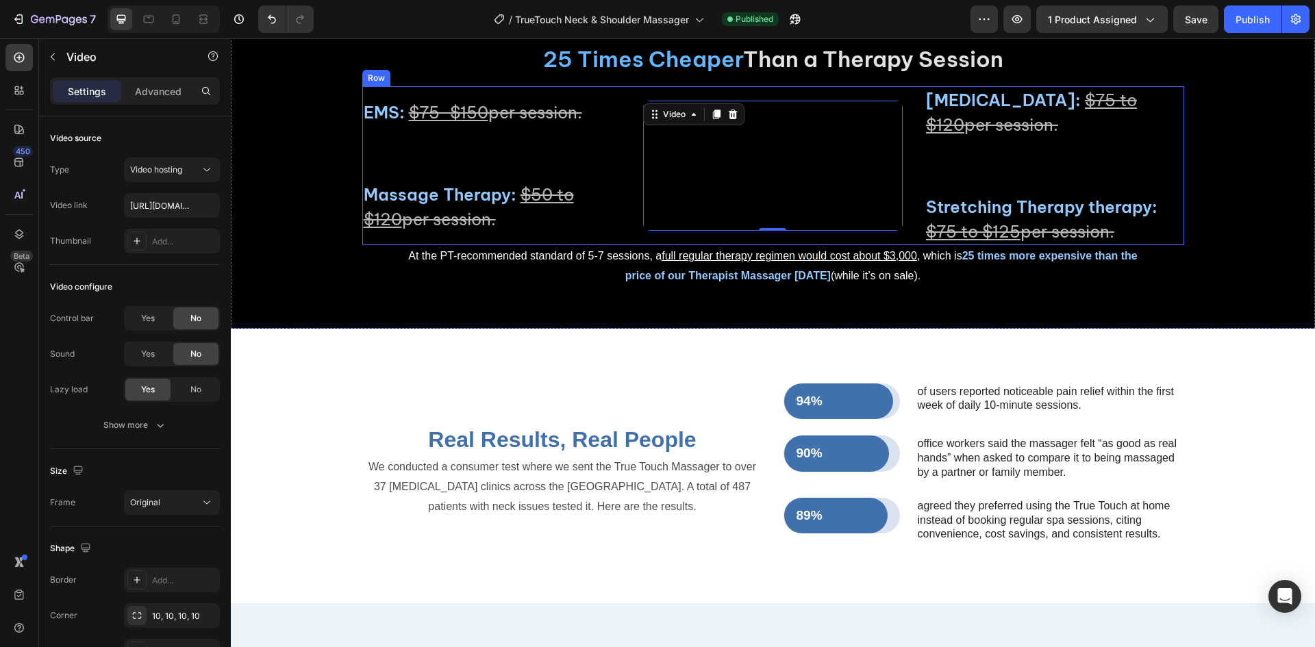
click at [934, 245] on div "[MEDICAL_DATA]: $75 to $120 per session. Text Block Stretching Therapy therapy:…" at bounding box center [1055, 165] width 260 height 159
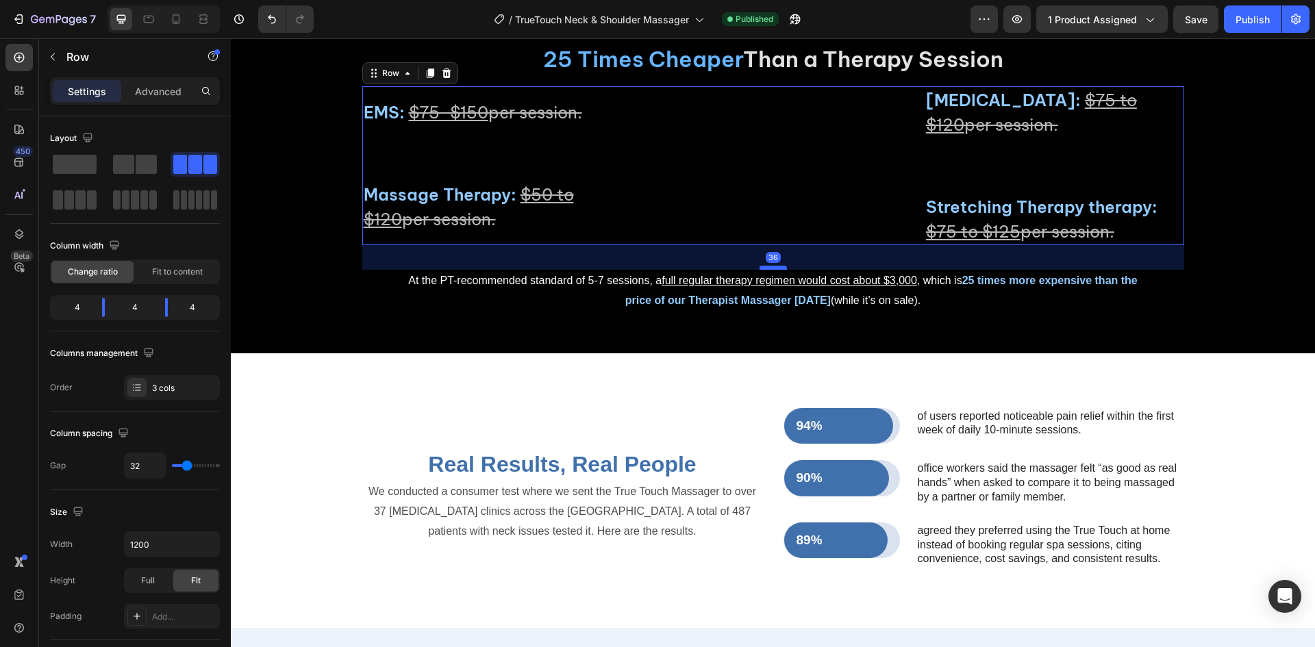
drag, startPoint x: 771, startPoint y: 345, endPoint x: 771, endPoint y: 369, distance: 24.7
click at [771, 270] on div at bounding box center [773, 268] width 27 height 4
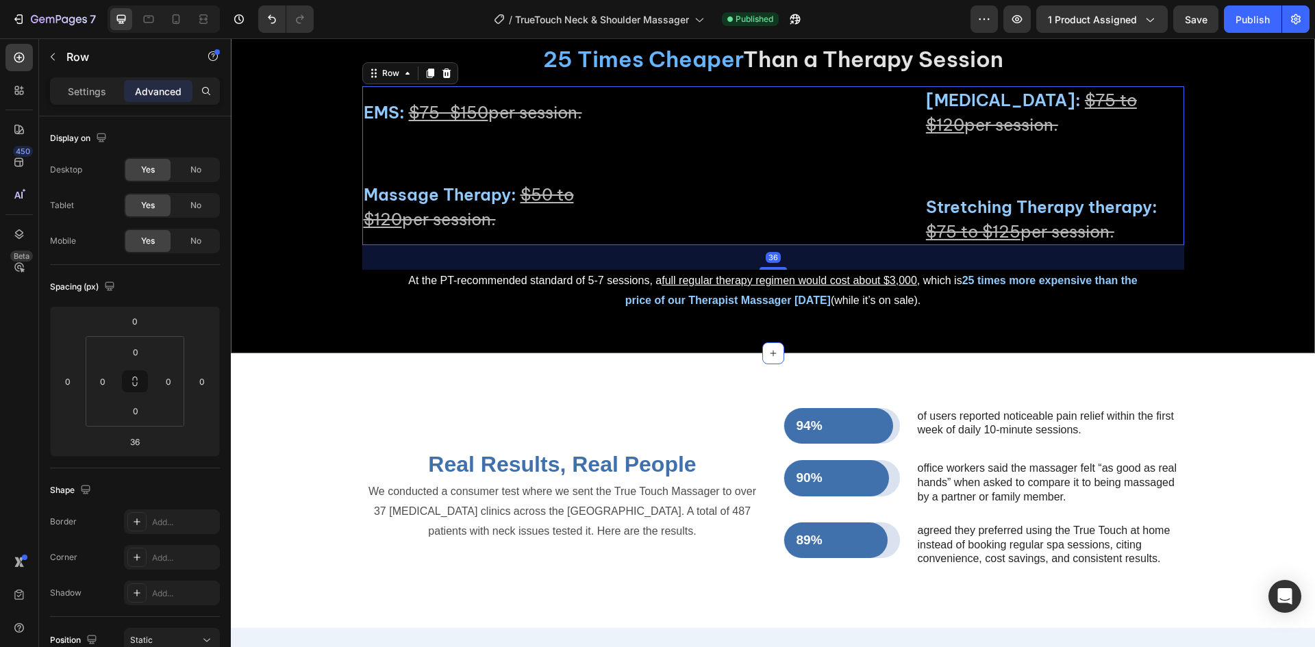
click at [1206, 353] on div "25 Times Cheaper Than a Therapy Session Heading [MEDICAL_DATA]: $75 to $120 per…" at bounding box center [773, 178] width 1085 height 350
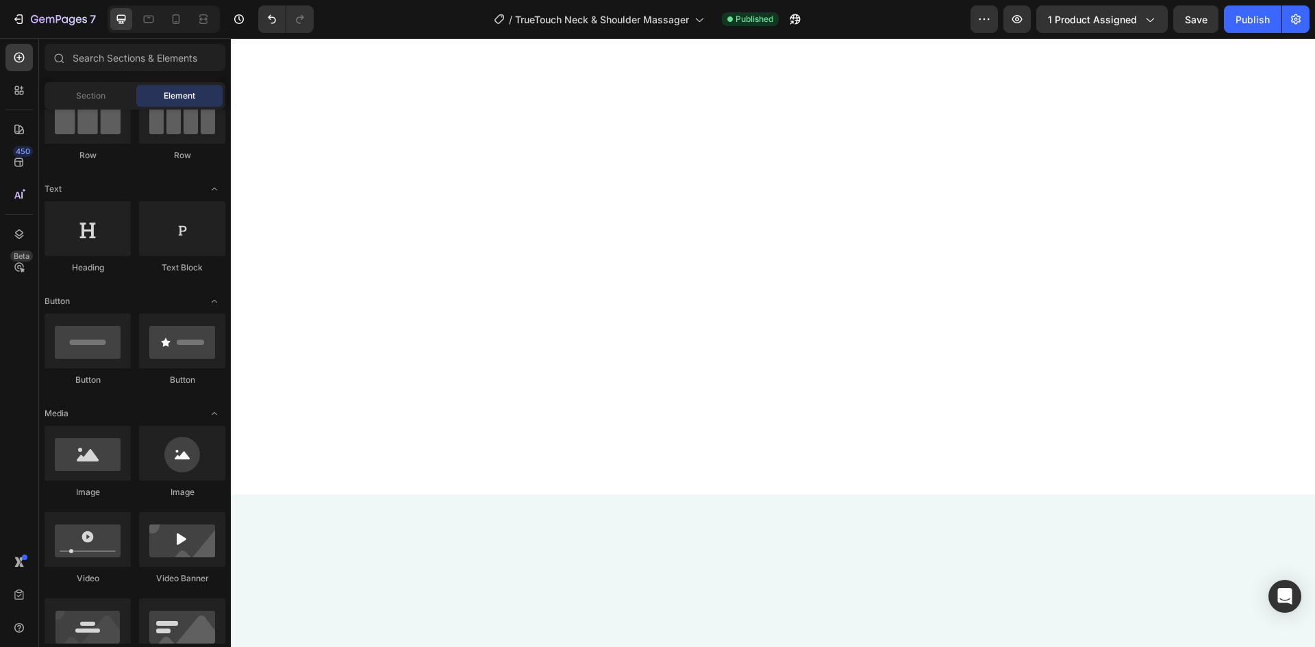
scroll to position [0, 0]
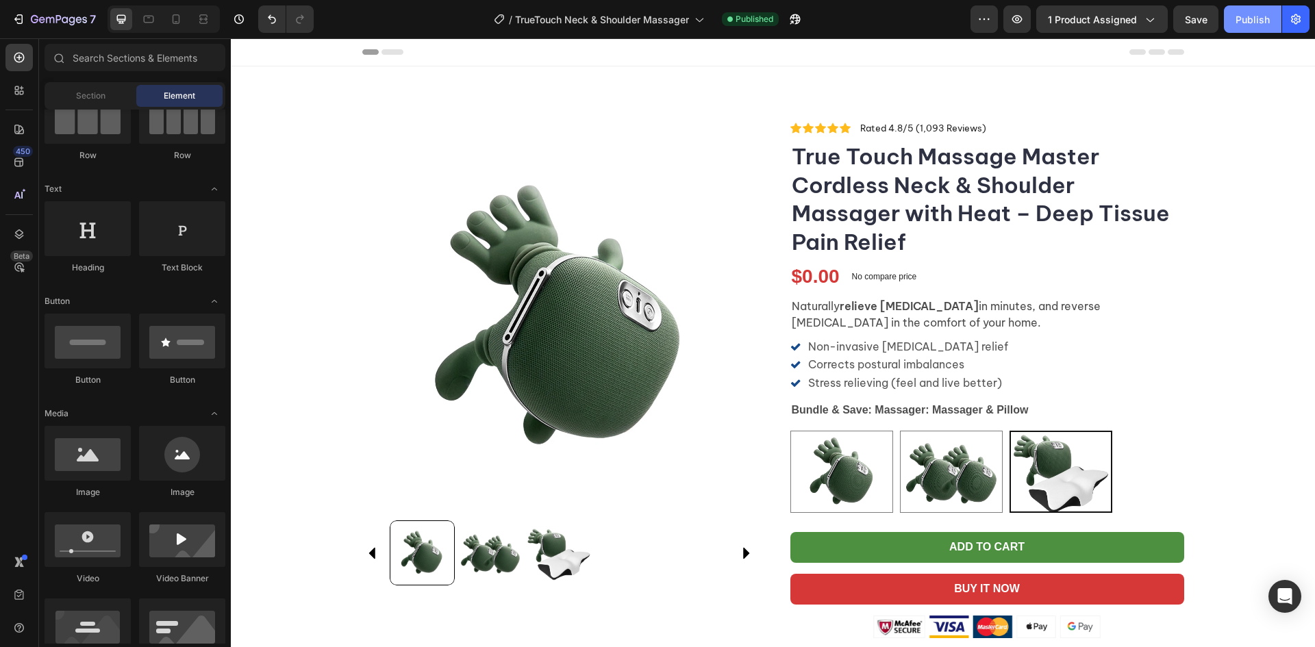
click at [1256, 27] on button "Publish" at bounding box center [1253, 18] width 58 height 27
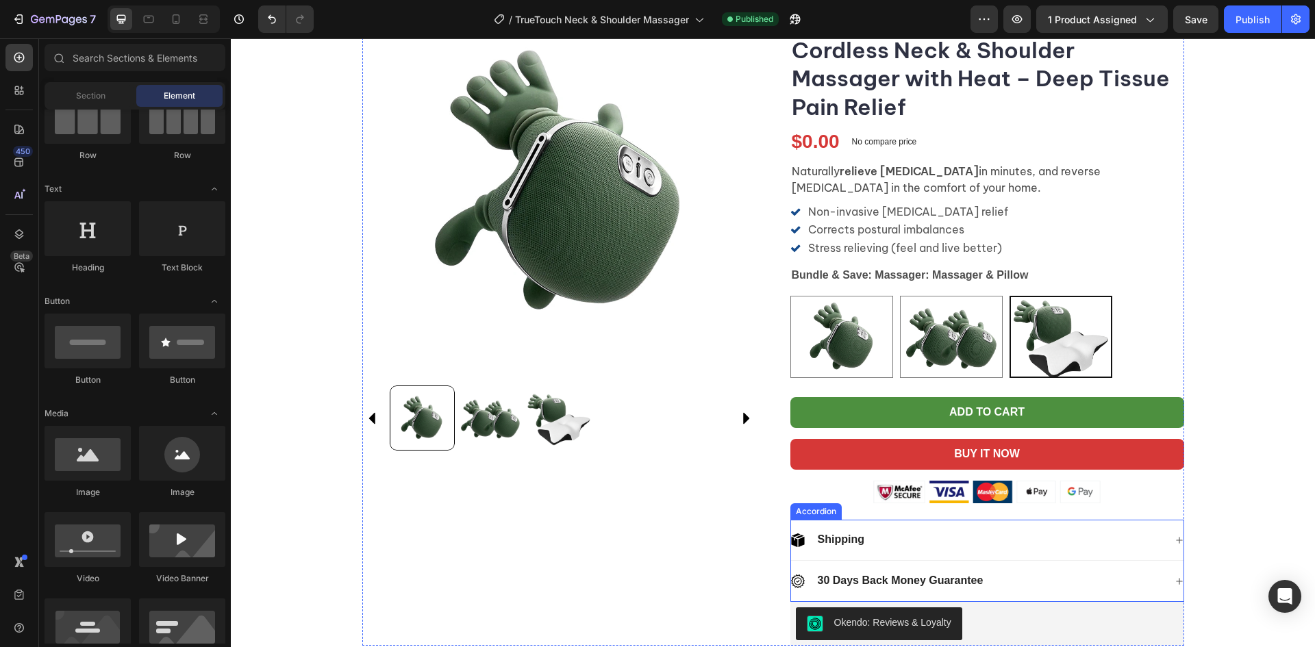
scroll to position [343, 0]
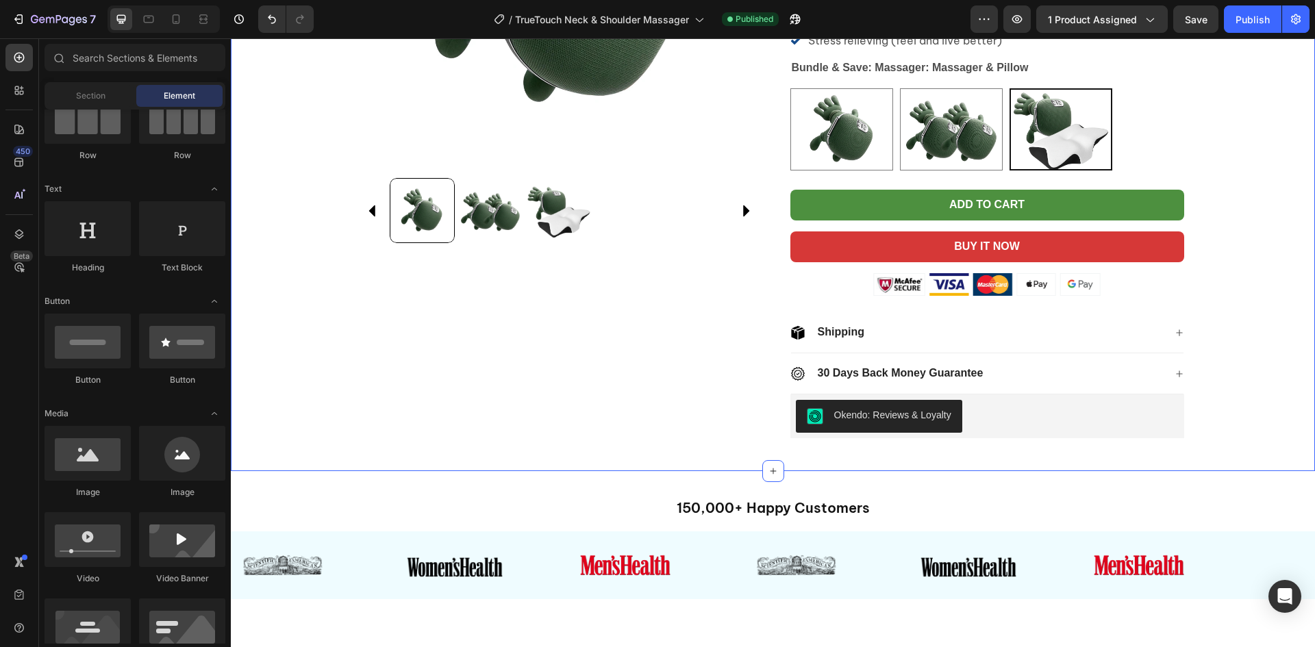
click at [1034, 423] on div "Okendo: Reviews & Loyalty" at bounding box center [987, 416] width 383 height 33
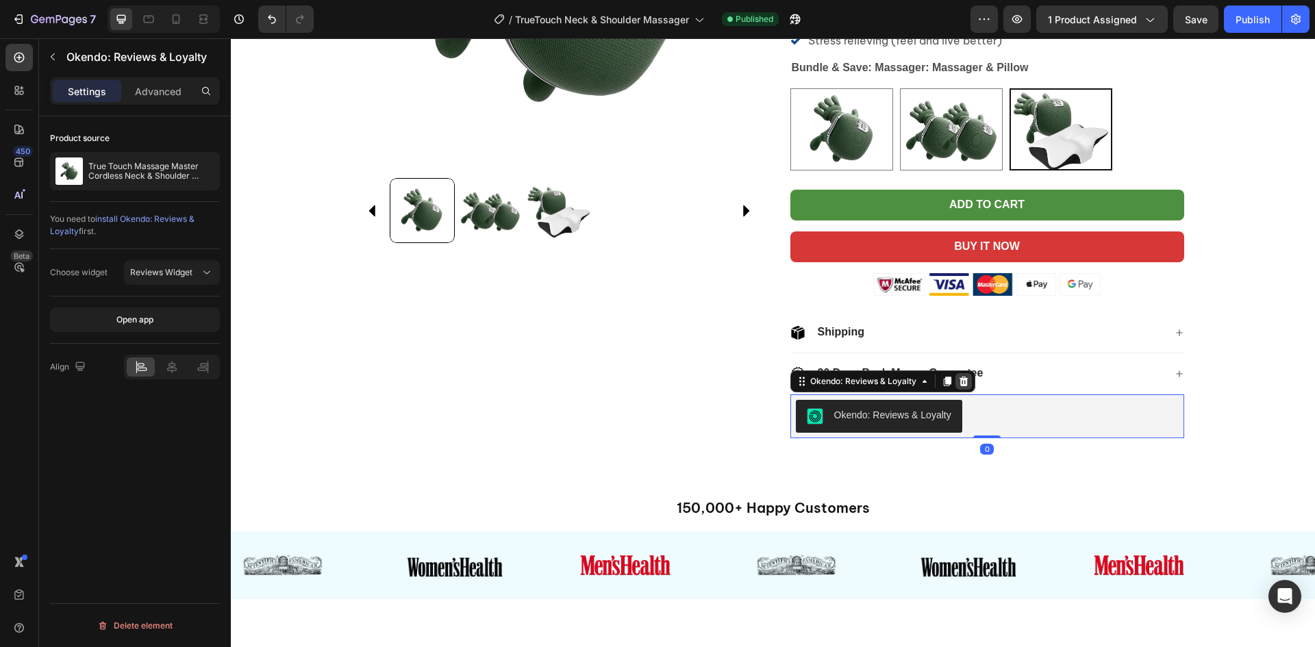
click at [958, 379] on icon at bounding box center [963, 381] width 11 height 11
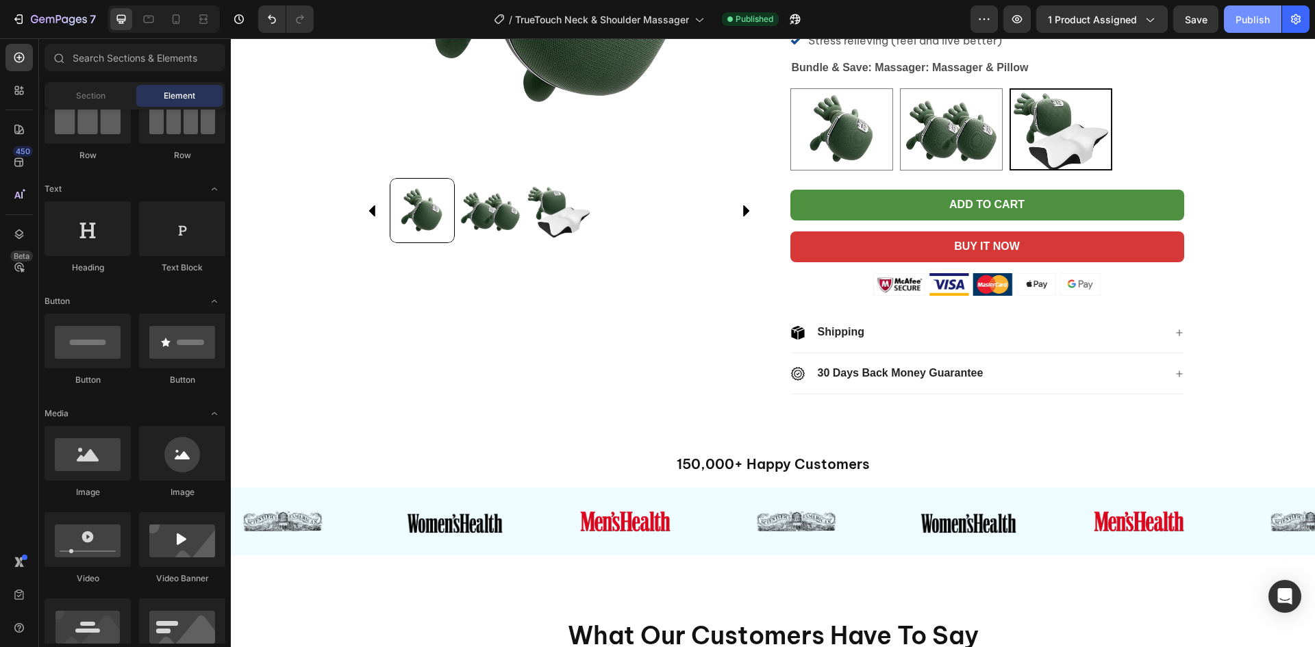
click at [1247, 19] on div "Publish" at bounding box center [1253, 19] width 34 height 14
click at [793, 21] on icon "button" at bounding box center [791, 22] width 3 height 3
